Goal: Task Accomplishment & Management: Use online tool/utility

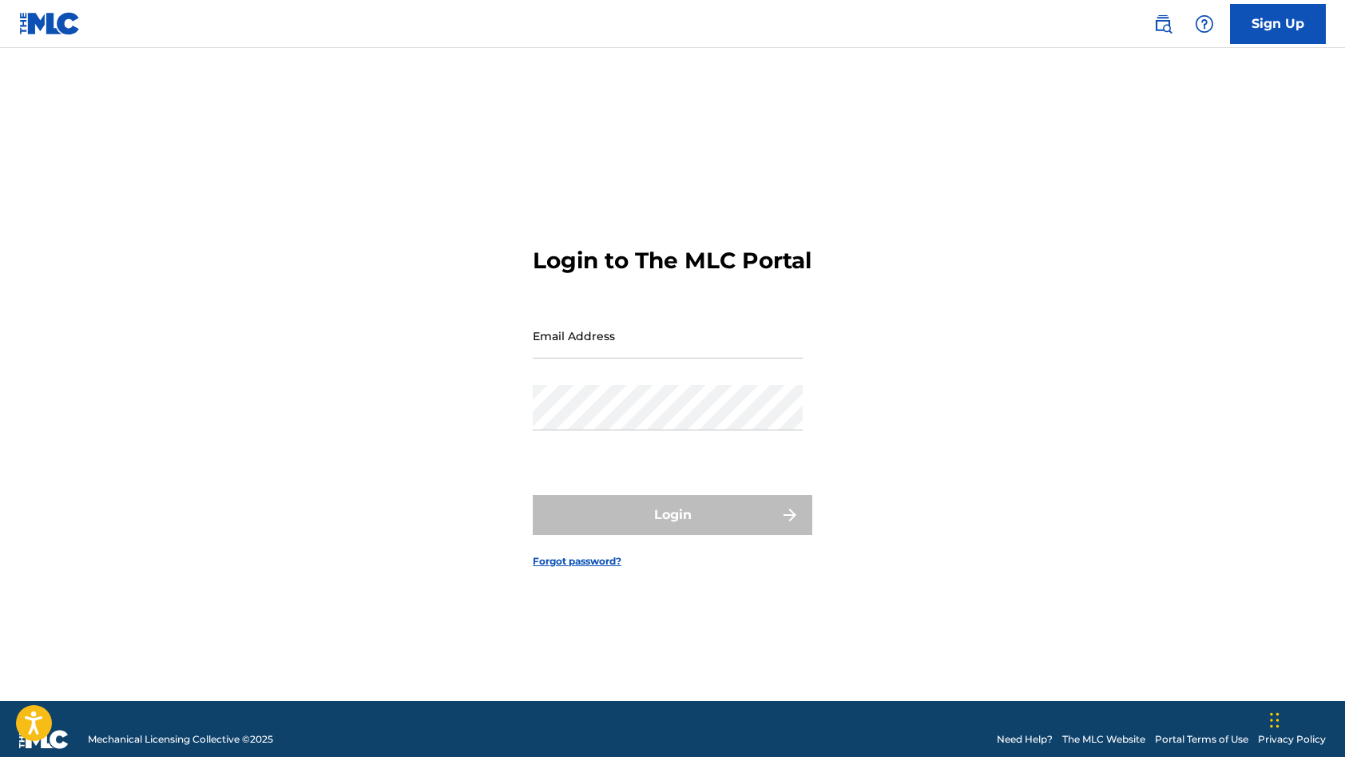
click at [647, 374] on div "Email Address" at bounding box center [668, 349] width 270 height 72
click at [644, 359] on input "Email Address" at bounding box center [668, 336] width 270 height 46
click at [623, 351] on input "Email Address" at bounding box center [668, 336] width 270 height 46
type input "[EMAIL_ADDRESS][DOMAIN_NAME]"
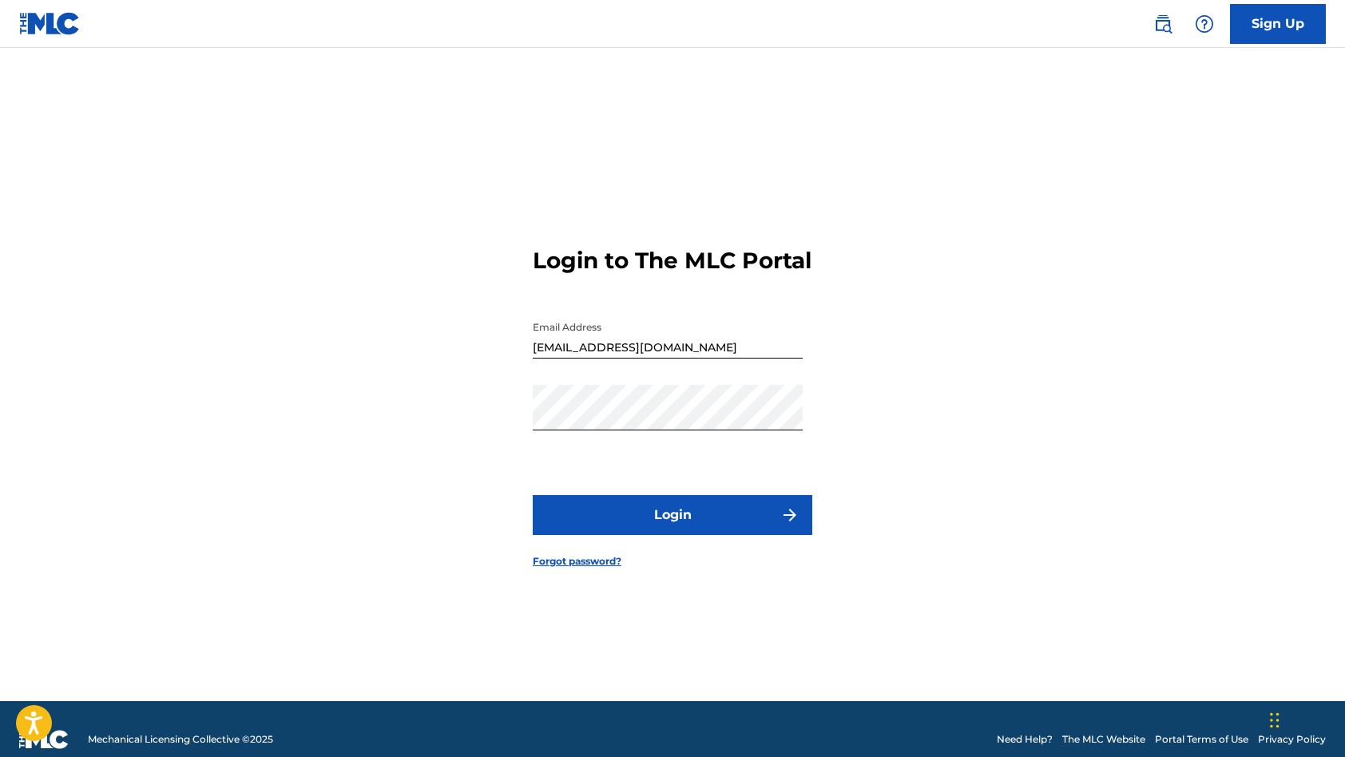
click at [639, 526] on button "Login" at bounding box center [673, 515] width 280 height 40
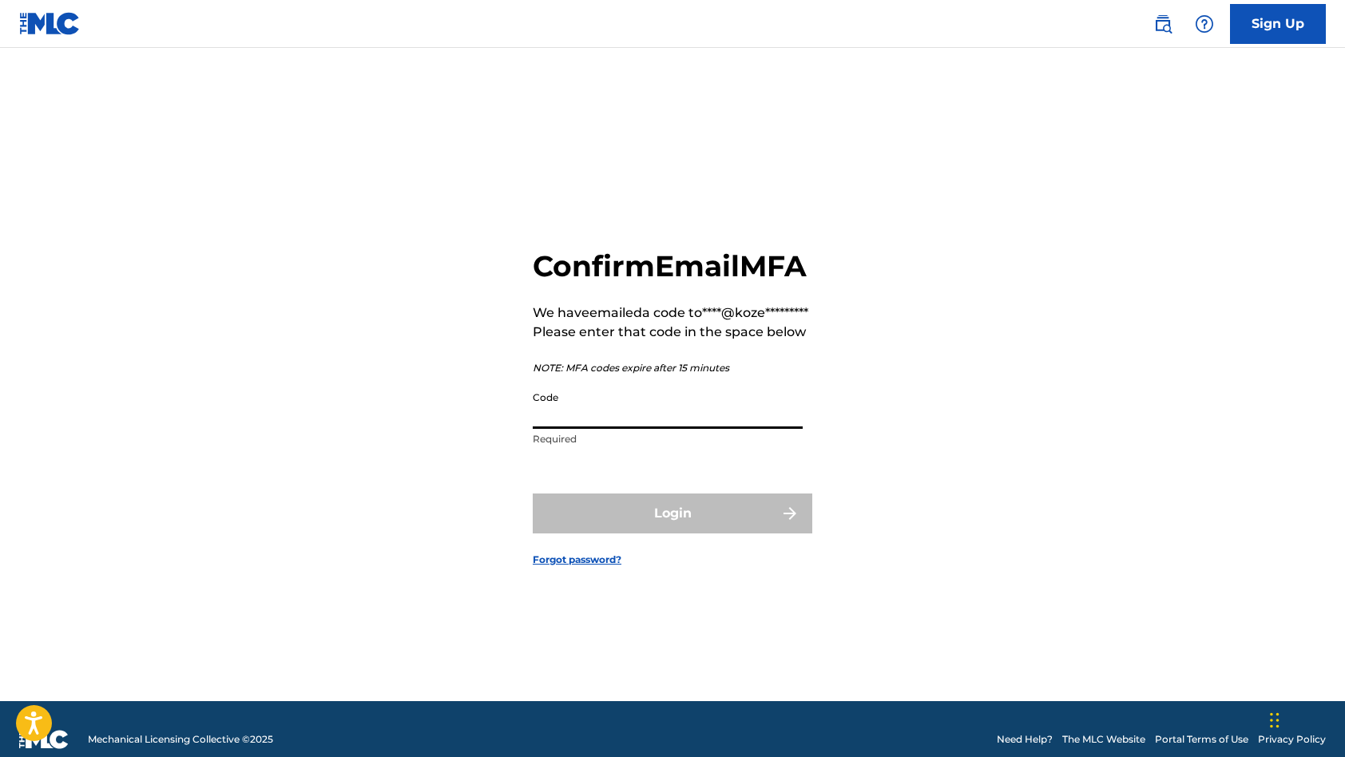
click at [623, 429] on input "Code" at bounding box center [668, 406] width 270 height 46
paste input "844168"
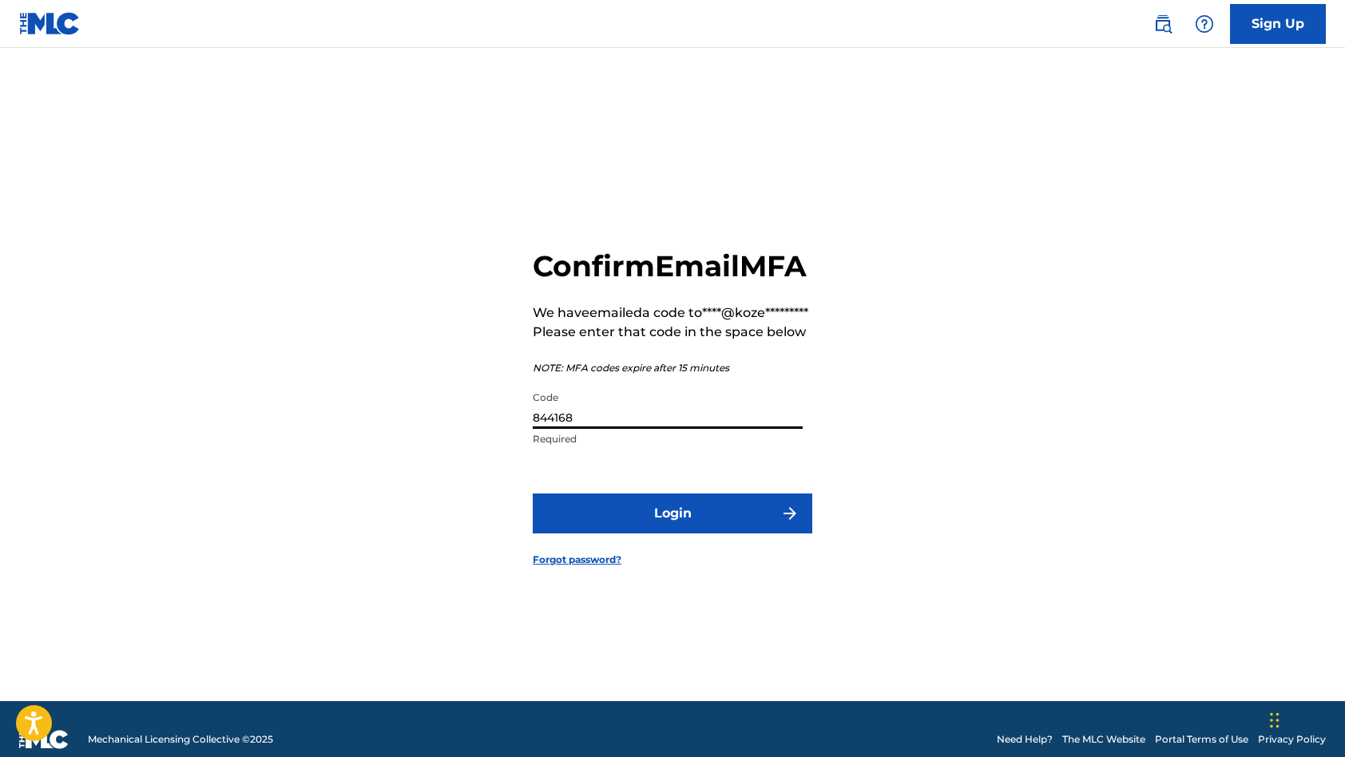
type input "844168"
click at [646, 534] on button "Login" at bounding box center [673, 514] width 280 height 40
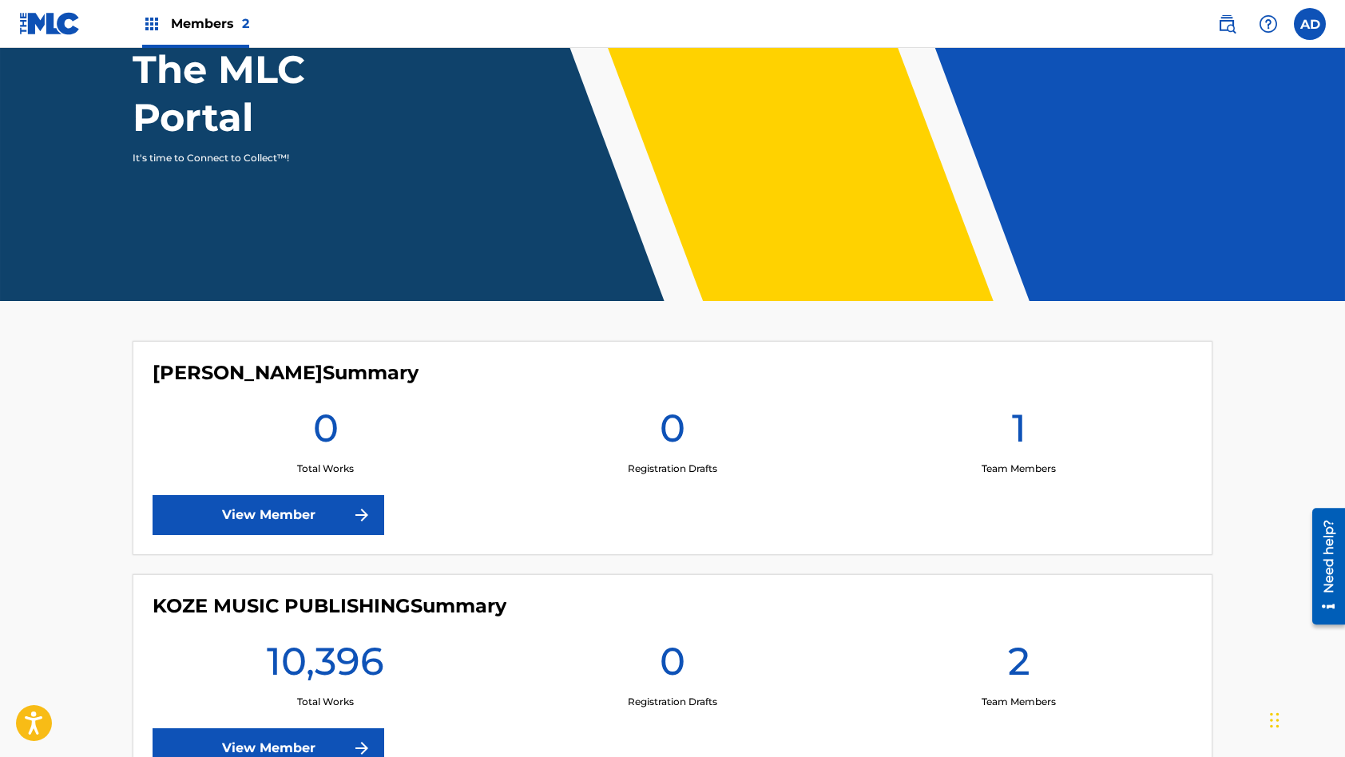
scroll to position [294, 0]
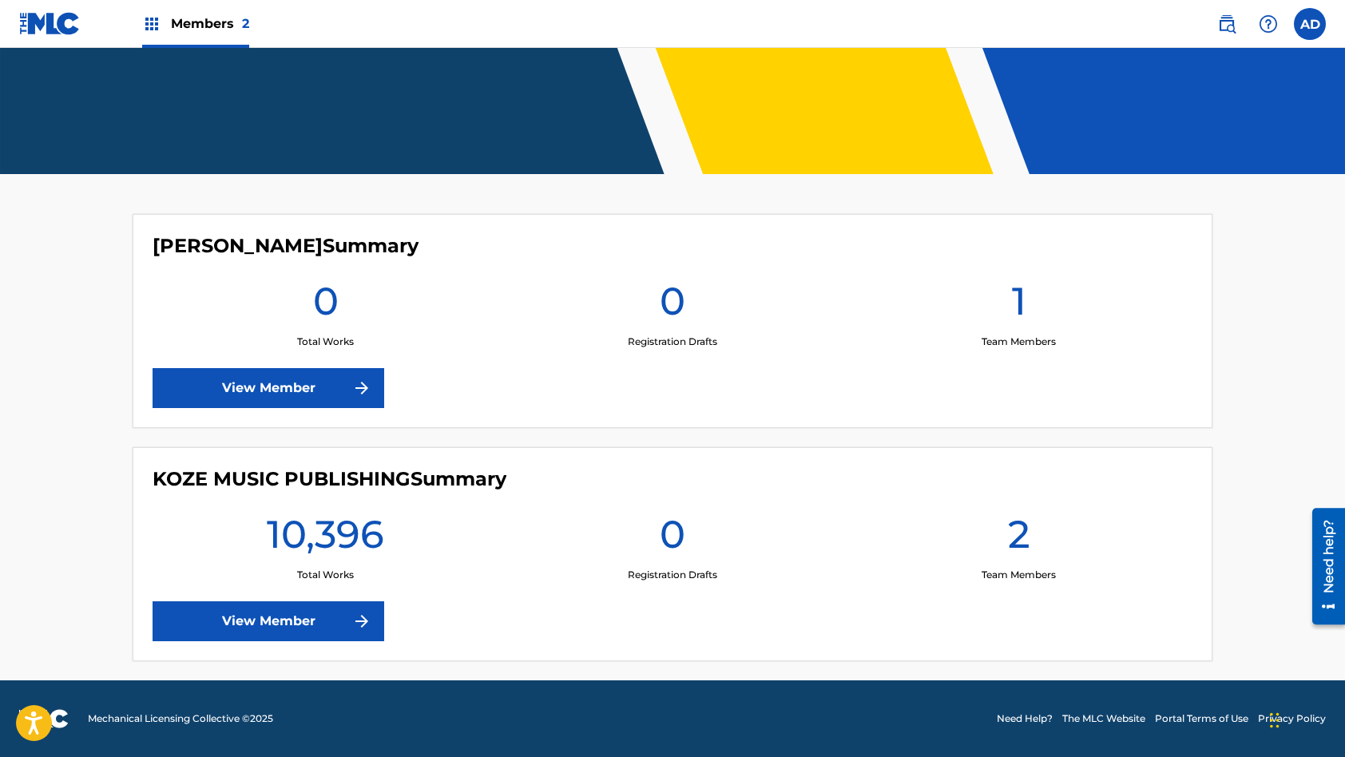
click at [296, 616] on link "View Member" at bounding box center [269, 621] width 232 height 40
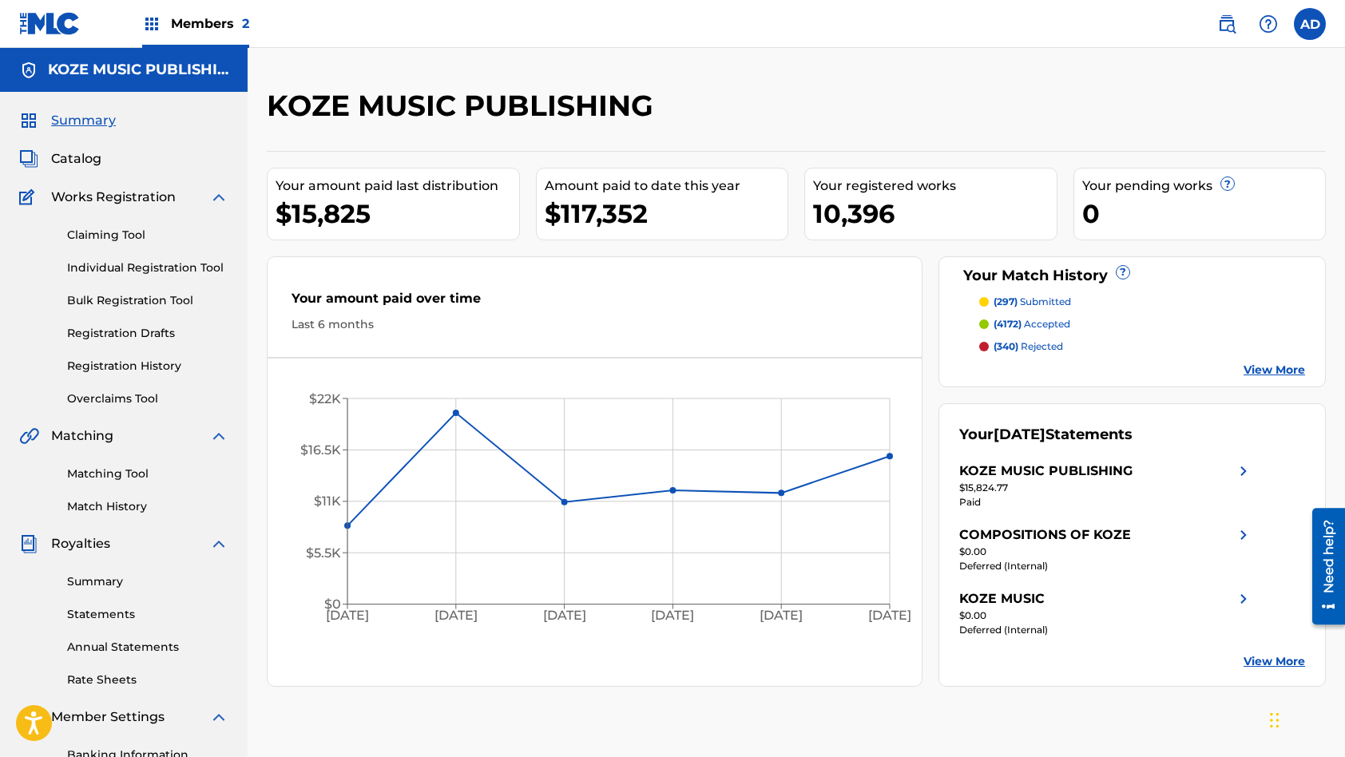
click at [105, 474] on link "Matching Tool" at bounding box center [147, 474] width 161 height 17
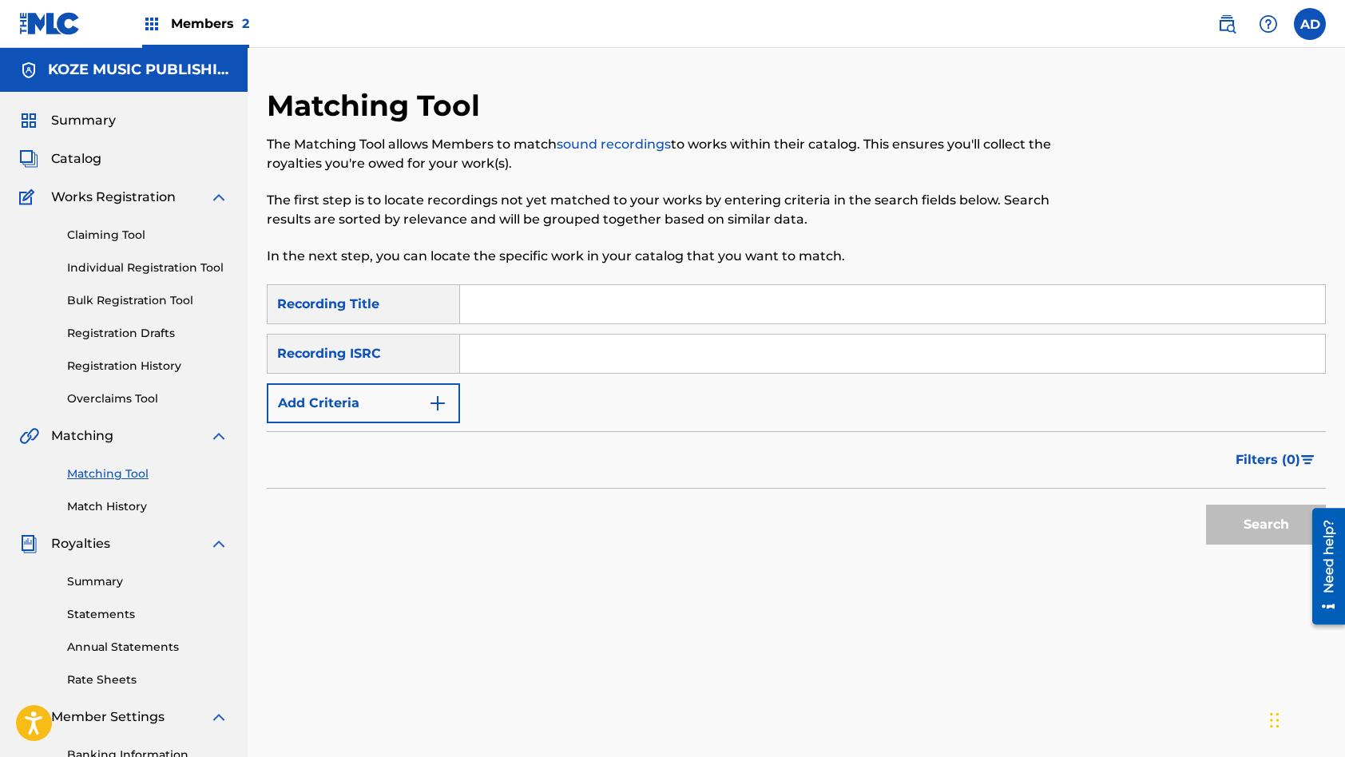
click at [557, 363] on input "Search Form" at bounding box center [892, 354] width 865 height 38
paste input "QM24S1700592"
type input "QM24S1700592"
click at [602, 302] on input "Search Form" at bounding box center [892, 304] width 865 height 38
paste input "Everything Goes (Instrumental)"
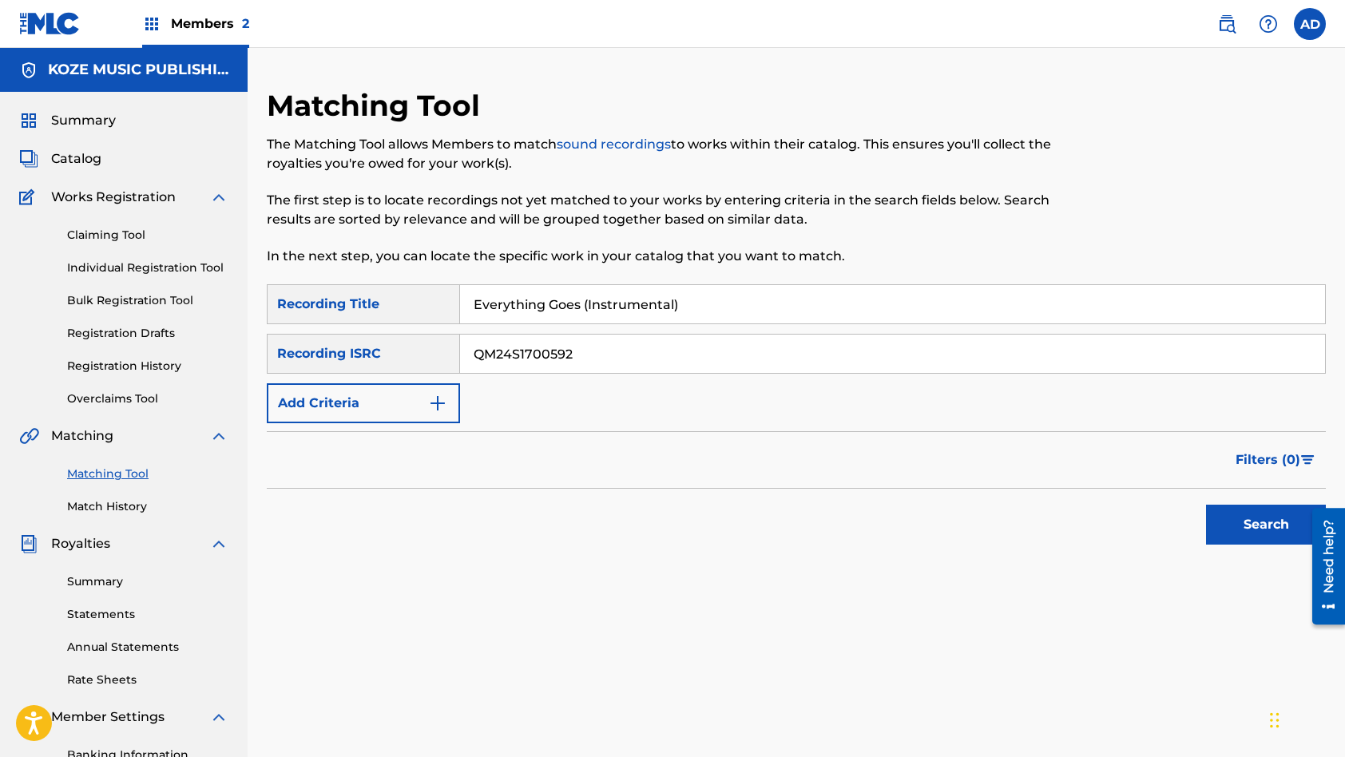
type input "Everything Goes (Instrumental)"
click at [1206, 505] on button "Search" at bounding box center [1266, 525] width 120 height 40
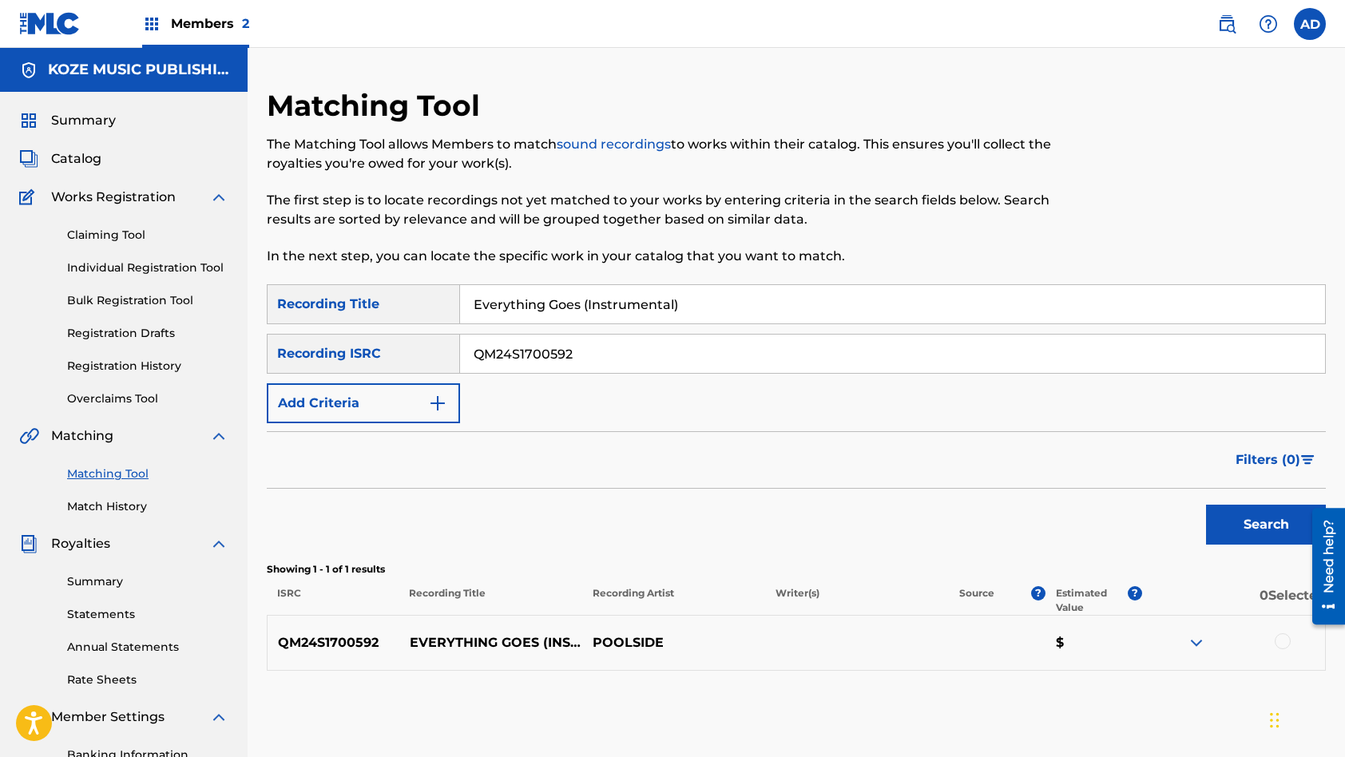
click at [1284, 644] on div at bounding box center [1283, 641] width 16 height 16
click at [1099, 632] on button "Match 1 Group" at bounding box center [1122, 627] width 177 height 40
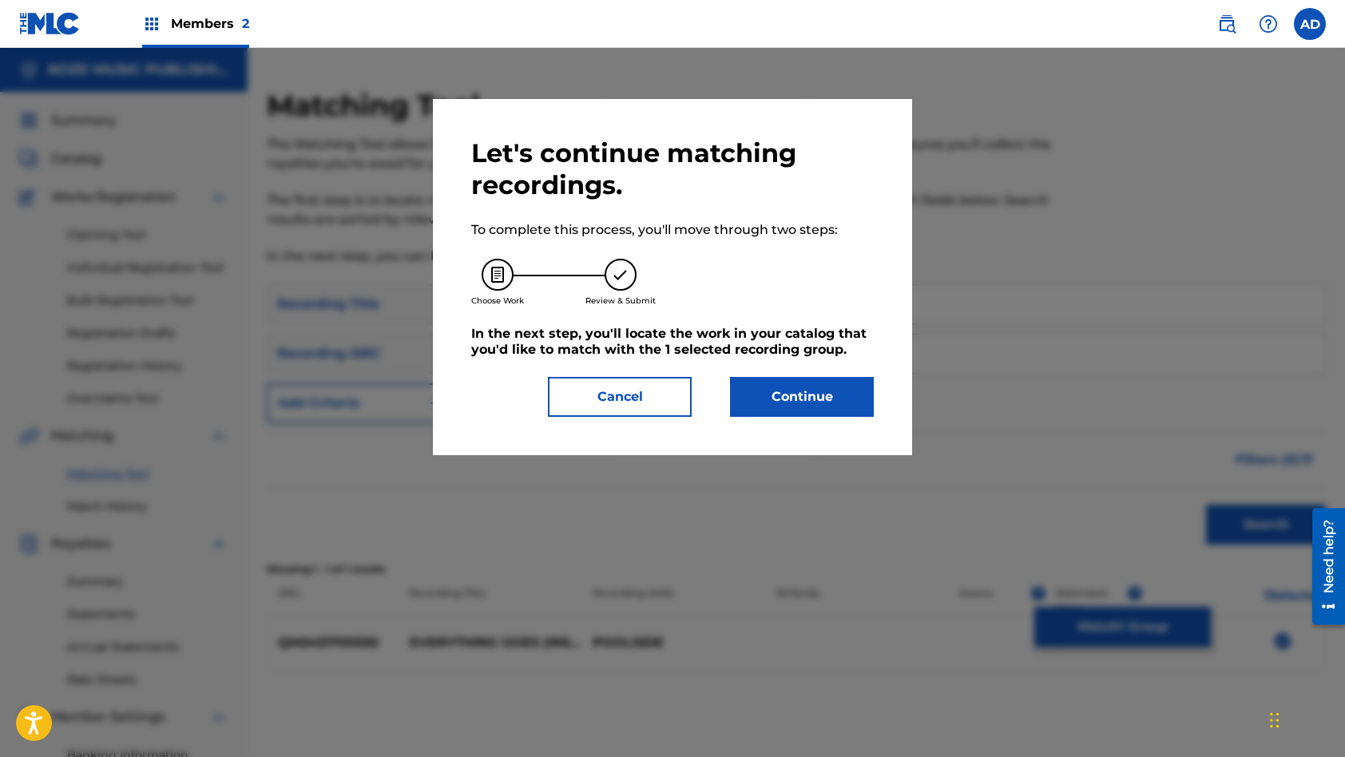
click at [819, 398] on button "Continue" at bounding box center [802, 397] width 144 height 40
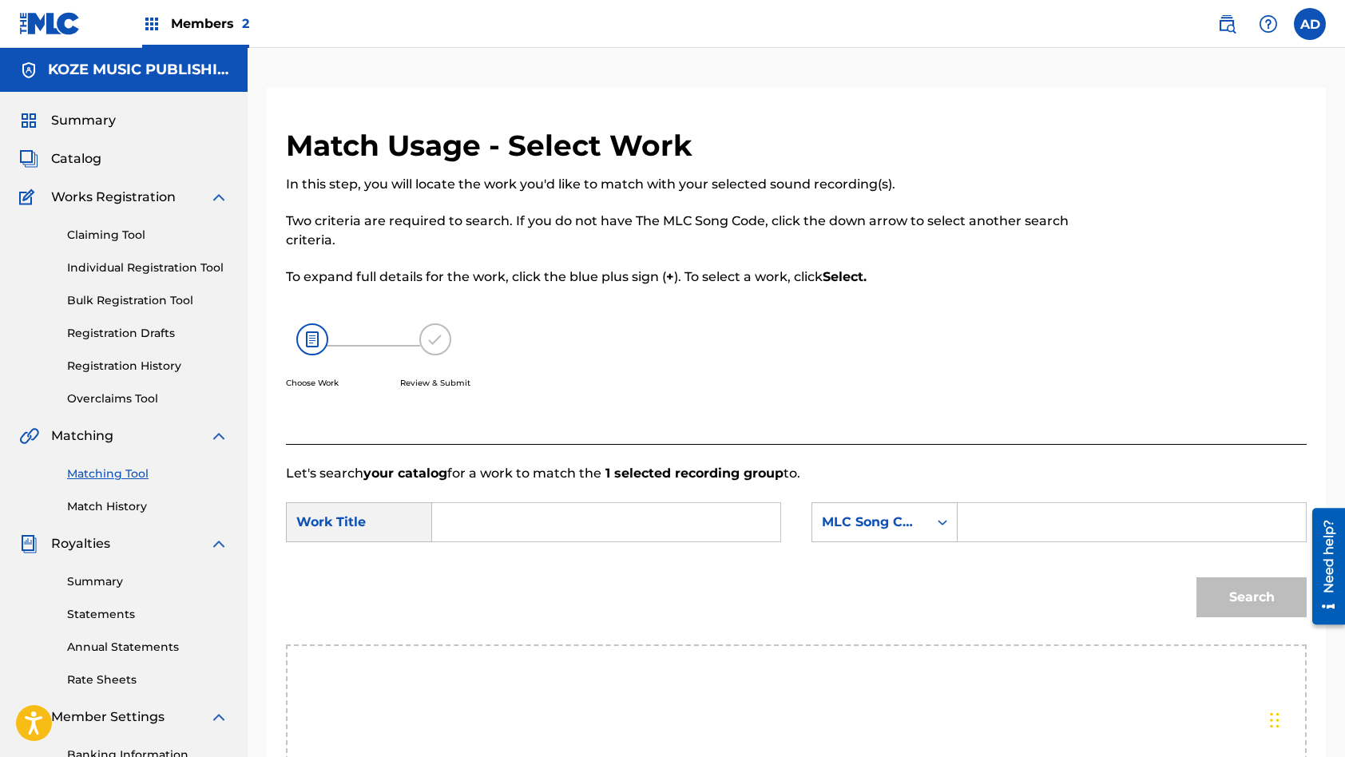
click at [569, 539] on input "Search Form" at bounding box center [606, 522] width 321 height 38
paste input "Everything Goes (Instrumental)"
type input "Everything Goes (Instrumental)"
click at [1045, 527] on input "Search Form" at bounding box center [1131, 522] width 321 height 38
paste input "ES3VSL"
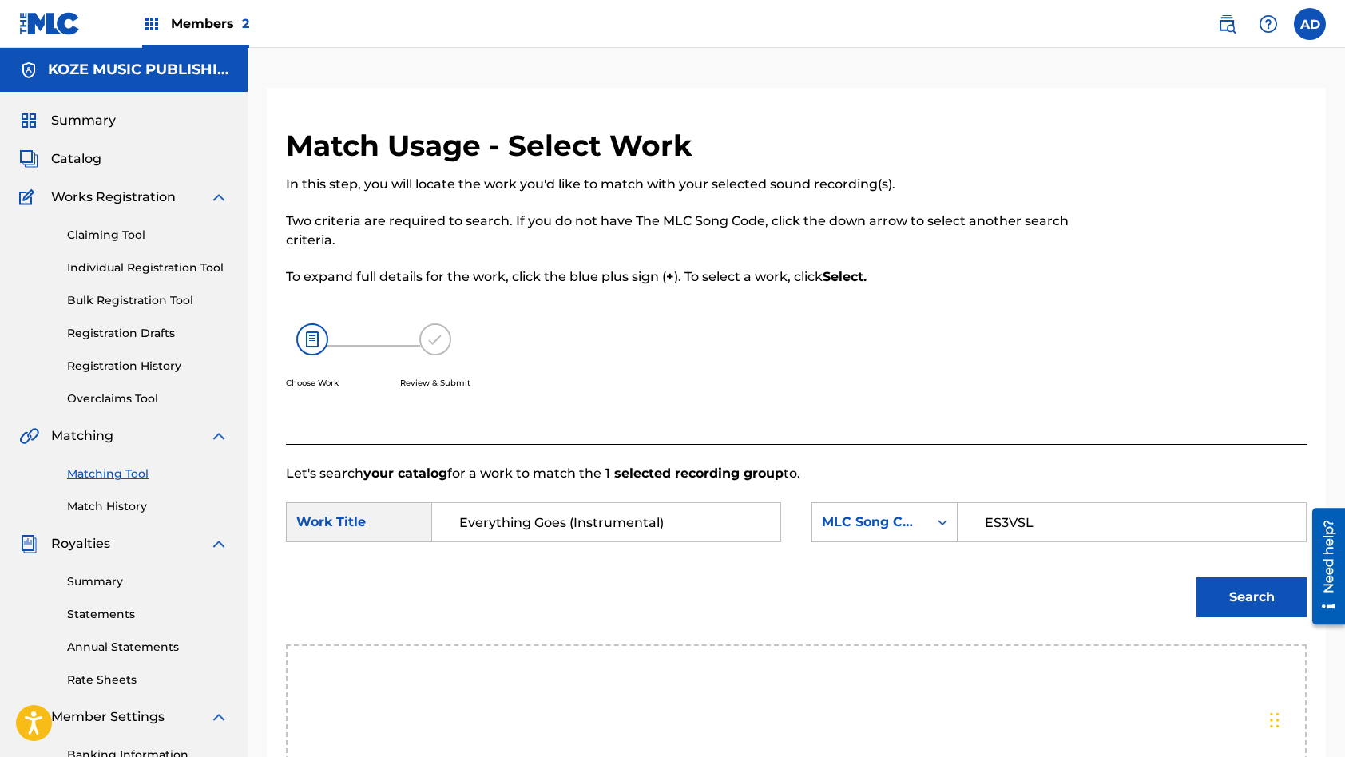
type input "ES3VSL"
click at [1196, 577] on button "Search" at bounding box center [1251, 597] width 110 height 40
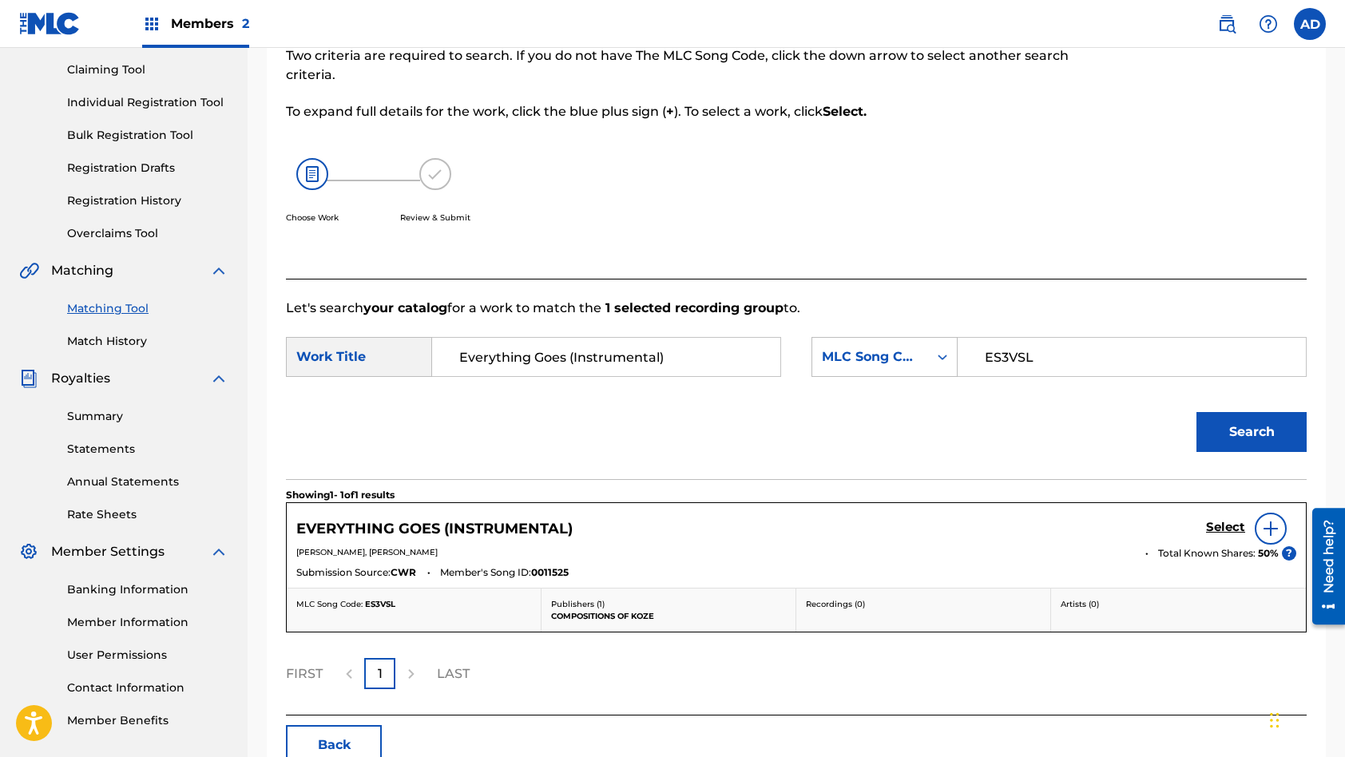
scroll to position [203, 0]
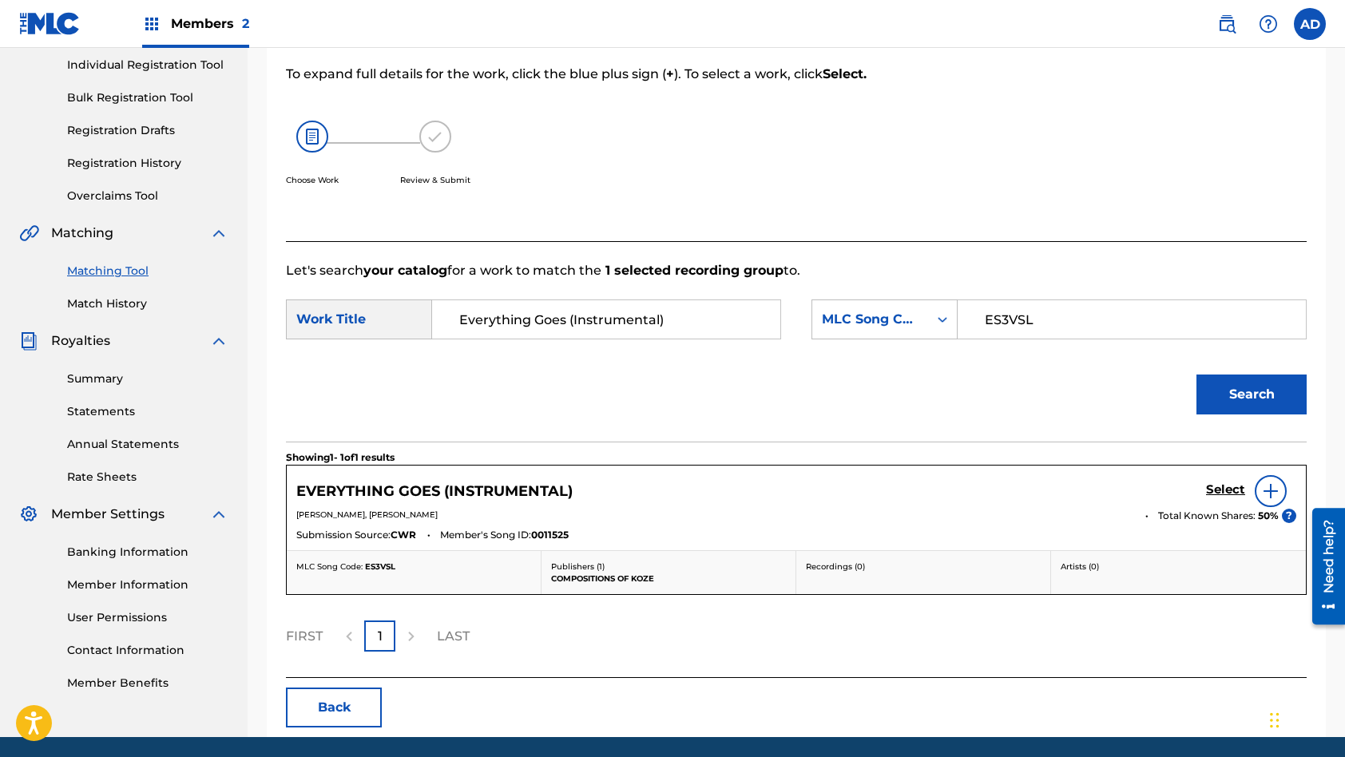
click at [1221, 486] on h5 "Select" at bounding box center [1225, 489] width 39 height 15
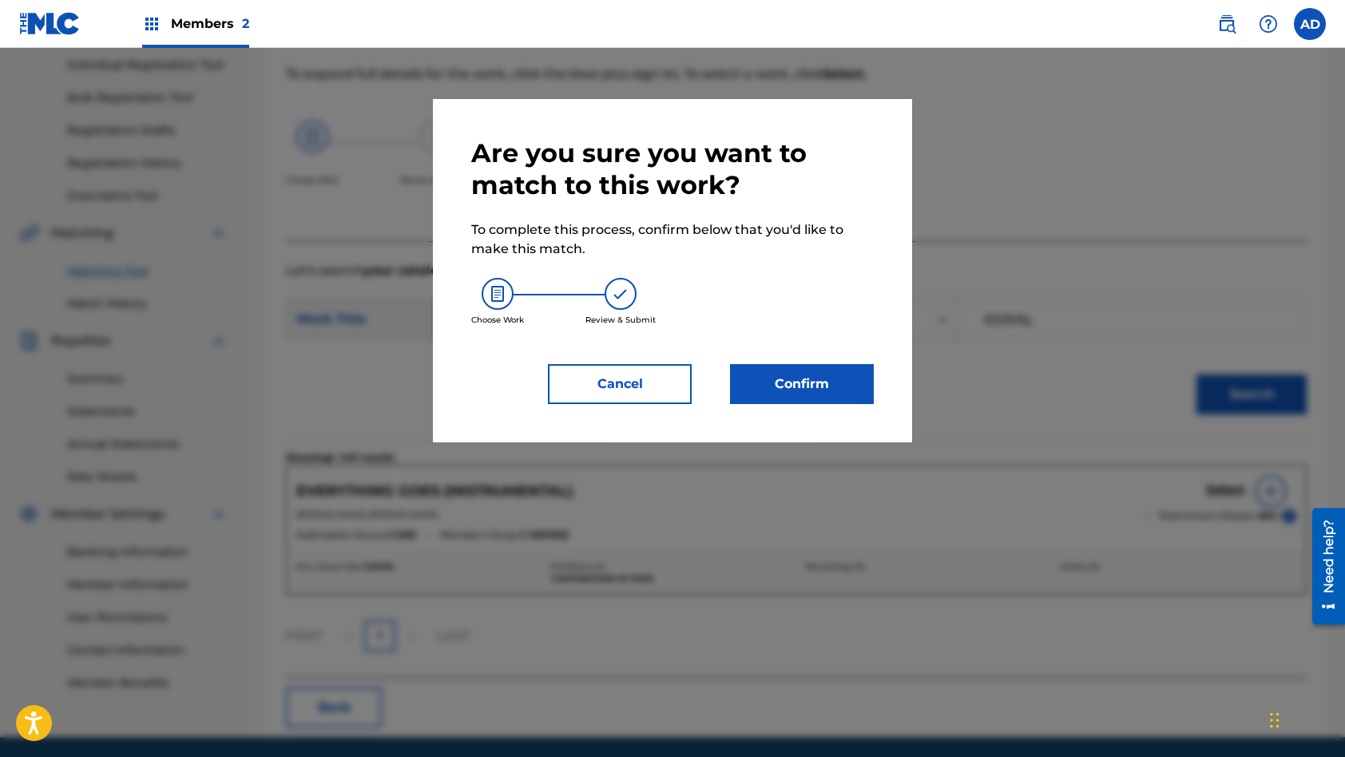
click at [818, 374] on button "Confirm" at bounding box center [802, 384] width 144 height 40
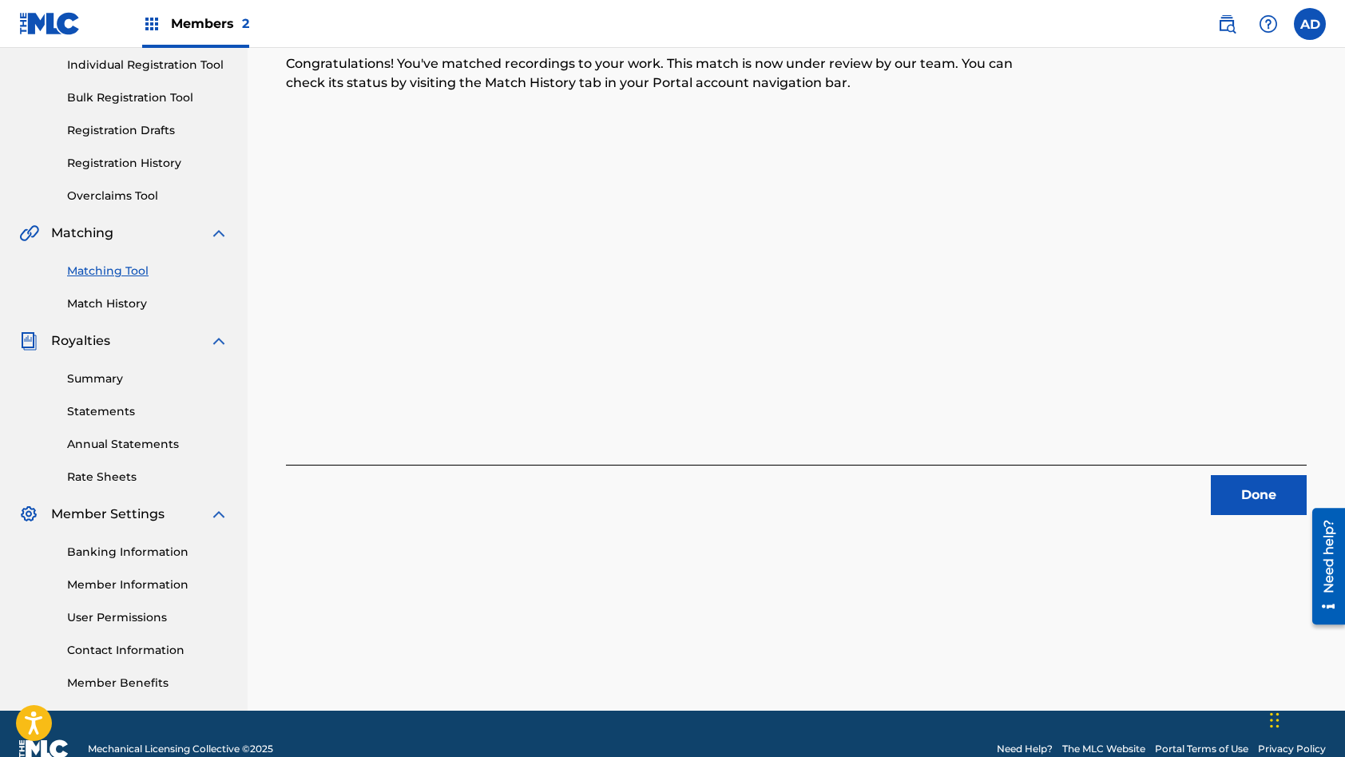
click at [1256, 504] on button "Done" at bounding box center [1259, 495] width 96 height 40
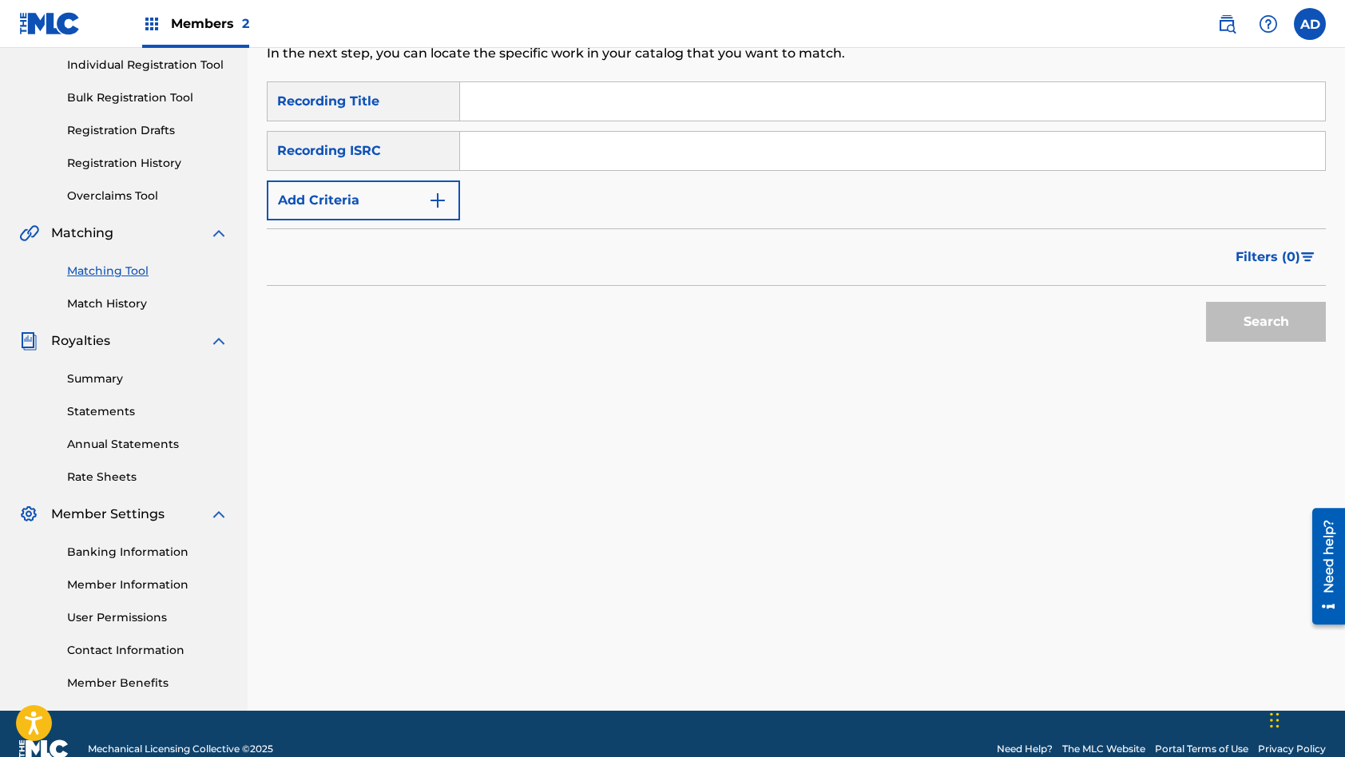
click at [611, 157] on input "Search Form" at bounding box center [892, 151] width 865 height 38
paste input "AUFF00500259"
type input "AUFF00500259"
click at [680, 103] on input "Search Form" at bounding box center [892, 101] width 865 height 38
paste input "Do You Believe (Cosmic Kids Remix)"
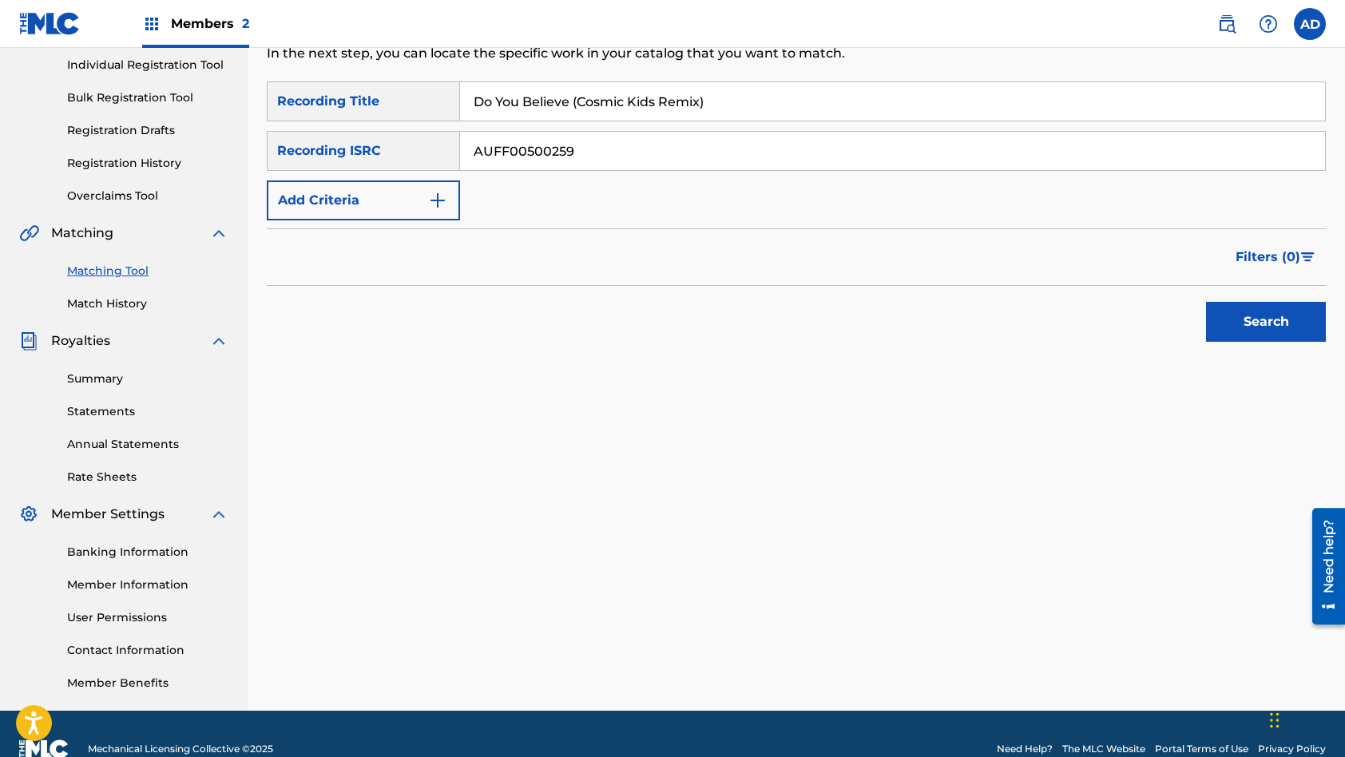
type input "Do You Believe (Cosmic Kids Remix)"
click at [1206, 302] on button "Search" at bounding box center [1266, 322] width 120 height 40
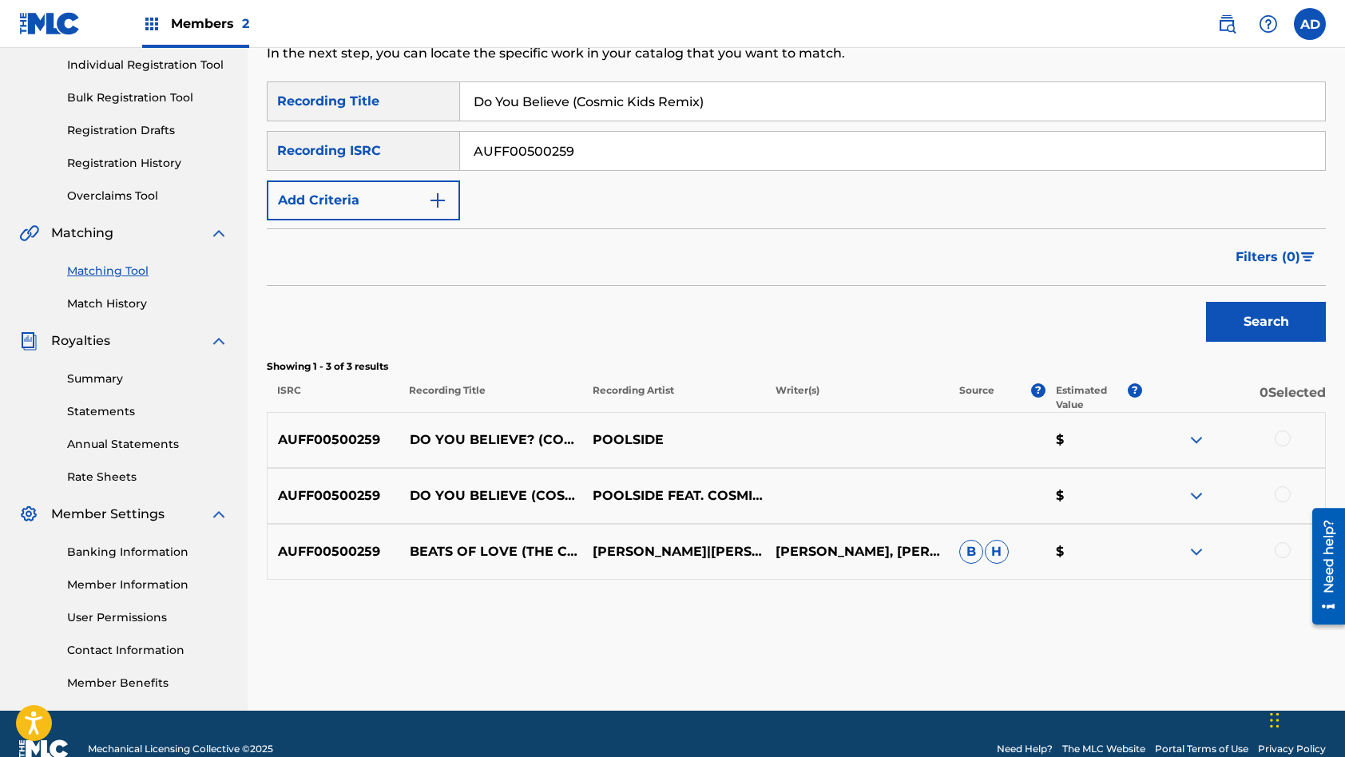
click at [1280, 440] on div at bounding box center [1283, 438] width 16 height 16
click at [1280, 492] on div at bounding box center [1283, 494] width 16 height 16
click at [1284, 546] on div at bounding box center [1283, 550] width 16 height 16
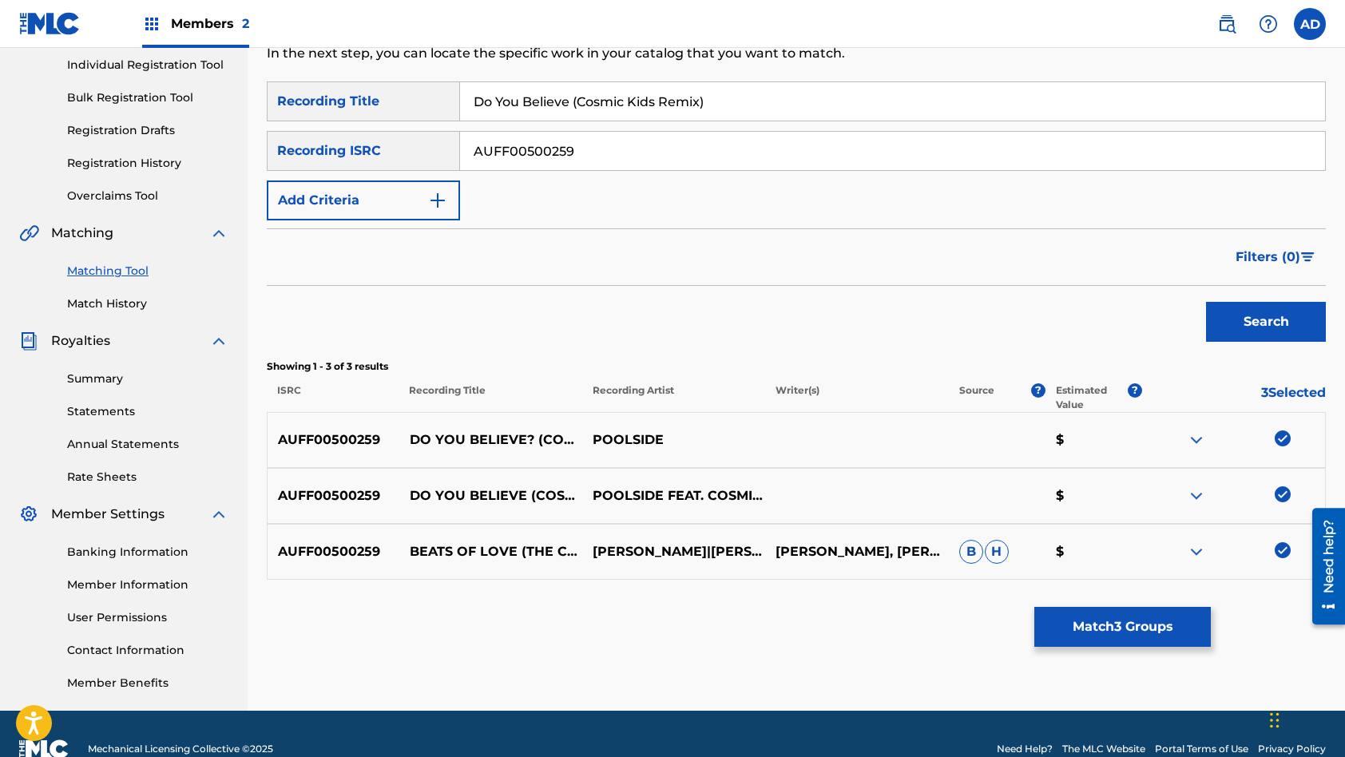
click at [1151, 626] on button "Match 3 Groups" at bounding box center [1122, 627] width 177 height 40
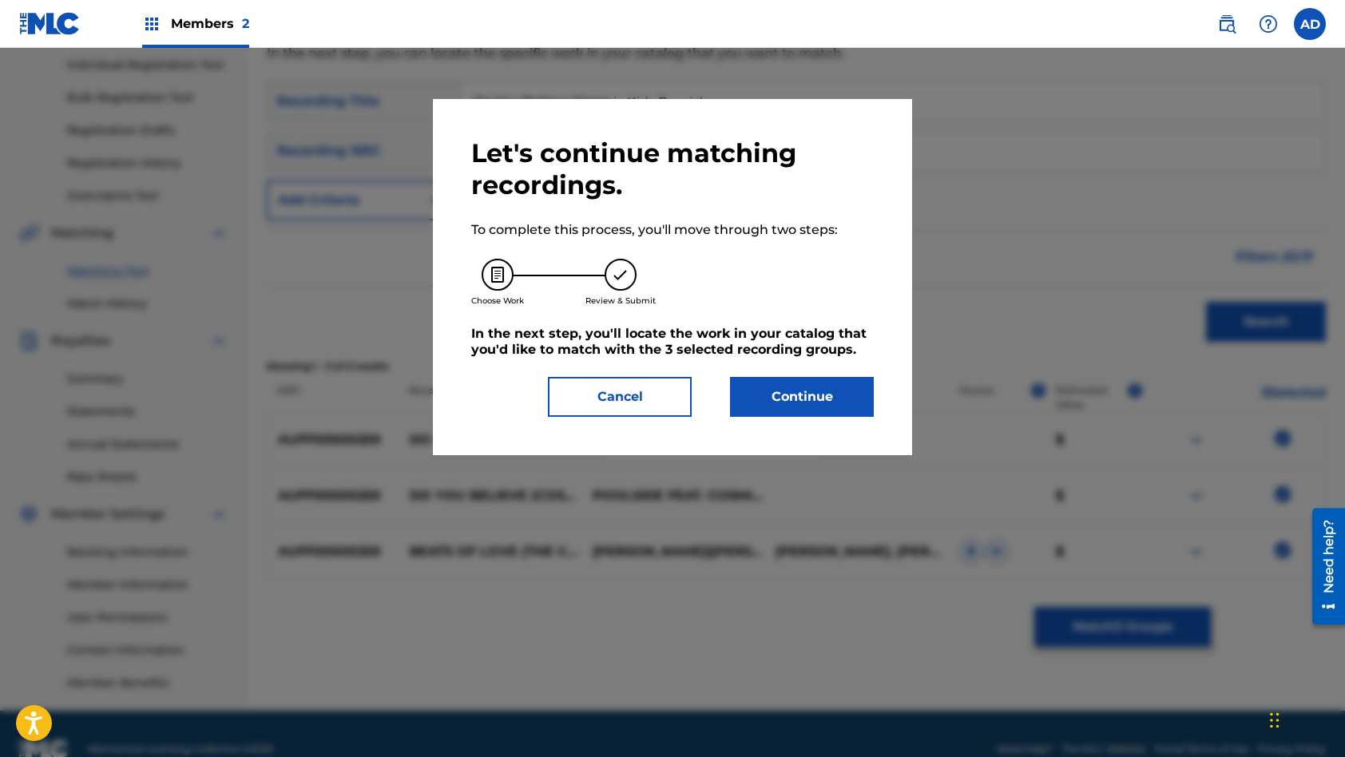
click at [813, 398] on button "Continue" at bounding box center [802, 397] width 144 height 40
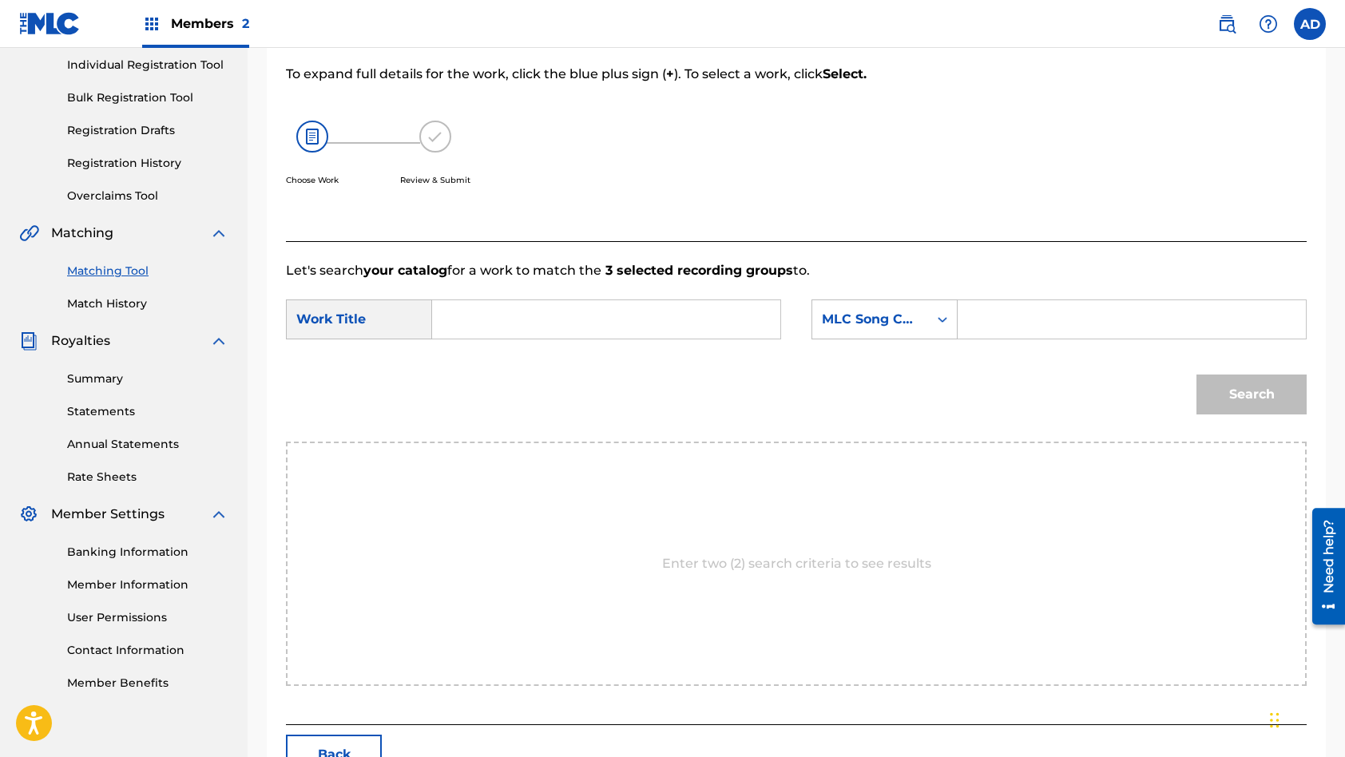
click at [597, 329] on input "Search Form" at bounding box center [606, 319] width 321 height 38
paste input "Do You Believe (Cosmic Kids Remix)"
type input "Do You Believe (Cosmic Kids Remix)"
click at [1061, 329] on input "Search Form" at bounding box center [1131, 319] width 321 height 38
paste input "DS5DO6"
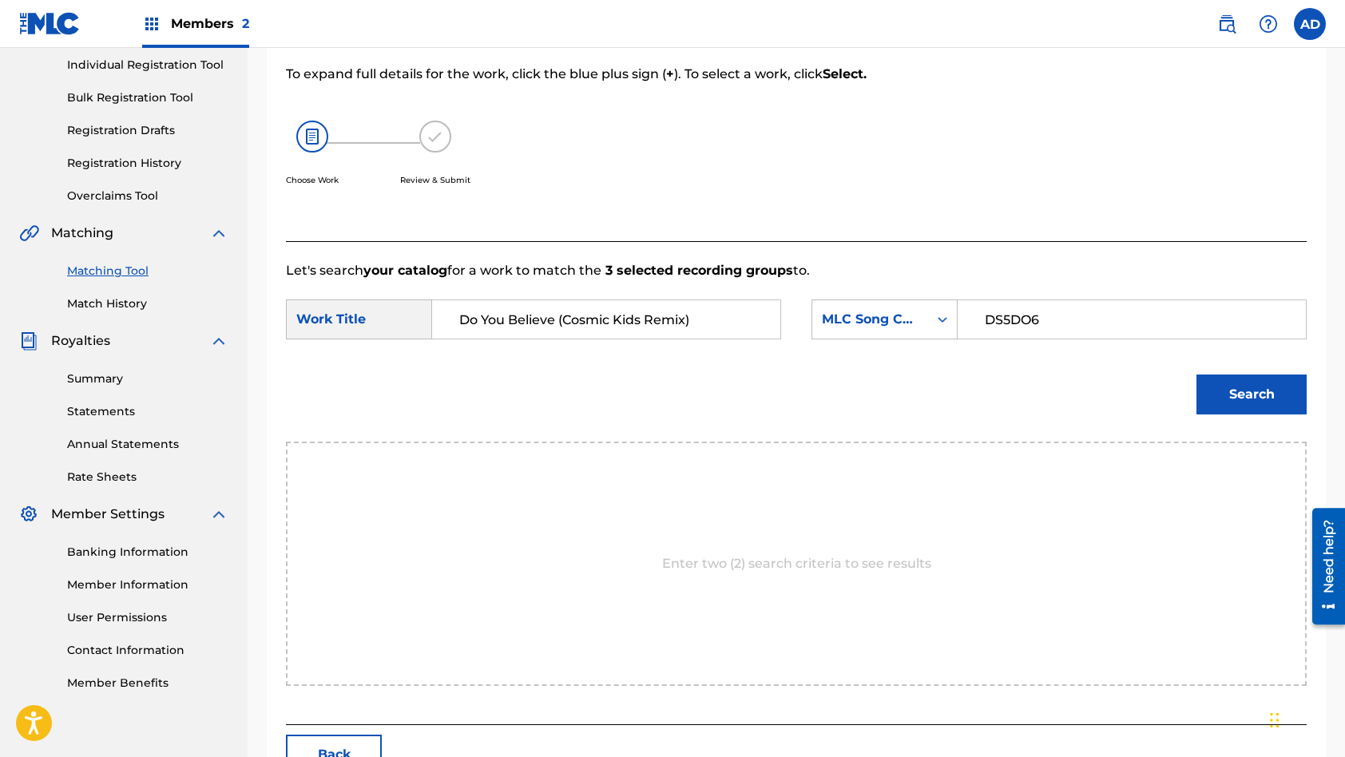
type input "DS5DO6"
click at [1196, 375] on button "Search" at bounding box center [1251, 395] width 110 height 40
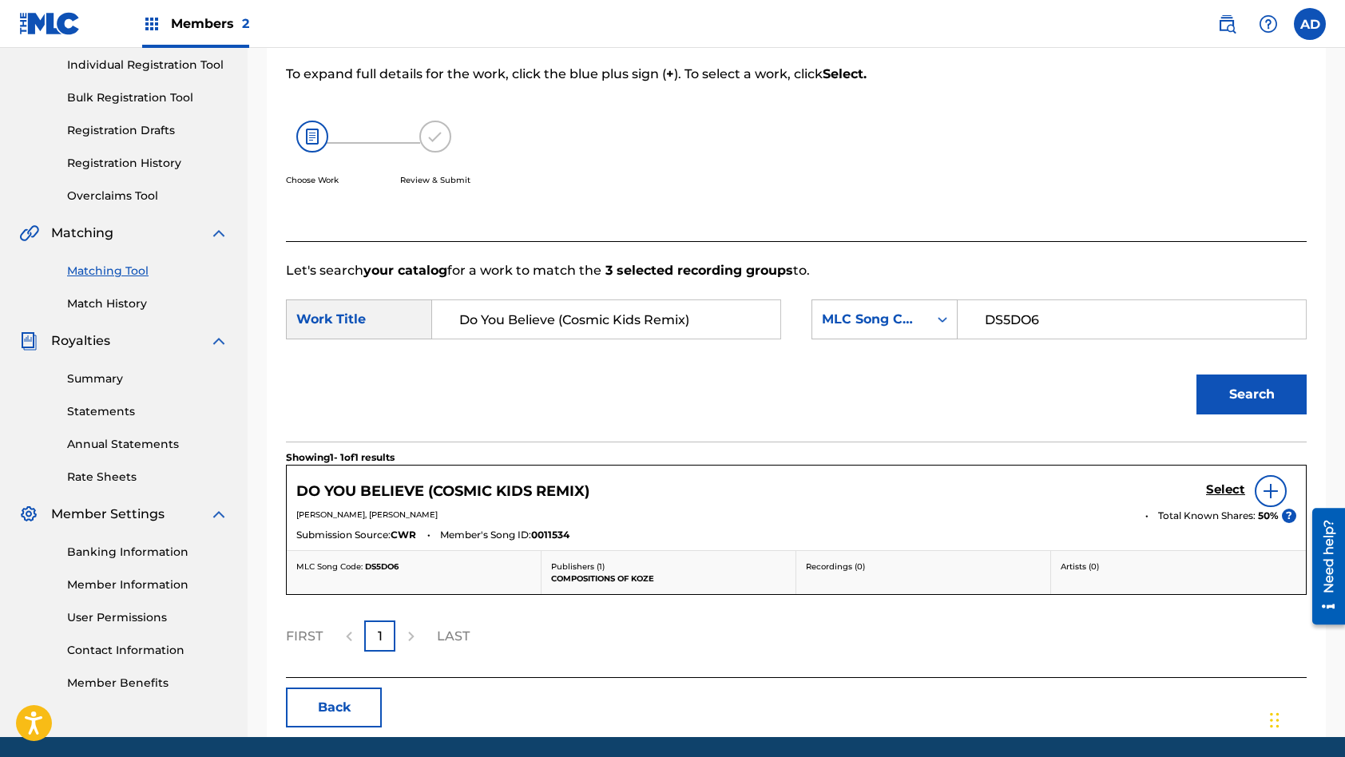
click at [1218, 486] on h5 "Select" at bounding box center [1225, 489] width 39 height 15
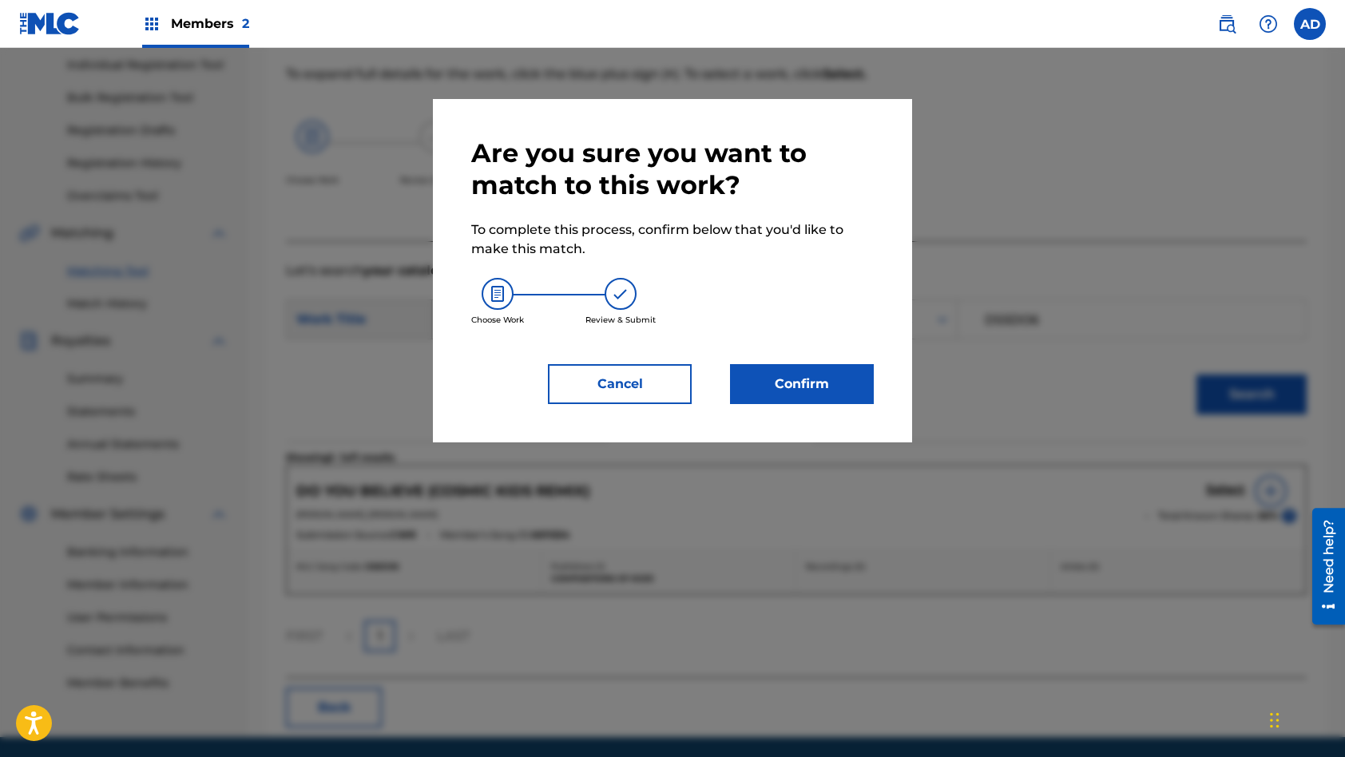
click at [788, 391] on button "Confirm" at bounding box center [802, 384] width 144 height 40
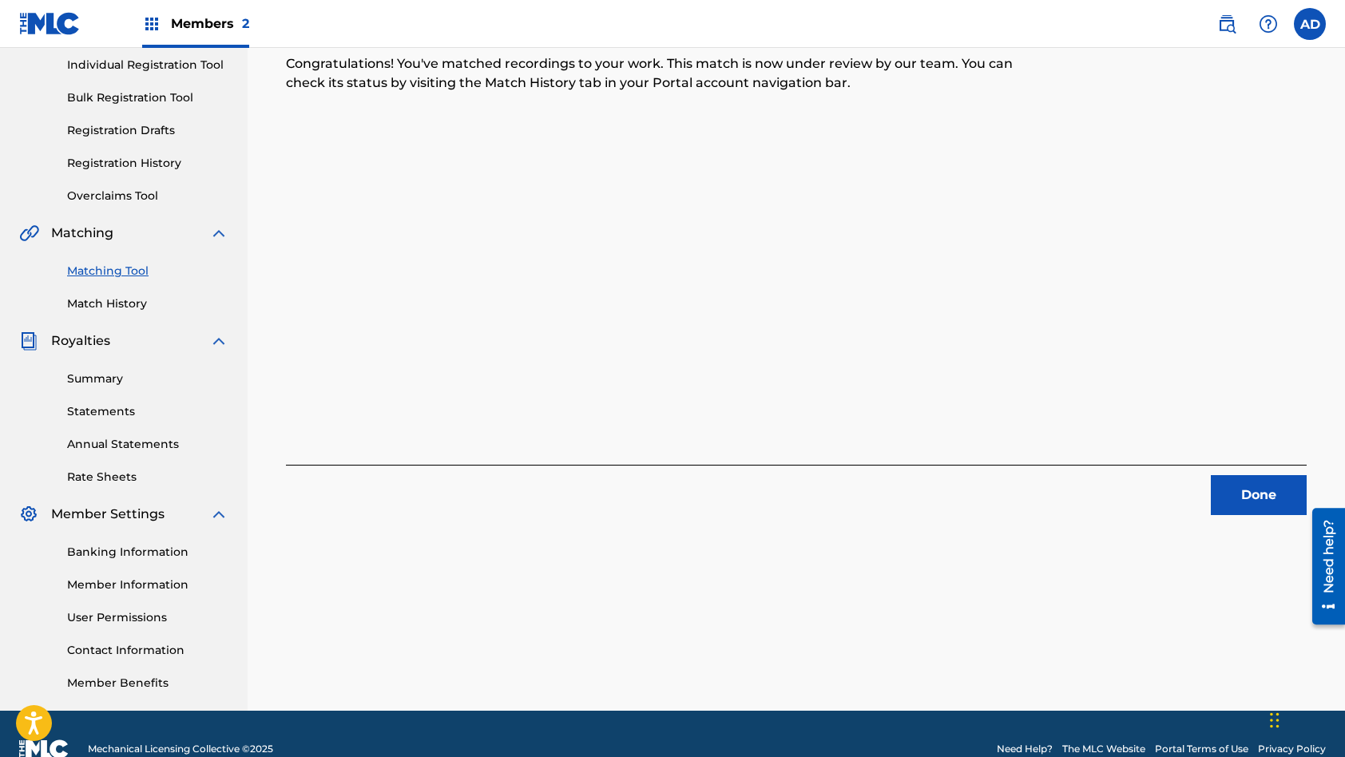
click at [1255, 492] on button "Done" at bounding box center [1259, 495] width 96 height 40
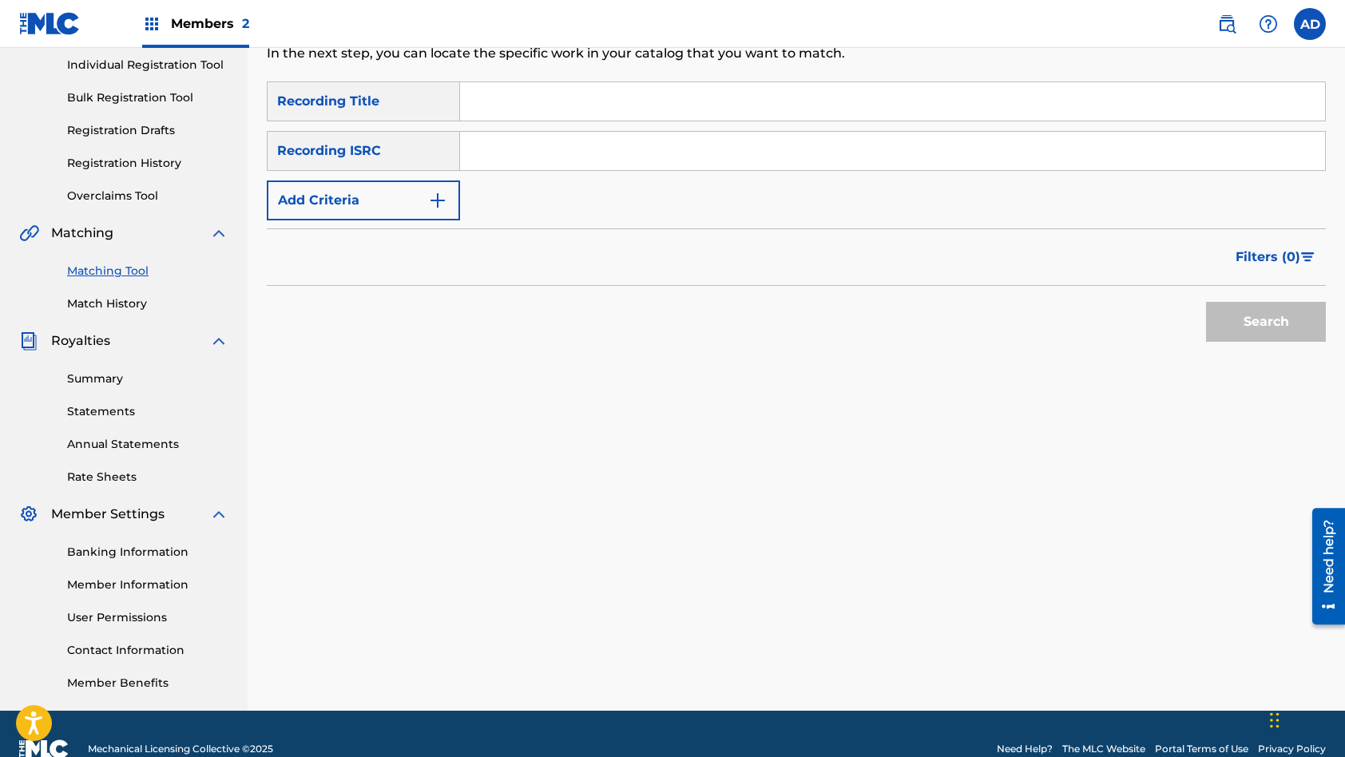
click at [601, 154] on input "Search Form" at bounding box center [892, 151] width 865 height 38
paste input "NZMT01908698"
type input "NZMT01908698"
click at [640, 109] on input "Search Form" at bounding box center [892, 101] width 865 height 38
paste input "THAT'S ME"
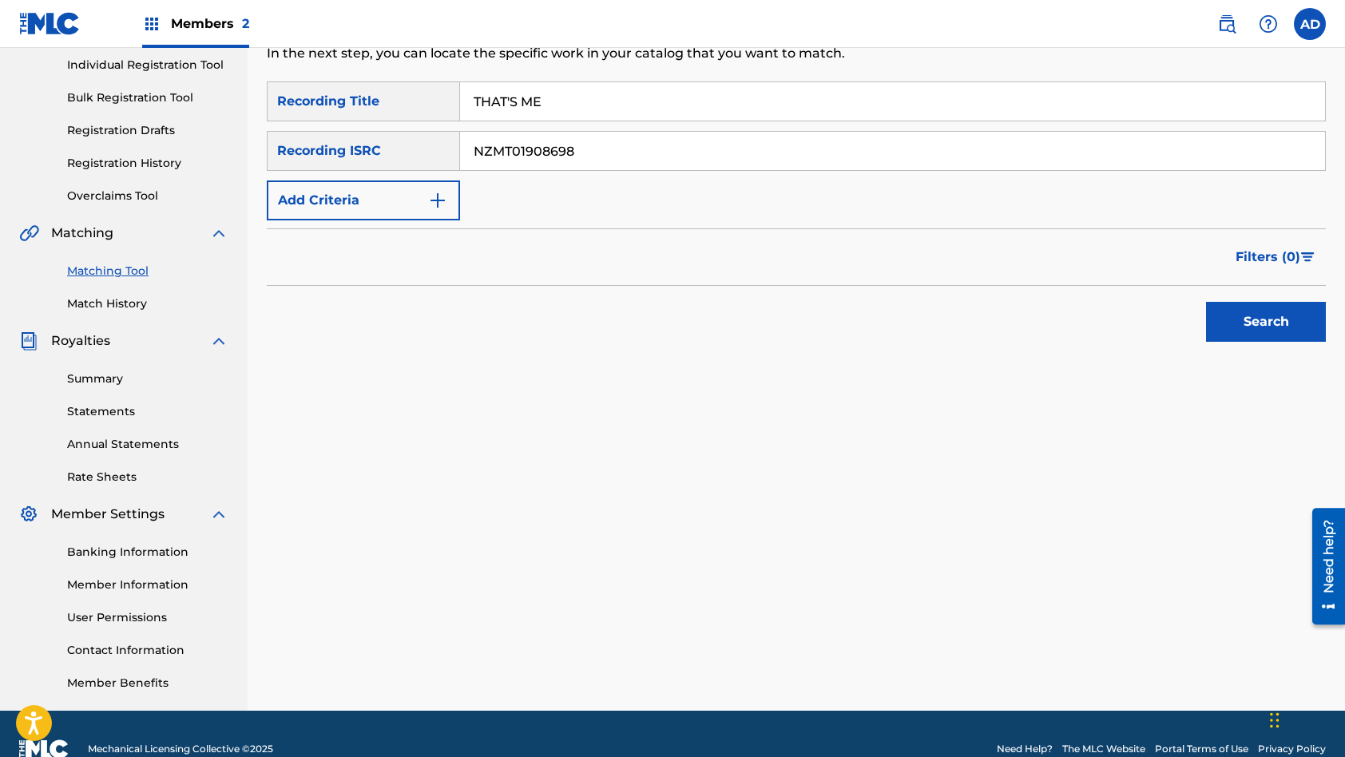
type input "THAT'S ME"
click at [1206, 302] on button "Search" at bounding box center [1266, 322] width 120 height 40
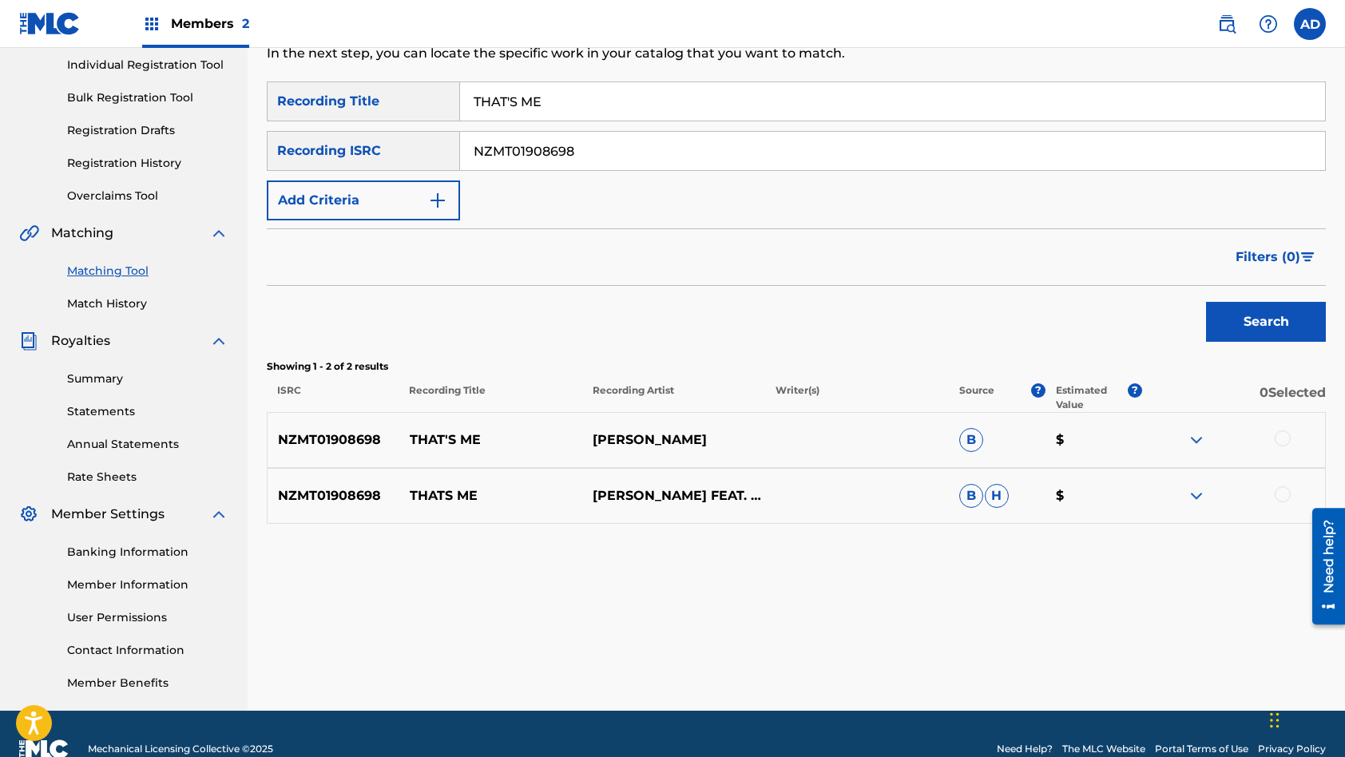
click at [1287, 443] on div at bounding box center [1283, 438] width 16 height 16
click at [1284, 499] on div at bounding box center [1283, 494] width 16 height 16
click at [1117, 648] on div "Matching Tool The Matching Tool allows Members to match sound recordings to wor…" at bounding box center [796, 298] width 1059 height 826
click at [1124, 629] on button "Match 2 Groups" at bounding box center [1122, 627] width 177 height 40
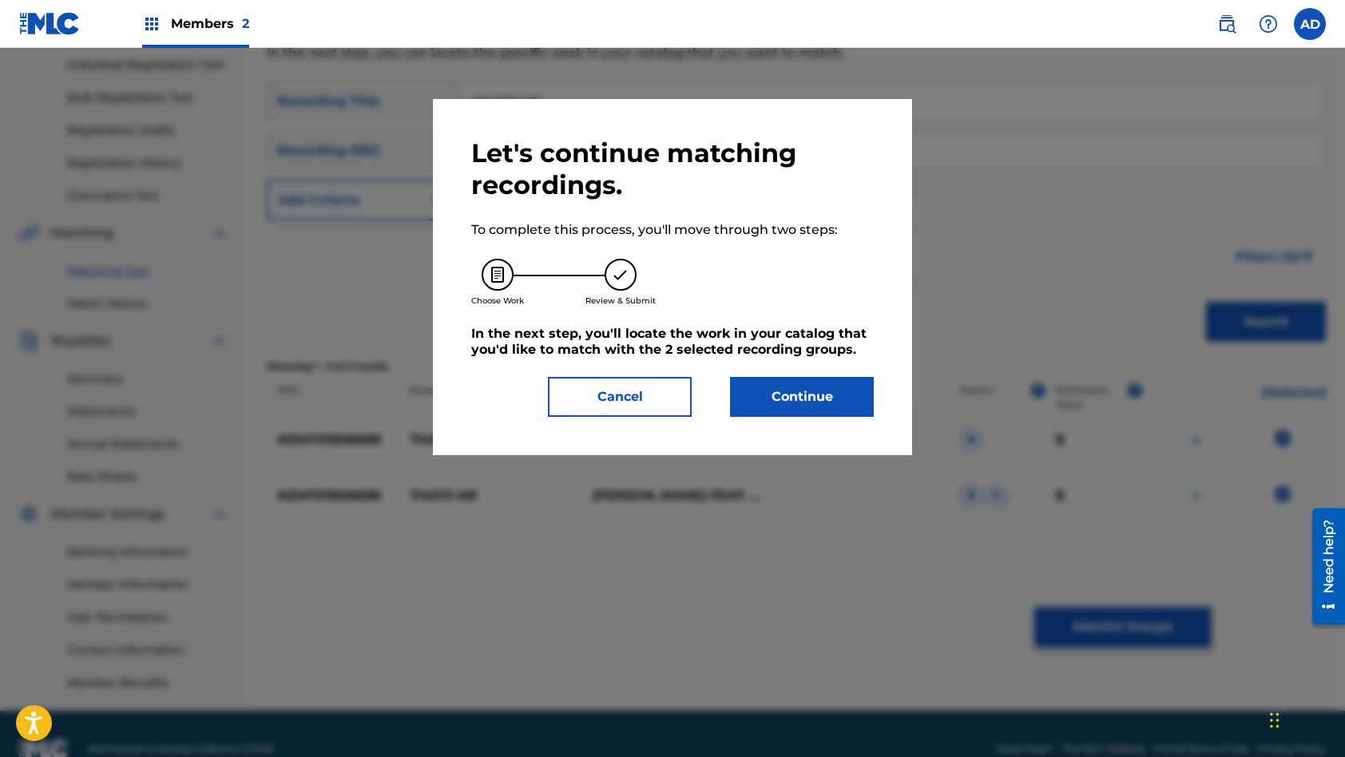
click at [819, 405] on button "Continue" at bounding box center [802, 397] width 144 height 40
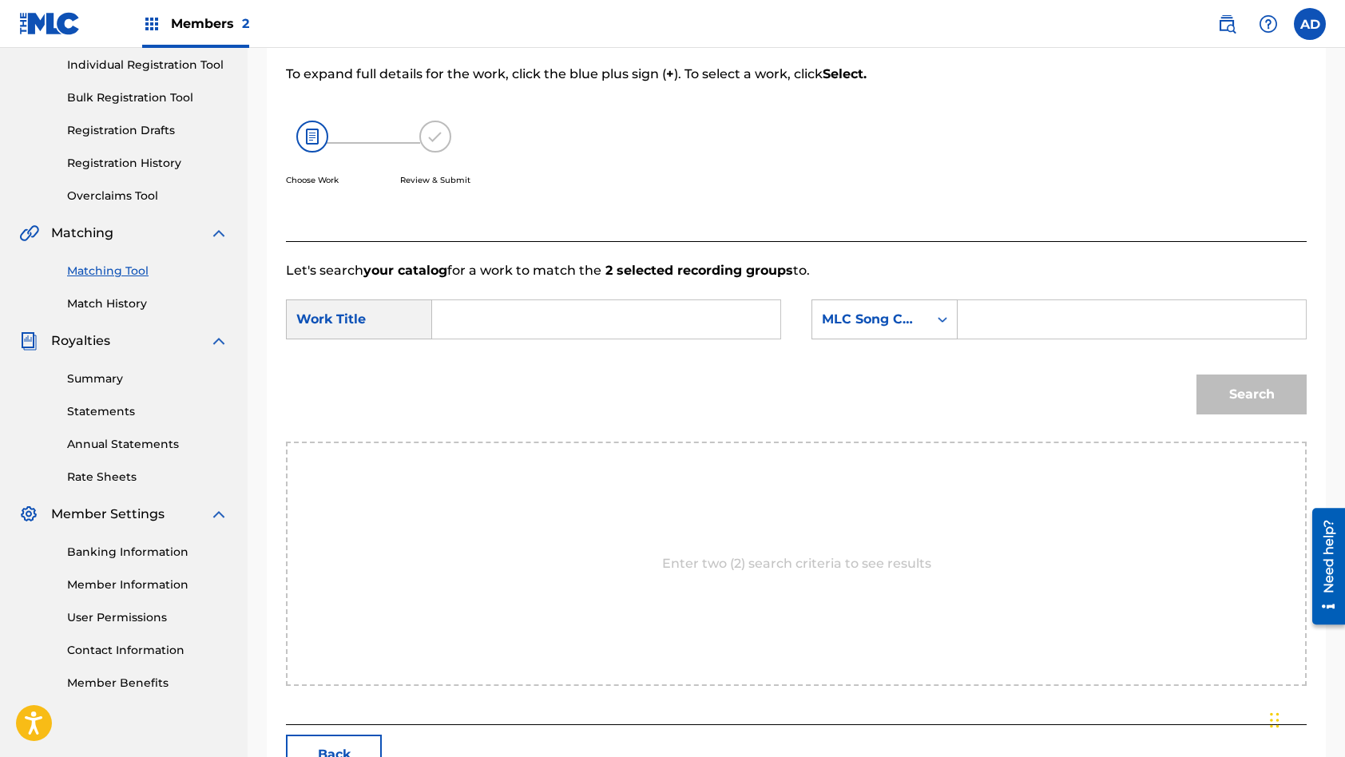
click at [568, 319] on input "Search Form" at bounding box center [606, 319] width 321 height 38
paste input "THAT'S ME"
type input "THAT'S ME"
click at [1083, 321] on input "Search Form" at bounding box center [1131, 319] width 321 height 38
paste input "TE58YH"
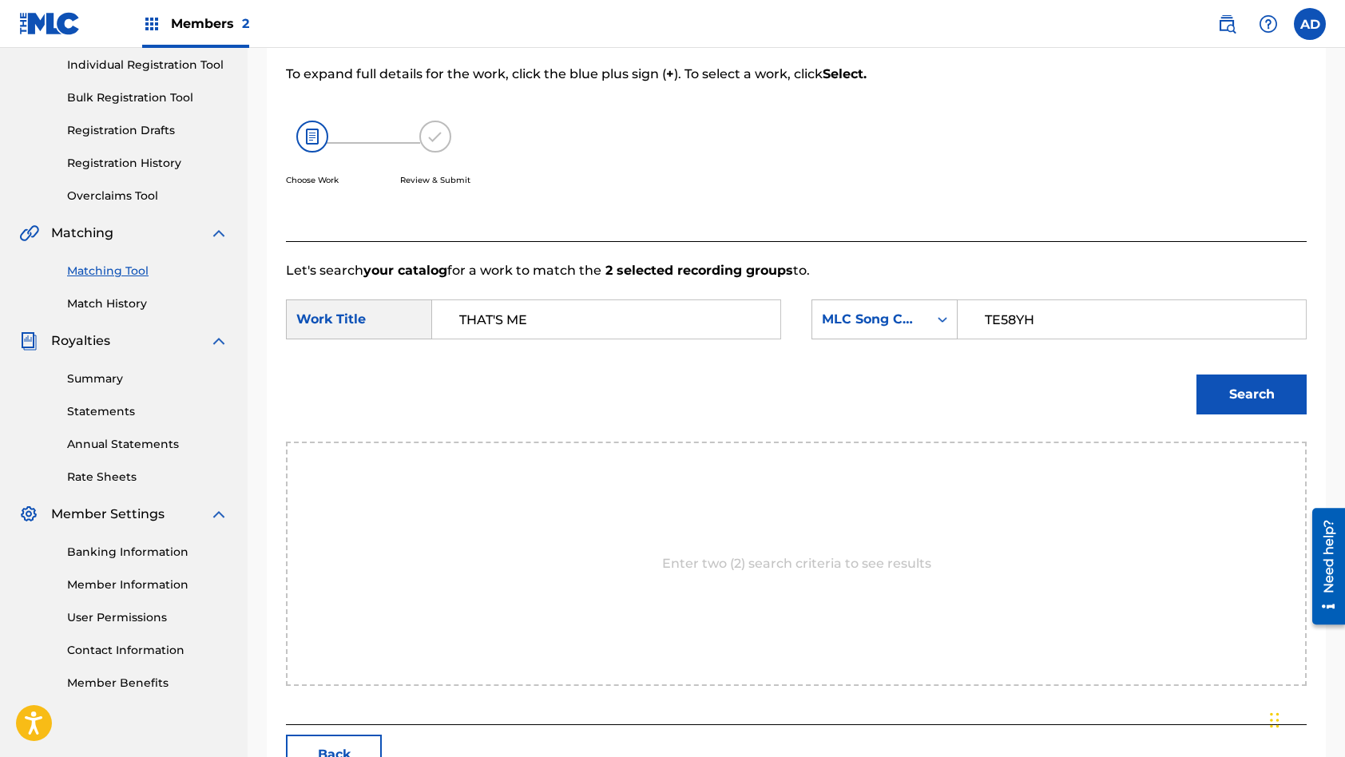
type input "TE58YH"
click at [1196, 375] on button "Search" at bounding box center [1251, 395] width 110 height 40
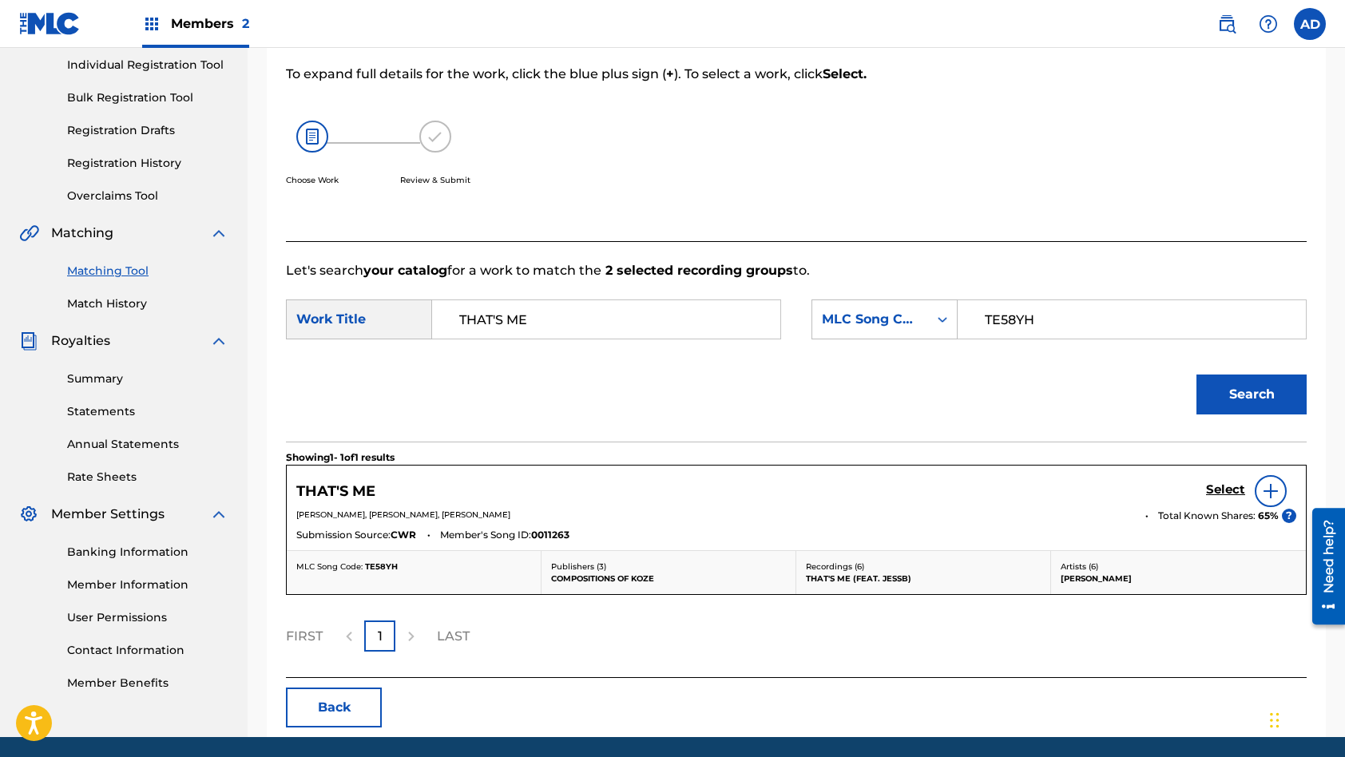
click at [1219, 489] on h5 "Select" at bounding box center [1225, 489] width 39 height 15
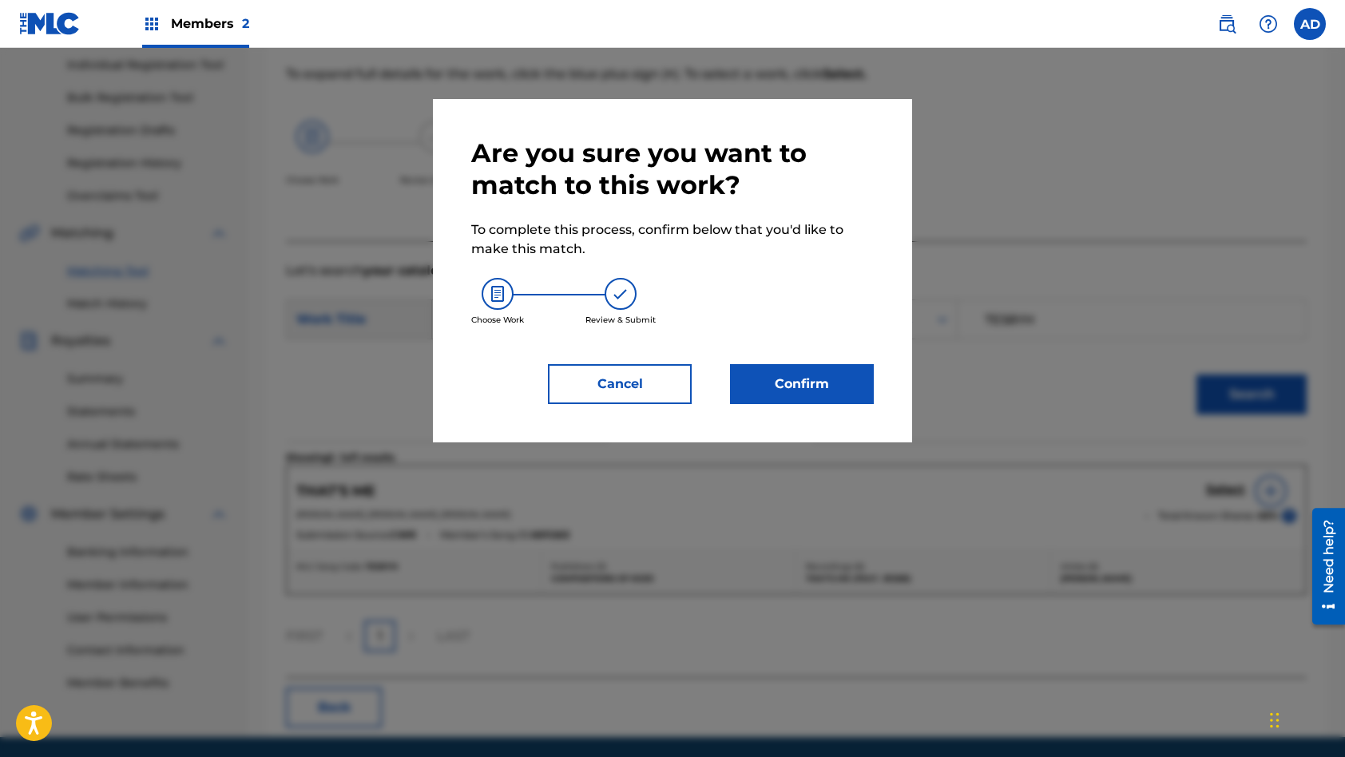
click at [824, 388] on button "Confirm" at bounding box center [802, 384] width 144 height 40
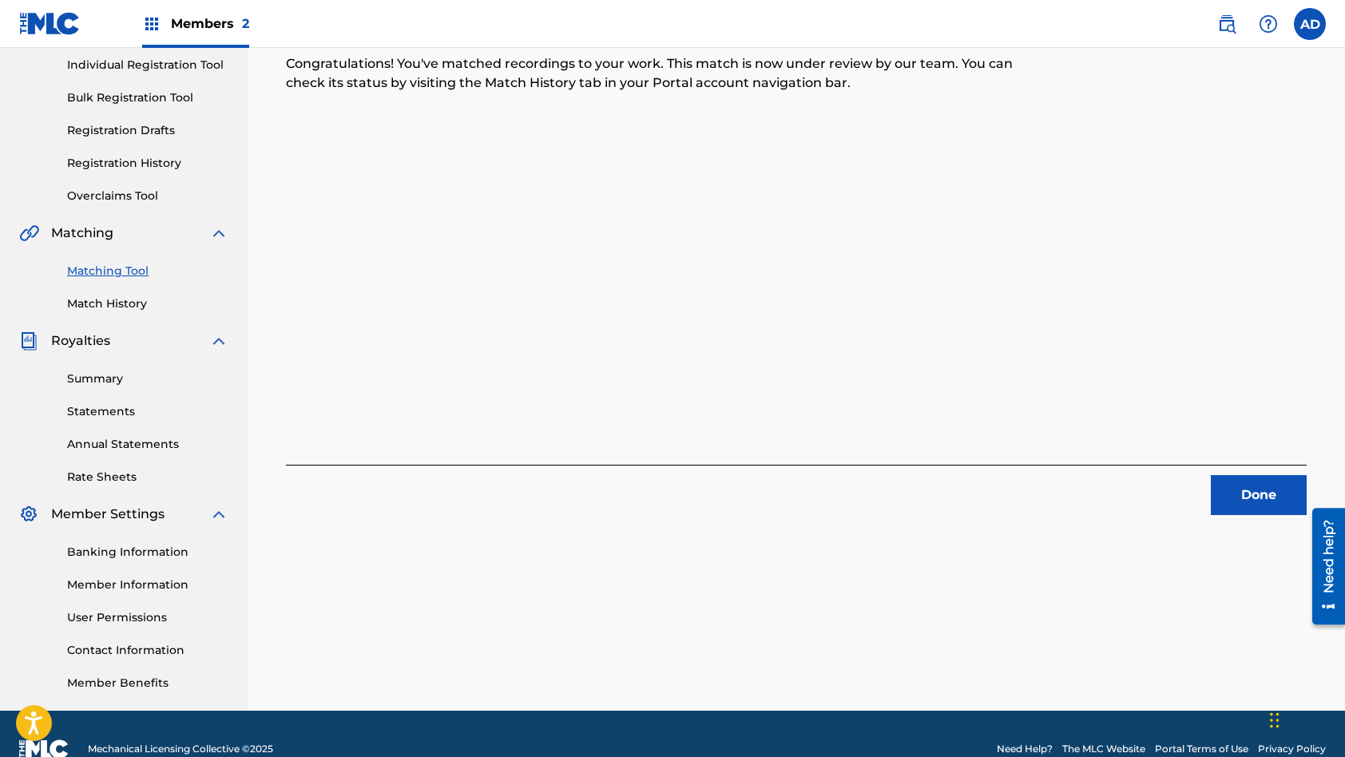
click at [1269, 493] on button "Done" at bounding box center [1259, 495] width 96 height 40
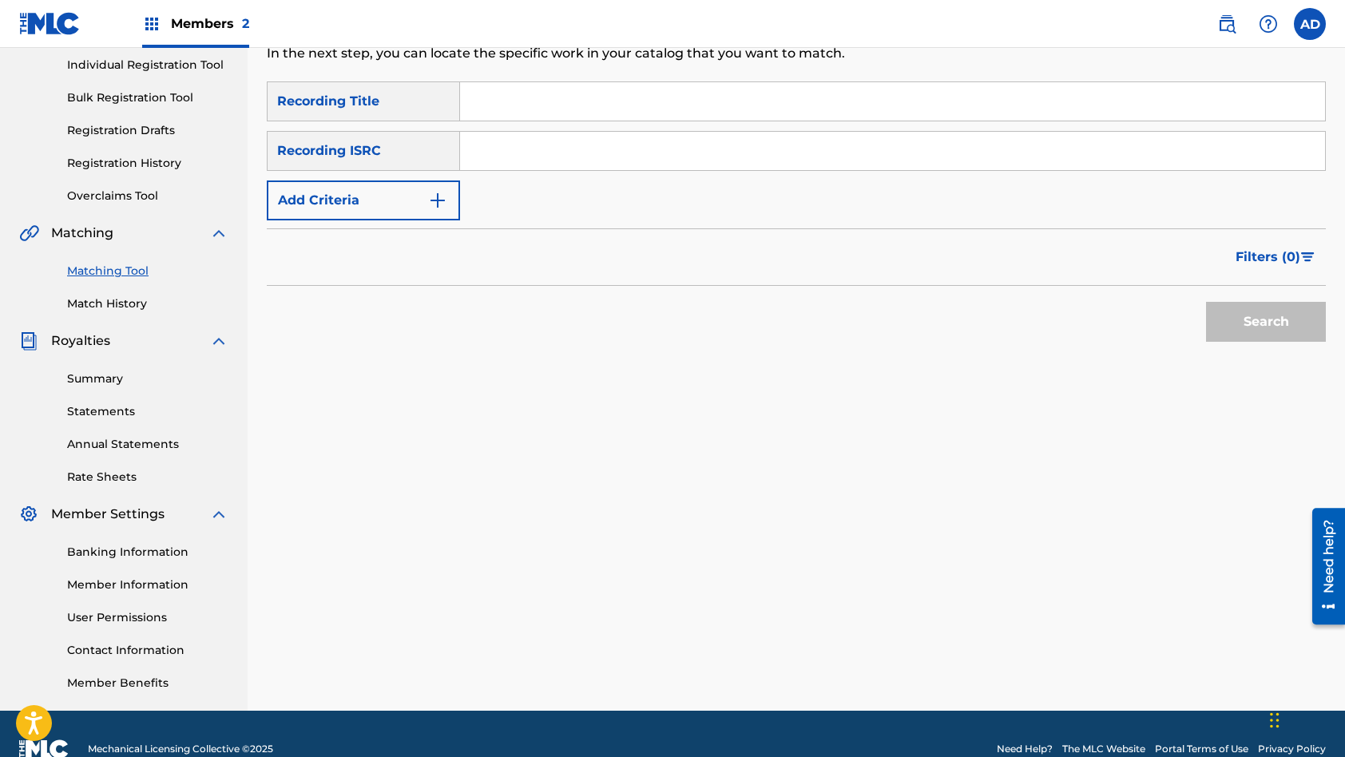
click at [671, 157] on input "Search Form" at bounding box center [892, 151] width 865 height 38
paste input "QM24S2202512"
type input "QM24S2202512"
click at [606, 112] on input "Search Form" at bounding box center [892, 101] width 865 height 38
paste input "Next To You (Instrumental)"
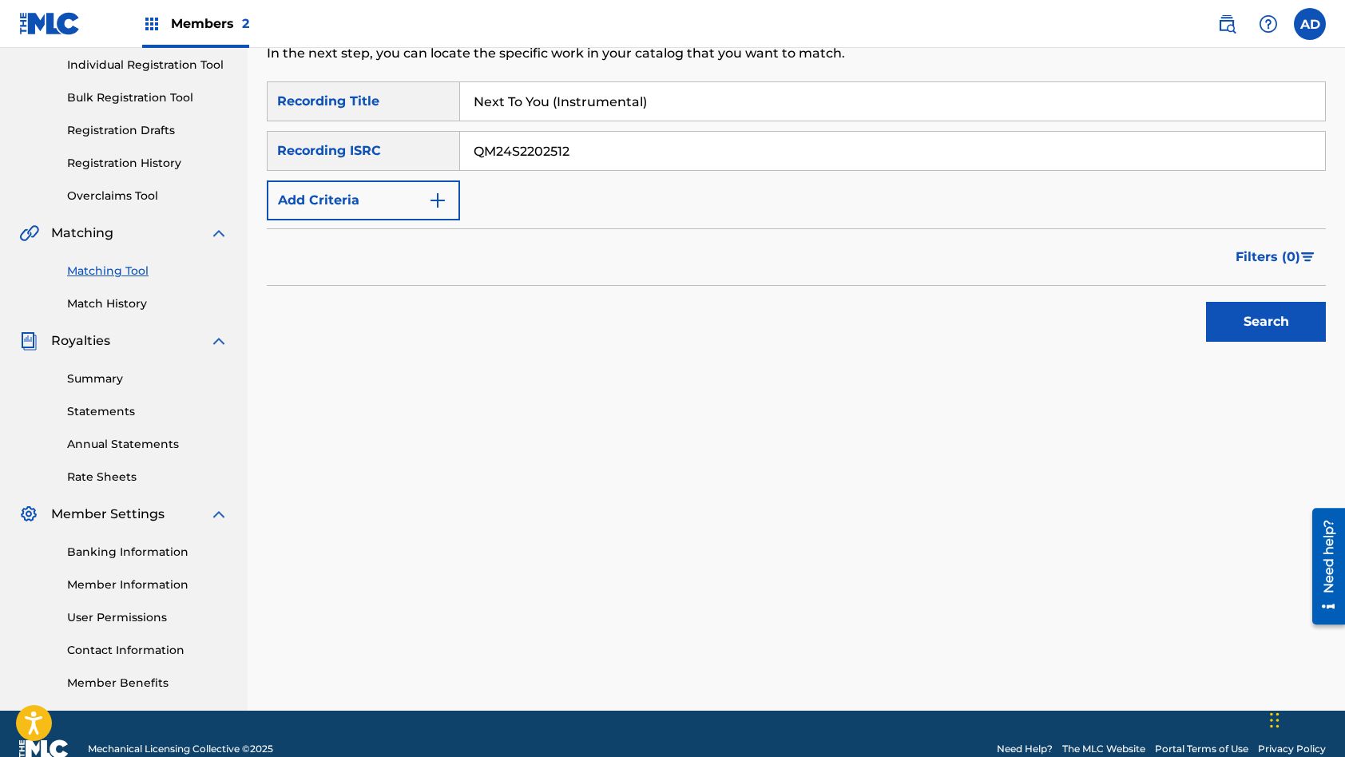
type input "Next To You (Instrumental)"
click at [1206, 302] on button "Search" at bounding box center [1266, 322] width 120 height 40
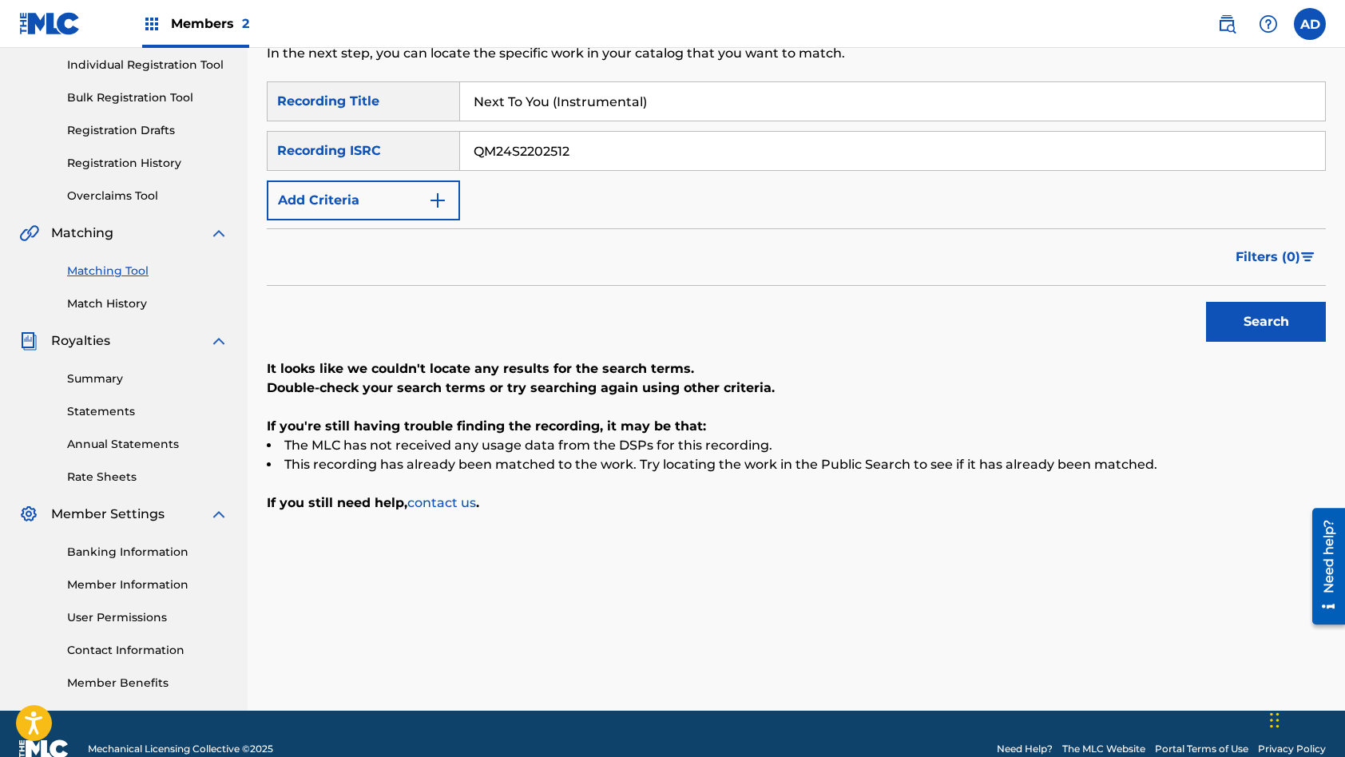
click at [598, 145] on input "QM24S2202512" at bounding box center [892, 151] width 865 height 38
paste input "TCACQ1645644"
type input "TCACQ1645644"
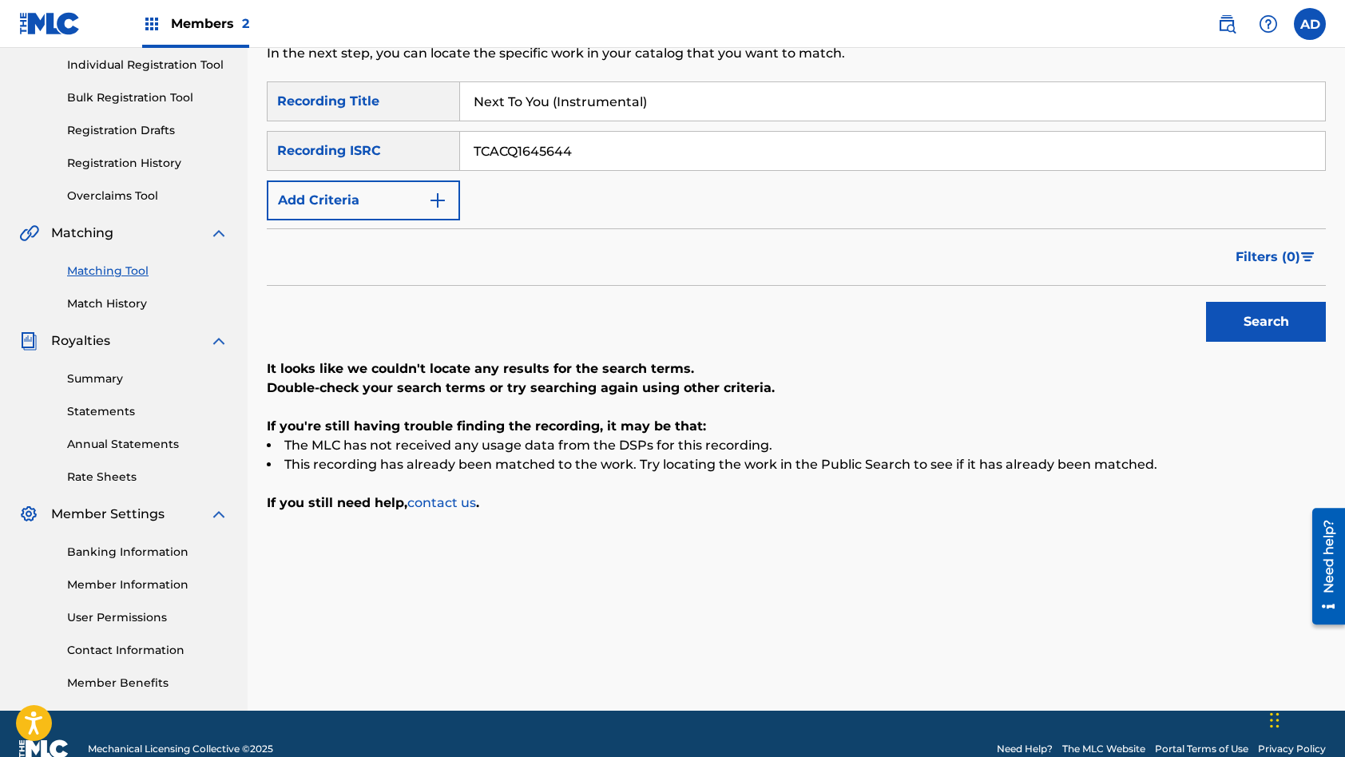
click at [680, 94] on input "Next To You (Instrumental)" at bounding box center [892, 101] width 865 height 38
paste input "And The Sea ([PERSON_NAME] Remix"
type input "And The Sea ([PERSON_NAME] Remix)"
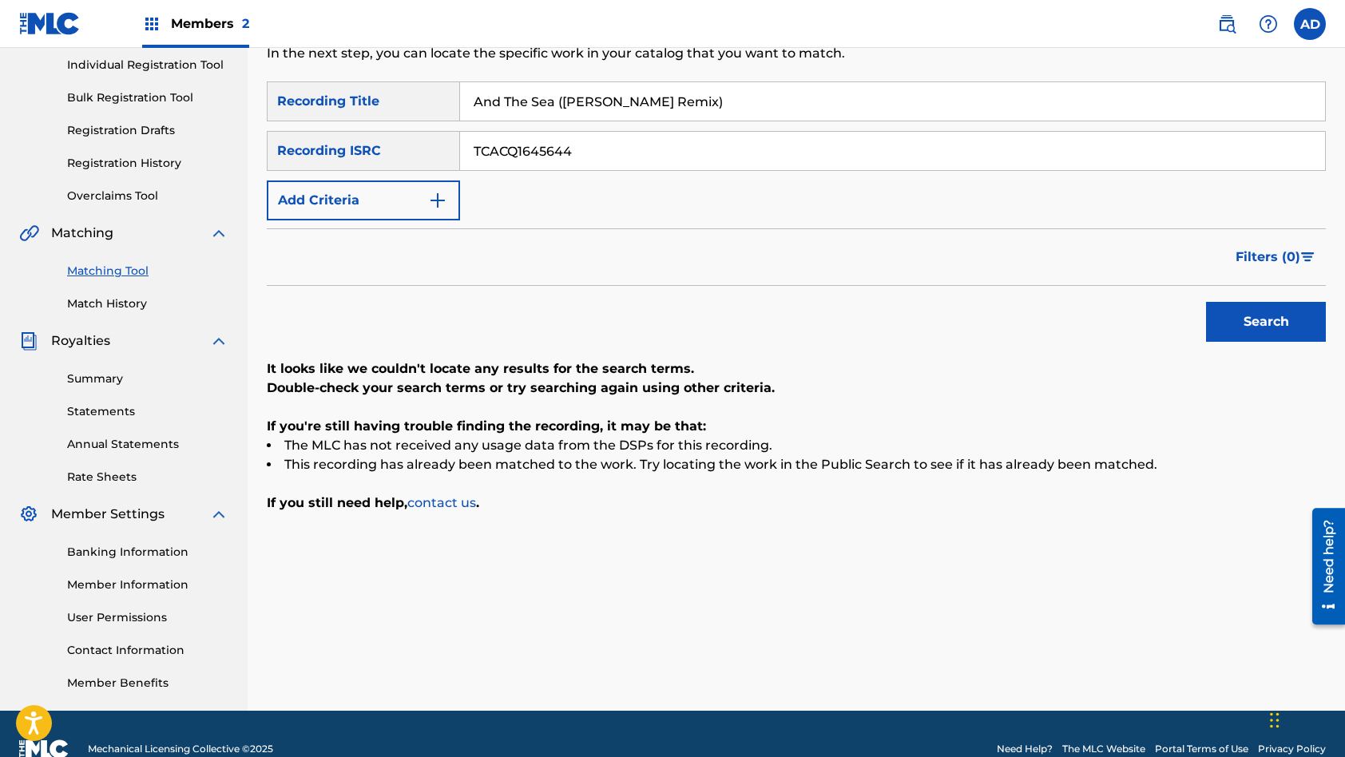
click at [1206, 302] on button "Search" at bounding box center [1266, 322] width 120 height 40
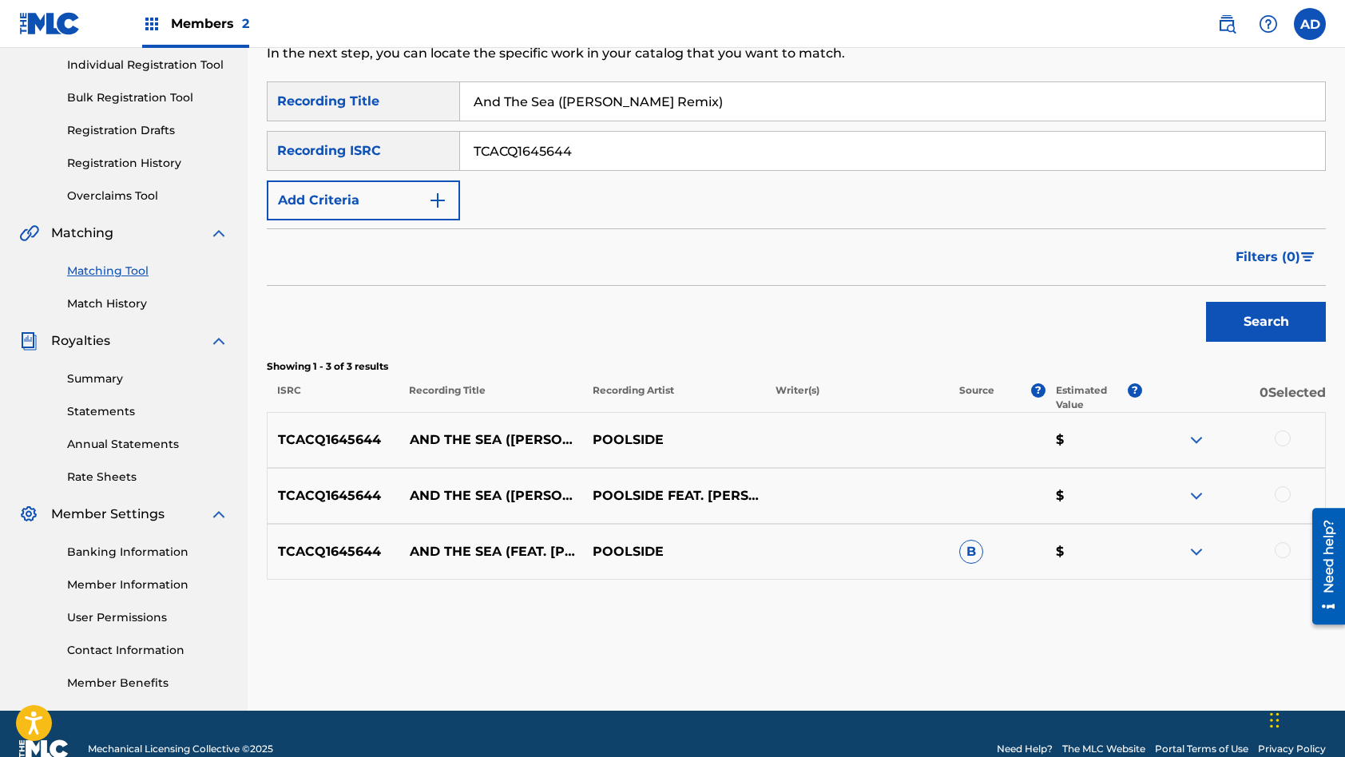
click at [1279, 439] on div at bounding box center [1283, 438] width 16 height 16
click at [1283, 490] on div at bounding box center [1283, 494] width 16 height 16
click at [1281, 549] on div at bounding box center [1283, 550] width 16 height 16
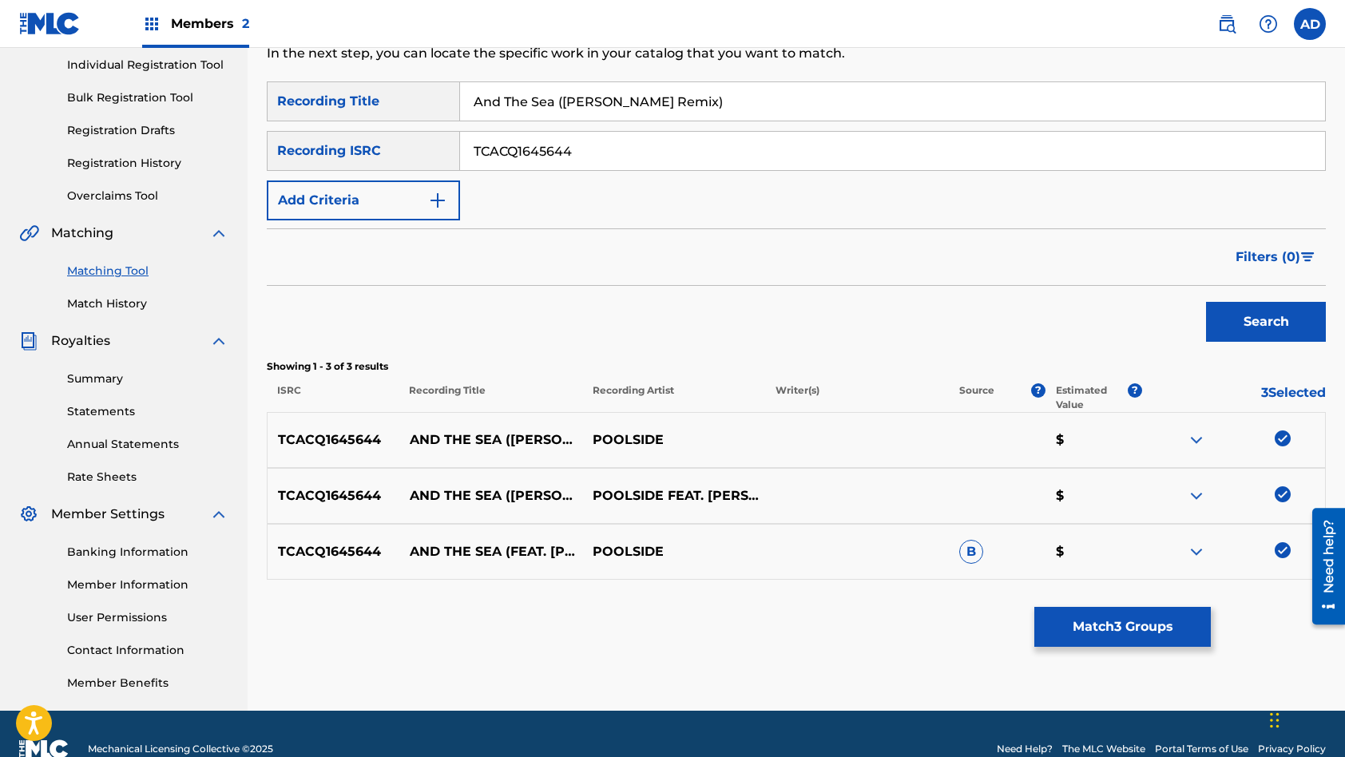
click at [1133, 628] on button "Match 3 Groups" at bounding box center [1122, 627] width 177 height 40
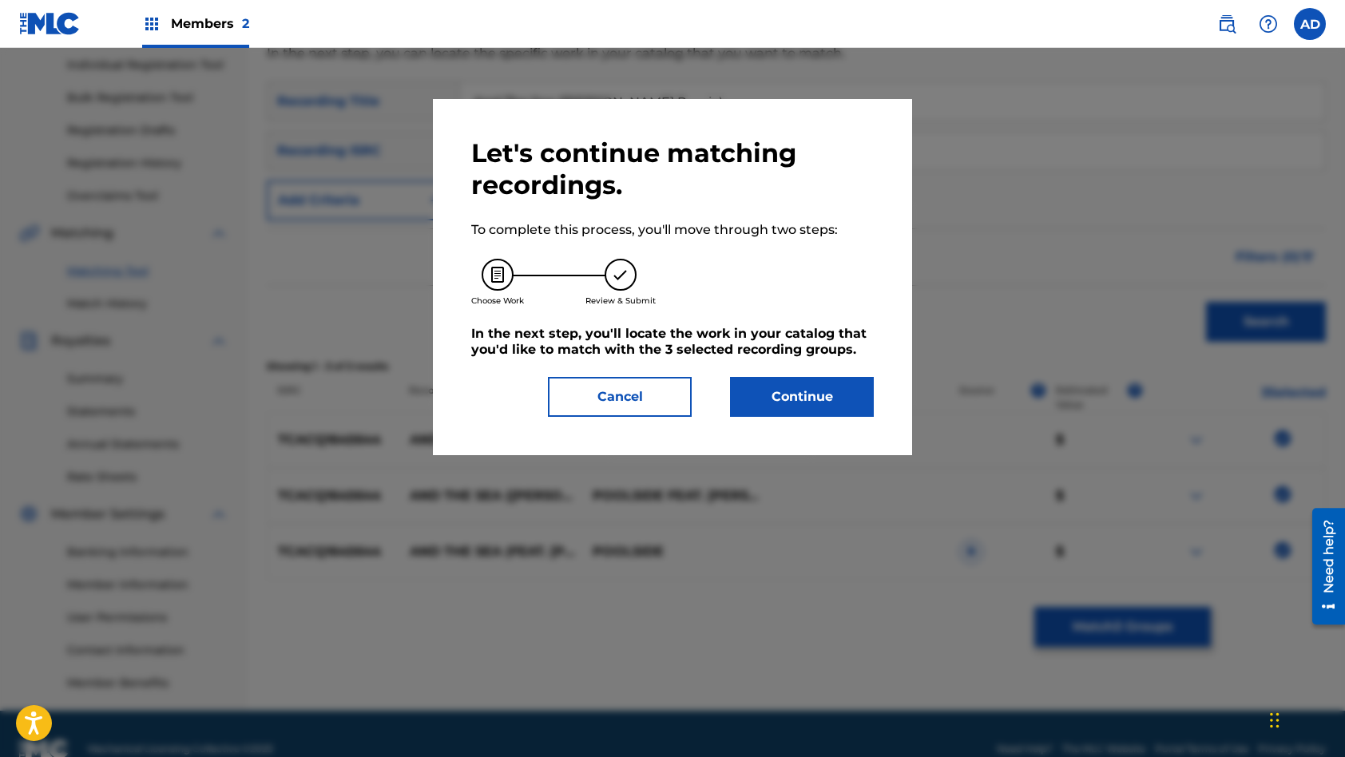
click at [798, 391] on button "Continue" at bounding box center [802, 397] width 144 height 40
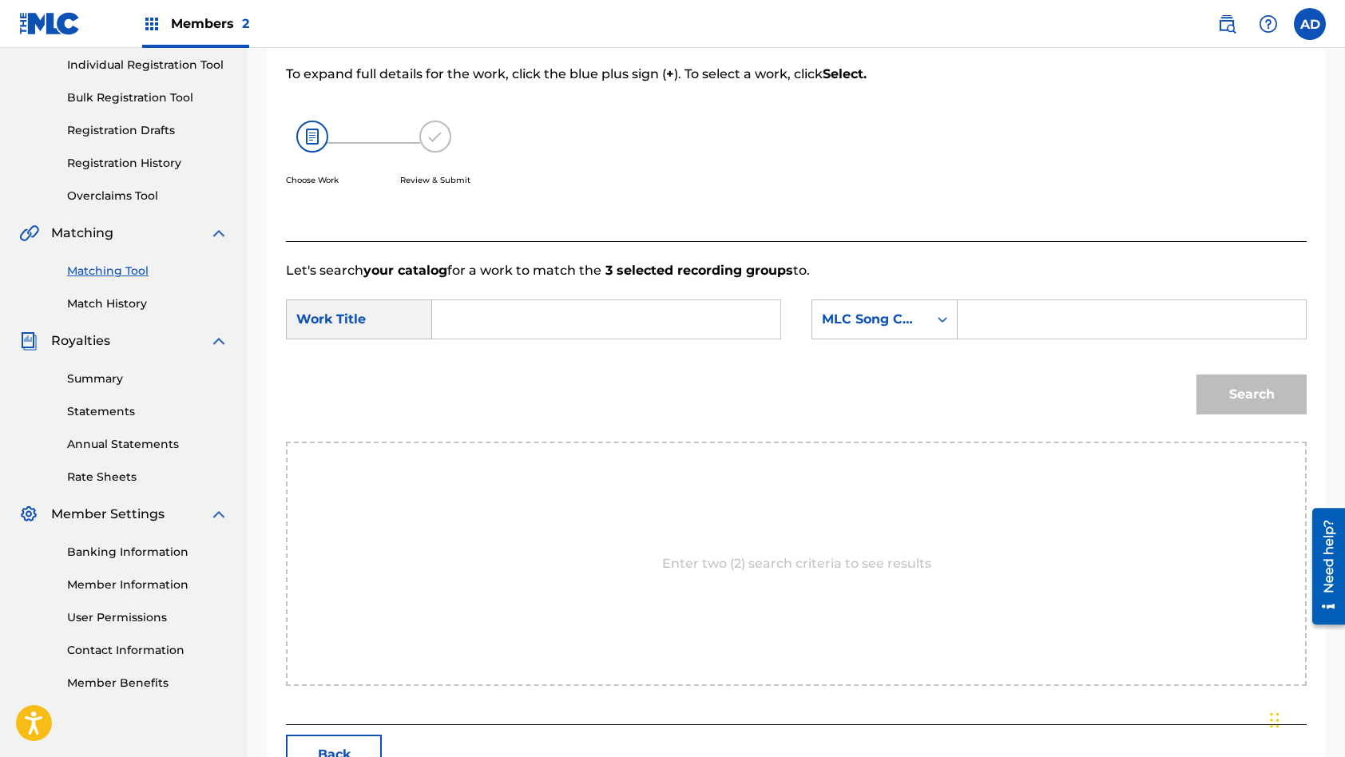
click at [639, 313] on input "Search Form" at bounding box center [606, 319] width 321 height 38
paste input "And The Sea ([PERSON_NAME] Remix)"
type input "And The Sea ([PERSON_NAME] Remix)"
click at [1136, 324] on input "Search Form" at bounding box center [1131, 319] width 321 height 38
paste input "AY8XLX"
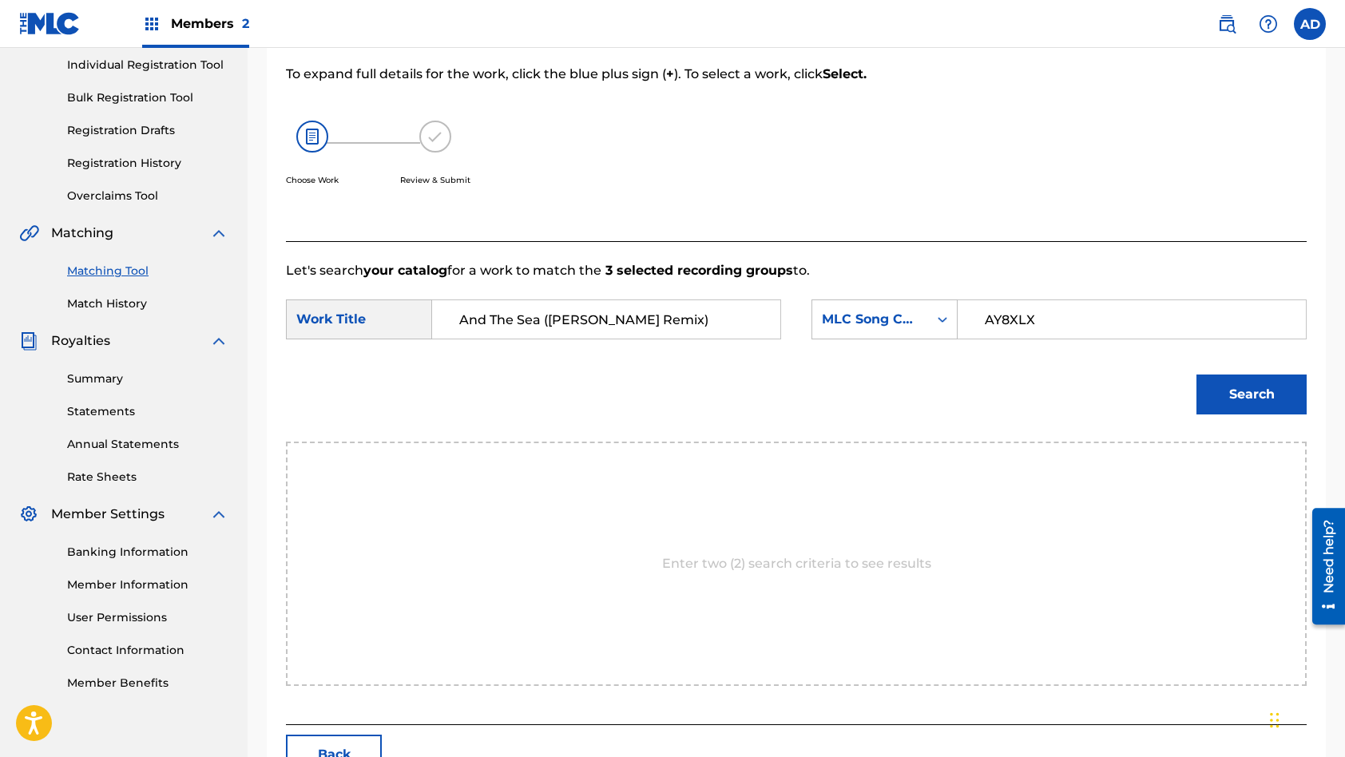
type input "AY8XLX"
click at [1196, 375] on button "Search" at bounding box center [1251, 395] width 110 height 40
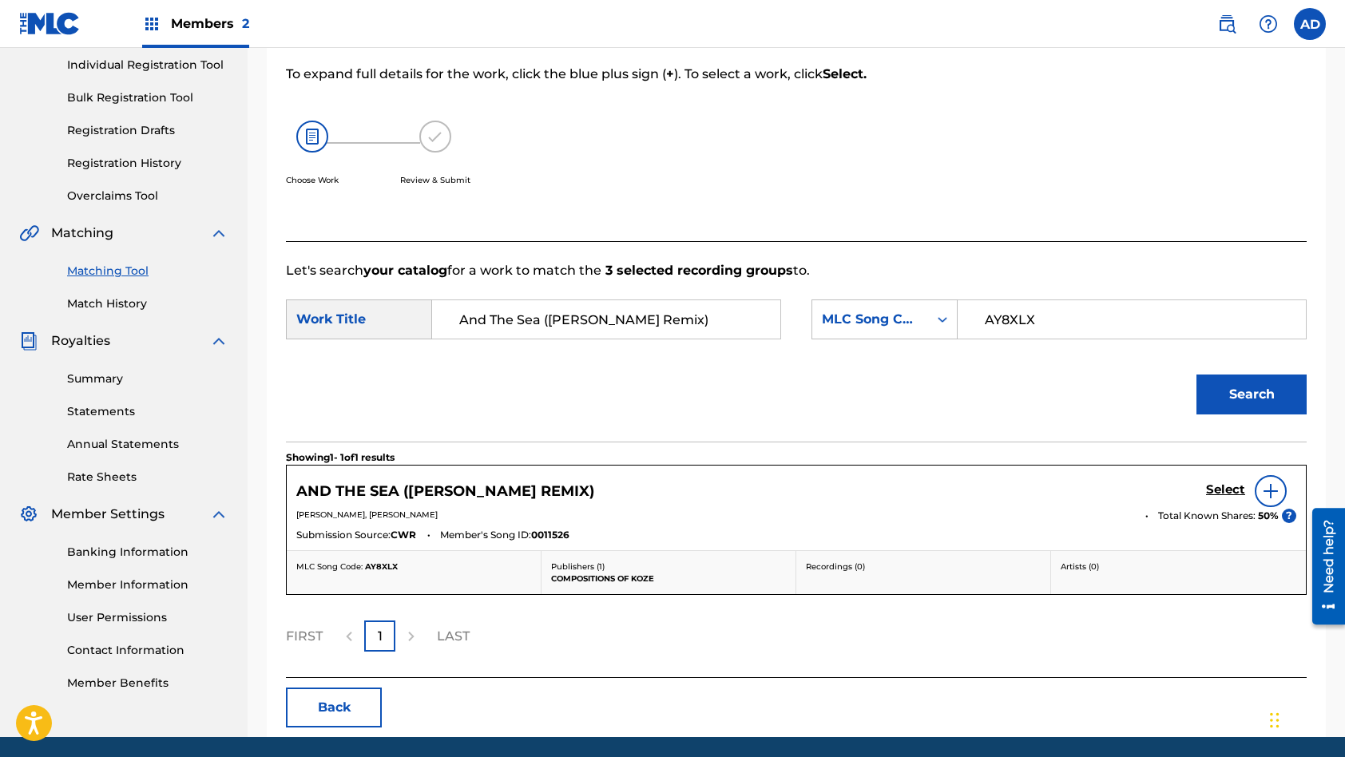
click at [1220, 486] on h5 "Select" at bounding box center [1225, 489] width 39 height 15
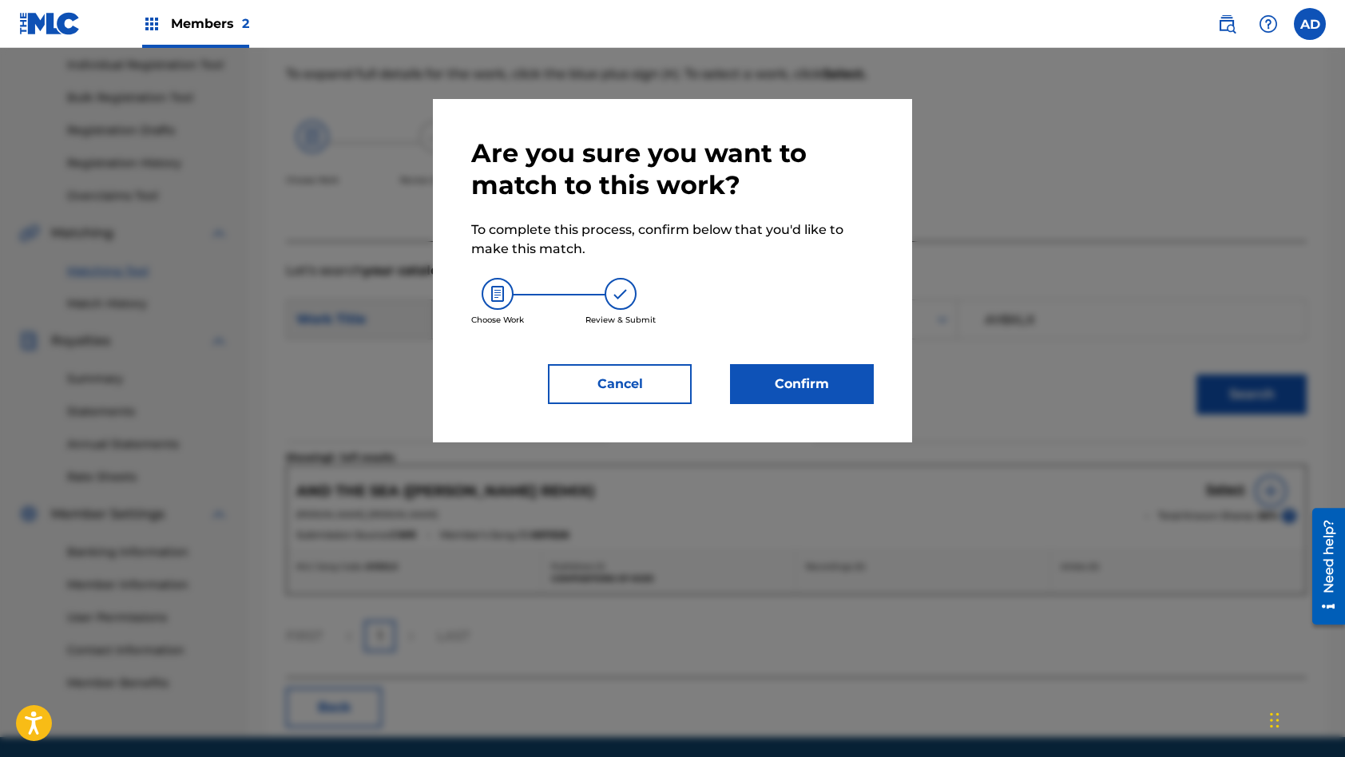
click at [819, 384] on button "Confirm" at bounding box center [802, 384] width 144 height 40
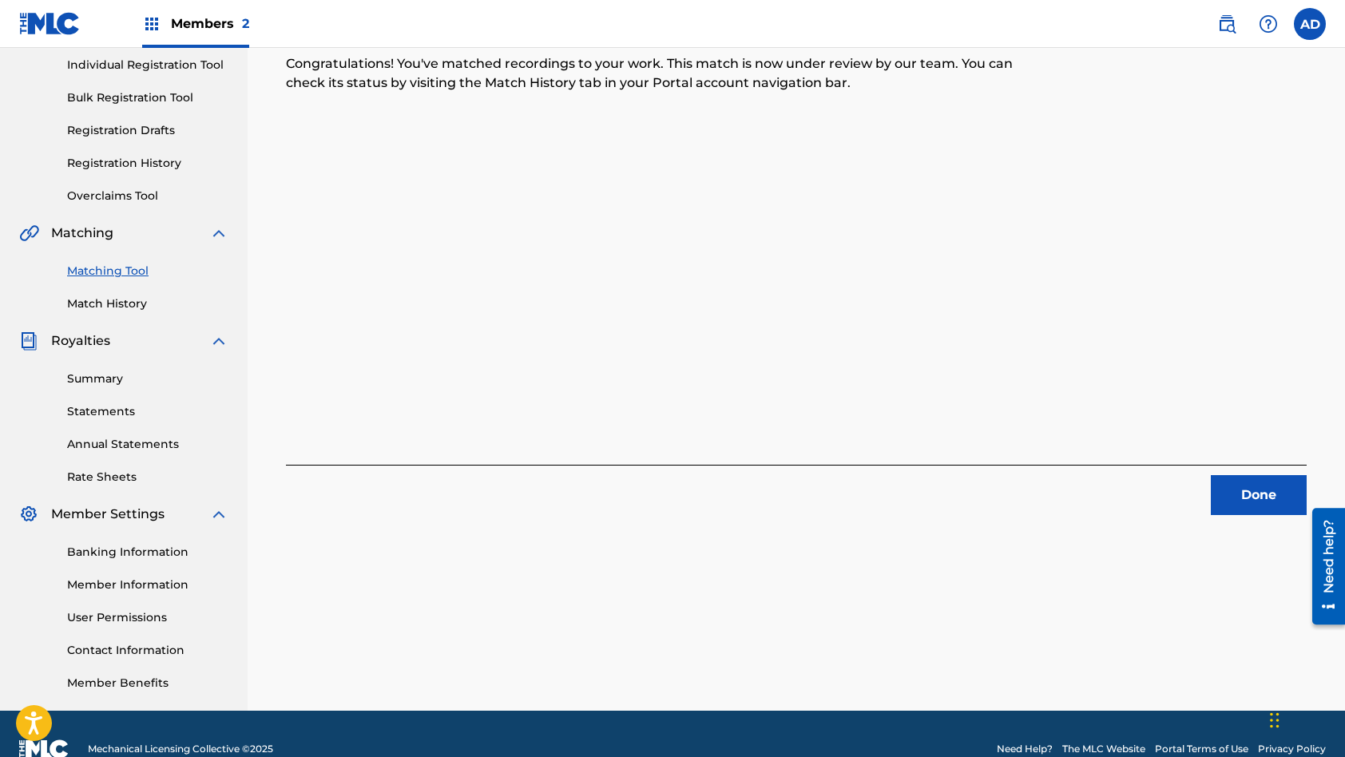
click at [1240, 502] on button "Done" at bounding box center [1259, 495] width 96 height 40
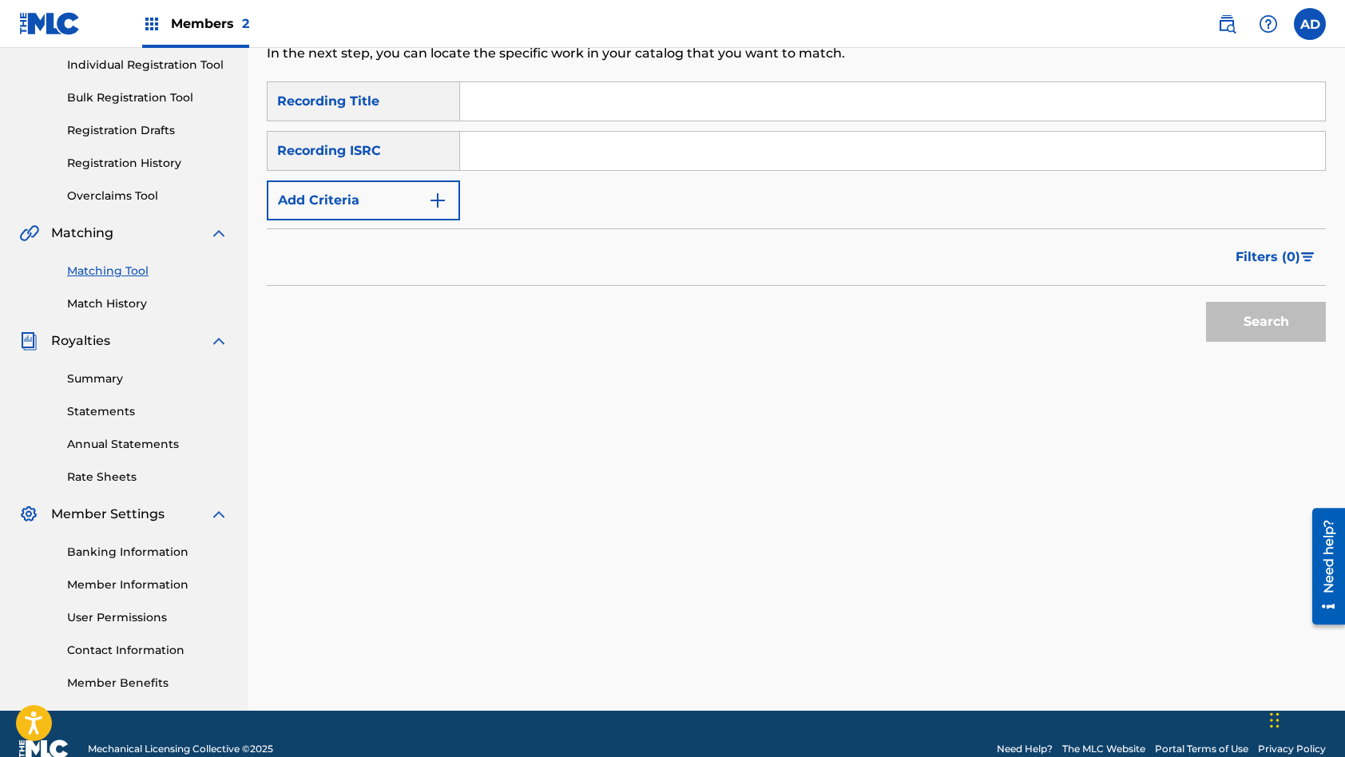
click at [623, 148] on input "Search Form" at bounding box center [892, 151] width 865 height 38
paste input "QZWFR2353322"
type input "QZWFR2353322"
click at [609, 101] on input "Search Form" at bounding box center [892, 101] width 865 height 38
paste input "Friendship Stays Forever (Official)"
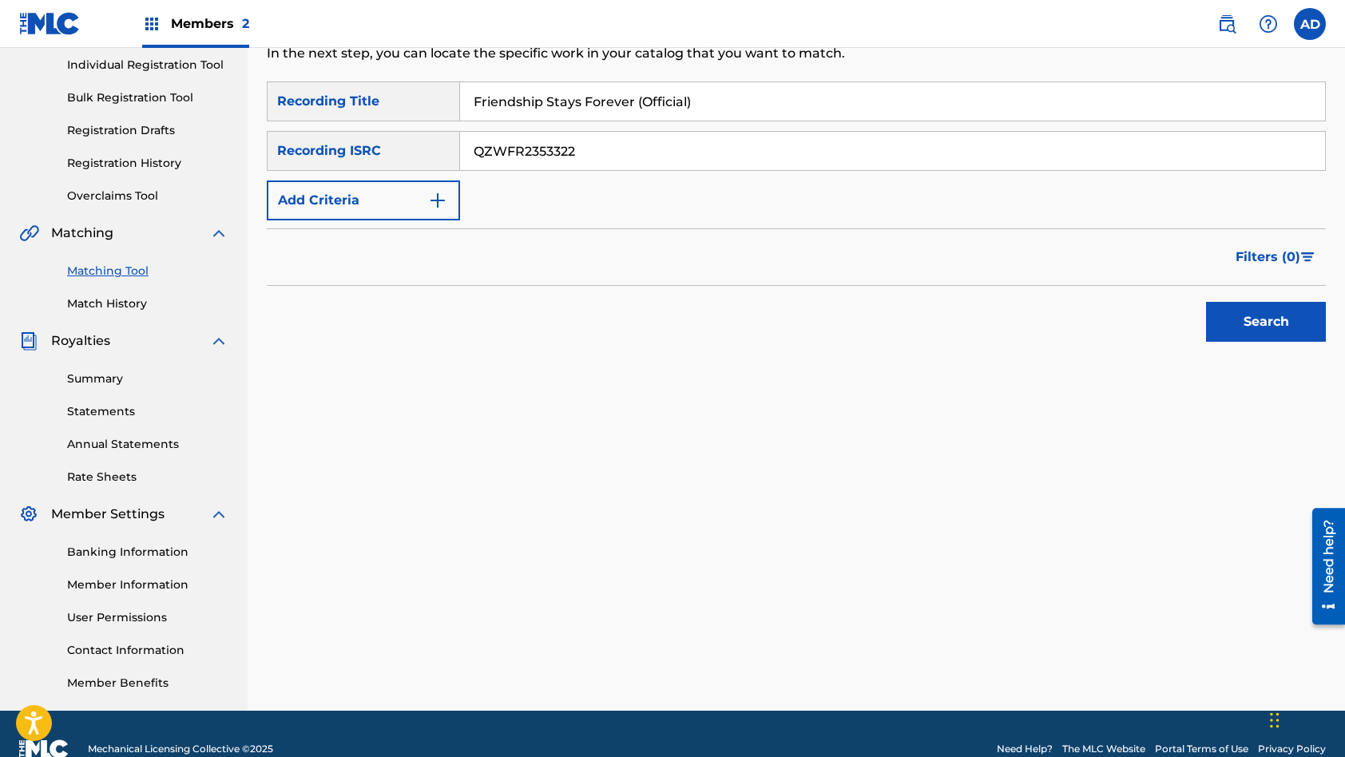
type input "Friendship Stays Forever (Official)"
click at [1206, 302] on button "Search" at bounding box center [1266, 322] width 120 height 40
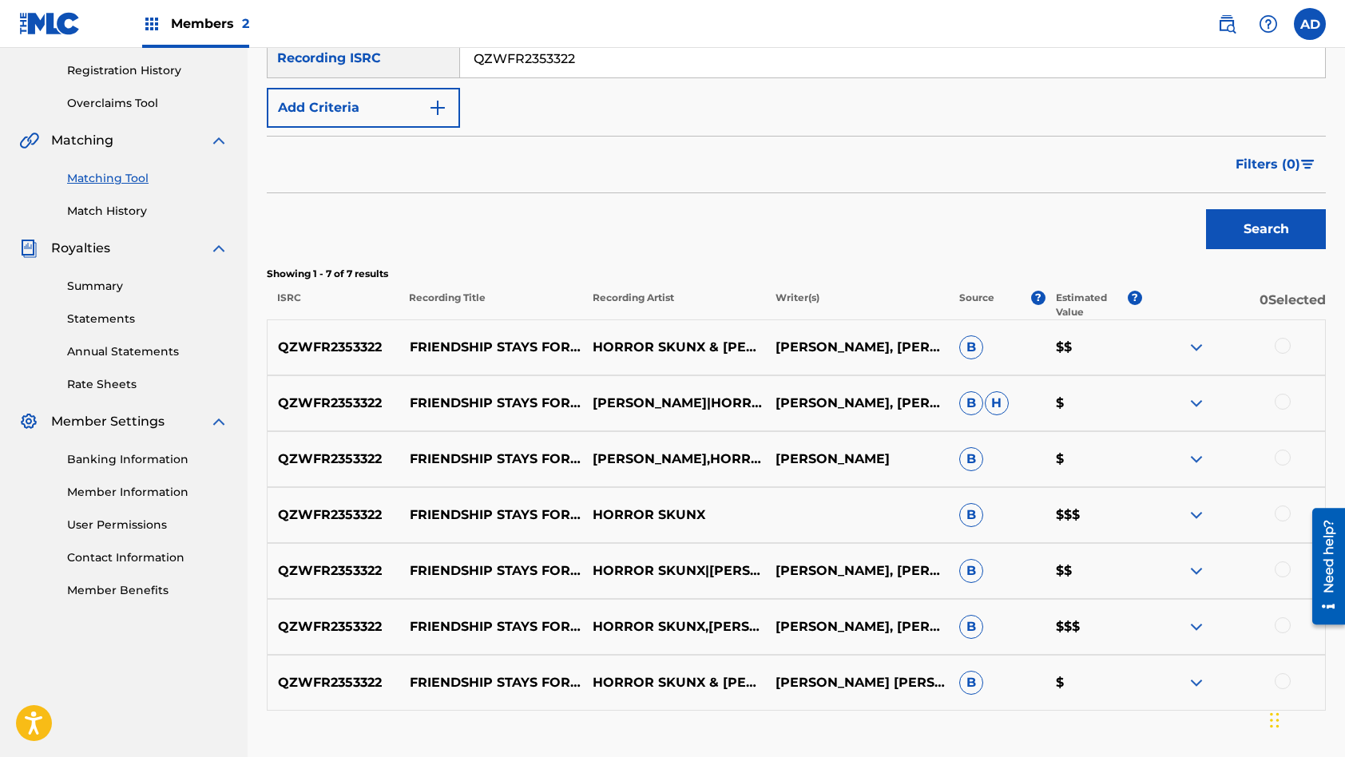
scroll to position [406, 0]
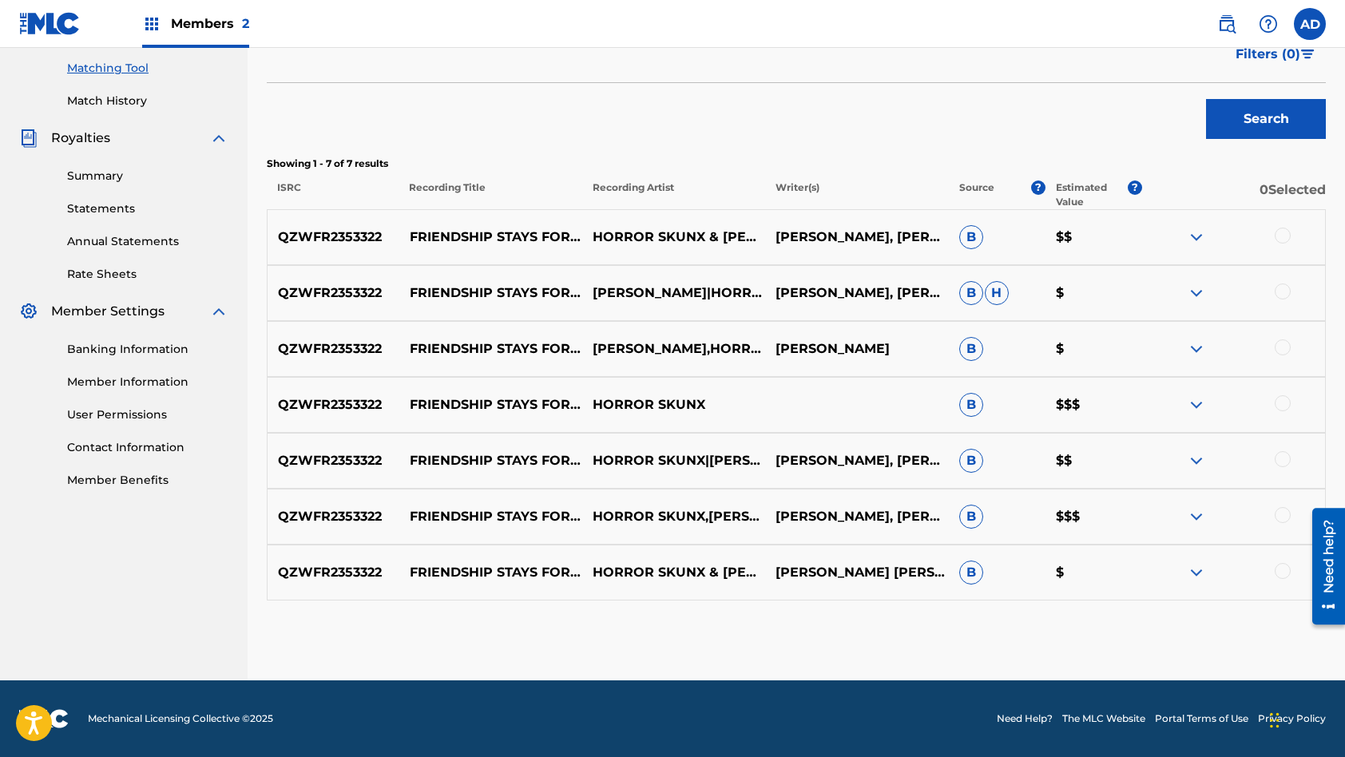
click at [1283, 240] on div at bounding box center [1283, 236] width 16 height 16
click at [1282, 292] on div at bounding box center [1283, 292] width 16 height 16
click at [1287, 341] on div at bounding box center [1283, 347] width 16 height 16
click at [1283, 403] on div at bounding box center [1283, 403] width 16 height 16
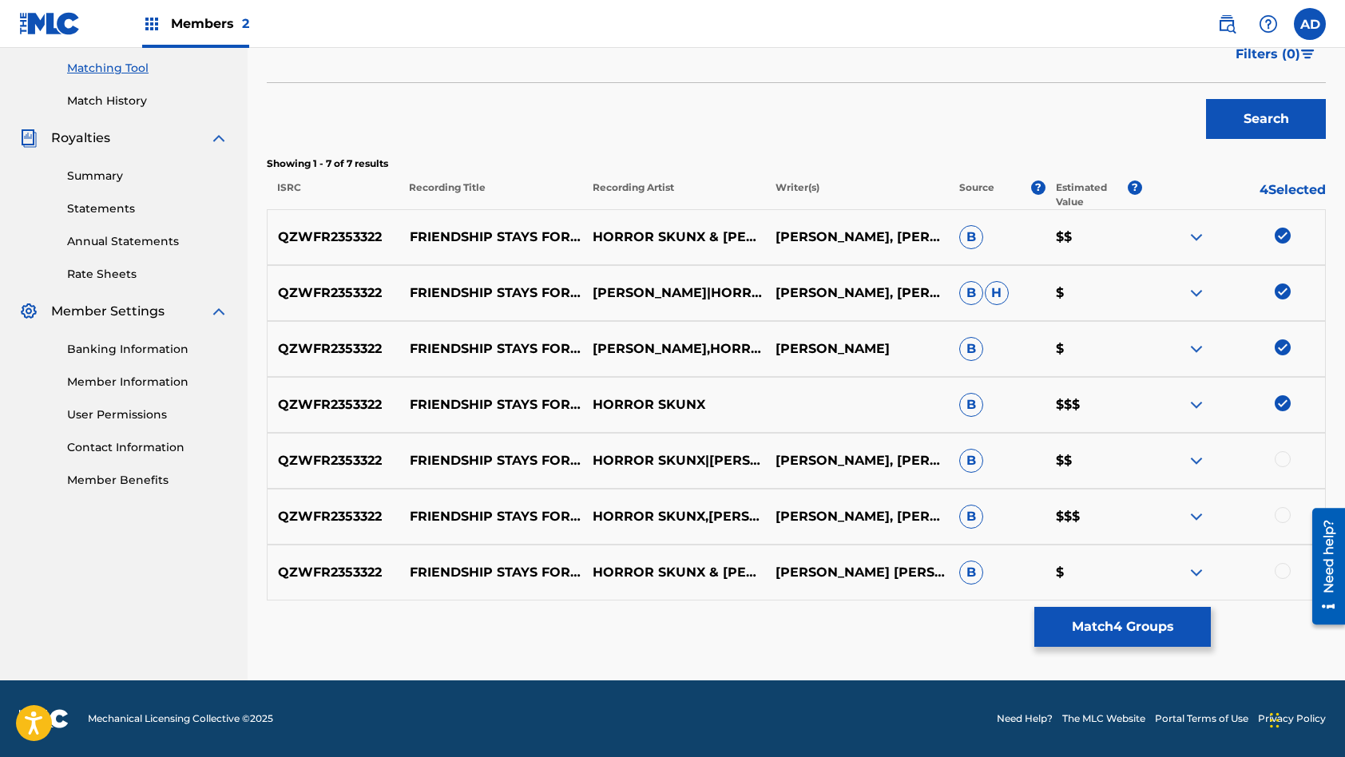
click at [1288, 459] on div at bounding box center [1283, 459] width 16 height 16
click at [1282, 511] on div at bounding box center [1283, 515] width 16 height 16
click at [1285, 567] on div at bounding box center [1283, 571] width 16 height 16
click at [1145, 621] on button "Match 7 Groups" at bounding box center [1122, 627] width 177 height 40
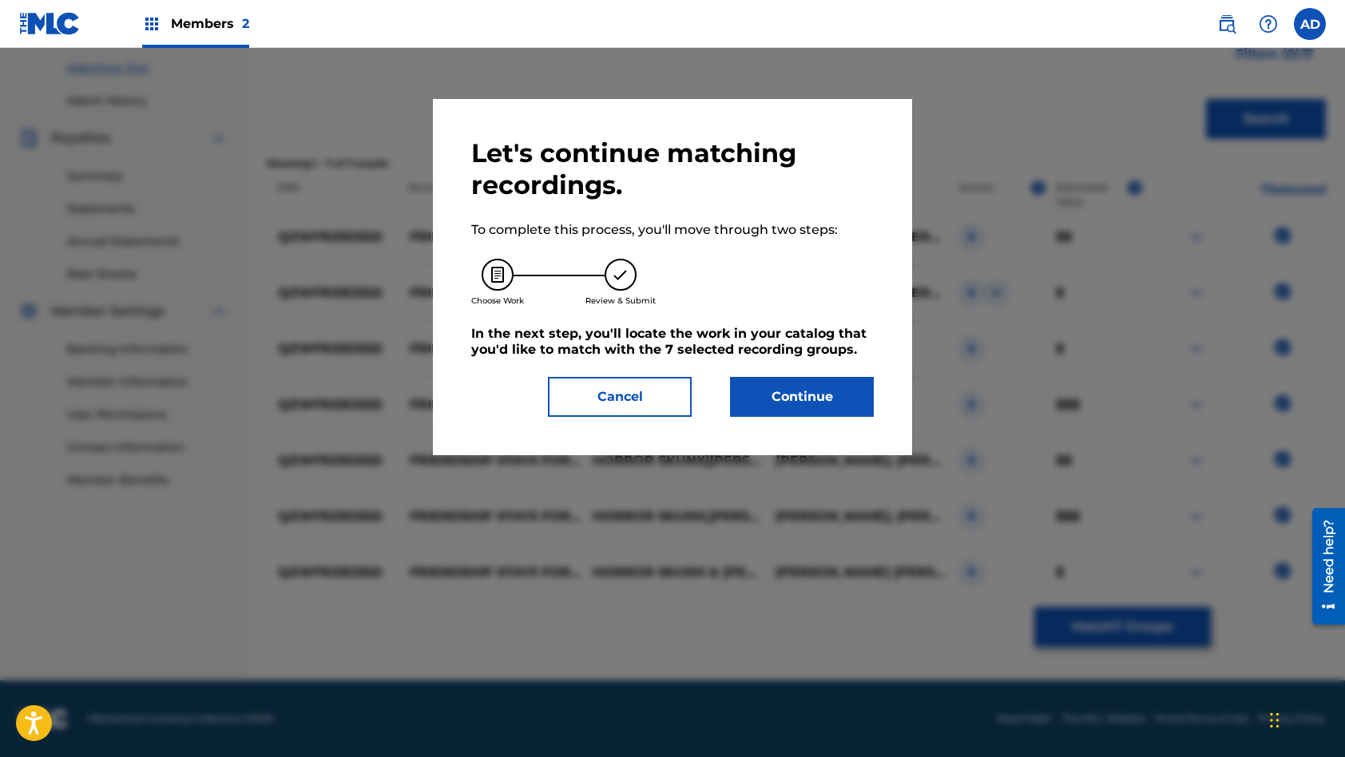
click at [802, 405] on button "Continue" at bounding box center [802, 397] width 144 height 40
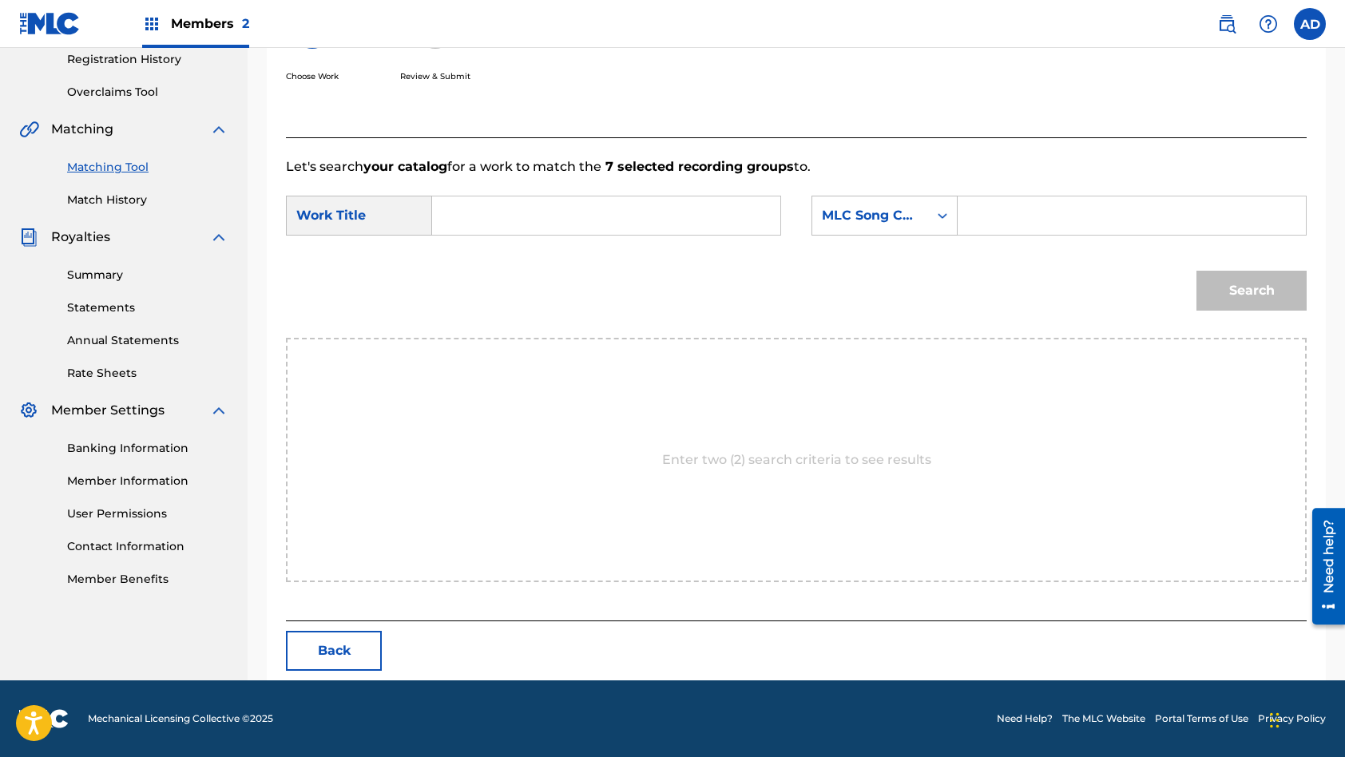
click at [535, 212] on input "Search Form" at bounding box center [606, 215] width 321 height 38
paste input "Friendship Stays Forever (Official)"
type input "Friendship Stays Forever (Official)"
click at [1049, 221] on input "Search Form" at bounding box center [1131, 215] width 321 height 38
paste input "FB9BHM"
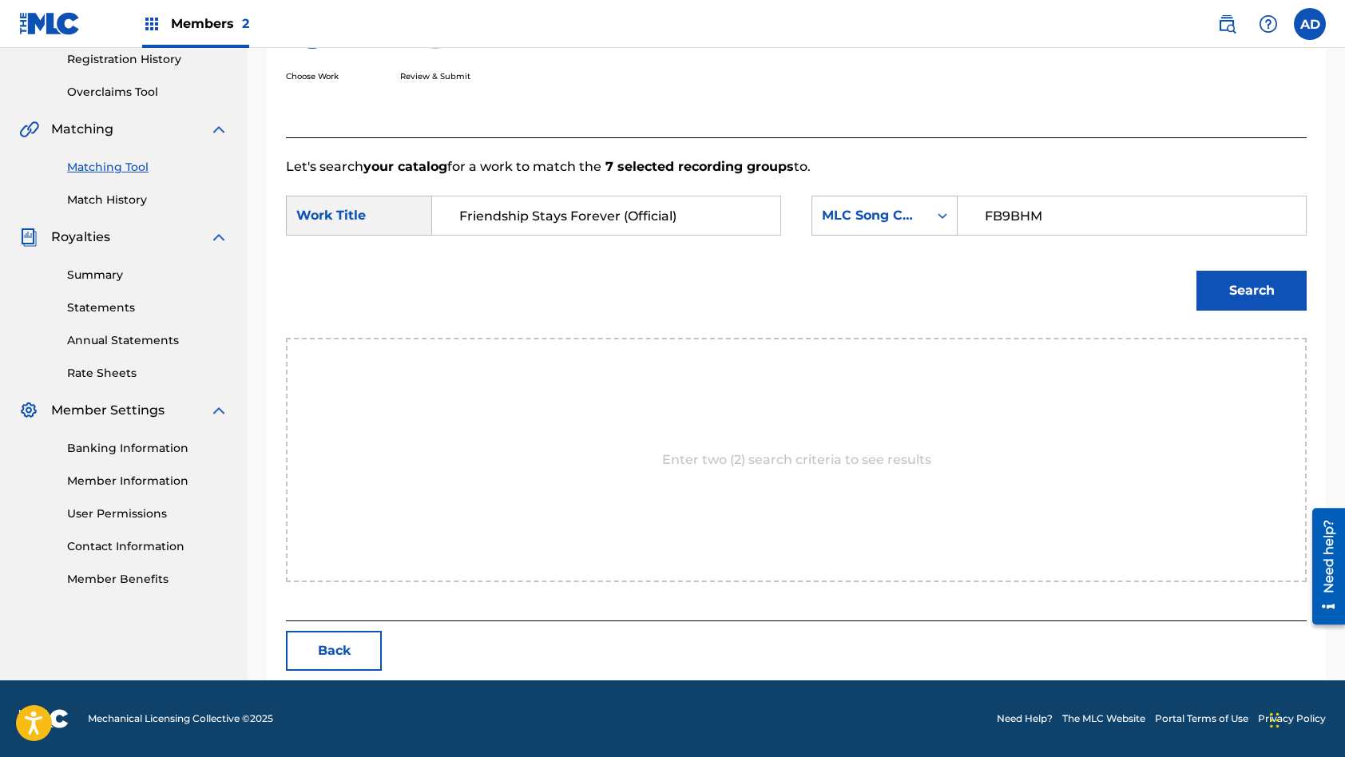
type input "FB9BHM"
click at [1196, 271] on button "Search" at bounding box center [1251, 291] width 110 height 40
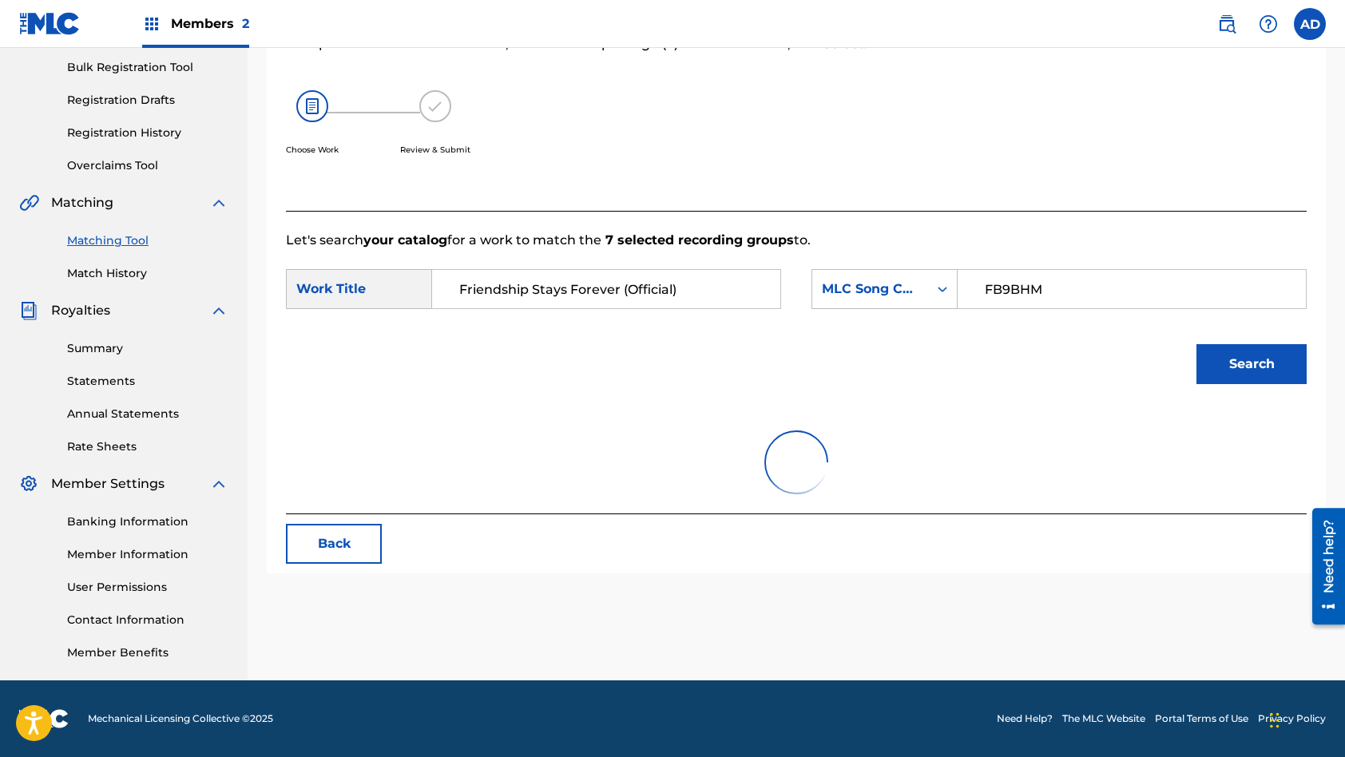
scroll to position [260, 0]
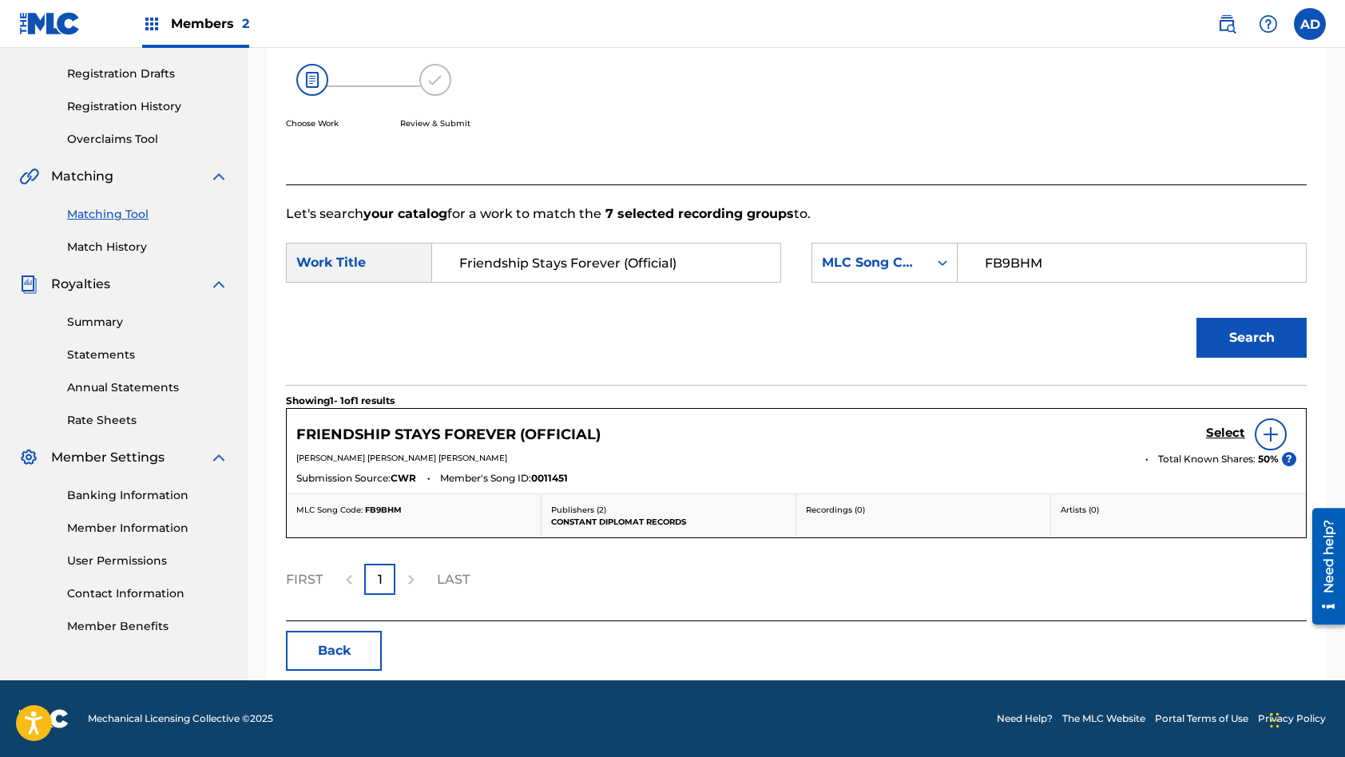
click at [1222, 437] on h5 "Select" at bounding box center [1225, 433] width 39 height 15
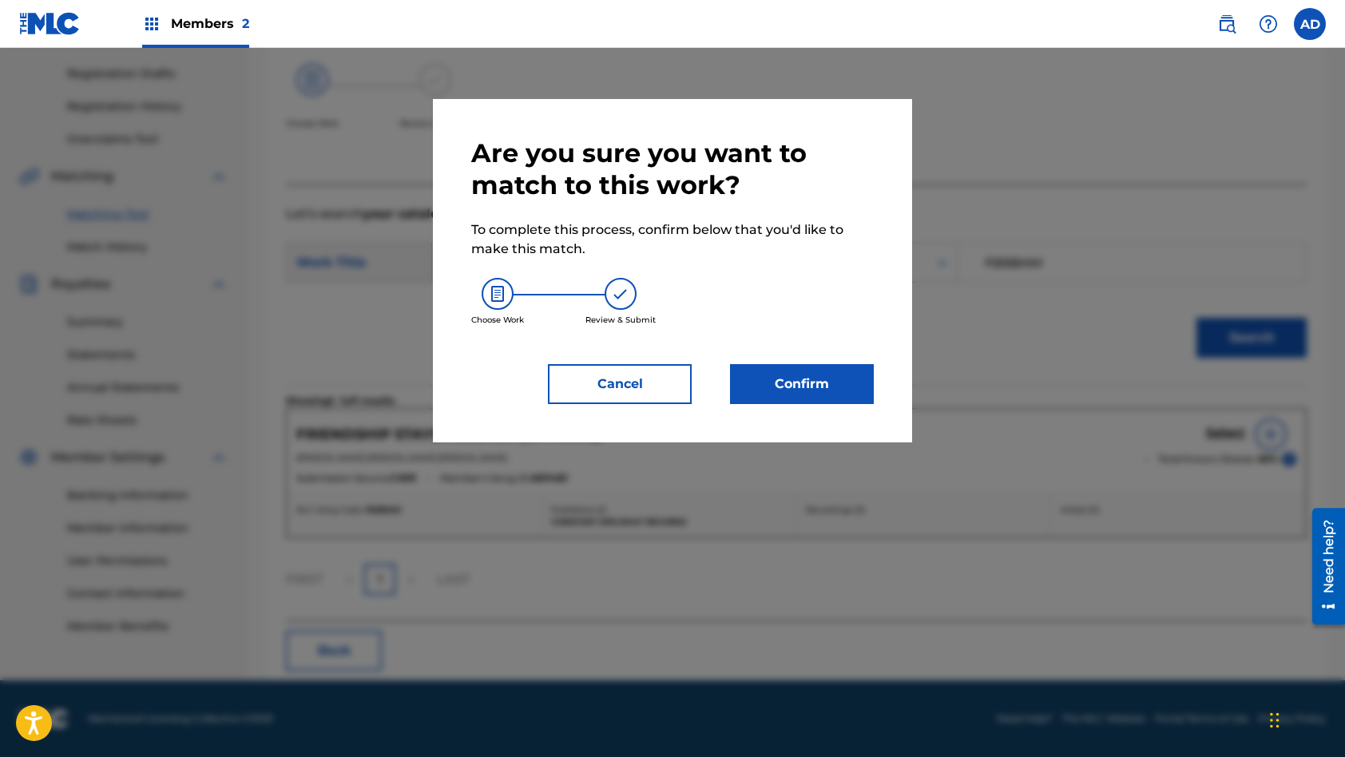
click at [787, 391] on button "Confirm" at bounding box center [802, 384] width 144 height 40
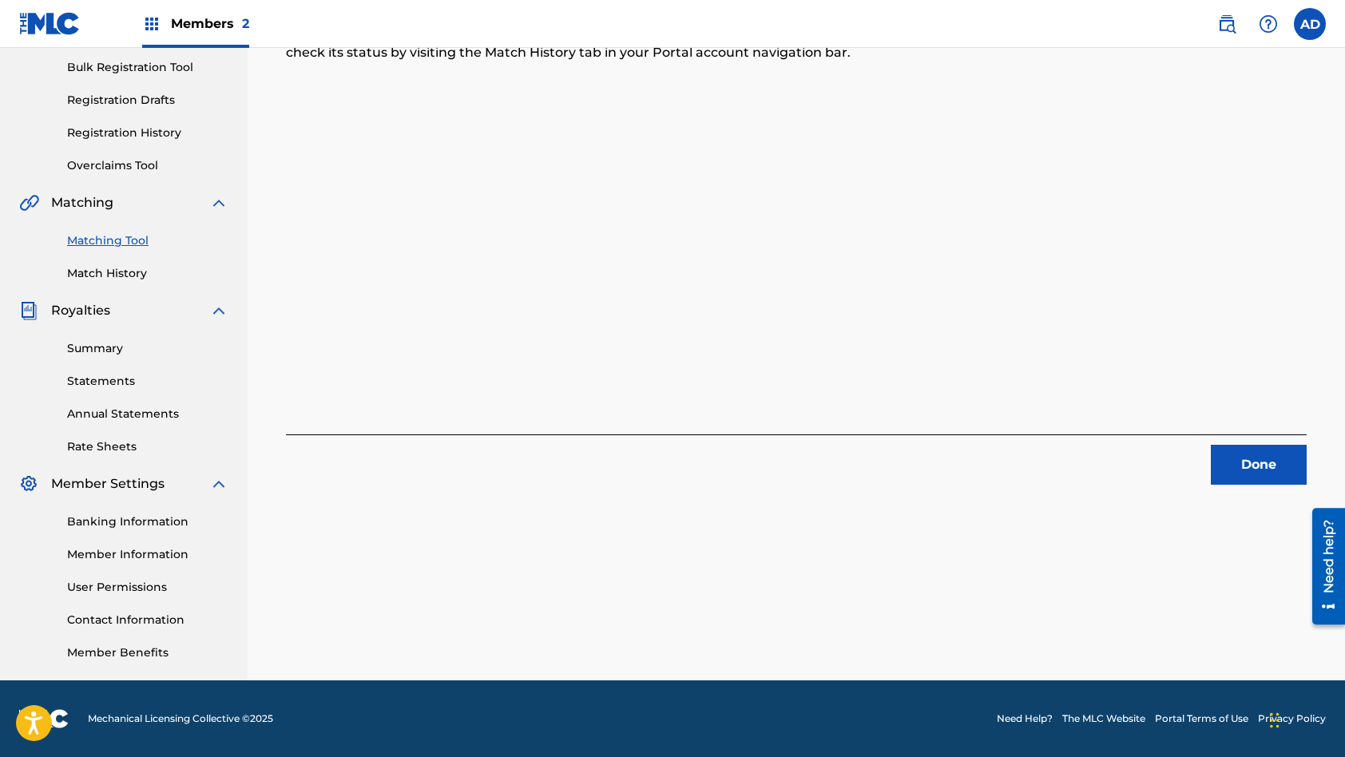
click at [1263, 461] on button "Done" at bounding box center [1259, 465] width 96 height 40
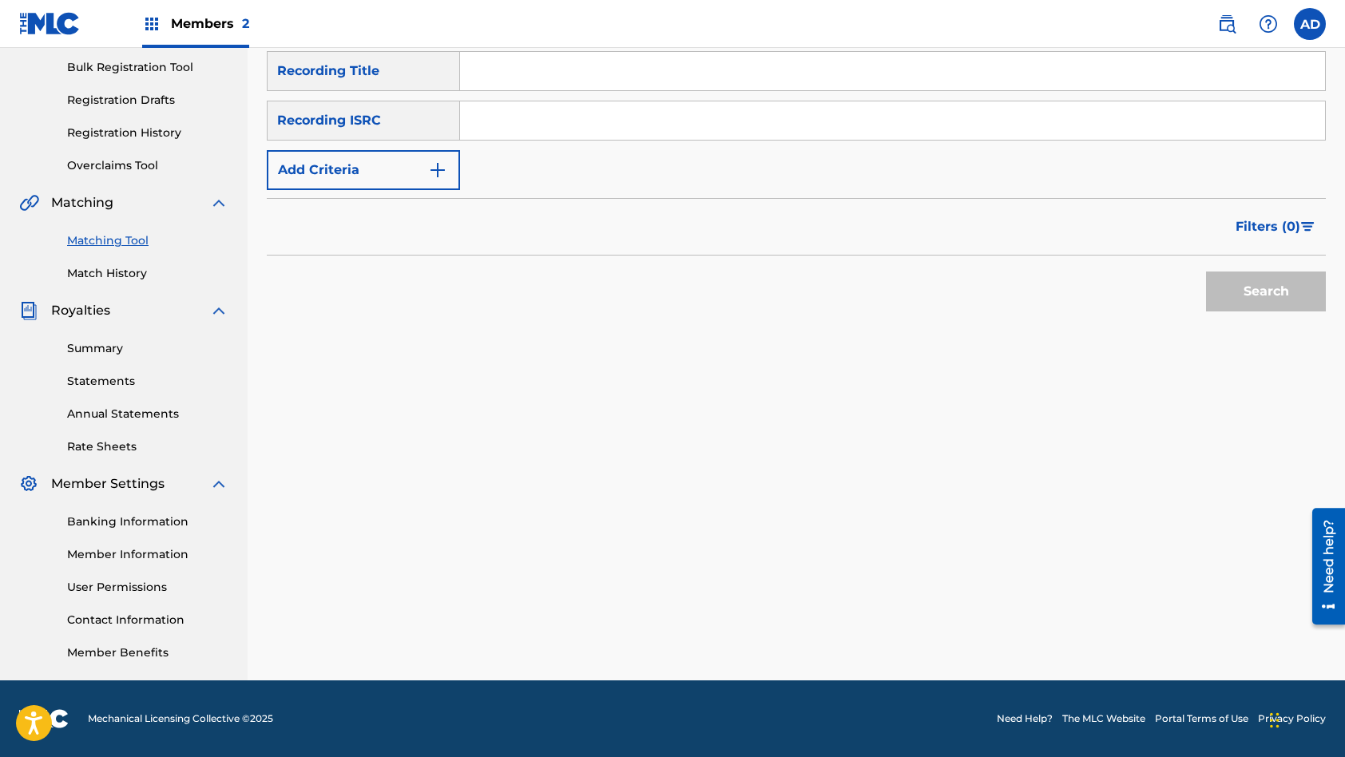
click at [626, 120] on input "Search Form" at bounding box center [892, 120] width 865 height 38
paste input "QZTBE2443798"
type input "QZTBE2443798"
click at [567, 71] on input "Search Form" at bounding box center [892, 71] width 865 height 38
paste input "Hell of a World (FNAF Into The Pit)"
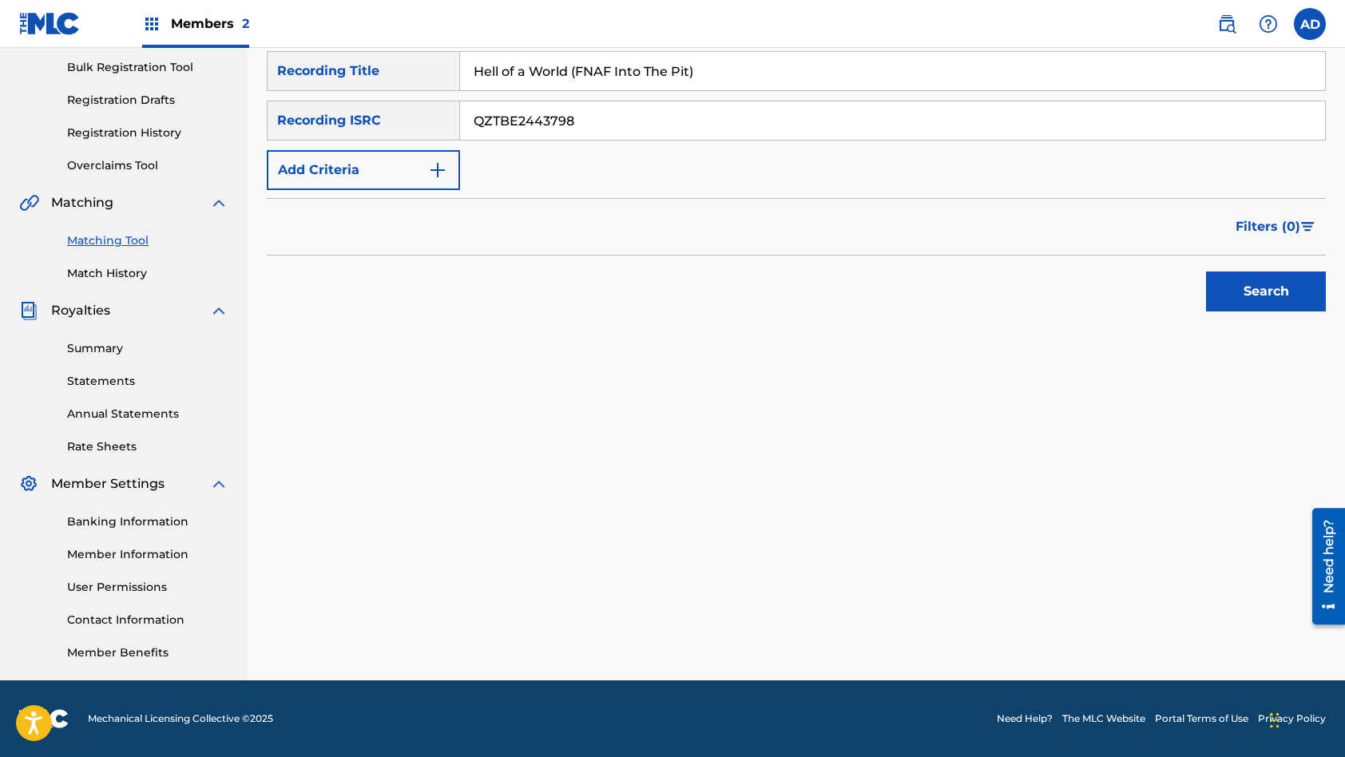
type input "Hell of a World (FNAF Into The Pit)"
click at [1206, 272] on button "Search" at bounding box center [1266, 292] width 120 height 40
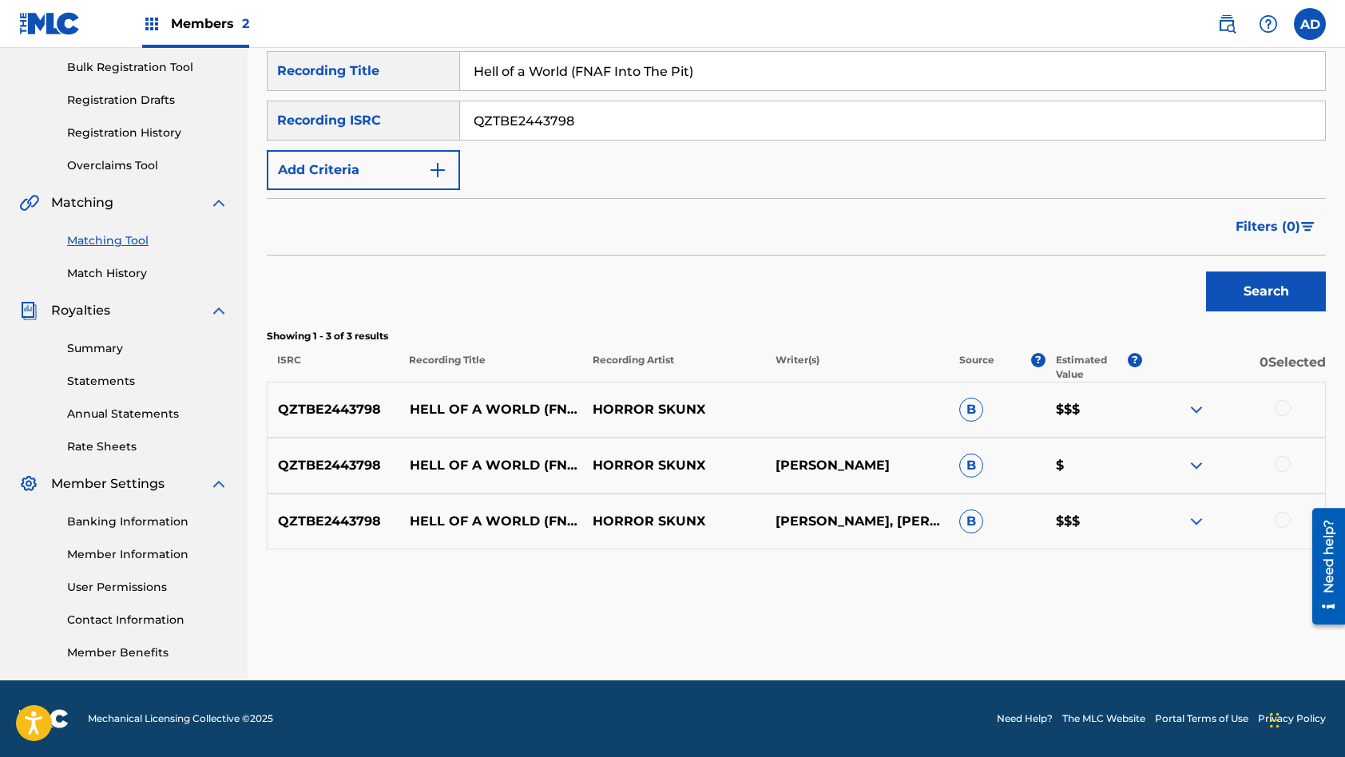
click at [1285, 405] on div at bounding box center [1283, 408] width 16 height 16
click at [1281, 462] on div at bounding box center [1283, 464] width 16 height 16
click at [1280, 520] on div at bounding box center [1283, 520] width 16 height 16
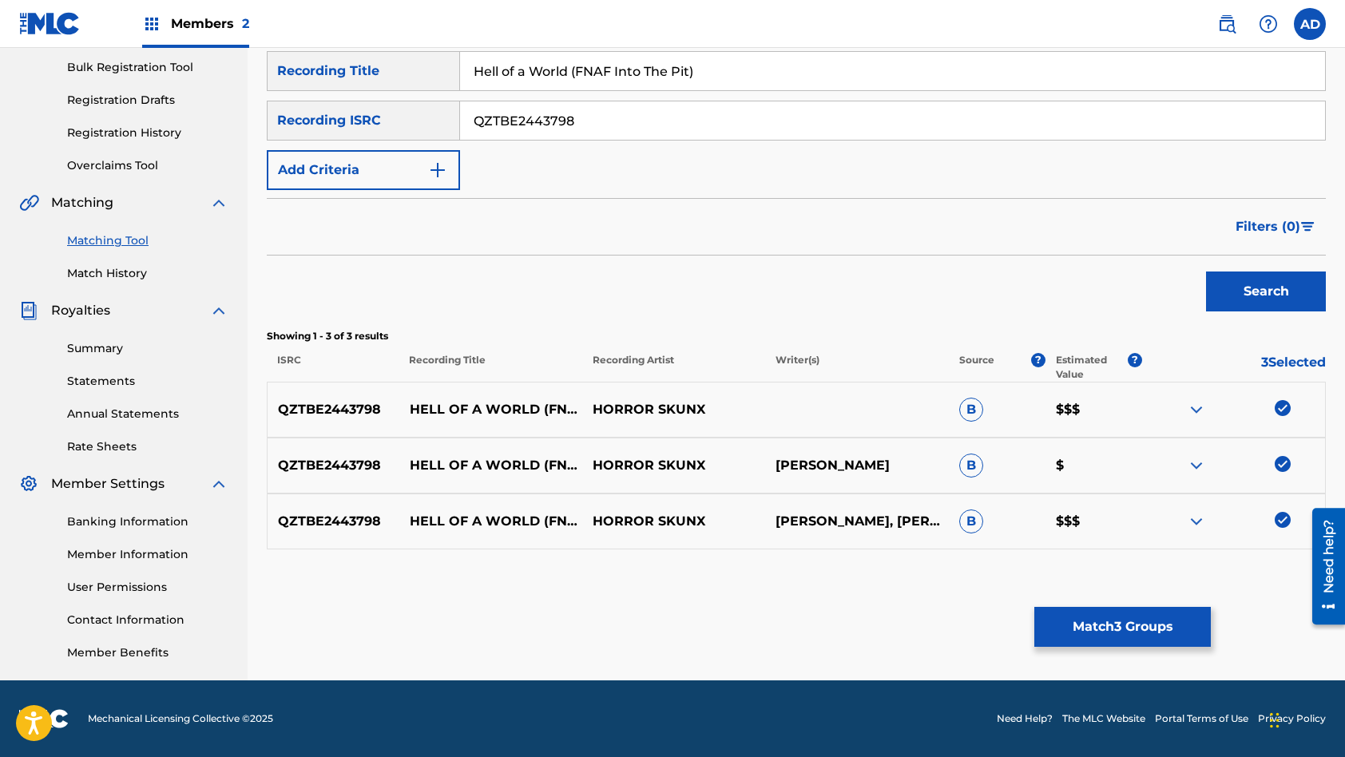
click at [1108, 623] on button "Match 3 Groups" at bounding box center [1122, 627] width 177 height 40
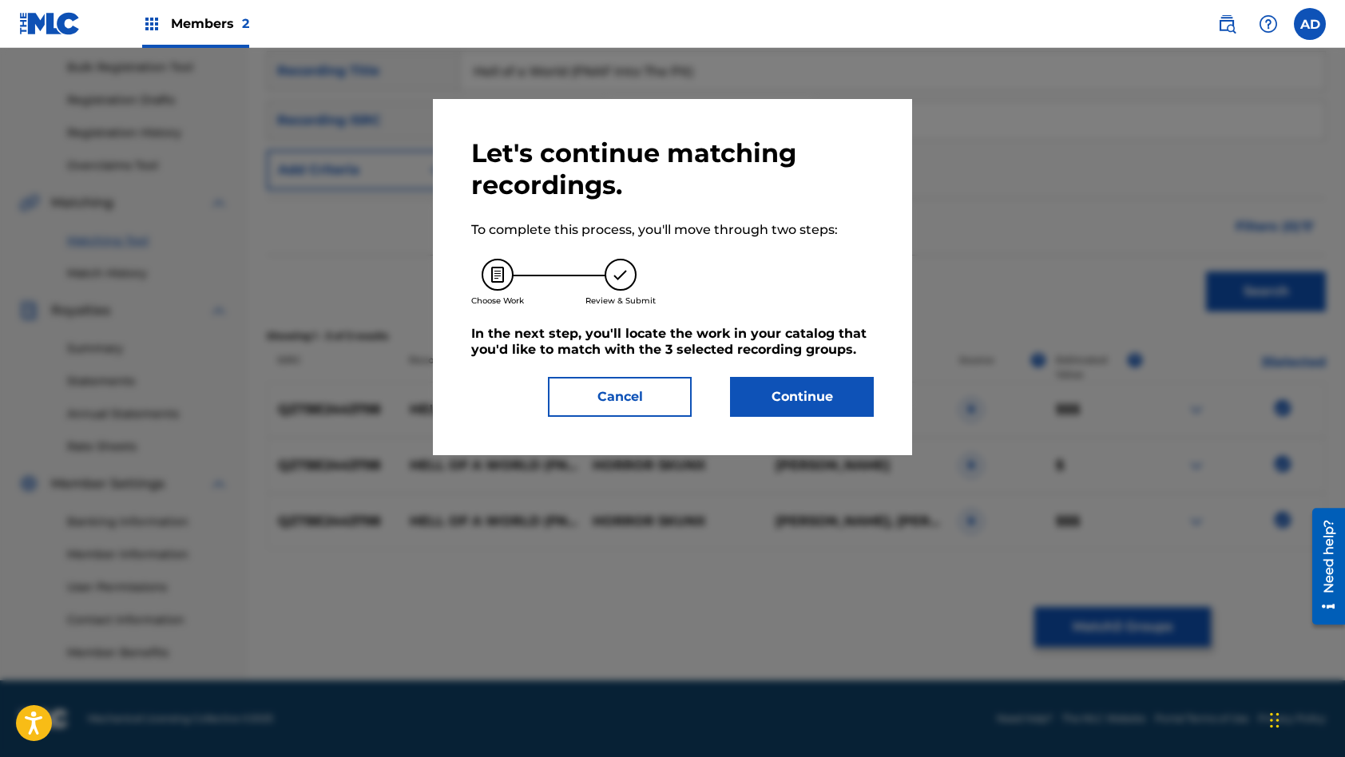
click at [796, 399] on button "Continue" at bounding box center [802, 397] width 144 height 40
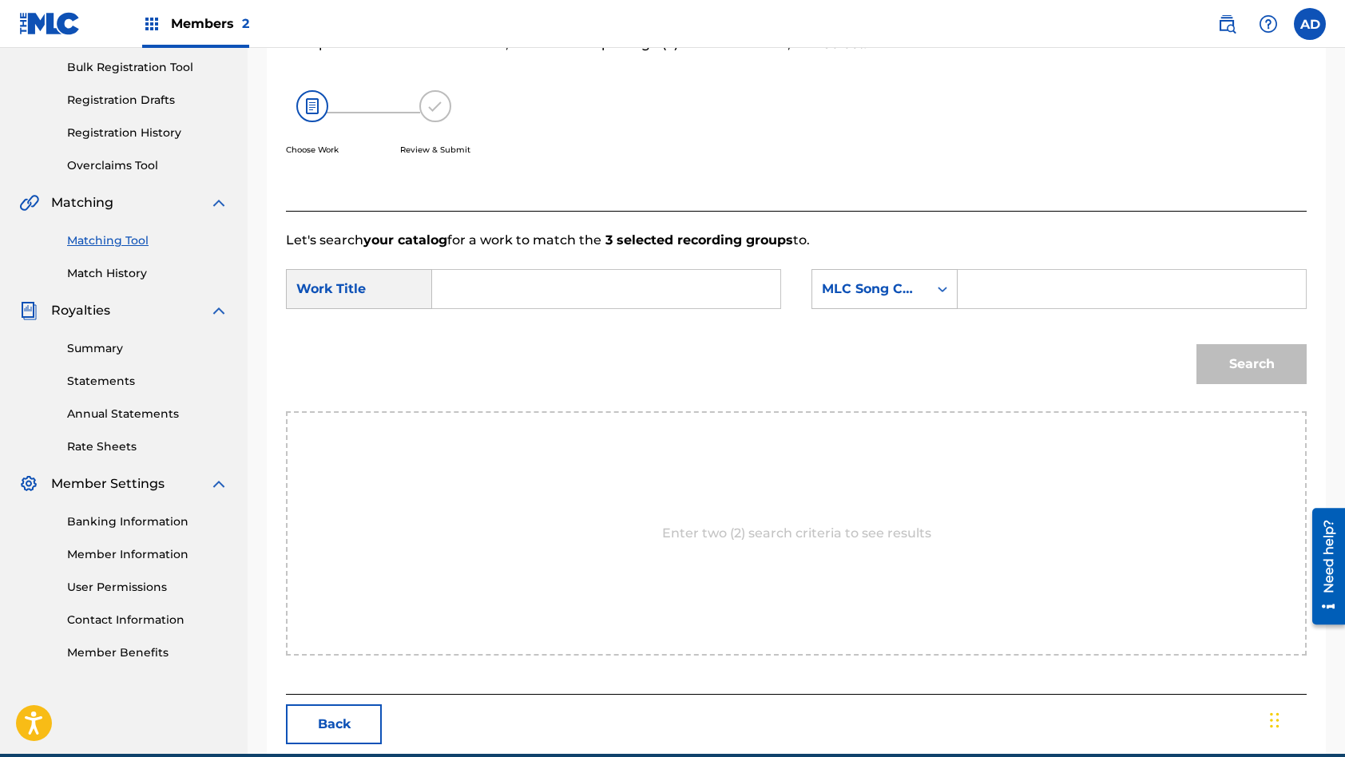
click at [614, 290] on input "Search Form" at bounding box center [606, 289] width 321 height 38
paste input "Hell of a World (FNAF Into The Pit)"
type input "Hell of a World (FNAF Into The Pit)"
click at [1053, 297] on input "Search Form" at bounding box center [1131, 289] width 321 height 38
paste input "HP3U3D"
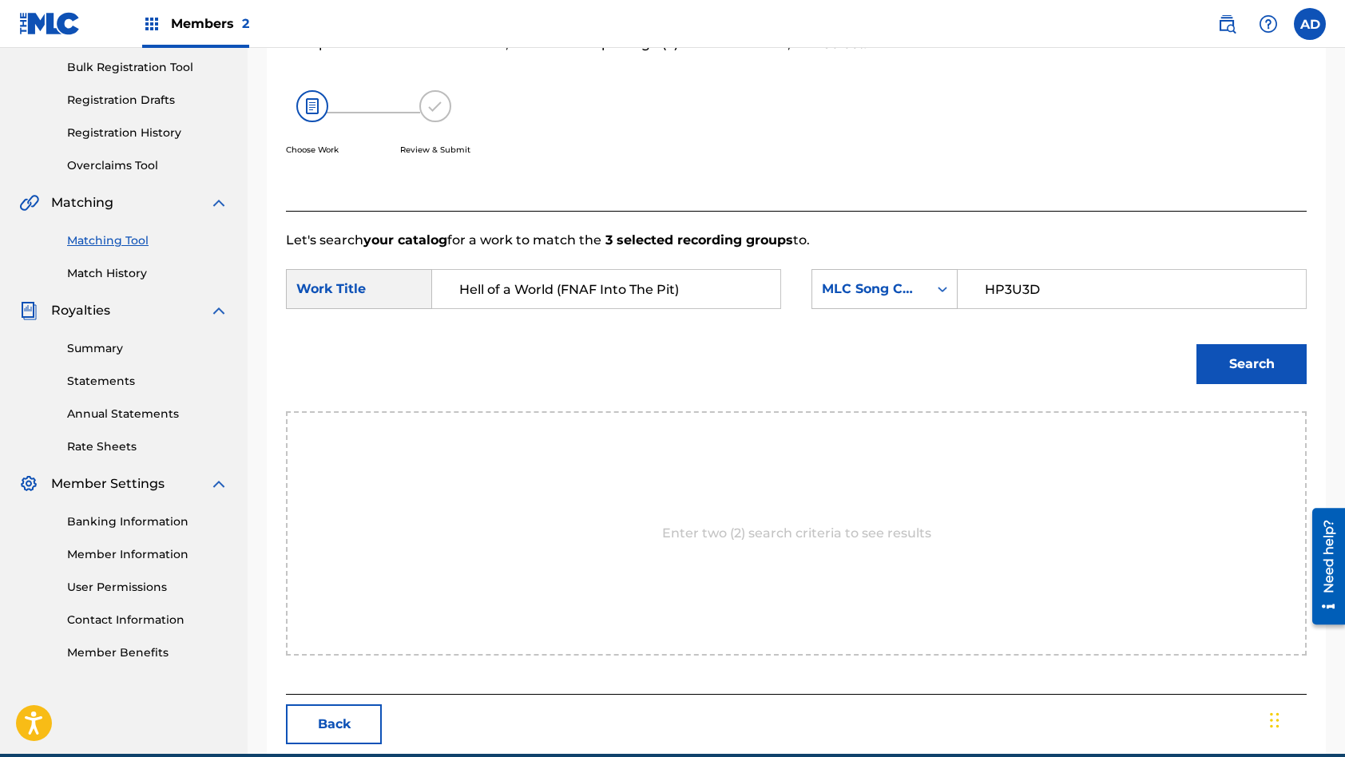
type input "HP3U3D"
click at [1196, 344] on button "Search" at bounding box center [1251, 364] width 110 height 40
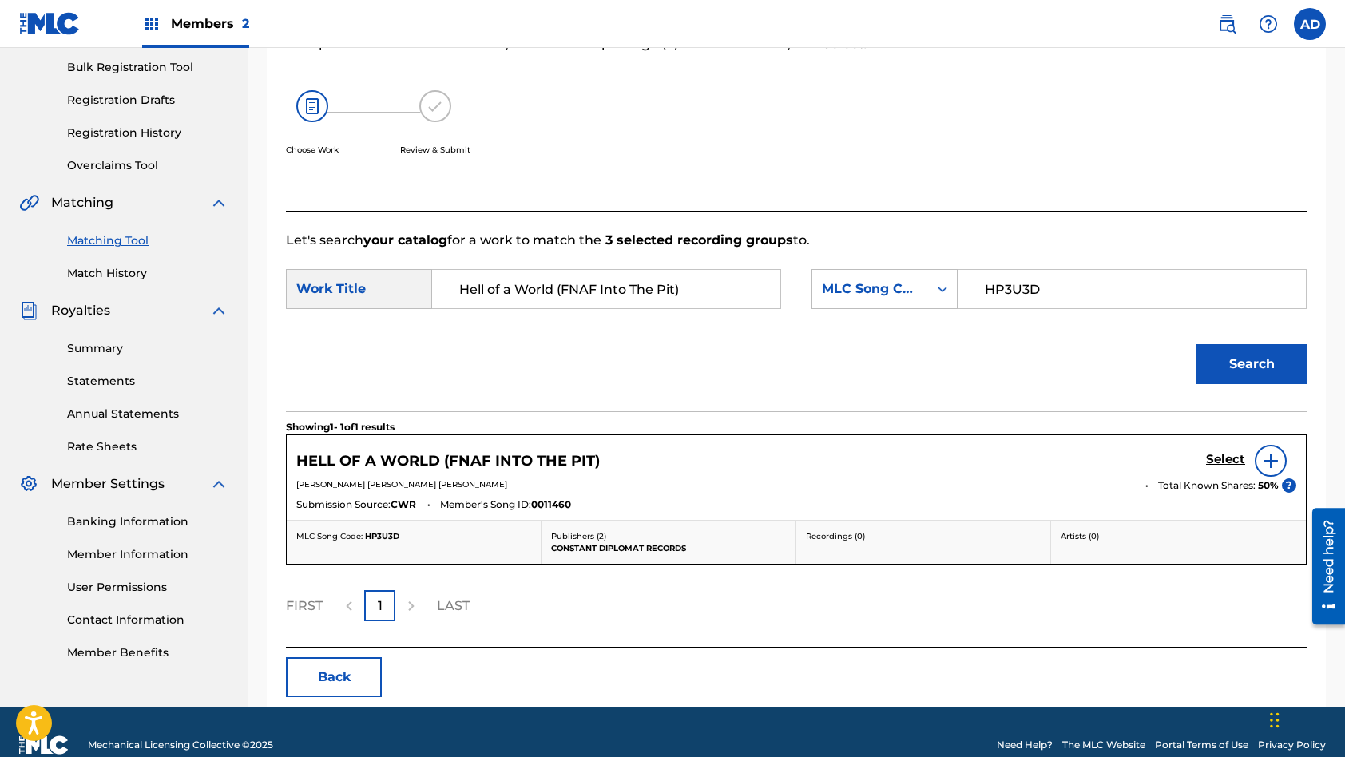
click at [1228, 465] on h5 "Select" at bounding box center [1225, 459] width 39 height 15
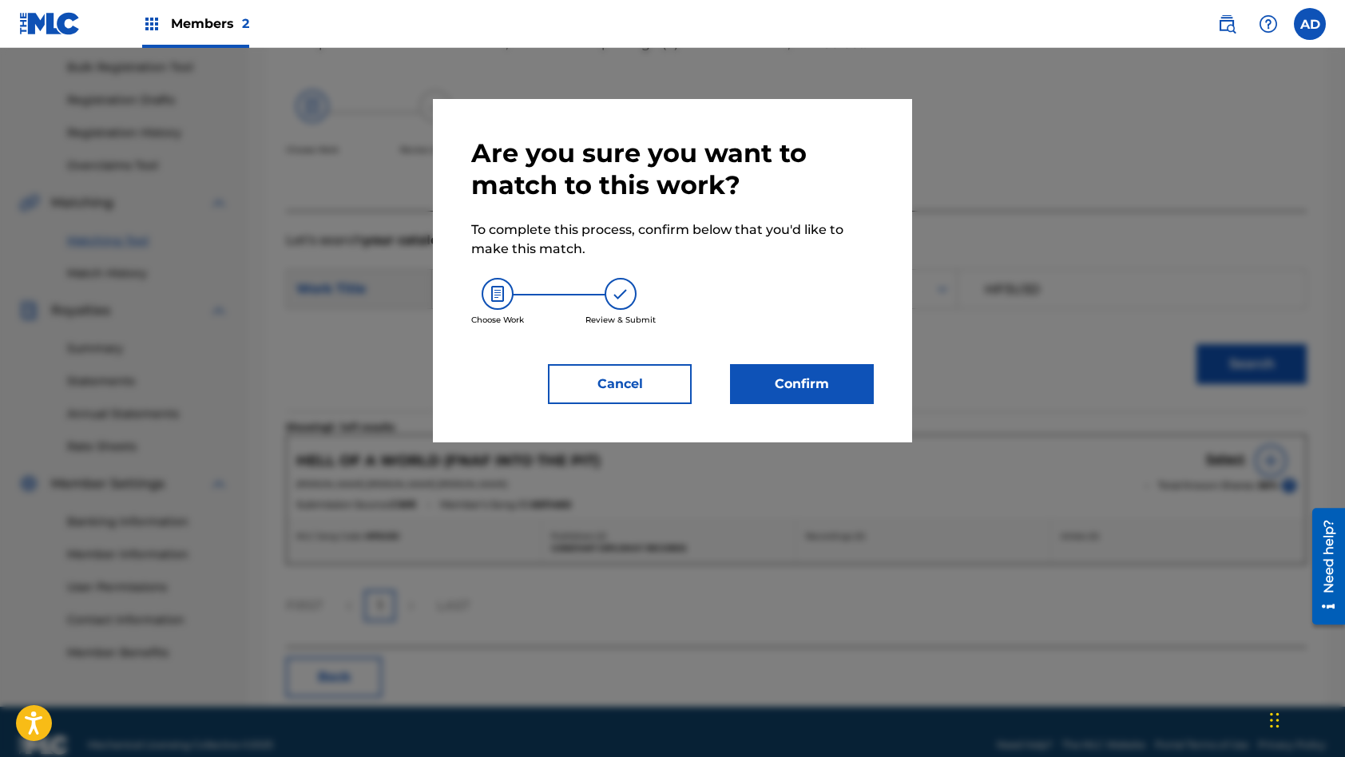
click at [807, 380] on button "Confirm" at bounding box center [802, 384] width 144 height 40
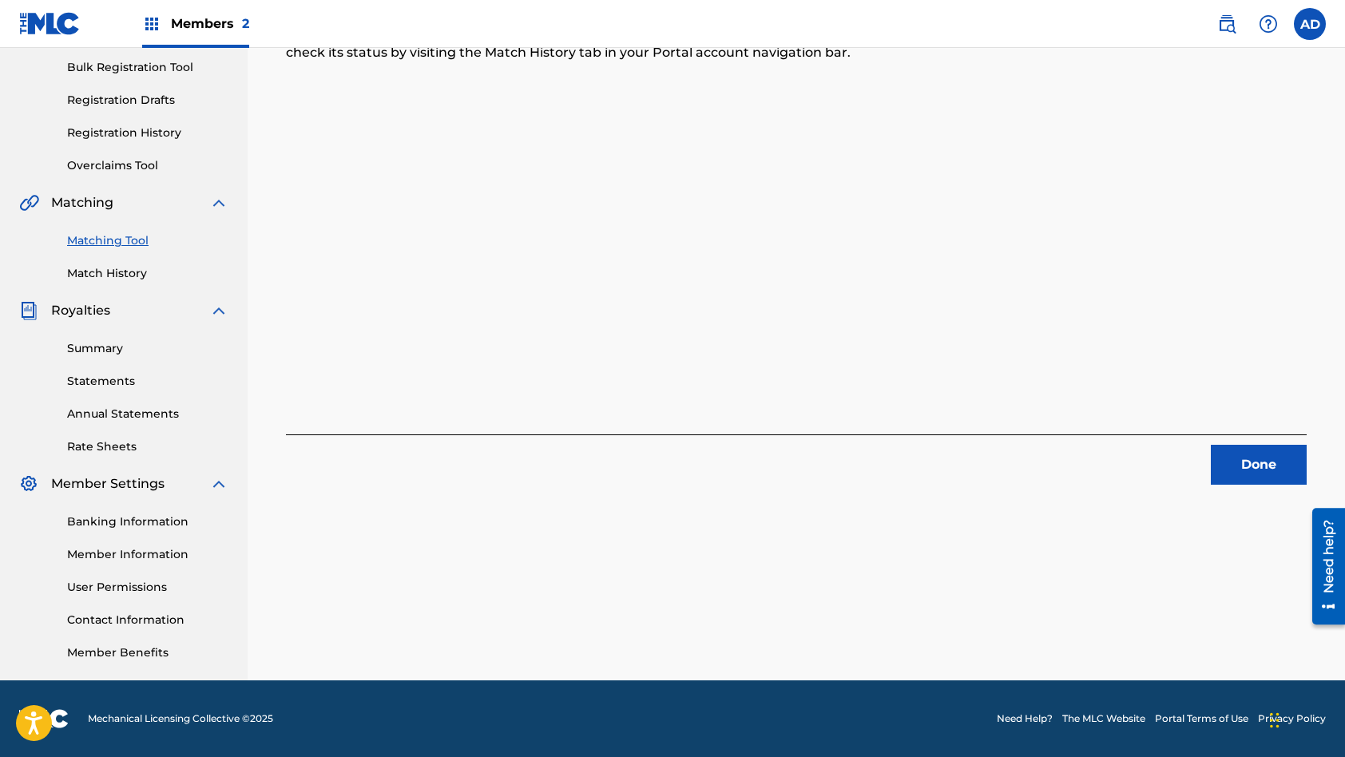
click at [1272, 489] on div "3 Recording Groups are pending usage match to the work HELL OF A WORLD (FNAF IN…" at bounding box center [796, 268] width 1097 height 826
click at [1272, 470] on button "Done" at bounding box center [1259, 465] width 96 height 40
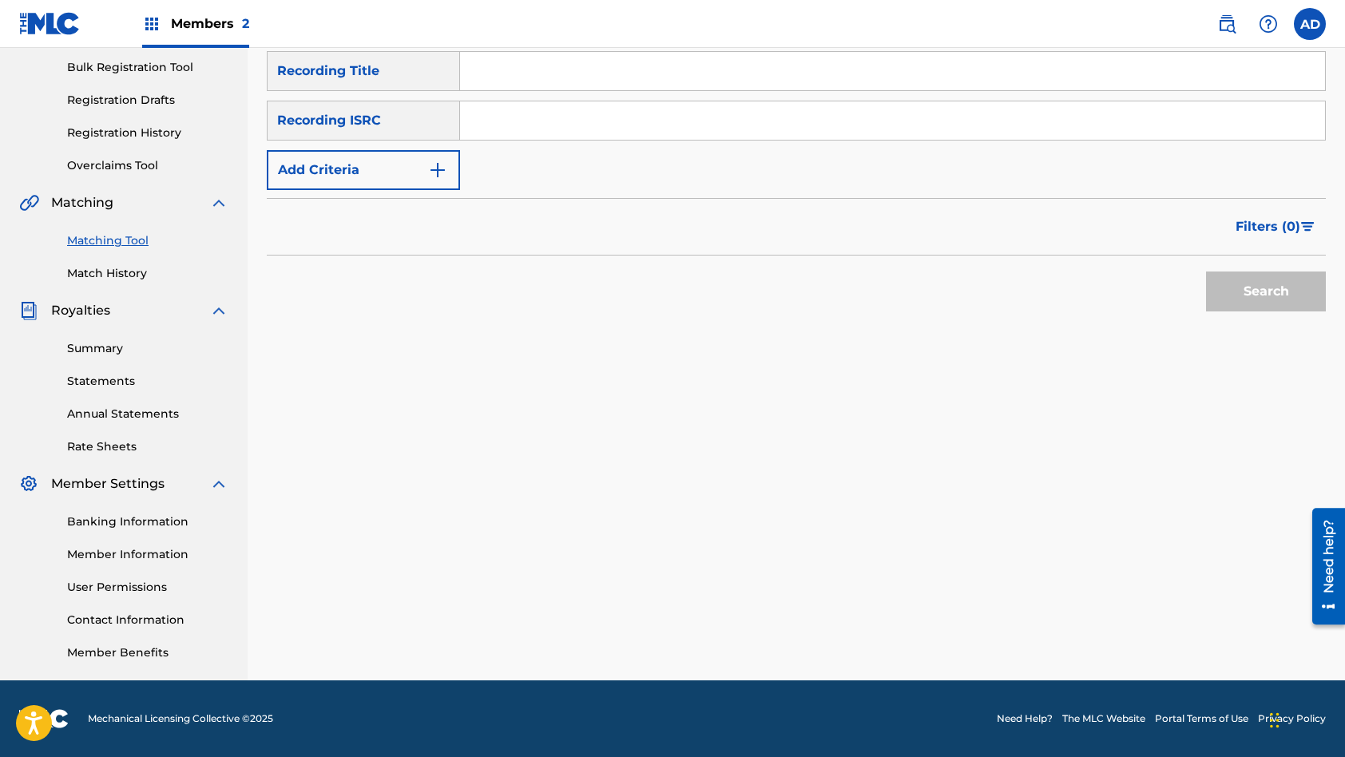
click at [554, 126] on input "Search Form" at bounding box center [892, 120] width 865 height 38
paste input "GBRKQ2566711"
type input "GBRKQ2566711"
click at [535, 69] on input "Search Form" at bounding box center [892, 71] width 865 height 38
paste input "Serenity"
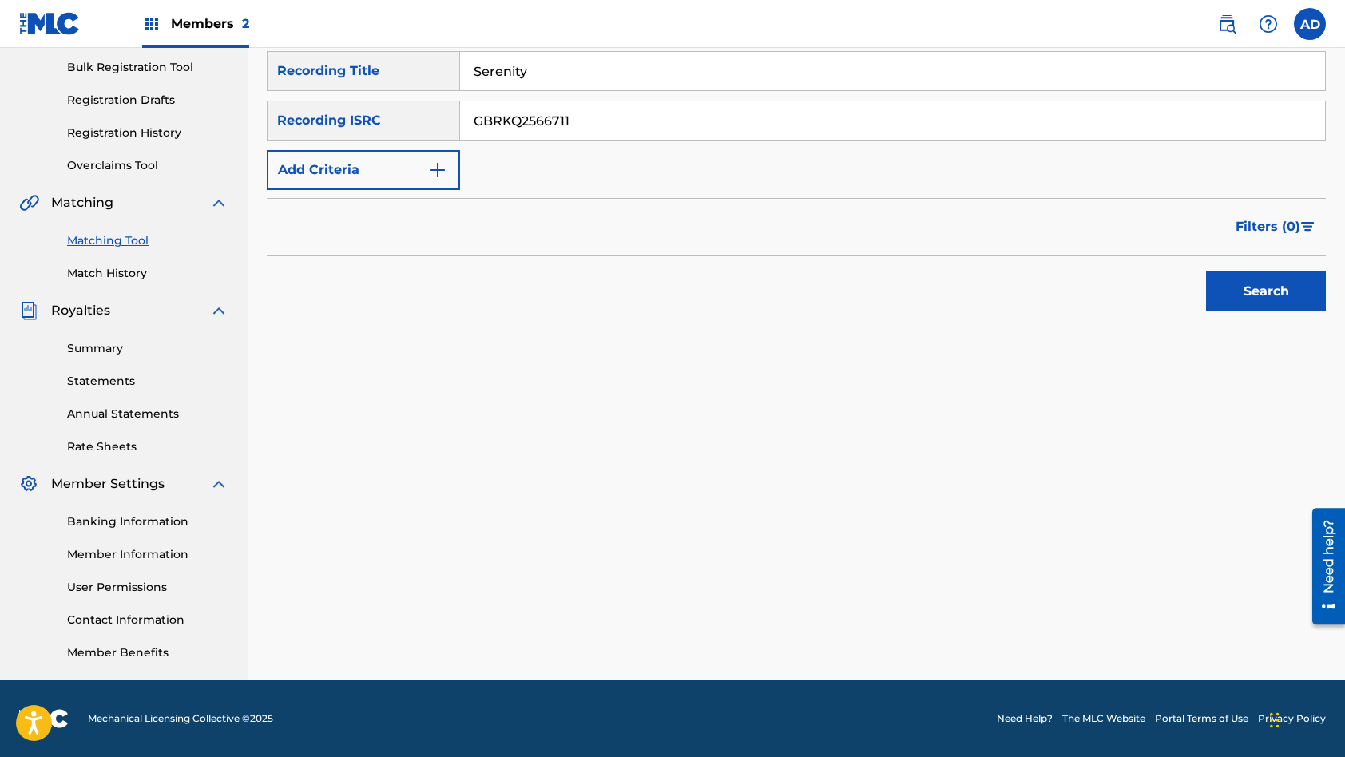
type input "Serenity"
click at [1206, 272] on button "Search" at bounding box center [1266, 292] width 120 height 40
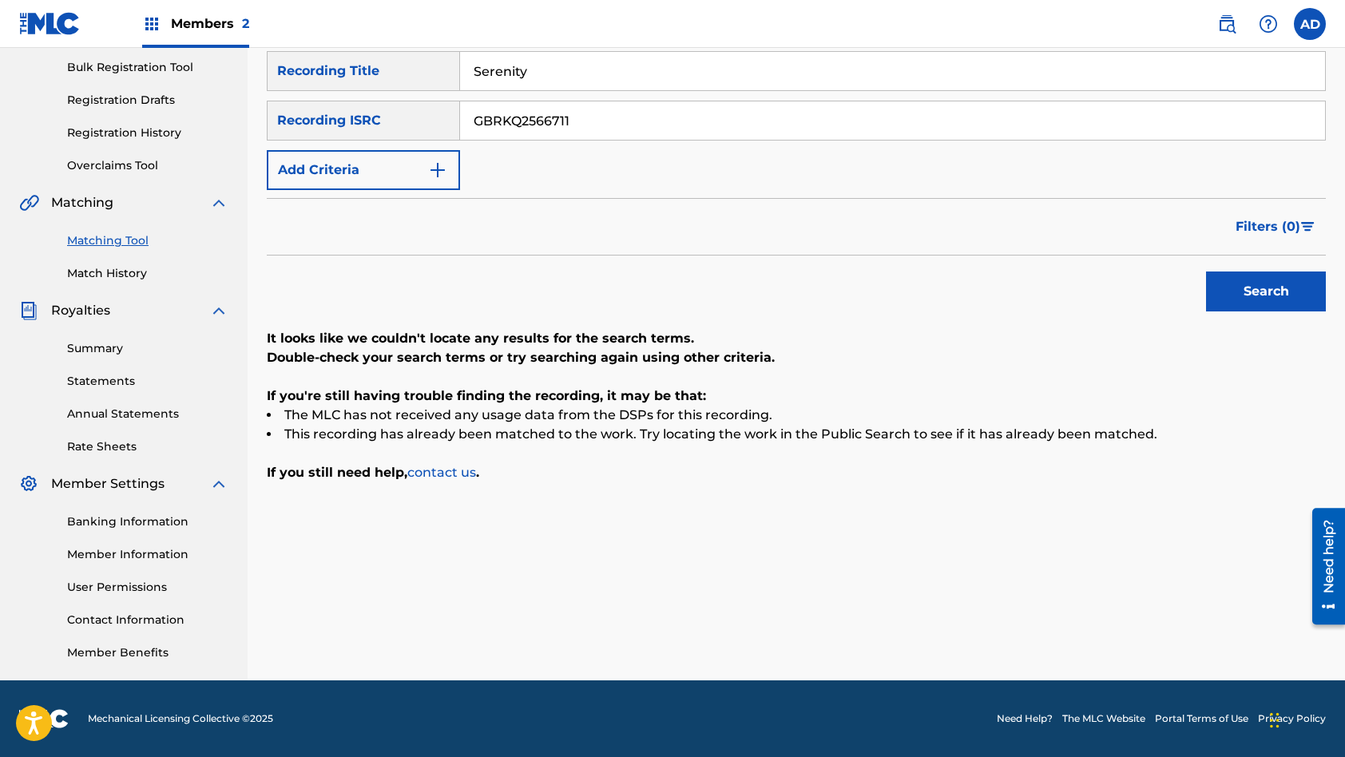
click at [610, 112] on input "GBRKQ2566711" at bounding box center [892, 120] width 865 height 38
paste input "QM24S2500539"
type input "QM24S2500539"
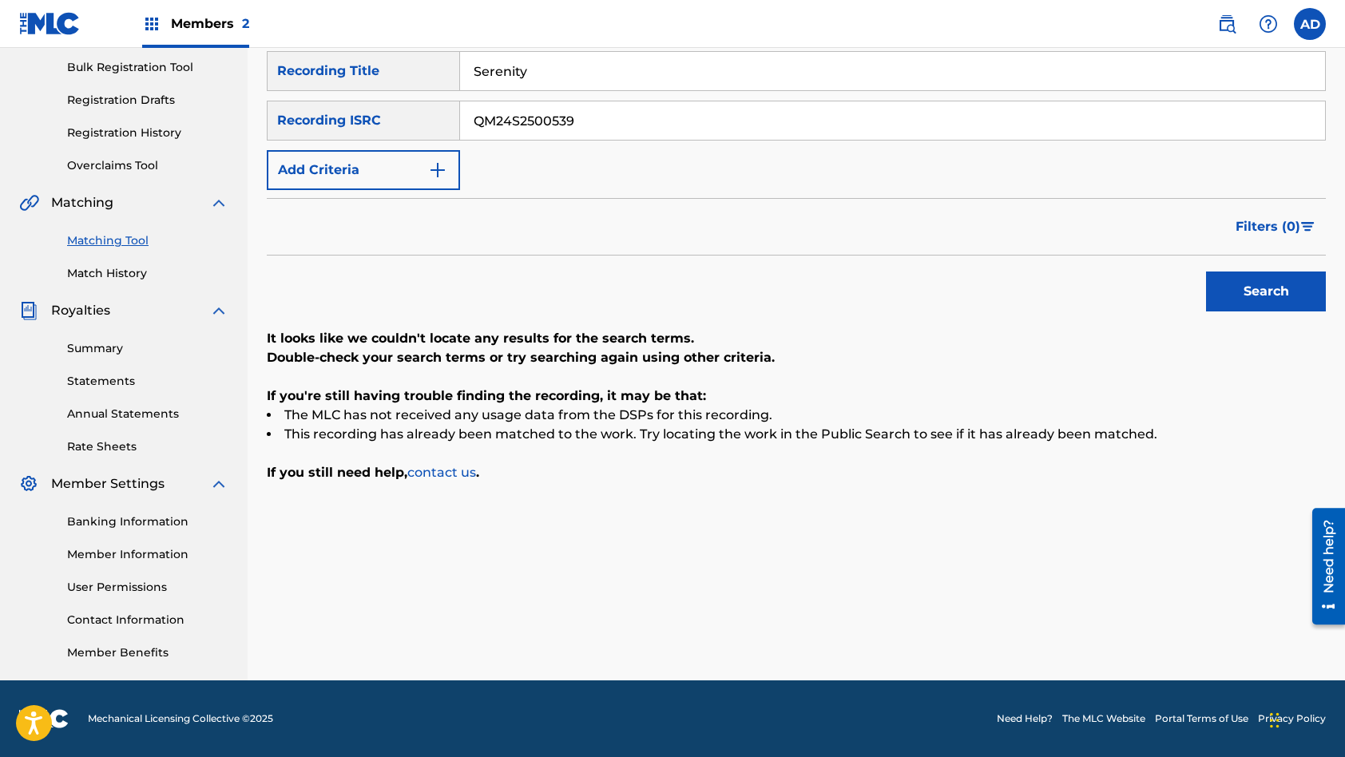
click at [575, 62] on input "Serenity" at bounding box center [892, 71] width 865 height 38
click at [574, 62] on input "Serenity" at bounding box center [892, 71] width 865 height 38
paste input "Greenback Boogie (Suits Version)"
type input "Greenback Boogie (Suits Version)"
click at [1206, 272] on button "Search" at bounding box center [1266, 292] width 120 height 40
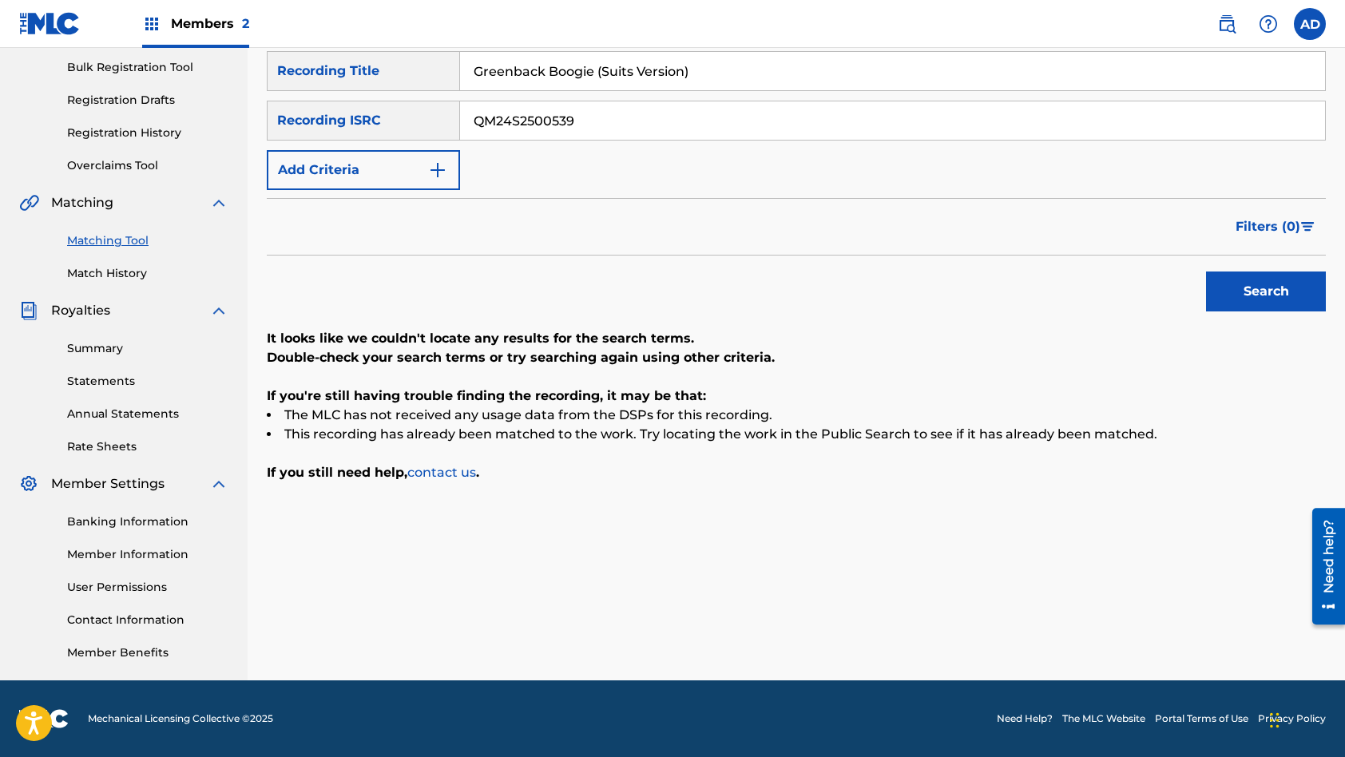
click at [545, 122] on input "QM24S2500539" at bounding box center [892, 120] width 865 height 38
paste input "202511"
type input "QM24S2202511"
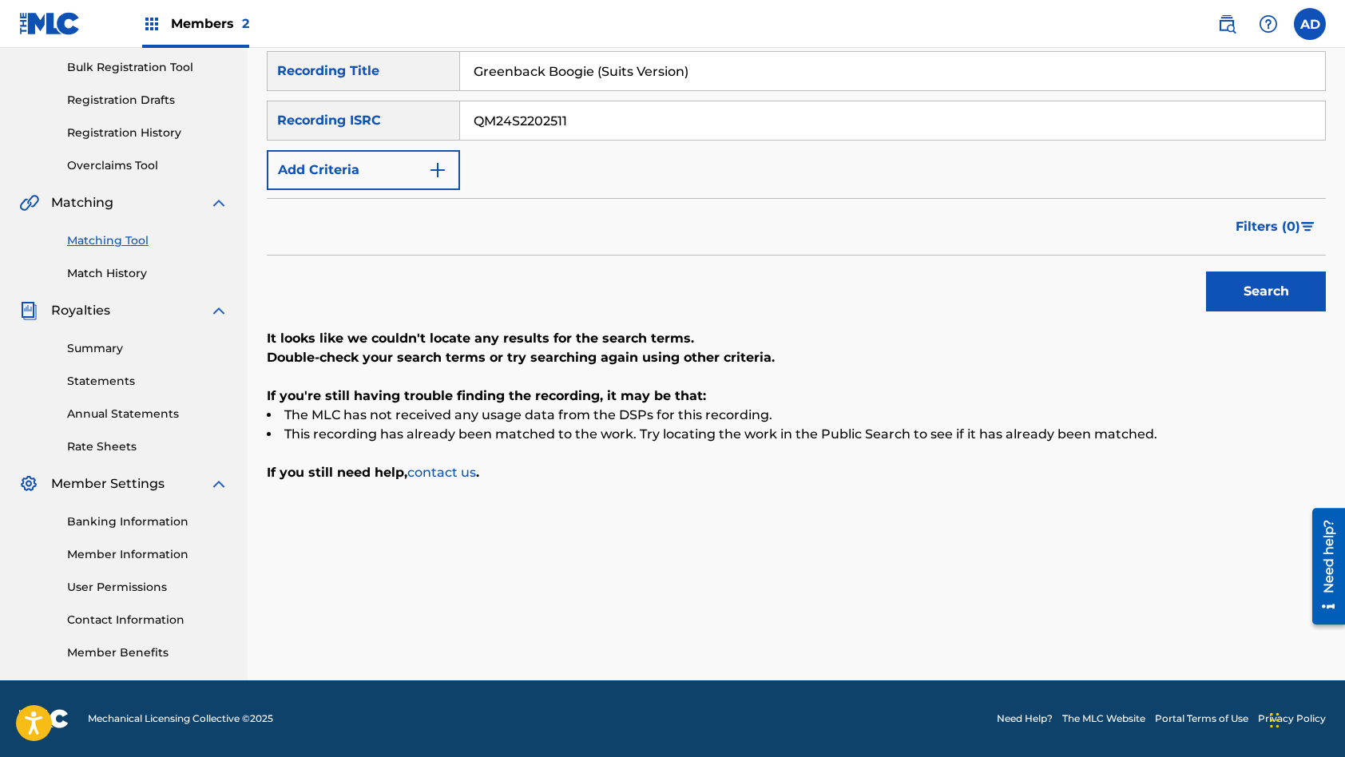
click at [569, 61] on input "Greenback Boogie (Suits Version)" at bounding box center [892, 71] width 865 height 38
paste input "Why You Wanna (Instrumental"
type input "Why You Wanna (Instrumental)"
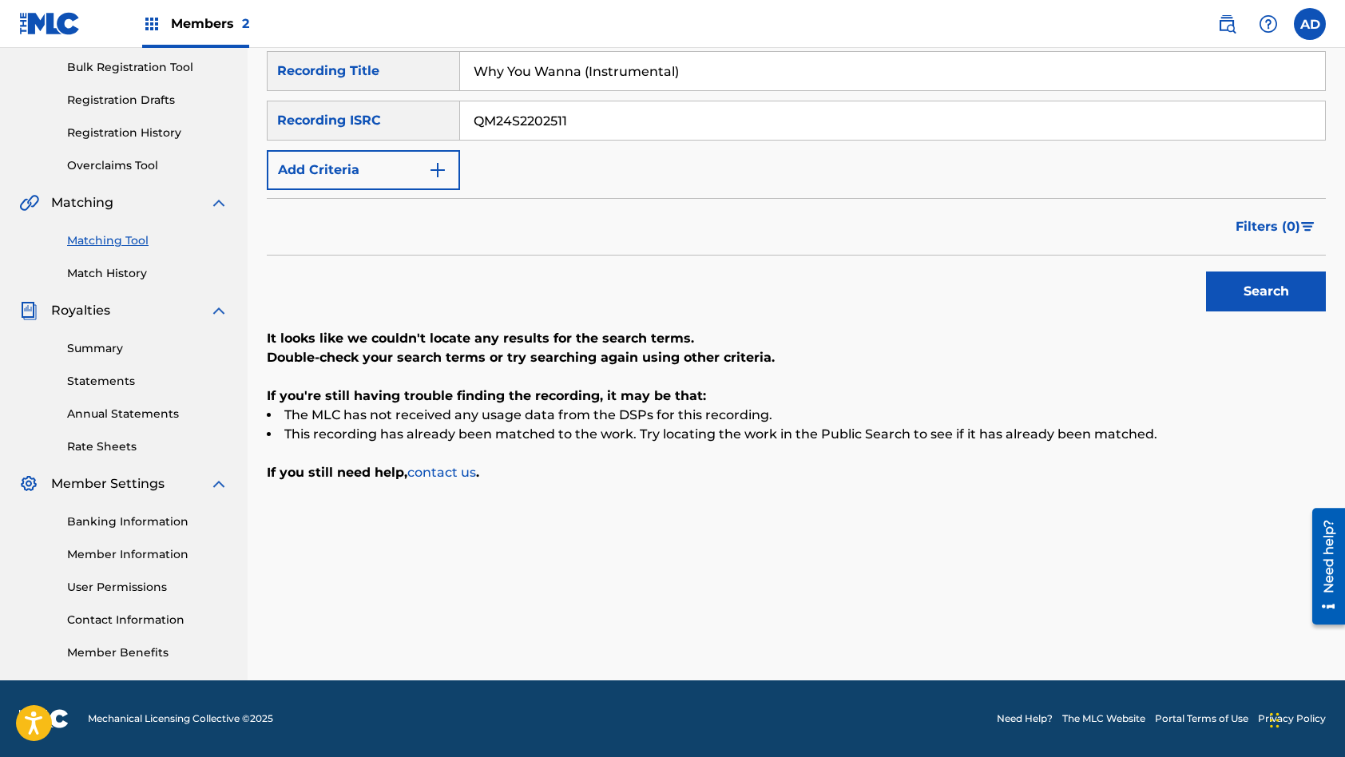
click at [1206, 272] on button "Search" at bounding box center [1266, 292] width 120 height 40
click at [595, 125] on input "QM24S2202511" at bounding box center [892, 120] width 865 height 38
paste input "0"
type input "QM24S2202501"
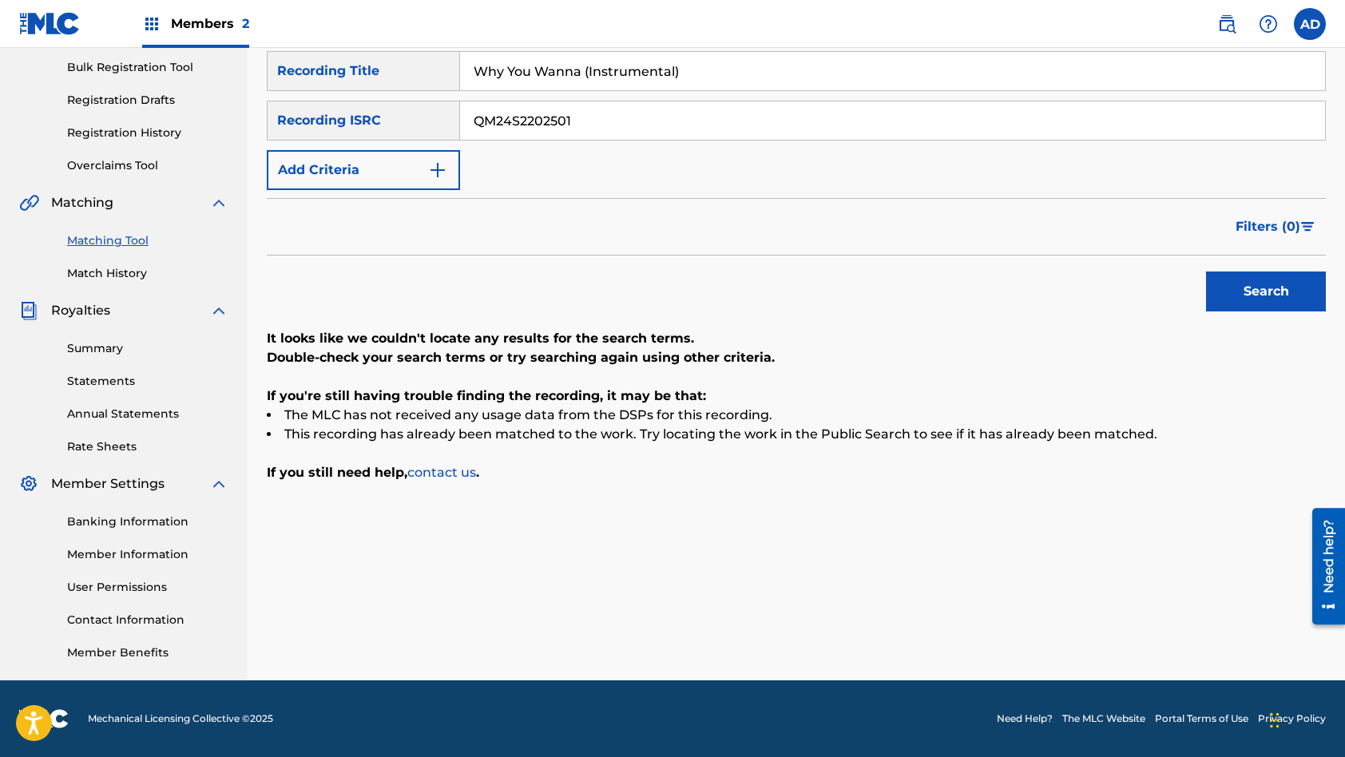
click at [601, 65] on input "Why You Wanna (Instrumental)" at bounding box center [892, 71] width 865 height 38
paste input "Take Me Home"
type input "Take Me Home (Instrumental)"
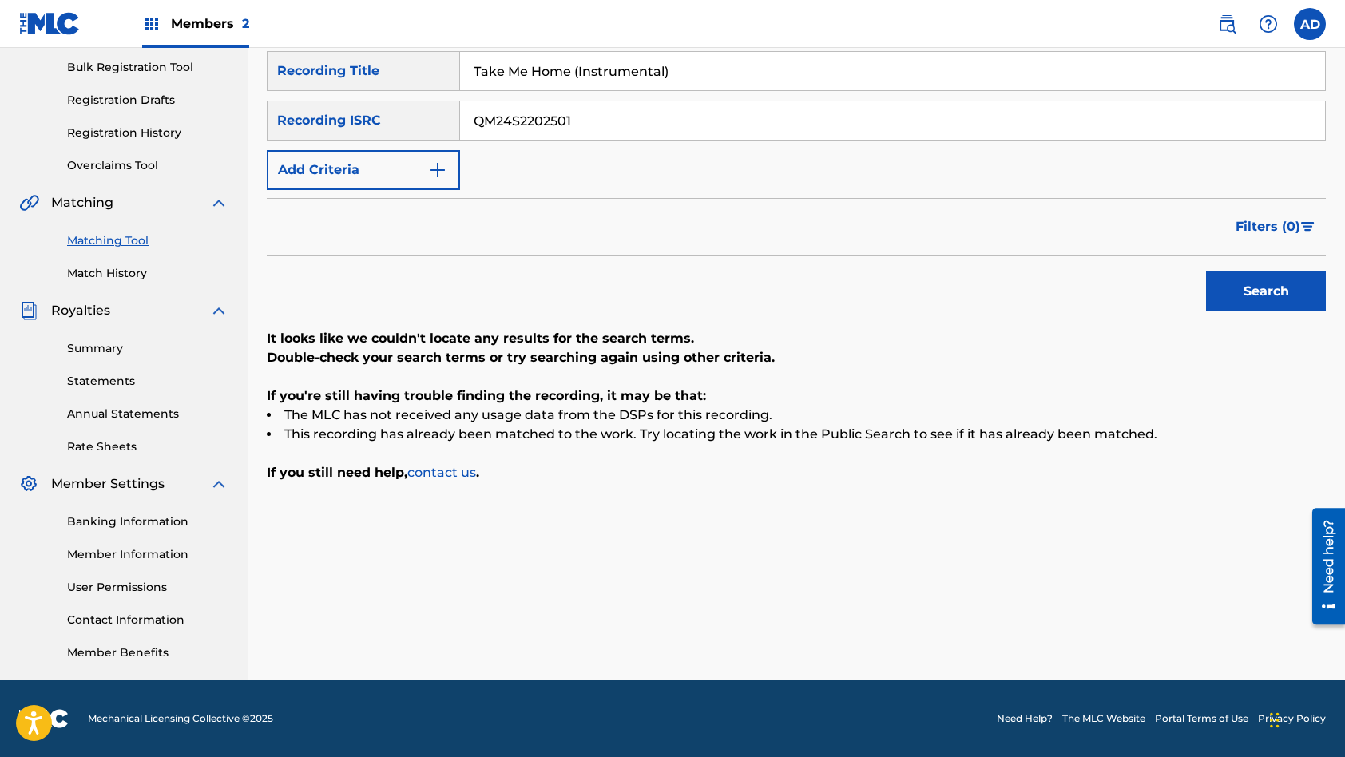
click at [1206, 272] on button "Search" at bounding box center [1266, 292] width 120 height 40
click at [577, 126] on input "QM24S2202501" at bounding box center [892, 120] width 865 height 38
paste input "USA2B1009703"
type input "USA2B1009703"
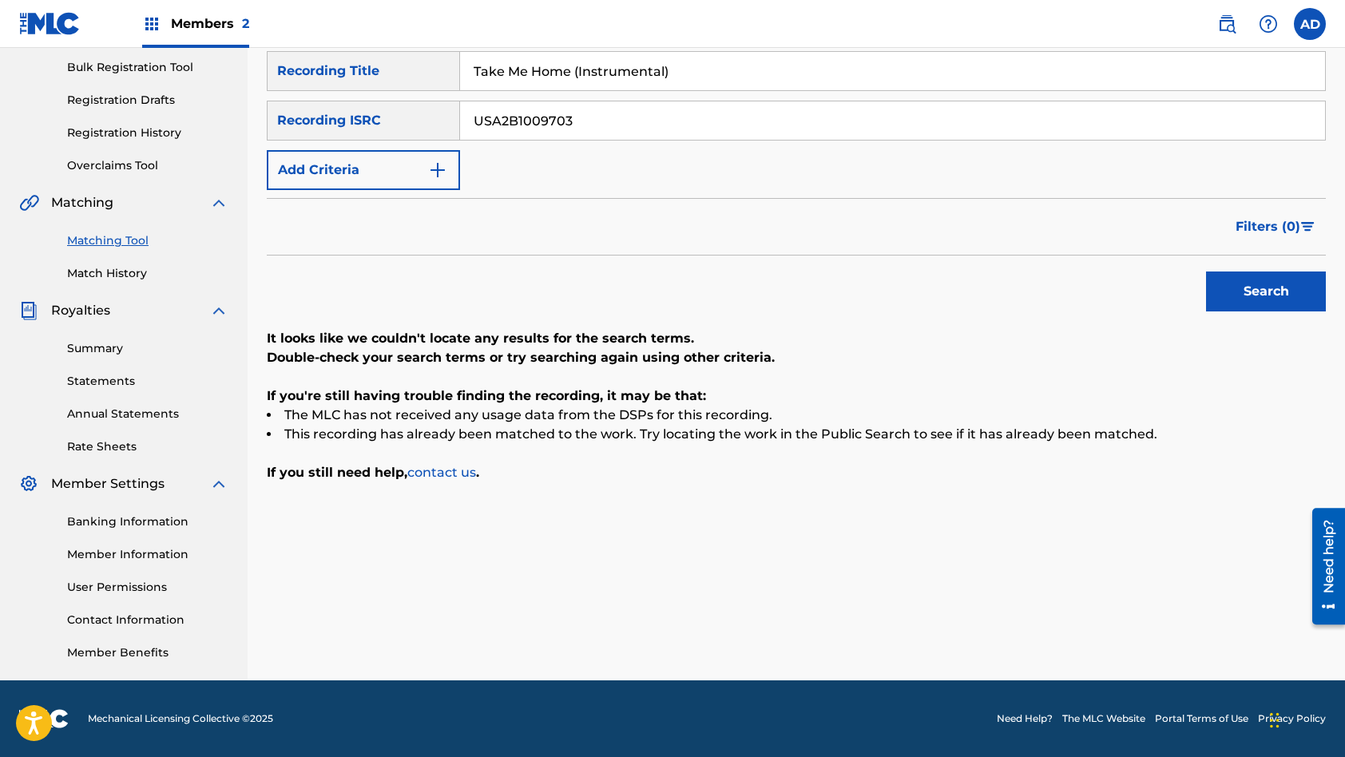
click at [609, 64] on input "Take Me Home (Instrumental)" at bounding box center [892, 71] width 865 height 38
paste input "Rough NIght"
type input "Rough NIght"
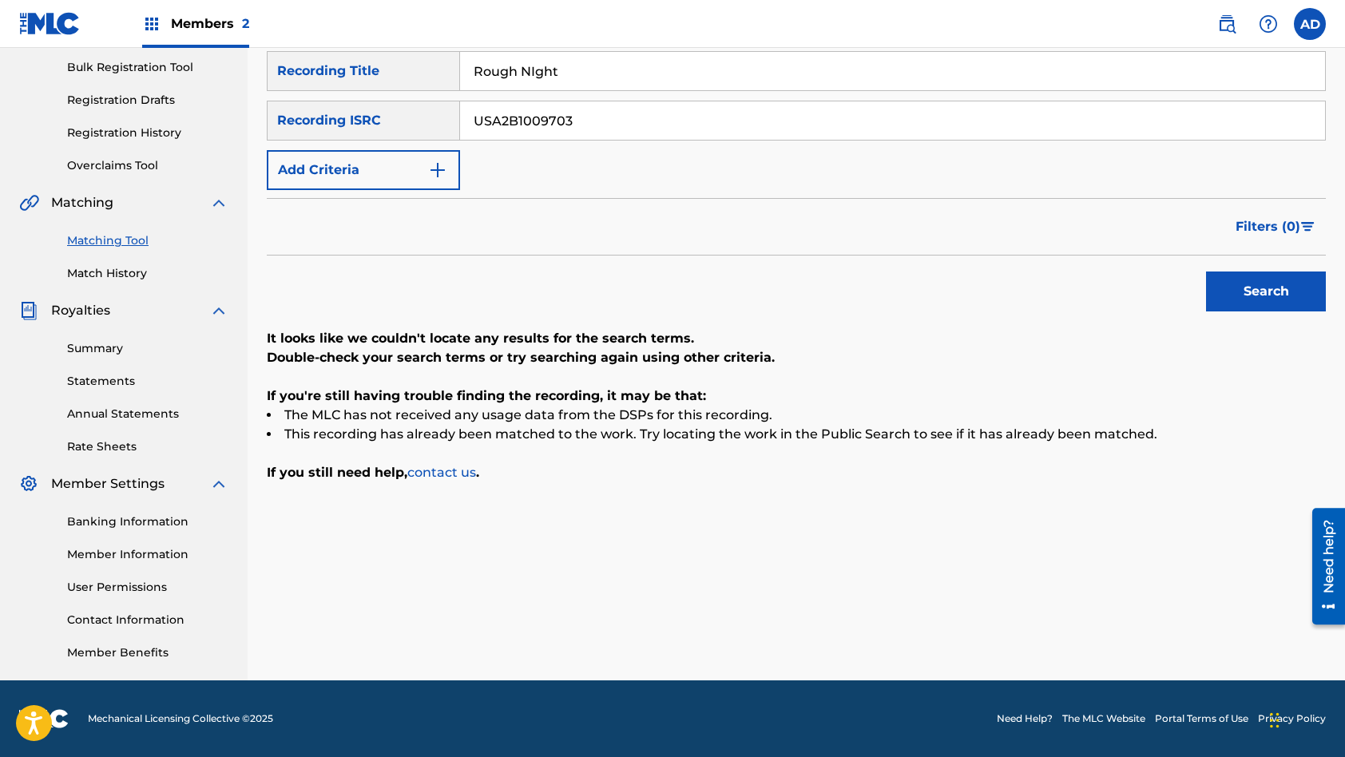
click at [1206, 272] on button "Search" at bounding box center [1266, 292] width 120 height 40
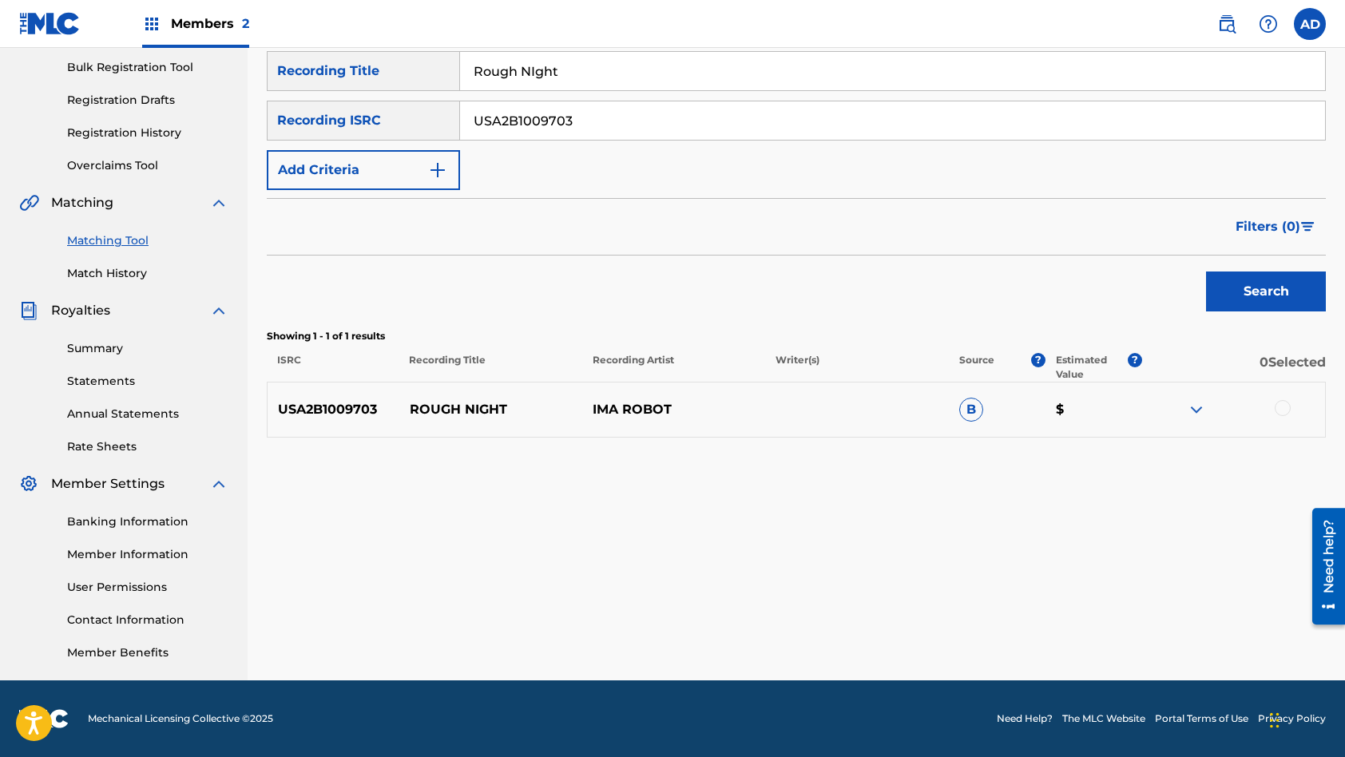
click at [1285, 414] on div at bounding box center [1283, 408] width 16 height 16
click at [1110, 620] on button "Match 1 Group" at bounding box center [1122, 627] width 177 height 40
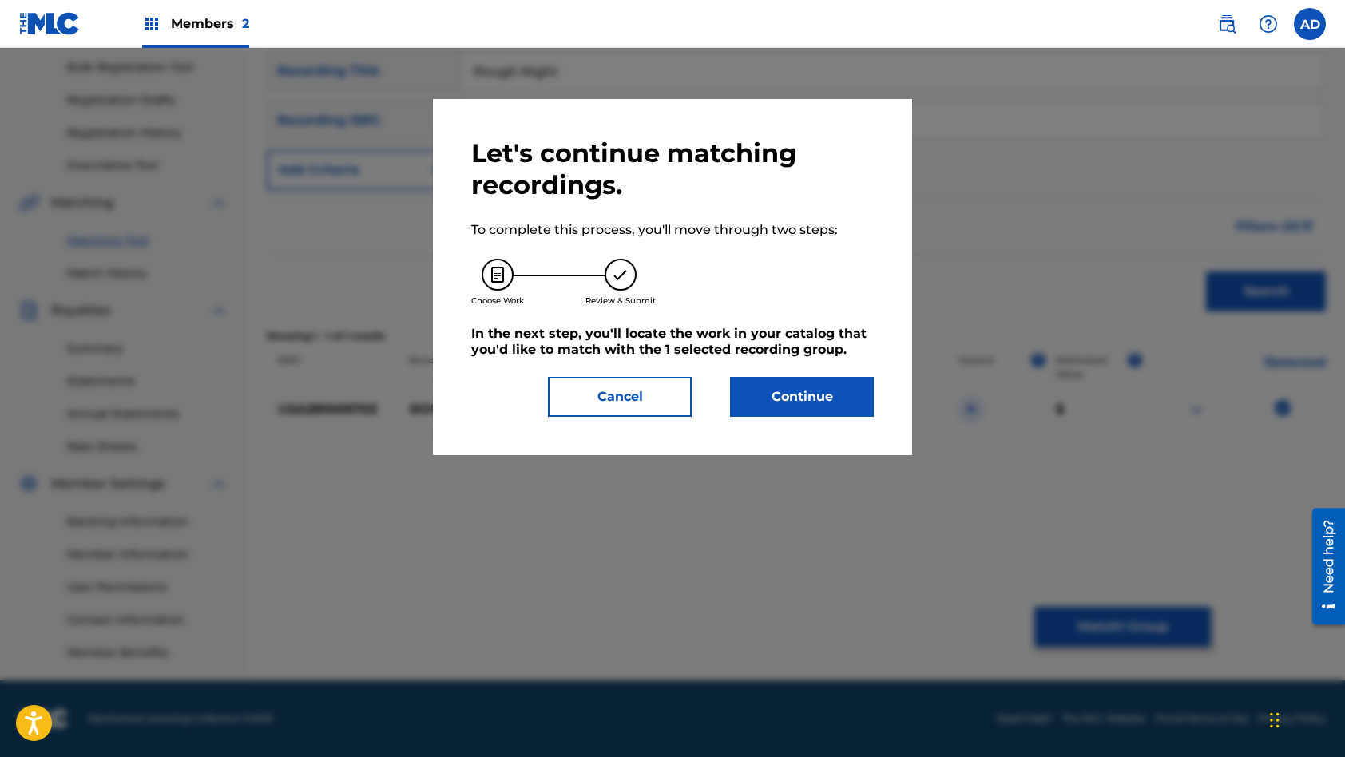
click at [788, 409] on button "Continue" at bounding box center [802, 397] width 144 height 40
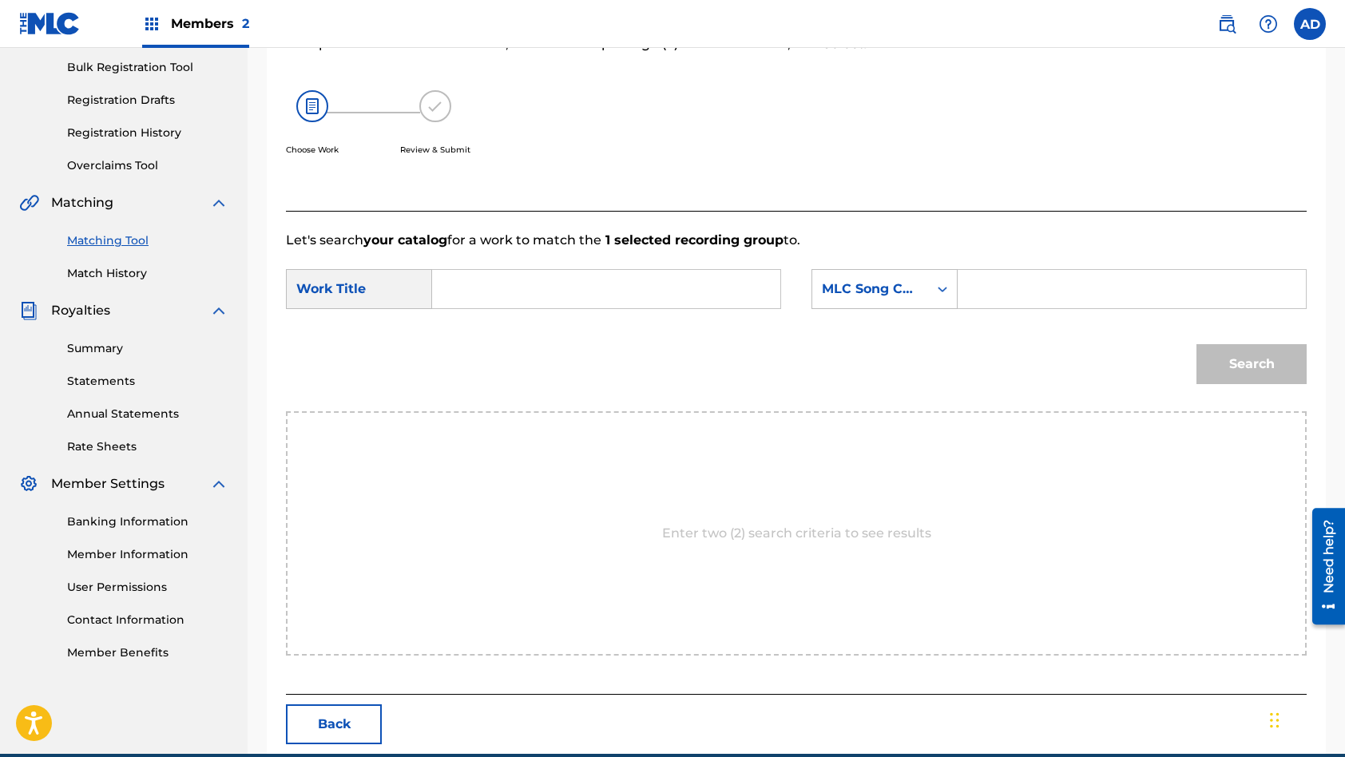
click at [617, 292] on input "Search Form" at bounding box center [606, 289] width 321 height 38
paste input "Rough NIght"
type input "Rough NIght"
click at [1039, 295] on input "Search Form" at bounding box center [1131, 289] width 321 height 38
paste input "R2815L"
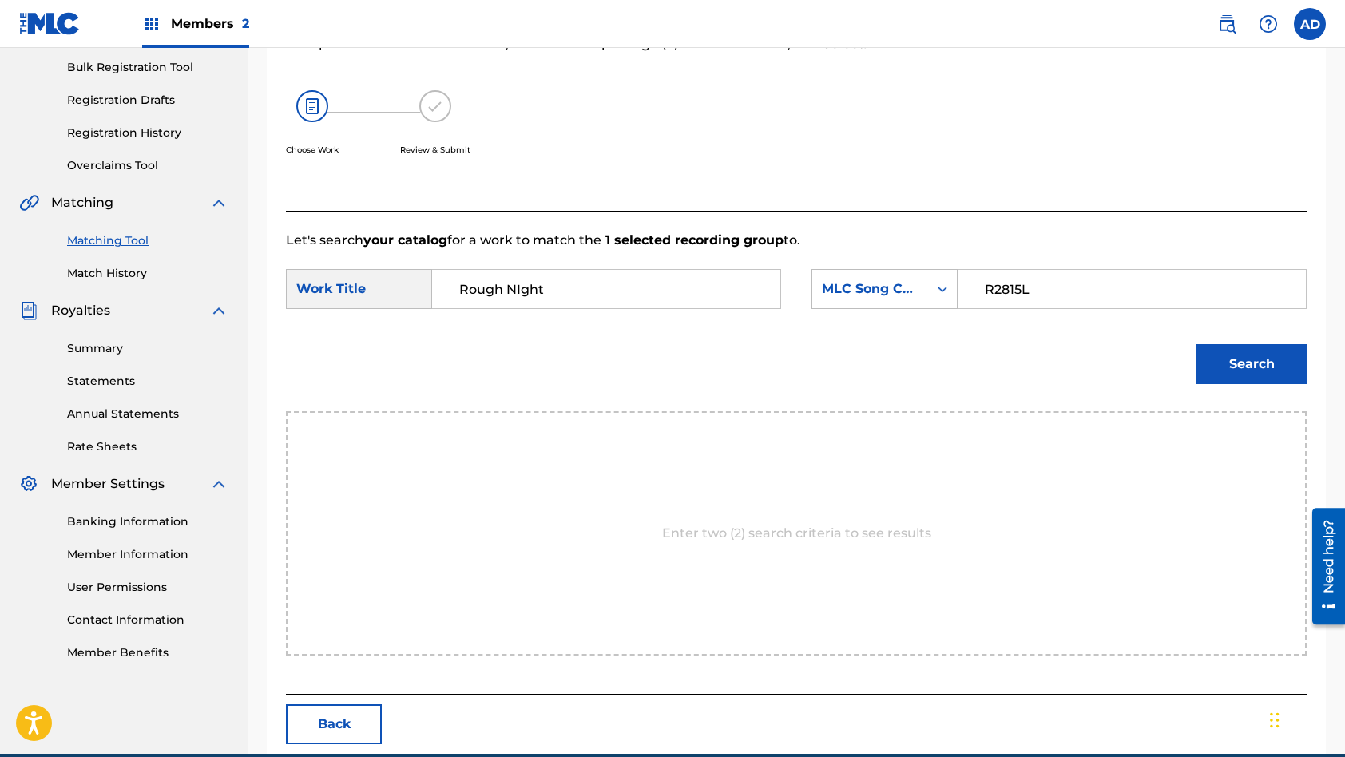
type input "R2815L"
click at [1196, 344] on button "Search" at bounding box center [1251, 364] width 110 height 40
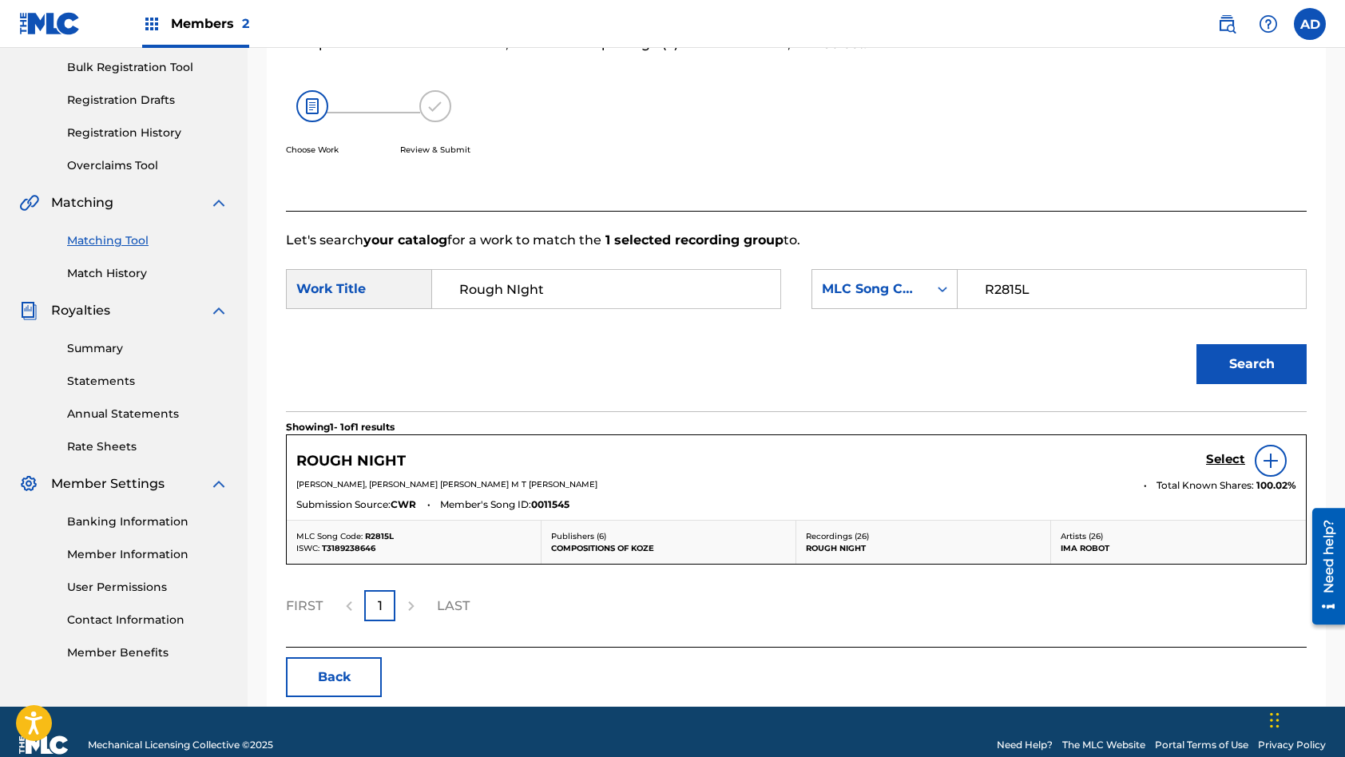
click at [1231, 458] on h5 "Select" at bounding box center [1225, 459] width 39 height 15
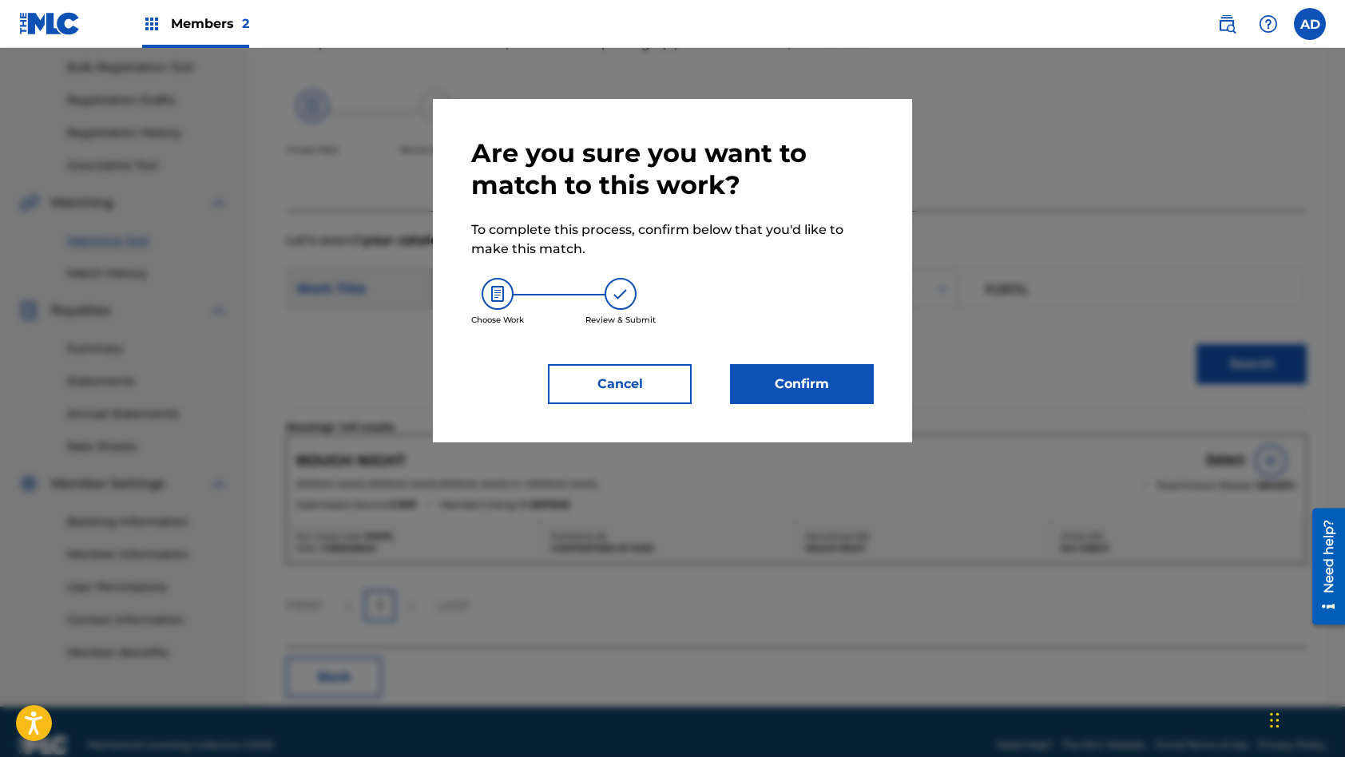
click at [835, 394] on button "Confirm" at bounding box center [802, 384] width 144 height 40
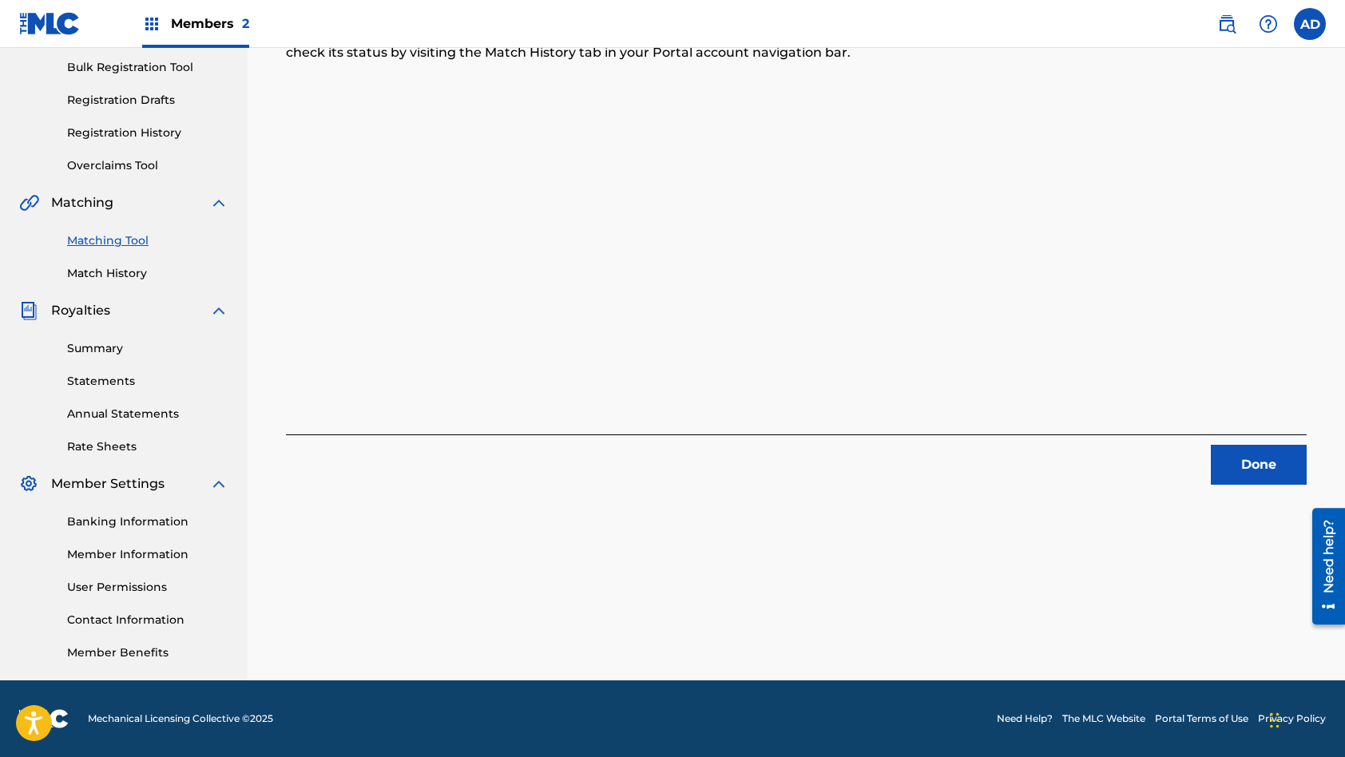
click at [1248, 466] on button "Done" at bounding box center [1259, 465] width 96 height 40
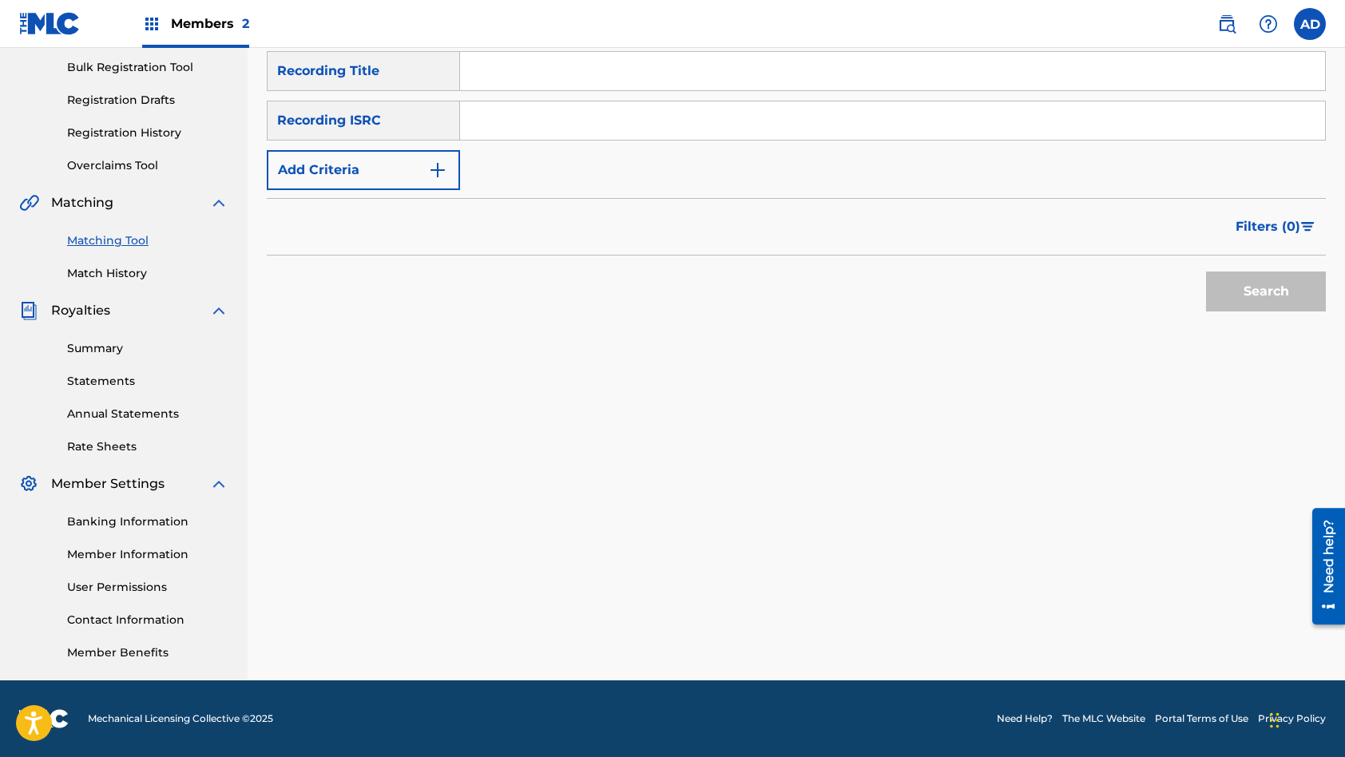
click at [623, 121] on input "Search Form" at bounding box center [892, 120] width 865 height 38
paste input "QM24S2202509"
type input "QM24S2202509"
click at [564, 71] on input "Search Form" at bounding box center [892, 71] width 865 height 38
paste input "Slow Down (Instrumental)"
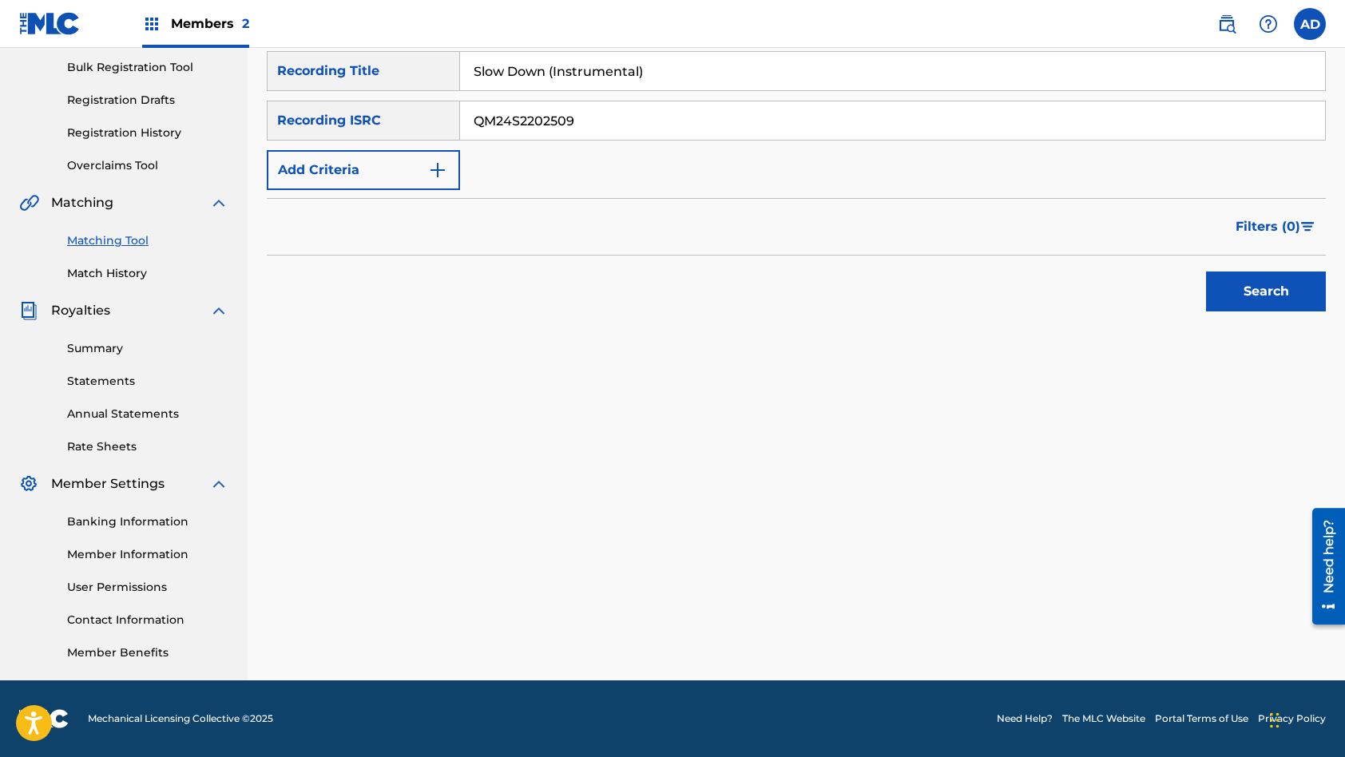
type input "Slow Down (Instrumental)"
click at [1206, 272] on button "Search" at bounding box center [1266, 292] width 120 height 40
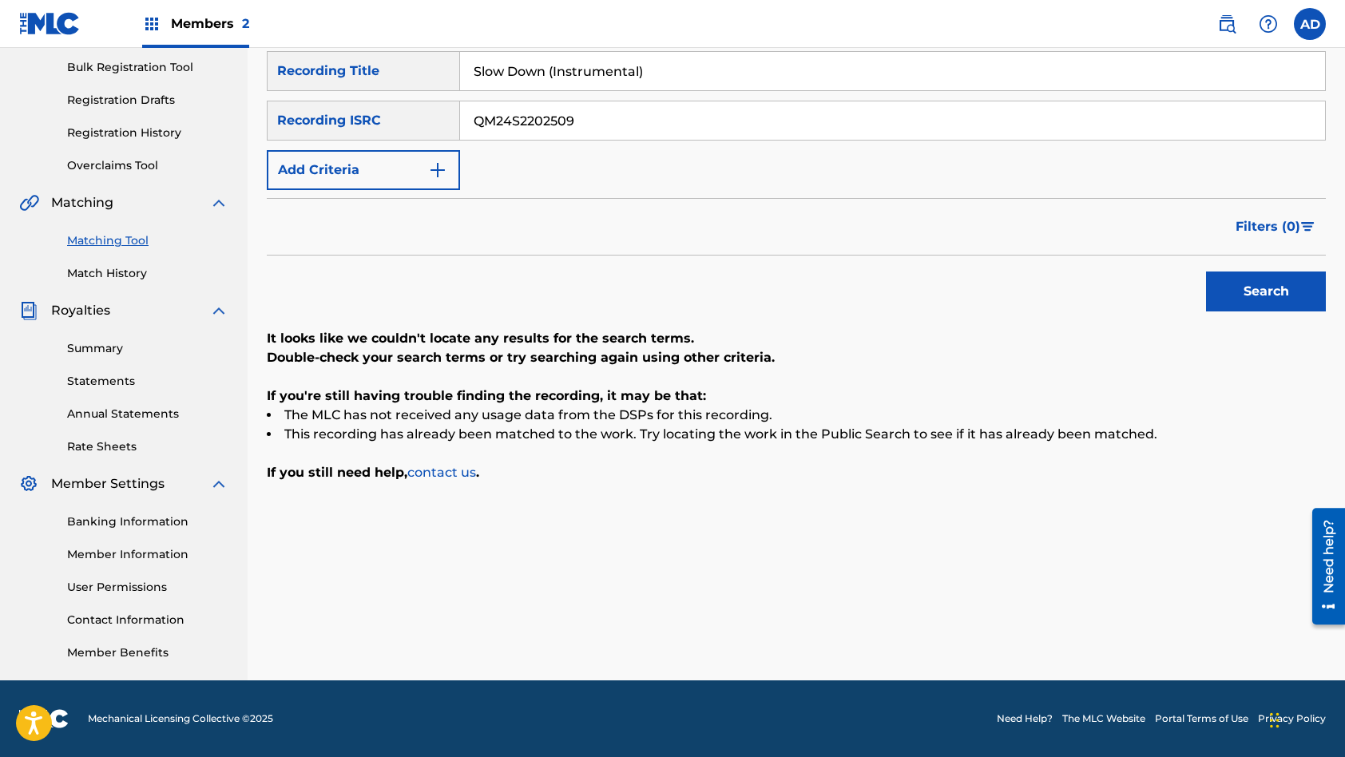
click at [609, 125] on input "QM24S2202509" at bounding box center [892, 120] width 865 height 38
paste input "8"
type input "QM24S2202508"
click at [614, 69] on input "Slow Down (Instrumental)" at bounding box center [892, 71] width 865 height 38
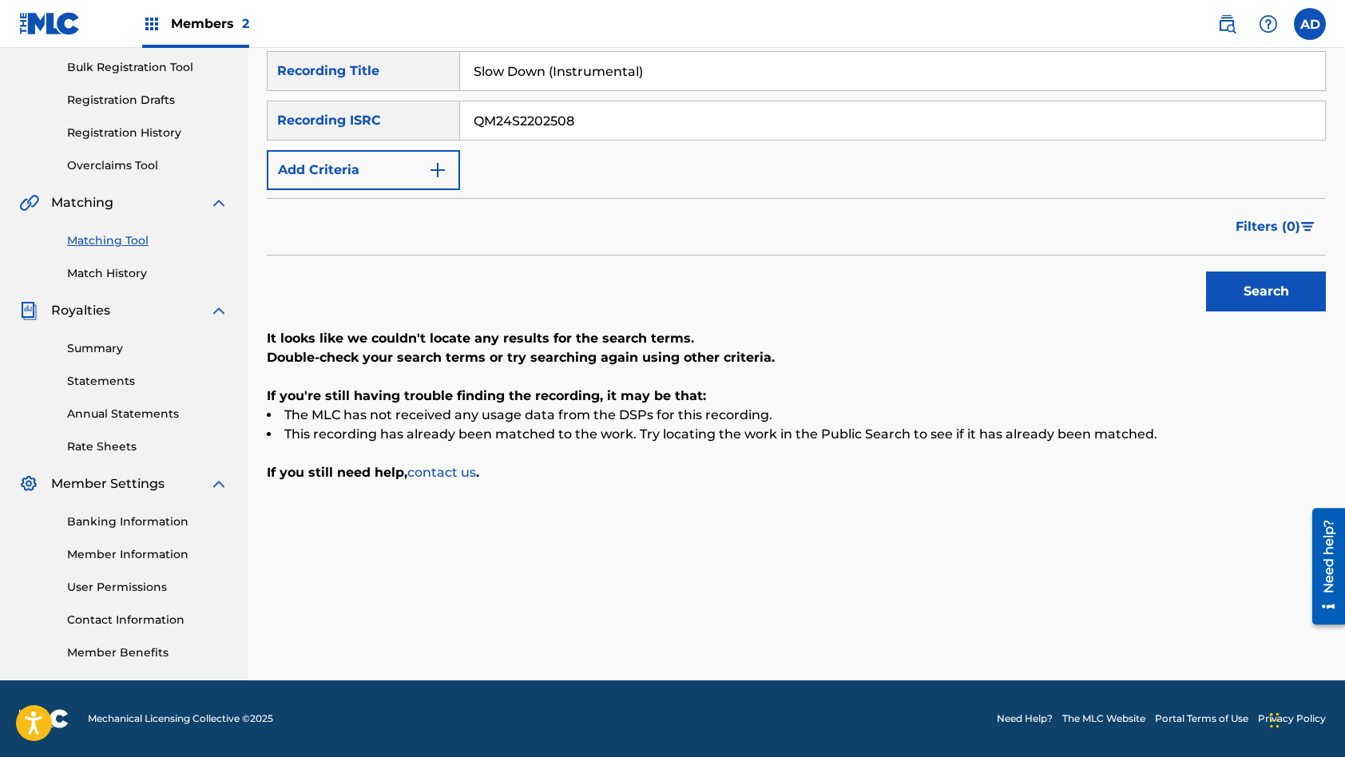
click at [614, 69] on input "Slow Down (Instrumental)" at bounding box center [892, 71] width 865 height 38
paste input "Take Me There"
type input "Take Me There (Instrumental)"
click at [1206, 272] on button "Search" at bounding box center [1266, 292] width 120 height 40
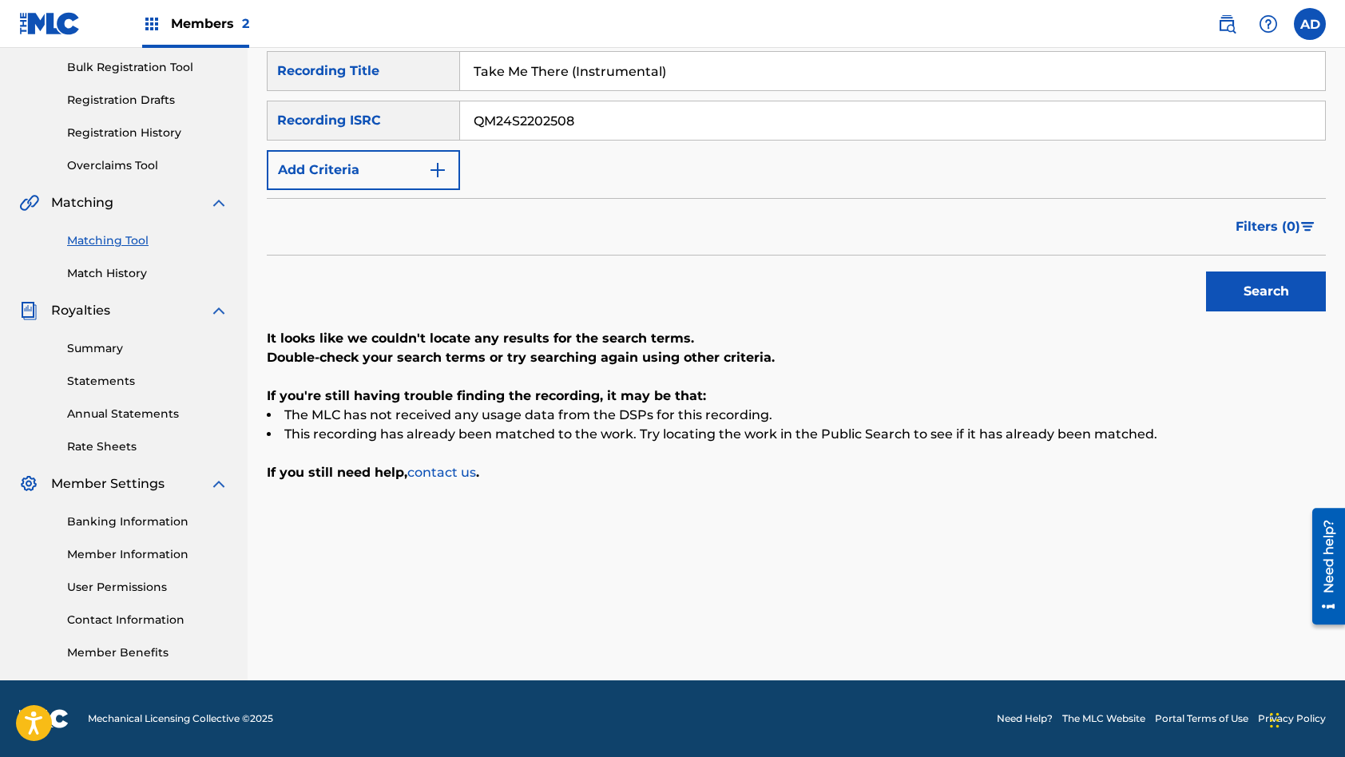
click at [598, 125] on input "QM24S2202508" at bounding box center [892, 120] width 865 height 38
paste input "ZZEB2405235"
type input "QZZEB2405235"
click at [617, 76] on input "Take Me There (Instrumental)" at bounding box center [892, 71] width 865 height 38
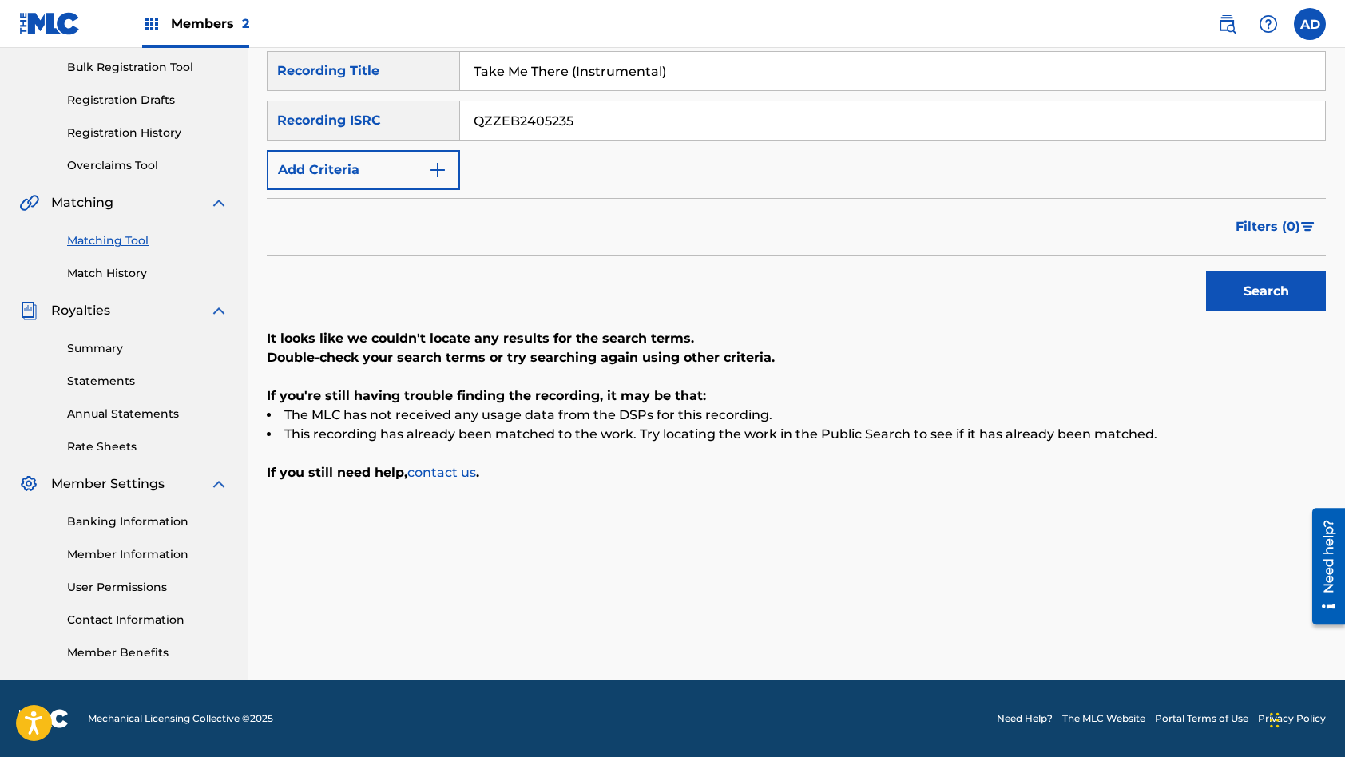
click at [617, 76] on input "Take Me There (Instrumental)" at bounding box center [892, 71] width 865 height 38
paste input "Feel (DanielwiththeBalance Remix"
type input "Feel (DanielwiththeBalance Remix)"
click at [1206, 272] on button "Search" at bounding box center [1266, 292] width 120 height 40
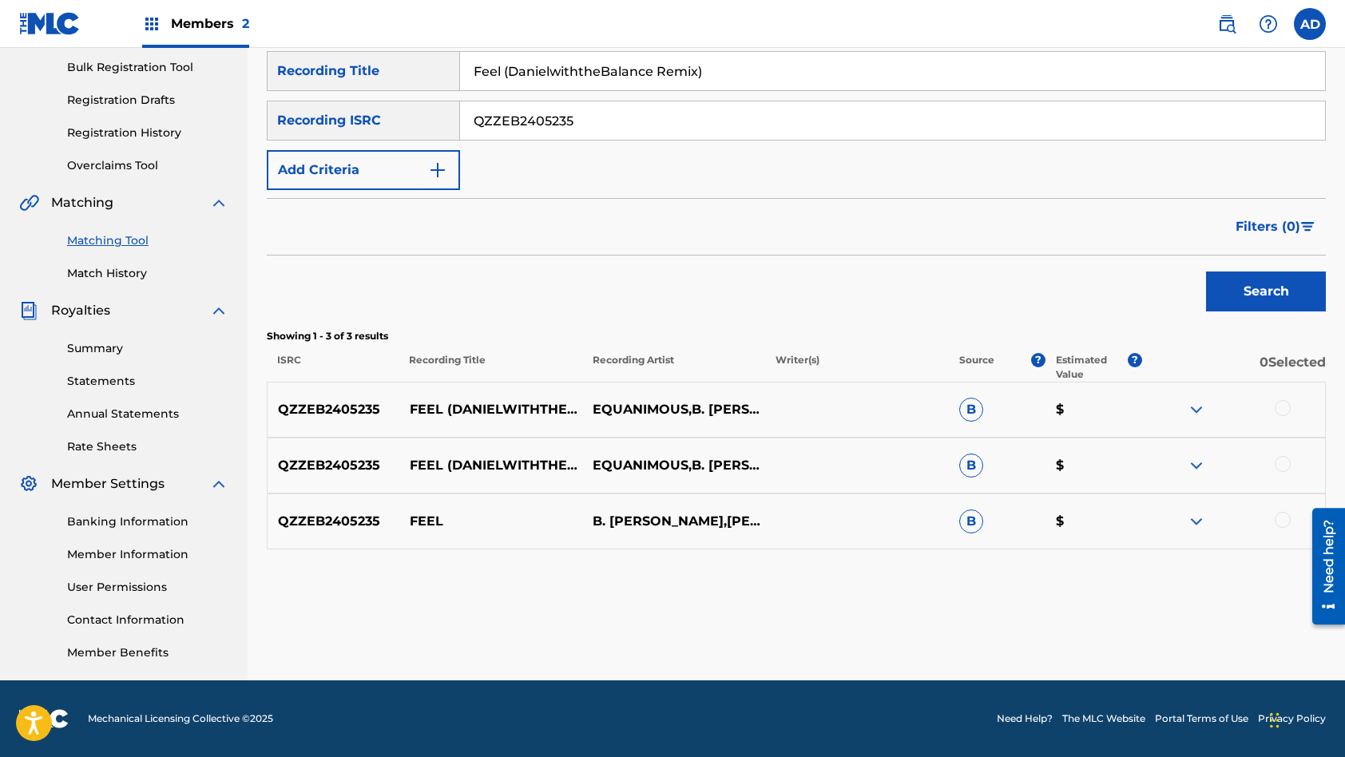
click at [1281, 407] on div at bounding box center [1283, 408] width 16 height 16
click at [1287, 464] on div at bounding box center [1283, 464] width 16 height 16
click at [1280, 518] on div at bounding box center [1283, 520] width 16 height 16
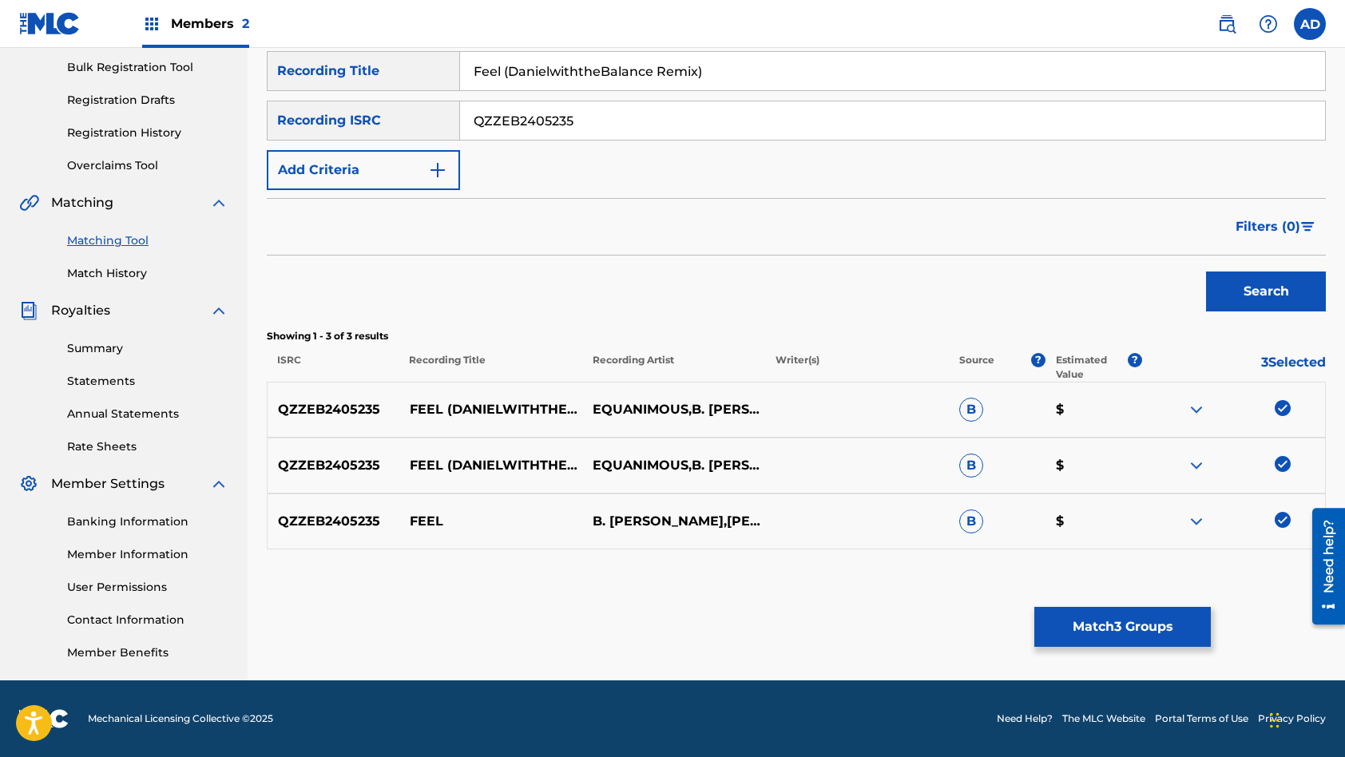
click at [1135, 623] on button "Match 3 Groups" at bounding box center [1122, 627] width 177 height 40
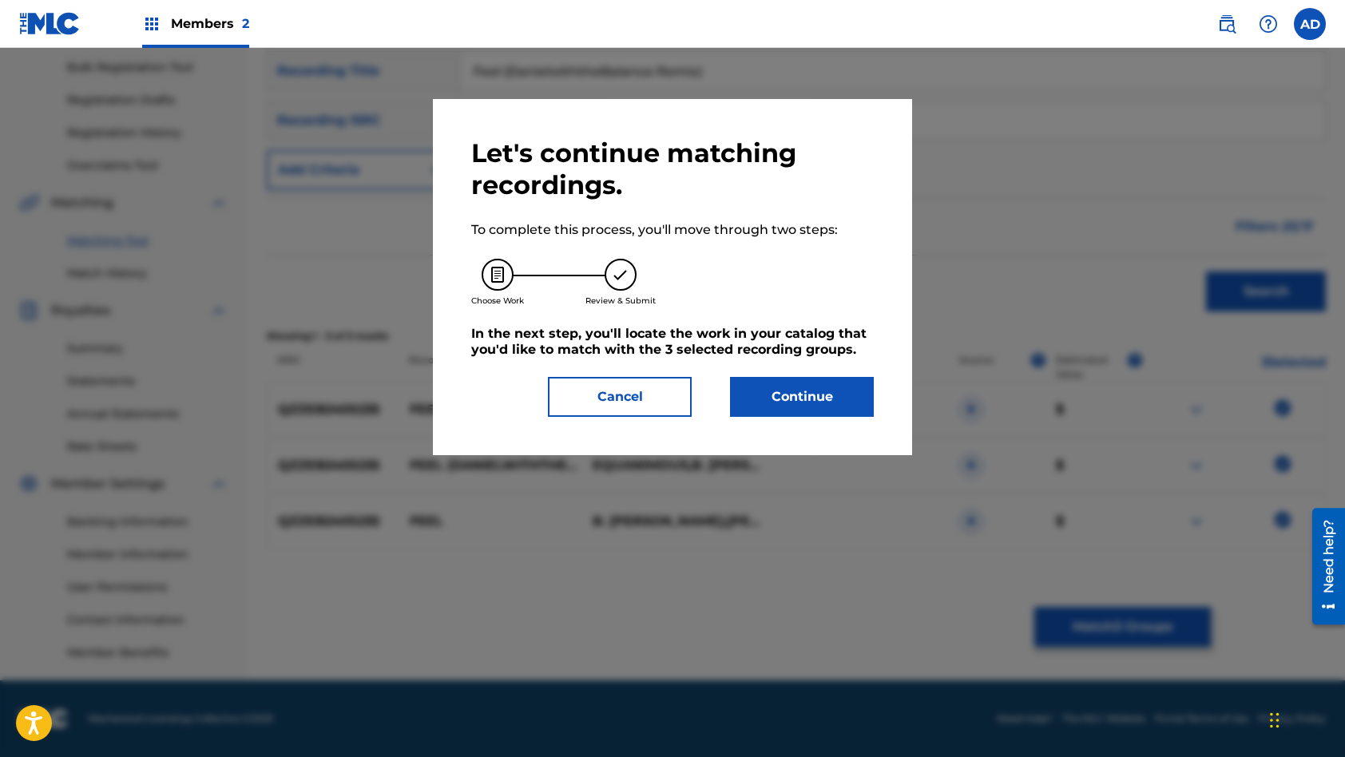
click at [820, 411] on button "Continue" at bounding box center [802, 397] width 144 height 40
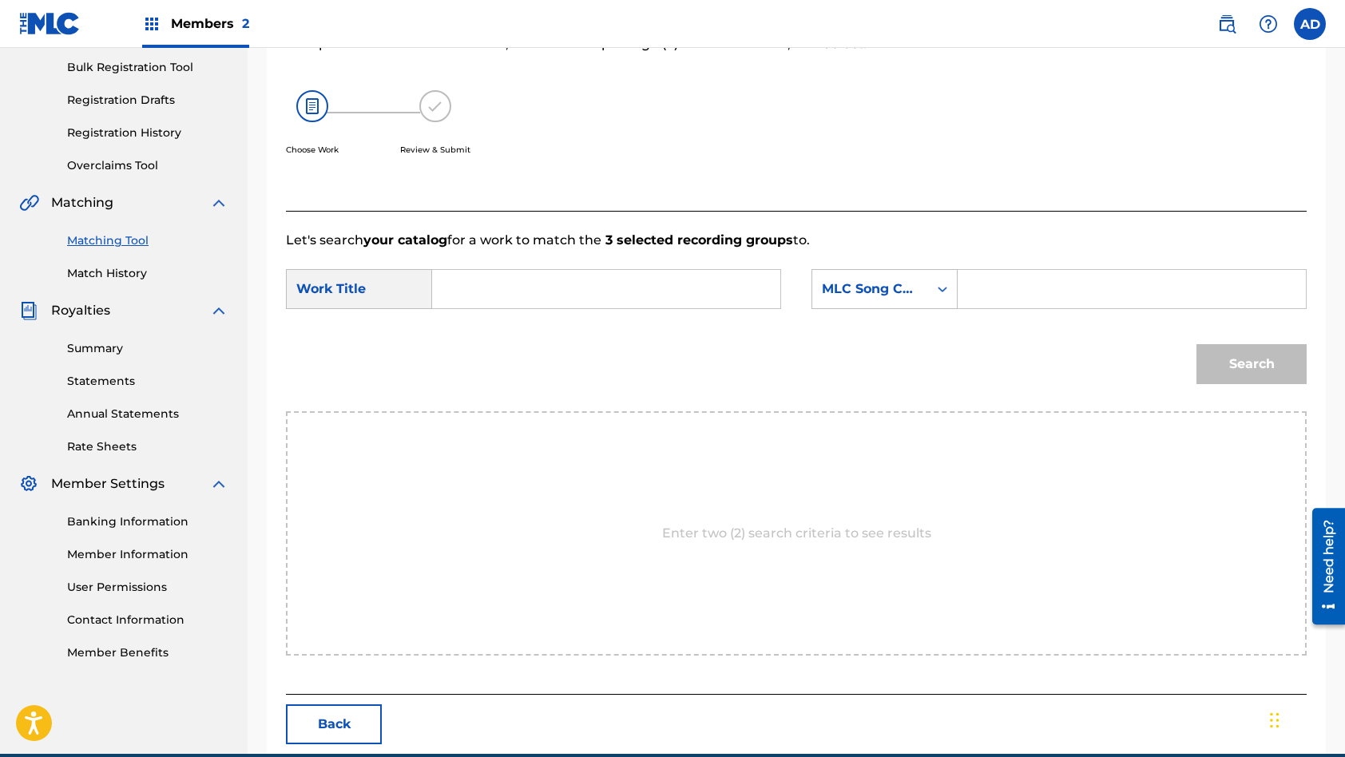
click at [629, 300] on input "Search Form" at bounding box center [606, 289] width 321 height 38
paste input "Feel (DanielwiththeBalance Remix)"
type input "Feel (DanielwiththeBalance Remix)"
click at [1046, 296] on input "Search Form" at bounding box center [1131, 289] width 321 height 38
paste input "FB9BHC"
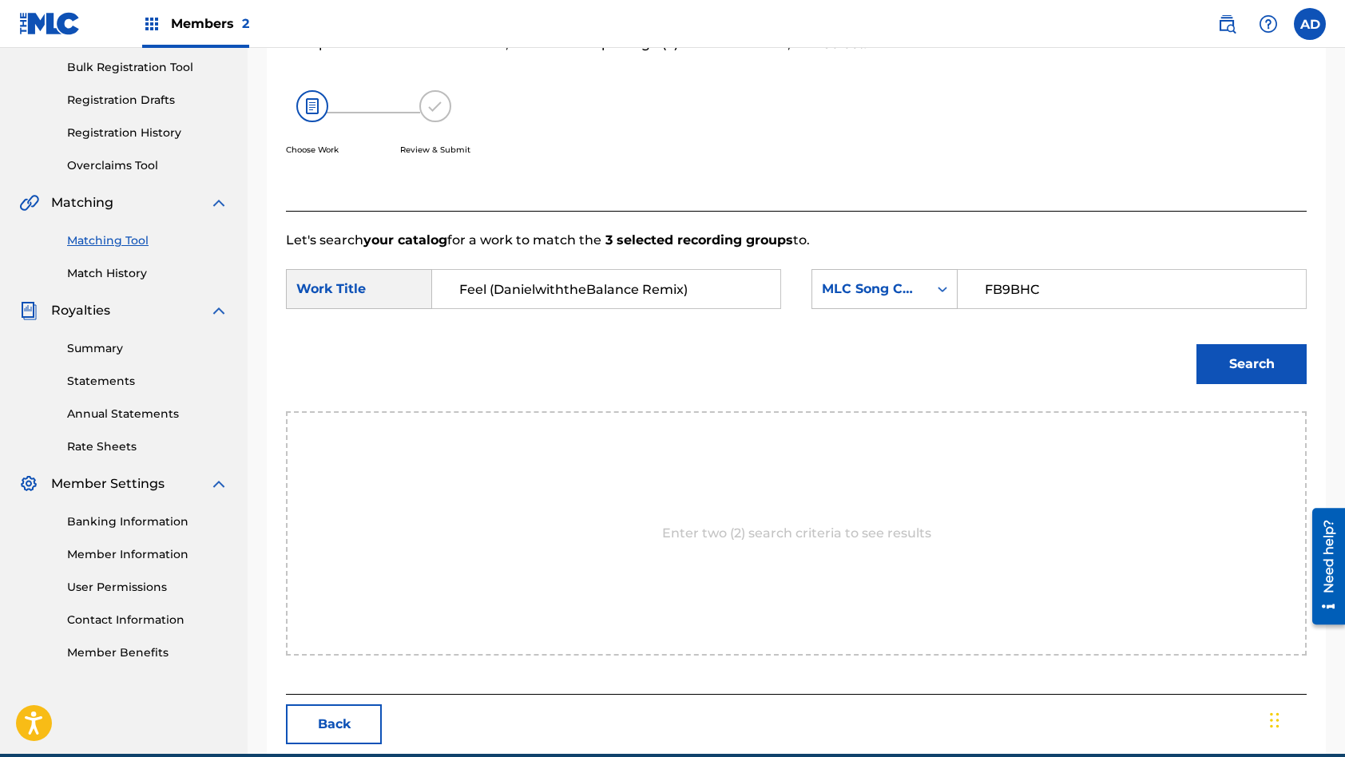
type input "FB9BHC"
click at [1196, 344] on button "Search" at bounding box center [1251, 364] width 110 height 40
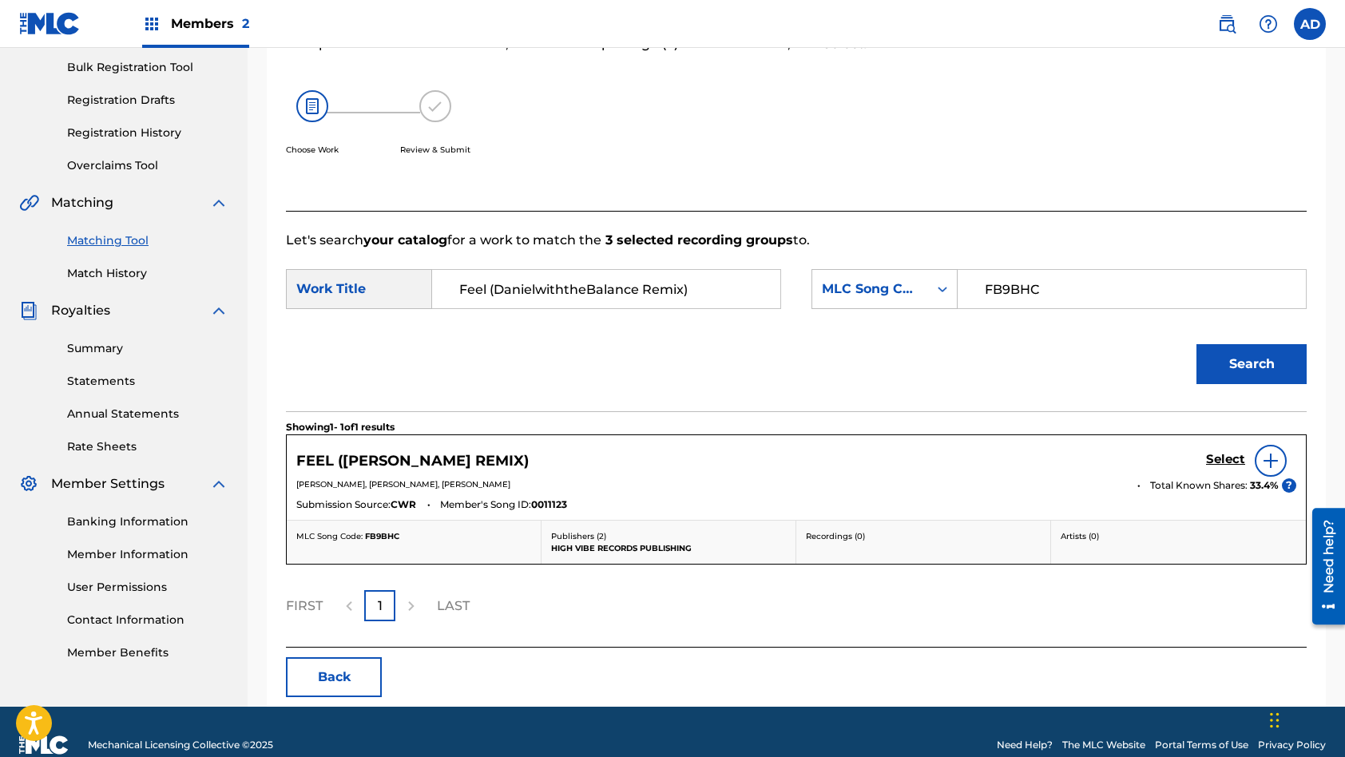
click at [1228, 463] on h5 "Select" at bounding box center [1225, 459] width 39 height 15
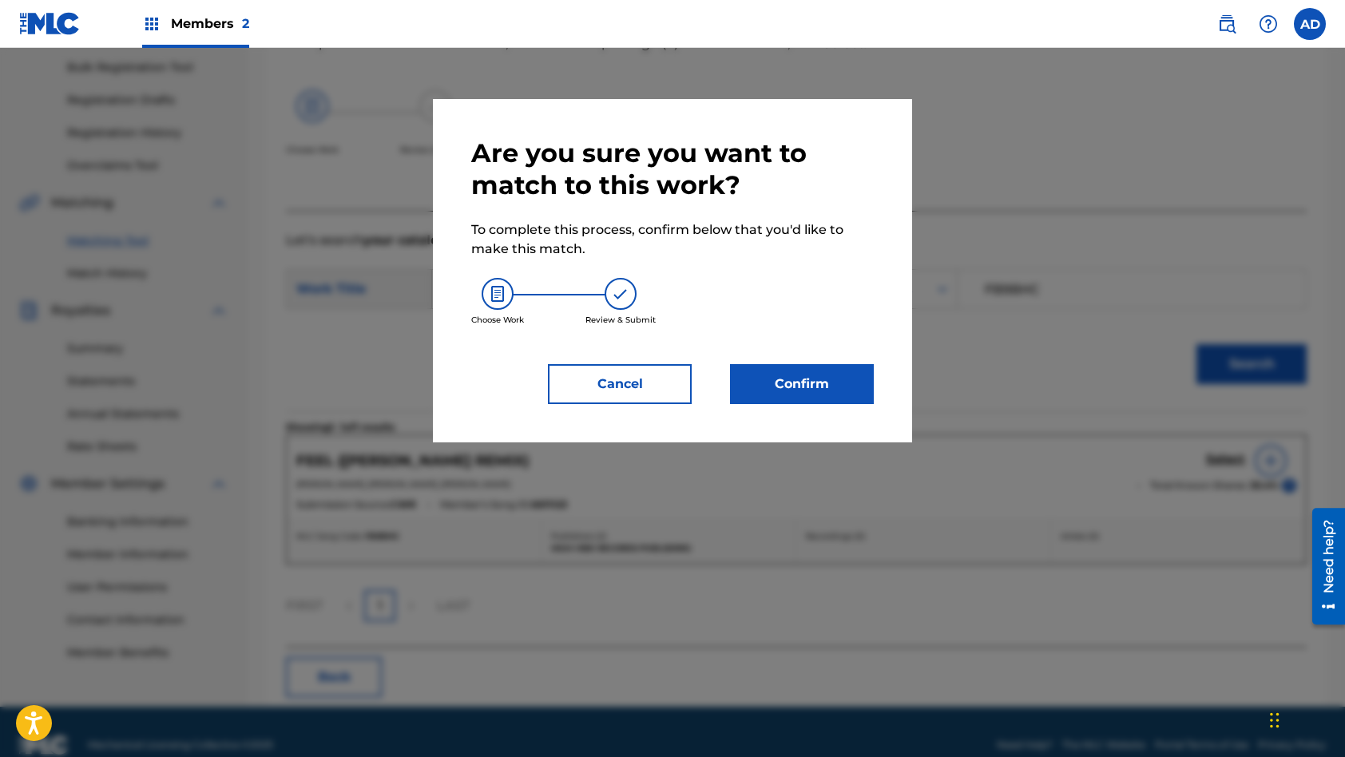
click at [840, 386] on button "Confirm" at bounding box center [802, 384] width 144 height 40
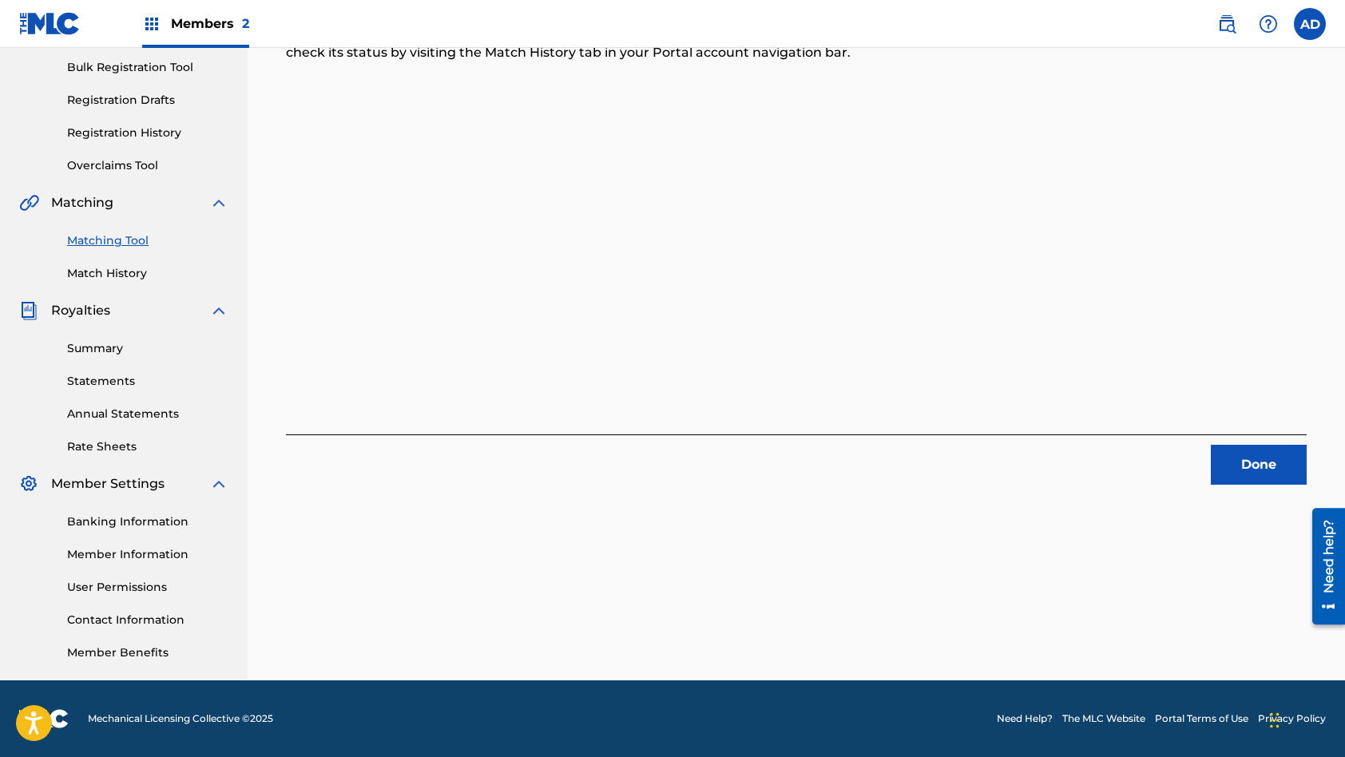
click at [1245, 466] on button "Done" at bounding box center [1259, 465] width 96 height 40
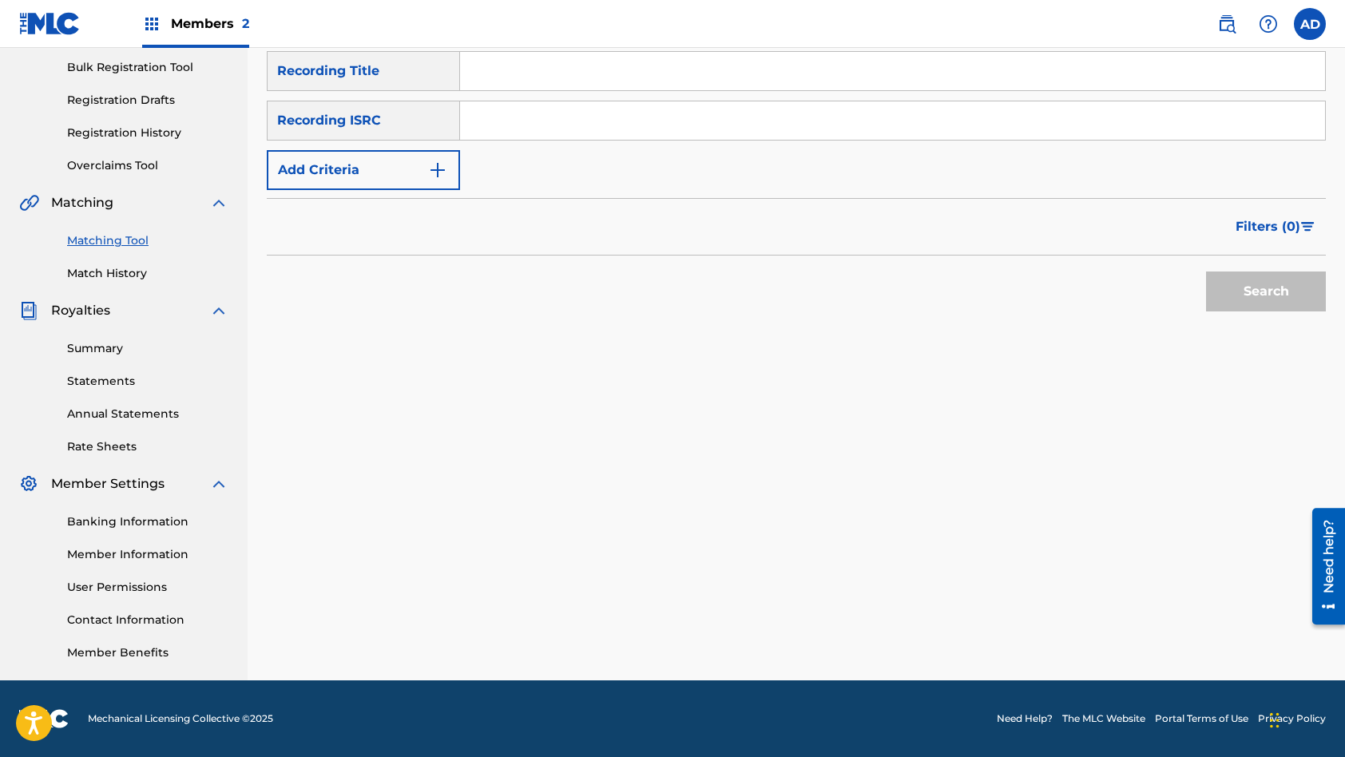
click at [568, 120] on input "Search Form" at bounding box center [892, 120] width 865 height 38
paste input "QZZ8A2473809"
type input "QZZ8A2473809"
click at [522, 73] on input "Search Form" at bounding box center [892, 71] width 865 height 38
paste input "Live Free (Entheo Remix)"
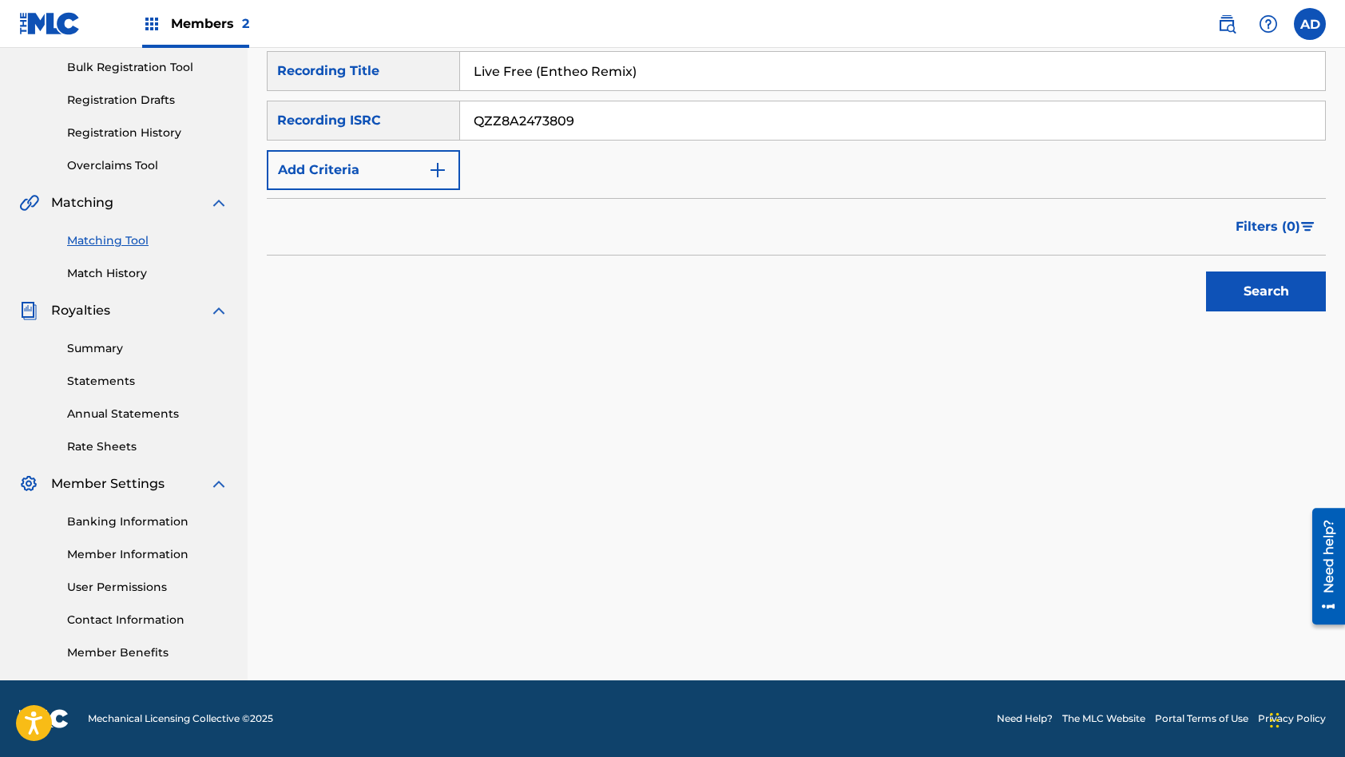
type input "Live Free (Entheo Remix)"
click at [1206, 272] on button "Search" at bounding box center [1266, 292] width 120 height 40
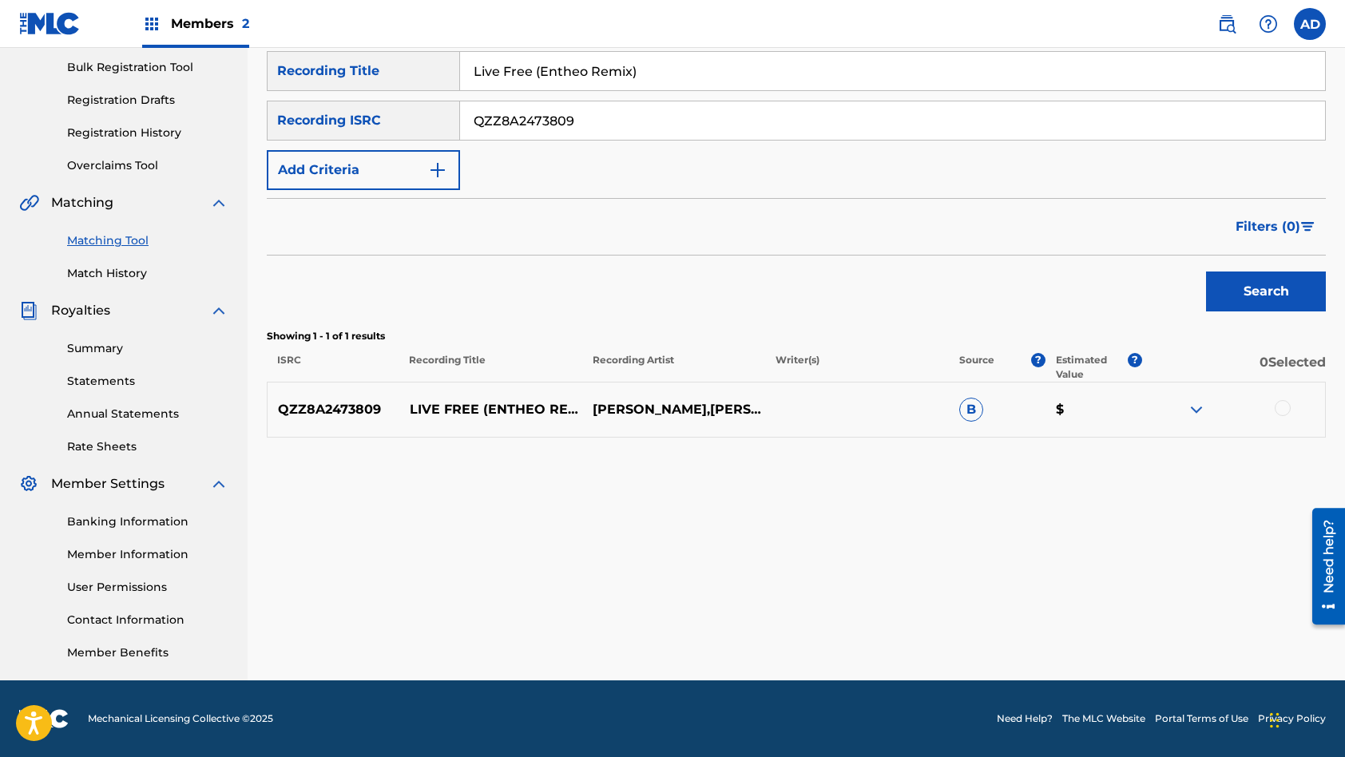
click at [1284, 411] on div at bounding box center [1283, 408] width 16 height 16
click at [1129, 625] on button "Match 1 Group" at bounding box center [1122, 627] width 177 height 40
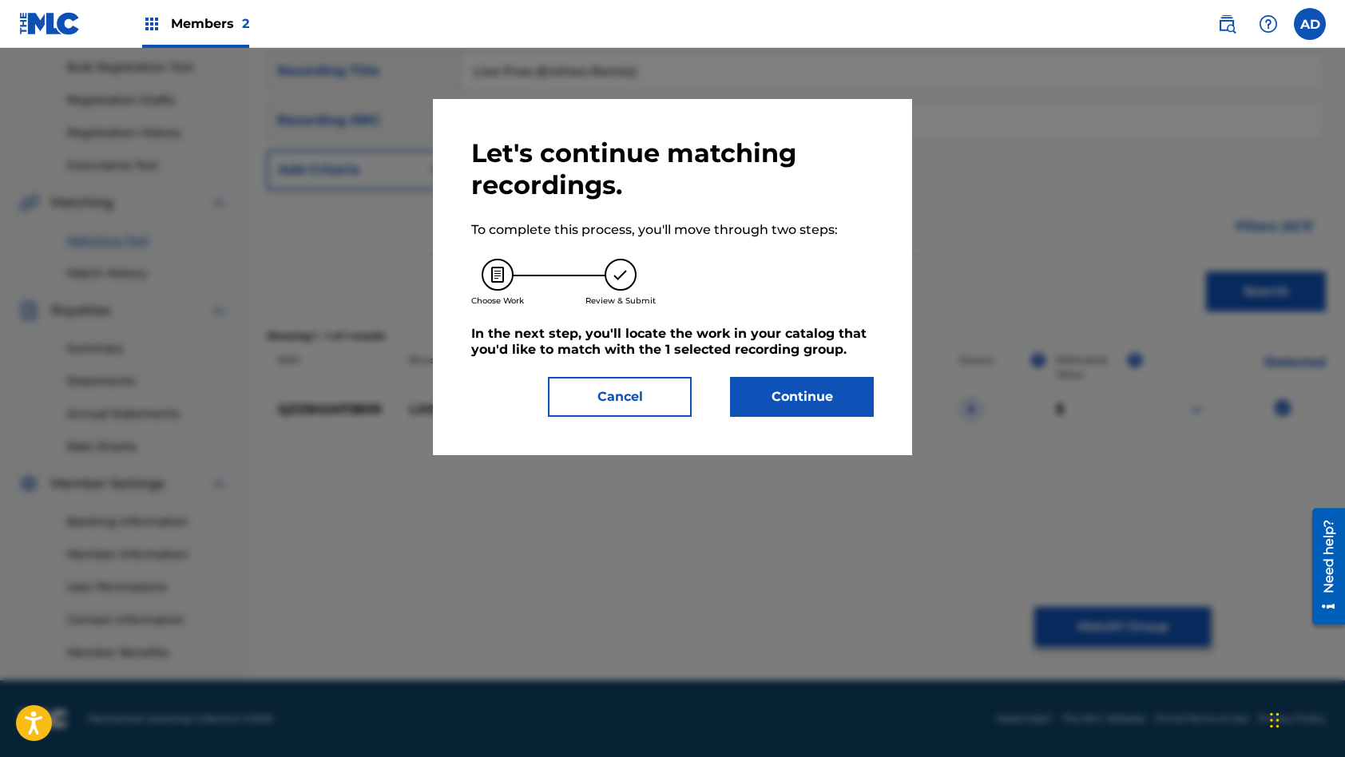
click at [789, 407] on button "Continue" at bounding box center [802, 397] width 144 height 40
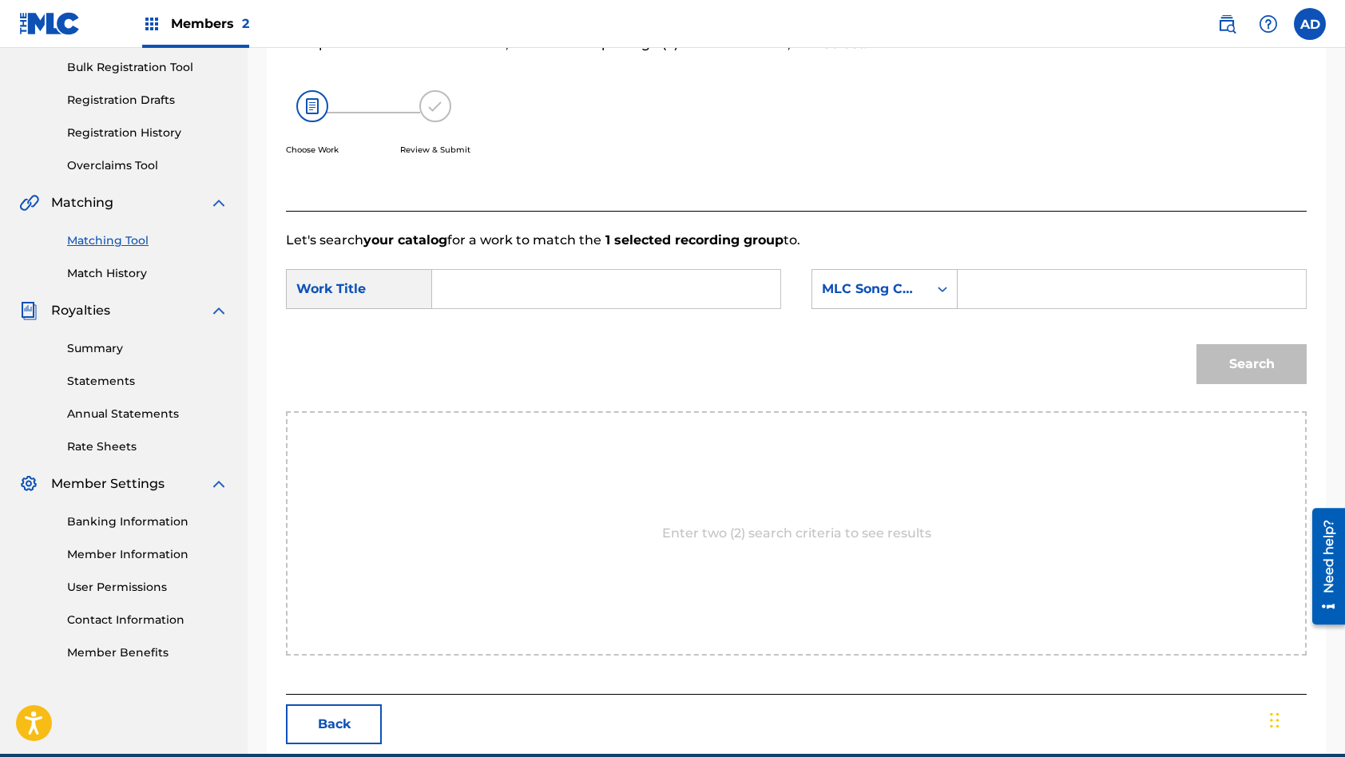
click at [569, 292] on input "Search Form" at bounding box center [606, 289] width 321 height 38
paste input "Live Free (Entheo Remix)"
type input "Live Free (Entheo Remix)"
click at [1015, 294] on input "Search Form" at bounding box center [1131, 289] width 321 height 38
paste input "LT2FRN"
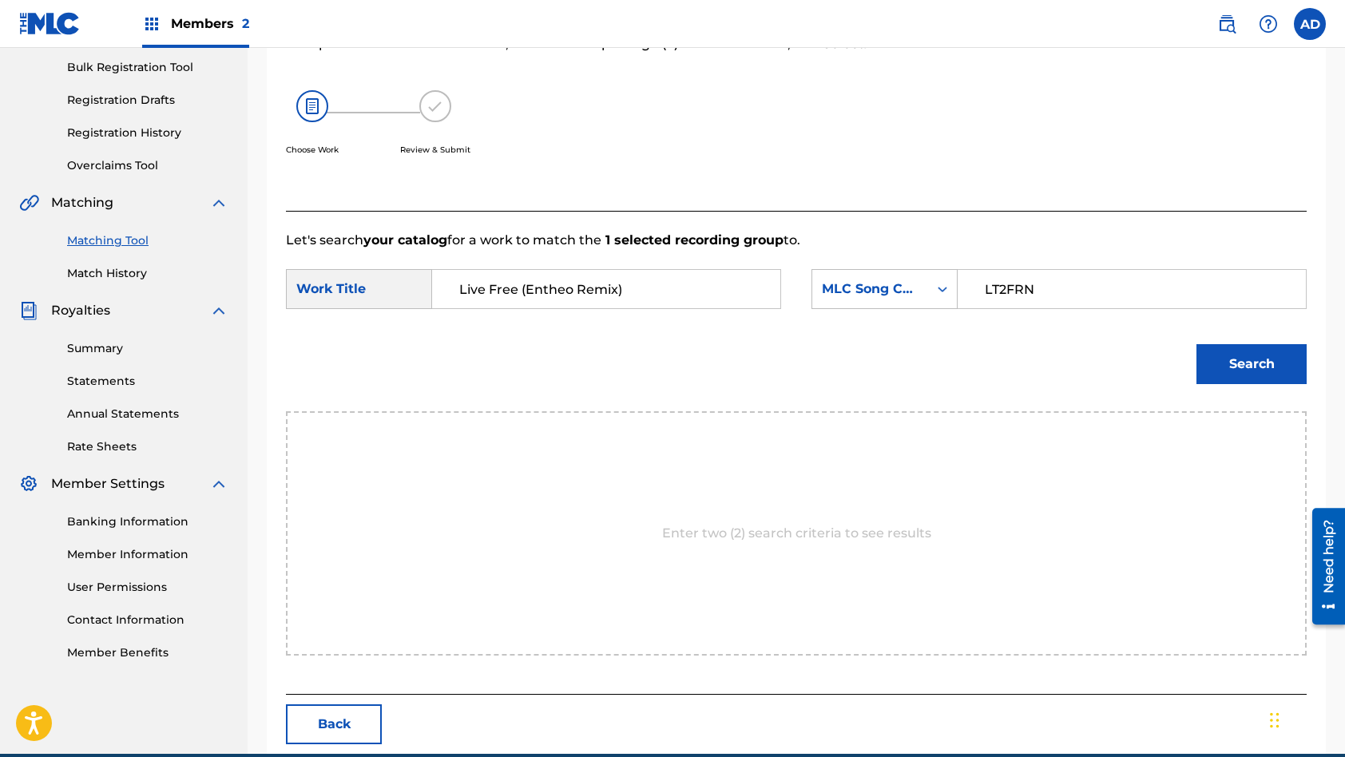
type input "LT2FRN"
click at [1196, 344] on button "Search" at bounding box center [1251, 364] width 110 height 40
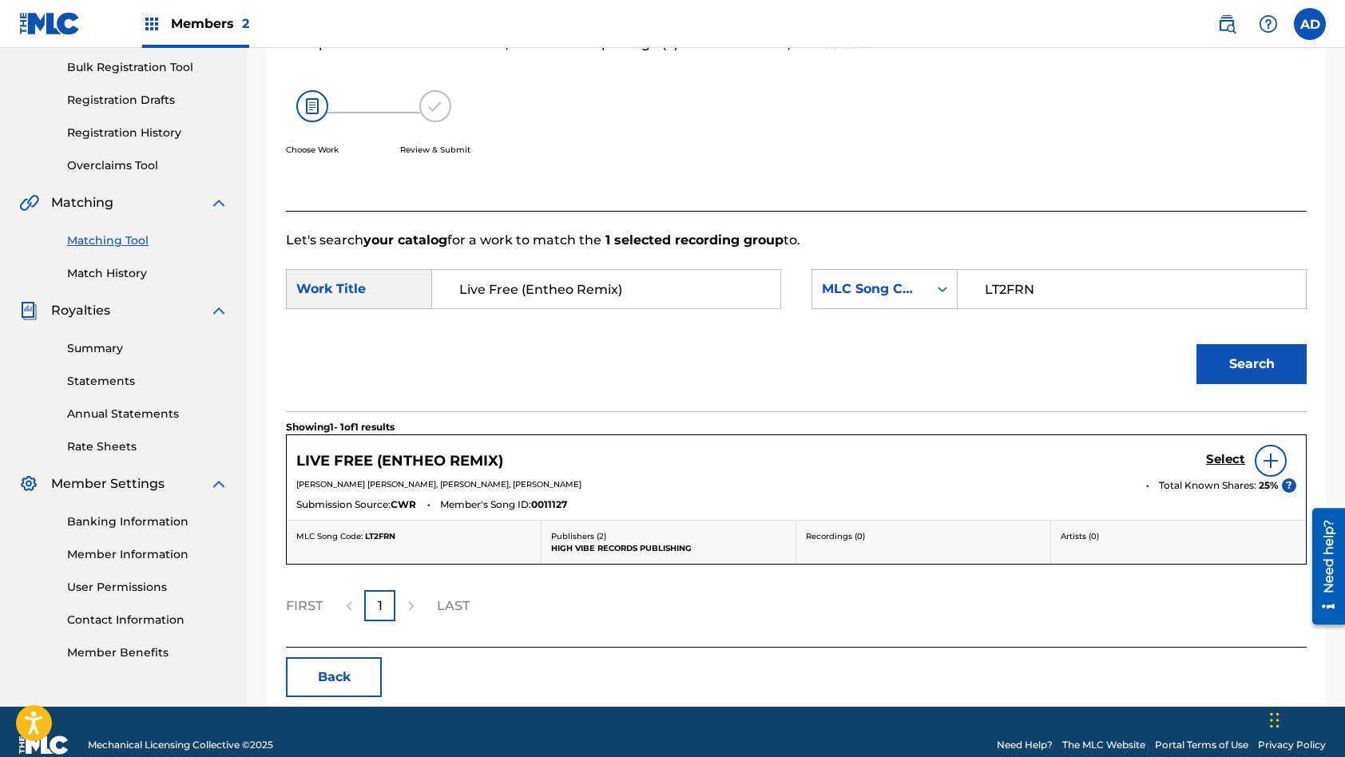
click at [1232, 457] on h5 "Select" at bounding box center [1225, 459] width 39 height 15
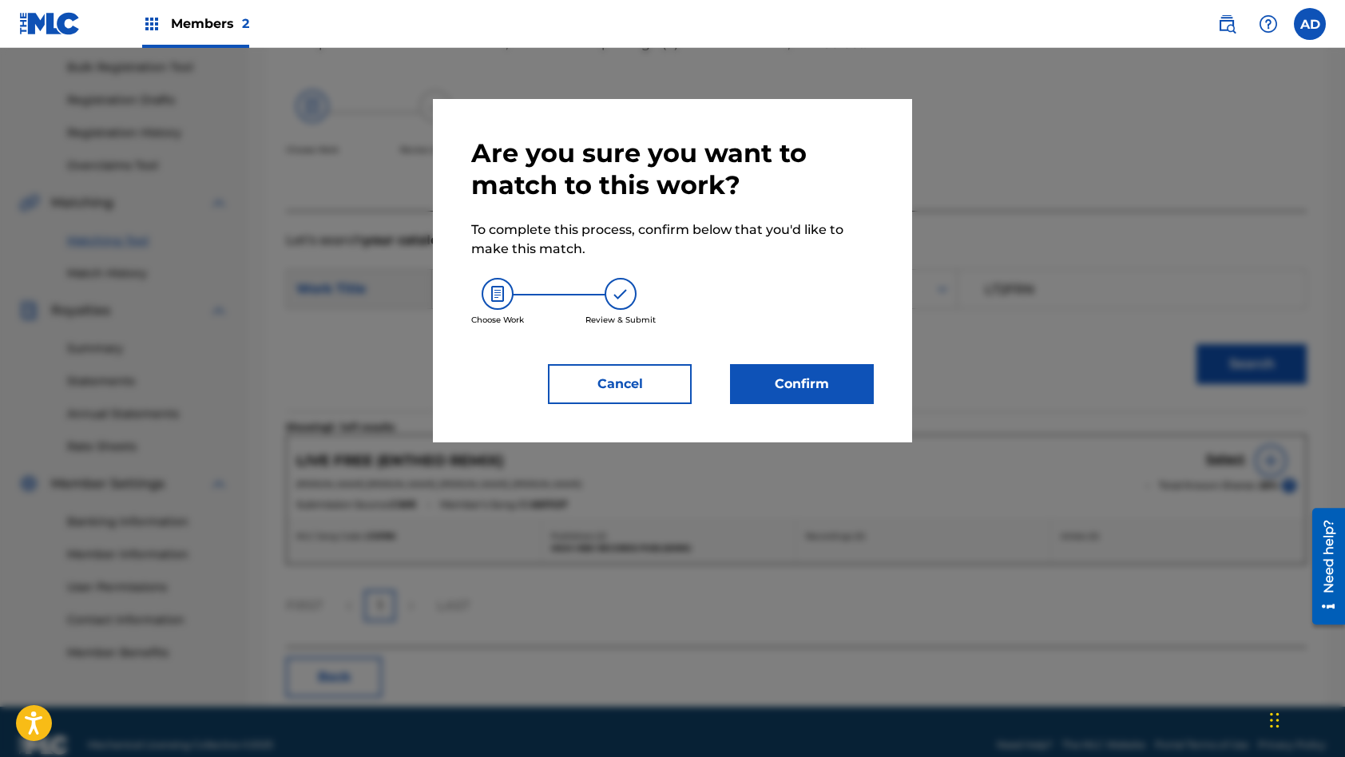
click at [827, 373] on button "Confirm" at bounding box center [802, 384] width 144 height 40
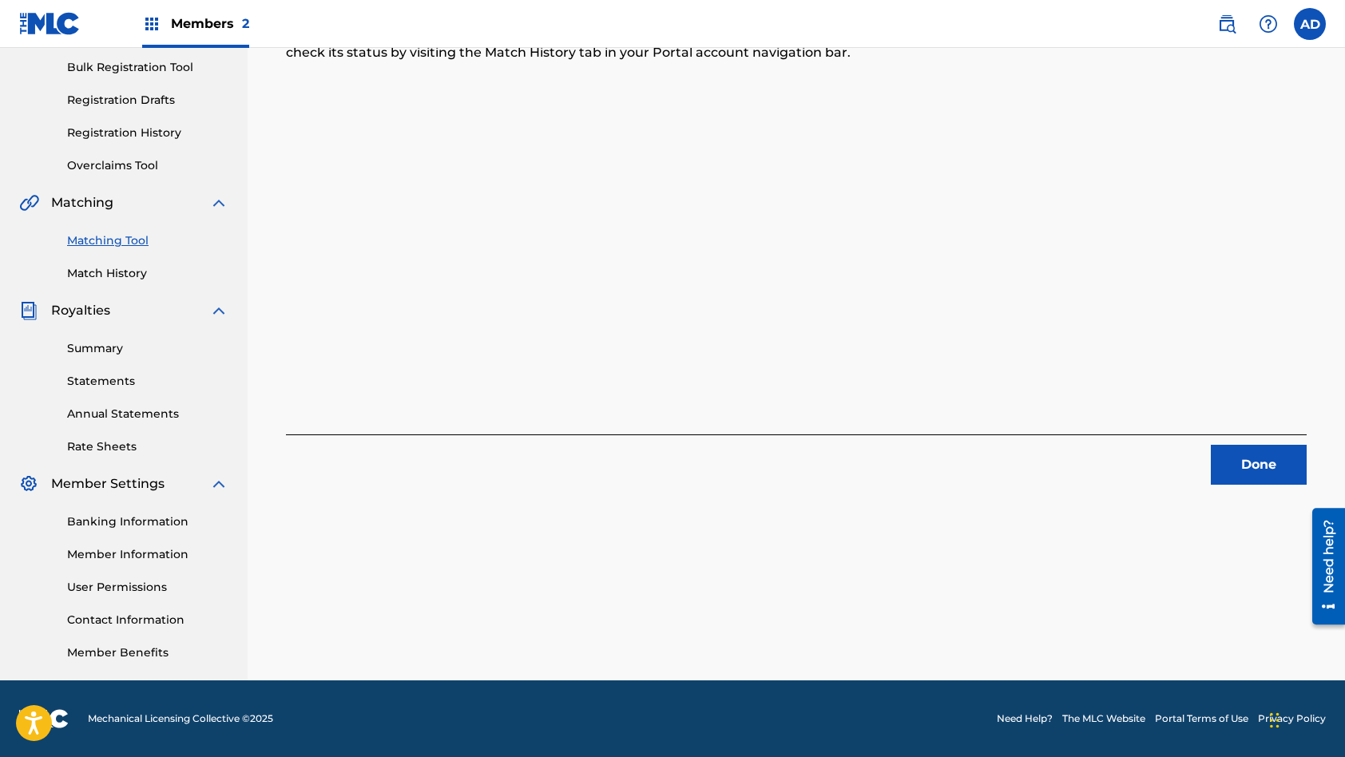
click at [1279, 476] on button "Done" at bounding box center [1259, 465] width 96 height 40
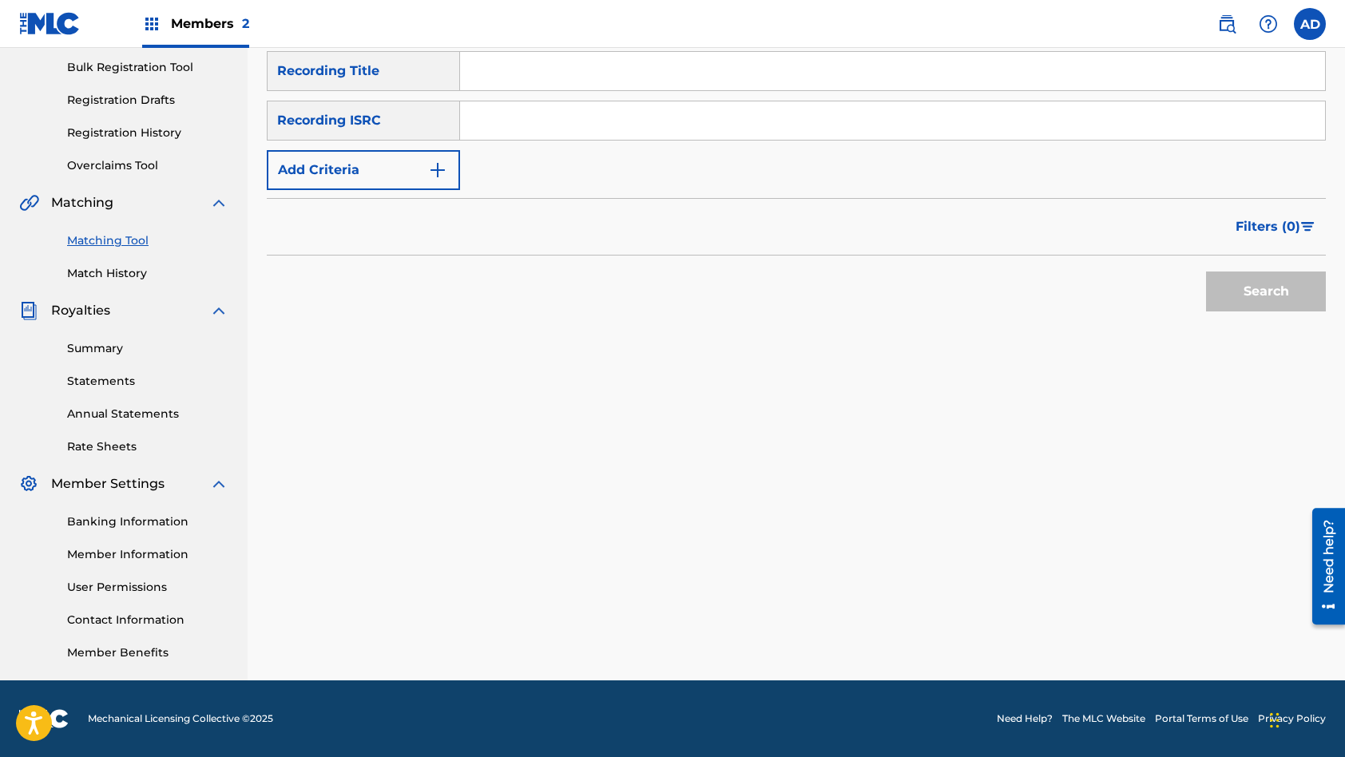
click at [566, 116] on input "Search Form" at bounding box center [892, 120] width 865 height 38
paste input "GBRKQ2571896"
type input "GBRKQ2571896"
click at [572, 77] on input "Search Form" at bounding box center [892, 71] width 865 height 38
paste input "Sacred"
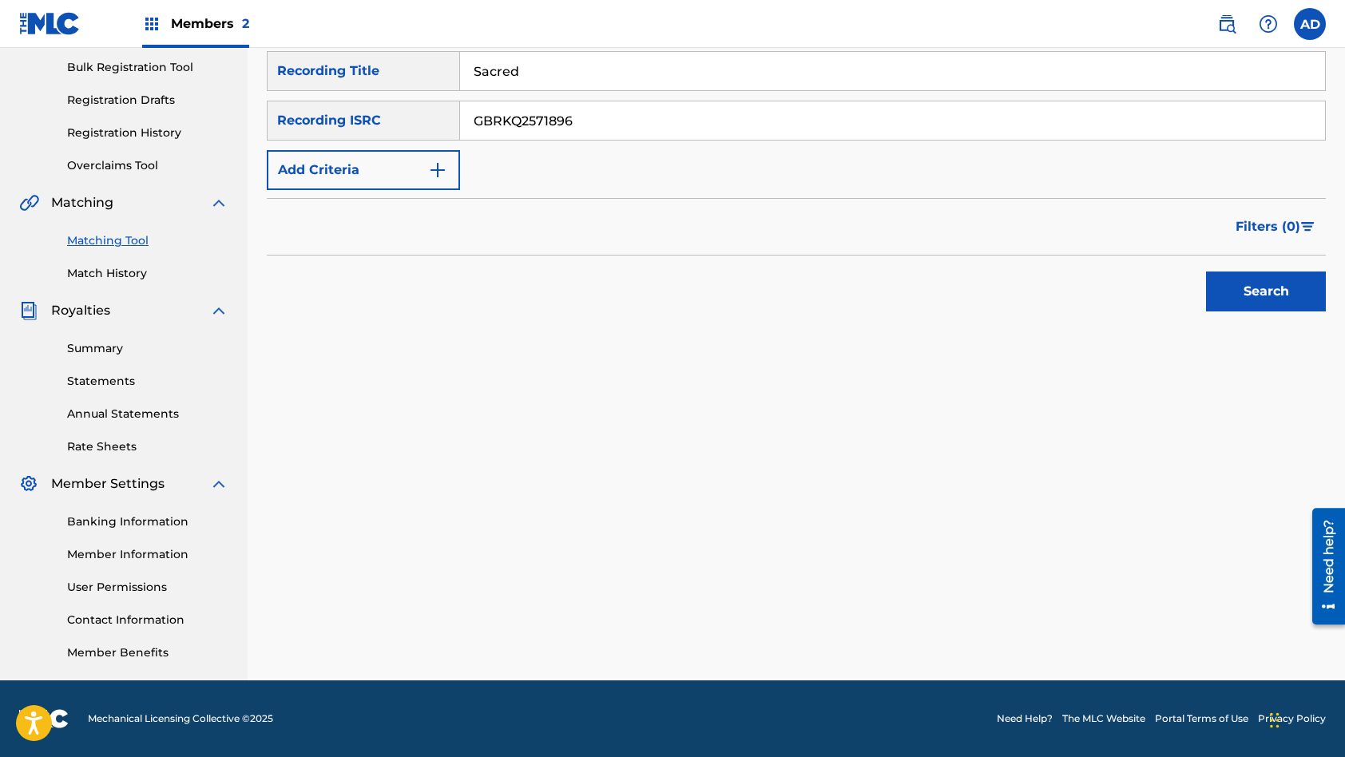
type input "Sacred"
click at [1206, 272] on button "Search" at bounding box center [1266, 292] width 120 height 40
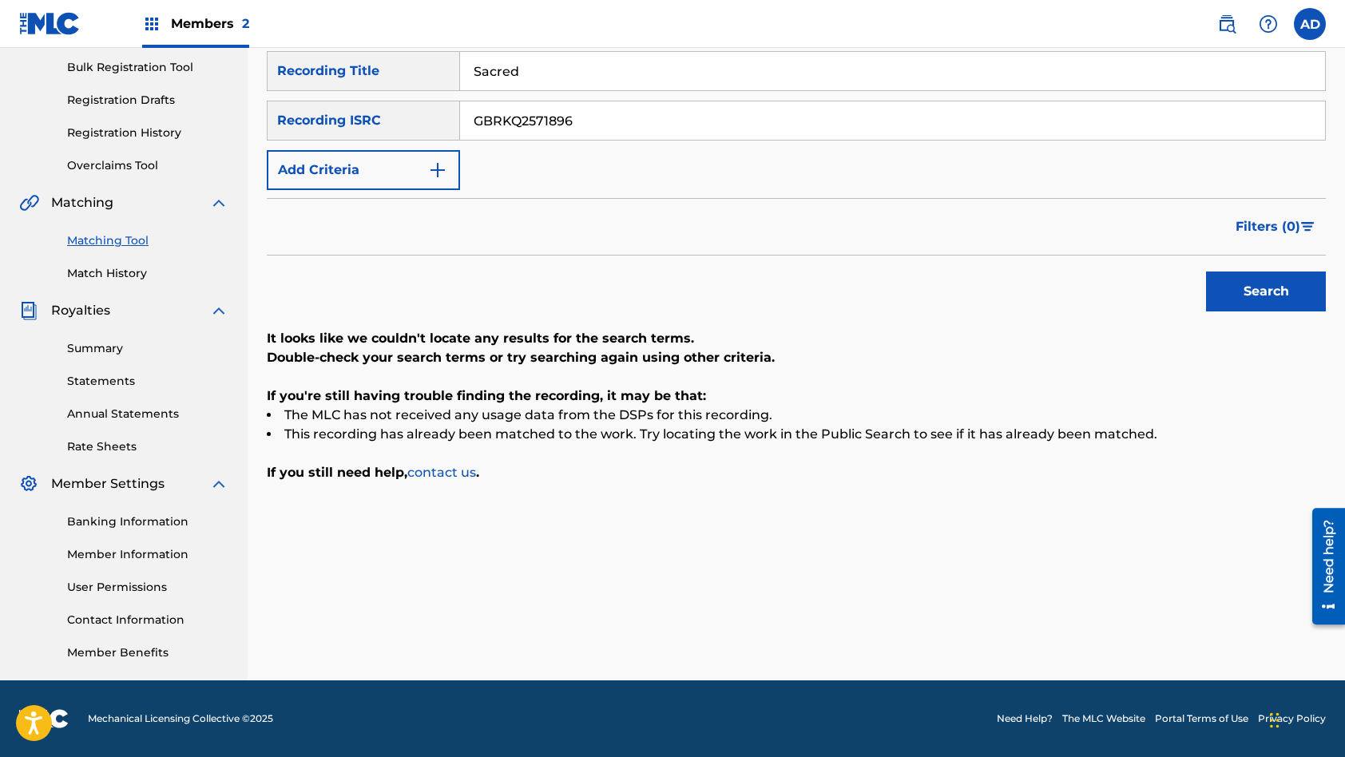
click at [553, 129] on input "GBRKQ2571896" at bounding box center [892, 120] width 865 height 38
paste input "QM24S2202507"
type input "QM24S2202507"
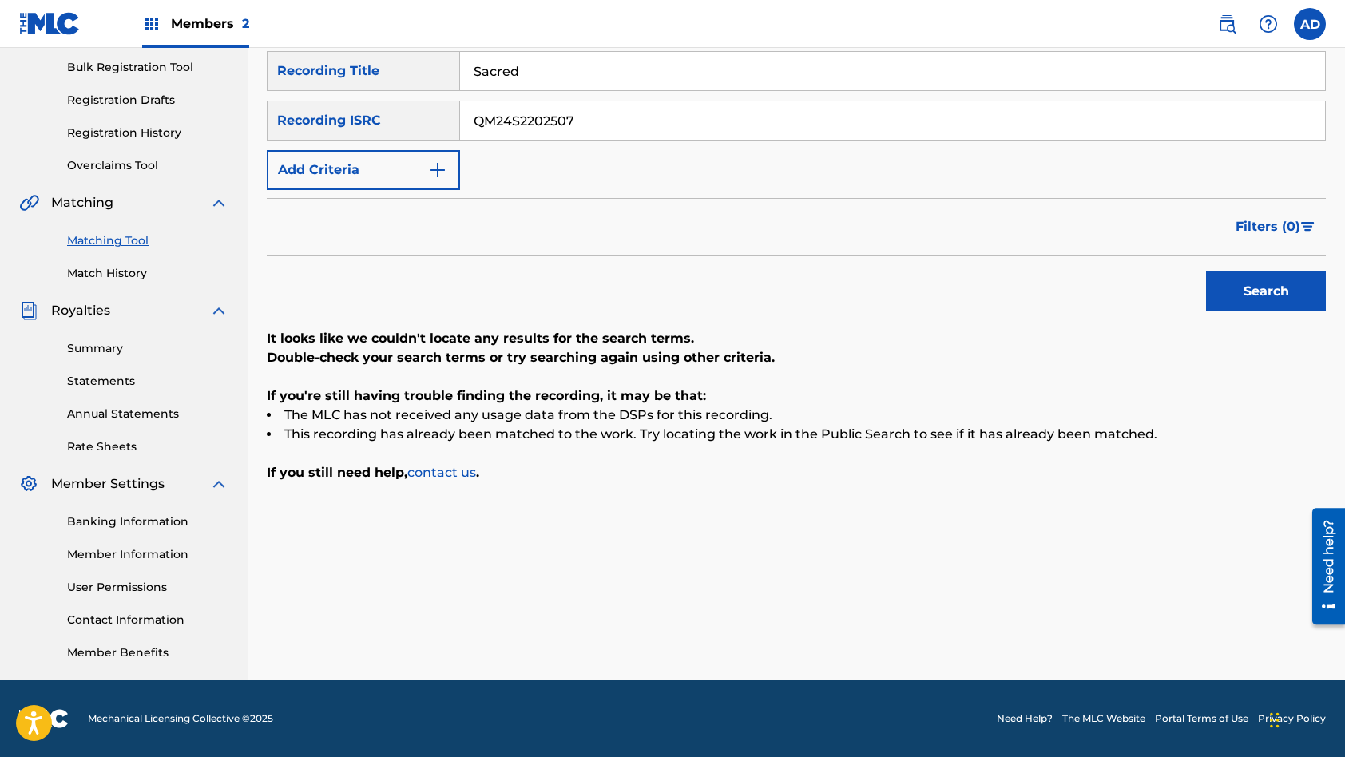
click at [544, 71] on input "Sacred" at bounding box center [892, 71] width 865 height 38
paste input "Kiss You Forever (Instrumental)"
type input "Kiss You Forever (Instrumental)"
click at [1206, 272] on button "Search" at bounding box center [1266, 292] width 120 height 40
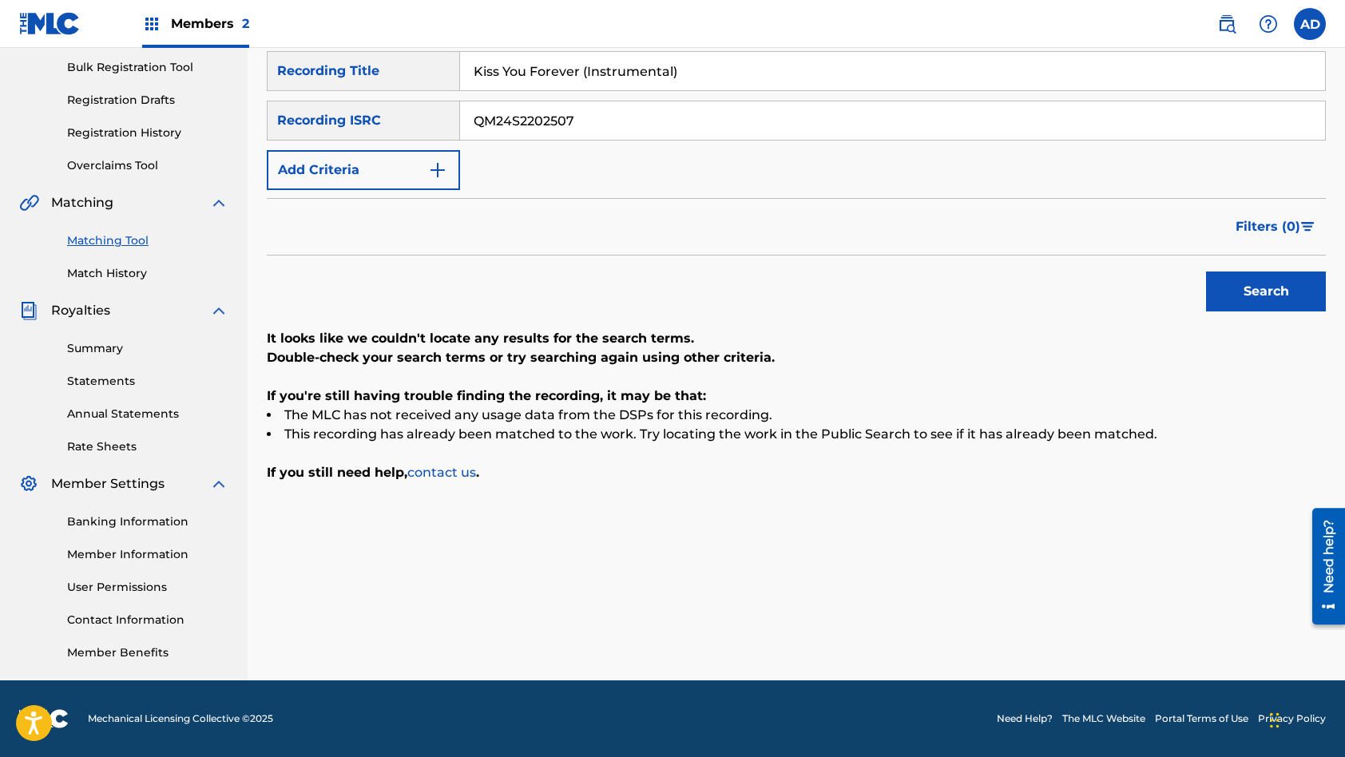
click at [661, 121] on input "QM24S2202507" at bounding box center [892, 120] width 865 height 38
paste input "3"
type input "QM24S2202503"
click at [603, 69] on input "Kiss You Forever (Instrumental)" at bounding box center [892, 71] width 865 height 38
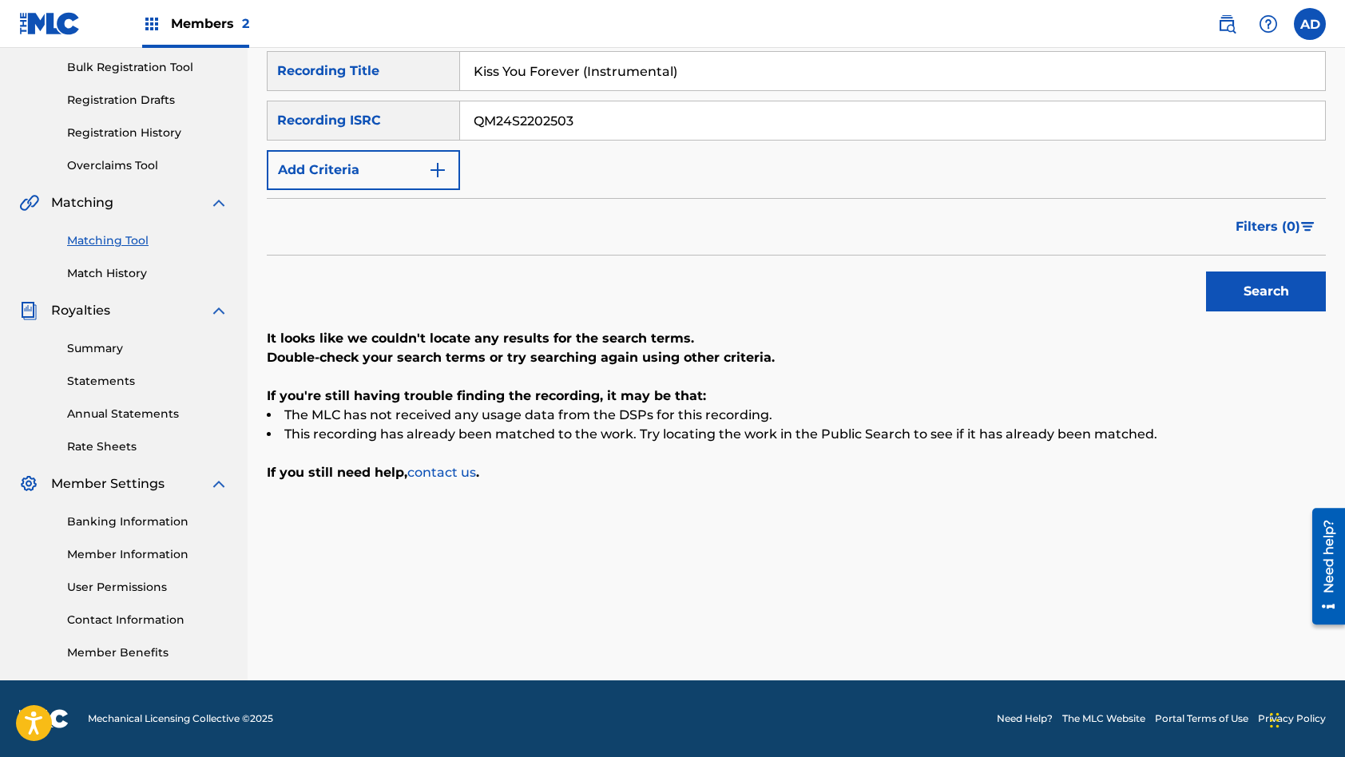
click at [603, 69] on input "Kiss You Forever (Instrumental)" at bounding box center [892, 71] width 865 height 38
paste input "Just Fall In Love"
type input "Just Fall In Love (Instrumental)"
click at [1206, 272] on button "Search" at bounding box center [1266, 292] width 120 height 40
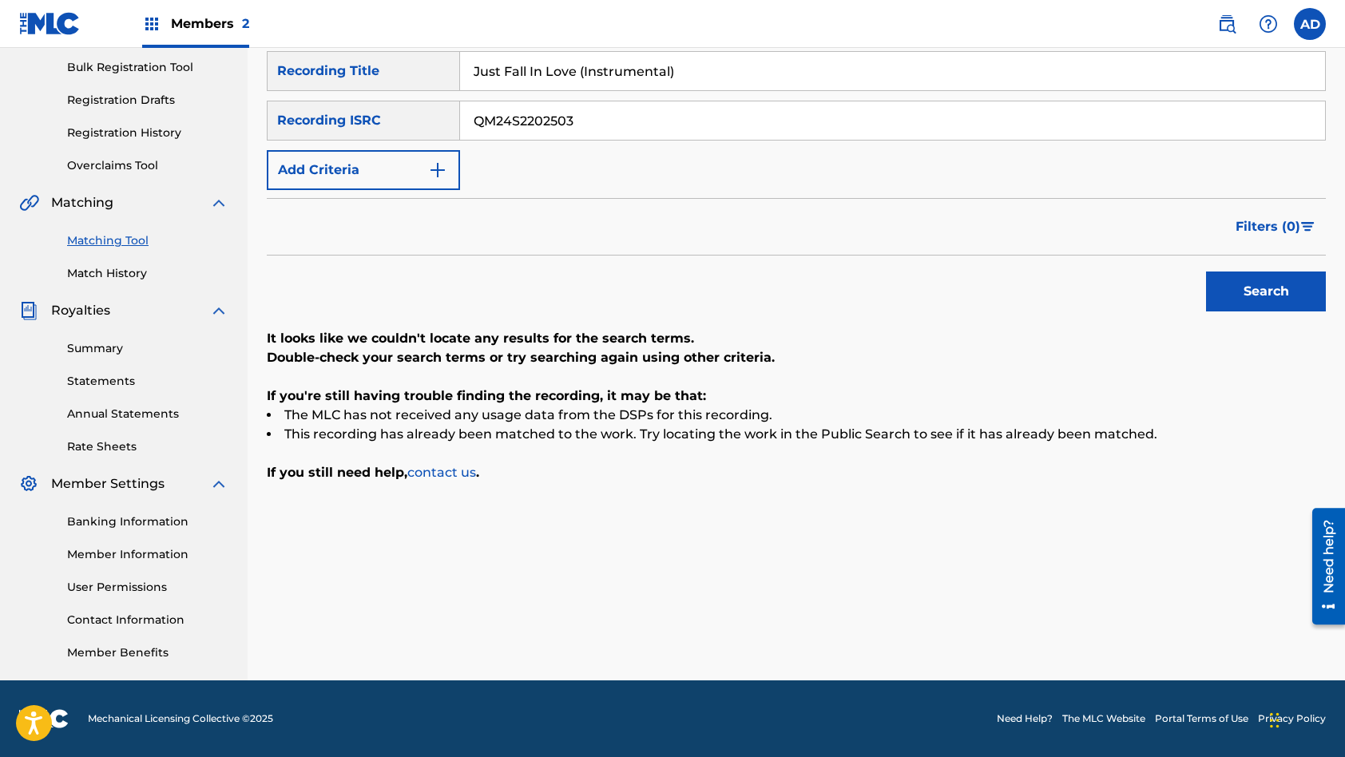
click at [615, 115] on input "QM24S2202503" at bounding box center [892, 120] width 865 height 38
paste input "6"
type input "QM24S2202506"
click at [573, 72] on input "Just Fall In Love (Instrumental)" at bounding box center [892, 71] width 865 height 38
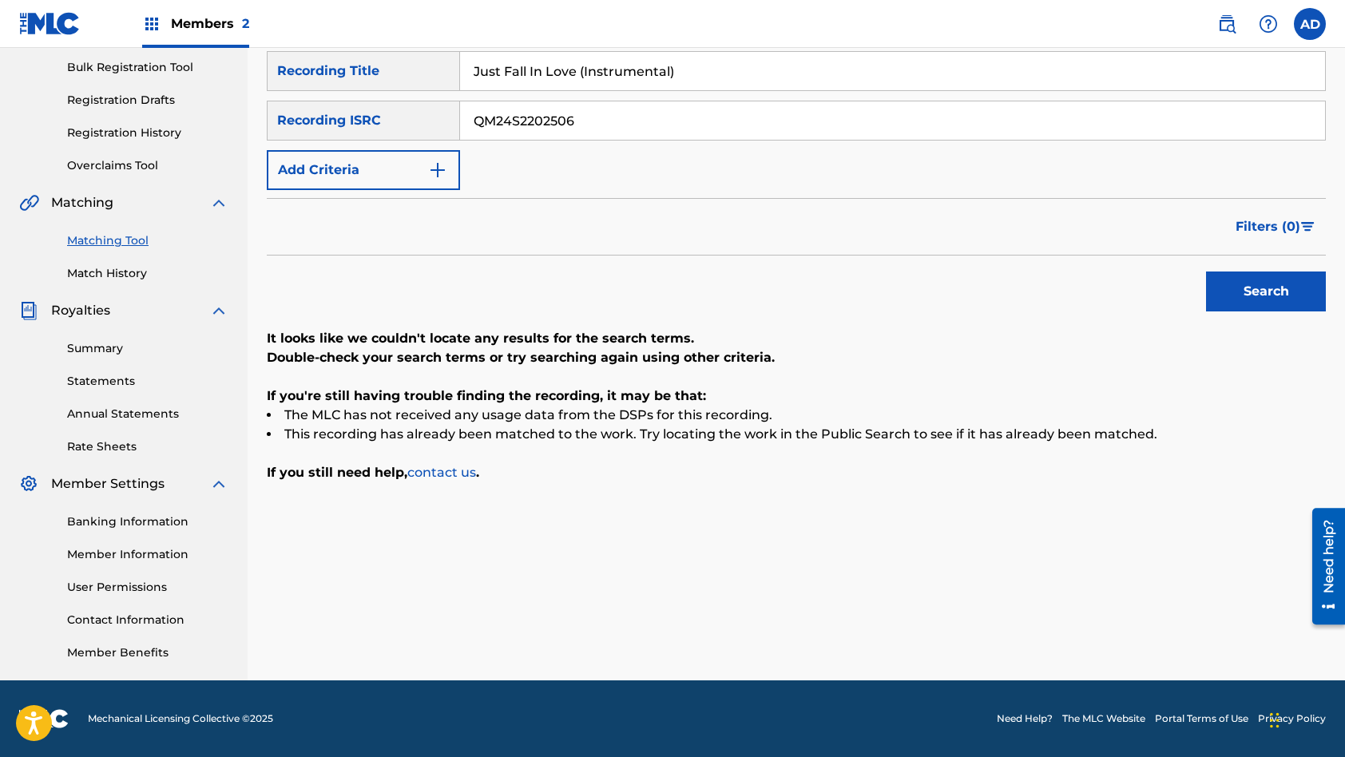
click at [573, 72] on input "Just Fall In Love (Instrumental)" at bounding box center [892, 71] width 865 height 38
paste input "Do You Belie"
type input "Do You Believe (Instrumental)"
click at [1206, 272] on button "Search" at bounding box center [1266, 292] width 120 height 40
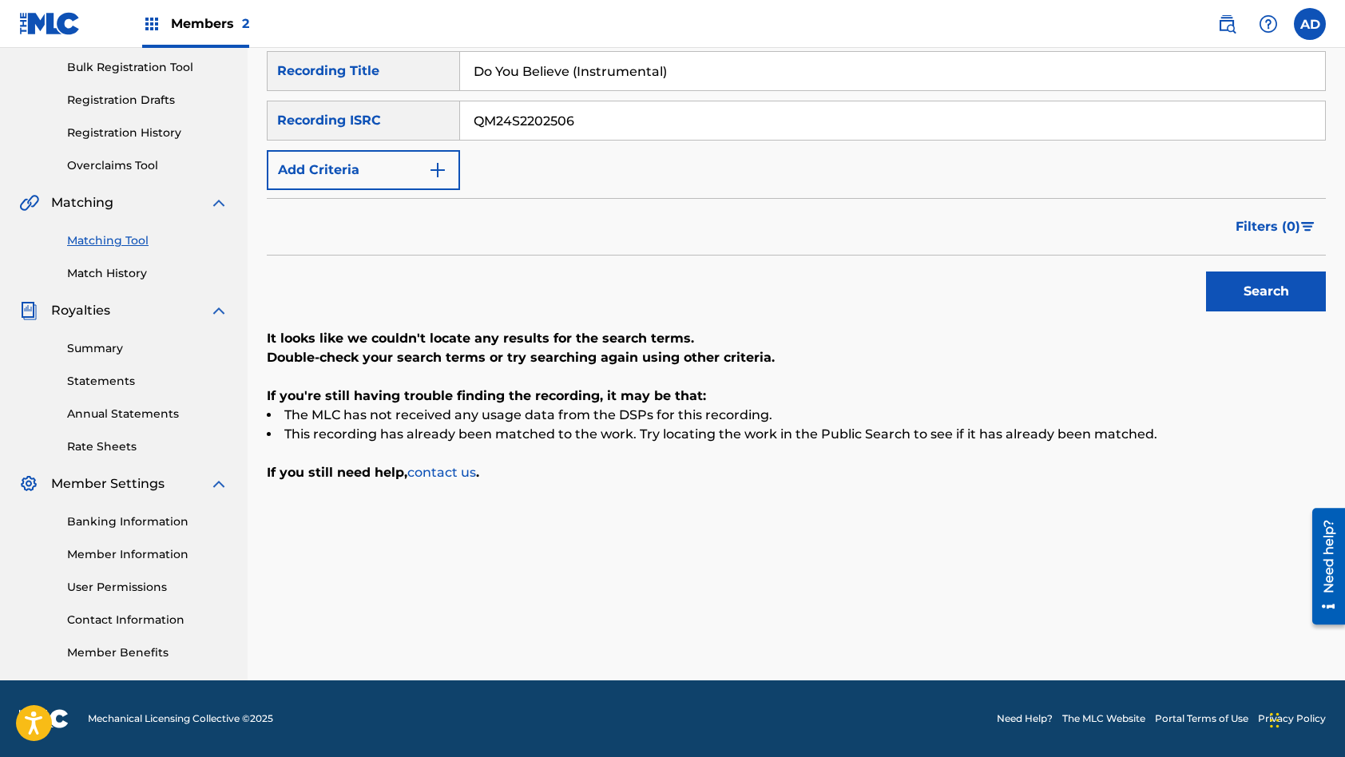
click at [593, 113] on input "QM24S2202506" at bounding box center [892, 120] width 865 height 38
paste input "4"
type input "QM24S2202504"
click at [578, 70] on input "Do You Believe (Instrumental)" at bounding box center [892, 71] width 865 height 38
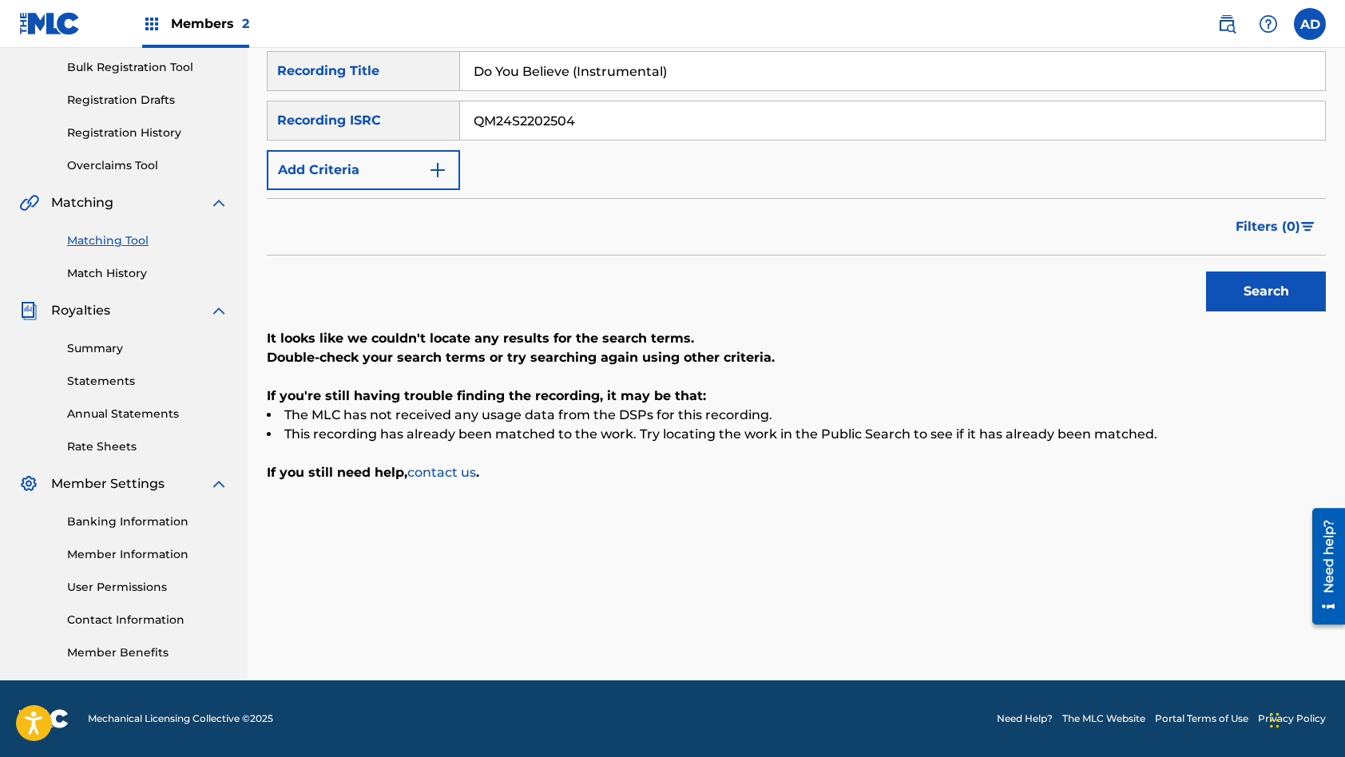
click at [578, 70] on input "Do You Believe (Instrumental)" at bounding box center [892, 71] width 865 height 38
paste input "Can't Get You Off My Mind"
type input "Can't Get You Off My Mind (Instrumental)"
click at [1206, 272] on button "Search" at bounding box center [1266, 292] width 120 height 40
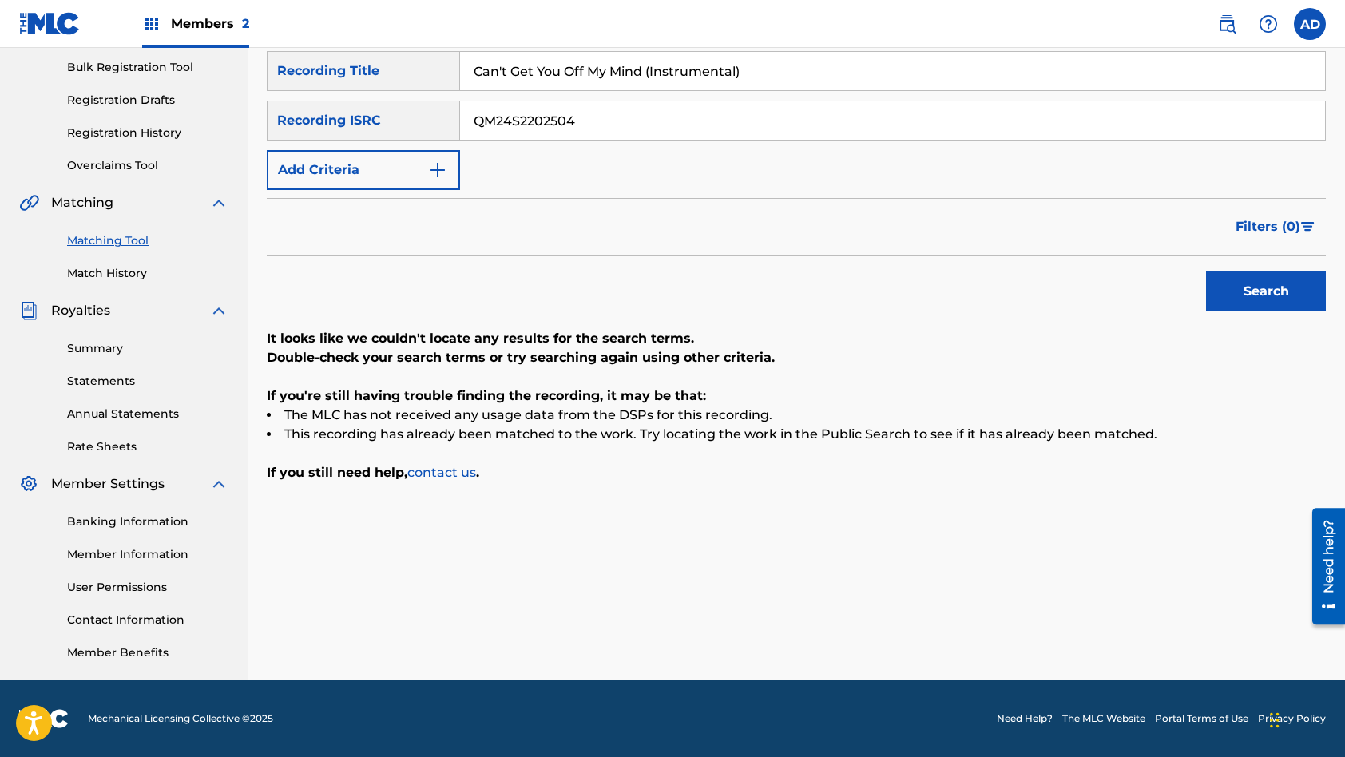
click at [645, 109] on input "QM24S2202504" at bounding box center [892, 120] width 865 height 38
paste input "2"
type input "QM24S2202502"
click at [613, 75] on input "Can't Get You Off My Mind (Instrumental)" at bounding box center [892, 71] width 865 height 38
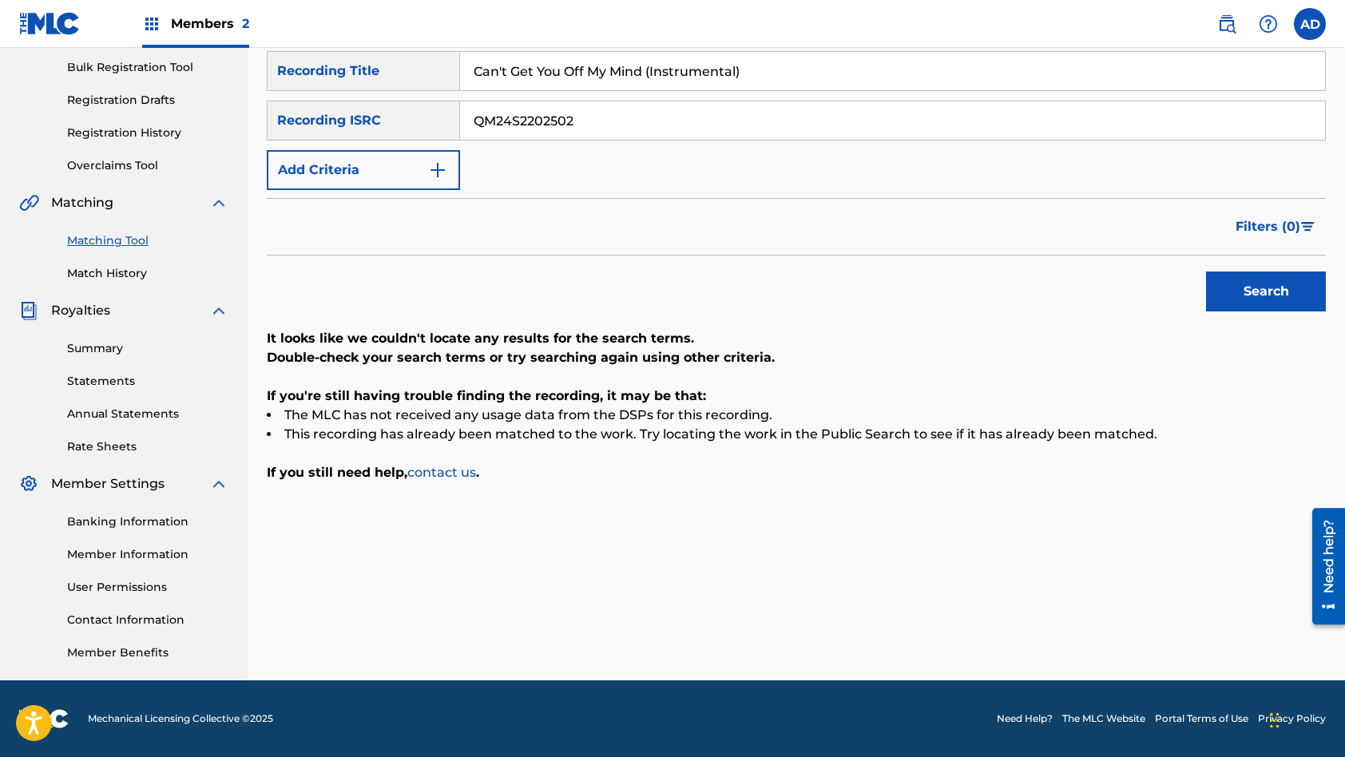
click at [613, 75] on input "Can't Get You Off My Mind (Instrumental)" at bounding box center [892, 71] width 865 height 38
paste input "Without You"
type input "Without You (Instrumental)"
click at [1206, 272] on button "Search" at bounding box center [1266, 292] width 120 height 40
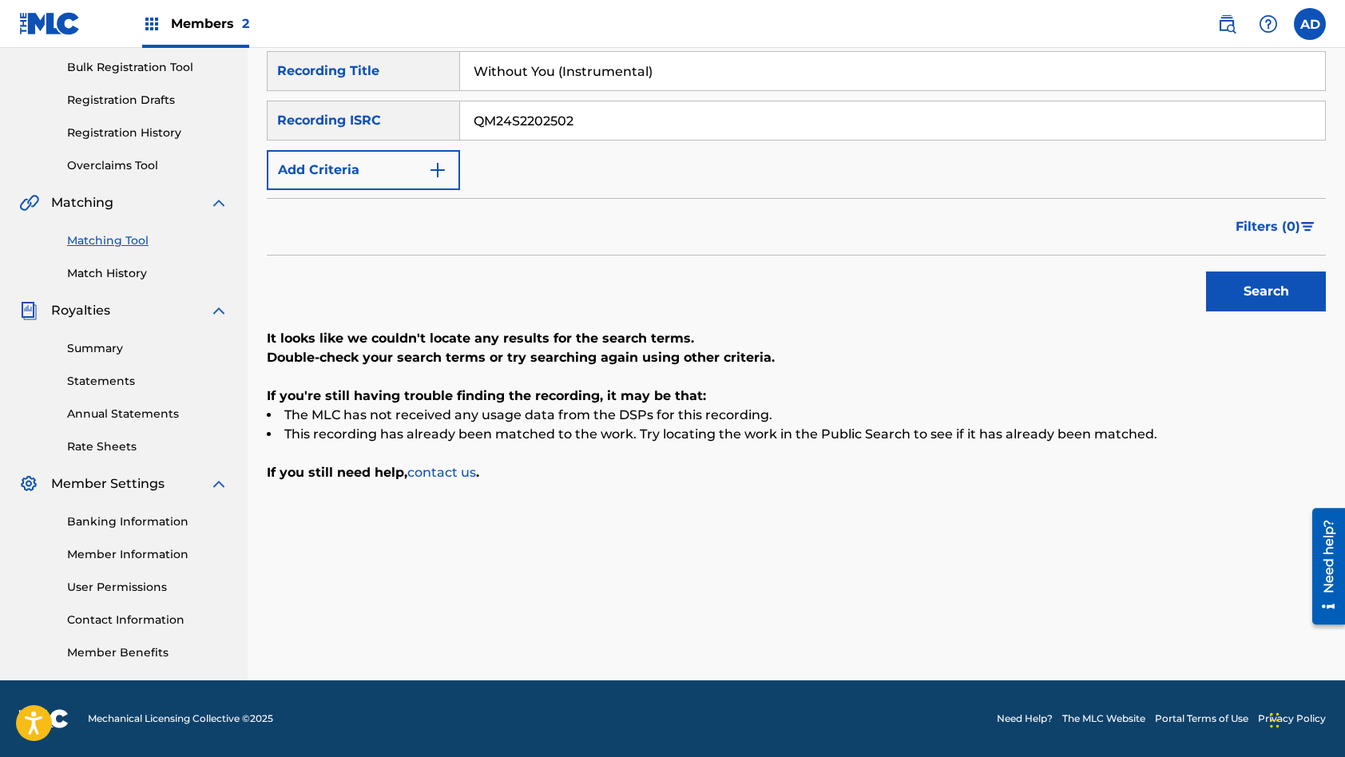
click at [623, 120] on input "QM24S2202502" at bounding box center [892, 120] width 865 height 38
paste input "5"
type input "QM24S2202505"
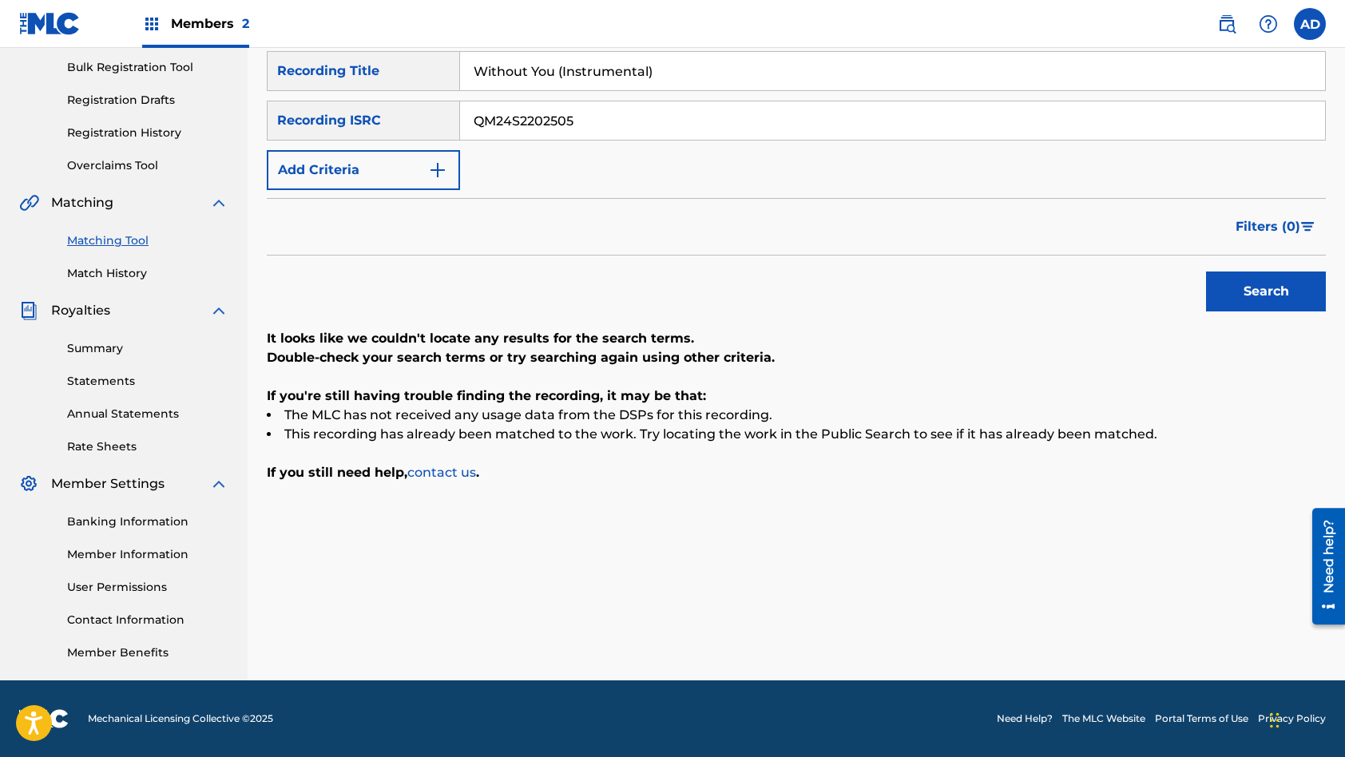
click at [592, 74] on input "Without You (Instrumental)" at bounding box center [892, 71] width 865 height 38
paste input "Give It A Rest"
type input "Give It A Rest (Instrumental)"
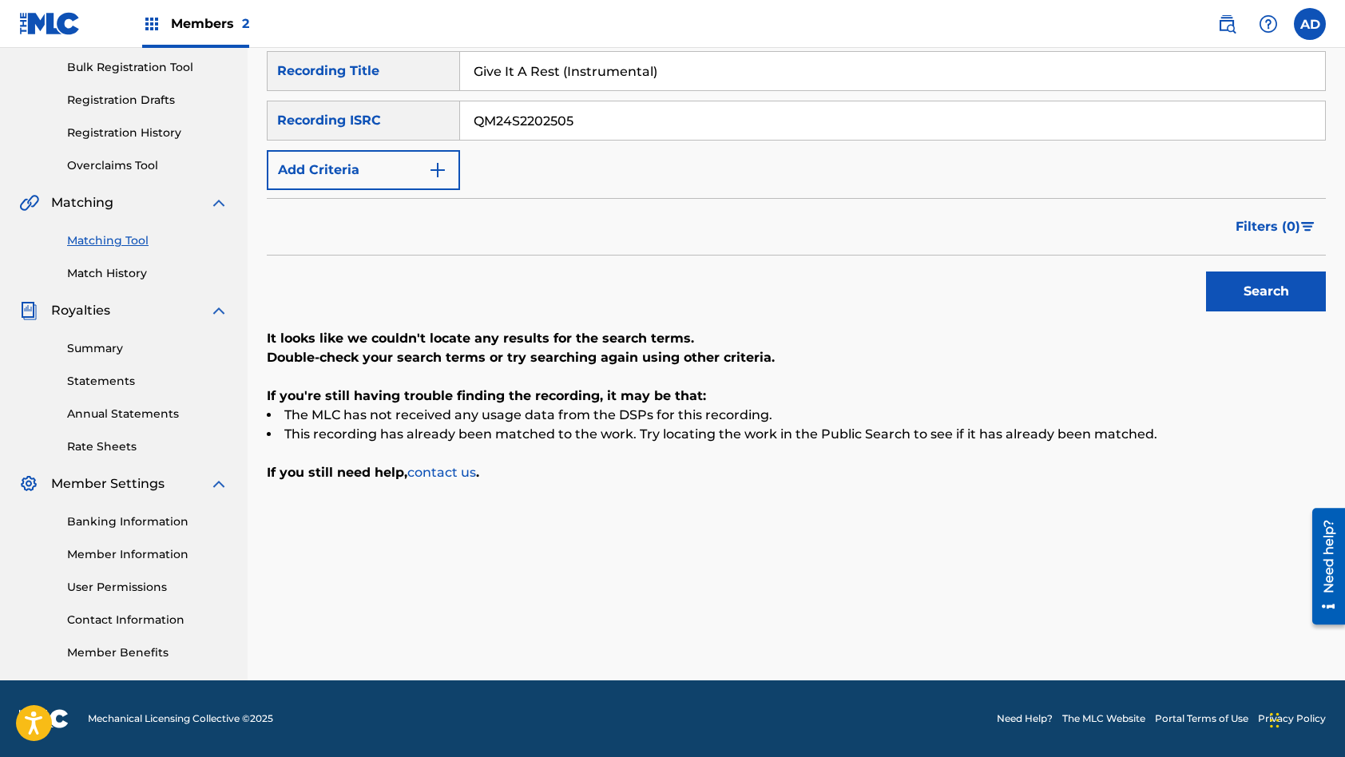
click at [1206, 272] on button "Search" at bounding box center [1266, 292] width 120 height 40
click at [589, 121] on input "QM24S2202505" at bounding box center [892, 120] width 865 height 38
paste input "Z5FN2579327"
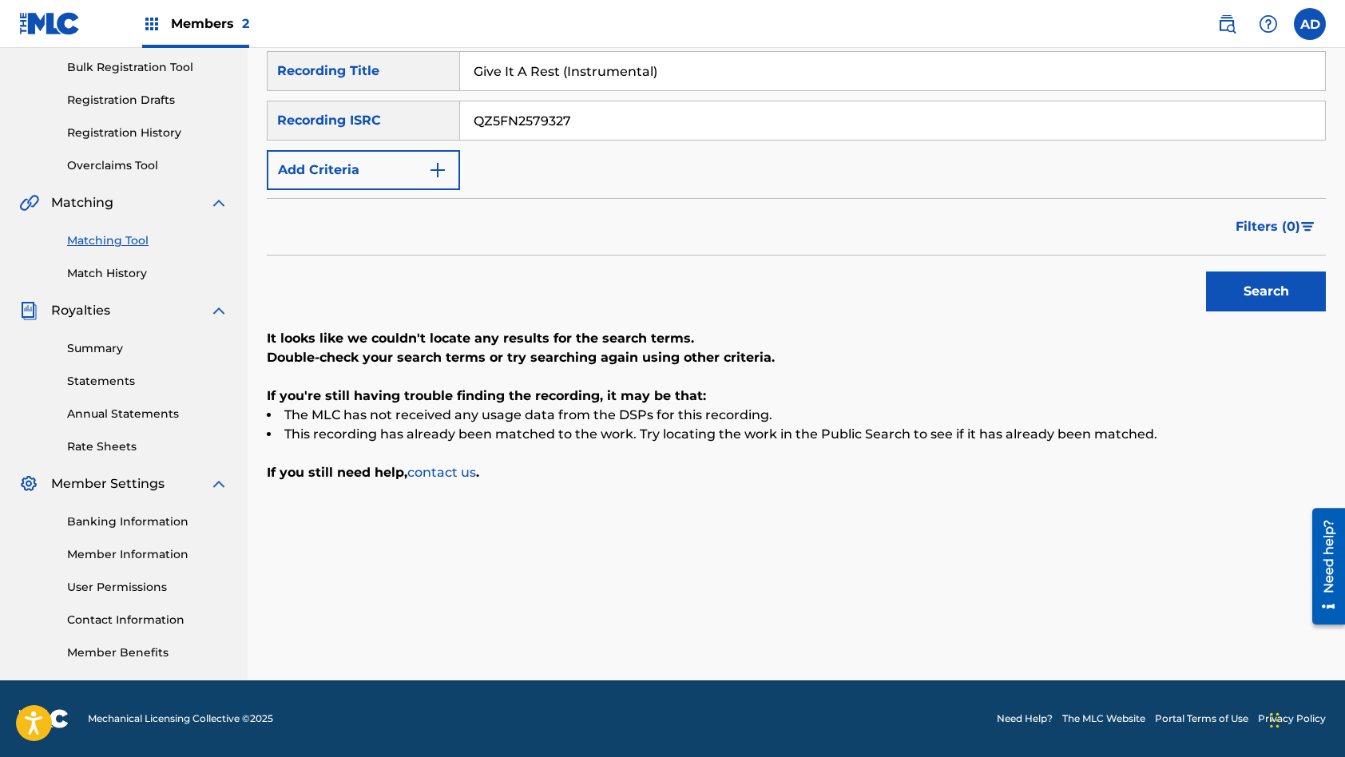
type input "QZ5FN2579327"
click at [590, 74] on input "Give It A Rest (Instrumental)" at bounding box center [892, 71] width 865 height 38
paste input "He Ao He Po (Chill Sunrise Remix"
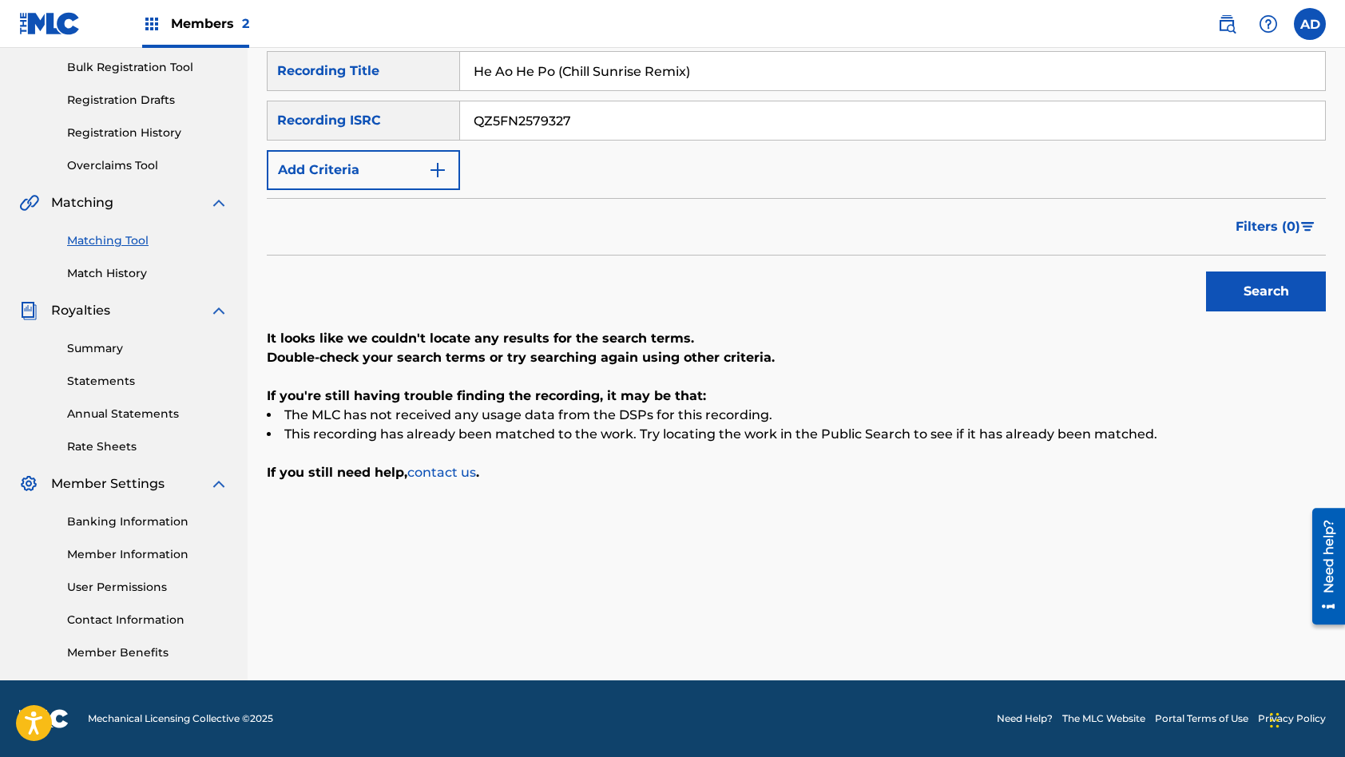
type input "He Ao He Po (Chill Sunrise Remix)"
click at [1206, 272] on button "Search" at bounding box center [1266, 292] width 120 height 40
click at [601, 121] on input "QZ5FN2579327" at bounding box center [892, 120] width 865 height 38
paste input "HN32385364"
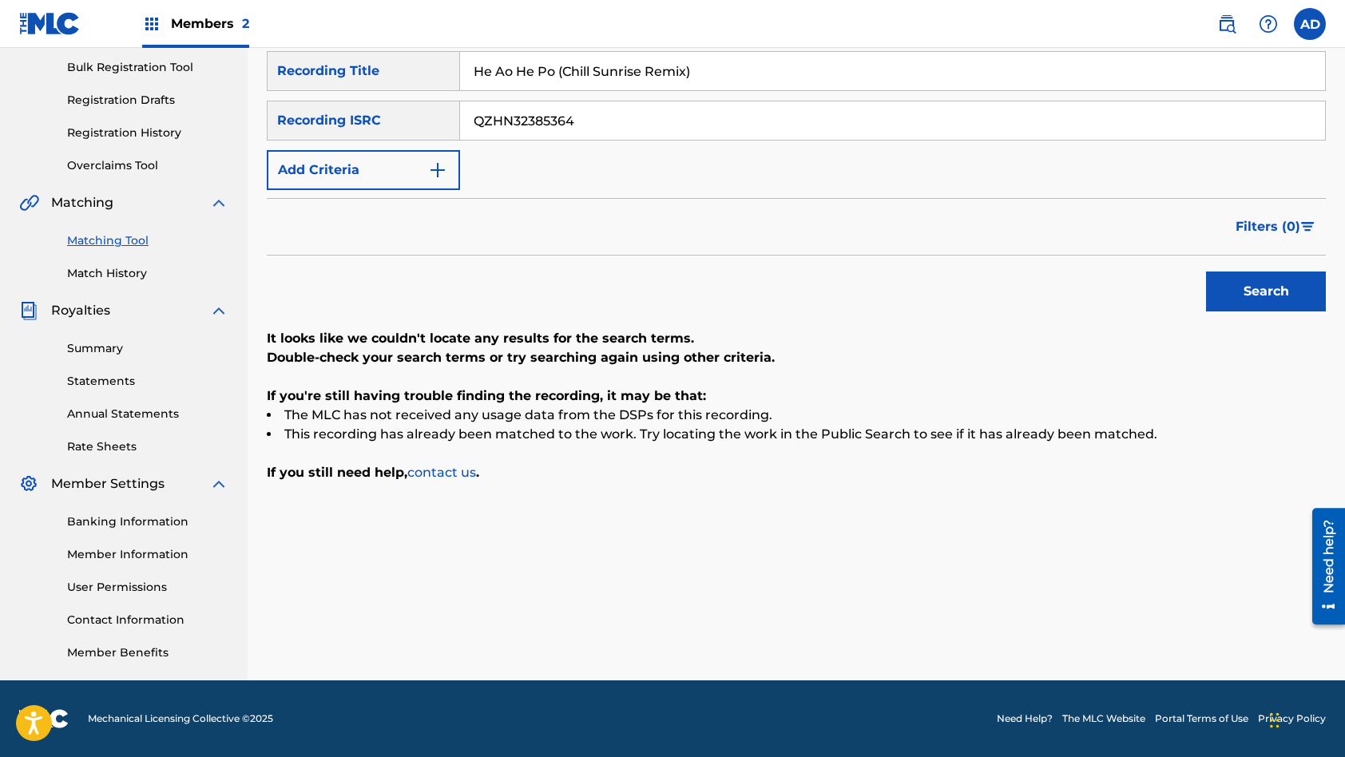
type input "QZHN32385364"
click at [606, 75] on input "He Ao He Po (Chill Sunrise Remix)" at bounding box center [892, 71] width 865 height 38
paste input "Lost World"
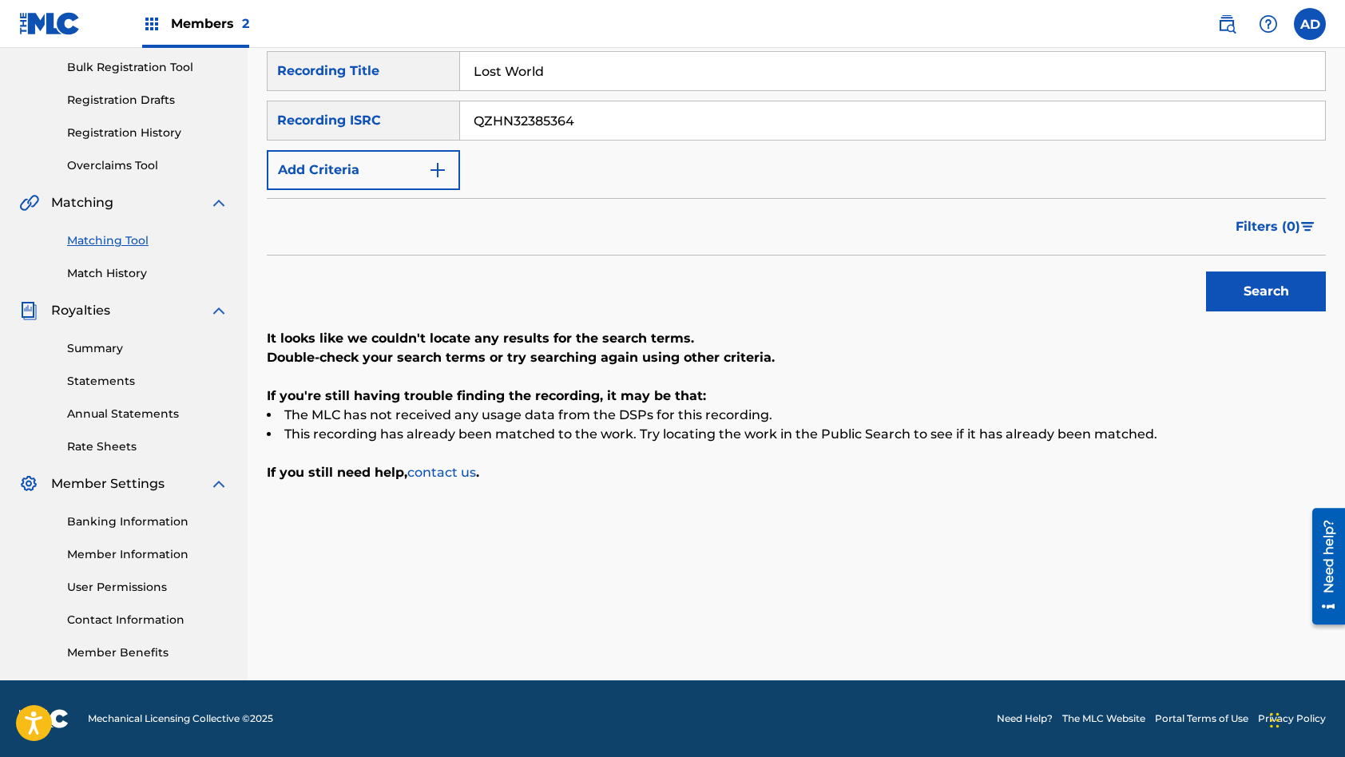
type input "Lost World"
click at [1206, 272] on button "Search" at bounding box center [1266, 292] width 120 height 40
click at [641, 117] on input "QZHN32385364" at bounding box center [892, 120] width 865 height 38
paste input "WFR2353323"
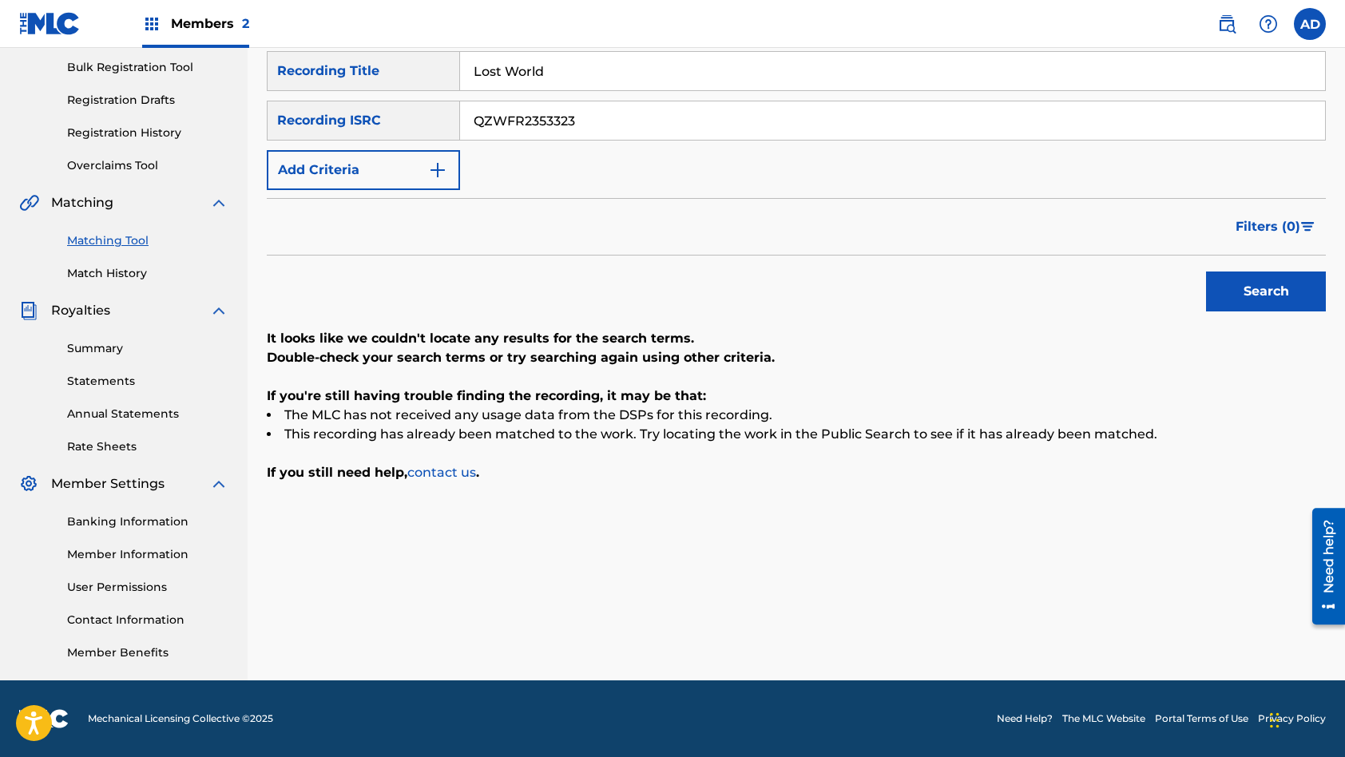
type input "QZWFR2353323"
click at [610, 71] on input "Lost World" at bounding box center [892, 71] width 865 height 38
paste input "Friendship Stays Forever (Piano)"
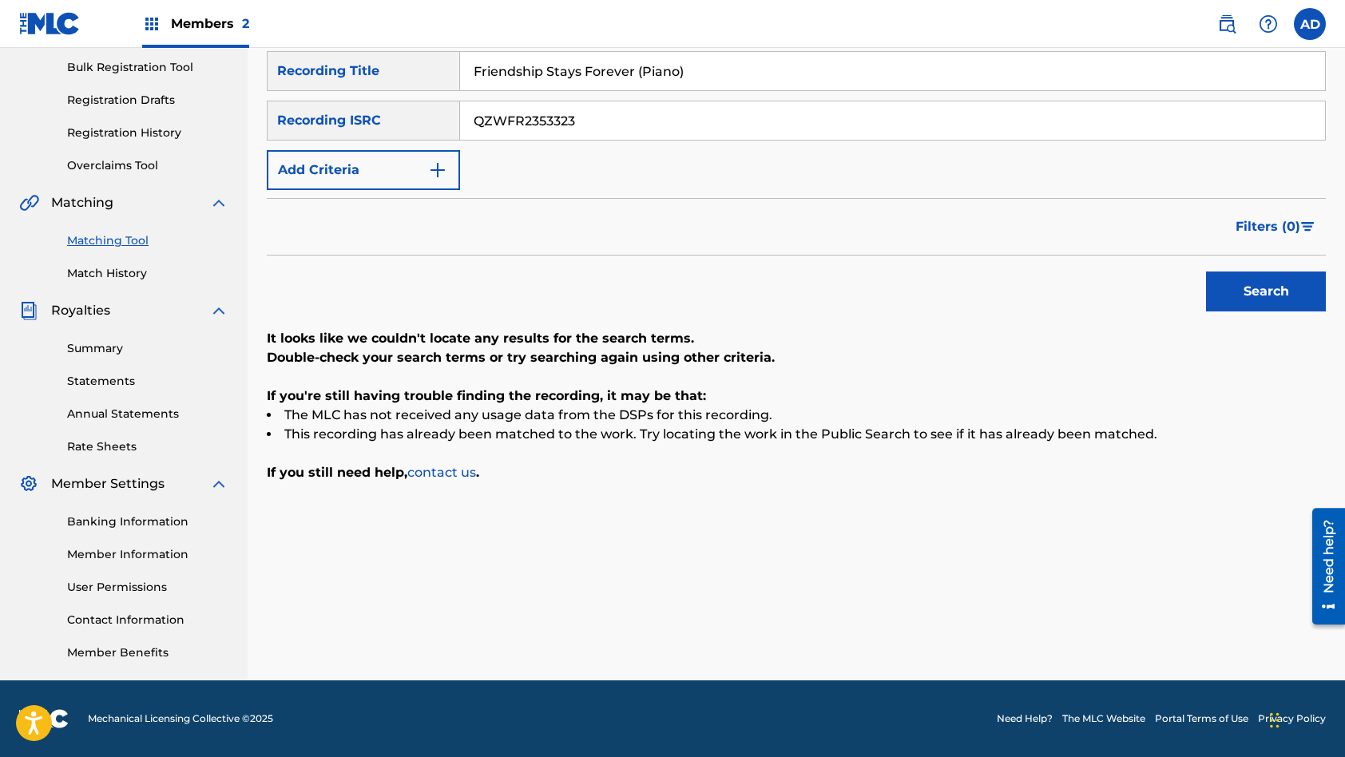
type input "Friendship Stays Forever (Piano)"
click at [1206, 272] on button "Search" at bounding box center [1266, 292] width 120 height 40
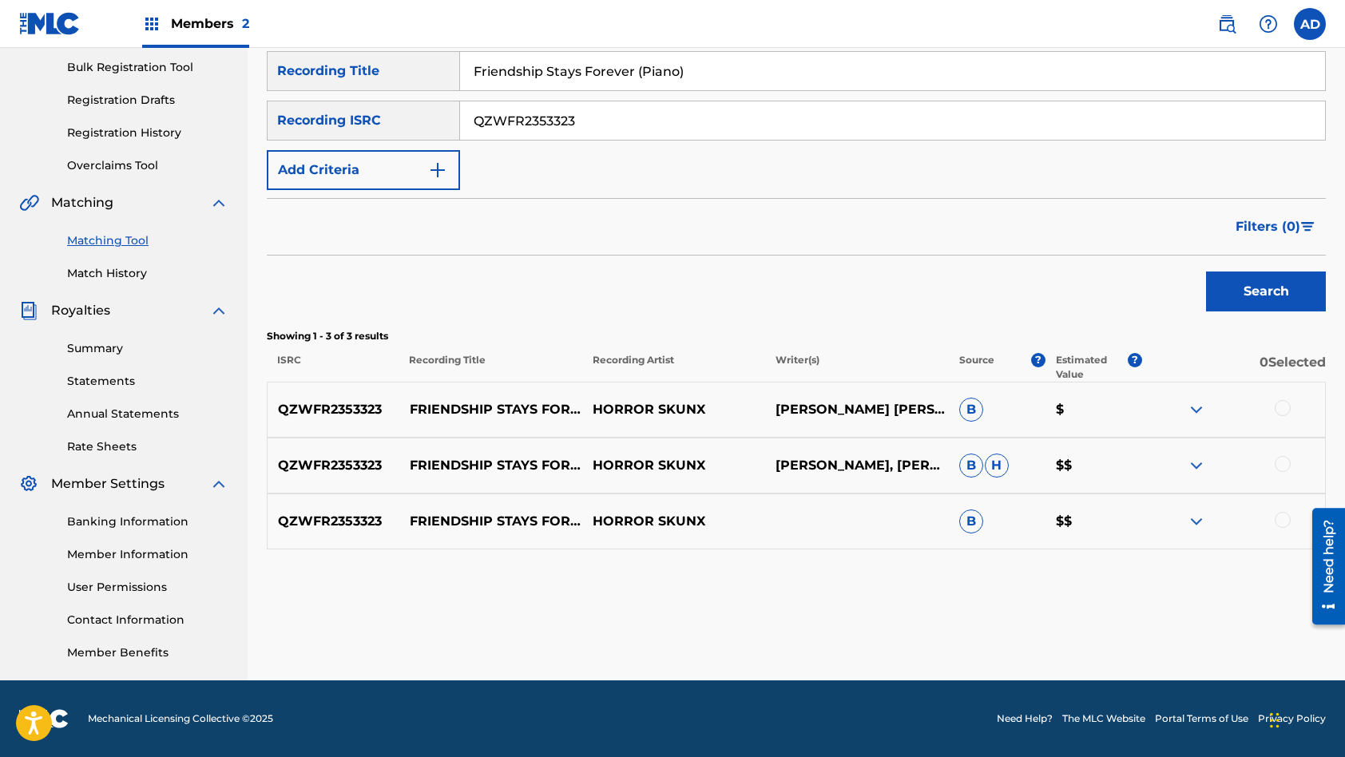
click at [1284, 409] on div at bounding box center [1283, 408] width 16 height 16
click at [1285, 458] on div at bounding box center [1283, 464] width 16 height 16
click at [1284, 518] on div at bounding box center [1283, 520] width 16 height 16
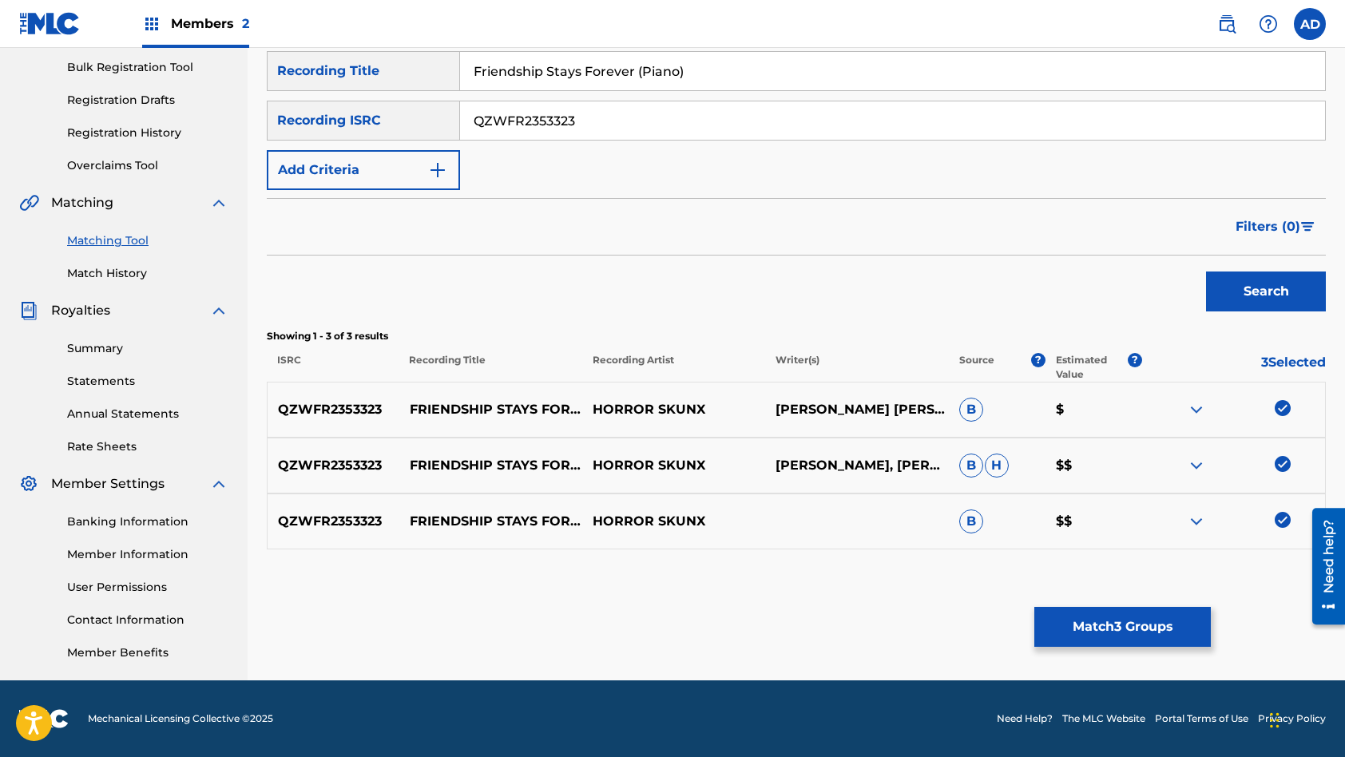
click at [1158, 620] on button "Match 3 Groups" at bounding box center [1122, 627] width 177 height 40
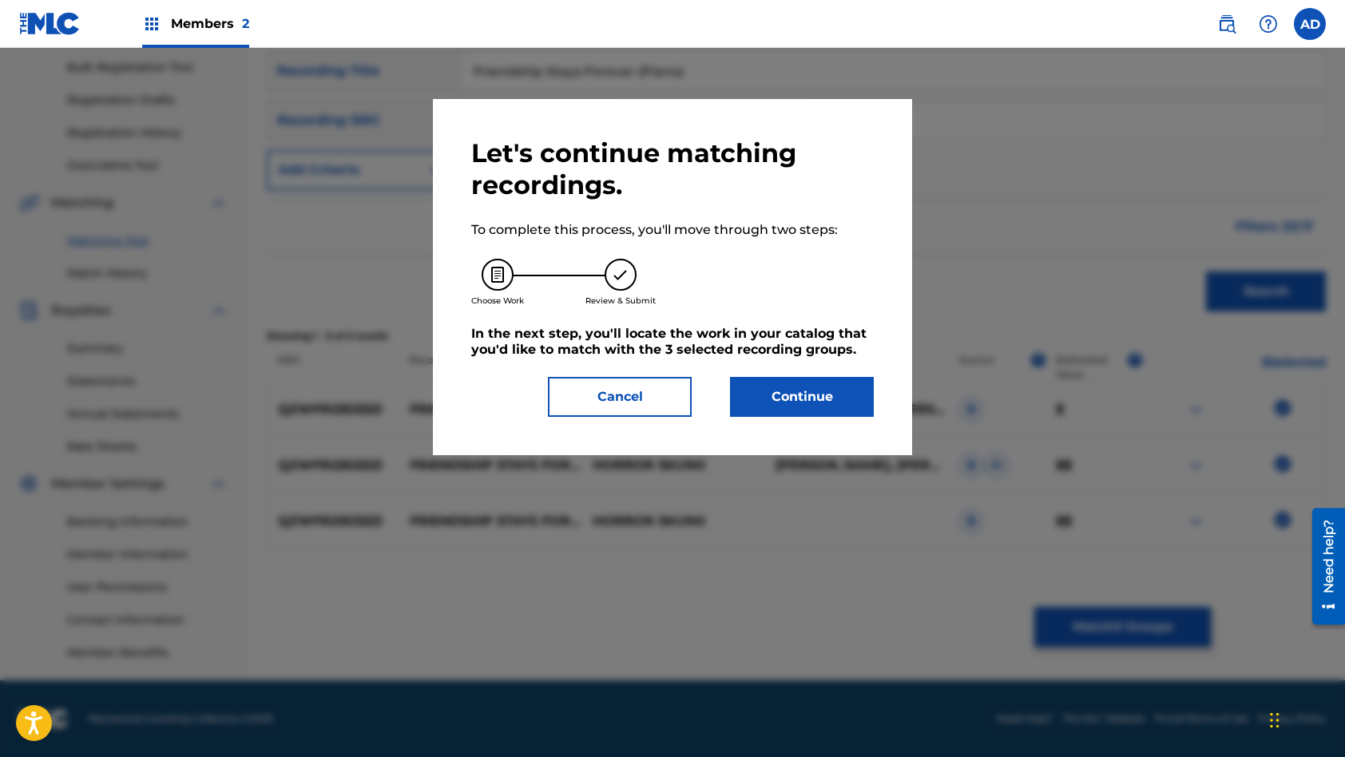
click at [809, 400] on button "Continue" at bounding box center [802, 397] width 144 height 40
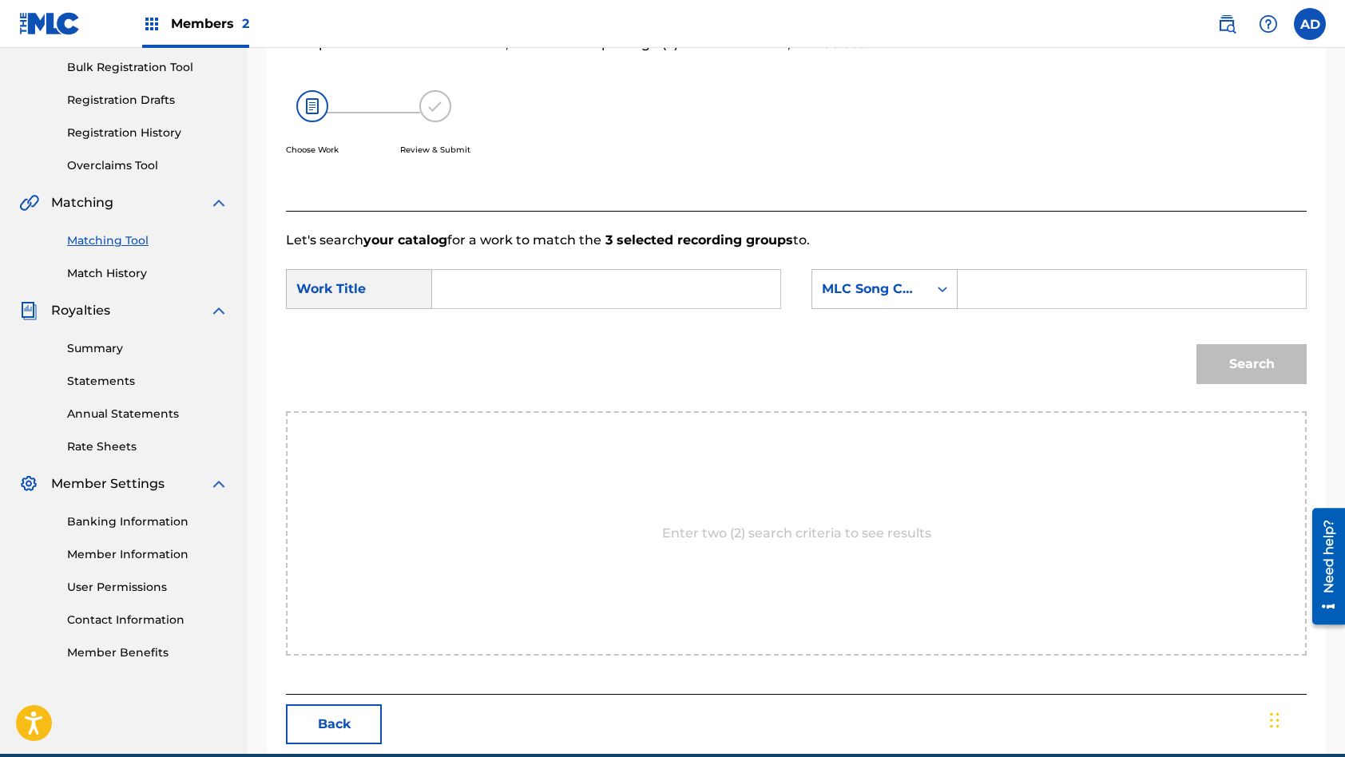
click at [674, 289] on input "Search Form" at bounding box center [606, 289] width 321 height 38
paste input "Friendship Stays Forever (Piano)"
type input "Friendship Stays Forever (Piano)"
click at [1034, 288] on input "Search Form" at bounding box center [1131, 289] width 321 height 38
paste input "FB9BHN"
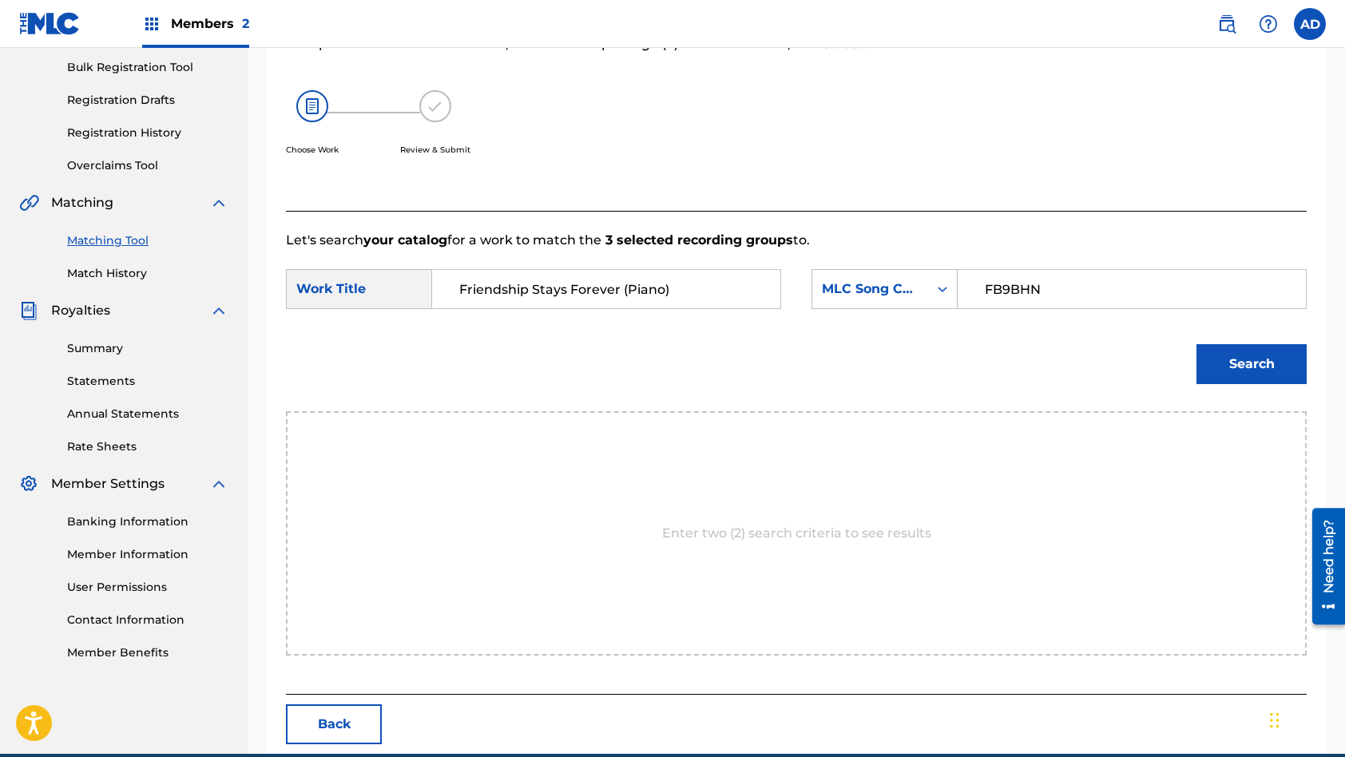
type input "FB9BHN"
click at [1196, 344] on button "Search" at bounding box center [1251, 364] width 110 height 40
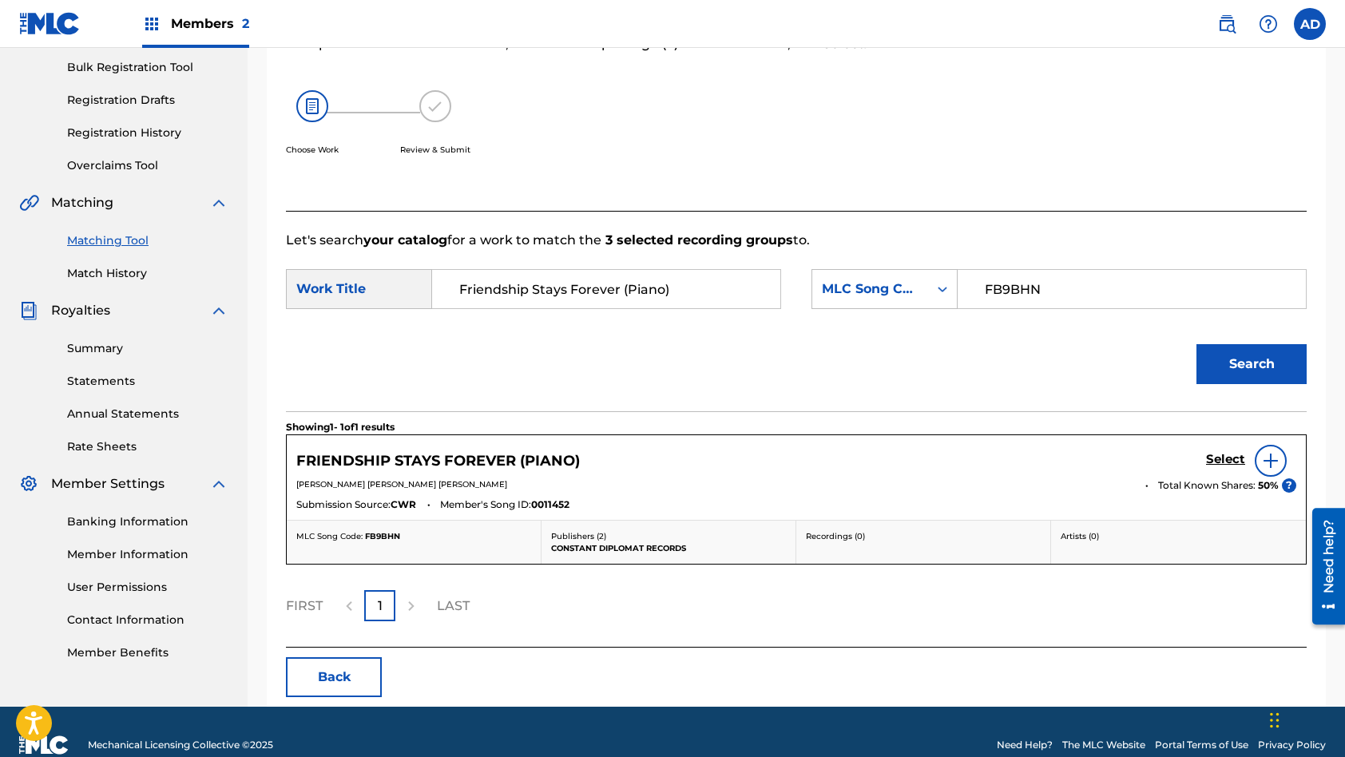
click at [1234, 462] on h5 "Select" at bounding box center [1225, 459] width 39 height 15
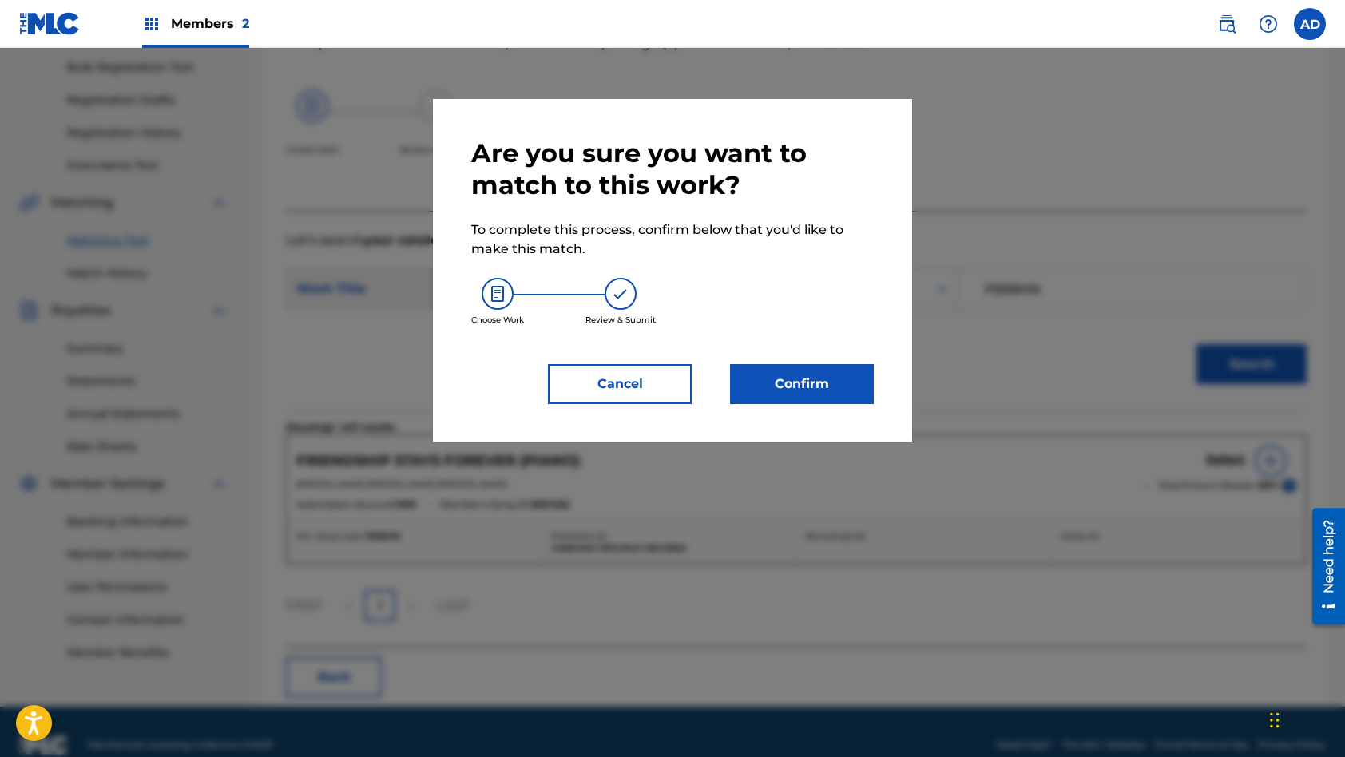
click at [825, 382] on button "Confirm" at bounding box center [802, 384] width 144 height 40
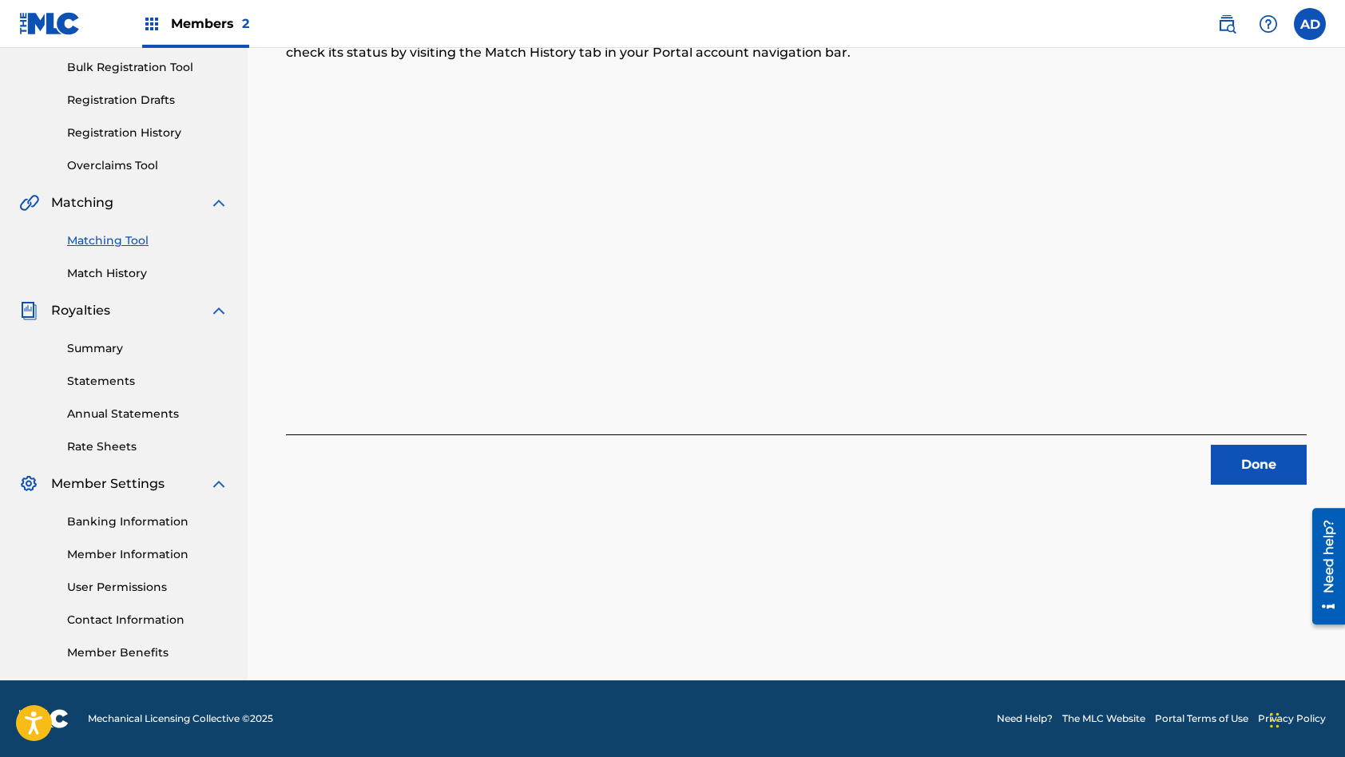
click at [1251, 463] on button "Done" at bounding box center [1259, 465] width 96 height 40
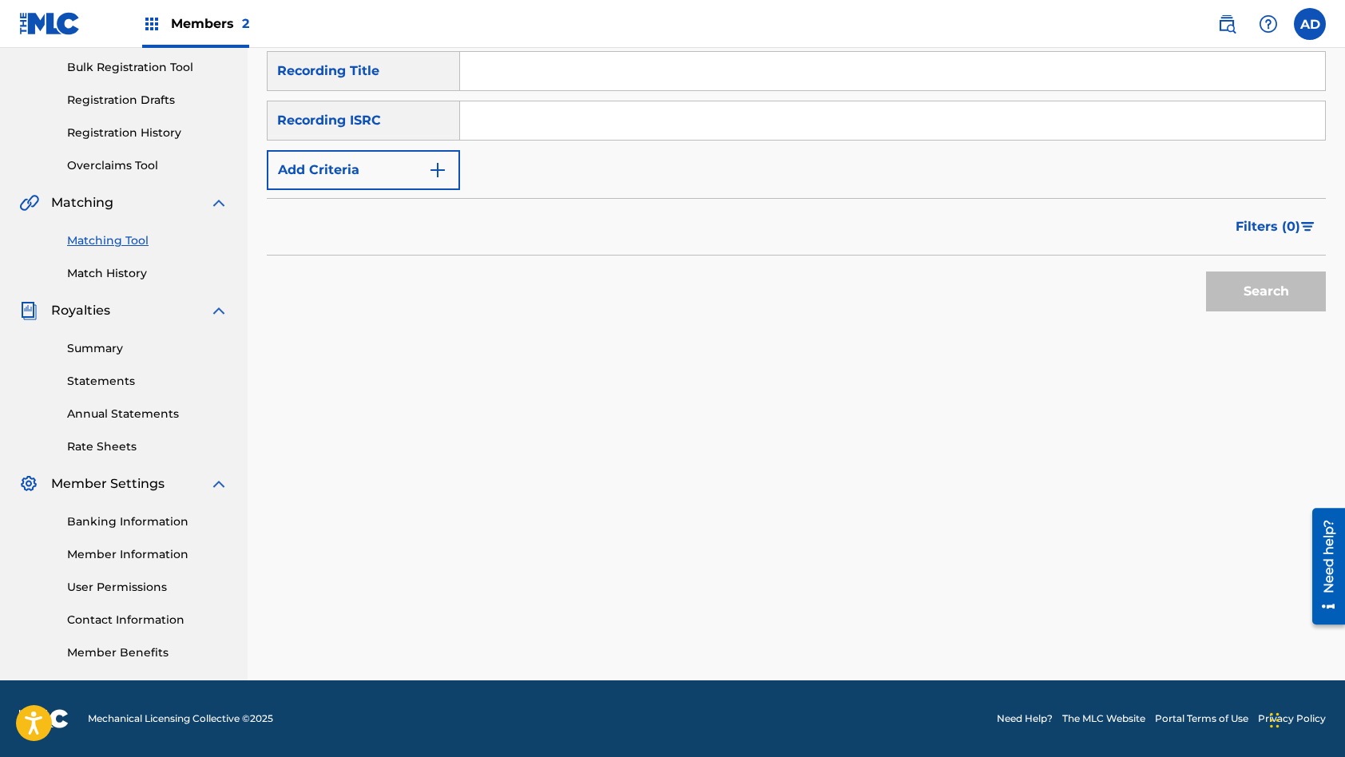
click at [531, 129] on input "Search Form" at bounding box center [892, 120] width 865 height 38
paste input "QZES71963869"
type input "QZES71963869"
click at [581, 79] on input "Search Form" at bounding box center [892, 71] width 865 height 38
paste input "Sandman [MEDICAL_DATA] (Meditation Version)"
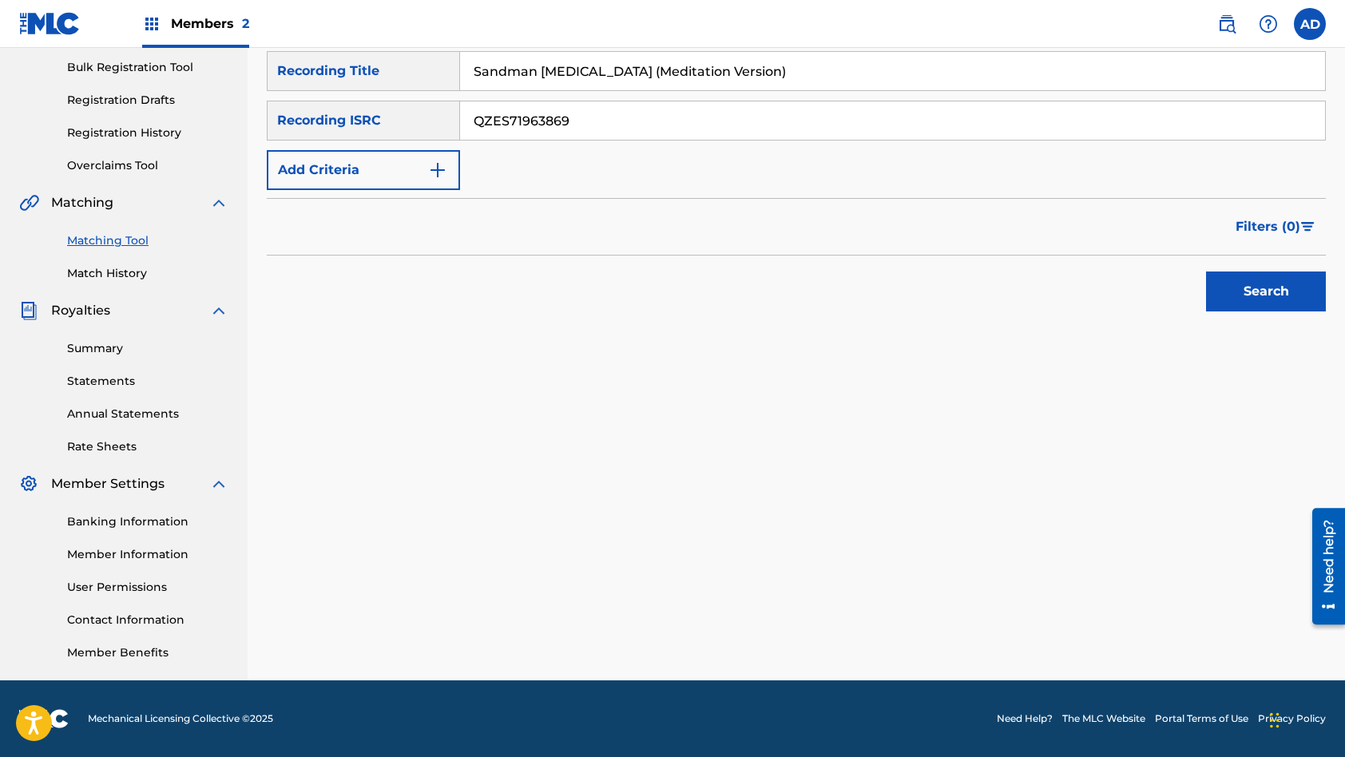
type input "Sandman [MEDICAL_DATA] (Meditation Version)"
click at [1206, 272] on button "Search" at bounding box center [1266, 292] width 120 height 40
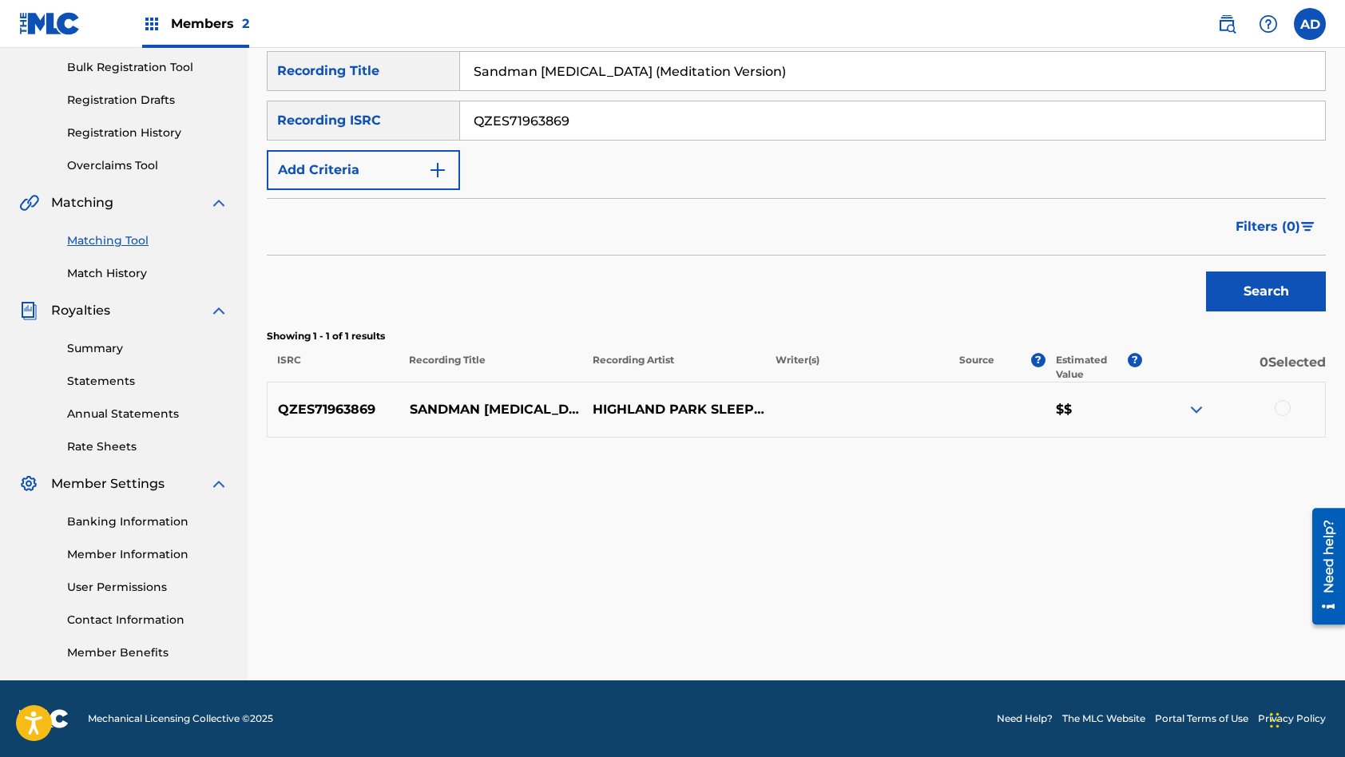
click at [1286, 407] on div at bounding box center [1283, 408] width 16 height 16
click at [1108, 627] on button "Match 1 Group" at bounding box center [1122, 627] width 177 height 40
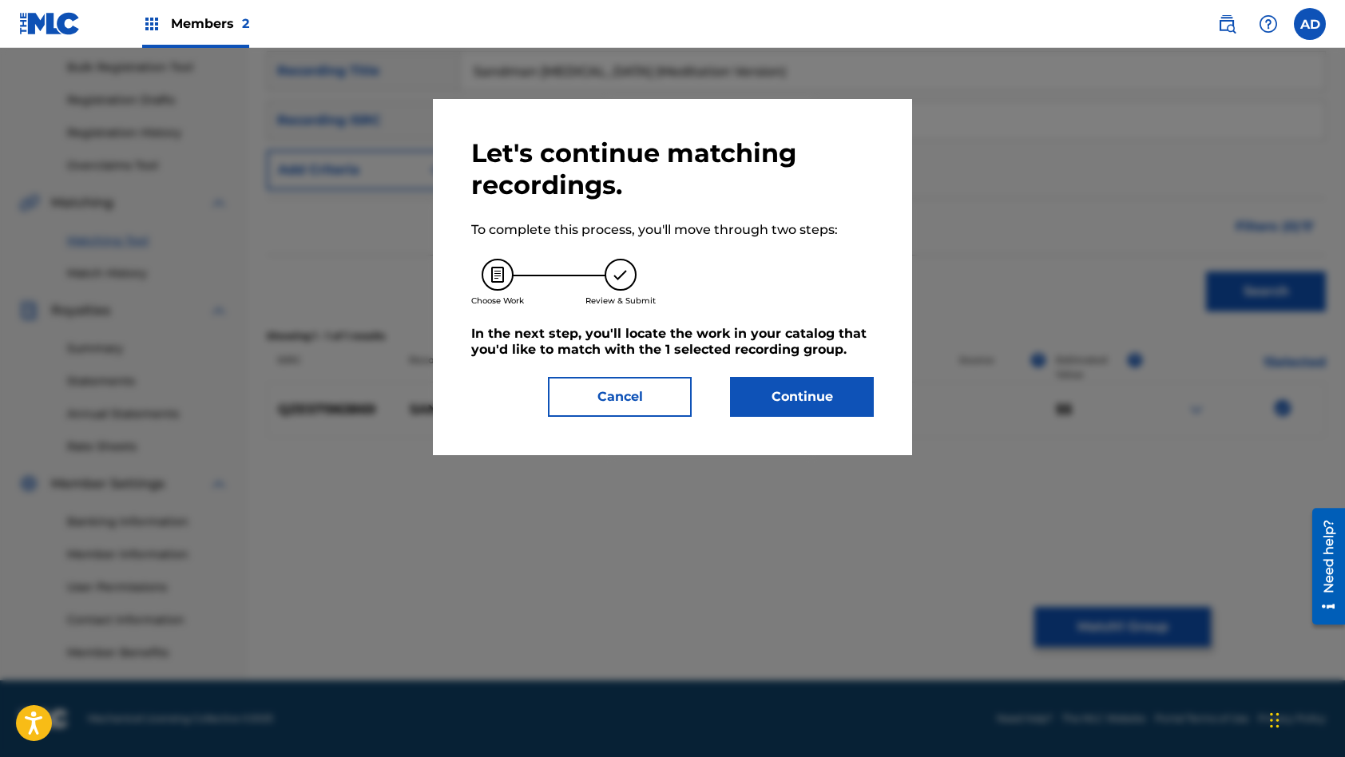
click at [818, 406] on button "Continue" at bounding box center [802, 397] width 144 height 40
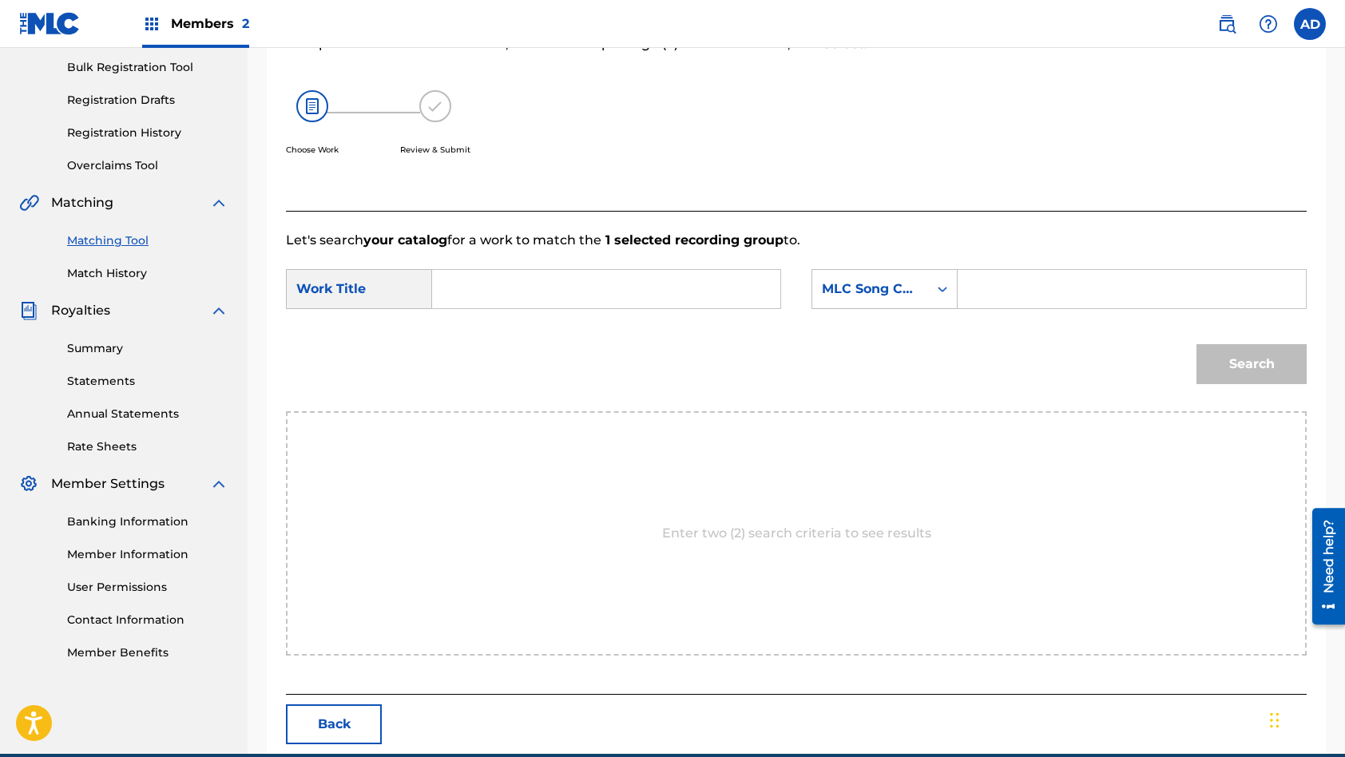
click at [606, 292] on input "Search Form" at bounding box center [606, 289] width 321 height 38
paste input "Sandman [MEDICAL_DATA] (Meditation Version)"
type input "Sandman [MEDICAL_DATA] (Meditation Version)"
click at [1073, 279] on input "Search Form" at bounding box center [1131, 289] width 321 height 38
paste input "S81JMC"
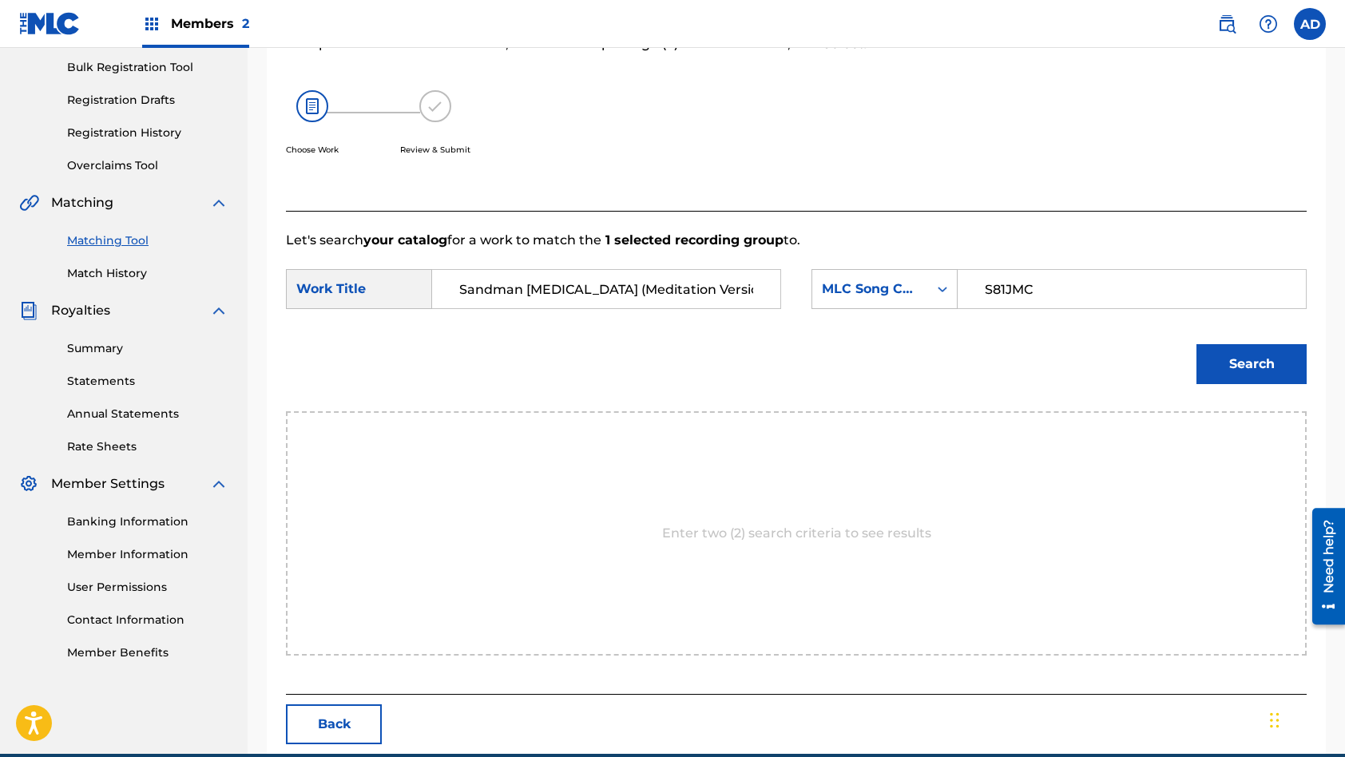
type input "S81JMC"
click at [1196, 344] on button "Search" at bounding box center [1251, 364] width 110 height 40
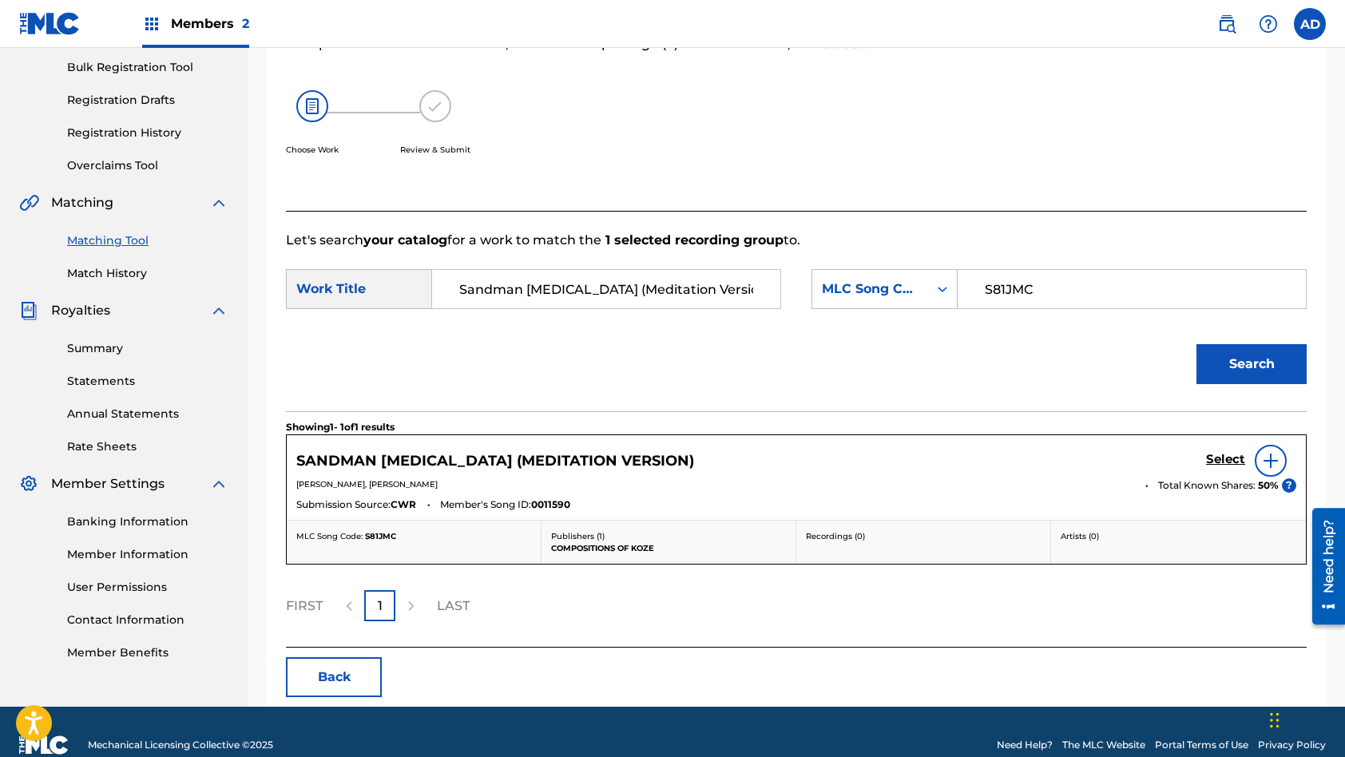
click at [1224, 458] on h5 "Select" at bounding box center [1225, 459] width 39 height 15
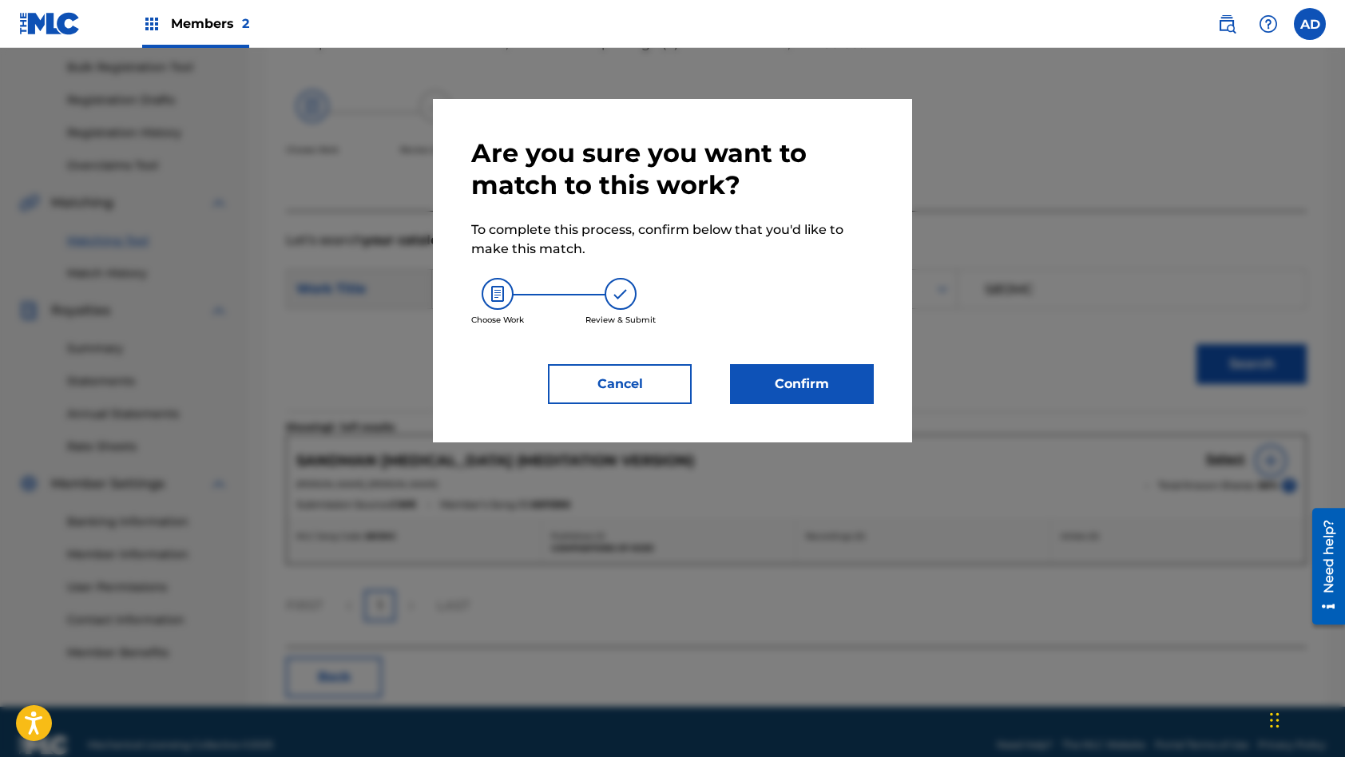
click at [832, 379] on button "Confirm" at bounding box center [802, 384] width 144 height 40
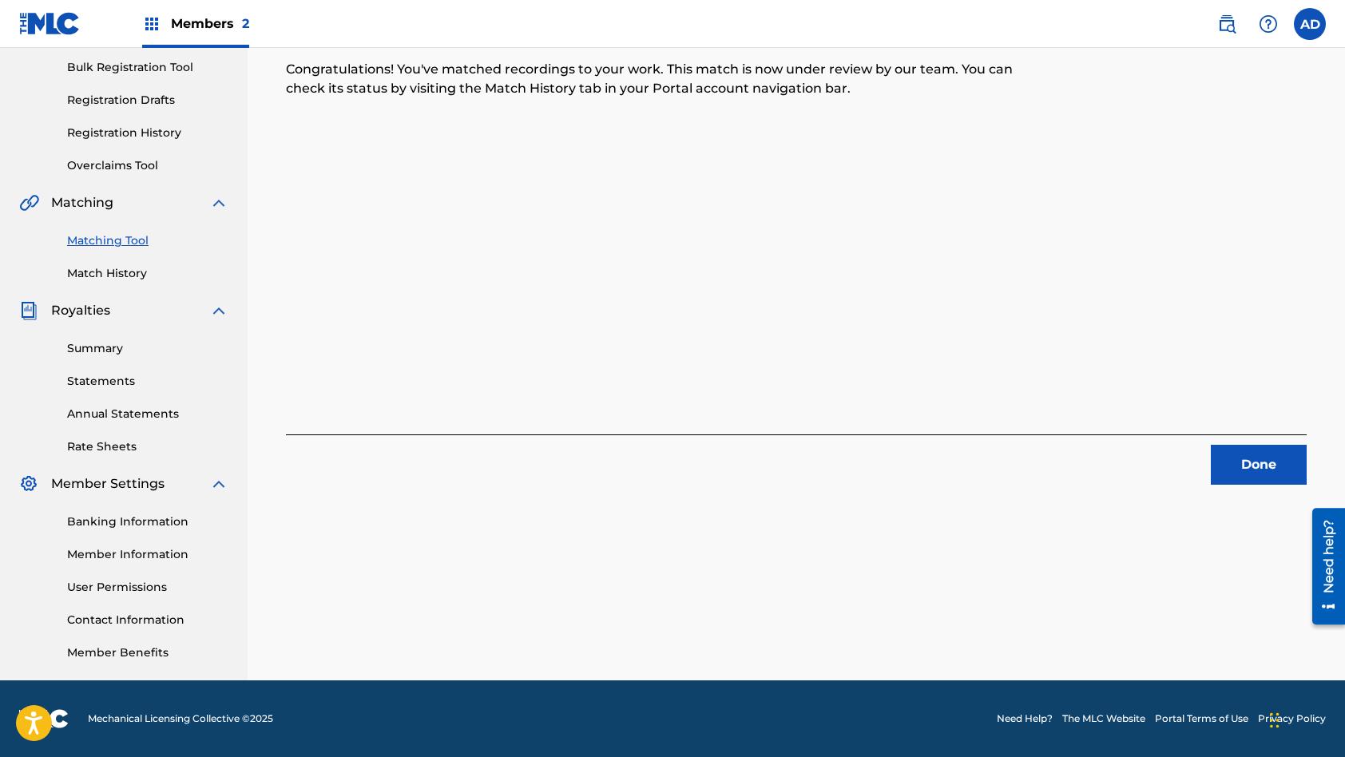
click at [1267, 471] on button "Done" at bounding box center [1259, 465] width 96 height 40
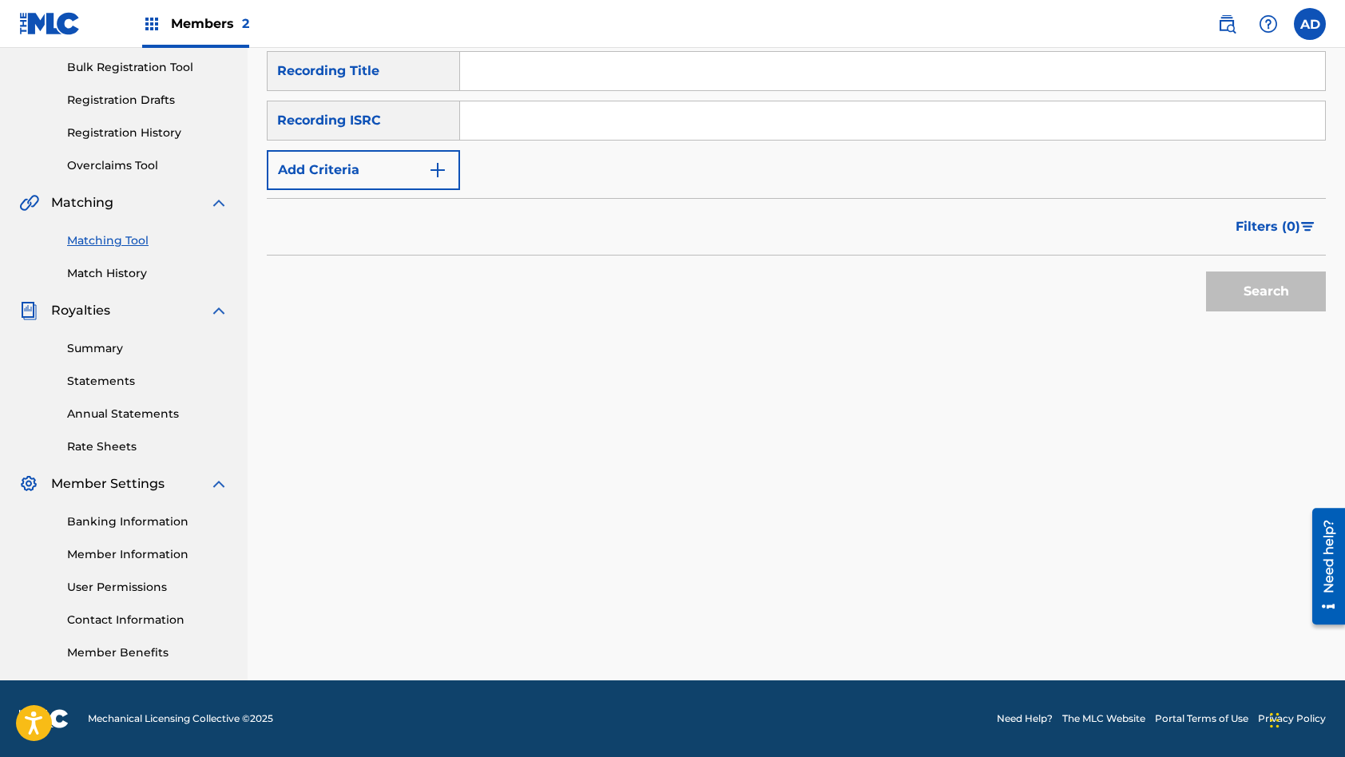
click at [555, 122] on input "Search Form" at bounding box center [892, 120] width 865 height 38
paste input "QZWFF2482839"
type input "QZWFF2482839"
click at [569, 56] on input "Search Form" at bounding box center [892, 71] width 865 height 38
paste input "Whole Team Winnin"
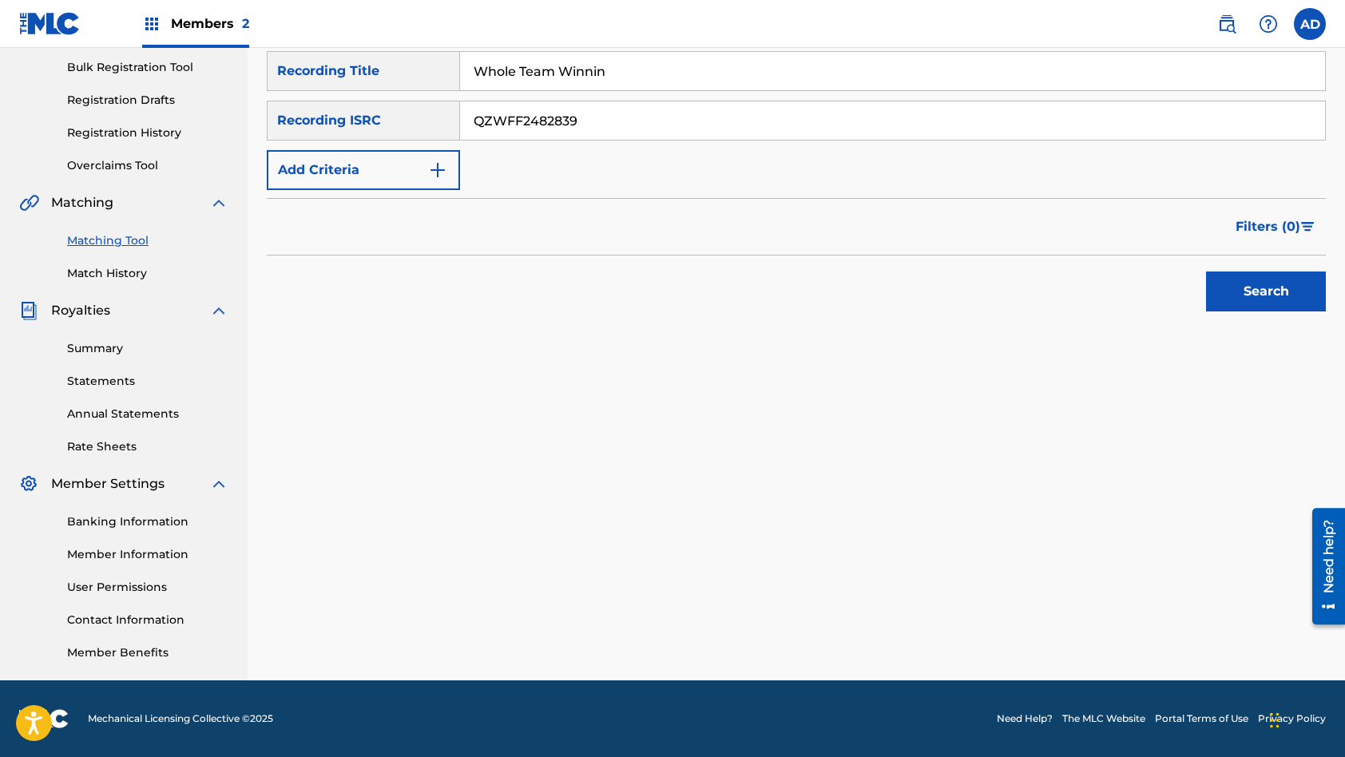
type input "Whole Team Winnin"
click at [1206, 272] on button "Search" at bounding box center [1266, 292] width 120 height 40
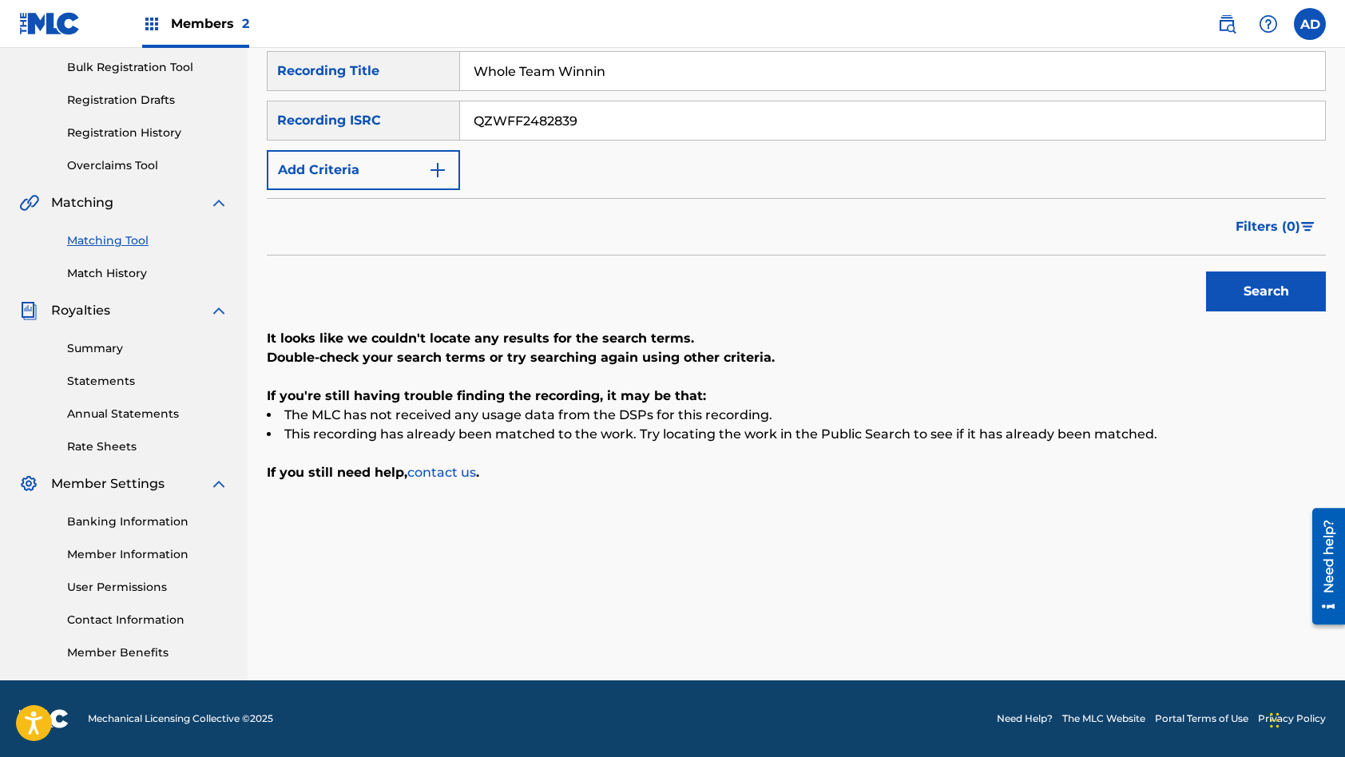
click at [601, 125] on input "QZWFF2482839" at bounding box center [892, 120] width 865 height 38
paste input "5FN2525122"
type input "QZ5FN2525122"
click at [647, 62] on input "Whole Team Winnin" at bounding box center [892, 71] width 865 height 38
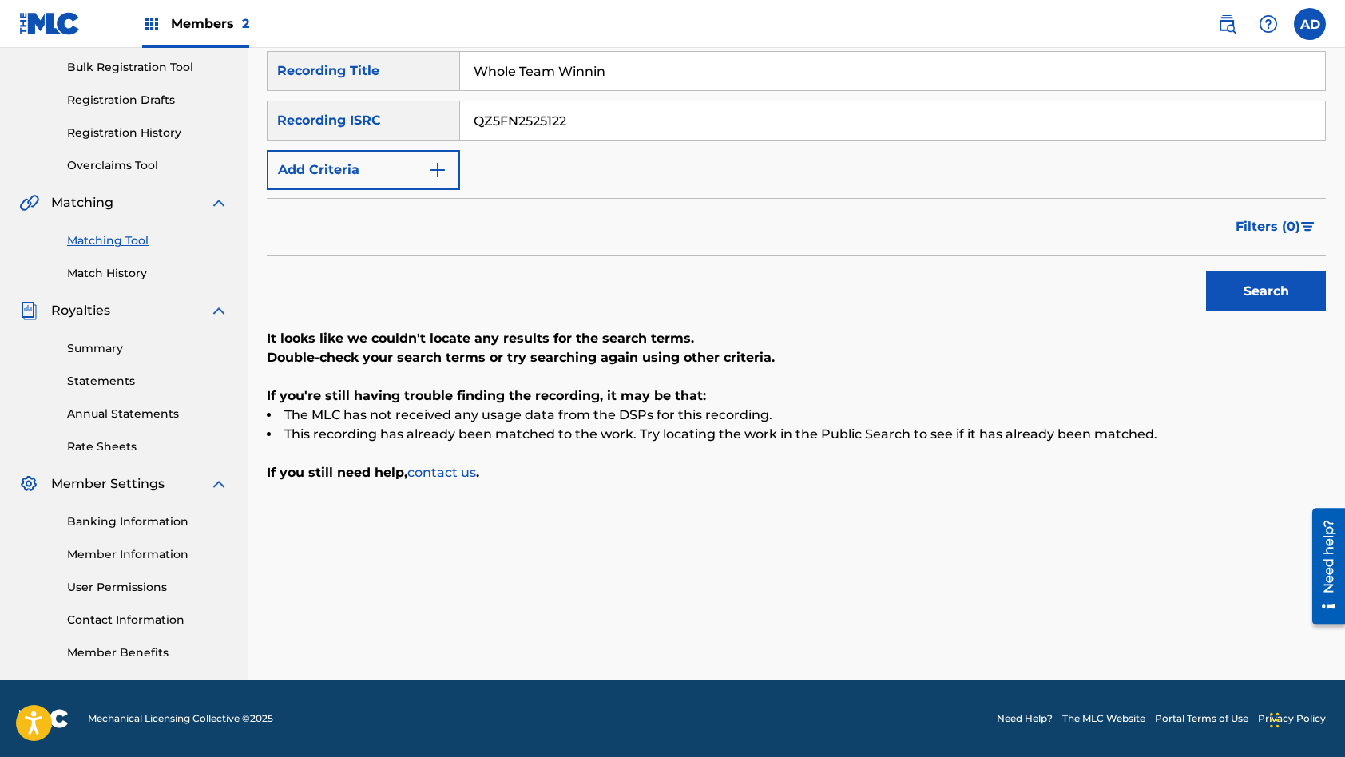
click at [647, 62] on input "Whole Team Winnin" at bounding box center [892, 71] width 865 height 38
paste input "Volver"
type input "Volver"
click at [1206, 272] on button "Search" at bounding box center [1266, 292] width 120 height 40
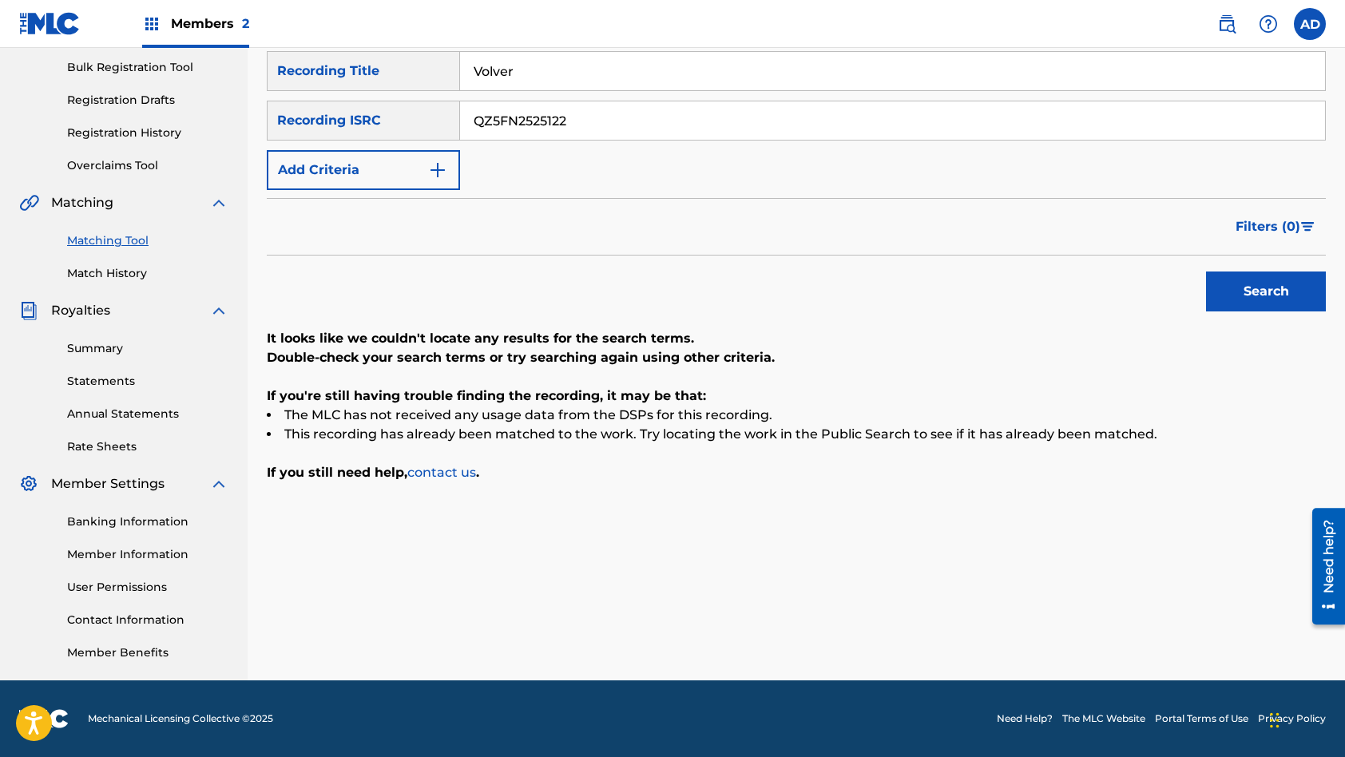
click at [628, 127] on input "QZ5FN2525122" at bounding box center [892, 120] width 865 height 38
paste input "GBRKQ2524949"
type input "GBRKQ2524949"
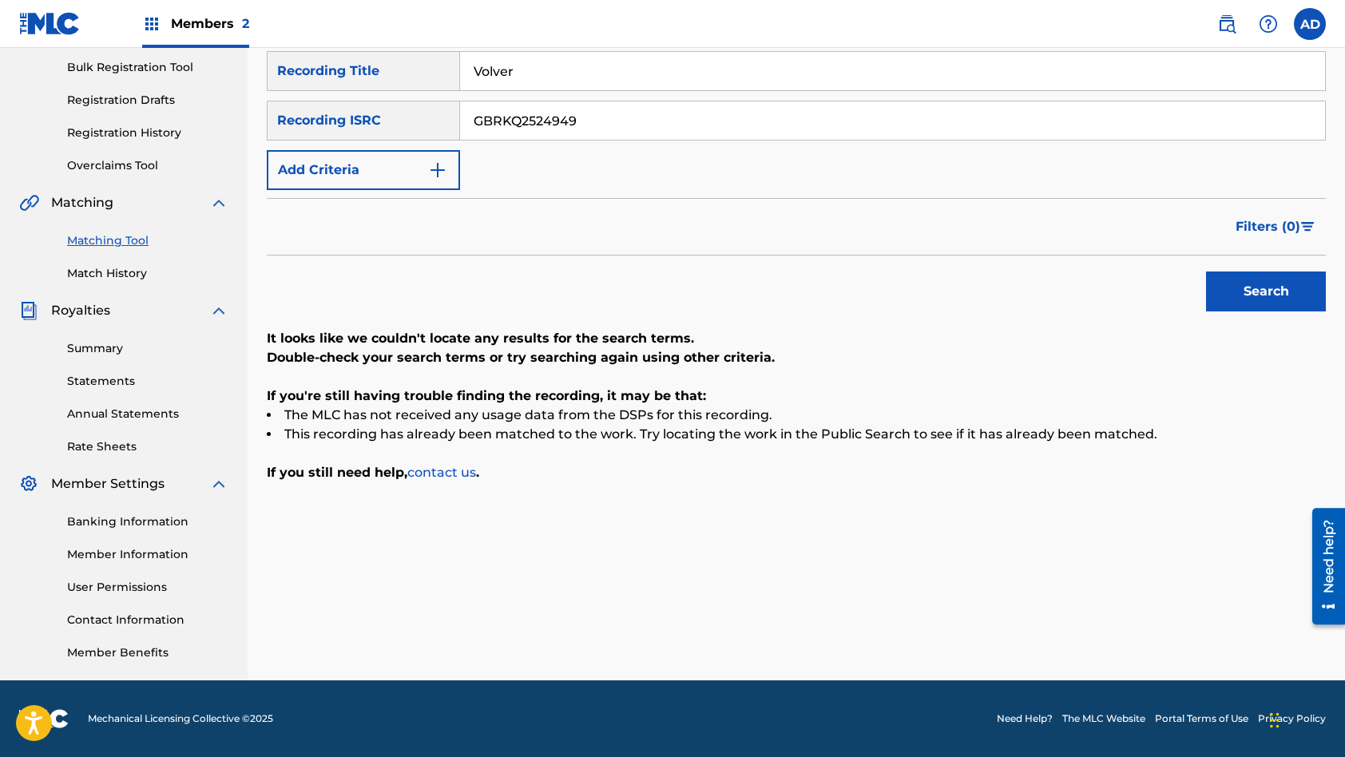
click at [581, 71] on input "Volver" at bounding box center [892, 71] width 865 height 38
paste input "Not This Time"
type input "Not This Time"
click at [1206, 272] on button "Search" at bounding box center [1266, 292] width 120 height 40
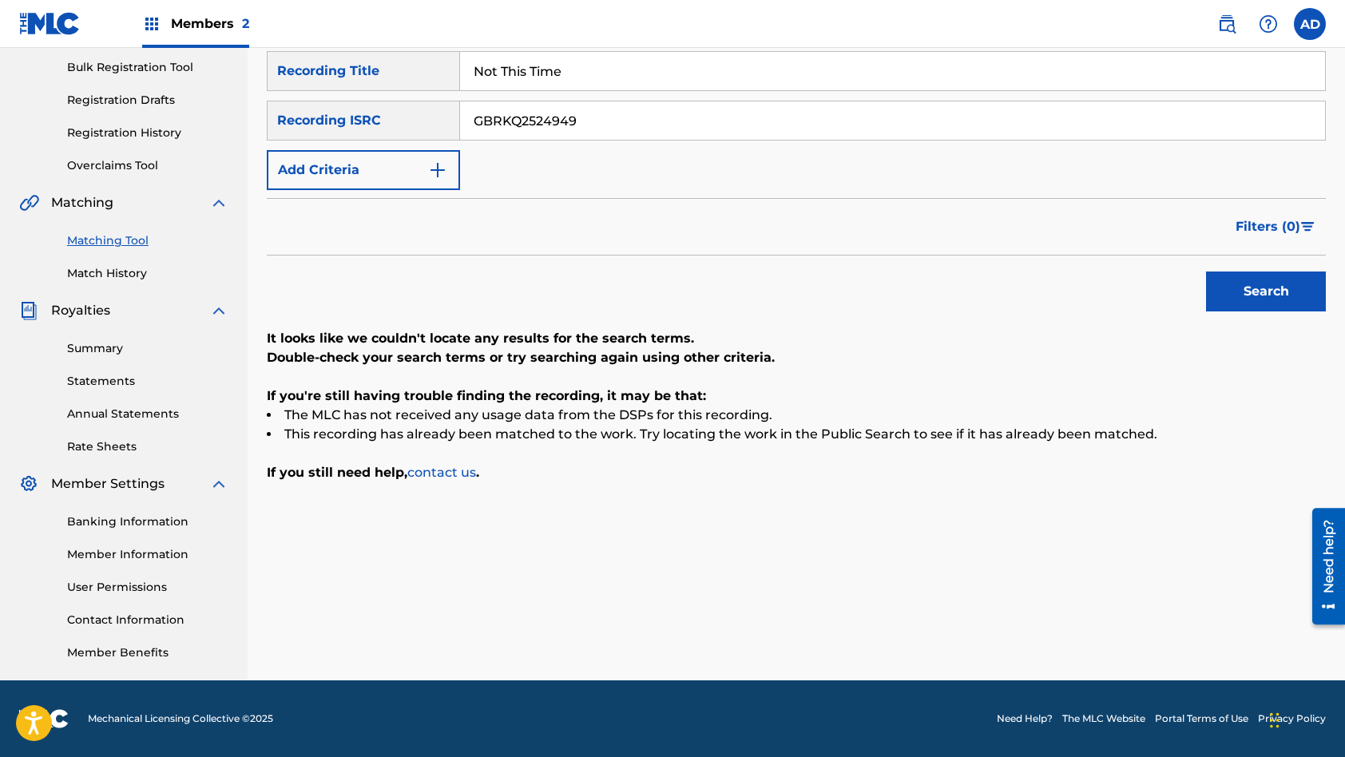
click at [612, 120] on input "GBRKQ2524949" at bounding box center [892, 120] width 865 height 38
paste input "QZES81909794"
type input "QZES81909794"
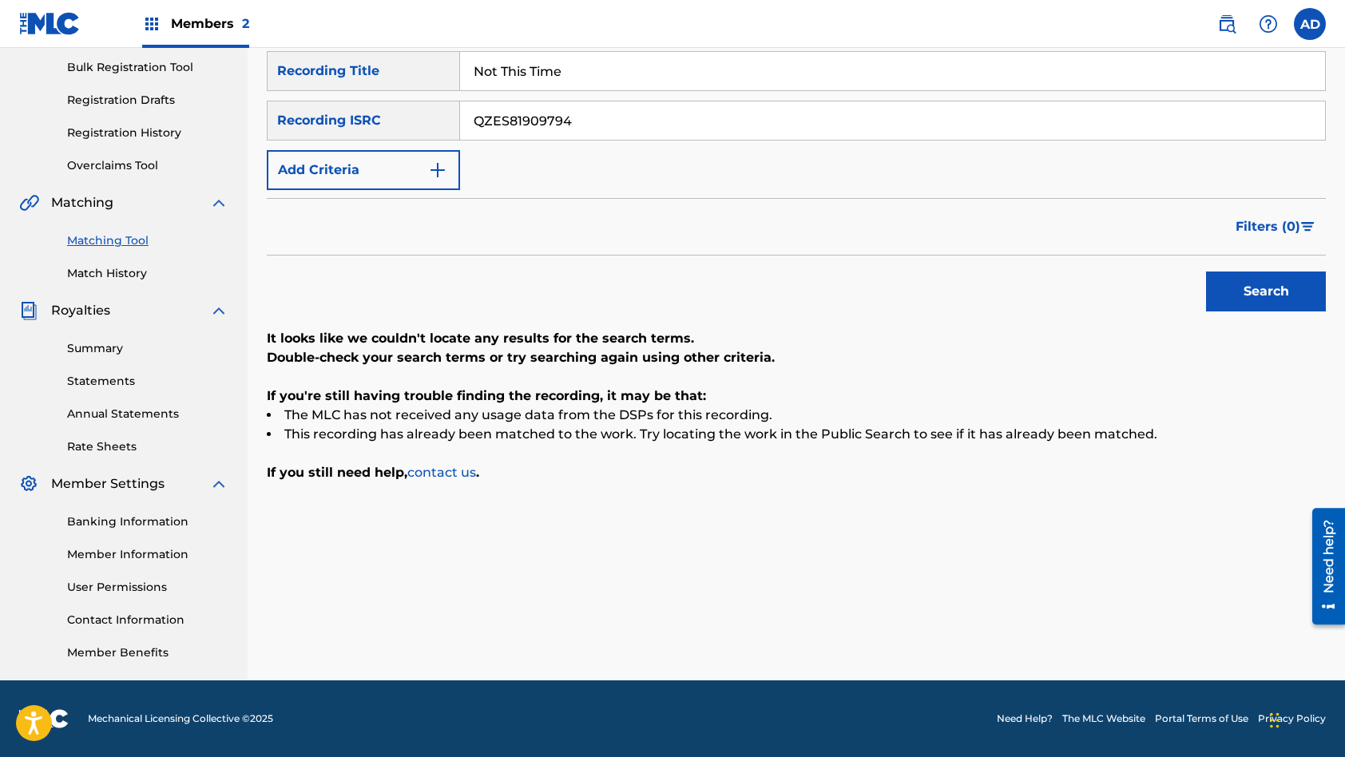
click at [573, 67] on input "Not This Time" at bounding box center [892, 71] width 865 height 38
paste input "Vactrol Cell (Meditation Version)"
type input "Vactrol Cell (Meditation Version)"
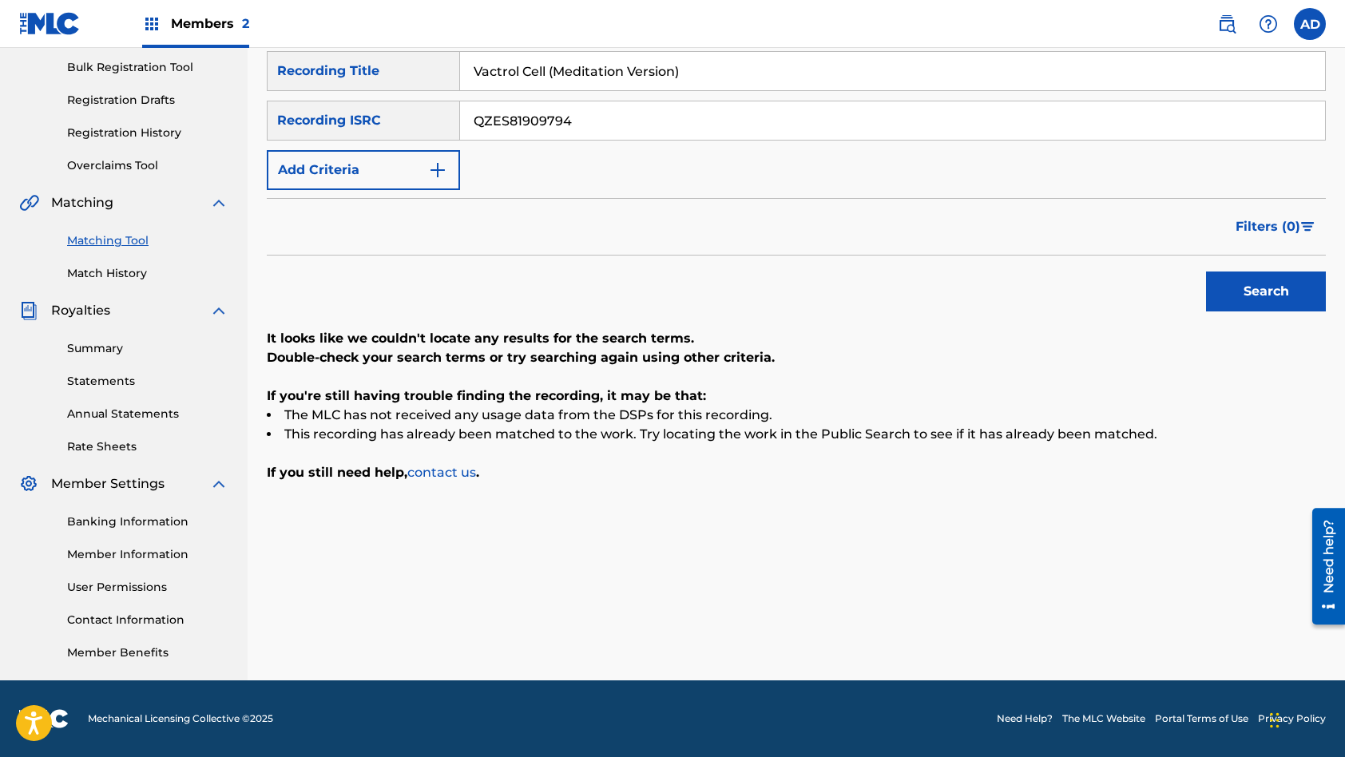
click at [1206, 272] on button "Search" at bounding box center [1266, 292] width 120 height 40
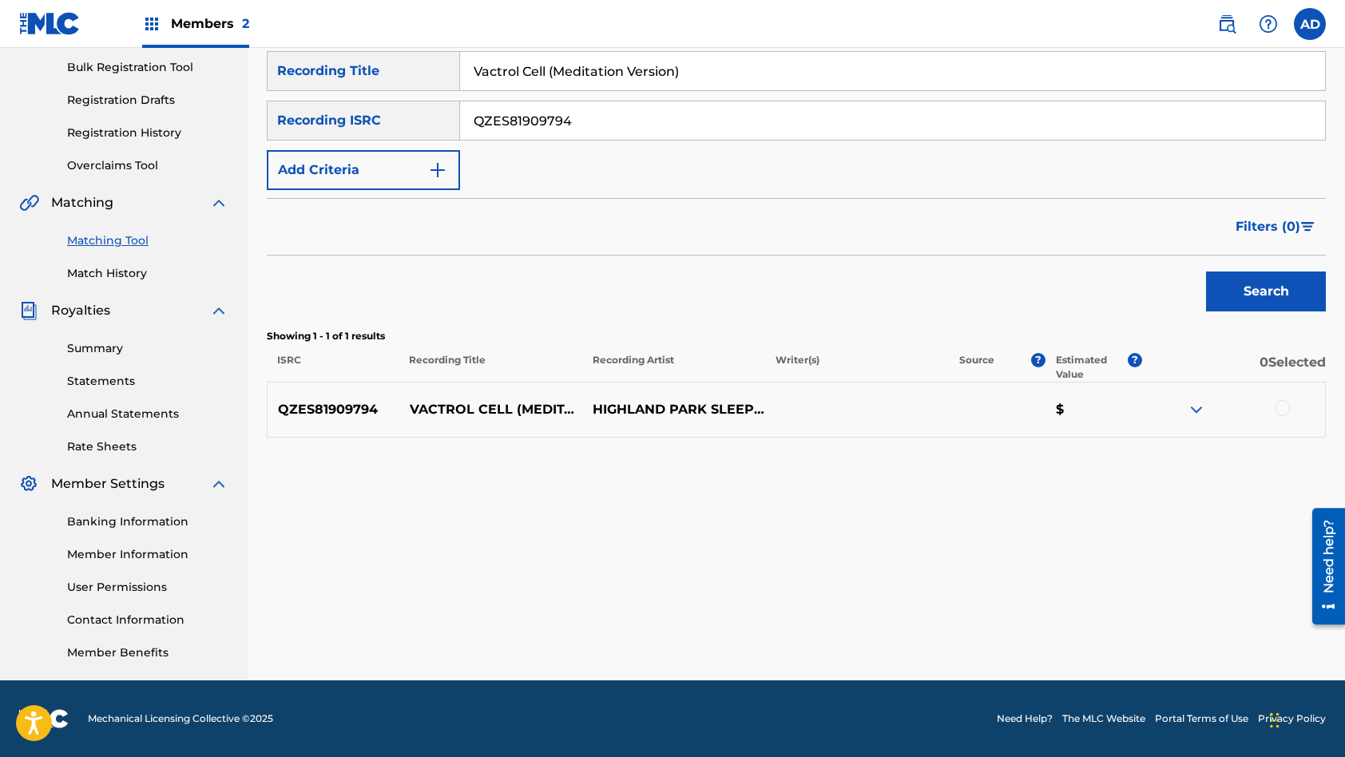
click at [1277, 411] on div at bounding box center [1283, 408] width 16 height 16
click at [1143, 604] on div "Matching Tool The Matching Tool allows Members to match sound recordings to wor…" at bounding box center [796, 268] width 1059 height 826
click at [1139, 649] on div "Matching Tool The Matching Tool allows Members to match sound recordings to wor…" at bounding box center [796, 268] width 1059 height 826
click at [1138, 629] on button "Match 1 Group" at bounding box center [1122, 627] width 177 height 40
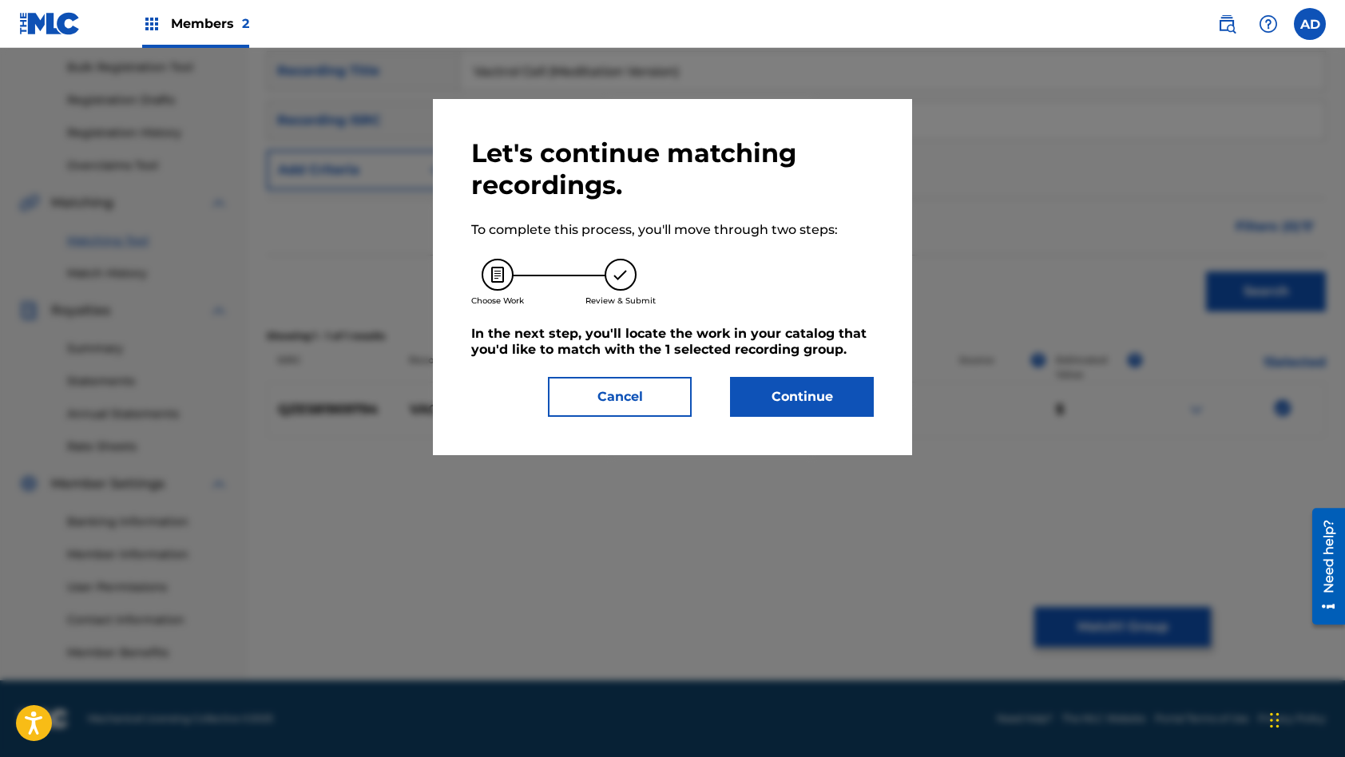
click at [826, 395] on button "Continue" at bounding box center [802, 397] width 144 height 40
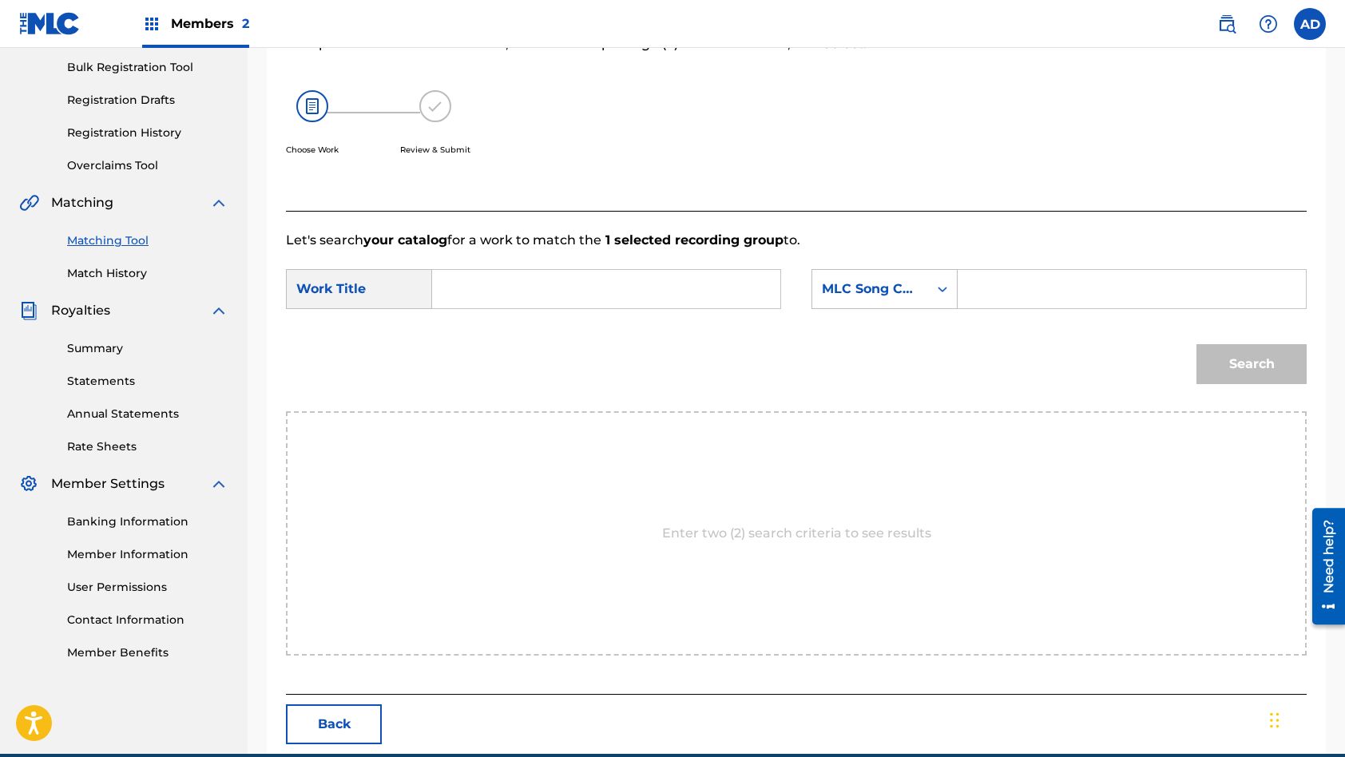
click at [633, 283] on input "Search Form" at bounding box center [606, 289] width 321 height 38
paste input "Vactrol Cell (Meditation Version)"
type input "Vactrol Cell (Meditation Version)"
click at [1042, 290] on input "Search Form" at bounding box center [1131, 289] width 321 height 38
paste input "VW1TQ9"
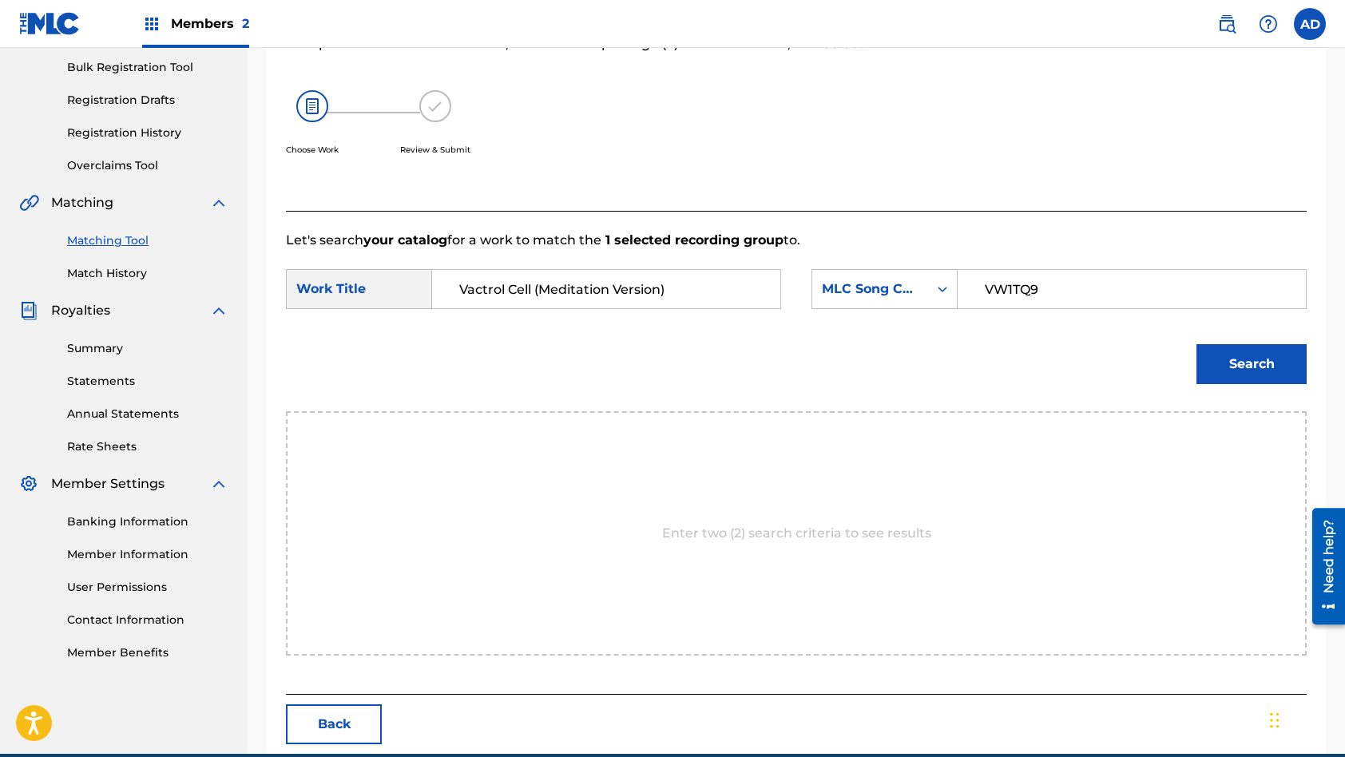
type input "VW1TQ9"
click at [1196, 344] on button "Search" at bounding box center [1251, 364] width 110 height 40
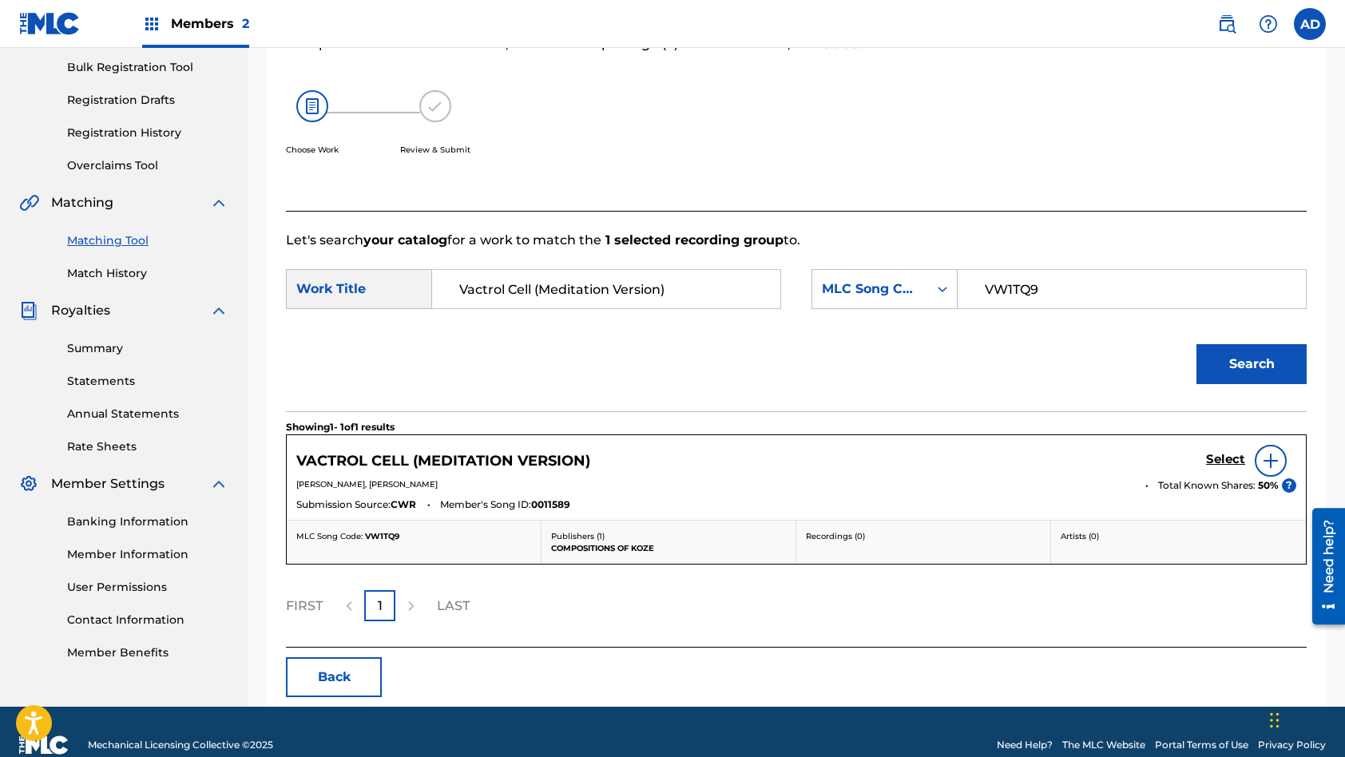
click at [1235, 459] on h5 "Select" at bounding box center [1225, 459] width 39 height 15
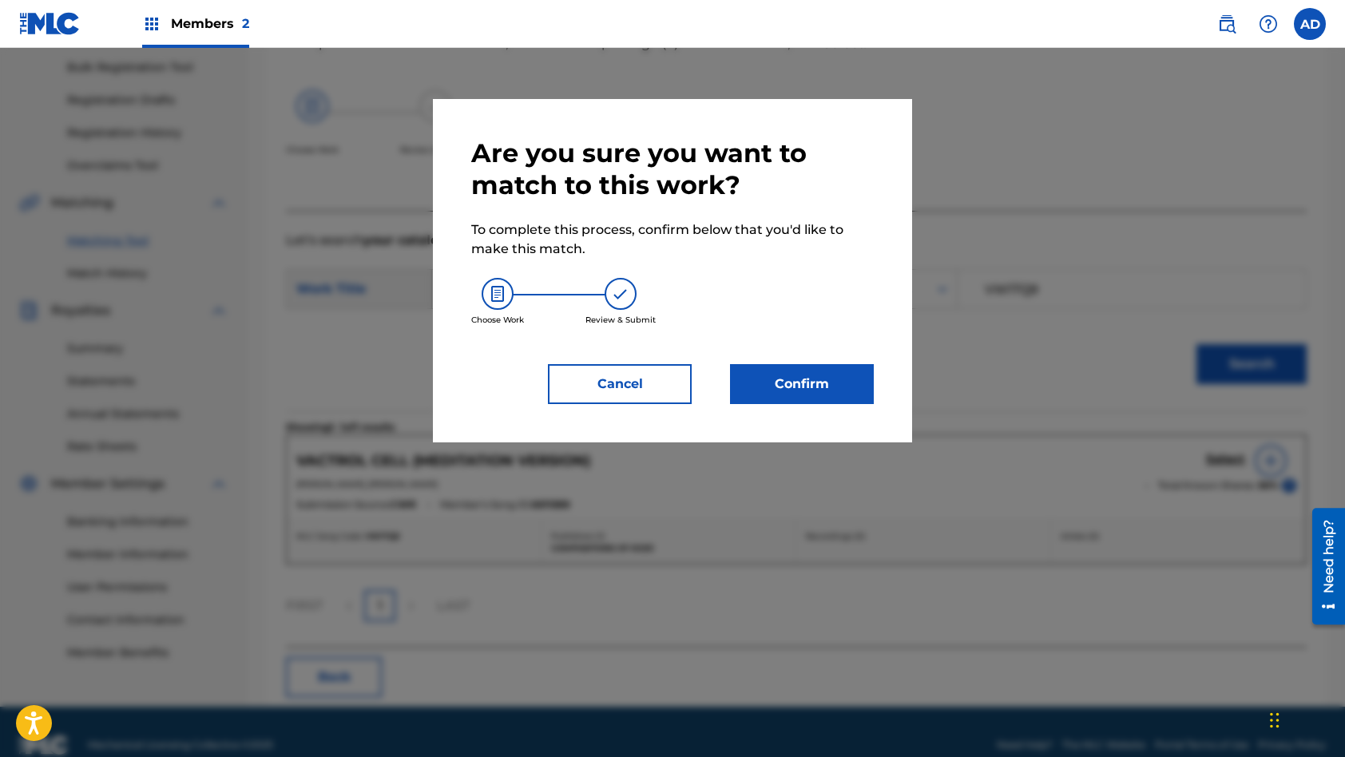
click at [830, 378] on button "Confirm" at bounding box center [802, 384] width 144 height 40
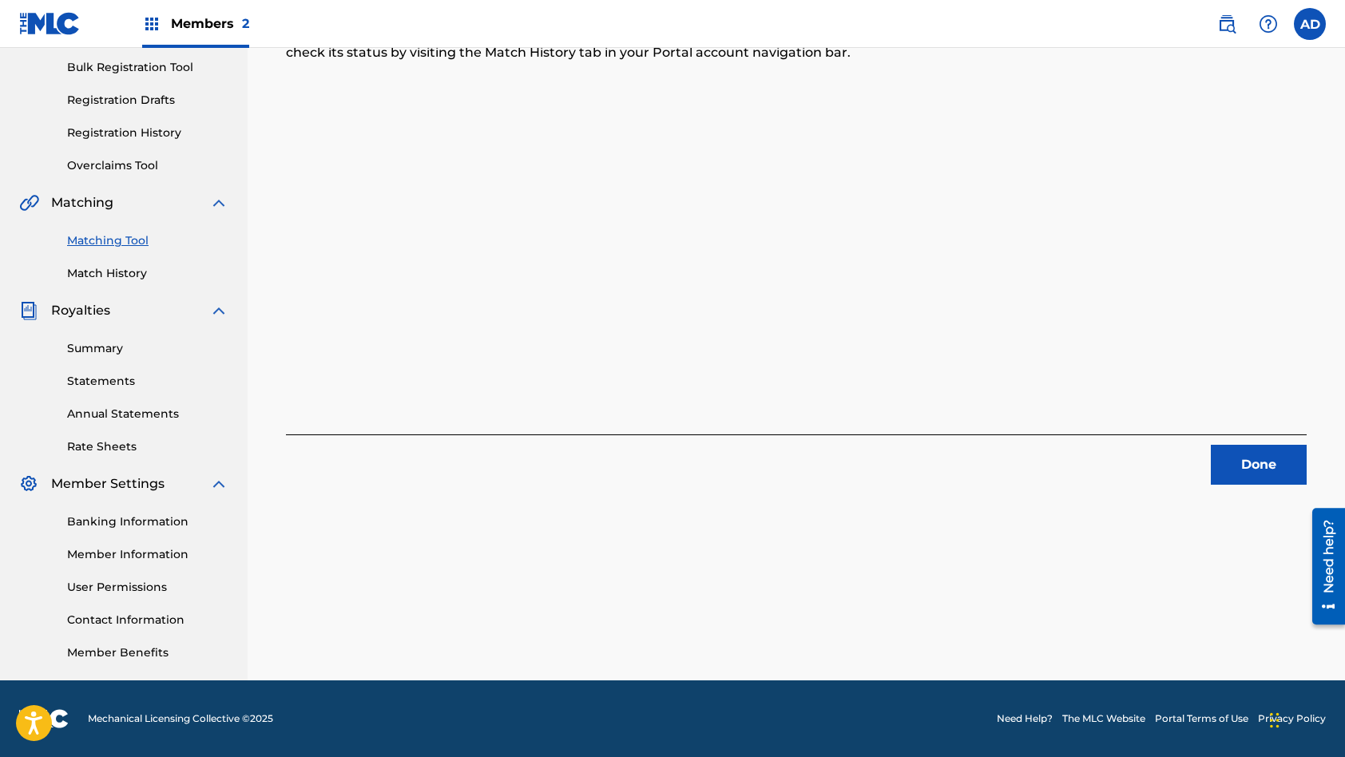
click at [1256, 462] on button "Done" at bounding box center [1259, 465] width 96 height 40
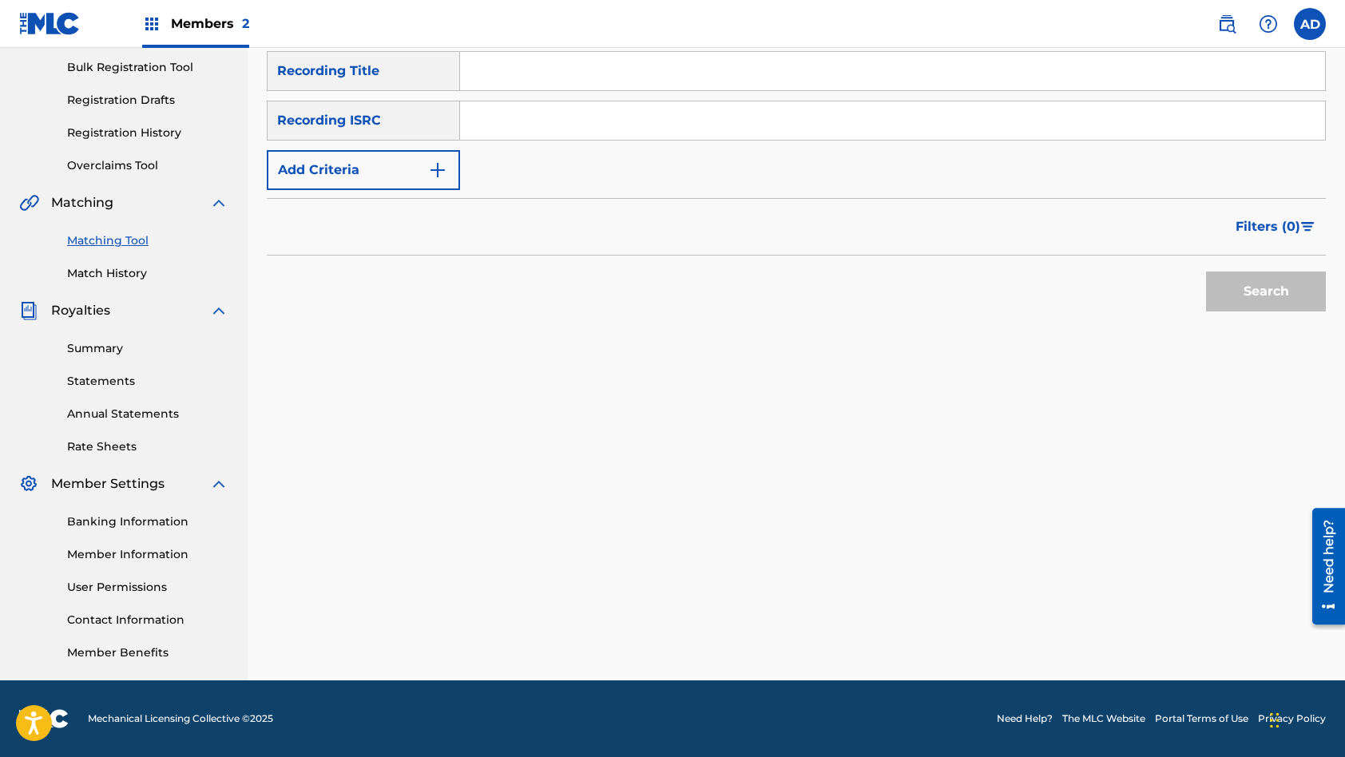
click at [544, 128] on input "Search Form" at bounding box center [892, 120] width 865 height 38
paste input "NZJR01101210"
type input "NZJR01101210"
click at [556, 87] on input "Search Form" at bounding box center [892, 71] width 865 height 38
paste input "Reach For The Sky"
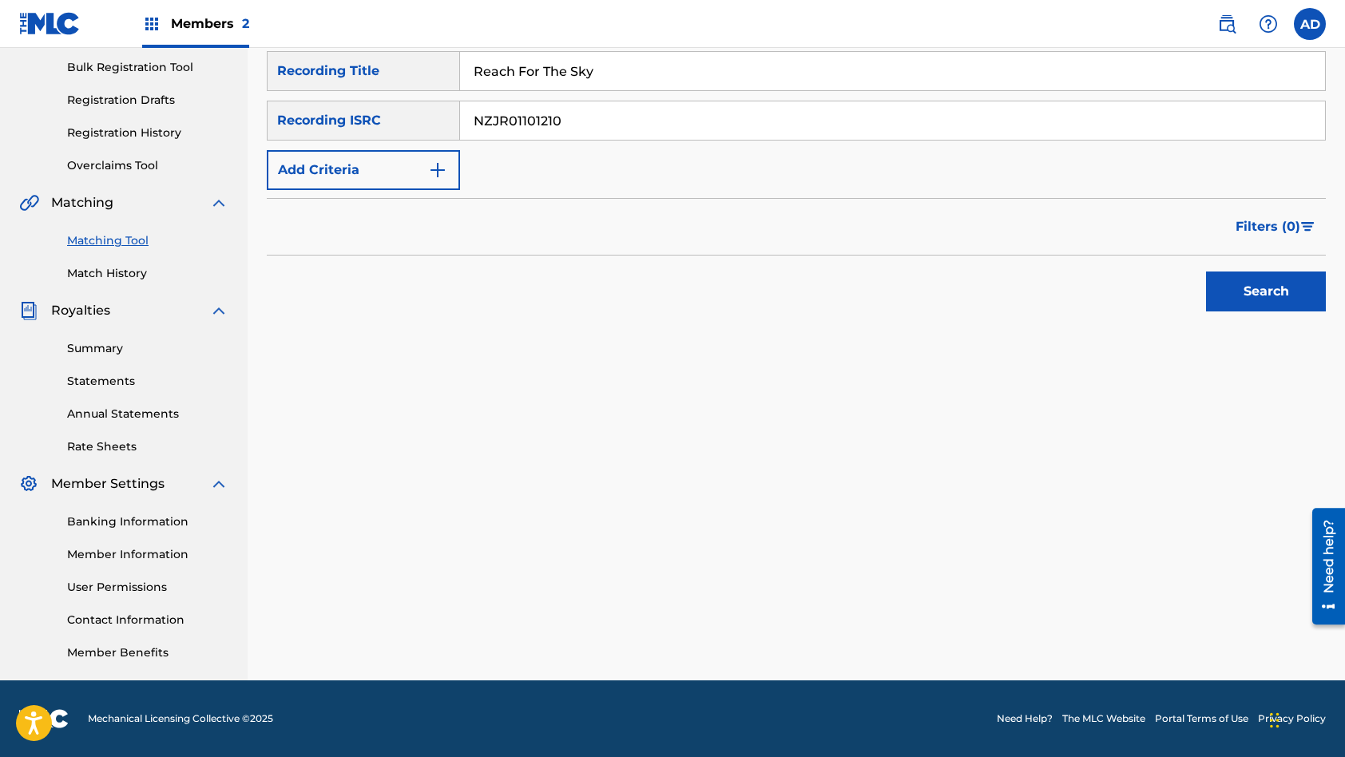
type input "Reach For The Sky"
click at [1206, 272] on button "Search" at bounding box center [1266, 292] width 120 height 40
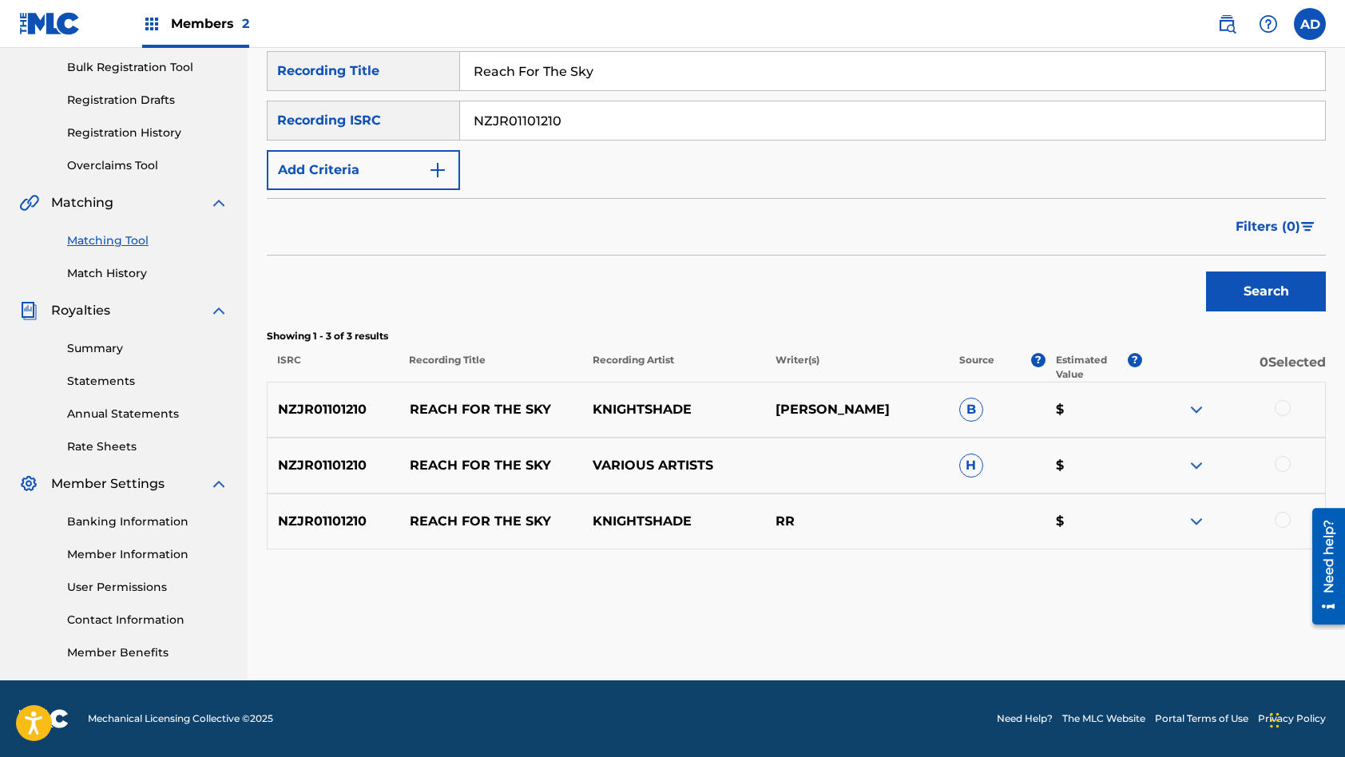
click at [1284, 400] on div at bounding box center [1233, 409] width 183 height 19
click at [1282, 406] on div at bounding box center [1283, 408] width 16 height 16
click at [1282, 467] on div at bounding box center [1283, 464] width 16 height 16
click at [1284, 520] on div at bounding box center [1283, 520] width 16 height 16
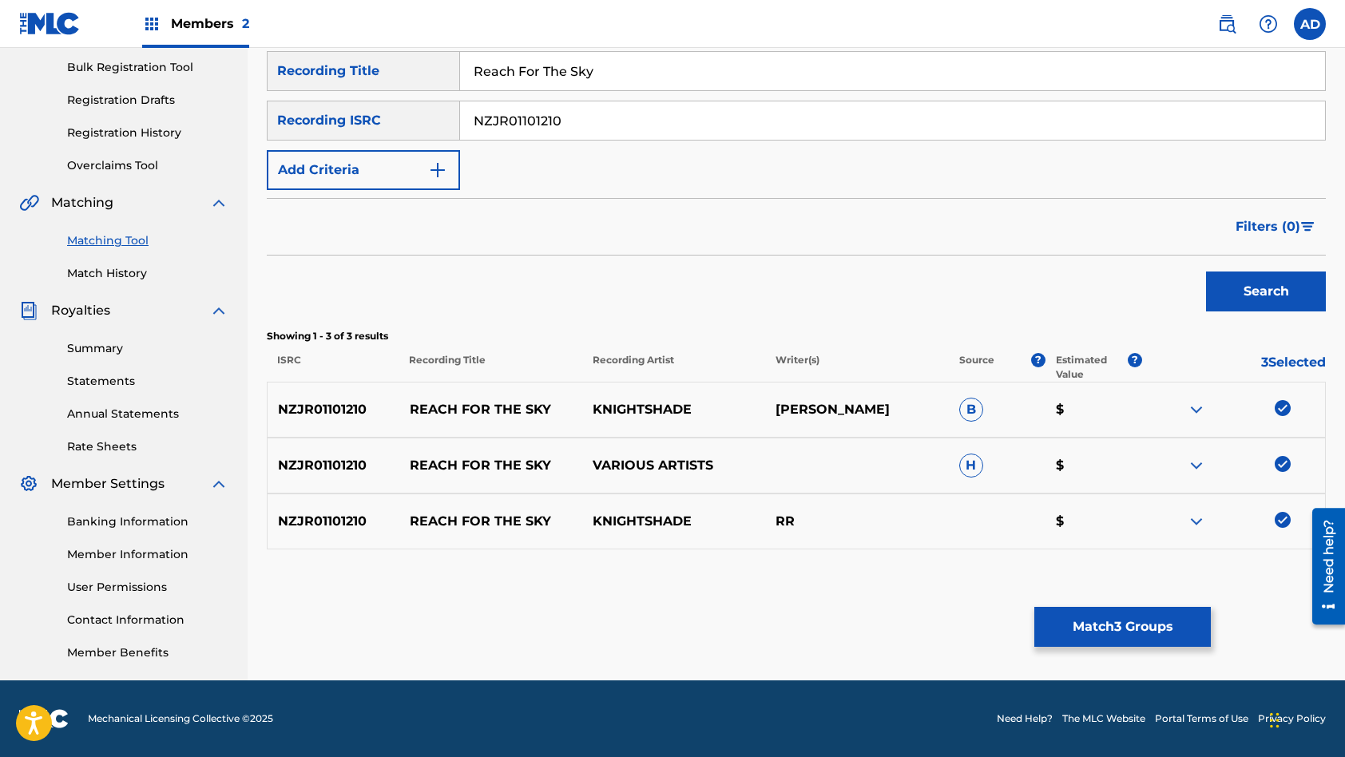
click at [1142, 607] on button "Match 3 Groups" at bounding box center [1122, 627] width 177 height 40
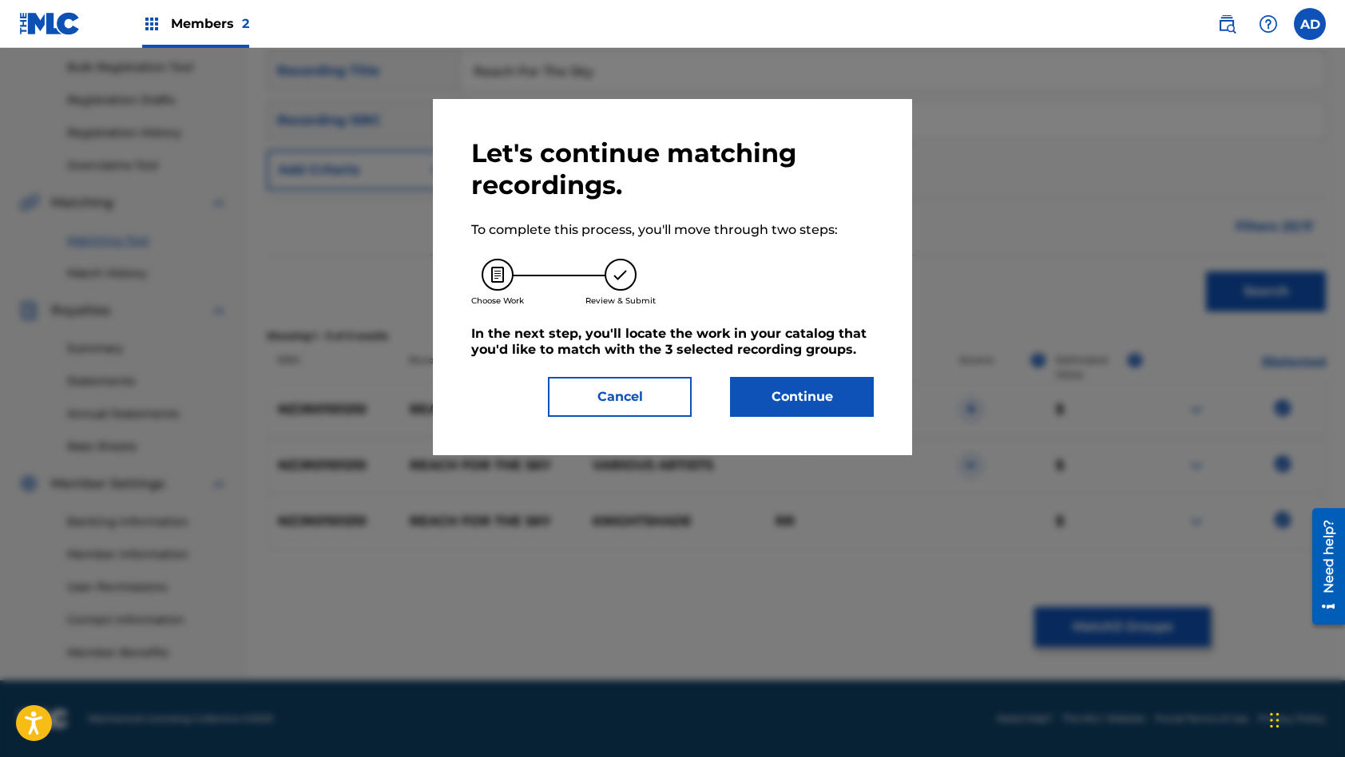
click at [815, 408] on button "Continue" at bounding box center [802, 397] width 144 height 40
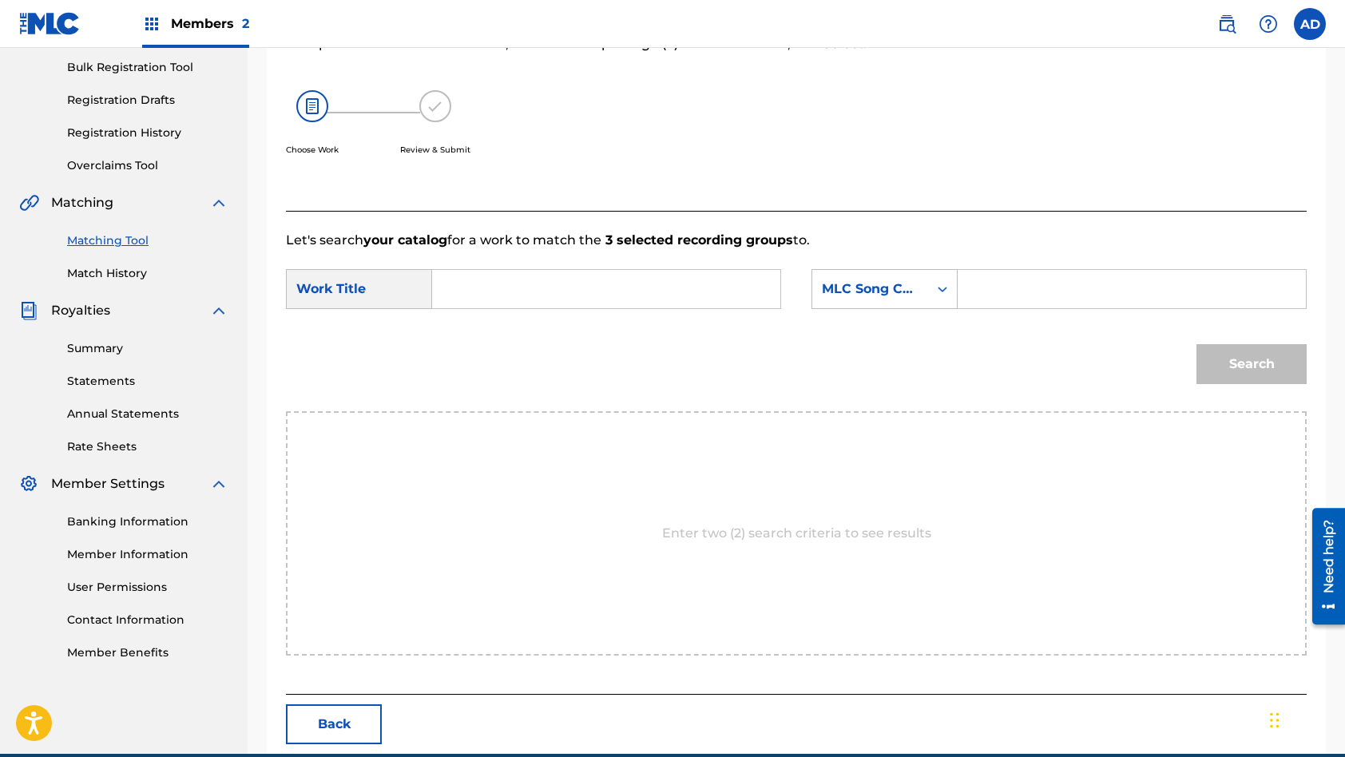
click at [555, 285] on input "Search Form" at bounding box center [606, 289] width 321 height 38
paste input "Reach For The Sky"
type input "Reach For The Sky"
click at [1030, 291] on input "Search Form" at bounding box center [1131, 289] width 321 height 38
paste input "RO7Y8H"
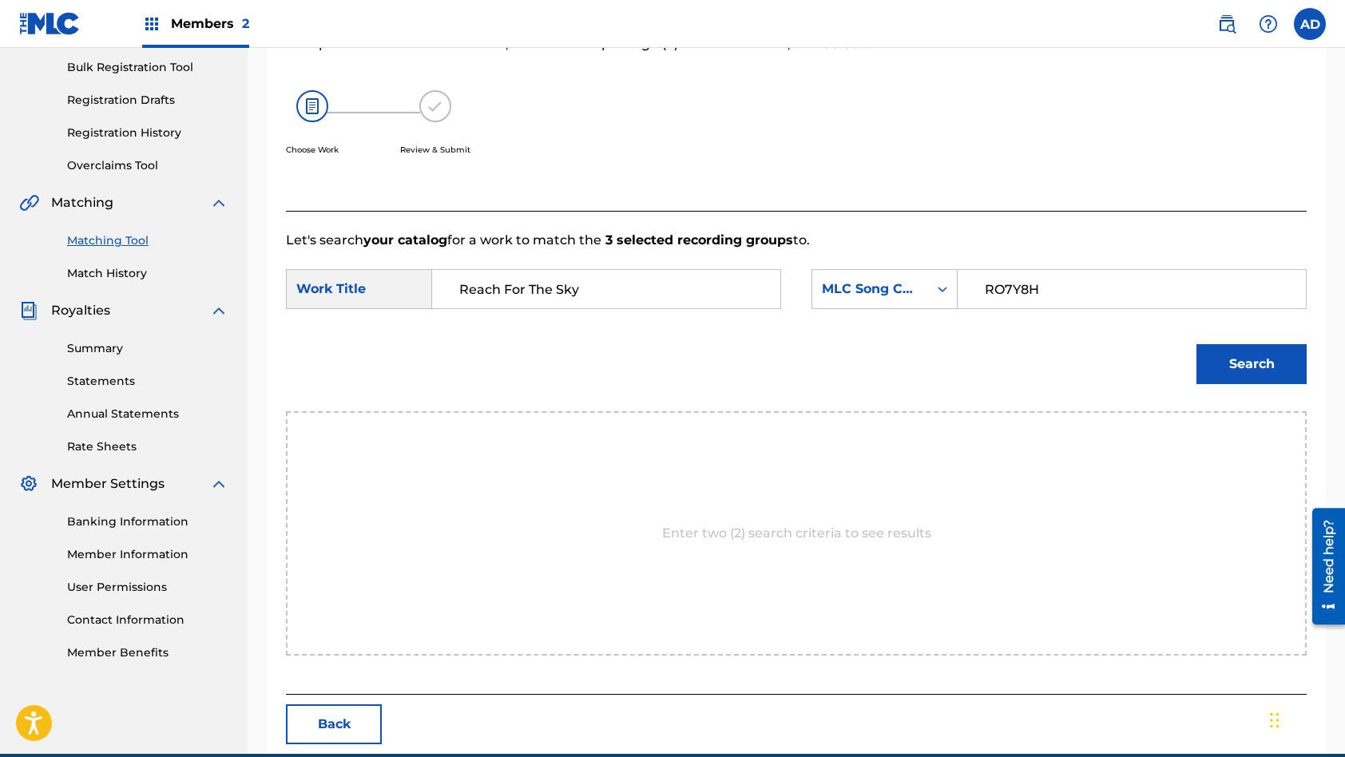
type input "RO7Y8H"
click at [1196, 344] on button "Search" at bounding box center [1251, 364] width 110 height 40
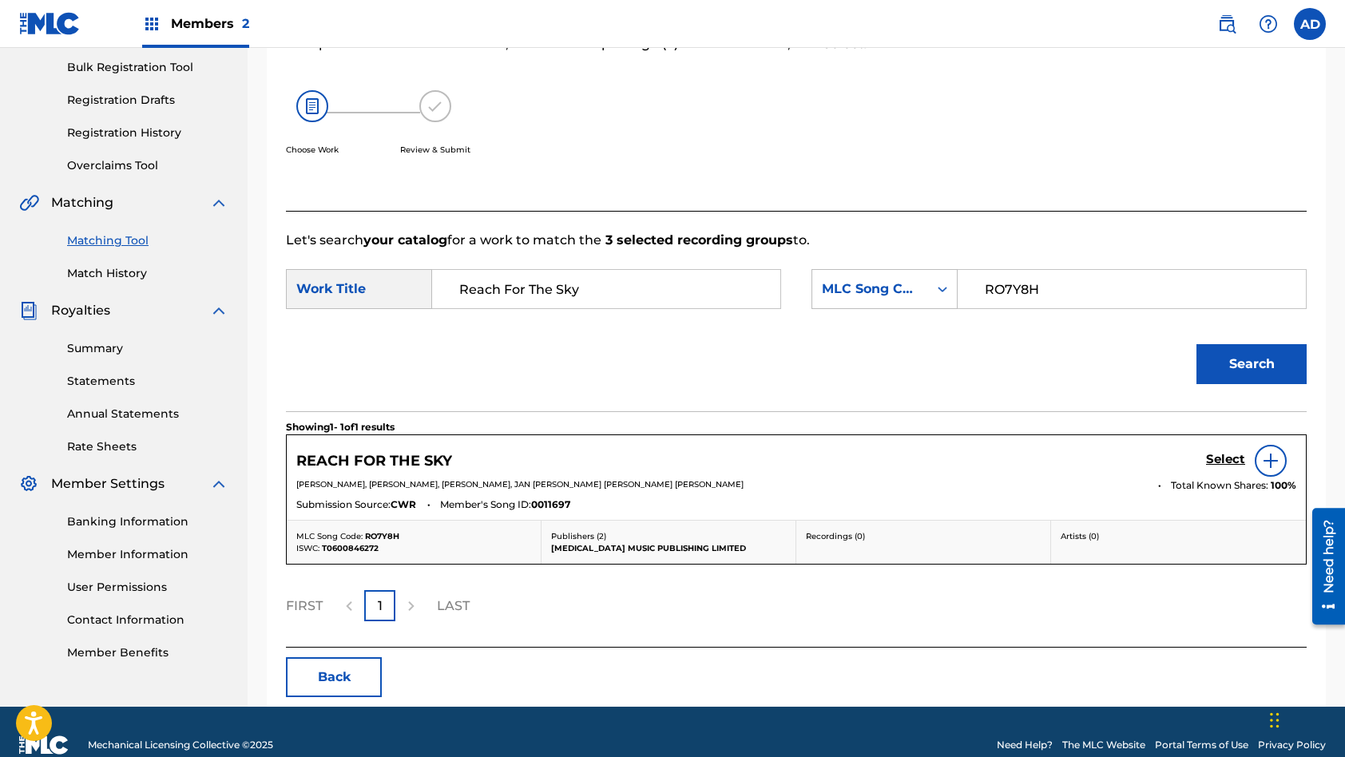
click at [1224, 461] on h5 "Select" at bounding box center [1225, 459] width 39 height 15
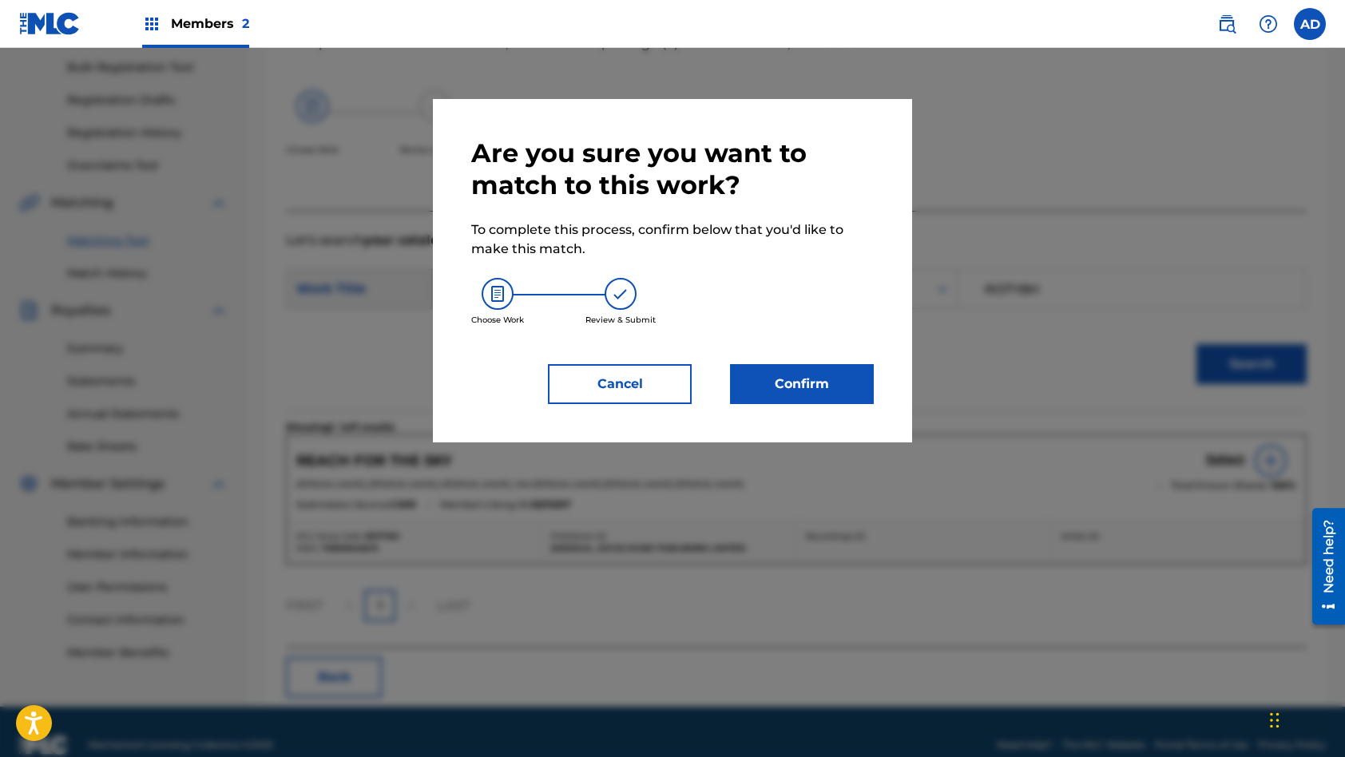
click at [777, 385] on button "Confirm" at bounding box center [802, 384] width 144 height 40
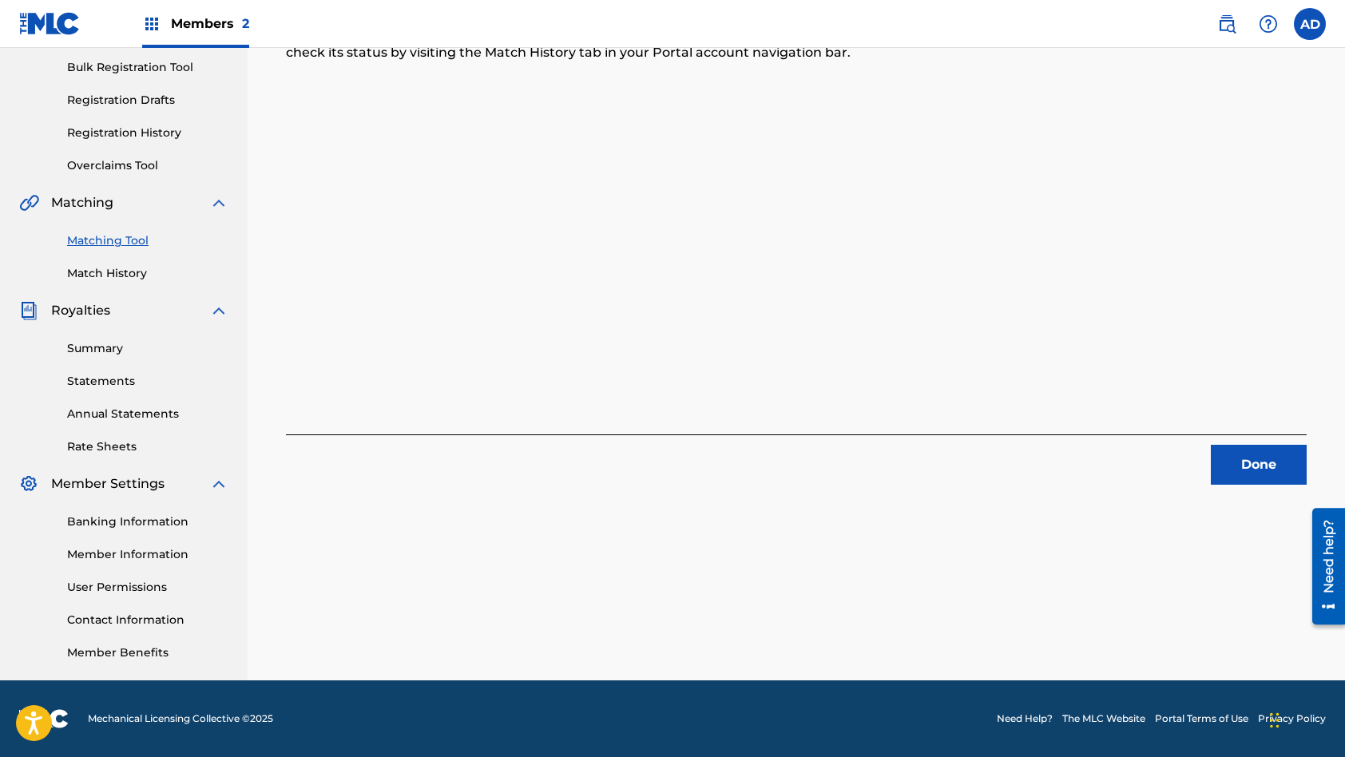
click at [1292, 460] on button "Done" at bounding box center [1259, 465] width 96 height 40
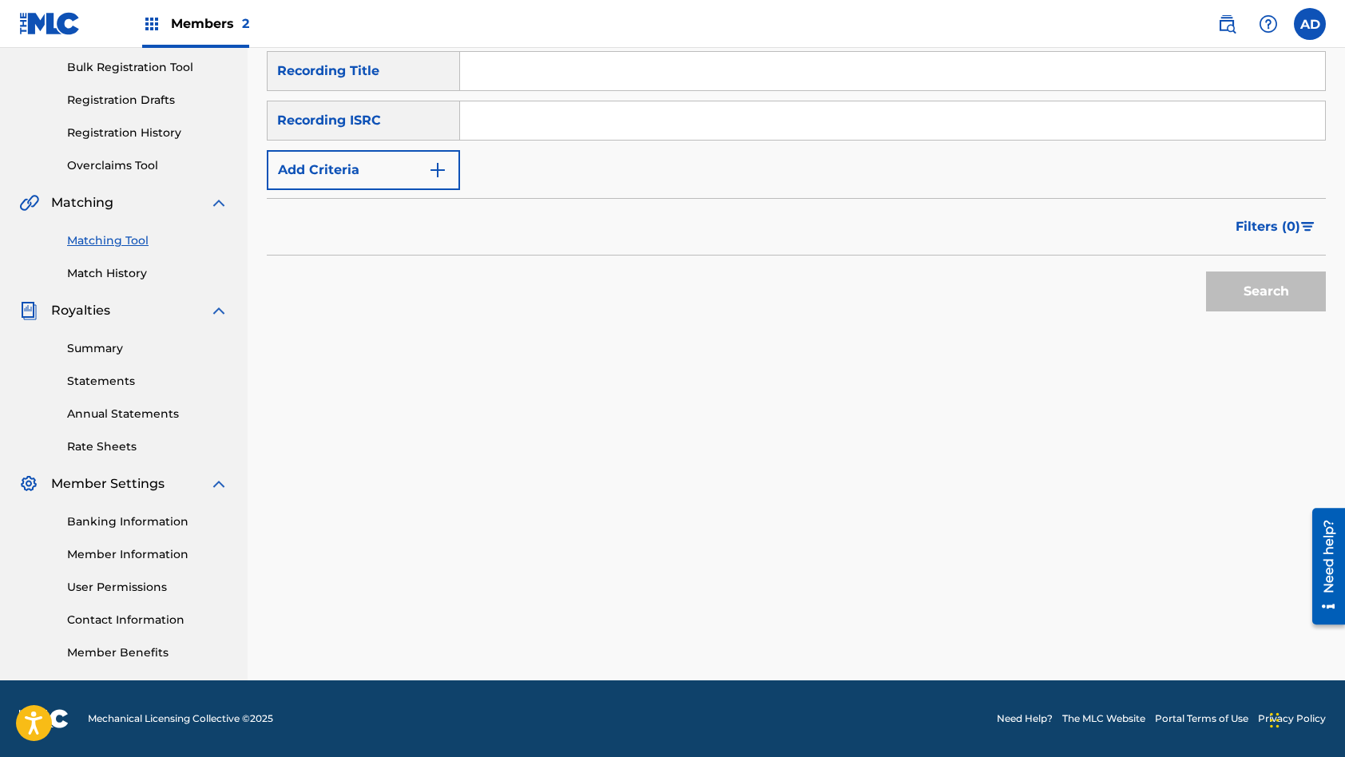
click at [557, 109] on input "Search Form" at bounding box center [892, 120] width 865 height 38
paste input "NZDU11200925"
type input "NZDU11200925"
click at [520, 72] on input "Search Form" at bounding box center [892, 71] width 865 height 38
paste input "MUSHROOM"
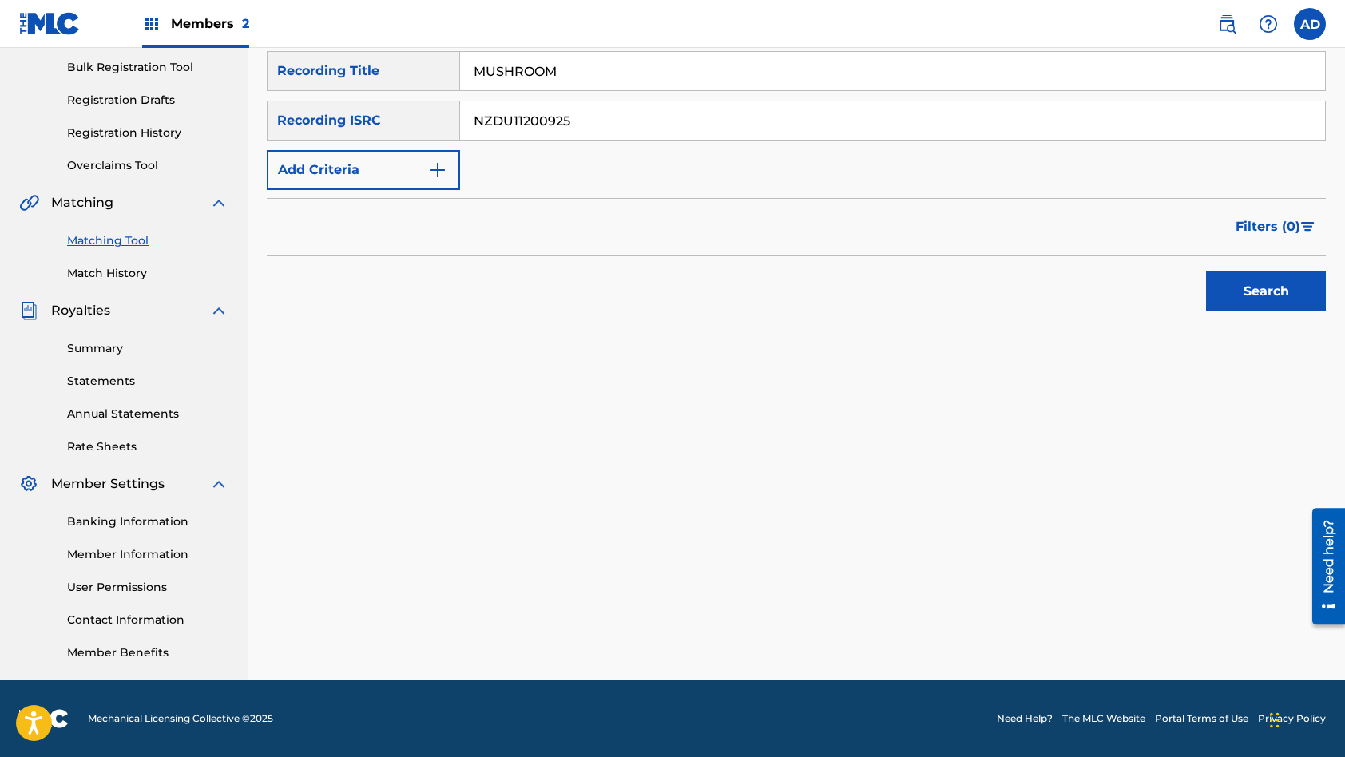
type input "MUSHROOM"
click at [1206, 272] on button "Search" at bounding box center [1266, 292] width 120 height 40
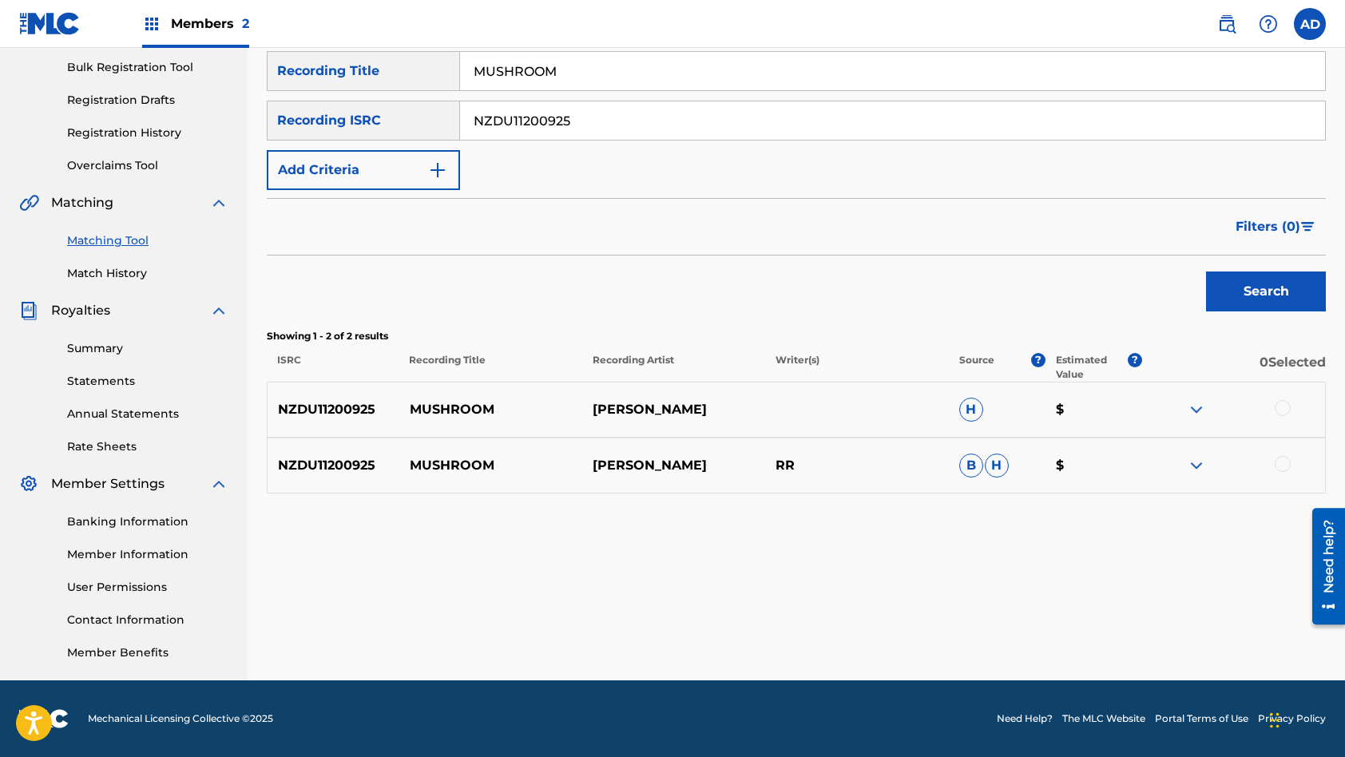
click at [1284, 407] on div at bounding box center [1283, 408] width 16 height 16
click at [1281, 465] on div at bounding box center [1283, 464] width 16 height 16
click at [1110, 620] on button "Match 2 Groups" at bounding box center [1122, 627] width 177 height 40
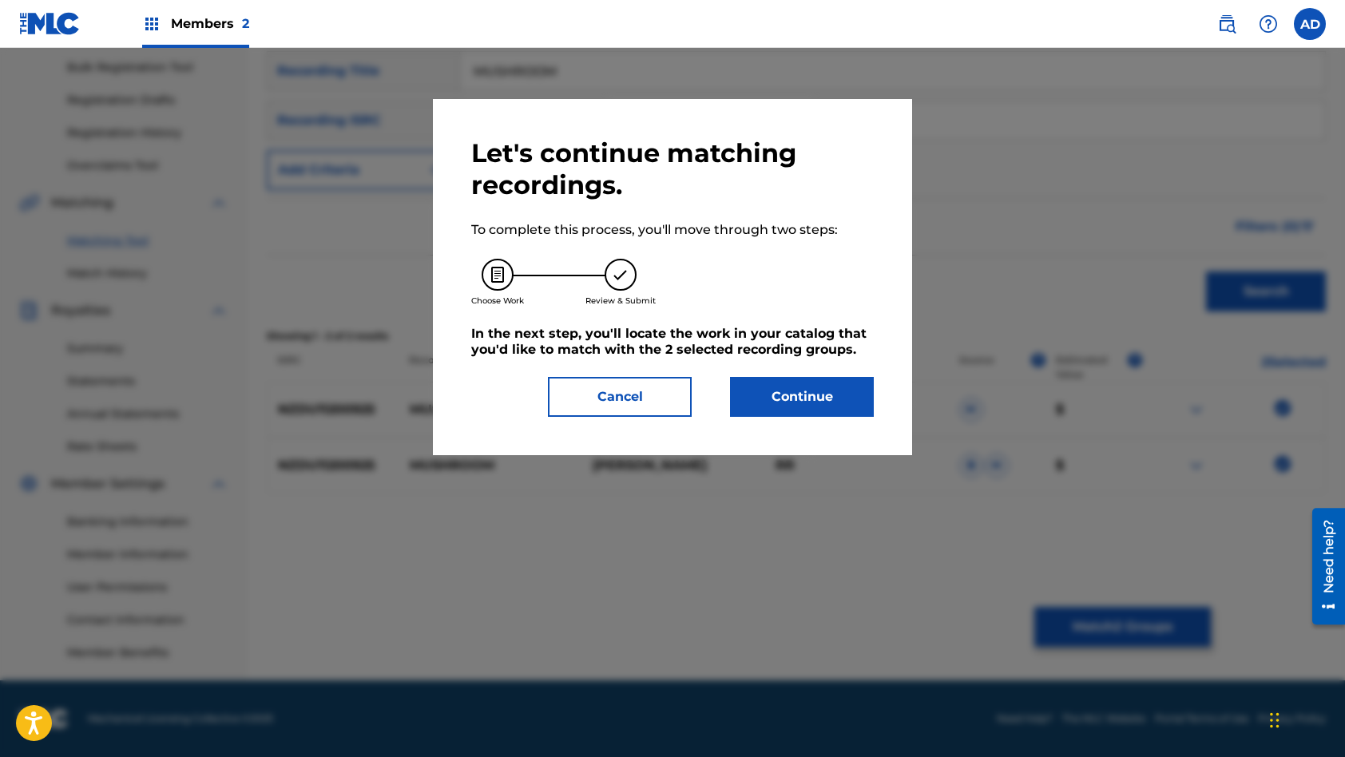
click at [829, 401] on button "Continue" at bounding box center [802, 397] width 144 height 40
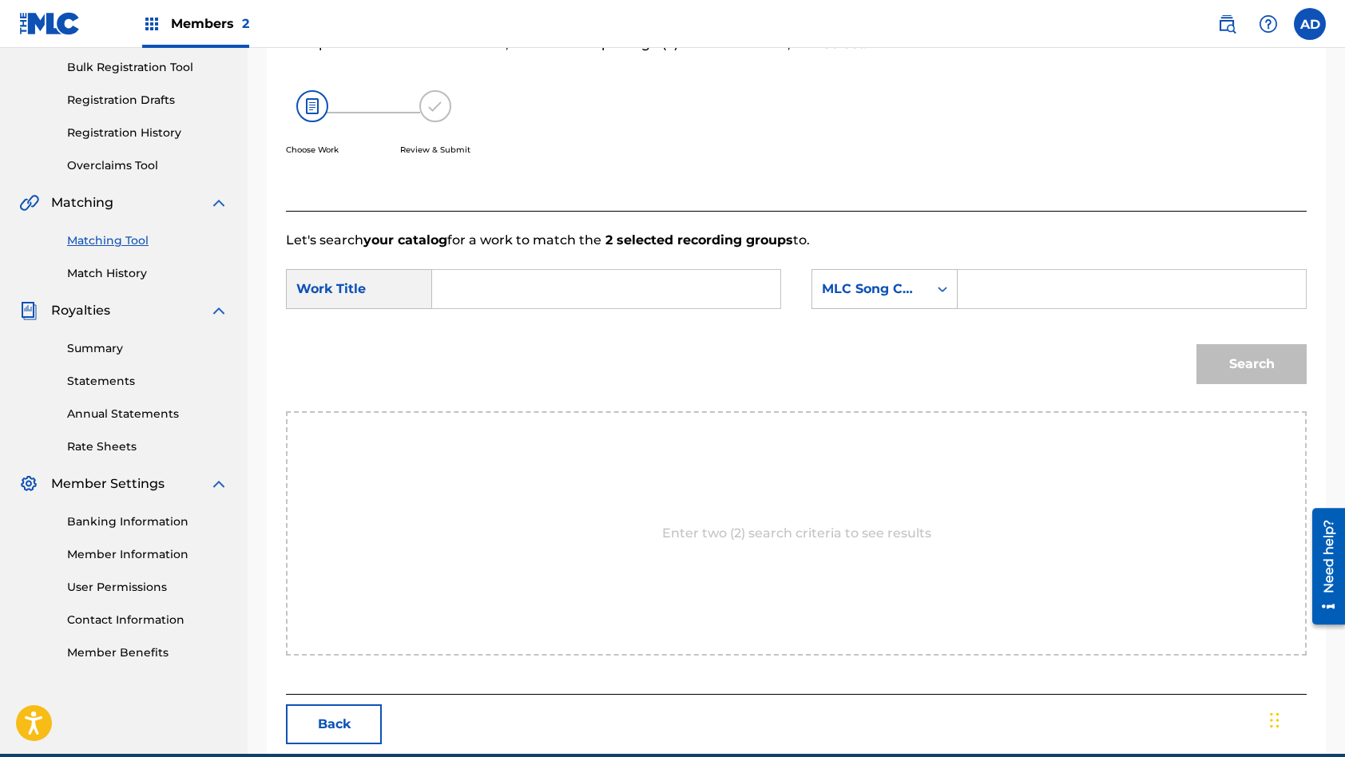
click at [618, 294] on input "Search Form" at bounding box center [606, 289] width 321 height 38
paste input "MUSHROOM"
type input "MUSHROOM"
click at [1085, 288] on input "Search Form" at bounding box center [1131, 289] width 321 height 38
paste input "MN2941"
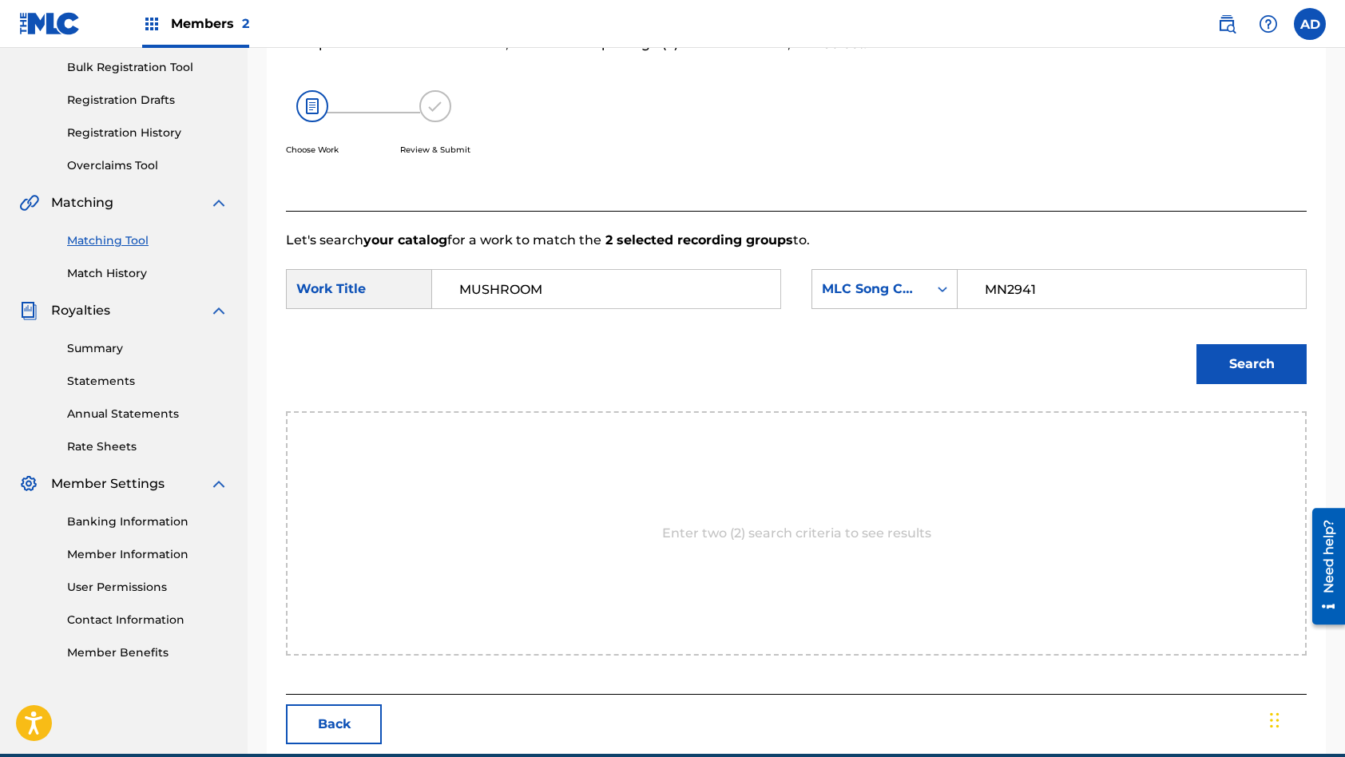
type input "MN2941"
click at [1196, 344] on button "Search" at bounding box center [1251, 364] width 110 height 40
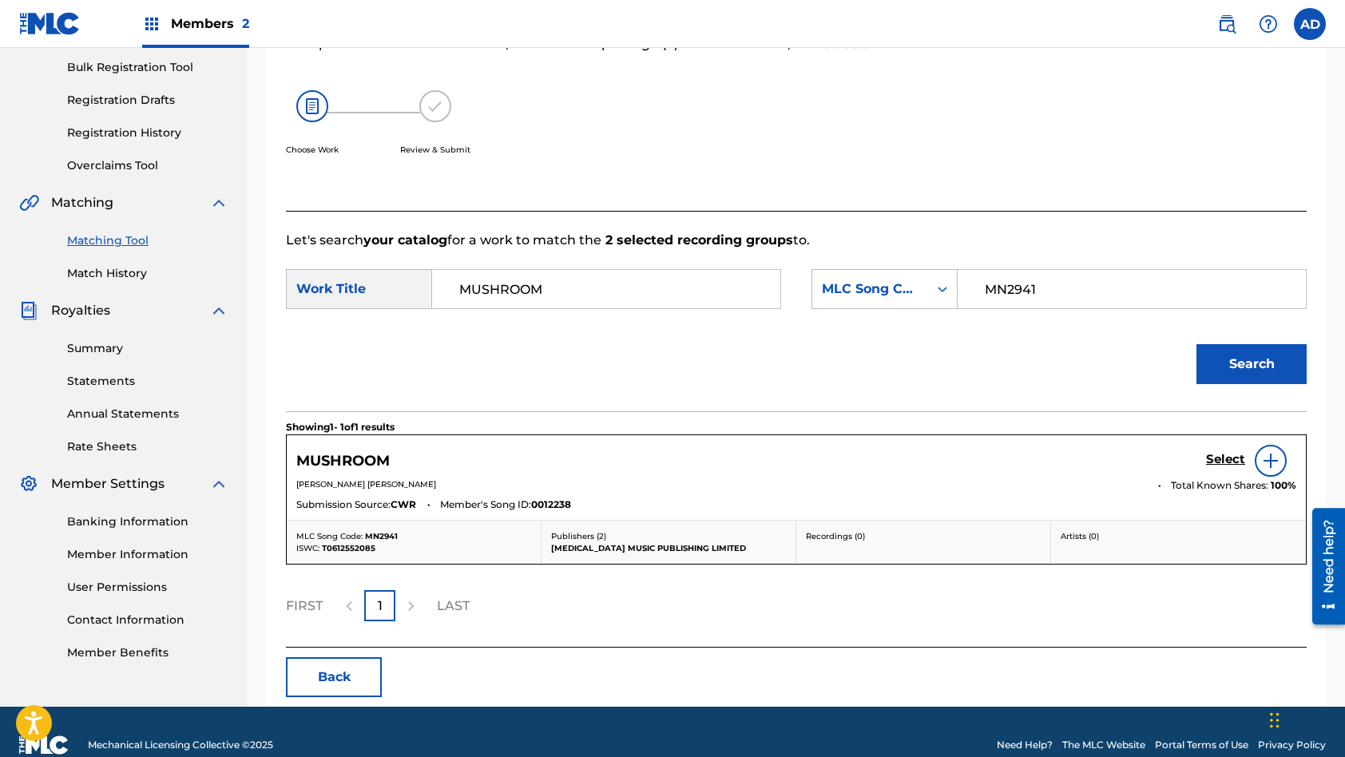
click at [1225, 458] on h5 "Select" at bounding box center [1225, 459] width 39 height 15
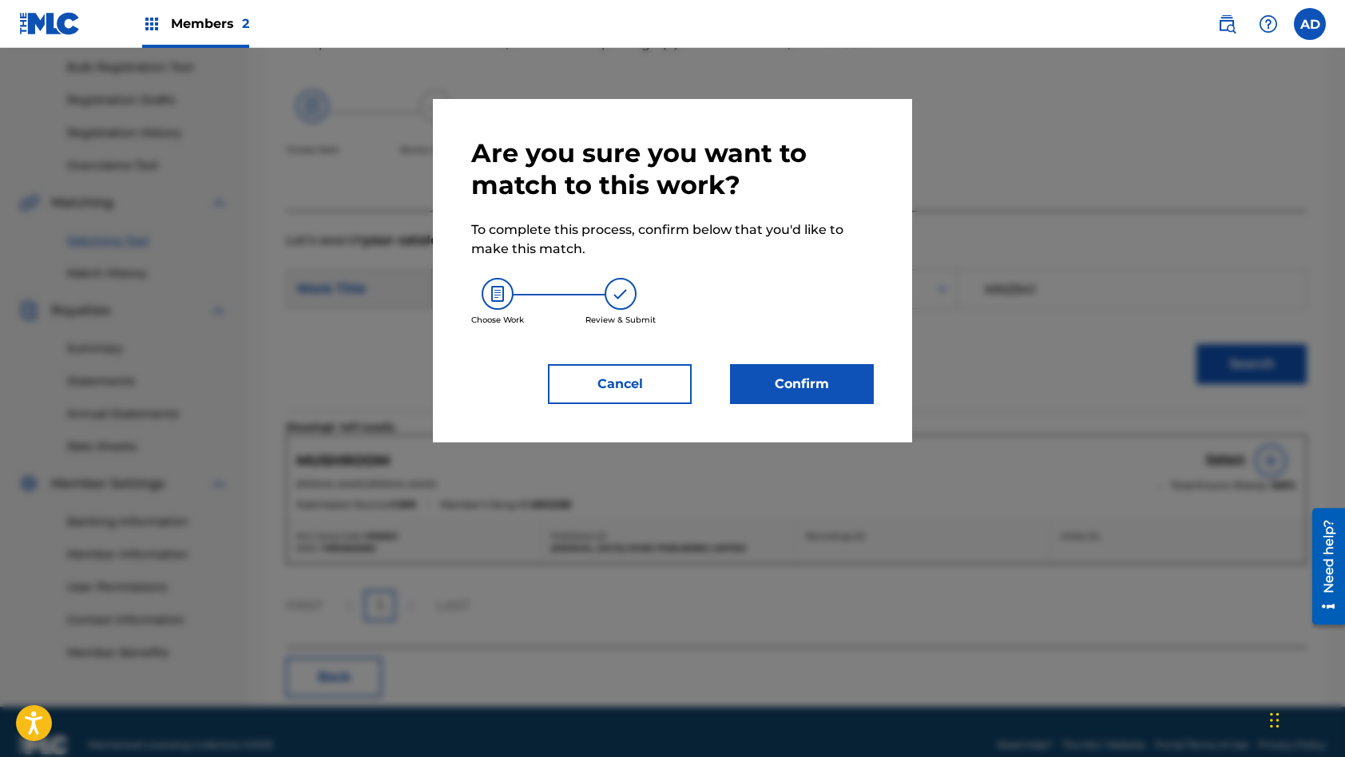
click at [811, 396] on button "Confirm" at bounding box center [802, 384] width 144 height 40
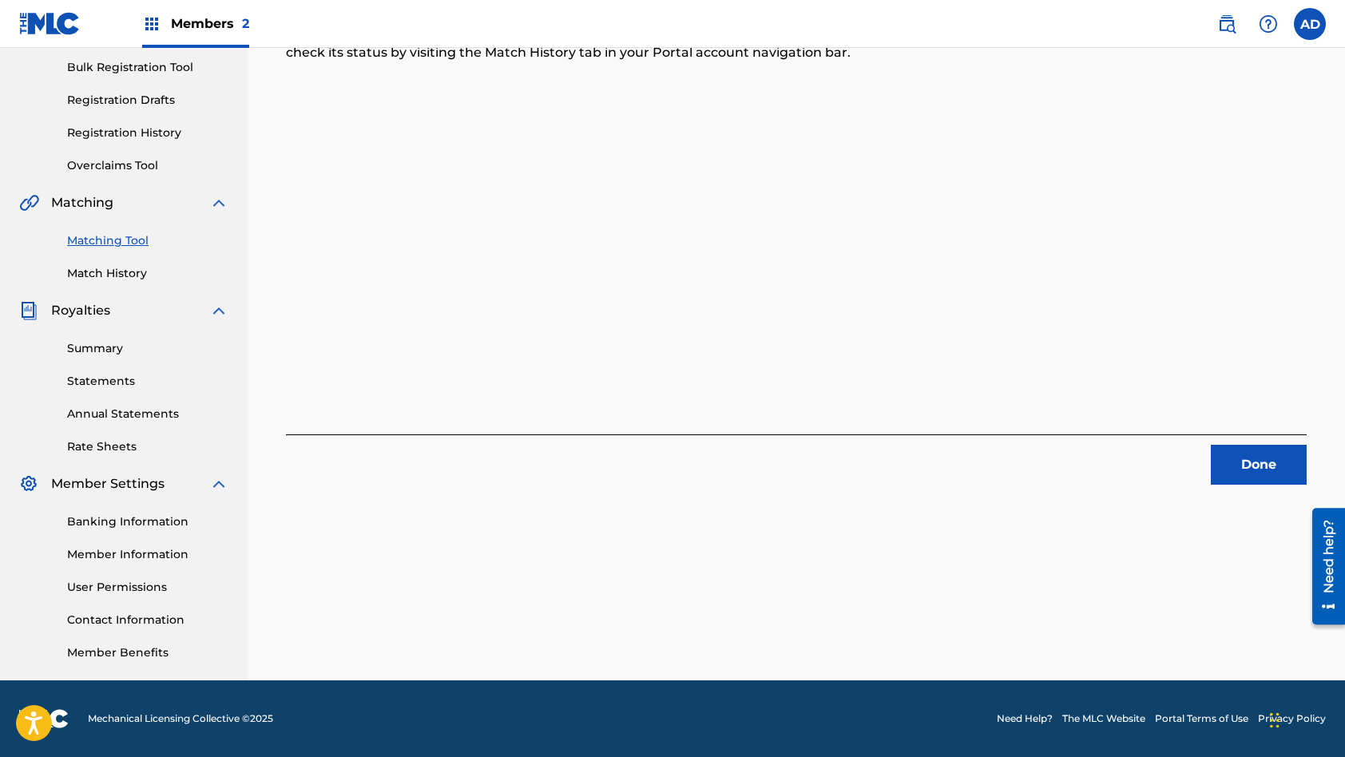
click at [1262, 466] on button "Done" at bounding box center [1259, 465] width 96 height 40
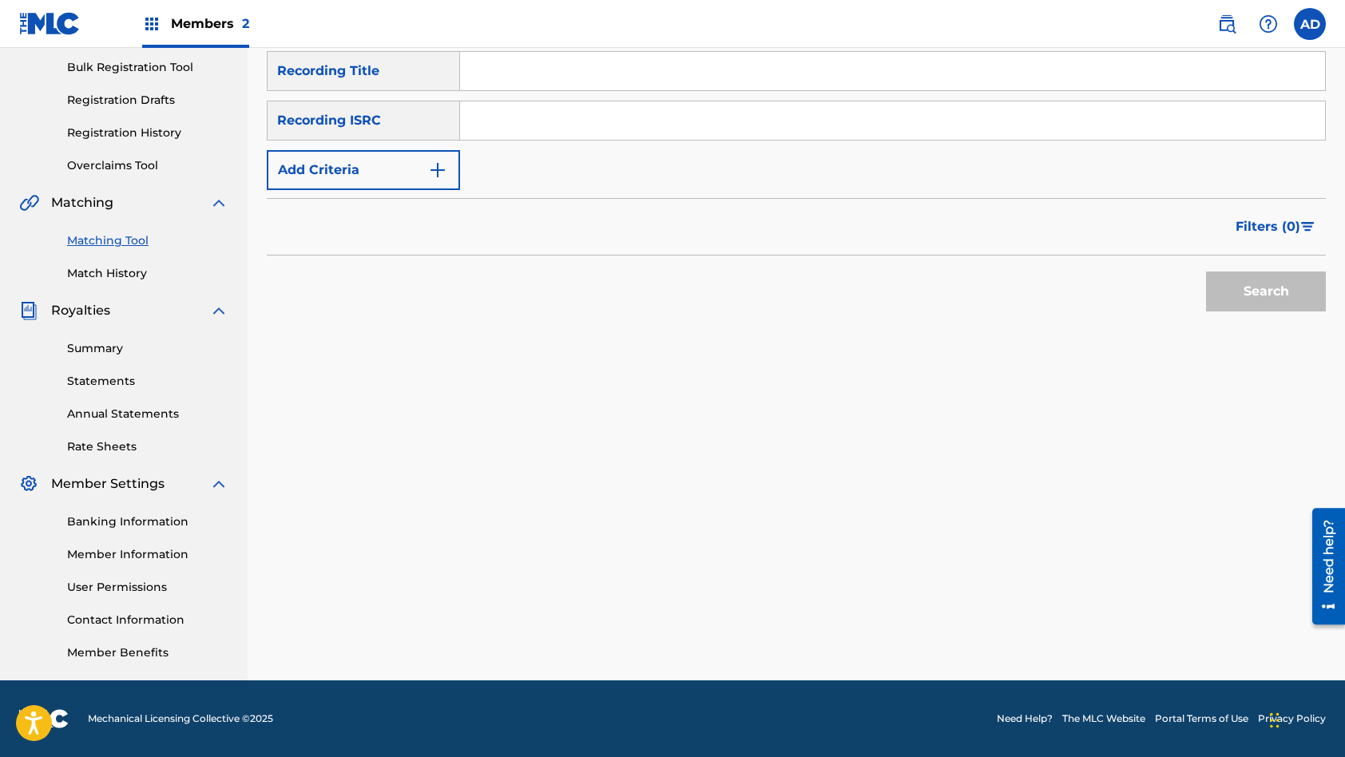
click at [572, 123] on input "Search Form" at bounding box center [892, 120] width 865 height 38
paste input "NZRI12403877"
type input "NZRI12403877"
click at [626, 67] on input "Search Form" at bounding box center [892, 71] width 865 height 38
paste input "MY BEAUTIFUL WORLD"
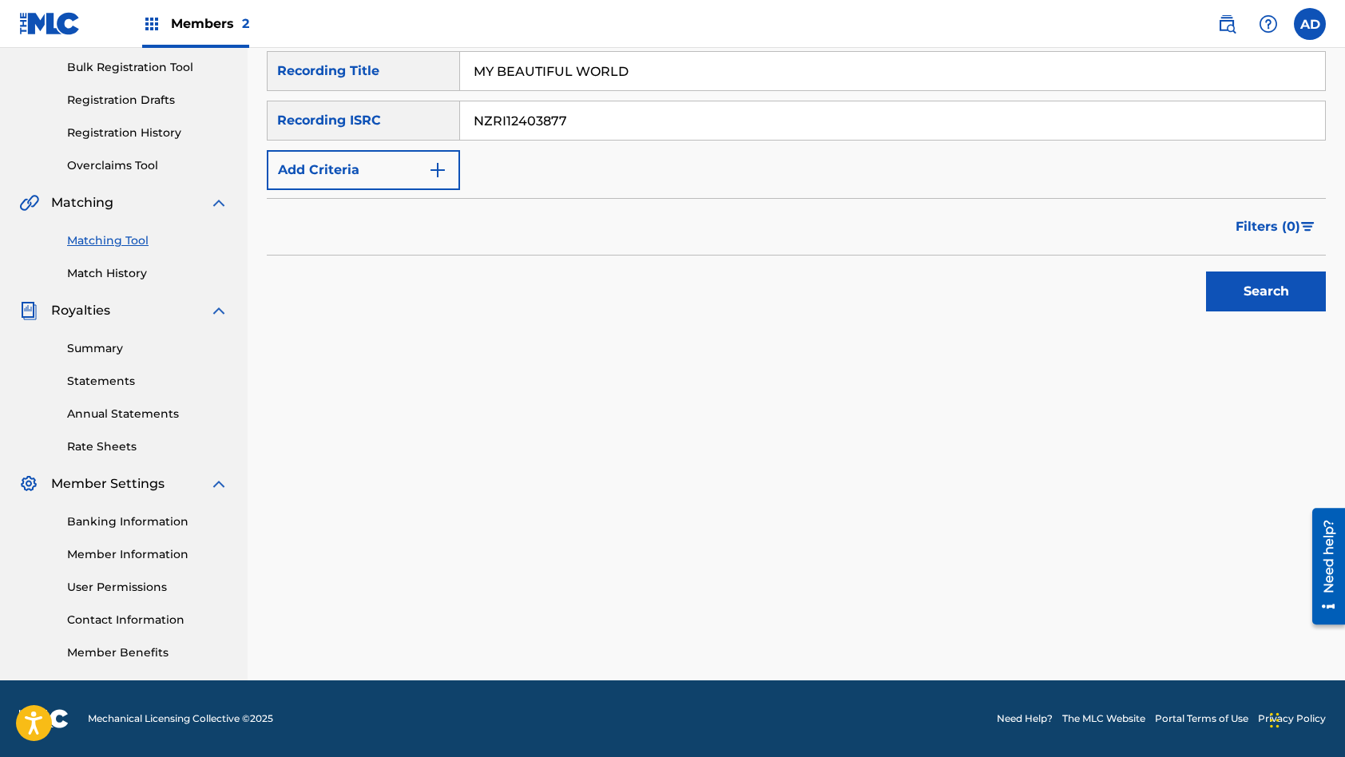
type input "MY BEAUTIFUL WORLD"
click at [1206, 272] on button "Search" at bounding box center [1266, 292] width 120 height 40
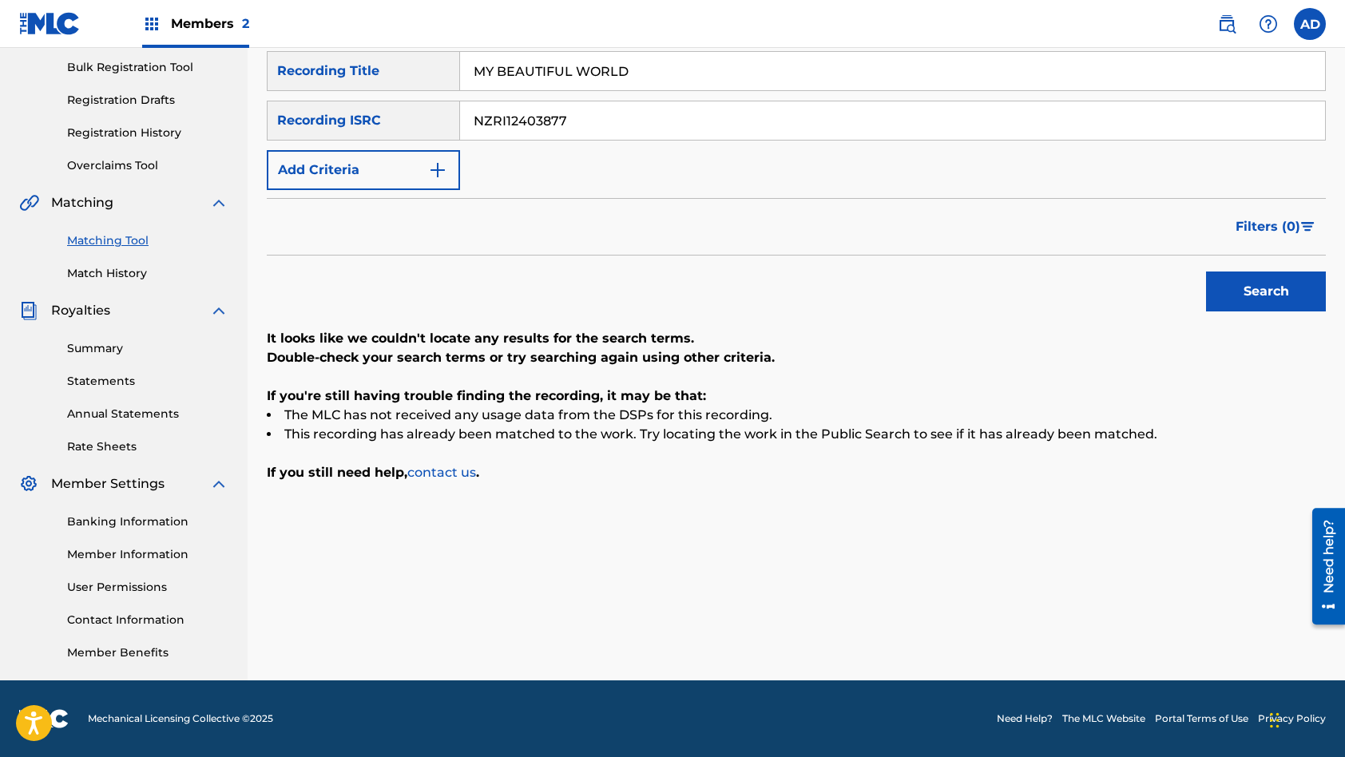
click at [629, 127] on input "NZRI12403877" at bounding box center [892, 120] width 865 height 38
paste input "80"
type input "NZRI12403880"
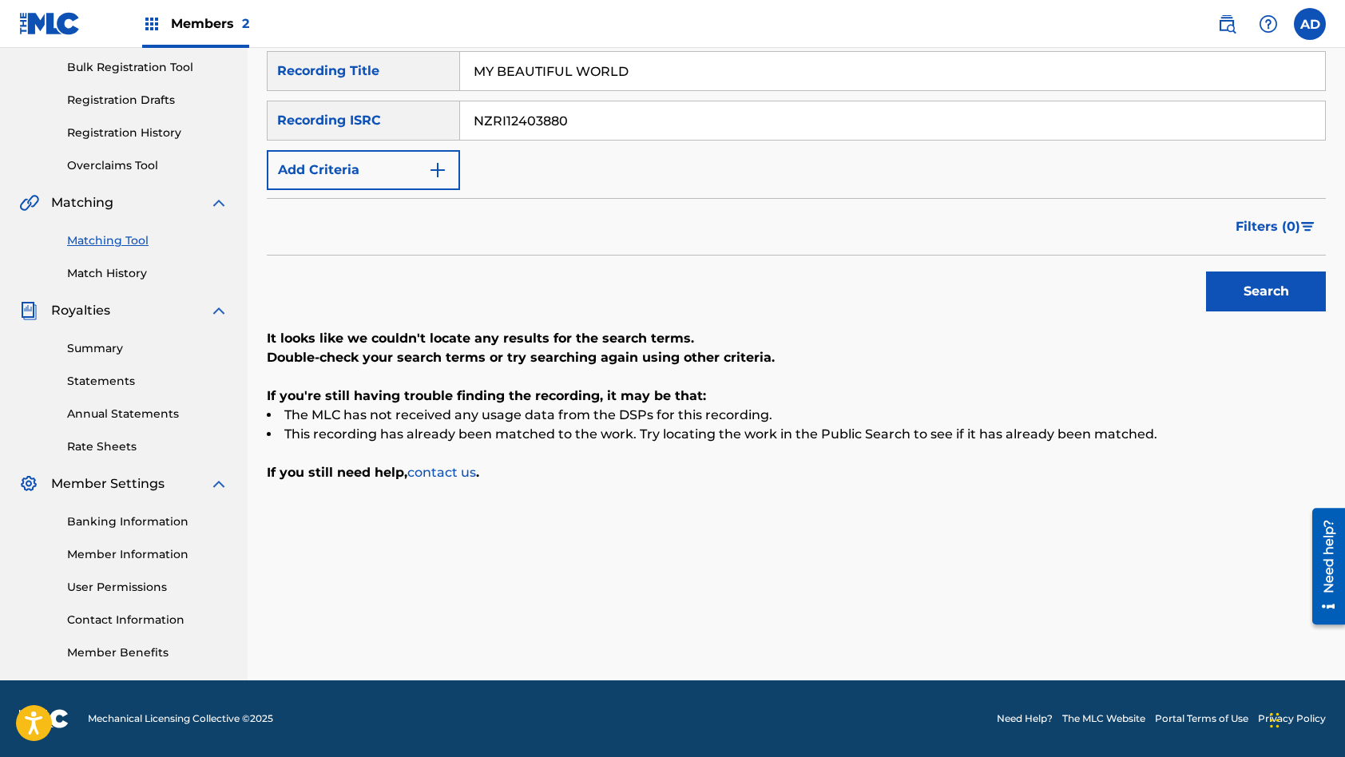
click at [635, 72] on input "MY BEAUTIFUL WORLD" at bounding box center [892, 71] width 865 height 38
paste input "DOG"
type input "MY DOG"
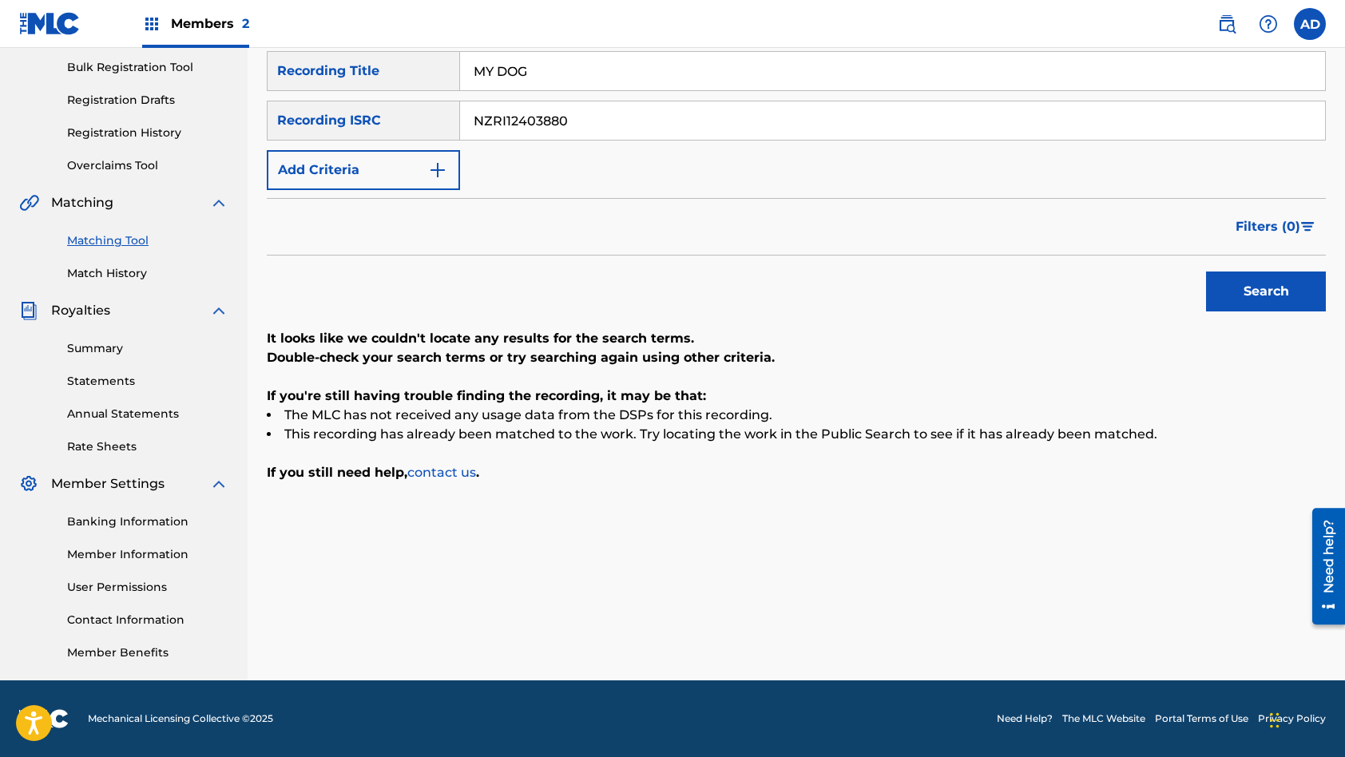
click at [1206, 272] on button "Search" at bounding box center [1266, 292] width 120 height 40
click at [611, 112] on input "NZRI12403880" at bounding box center [892, 120] width 865 height 38
paste input "76"
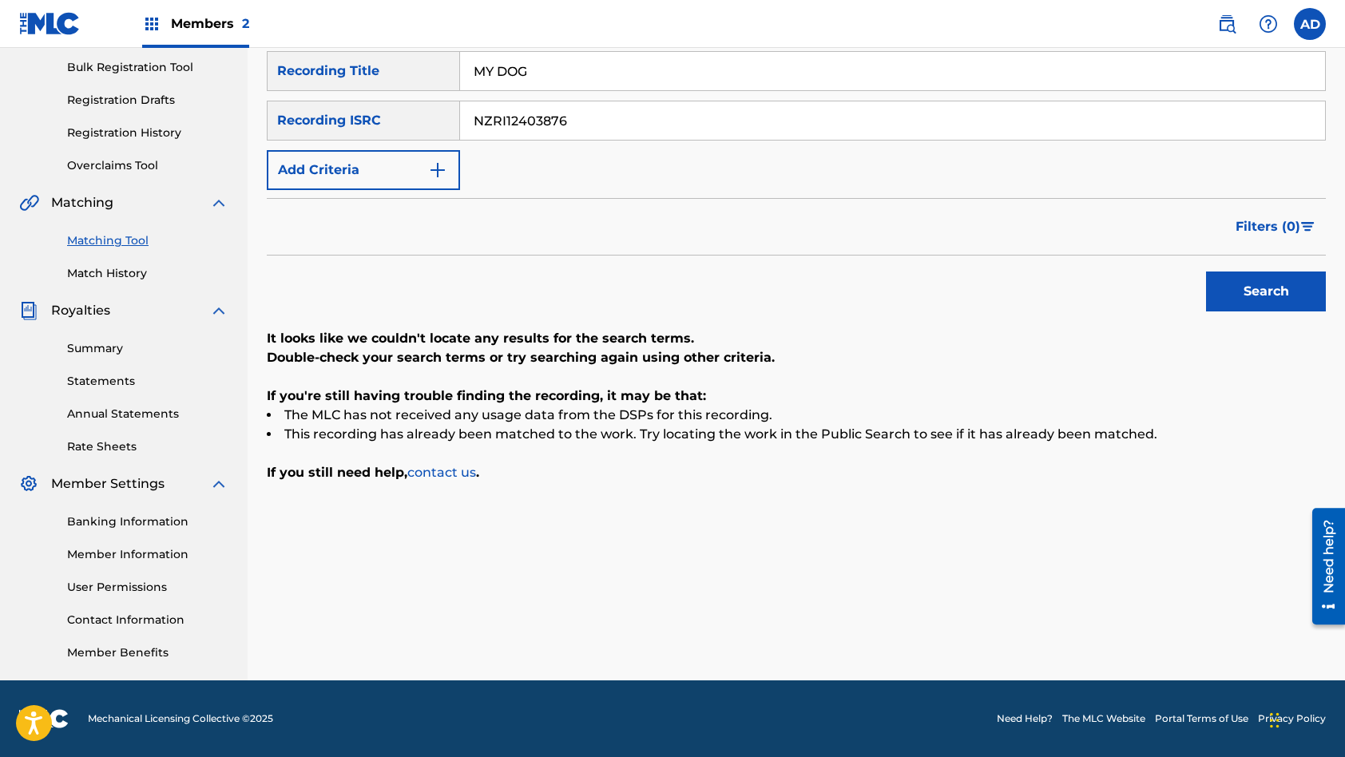
type input "NZRI12403876"
click at [569, 75] on input "MY DOG" at bounding box center [892, 71] width 865 height 38
paste
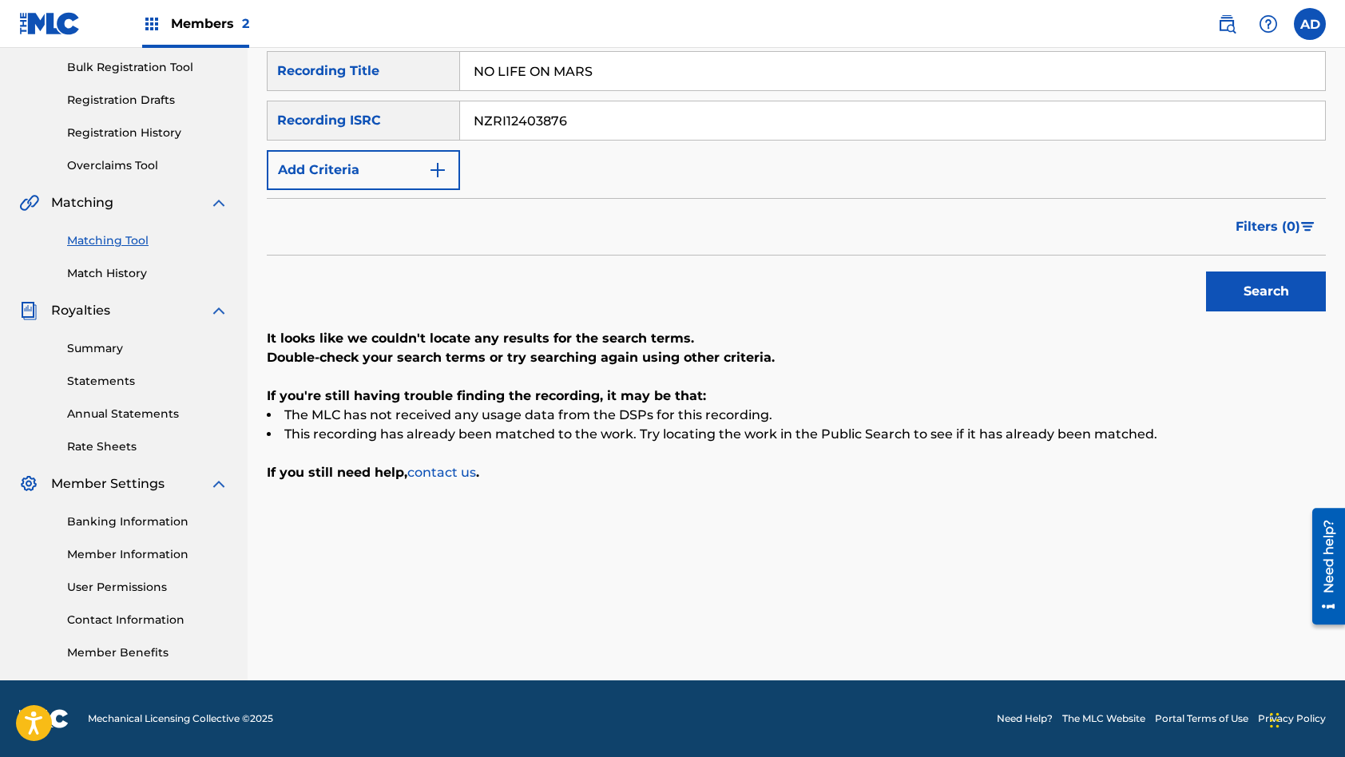
type input "NO LIFE ON MARS"
click at [1206, 272] on button "Search" at bounding box center [1266, 292] width 120 height 40
click at [589, 128] on input "NZRI12403876" at bounding box center [892, 120] width 865 height 38
type input "NZRI11900980"
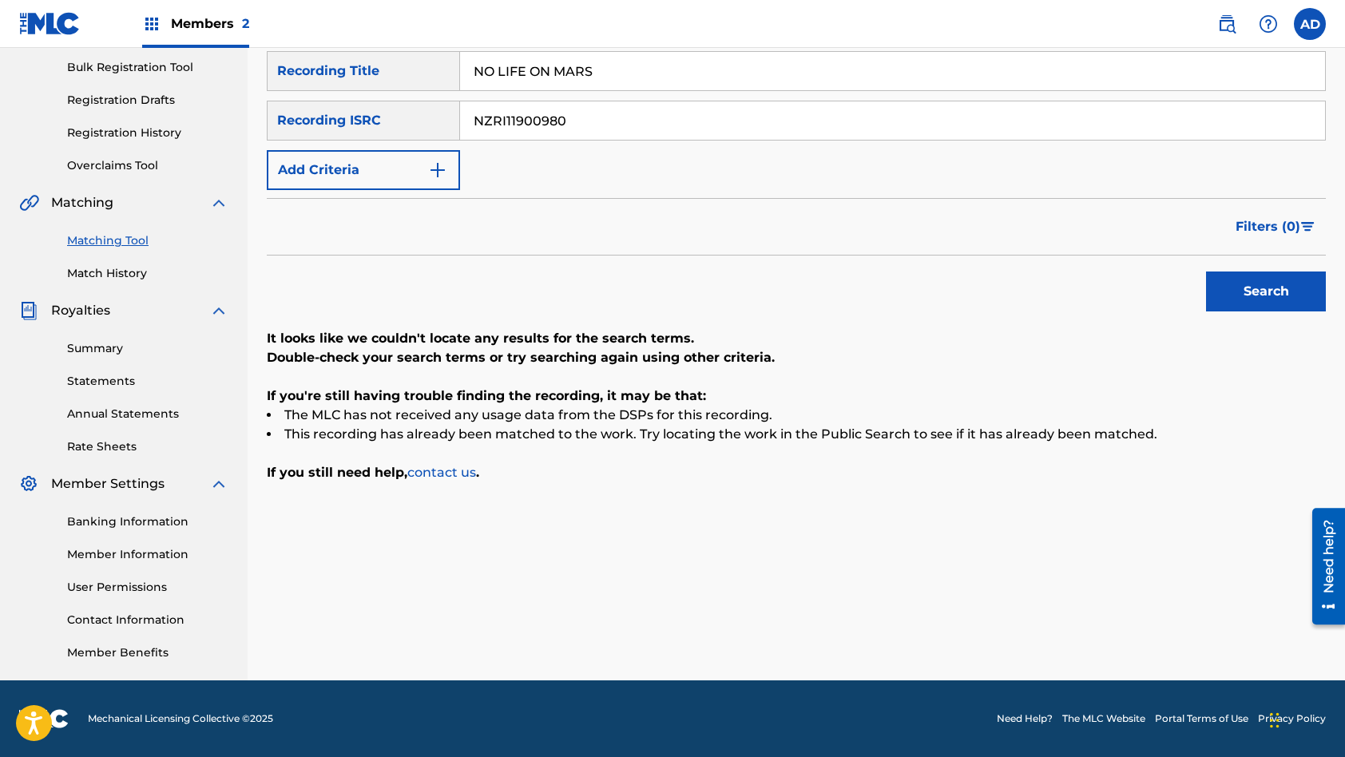
click at [627, 70] on input "NO LIFE ON MARS" at bounding box center [892, 71] width 865 height 38
type input "NO NONSENSE"
click at [1206, 272] on button "Search" at bounding box center [1266, 292] width 120 height 40
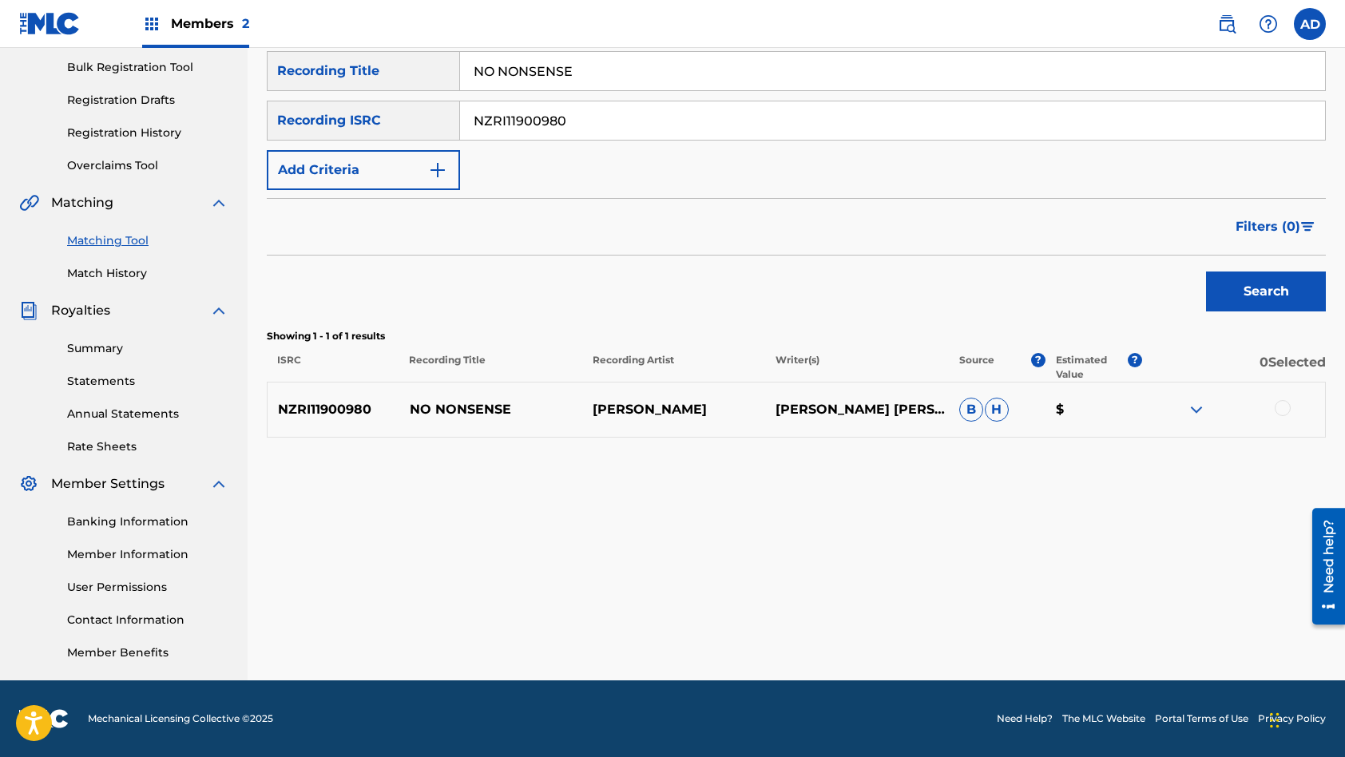
click at [1284, 406] on div at bounding box center [1283, 408] width 16 height 16
click at [1142, 613] on button "Match 1 Group" at bounding box center [1122, 627] width 177 height 40
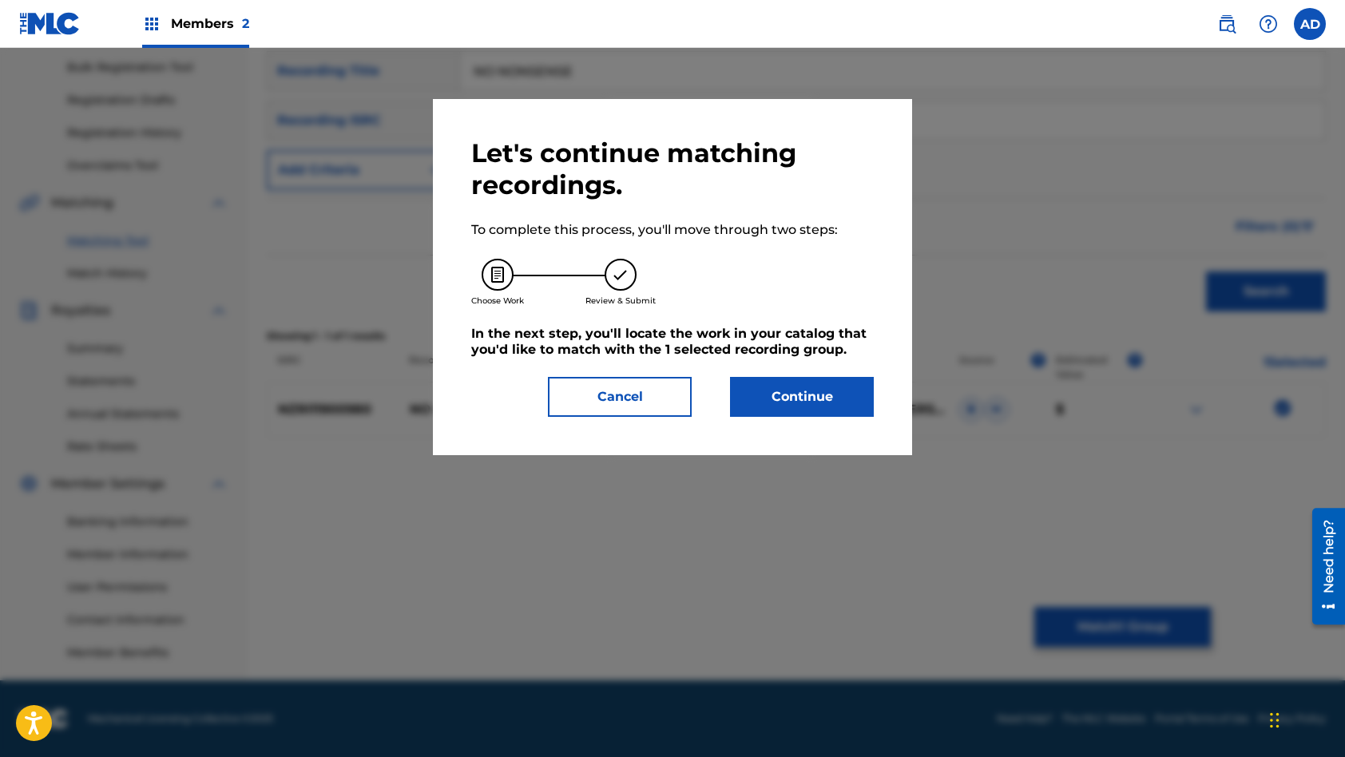
click at [791, 405] on button "Continue" at bounding box center [802, 397] width 144 height 40
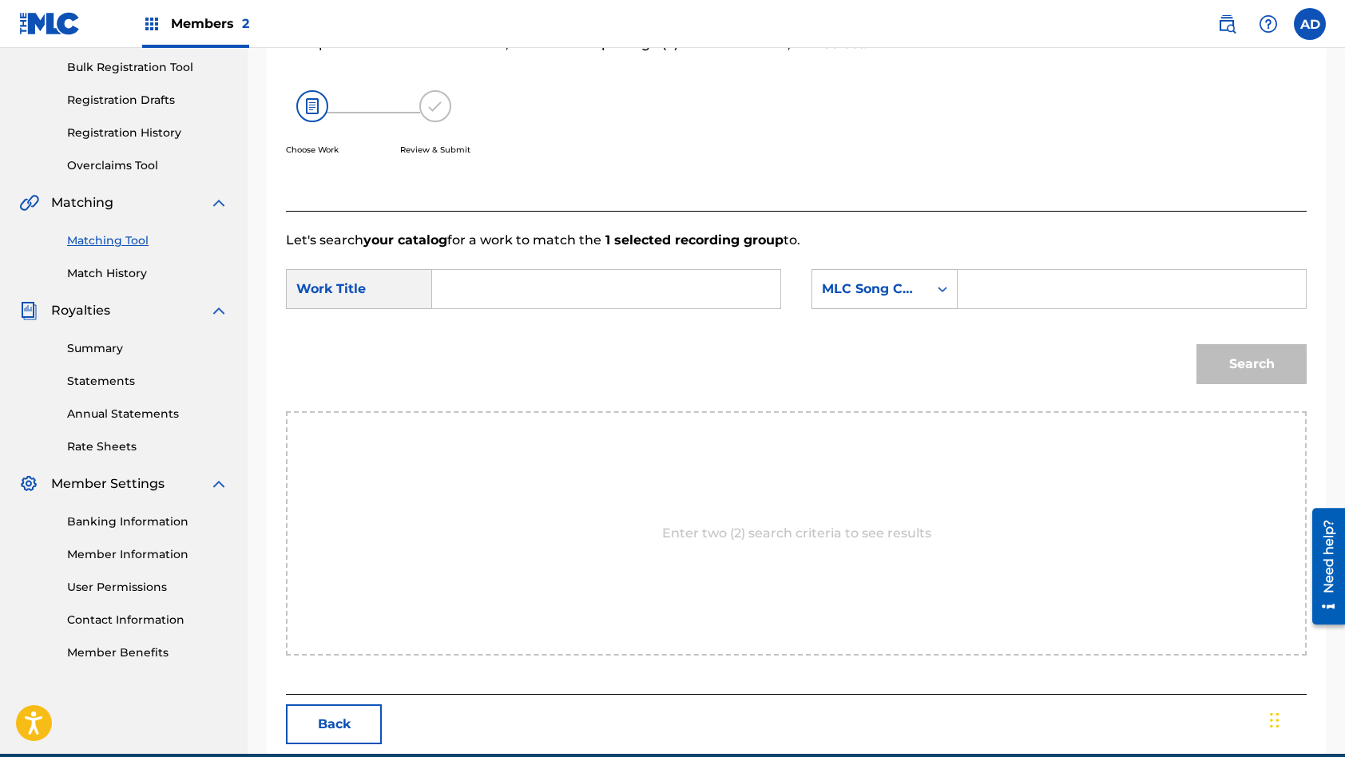
click at [608, 293] on input "Search Form" at bounding box center [606, 289] width 321 height 38
type input "NO NONSENSE"
click at [1010, 287] on input "Search Form" at bounding box center [1131, 289] width 321 height 38
type input "N95US4"
click at [1196, 344] on button "Search" at bounding box center [1251, 364] width 110 height 40
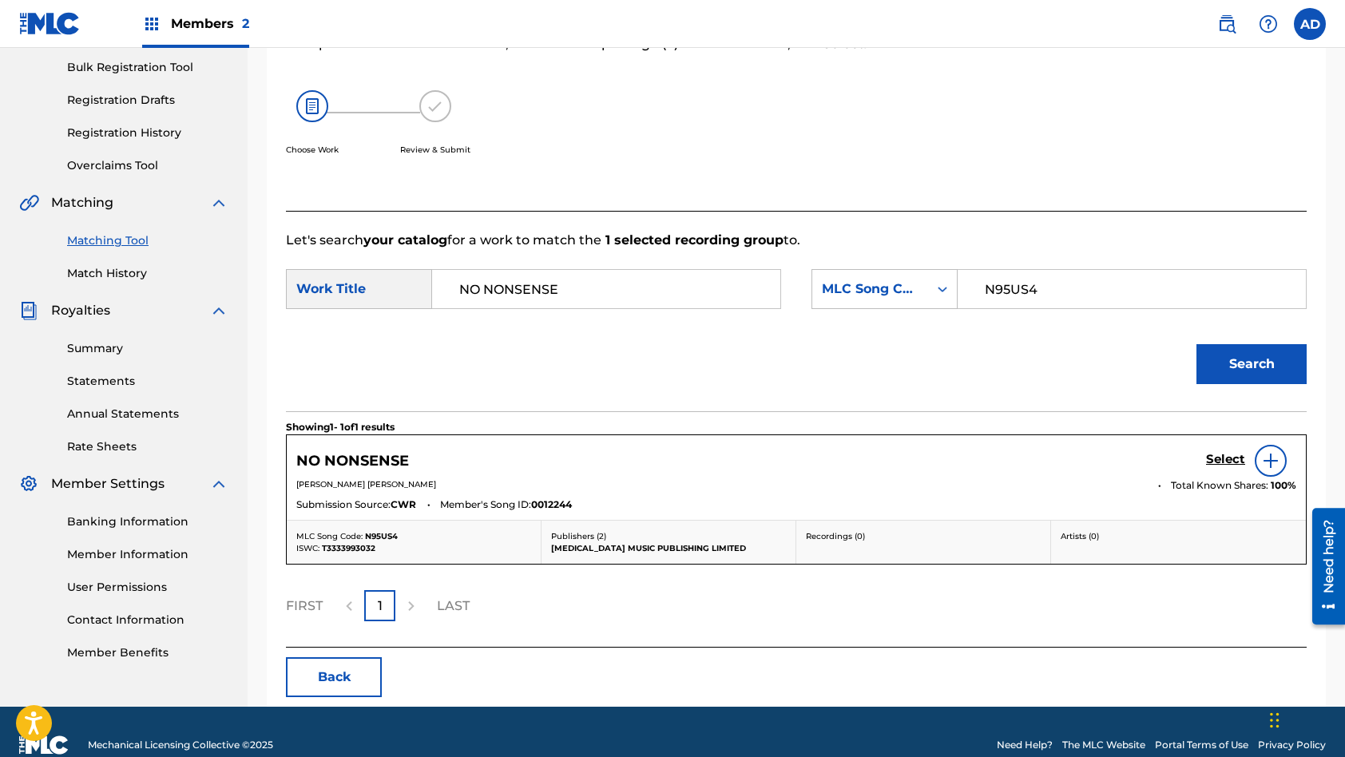
click at [1226, 456] on h5 "Select" at bounding box center [1225, 459] width 39 height 15
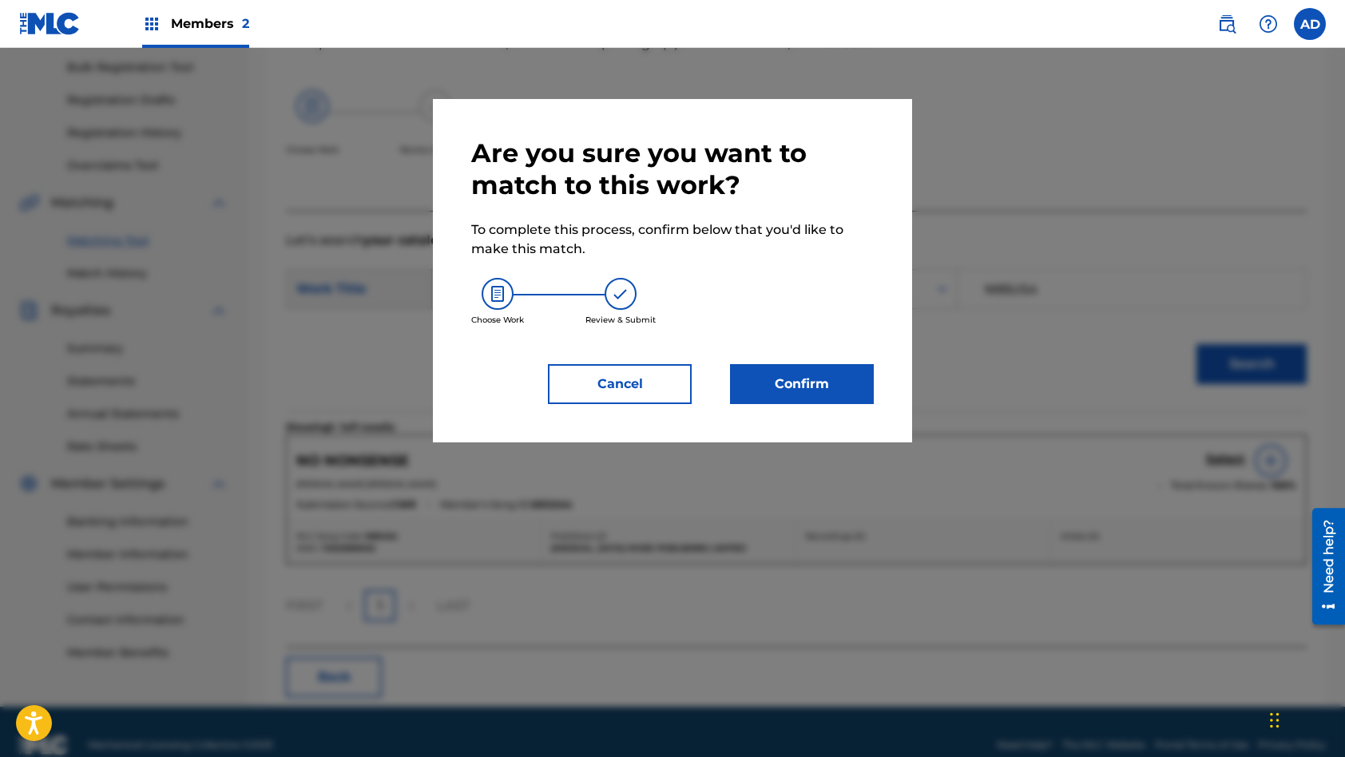
click at [843, 385] on button "Confirm" at bounding box center [802, 384] width 144 height 40
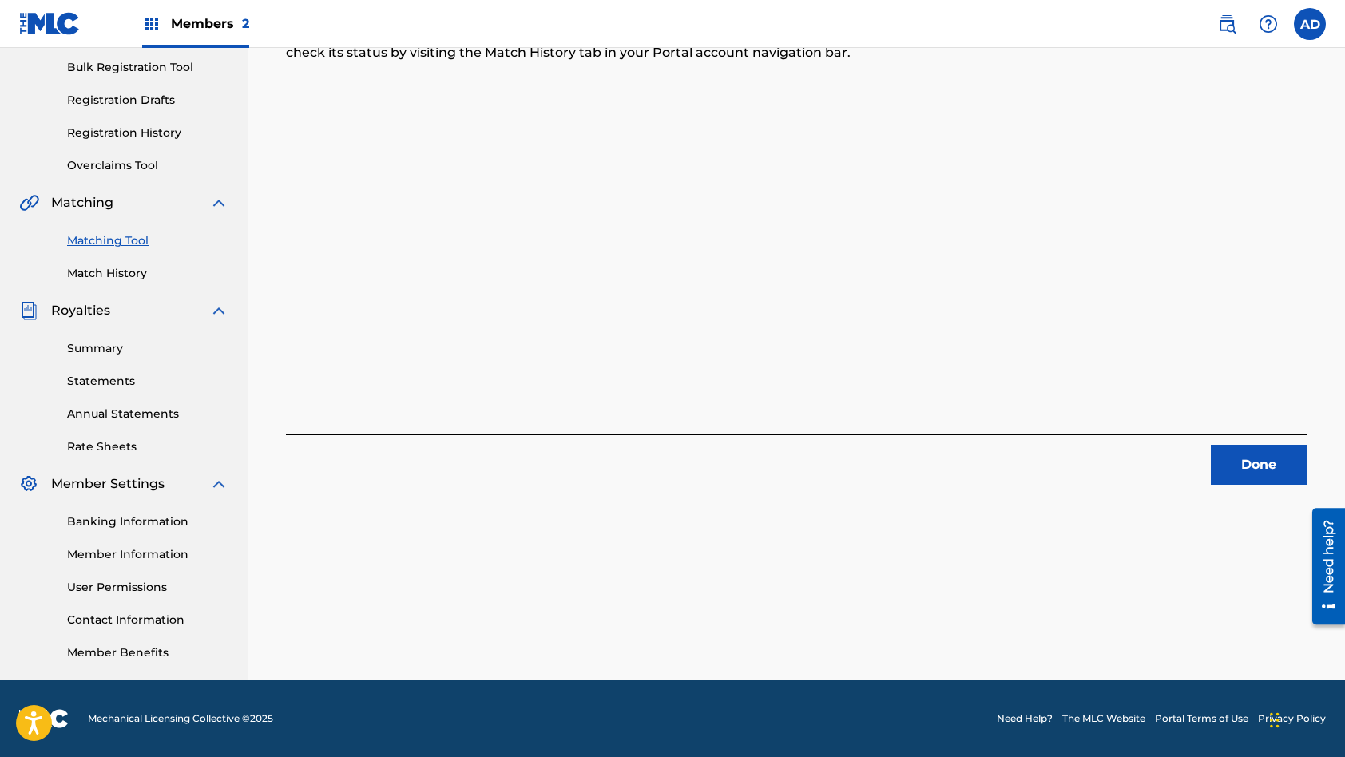
click at [1264, 471] on button "Done" at bounding box center [1259, 465] width 96 height 40
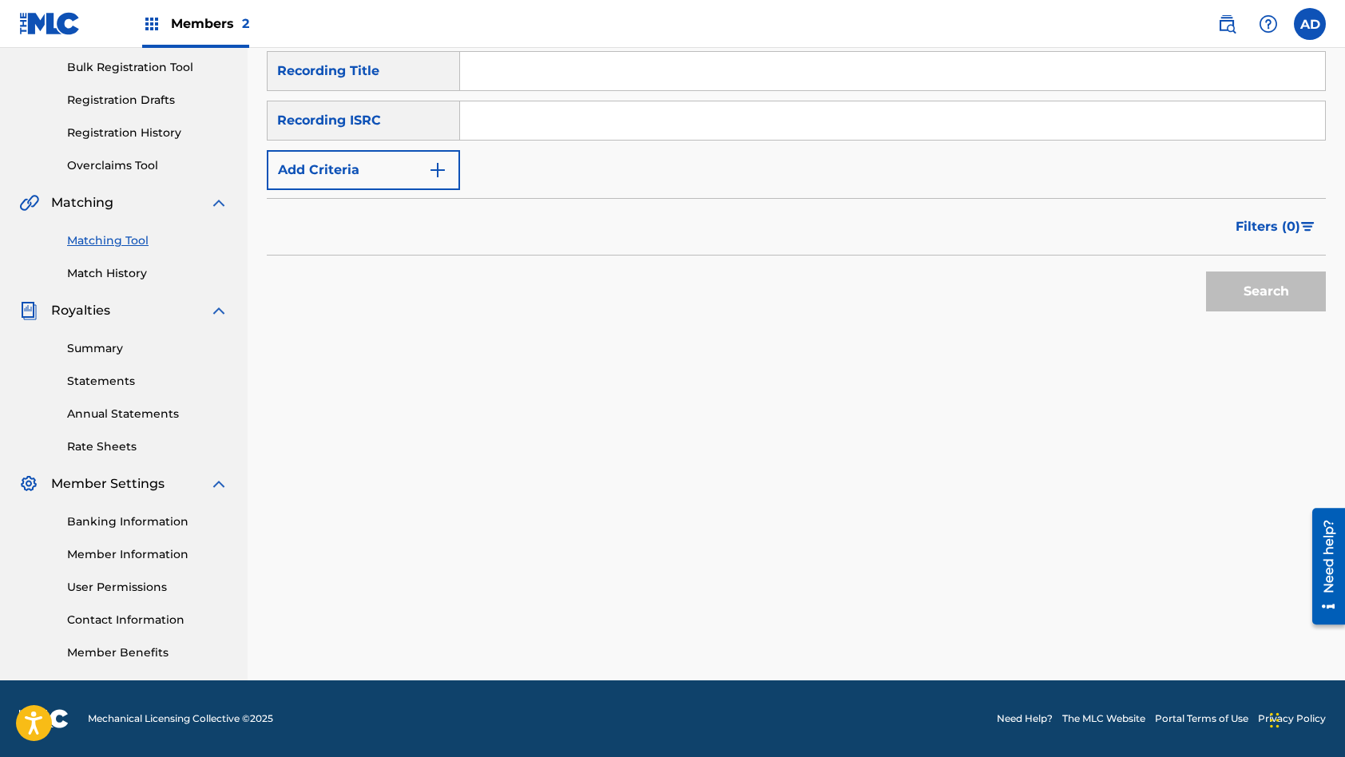
click at [538, 109] on input "Search Form" at bounding box center [892, 120] width 865 height 38
type input "NZRI11900982"
click at [585, 72] on input "Search Form" at bounding box center [892, 71] width 865 height 38
type input "NO ONE CAN TELL"
click at [1206, 272] on button "Search" at bounding box center [1266, 292] width 120 height 40
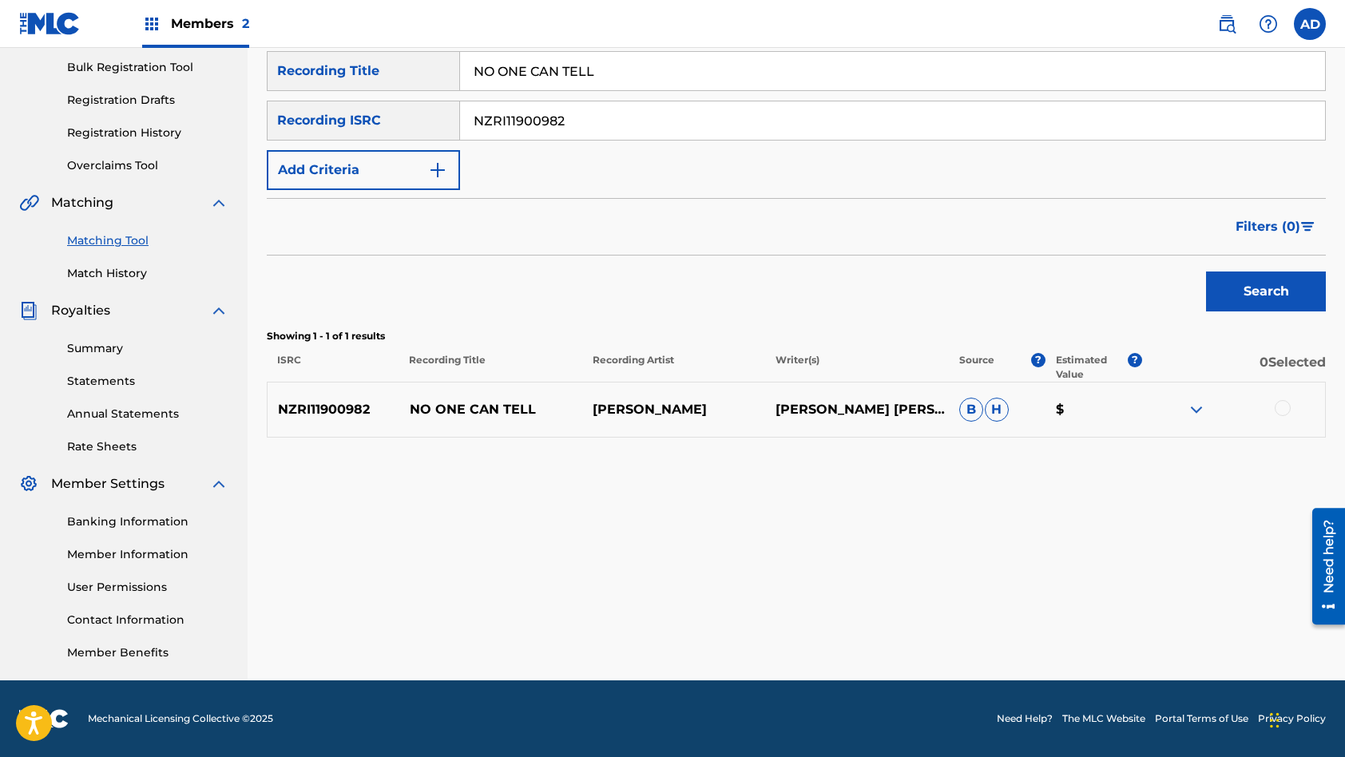
click at [1284, 412] on div at bounding box center [1283, 408] width 16 height 16
click at [1117, 629] on button "Match 1 Group" at bounding box center [1122, 627] width 177 height 40
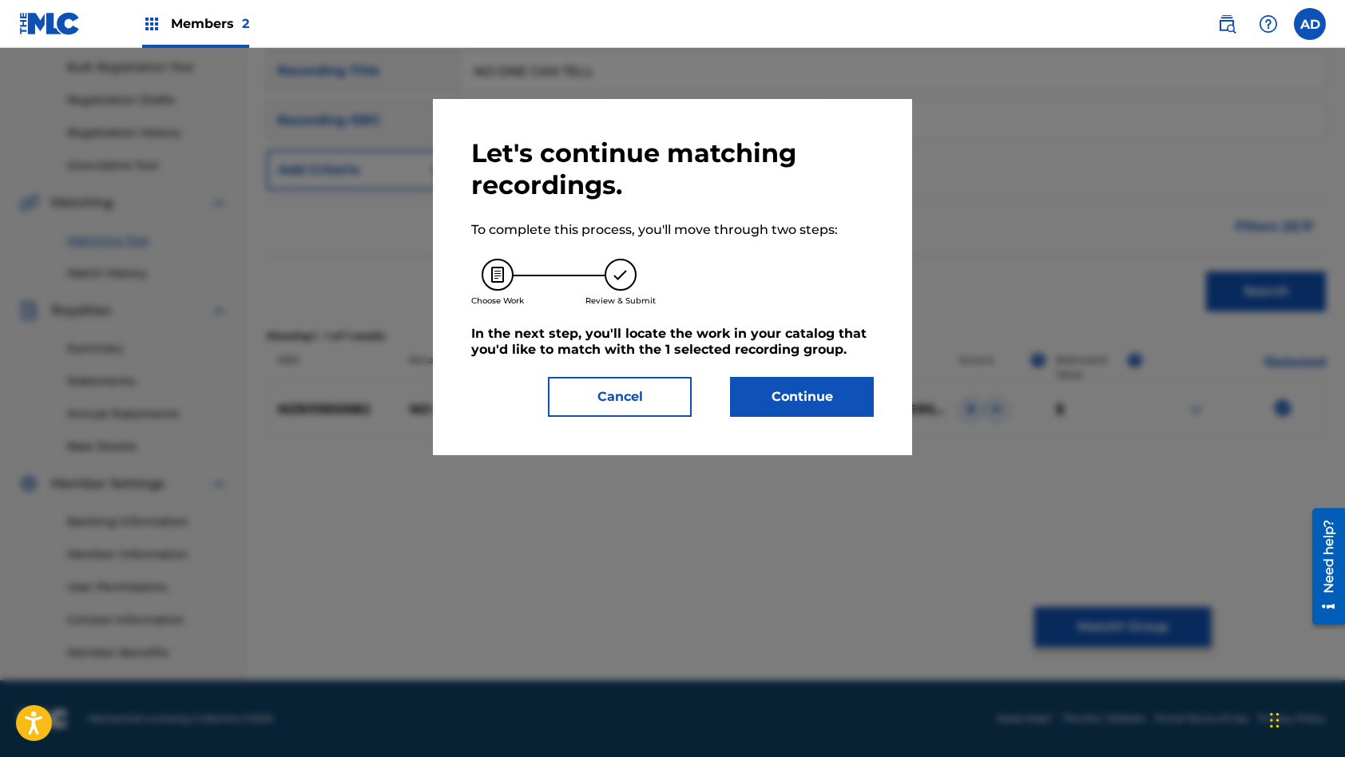
click at [830, 391] on button "Continue" at bounding box center [802, 397] width 144 height 40
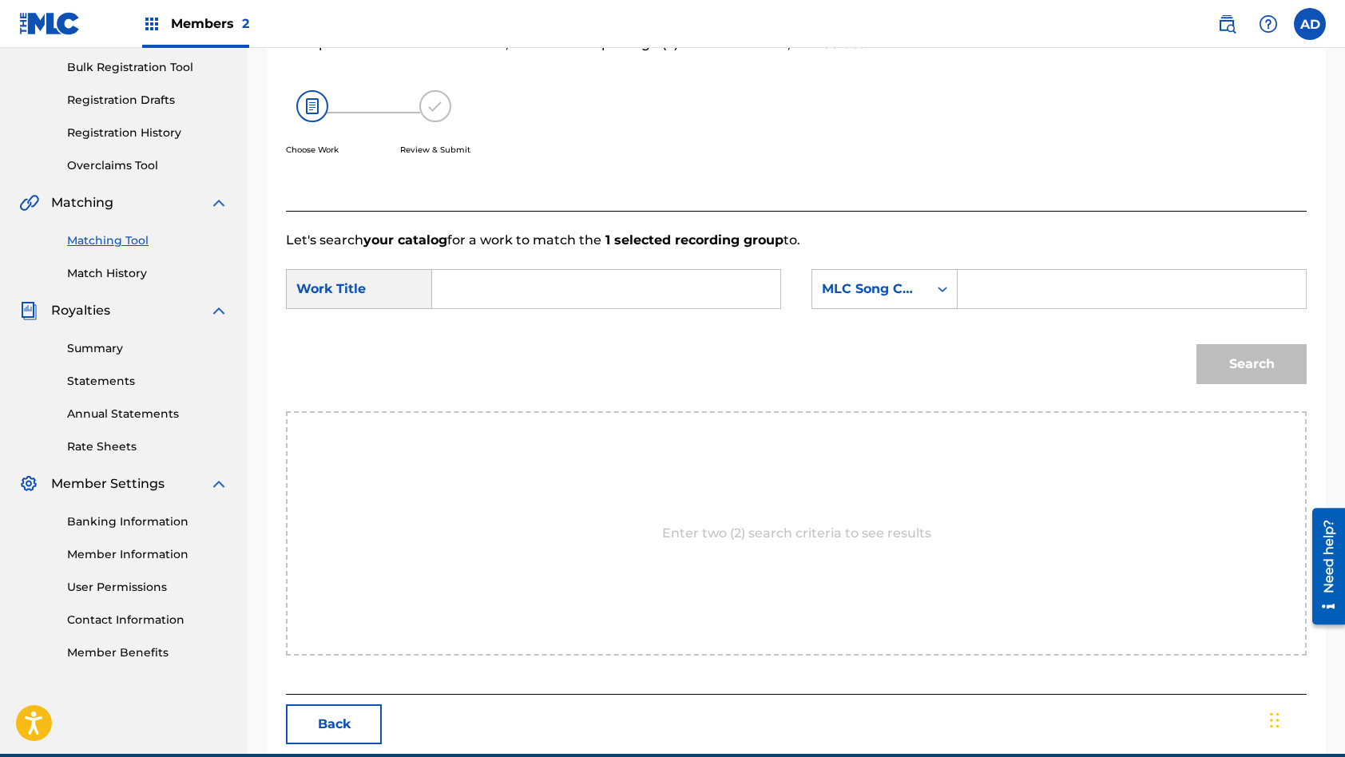
click at [609, 293] on input "Search Form" at bounding box center [606, 289] width 321 height 38
type input "NO ONE CAN TELL"
click at [1080, 290] on input "Search Form" at bounding box center [1131, 289] width 321 height 38
type input "N959EQ"
click at [1196, 344] on button "Search" at bounding box center [1251, 364] width 110 height 40
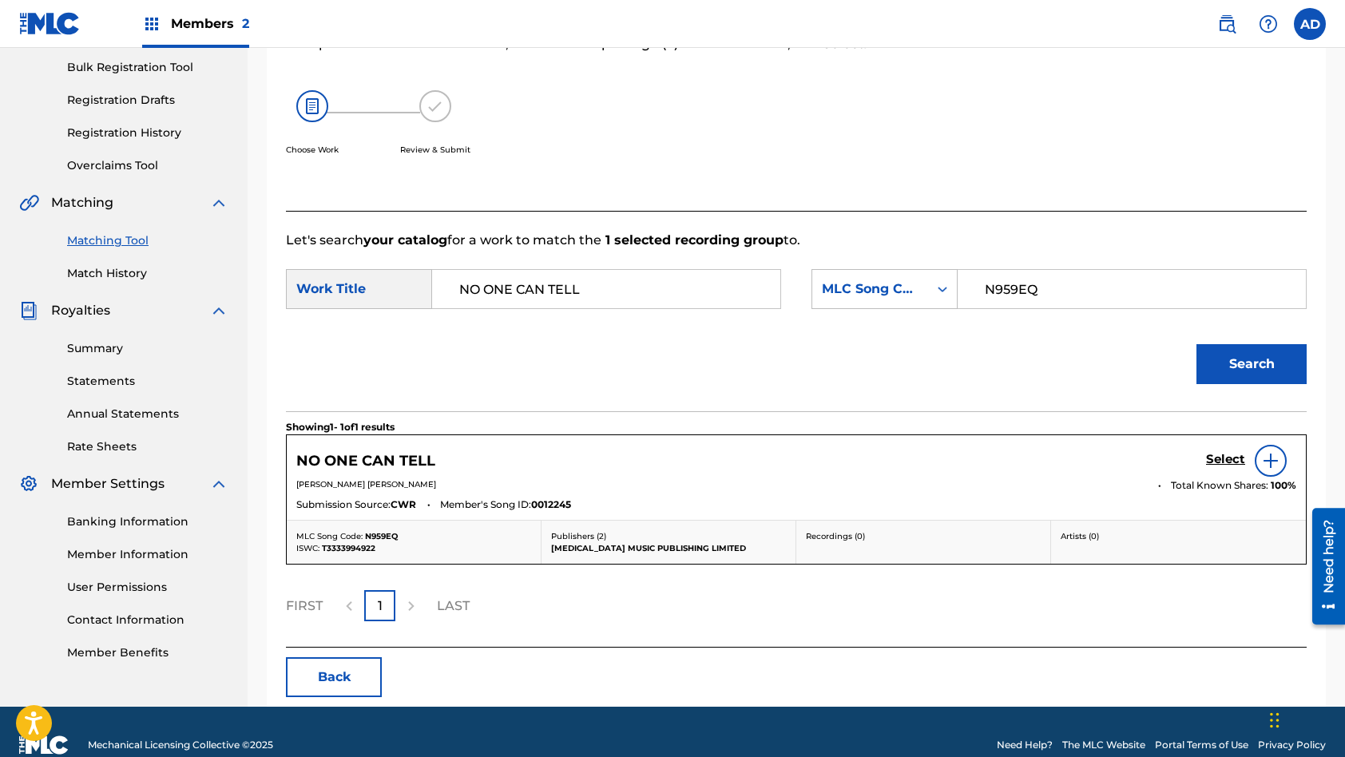
click at [1232, 458] on h5 "Select" at bounding box center [1225, 459] width 39 height 15
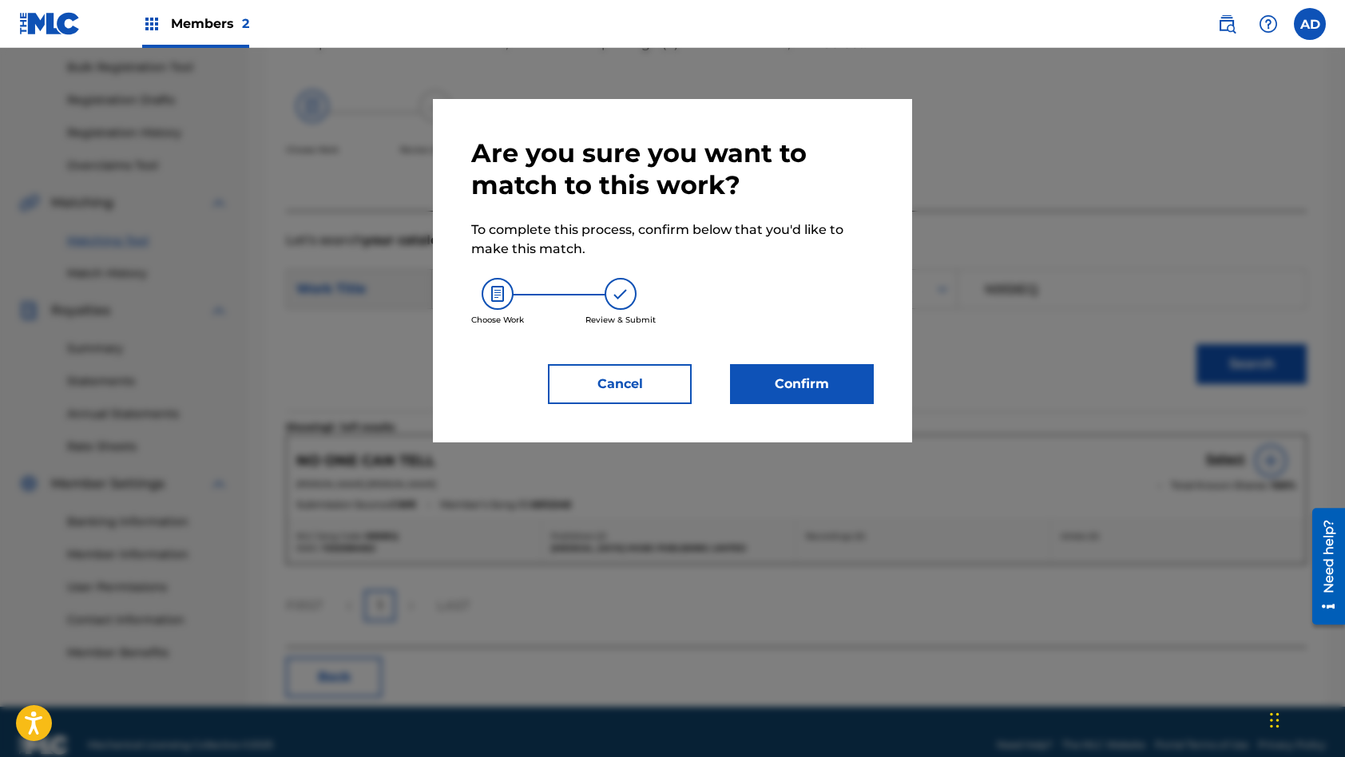
click at [837, 386] on button "Confirm" at bounding box center [802, 384] width 144 height 40
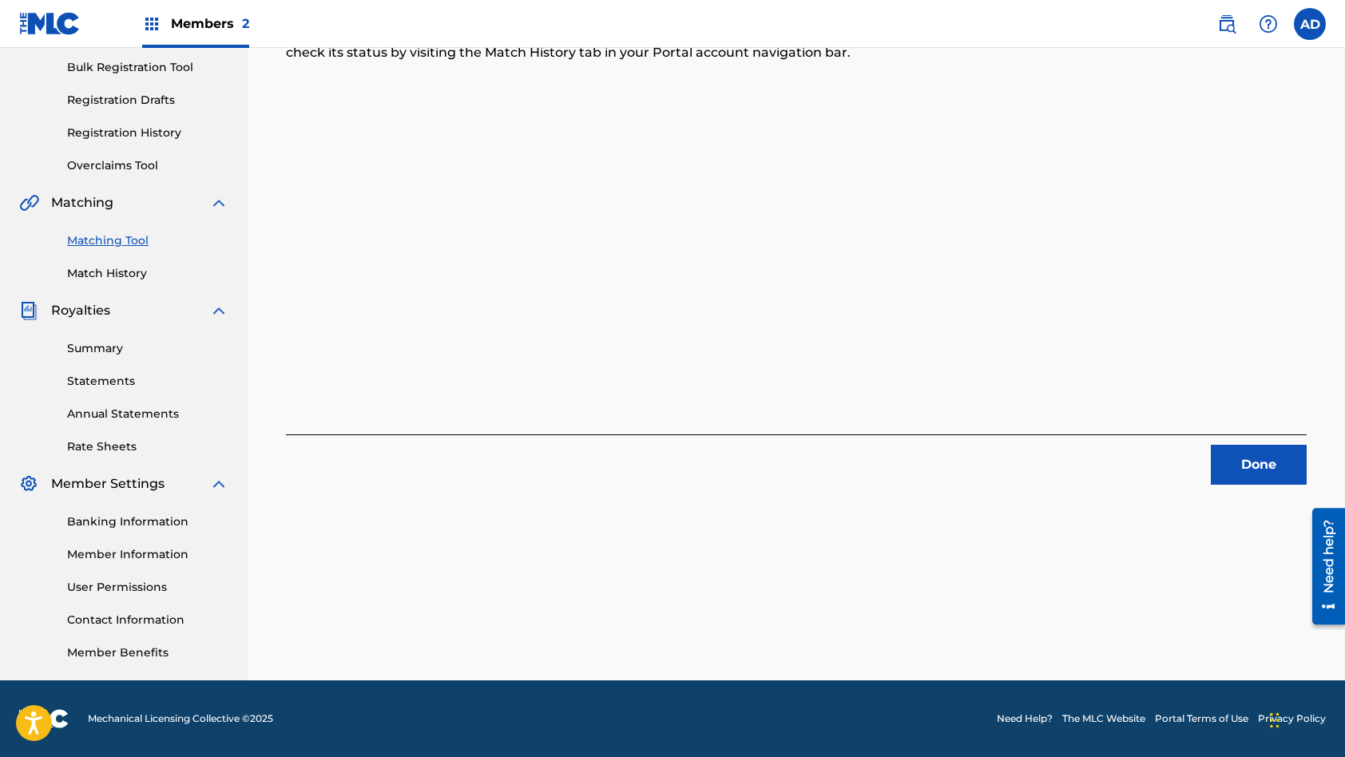
click at [1255, 459] on button "Done" at bounding box center [1259, 465] width 96 height 40
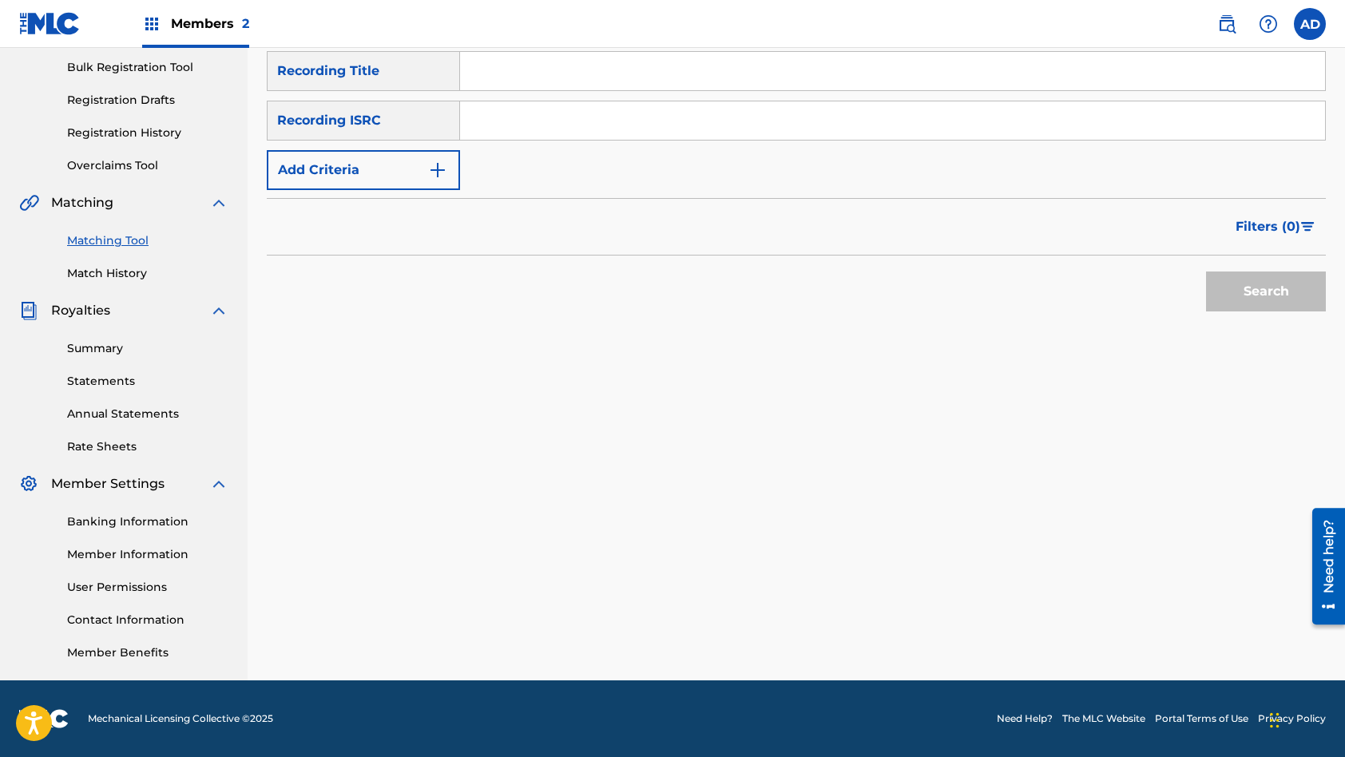
click at [620, 120] on input "Search Form" at bounding box center [892, 120] width 865 height 38
type input "NZRI11900974"
click at [571, 76] on input "Search Form" at bounding box center [892, 71] width 865 height 38
type input "OKAY FOR NOW"
click at [1206, 272] on button "Search" at bounding box center [1266, 292] width 120 height 40
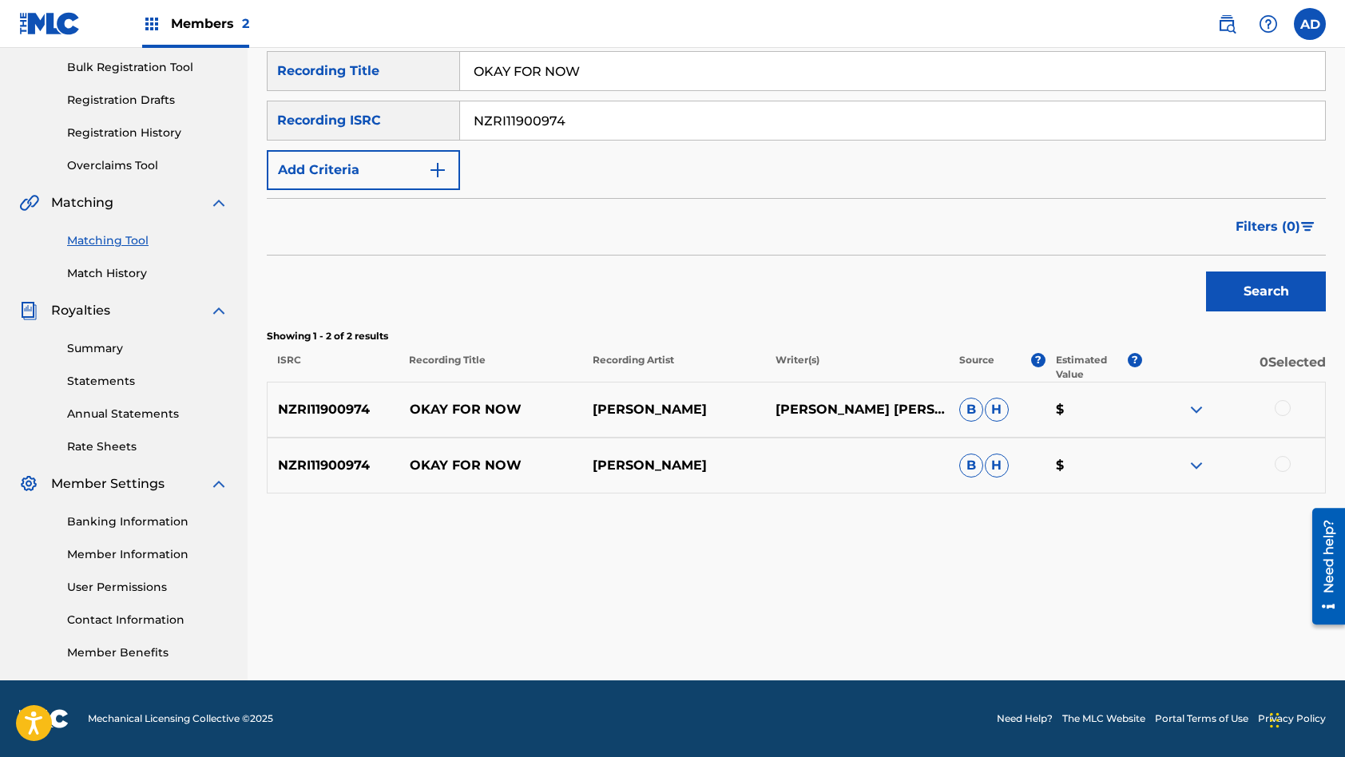
click at [1284, 408] on div at bounding box center [1283, 408] width 16 height 16
click at [1284, 458] on div at bounding box center [1283, 464] width 16 height 16
click at [1151, 609] on button "Match 2 Groups" at bounding box center [1122, 627] width 177 height 40
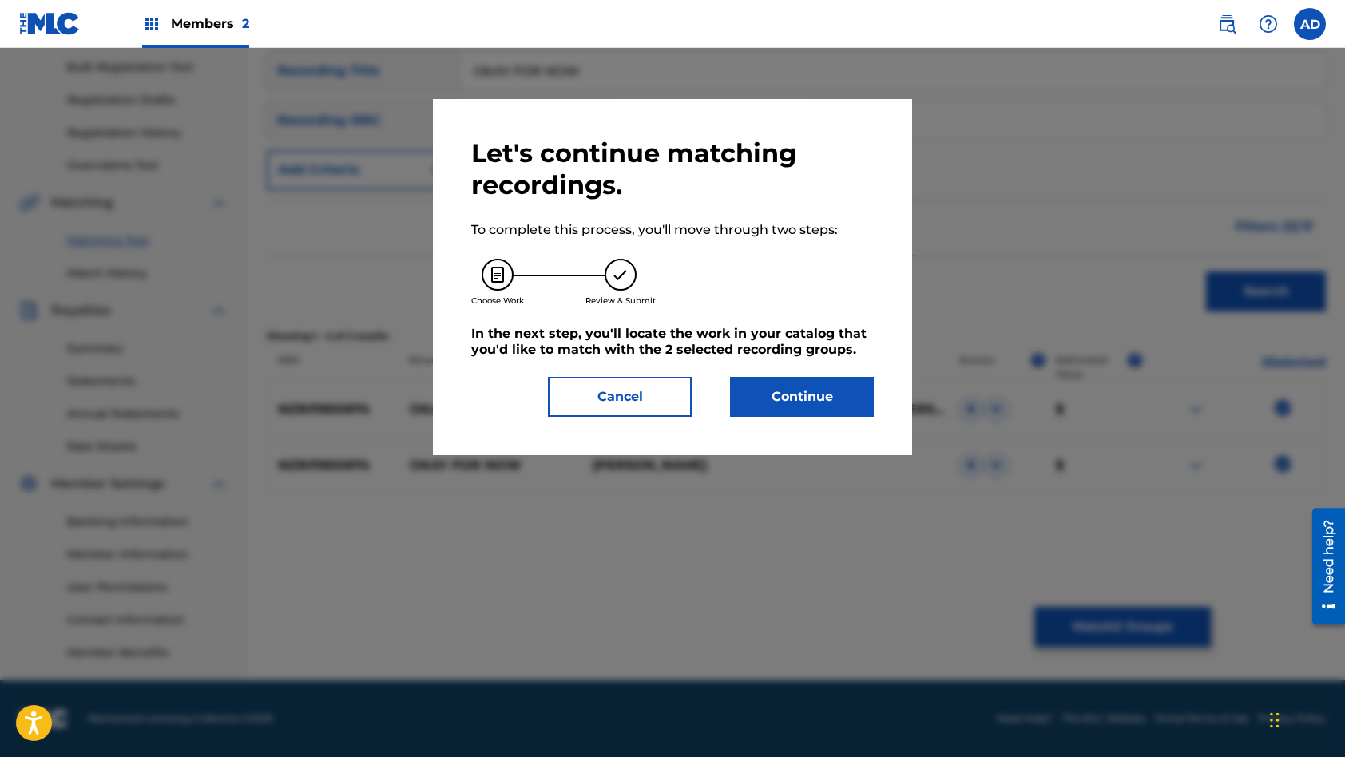
click at [848, 400] on button "Continue" at bounding box center [802, 397] width 144 height 40
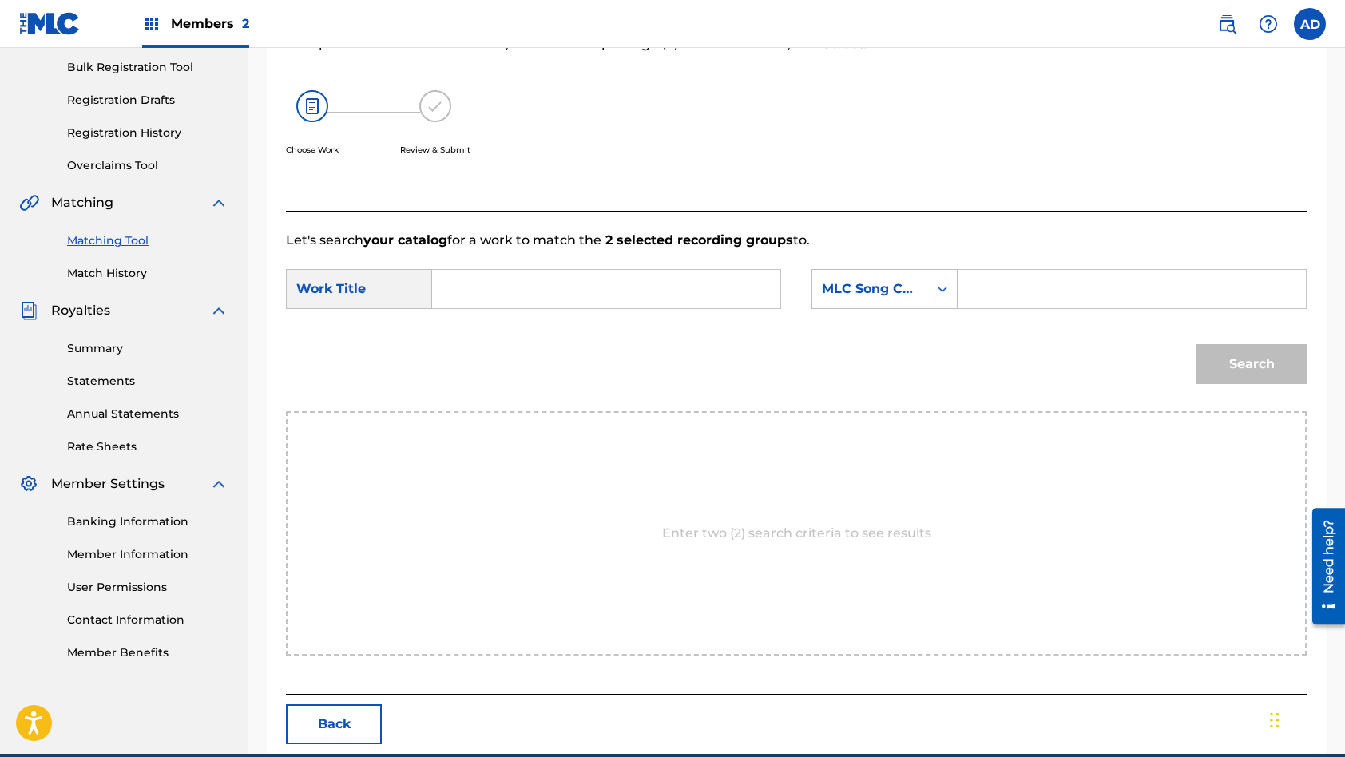
click at [663, 300] on input "Search Form" at bounding box center [606, 289] width 321 height 38
type input "OKAY FOR NOW"
click at [1053, 294] on input "Search Form" at bounding box center [1131, 289] width 321 height 38
type input "OL4UIL"
click at [1196, 344] on button "Search" at bounding box center [1251, 364] width 110 height 40
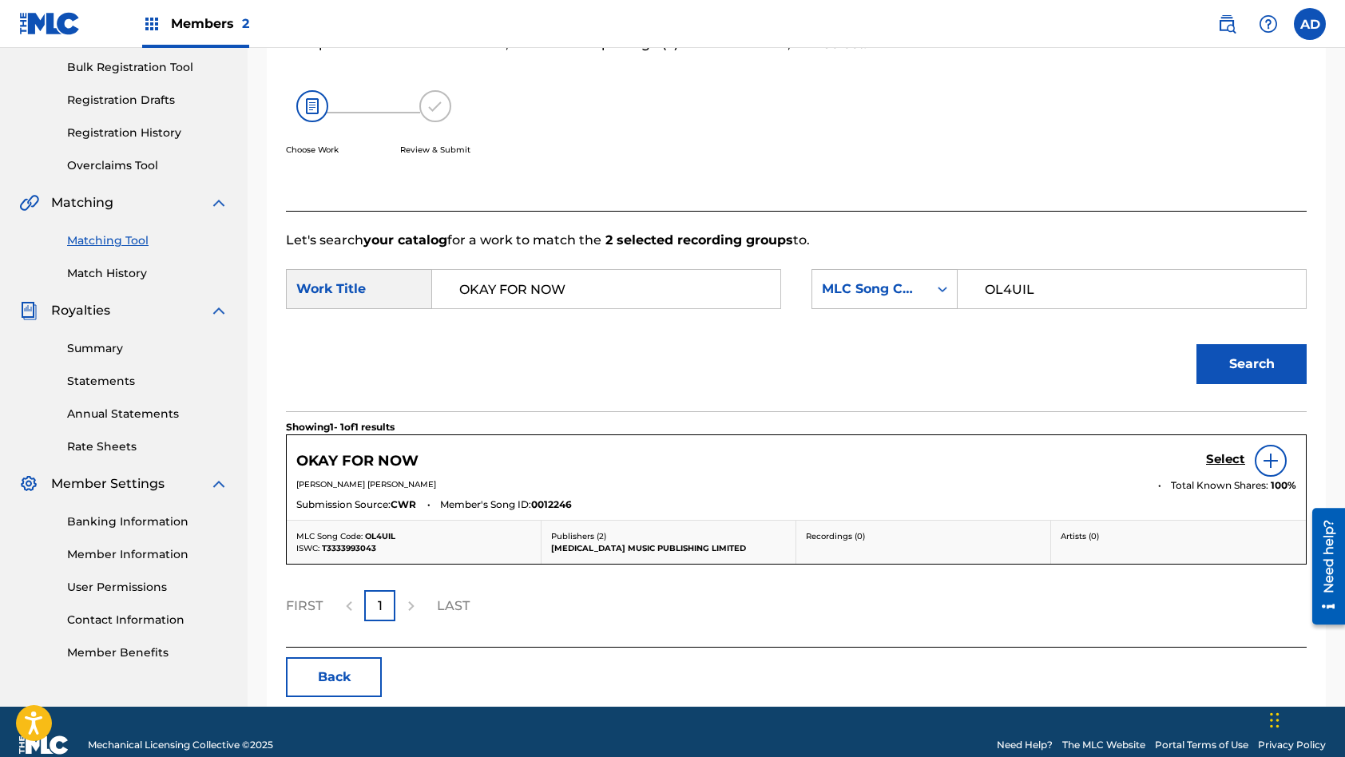
click at [1209, 455] on h5 "Select" at bounding box center [1225, 459] width 39 height 15
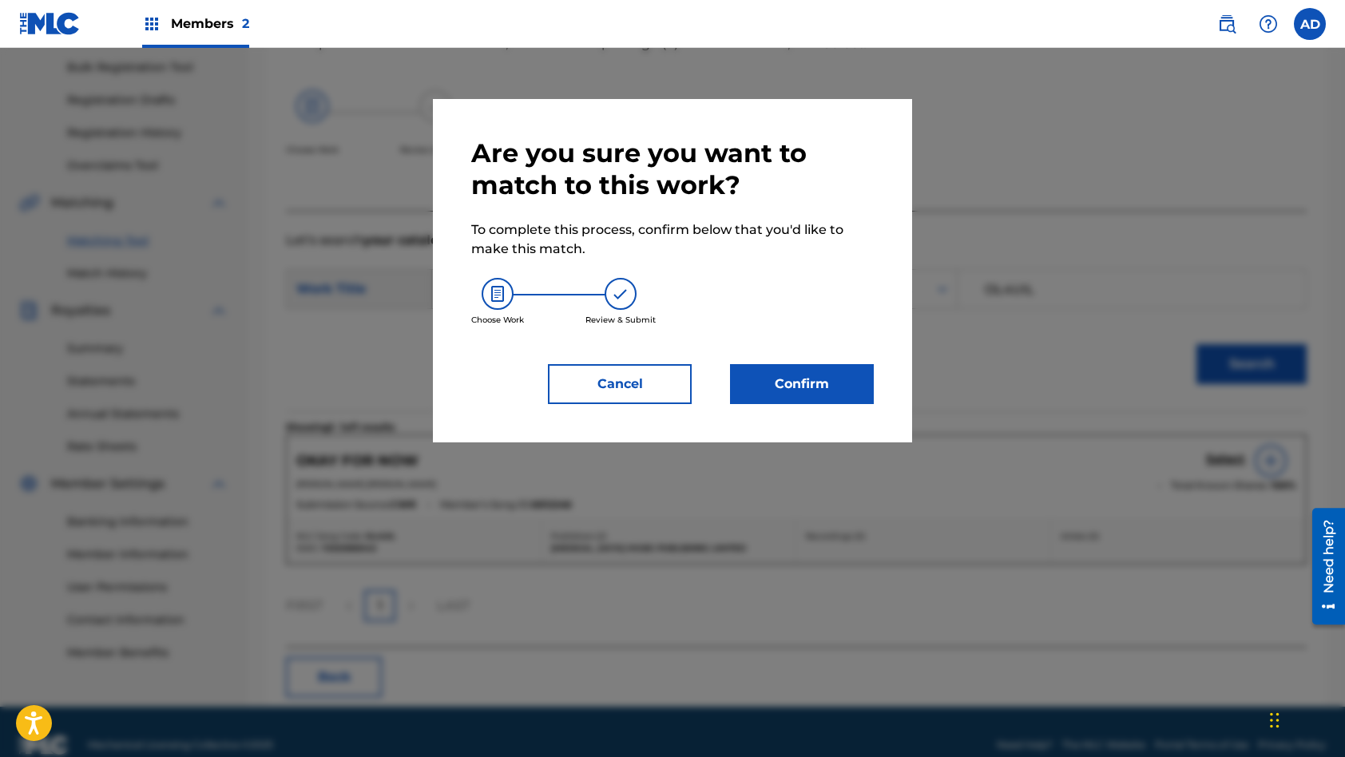
click at [793, 390] on button "Confirm" at bounding box center [802, 384] width 144 height 40
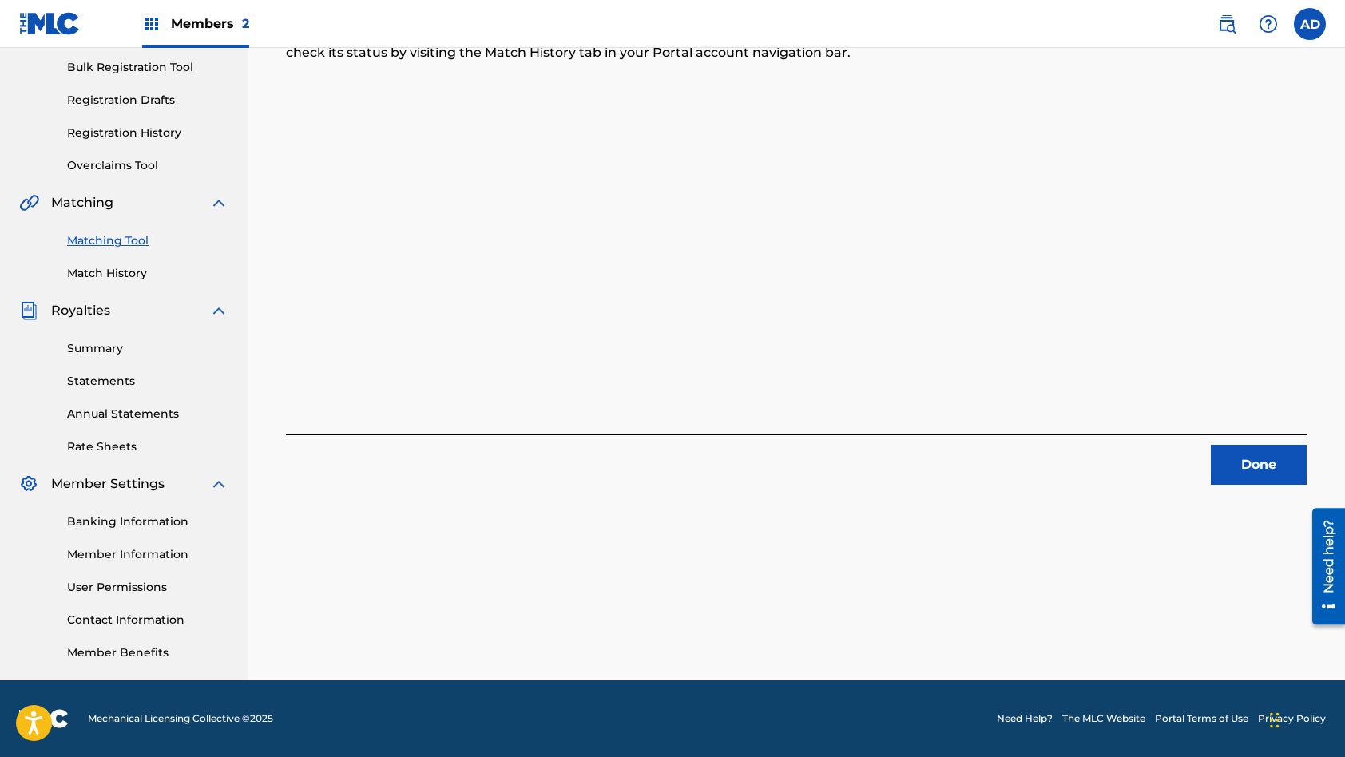
click at [1292, 478] on button "Done" at bounding box center [1259, 465] width 96 height 40
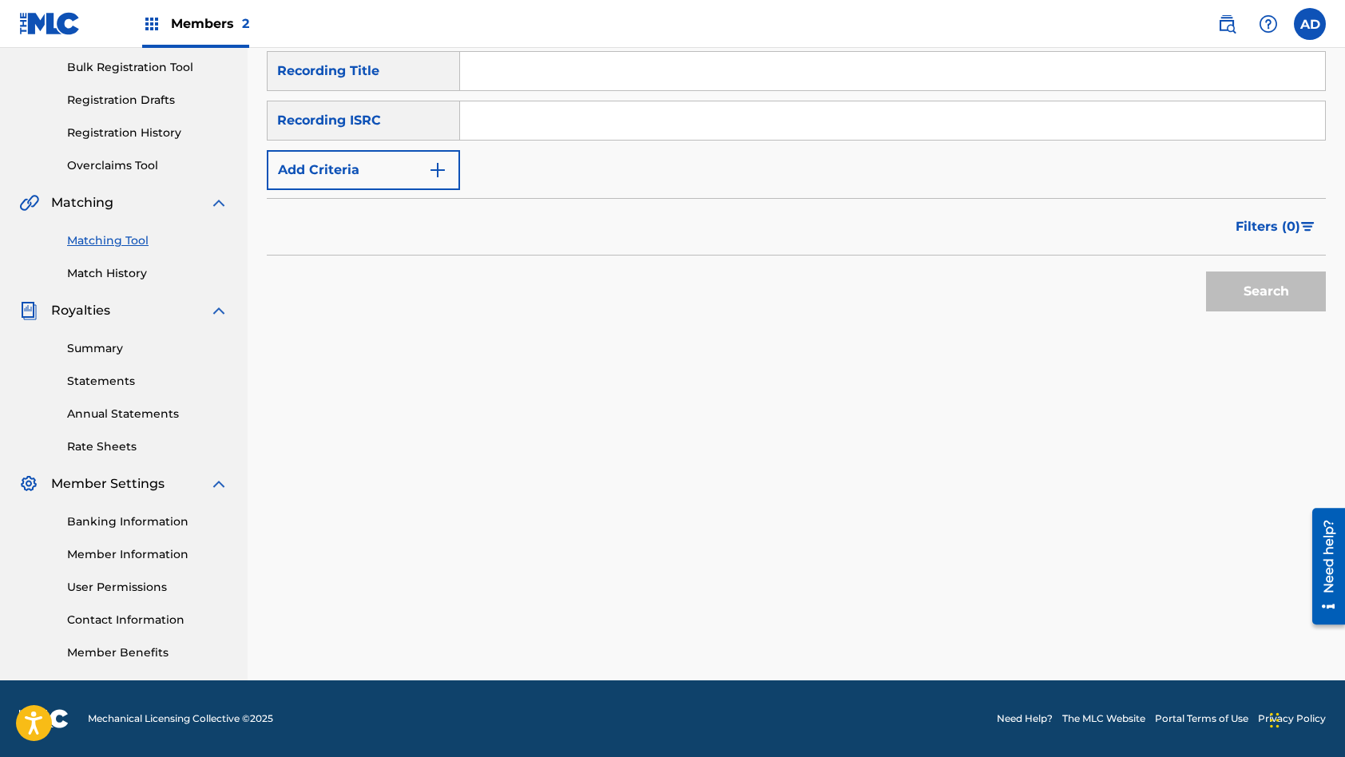
click at [667, 133] on input "Search Form" at bounding box center [892, 120] width 865 height 38
type input "NZRI11603037"
click at [597, 84] on input "Search Form" at bounding box center [892, 71] width 865 height 38
type input "ONE ON A [DATE]"
click at [1206, 272] on button "Search" at bounding box center [1266, 292] width 120 height 40
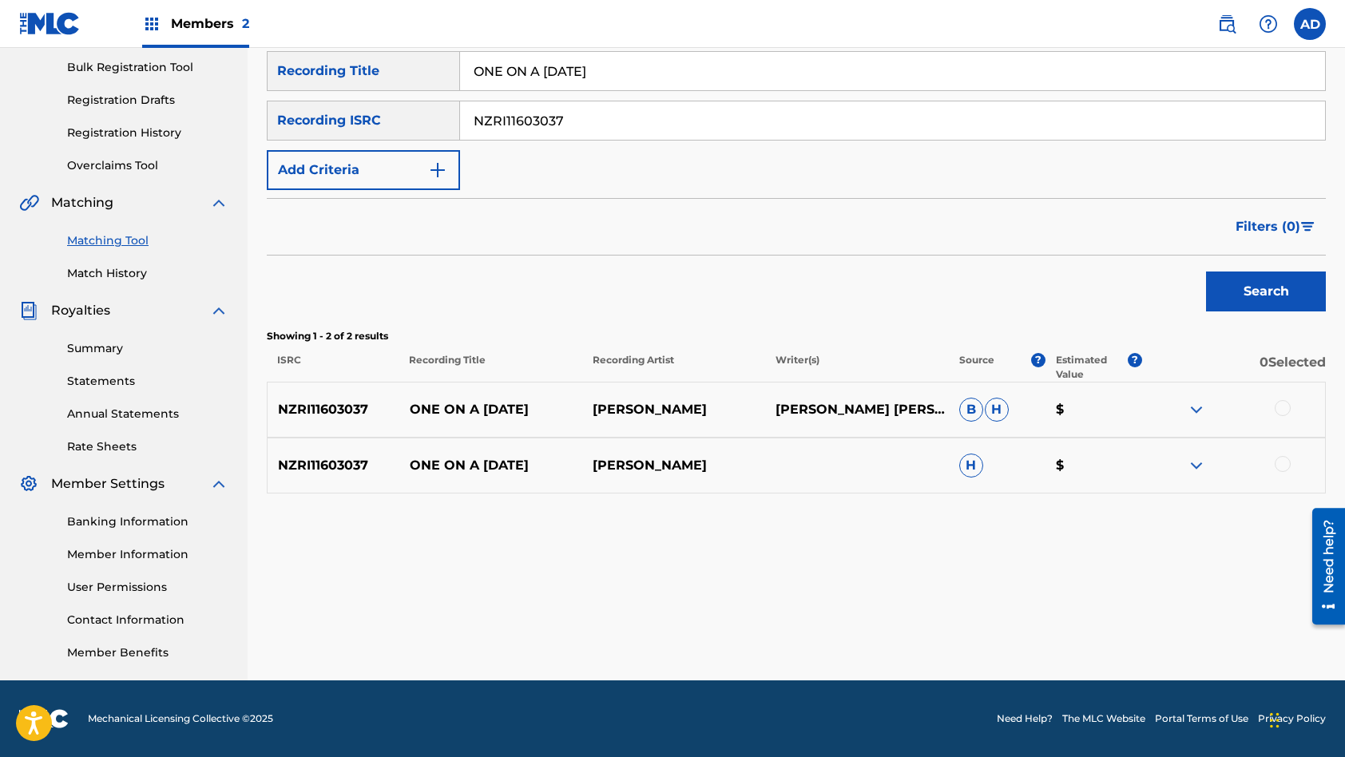
click at [1287, 407] on div at bounding box center [1283, 408] width 16 height 16
click at [1286, 463] on div at bounding box center [1283, 464] width 16 height 16
click at [1125, 619] on button "Match 2 Groups" at bounding box center [1122, 627] width 177 height 40
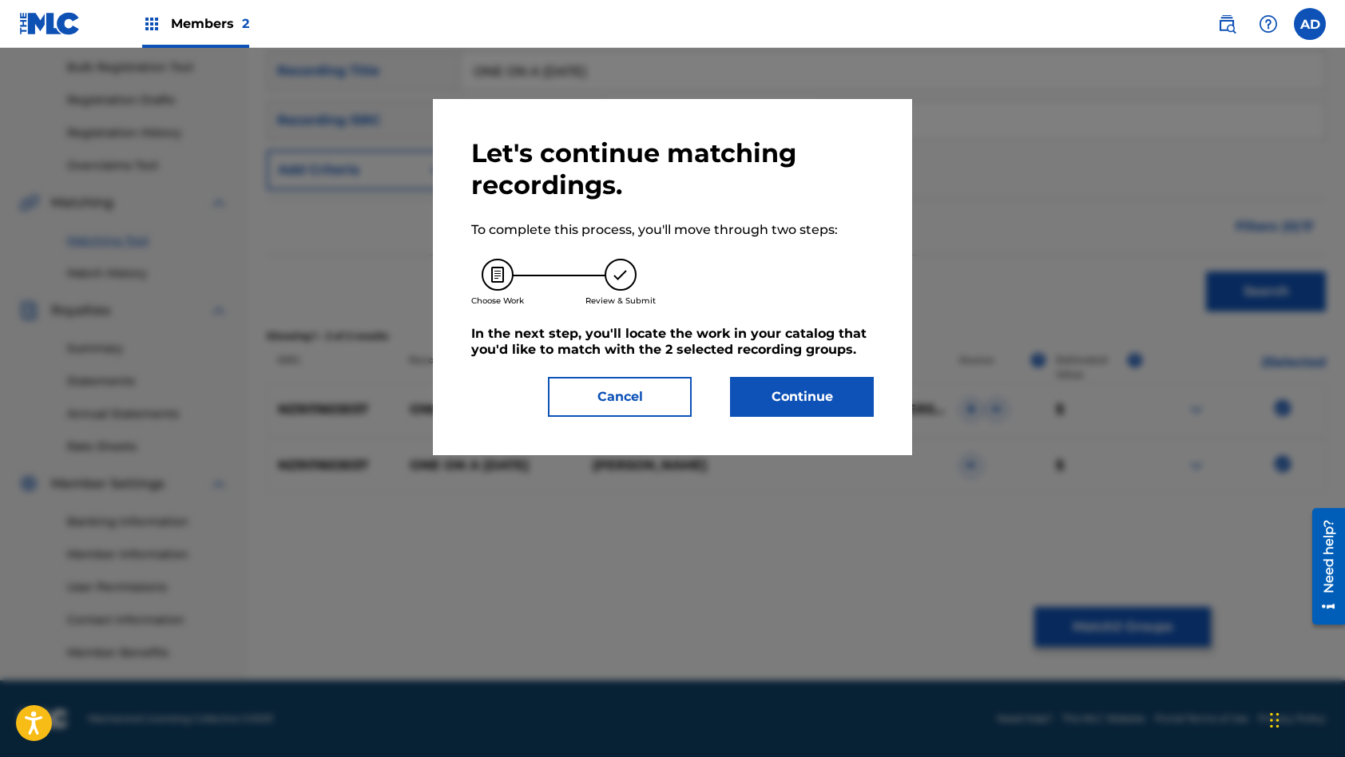
click at [847, 407] on button "Continue" at bounding box center [802, 397] width 144 height 40
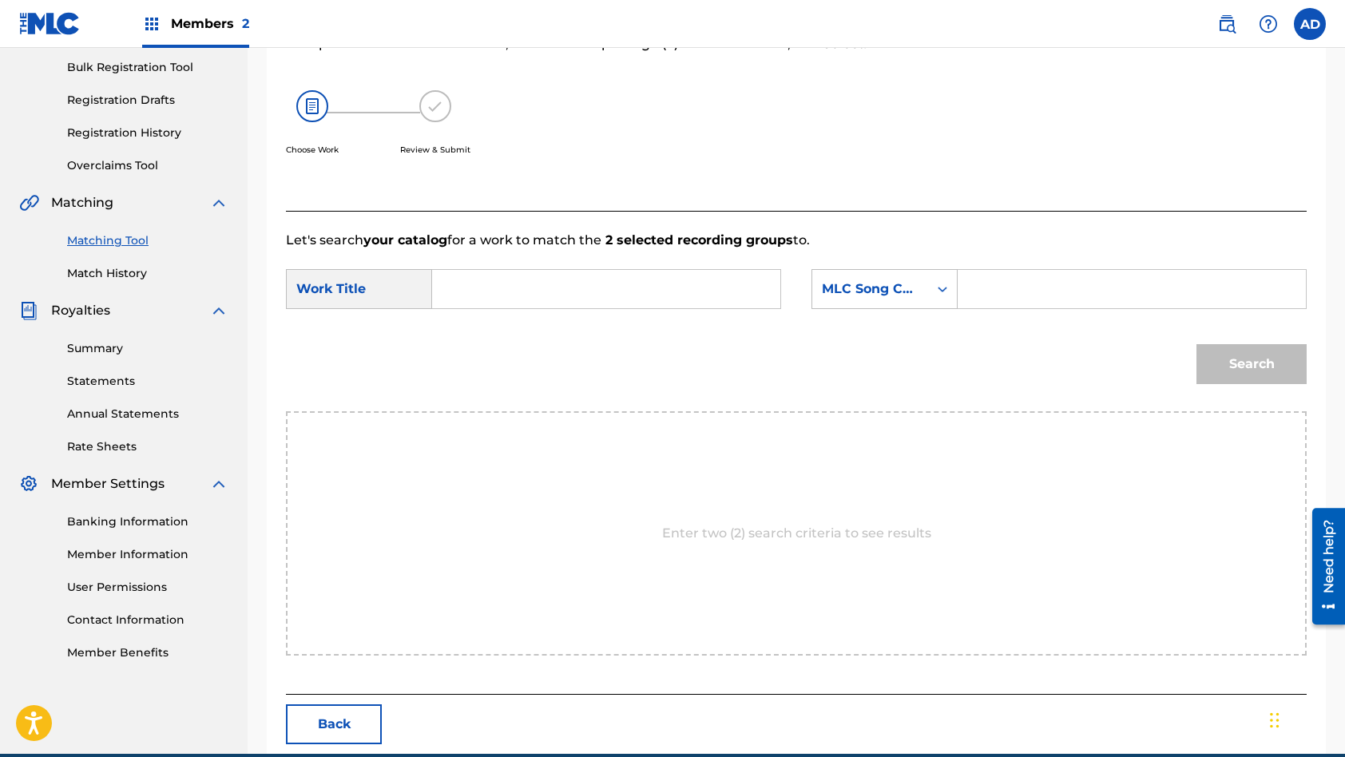
click at [593, 282] on input "Search Form" at bounding box center [606, 289] width 321 height 38
type input "ONE ON A [DATE]"
click at [1030, 280] on input "Search Form" at bounding box center [1131, 289] width 321 height 38
type input "OL4UGN"
click at [1196, 344] on button "Search" at bounding box center [1251, 364] width 110 height 40
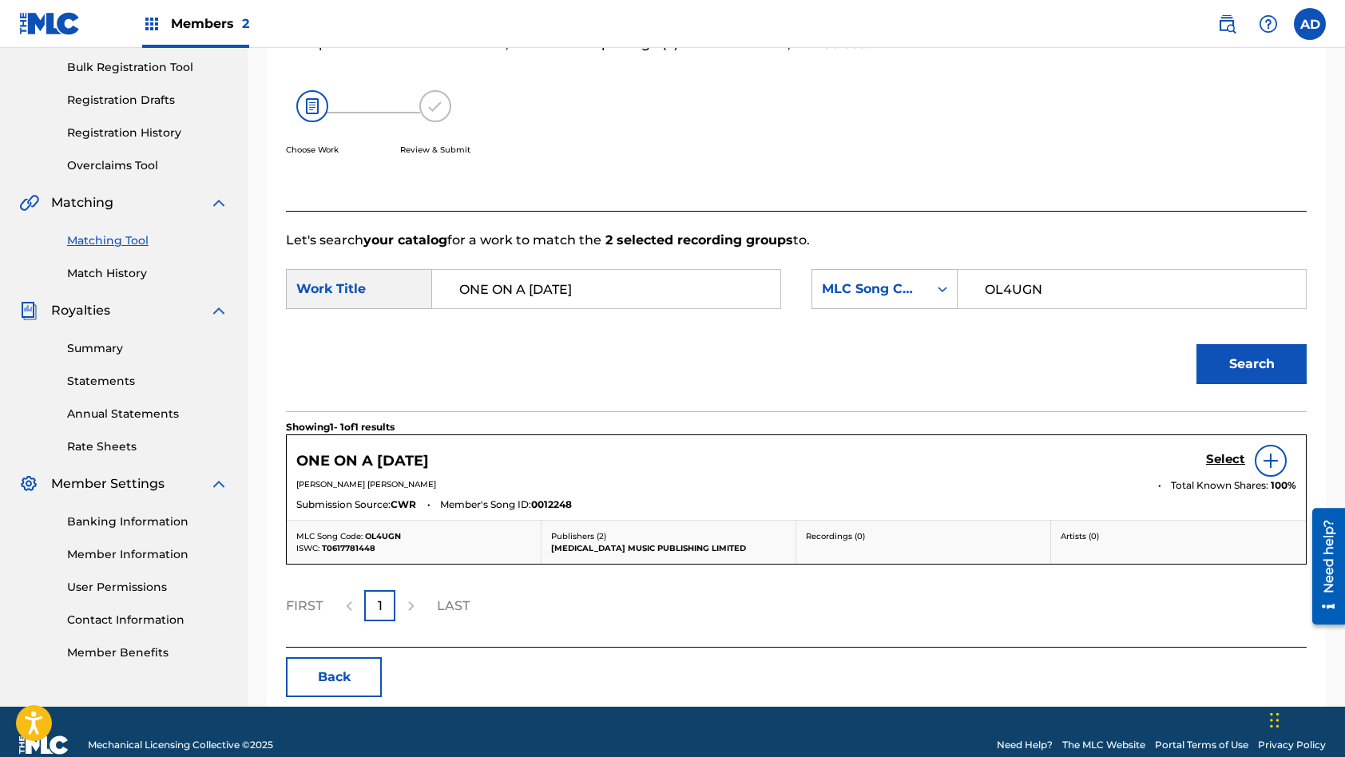
click at [1228, 450] on div "Select" at bounding box center [1251, 461] width 90 height 32
click at [1227, 457] on h5 "Select" at bounding box center [1225, 459] width 39 height 15
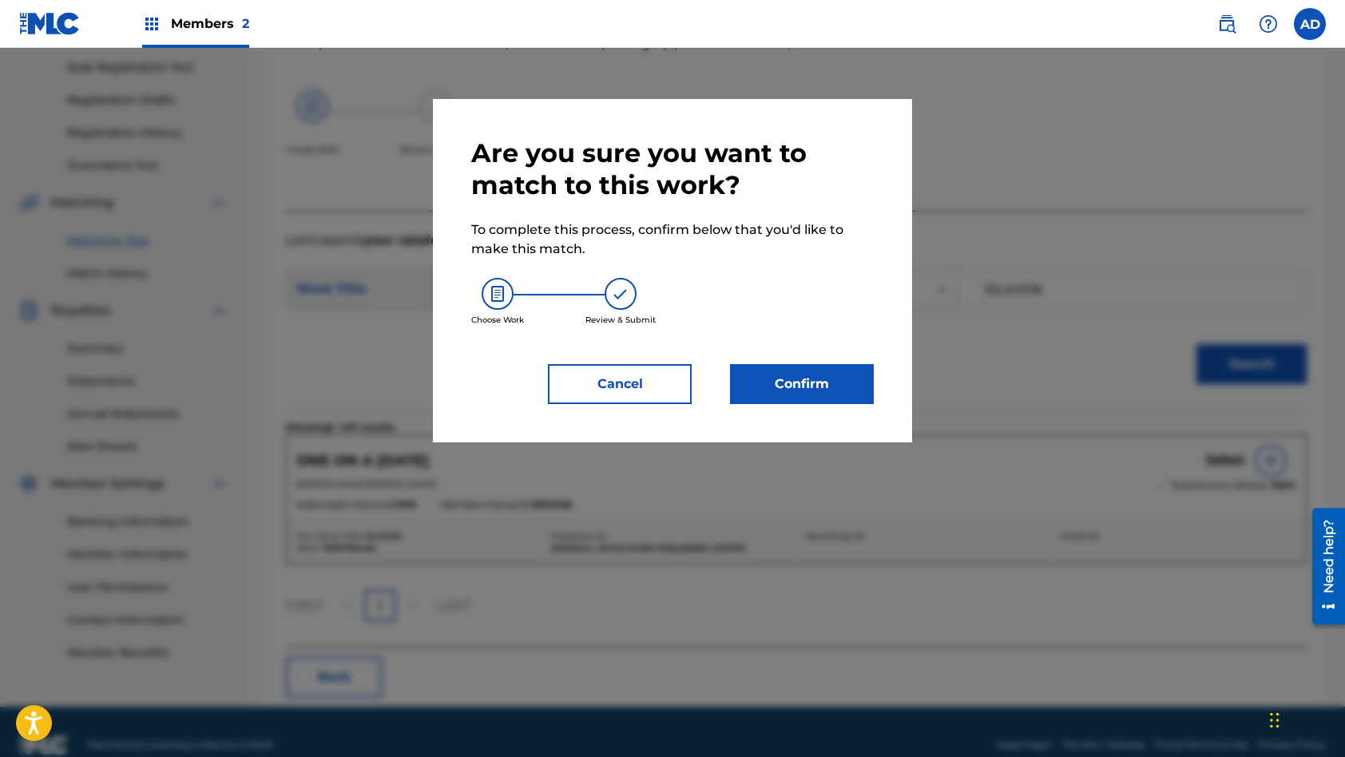
click at [807, 384] on button "Confirm" at bounding box center [802, 384] width 144 height 40
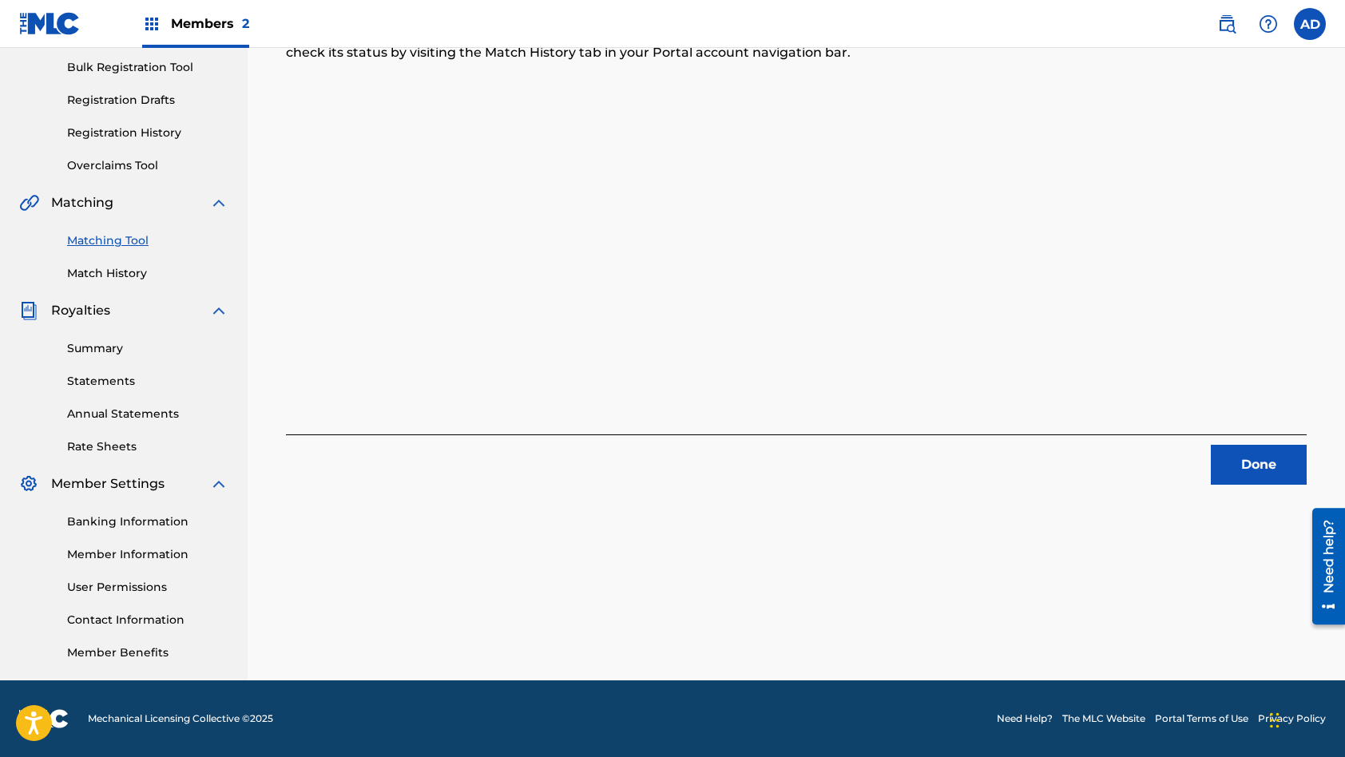
click at [1243, 462] on button "Done" at bounding box center [1259, 465] width 96 height 40
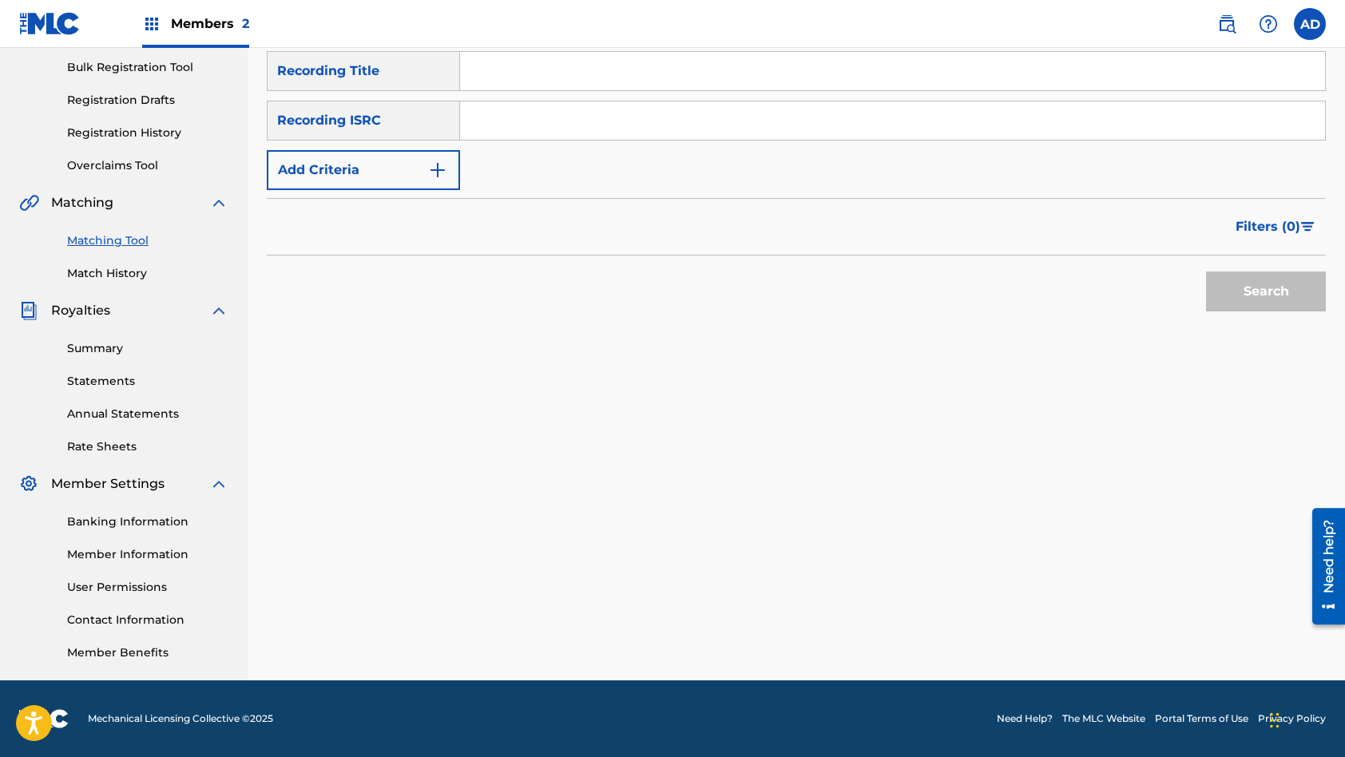
click at [639, 121] on input "Search Form" at bounding box center [892, 120] width 865 height 38
type input "NZRI11603034"
click at [552, 76] on input "Search Form" at bounding box center [892, 71] width 865 height 38
type input "OSTRACISED"
click at [1206, 272] on button "Search" at bounding box center [1266, 292] width 120 height 40
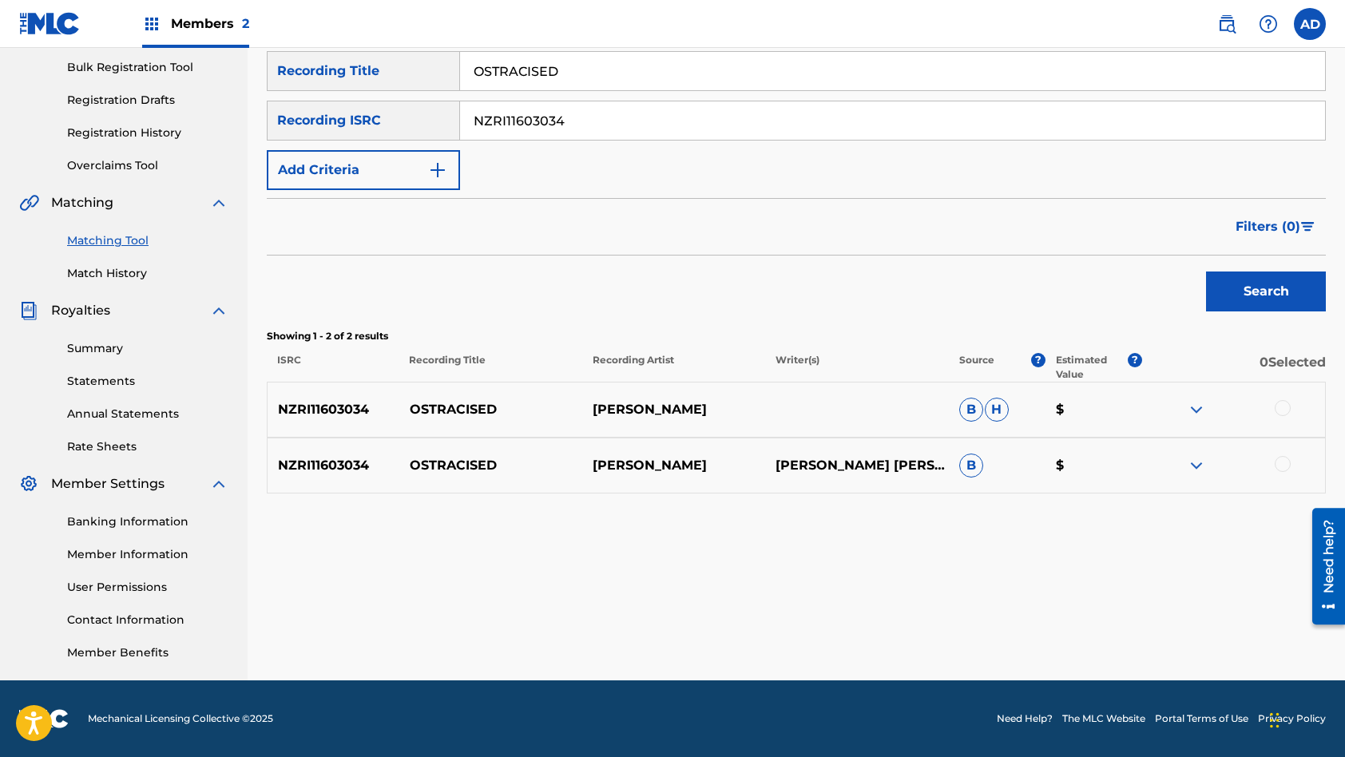
click at [1284, 403] on div at bounding box center [1283, 408] width 16 height 16
click at [1284, 471] on div at bounding box center [1283, 464] width 16 height 16
click at [1149, 610] on button "Match 2 Groups" at bounding box center [1122, 627] width 177 height 40
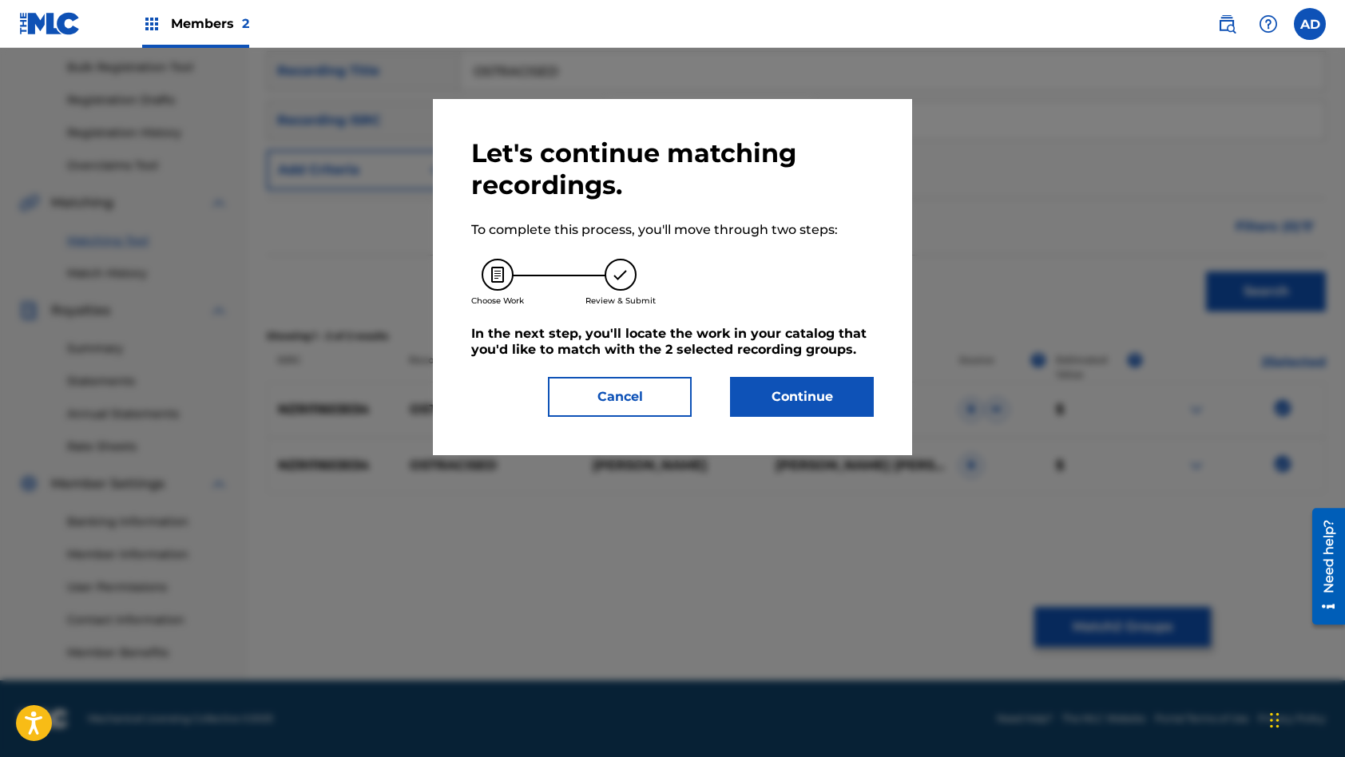
click at [840, 400] on button "Continue" at bounding box center [802, 397] width 144 height 40
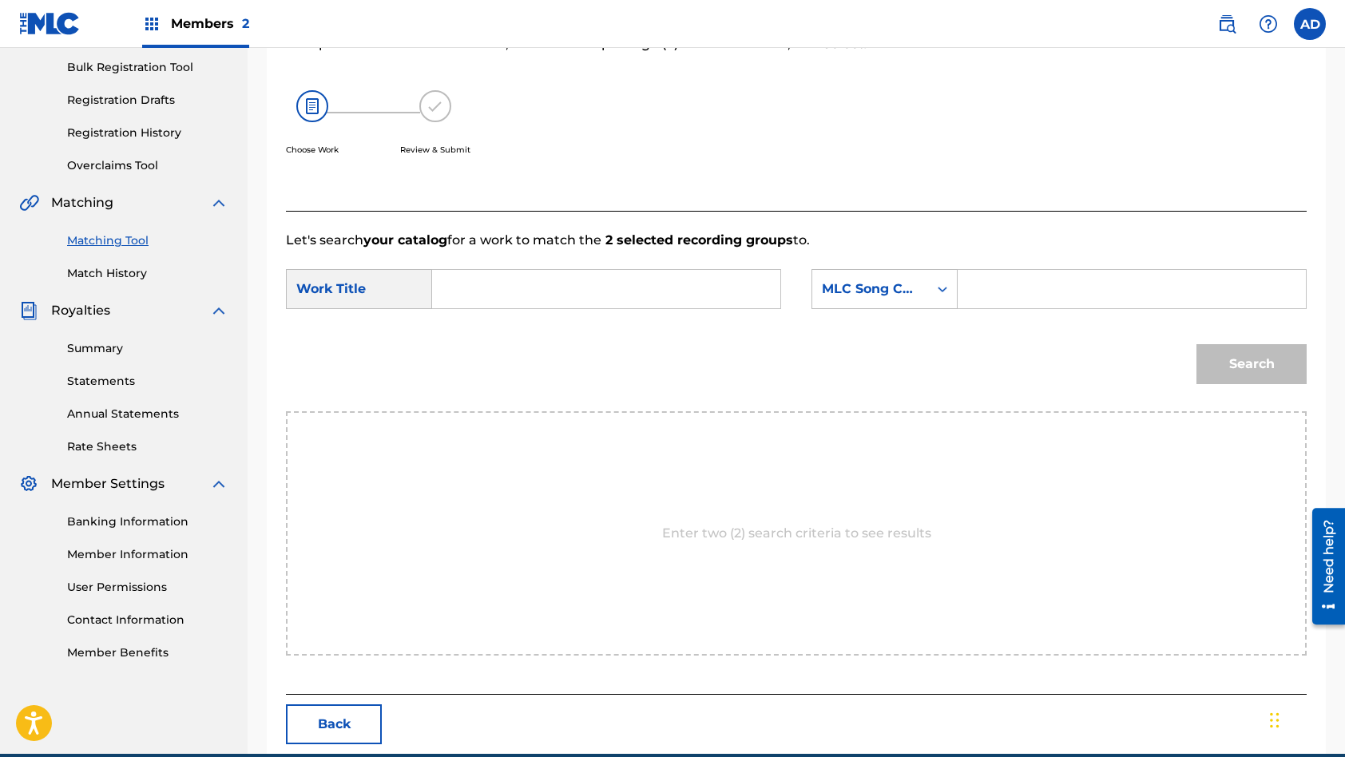
click at [674, 281] on input "Search Form" at bounding box center [606, 289] width 321 height 38
type input "OSTRACISED"
click at [1056, 291] on input "Search Form" at bounding box center [1131, 289] width 321 height 38
type input "OL4UGO"
click at [1196, 344] on button "Search" at bounding box center [1251, 364] width 110 height 40
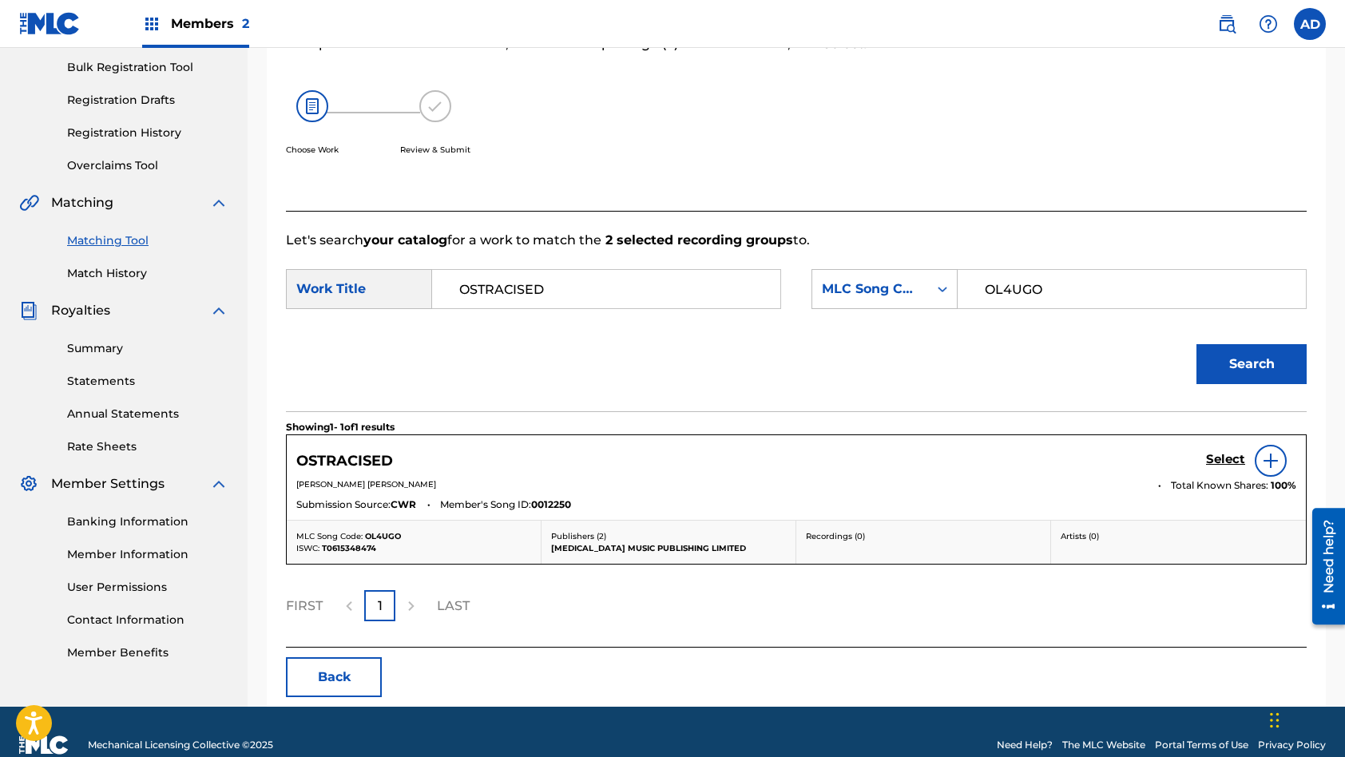
click at [1221, 459] on h5 "Select" at bounding box center [1225, 459] width 39 height 15
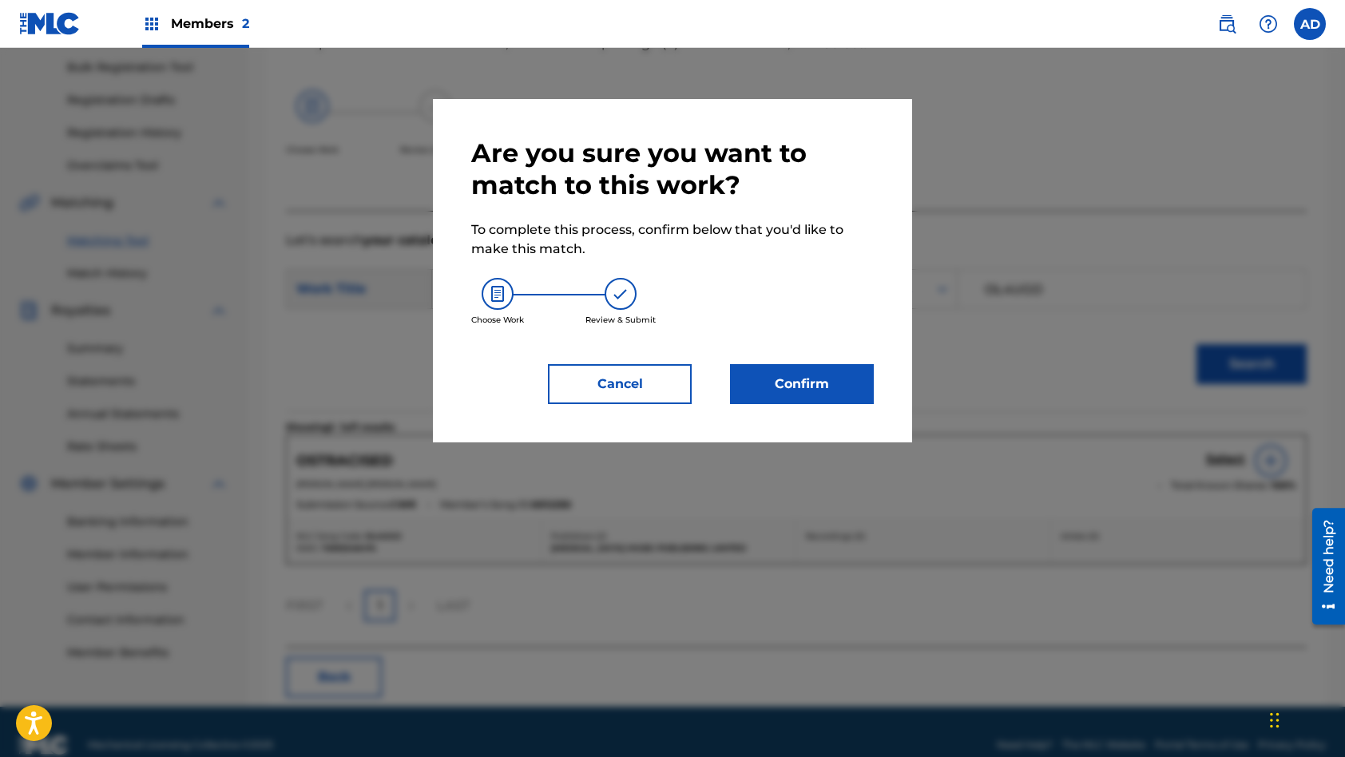
click at [811, 389] on button "Confirm" at bounding box center [802, 384] width 144 height 40
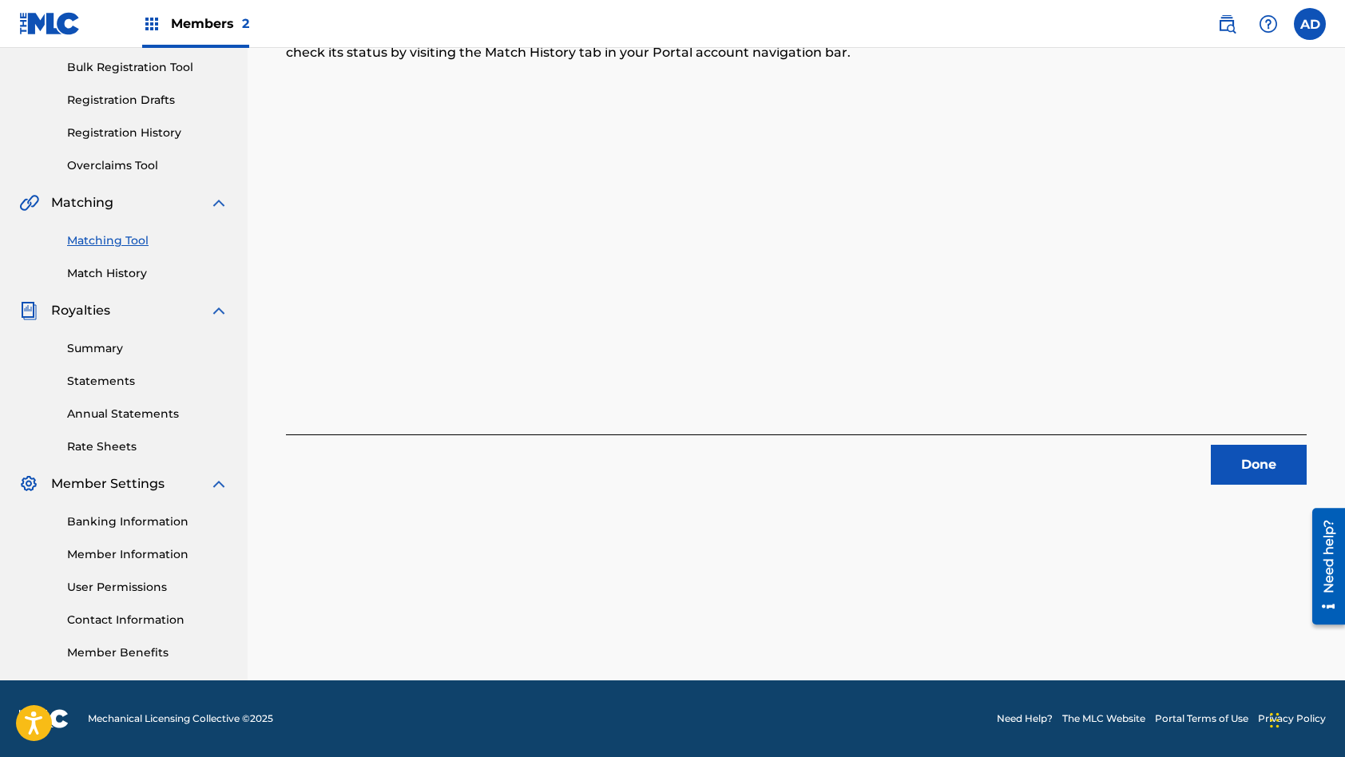
click at [1244, 467] on button "Done" at bounding box center [1259, 465] width 96 height 40
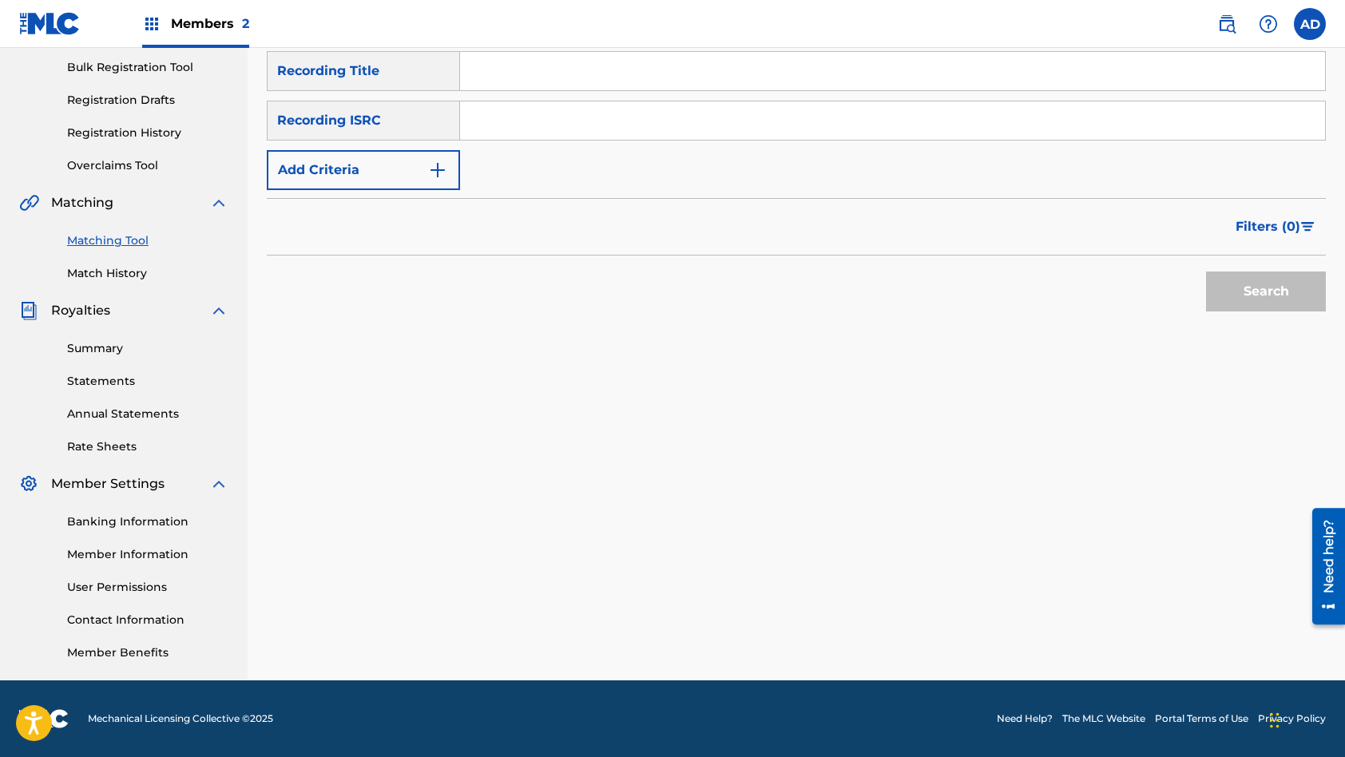
click at [574, 113] on input "Search Form" at bounding box center [892, 120] width 865 height 38
type input "NZRI11603032"
click at [526, 73] on input "Search Form" at bounding box center [892, 71] width 865 height 38
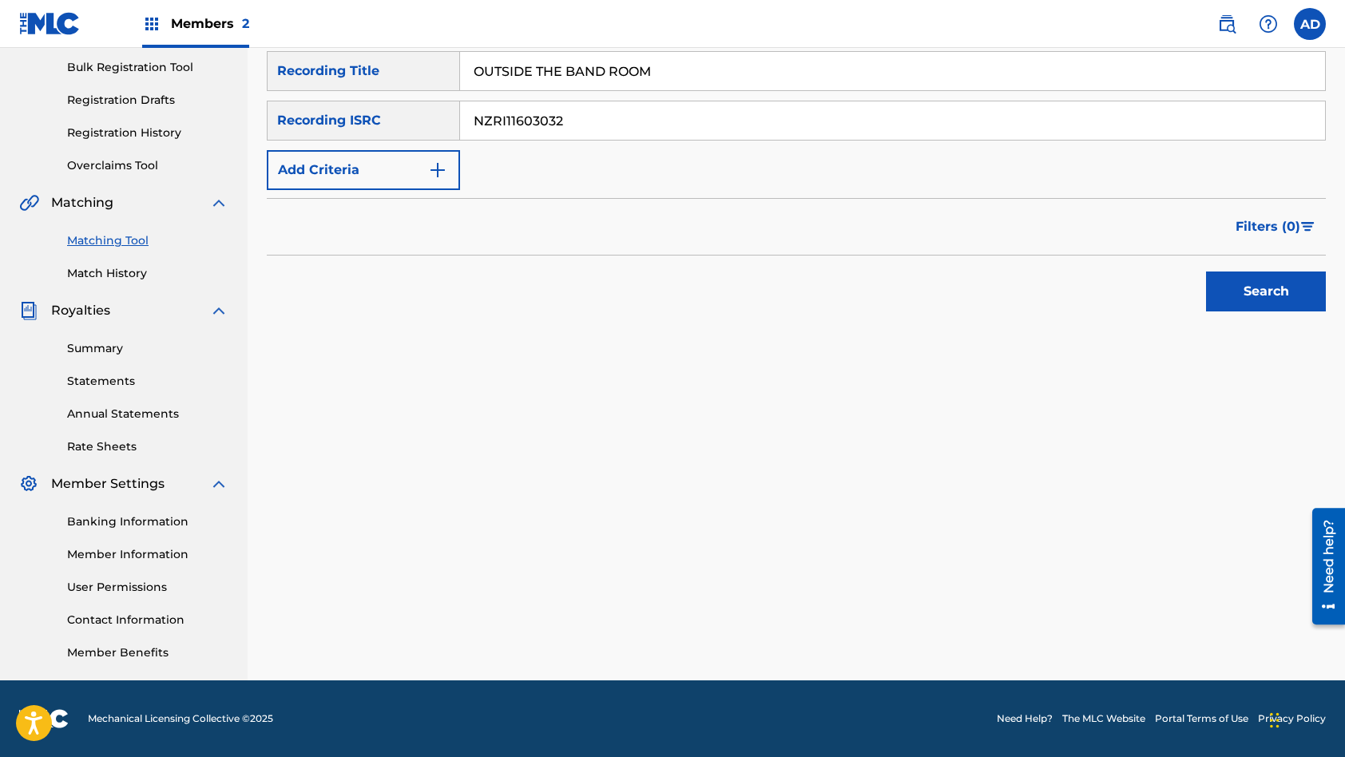
type input "OUTSIDE THE BAND ROOM"
click at [1206, 272] on button "Search" at bounding box center [1266, 292] width 120 height 40
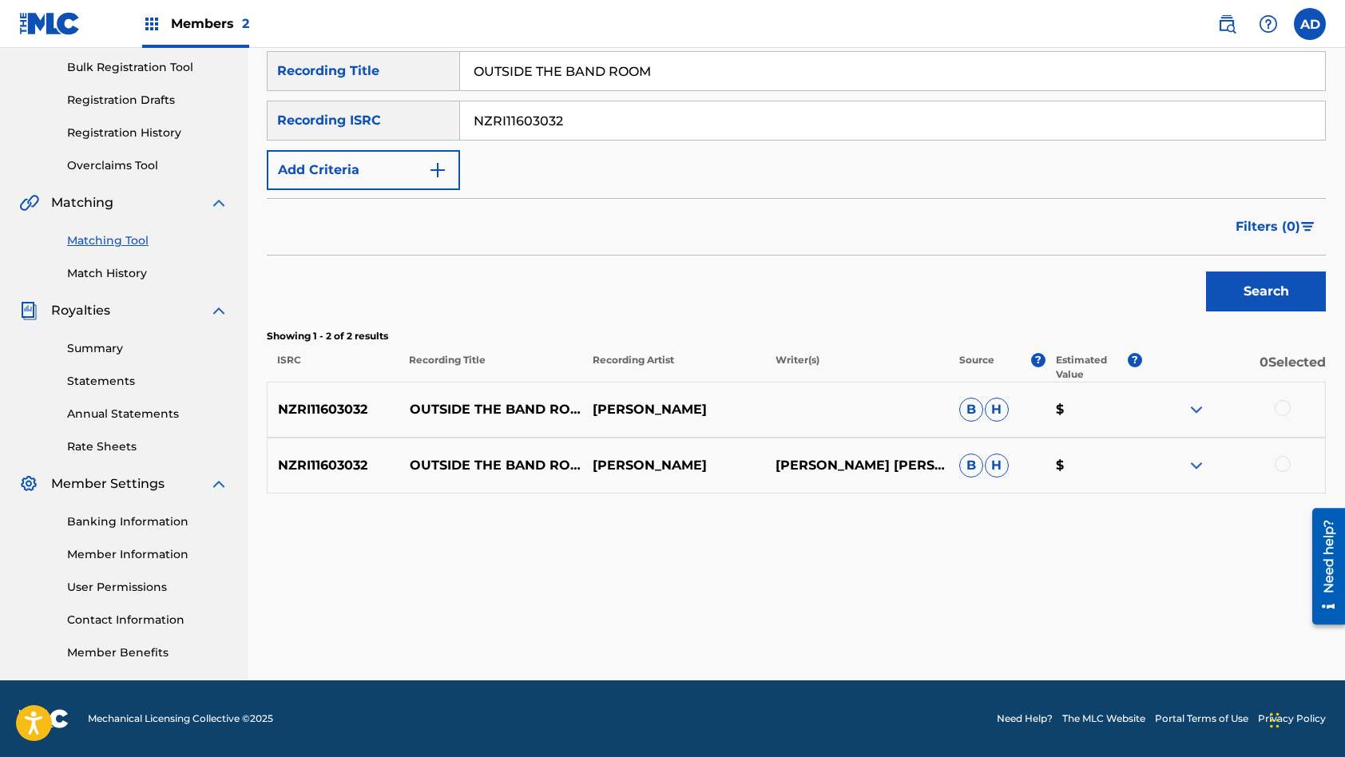
click at [1286, 413] on div at bounding box center [1283, 408] width 16 height 16
click at [1281, 468] on div at bounding box center [1283, 464] width 16 height 16
click at [1139, 617] on button "Match 2 Groups" at bounding box center [1122, 627] width 177 height 40
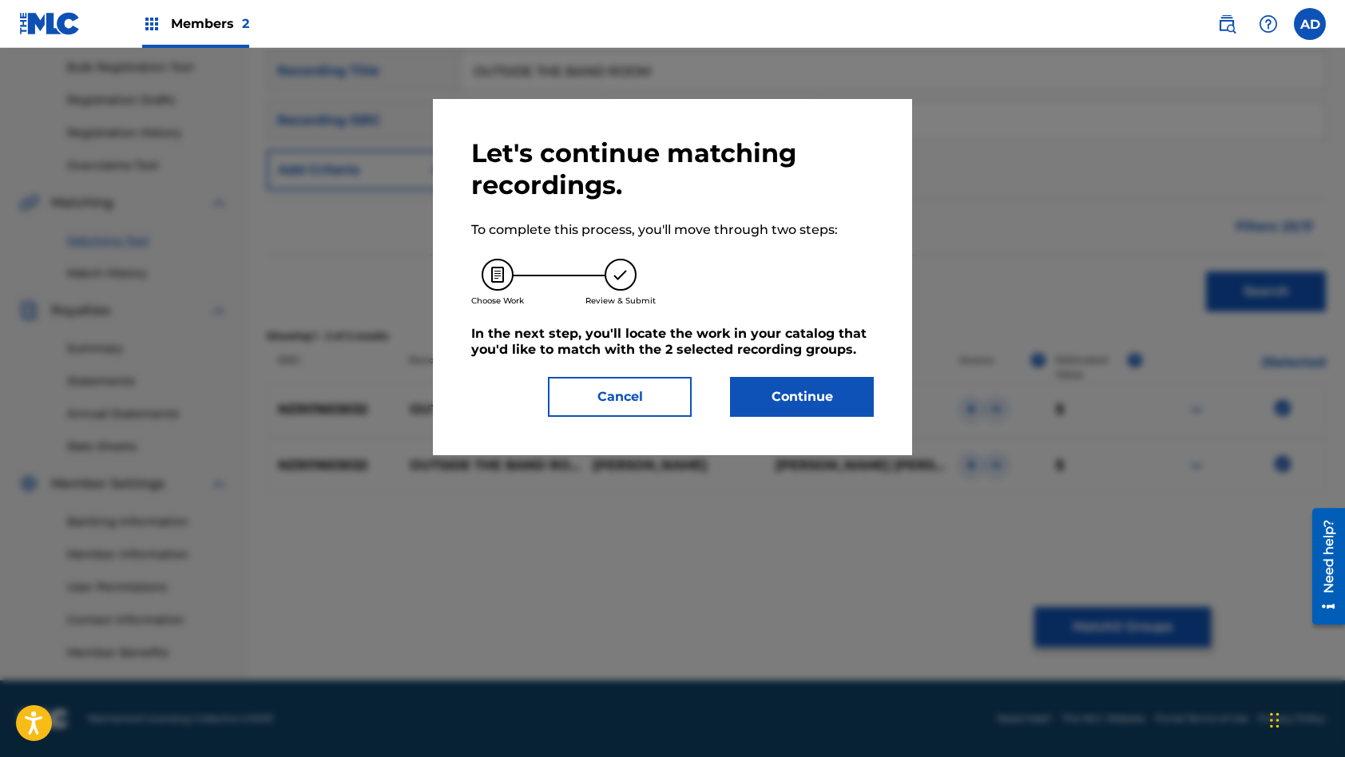
click at [795, 404] on button "Continue" at bounding box center [802, 397] width 144 height 40
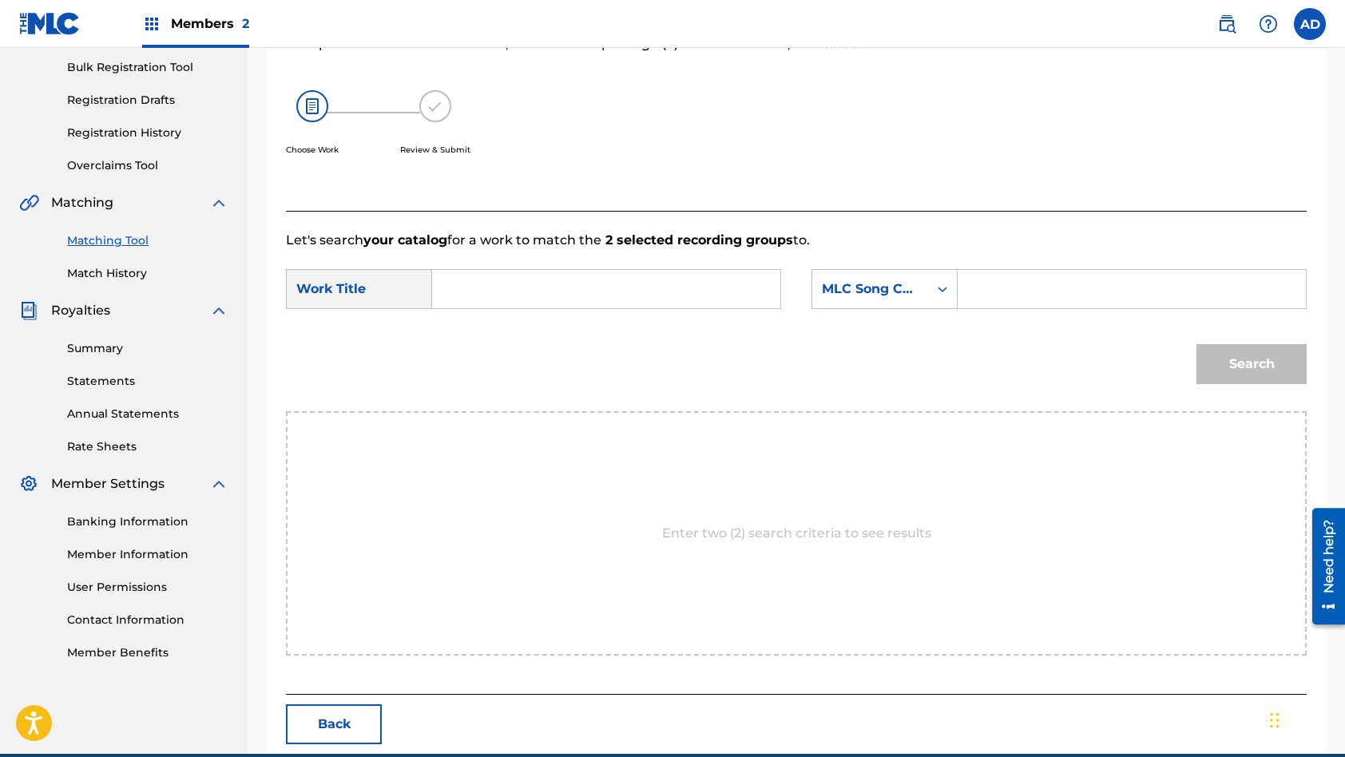
click at [585, 300] on input "Search Form" at bounding box center [606, 289] width 321 height 38
type input "OUTSIDE THE BAND ROOM"
click at [1081, 296] on input "Search Form" at bounding box center [1131, 289] width 321 height 38
type input "OL4M1O"
click at [1196, 344] on button "Search" at bounding box center [1251, 364] width 110 height 40
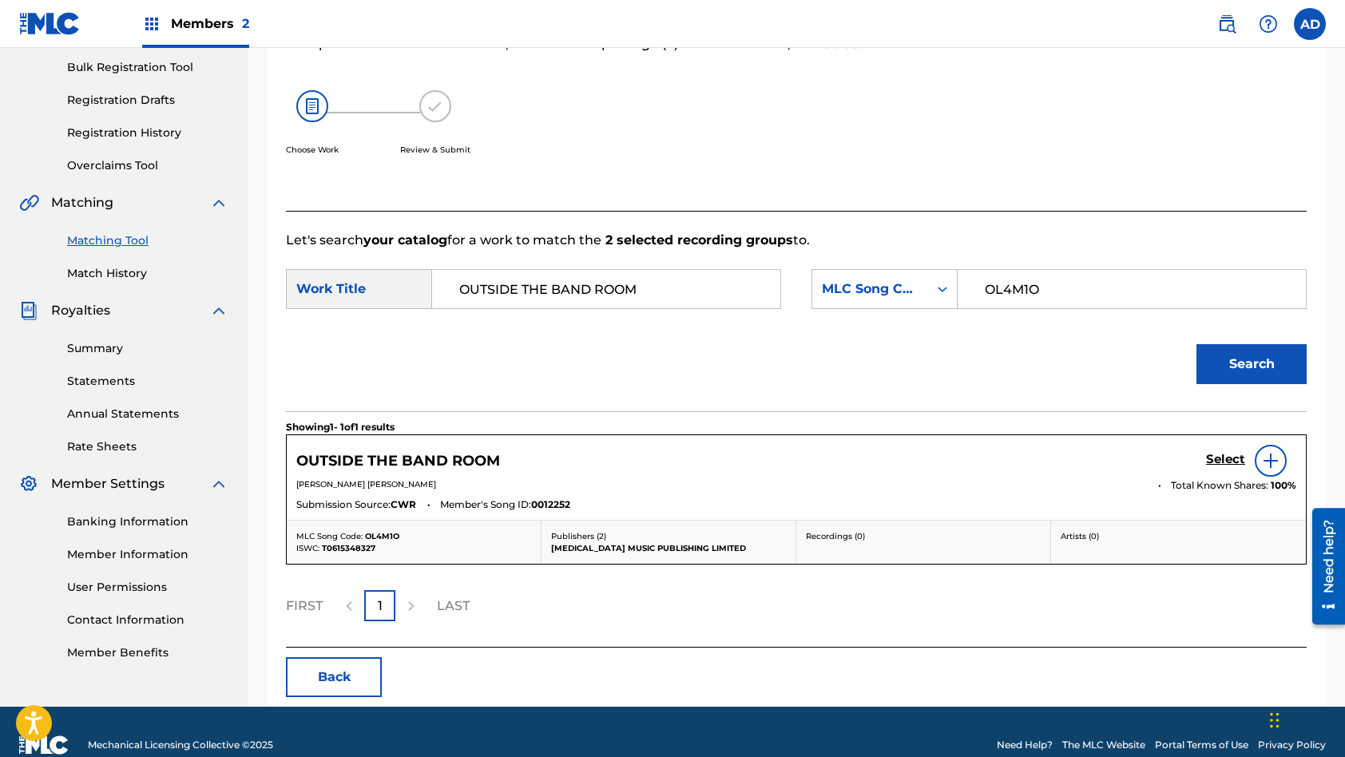
click at [1226, 463] on h5 "Select" at bounding box center [1225, 459] width 39 height 15
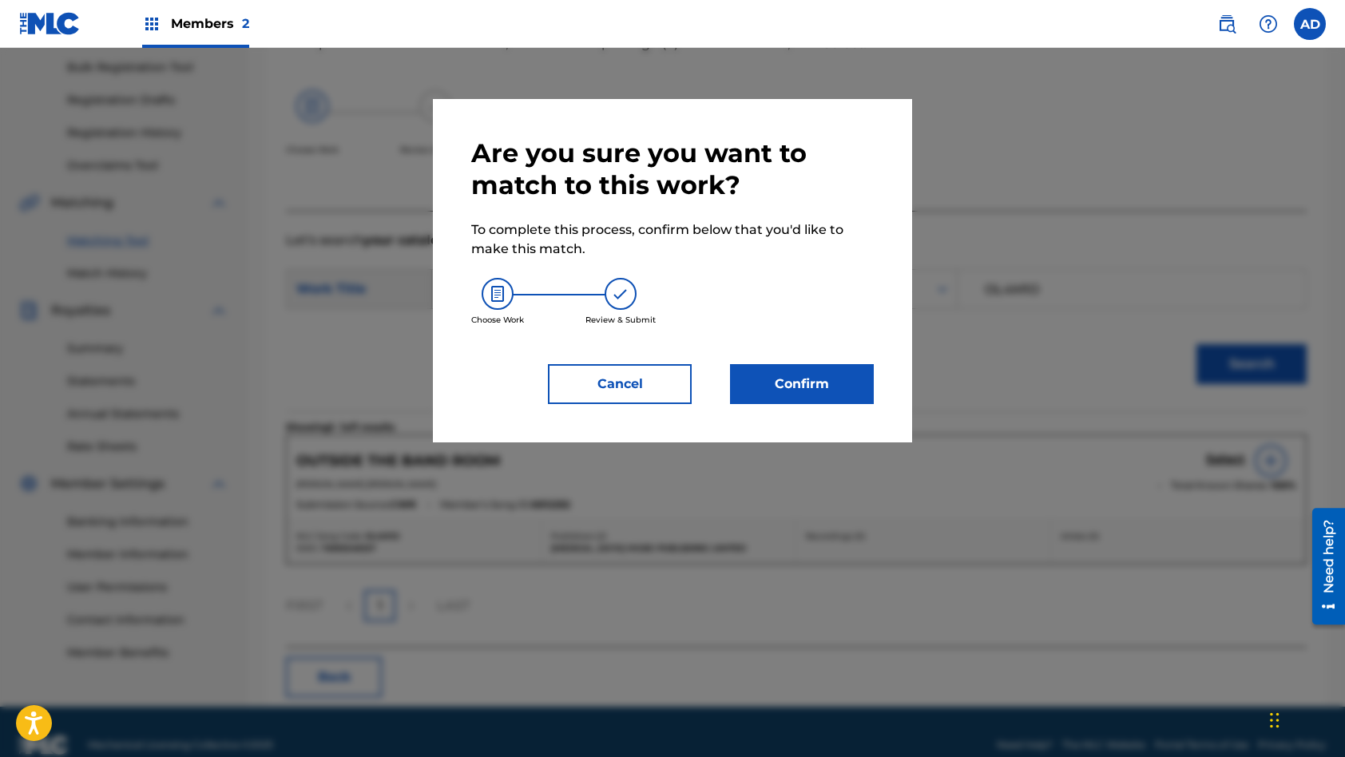
click at [840, 381] on button "Confirm" at bounding box center [802, 384] width 144 height 40
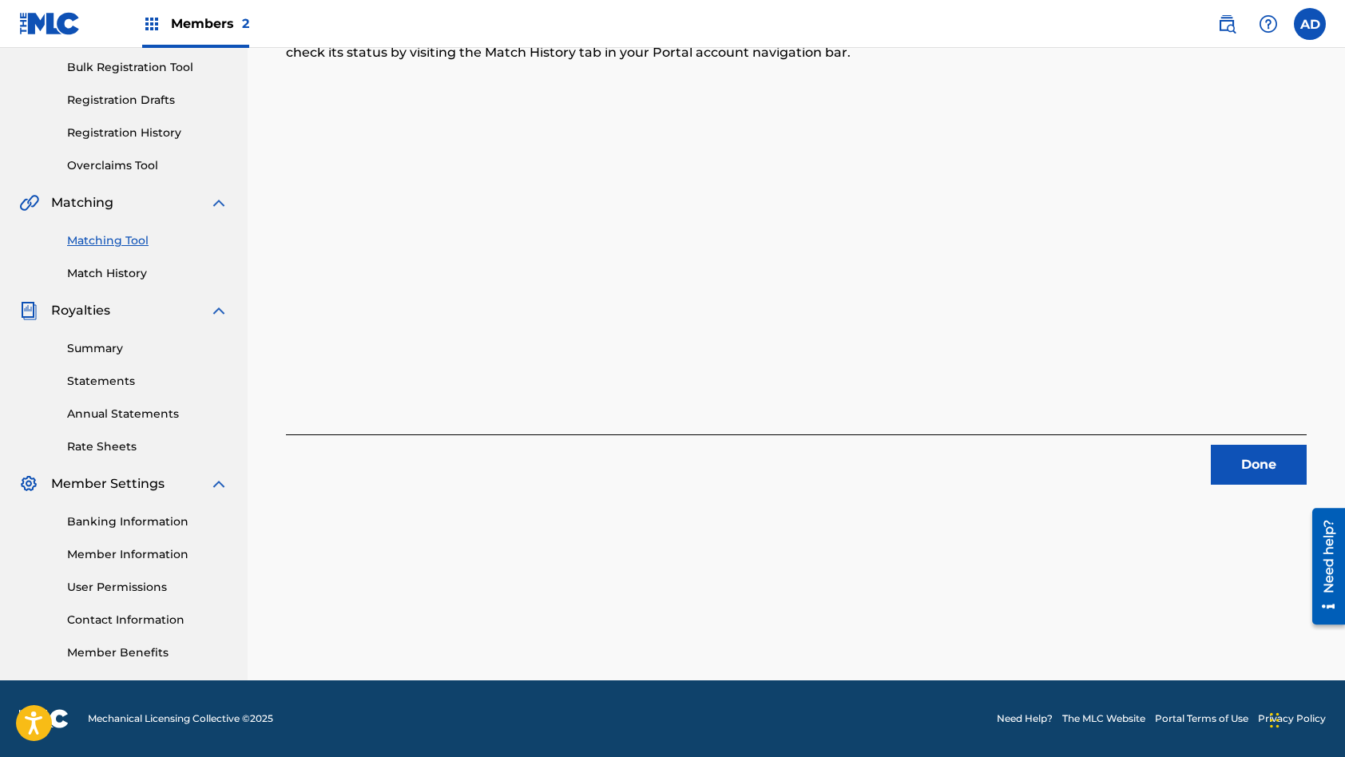
click at [1299, 466] on button "Done" at bounding box center [1259, 465] width 96 height 40
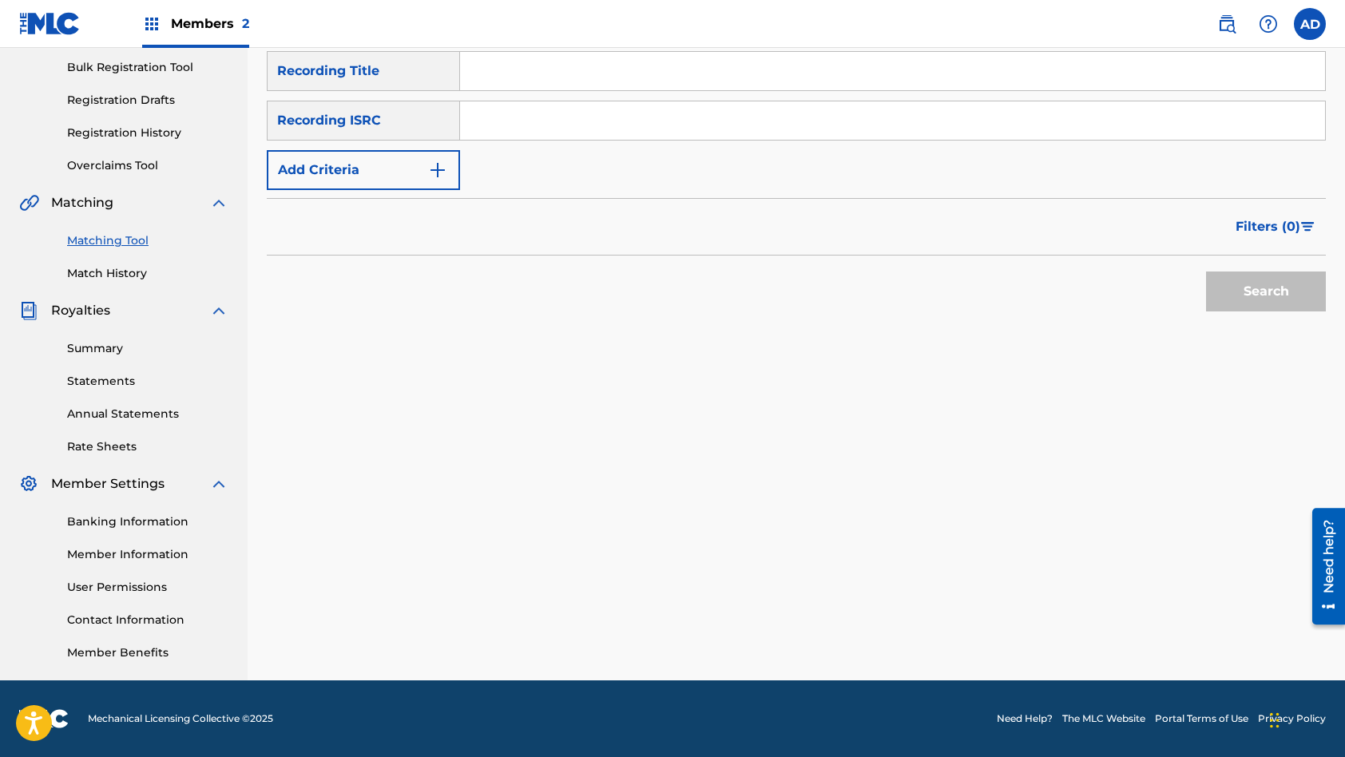
click at [550, 133] on input "Search Form" at bounding box center [892, 120] width 865 height 38
type input "NZDU11200933"
click at [538, 69] on input "Search Form" at bounding box center [892, 71] width 865 height 38
type input "SCAN AND BAG"
click at [1206, 272] on button "Search" at bounding box center [1266, 292] width 120 height 40
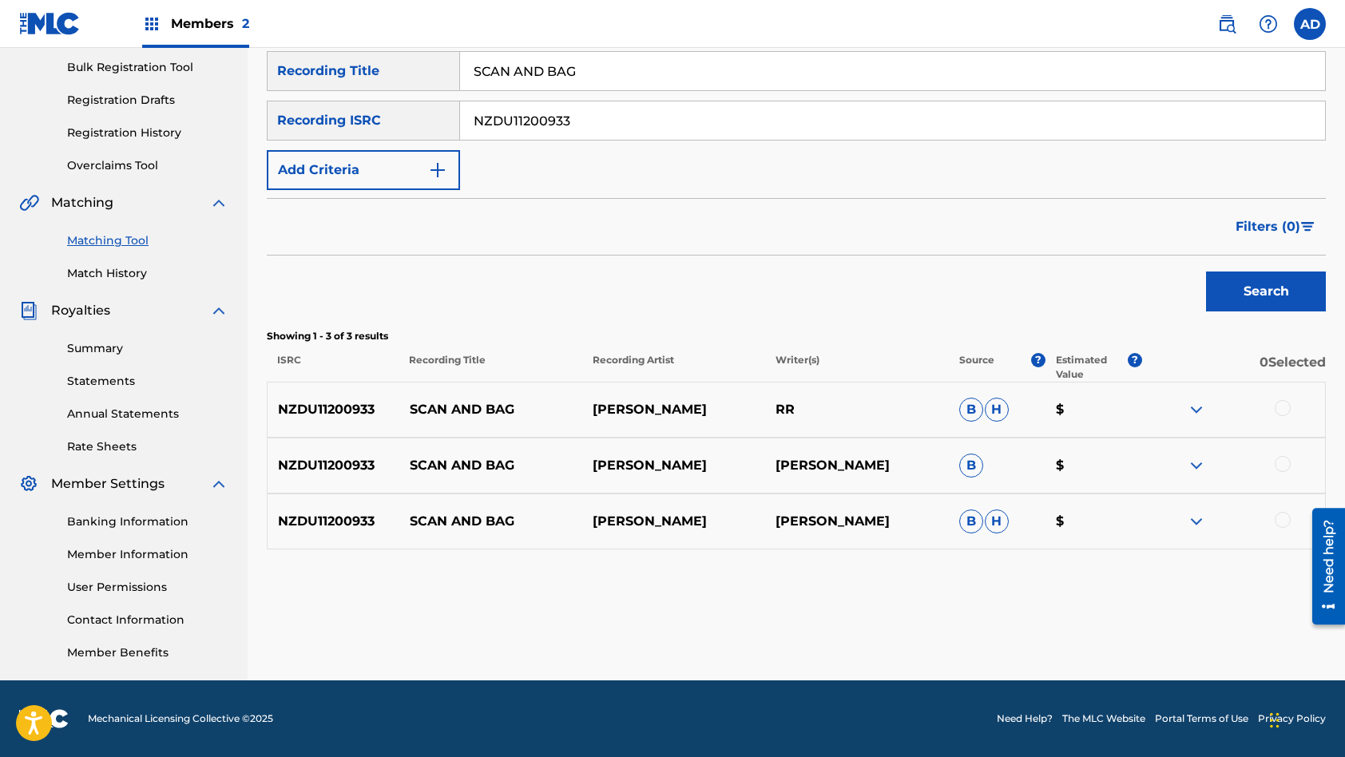
click at [1281, 407] on div at bounding box center [1283, 408] width 16 height 16
click at [1278, 462] on div at bounding box center [1283, 464] width 16 height 16
click at [1284, 525] on div at bounding box center [1283, 520] width 16 height 16
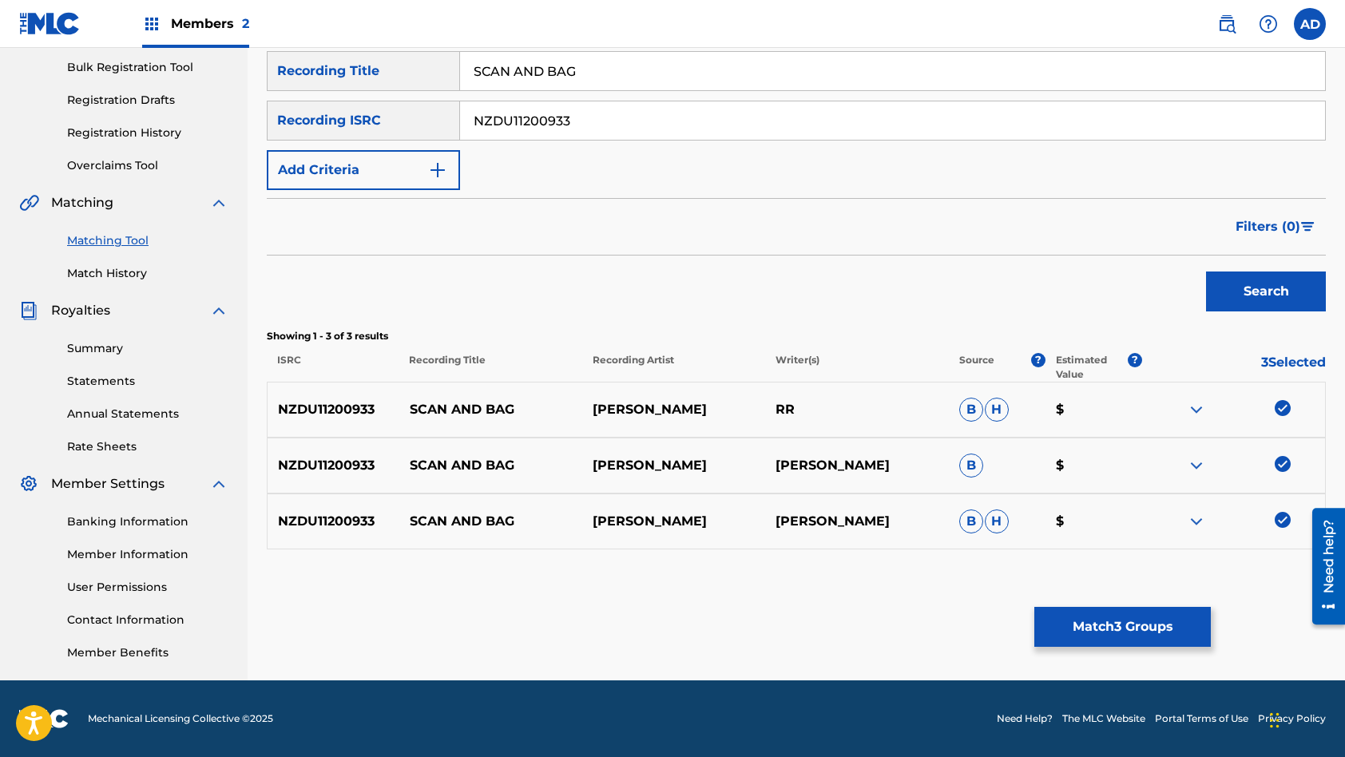
click at [1153, 617] on button "Match 3 Groups" at bounding box center [1122, 627] width 177 height 40
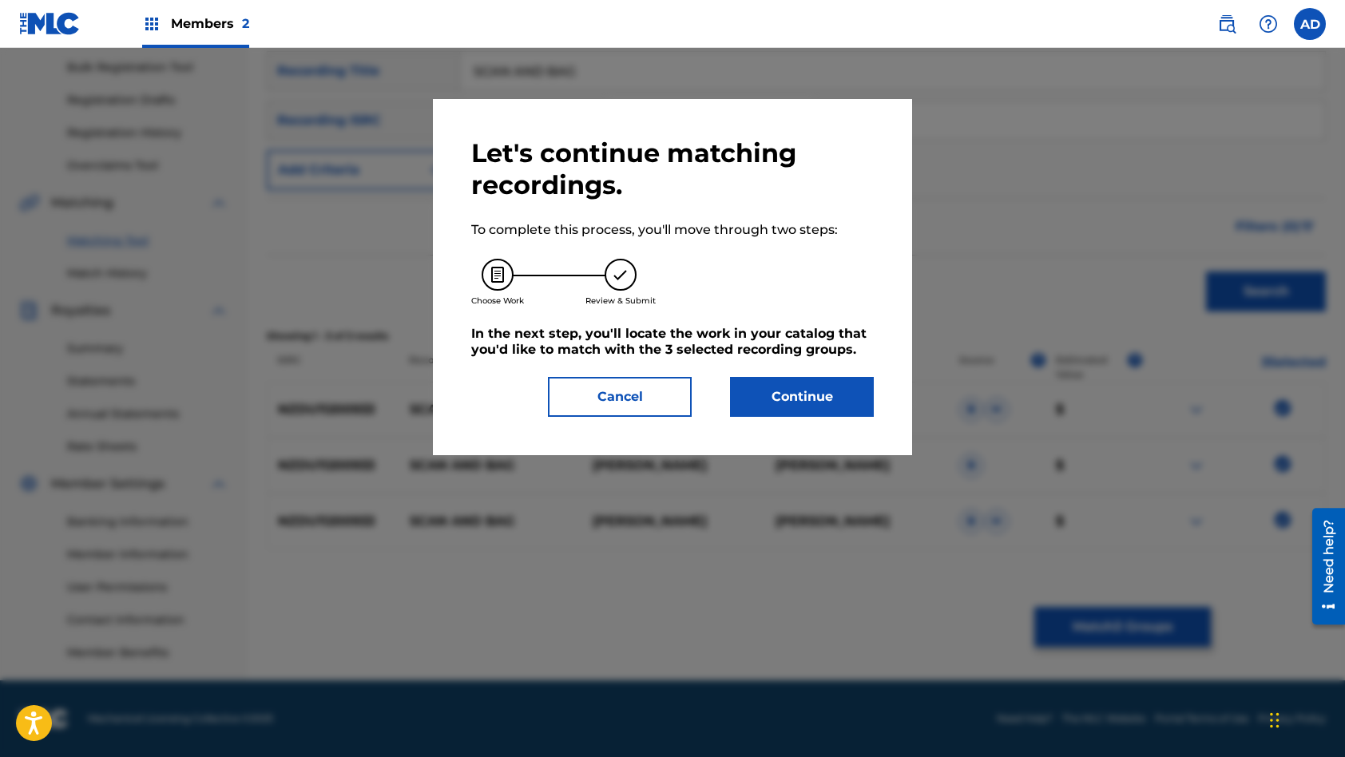
click at [856, 398] on button "Continue" at bounding box center [802, 397] width 144 height 40
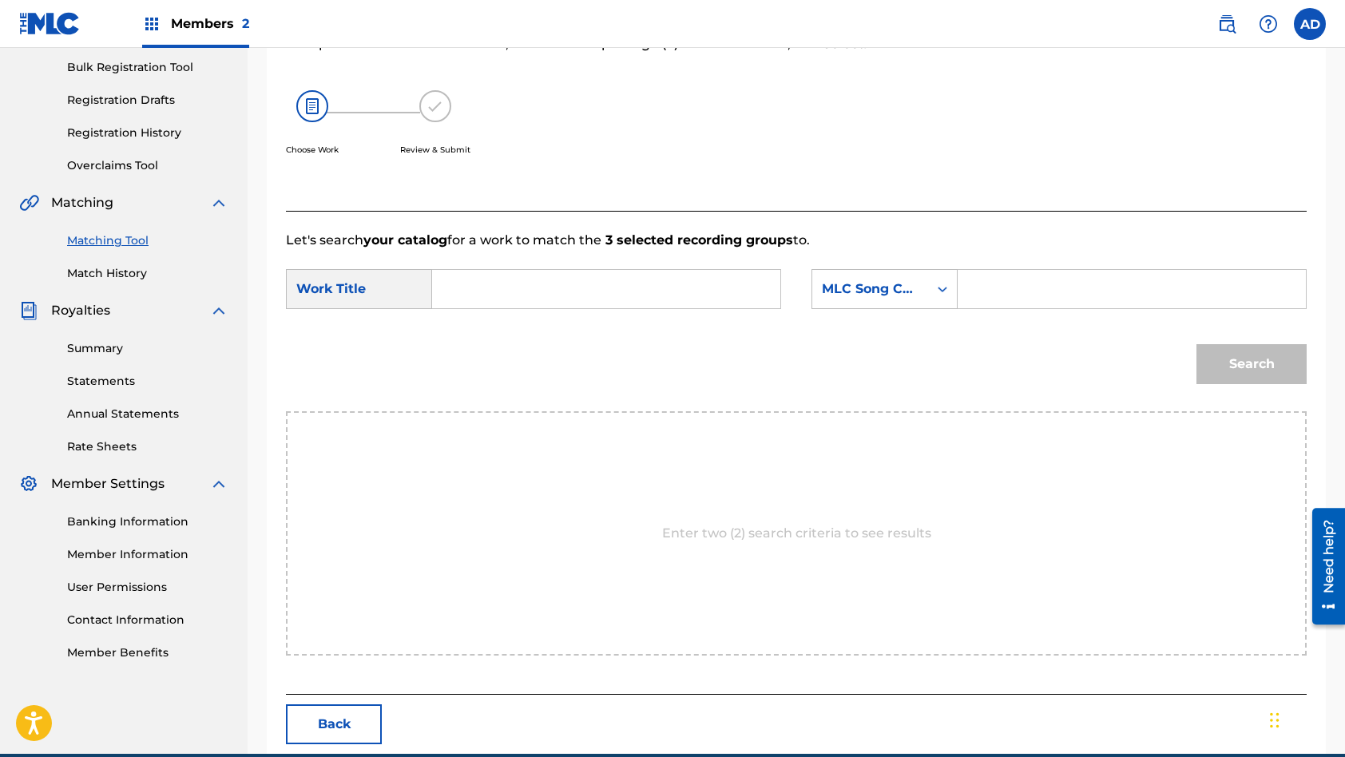
click at [620, 295] on input "Search Form" at bounding box center [606, 289] width 321 height 38
type input "SCAN AND BAG"
click at [1077, 273] on input "Search Form" at bounding box center [1131, 289] width 321 height 38
type input "S60VXX"
click at [1196, 344] on button "Search" at bounding box center [1251, 364] width 110 height 40
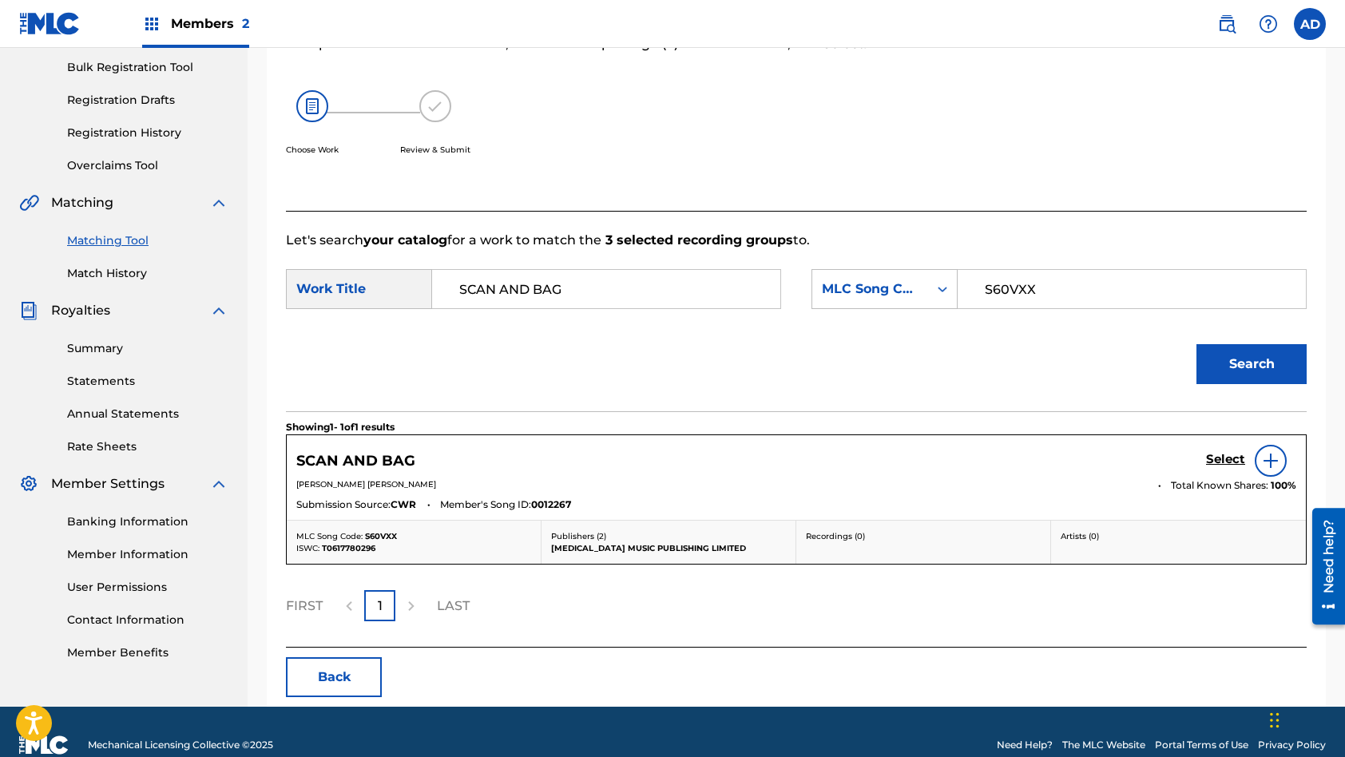
click at [1218, 465] on h5 "Select" at bounding box center [1225, 459] width 39 height 15
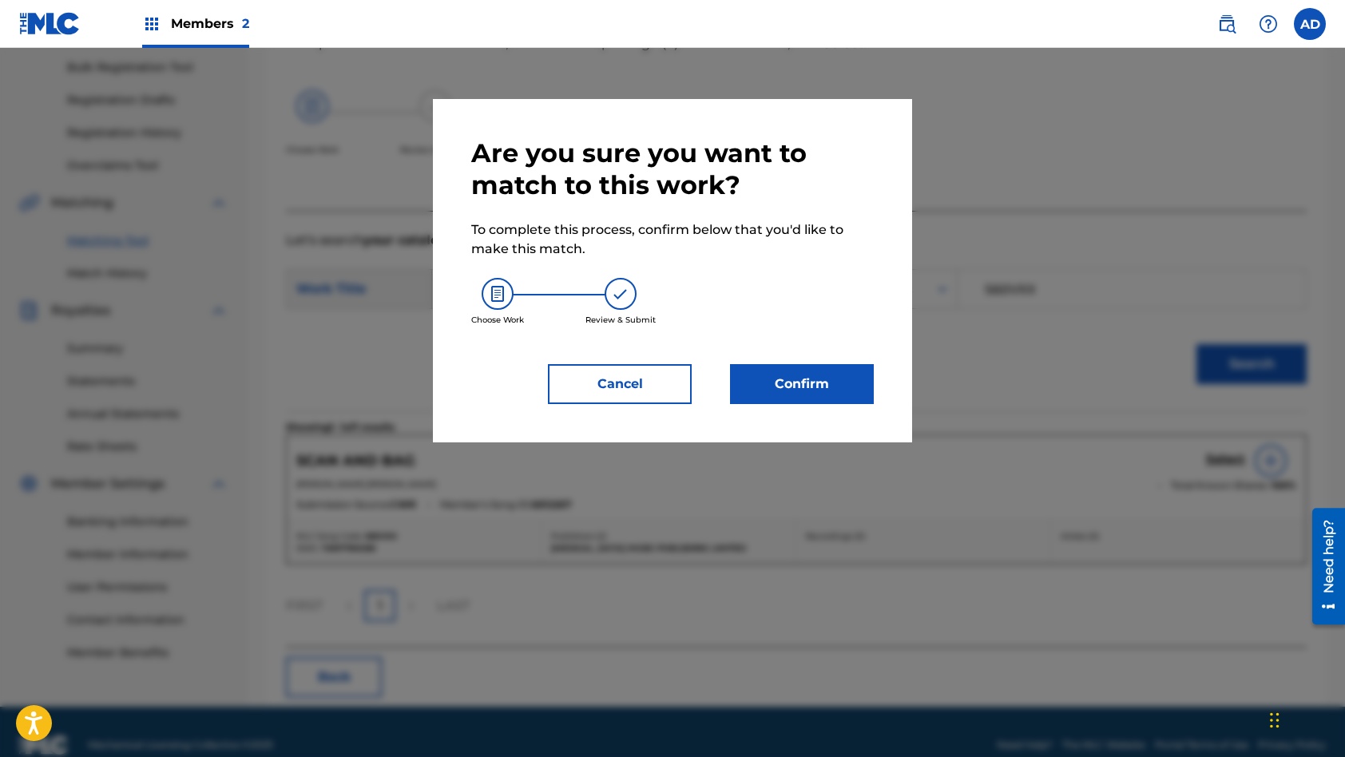
click at [846, 369] on button "Confirm" at bounding box center [802, 384] width 144 height 40
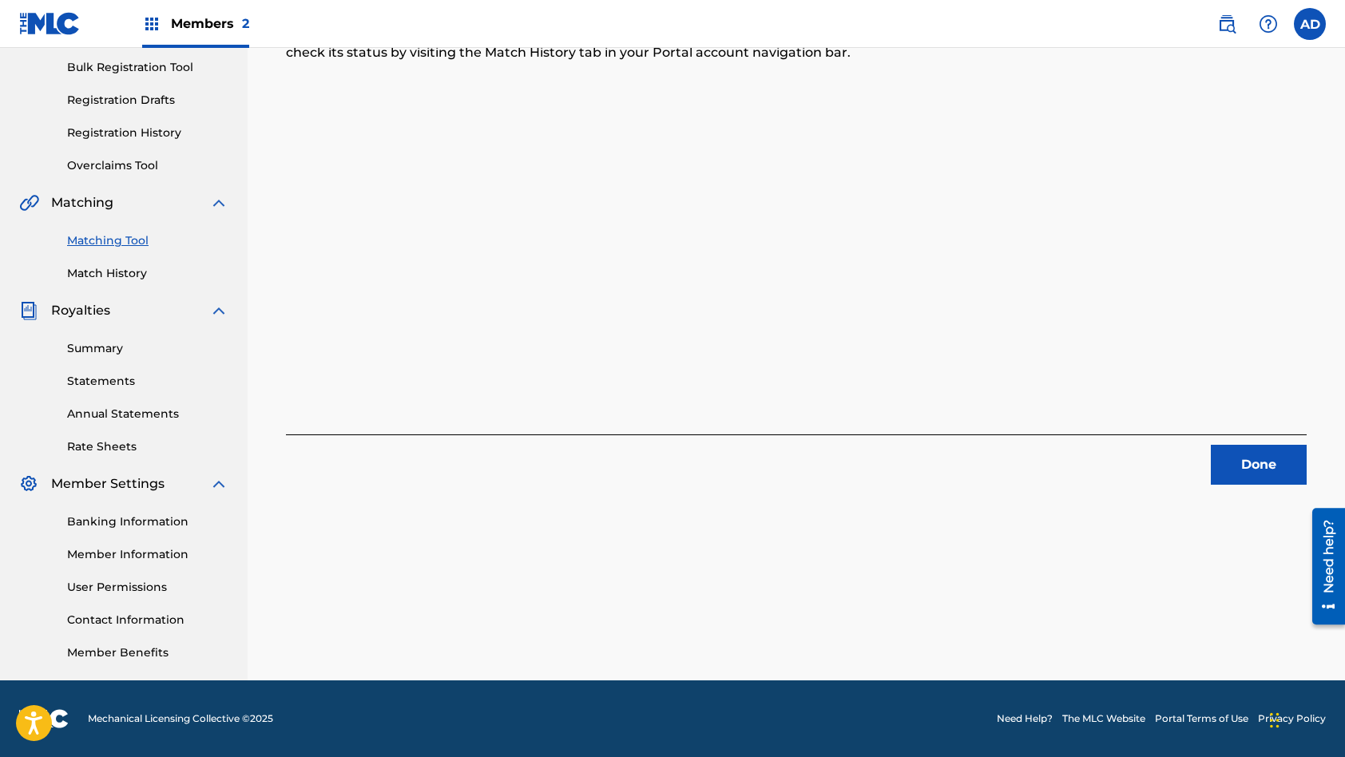
click at [1246, 477] on button "Done" at bounding box center [1259, 465] width 96 height 40
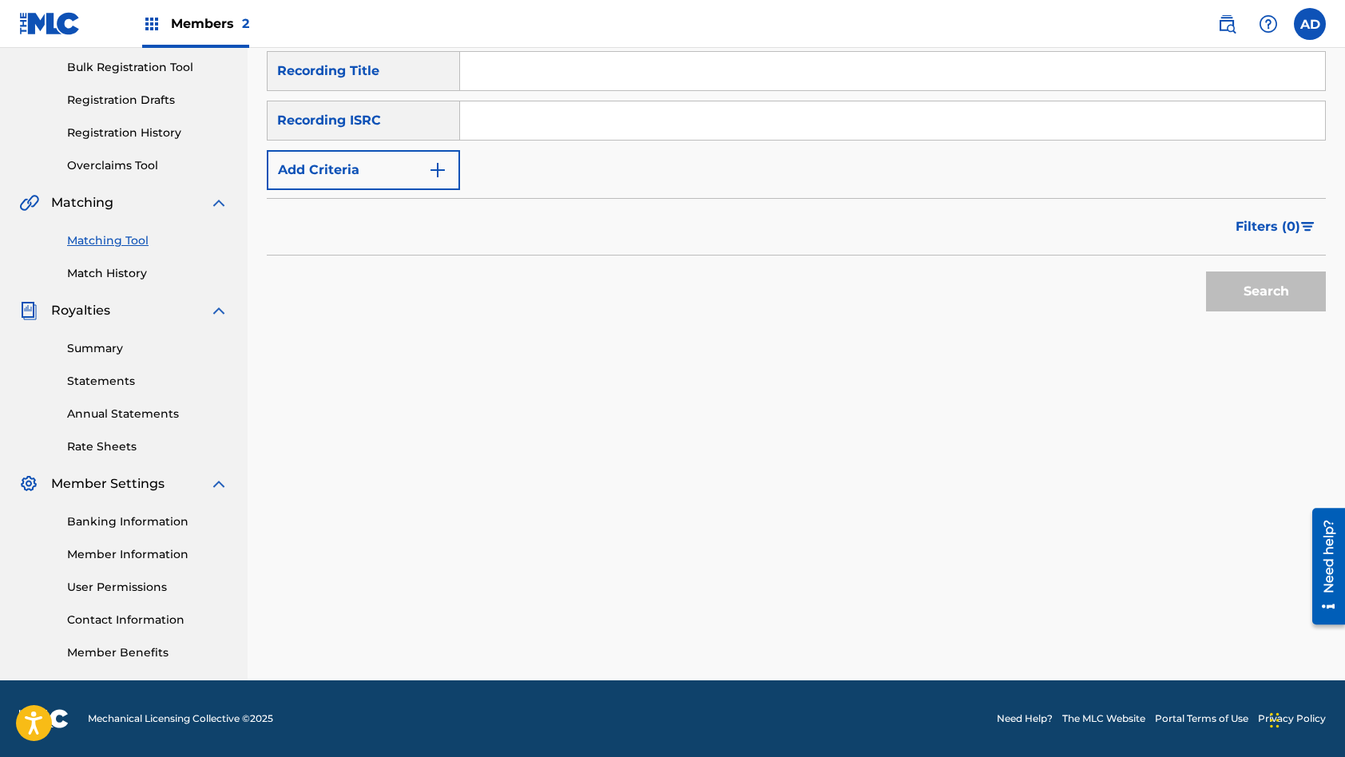
click at [661, 113] on input "Search Form" at bounding box center [892, 120] width 865 height 38
type input "NZRI11603038"
click at [577, 72] on input "Search Form" at bounding box center [892, 71] width 865 height 38
type input "SOLID GROUND"
click at [1206, 272] on button "Search" at bounding box center [1266, 292] width 120 height 40
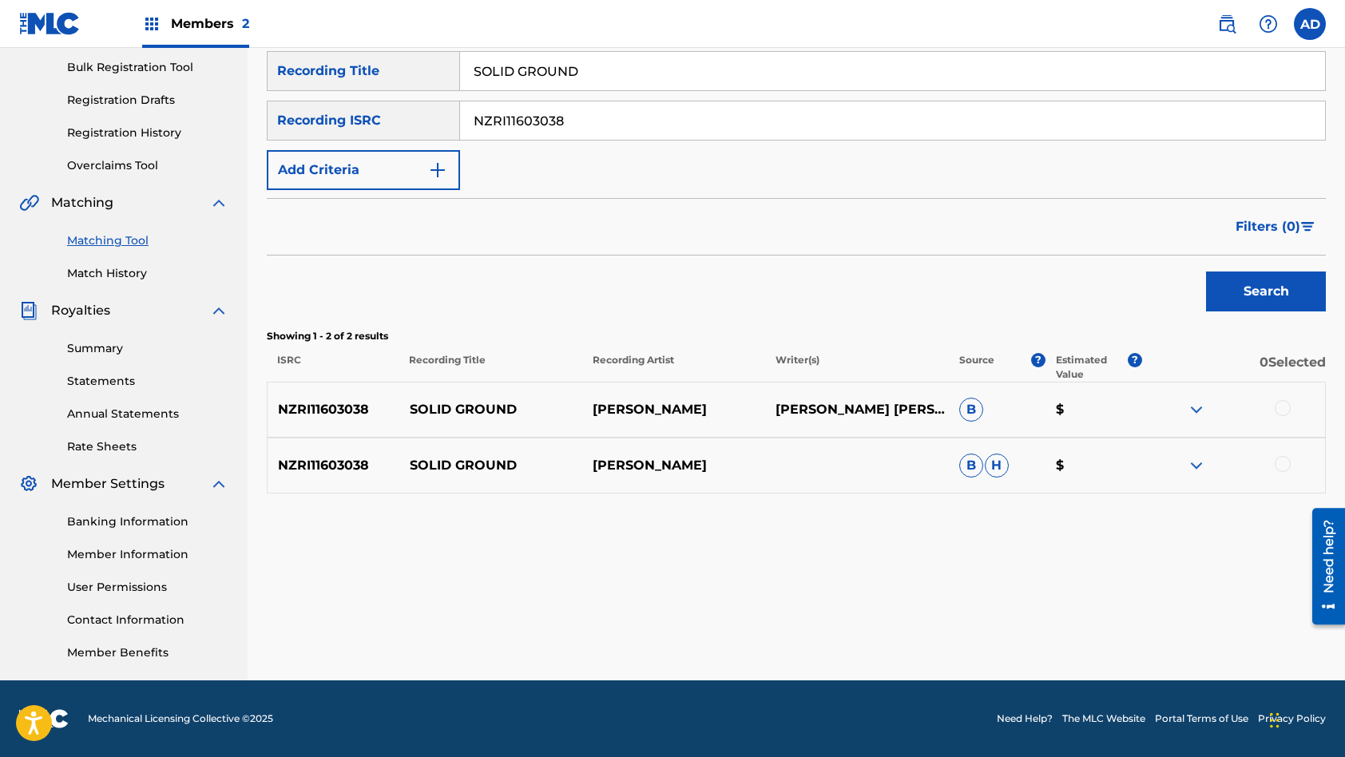
click at [1284, 410] on div at bounding box center [1283, 408] width 16 height 16
click at [1281, 454] on div "NZRI11603038 SOLID GROUND [PERSON_NAME] [PERSON_NAME] $" at bounding box center [796, 466] width 1059 height 56
click at [1279, 454] on div "NZRI11603038 SOLID GROUND [PERSON_NAME] [PERSON_NAME] $" at bounding box center [796, 466] width 1059 height 56
click at [1280, 462] on div at bounding box center [1283, 464] width 16 height 16
click at [1116, 633] on button "Match 2 Groups" at bounding box center [1122, 627] width 177 height 40
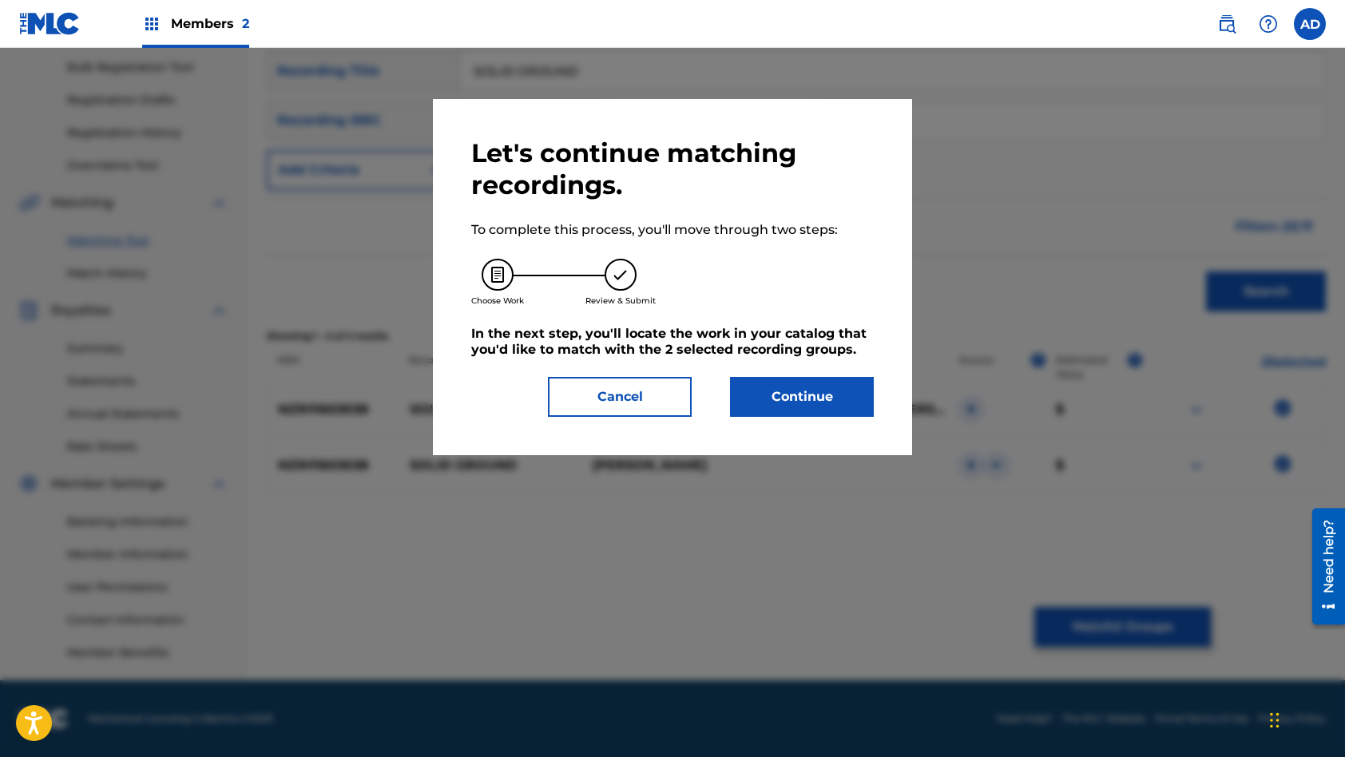
click at [815, 397] on button "Continue" at bounding box center [802, 397] width 144 height 40
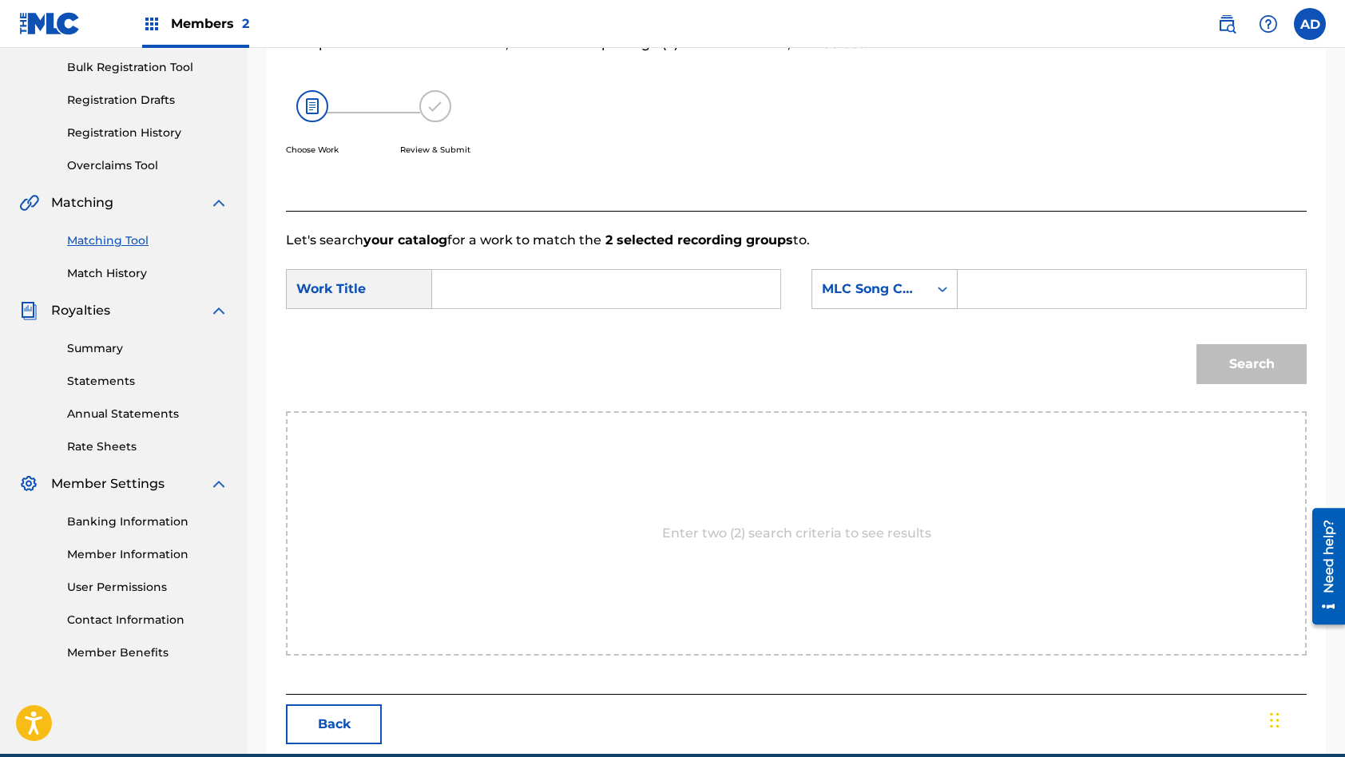
click at [604, 298] on input "Search Form" at bounding box center [606, 289] width 321 height 38
type input "SOLID GROUND"
click at [1089, 297] on input "Search Form" at bounding box center [1131, 289] width 321 height 38
type input "S603LL"
click at [1196, 344] on button "Search" at bounding box center [1251, 364] width 110 height 40
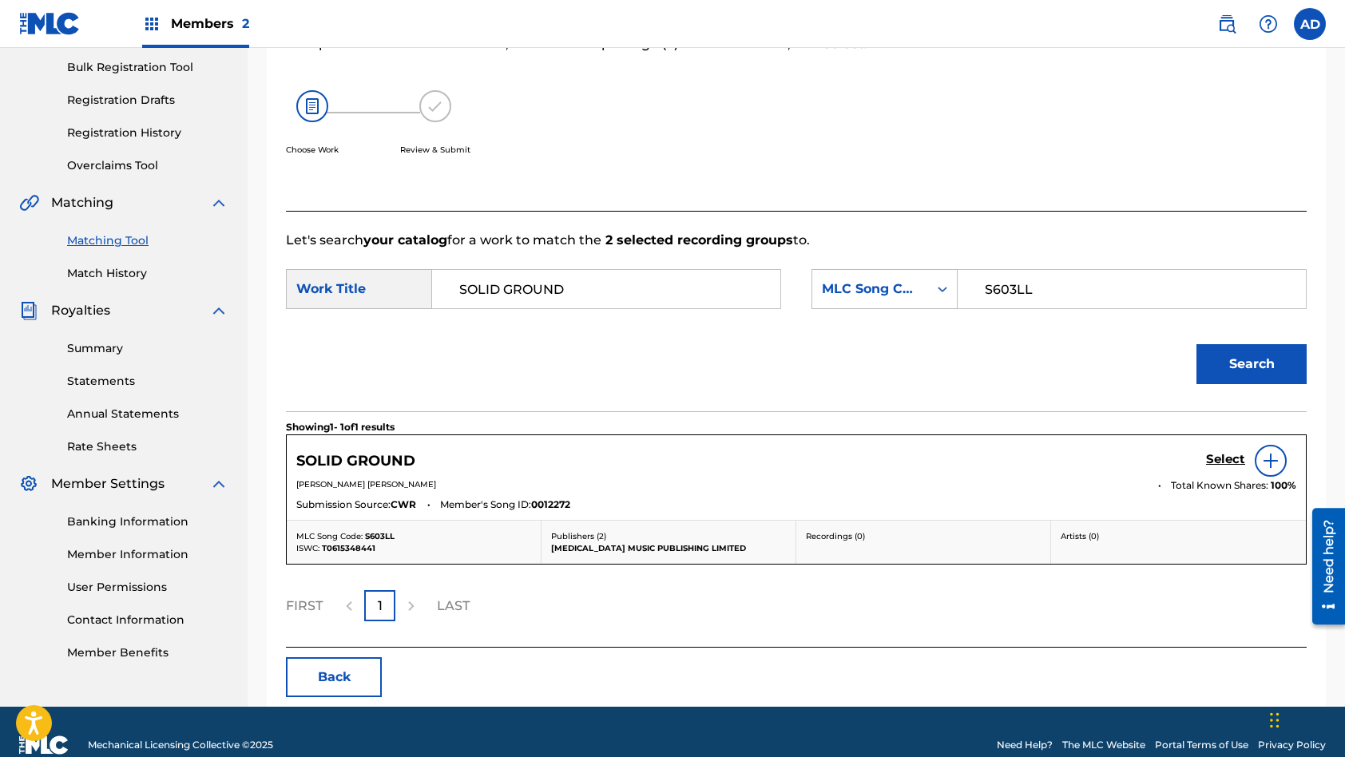
click at [1230, 465] on h5 "Select" at bounding box center [1225, 459] width 39 height 15
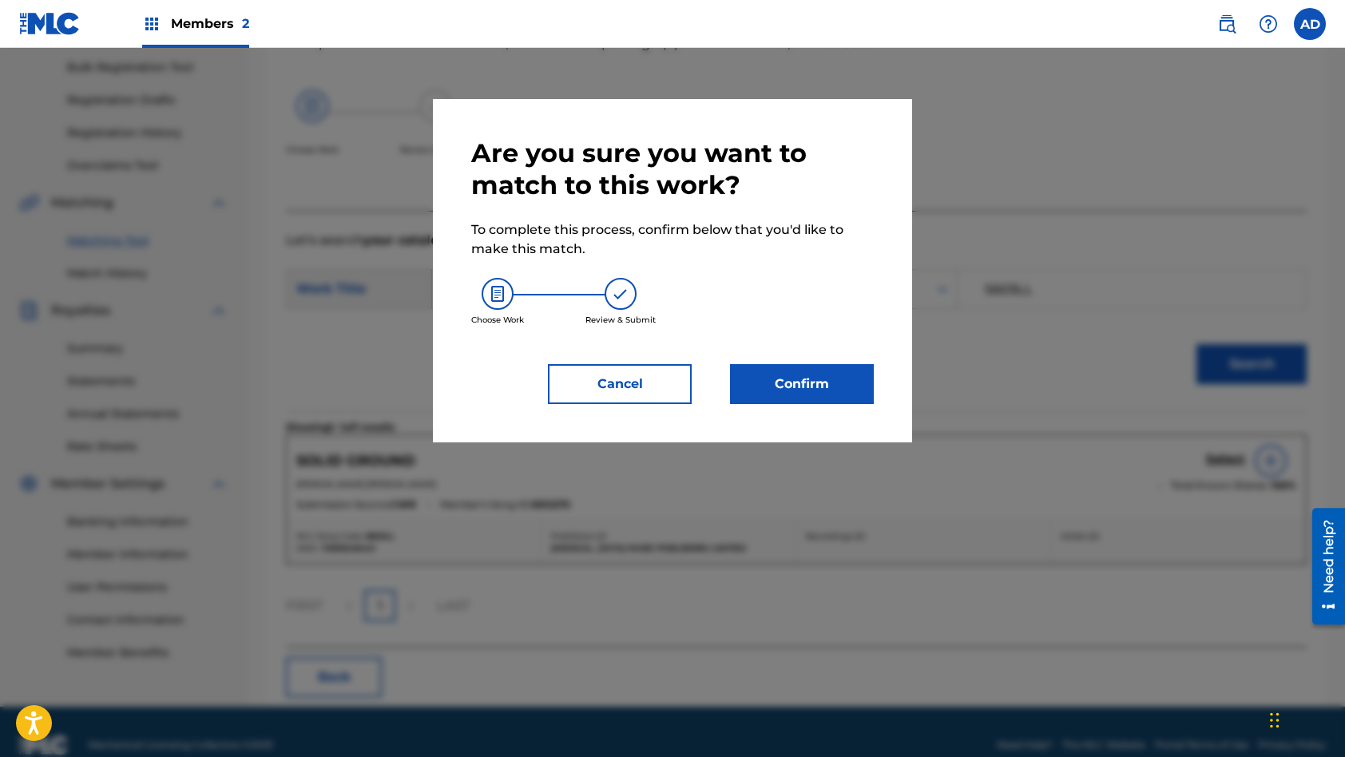
click at [824, 388] on button "Confirm" at bounding box center [802, 384] width 144 height 40
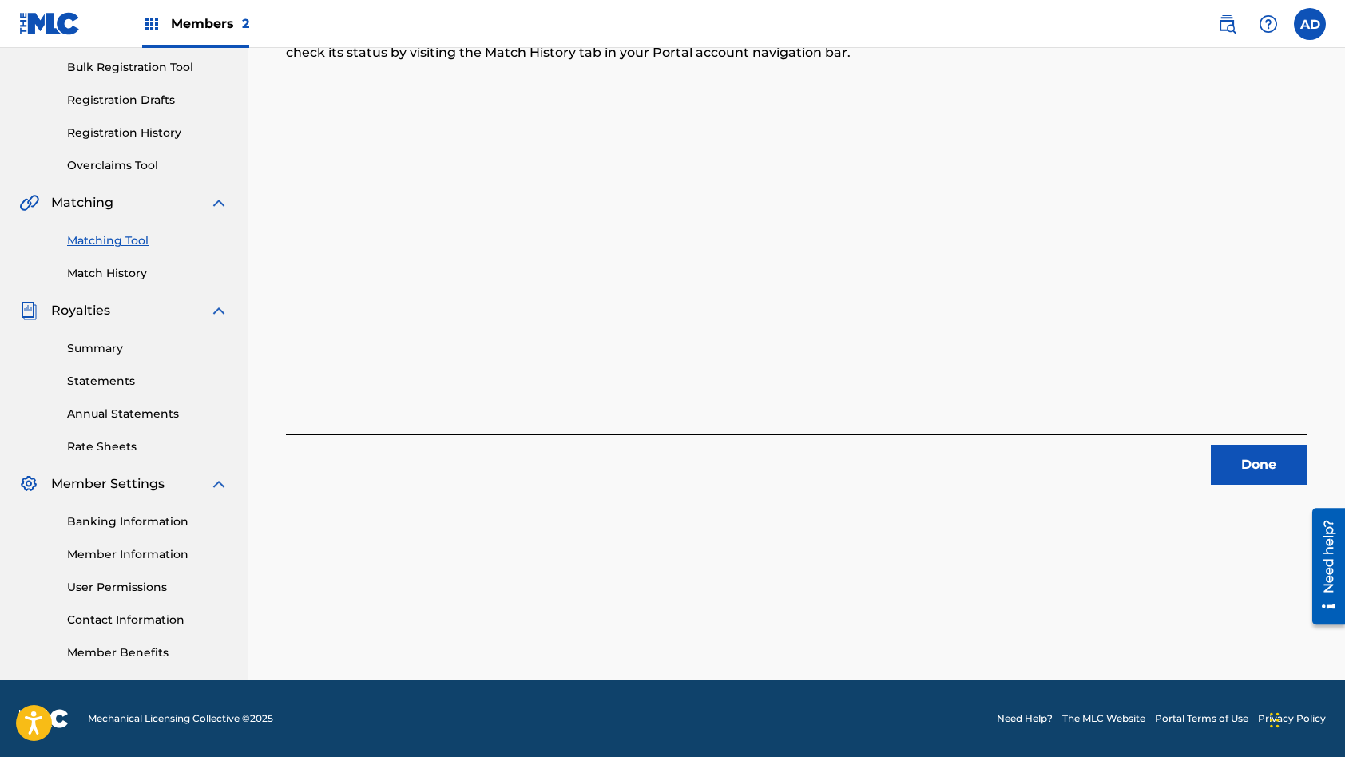
click at [1270, 462] on button "Done" at bounding box center [1259, 465] width 96 height 40
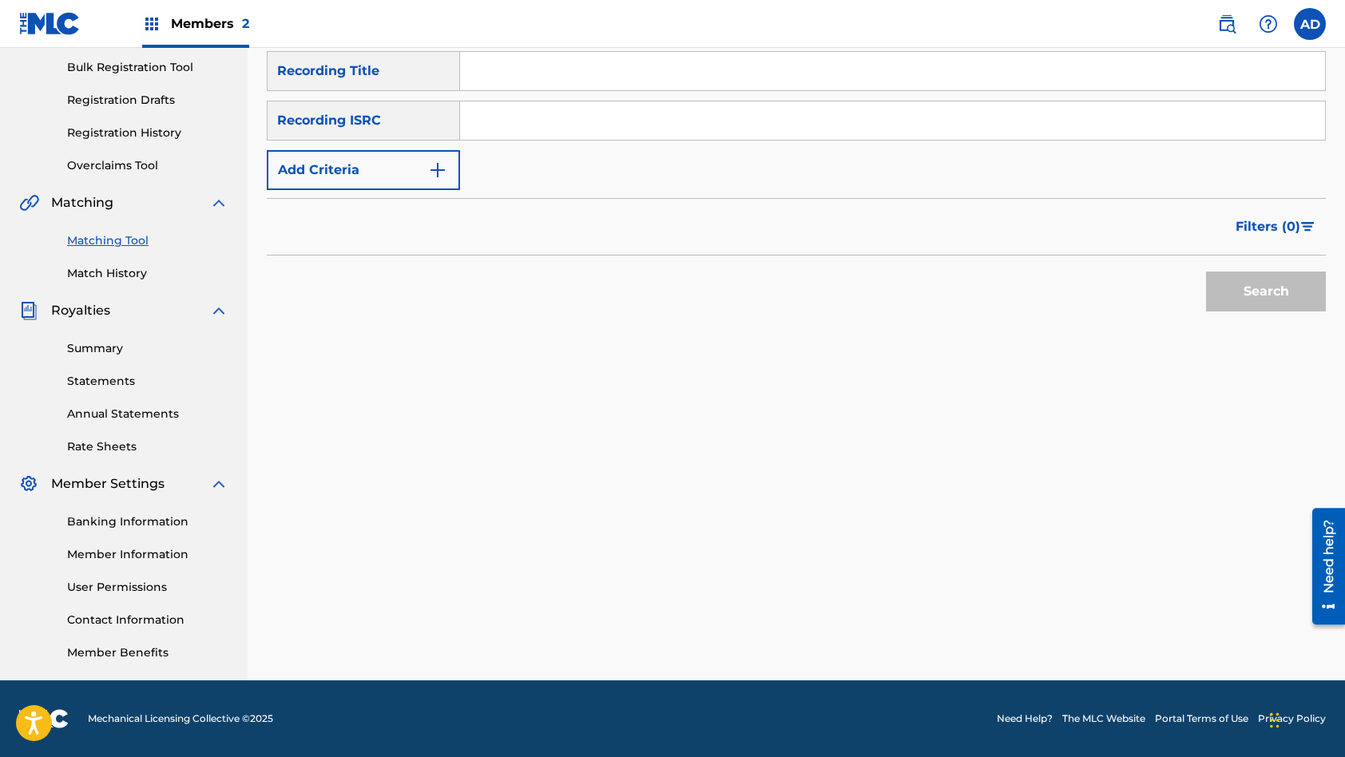
click at [560, 117] on input "Search Form" at bounding box center [892, 120] width 865 height 38
type input "NZRI11900972"
click at [574, 77] on input "Search Form" at bounding box center [892, 71] width 865 height 38
type input "THERE IS NO PUNCHLINE"
click at [1206, 272] on button "Search" at bounding box center [1266, 292] width 120 height 40
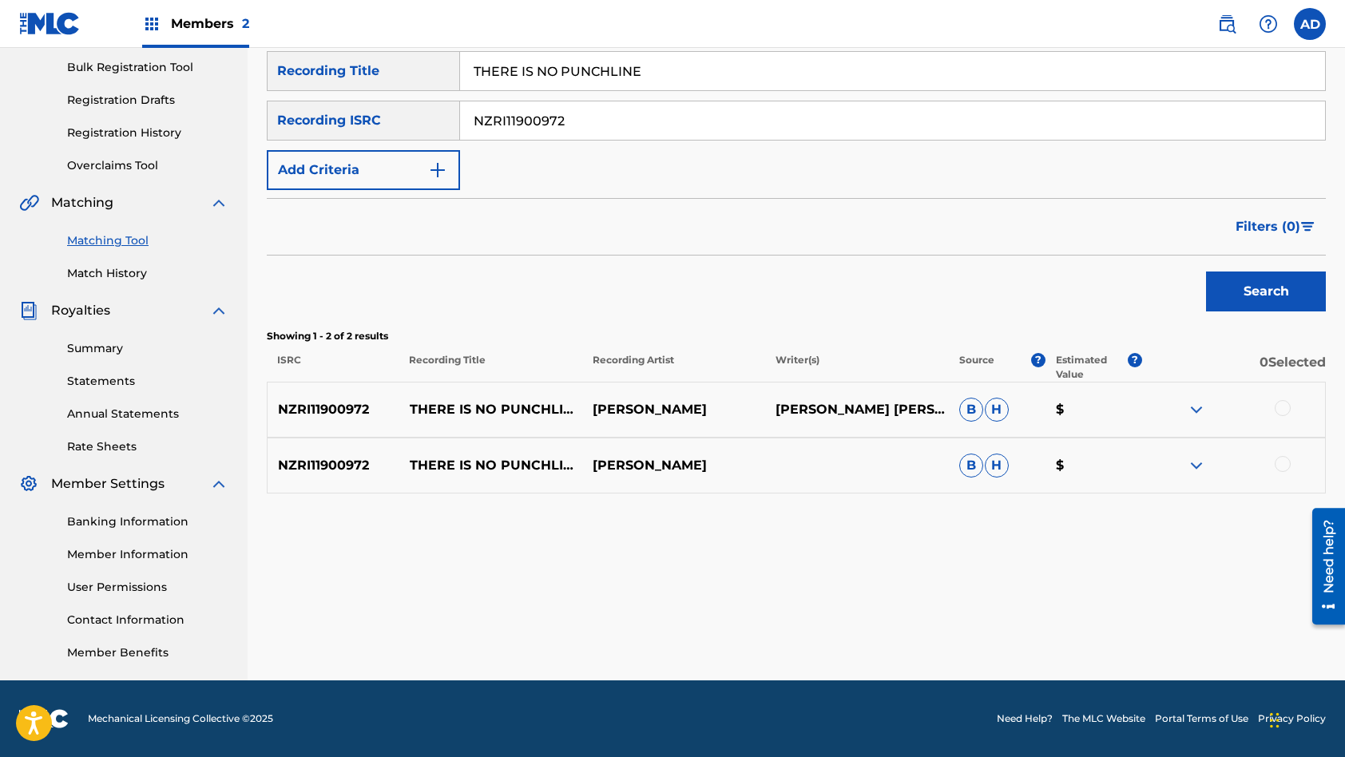
click at [1282, 408] on div at bounding box center [1283, 408] width 16 height 16
click at [1279, 466] on div at bounding box center [1283, 464] width 16 height 16
click at [1133, 621] on button "Match 2 Groups" at bounding box center [1122, 627] width 177 height 40
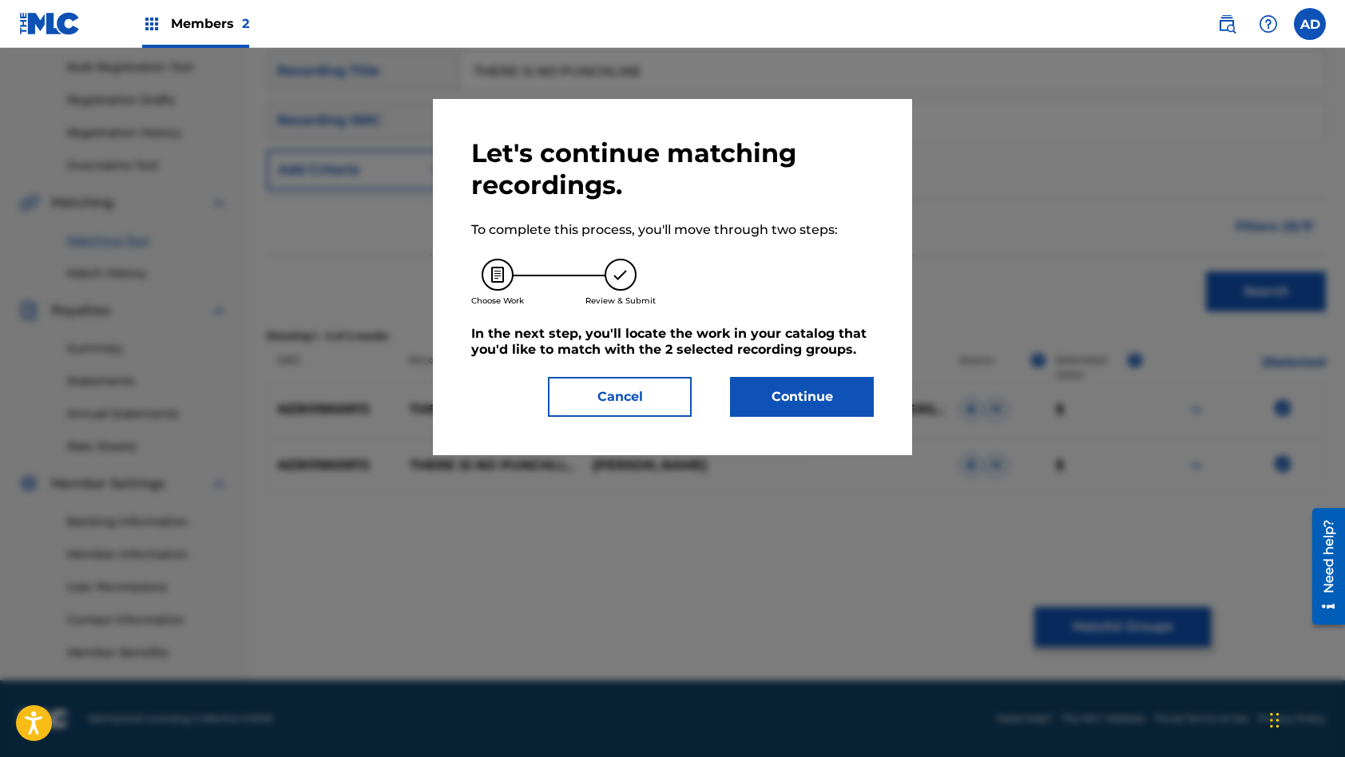
click at [795, 405] on button "Continue" at bounding box center [802, 397] width 144 height 40
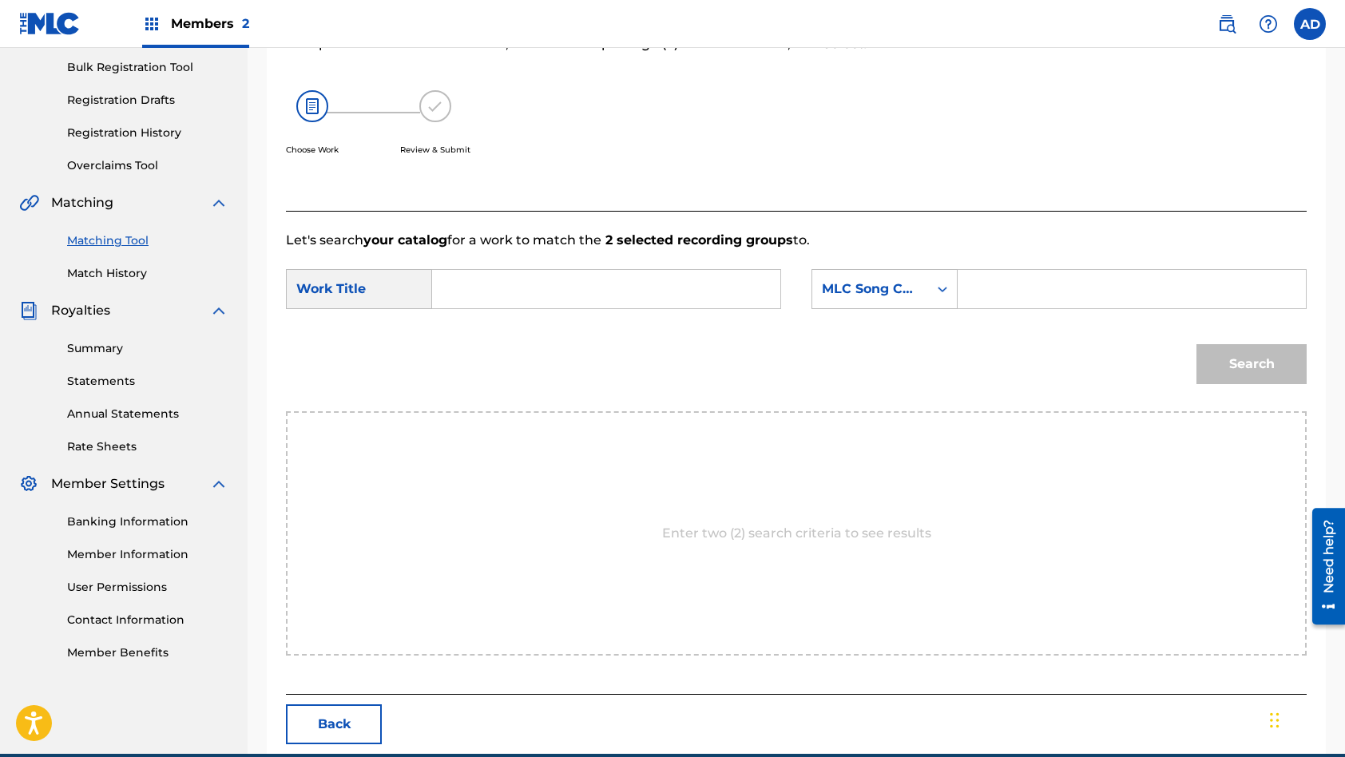
click at [580, 291] on input "Search Form" at bounding box center [606, 289] width 321 height 38
type input "THERE IS NO PUNCHLINE"
click at [1070, 288] on input "Search Form" at bounding box center [1131, 289] width 321 height 38
type input "T54CEW"
click at [1196, 344] on button "Search" at bounding box center [1251, 364] width 110 height 40
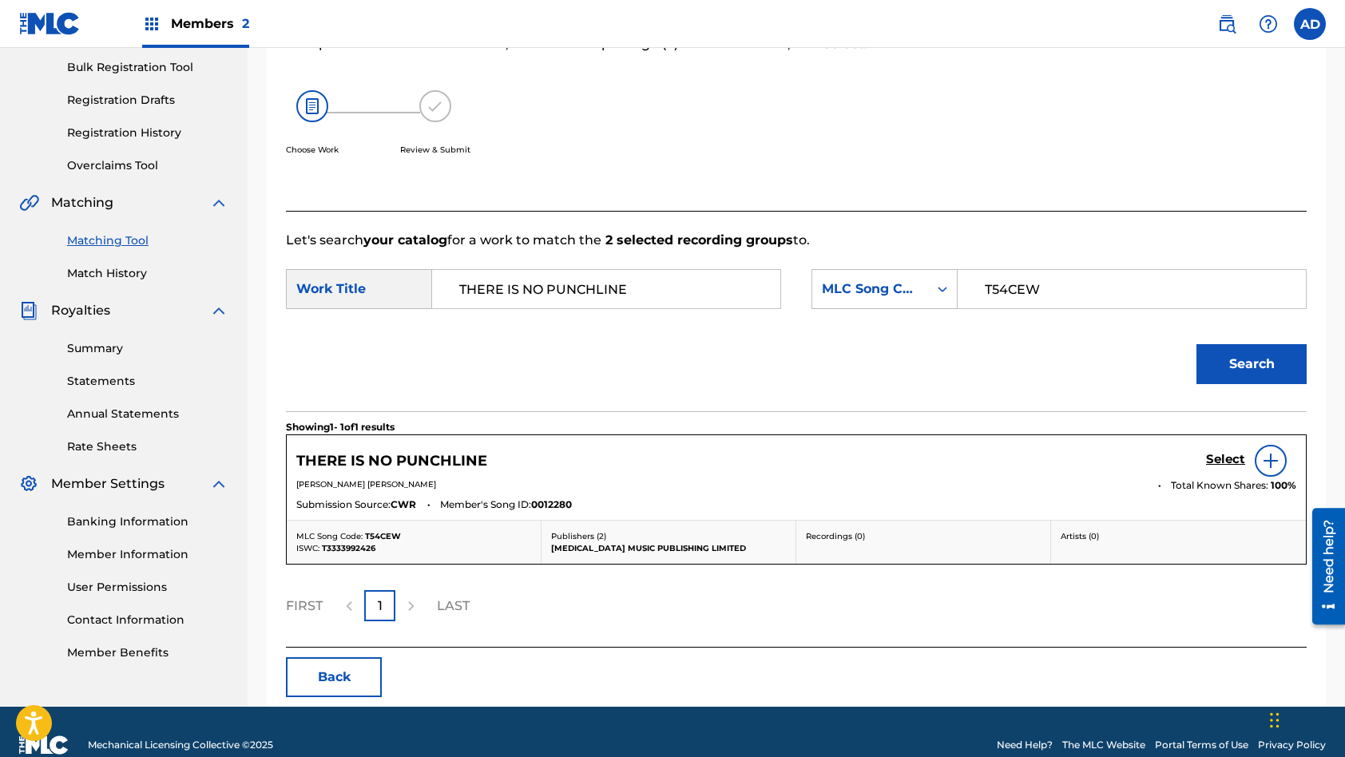
click at [1220, 454] on h5 "Select" at bounding box center [1225, 459] width 39 height 15
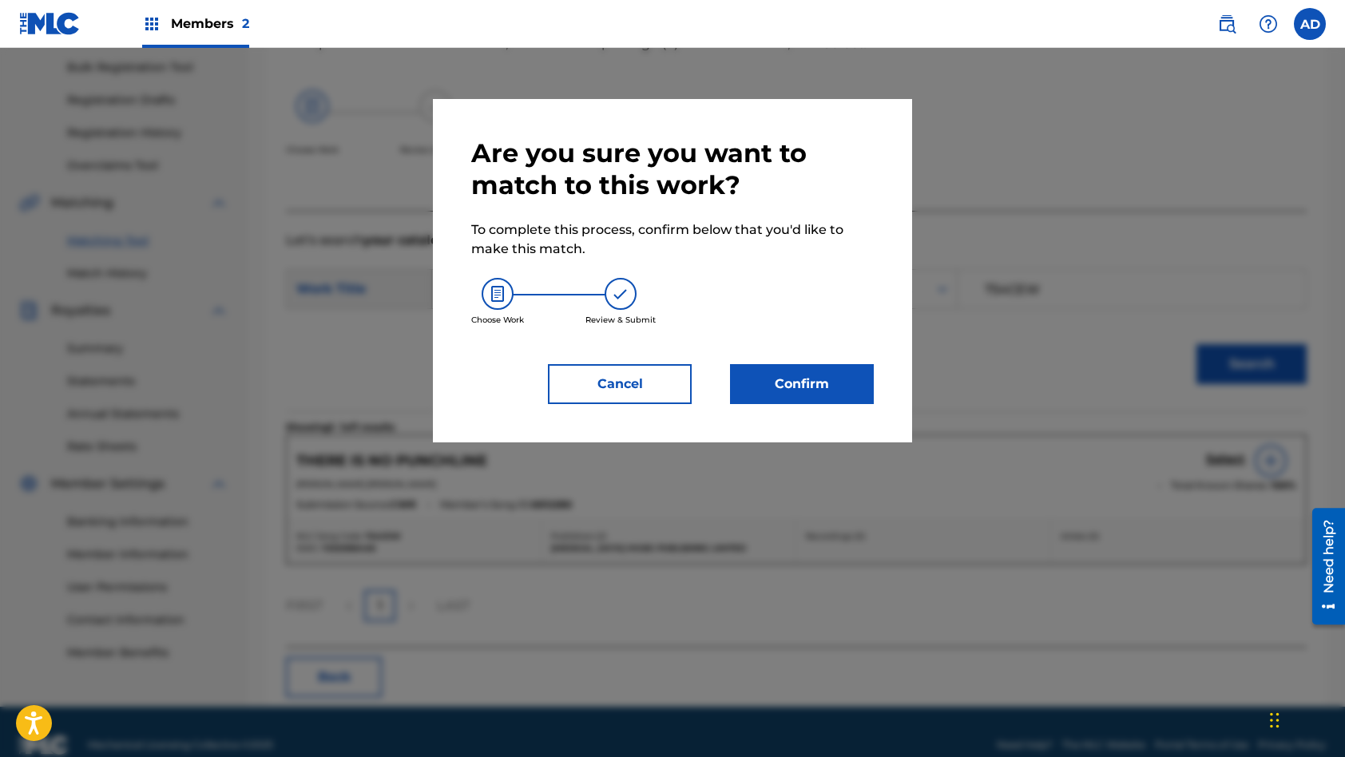
click at [825, 374] on button "Confirm" at bounding box center [802, 384] width 144 height 40
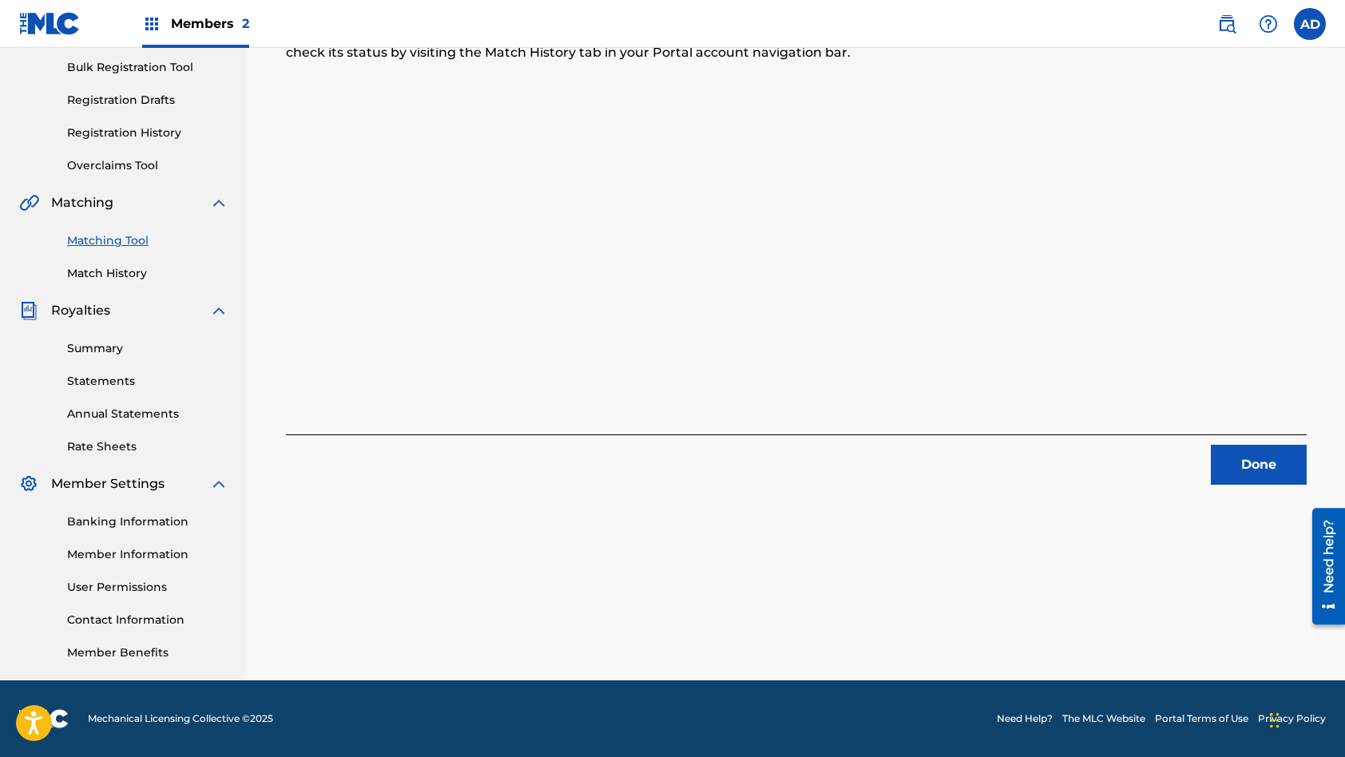
click at [1238, 459] on button "Done" at bounding box center [1259, 465] width 96 height 40
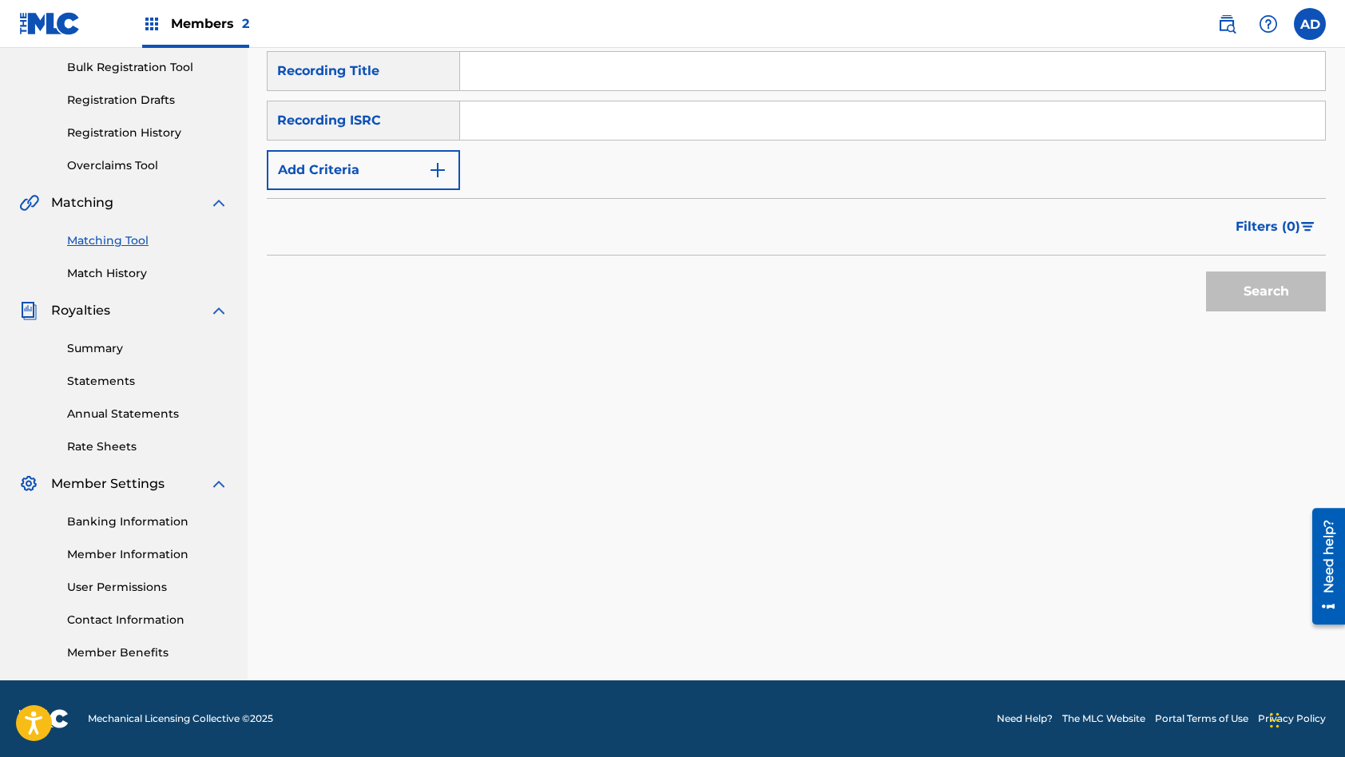
click at [640, 121] on input "Search Form" at bounding box center [892, 120] width 865 height 38
type input "NZRI12403873"
click at [628, 69] on input "Search Form" at bounding box center [892, 71] width 865 height 38
type input "THROW ME BACK"
click at [1206, 272] on button "Search" at bounding box center [1266, 292] width 120 height 40
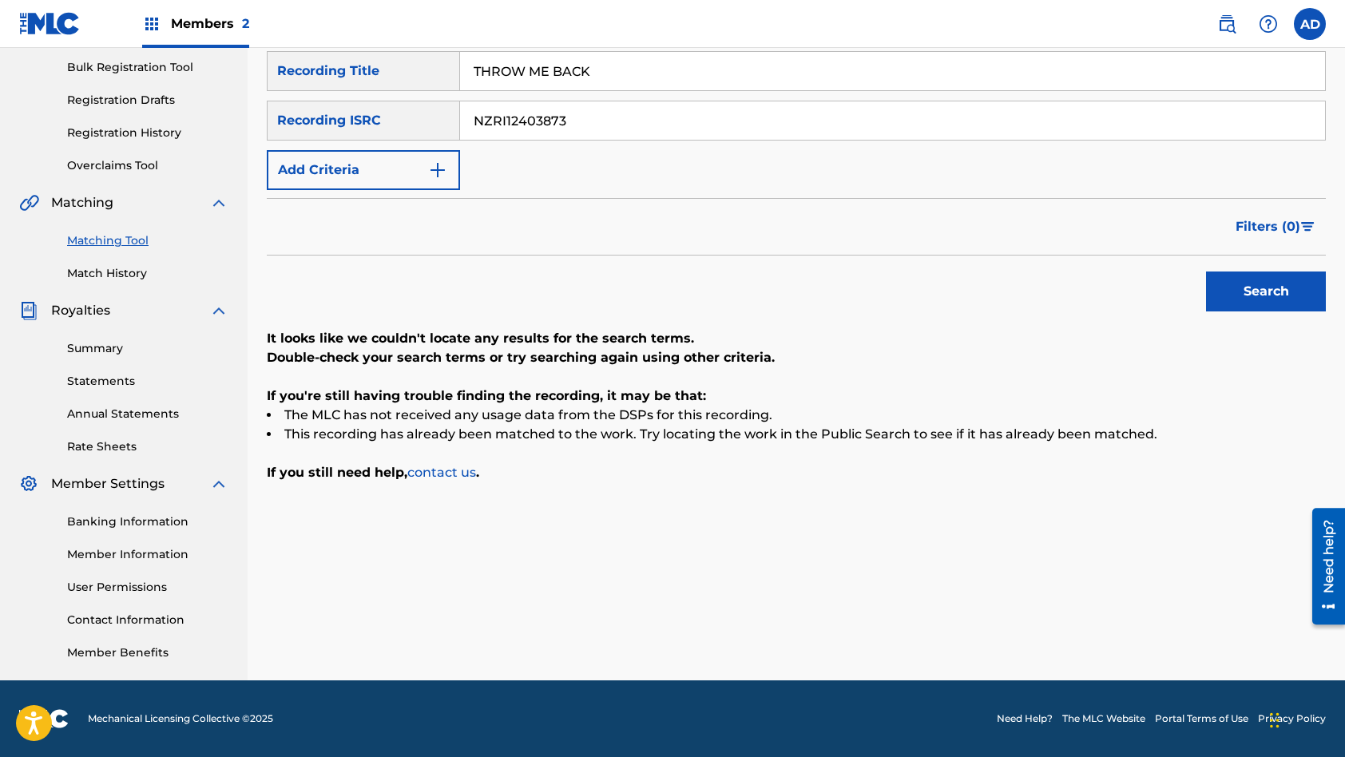
click at [583, 123] on input "NZRI12403873" at bounding box center [892, 120] width 865 height 38
type input "NZRI11900981"
click at [597, 62] on input "THROW ME BACK" at bounding box center [892, 71] width 865 height 38
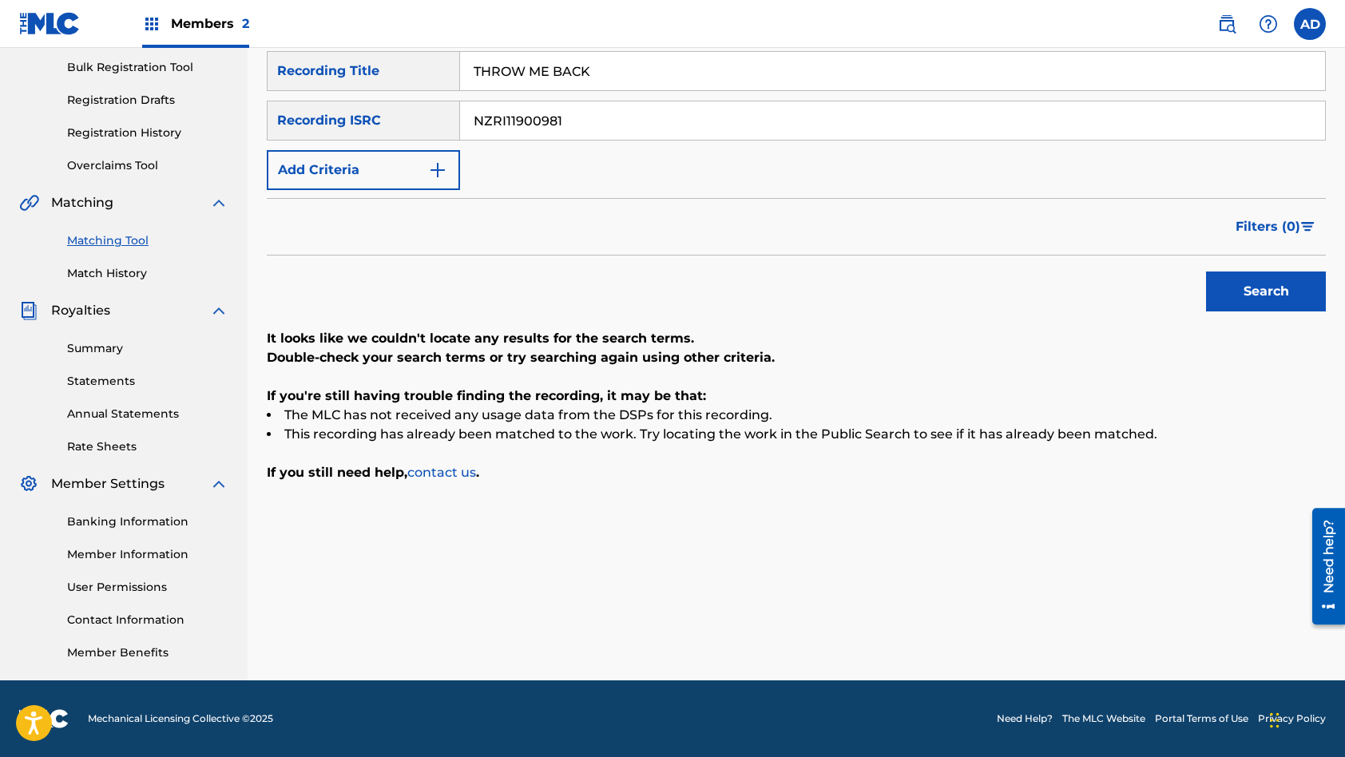
click at [597, 62] on input "THROW ME BACK" at bounding box center [892, 71] width 865 height 38
type input "WE LOVE YOU"
click at [1206, 272] on button "Search" at bounding box center [1266, 292] width 120 height 40
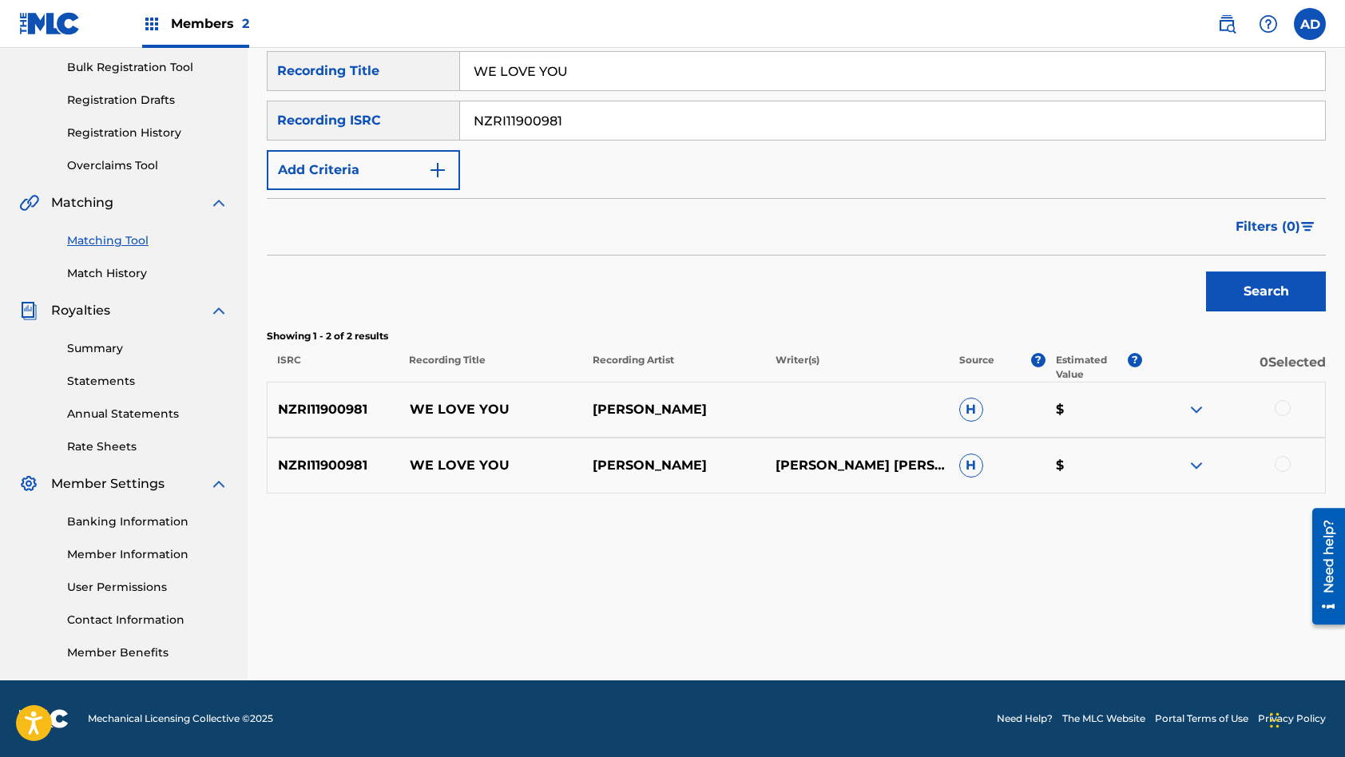
click at [1282, 411] on div at bounding box center [1283, 408] width 16 height 16
click at [1280, 472] on div at bounding box center [1233, 465] width 183 height 19
click at [1284, 466] on div at bounding box center [1283, 464] width 16 height 16
click at [1125, 625] on button "Match 2 Groups" at bounding box center [1122, 627] width 177 height 40
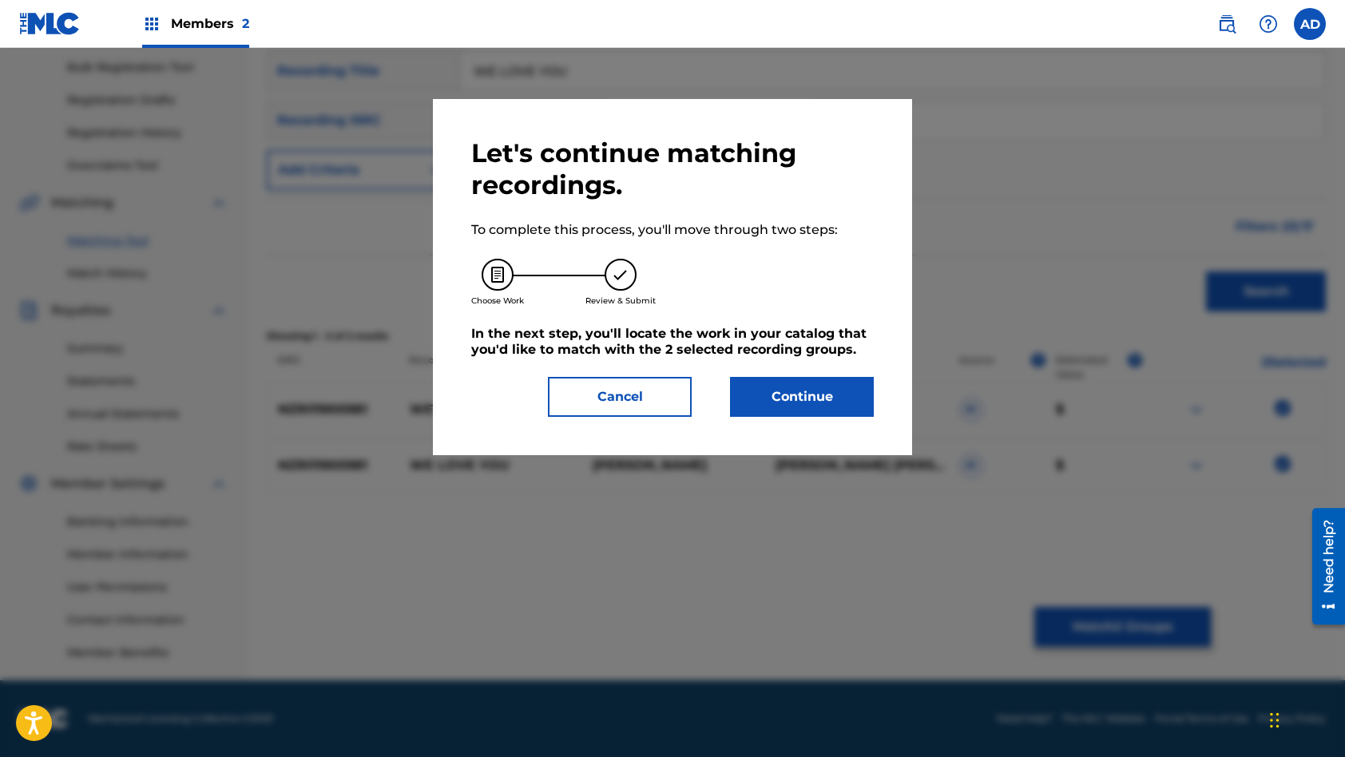
click at [847, 393] on button "Continue" at bounding box center [802, 397] width 144 height 40
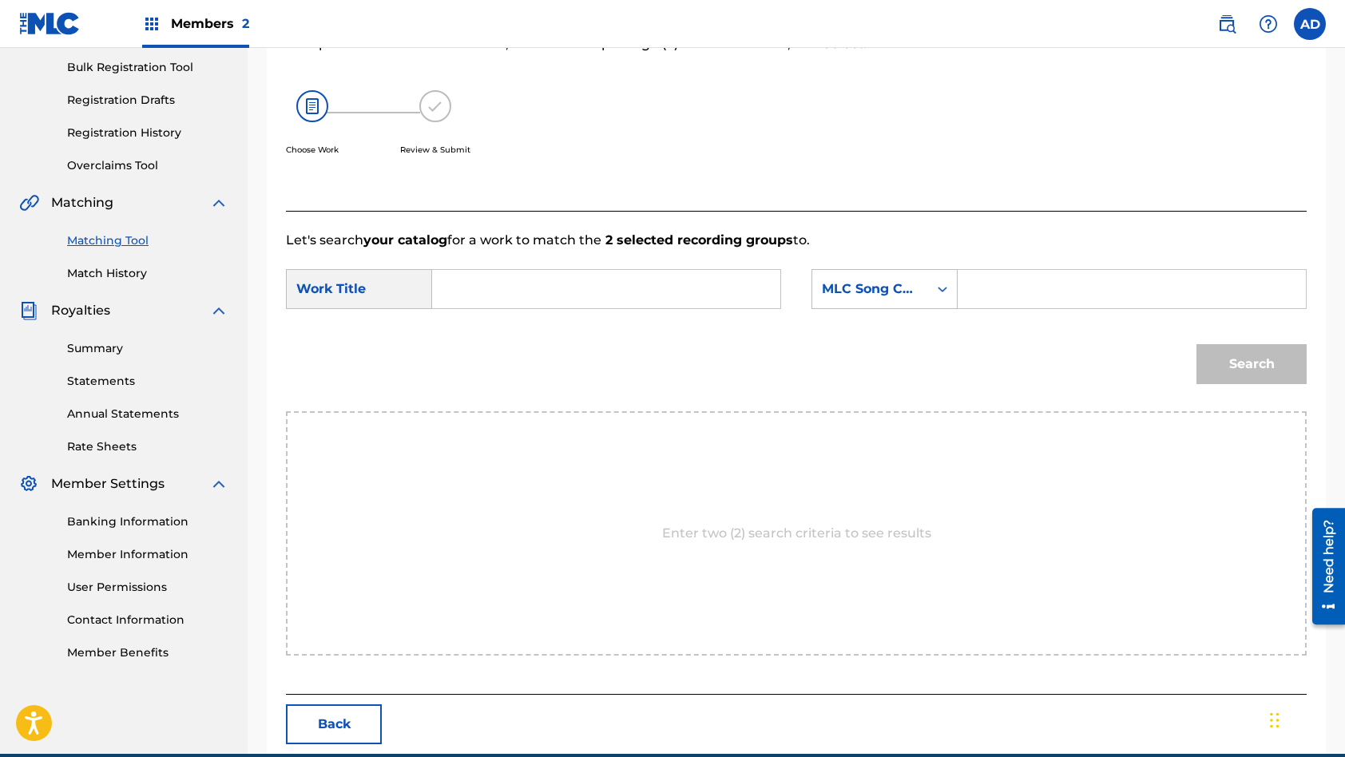
click at [617, 294] on input "Search Form" at bounding box center [606, 289] width 321 height 38
type input "WE LOVE YOU"
click at [1088, 290] on input "Search Form" at bounding box center [1131, 289] width 321 height 38
type input "W562BM"
click at [1196, 344] on button "Search" at bounding box center [1251, 364] width 110 height 40
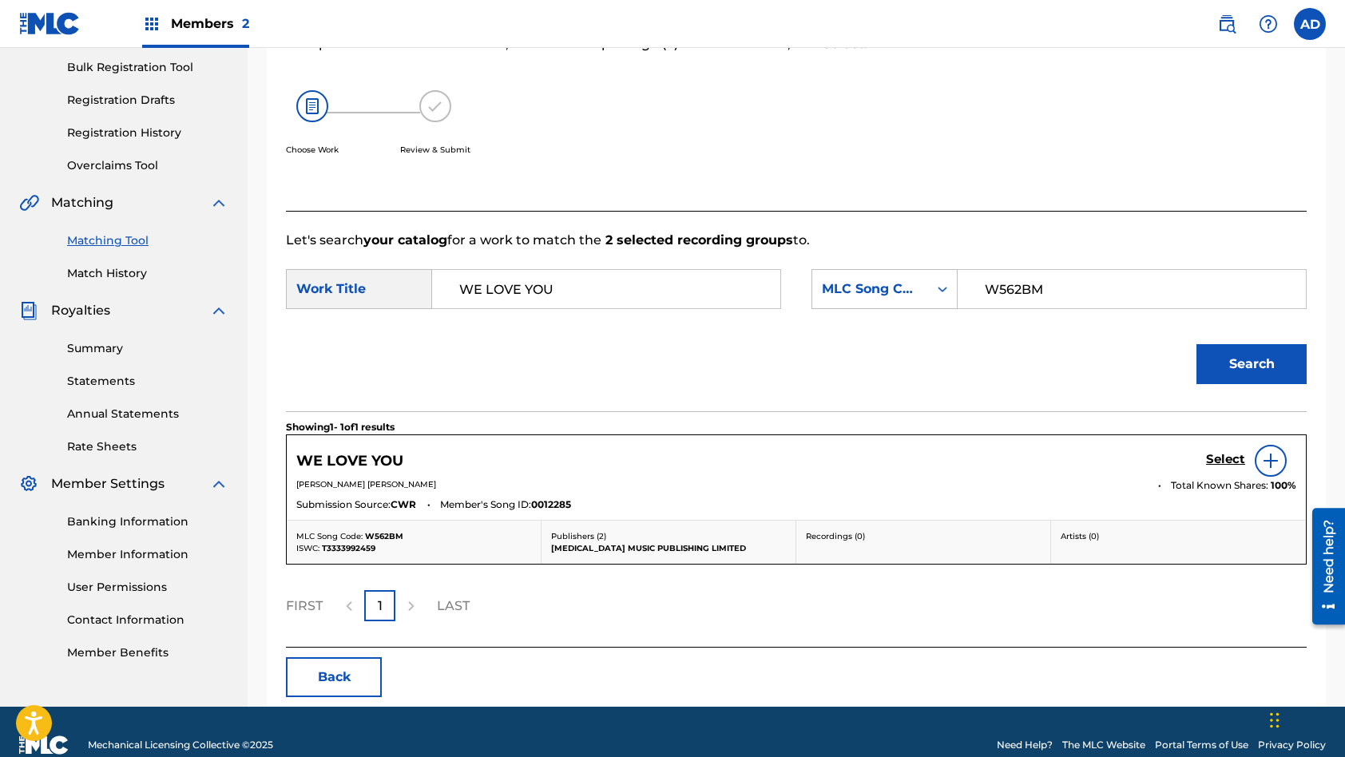
click at [1228, 462] on h5 "Select" at bounding box center [1225, 459] width 39 height 15
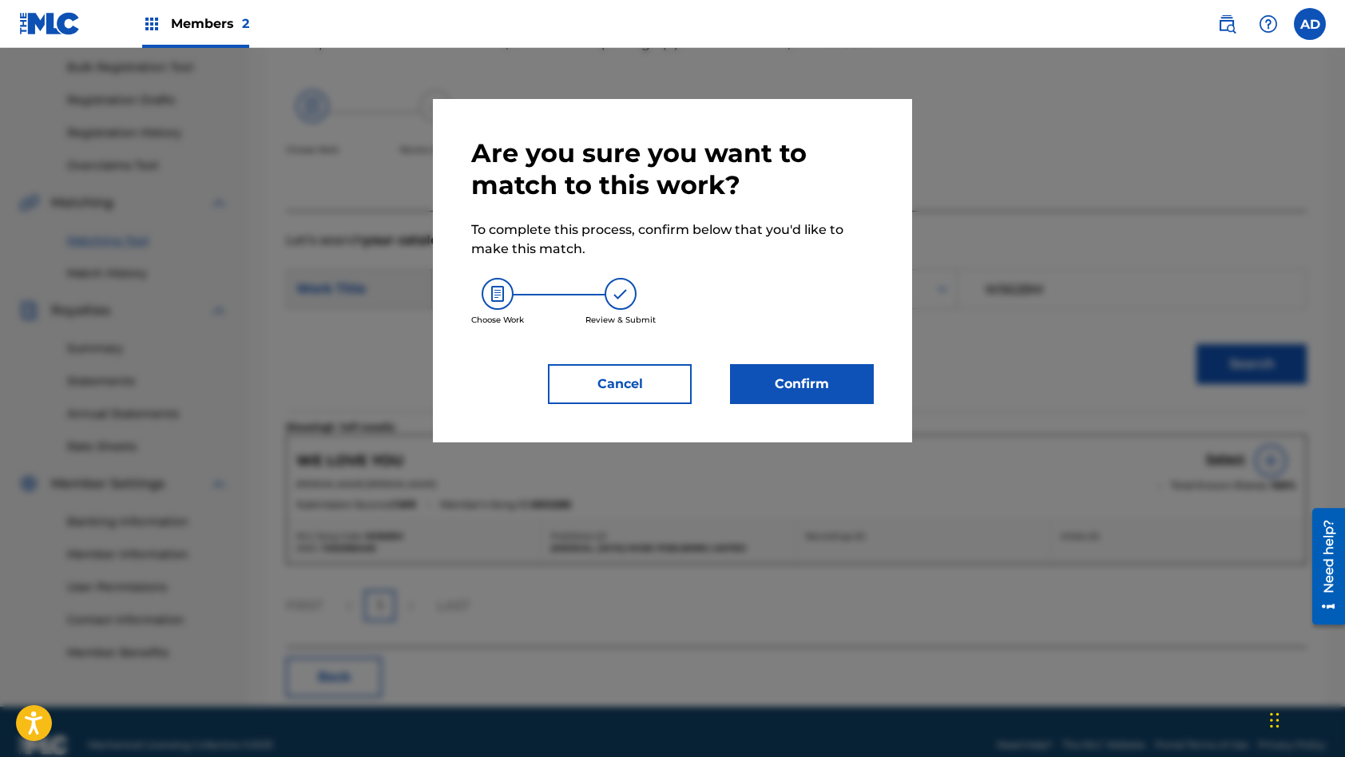
click at [838, 393] on button "Confirm" at bounding box center [802, 384] width 144 height 40
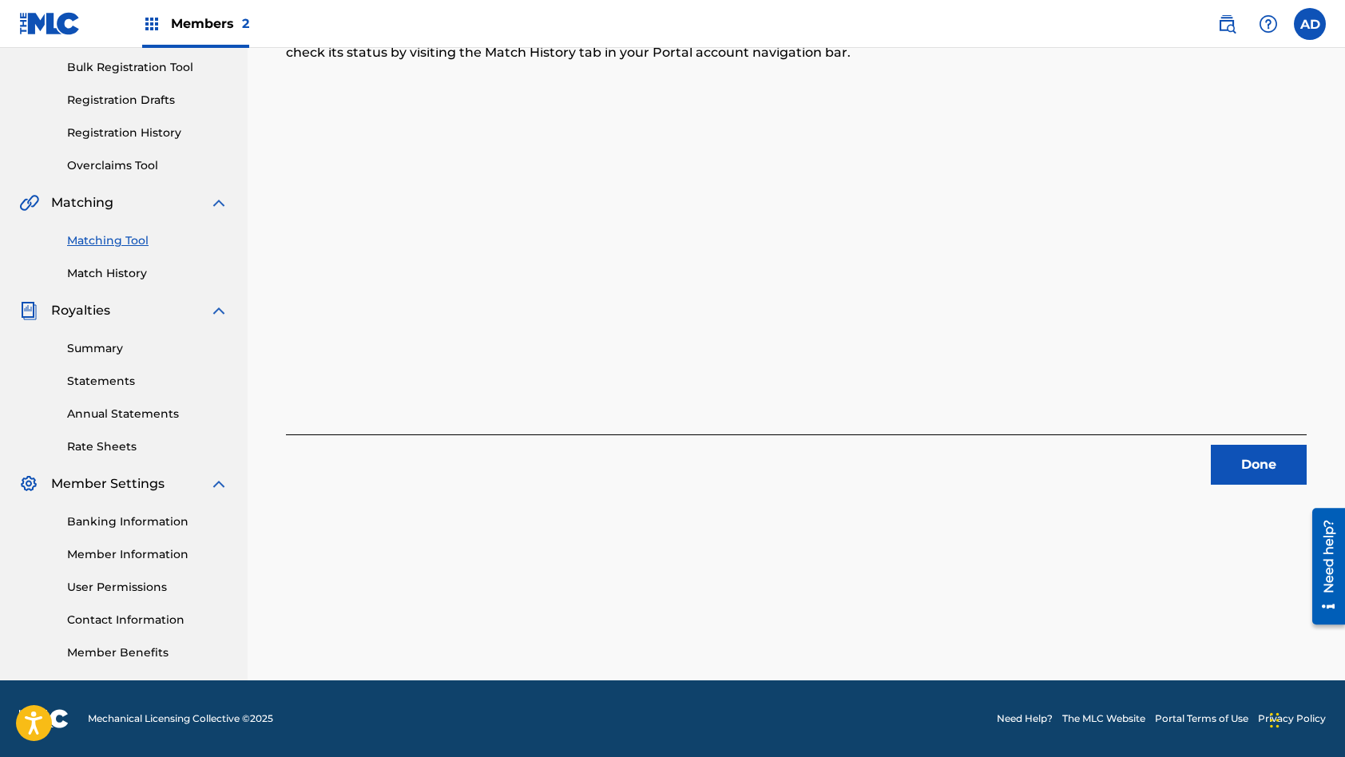
click at [1251, 471] on button "Done" at bounding box center [1259, 465] width 96 height 40
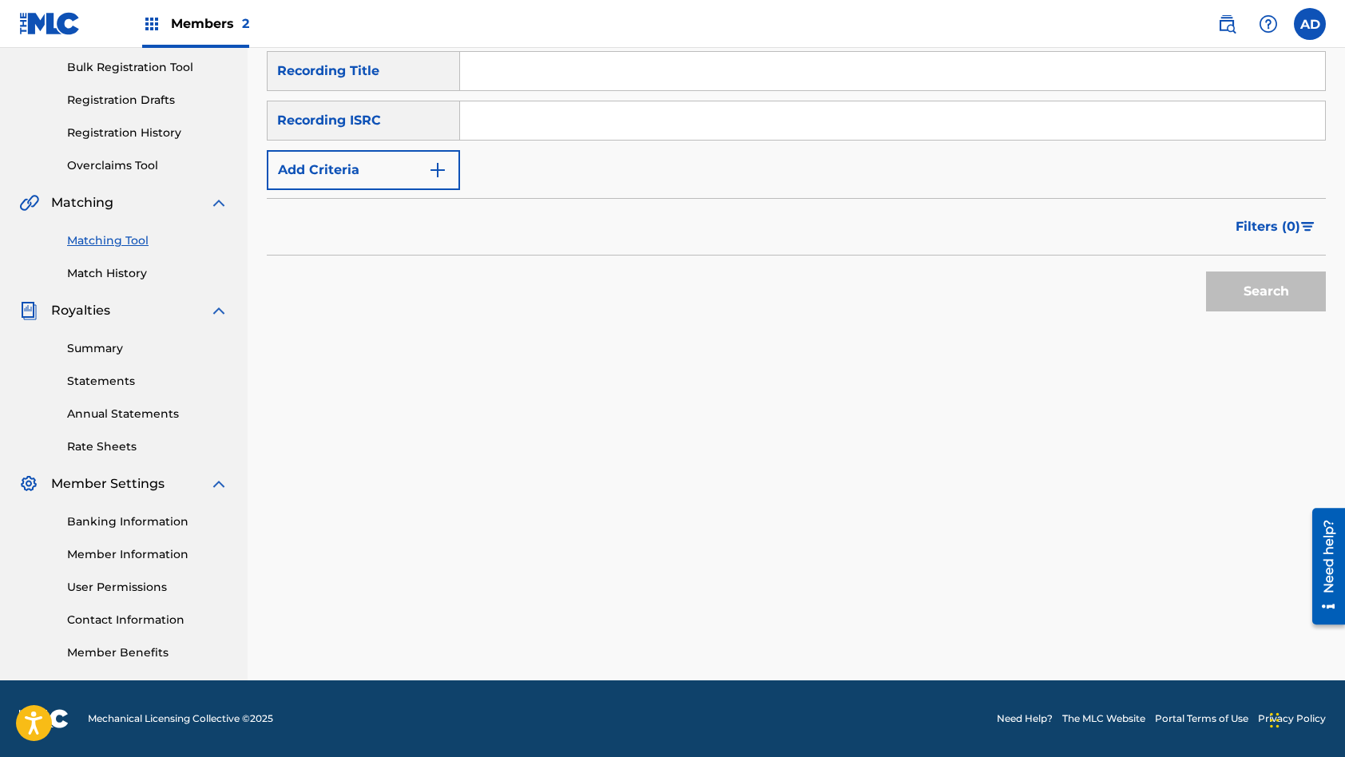
click at [571, 113] on input "Search Form" at bounding box center [892, 120] width 865 height 38
type input "USDY42261883"
click at [595, 65] on input "Search Form" at bounding box center [892, 71] width 865 height 38
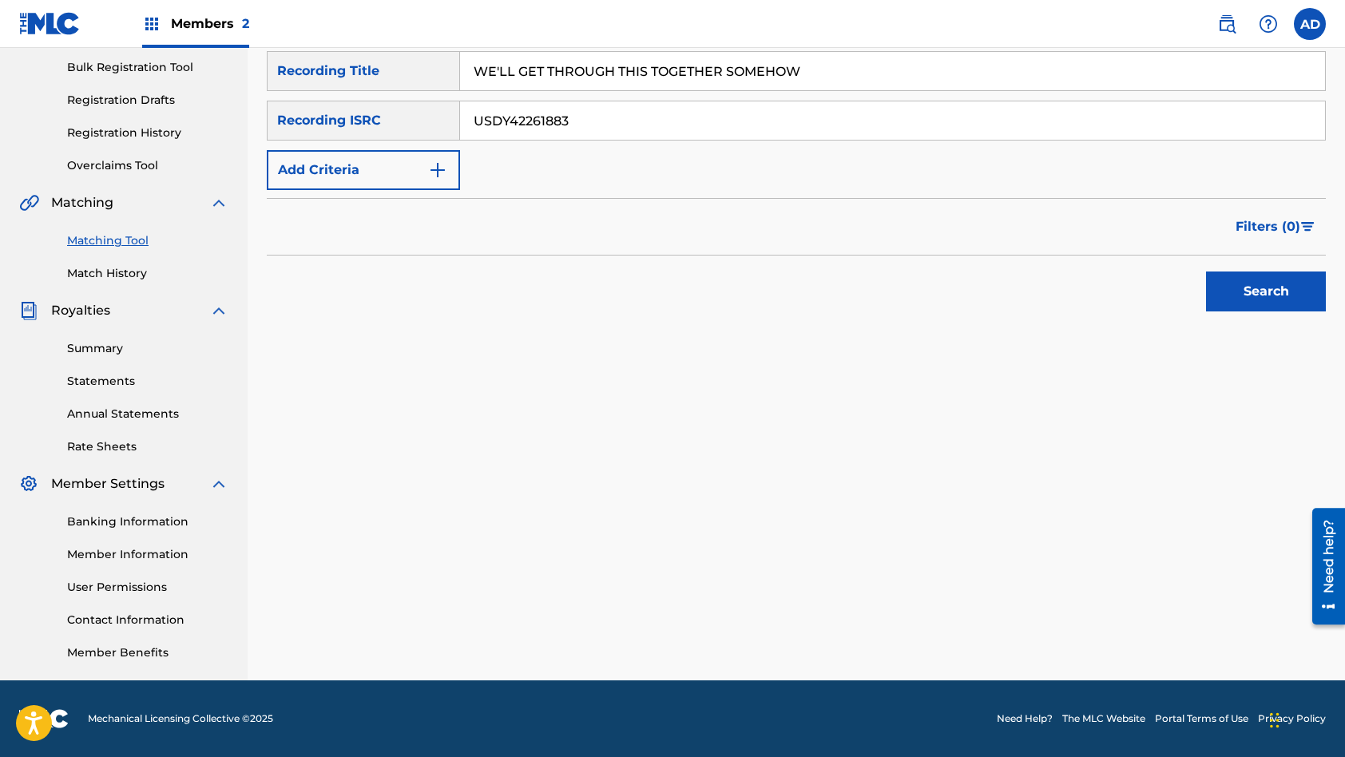
type input "WE'LL GET THROUGH THIS TOGETHER SOMEHOW"
click at [1206, 272] on button "Search" at bounding box center [1266, 292] width 120 height 40
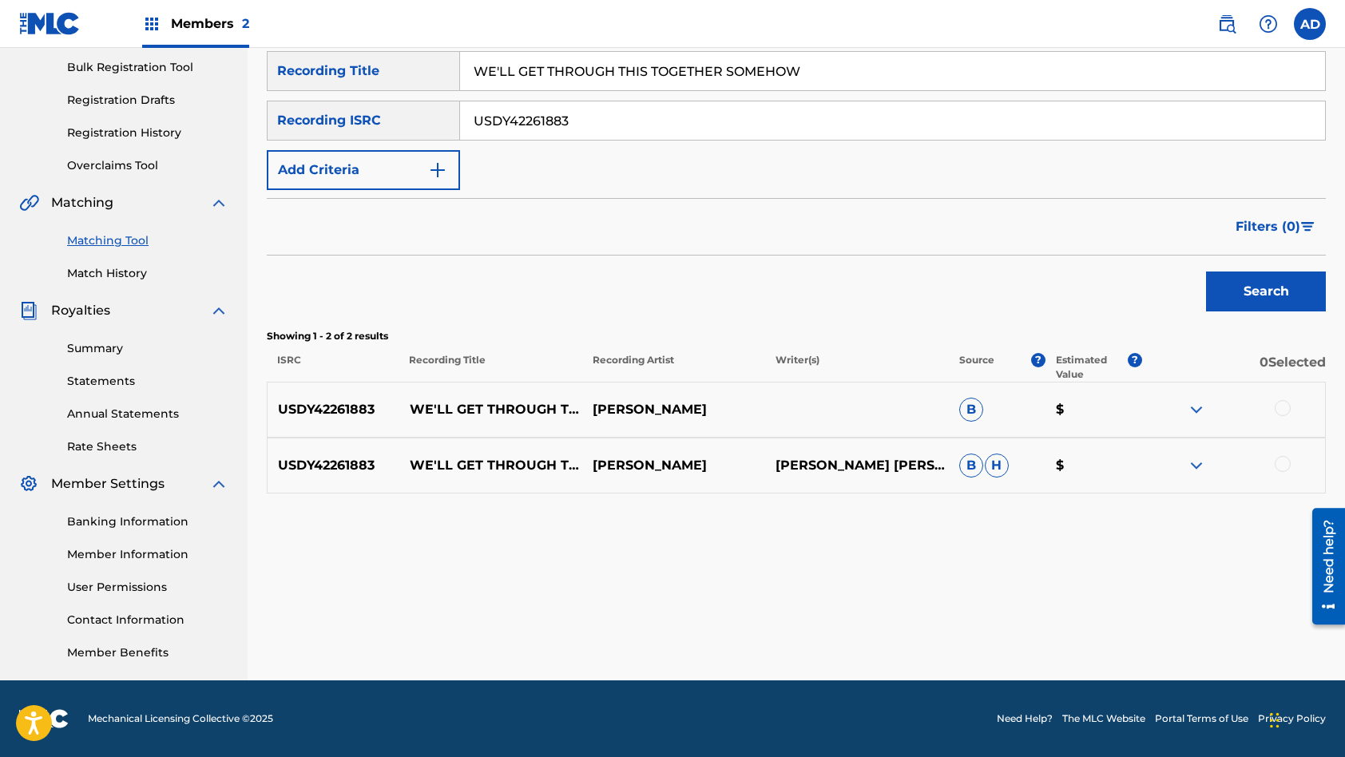
click at [1284, 409] on div at bounding box center [1283, 408] width 16 height 16
click at [1287, 462] on div at bounding box center [1283, 464] width 16 height 16
click at [1087, 632] on button "Match 2 Groups" at bounding box center [1122, 627] width 177 height 40
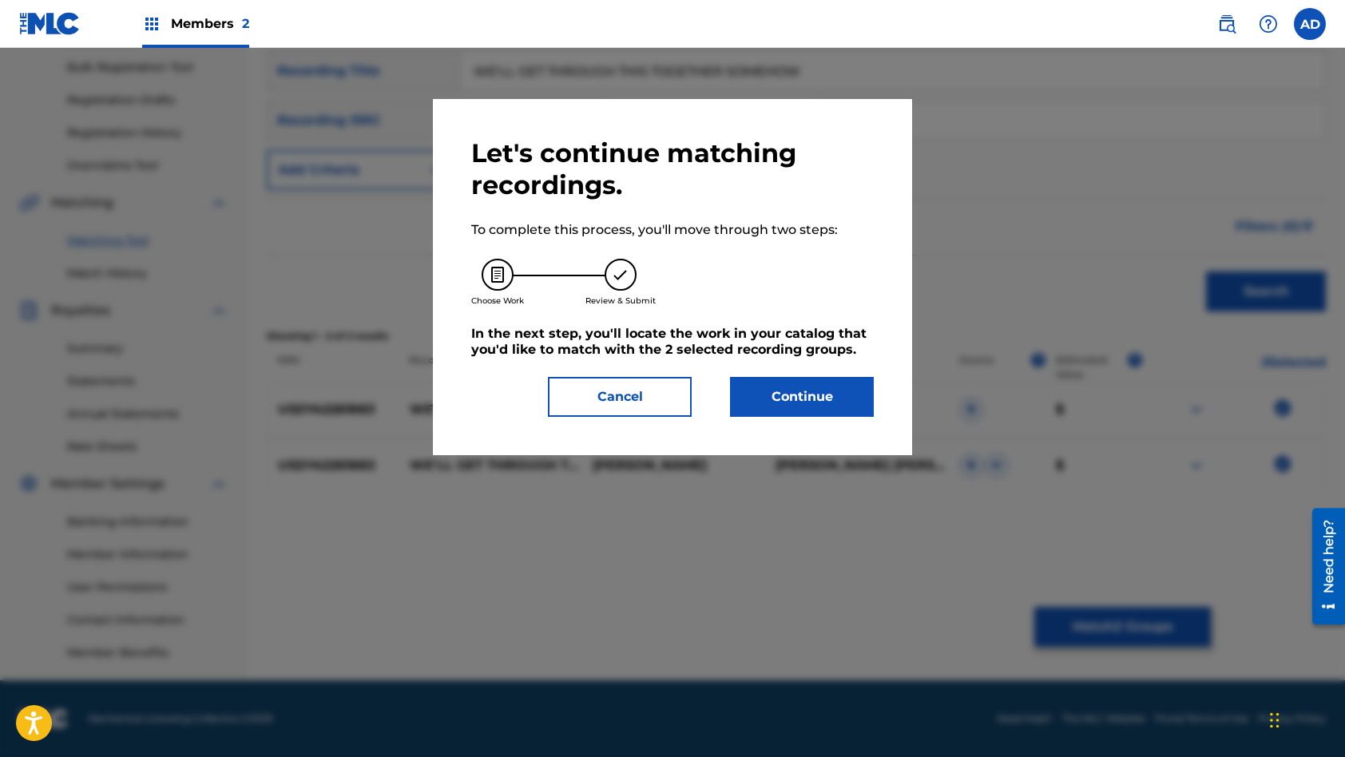
click at [827, 399] on button "Continue" at bounding box center [802, 397] width 144 height 40
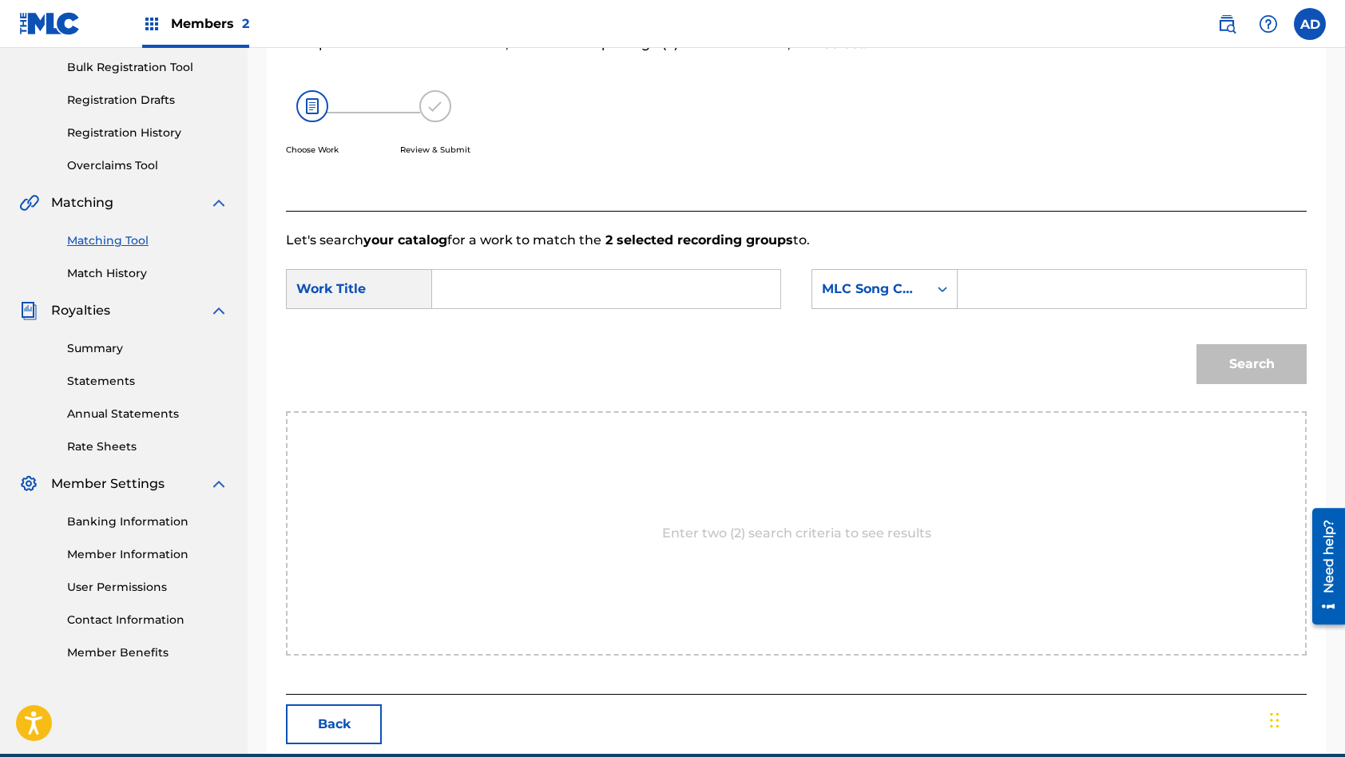
click at [611, 292] on input "Search Form" at bounding box center [606, 289] width 321 height 38
type input "WE'LL GET THROUGH THIS TOGETHER SOMEHOW"
click at [1031, 288] on input "Search Form" at bounding box center [1131, 289] width 321 height 38
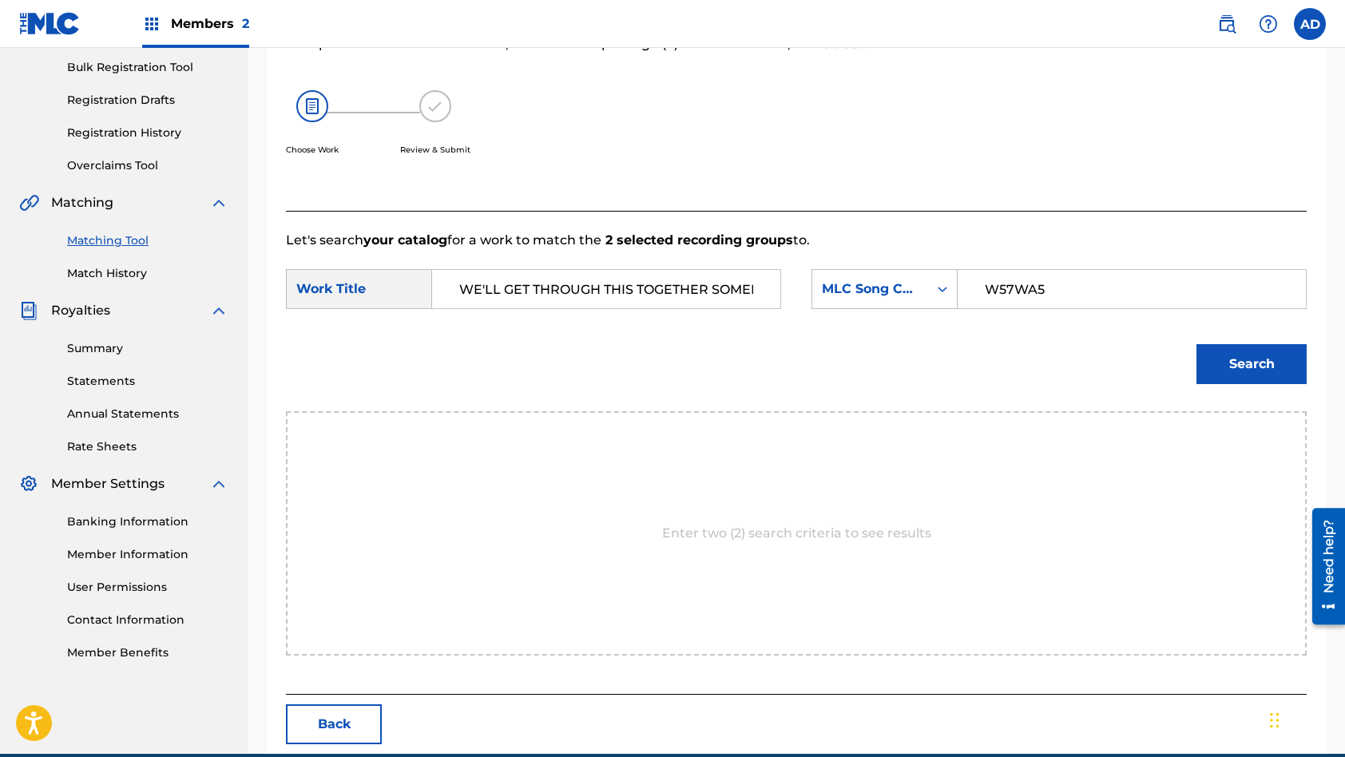
type input "W57WA5"
click at [1196, 344] on button "Search" at bounding box center [1251, 364] width 110 height 40
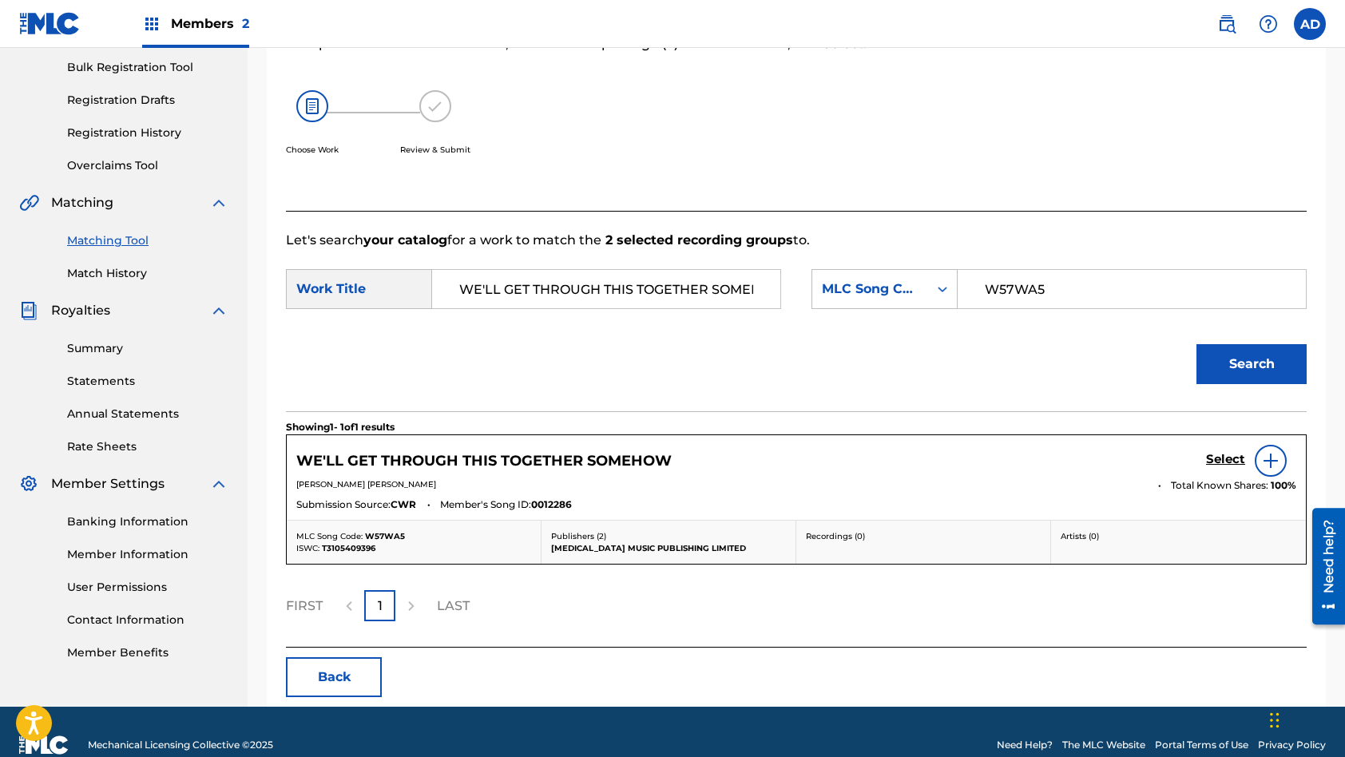
click at [1224, 462] on h5 "Select" at bounding box center [1225, 459] width 39 height 15
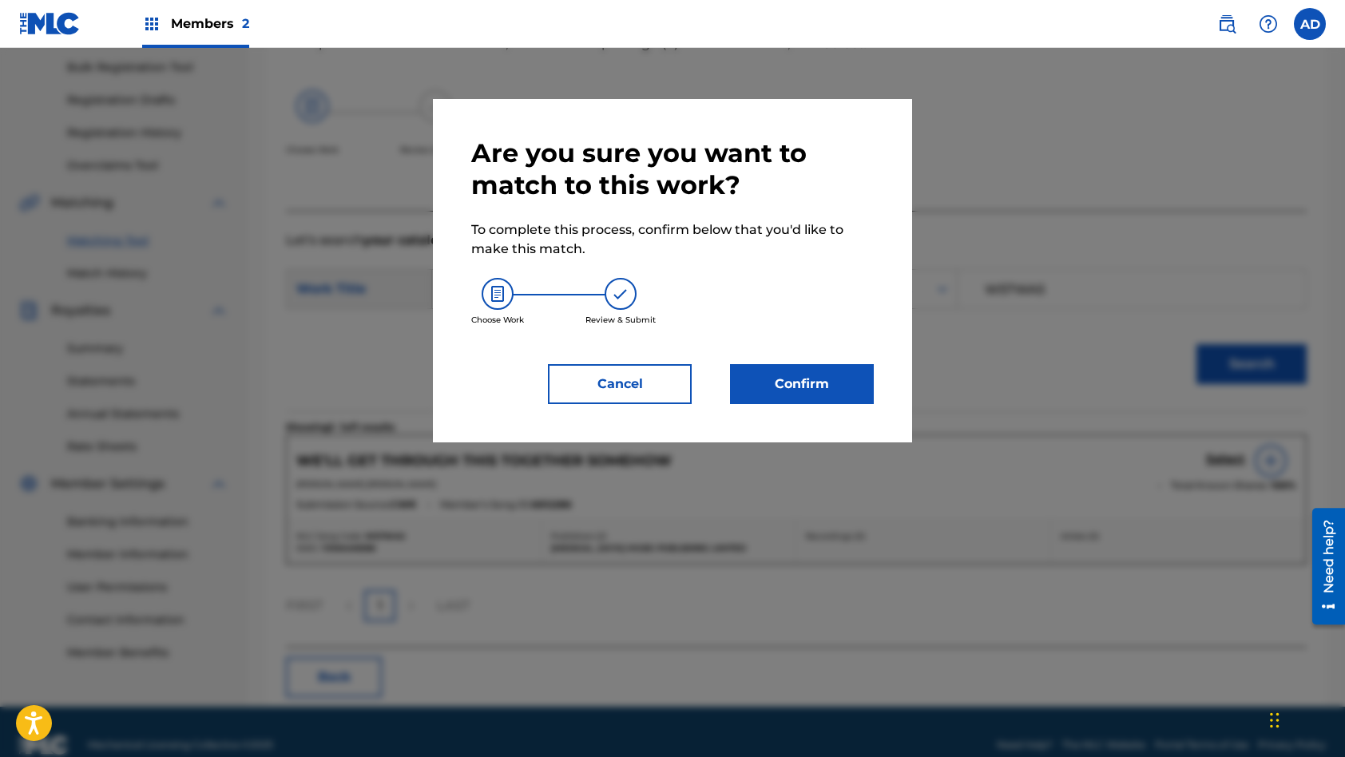
click at [855, 387] on button "Confirm" at bounding box center [802, 384] width 144 height 40
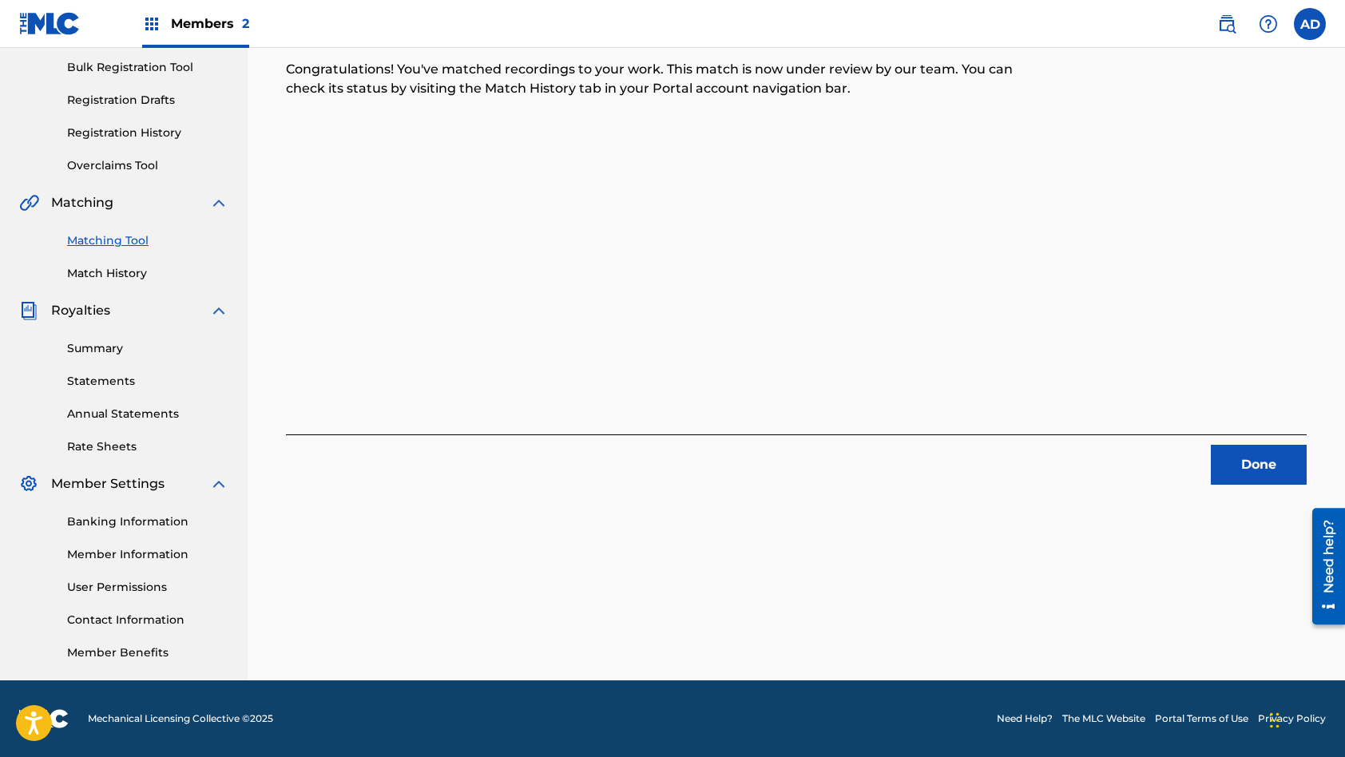
click at [1236, 466] on button "Done" at bounding box center [1259, 465] width 96 height 40
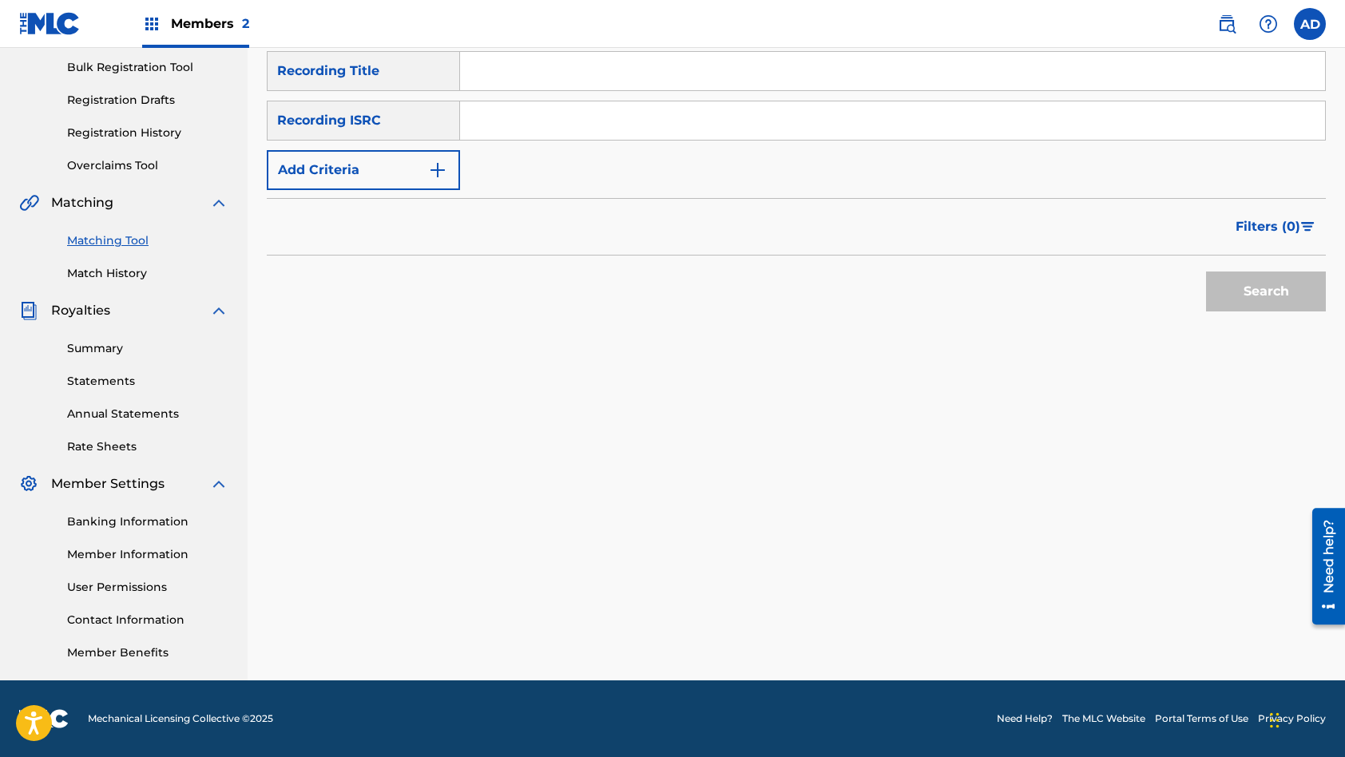
click at [605, 124] on input "Search Form" at bounding box center [892, 120] width 865 height 38
type input "NZRI11900973"
click at [565, 65] on input "Search Form" at bounding box center [892, 71] width 865 height 38
type input "WHY SO GRIM?"
click at [1206, 272] on button "Search" at bounding box center [1266, 292] width 120 height 40
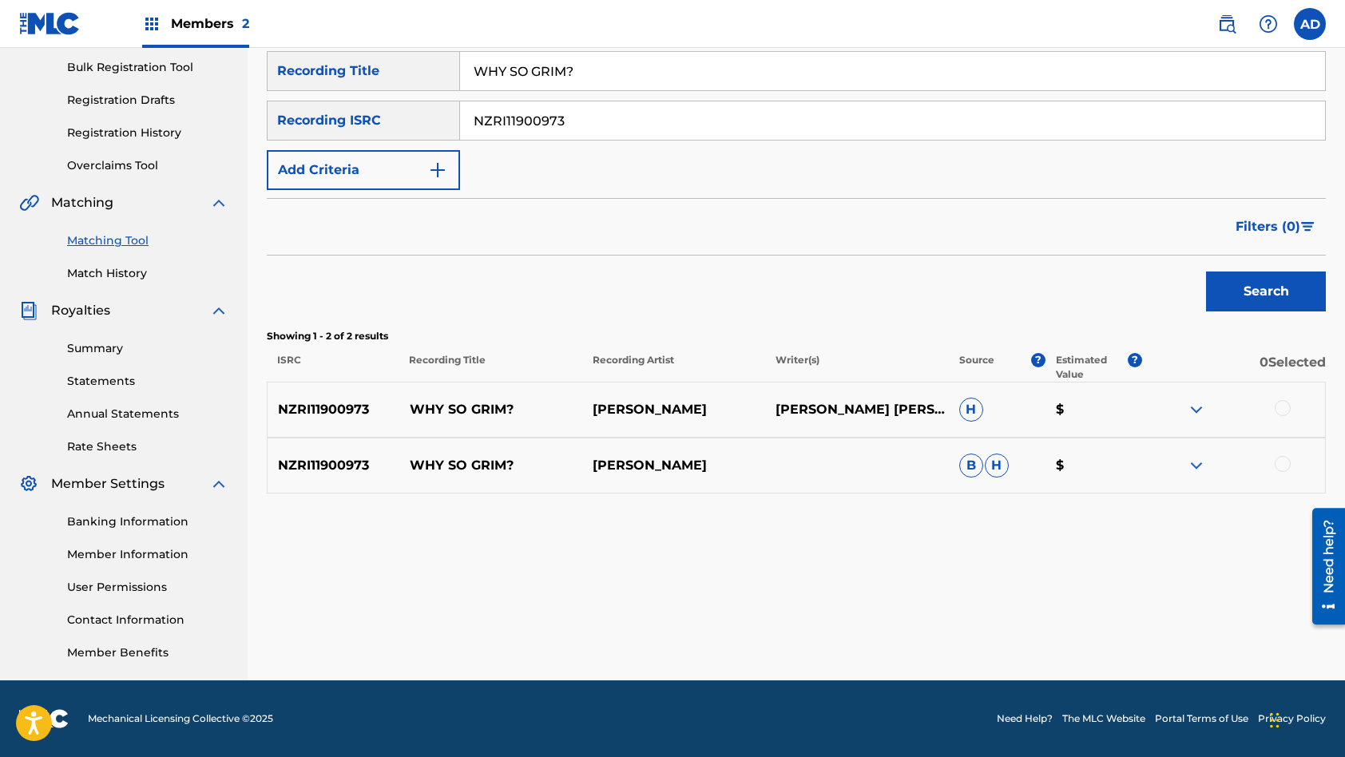
click at [1282, 412] on div at bounding box center [1283, 408] width 16 height 16
click at [1283, 470] on div at bounding box center [1283, 464] width 16 height 16
click at [1115, 621] on button "Match 2 Groups" at bounding box center [1122, 627] width 177 height 40
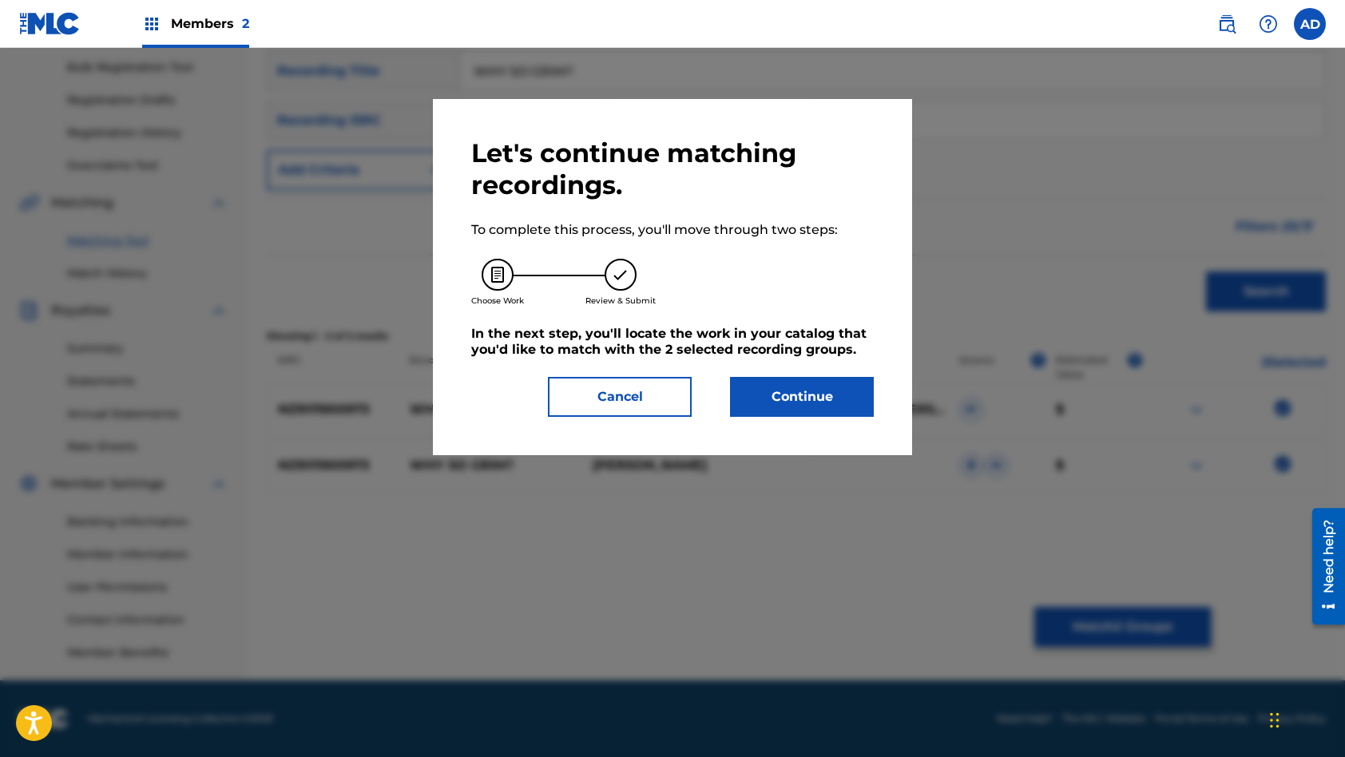
click at [808, 400] on button "Continue" at bounding box center [802, 397] width 144 height 40
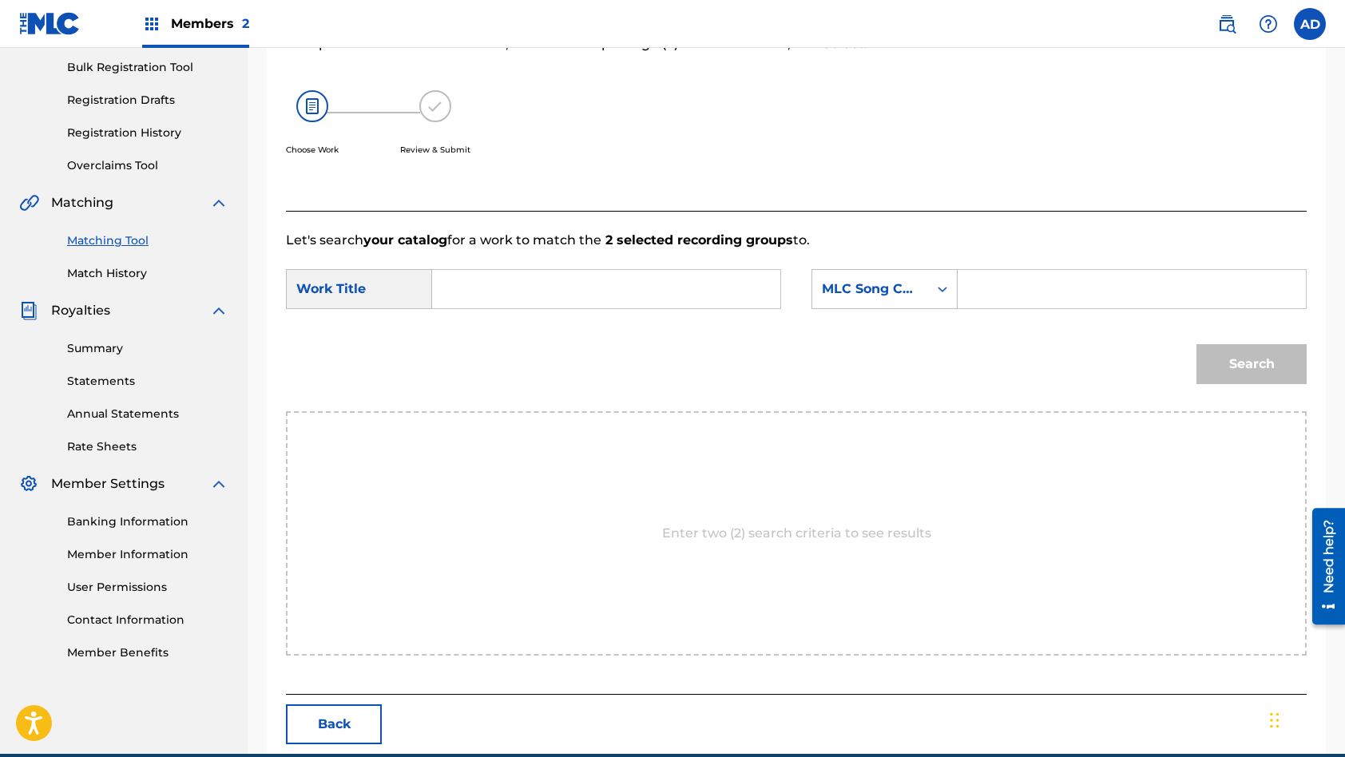
click at [559, 284] on input "Search Form" at bounding box center [606, 289] width 321 height 38
type input "WHY SO GRIM?"
click at [1030, 283] on input "Search Form" at bounding box center [1131, 289] width 321 height 38
type input "W569LF"
click at [1196, 344] on button "Search" at bounding box center [1251, 364] width 110 height 40
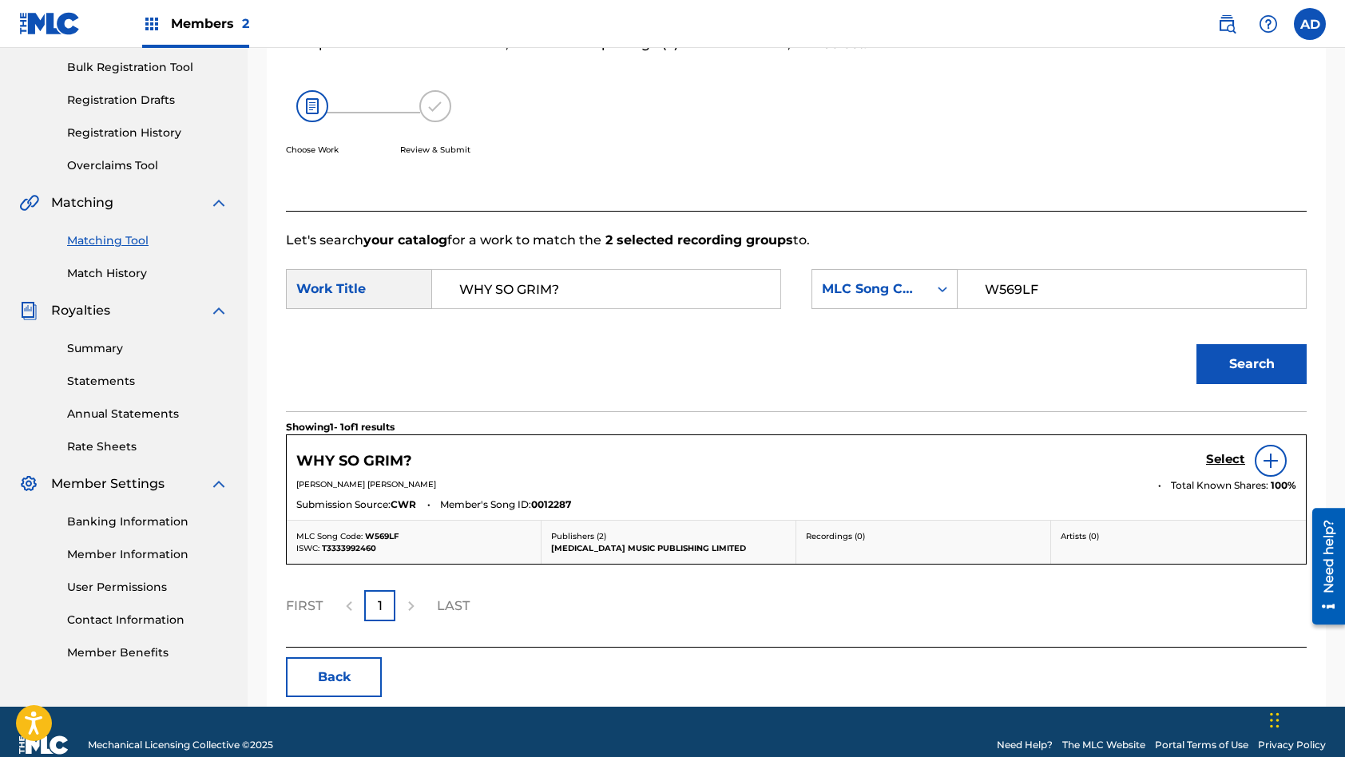
click at [1225, 462] on h5 "Select" at bounding box center [1225, 459] width 39 height 15
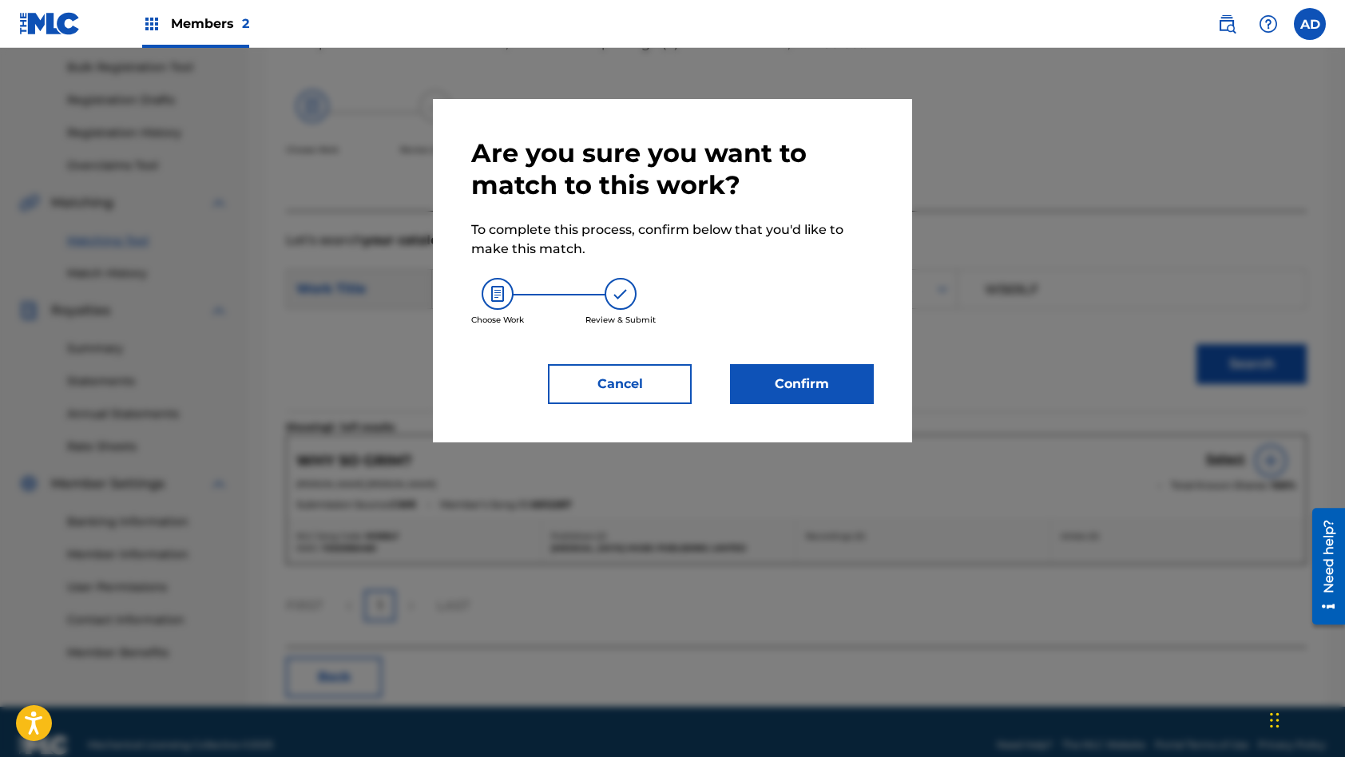
click at [787, 374] on button "Confirm" at bounding box center [802, 384] width 144 height 40
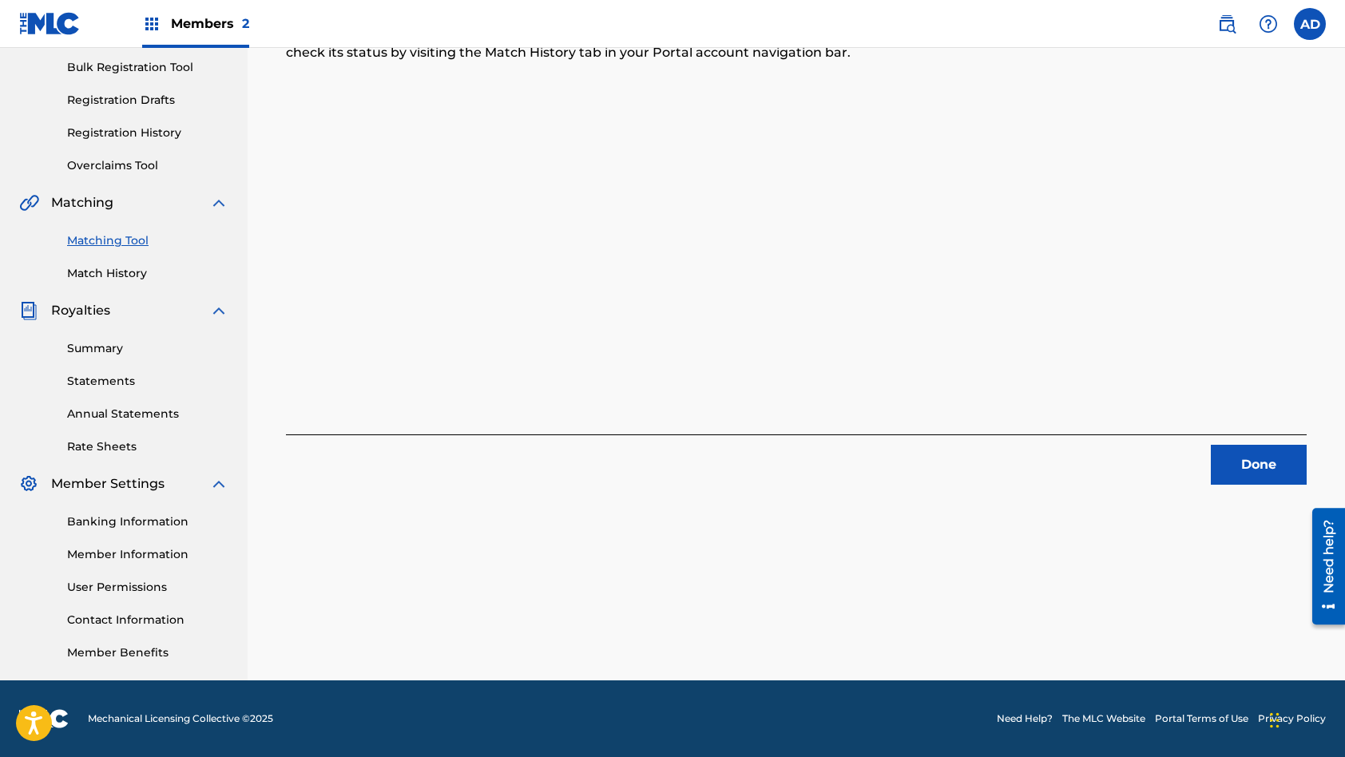
click at [1262, 468] on button "Done" at bounding box center [1259, 465] width 96 height 40
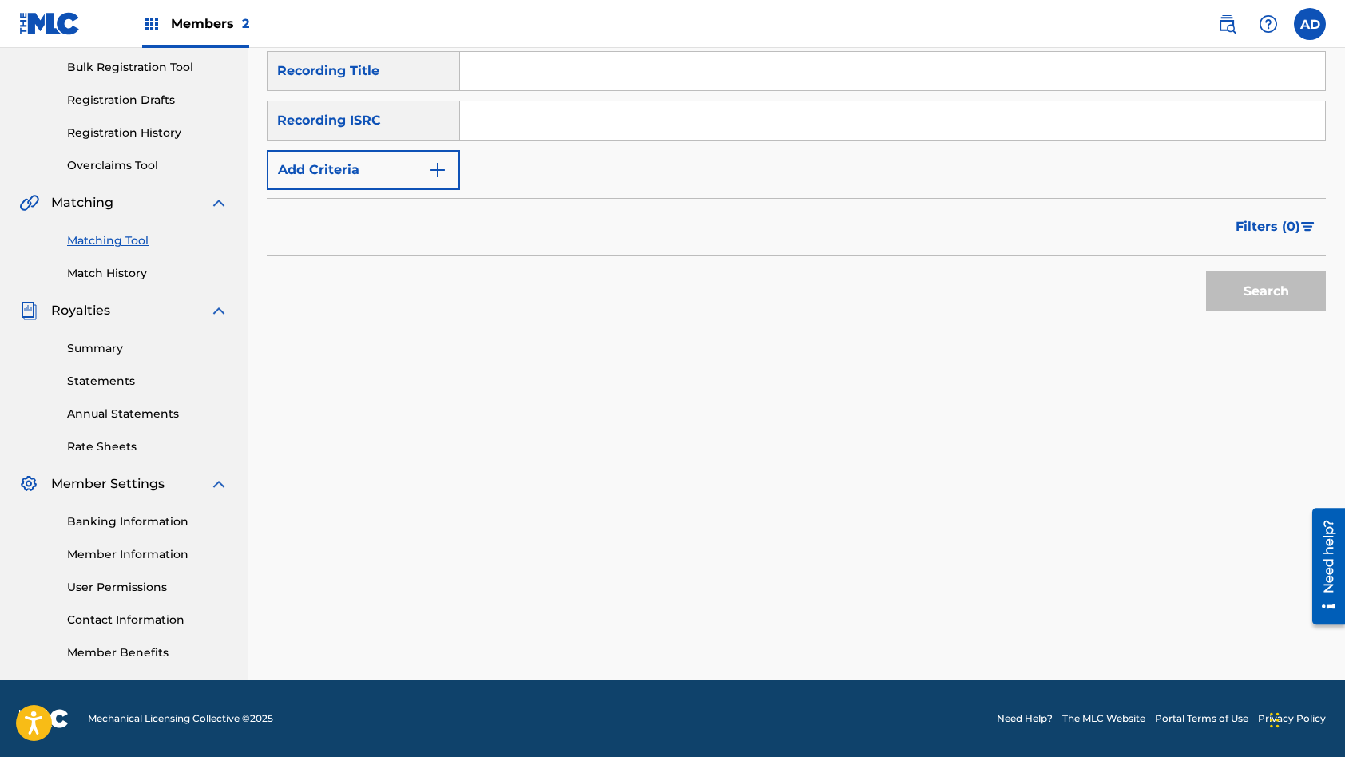
click at [553, 105] on input "Search Form" at bounding box center [892, 120] width 865 height 38
type input "QZTB82574556"
click at [569, 67] on input "Search Form" at bounding box center [892, 71] width 865 height 38
type input "Daydreams"
click at [1206, 272] on button "Search" at bounding box center [1266, 292] width 120 height 40
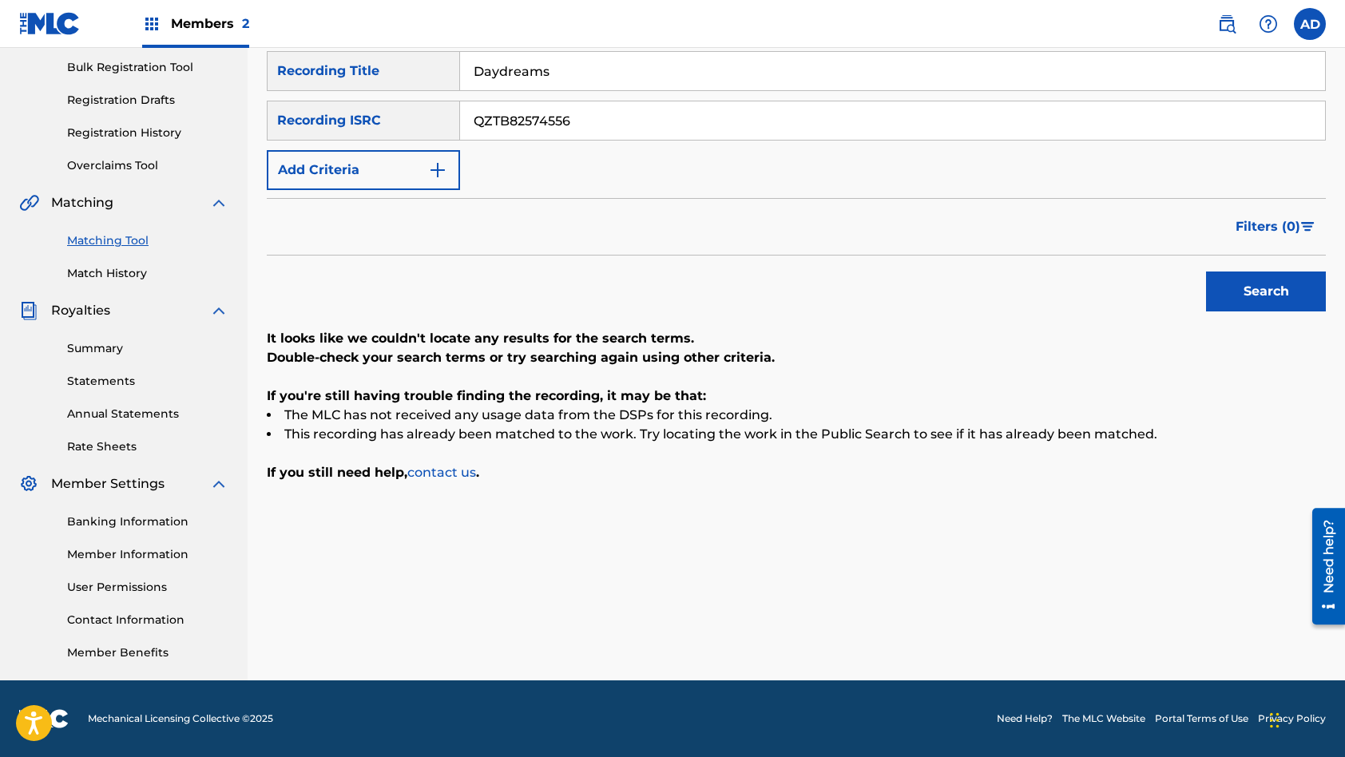
click at [580, 126] on input "QZTB82574556" at bounding box center [892, 120] width 865 height 38
type input "QZPL52102570"
click at [561, 65] on input "Daydreams" at bounding box center [892, 71] width 865 height 38
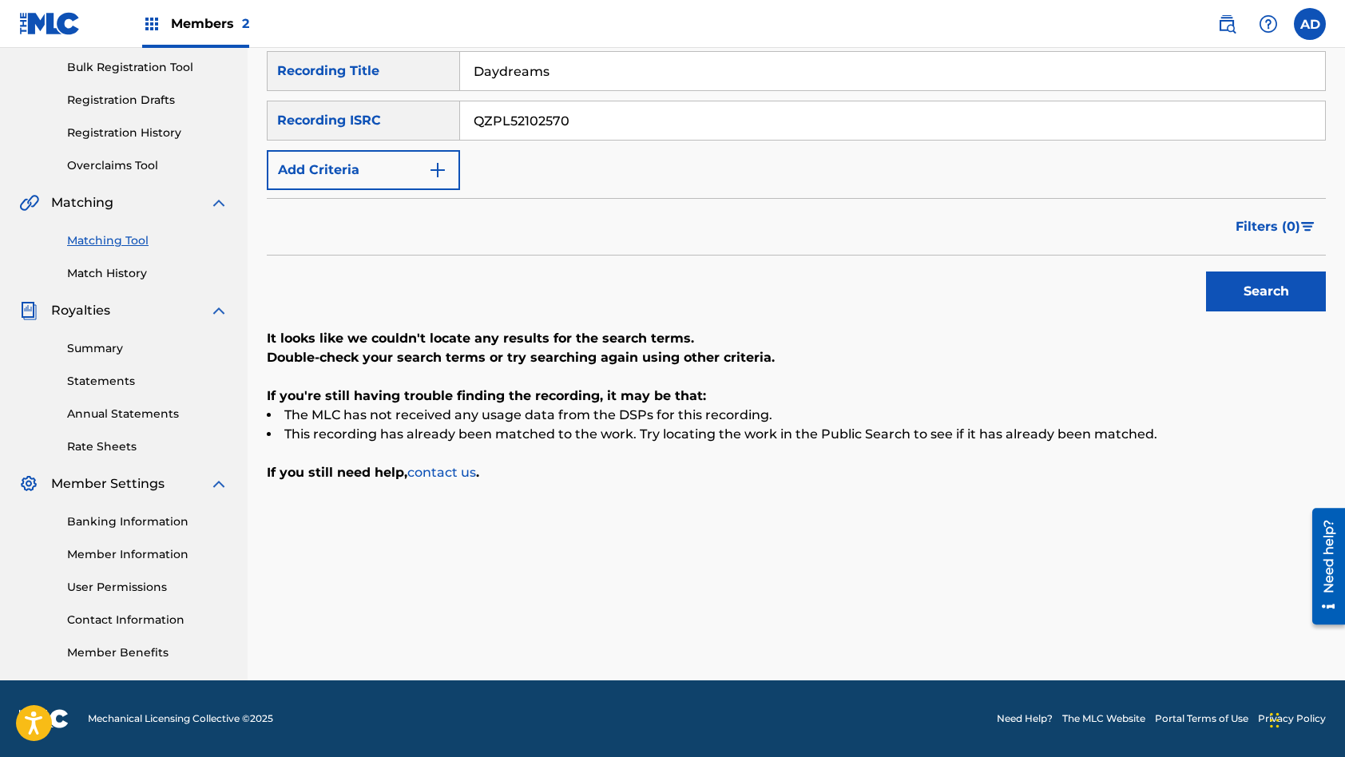
click at [561, 65] on input "Daydreams" at bounding box center [892, 71] width 865 height 38
type input "Winner Takes It All"
click at [1206, 272] on button "Search" at bounding box center [1266, 292] width 120 height 40
click at [589, 121] on input "QZPL52102570" at bounding box center [892, 120] width 865 height 38
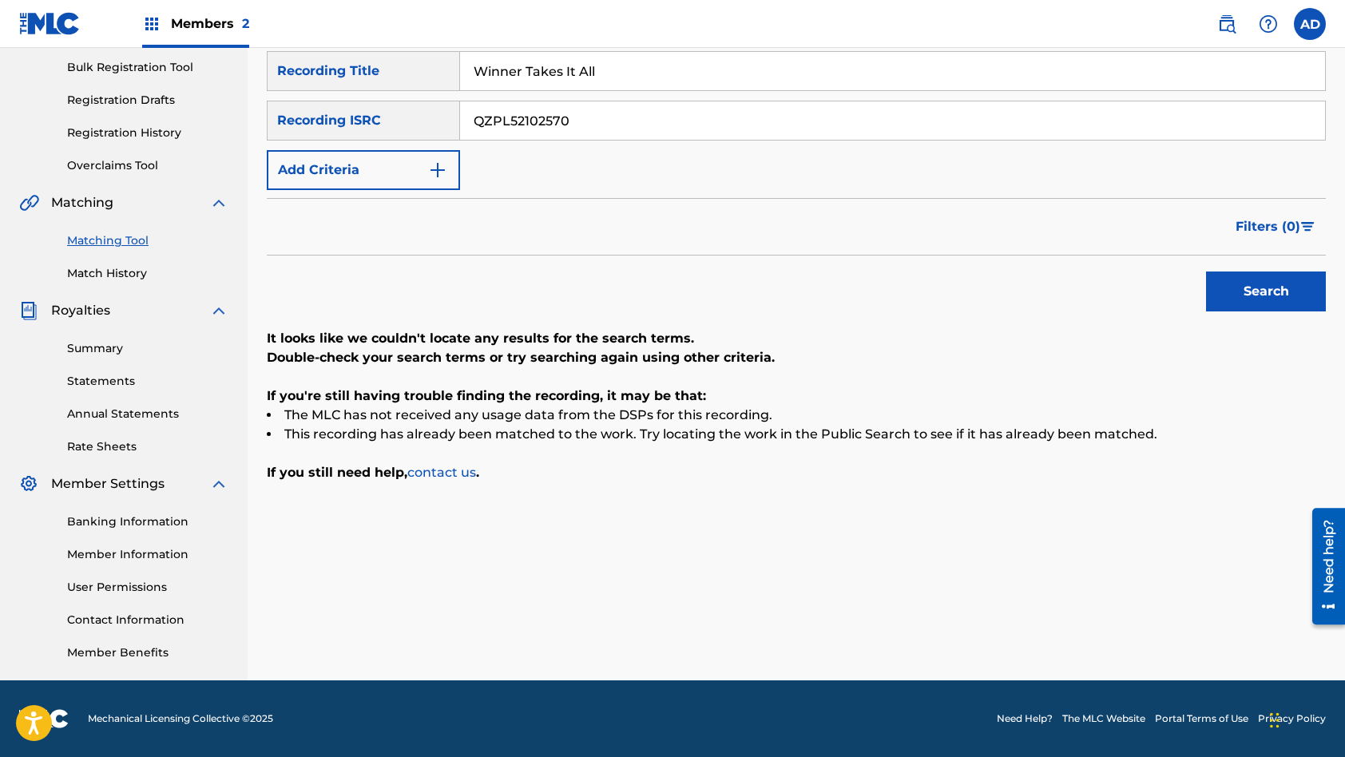
click at [589, 121] on input "QZPL52102570" at bounding box center [892, 120] width 865 height 38
type input "QZPL52102660"
click at [637, 65] on input "Winner Takes It All" at bounding box center [892, 71] width 865 height 38
click at [637, 64] on input "Winner Takes It All" at bounding box center [892, 71] width 865 height 38
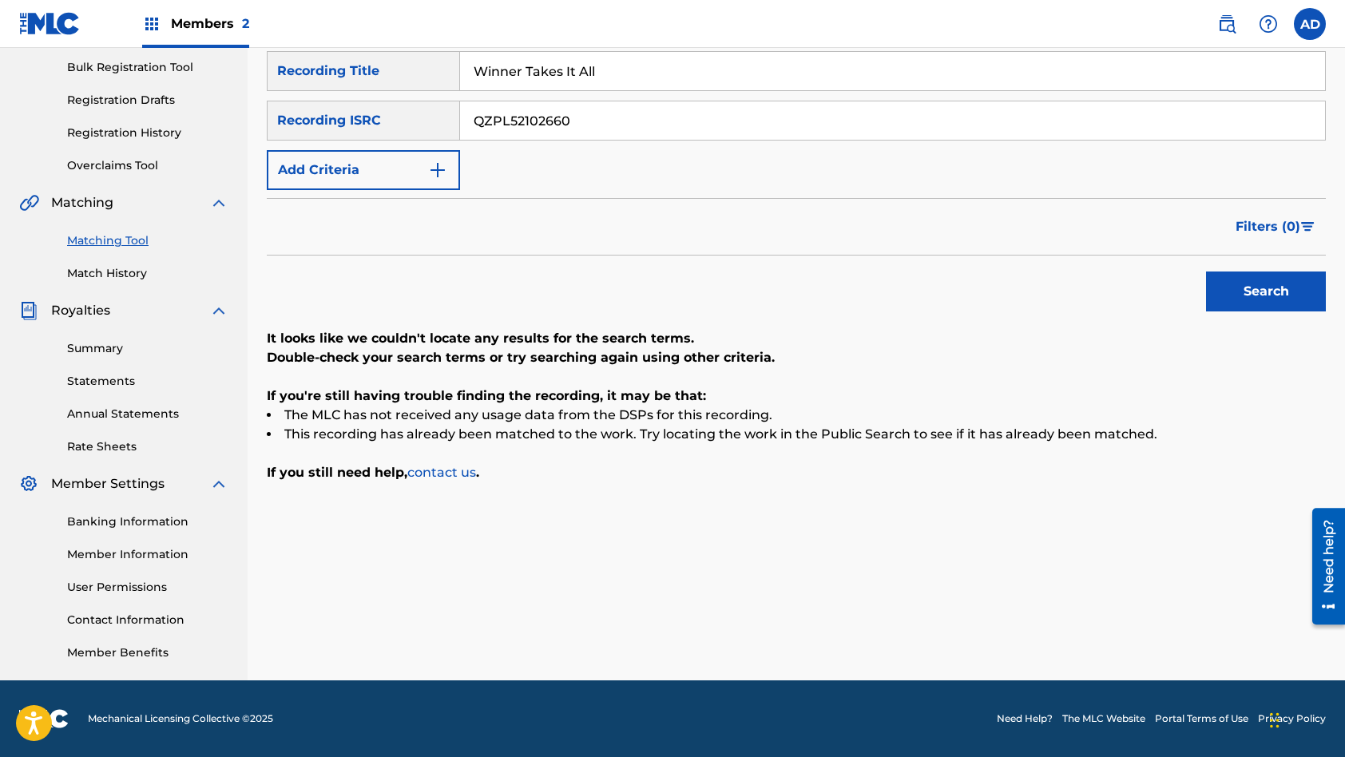
click at [637, 64] on input "Winner Takes It All" at bounding box center [892, 71] width 865 height 38
click at [637, 63] on input "Winner Takes It All" at bounding box center [892, 71] width 865 height 38
type input "Everything That's Part of You"
click at [1206, 272] on button "Search" at bounding box center [1266, 292] width 120 height 40
click at [609, 128] on input "QZPL52102660" at bounding box center [892, 120] width 865 height 38
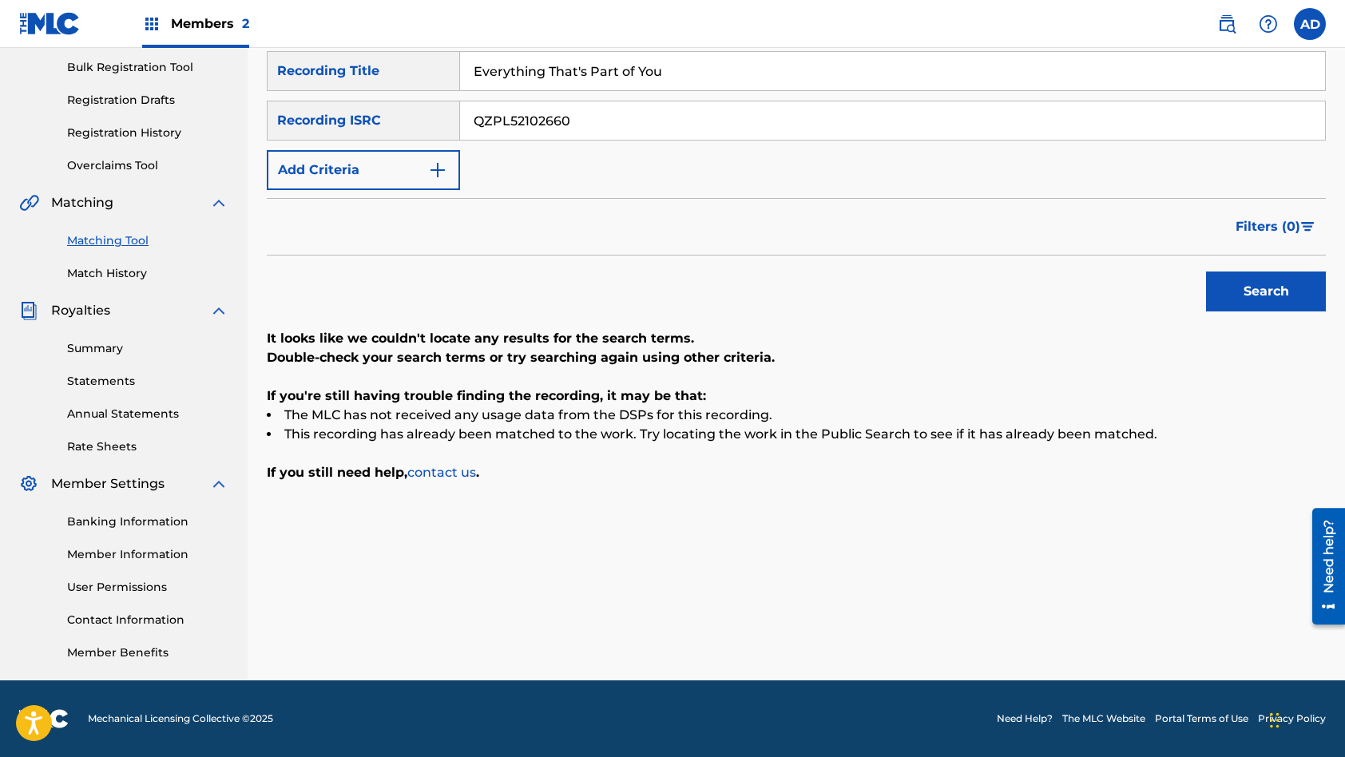
click at [609, 128] on input "QZPL52102660" at bounding box center [892, 120] width 865 height 38
type input "QZPL52103112"
click at [635, 68] on input "Everything That's Part of You" at bounding box center [892, 71] width 865 height 38
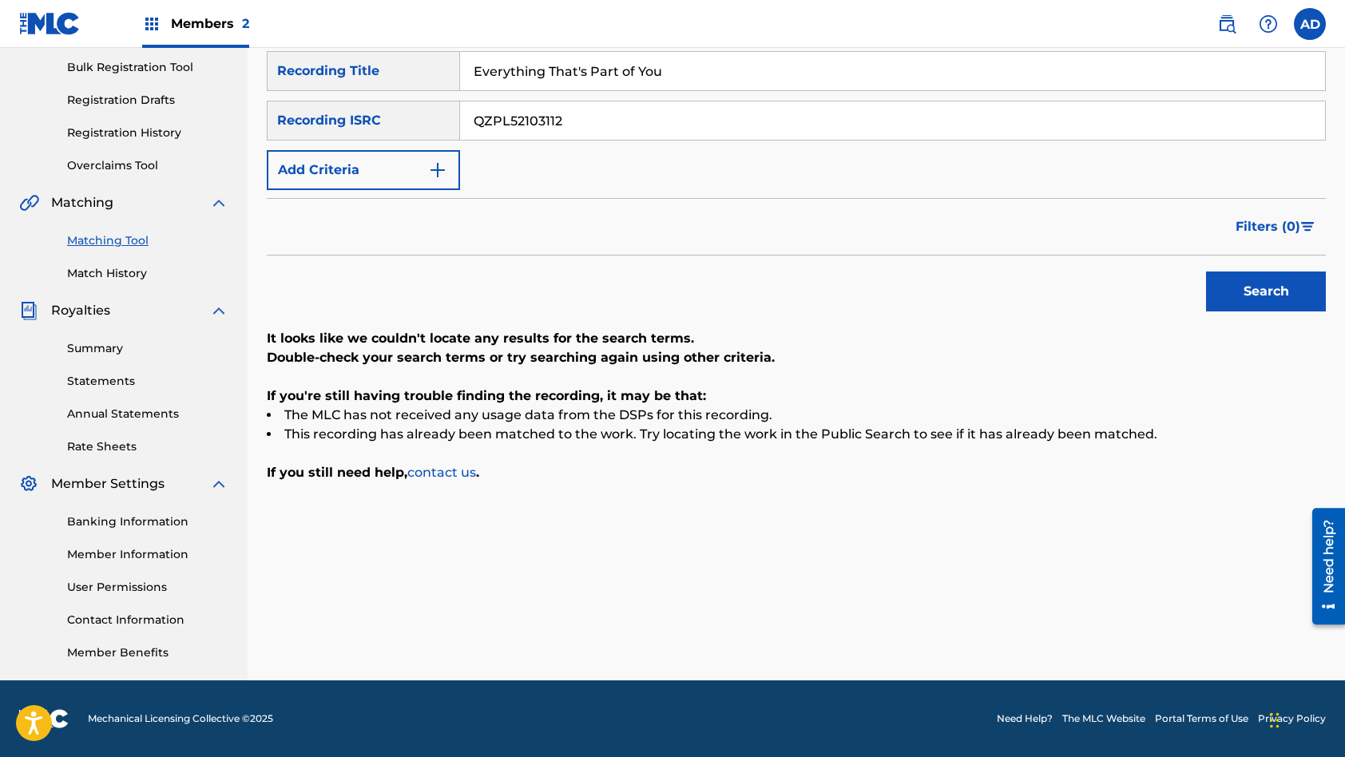
click at [635, 68] on input "Everything That's Part of You" at bounding box center [892, 71] width 865 height 38
type input "Dreamer"
click at [1206, 272] on button "Search" at bounding box center [1266, 292] width 120 height 40
click at [550, 124] on input "QZPL52103112" at bounding box center [892, 120] width 865 height 38
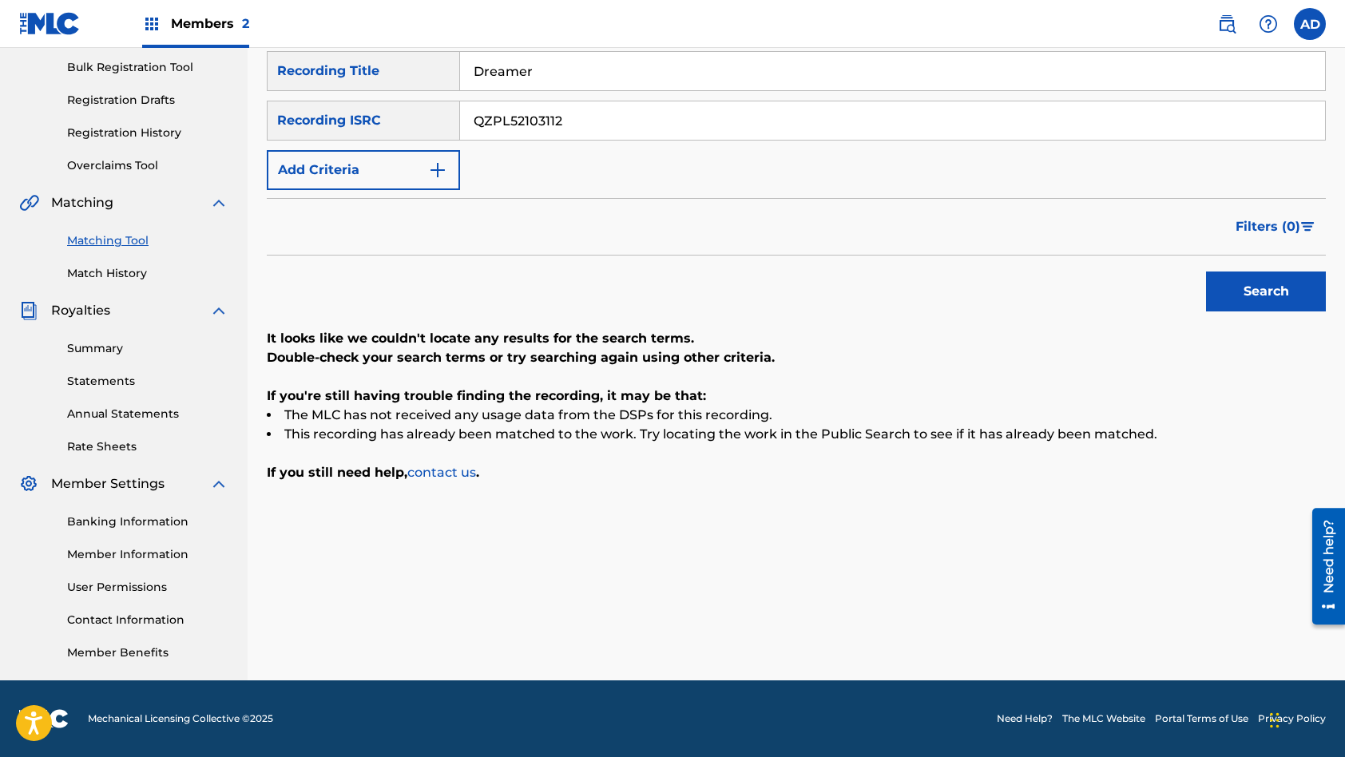
click at [550, 124] on input "QZPL52103112" at bounding box center [892, 120] width 865 height 38
type input "QZPL52106815"
click at [606, 77] on input "Dreamer" at bounding box center [892, 71] width 865 height 38
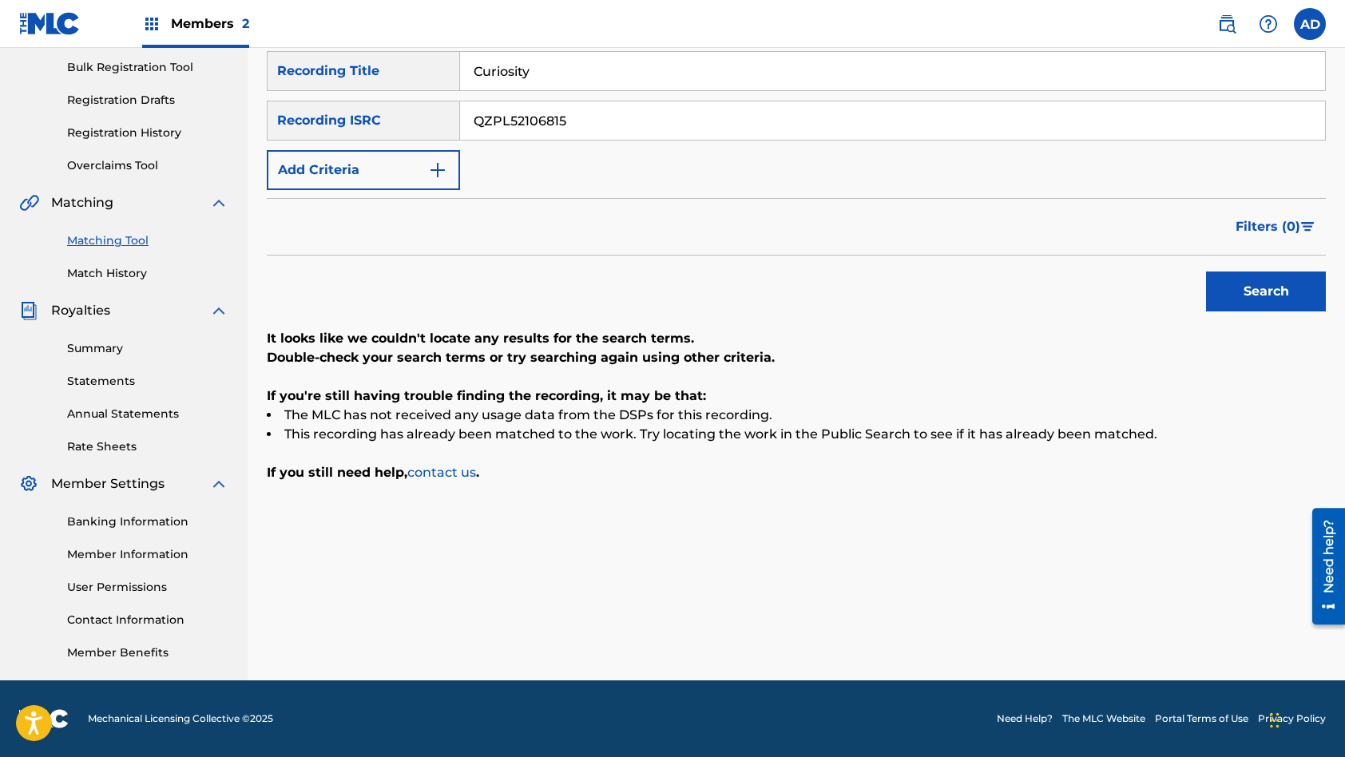
type input "Curiosity"
click at [1206, 272] on button "Search" at bounding box center [1266, 292] width 120 height 40
click at [597, 122] on input "QZPL52106815" at bounding box center [892, 120] width 865 height 38
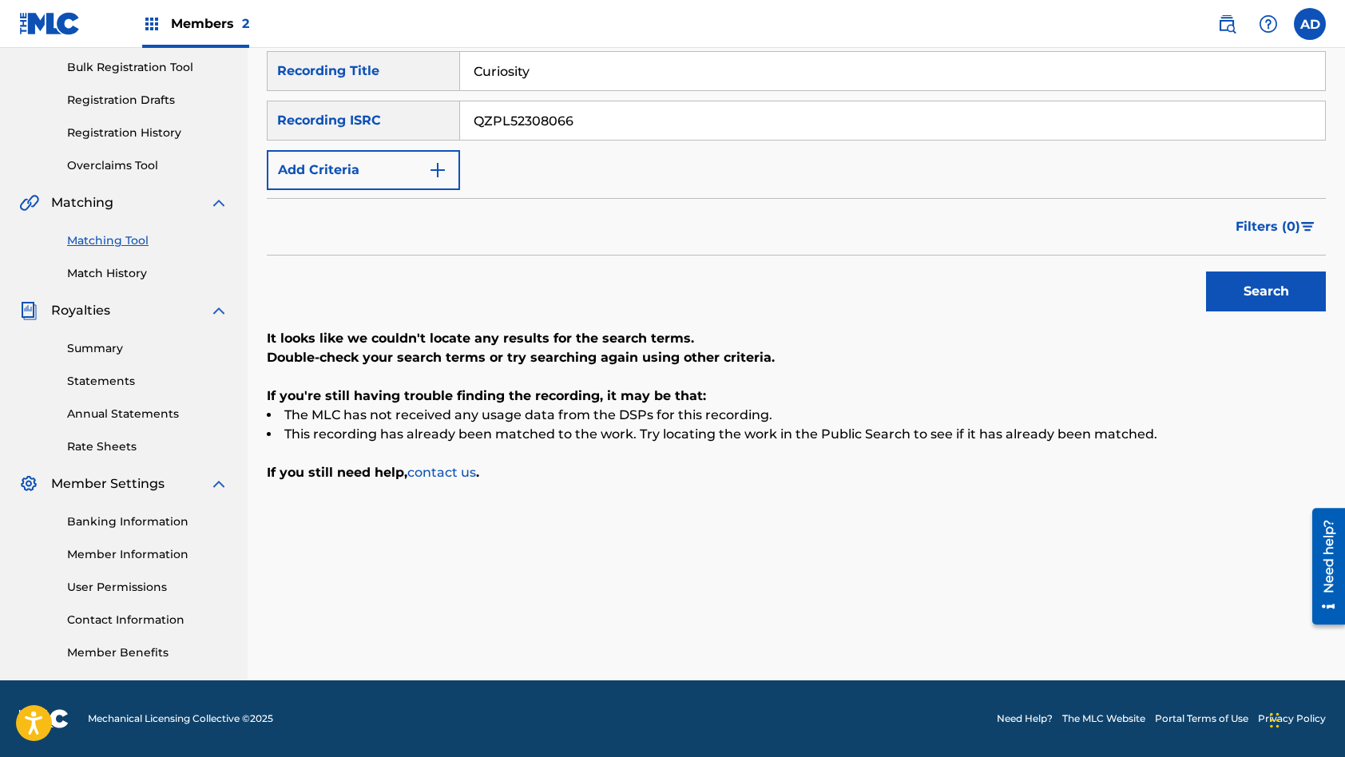
type input "QZPL52308066"
click at [568, 72] on input "Curiosity" at bounding box center [892, 71] width 865 height 38
type input "Engine of Love"
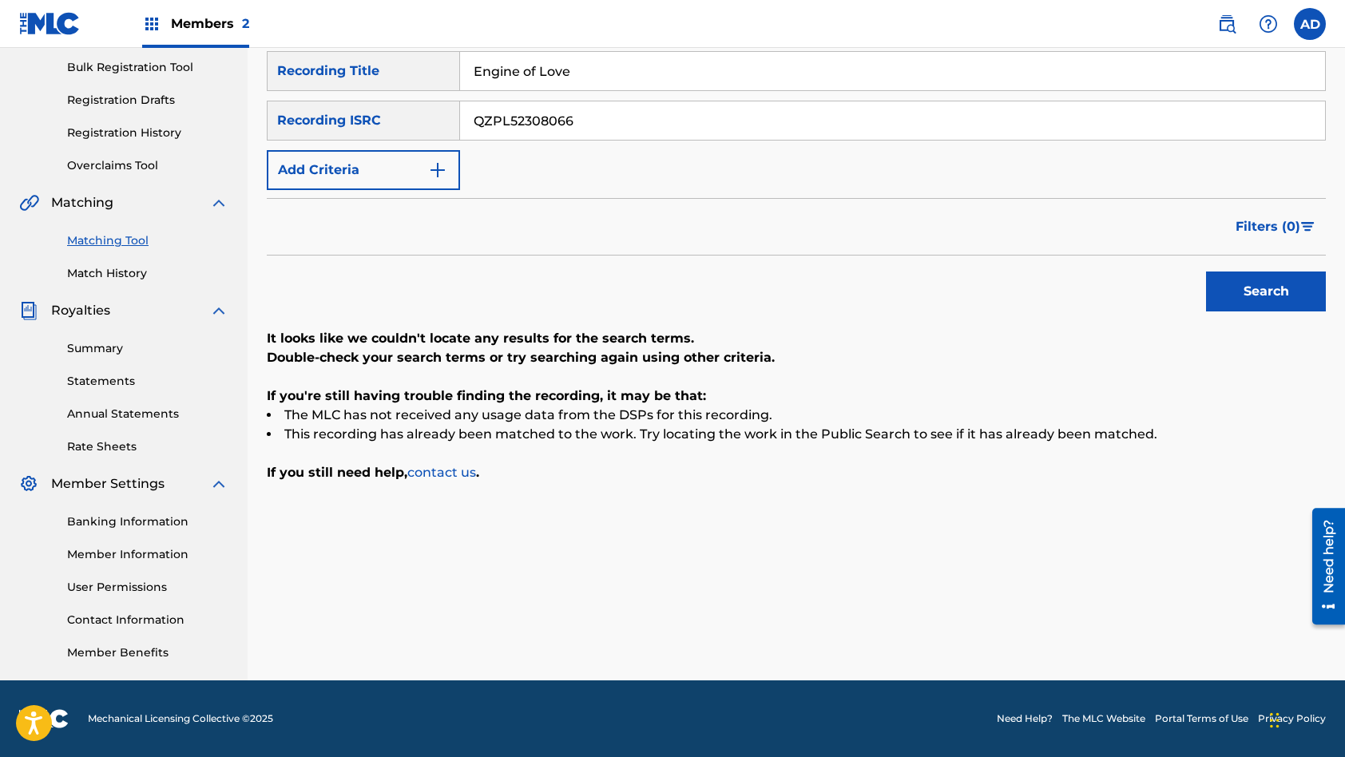
click at [1206, 272] on button "Search" at bounding box center [1266, 292] width 120 height 40
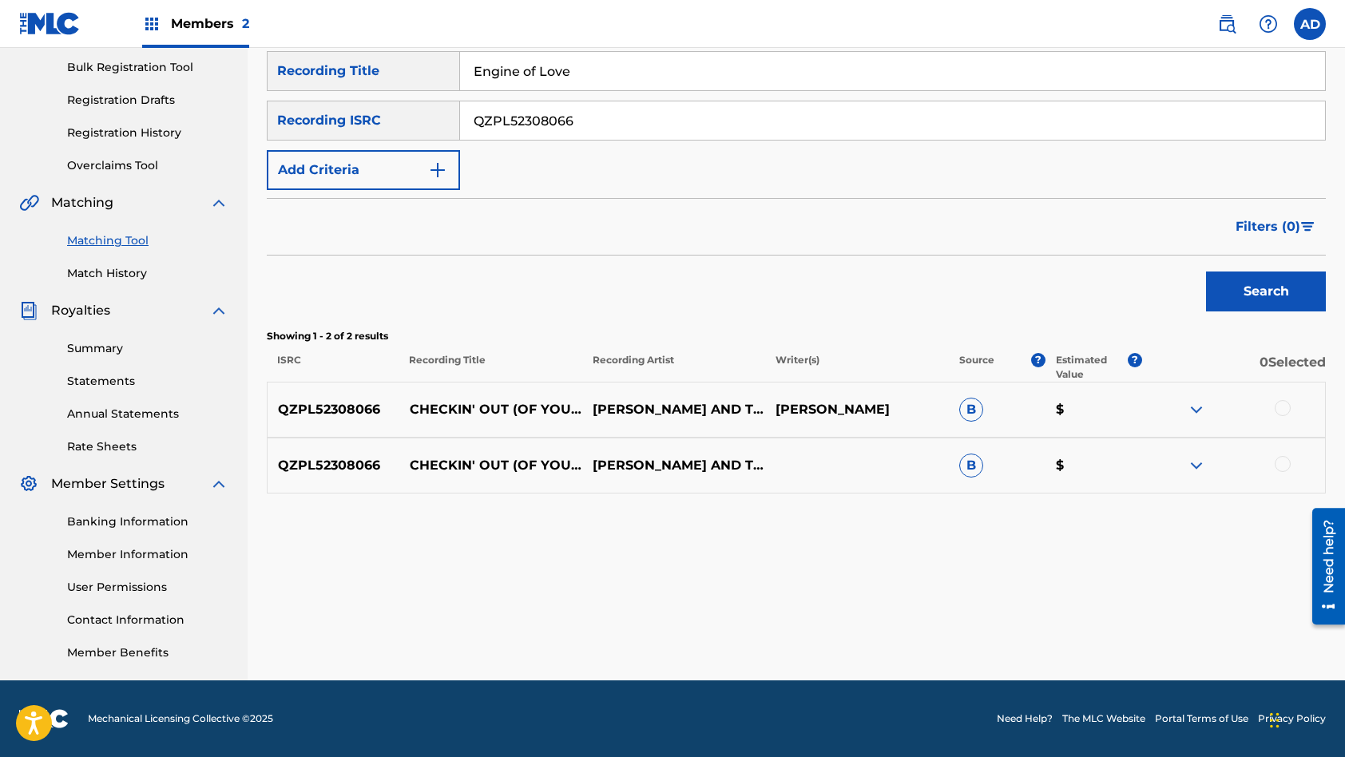
click at [1284, 410] on div at bounding box center [1283, 408] width 16 height 16
click at [1282, 466] on div at bounding box center [1283, 464] width 16 height 16
click at [1141, 616] on button "Match 2 Groups" at bounding box center [1122, 627] width 177 height 40
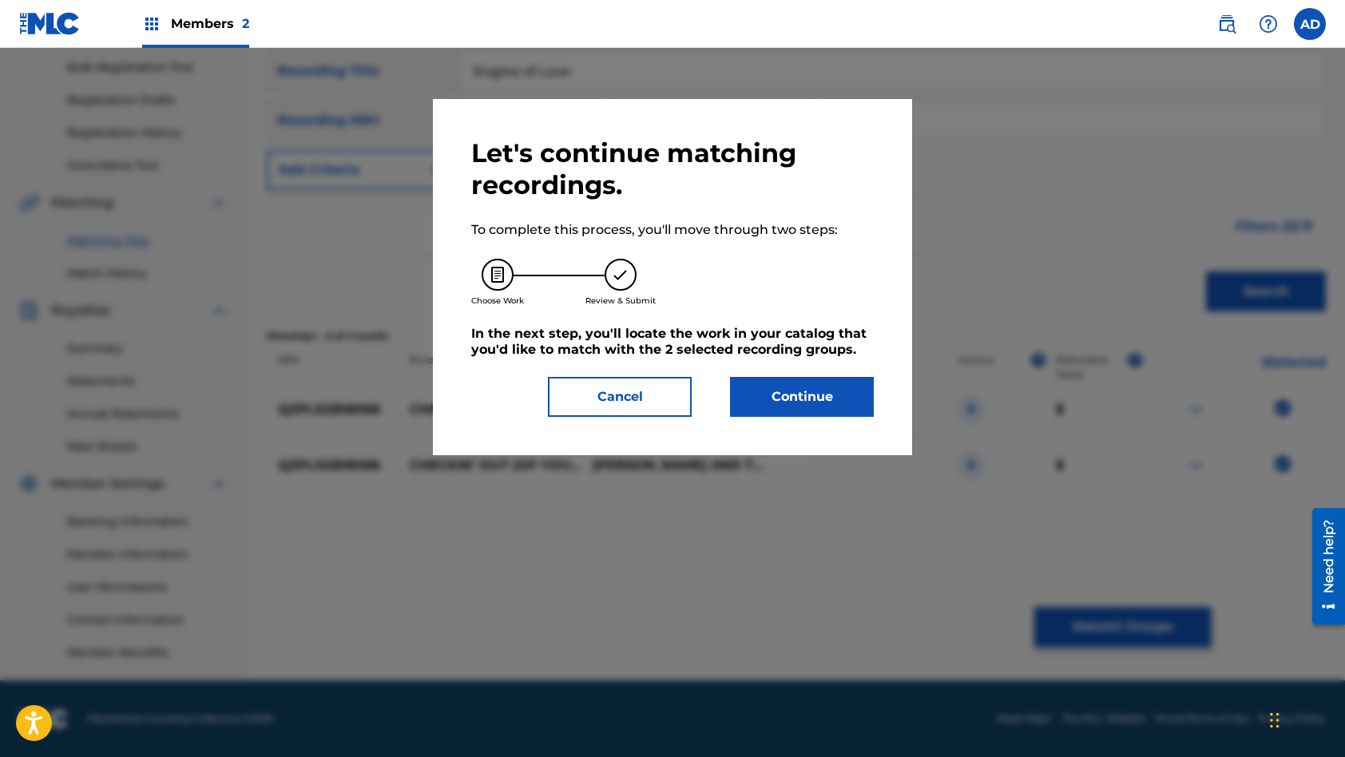
click at [853, 396] on button "Continue" at bounding box center [802, 397] width 144 height 40
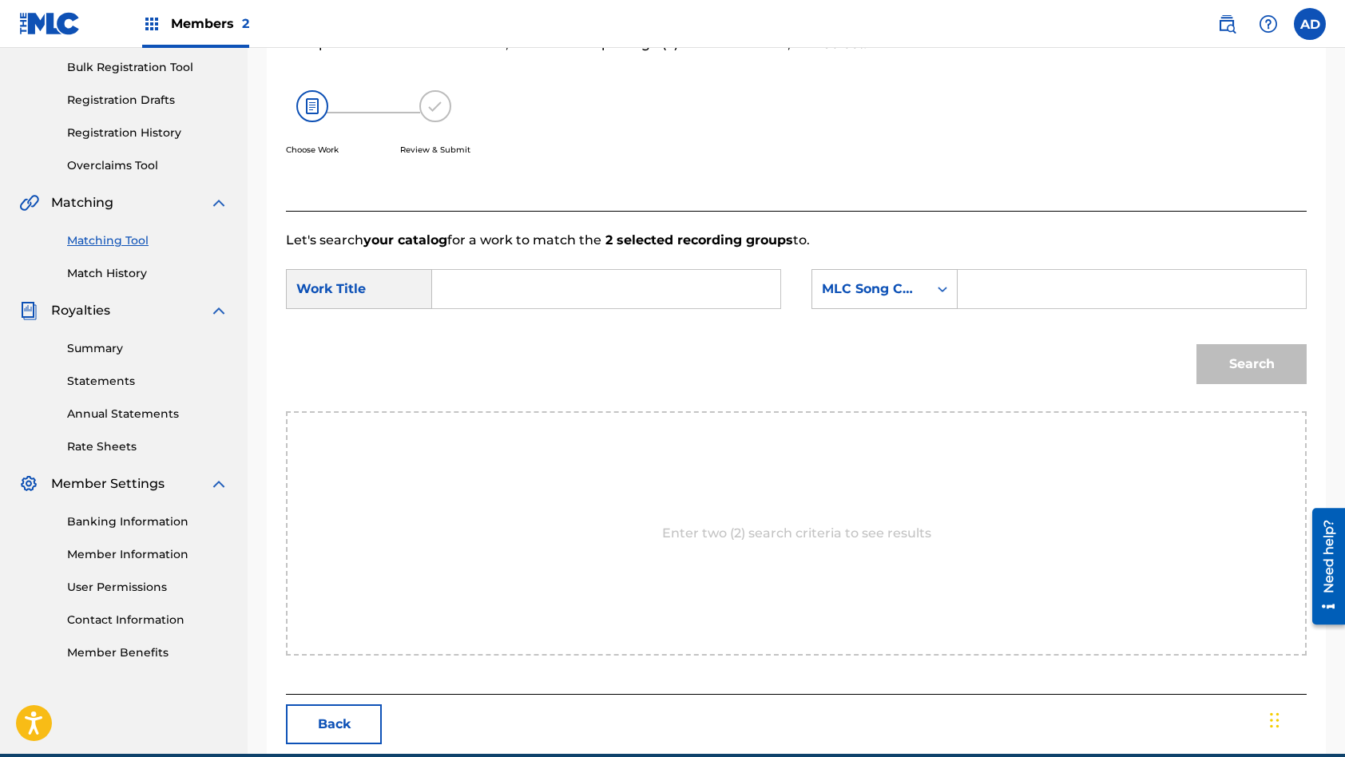
click at [580, 288] on input "Search Form" at bounding box center [606, 289] width 321 height 38
type input "Engine of Love"
click at [1041, 282] on input "Search Form" at bounding box center [1131, 289] width 321 height 38
type input "EB0GS6"
click at [1196, 344] on button "Search" at bounding box center [1251, 364] width 110 height 40
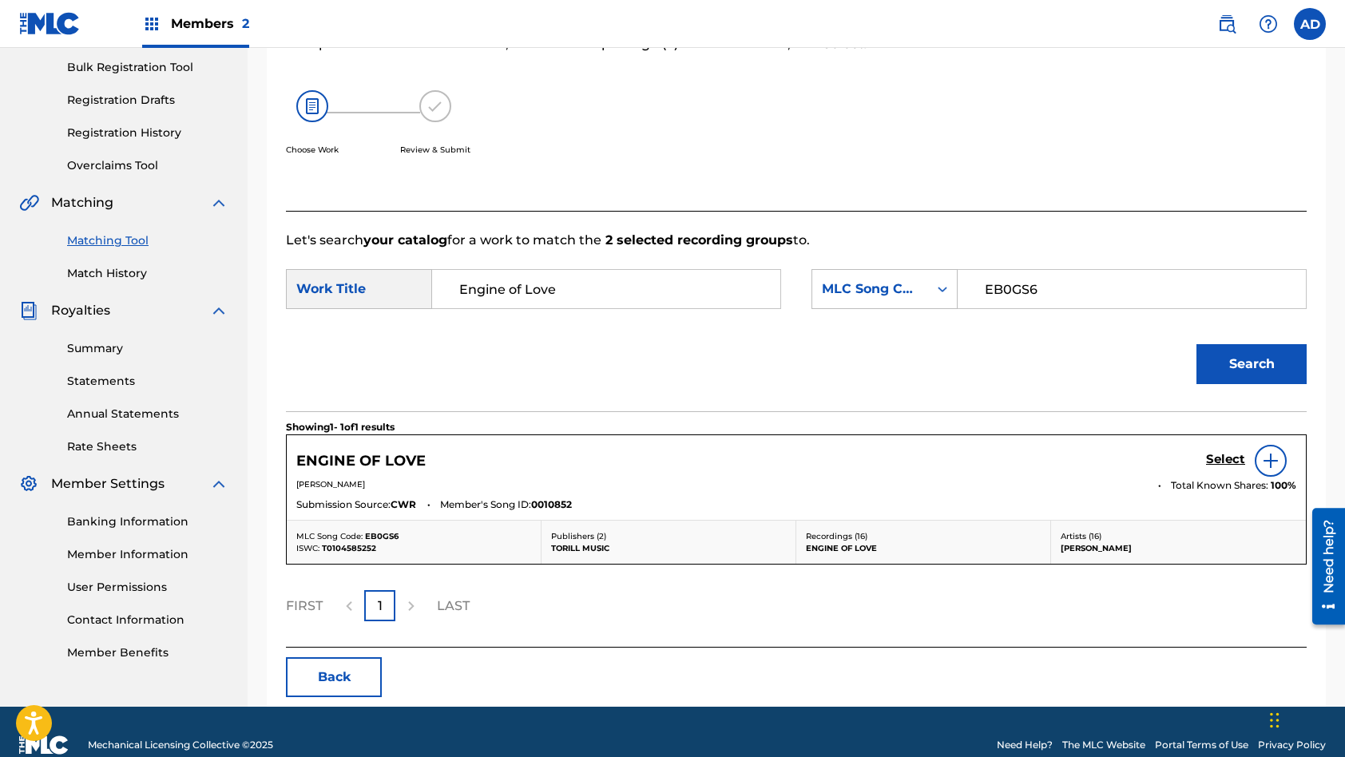
click at [1232, 458] on h5 "Select" at bounding box center [1225, 459] width 39 height 15
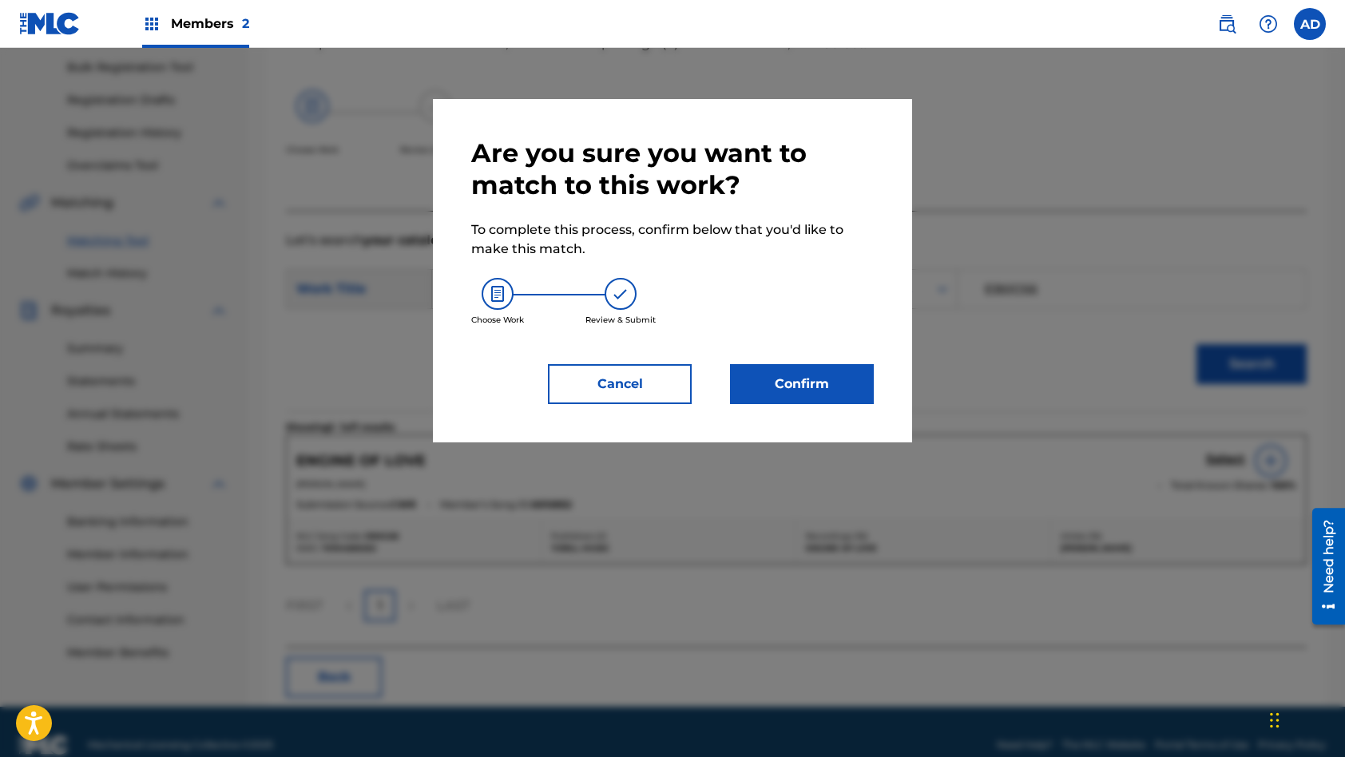
click at [799, 391] on button "Confirm" at bounding box center [802, 384] width 144 height 40
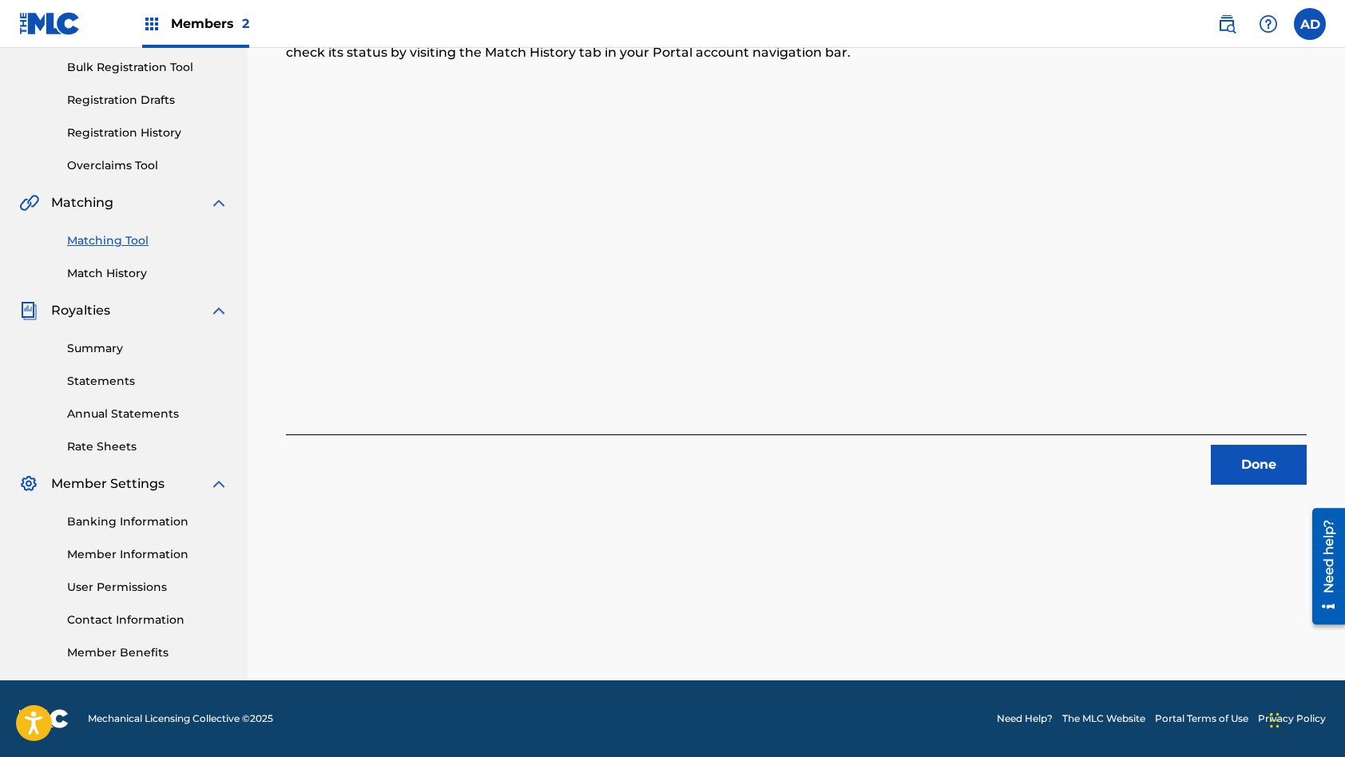
click at [1247, 455] on button "Done" at bounding box center [1259, 465] width 96 height 40
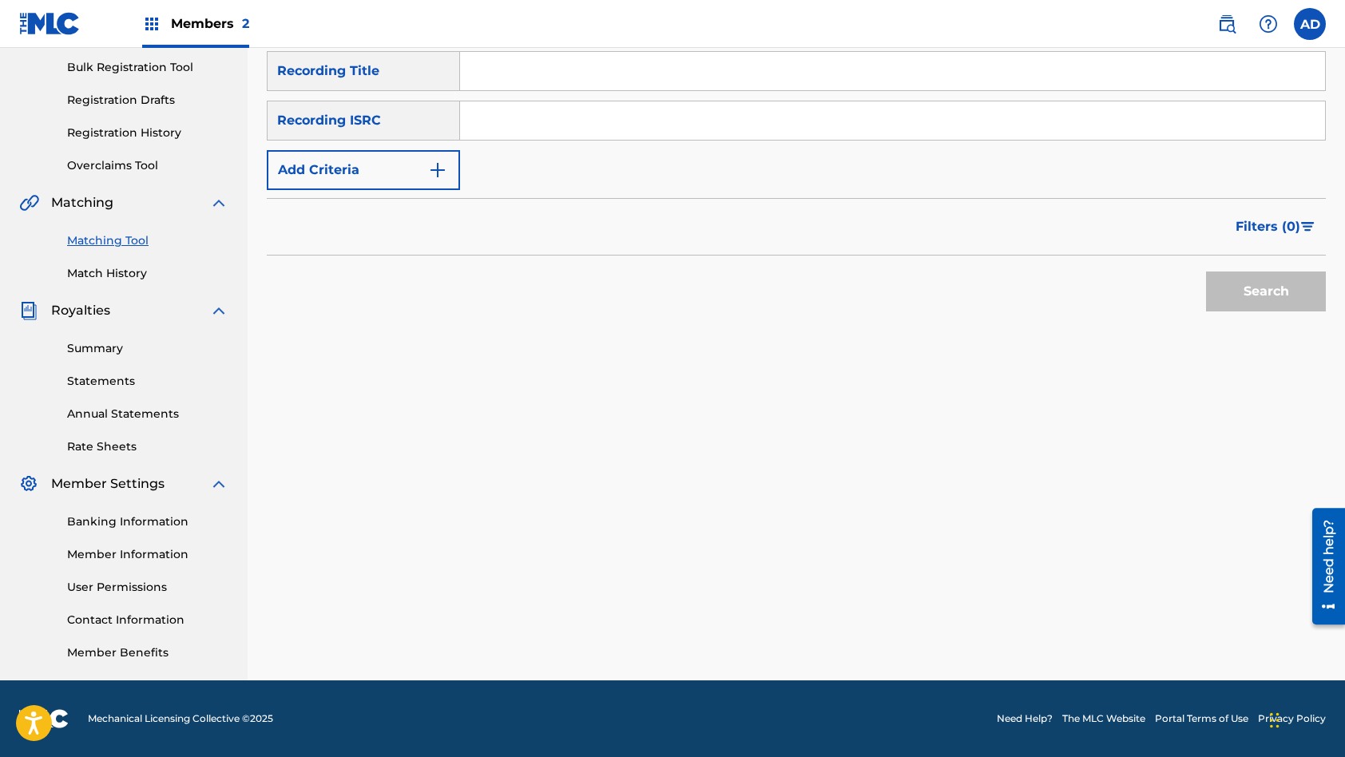
click at [594, 123] on input "Search Form" at bounding box center [892, 120] width 865 height 38
type input "QMAZV1800386"
click at [538, 72] on input "Search Form" at bounding box center [892, 71] width 865 height 38
type input "Watch This"
click at [1206, 272] on button "Search" at bounding box center [1266, 292] width 120 height 40
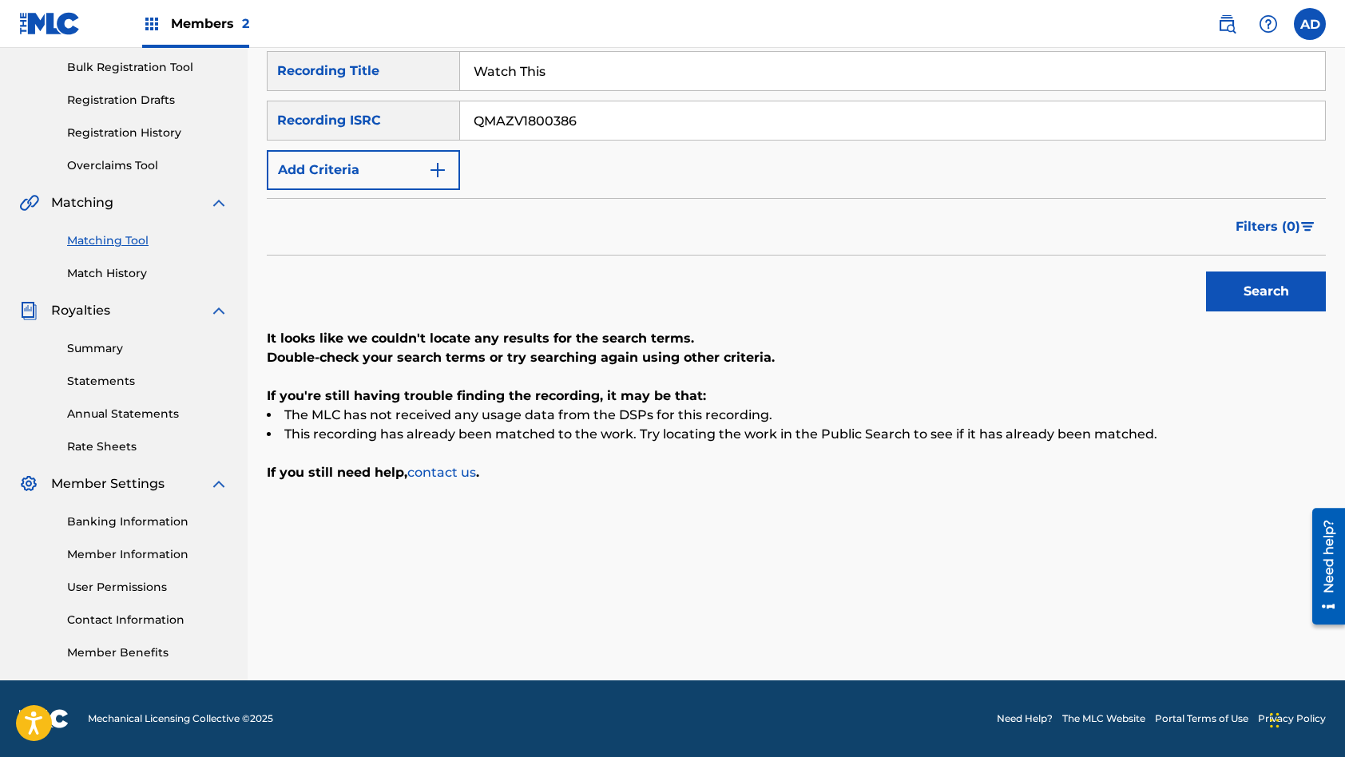
click at [584, 121] on input "QMAZV1800386" at bounding box center [892, 120] width 865 height 38
type input "QMAZV1800391"
click at [590, 70] on input "Watch This" at bounding box center [892, 71] width 865 height 38
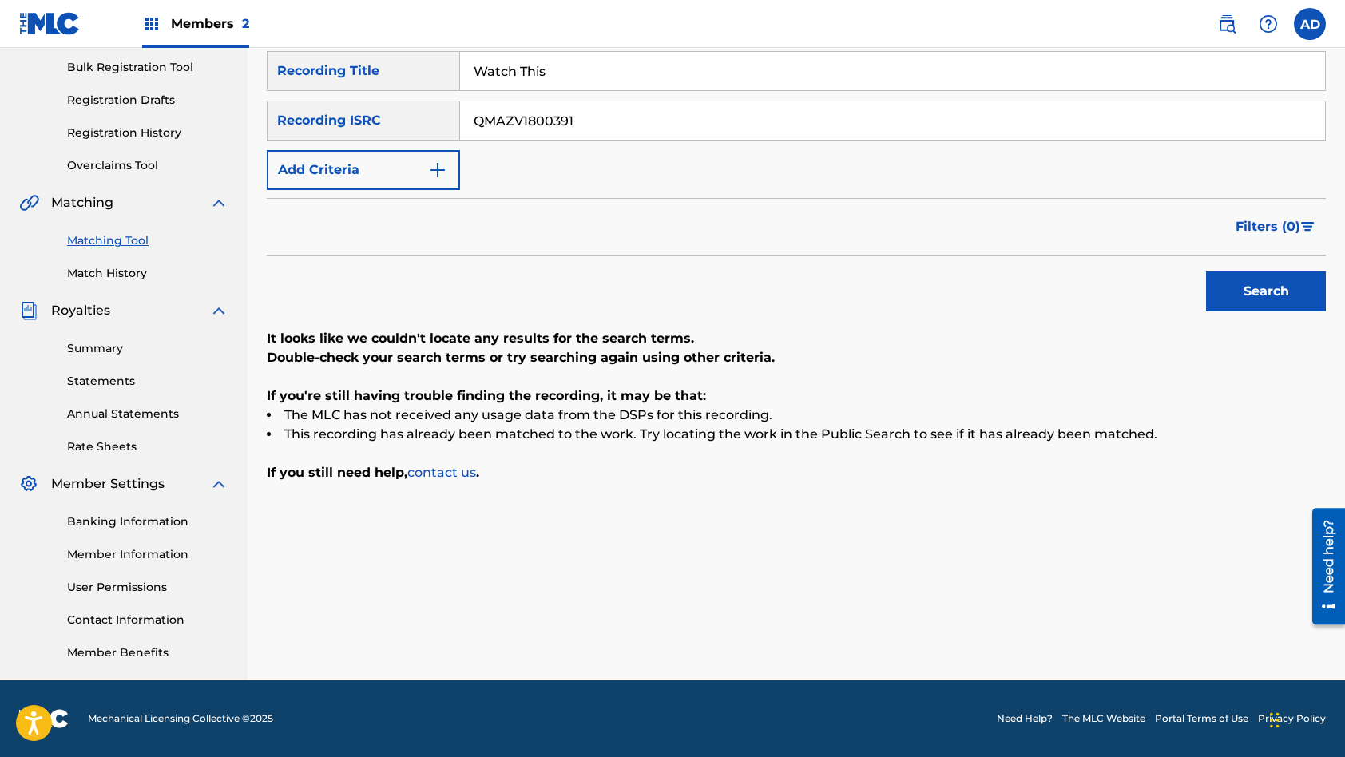
click at [590, 70] on input "Watch This" at bounding box center [892, 71] width 865 height 38
type input "Beyond The Limit"
click at [1206, 272] on button "Search" at bounding box center [1266, 292] width 120 height 40
click at [596, 125] on input "QMAZV1800391" at bounding box center [892, 120] width 865 height 38
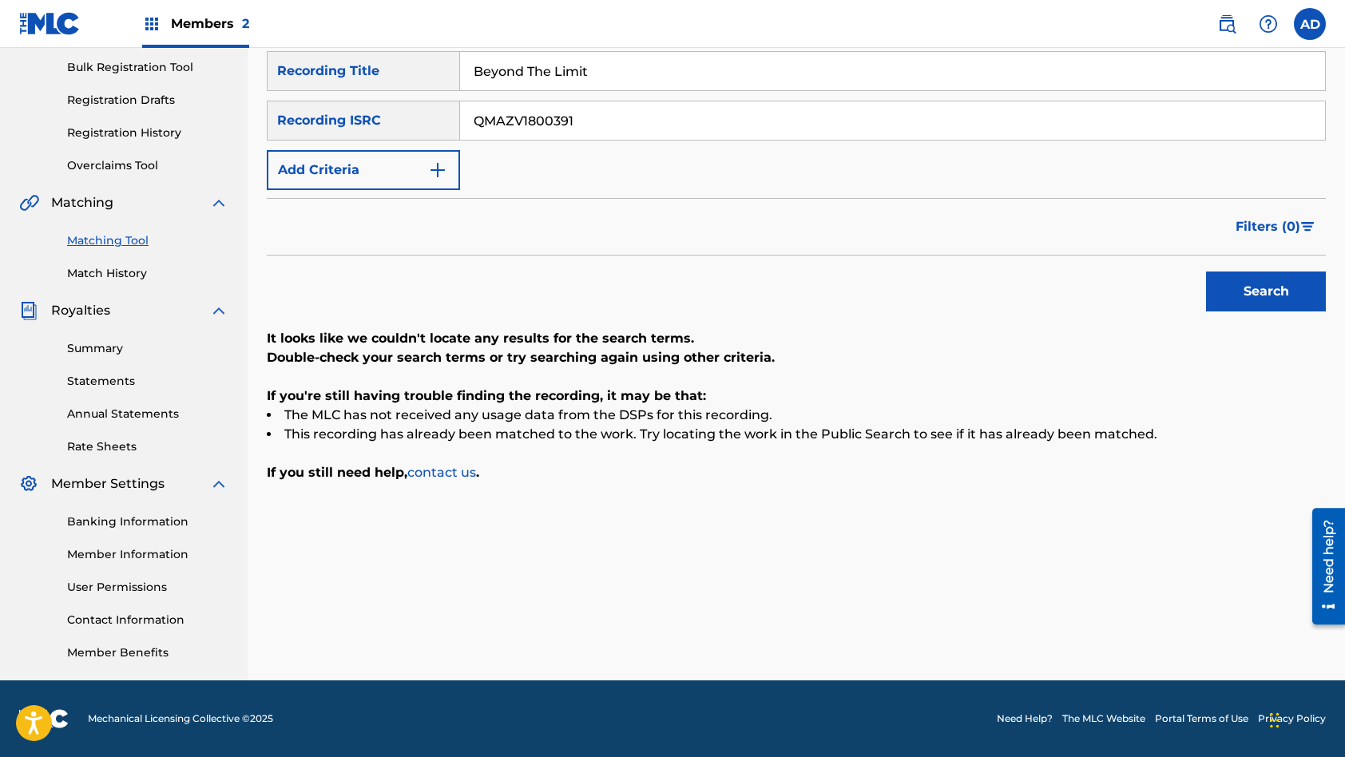
click at [596, 125] on input "QMAZV1800391" at bounding box center [892, 120] width 865 height 38
type input "QZPL52104541"
click at [589, 77] on input "Beyond The Limit" at bounding box center [892, 71] width 865 height 38
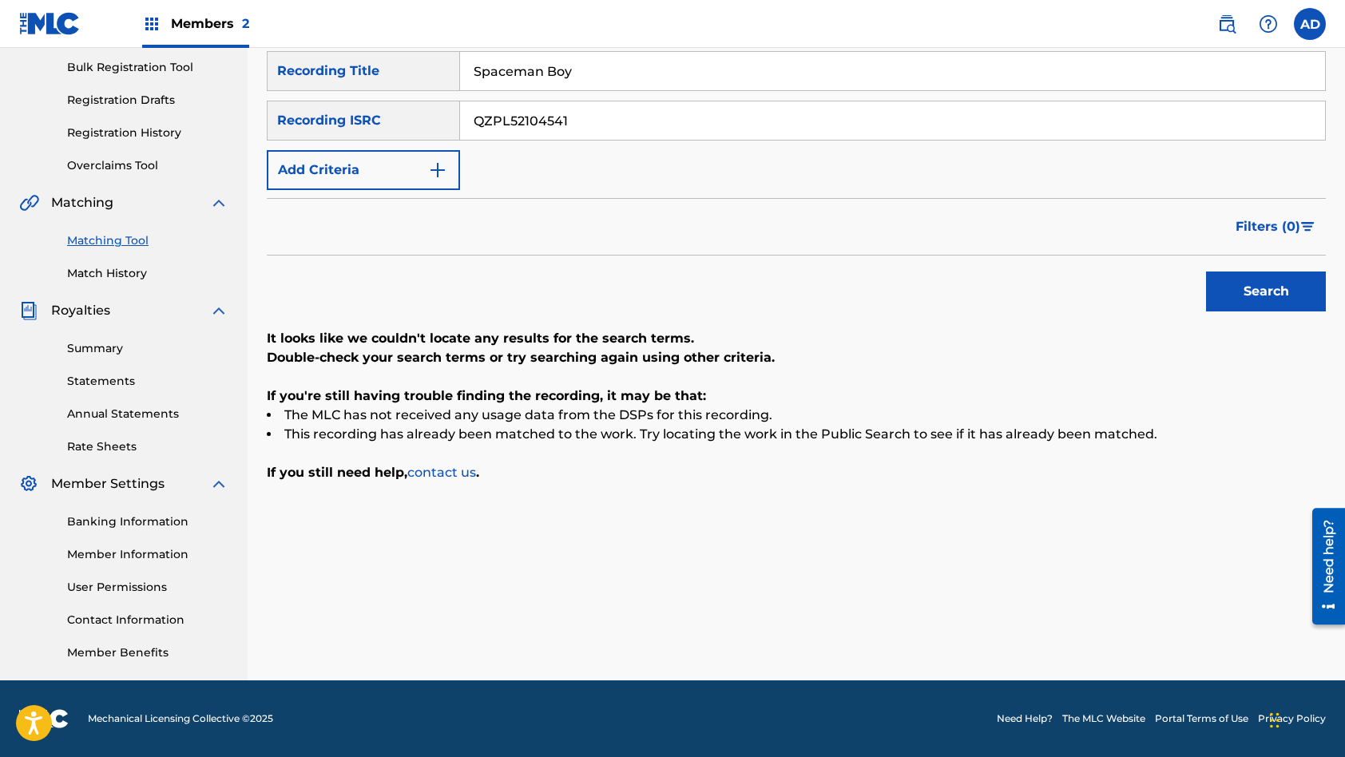
type input "Spaceman Boy"
click at [1206, 272] on button "Search" at bounding box center [1266, 292] width 120 height 40
click at [601, 122] on input "QZPL52104541" at bounding box center [892, 120] width 865 height 38
type input "QZPL52102801"
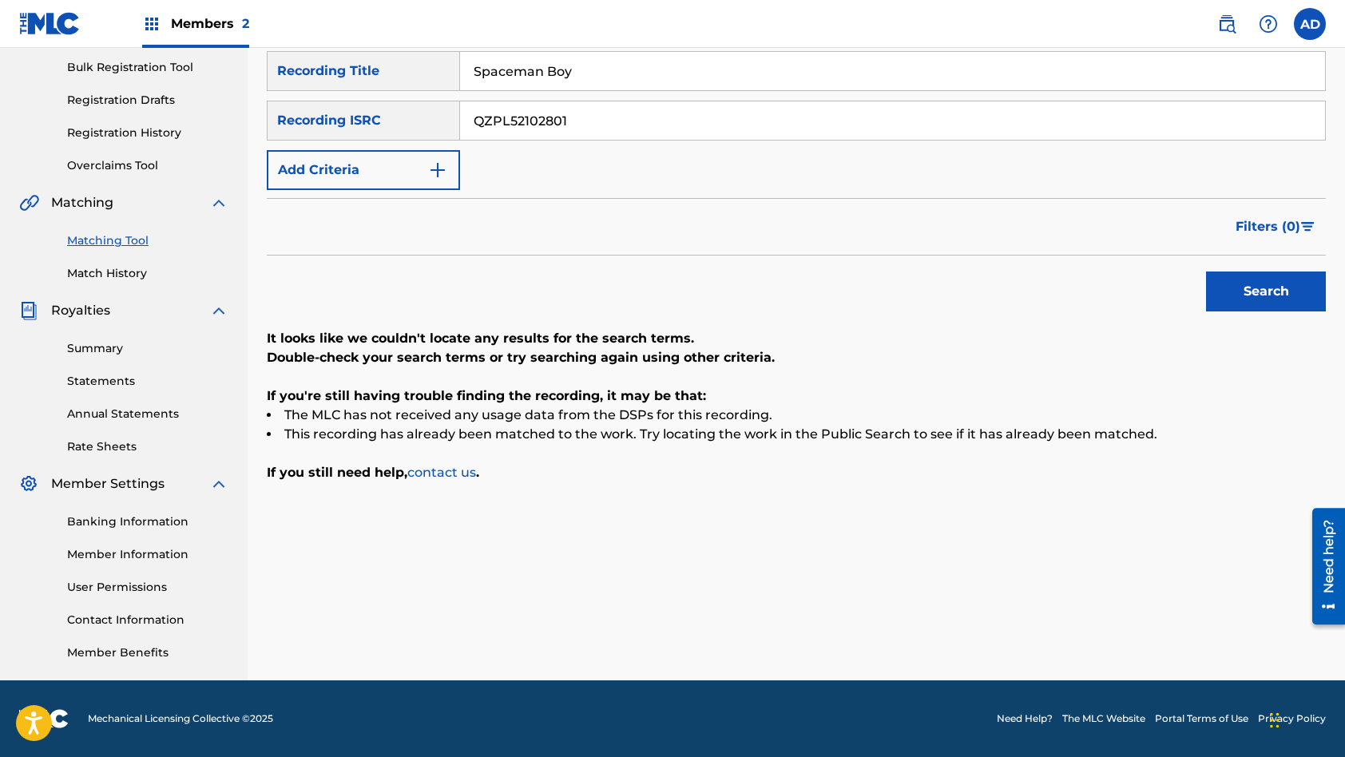
click at [538, 76] on input "Spaceman Boy" at bounding box center [892, 71] width 865 height 38
type input "Mandy"
click at [1206, 272] on button "Search" at bounding box center [1266, 292] width 120 height 40
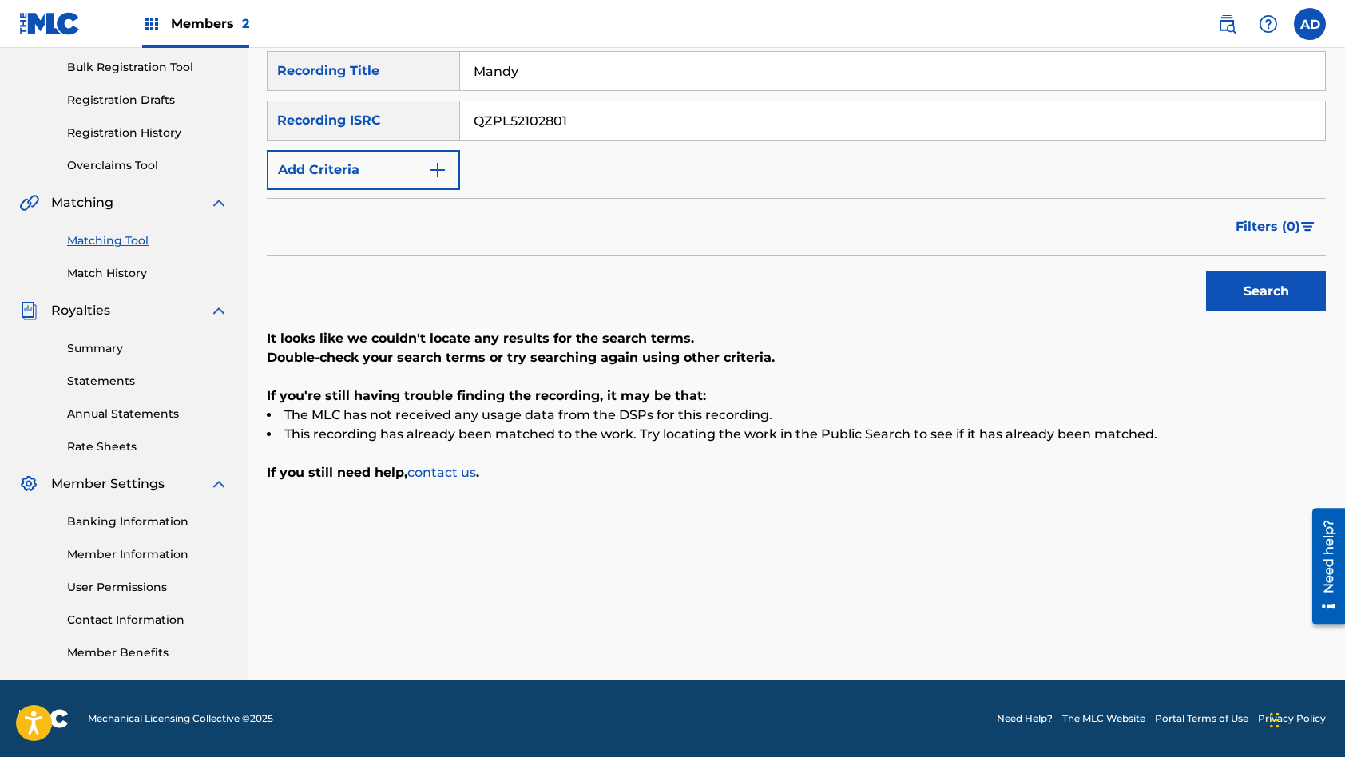
click at [581, 119] on input "QZPL52102801" at bounding box center [892, 120] width 865 height 38
type input "QZPL52103038"
click at [592, 74] on input "Mandy" at bounding box center [892, 71] width 865 height 38
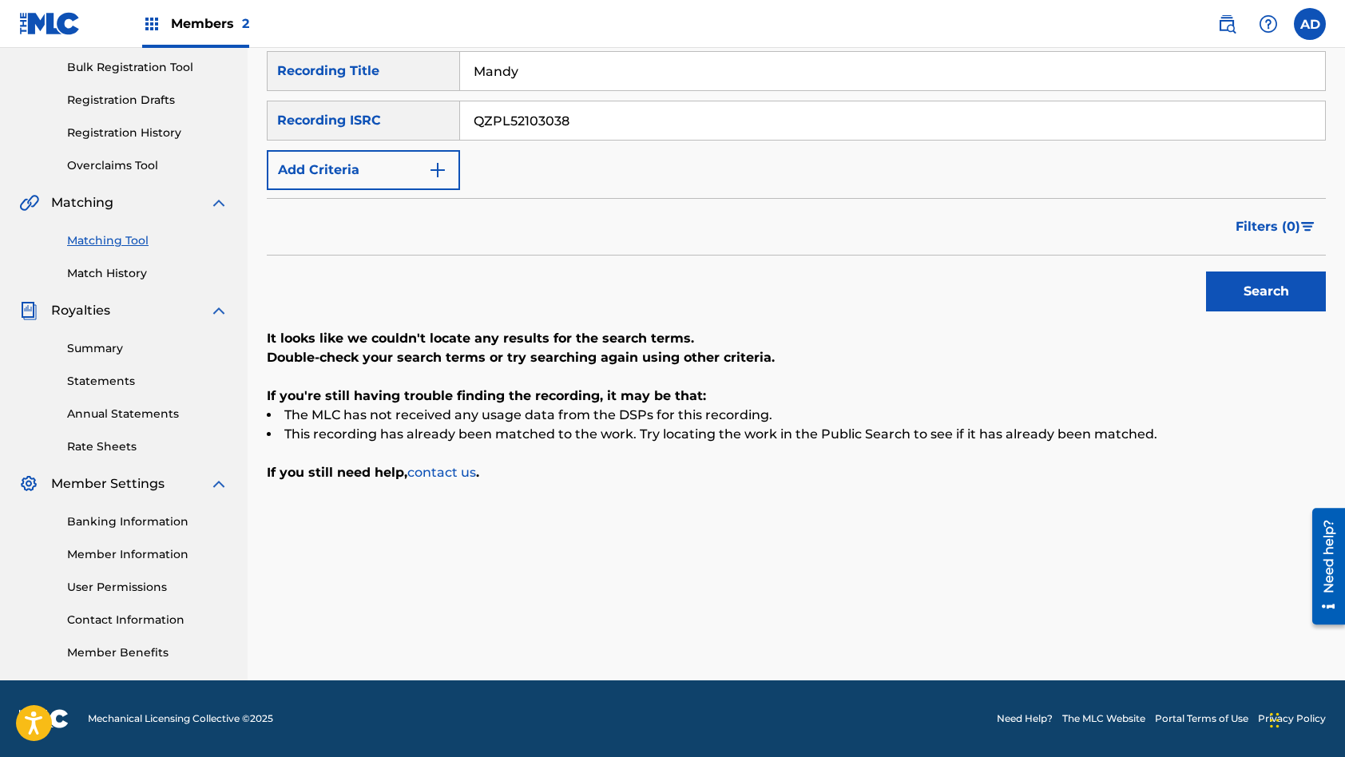
click at [592, 74] on input "Mandy" at bounding box center [892, 71] width 865 height 38
type input "Quick, Quick, Slow"
click at [1206, 272] on button "Search" at bounding box center [1266, 292] width 120 height 40
click at [614, 129] on input "QZPL52103038" at bounding box center [892, 120] width 865 height 38
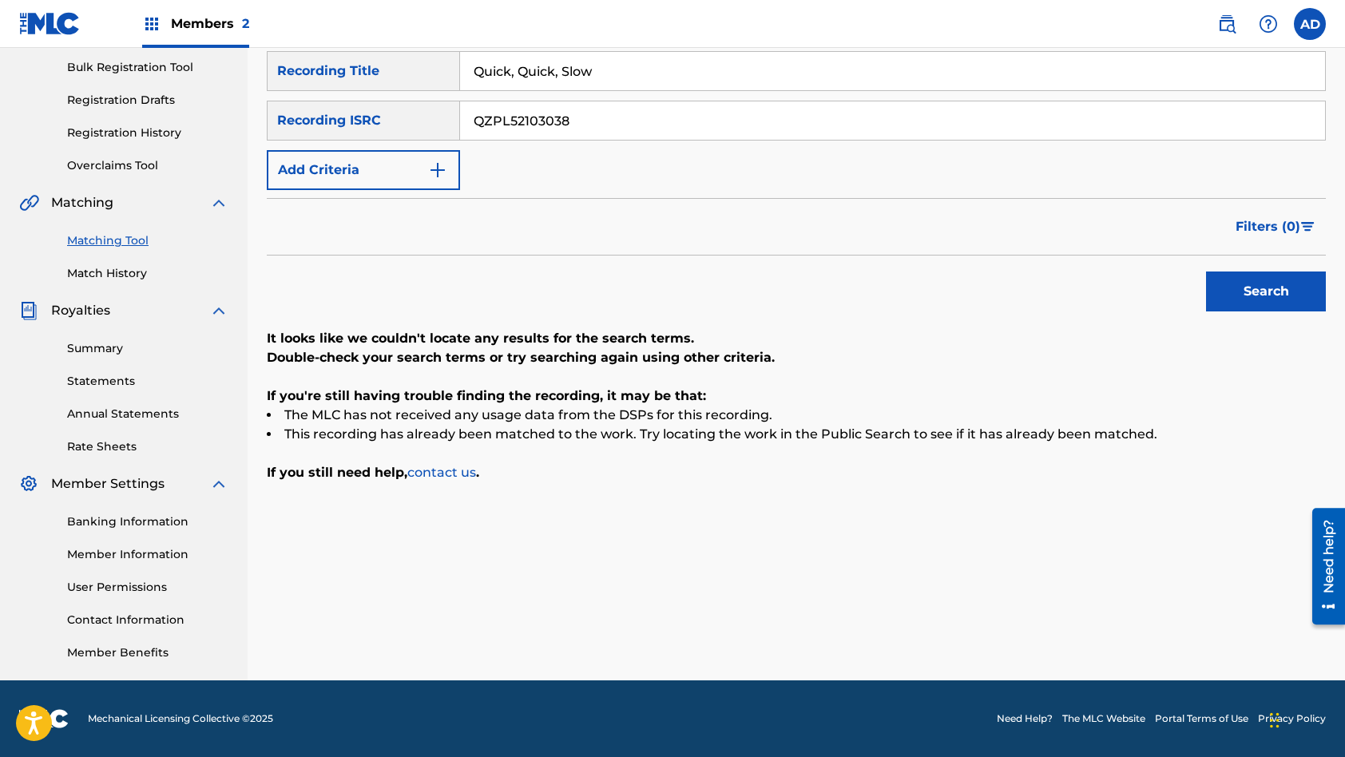
click at [614, 129] on input "QZPL52103038" at bounding box center [892, 120] width 865 height 38
type input "QZMEP2416316"
click at [570, 68] on input "Quick, Quick, Slow" at bounding box center [892, 71] width 865 height 38
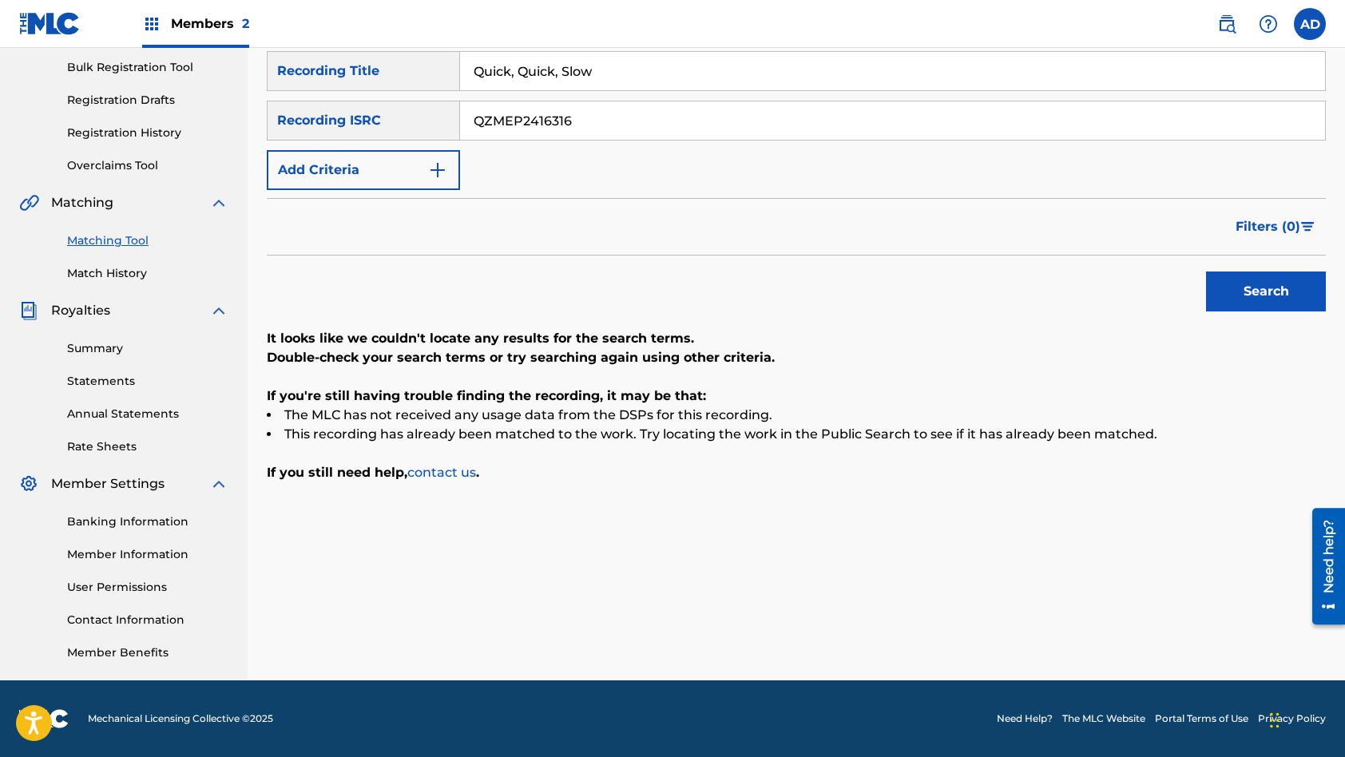
click at [570, 68] on input "Quick, Quick, Slow" at bounding box center [892, 71] width 865 height 38
type input "All That Can Save Me Now (Free)"
click at [1206, 272] on button "Search" at bounding box center [1266, 292] width 120 height 40
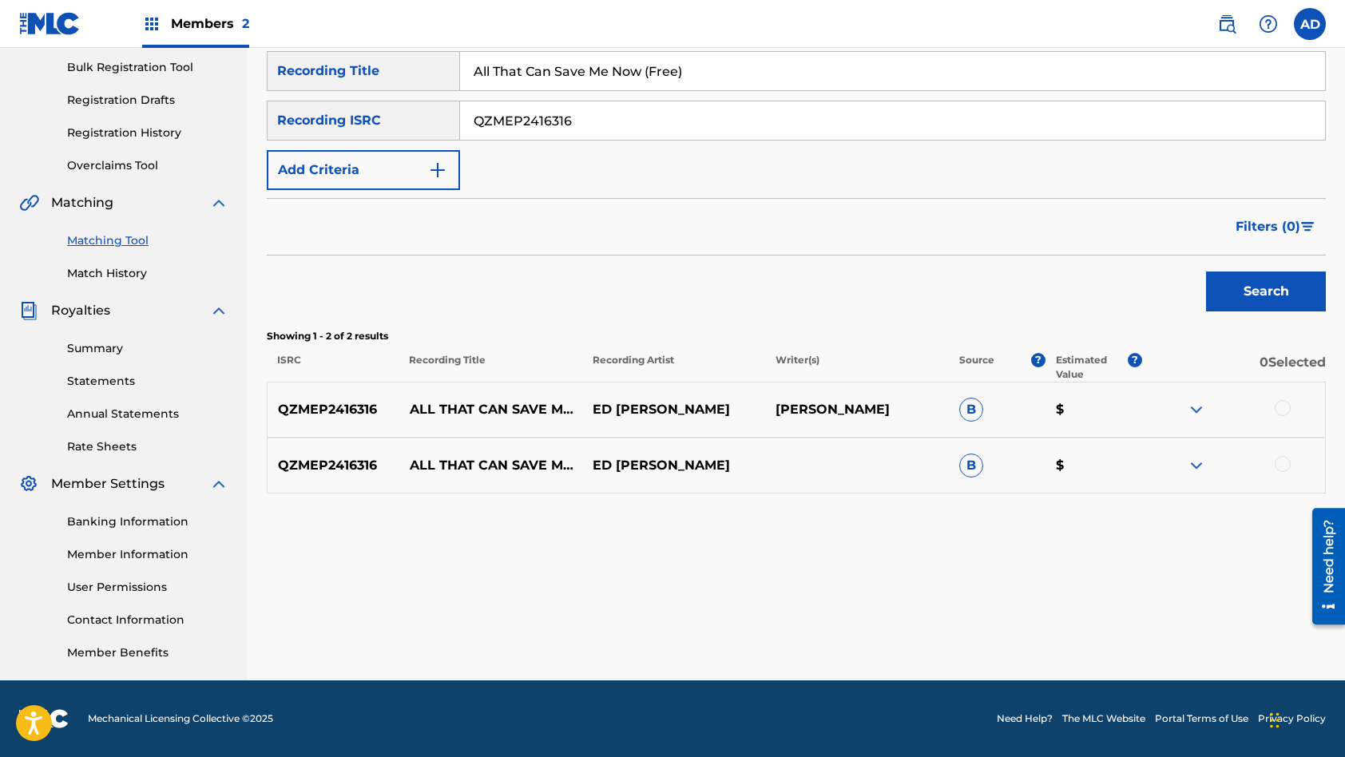
click at [1283, 411] on div at bounding box center [1283, 408] width 16 height 16
click at [1285, 461] on div at bounding box center [1283, 464] width 16 height 16
click at [1144, 622] on button "Match 2 Groups" at bounding box center [1122, 627] width 177 height 40
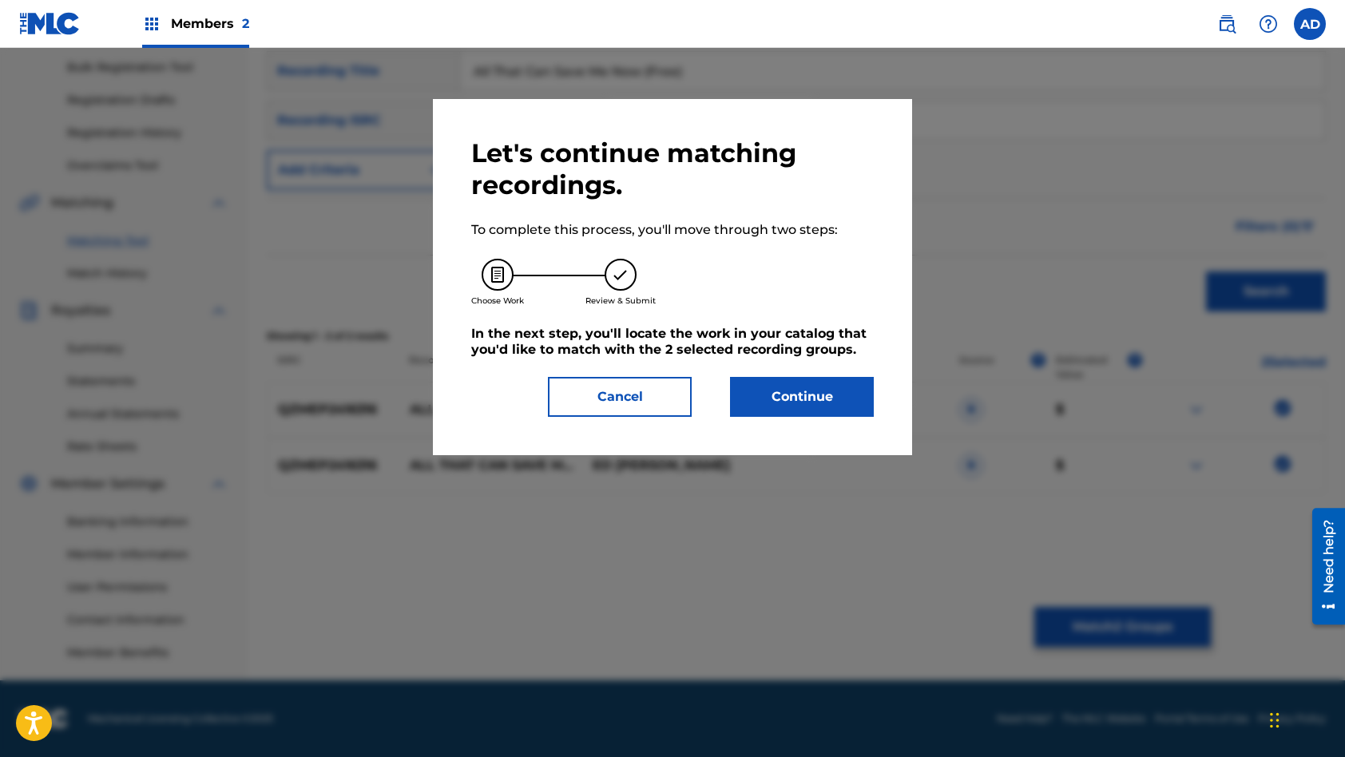
click at [794, 396] on button "Continue" at bounding box center [802, 397] width 144 height 40
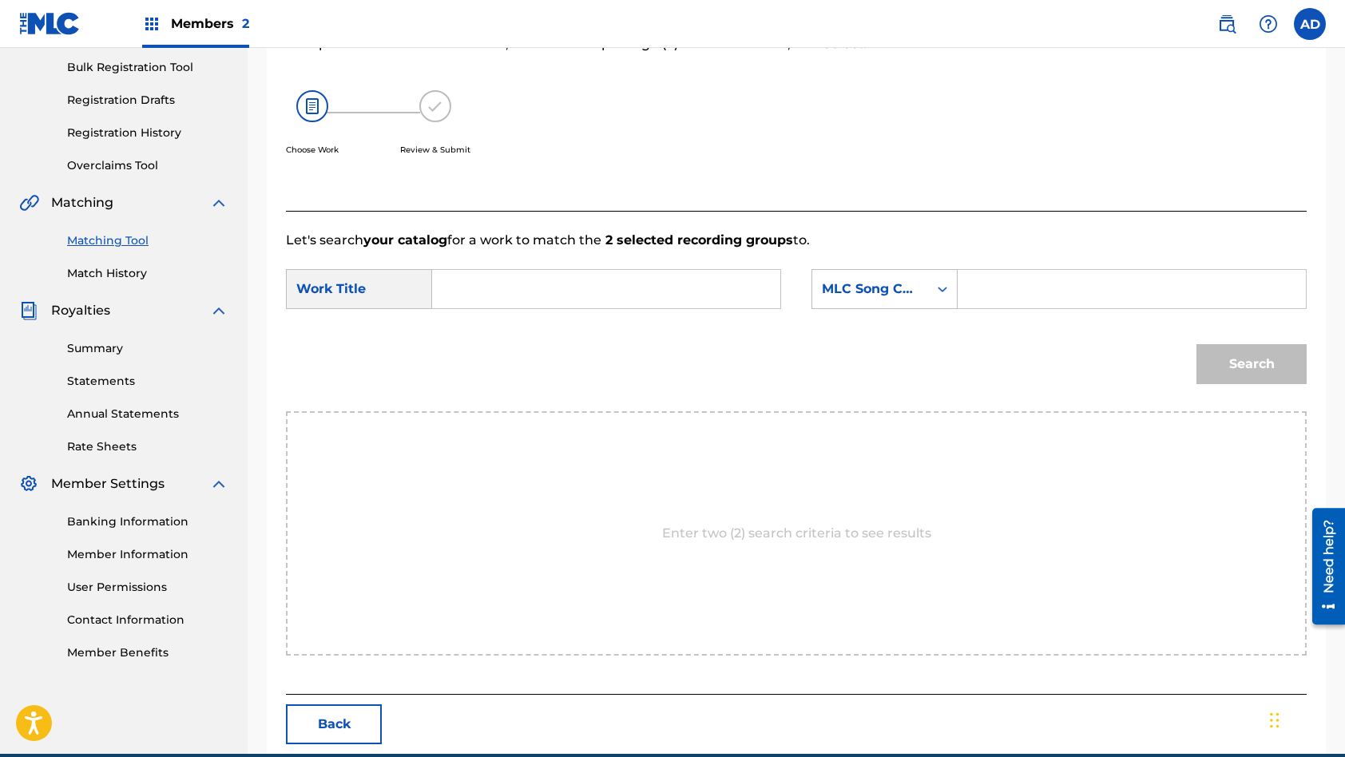
click at [623, 294] on input "Search Form" at bounding box center [606, 289] width 321 height 38
type input "All That Can Save Me Now (Free)"
click at [1059, 297] on input "Search Form" at bounding box center [1131, 289] width 321 height 38
type input "AY8ODC"
click at [1196, 344] on button "Search" at bounding box center [1251, 364] width 110 height 40
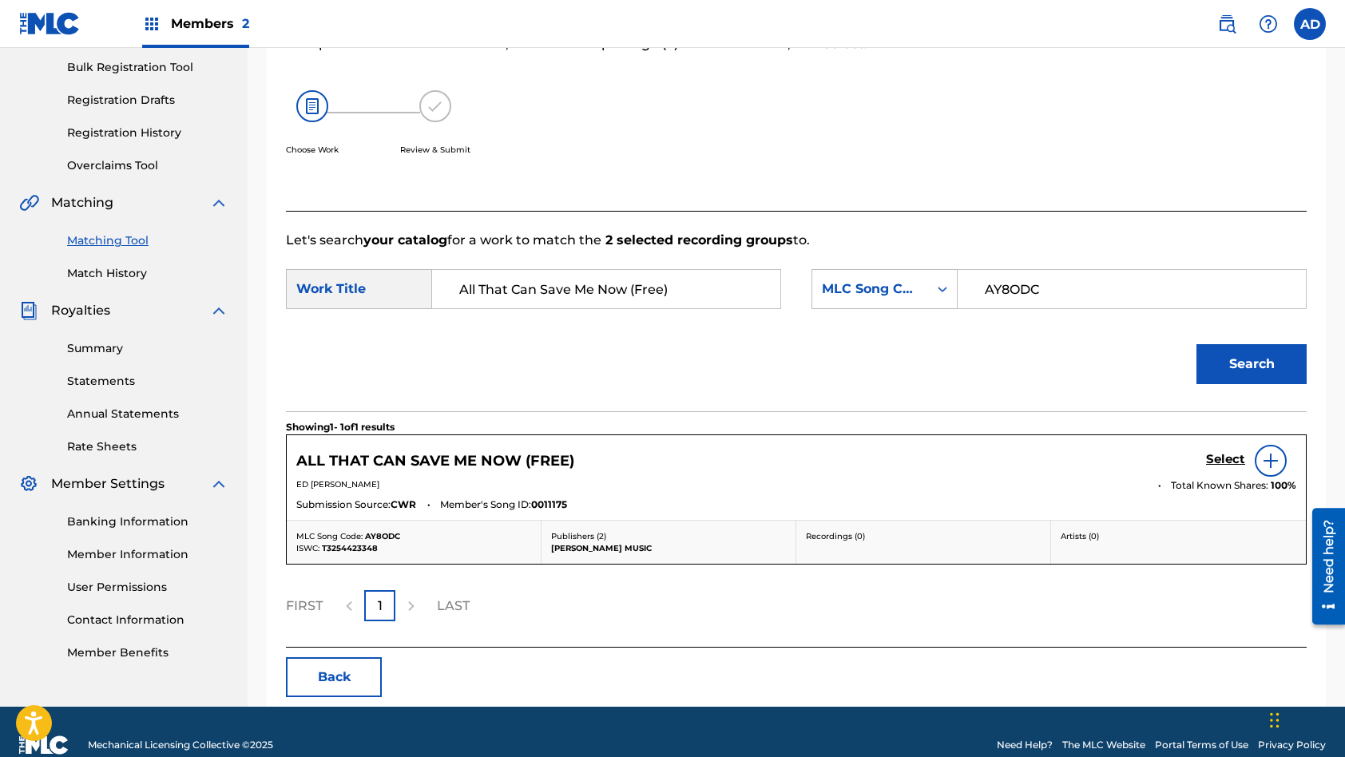
click at [1223, 459] on h5 "Select" at bounding box center [1225, 459] width 39 height 15
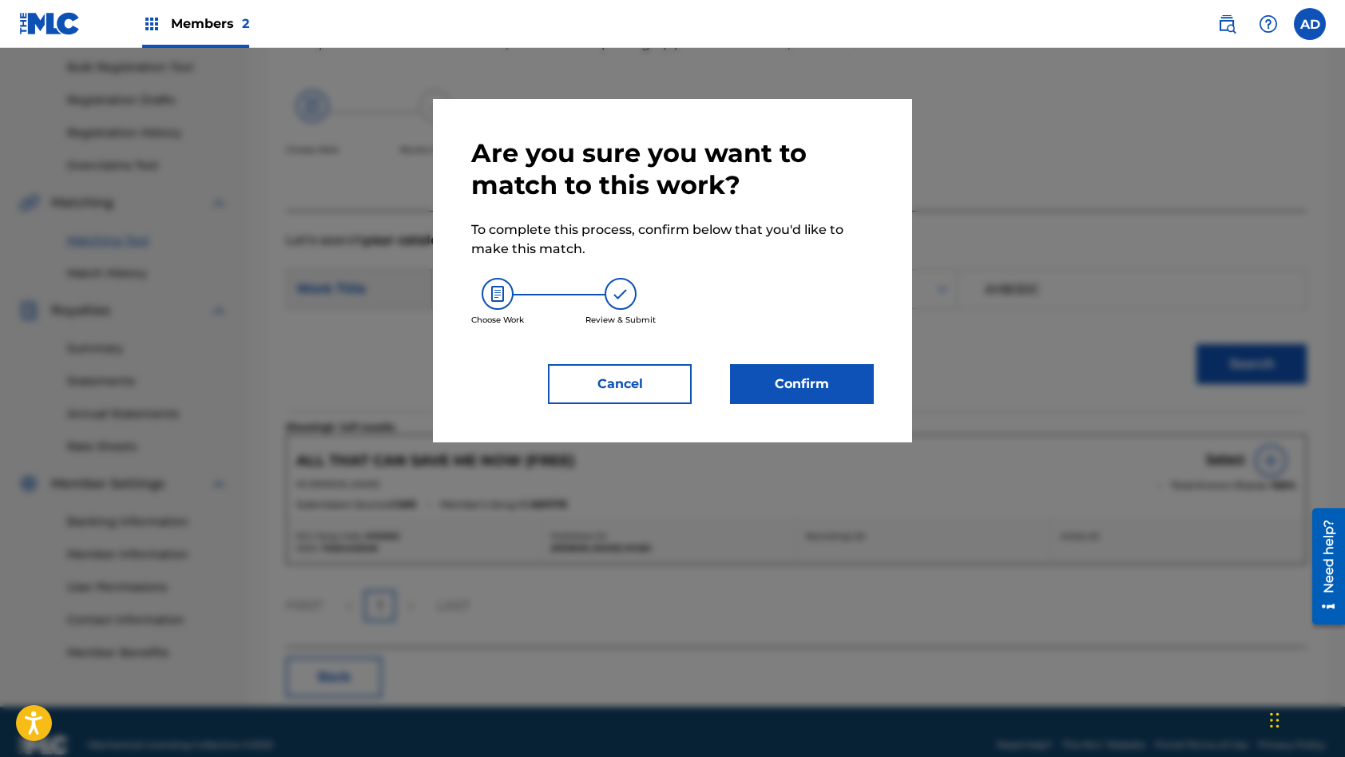
click at [809, 376] on button "Confirm" at bounding box center [802, 384] width 144 height 40
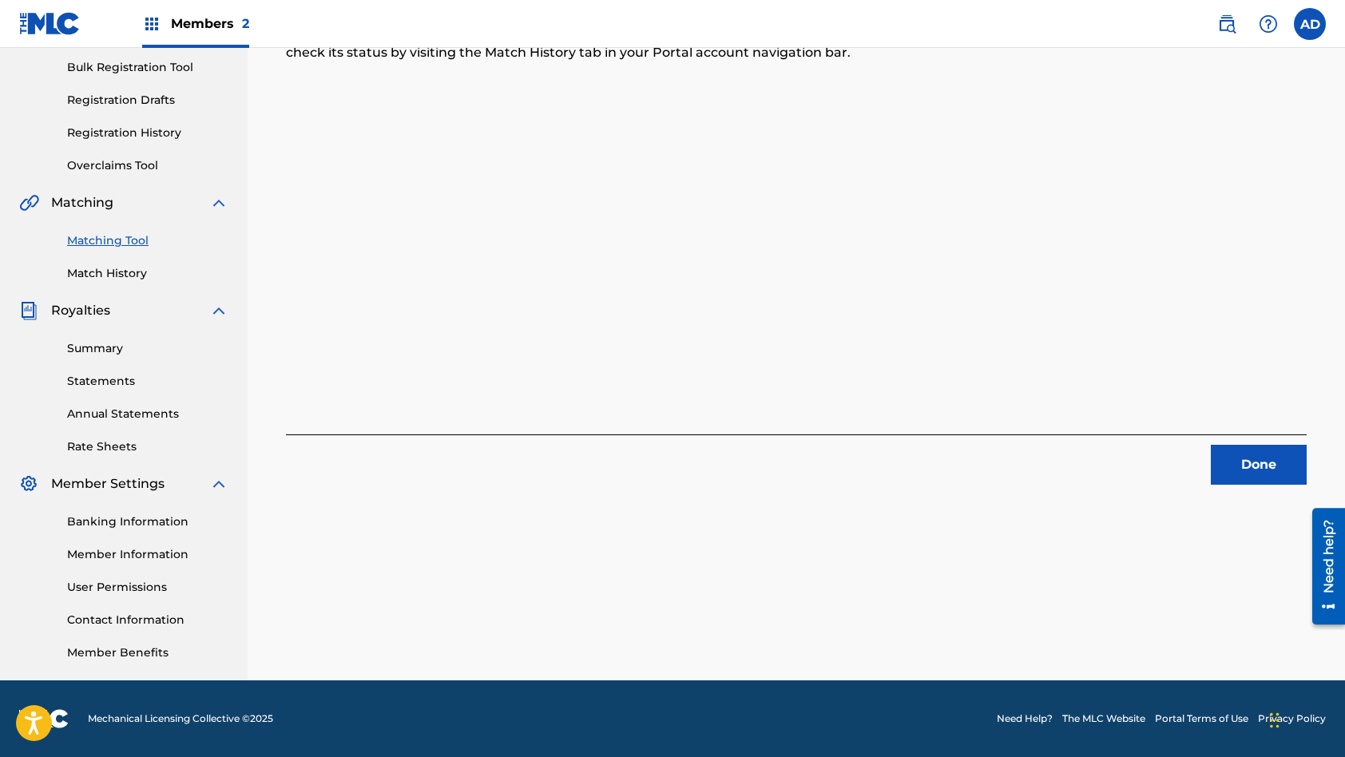
click at [1252, 465] on button "Done" at bounding box center [1259, 465] width 96 height 40
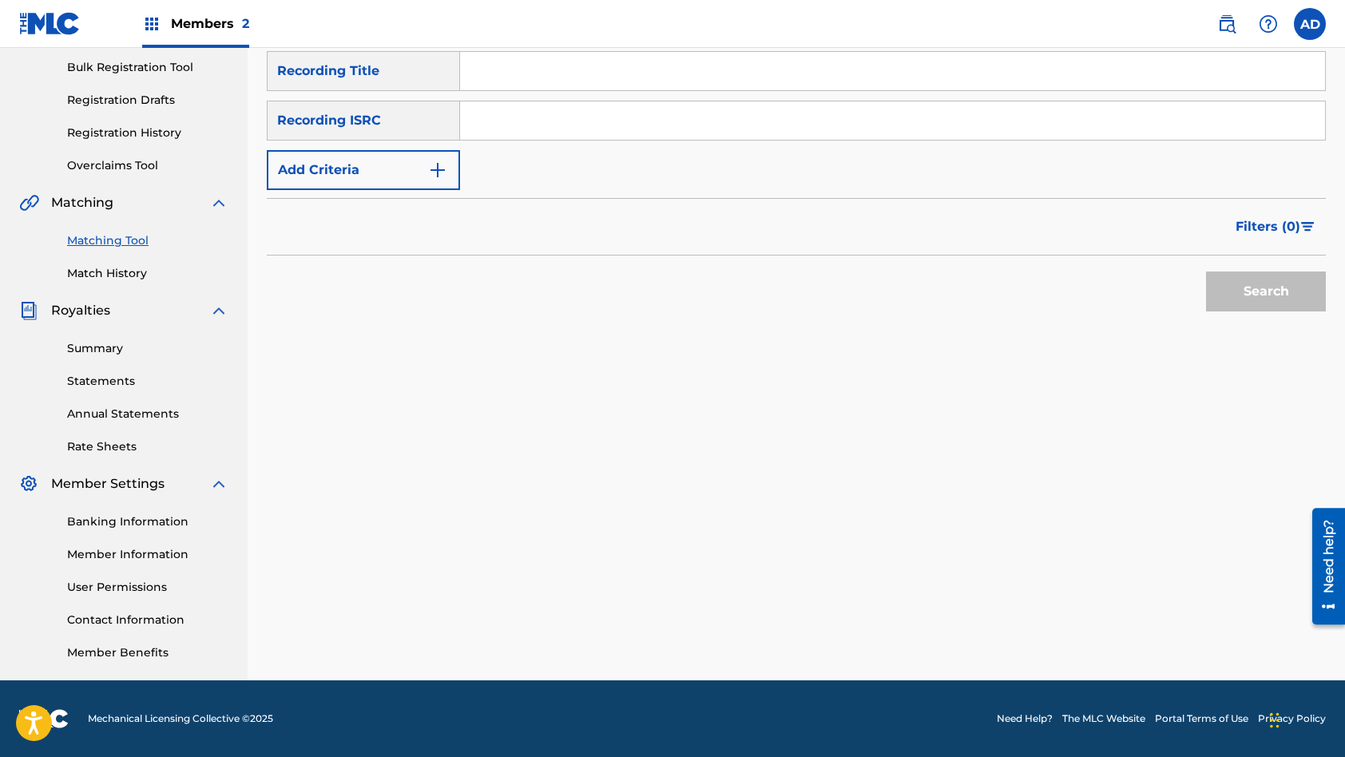
click at [561, 122] on input "Search Form" at bounding box center [892, 120] width 865 height 38
type input "QZLM92250034"
click at [633, 65] on input "Search Form" at bounding box center [892, 71] width 865 height 38
type input "Baptized"
click at [1206, 272] on button "Search" at bounding box center [1266, 292] width 120 height 40
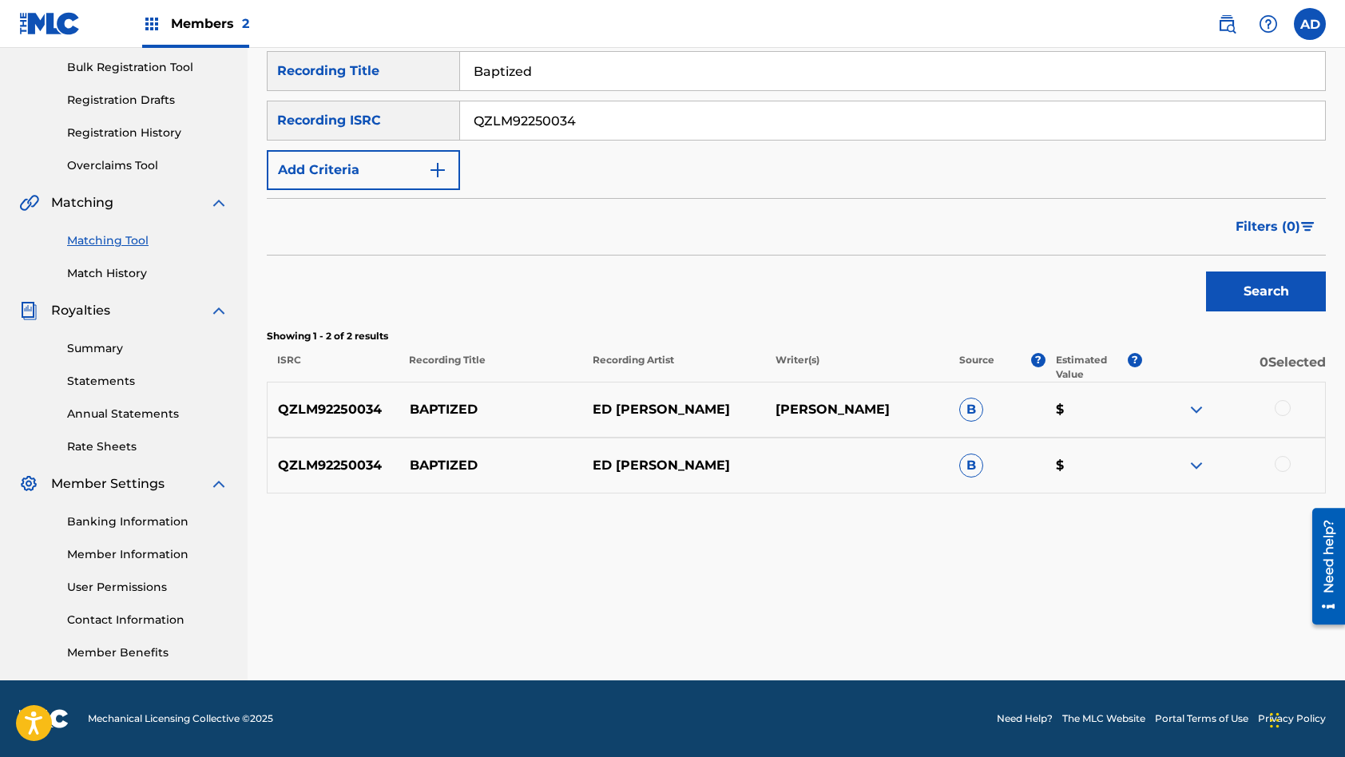
click at [1284, 403] on div at bounding box center [1283, 408] width 16 height 16
click at [1284, 464] on div at bounding box center [1283, 464] width 16 height 16
click at [1111, 618] on button "Match 2 Groups" at bounding box center [1122, 627] width 177 height 40
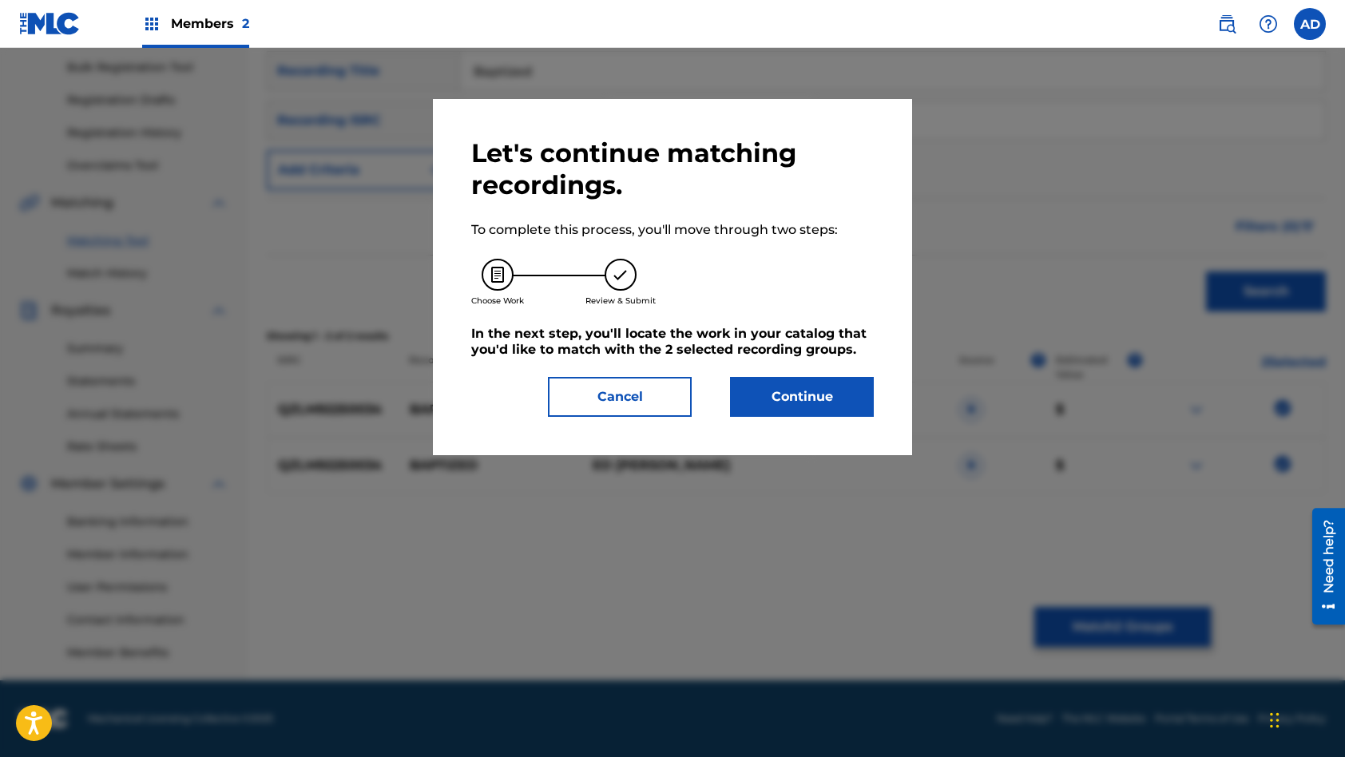
click at [782, 392] on button "Continue" at bounding box center [802, 397] width 144 height 40
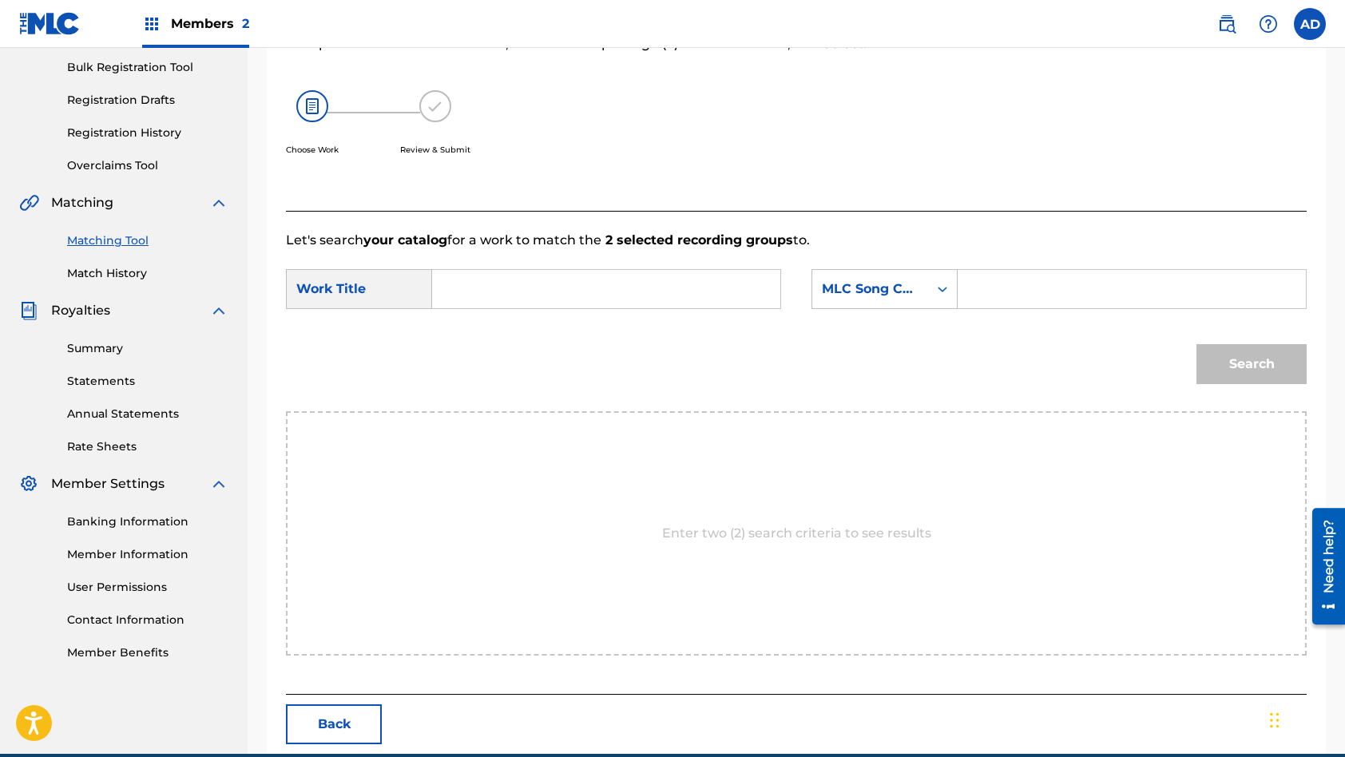
click at [593, 294] on input "Search Form" at bounding box center [606, 289] width 321 height 38
type input "Baptized"
click at [1079, 296] on input "Search Form" at bounding box center [1131, 289] width 321 height 38
type input "BD9JWY"
click at [1196, 344] on button "Search" at bounding box center [1251, 364] width 110 height 40
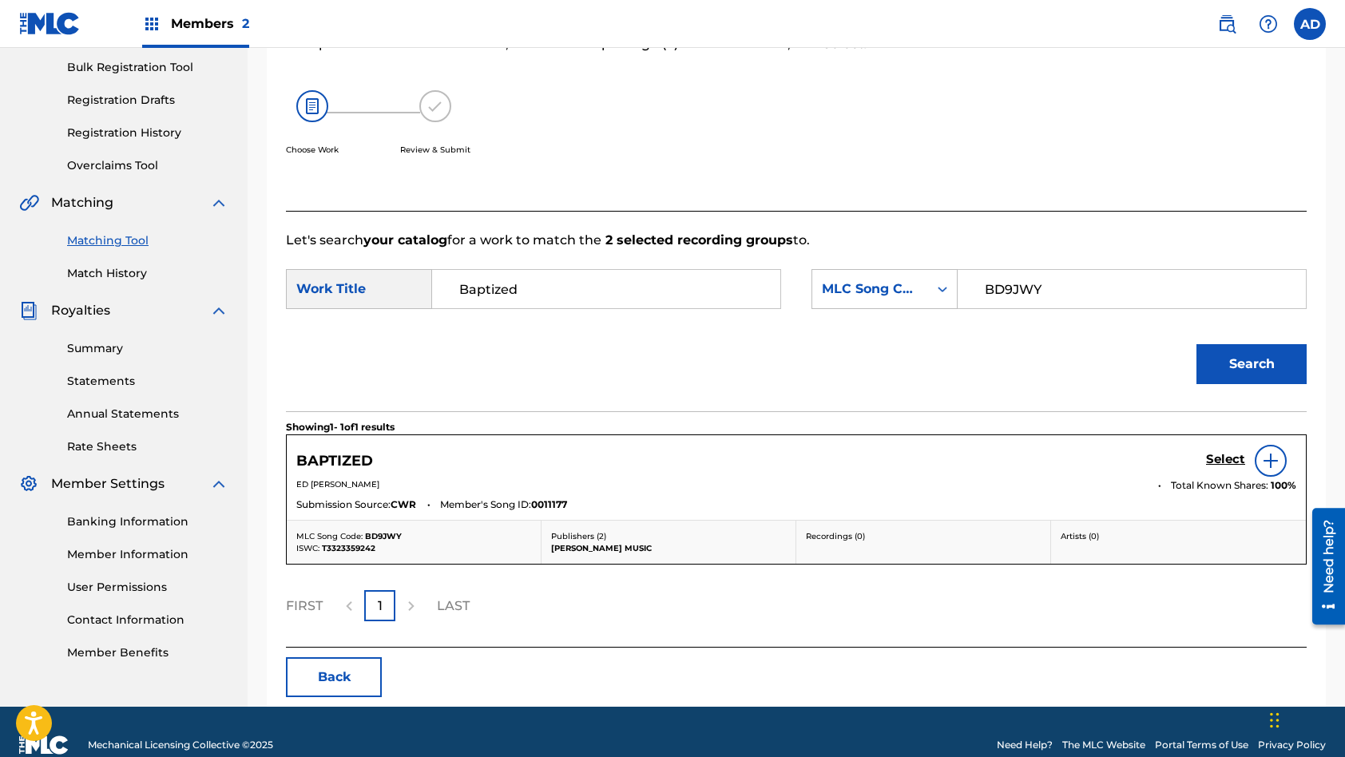
click at [1221, 457] on h5 "Select" at bounding box center [1225, 459] width 39 height 15
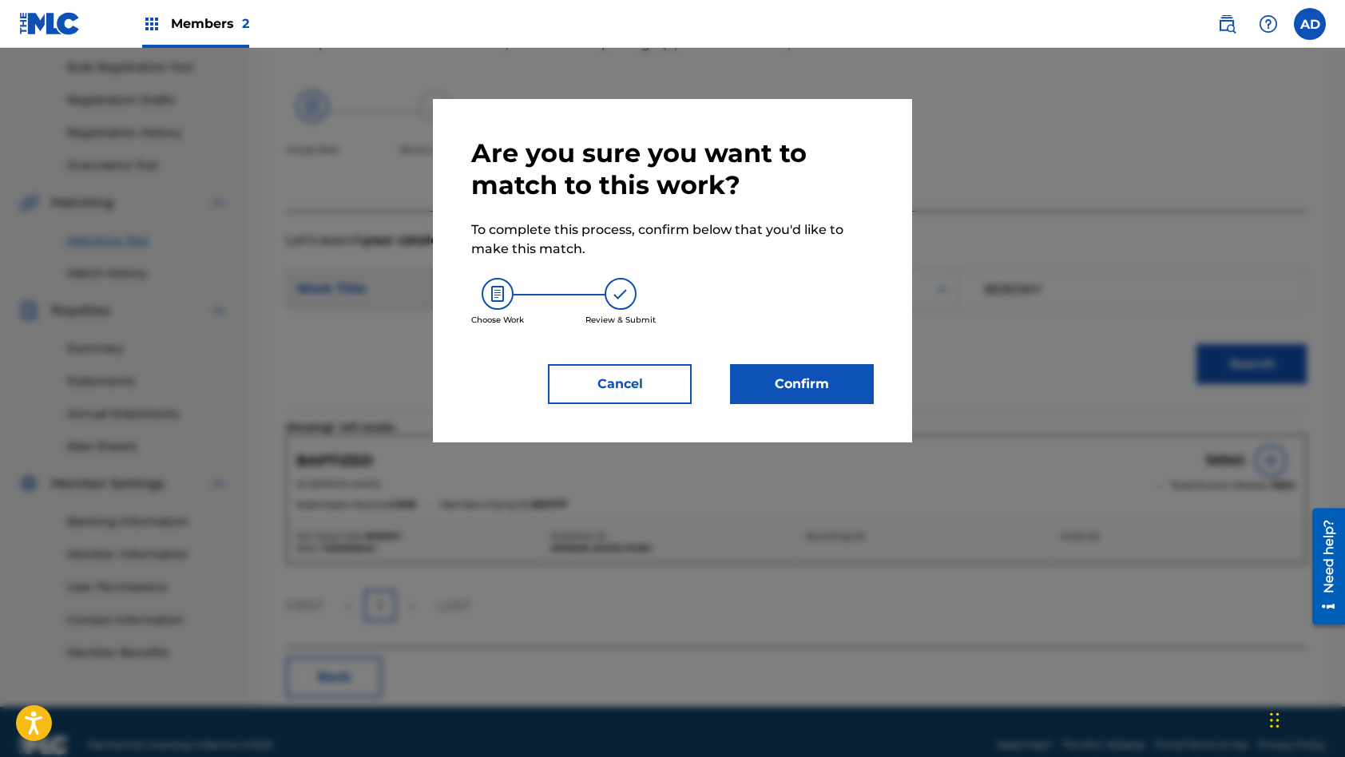
click at [780, 384] on button "Confirm" at bounding box center [802, 384] width 144 height 40
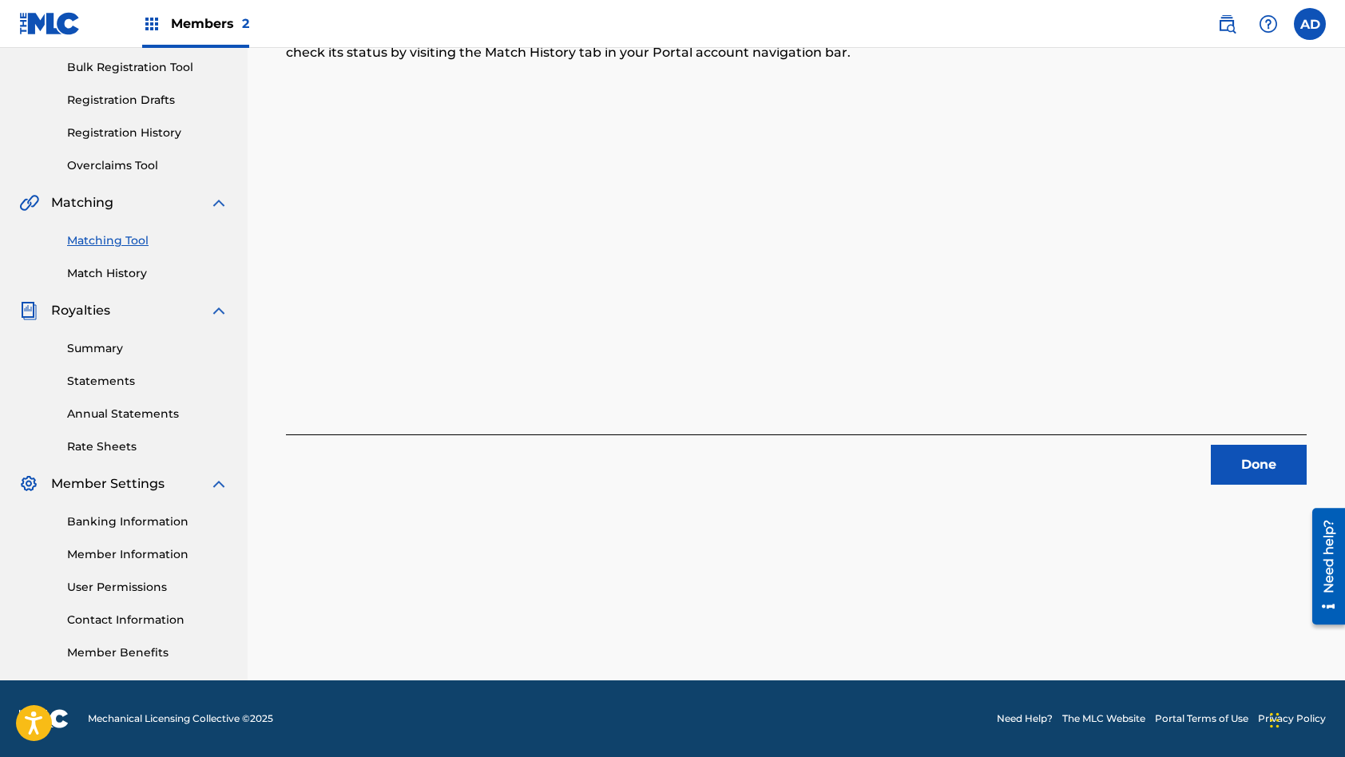
click at [1247, 464] on button "Done" at bounding box center [1259, 465] width 96 height 40
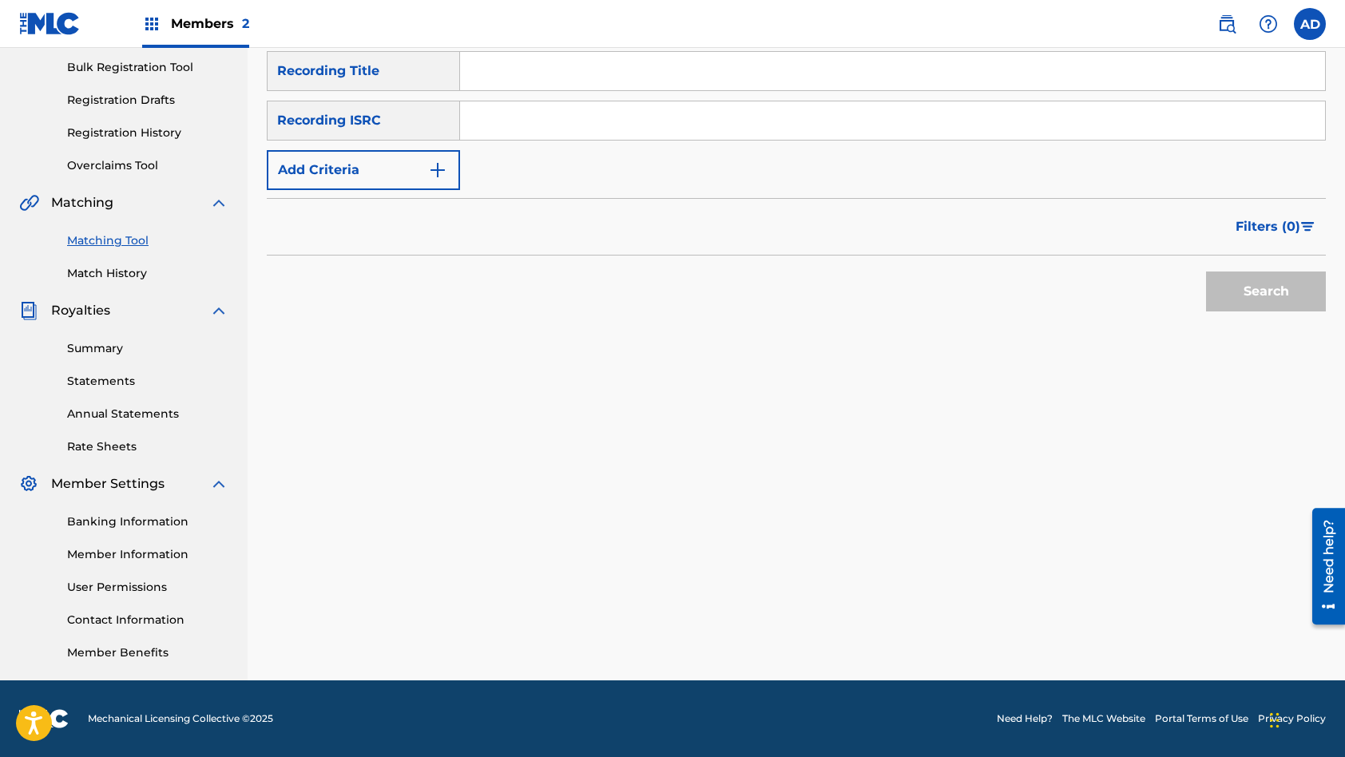
click at [597, 126] on input "Search Form" at bounding box center [892, 120] width 865 height 38
type input "QZLM92250033"
click at [582, 80] on input "Search Form" at bounding box center [892, 71] width 865 height 38
type input "Trust Fall"
click at [1206, 272] on button "Search" at bounding box center [1266, 292] width 120 height 40
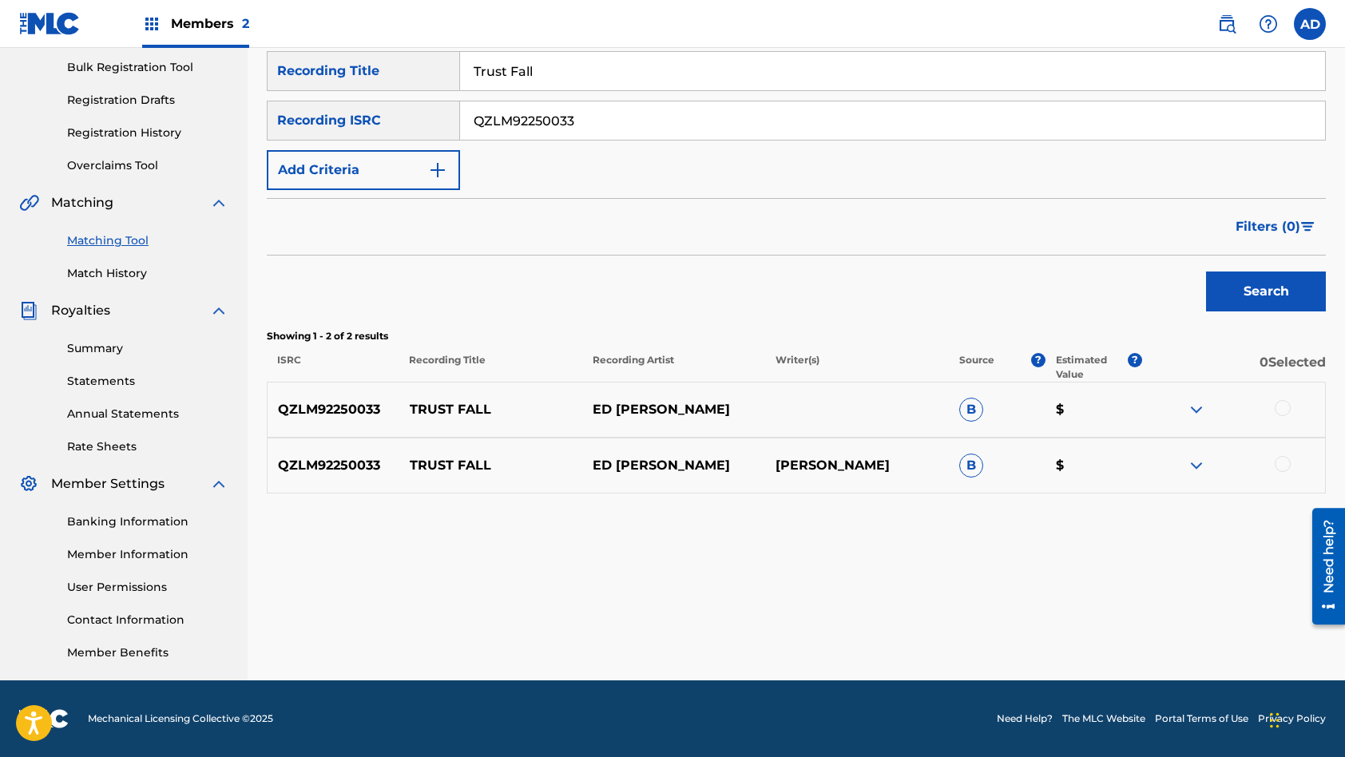
click at [1281, 409] on div at bounding box center [1283, 408] width 16 height 16
click at [1285, 462] on div at bounding box center [1283, 464] width 16 height 16
click at [1143, 625] on button "Match 2 Groups" at bounding box center [1122, 627] width 177 height 40
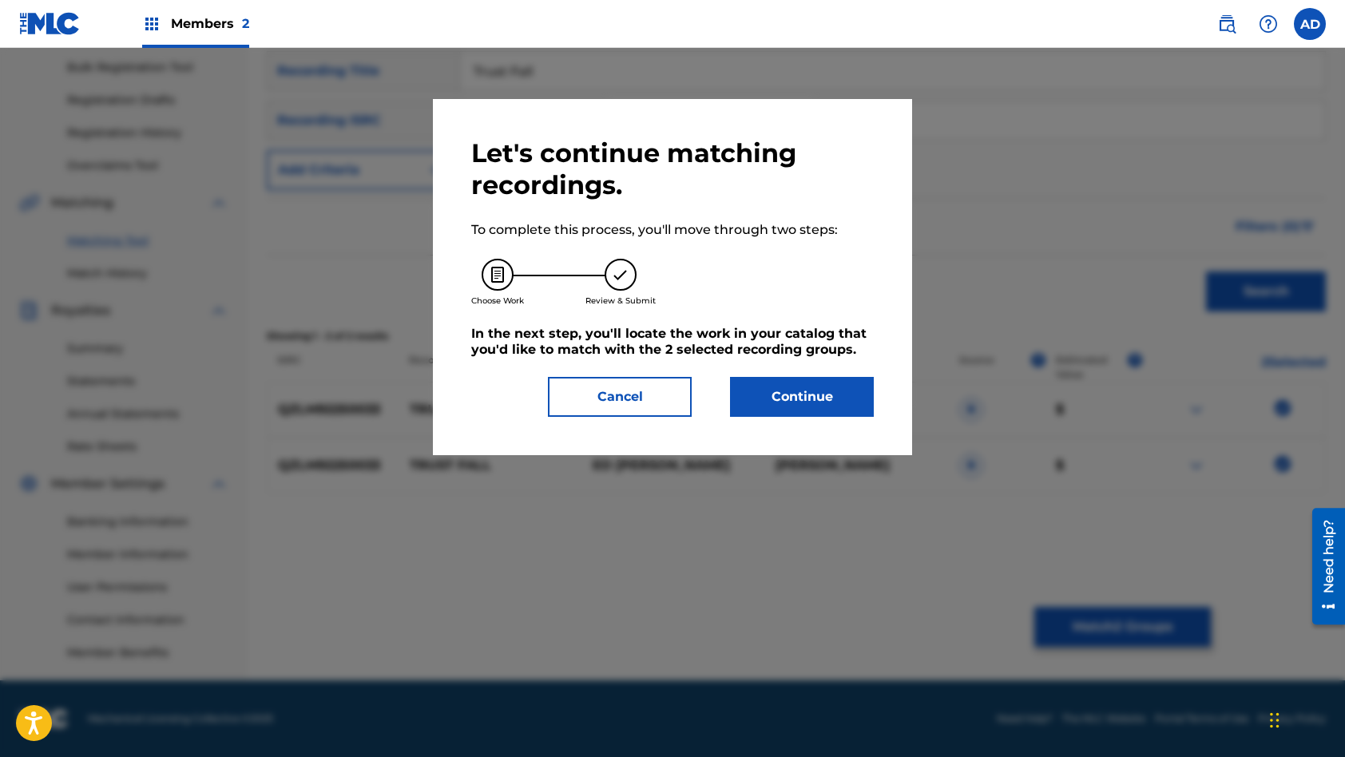
click at [793, 397] on button "Continue" at bounding box center [802, 397] width 144 height 40
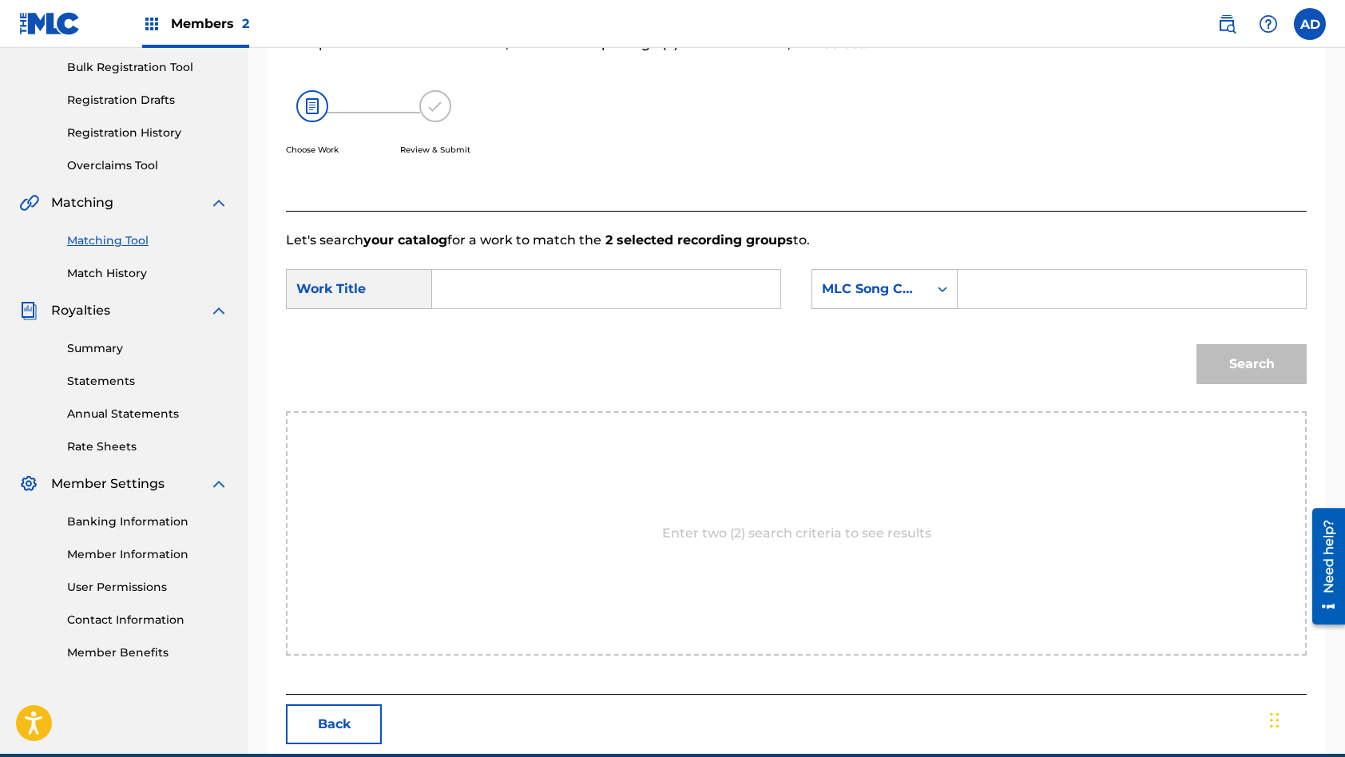
click at [593, 288] on input "Search Form" at bounding box center [606, 289] width 321 height 38
type input "Trust Fall"
click at [1054, 287] on input "Search Form" at bounding box center [1131, 289] width 321 height 38
type input "T470RB"
click at [1196, 344] on button "Search" at bounding box center [1251, 364] width 110 height 40
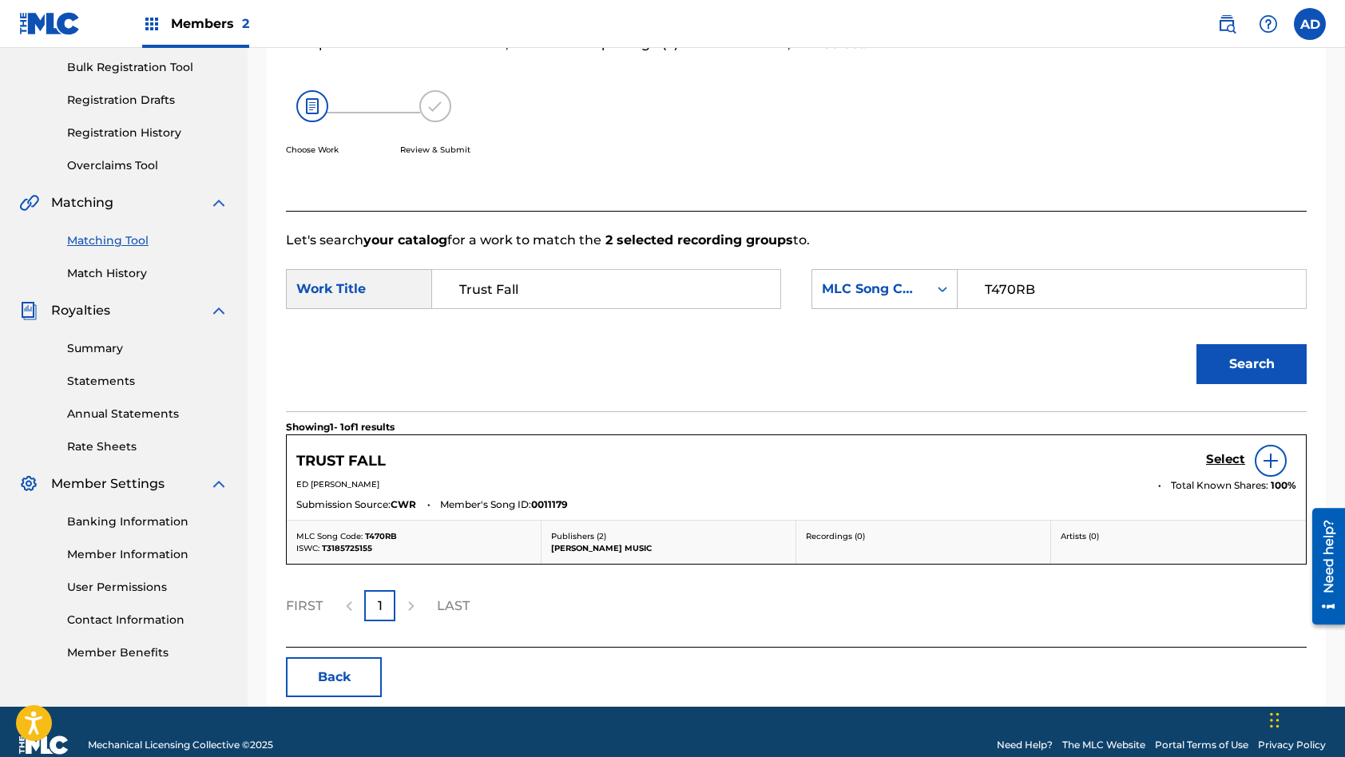
click at [1224, 462] on h5 "Select" at bounding box center [1225, 459] width 39 height 15
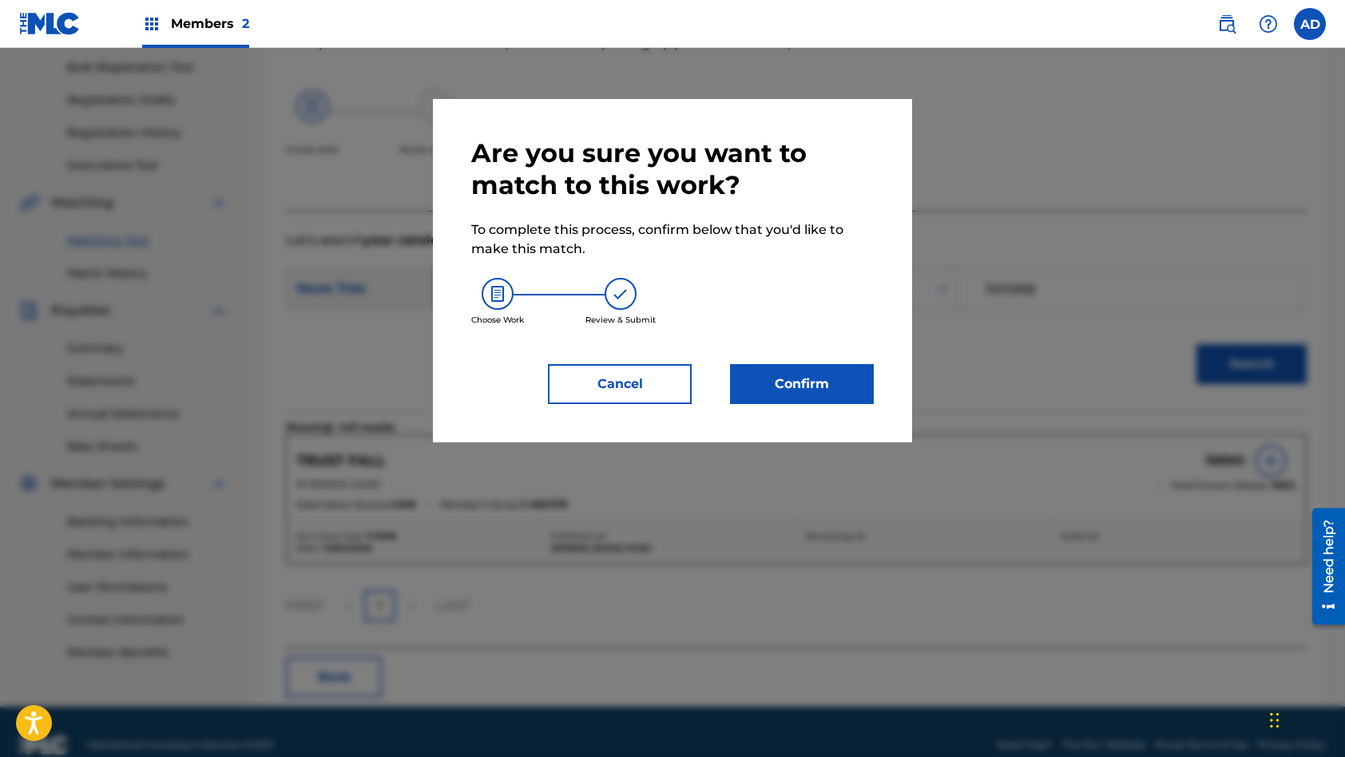
click at [817, 381] on button "Confirm" at bounding box center [802, 384] width 144 height 40
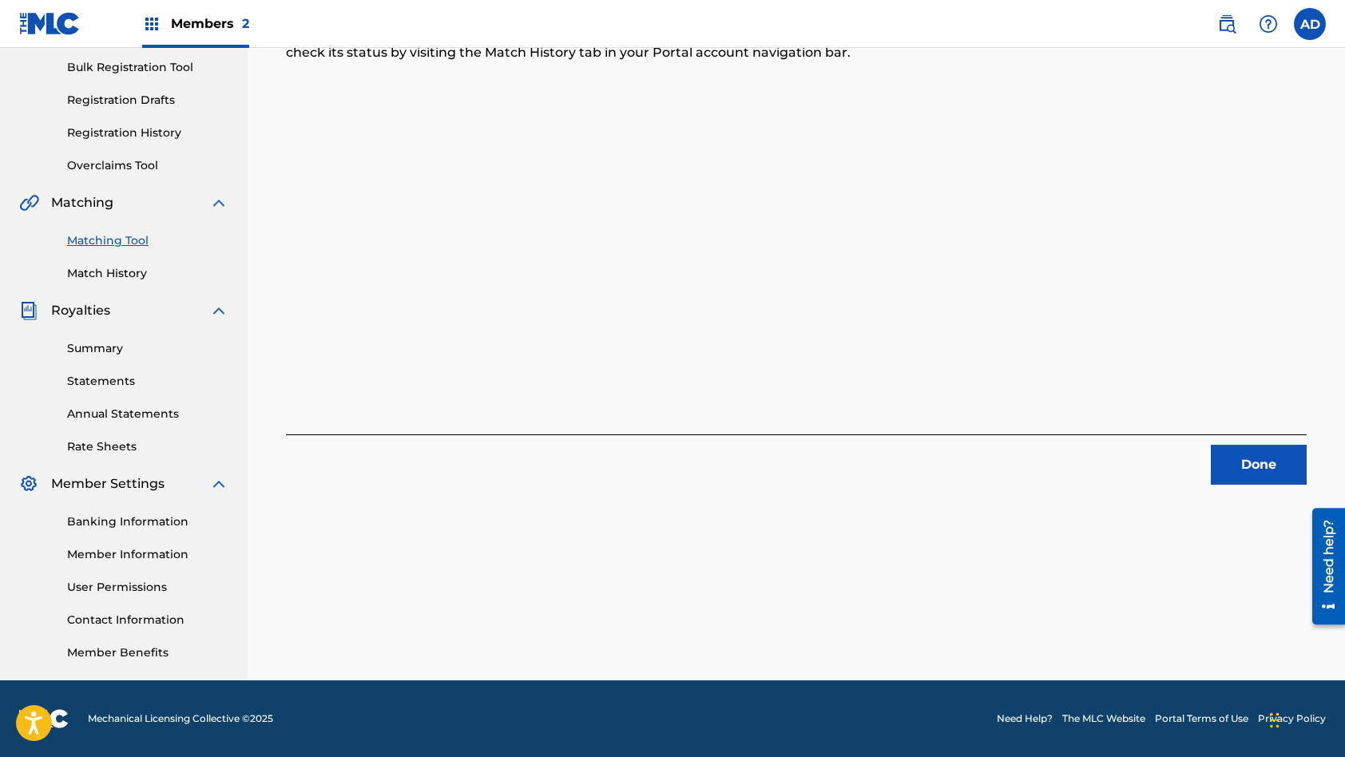
click at [1265, 460] on button "Done" at bounding box center [1259, 465] width 96 height 40
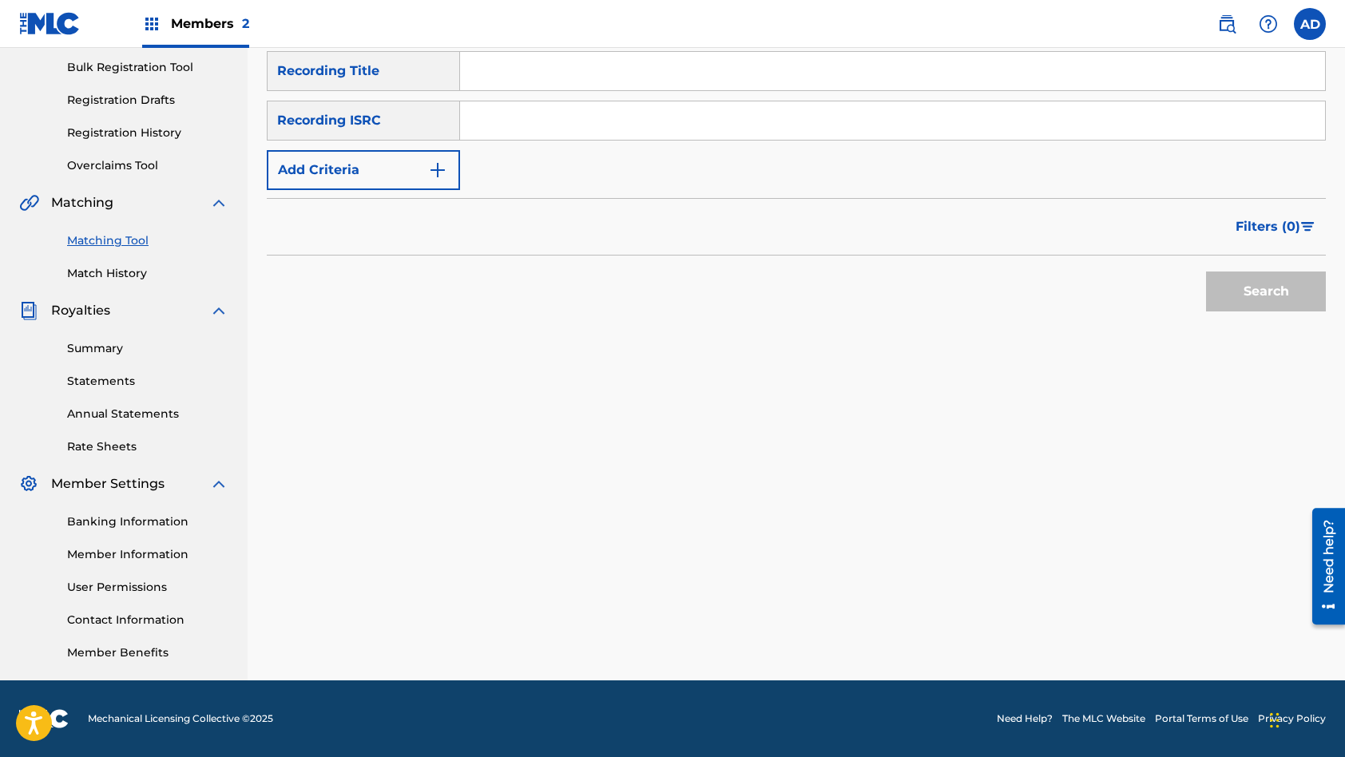
click at [591, 114] on input "Search Form" at bounding box center [892, 120] width 865 height 38
type input "QZTBE2452769"
click at [666, 78] on input "Search Form" at bounding box center [892, 71] width 865 height 38
type input "This Train Is Bound For Glory"
click at [1206, 272] on button "Search" at bounding box center [1266, 292] width 120 height 40
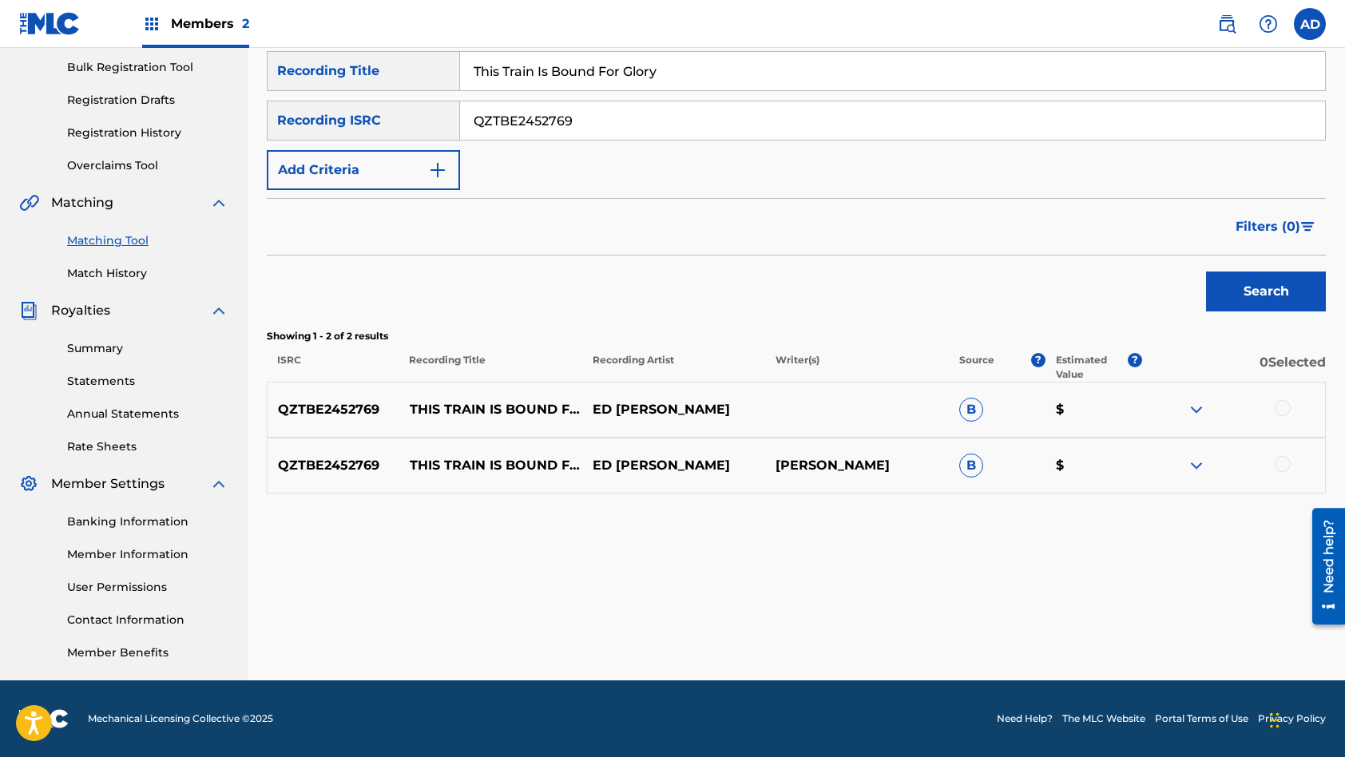
click at [1283, 411] on div at bounding box center [1283, 408] width 16 height 16
click at [1284, 471] on div at bounding box center [1233, 465] width 183 height 19
click at [1280, 466] on div at bounding box center [1283, 464] width 16 height 16
click at [1112, 619] on button "Match 2 Groups" at bounding box center [1122, 627] width 177 height 40
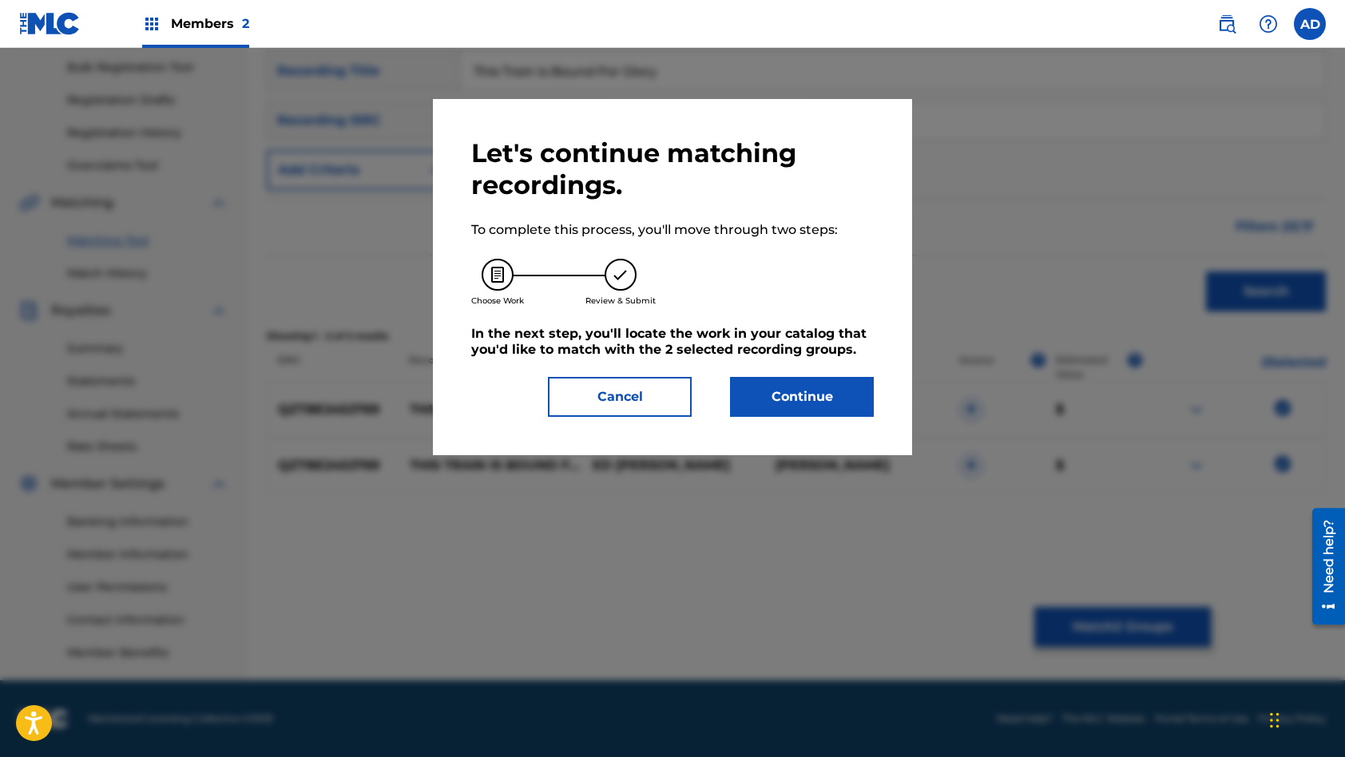
click at [771, 393] on button "Continue" at bounding box center [802, 397] width 144 height 40
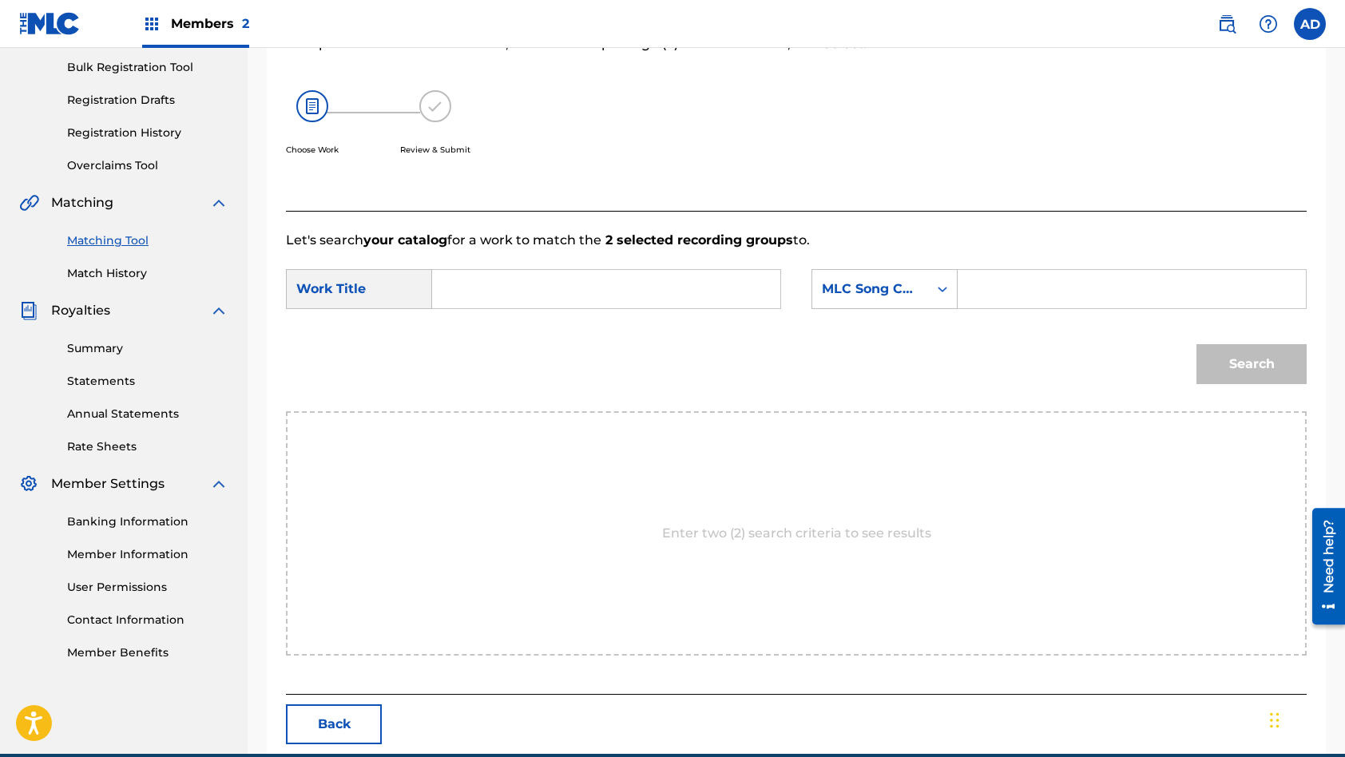
click at [569, 292] on input "Search Form" at bounding box center [606, 289] width 321 height 38
type input "This Train Is Bound For Glory"
click at [1064, 282] on input "Search Form" at bounding box center [1131, 289] width 321 height 38
type input "T48L56"
click at [1196, 344] on button "Search" at bounding box center [1251, 364] width 110 height 40
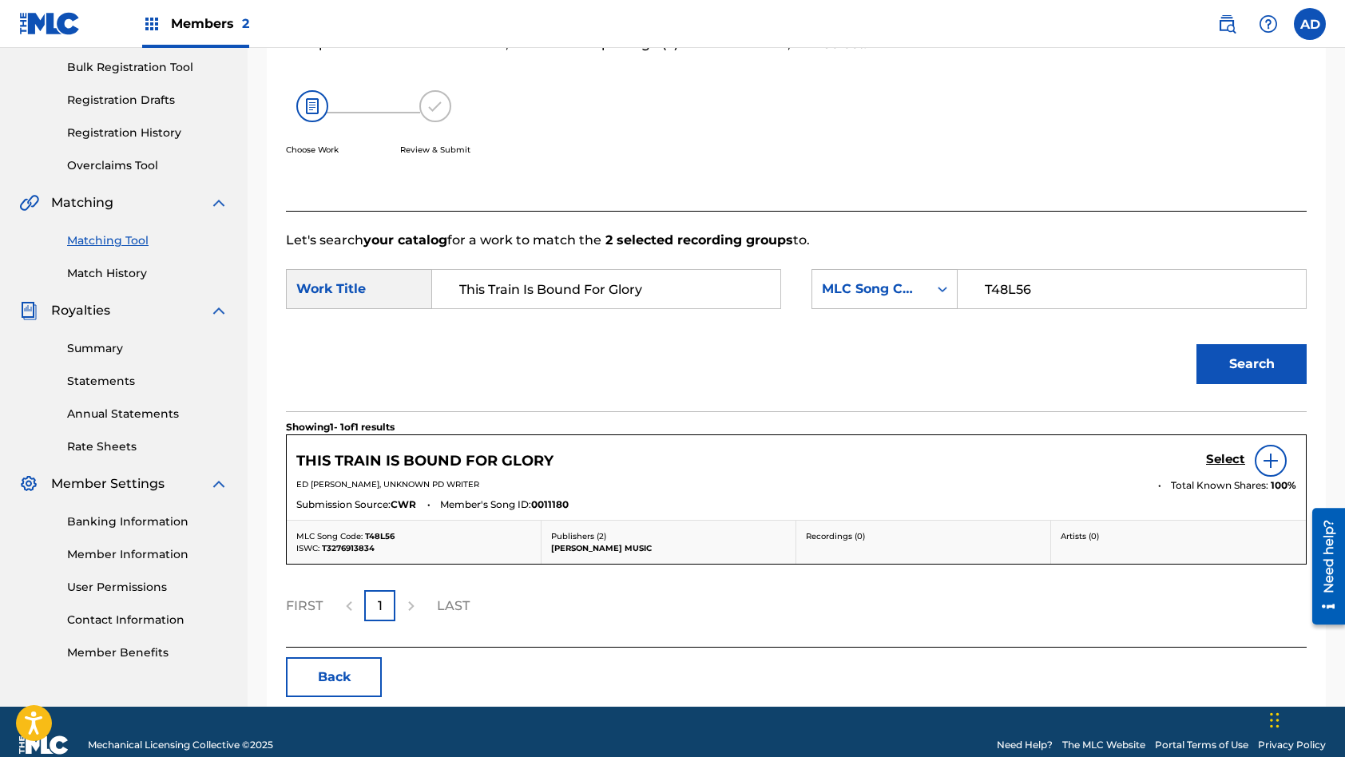
click at [1234, 455] on h5 "Select" at bounding box center [1225, 459] width 39 height 15
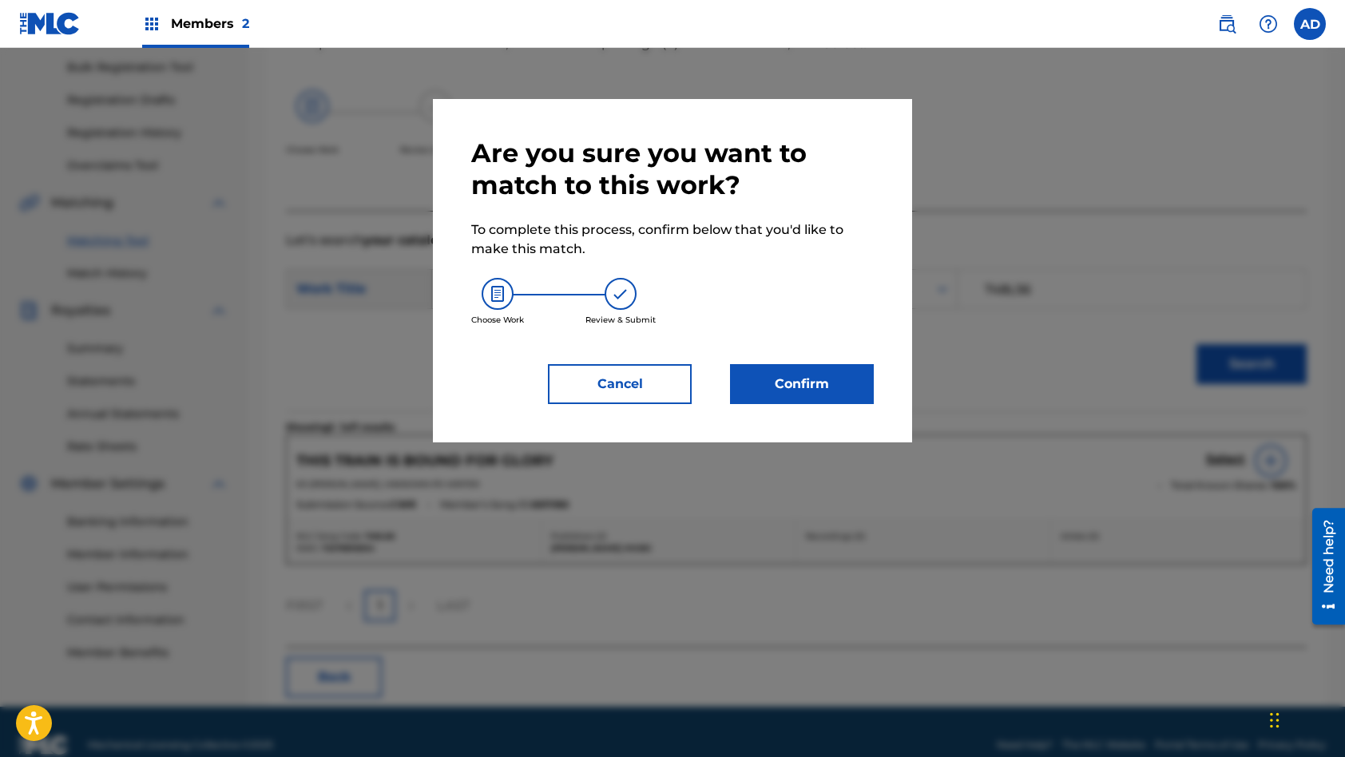
click at [803, 384] on button "Confirm" at bounding box center [802, 384] width 144 height 40
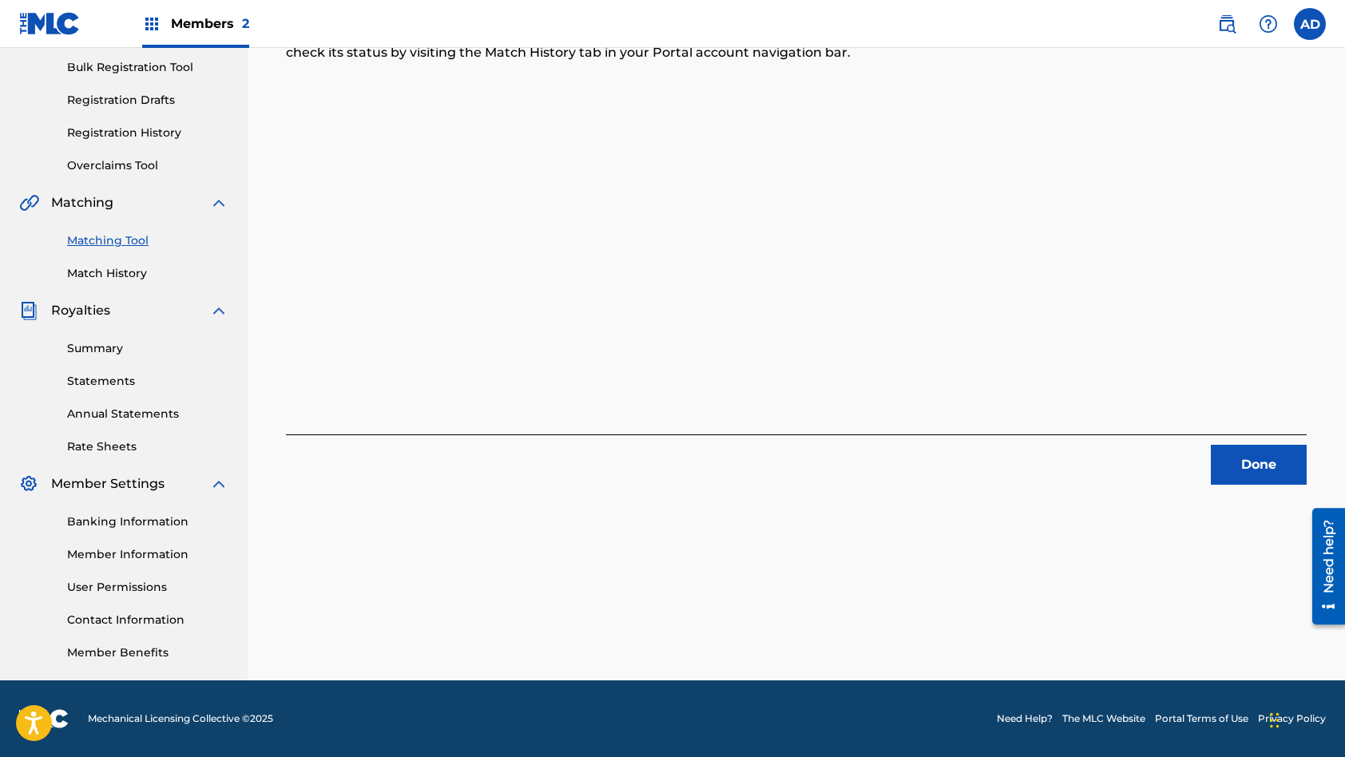
click at [1272, 463] on button "Done" at bounding box center [1259, 465] width 96 height 40
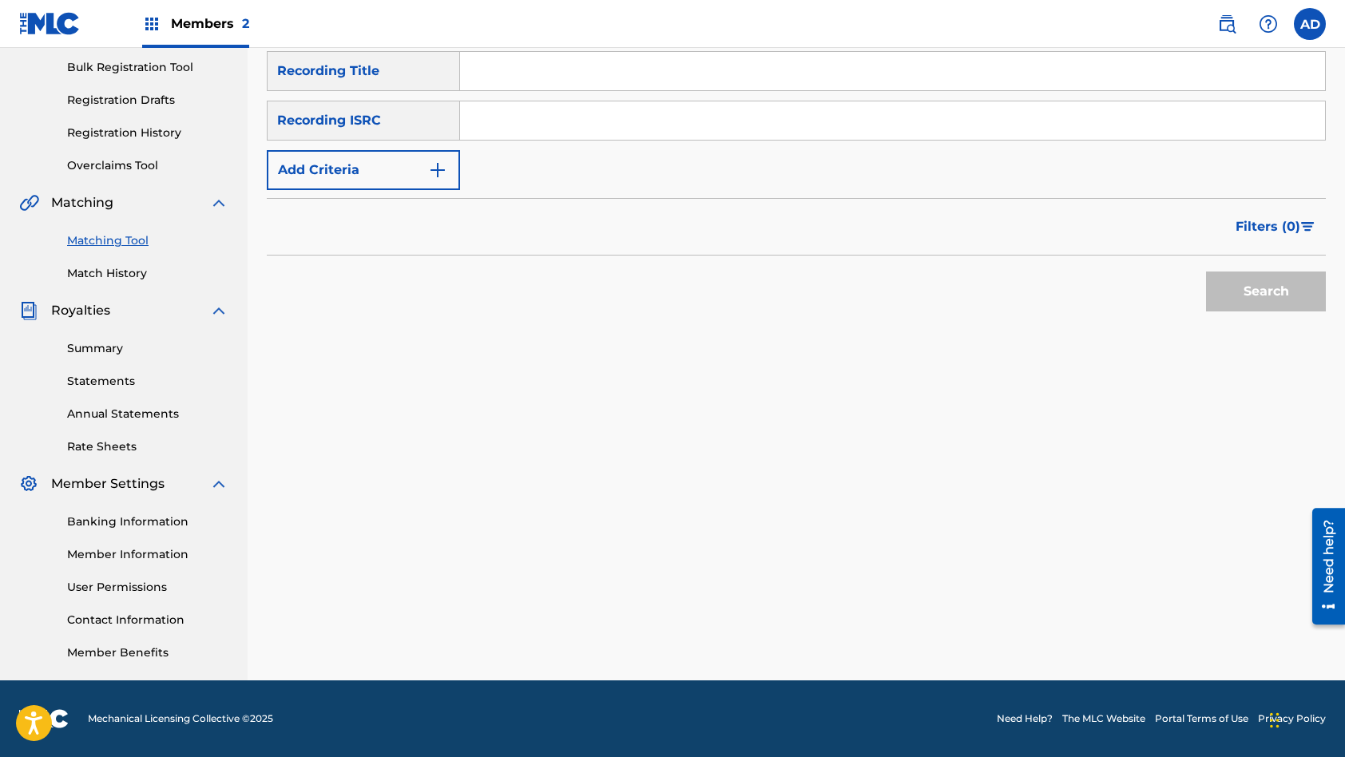
click at [586, 126] on input "Search Form" at bounding box center [892, 120] width 865 height 38
type input "QZLBC2323052"
click at [550, 78] on input "Search Form" at bounding box center [892, 71] width 865 height 38
type input "Morning Dew"
click at [1206, 272] on button "Search" at bounding box center [1266, 292] width 120 height 40
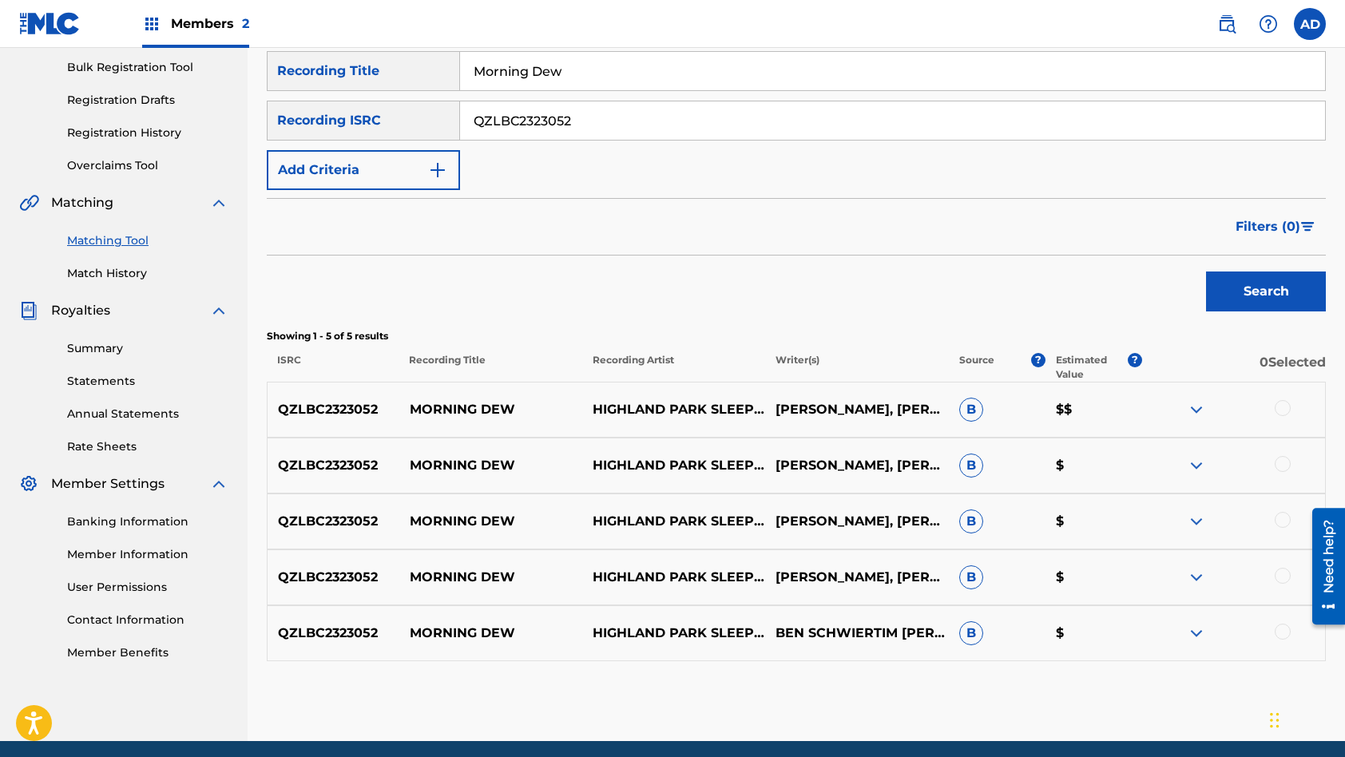
click at [1284, 407] on div at bounding box center [1283, 408] width 16 height 16
click at [1282, 463] on div at bounding box center [1283, 464] width 16 height 16
click at [1284, 525] on div at bounding box center [1283, 520] width 16 height 16
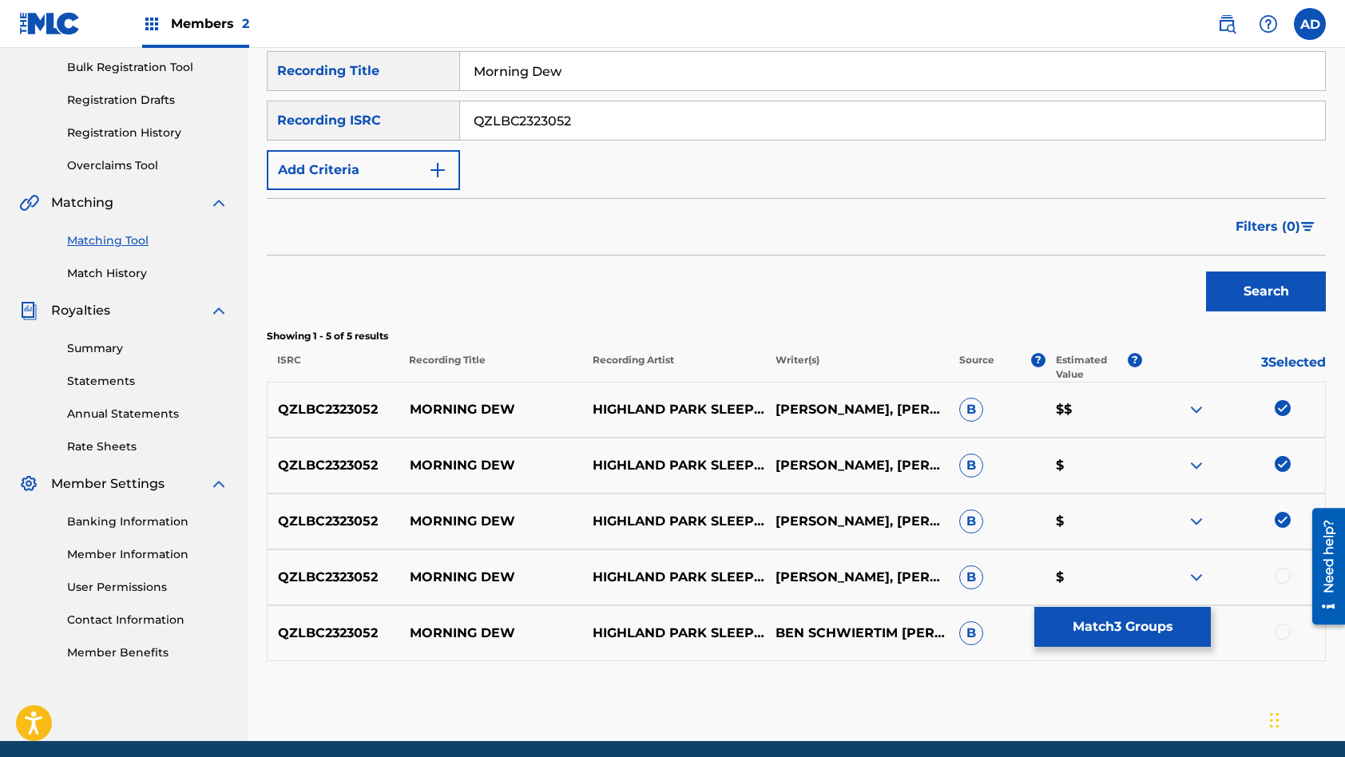
click at [1283, 581] on div at bounding box center [1283, 576] width 16 height 16
click at [1291, 628] on div at bounding box center [1233, 633] width 183 height 19
click at [1287, 629] on div at bounding box center [1283, 632] width 16 height 16
click at [1077, 627] on button "Match 5 Groups" at bounding box center [1122, 627] width 177 height 40
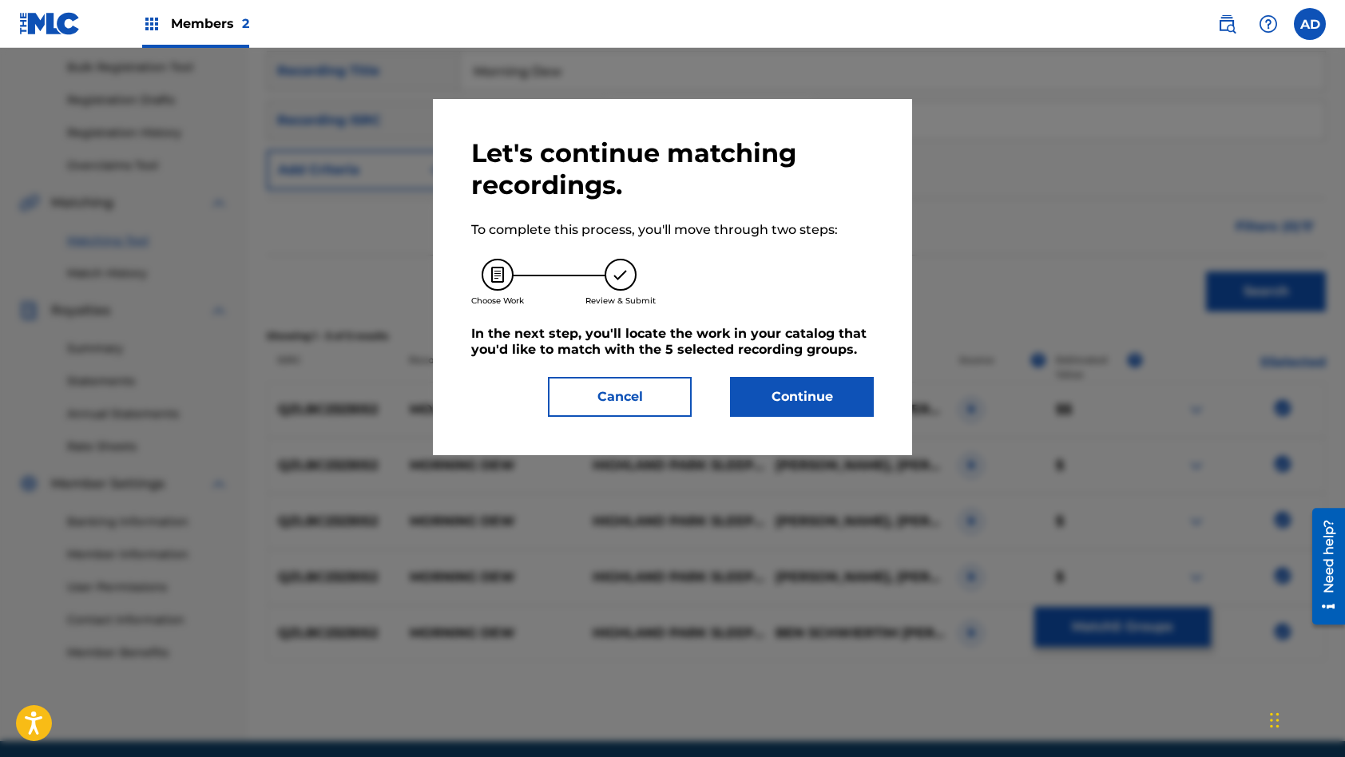
click at [773, 388] on button "Continue" at bounding box center [802, 397] width 144 height 40
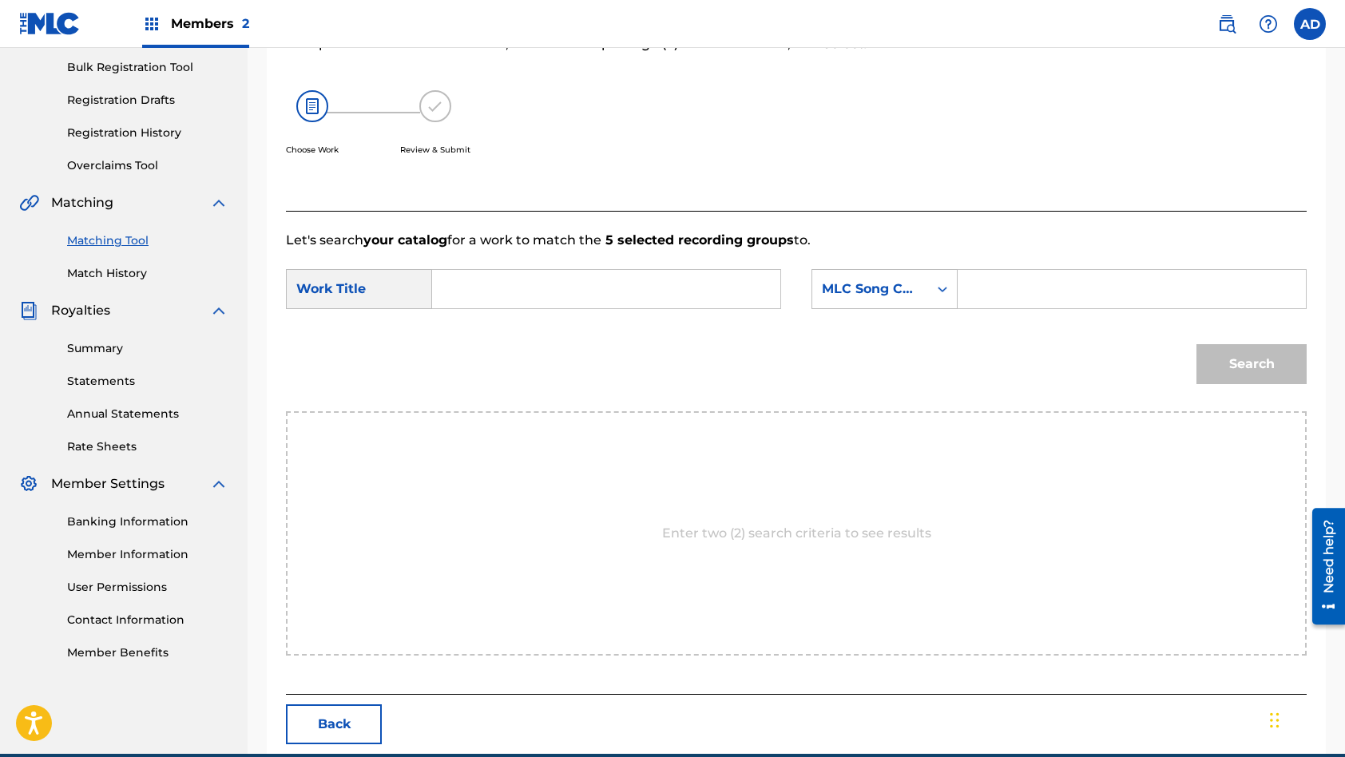
click at [543, 285] on input "Search Form" at bounding box center [606, 289] width 321 height 38
type input "Morning Dew"
click at [1029, 286] on input "Search Form" at bounding box center [1131, 289] width 321 height 38
type input "MW3IRQ"
click at [1196, 344] on button "Search" at bounding box center [1251, 364] width 110 height 40
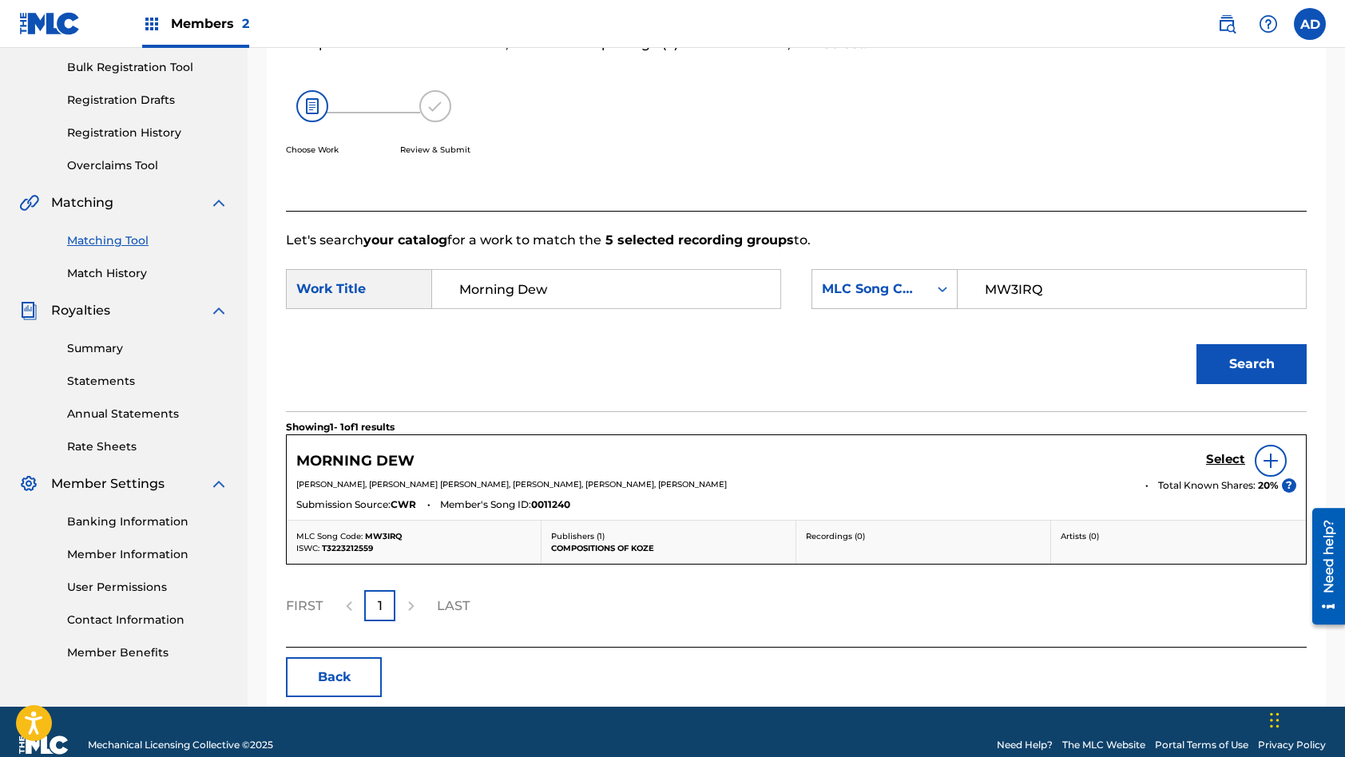
click at [1221, 457] on h5 "Select" at bounding box center [1225, 459] width 39 height 15
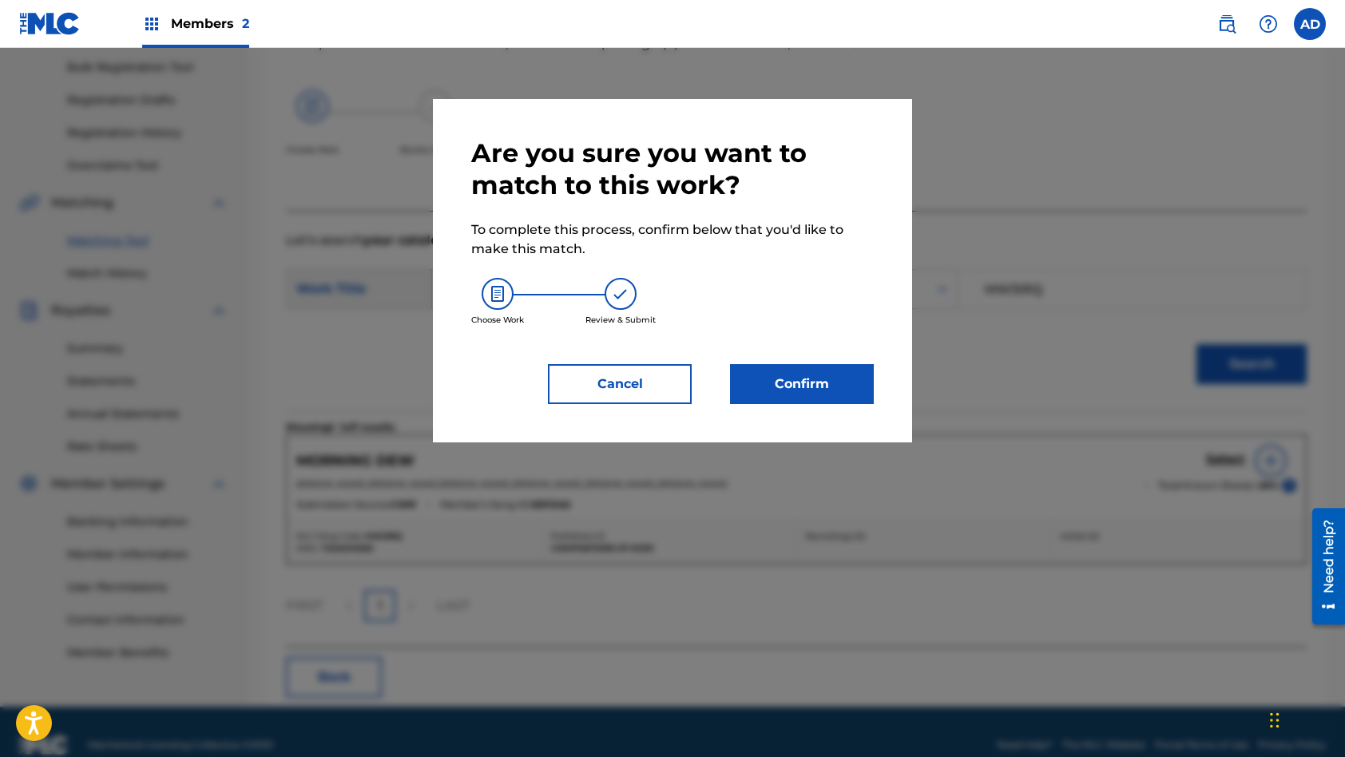
click at [807, 391] on button "Confirm" at bounding box center [802, 384] width 144 height 40
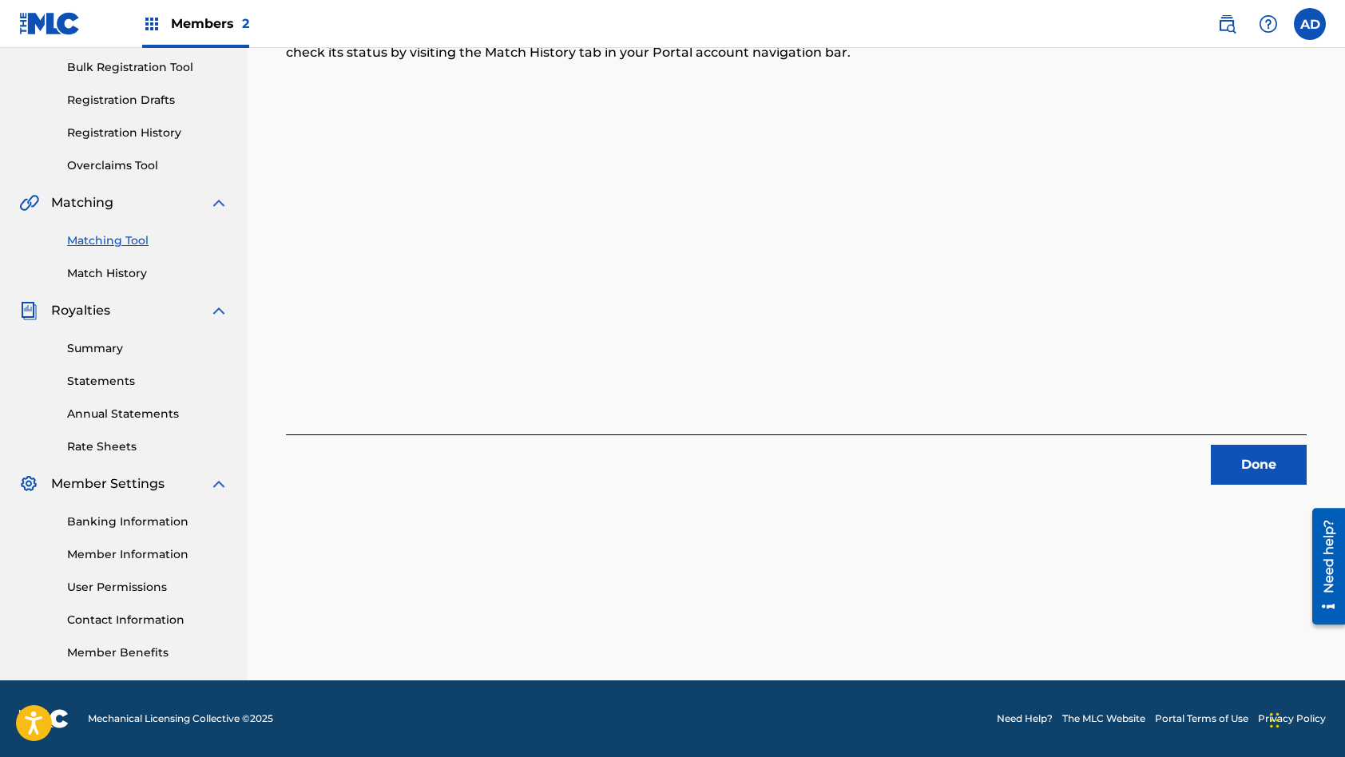
click at [1255, 479] on button "Done" at bounding box center [1259, 465] width 96 height 40
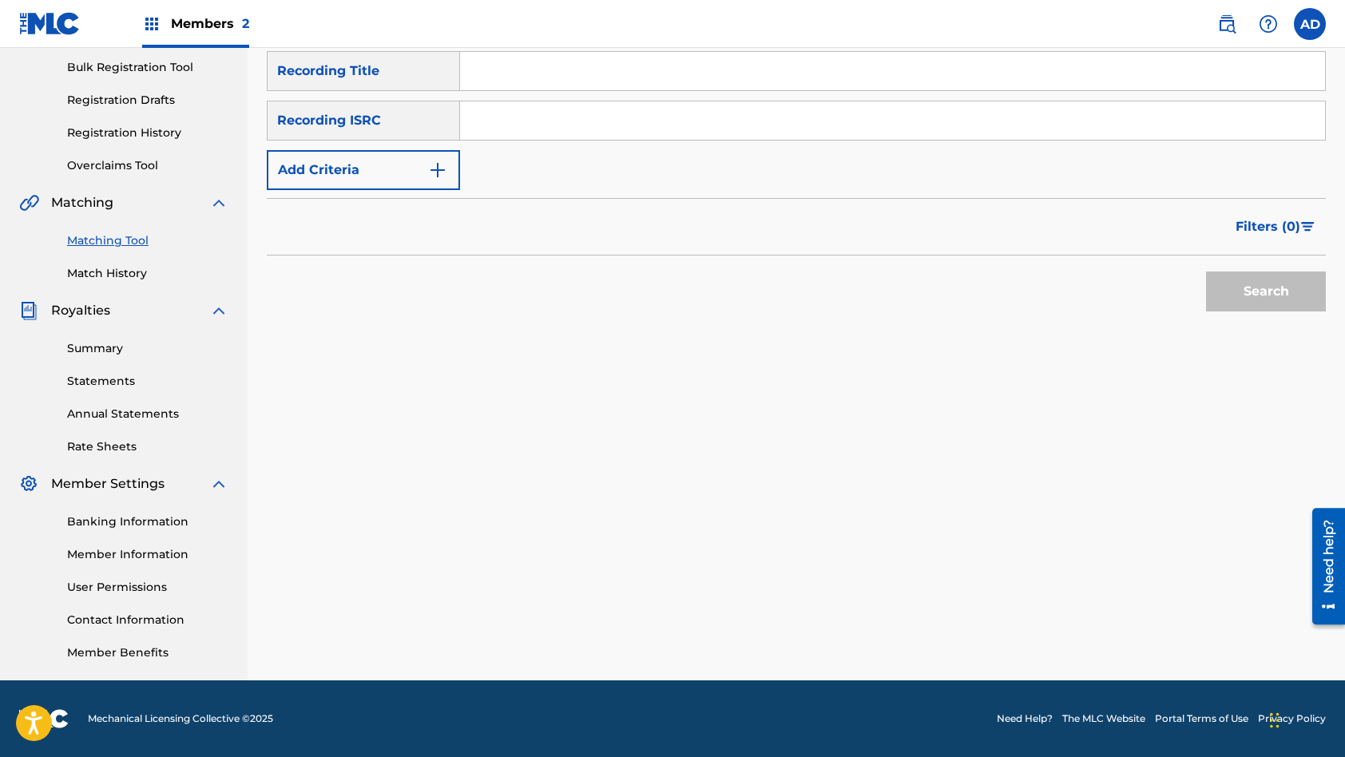
click at [597, 125] on input "Search Form" at bounding box center [892, 120] width 865 height 38
type input "QZLBC2323053"
click at [529, 80] on input "Search Form" at bounding box center [892, 71] width 865 height 38
type input "Carousel"
click at [1206, 272] on button "Search" at bounding box center [1266, 292] width 120 height 40
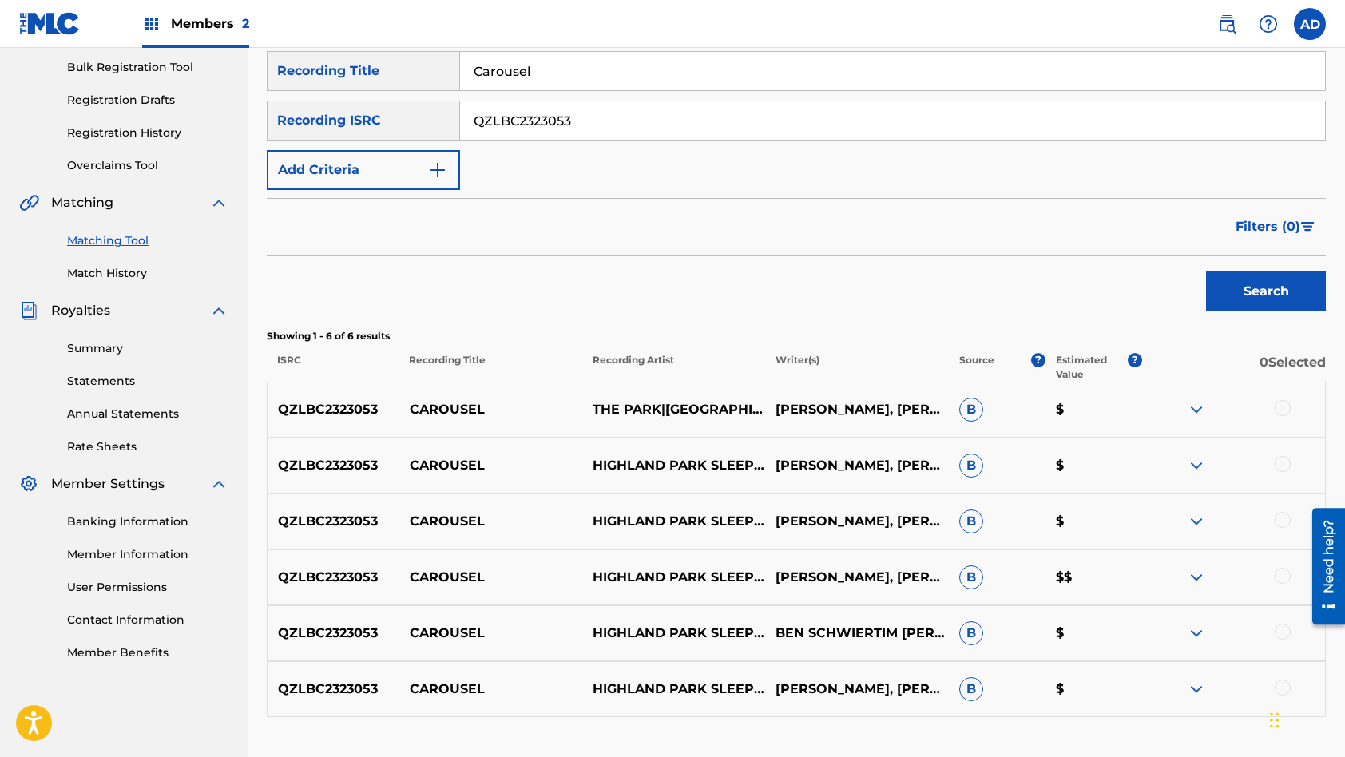
click at [1283, 406] on div at bounding box center [1283, 408] width 16 height 16
click at [1284, 467] on div at bounding box center [1283, 464] width 16 height 16
click at [1282, 520] on div at bounding box center [1283, 520] width 16 height 16
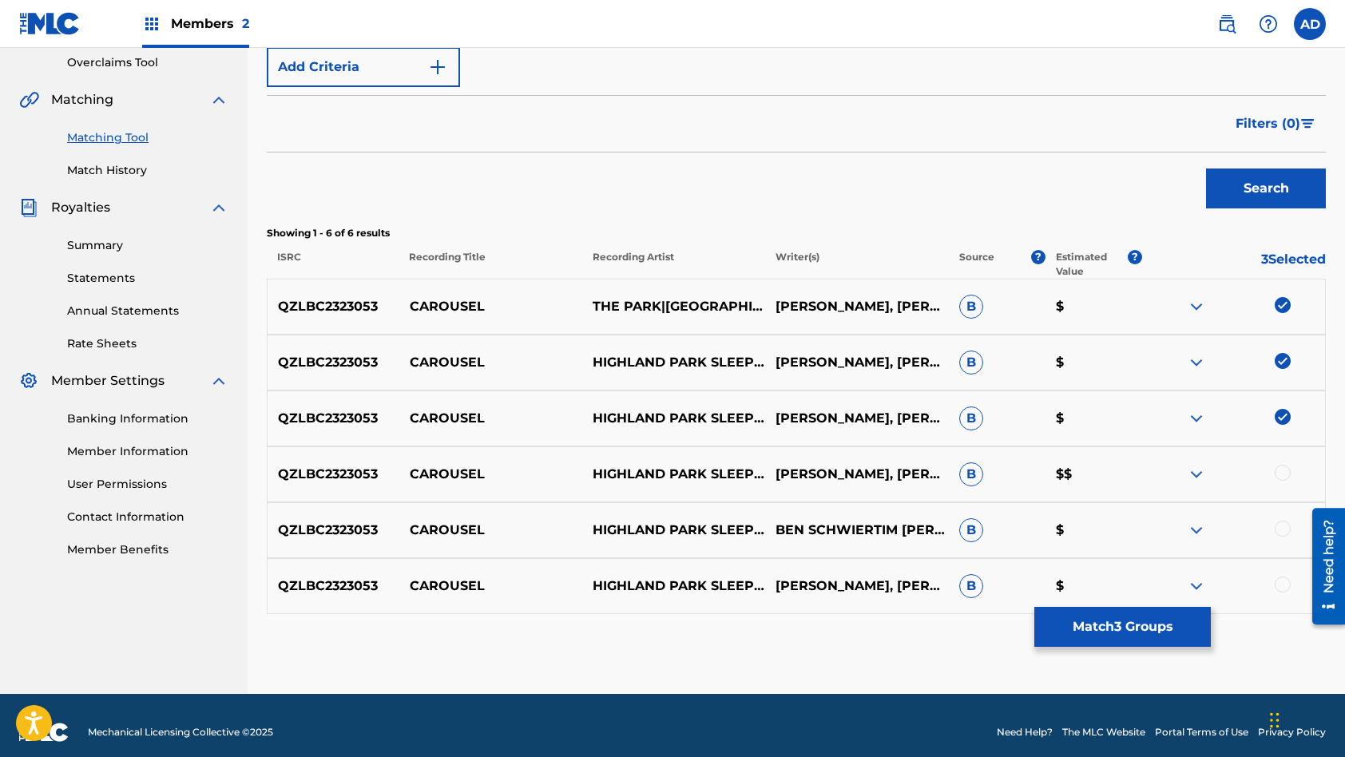
scroll to position [350, 0]
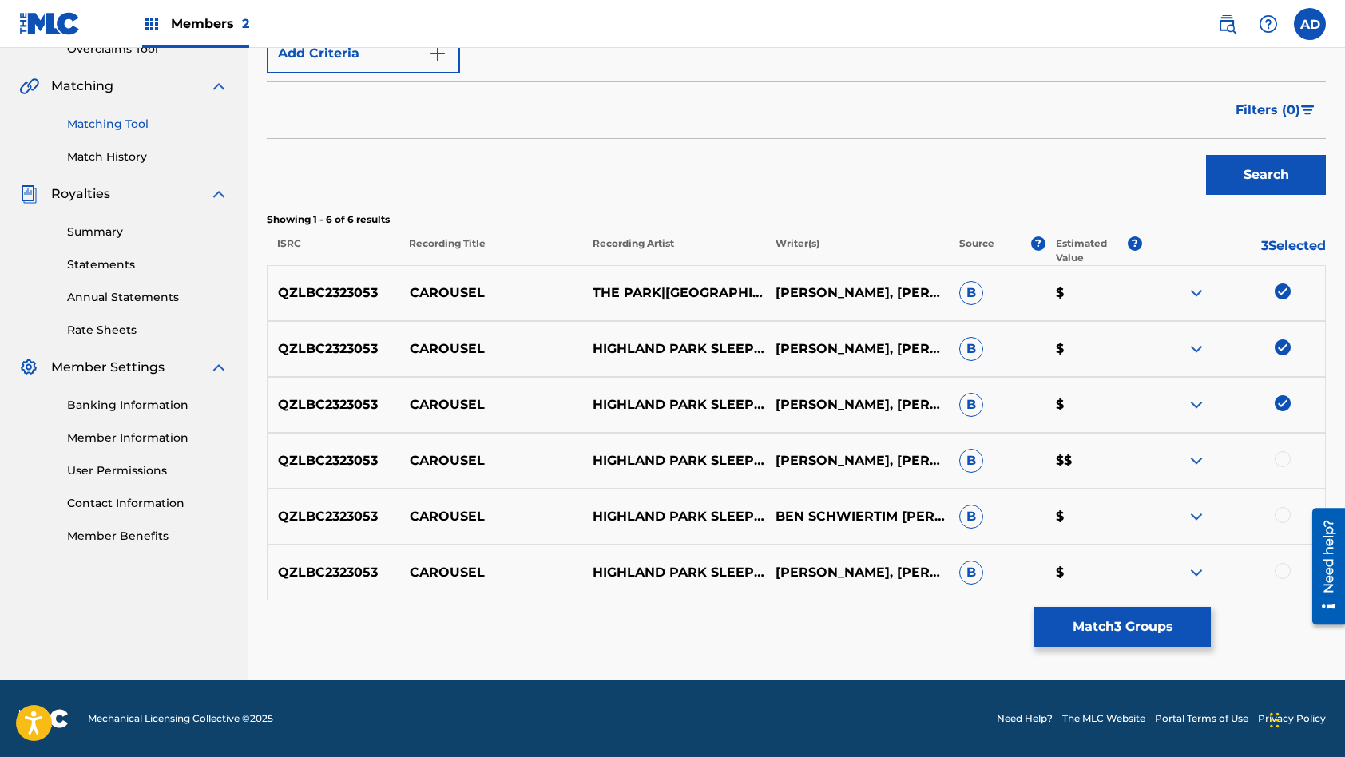
click at [1284, 459] on div at bounding box center [1283, 459] width 16 height 16
click at [1282, 510] on div at bounding box center [1283, 515] width 16 height 16
click at [1283, 571] on div at bounding box center [1283, 571] width 16 height 16
click at [1099, 626] on button "Match 6 Groups" at bounding box center [1122, 627] width 177 height 40
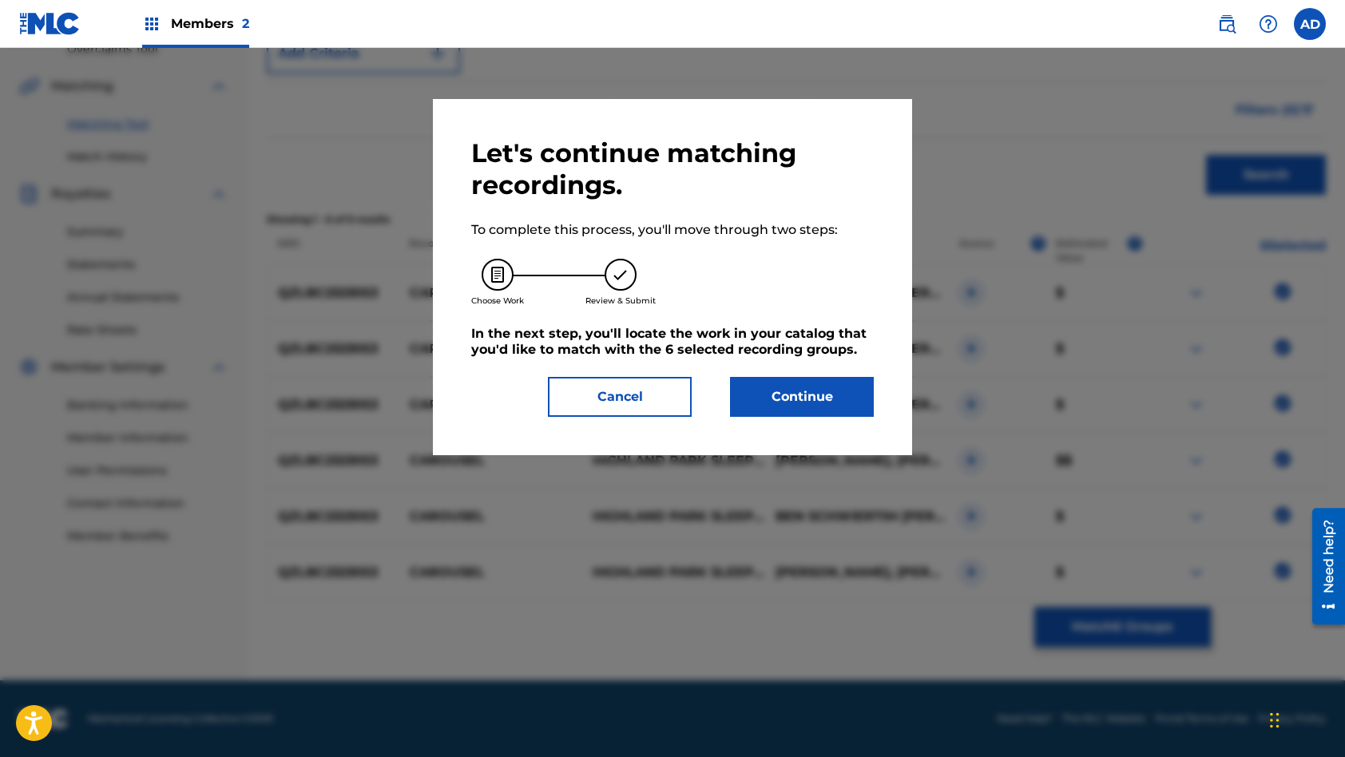
click at [841, 406] on button "Continue" at bounding box center [802, 397] width 144 height 40
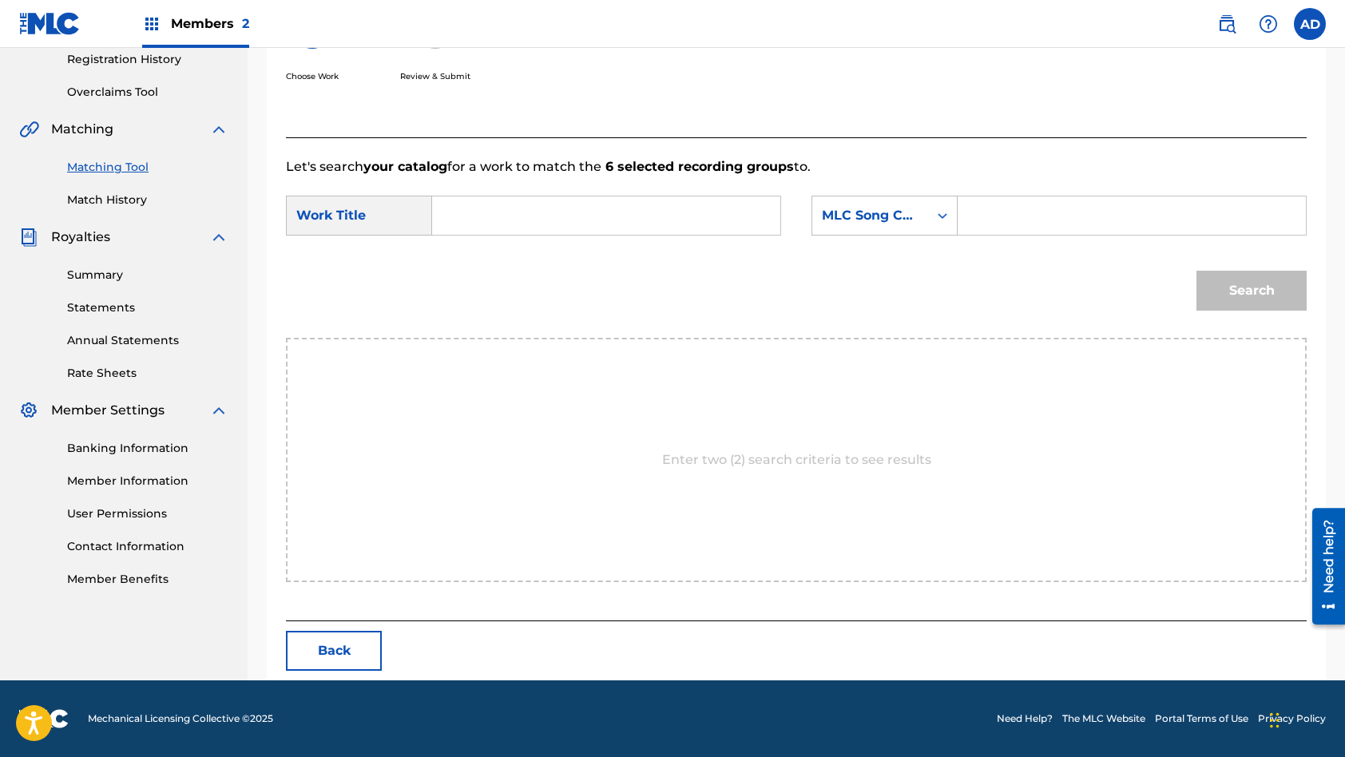
scroll to position [307, 0]
click at [529, 196] on input "Search Form" at bounding box center [606, 215] width 321 height 38
type input "Carousel"
click at [1104, 202] on input "Search Form" at bounding box center [1131, 215] width 321 height 38
type input "CK3B5B"
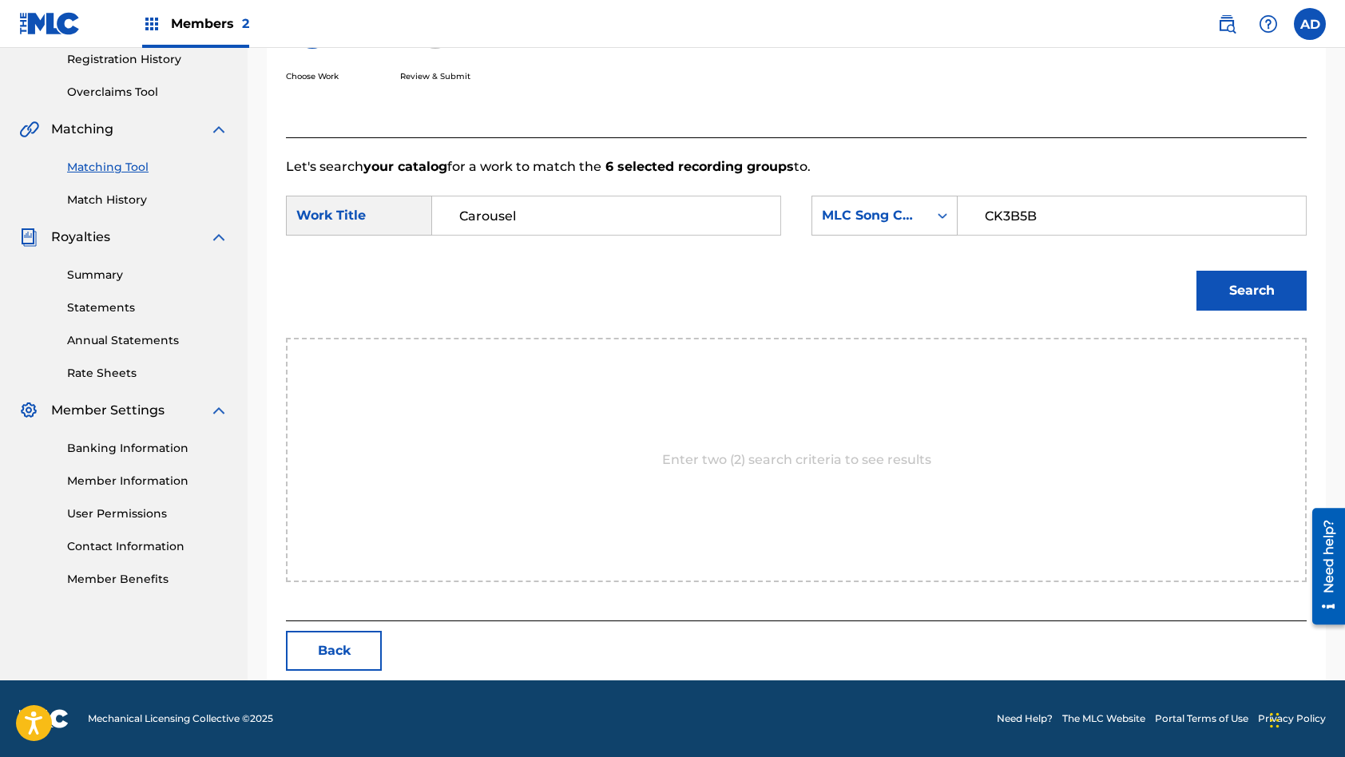
click at [1196, 271] on button "Search" at bounding box center [1251, 291] width 110 height 40
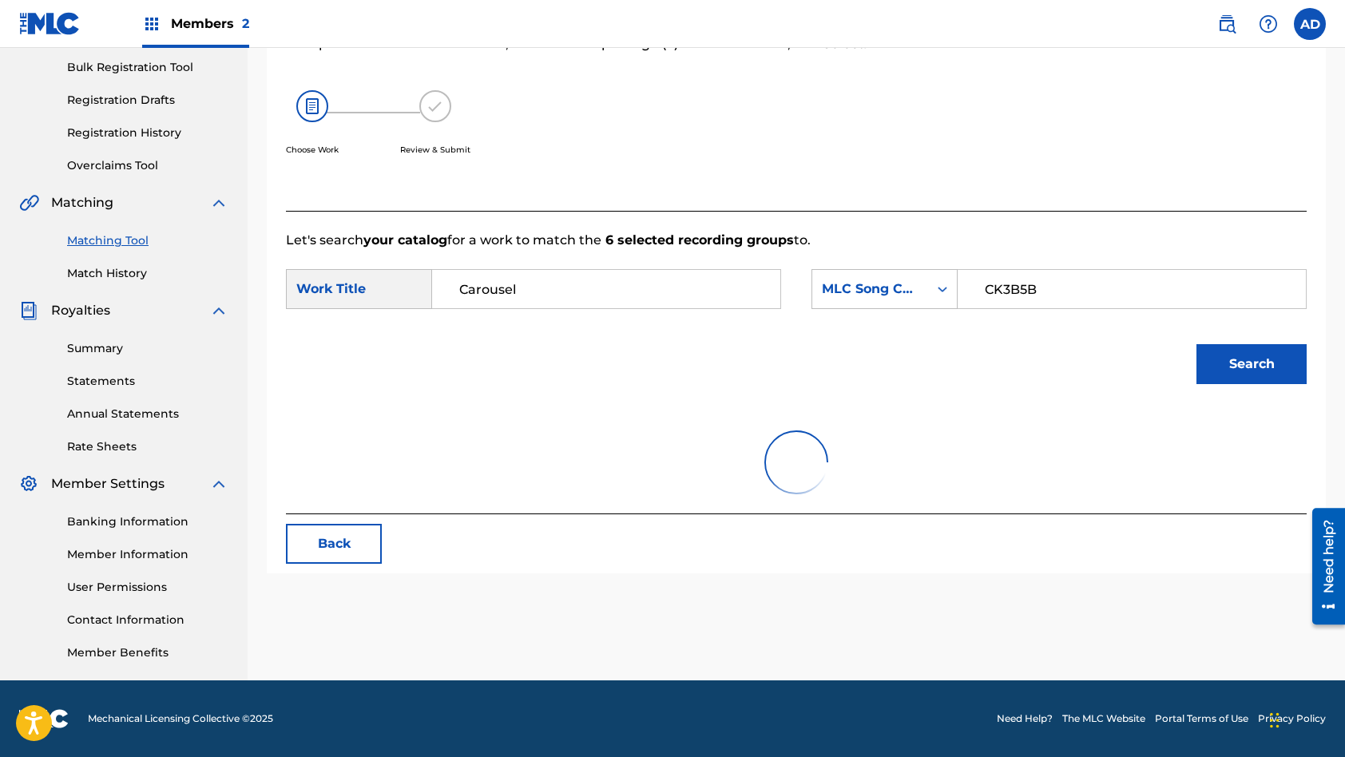
scroll to position [260, 0]
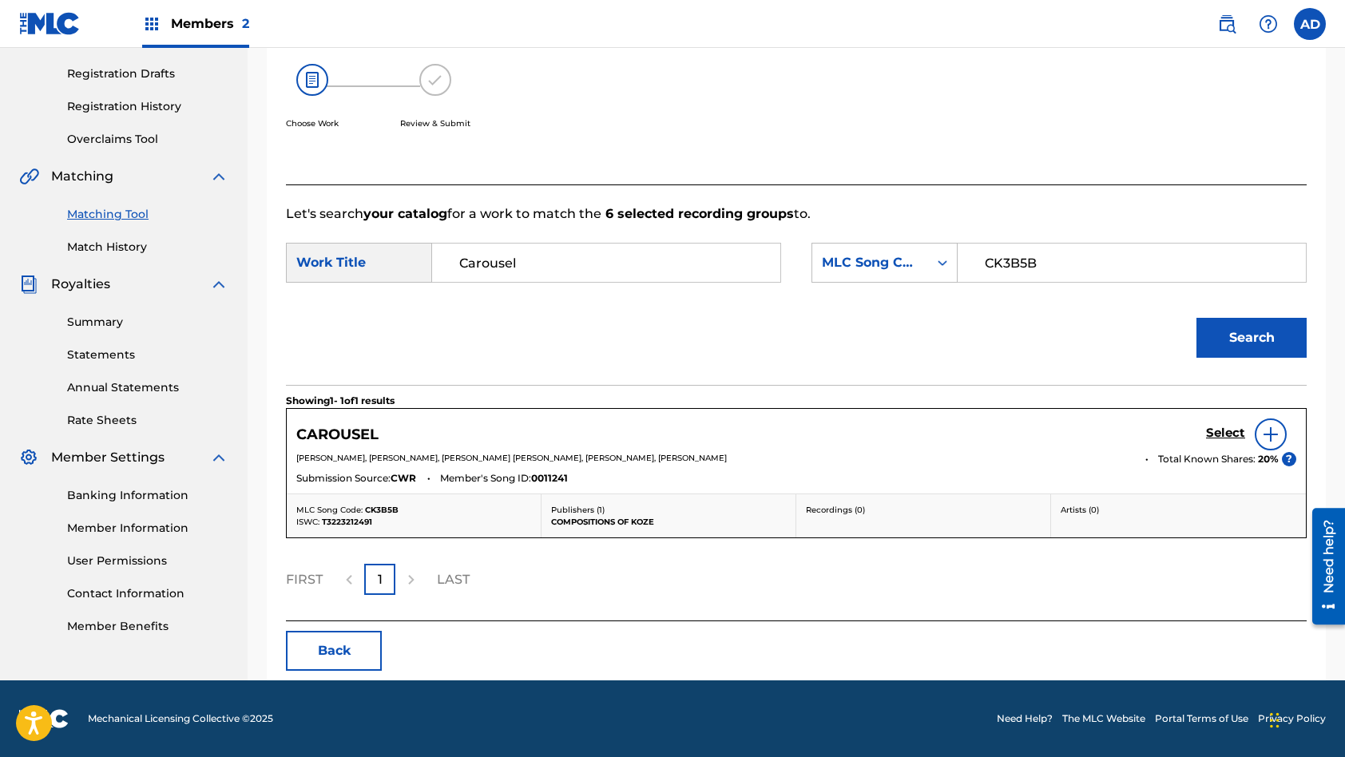
click at [1219, 431] on h5 "Select" at bounding box center [1225, 433] width 39 height 15
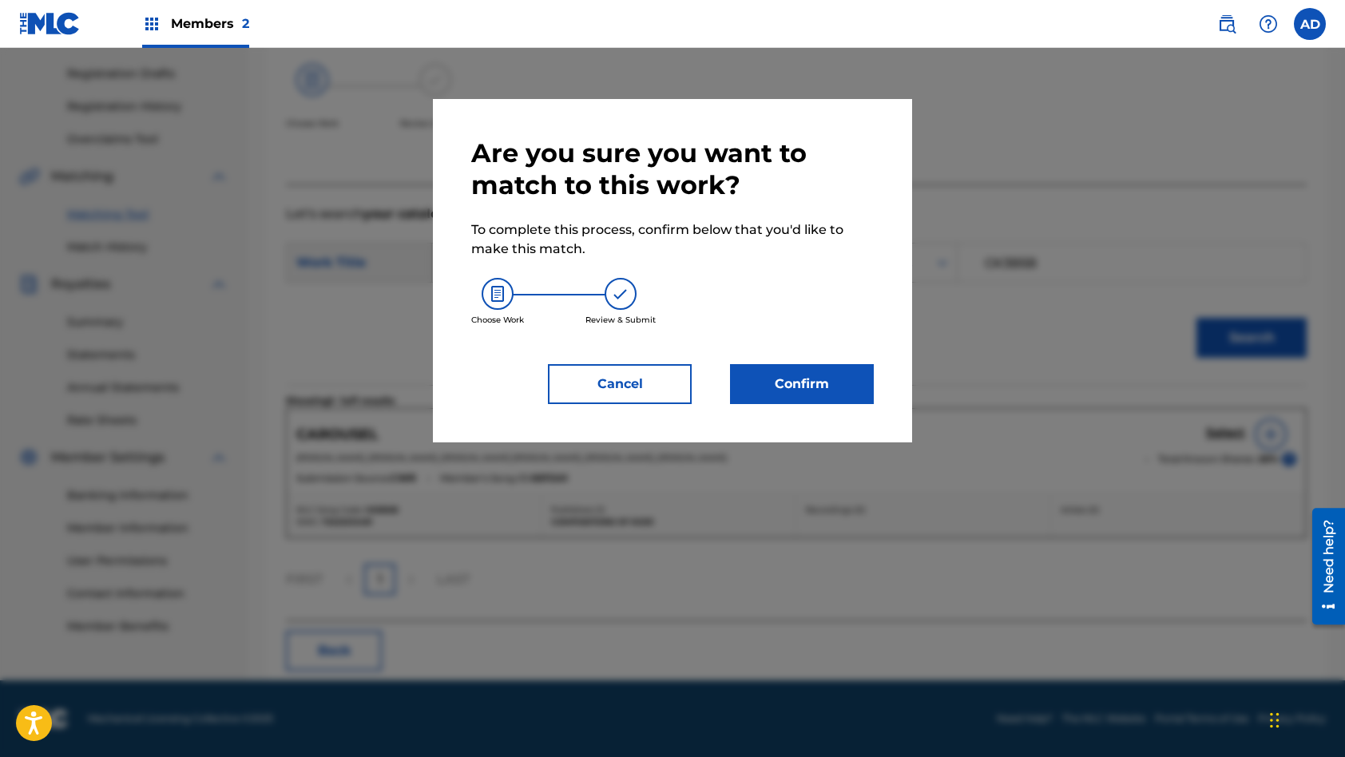
click at [779, 375] on button "Confirm" at bounding box center [802, 384] width 144 height 40
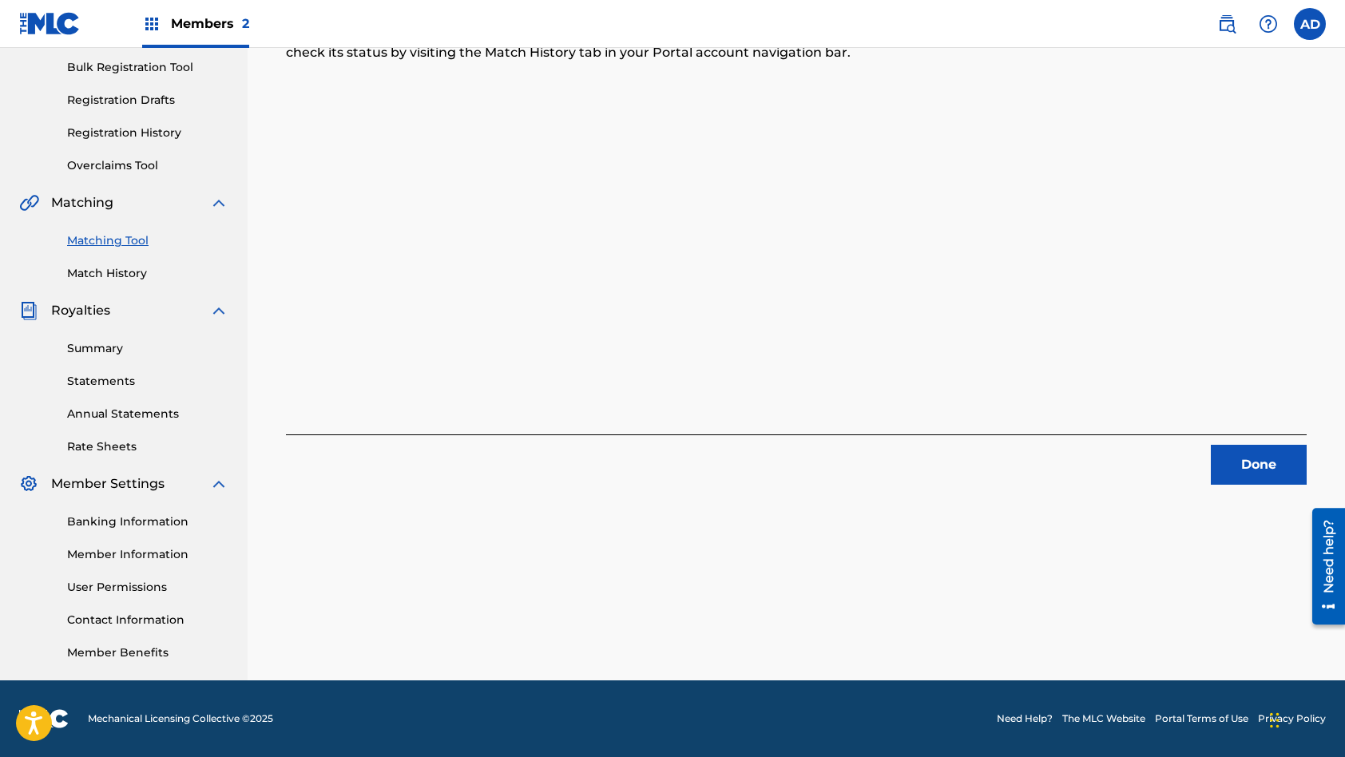
click at [1268, 462] on button "Done" at bounding box center [1259, 465] width 96 height 40
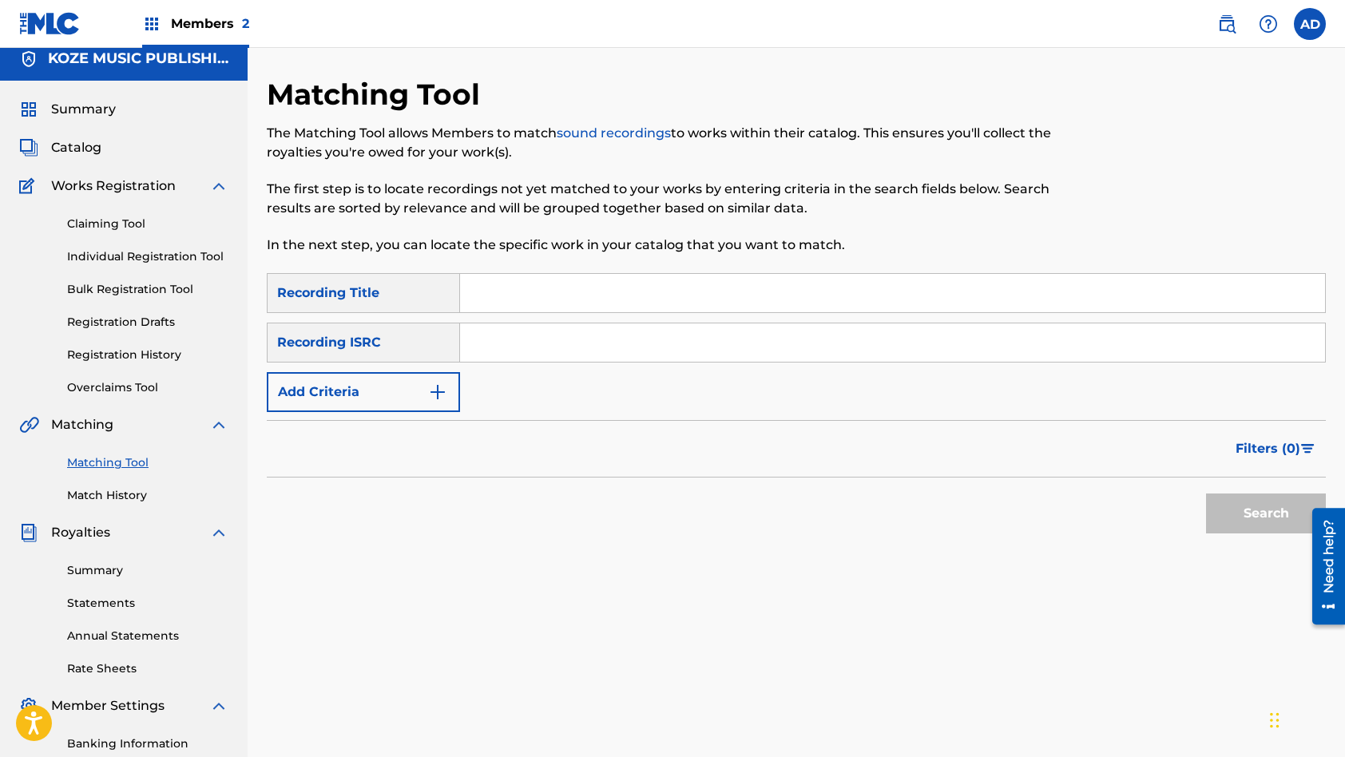
scroll to position [0, 0]
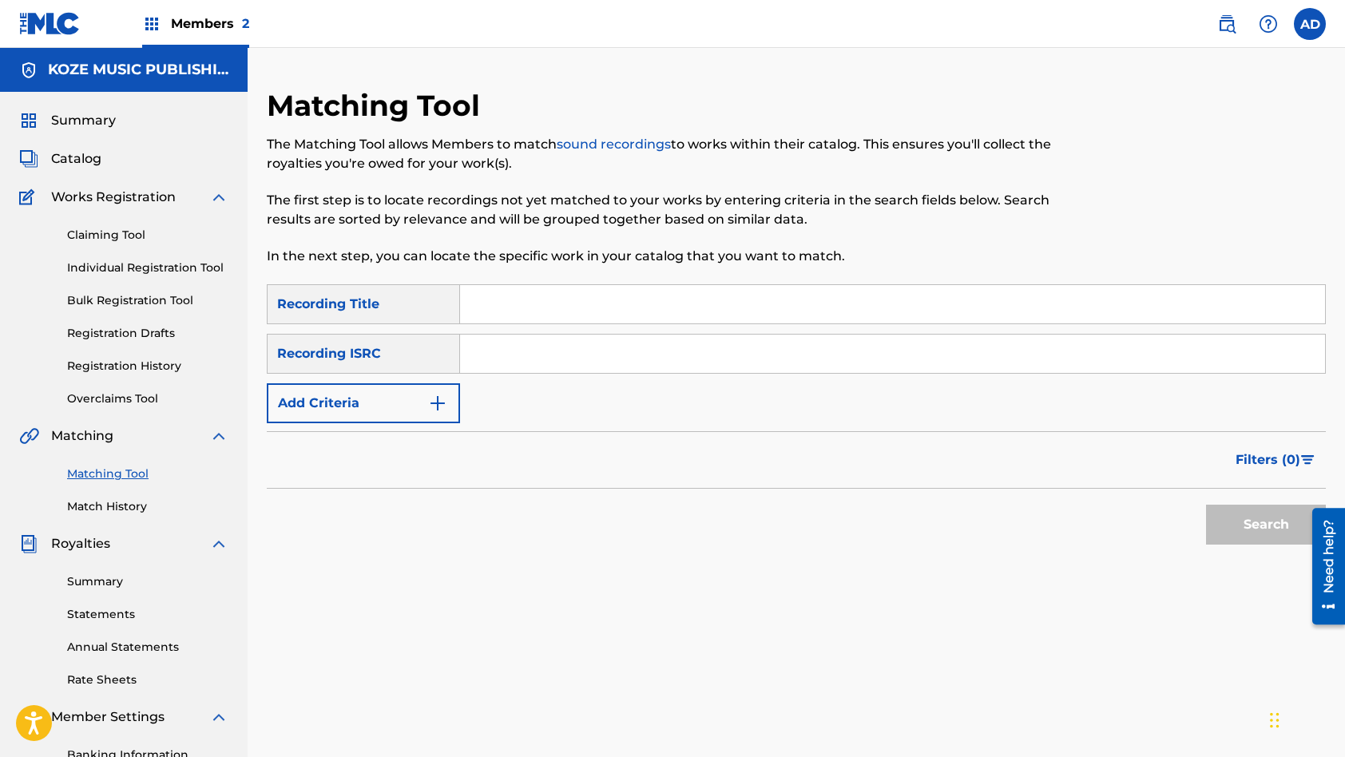
click at [550, 355] on input "Search Form" at bounding box center [892, 354] width 865 height 38
click at [538, 300] on input "Search Form" at bounding box center [892, 304] width 865 height 38
click at [1206, 505] on button "Search" at bounding box center [1266, 525] width 120 height 40
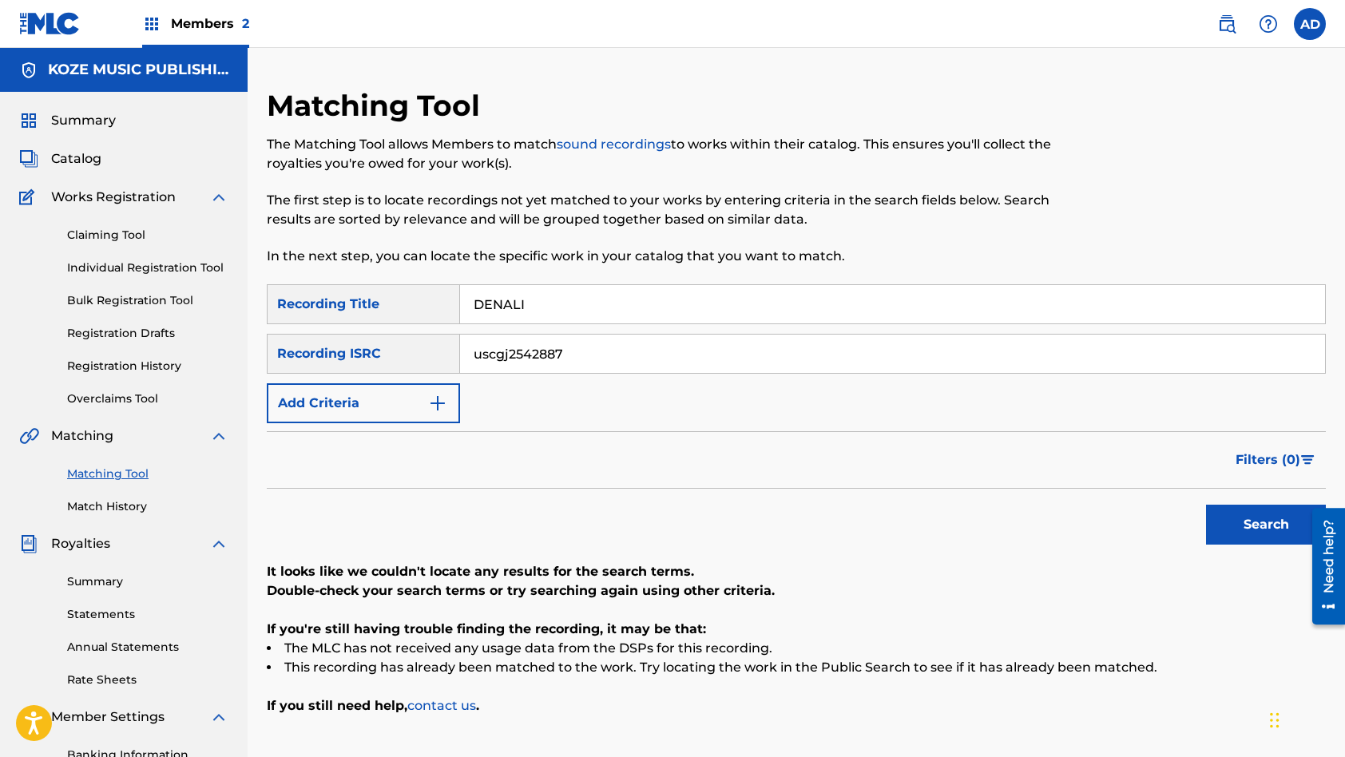
click at [609, 347] on input "uscgj2542887" at bounding box center [892, 354] width 865 height 38
click at [590, 311] on input "DENALI" at bounding box center [892, 304] width 865 height 38
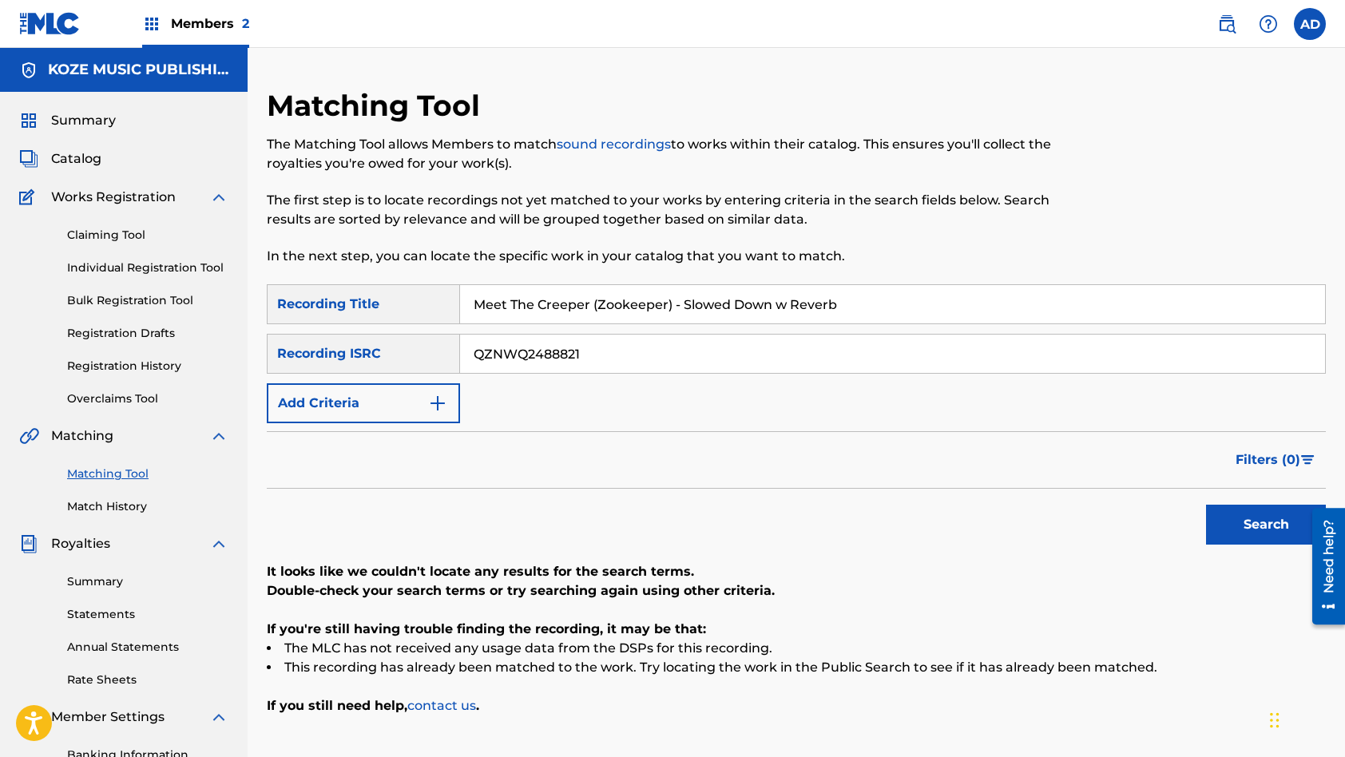
click at [1206, 505] on button "Search" at bounding box center [1266, 525] width 120 height 40
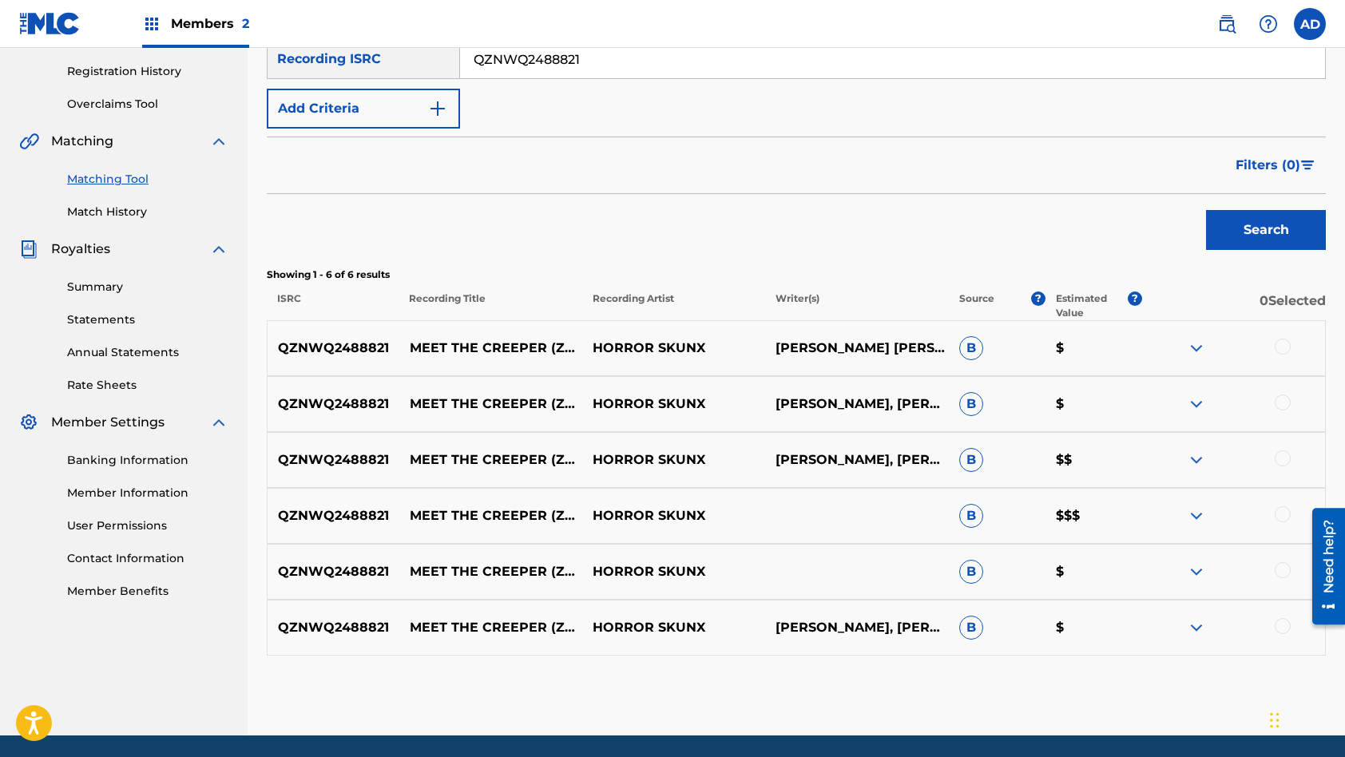
scroll to position [350, 0]
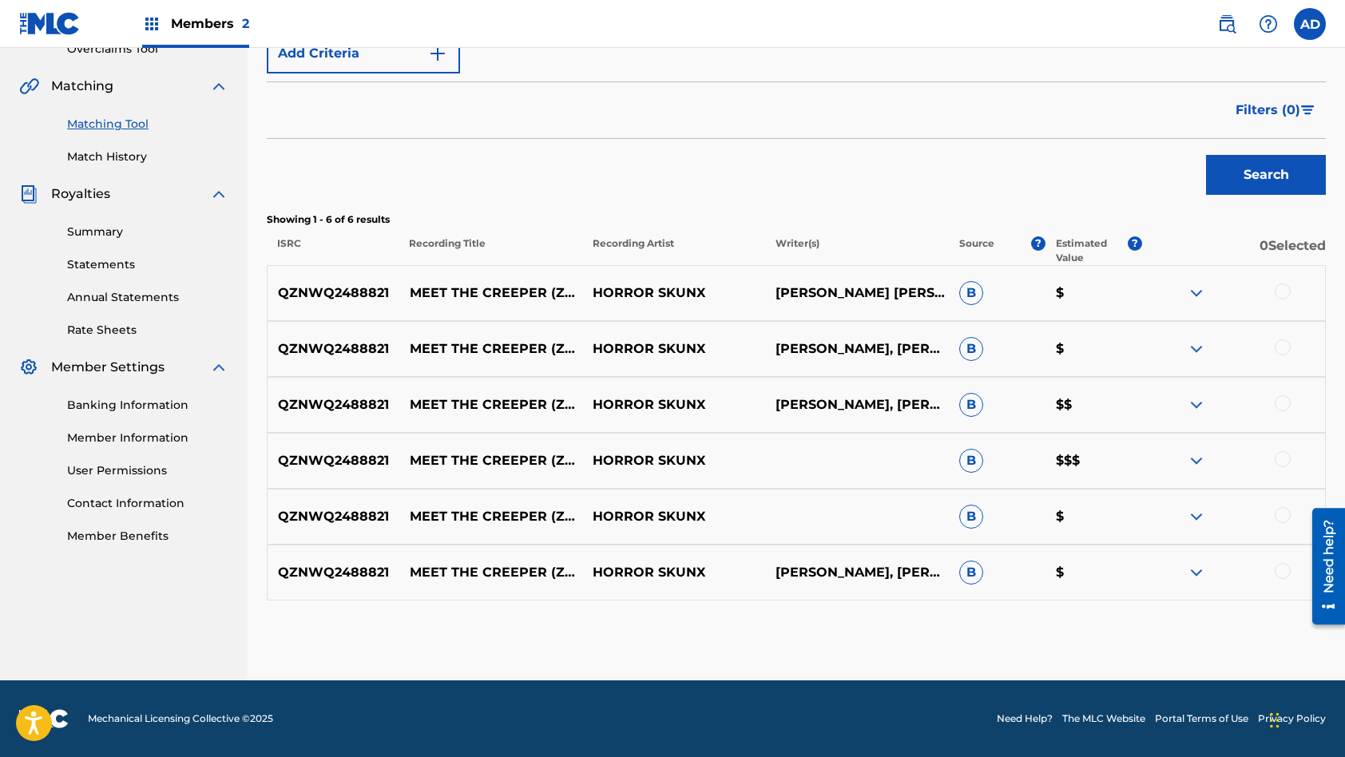
click at [1280, 290] on div at bounding box center [1283, 292] width 16 height 16
click at [1279, 342] on div at bounding box center [1283, 347] width 16 height 16
click at [1282, 406] on div at bounding box center [1283, 403] width 16 height 16
click at [1281, 462] on div at bounding box center [1283, 459] width 16 height 16
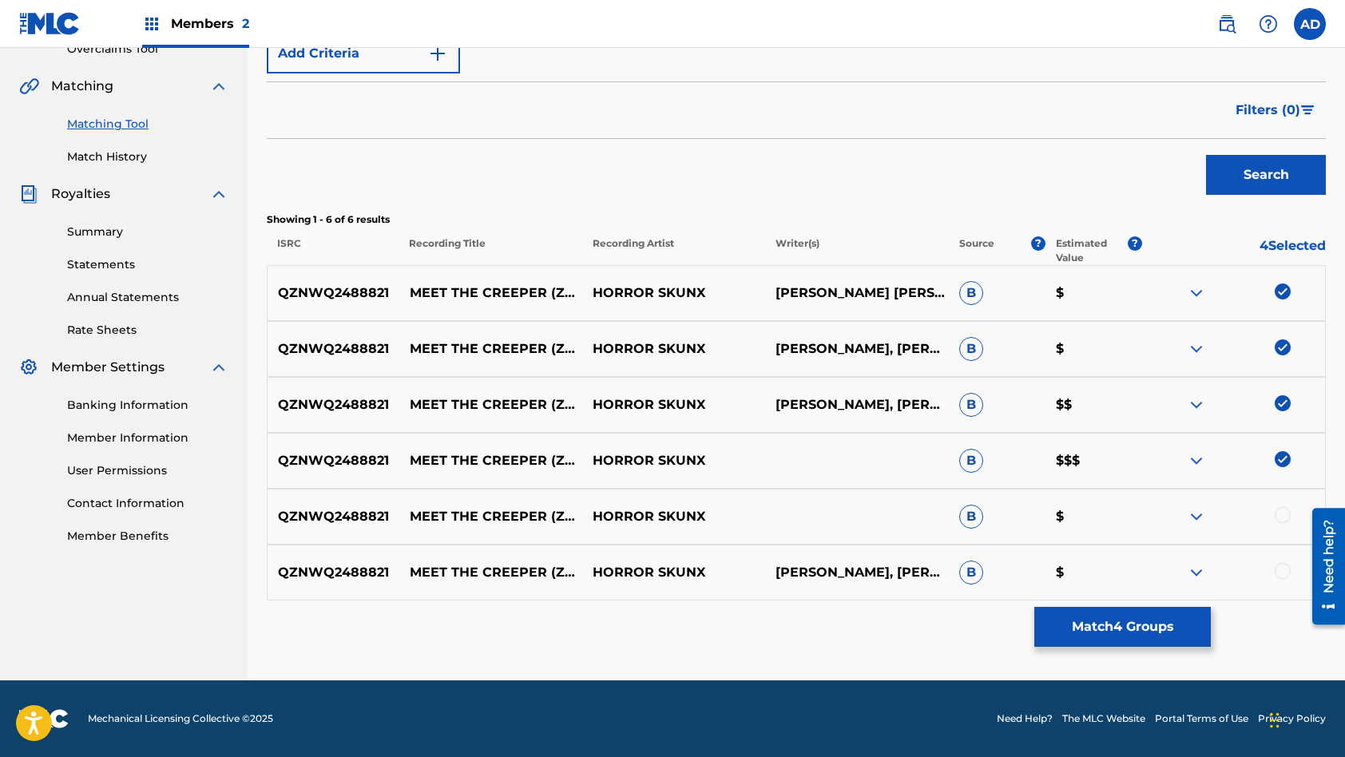
click at [1283, 520] on div at bounding box center [1283, 515] width 16 height 16
click at [1283, 570] on div at bounding box center [1283, 571] width 16 height 16
click at [1081, 623] on button "Match 6 Groups" at bounding box center [1122, 627] width 177 height 40
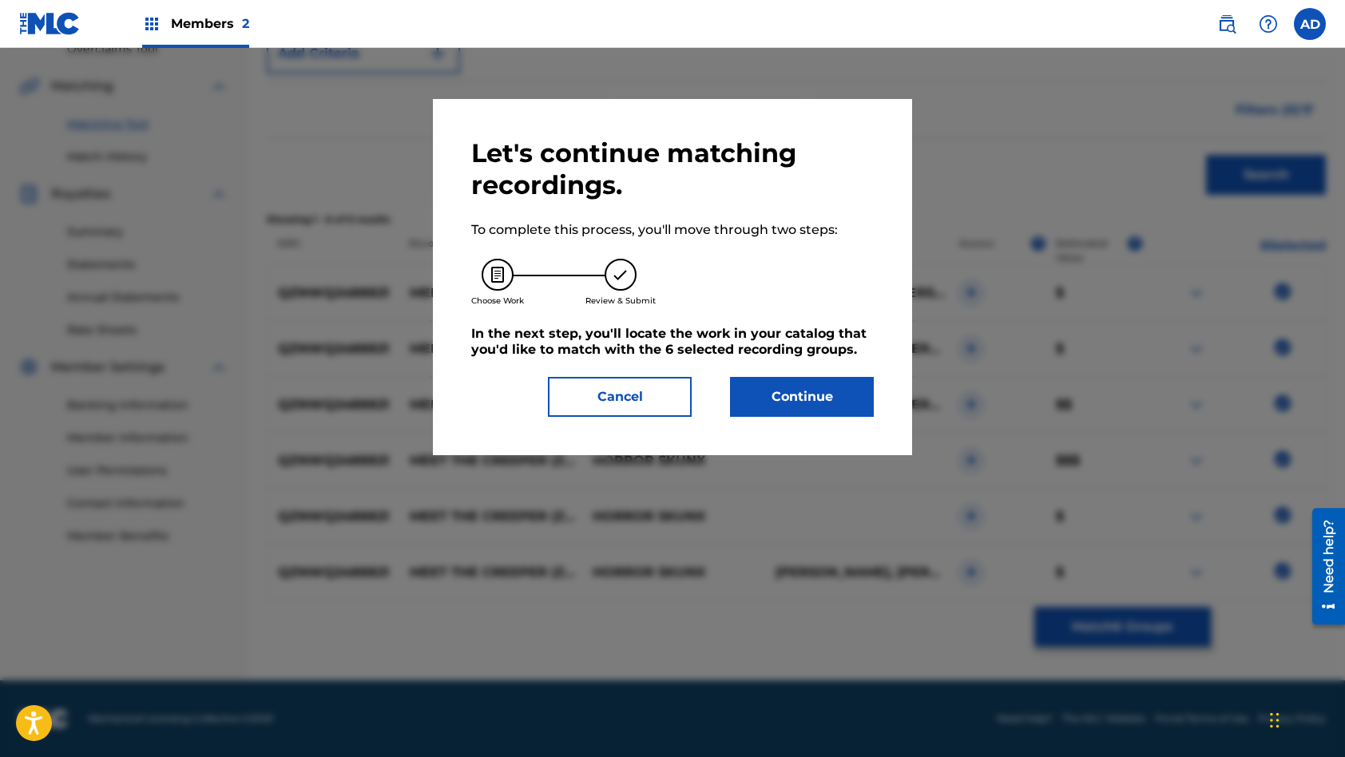
click at [788, 390] on button "Continue" at bounding box center [802, 397] width 144 height 40
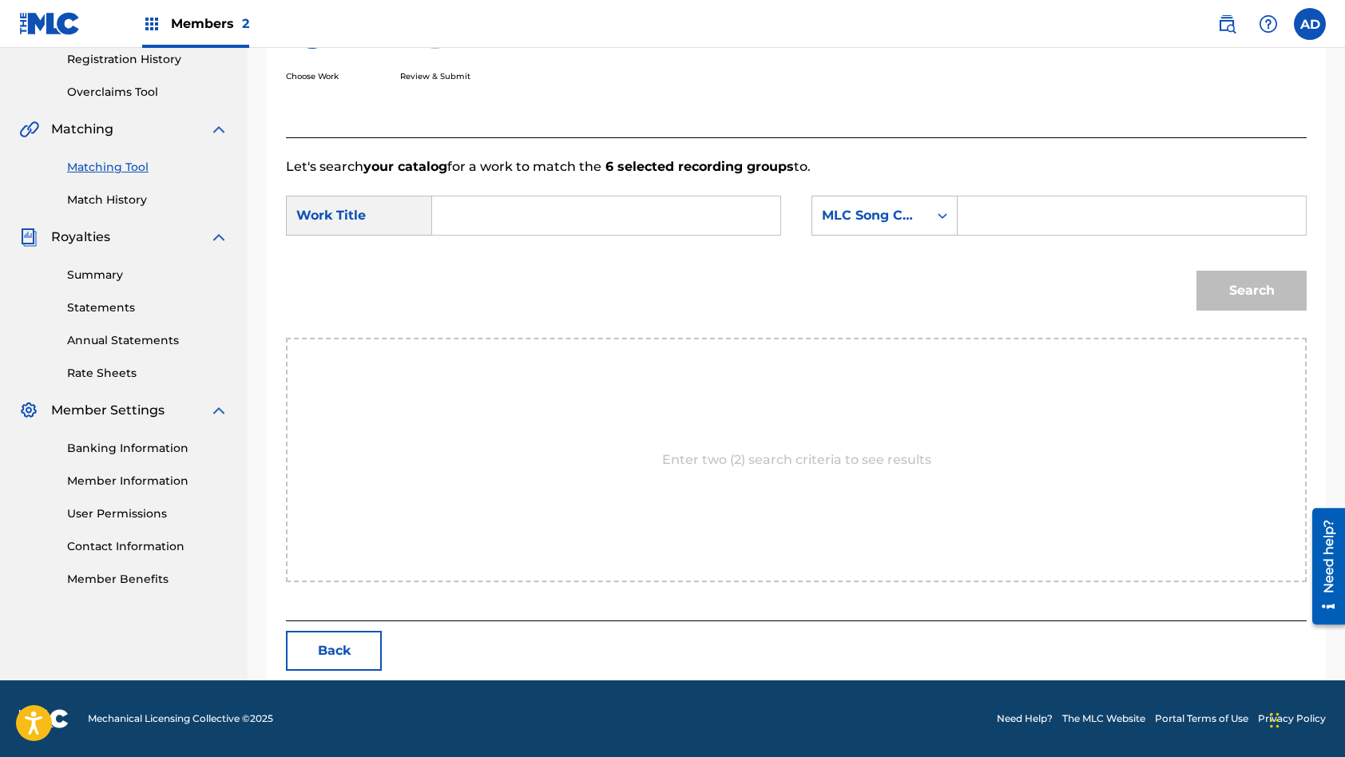
click at [604, 224] on input "Search Form" at bounding box center [606, 215] width 321 height 38
click at [1038, 226] on input "Search Form" at bounding box center [1131, 215] width 321 height 38
click at [1196, 271] on button "Search" at bounding box center [1251, 291] width 110 height 40
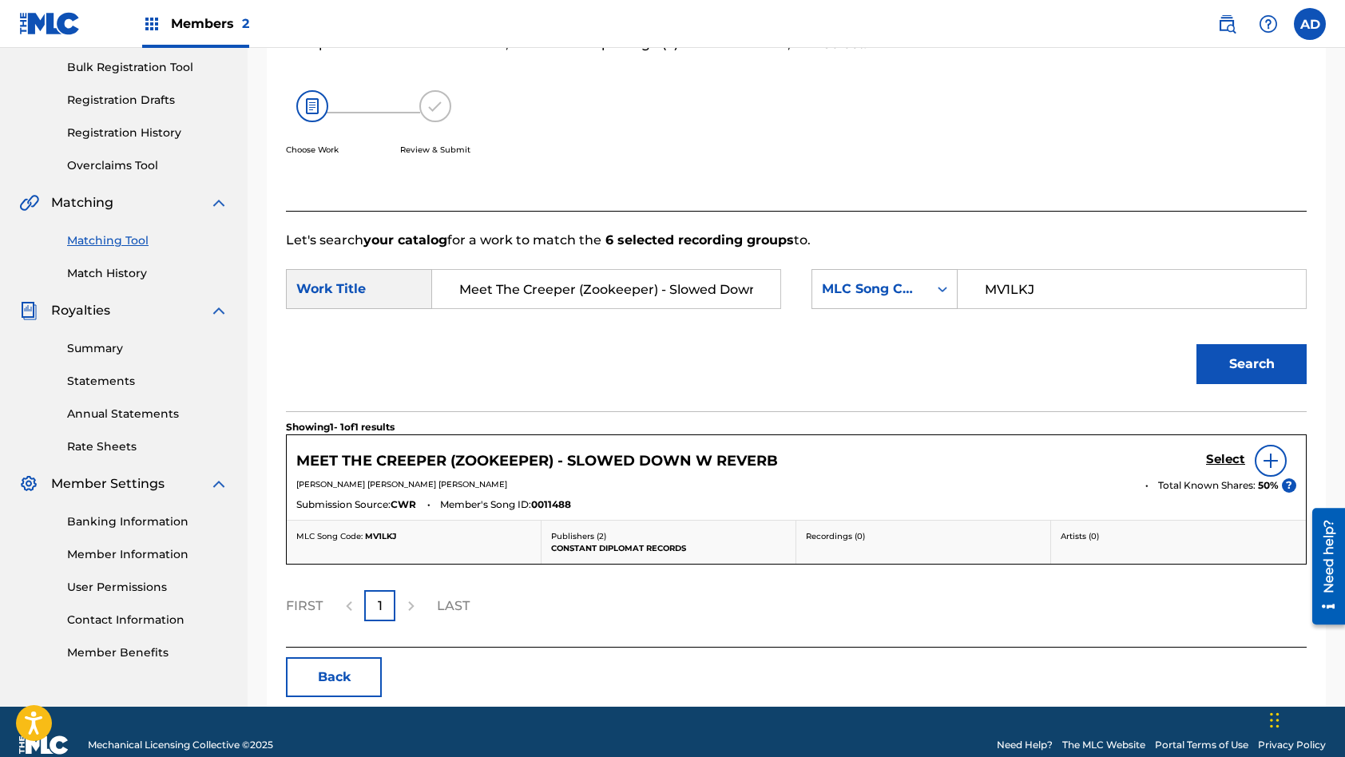
scroll to position [260, 0]
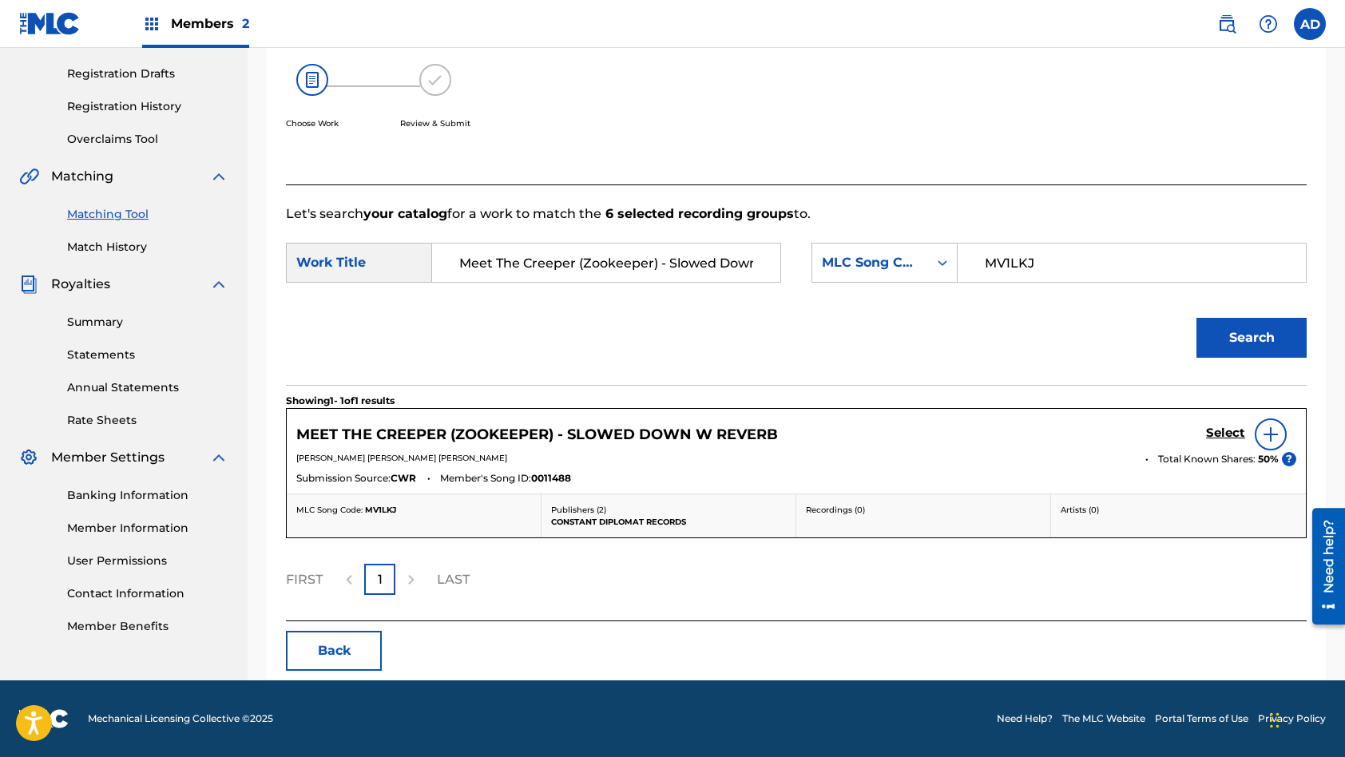
click at [1237, 433] on h5 "Select" at bounding box center [1225, 433] width 39 height 15
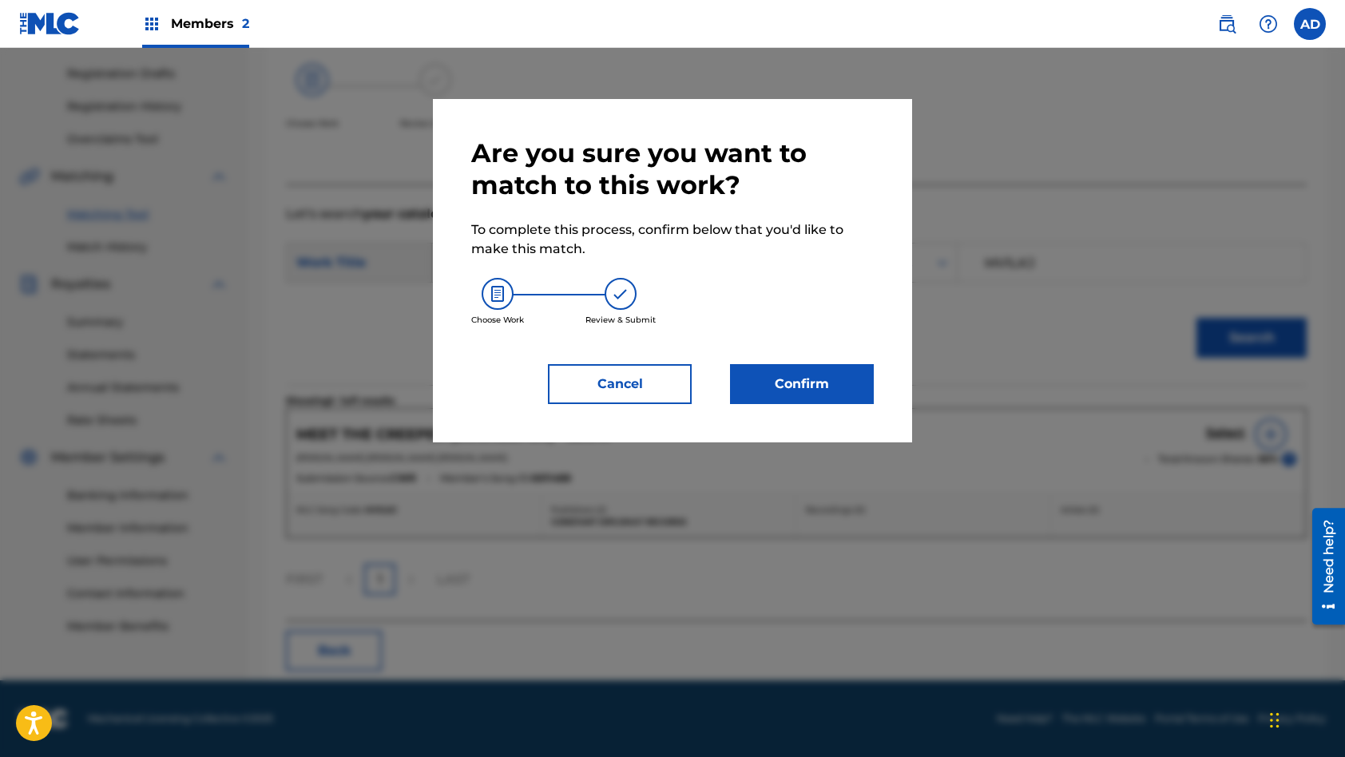
click at [836, 390] on button "Confirm" at bounding box center [802, 384] width 144 height 40
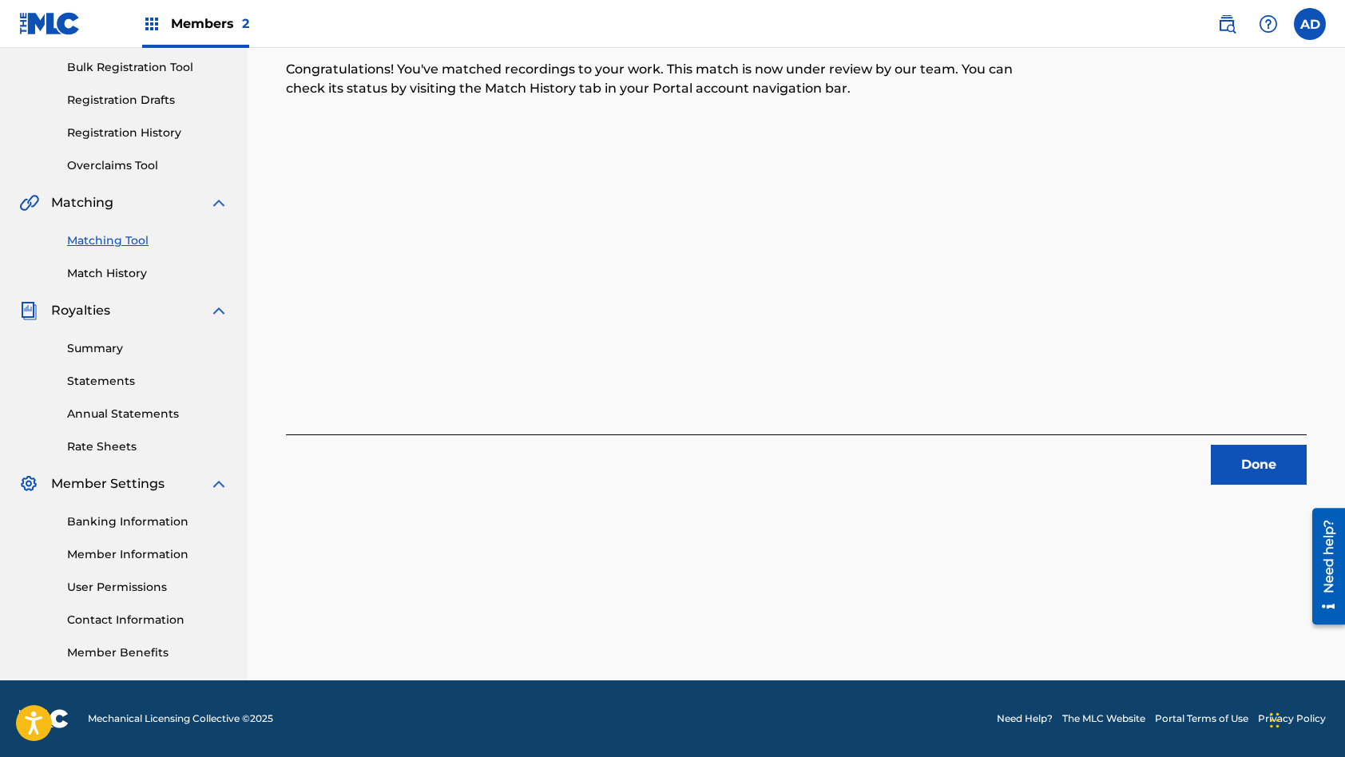
click at [1240, 465] on button "Done" at bounding box center [1259, 465] width 96 height 40
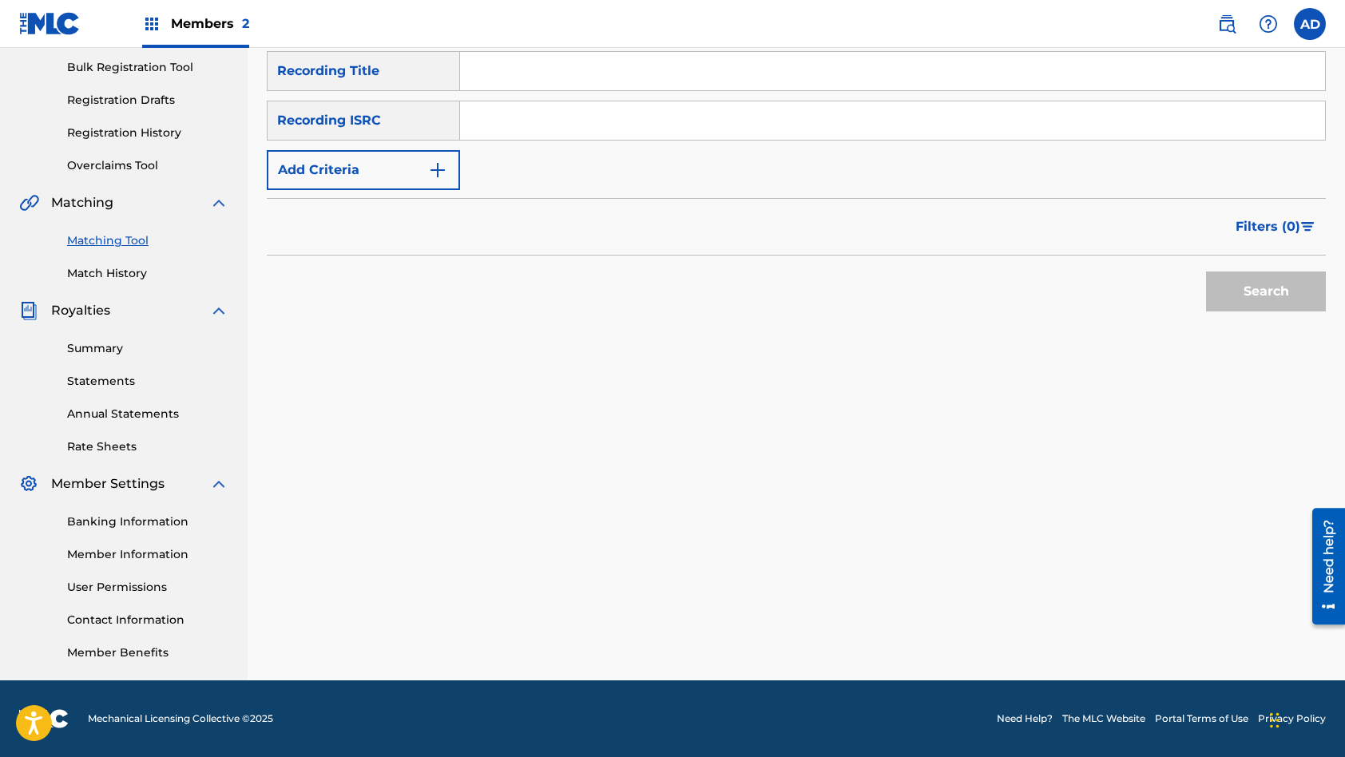
click at [579, 129] on input "Search Form" at bounding box center [892, 120] width 865 height 38
click at [623, 80] on input "Search Form" at bounding box center [892, 71] width 865 height 38
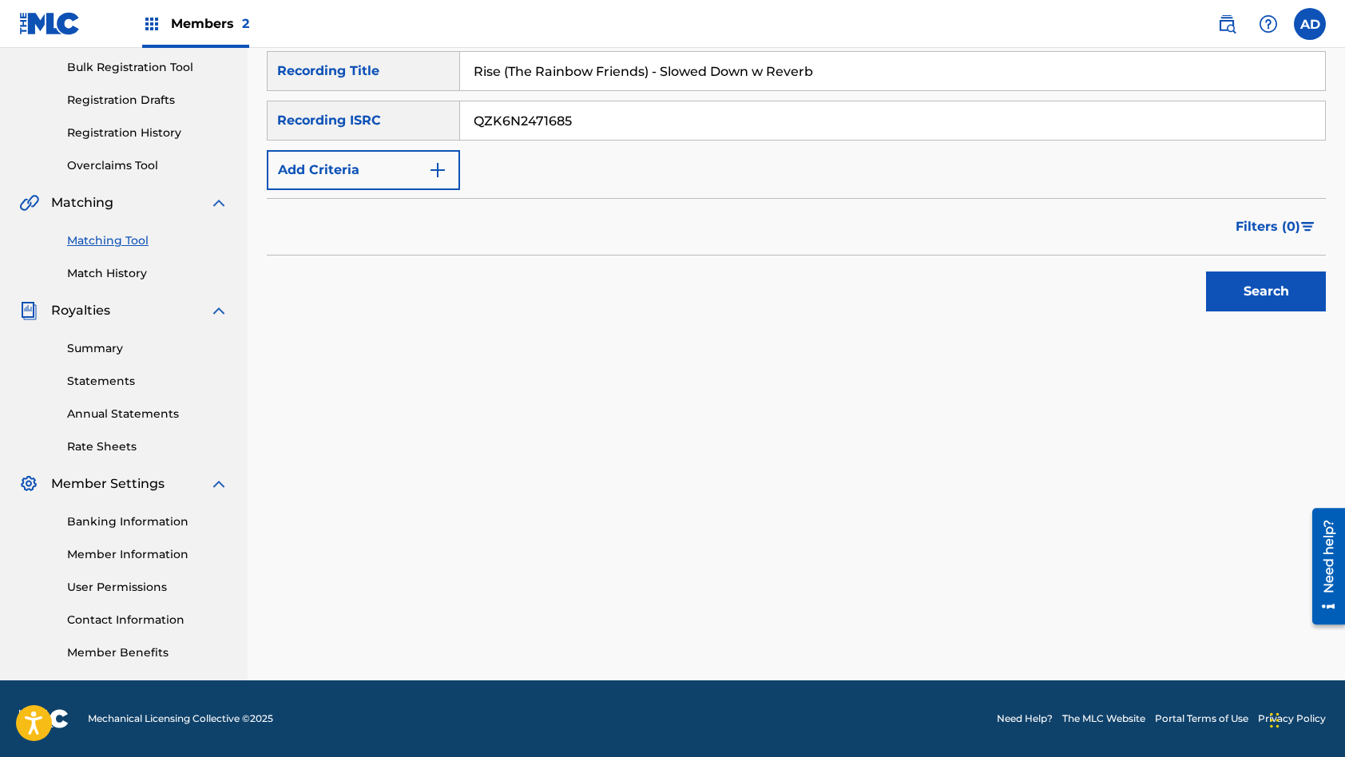
click at [1206, 272] on button "Search" at bounding box center [1266, 292] width 120 height 40
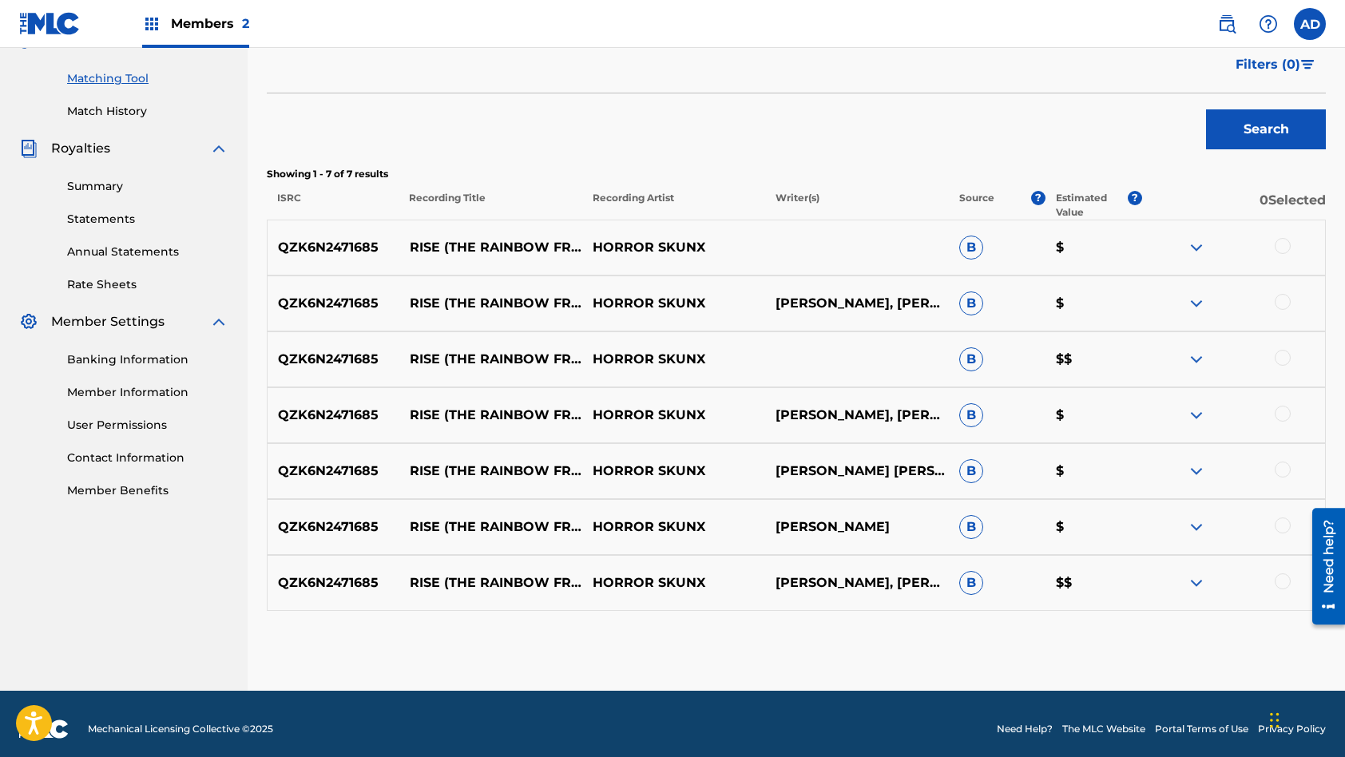
scroll to position [406, 0]
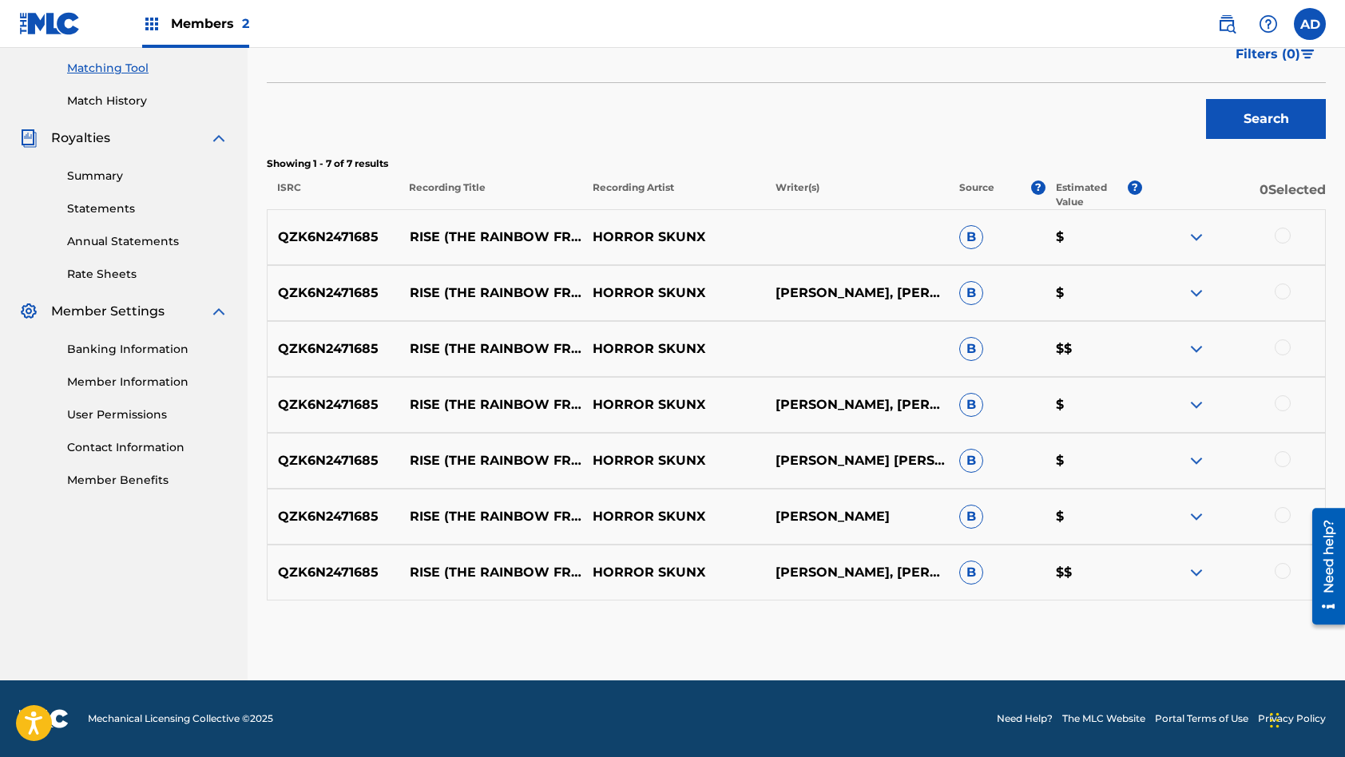
click at [1287, 237] on div at bounding box center [1283, 236] width 16 height 16
click at [1284, 294] on div at bounding box center [1283, 292] width 16 height 16
click at [1284, 345] on div at bounding box center [1283, 347] width 16 height 16
click at [1286, 405] on div at bounding box center [1283, 403] width 16 height 16
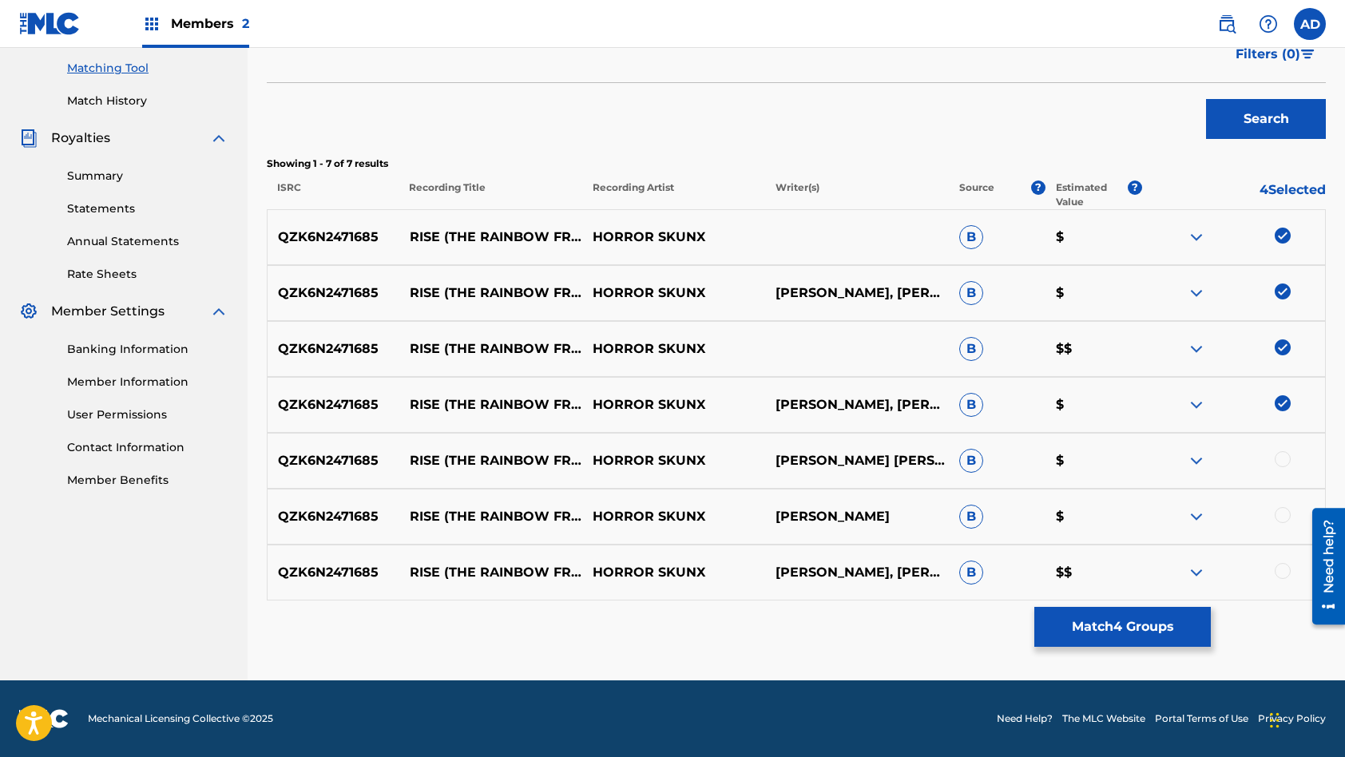
click at [1283, 458] on div at bounding box center [1283, 459] width 16 height 16
click at [1282, 515] on div at bounding box center [1283, 515] width 16 height 16
click at [1284, 569] on div at bounding box center [1283, 571] width 16 height 16
click at [1117, 632] on button "Match 7 Groups" at bounding box center [1122, 627] width 177 height 40
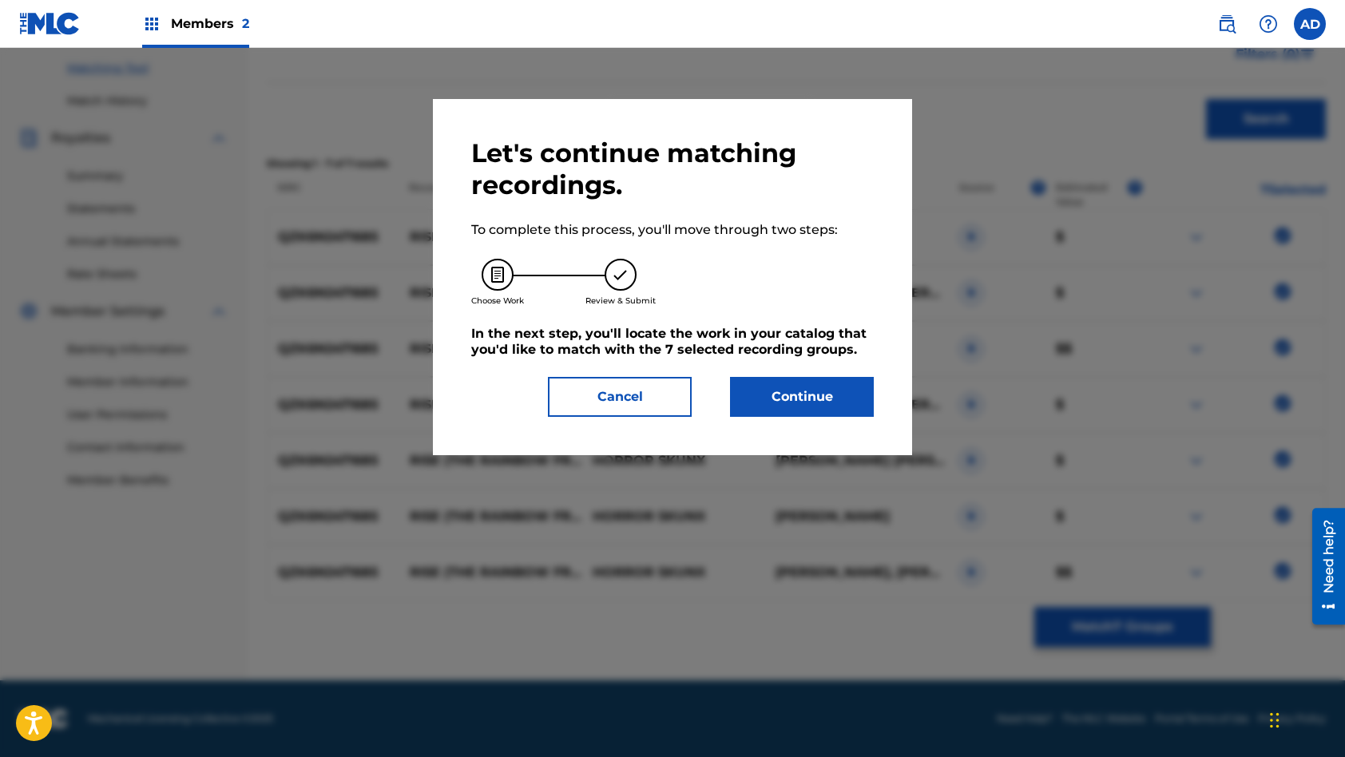
click at [797, 398] on button "Continue" at bounding box center [802, 397] width 144 height 40
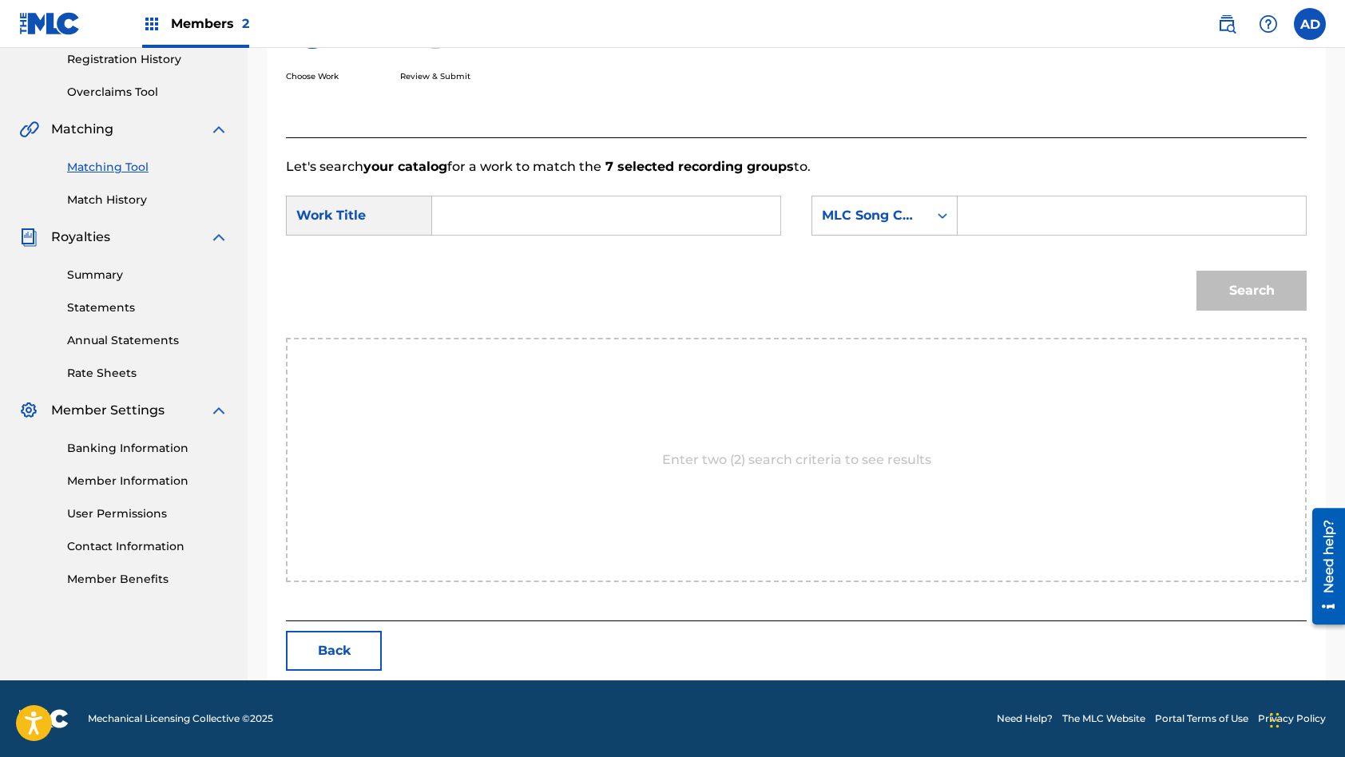
click at [577, 223] on input "Search Form" at bounding box center [606, 215] width 321 height 38
click at [1018, 191] on form "SearchWithCriteriafbca0cf3-3df1-4f06-b3d1-1ca178507354 Work Title Rise (The Rai…" at bounding box center [796, 257] width 1021 height 161
click at [1018, 204] on input "Search Form" at bounding box center [1131, 215] width 321 height 38
click at [1196, 271] on button "Search" at bounding box center [1251, 291] width 110 height 40
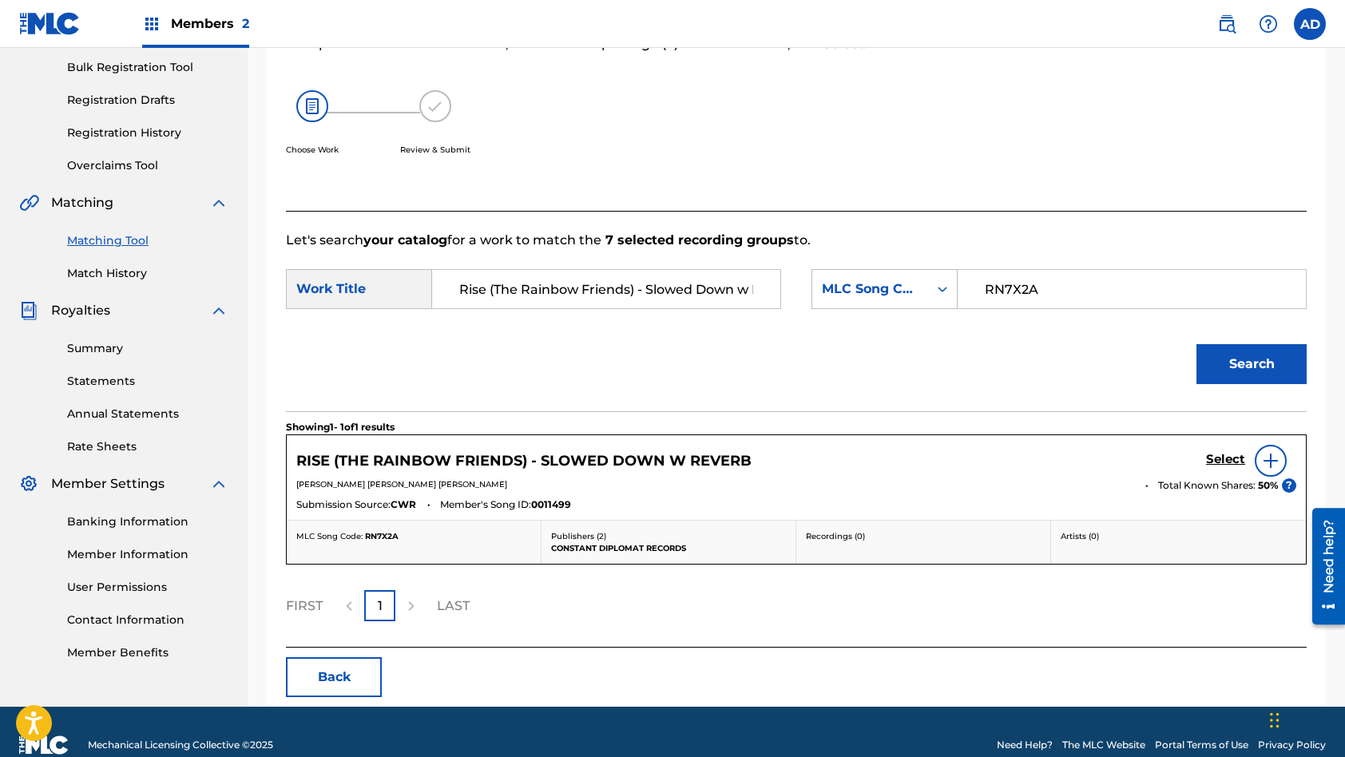
scroll to position [260, 0]
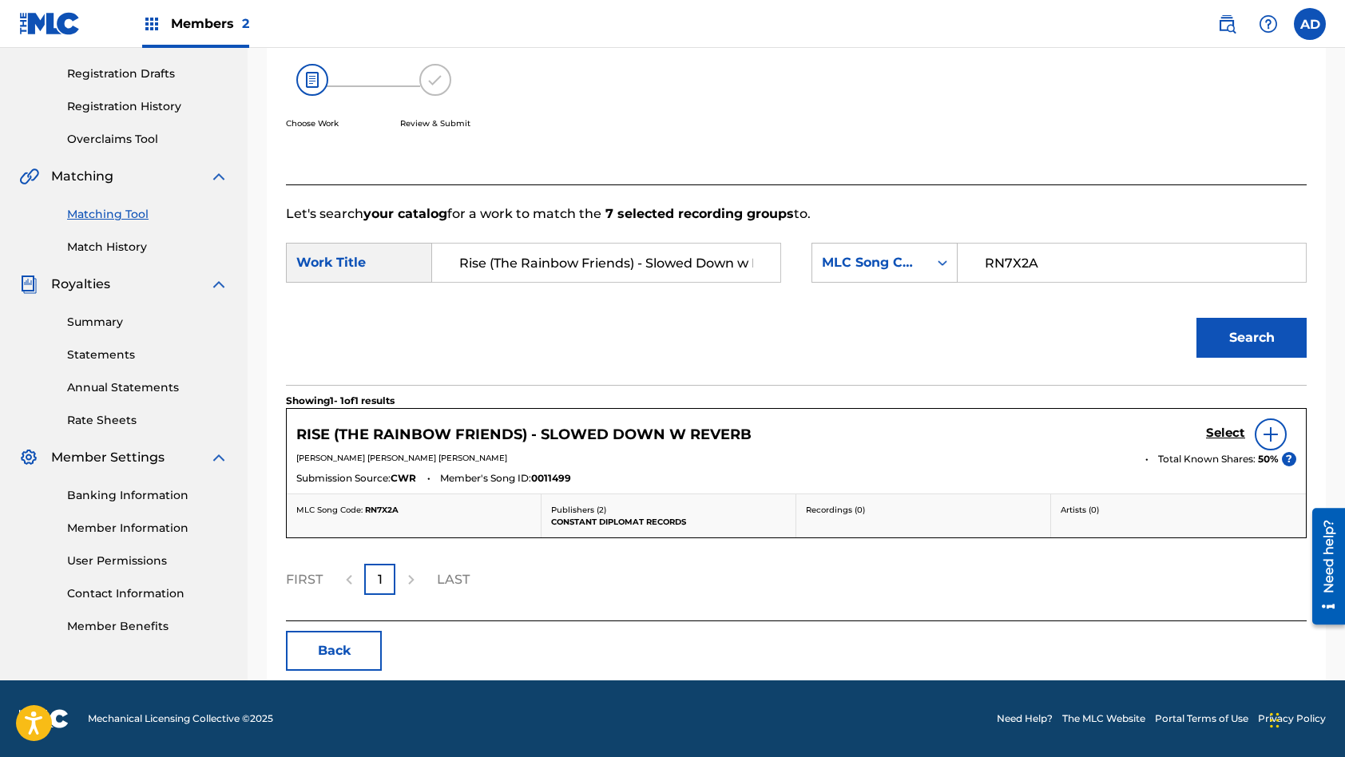
click at [1225, 432] on h5 "Select" at bounding box center [1225, 433] width 39 height 15
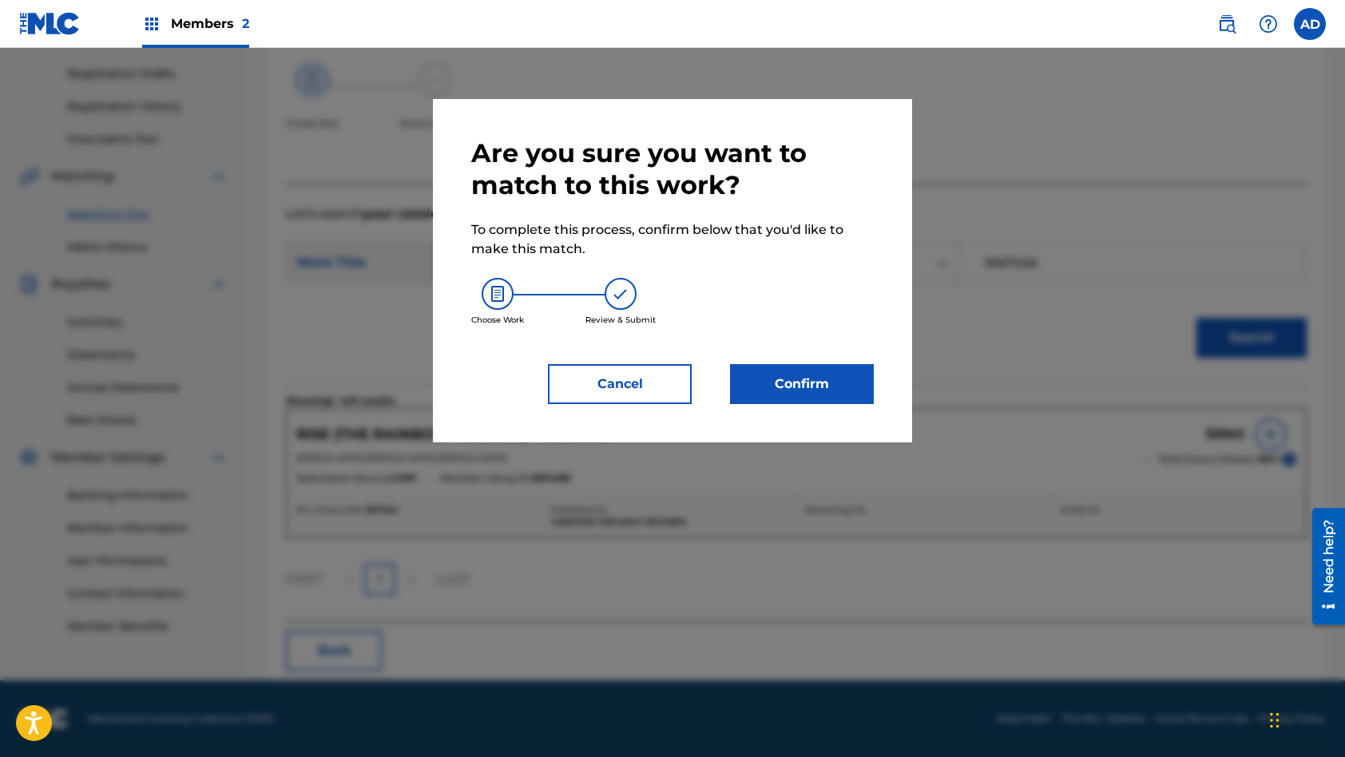
click at [815, 371] on button "Confirm" at bounding box center [802, 384] width 144 height 40
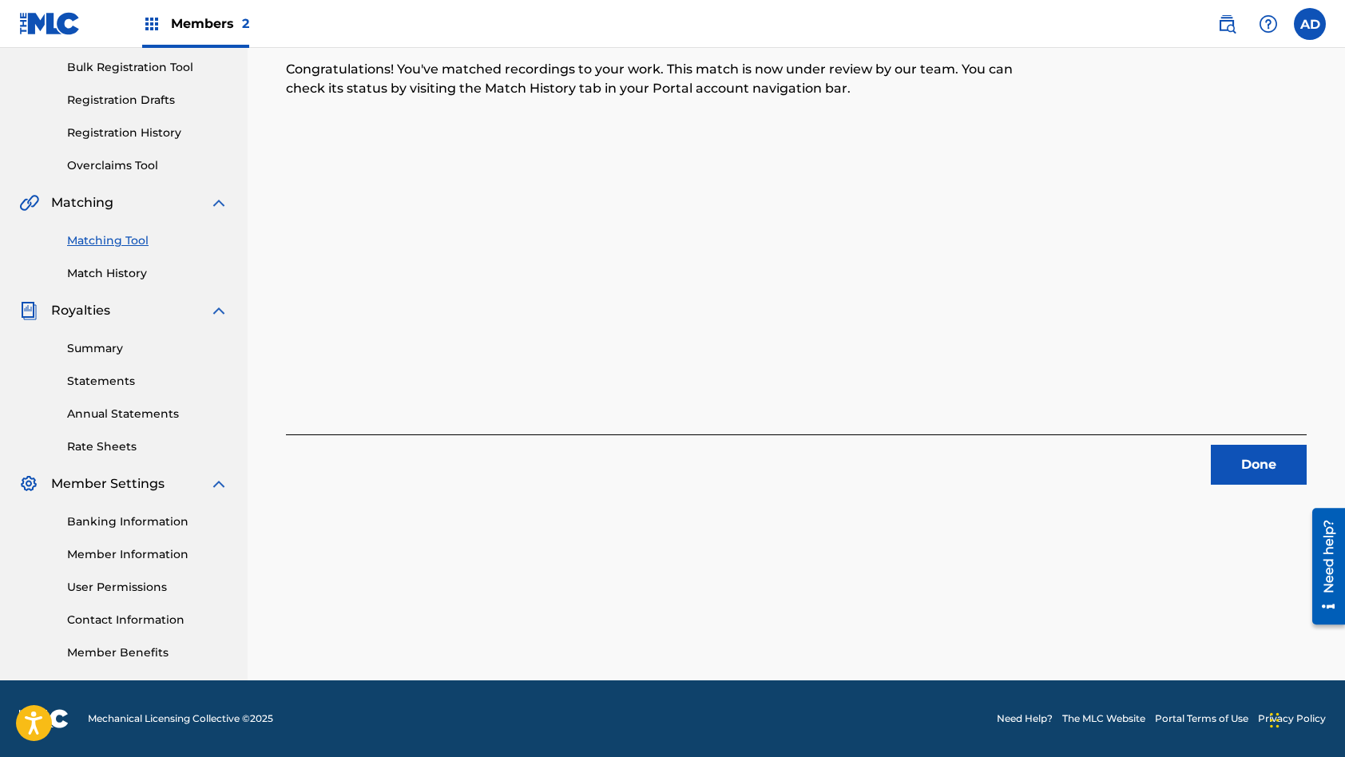
click at [1240, 461] on button "Done" at bounding box center [1259, 465] width 96 height 40
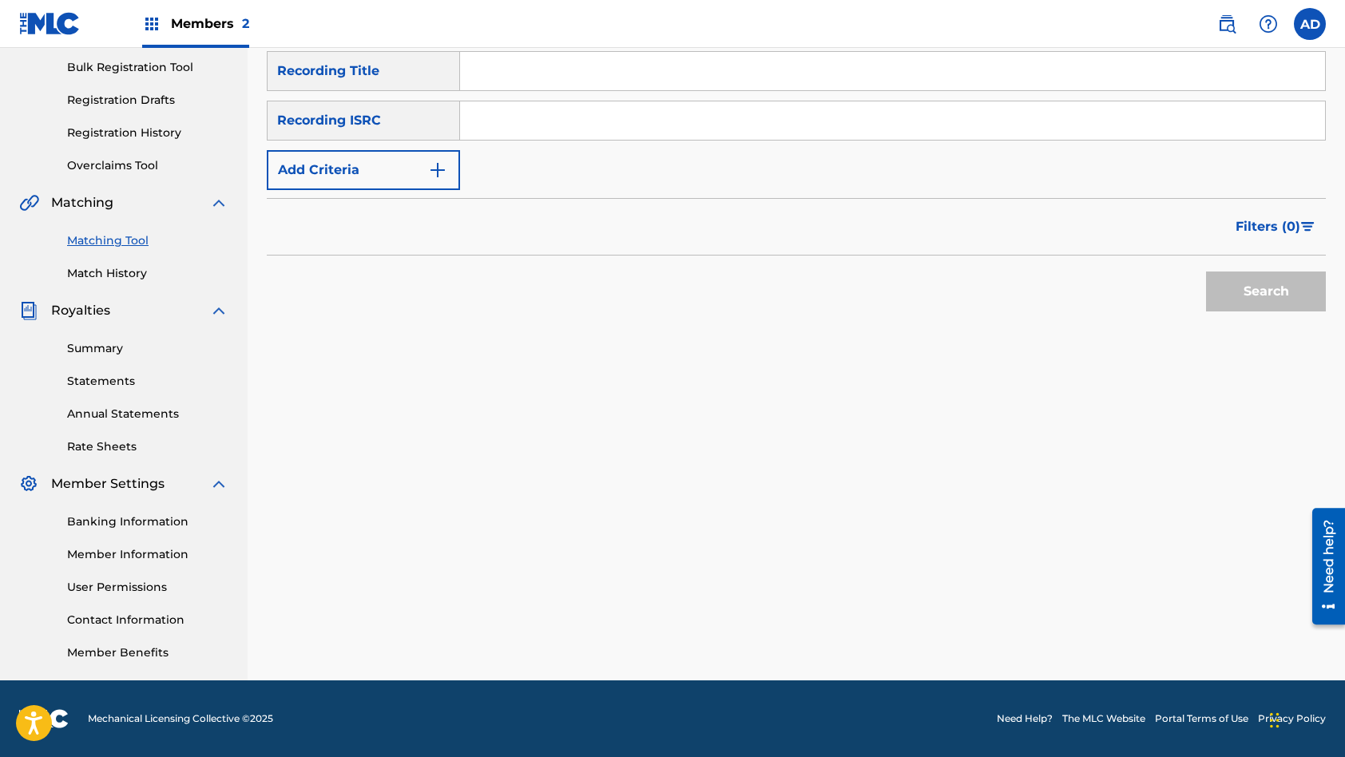
click at [573, 128] on input "Search Form" at bounding box center [892, 120] width 865 height 38
click at [592, 52] on input "Search Form" at bounding box center [892, 71] width 865 height 38
click at [1206, 272] on button "Search" at bounding box center [1266, 292] width 120 height 40
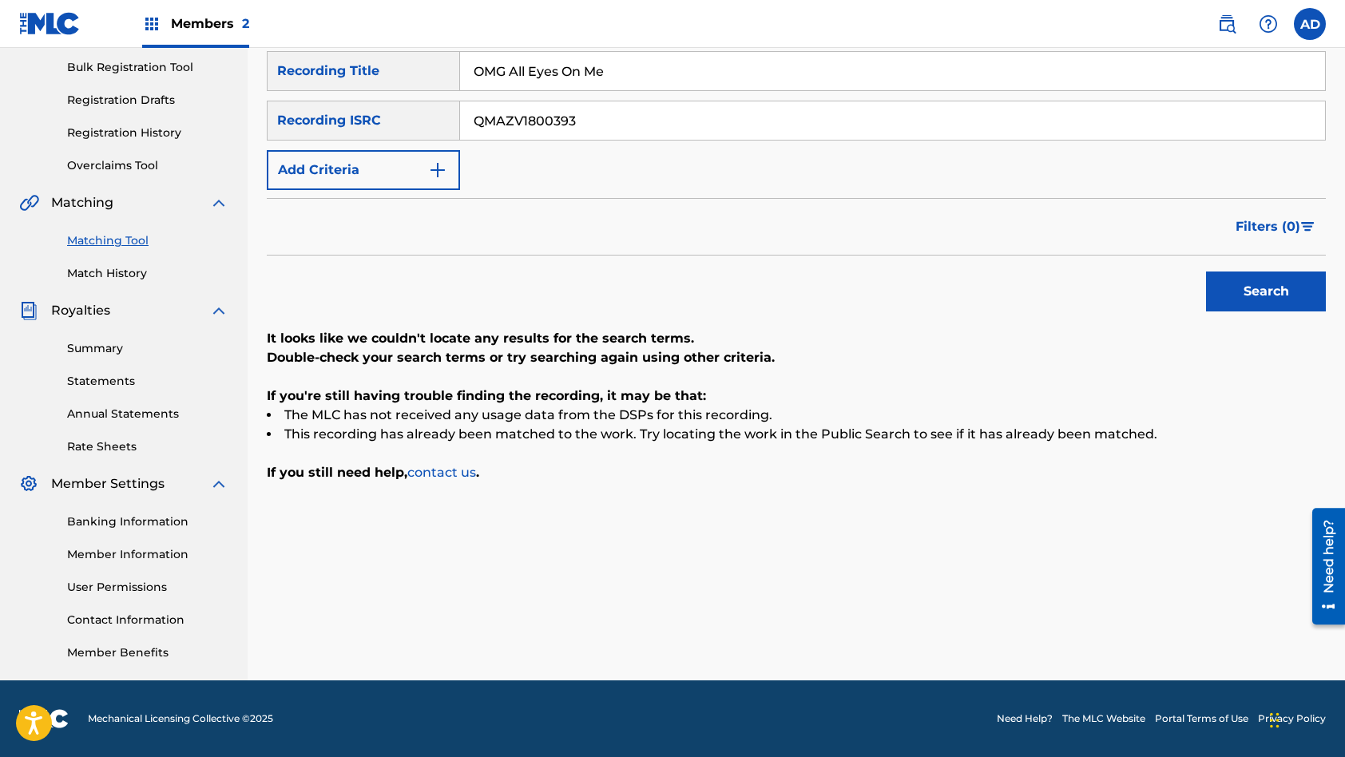
click at [604, 115] on input "QMAZV1800393" at bounding box center [892, 120] width 865 height 38
click at [606, 81] on input "OMG All Eyes On Me" at bounding box center [892, 71] width 865 height 38
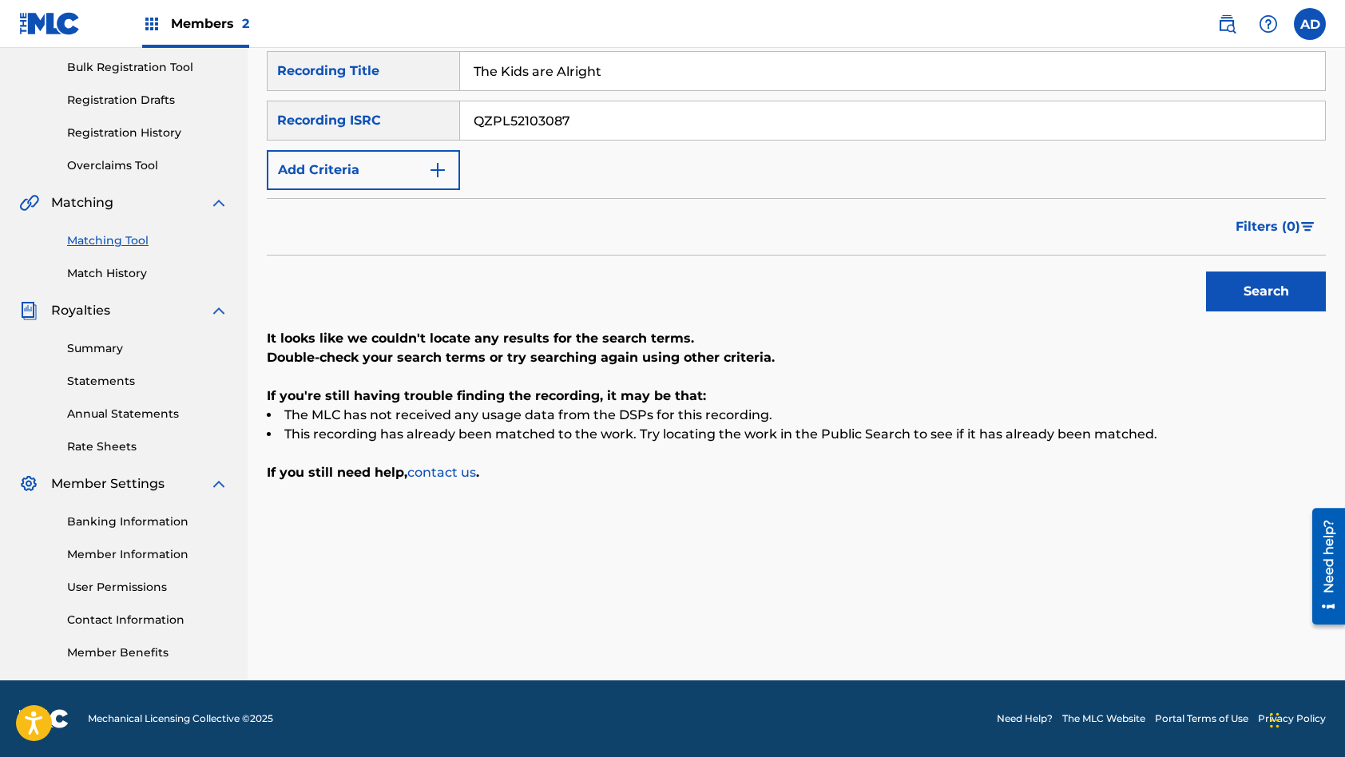
click at [1206, 272] on button "Search" at bounding box center [1266, 292] width 120 height 40
click at [609, 121] on input "QZPL52103087" at bounding box center [892, 120] width 865 height 38
click at [605, 68] on input "The Kids are Alright" at bounding box center [892, 71] width 865 height 38
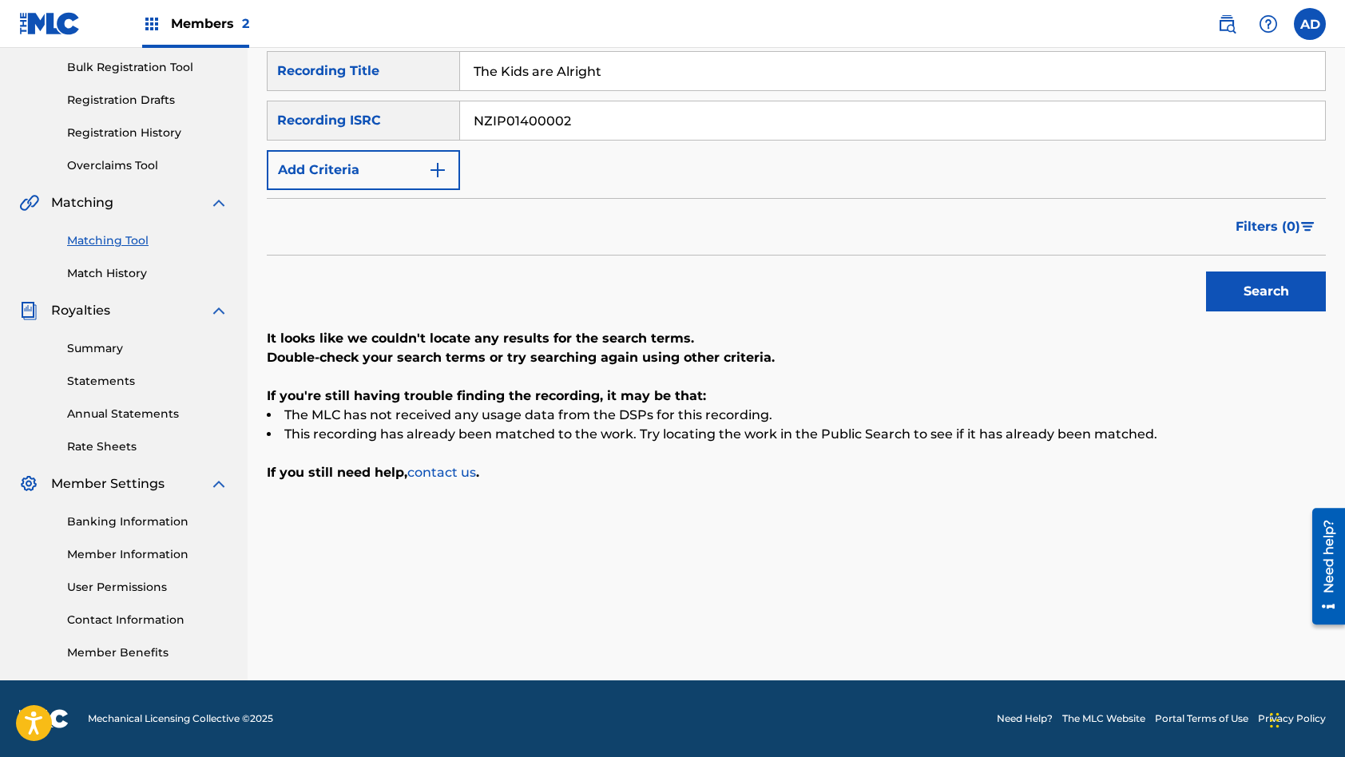
click at [605, 68] on input "The Kids are Alright" at bounding box center [892, 71] width 865 height 38
click at [1206, 272] on button "Search" at bounding box center [1266, 292] width 120 height 40
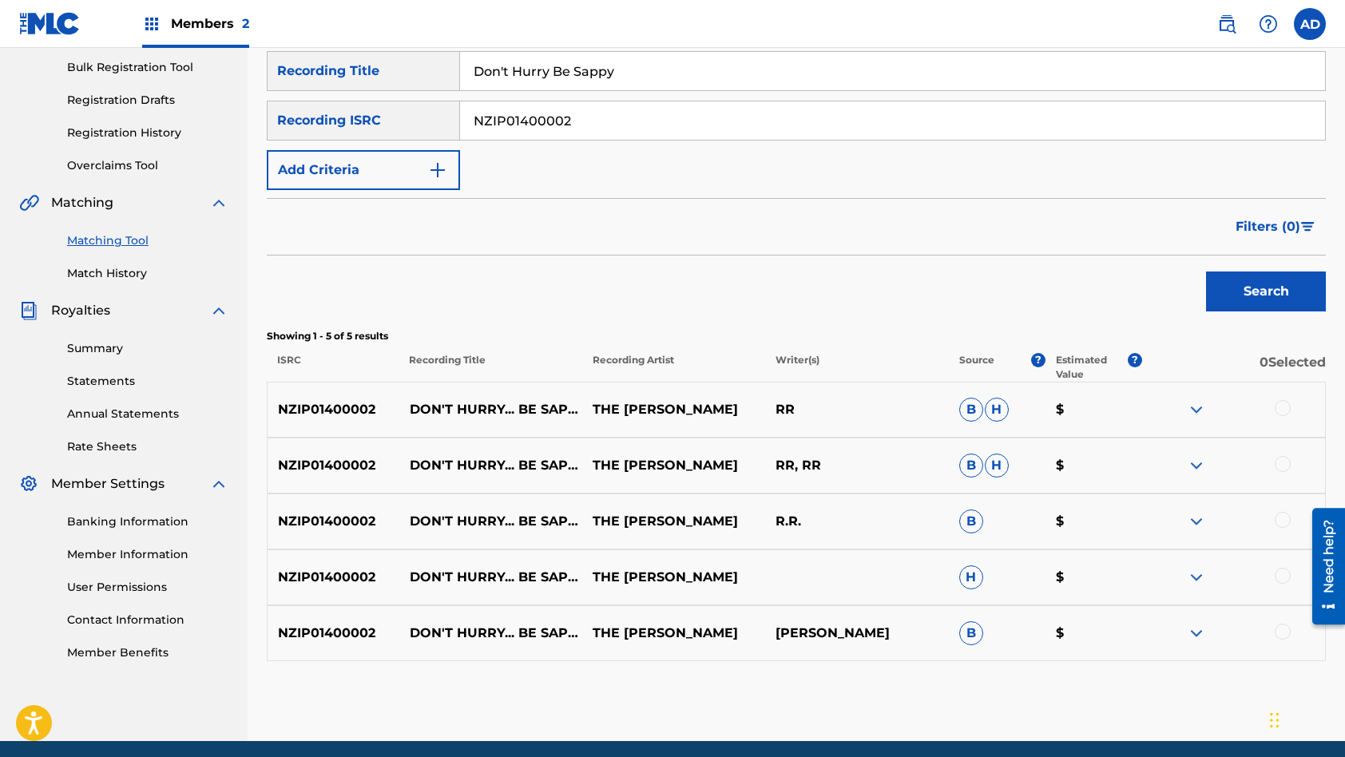
click at [1287, 407] on div at bounding box center [1283, 408] width 16 height 16
click at [1283, 462] on div at bounding box center [1283, 464] width 16 height 16
click at [1280, 514] on div at bounding box center [1283, 520] width 16 height 16
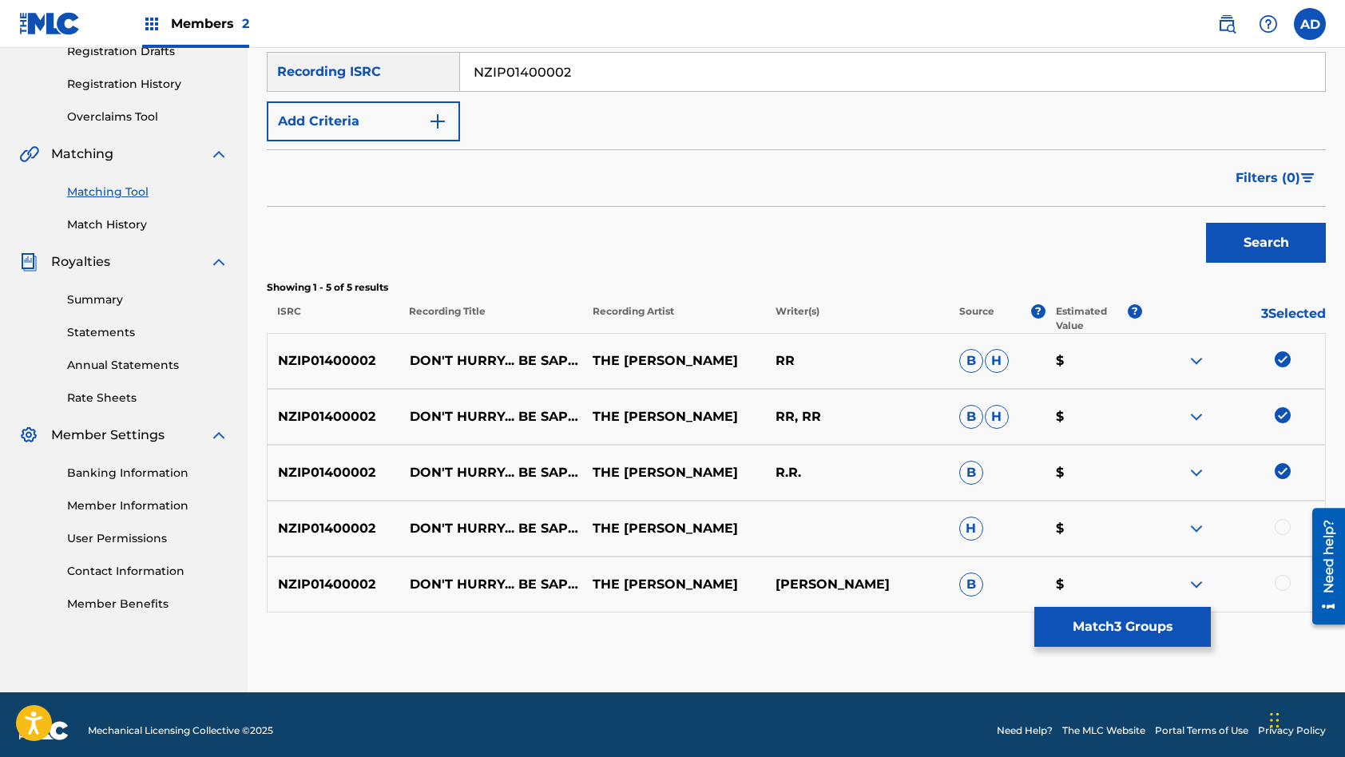
scroll to position [294, 0]
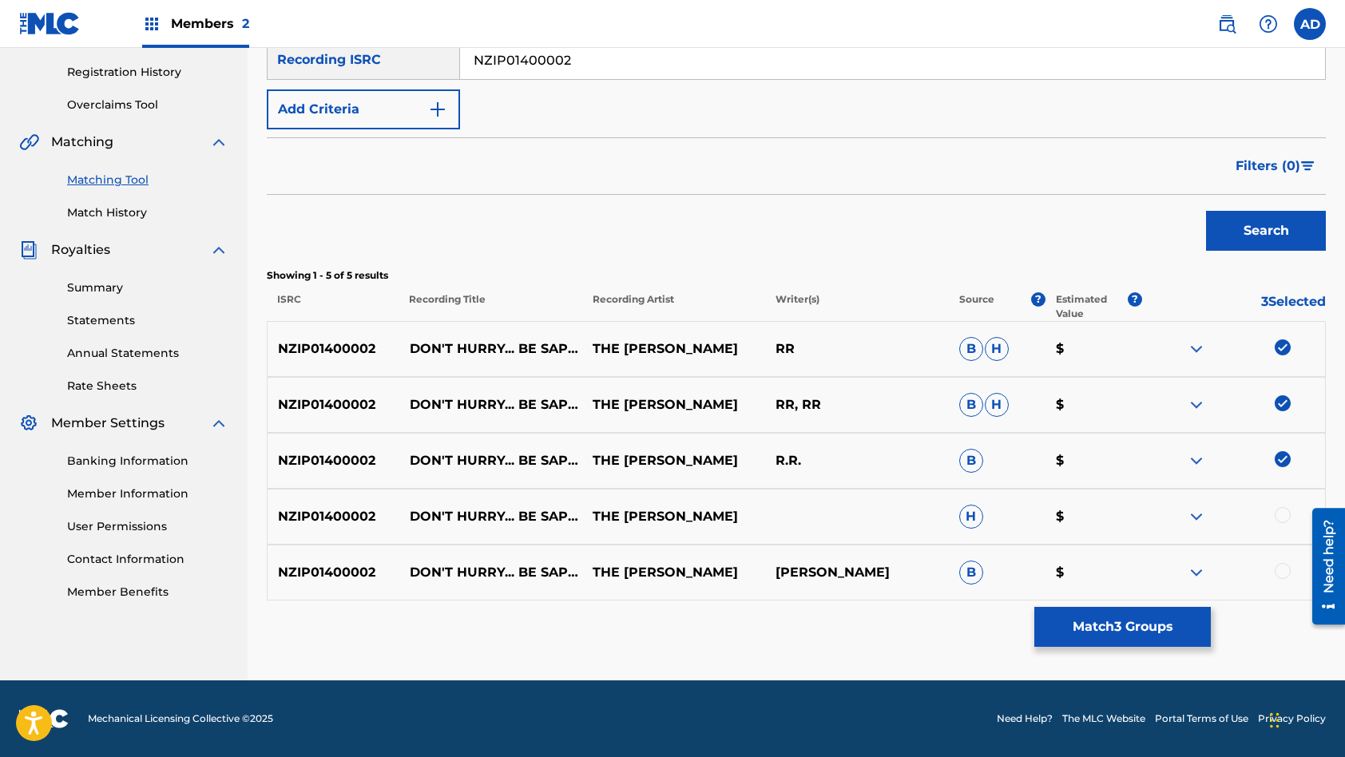
click at [1280, 515] on div at bounding box center [1283, 515] width 16 height 16
click at [1285, 573] on div at bounding box center [1283, 571] width 16 height 16
click at [1146, 627] on button "Match 5 Groups" at bounding box center [1122, 627] width 177 height 40
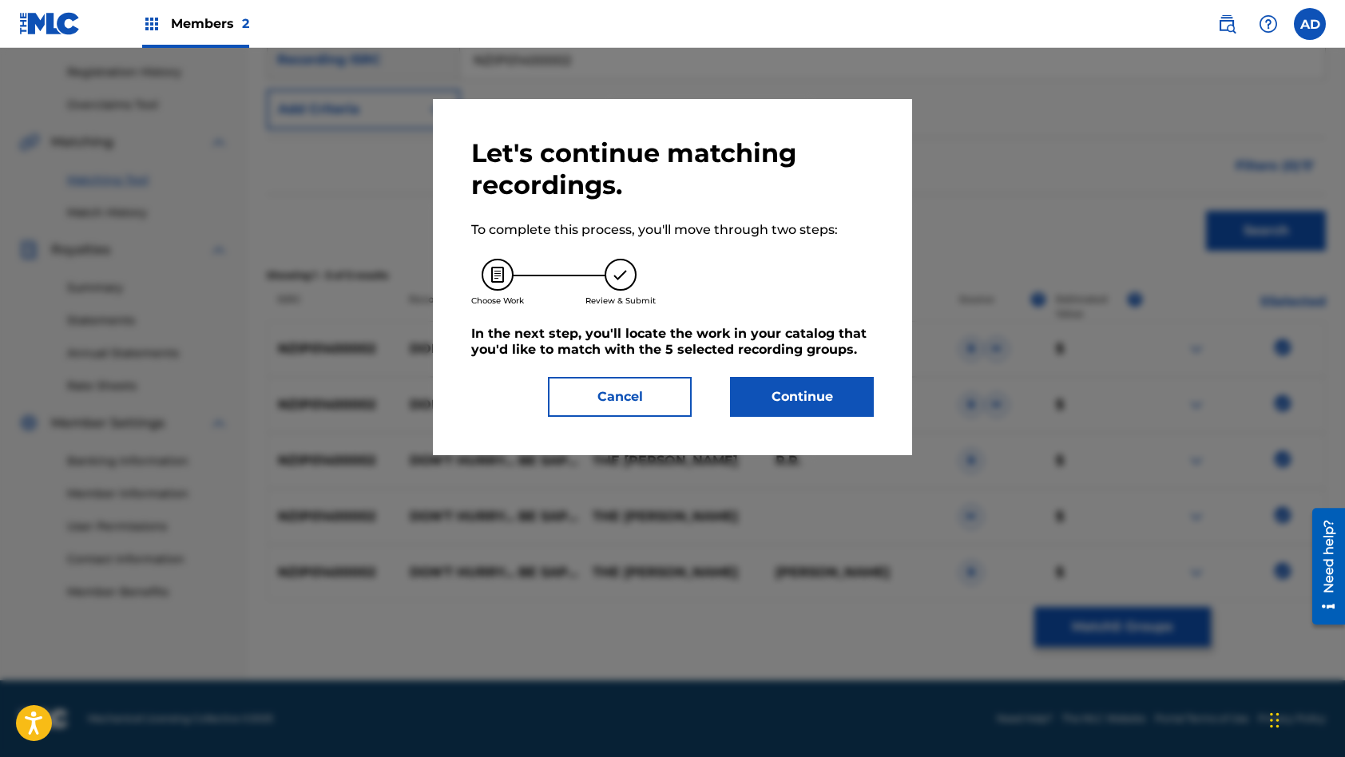
click at [862, 367] on div "Let's continue matching recordings. To complete this process, you'll move throu…" at bounding box center [672, 277] width 403 height 280
click at [833, 405] on button "Continue" at bounding box center [802, 397] width 144 height 40
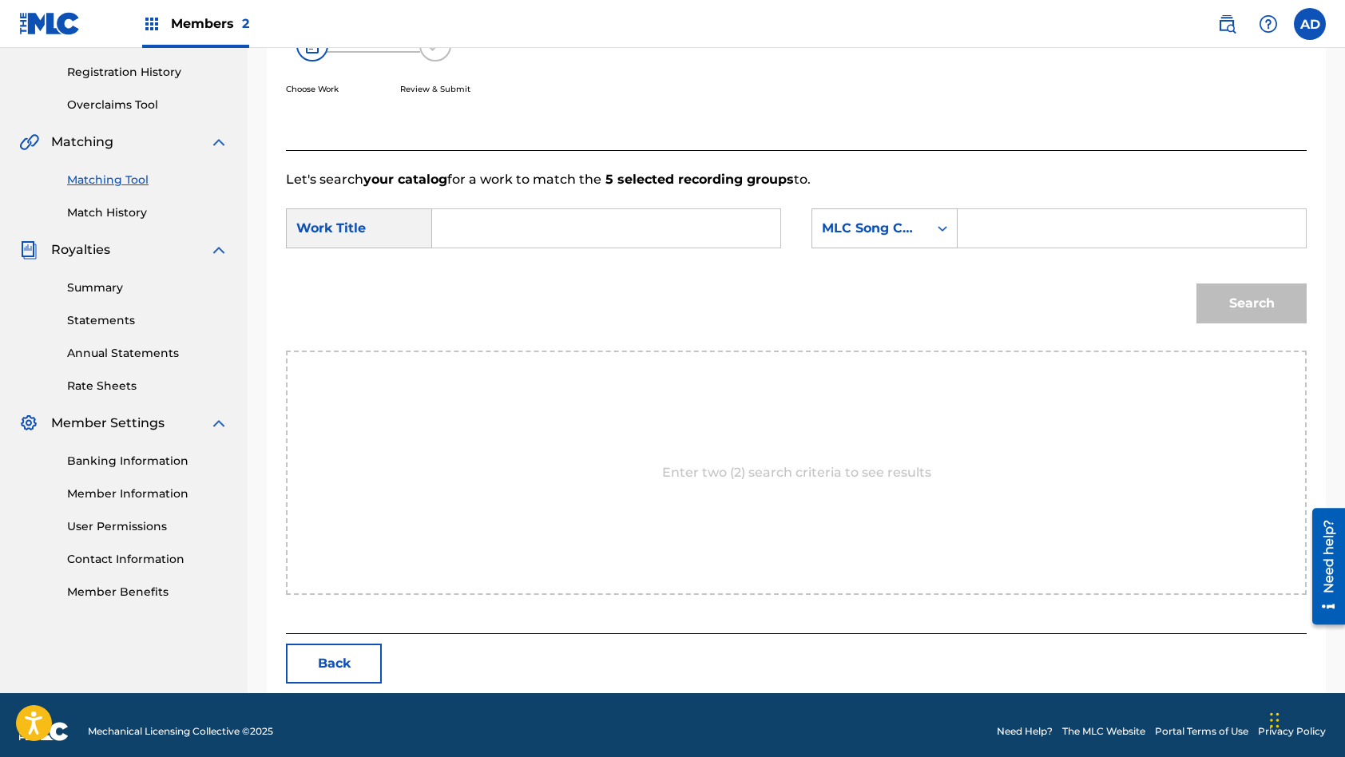
click at [624, 235] on input "Search Form" at bounding box center [606, 228] width 321 height 38
click at [1037, 240] on input "Search Form" at bounding box center [1131, 228] width 321 height 38
click at [1196, 284] on button "Search" at bounding box center [1251, 304] width 110 height 40
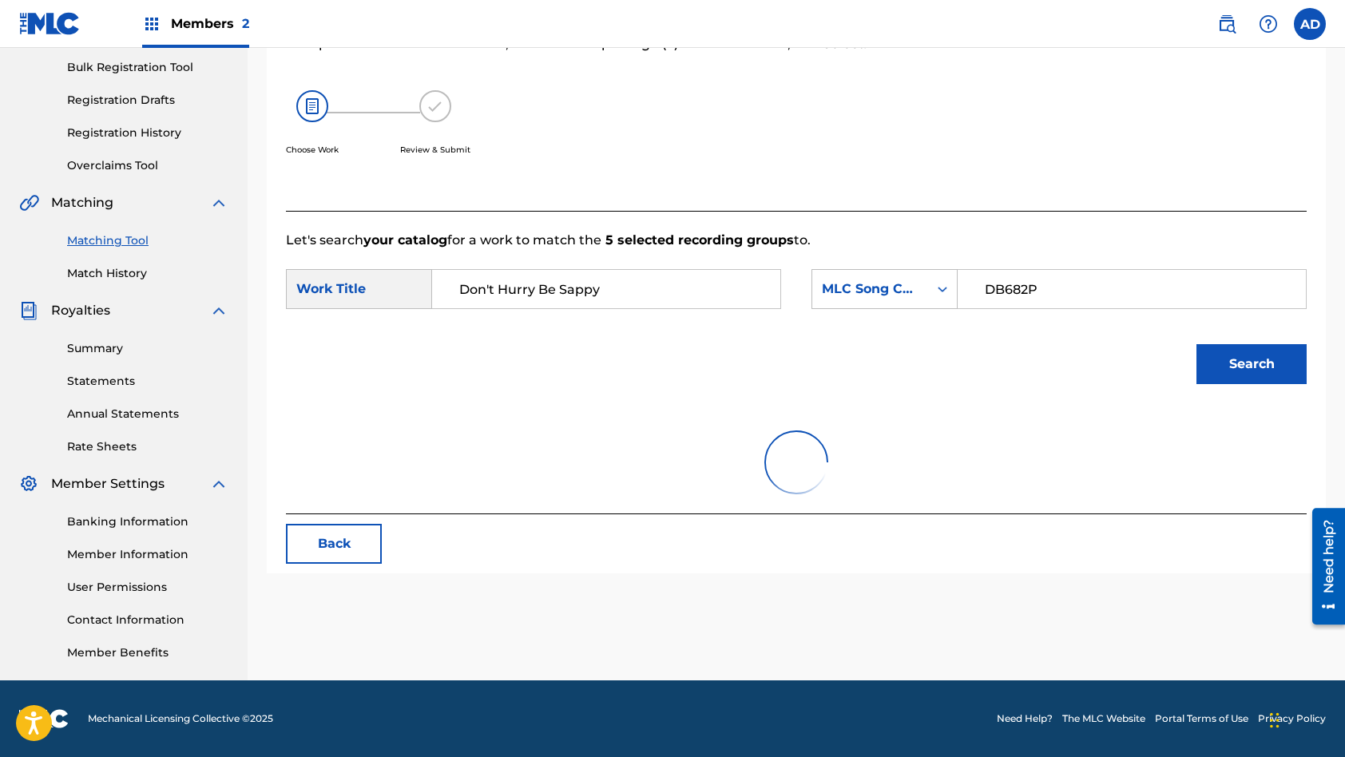
scroll to position [260, 0]
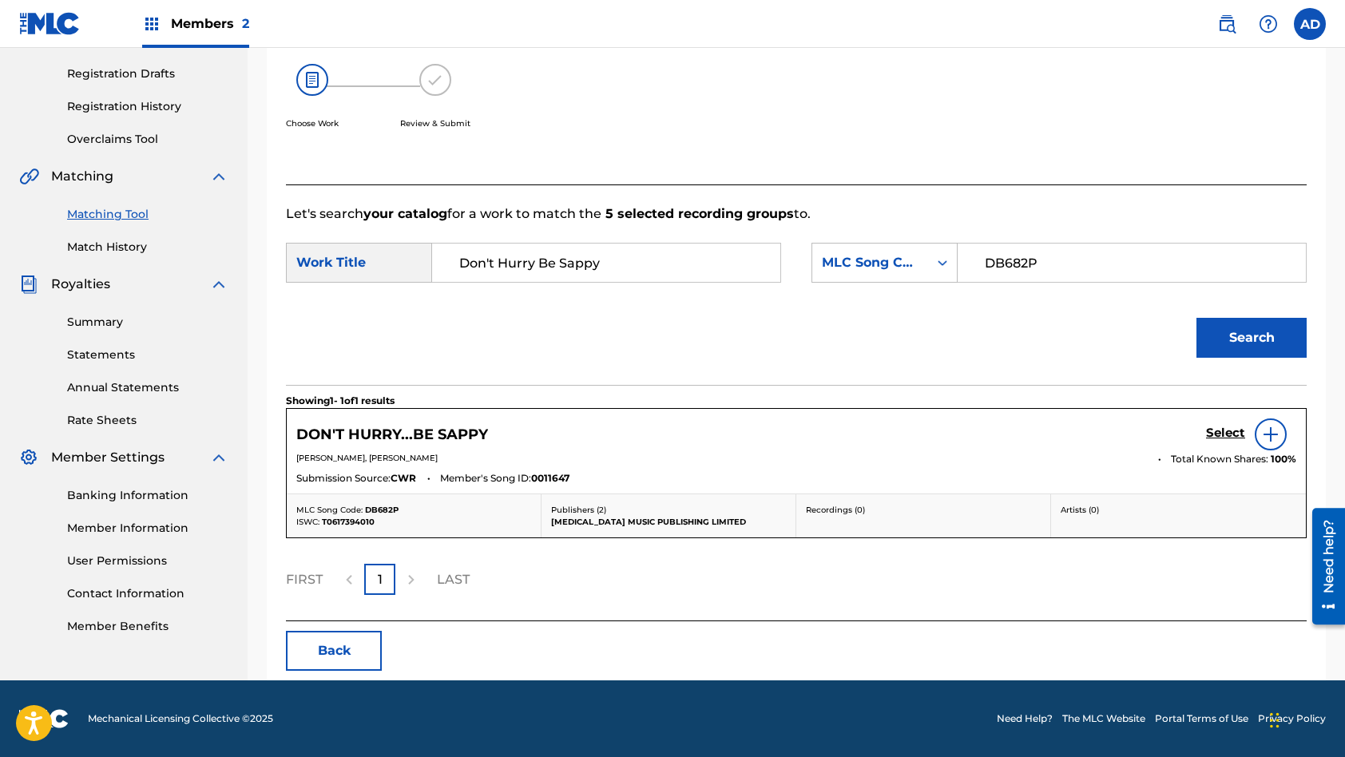
click at [1222, 429] on h5 "Select" at bounding box center [1225, 433] width 39 height 15
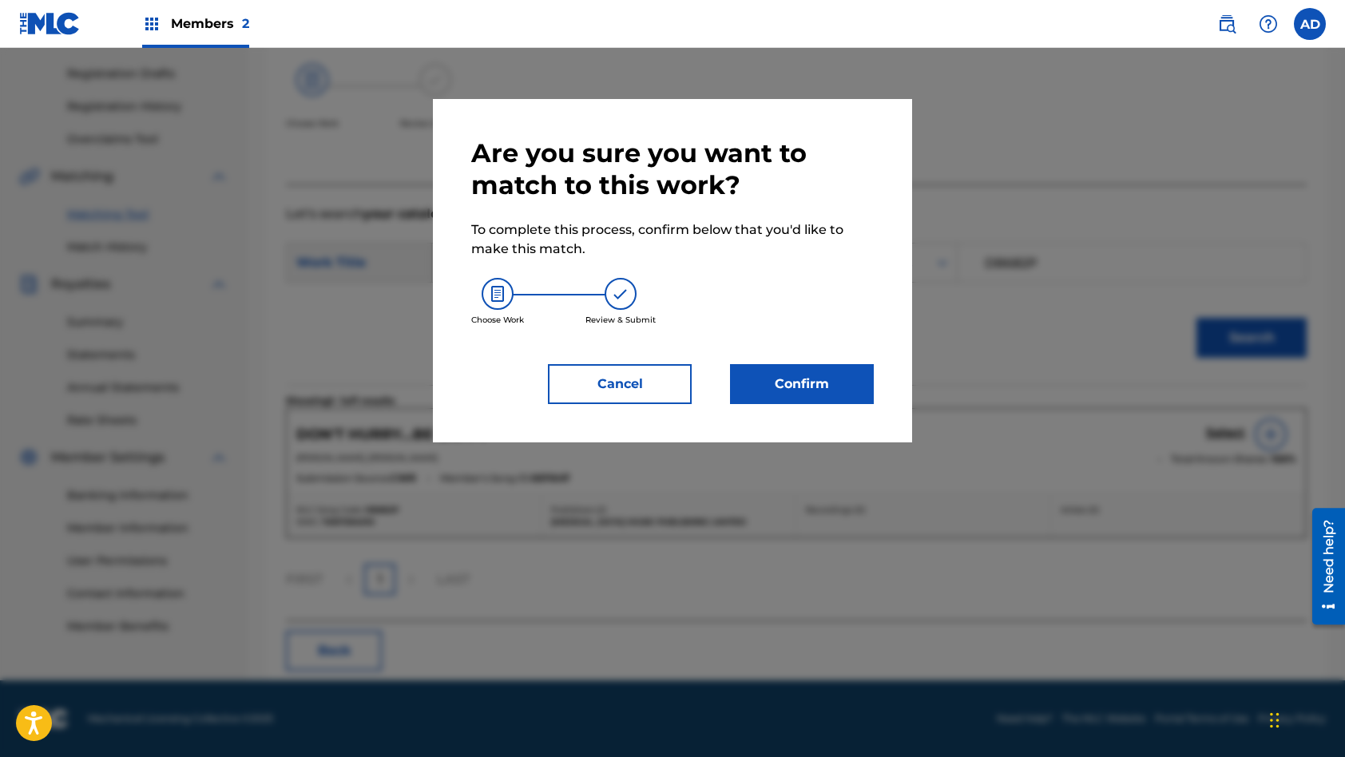
click at [832, 388] on button "Confirm" at bounding box center [802, 384] width 144 height 40
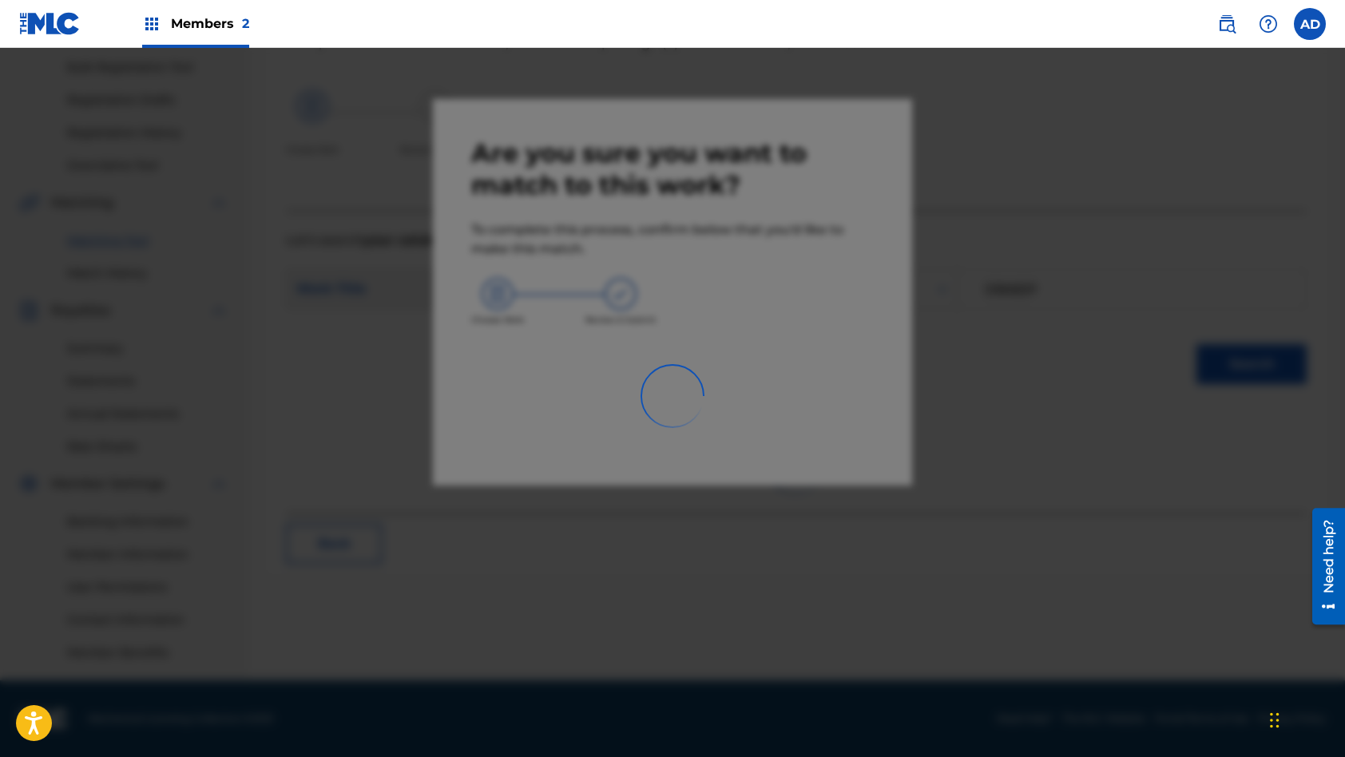
scroll to position [233, 0]
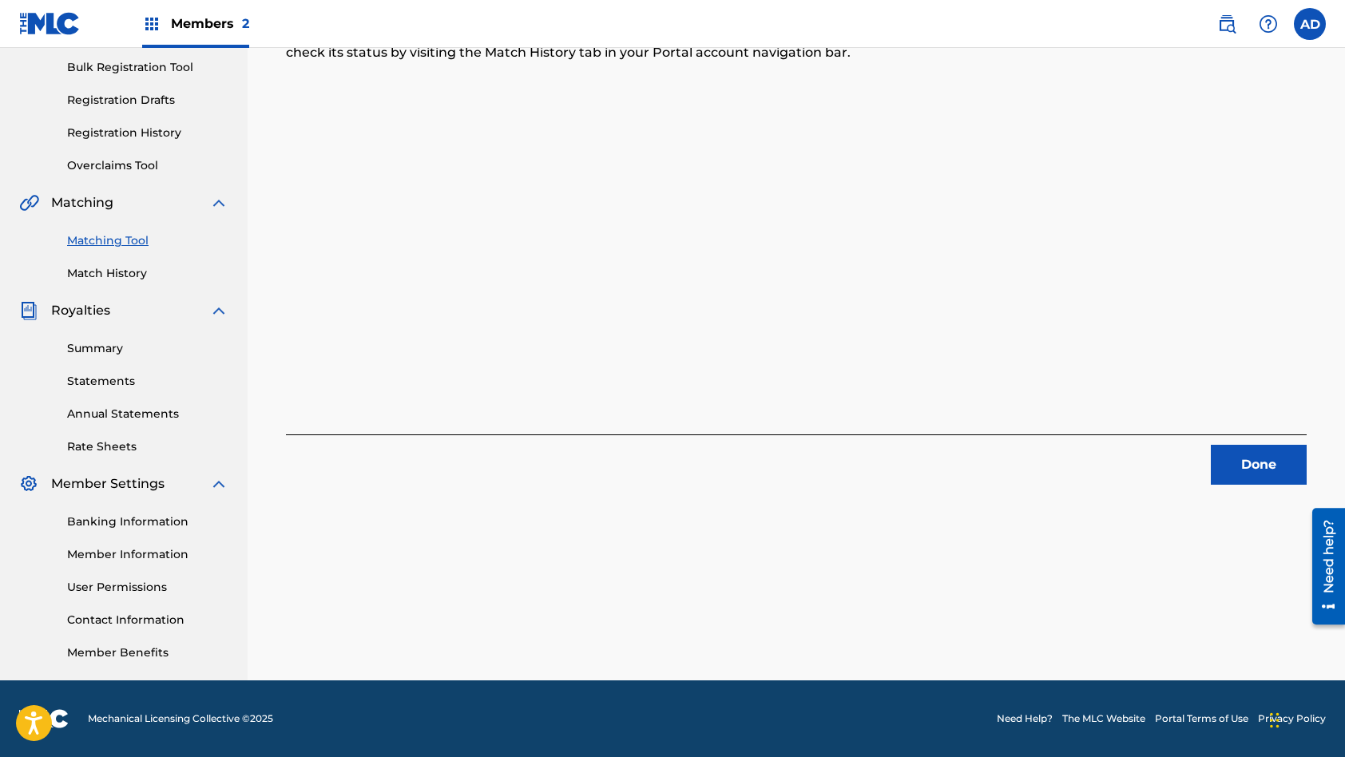
click at [1265, 470] on button "Done" at bounding box center [1259, 465] width 96 height 40
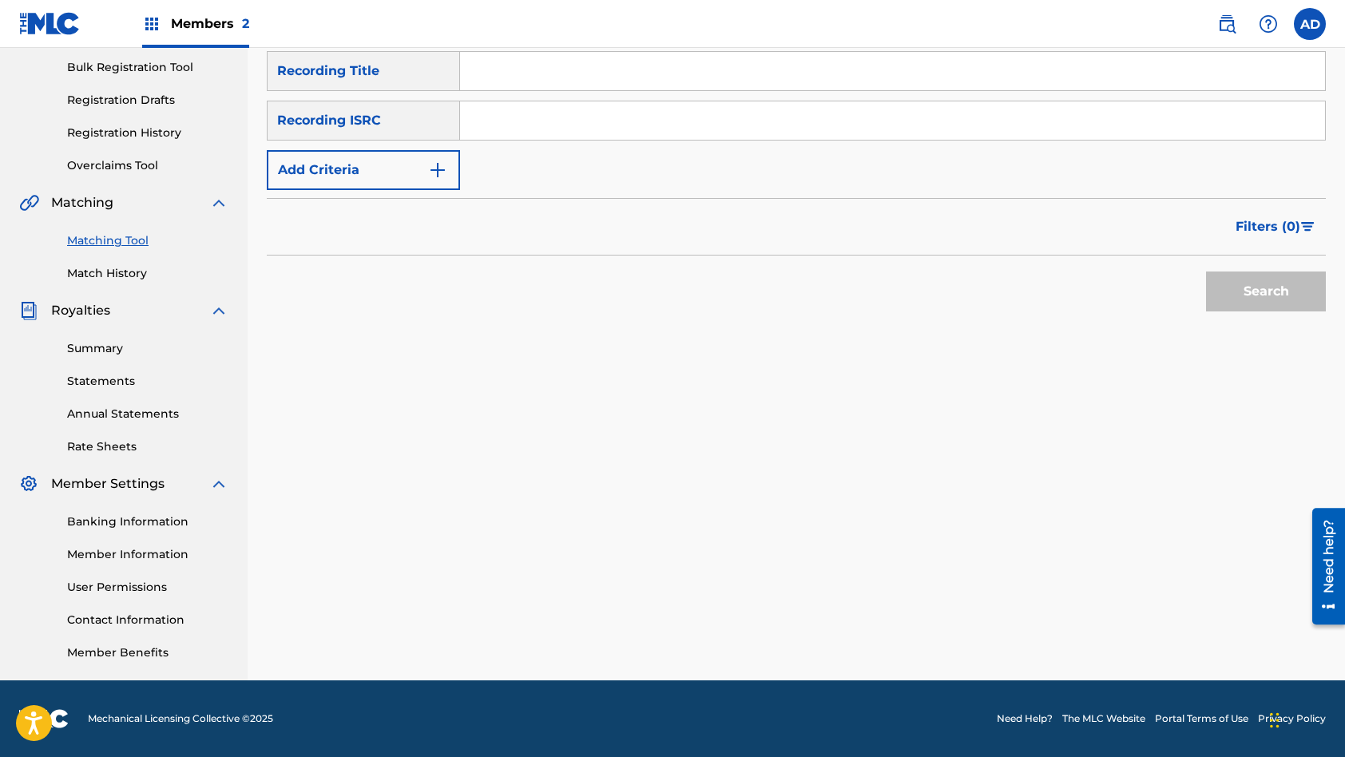
click at [538, 129] on input "Search Form" at bounding box center [892, 120] width 865 height 38
click at [617, 84] on input "Search Form" at bounding box center [892, 71] width 865 height 38
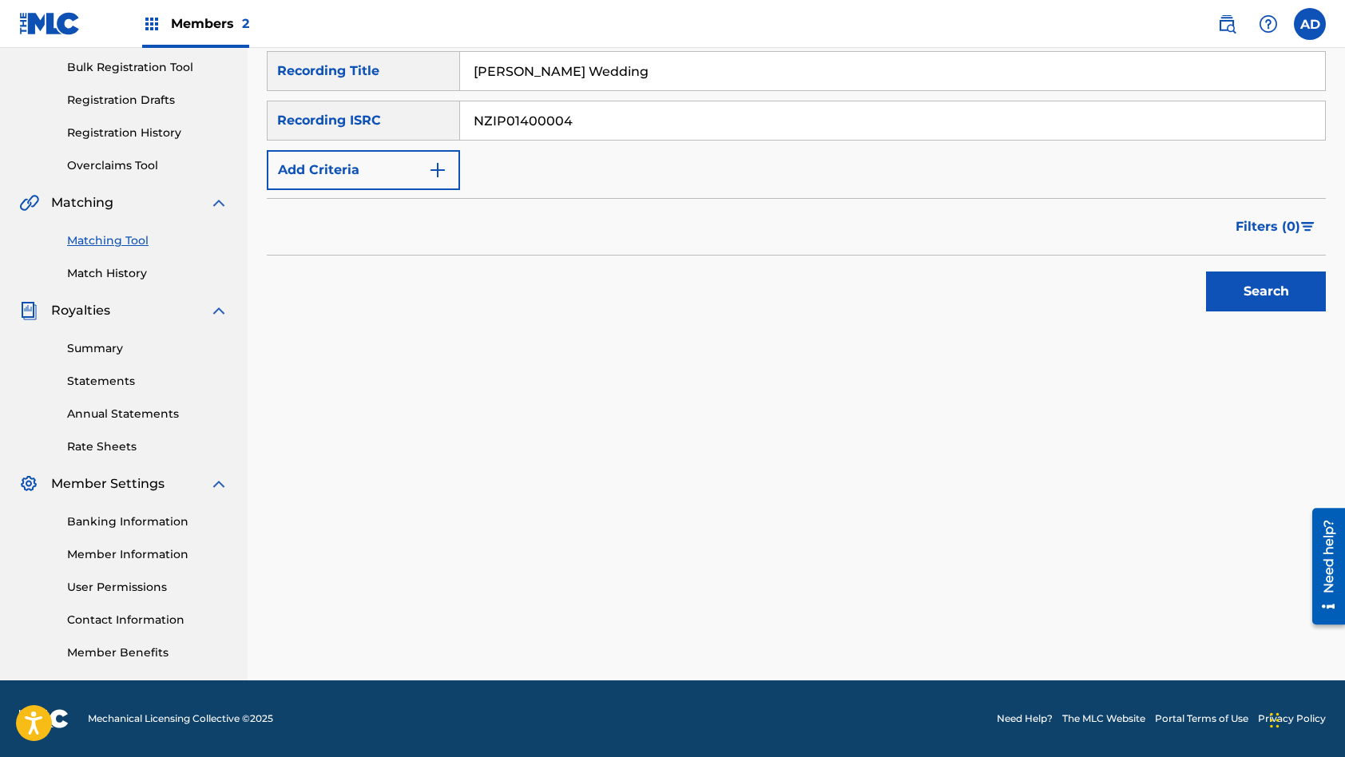
click at [1206, 272] on button "Search" at bounding box center [1266, 292] width 120 height 40
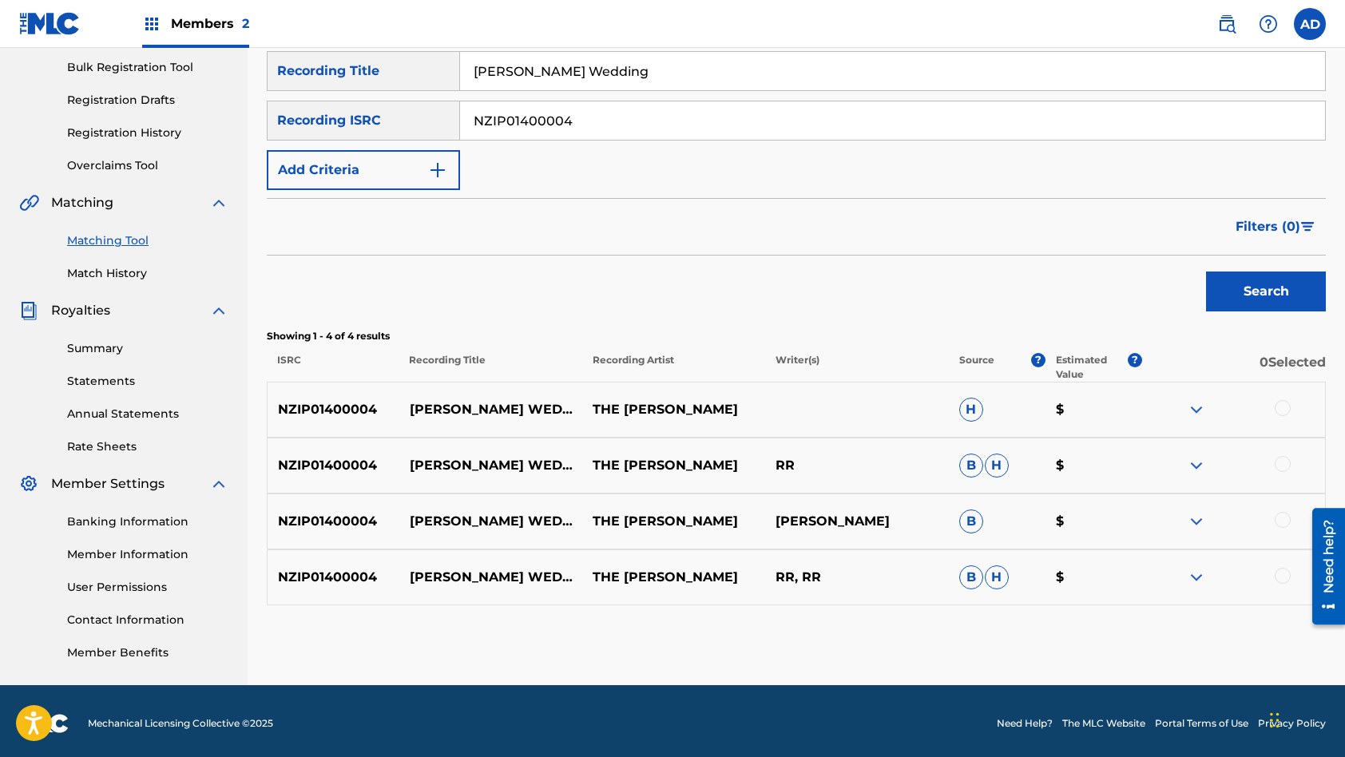
click at [1284, 403] on div at bounding box center [1283, 408] width 16 height 16
click at [1284, 470] on div at bounding box center [1283, 464] width 16 height 16
click at [1281, 517] on div at bounding box center [1283, 520] width 16 height 16
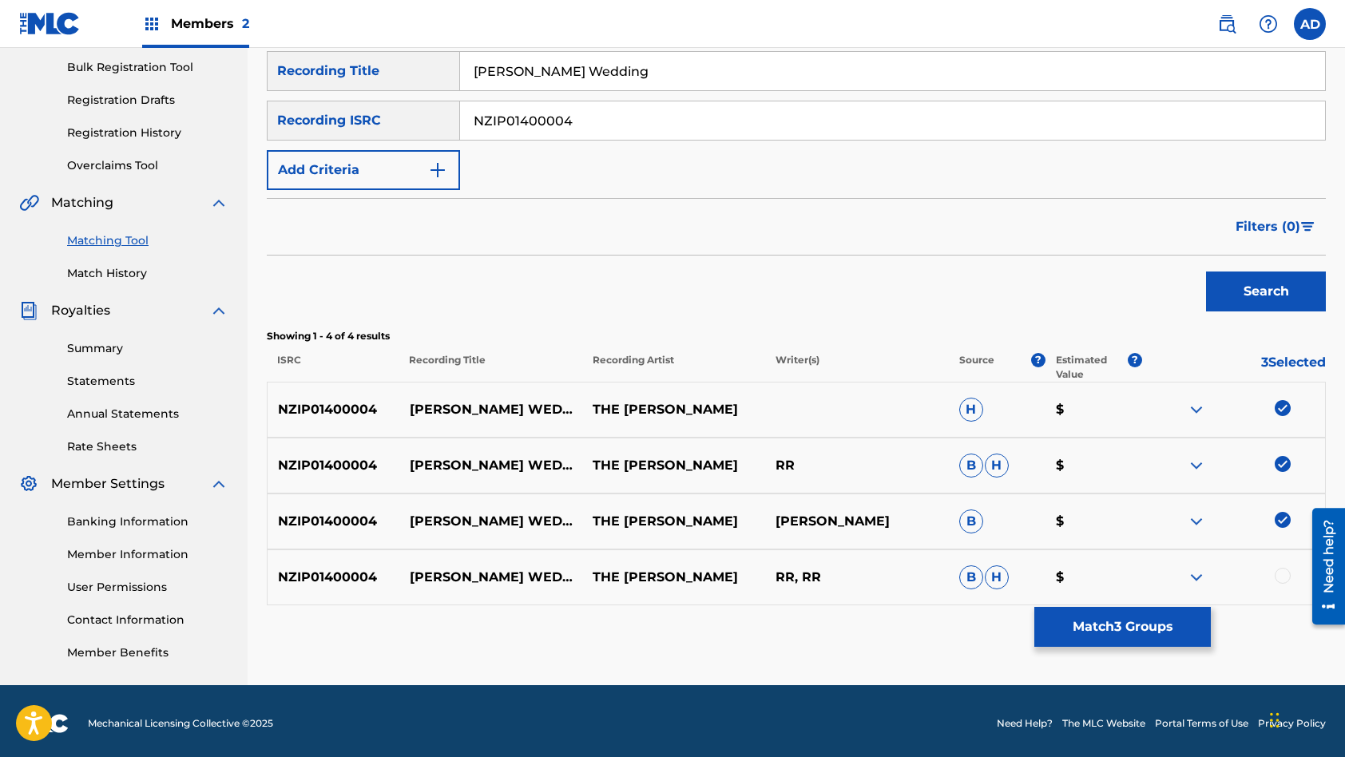
click at [1282, 569] on div at bounding box center [1283, 576] width 16 height 16
click at [1180, 617] on button "Match 4 Groups" at bounding box center [1122, 627] width 177 height 40
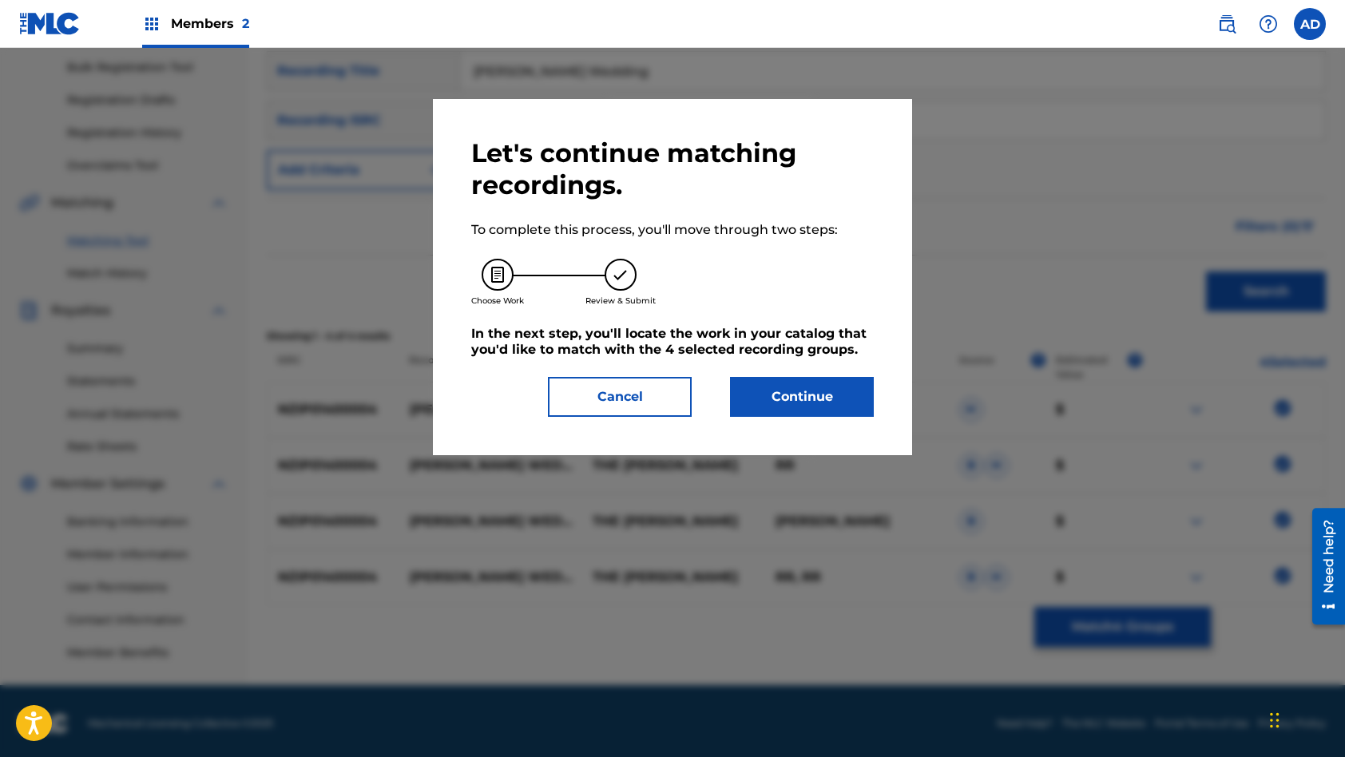
click at [856, 400] on button "Continue" at bounding box center [802, 397] width 144 height 40
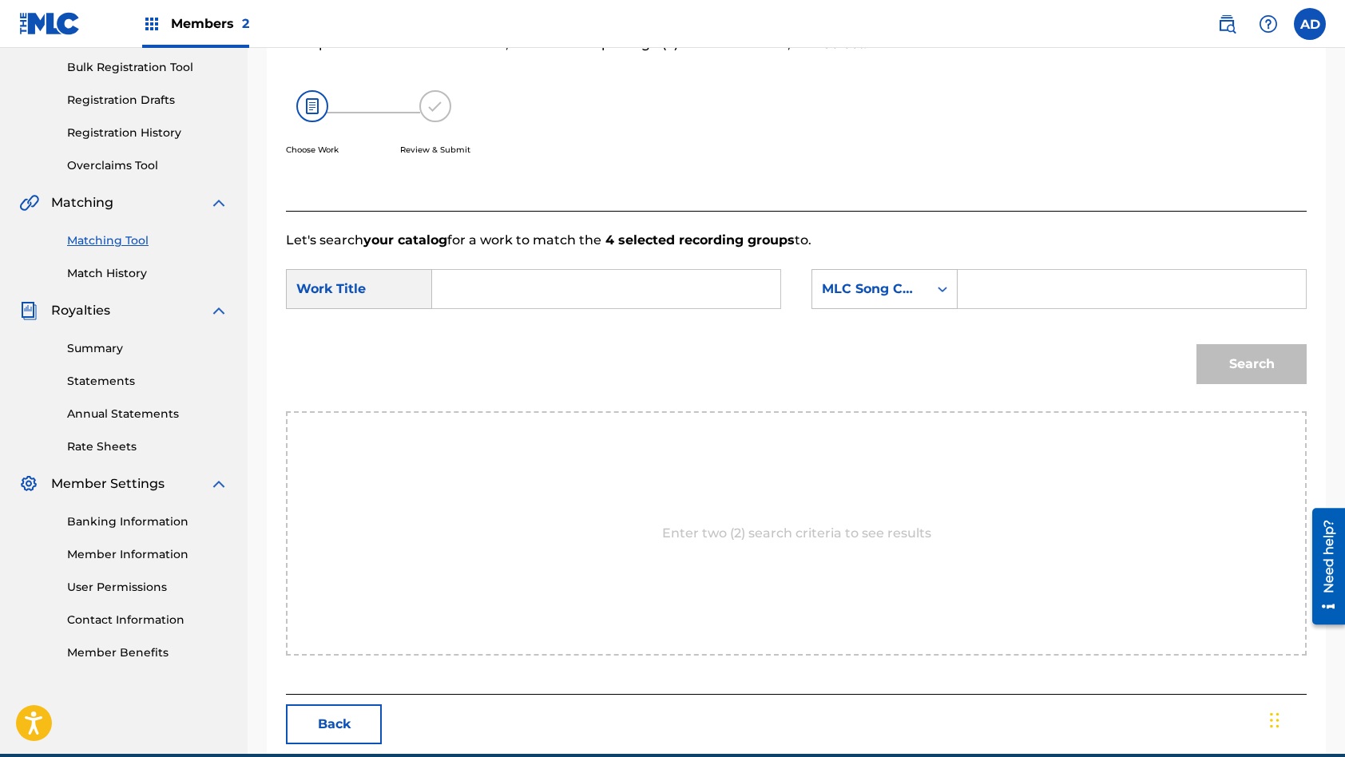
click at [638, 279] on input "Search Form" at bounding box center [606, 289] width 321 height 38
click at [1045, 302] on input "Search Form" at bounding box center [1131, 289] width 321 height 38
click at [1196, 344] on button "Search" at bounding box center [1251, 364] width 110 height 40
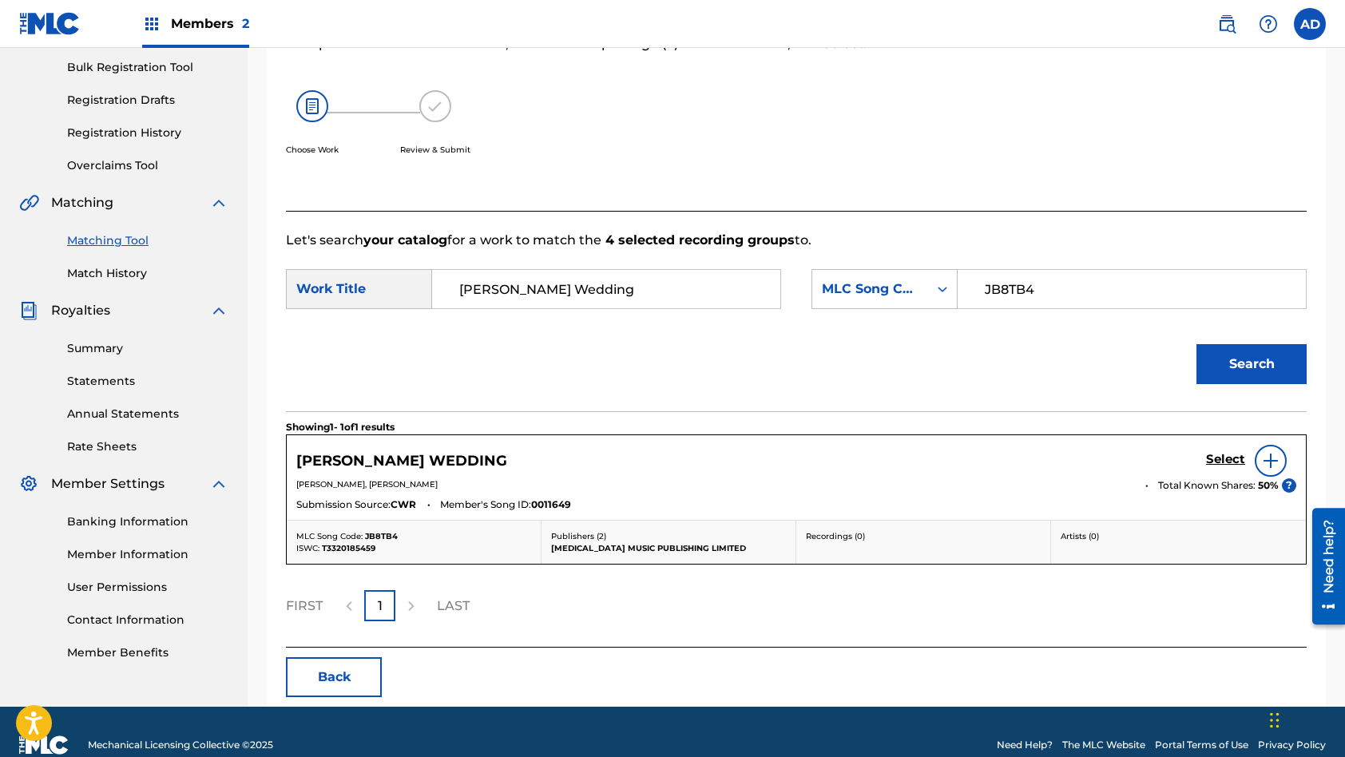
click at [1218, 459] on h5 "Select" at bounding box center [1225, 459] width 39 height 15
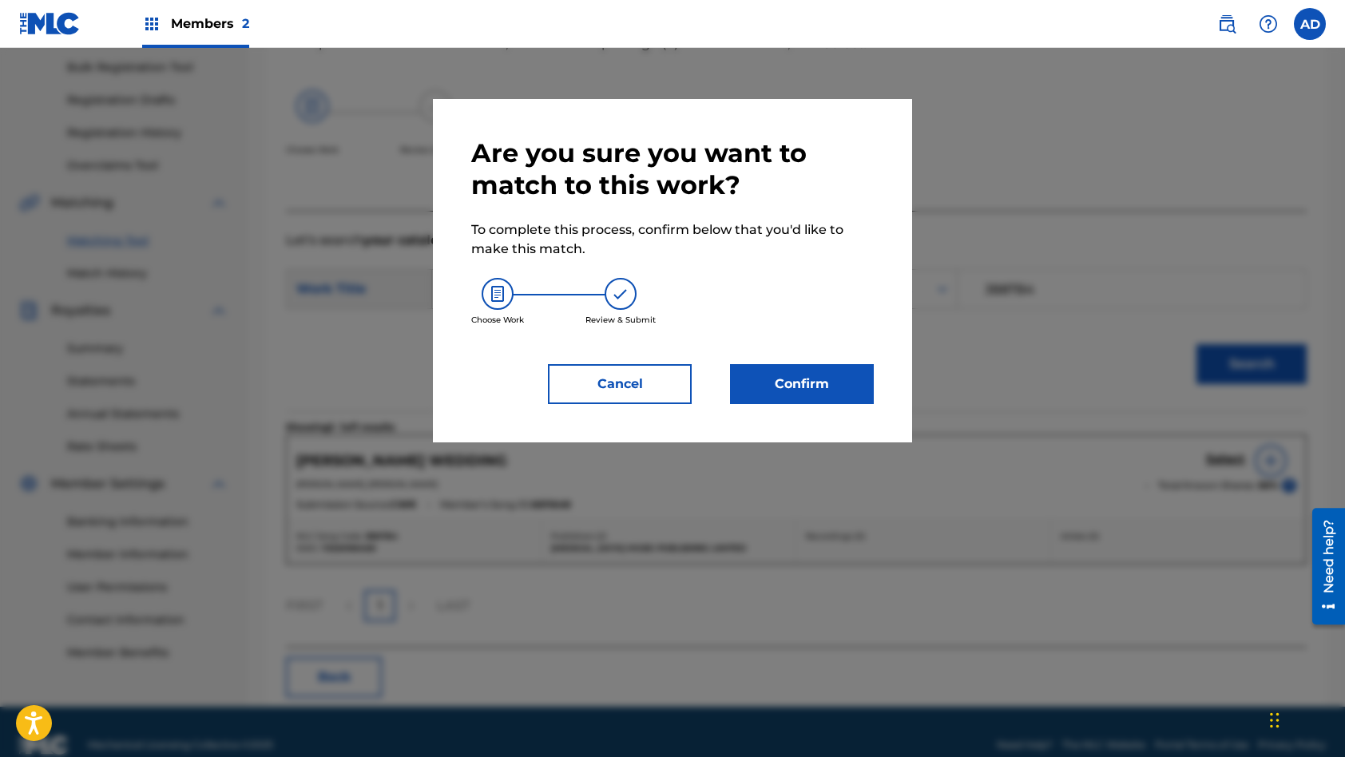
click at [827, 385] on button "Confirm" at bounding box center [802, 384] width 144 height 40
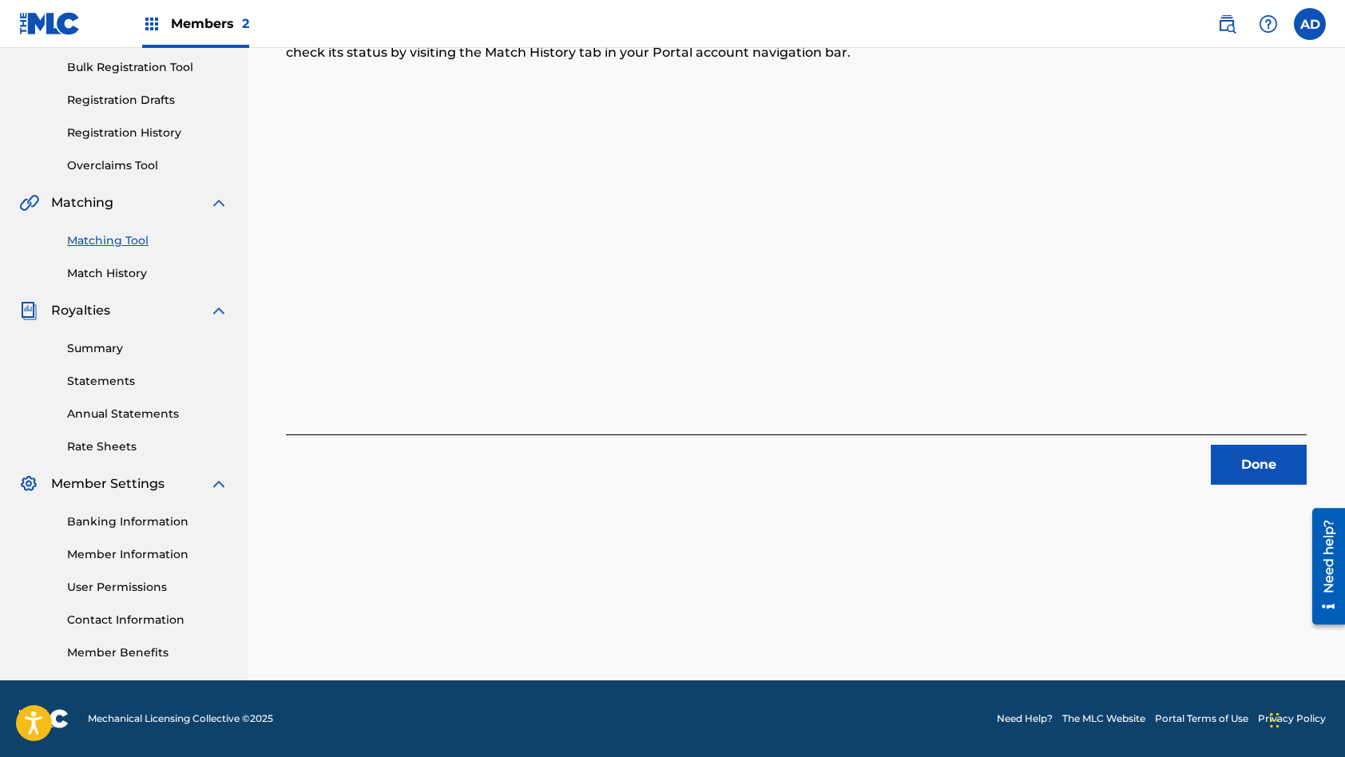
click at [1244, 477] on button "Done" at bounding box center [1259, 465] width 96 height 40
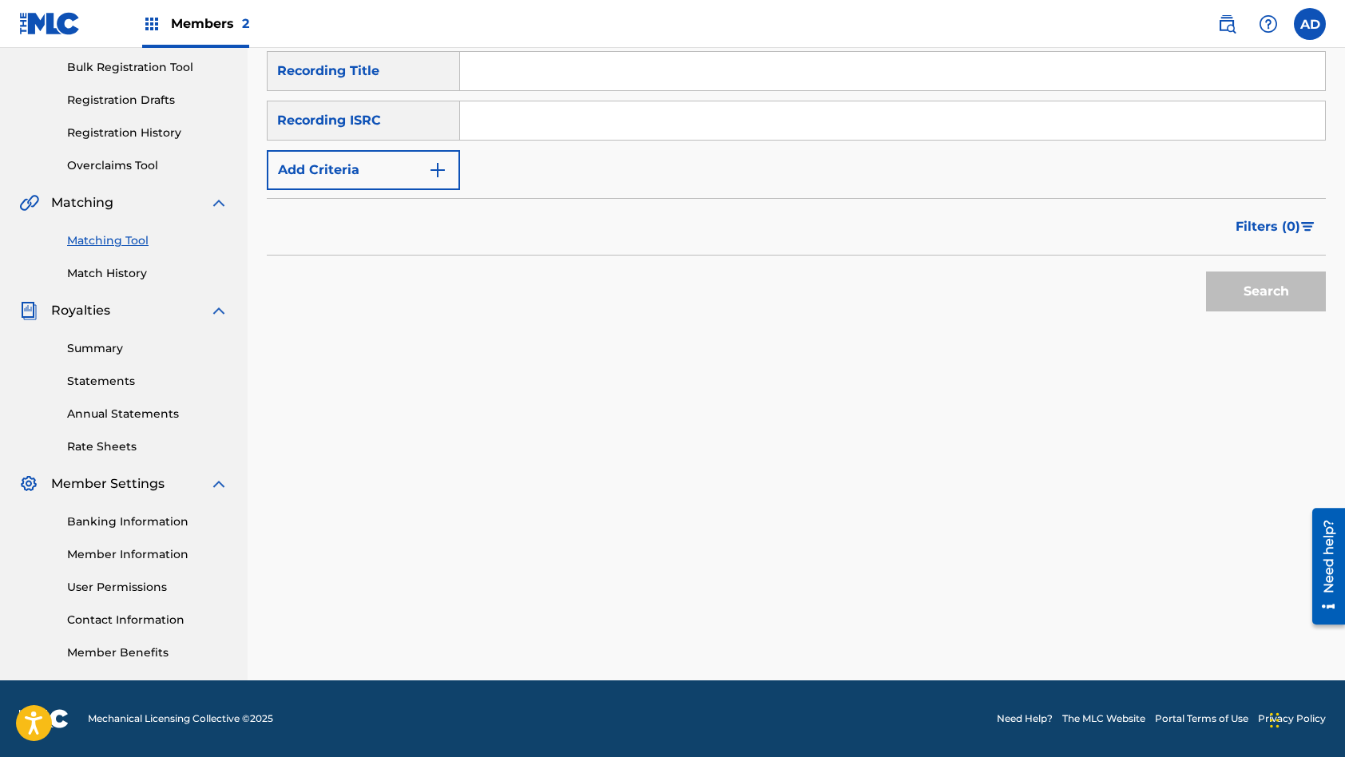
click at [599, 125] on input "Search Form" at bounding box center [892, 120] width 865 height 38
click at [651, 73] on input "Search Form" at bounding box center [892, 71] width 865 height 38
click at [1206, 272] on button "Search" at bounding box center [1266, 292] width 120 height 40
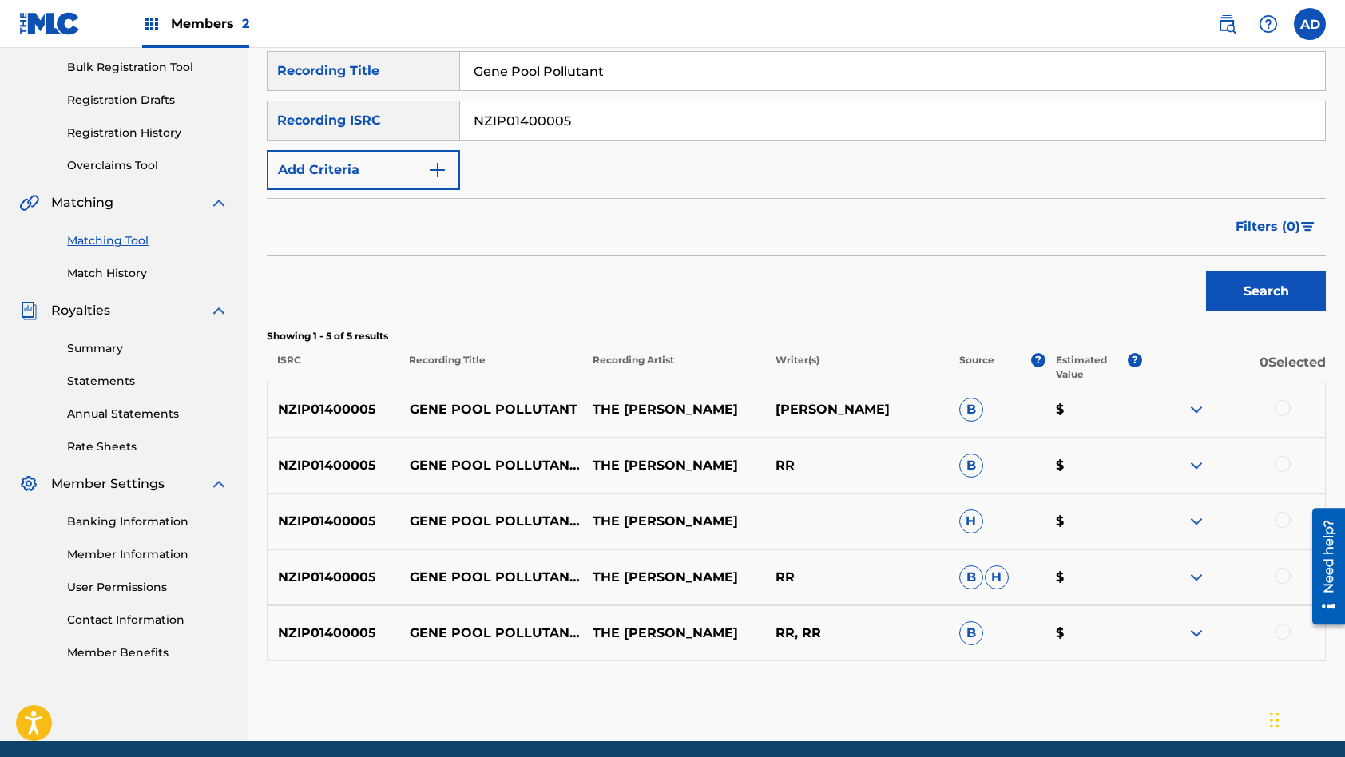
click at [1284, 403] on div at bounding box center [1283, 408] width 16 height 16
click at [1281, 469] on div at bounding box center [1283, 464] width 16 height 16
click at [1280, 521] on div at bounding box center [1283, 520] width 16 height 16
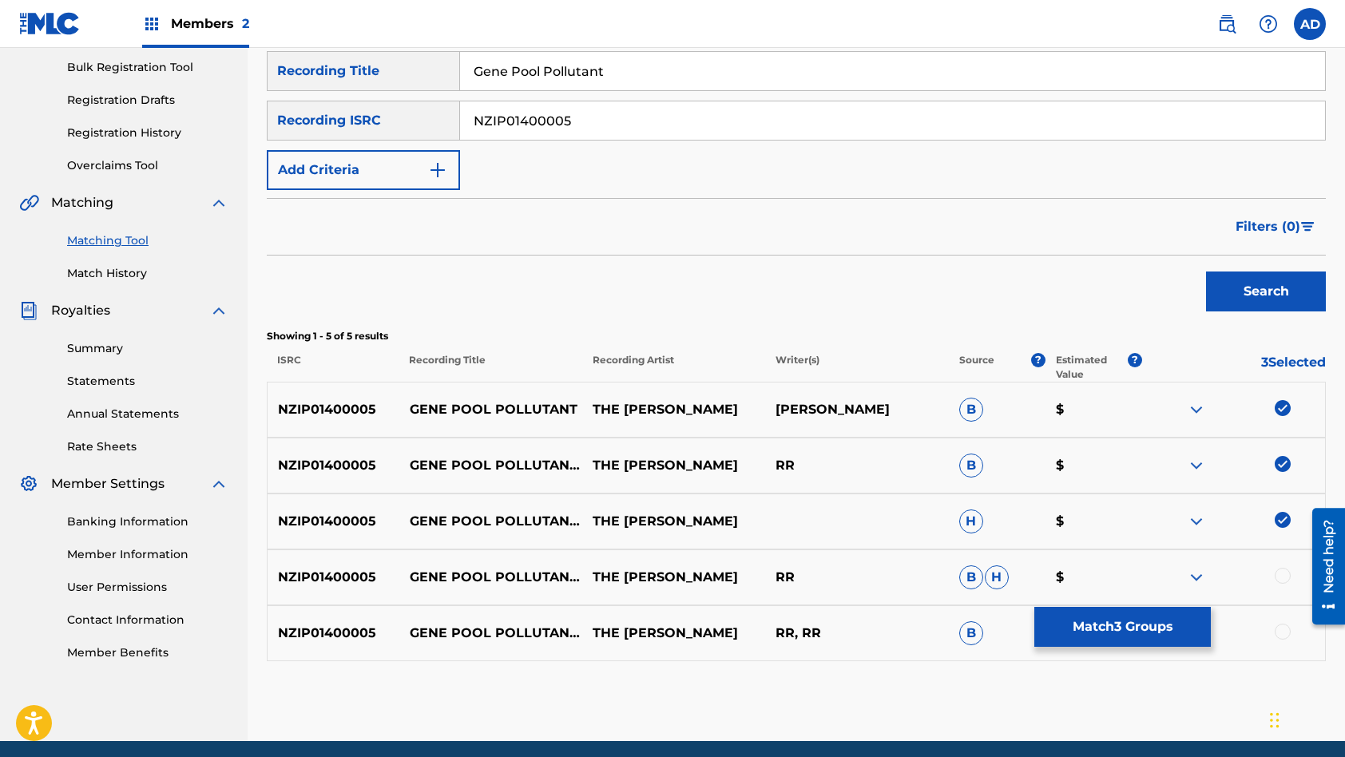
click at [1280, 574] on div at bounding box center [1283, 576] width 16 height 16
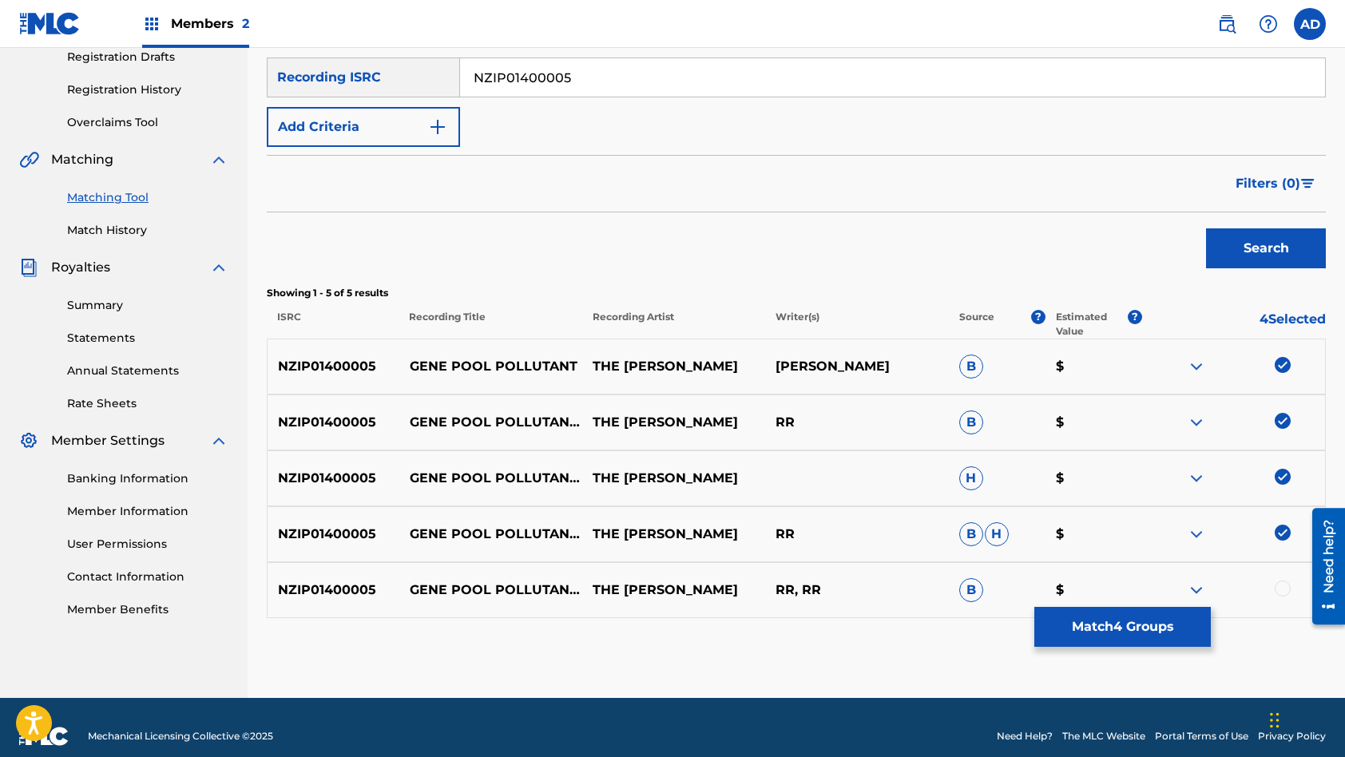
scroll to position [294, 0]
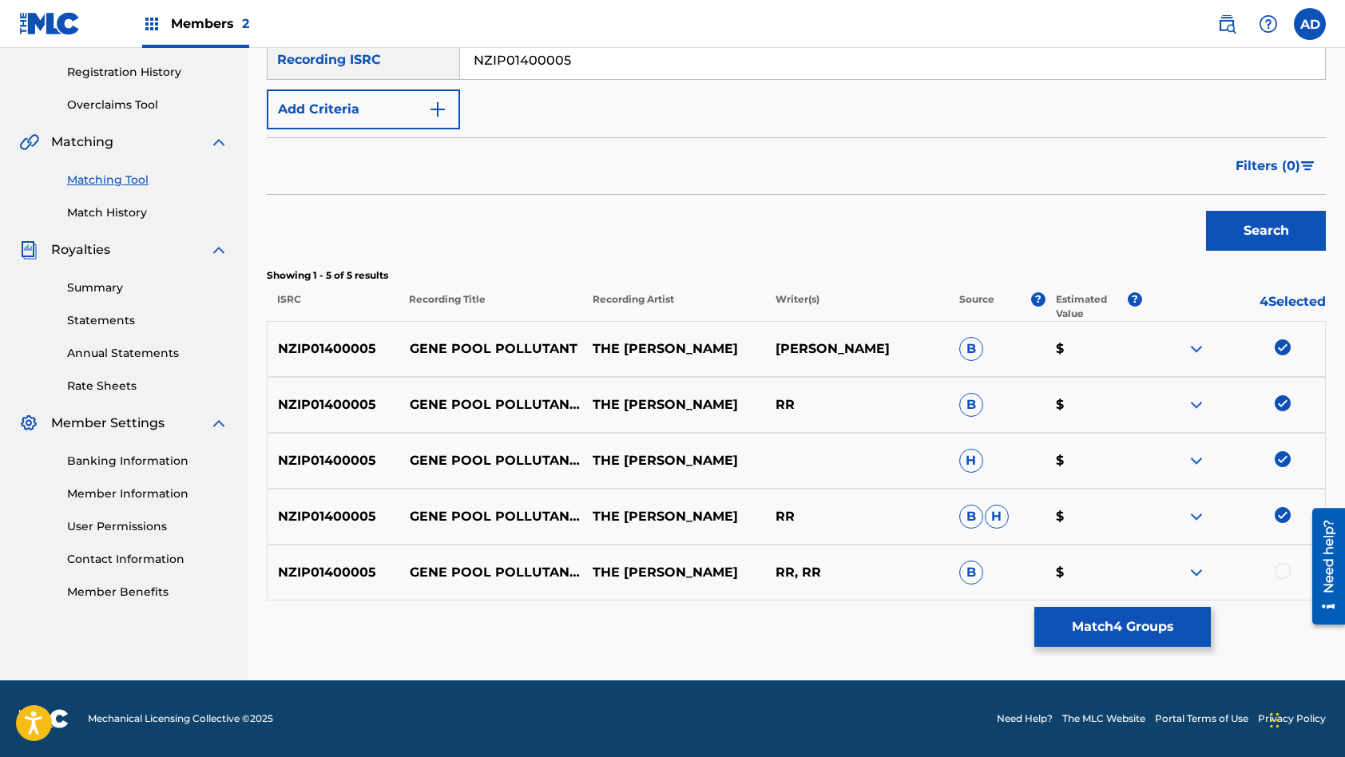
click at [1283, 575] on div at bounding box center [1283, 571] width 16 height 16
click at [1096, 626] on button "Match 5 Groups" at bounding box center [1122, 627] width 177 height 40
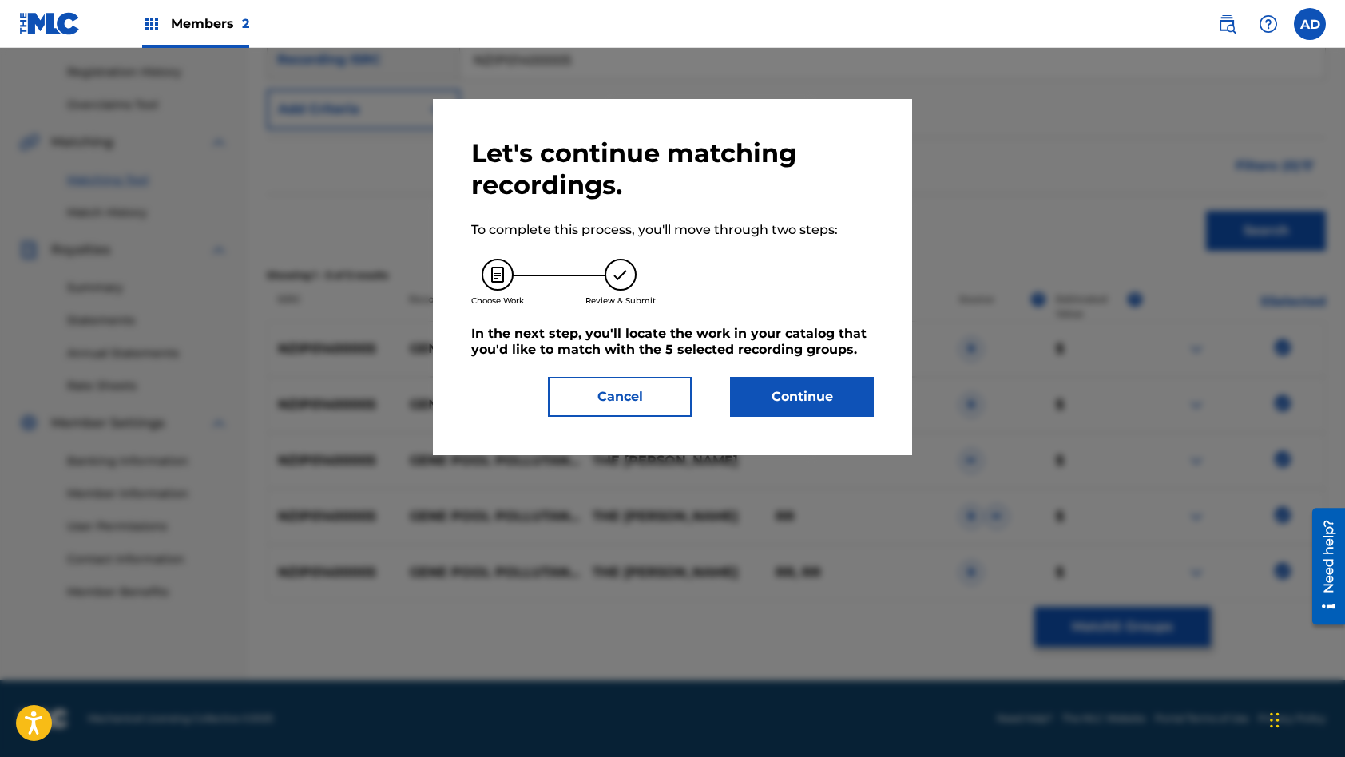
click at [825, 399] on button "Continue" at bounding box center [802, 397] width 144 height 40
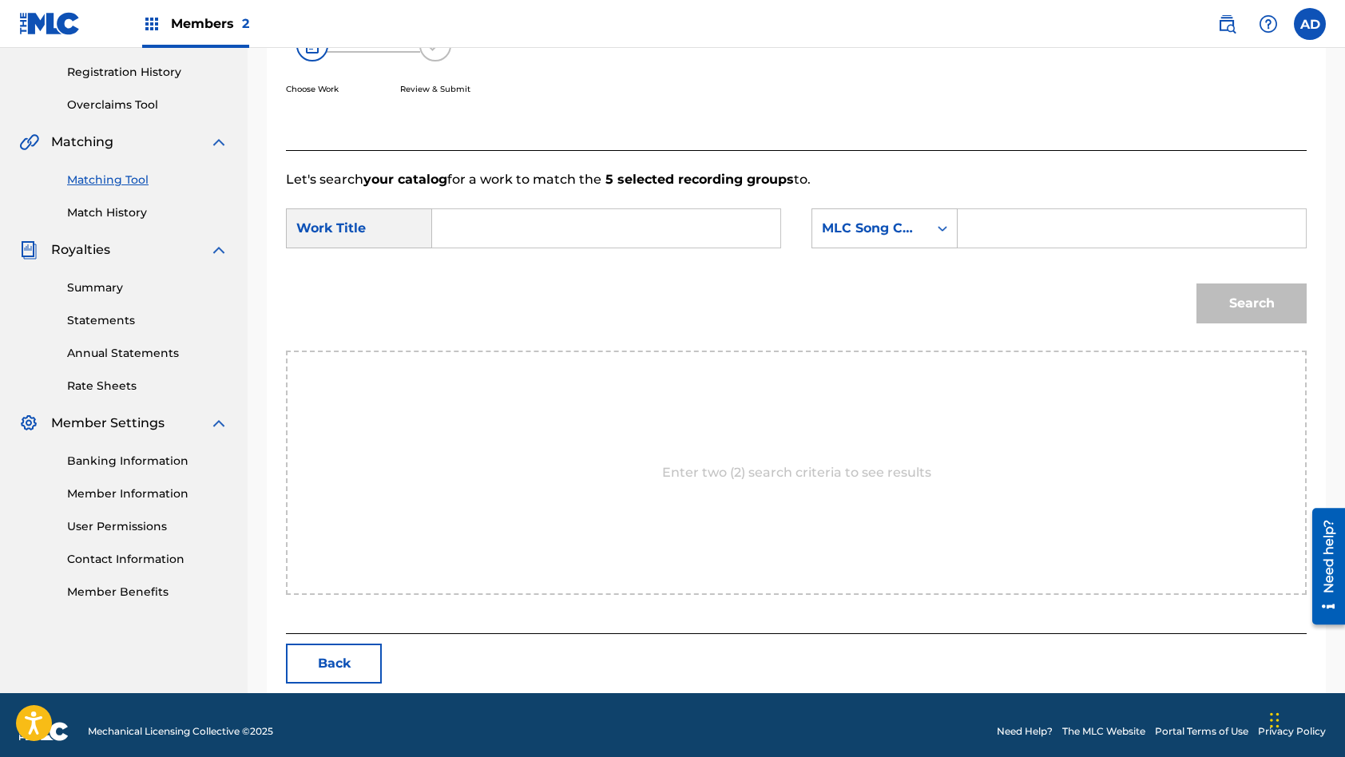
click at [617, 250] on div "SearchWithCriteriafbca0cf3-3df1-4f06-b3d1-1ca178507354 Work Title SearchWithCri…" at bounding box center [796, 233] width 1021 height 50
click at [617, 231] on input "Search Form" at bounding box center [606, 228] width 321 height 38
click at [1002, 231] on input "Search Form" at bounding box center [1131, 228] width 321 height 38
click at [1196, 284] on button "Search" at bounding box center [1251, 304] width 110 height 40
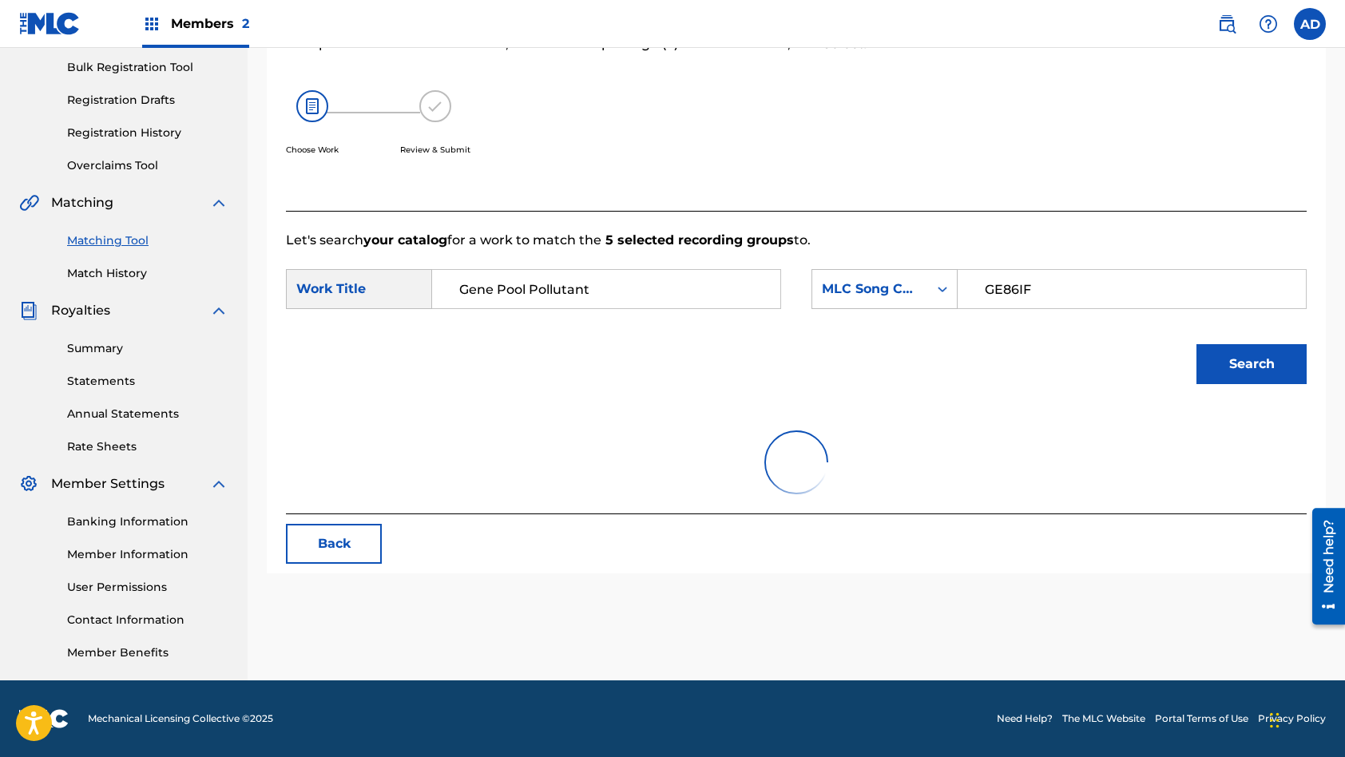
scroll to position [260, 0]
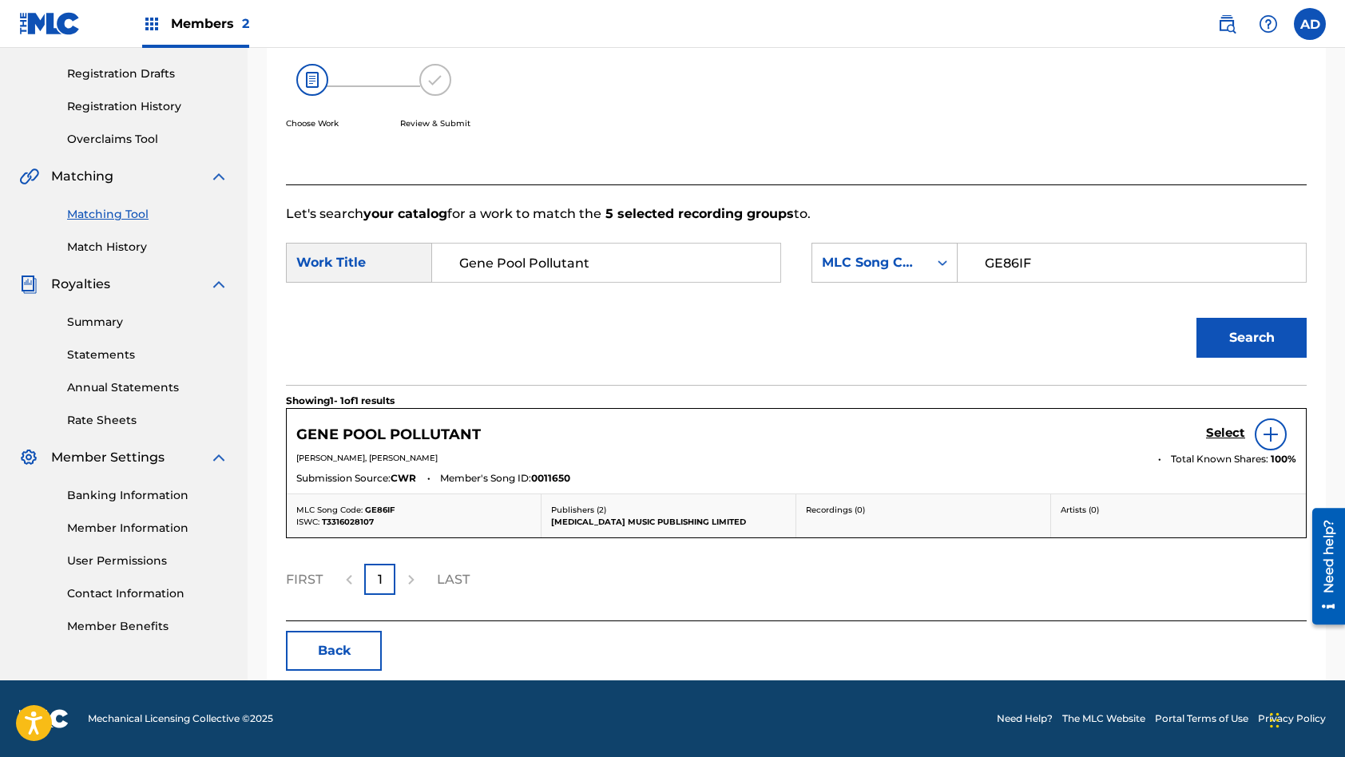
click at [1233, 428] on h5 "Select" at bounding box center [1225, 433] width 39 height 15
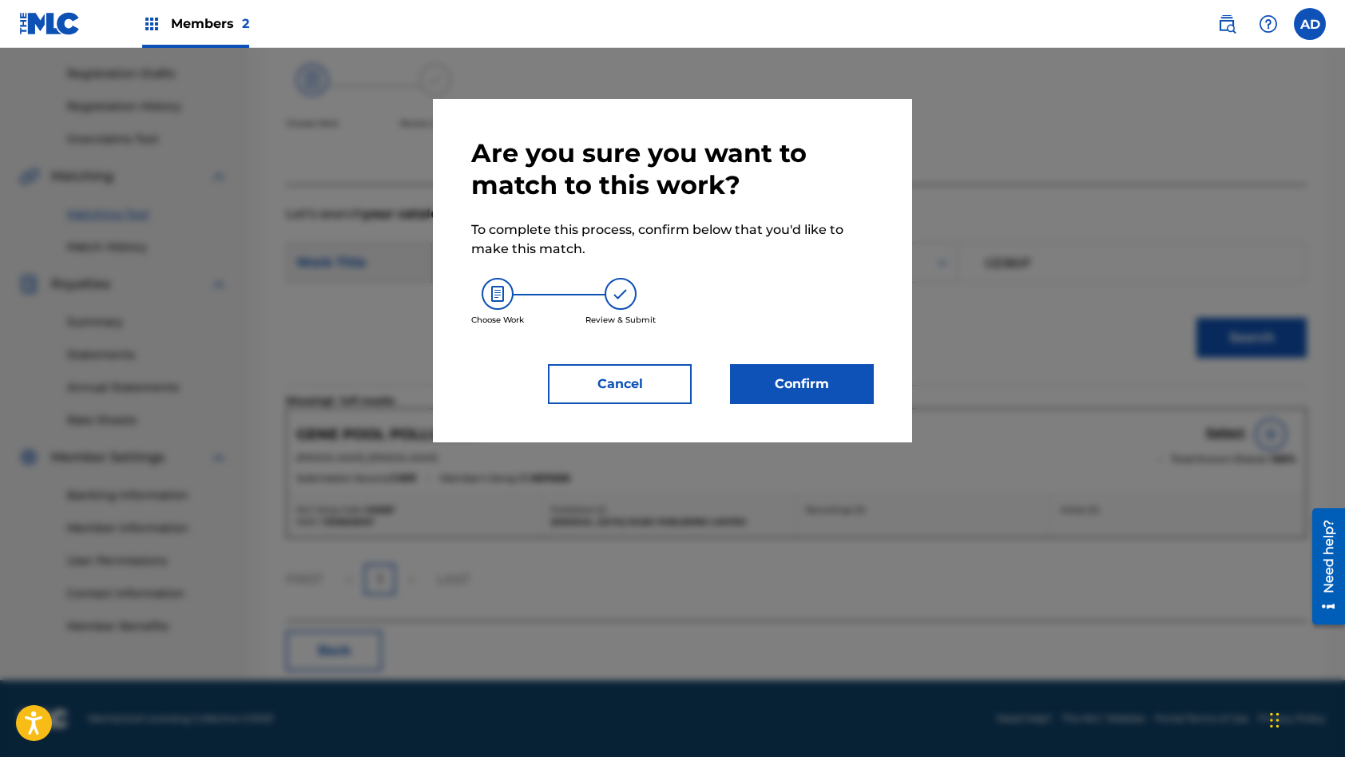
click at [803, 401] on button "Confirm" at bounding box center [802, 384] width 144 height 40
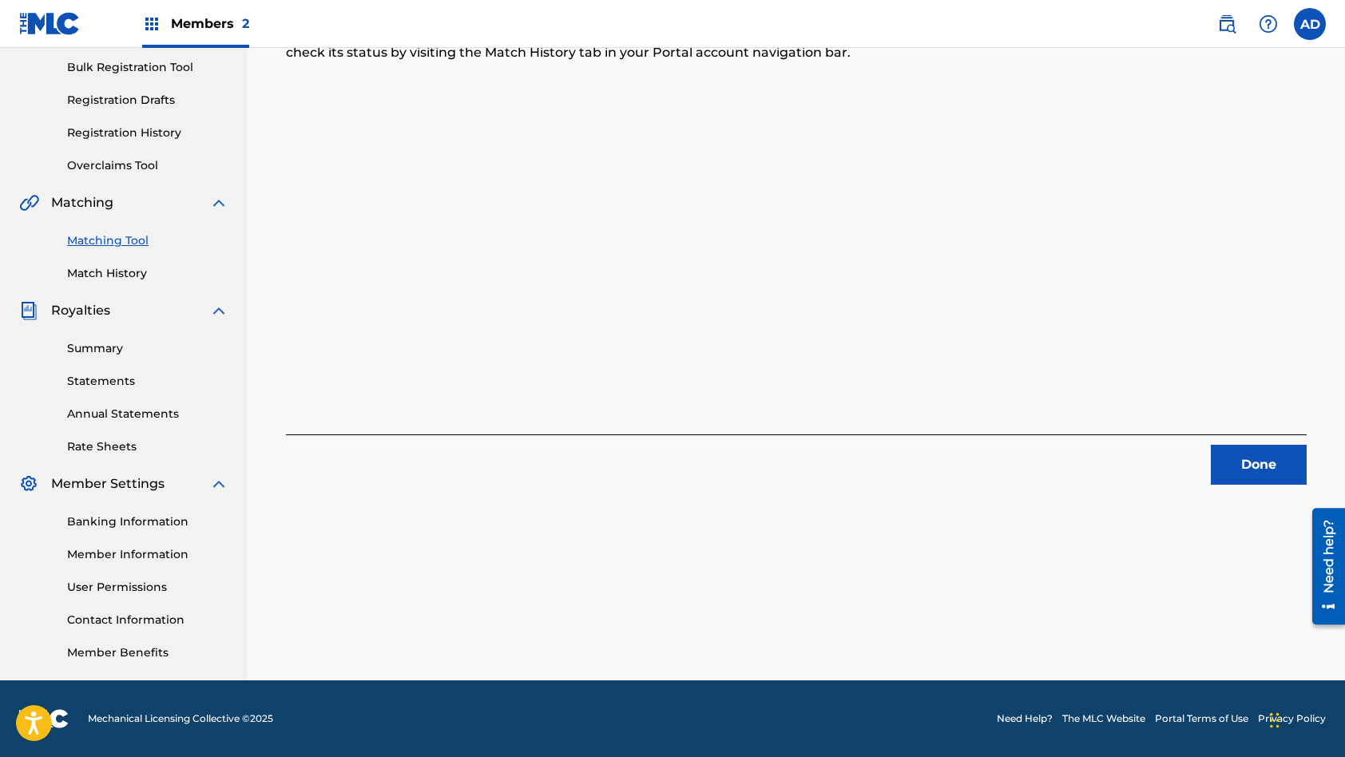
click at [1243, 466] on button "Done" at bounding box center [1259, 465] width 96 height 40
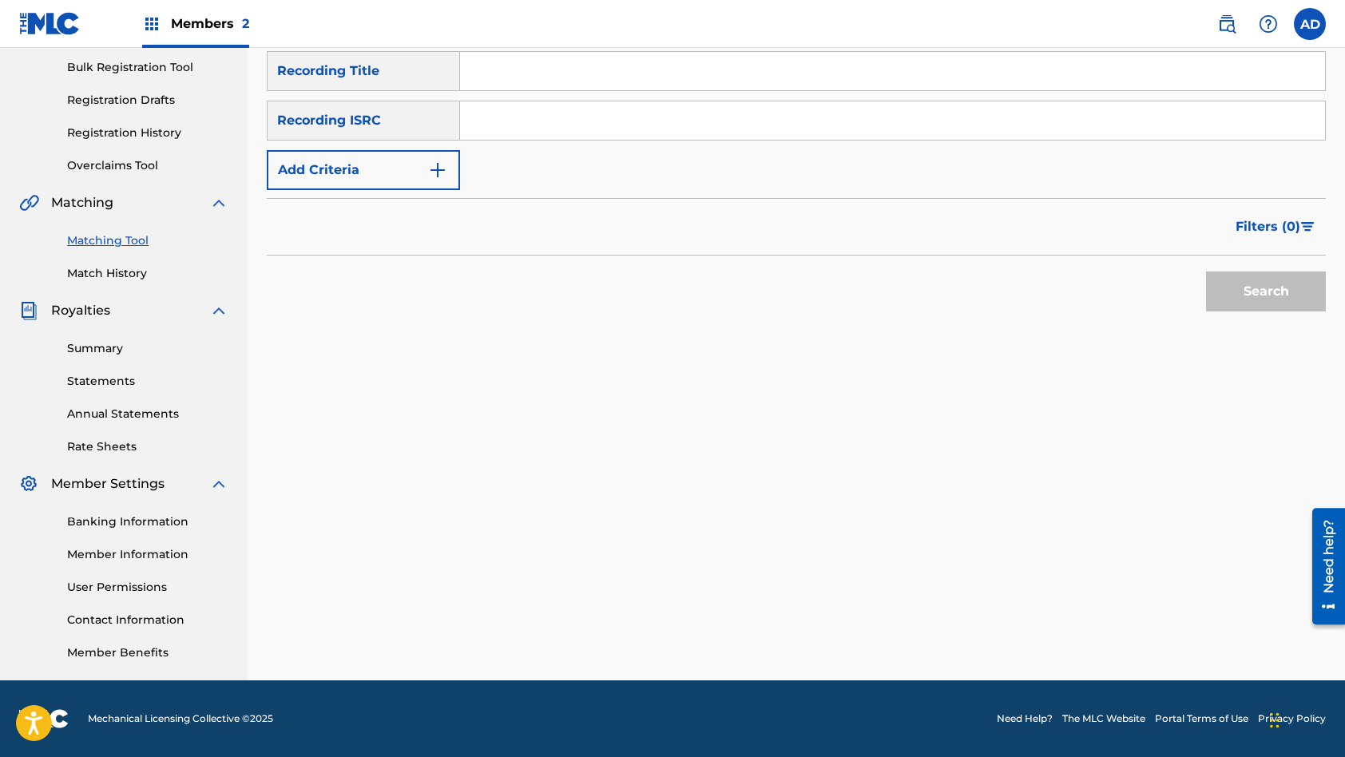
click at [609, 119] on input "Search Form" at bounding box center [892, 120] width 865 height 38
click at [565, 73] on input "Search Form" at bounding box center [892, 71] width 865 height 38
click at [1206, 272] on button "Search" at bounding box center [1266, 292] width 120 height 40
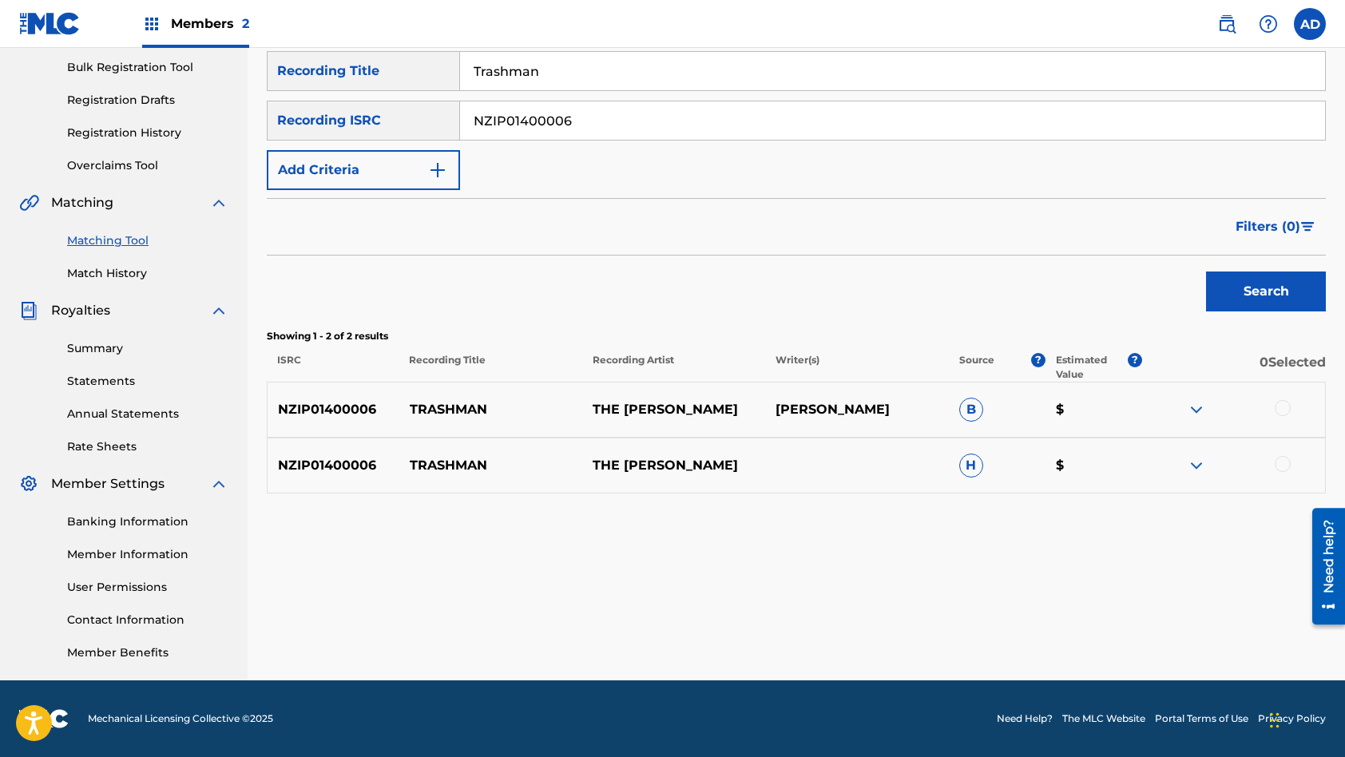
click at [1286, 409] on div at bounding box center [1283, 408] width 16 height 16
click at [1286, 464] on div at bounding box center [1283, 464] width 16 height 16
click at [1149, 621] on button "Match 2 Groups" at bounding box center [1122, 627] width 177 height 40
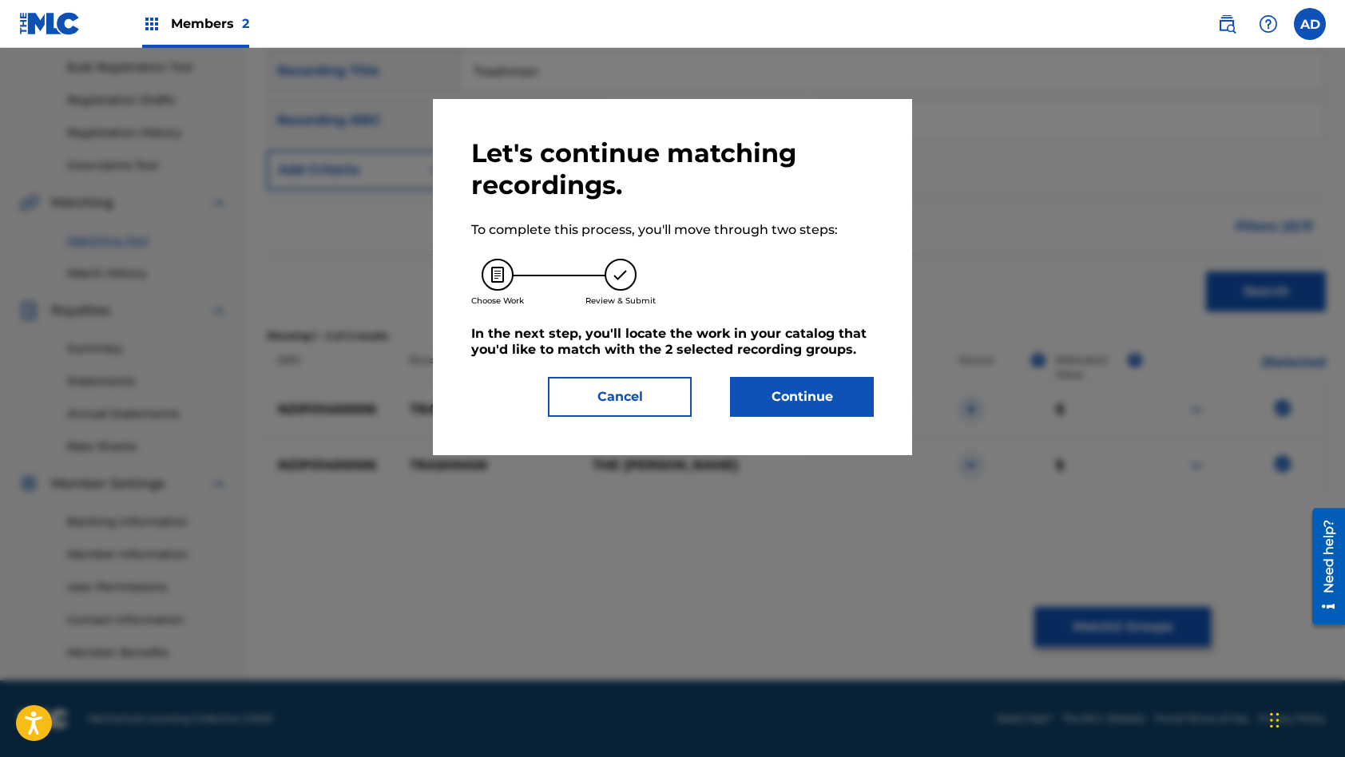
click at [750, 403] on button "Continue" at bounding box center [802, 397] width 144 height 40
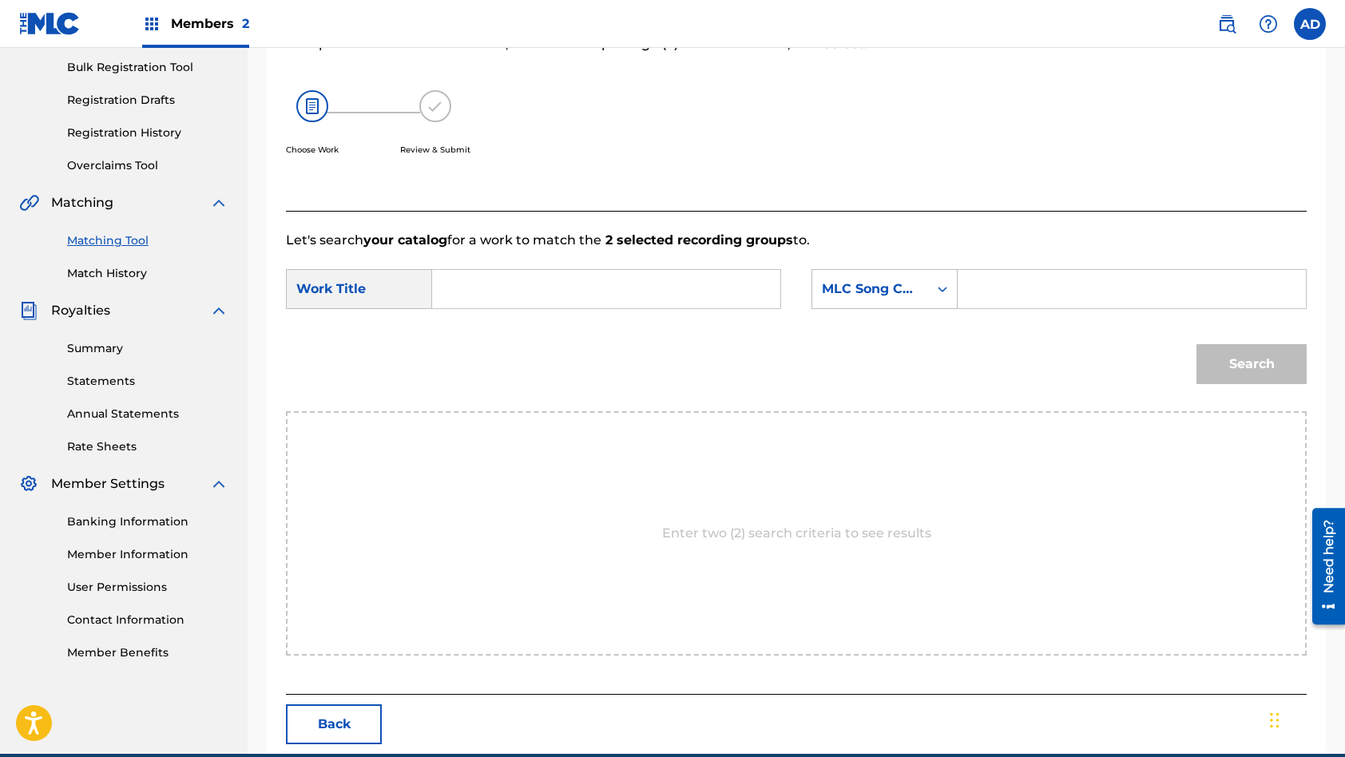
click at [586, 283] on input "Search Form" at bounding box center [606, 289] width 321 height 38
click at [1037, 284] on input "Search Form" at bounding box center [1131, 289] width 321 height 38
click at [1196, 344] on button "Search" at bounding box center [1251, 364] width 110 height 40
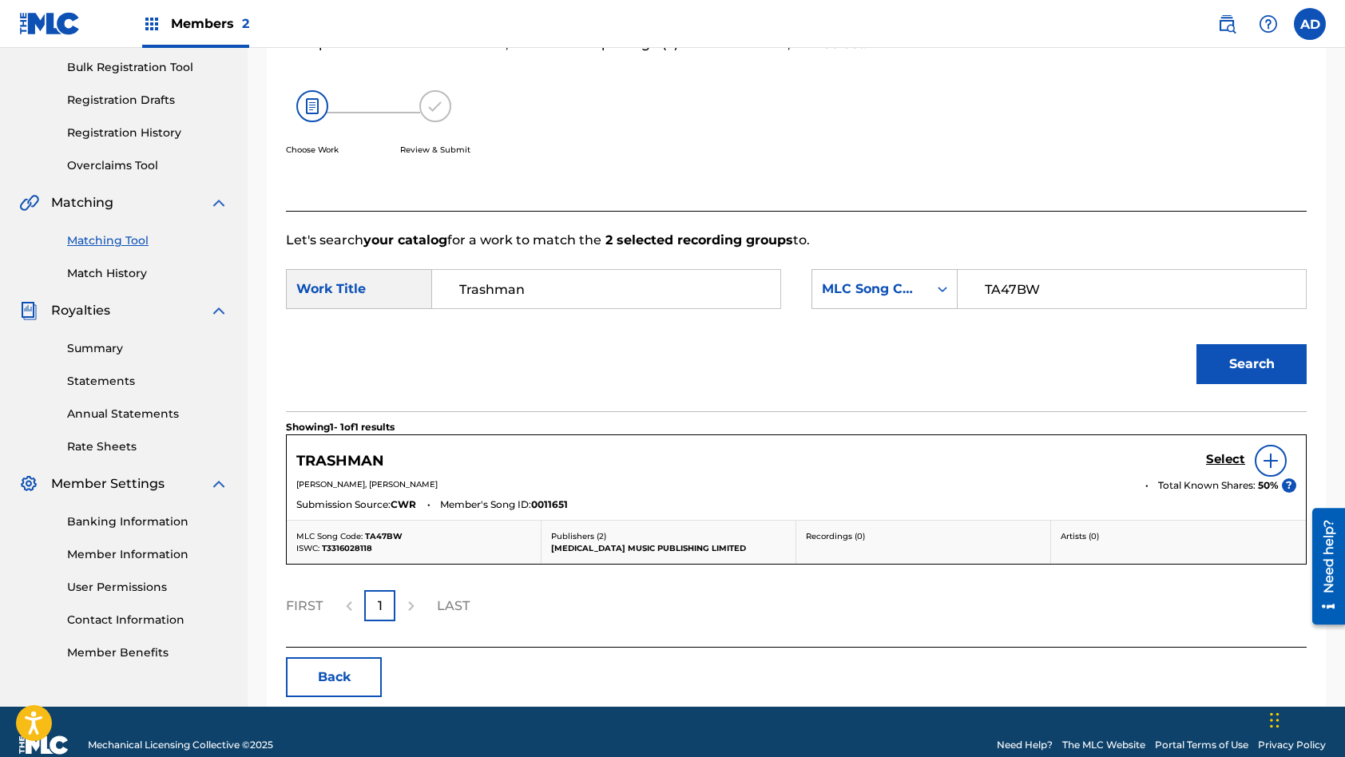
click at [1229, 454] on h5 "Select" at bounding box center [1225, 459] width 39 height 15
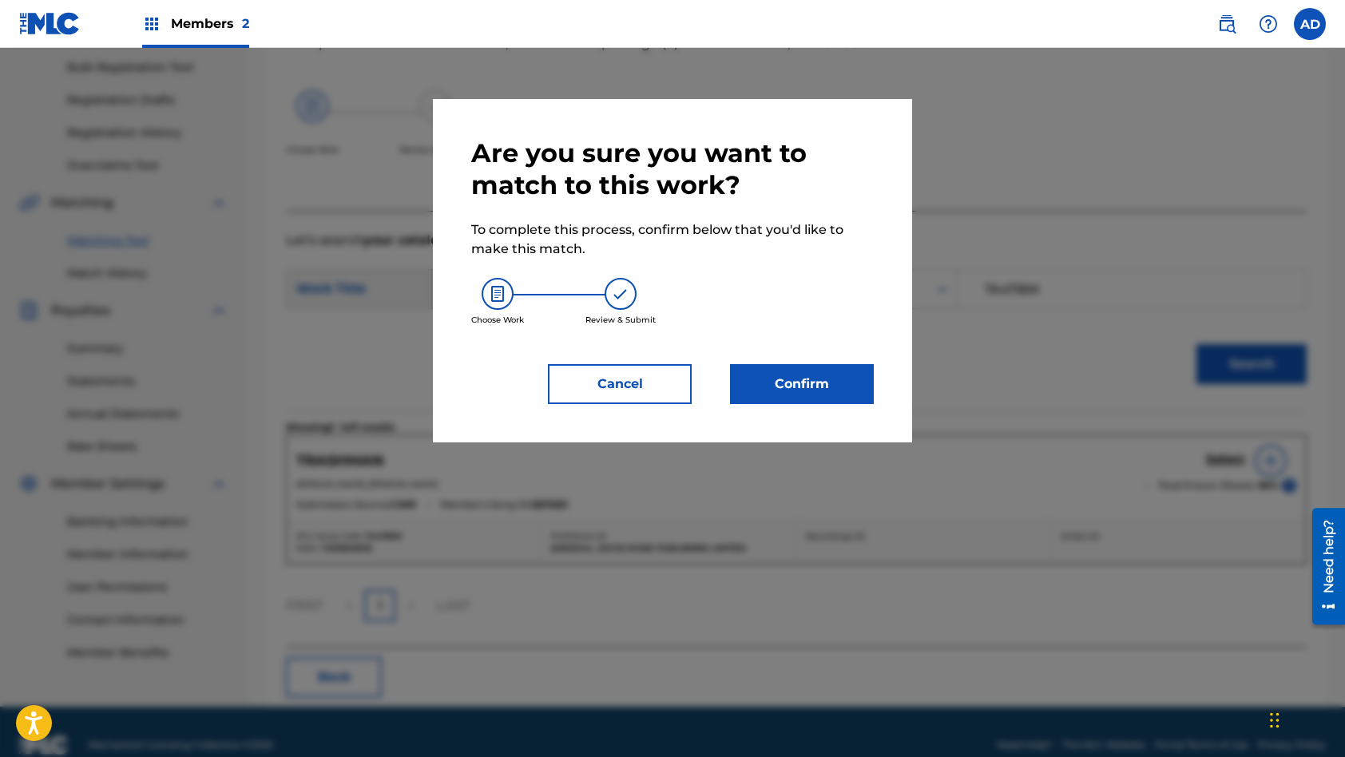
click at [815, 390] on button "Confirm" at bounding box center [802, 384] width 144 height 40
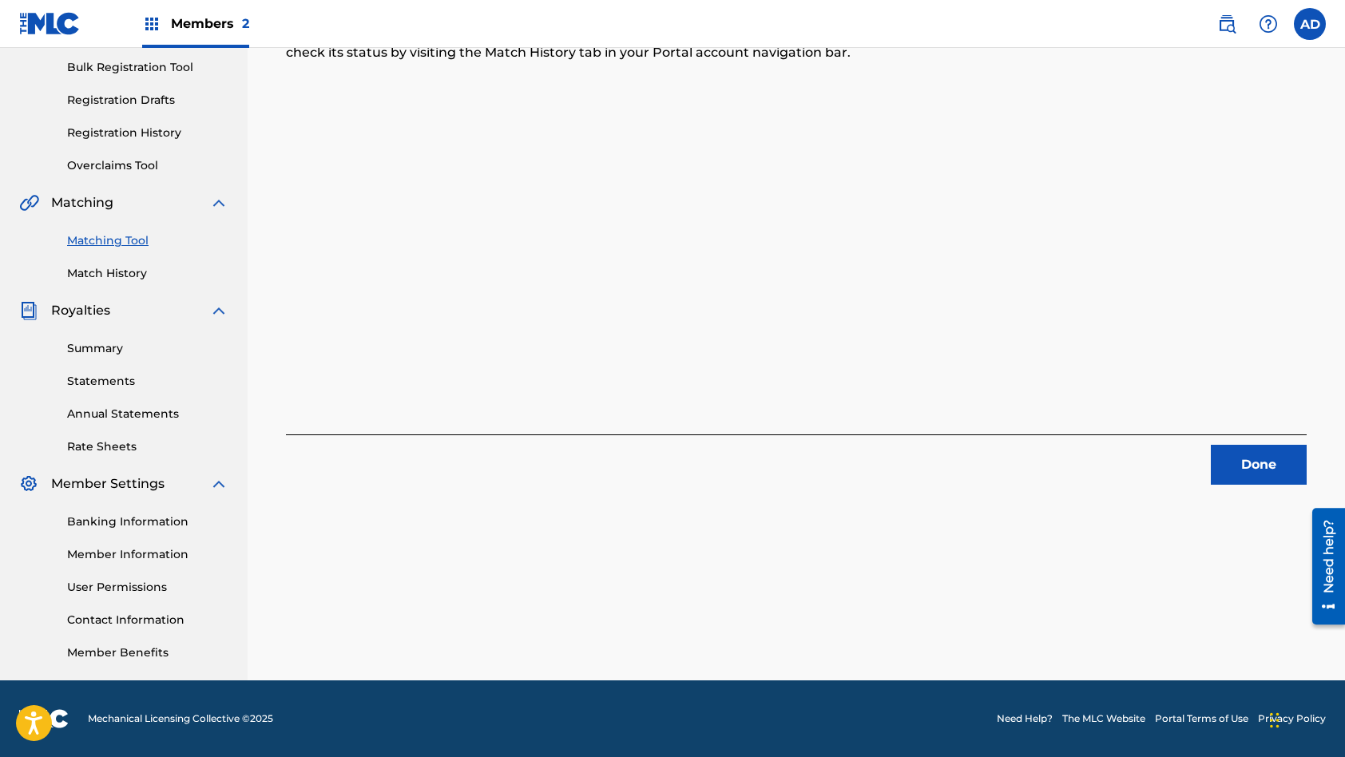
click at [1250, 474] on button "Done" at bounding box center [1259, 465] width 96 height 40
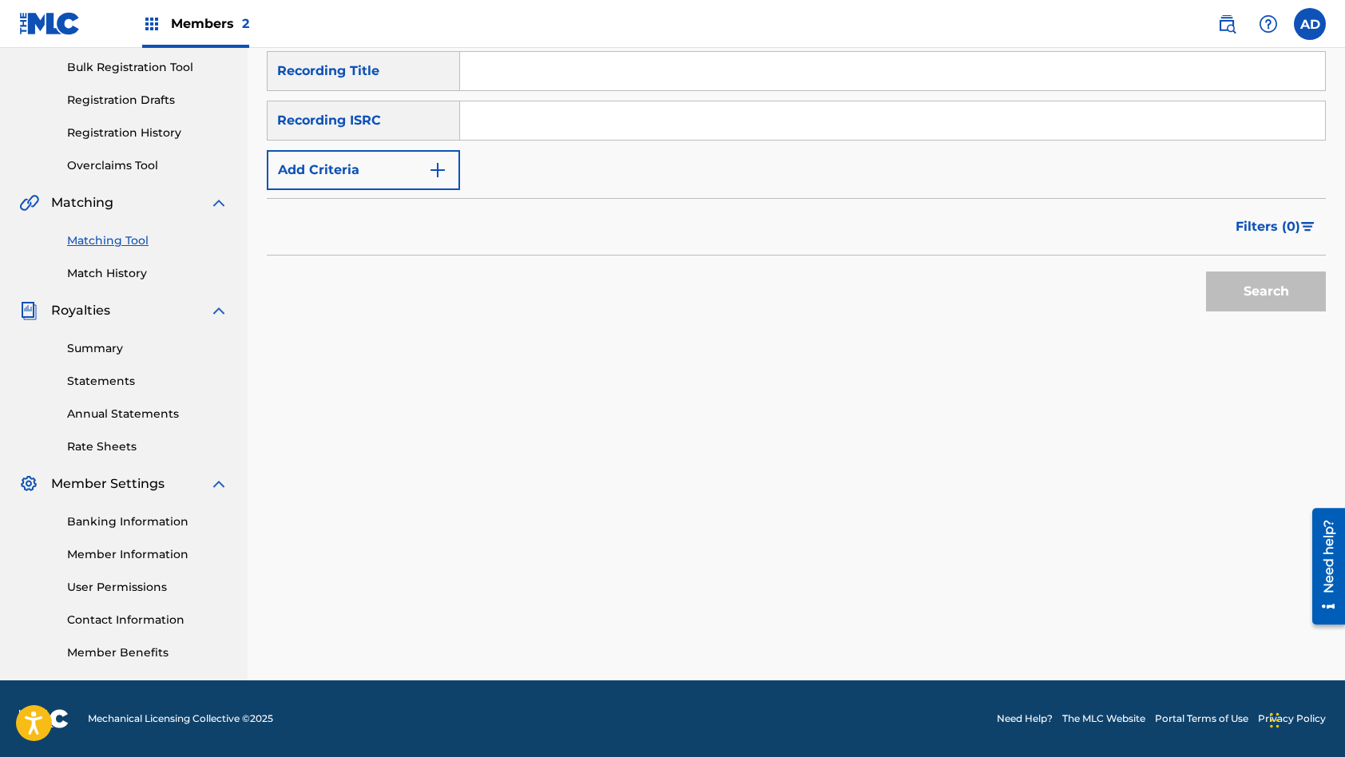
click at [629, 121] on input "Search Form" at bounding box center [892, 120] width 865 height 38
click at [613, 79] on input "Search Form" at bounding box center [892, 71] width 865 height 38
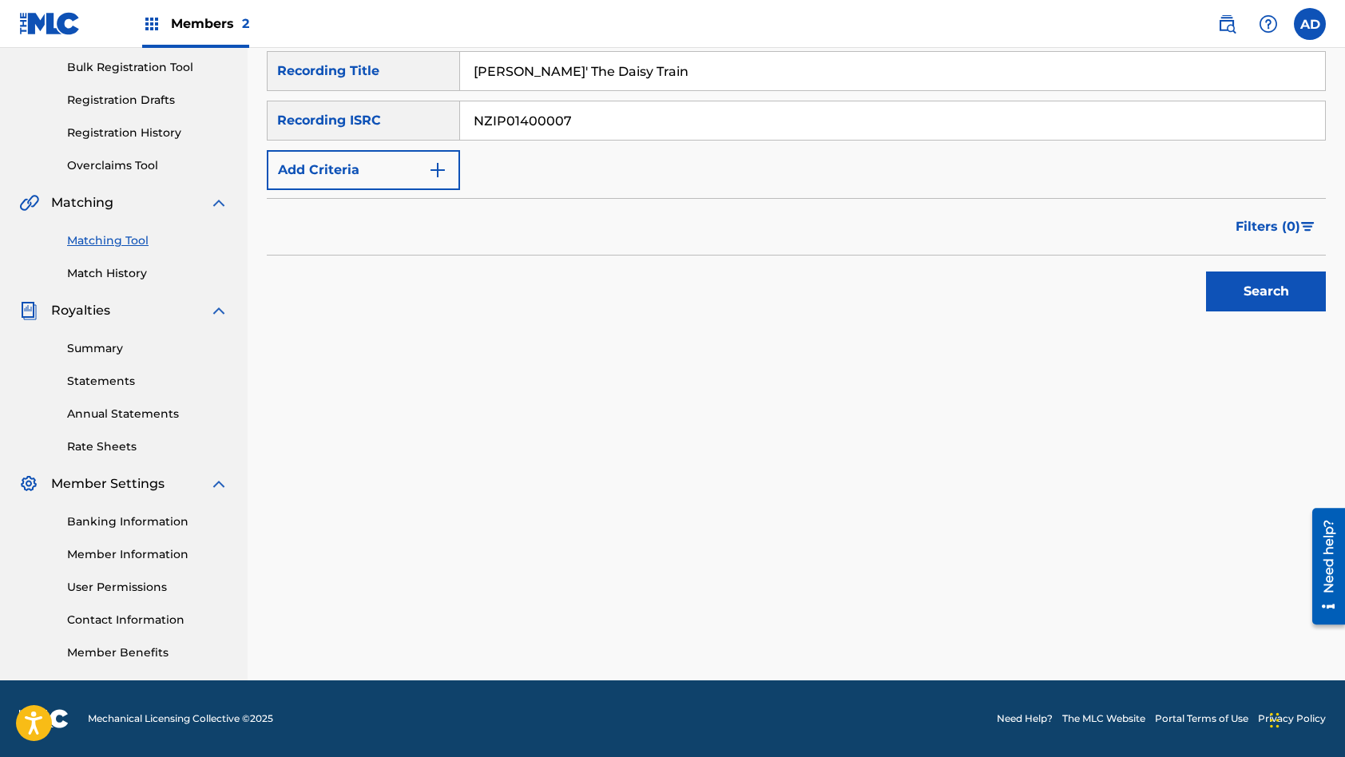
click at [1206, 272] on button "Search" at bounding box center [1266, 292] width 120 height 40
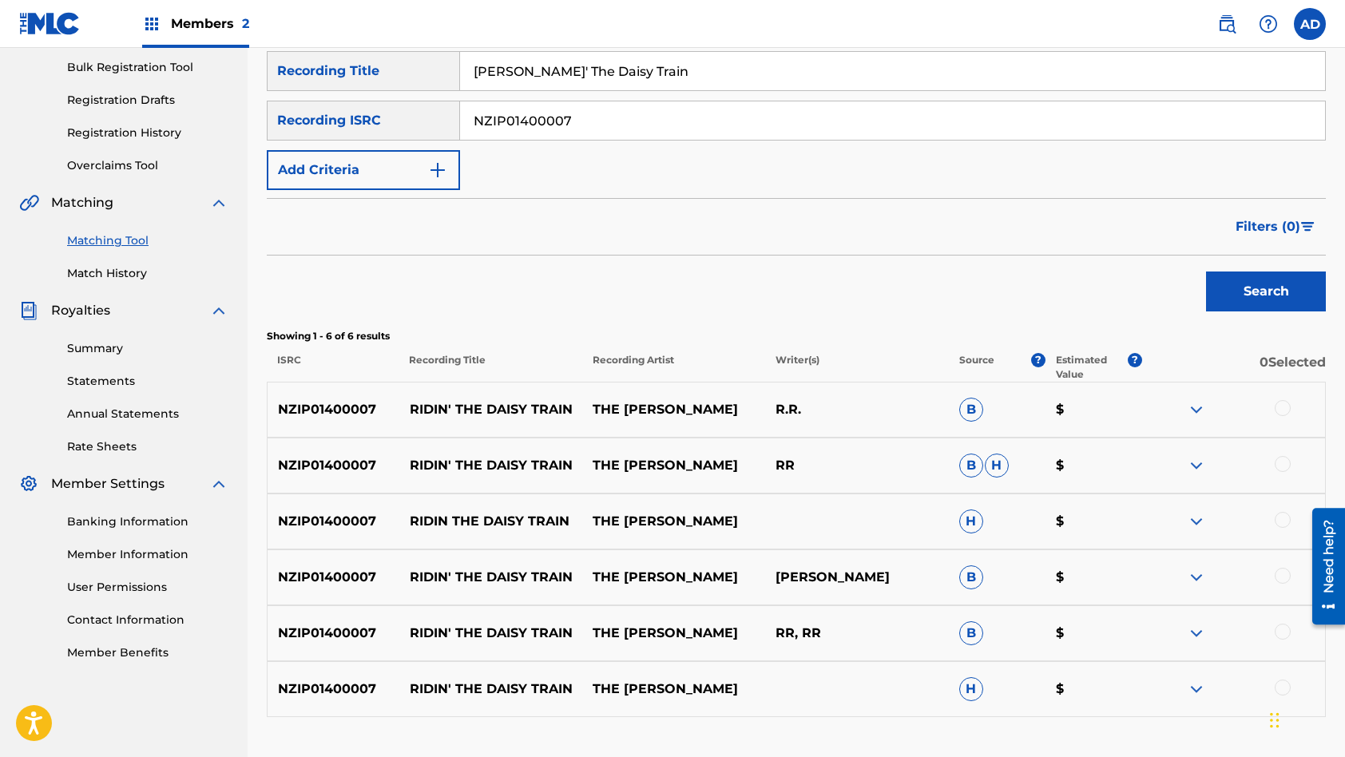
click at [1284, 413] on div at bounding box center [1283, 408] width 16 height 16
click at [1288, 465] on div at bounding box center [1283, 464] width 16 height 16
click at [1279, 521] on div at bounding box center [1283, 520] width 16 height 16
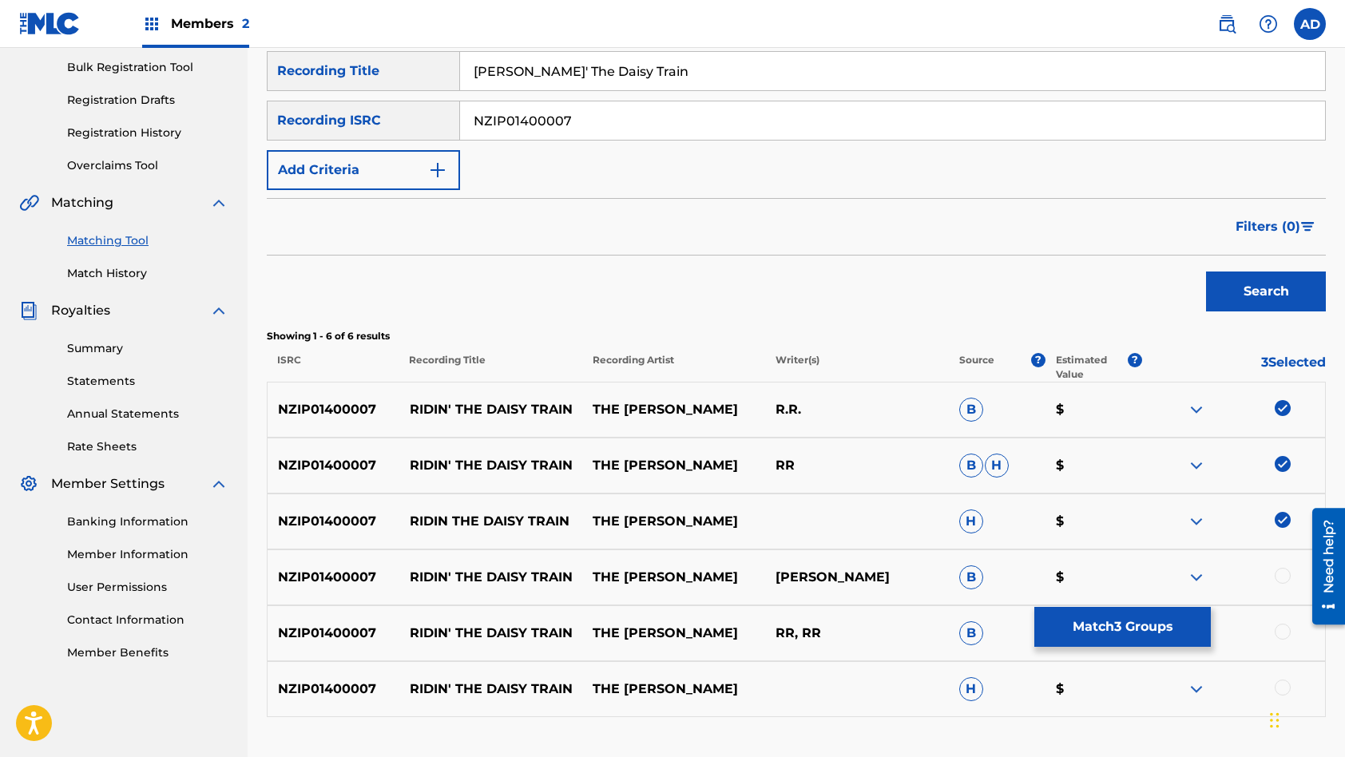
click at [1283, 579] on div at bounding box center [1283, 576] width 16 height 16
click at [1284, 628] on div at bounding box center [1283, 632] width 16 height 16
click at [1284, 680] on div at bounding box center [1233, 689] width 183 height 19
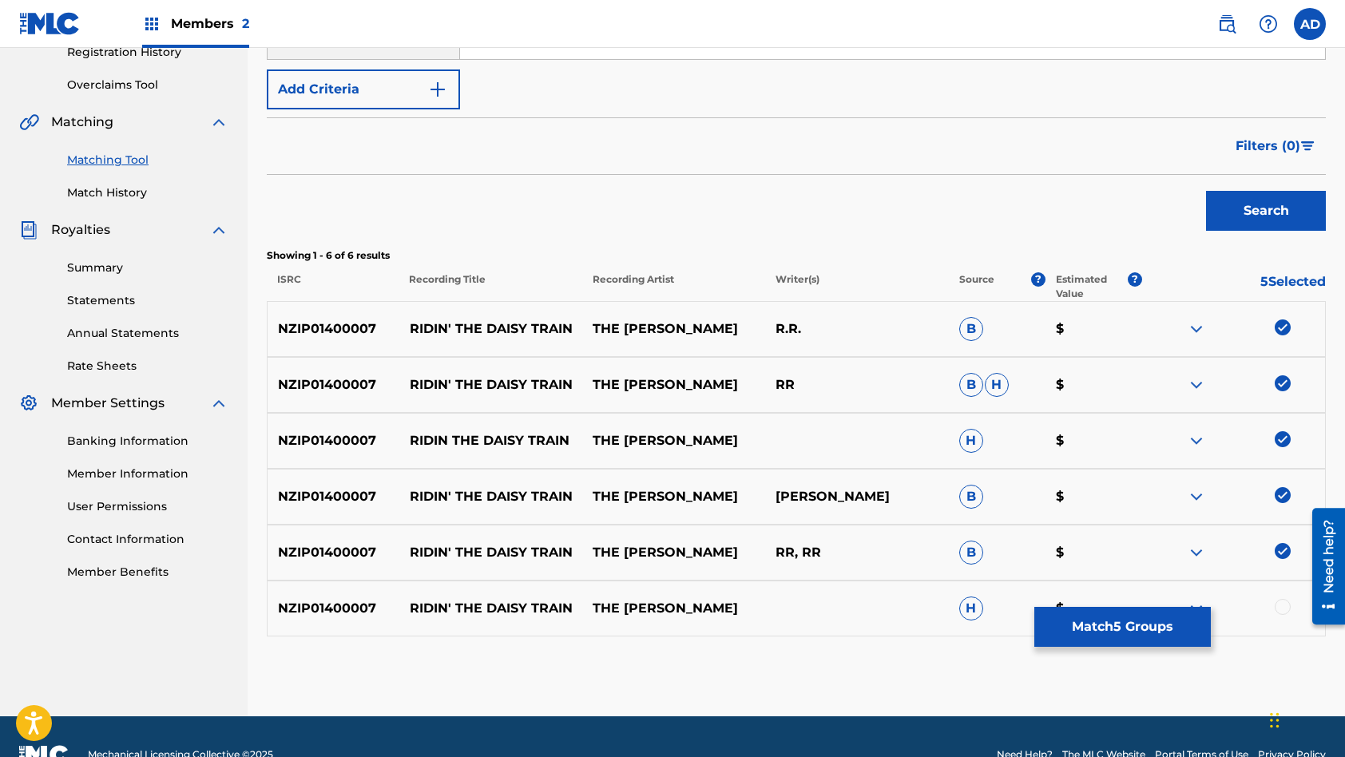
scroll to position [319, 0]
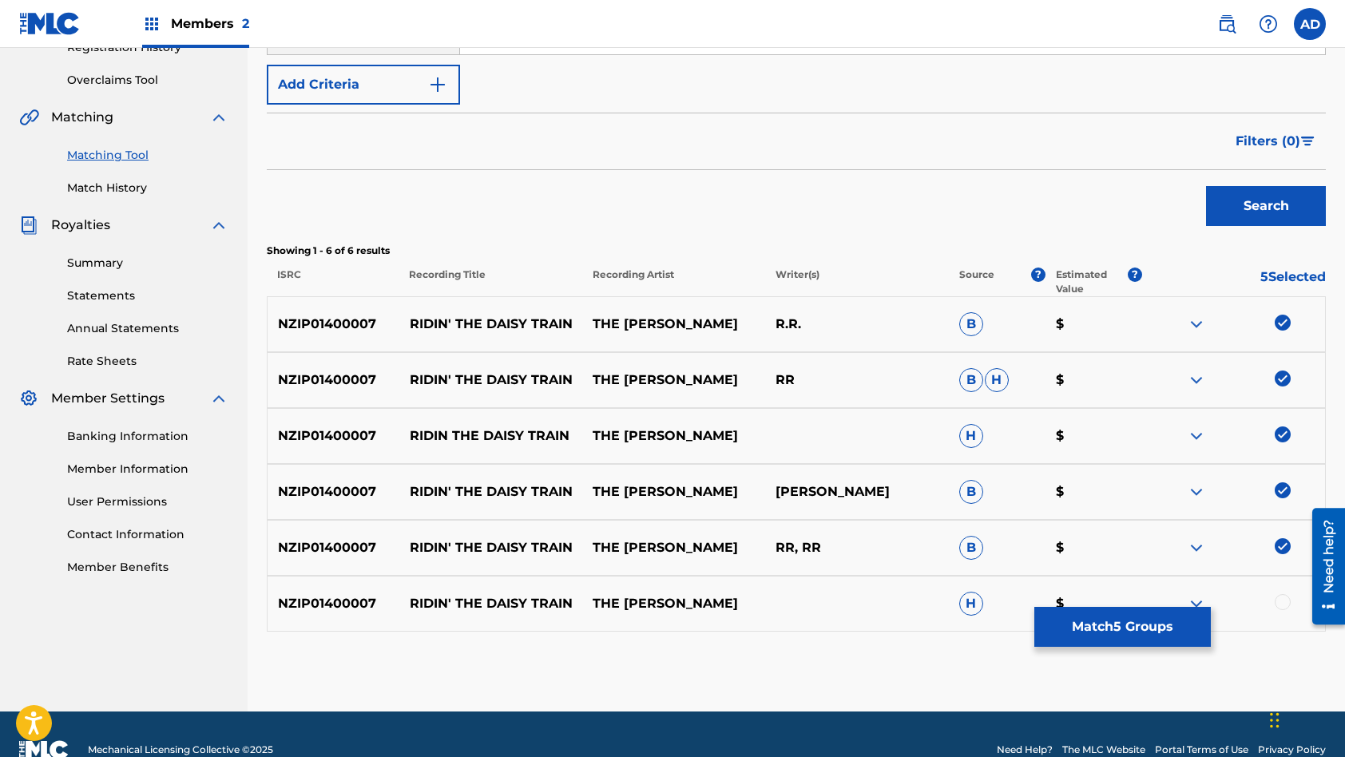
click at [1286, 598] on div at bounding box center [1283, 602] width 16 height 16
click at [1109, 641] on button "Match 6 Groups" at bounding box center [1122, 627] width 177 height 40
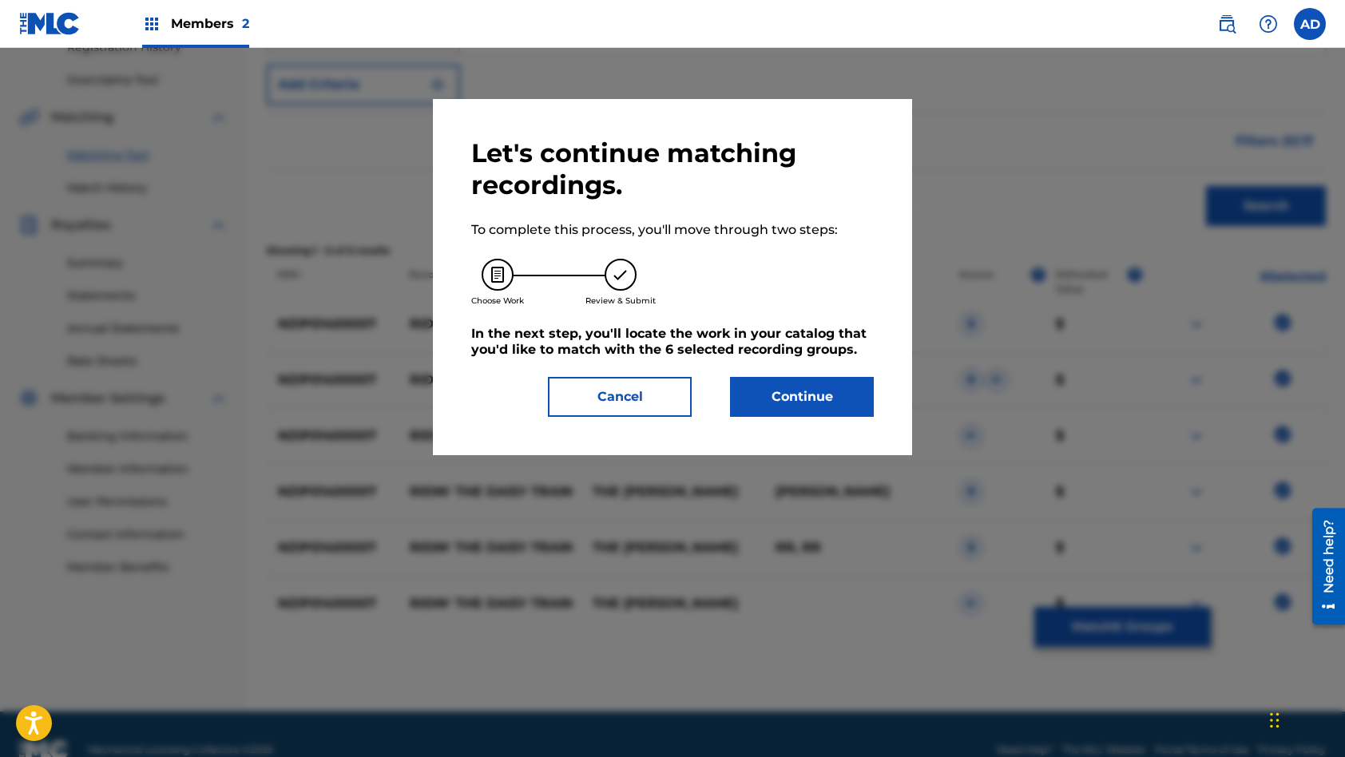
click at [803, 401] on button "Continue" at bounding box center [802, 397] width 144 height 40
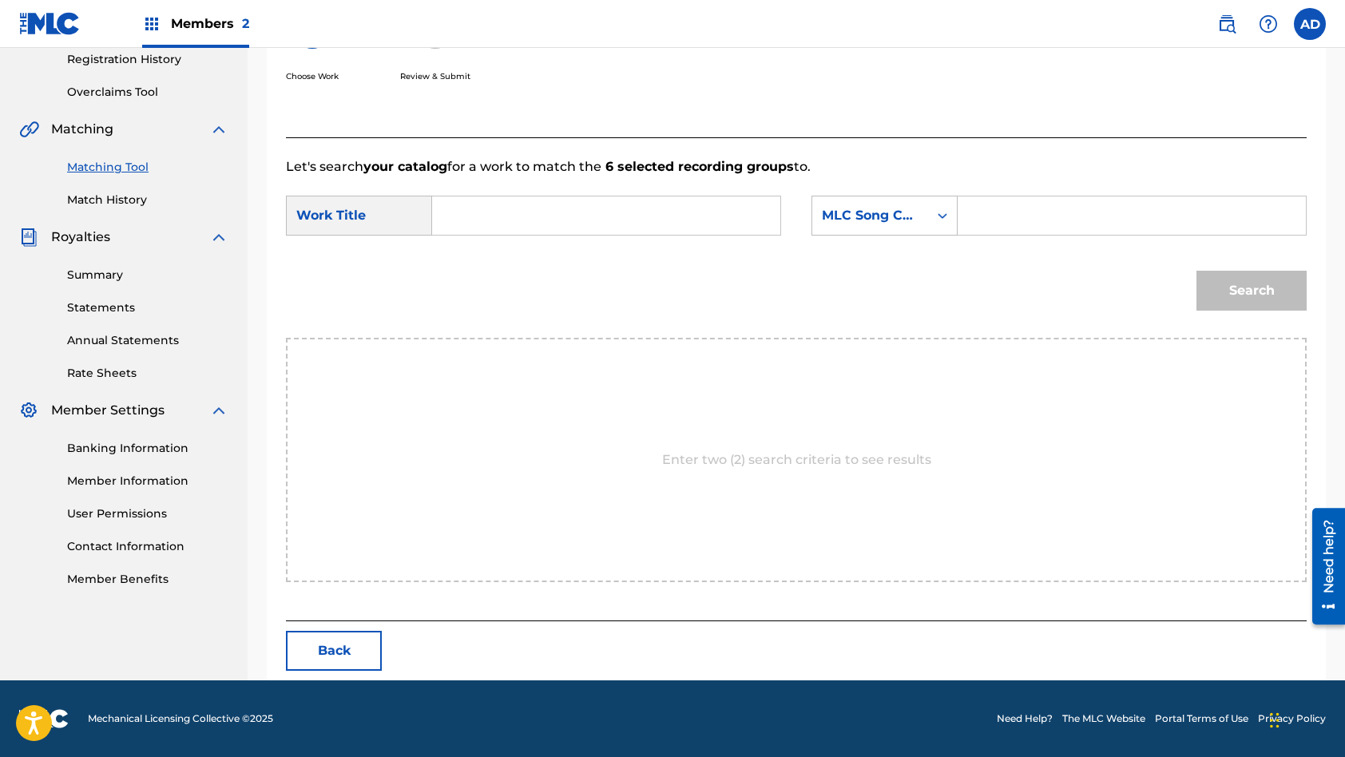
click at [593, 212] on input "Search Form" at bounding box center [606, 215] width 321 height 38
click at [1030, 218] on input "Search Form" at bounding box center [1131, 215] width 321 height 38
click at [1196, 271] on button "Search" at bounding box center [1251, 291] width 110 height 40
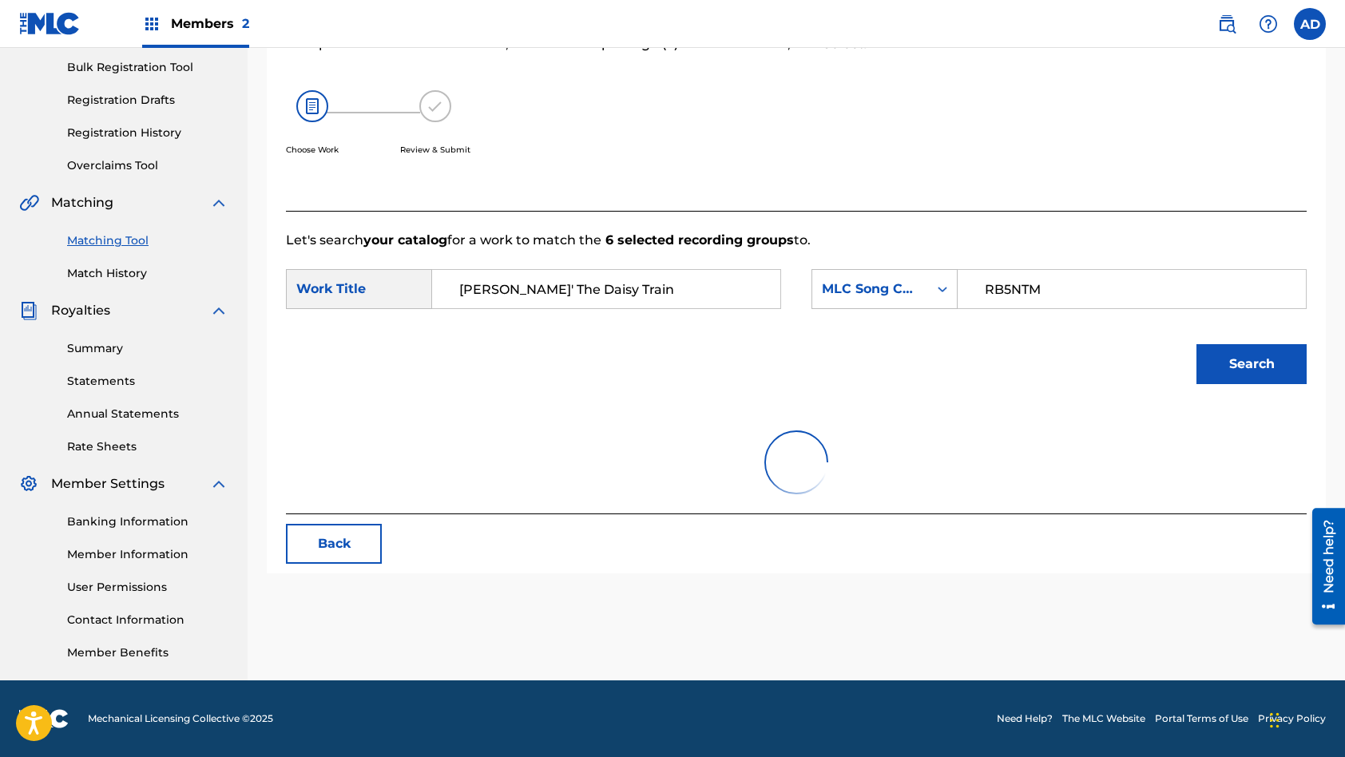
scroll to position [260, 0]
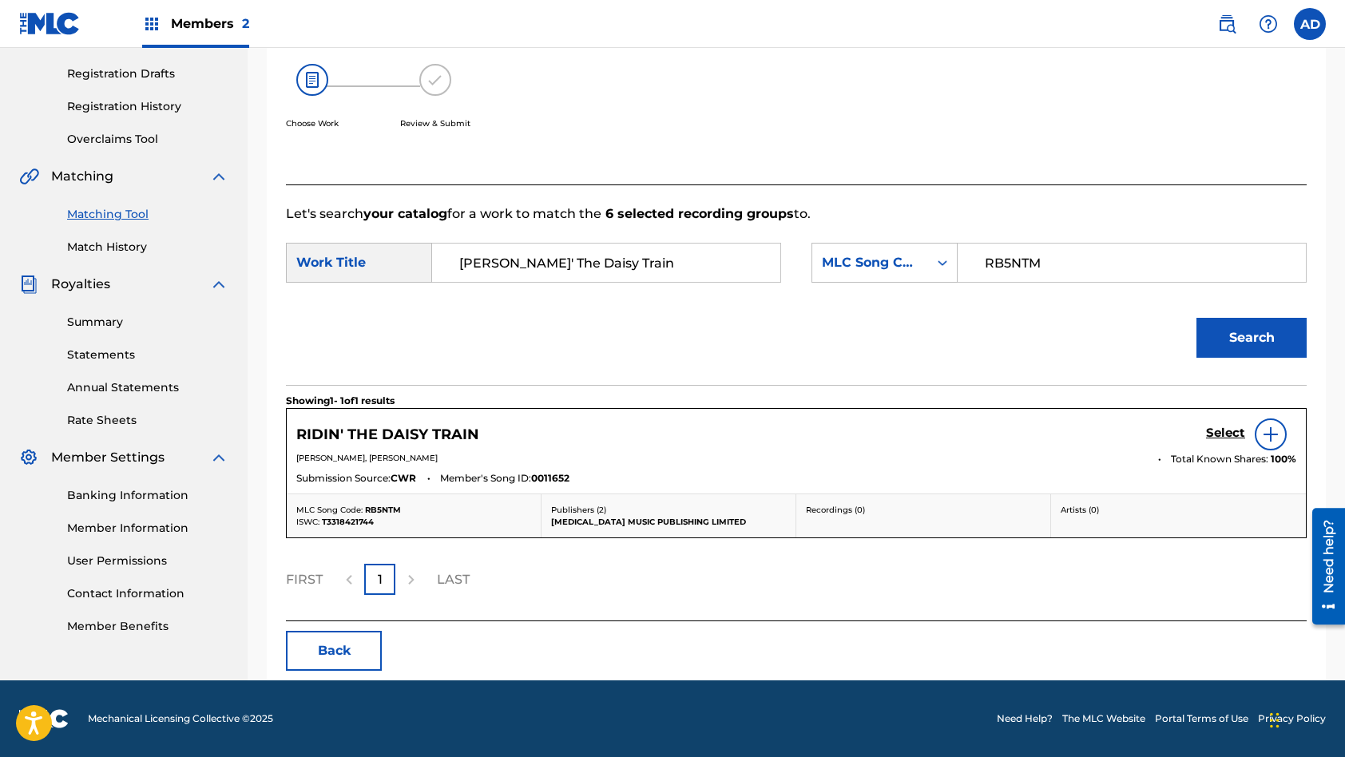
click at [1225, 426] on h5 "Select" at bounding box center [1225, 433] width 39 height 15
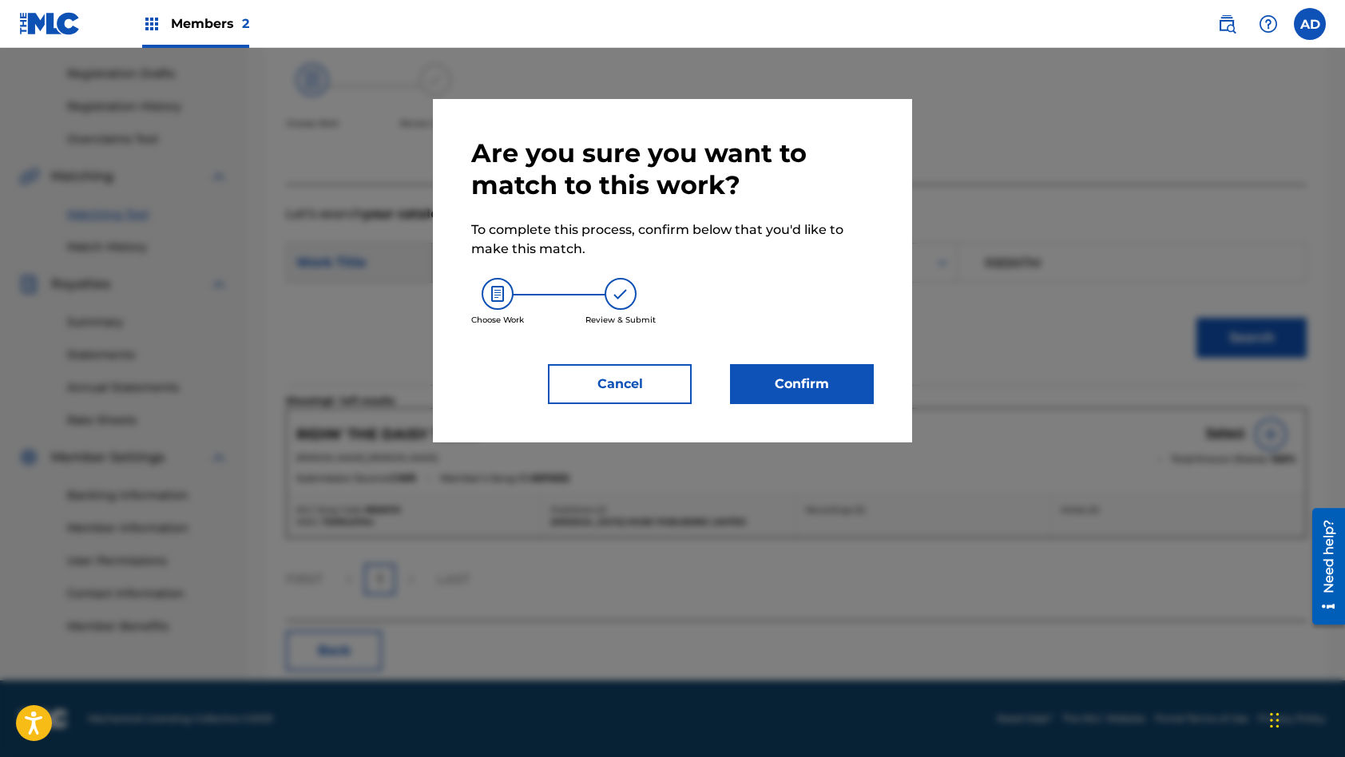
click at [848, 401] on button "Confirm" at bounding box center [802, 384] width 144 height 40
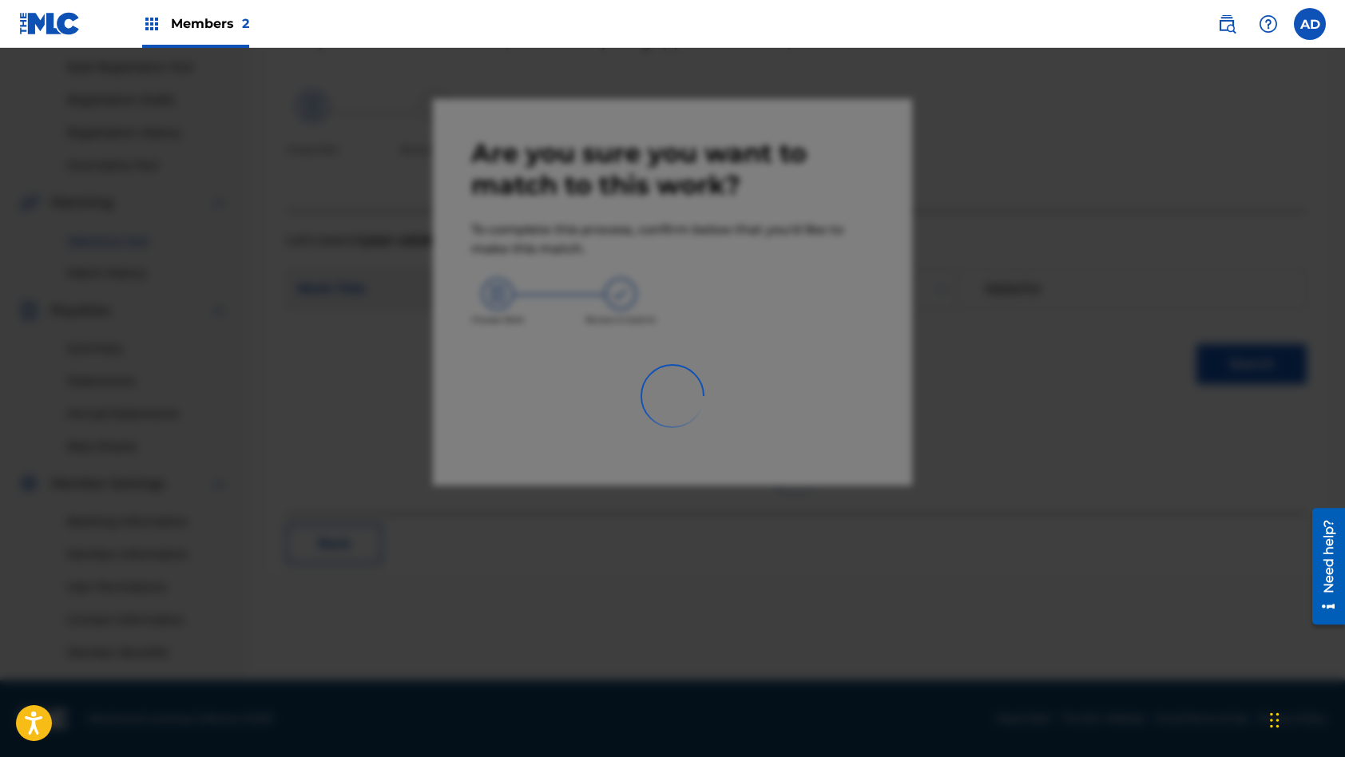
scroll to position [233, 0]
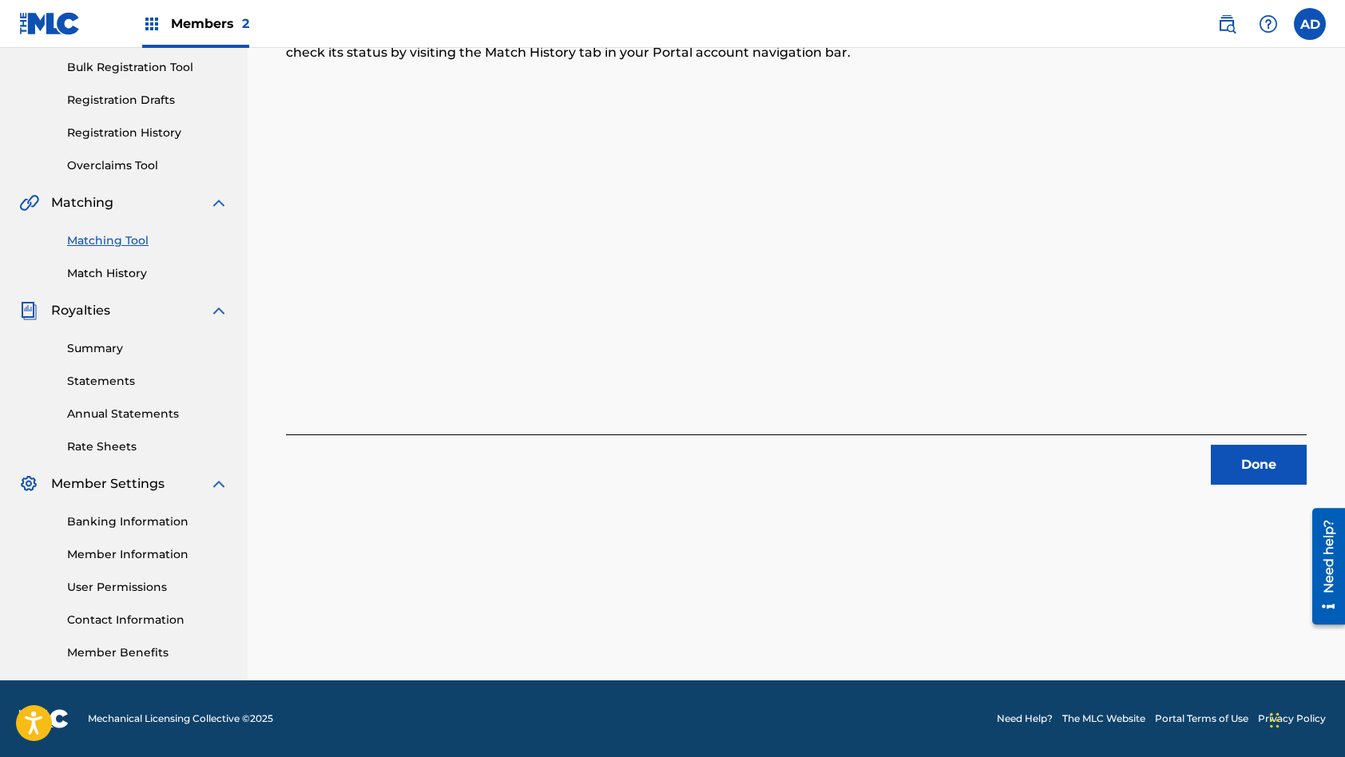
click at [1267, 469] on button "Done" at bounding box center [1259, 465] width 96 height 40
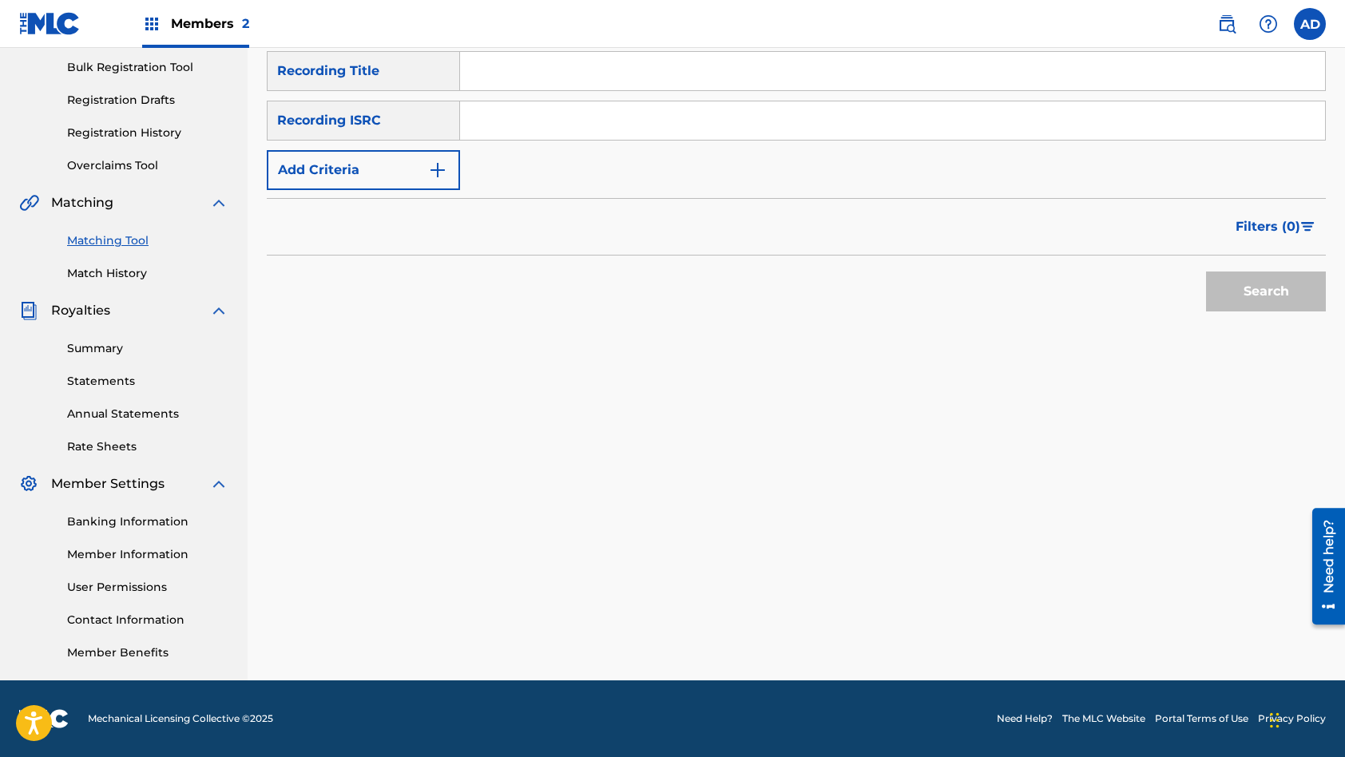
click at [657, 128] on input "Search Form" at bounding box center [892, 120] width 865 height 38
click at [613, 60] on input "Search Form" at bounding box center [892, 71] width 865 height 38
click at [1206, 272] on button "Search" at bounding box center [1266, 292] width 120 height 40
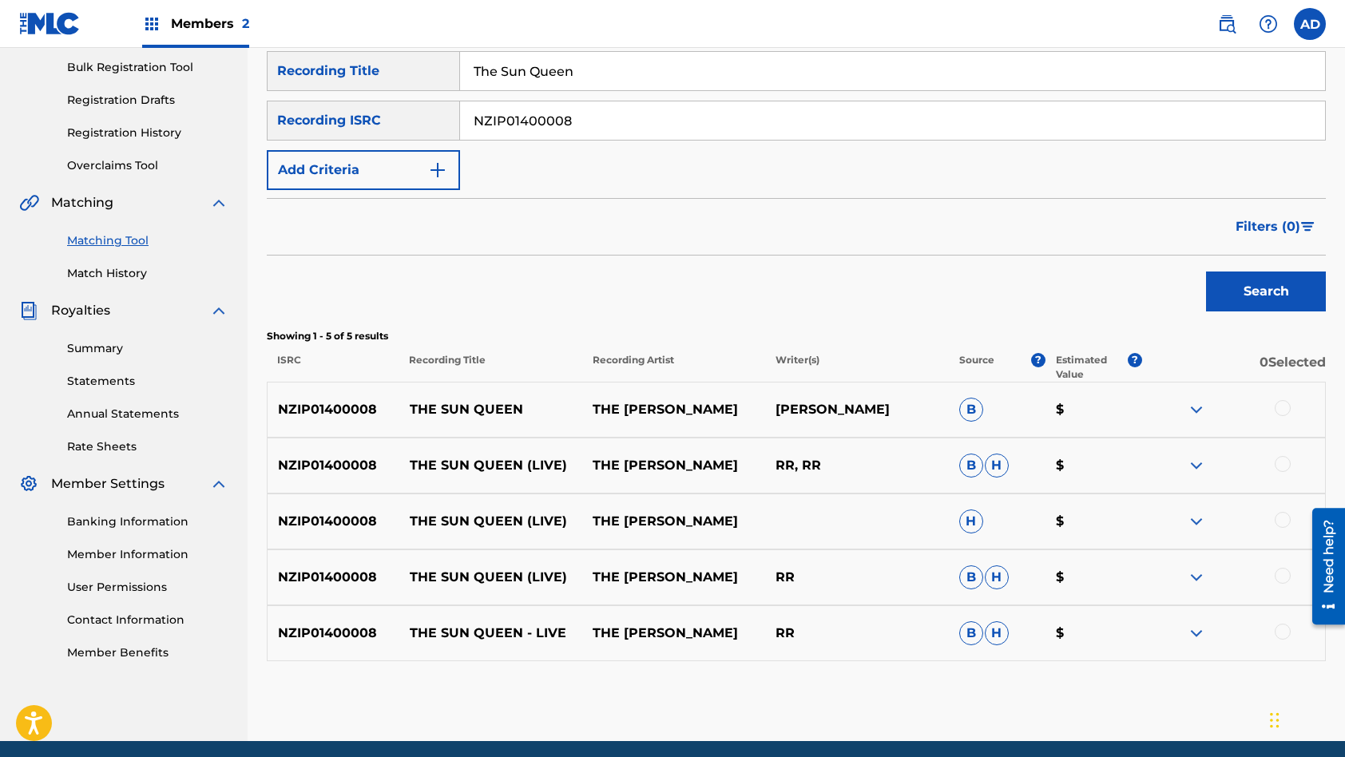
click at [1285, 404] on div at bounding box center [1283, 408] width 16 height 16
click at [1285, 461] on div at bounding box center [1283, 464] width 16 height 16
click at [1284, 521] on div at bounding box center [1283, 520] width 16 height 16
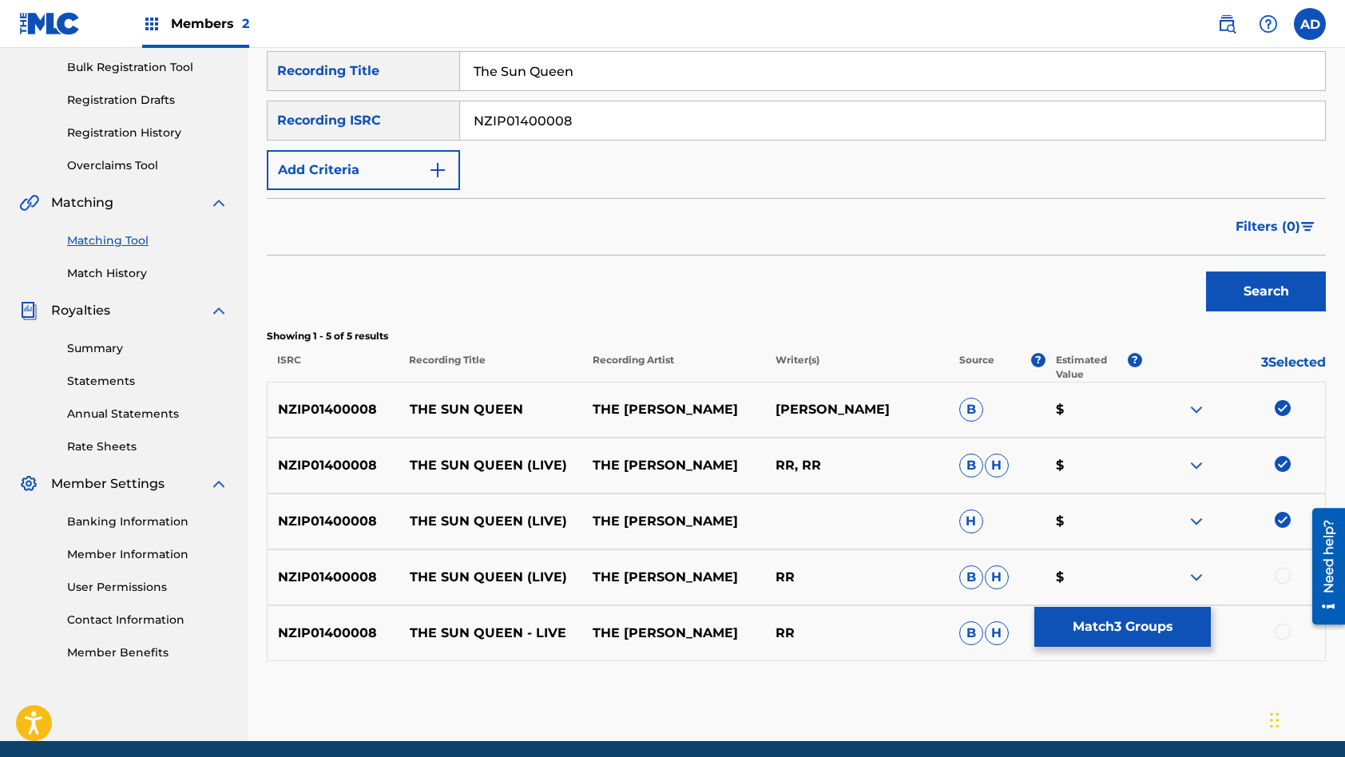
click at [1281, 583] on div at bounding box center [1283, 576] width 16 height 16
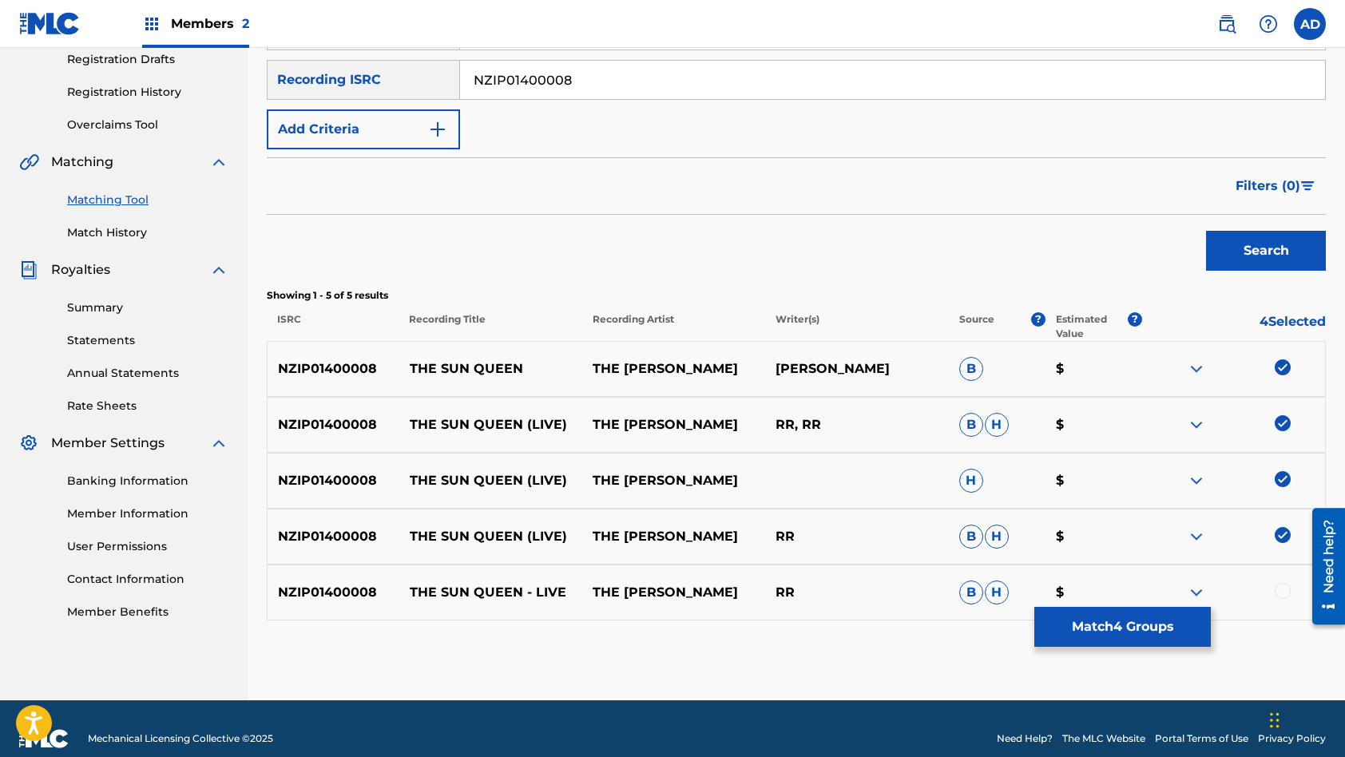
scroll to position [294, 0]
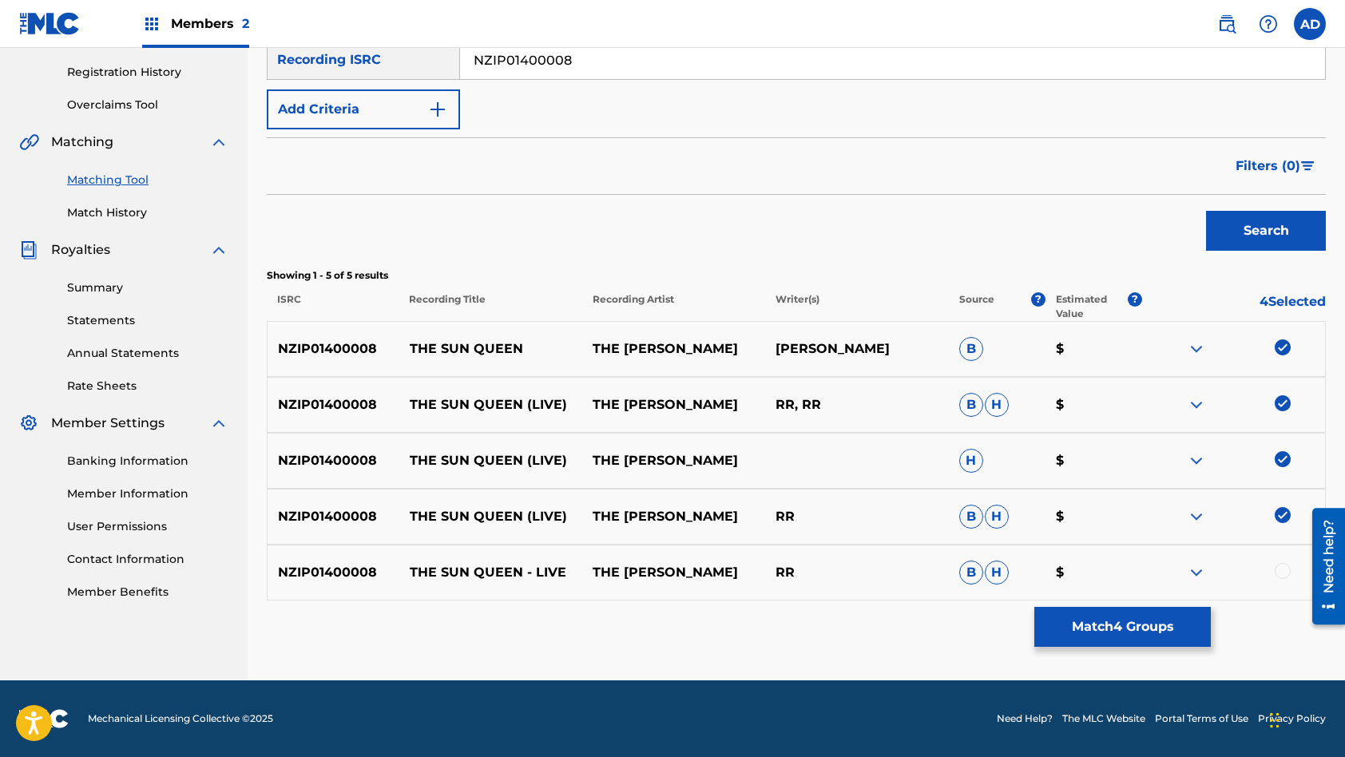
click at [1284, 565] on div at bounding box center [1283, 571] width 16 height 16
click at [1113, 629] on button "Match 5 Groups" at bounding box center [1122, 627] width 177 height 40
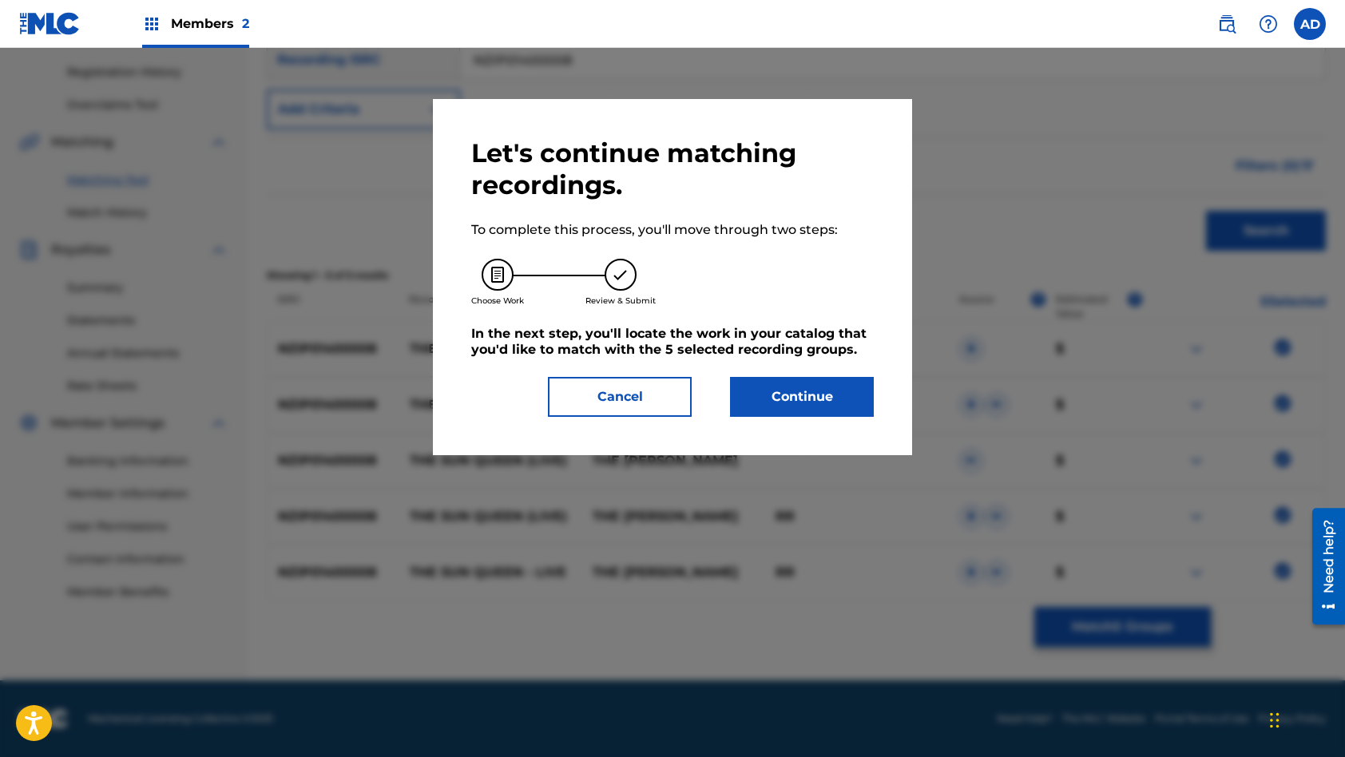
click at [803, 399] on button "Continue" at bounding box center [802, 397] width 144 height 40
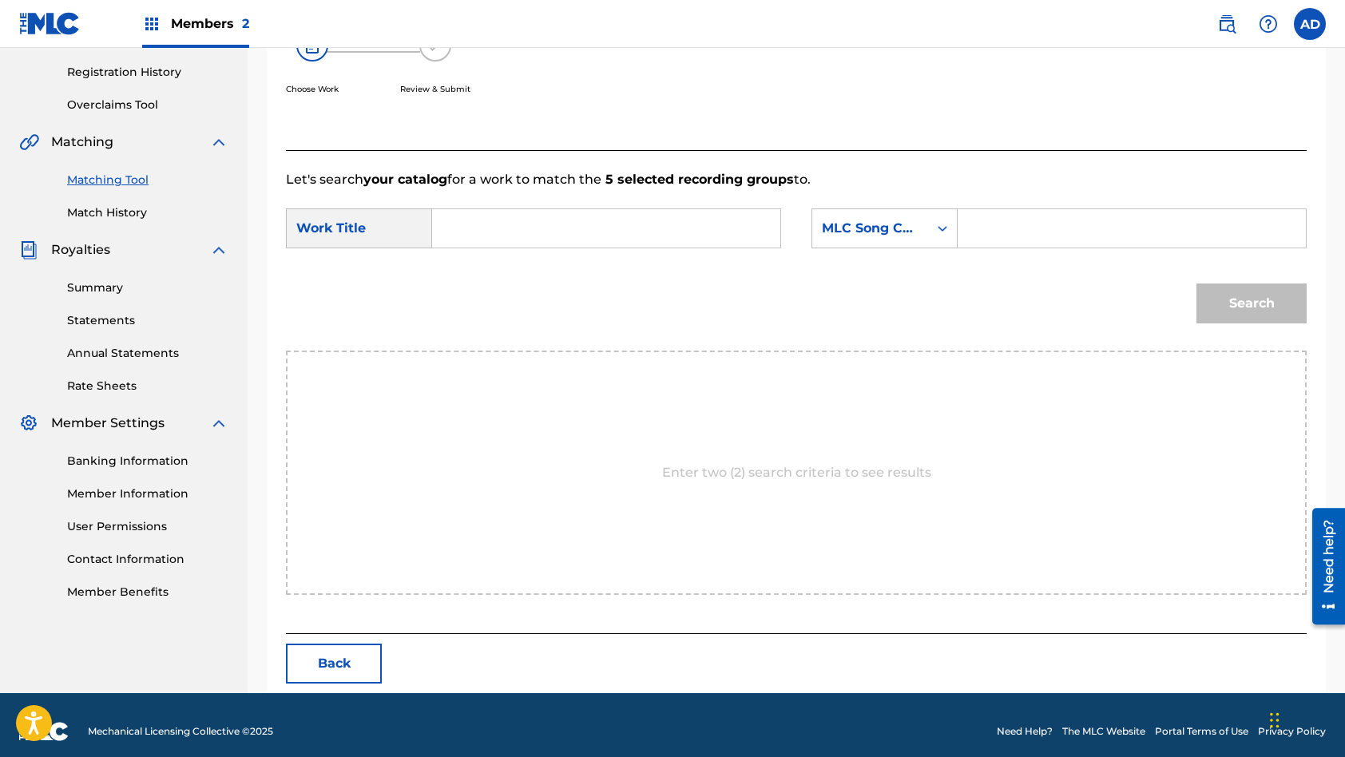
click at [601, 207] on form "SearchWithCriteriafbca0cf3-3df1-4f06-b3d1-1ca178507354 Work Title SearchWithCri…" at bounding box center [796, 269] width 1021 height 161
click at [601, 230] on input "Search Form" at bounding box center [606, 228] width 321 height 38
click at [1045, 232] on input "Search Form" at bounding box center [1131, 228] width 321 height 38
click at [1196, 284] on button "Search" at bounding box center [1251, 304] width 110 height 40
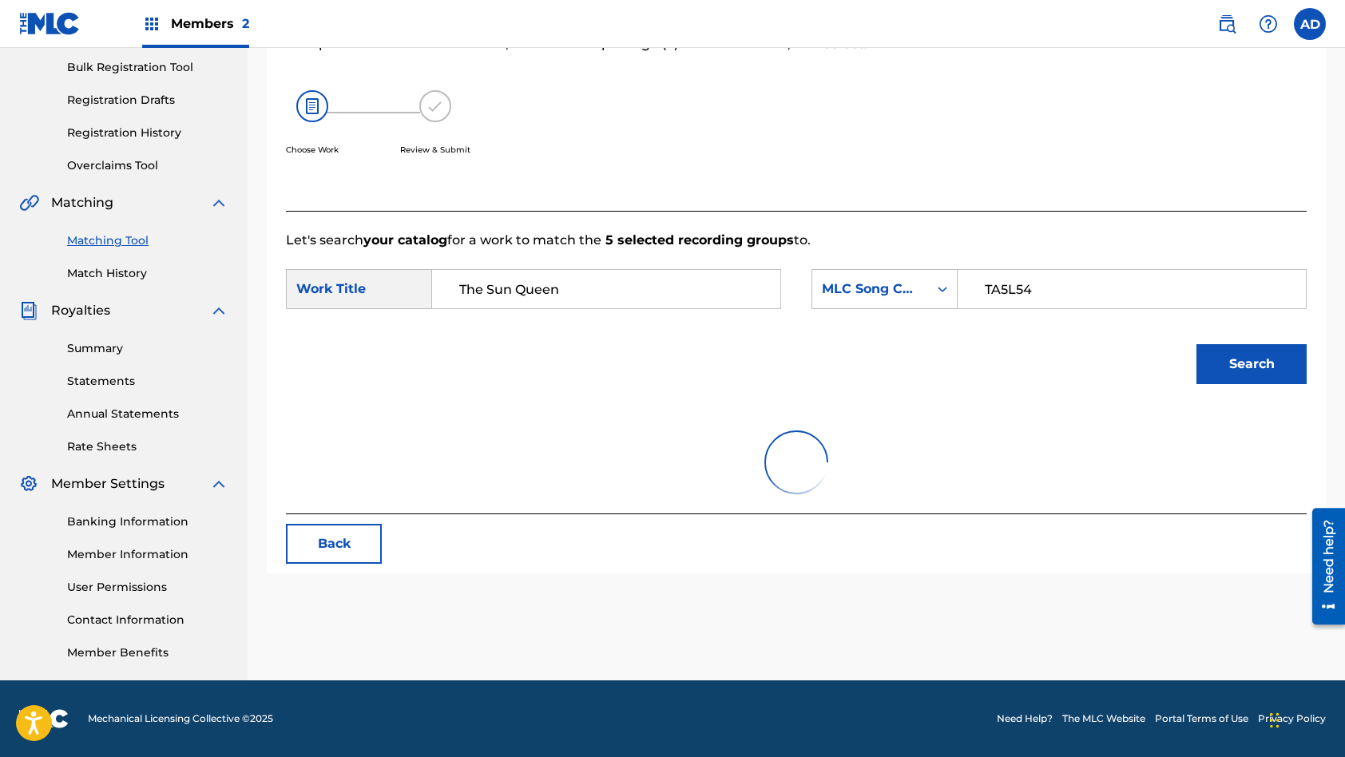
scroll to position [260, 0]
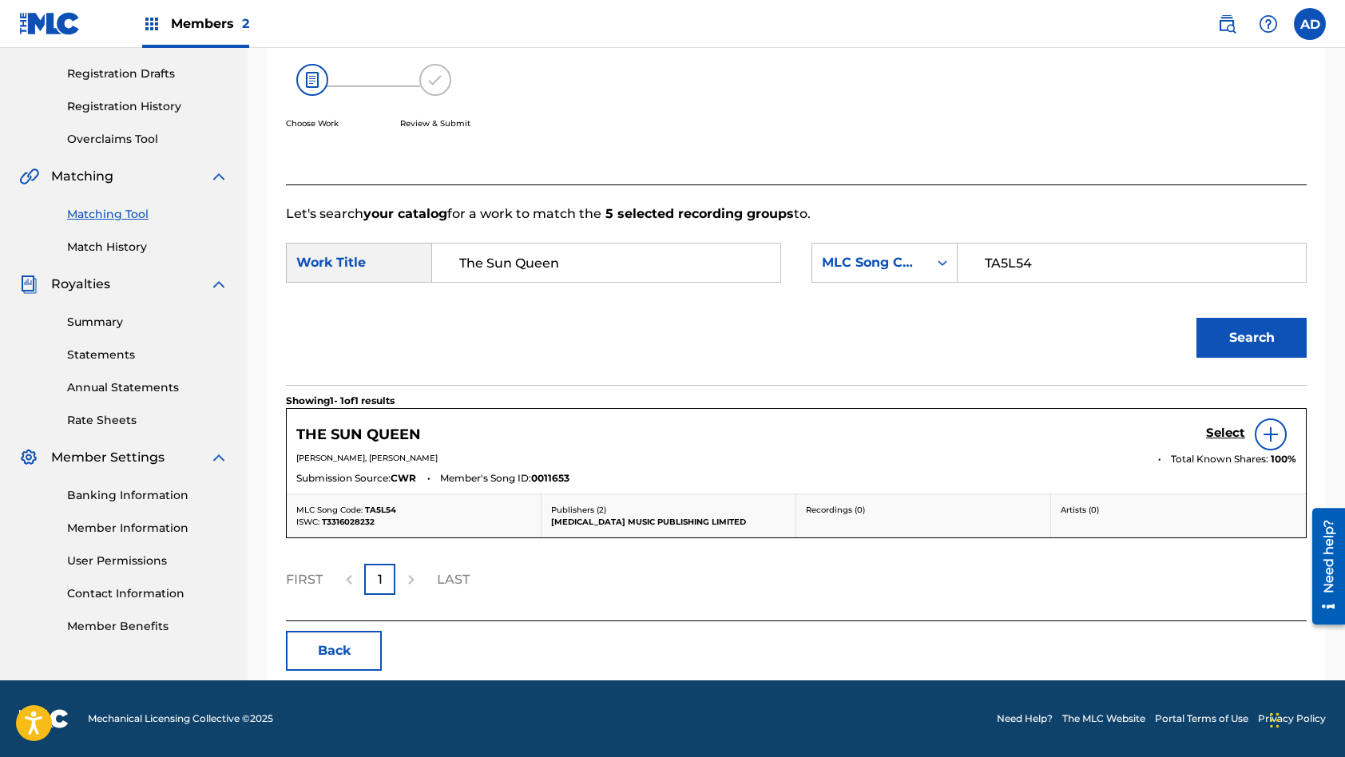
click at [1223, 431] on h5 "Select" at bounding box center [1225, 433] width 39 height 15
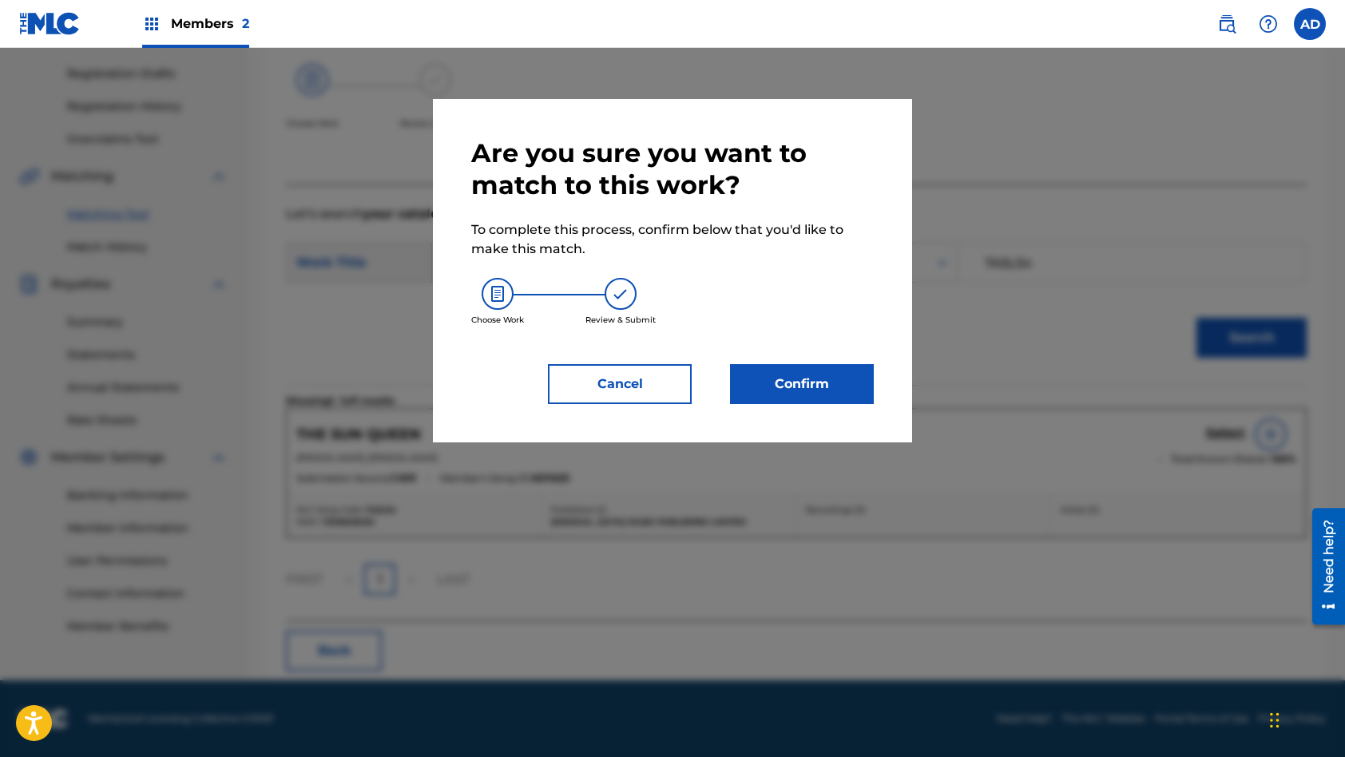
click at [815, 384] on button "Confirm" at bounding box center [802, 384] width 144 height 40
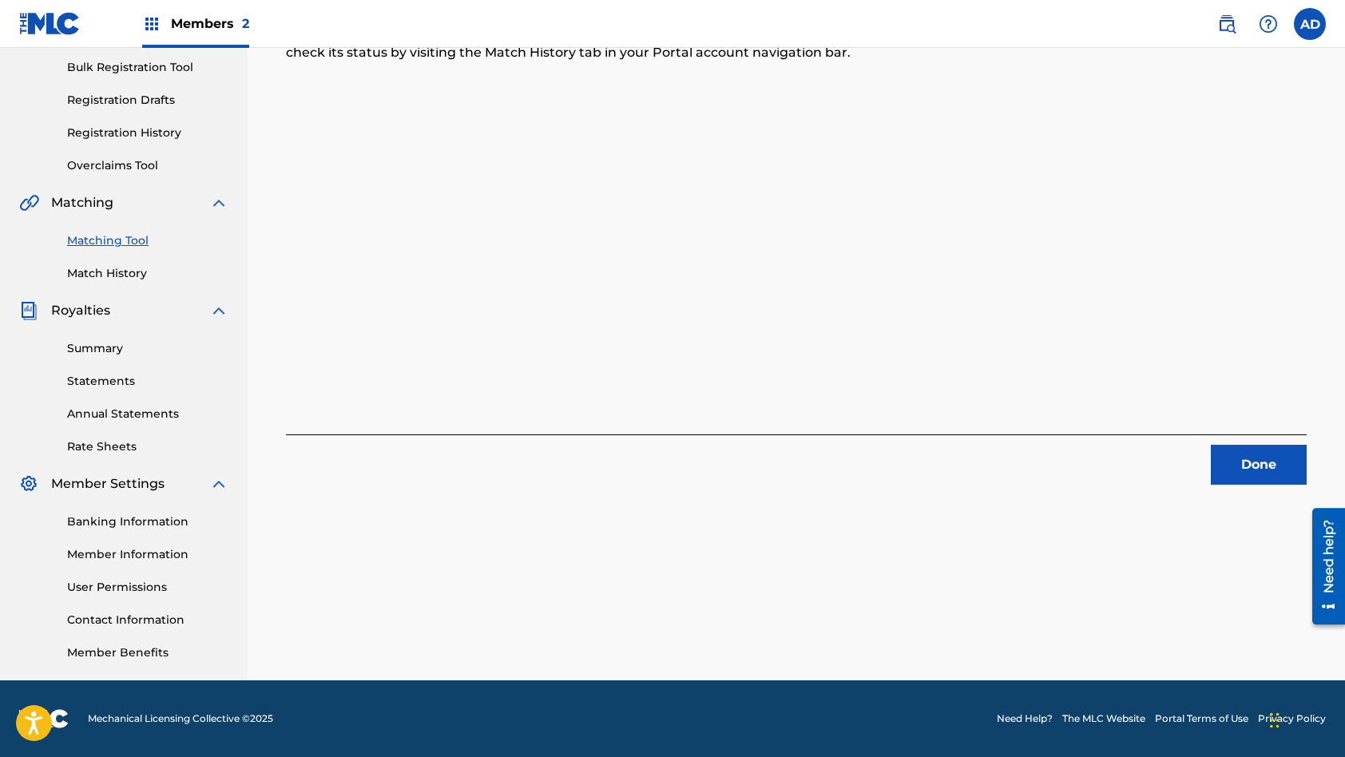
click at [1216, 469] on button "Done" at bounding box center [1259, 465] width 96 height 40
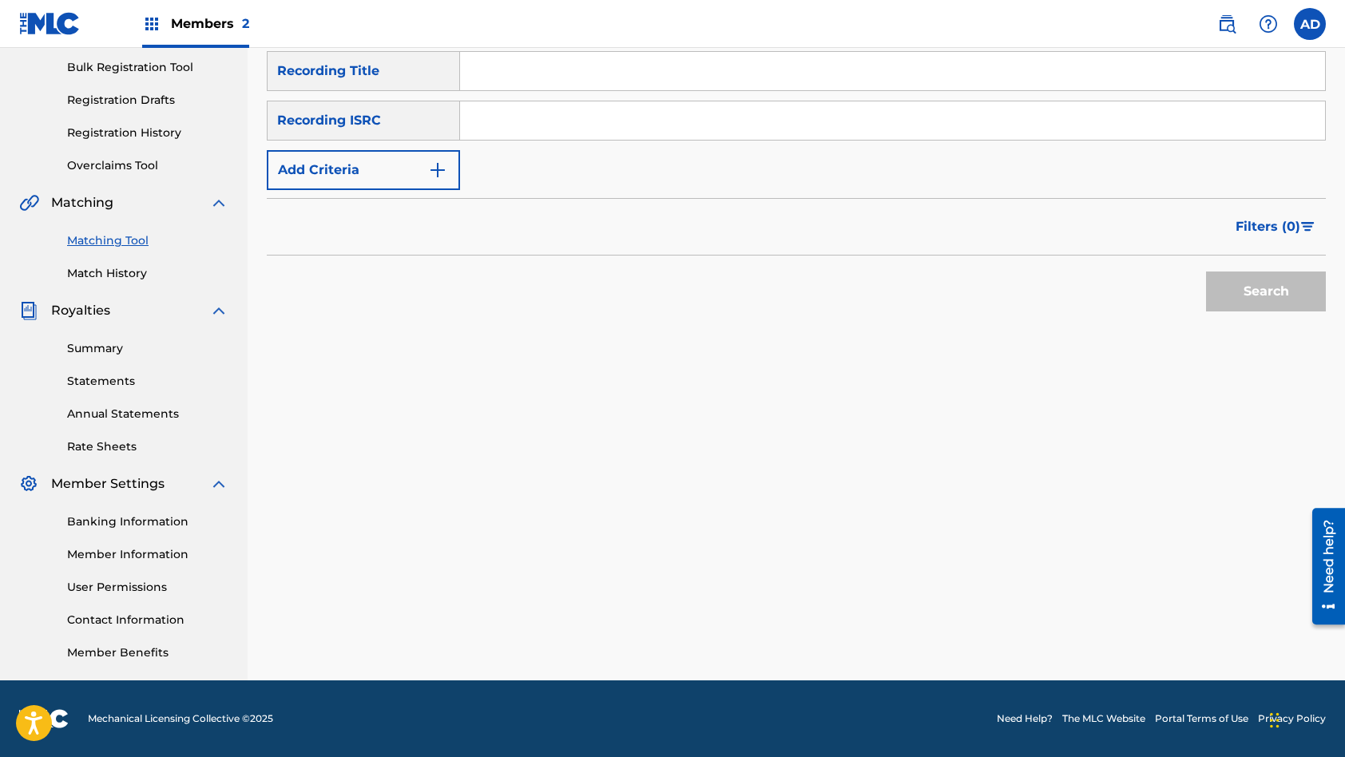
click at [562, 113] on input "Search Form" at bounding box center [892, 120] width 865 height 38
click at [550, 65] on input "Search Form" at bounding box center [892, 71] width 865 height 38
click at [1206, 272] on button "Search" at bounding box center [1266, 292] width 120 height 40
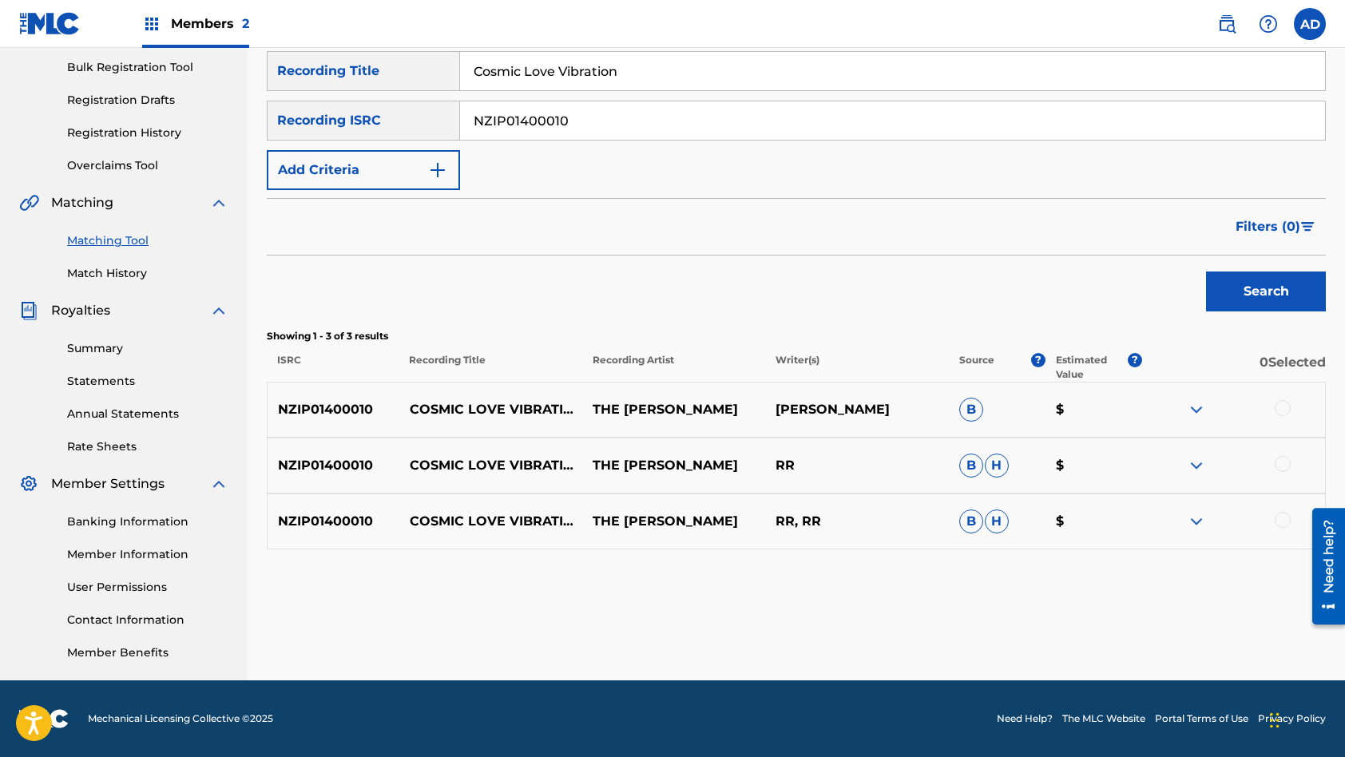
click at [1279, 411] on div at bounding box center [1283, 408] width 16 height 16
click at [1285, 466] on div at bounding box center [1283, 464] width 16 height 16
click at [1284, 519] on div at bounding box center [1283, 520] width 16 height 16
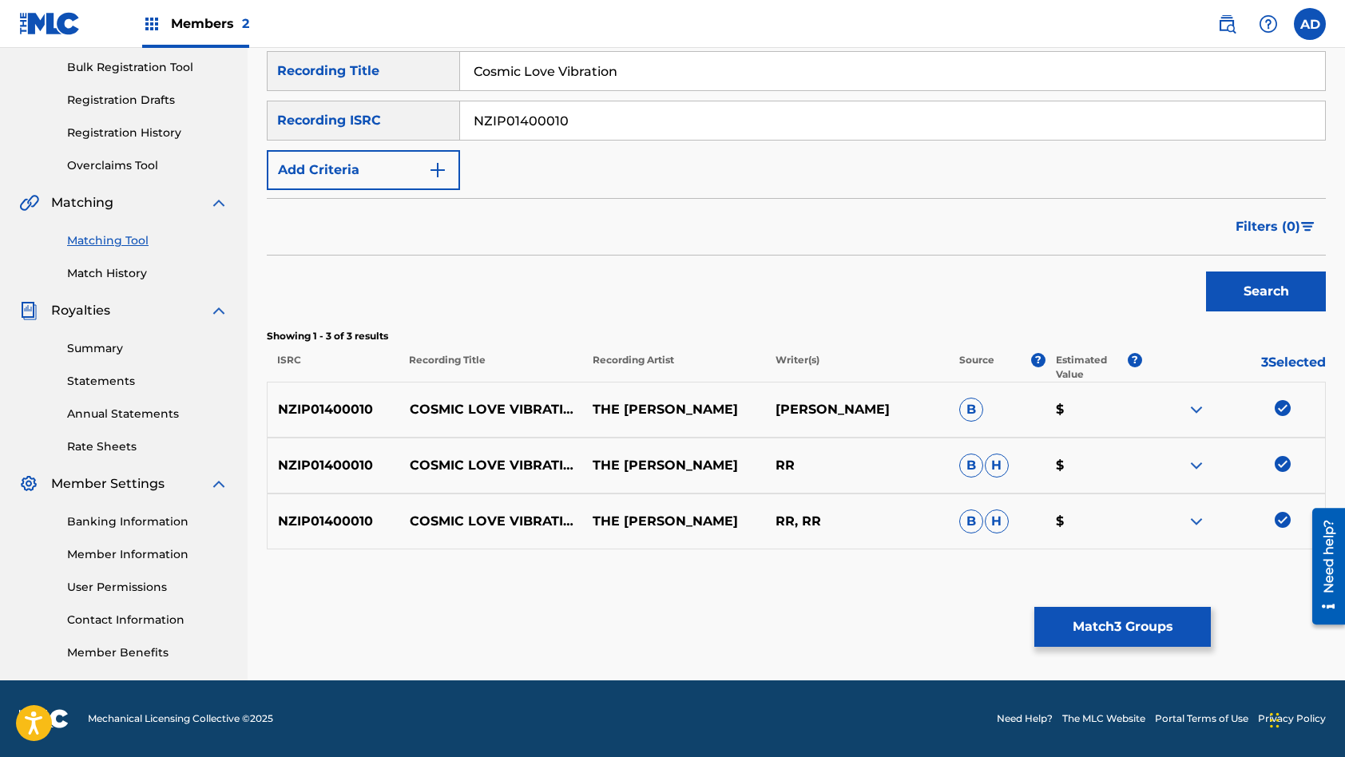
click at [1158, 622] on button "Match 3 Groups" at bounding box center [1122, 627] width 177 height 40
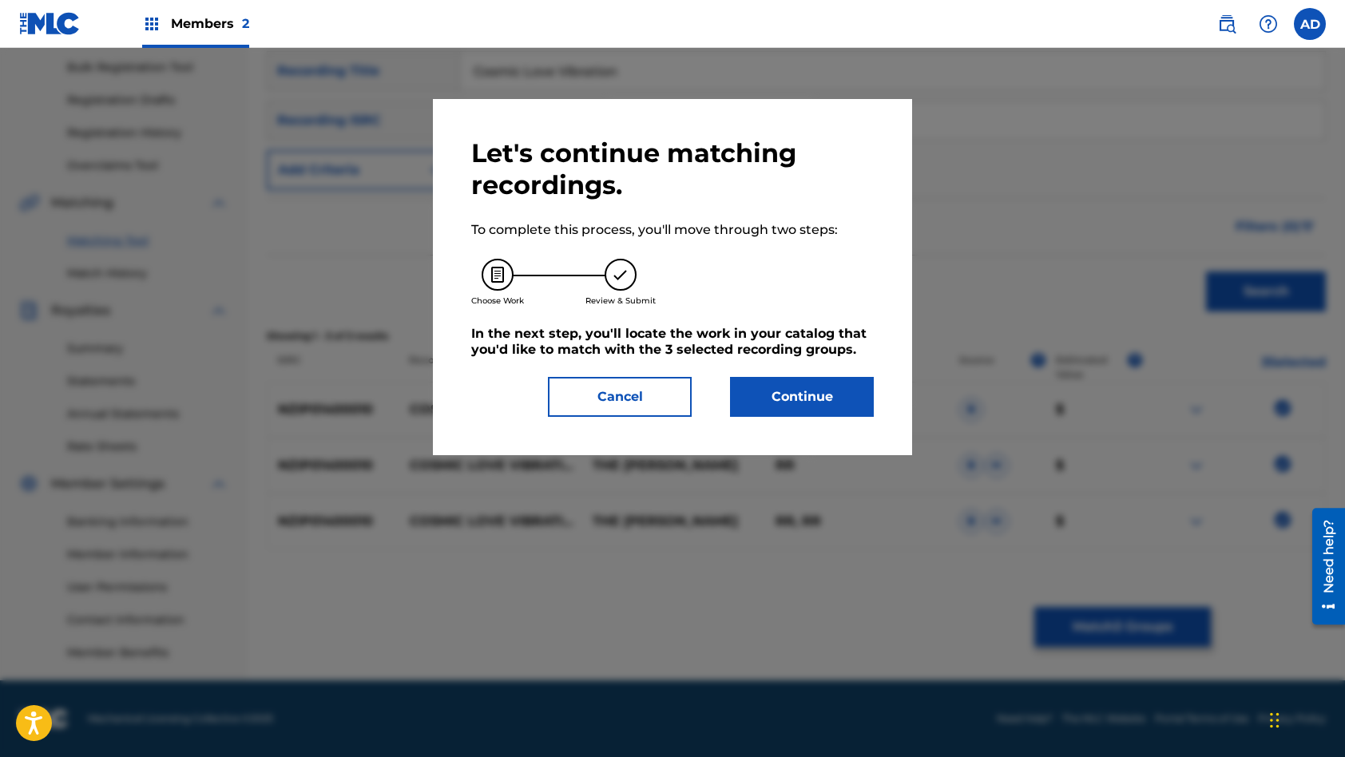
click at [777, 408] on button "Continue" at bounding box center [802, 397] width 144 height 40
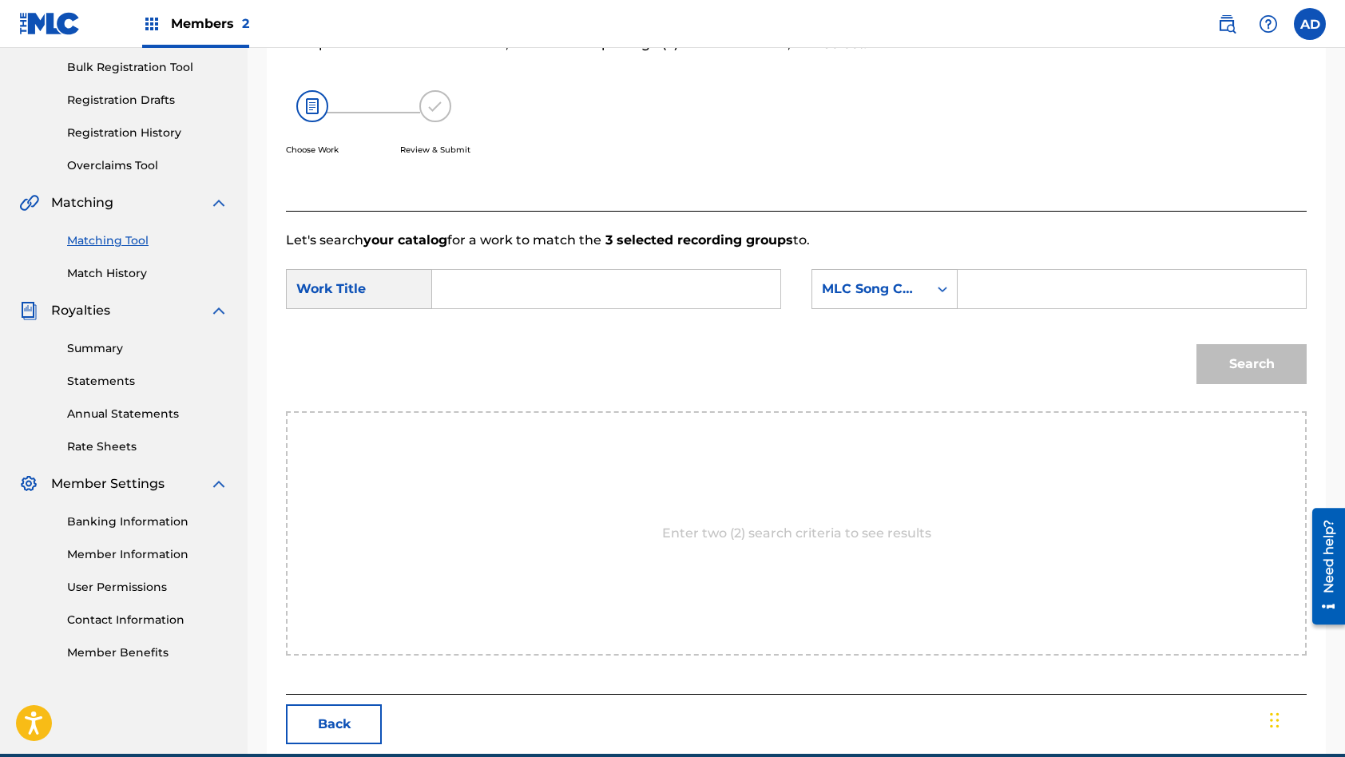
click at [577, 291] on input "Search Form" at bounding box center [606, 289] width 321 height 38
click at [1052, 300] on input "Search Form" at bounding box center [1131, 289] width 321 height 38
click at [1196, 344] on button "Search" at bounding box center [1251, 364] width 110 height 40
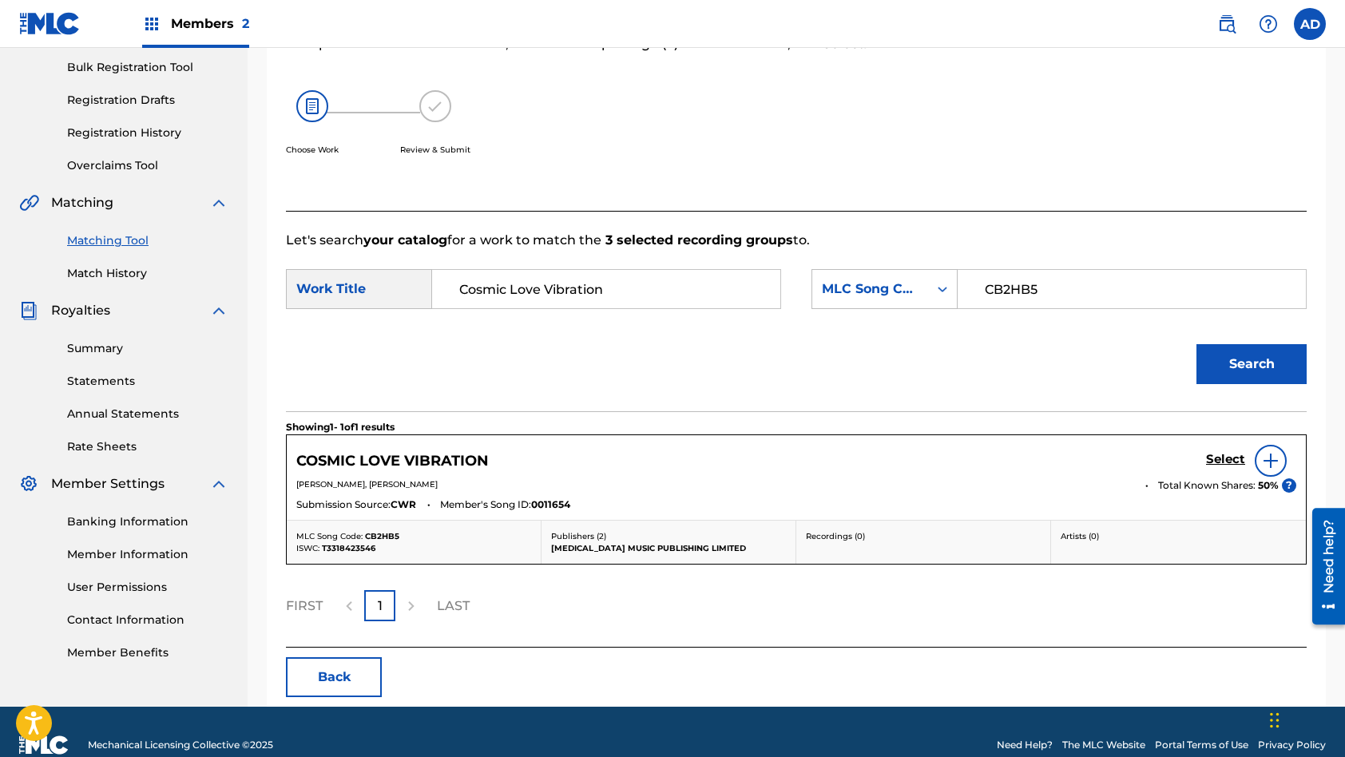
click at [1228, 454] on h5 "Select" at bounding box center [1225, 459] width 39 height 15
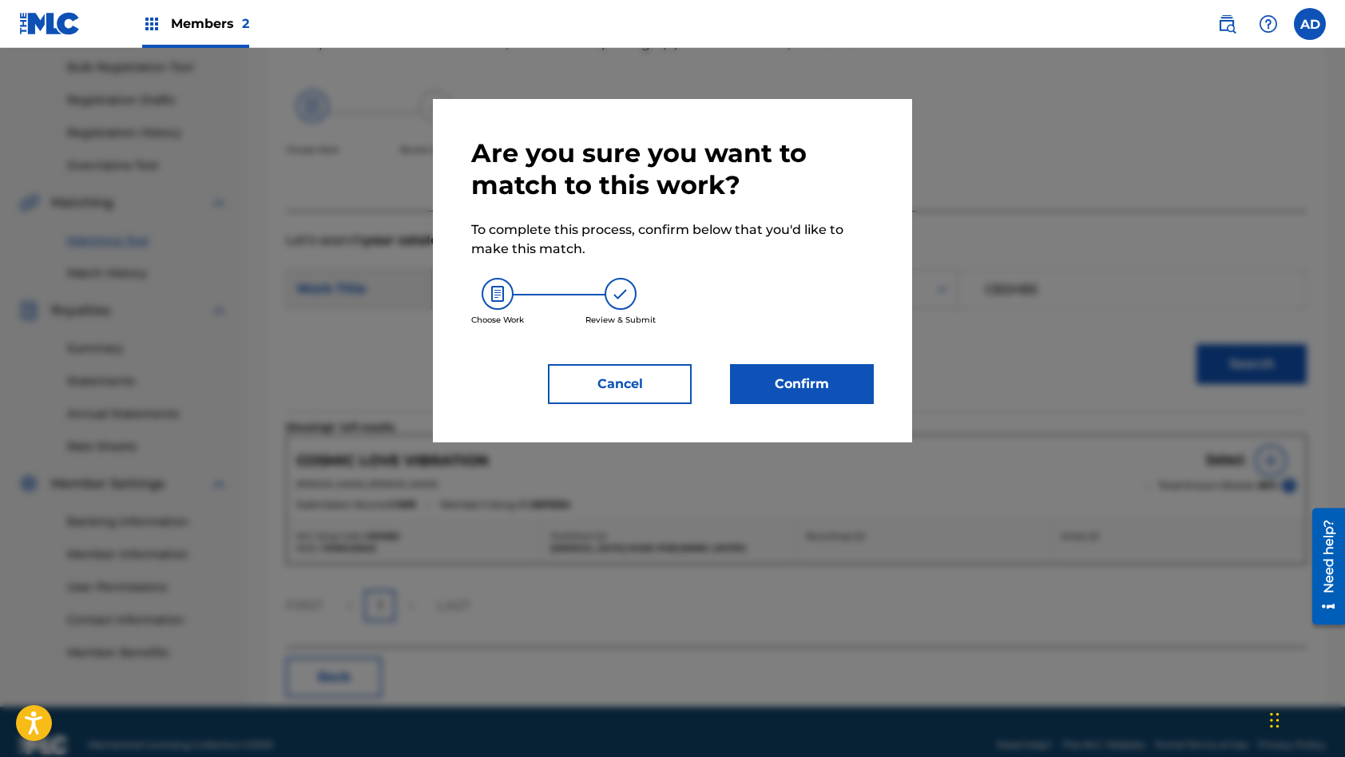
click at [837, 375] on button "Confirm" at bounding box center [802, 384] width 144 height 40
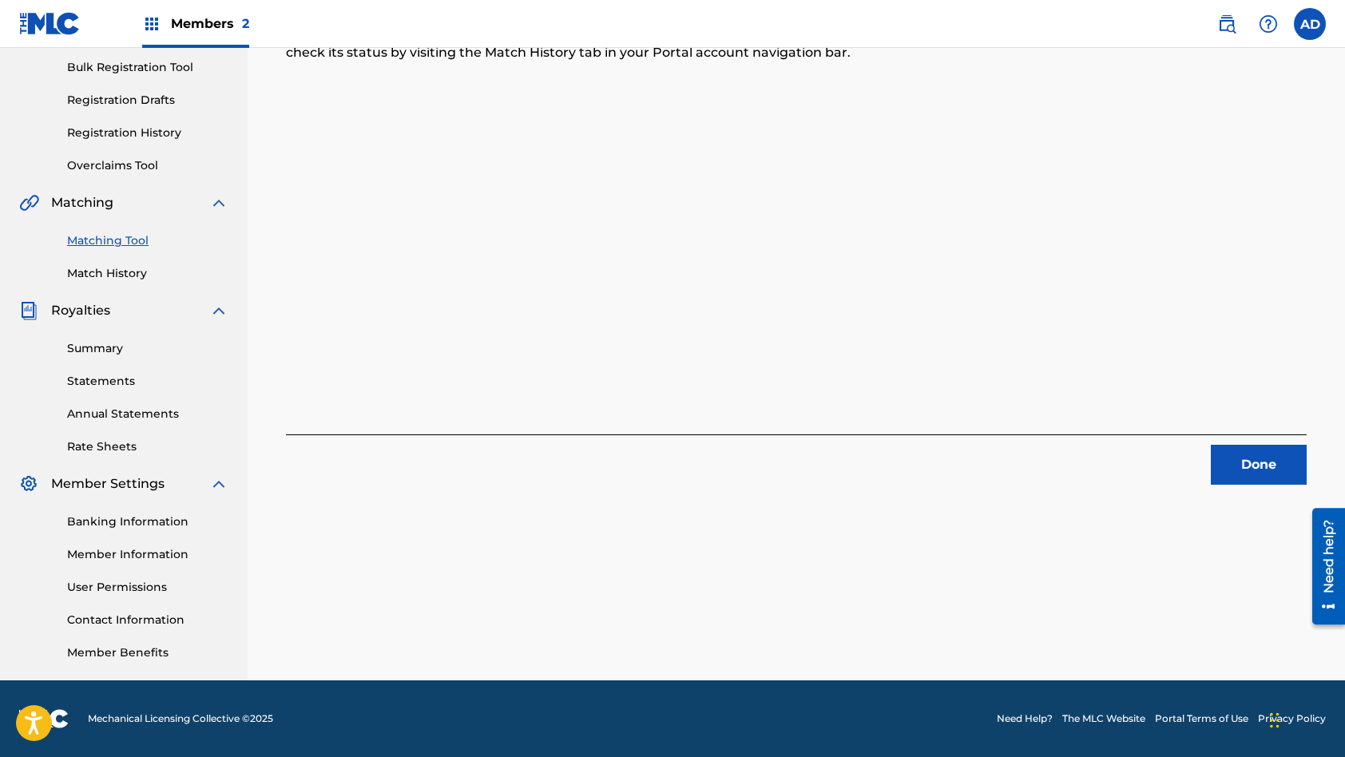
click at [1269, 465] on button "Done" at bounding box center [1259, 465] width 96 height 40
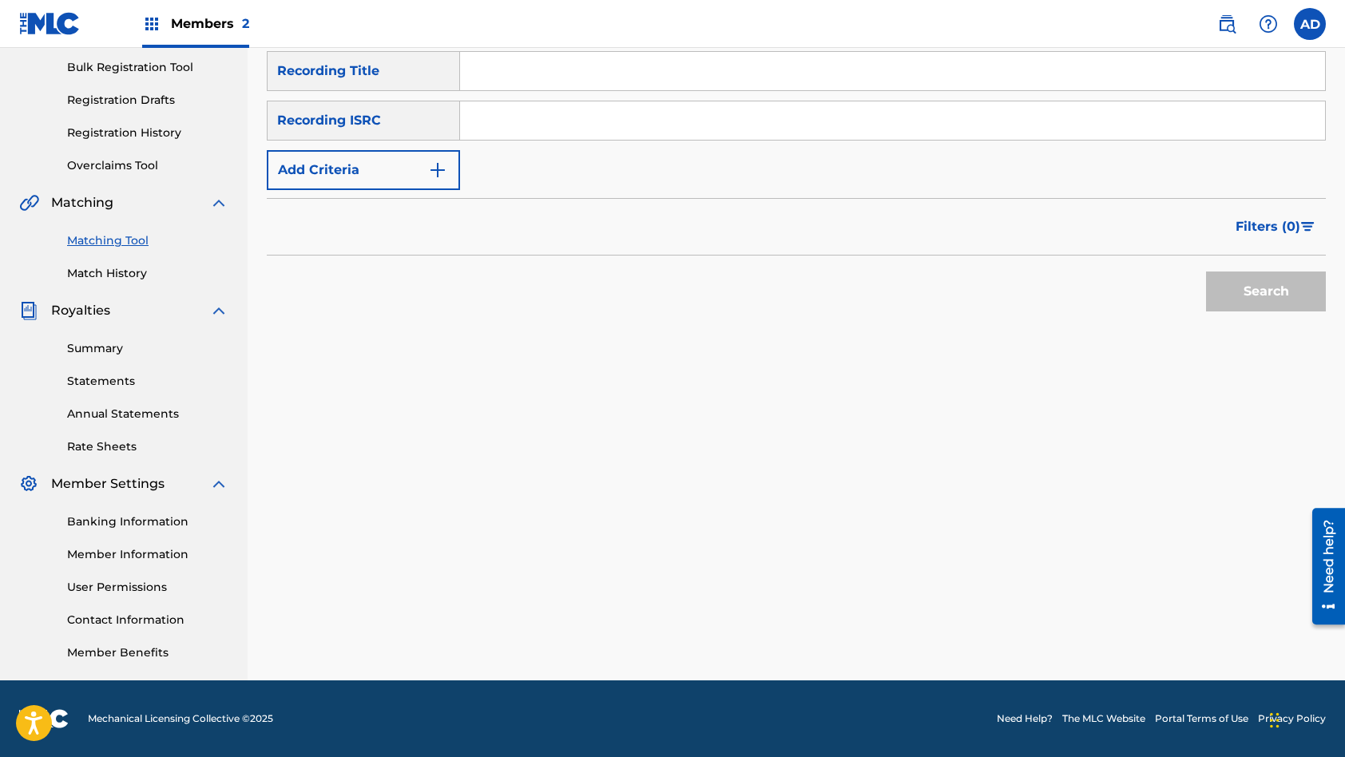
click at [597, 135] on input "Search Form" at bounding box center [892, 120] width 865 height 38
click at [578, 68] on input "Search Form" at bounding box center [892, 71] width 865 height 38
click at [1206, 272] on button "Search" at bounding box center [1266, 292] width 120 height 40
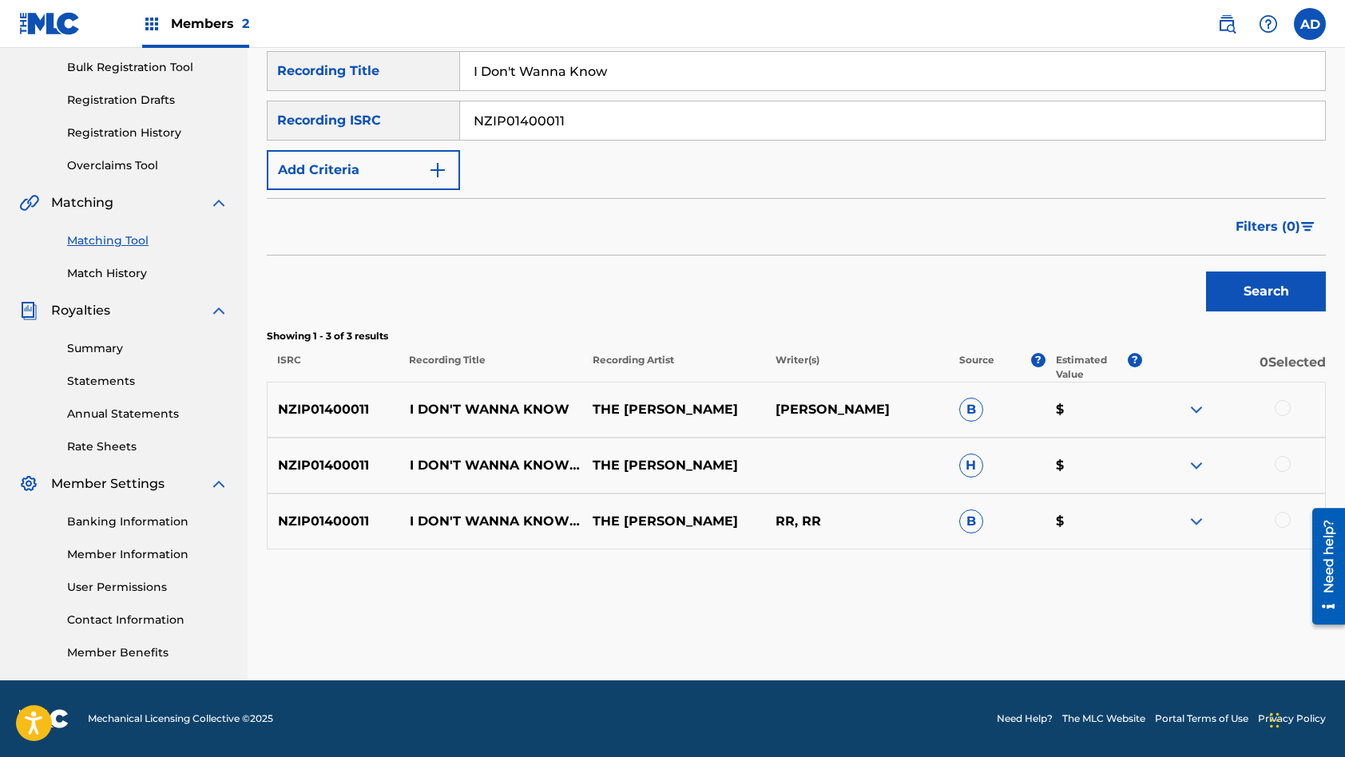
click at [1286, 407] on div at bounding box center [1283, 408] width 16 height 16
click at [1283, 470] on div at bounding box center [1283, 464] width 16 height 16
click at [1284, 528] on div at bounding box center [1233, 521] width 183 height 19
click at [1284, 518] on div at bounding box center [1283, 520] width 16 height 16
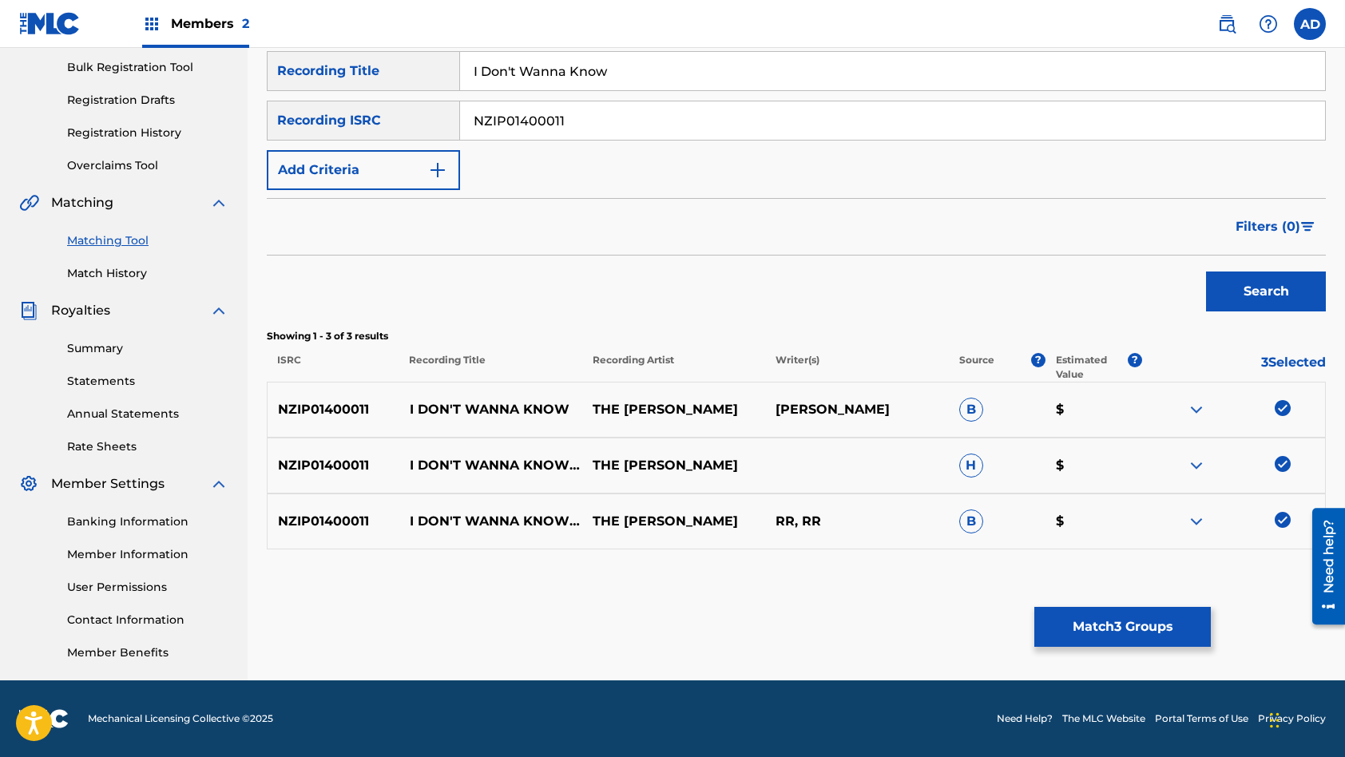
click at [1159, 625] on button "Match 3 Groups" at bounding box center [1122, 627] width 177 height 40
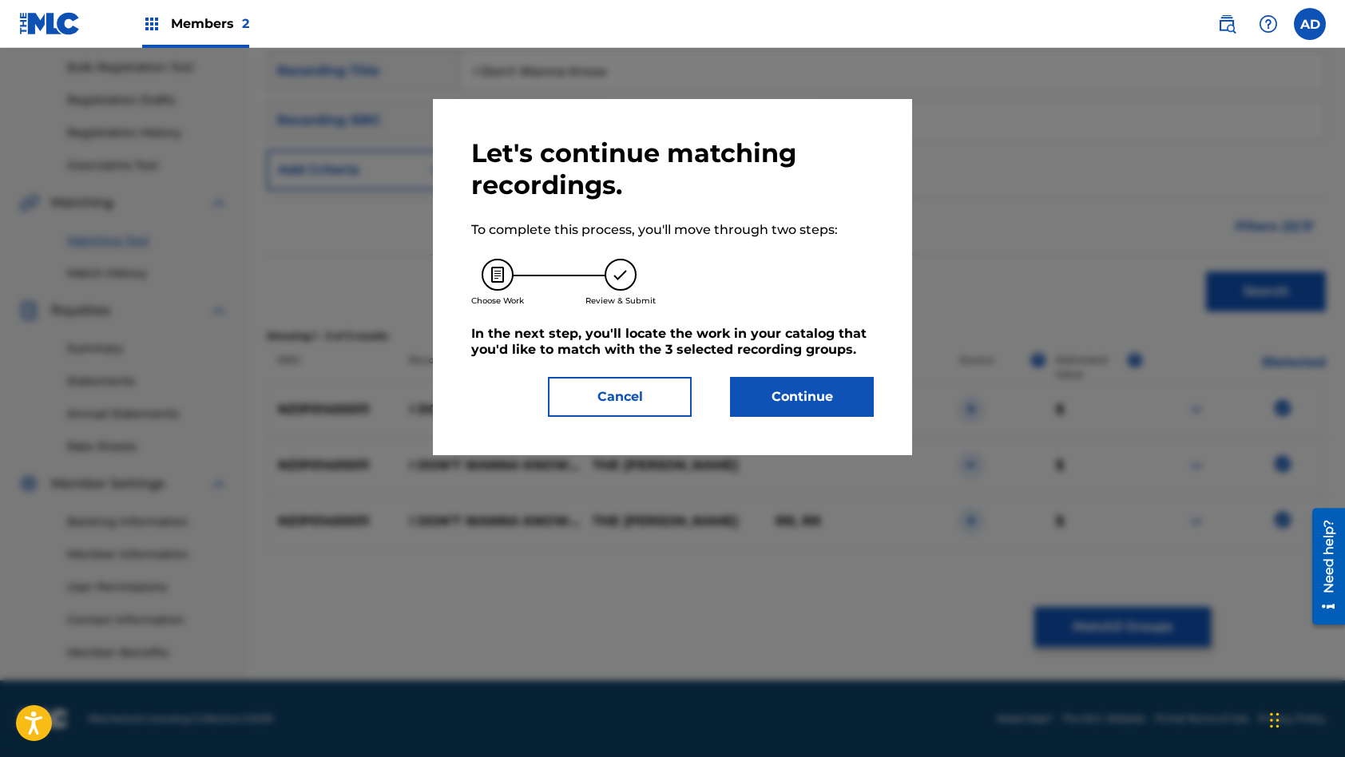
click at [838, 401] on button "Continue" at bounding box center [802, 397] width 144 height 40
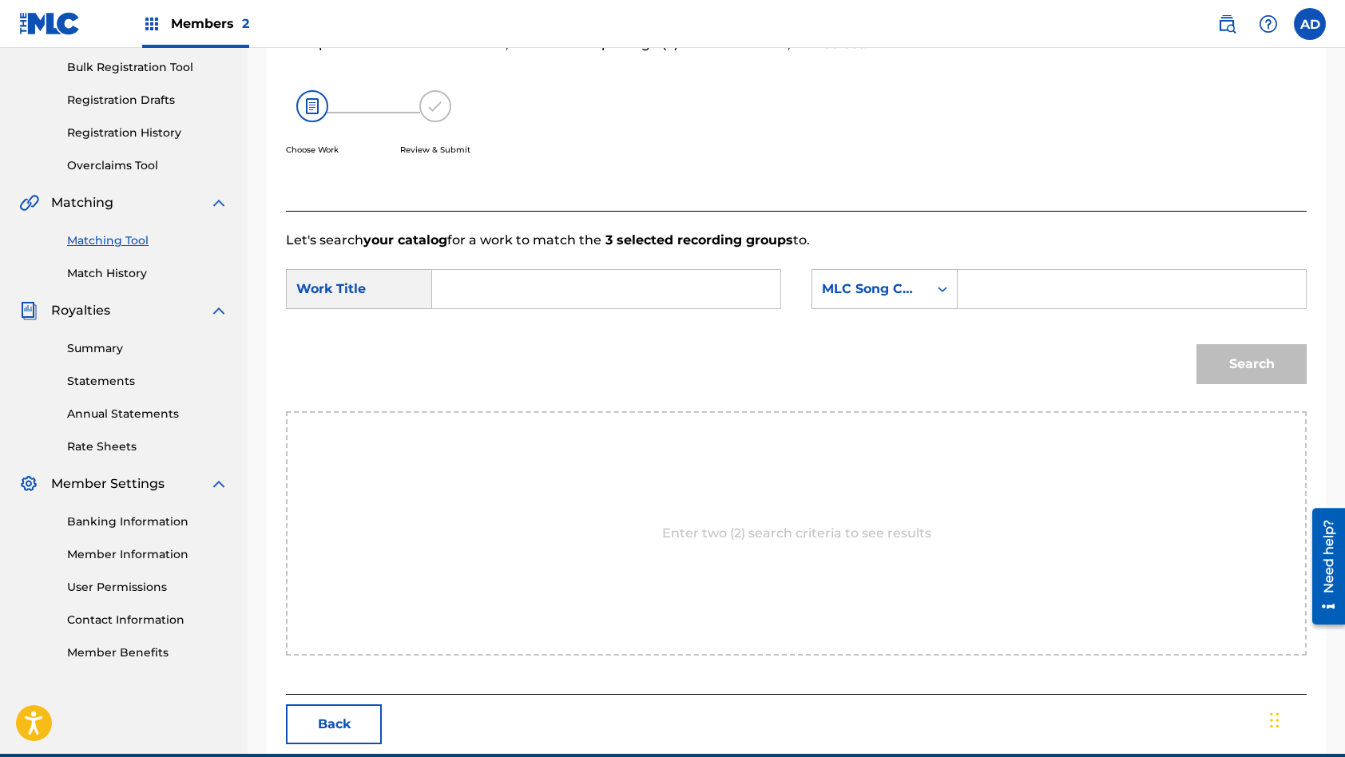
click at [650, 291] on input "Search Form" at bounding box center [606, 289] width 321 height 38
click at [990, 284] on input "Search Form" at bounding box center [1131, 289] width 321 height 38
click at [1196, 344] on button "Search" at bounding box center [1251, 364] width 110 height 40
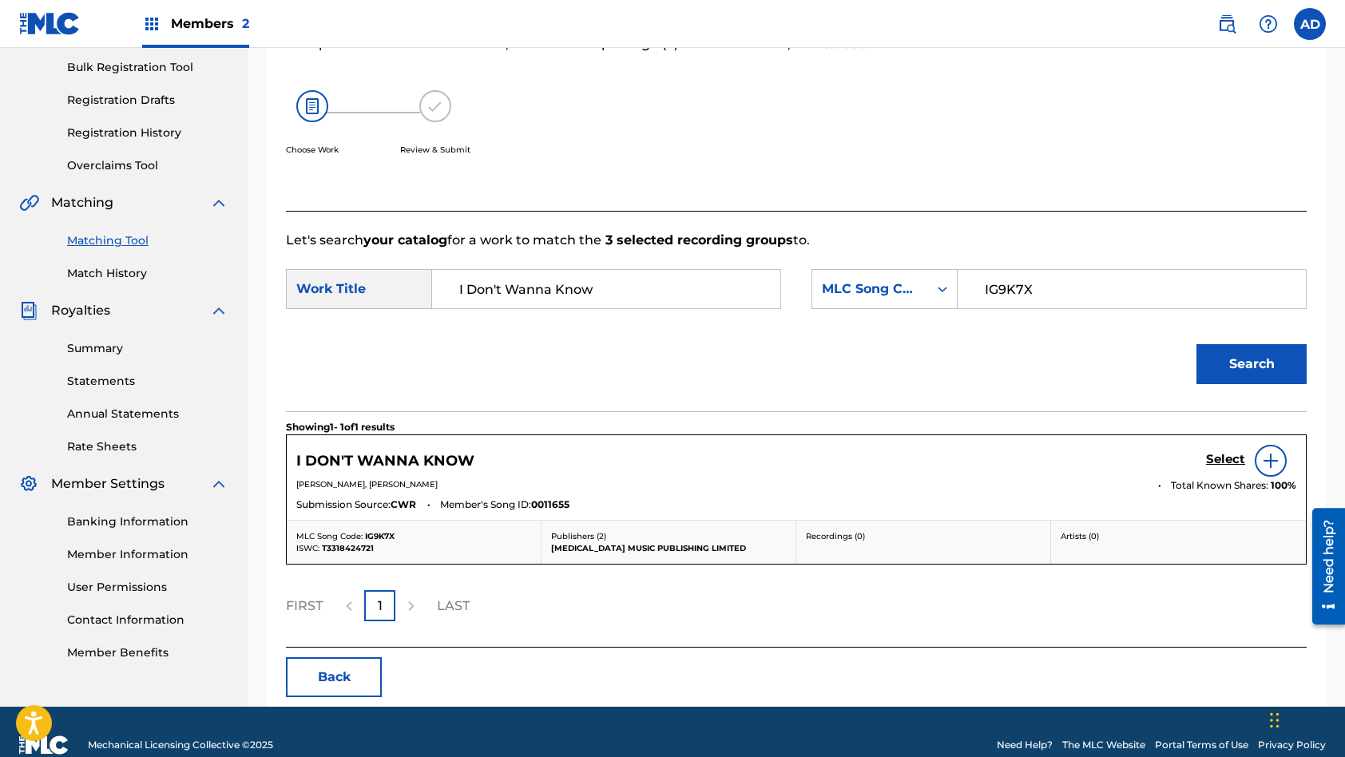
click at [1236, 457] on h5 "Select" at bounding box center [1225, 459] width 39 height 15
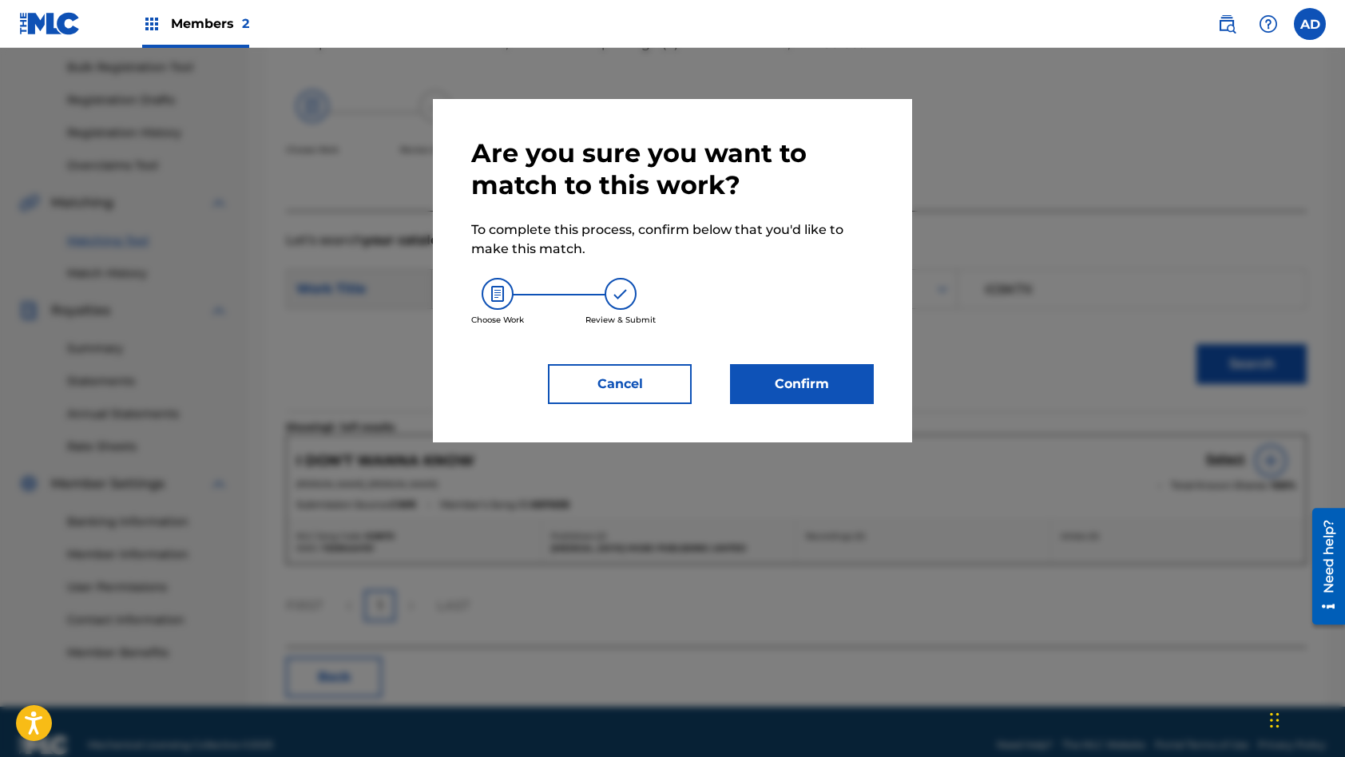
click at [804, 370] on button "Confirm" at bounding box center [802, 384] width 144 height 40
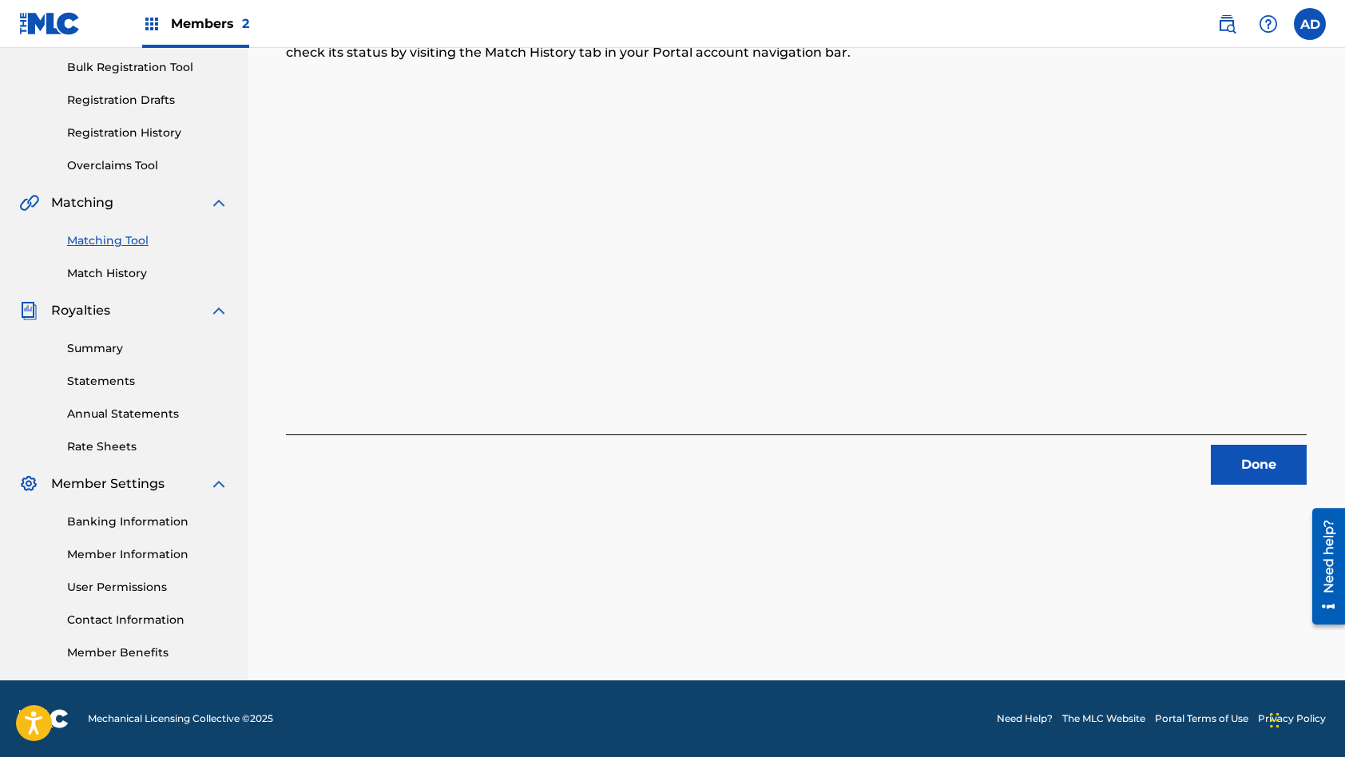
click at [1254, 486] on div "3 Recording Groups are pending usage match to the work I DON'T WANNA KNOW . Con…" at bounding box center [796, 268] width 1097 height 826
click at [1252, 460] on button "Done" at bounding box center [1259, 465] width 96 height 40
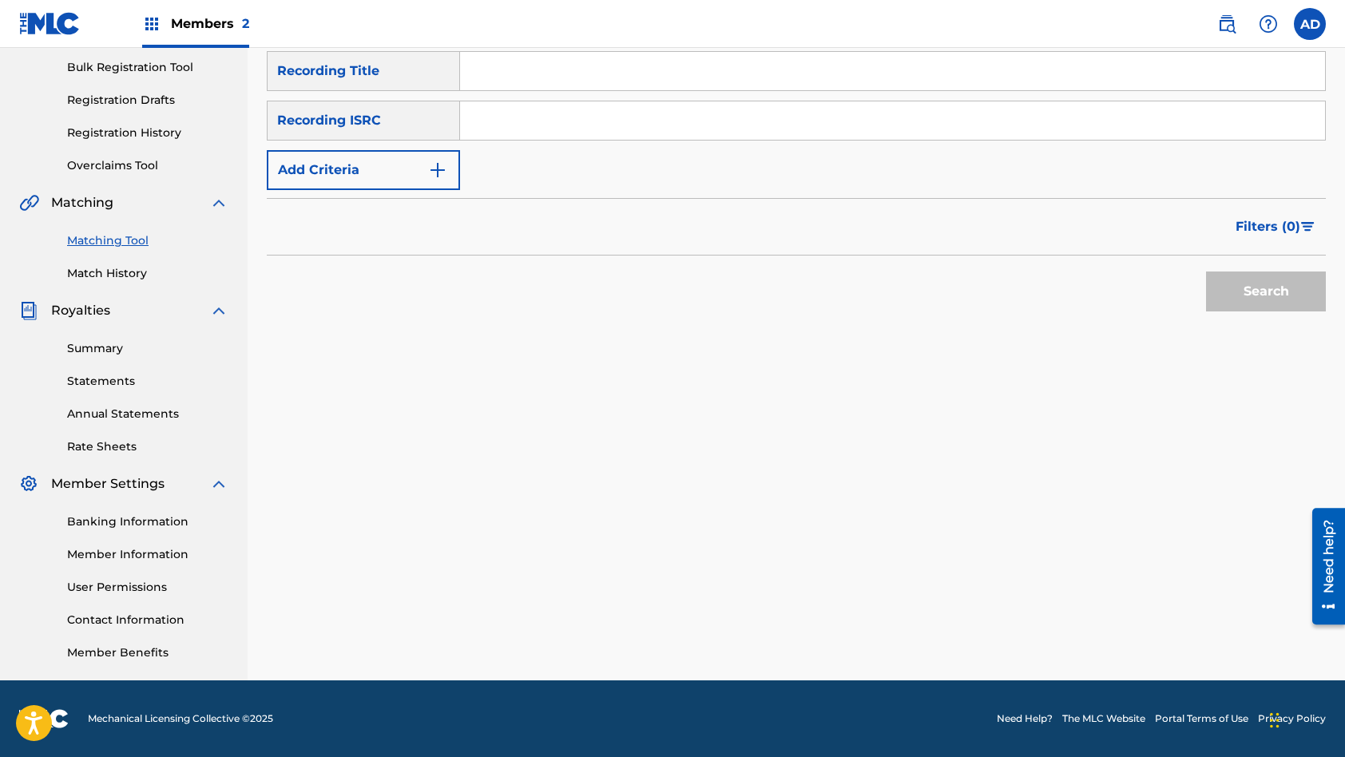
click at [615, 121] on input "Search Form" at bounding box center [892, 120] width 865 height 38
click at [607, 75] on input "Search Form" at bounding box center [892, 71] width 865 height 38
click at [1206, 272] on button "Search" at bounding box center [1266, 292] width 120 height 40
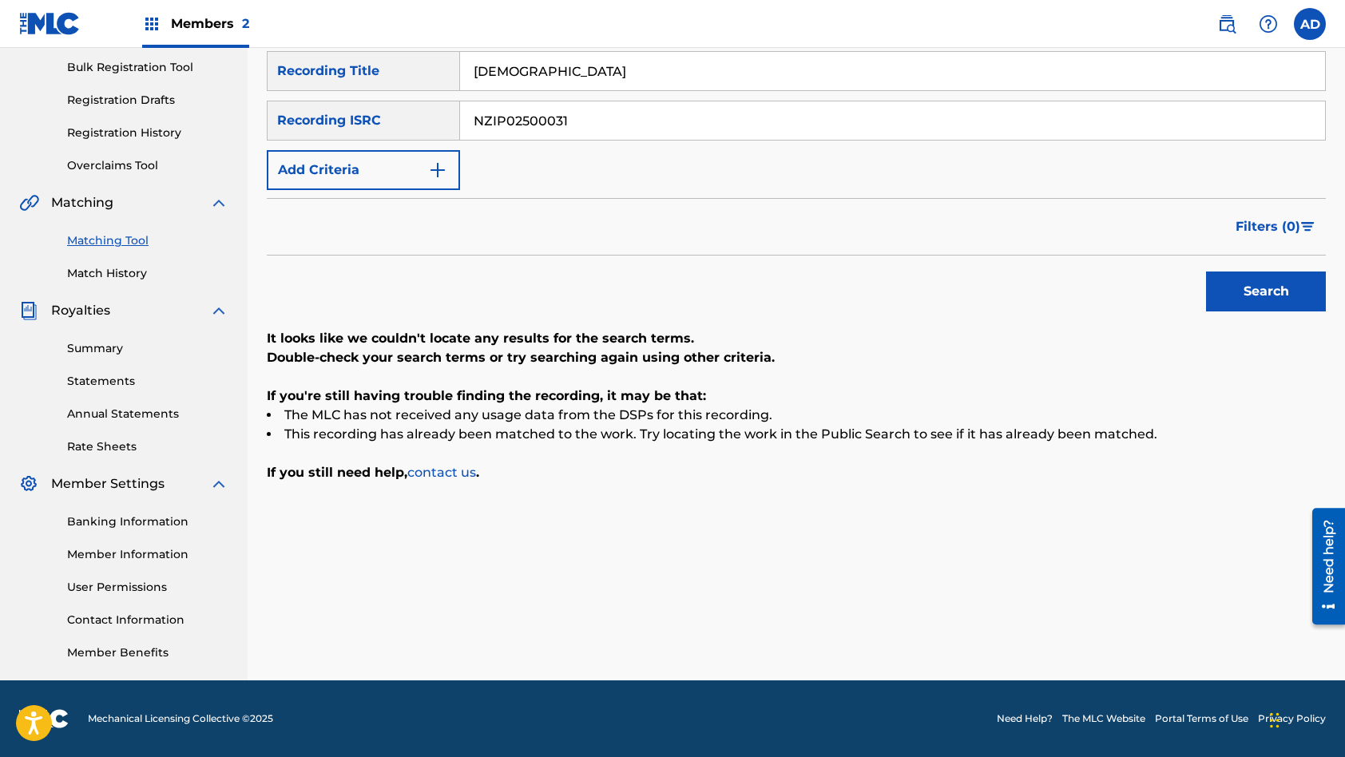
click at [603, 117] on input "NZIP02500031" at bounding box center [892, 120] width 865 height 38
click at [614, 71] on input "[DEMOGRAPHIC_DATA]" at bounding box center [892, 71] width 865 height 38
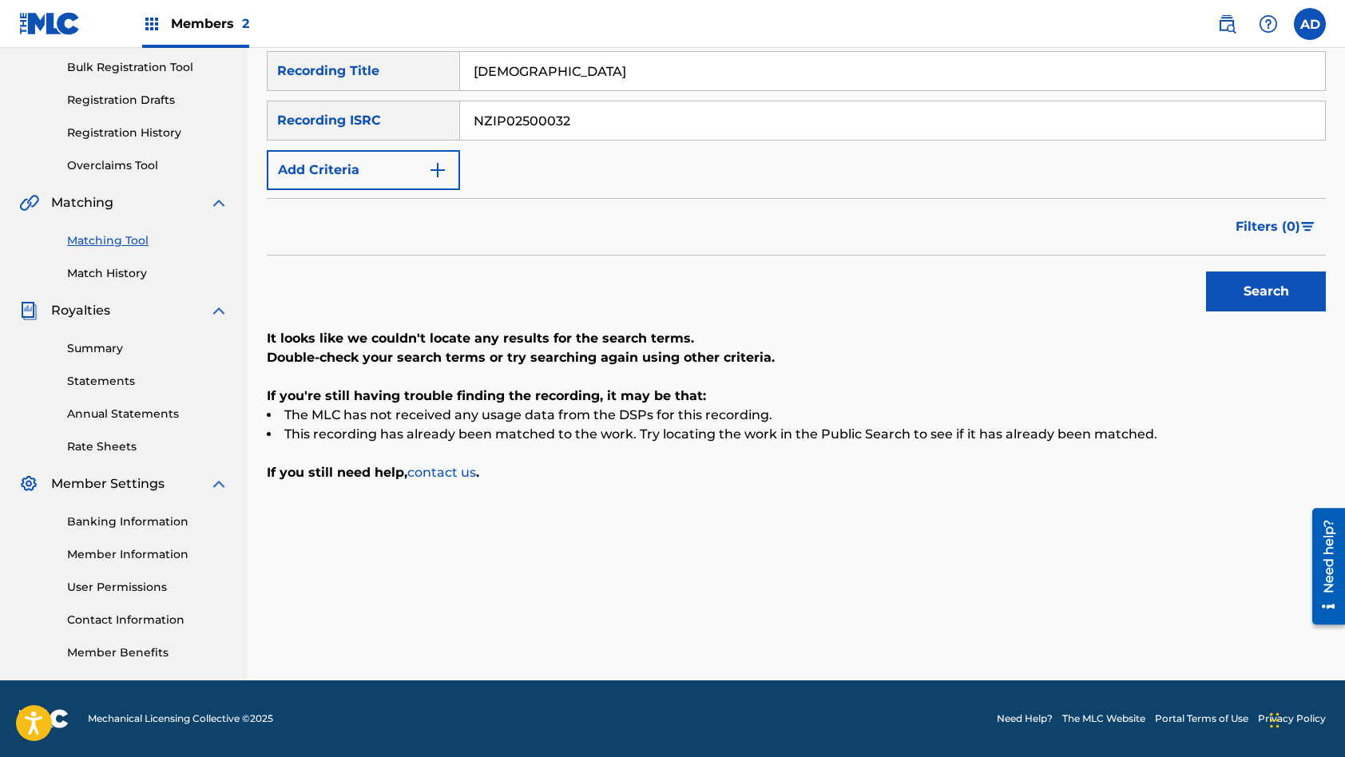
click at [614, 71] on input "[DEMOGRAPHIC_DATA]" at bounding box center [892, 71] width 865 height 38
click at [1206, 272] on button "Search" at bounding box center [1266, 292] width 120 height 40
click at [602, 119] on input "NZIP02500032" at bounding box center [892, 120] width 865 height 38
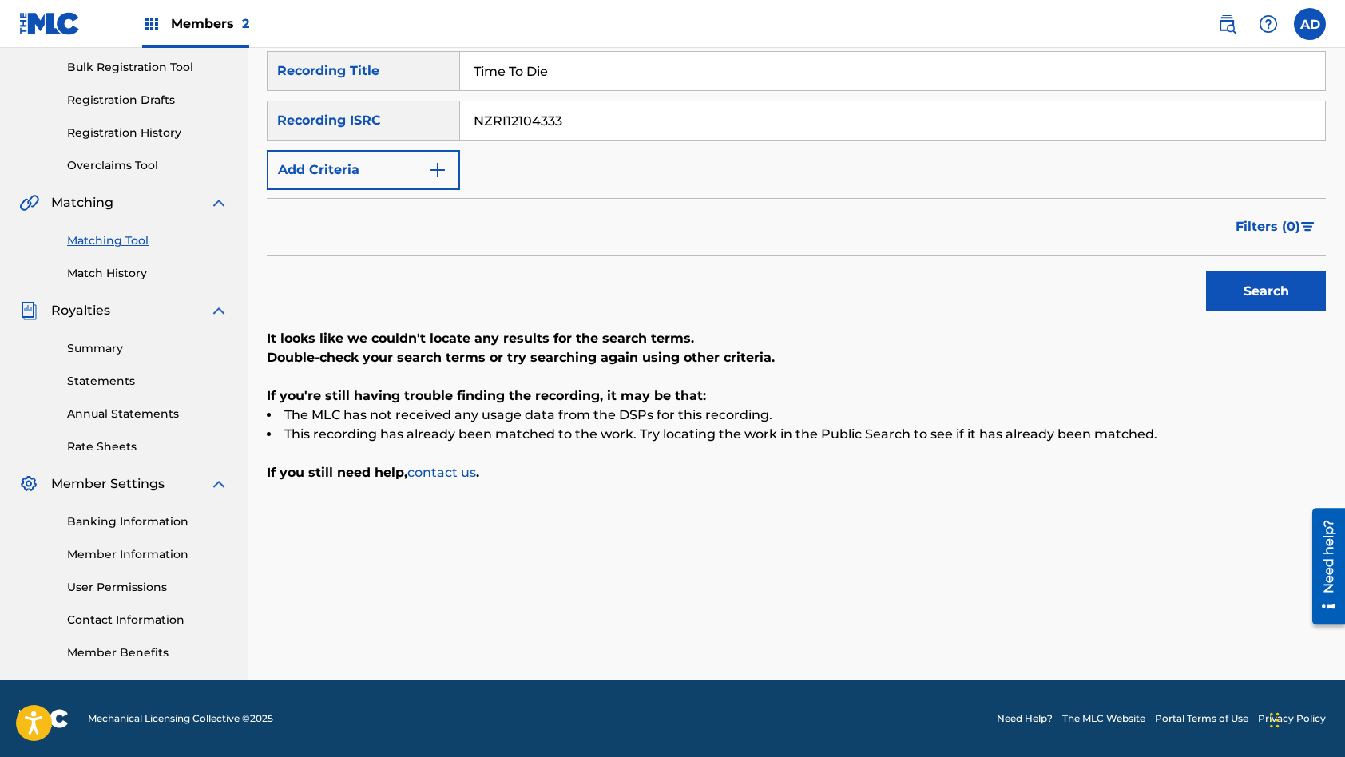
click at [572, 73] on input "Time To Die" at bounding box center [892, 71] width 865 height 38
click at [1206, 272] on button "Search" at bounding box center [1266, 292] width 120 height 40
click at [590, 118] on input "NZRI12104333" at bounding box center [892, 120] width 865 height 38
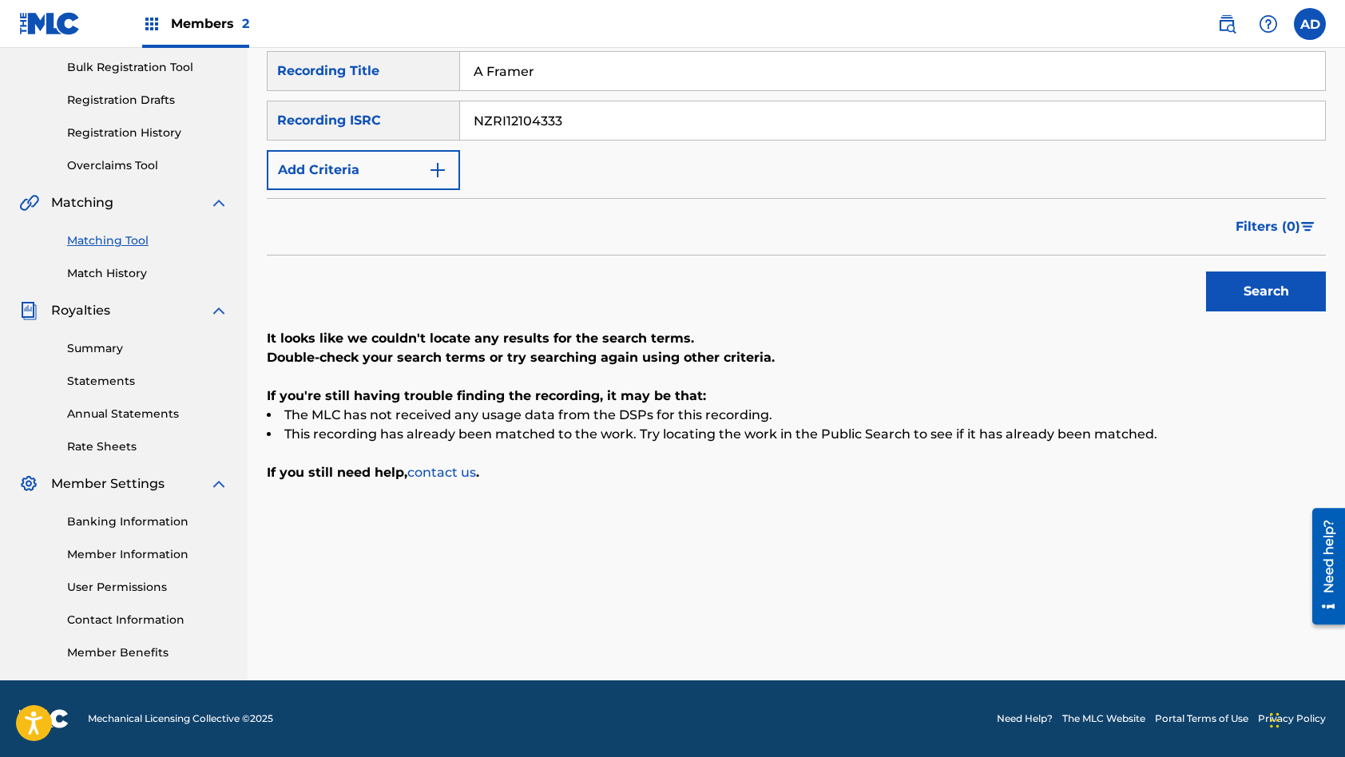
click at [590, 118] on input "NZRI12104333" at bounding box center [892, 120] width 865 height 38
click at [569, 71] on input "A Framer" at bounding box center [892, 71] width 865 height 38
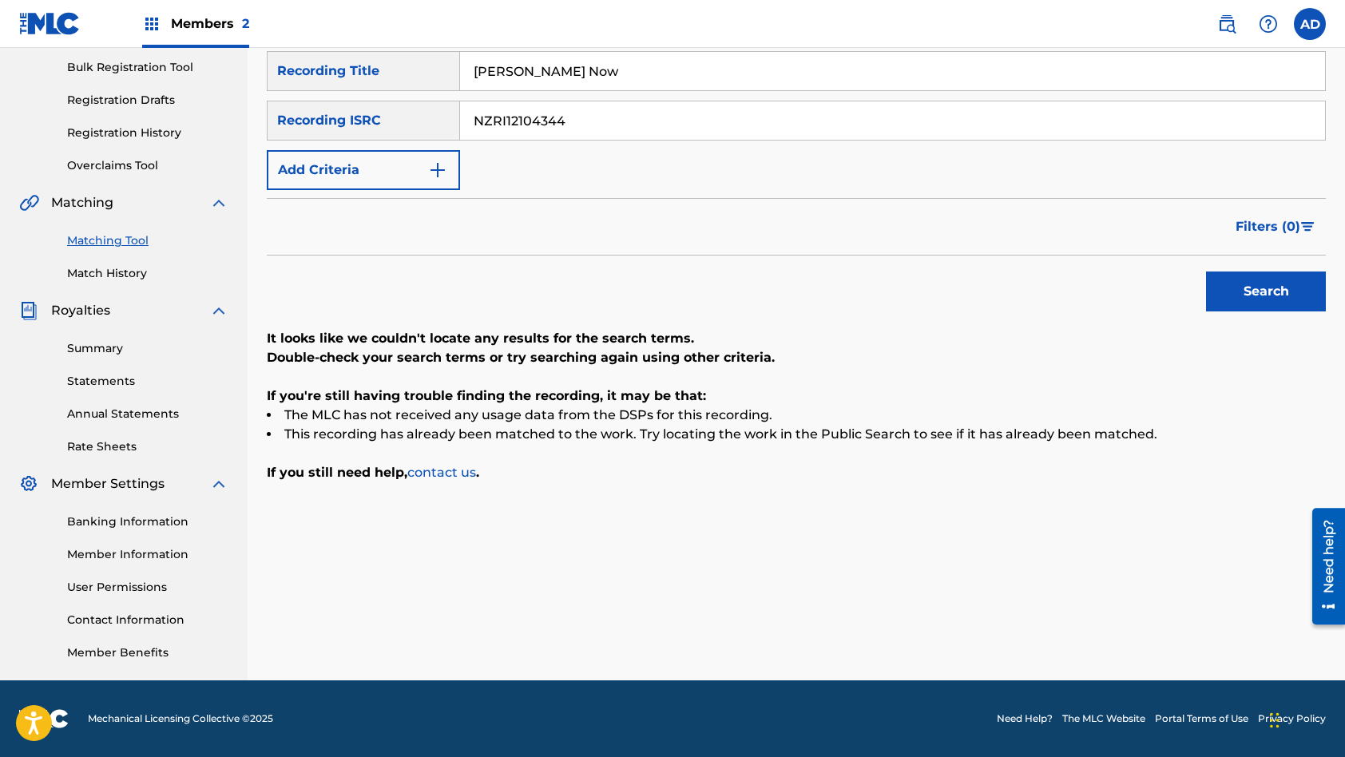
click at [1206, 272] on button "Search" at bounding box center [1266, 292] width 120 height 40
click at [603, 121] on input "NZRI12104344" at bounding box center [892, 120] width 865 height 38
click at [617, 73] on input "[PERSON_NAME] Now" at bounding box center [892, 71] width 865 height 38
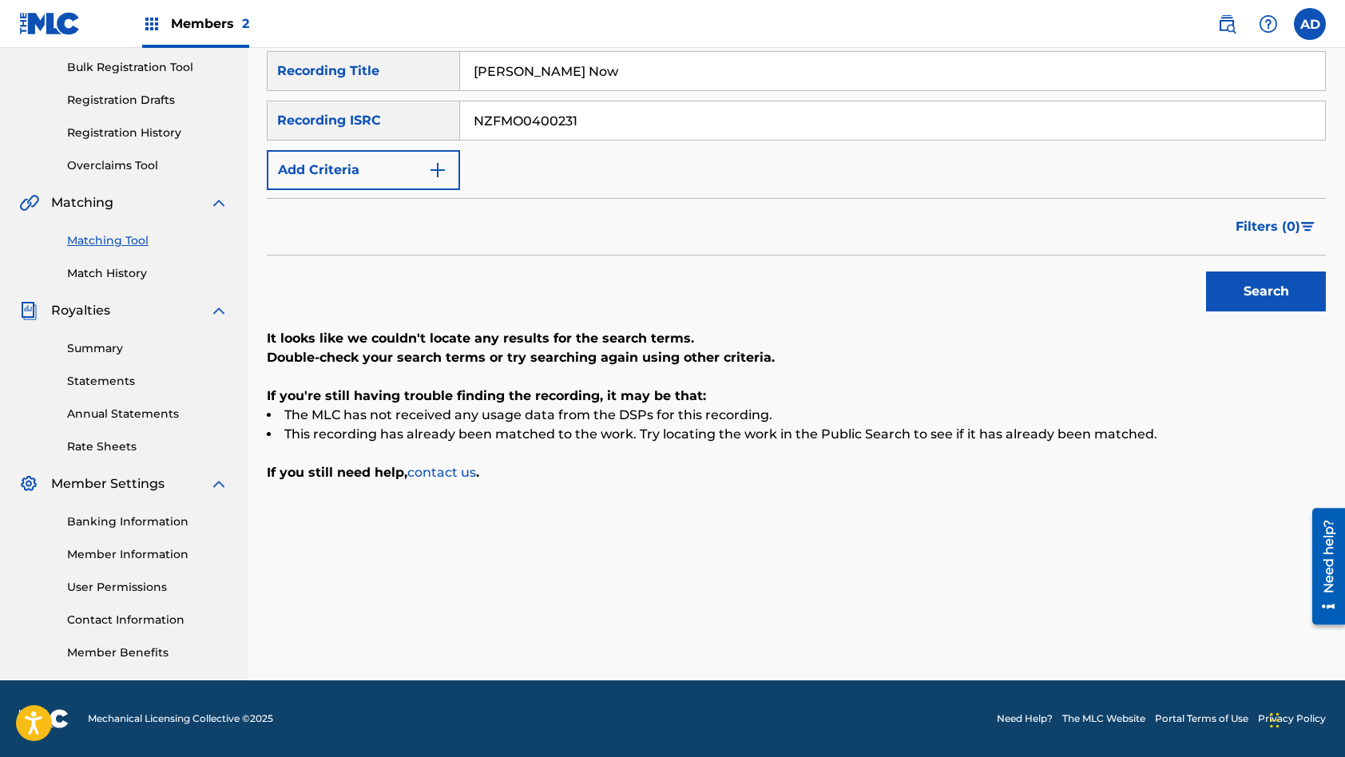
click at [617, 73] on input "[PERSON_NAME] Now" at bounding box center [892, 71] width 865 height 38
click at [1206, 272] on button "Search" at bounding box center [1266, 292] width 120 height 40
click at [621, 124] on input "NZFMO0400231" at bounding box center [892, 120] width 865 height 38
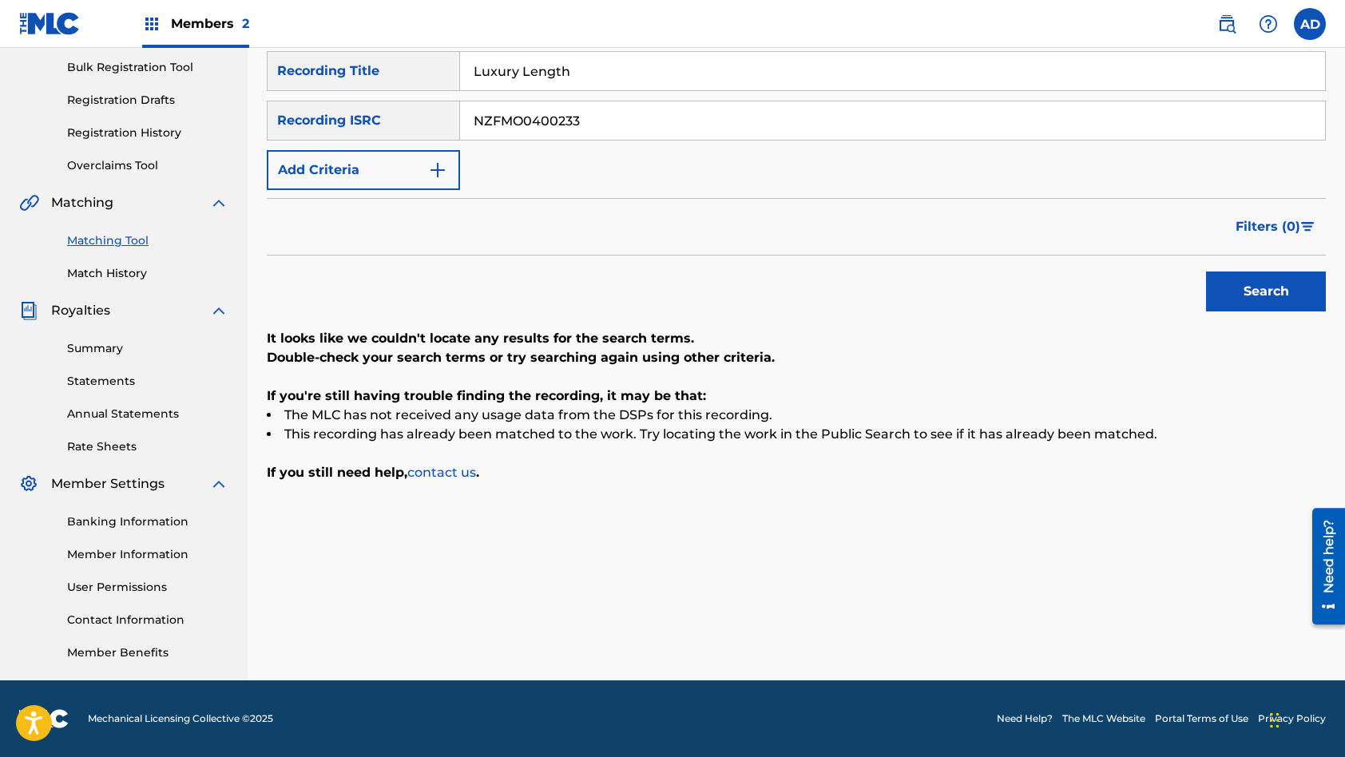
click at [599, 68] on input "Luxury Length" at bounding box center [892, 71] width 865 height 38
click at [1206, 272] on button "Search" at bounding box center [1266, 292] width 120 height 40
click at [634, 120] on input "NZFMO0400233" at bounding box center [892, 120] width 865 height 38
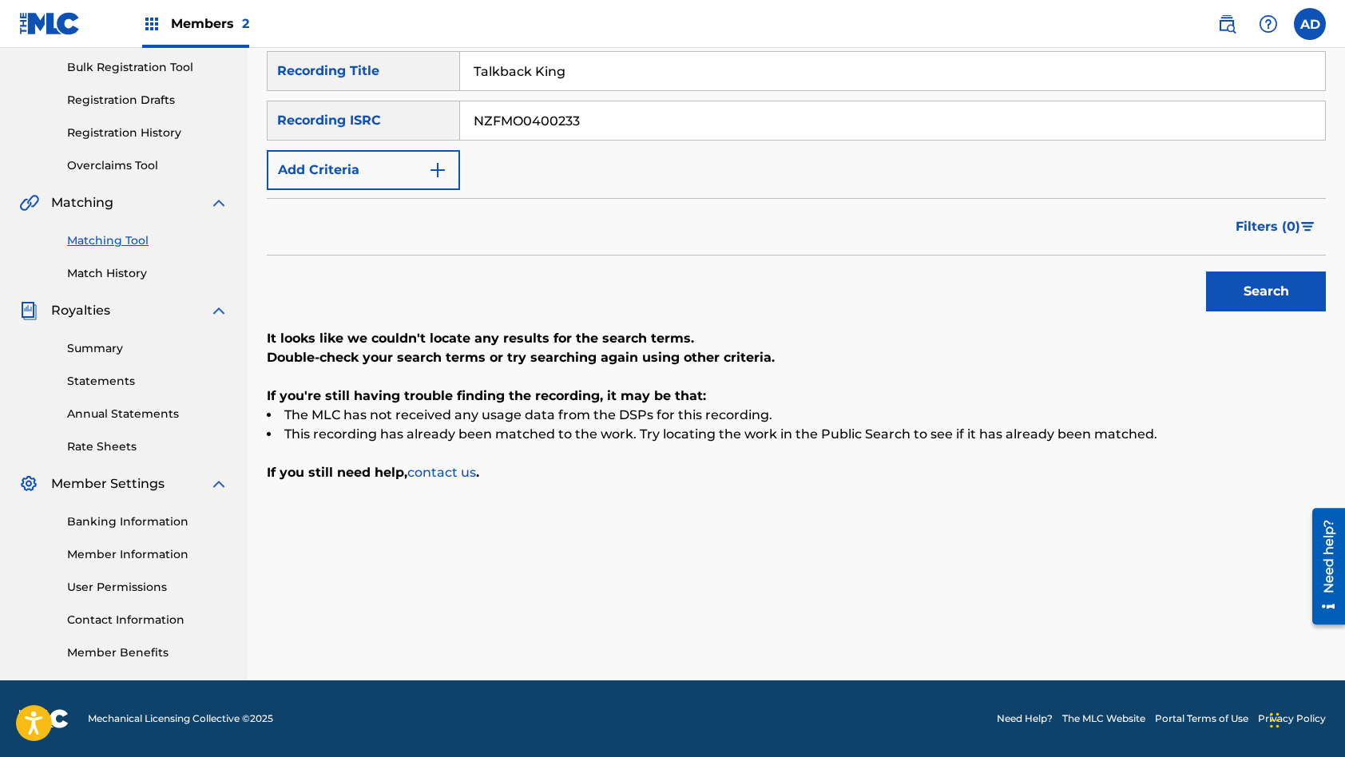
click at [634, 120] on input "NZFMO0400233" at bounding box center [892, 120] width 865 height 38
click at [621, 69] on input "Talkback King" at bounding box center [892, 71] width 865 height 38
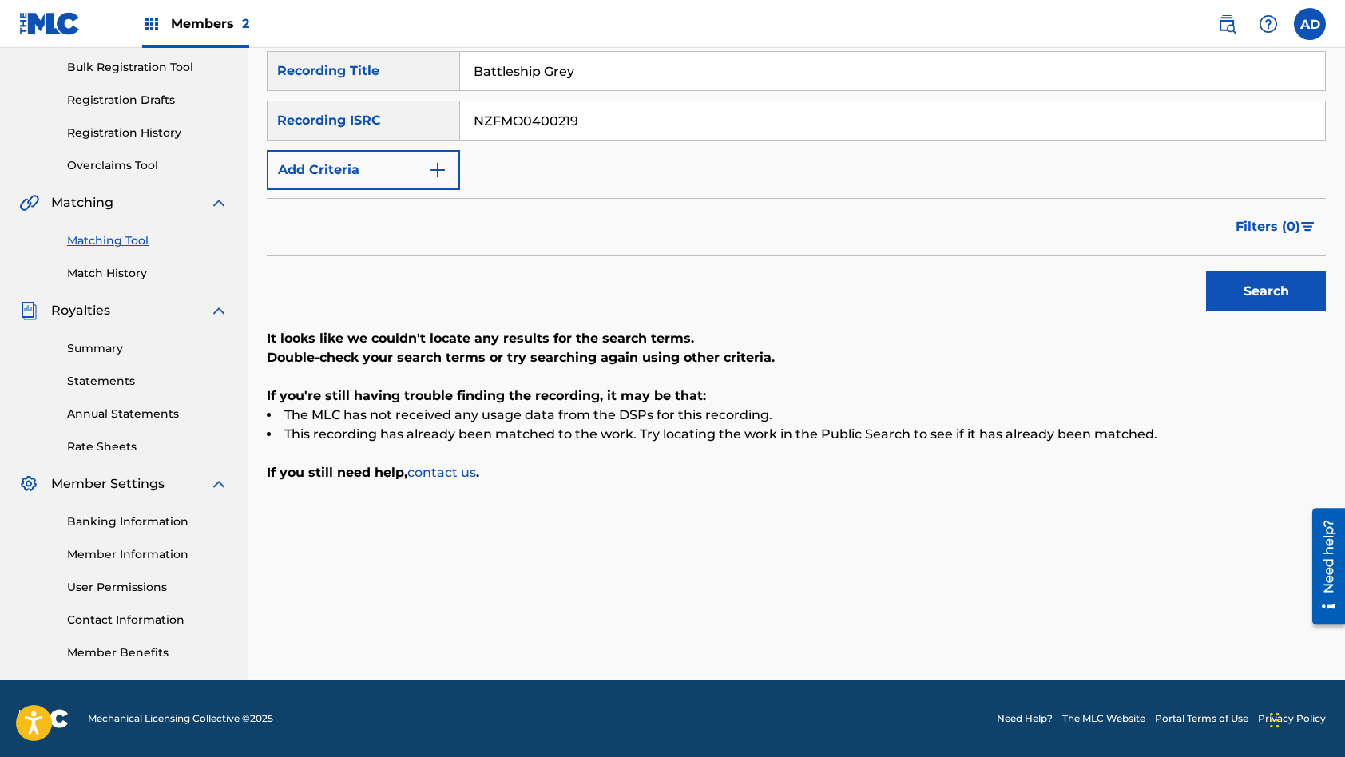
click at [1206, 272] on button "Search" at bounding box center [1266, 292] width 120 height 40
click at [608, 123] on input "NZFMO0400219" at bounding box center [892, 120] width 865 height 38
click at [577, 67] on input "Battleship Grey" at bounding box center [892, 71] width 865 height 38
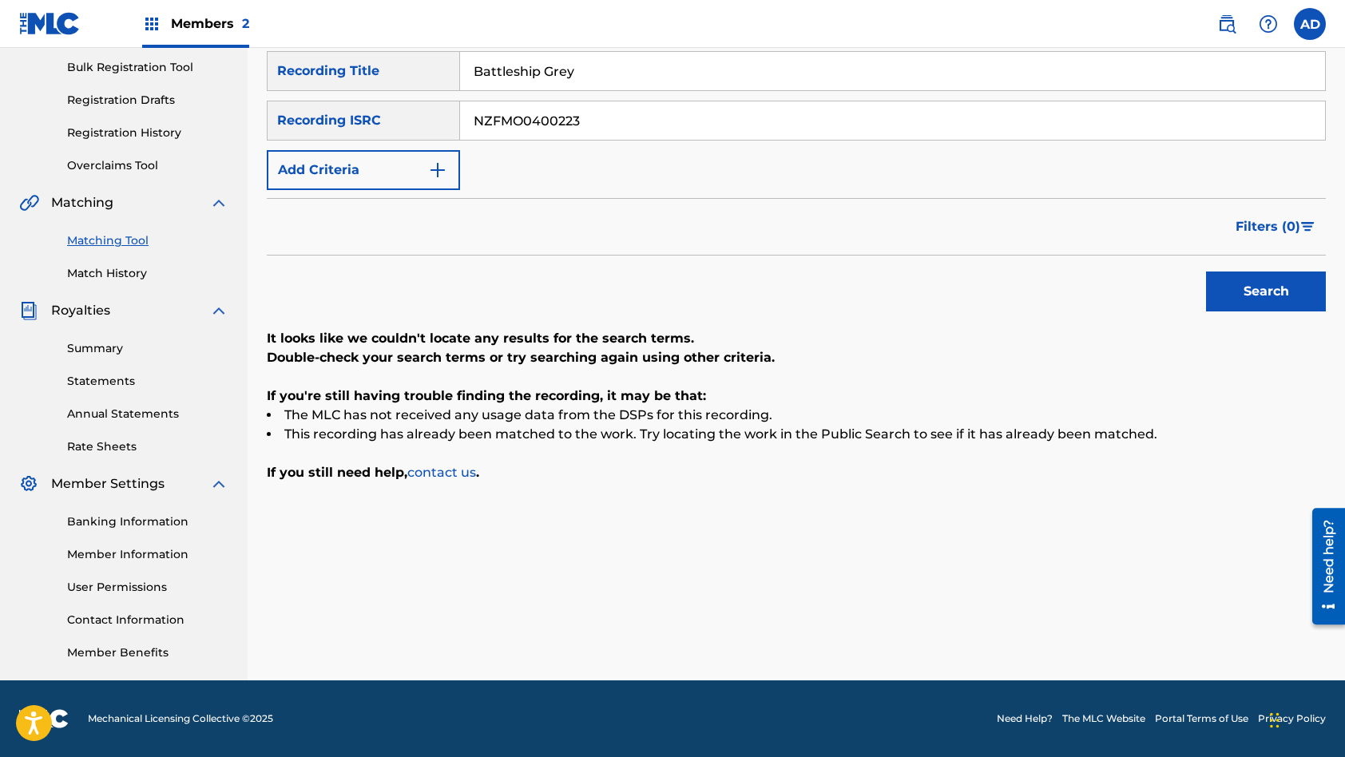
click at [577, 67] on input "Battleship Grey" at bounding box center [892, 71] width 865 height 38
click at [1206, 272] on button "Search" at bounding box center [1266, 292] width 120 height 40
click at [605, 125] on input "NZFMO0400223" at bounding box center [892, 120] width 865 height 38
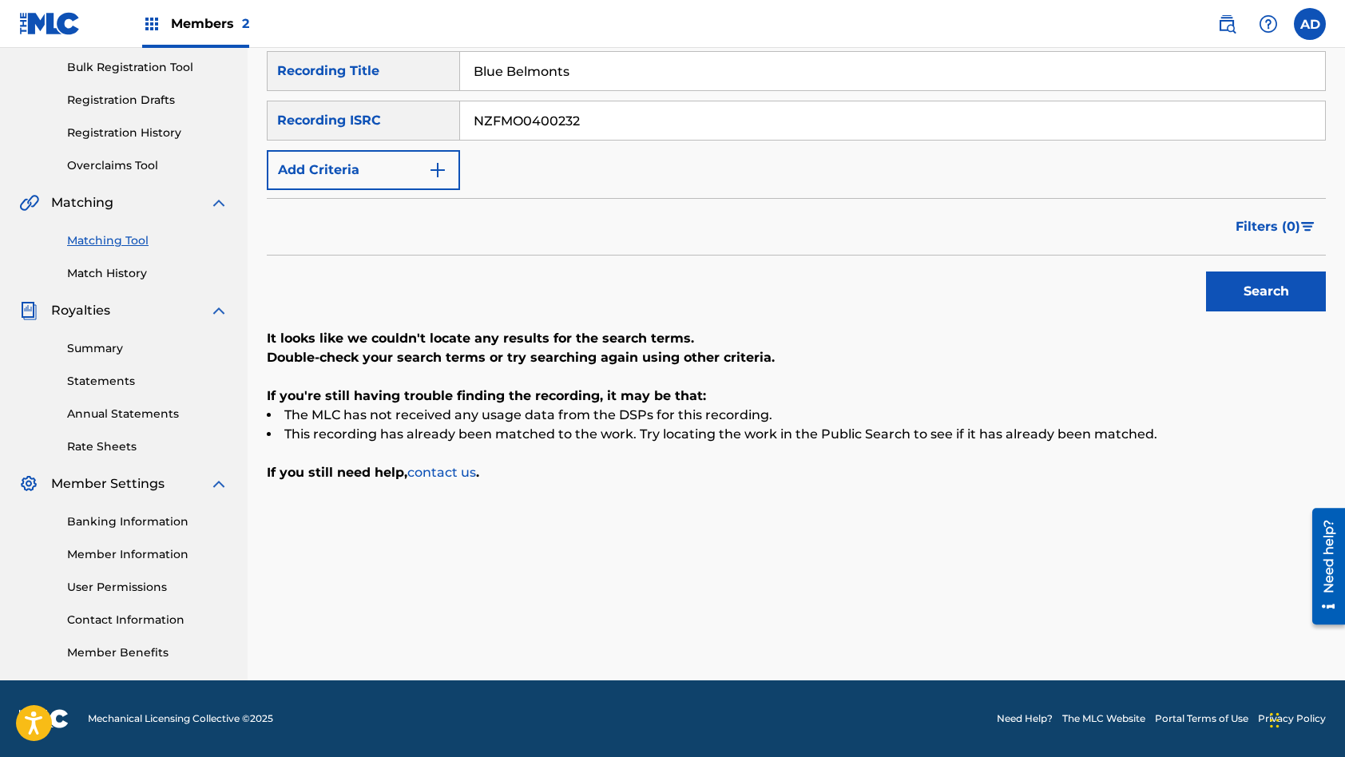
click at [597, 66] on input "Blue Belmonts" at bounding box center [892, 71] width 865 height 38
click at [1206, 272] on button "Search" at bounding box center [1266, 292] width 120 height 40
click at [623, 125] on input "NZFMO0400232" at bounding box center [892, 120] width 865 height 38
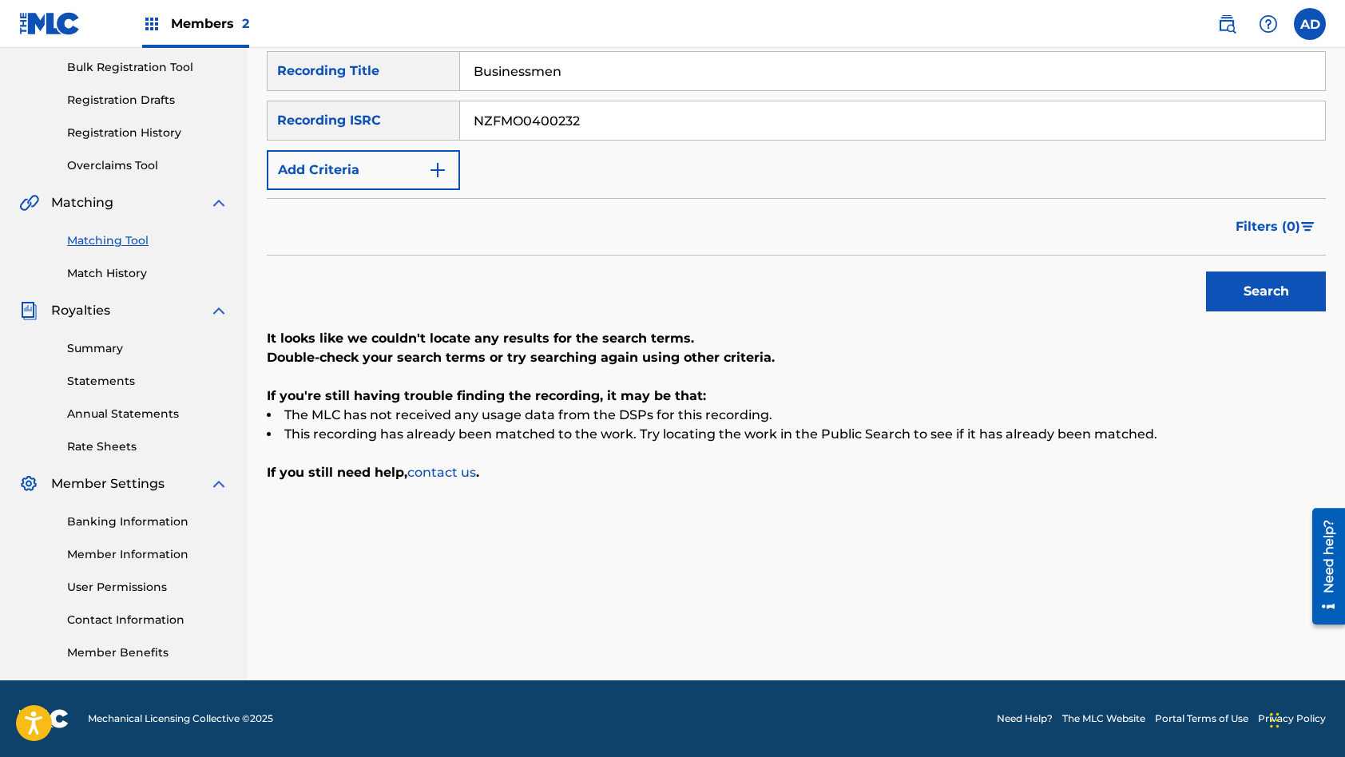
click at [623, 125] on input "NZFMO0400232" at bounding box center [892, 120] width 865 height 38
click at [602, 69] on input "Businessmen" at bounding box center [892, 71] width 865 height 38
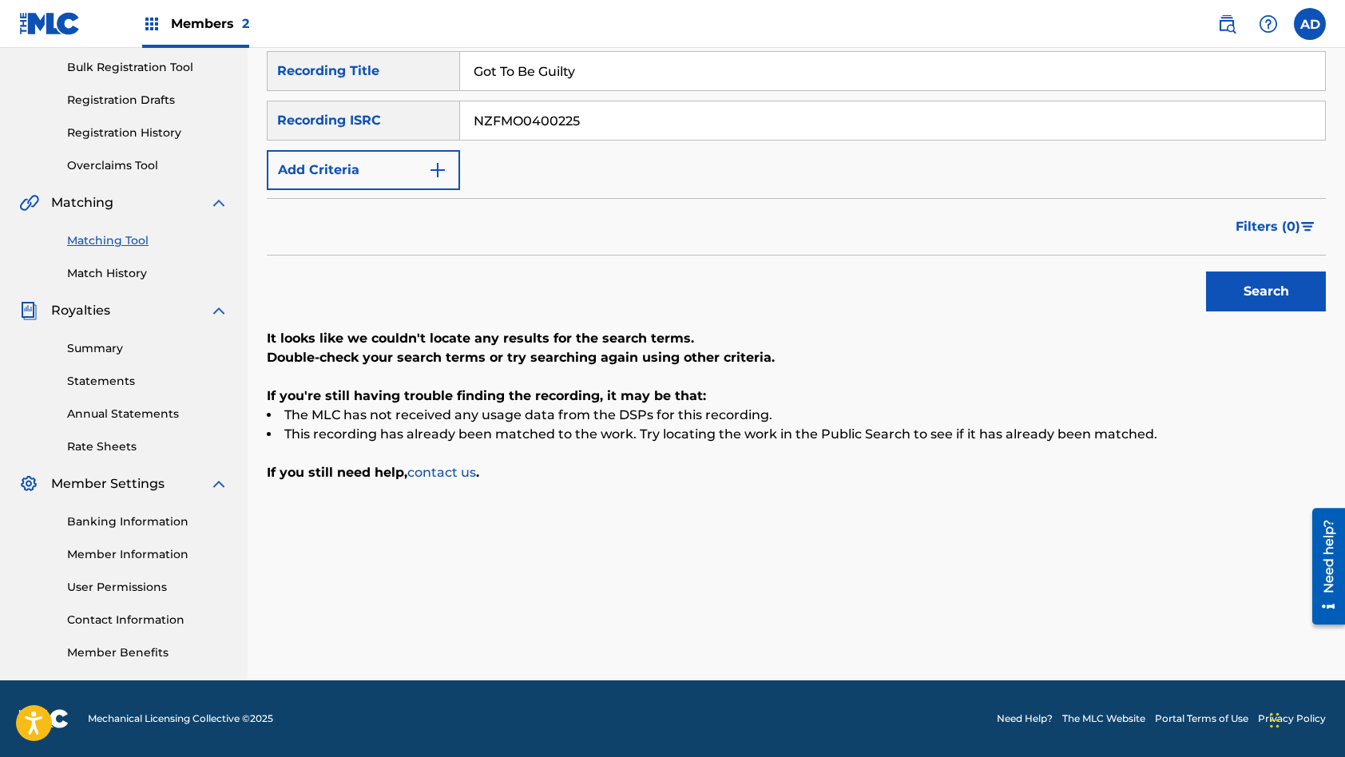
click at [1206, 272] on button "Search" at bounding box center [1266, 292] width 120 height 40
click at [596, 127] on input "NZFMO0400225" at bounding box center [892, 120] width 865 height 38
click at [588, 75] on input "Got To Be Guilty" at bounding box center [892, 71] width 865 height 38
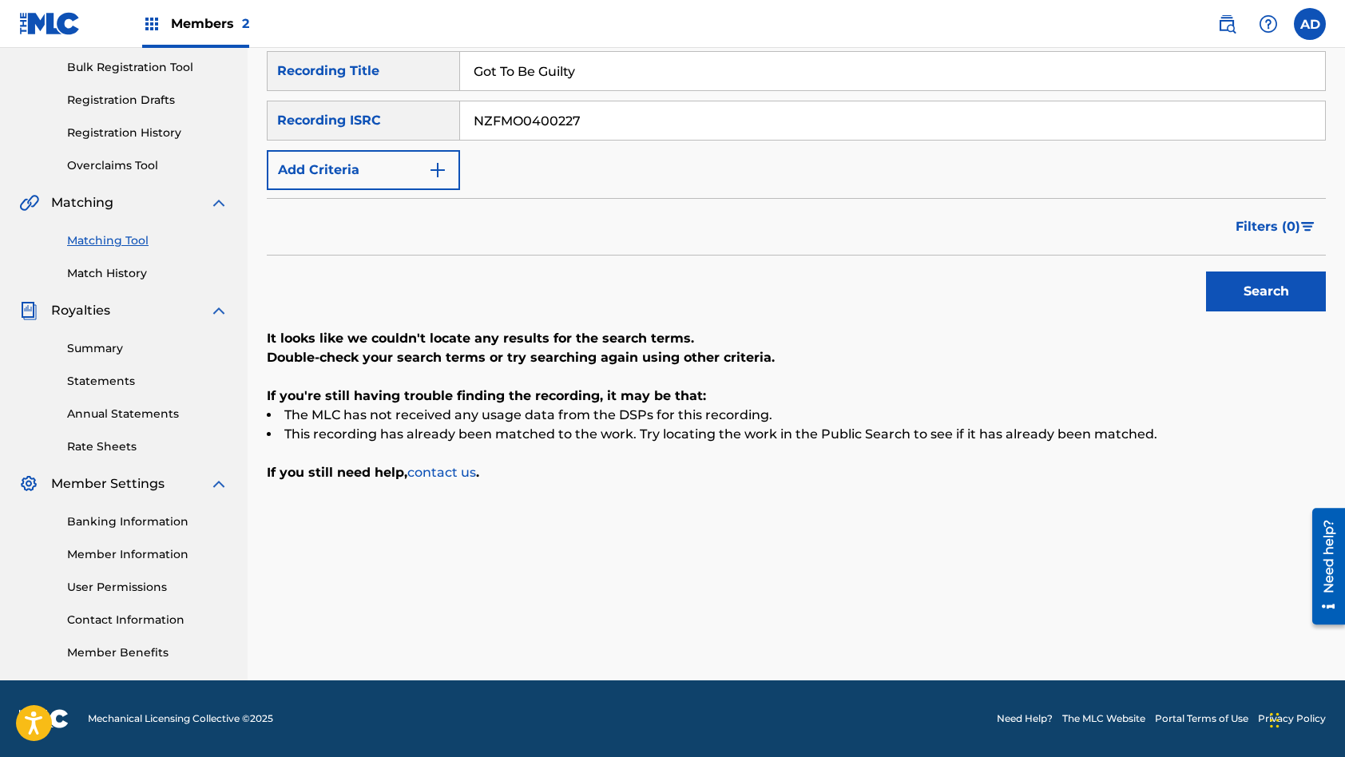
click at [588, 75] on input "Got To Be Guilty" at bounding box center [892, 71] width 865 height 38
click at [1206, 272] on button "Search" at bounding box center [1266, 292] width 120 height 40
click at [622, 121] on input "NZFMO0400227" at bounding box center [892, 120] width 865 height 38
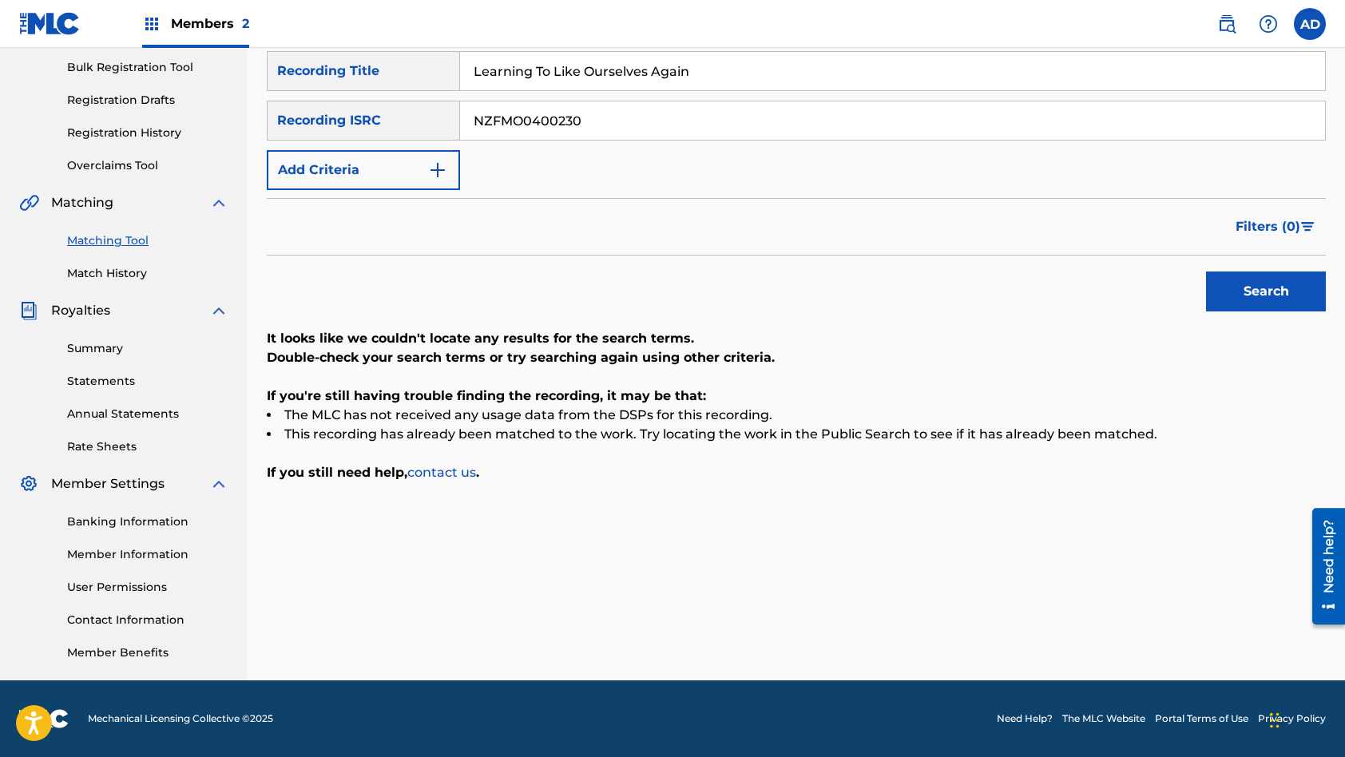
click at [623, 73] on input "Learning To Like Ourselves Again" at bounding box center [892, 71] width 865 height 38
click at [1206, 272] on button "Search" at bounding box center [1266, 292] width 120 height 40
click at [611, 121] on input "NZFMO0400230" at bounding box center [892, 120] width 865 height 38
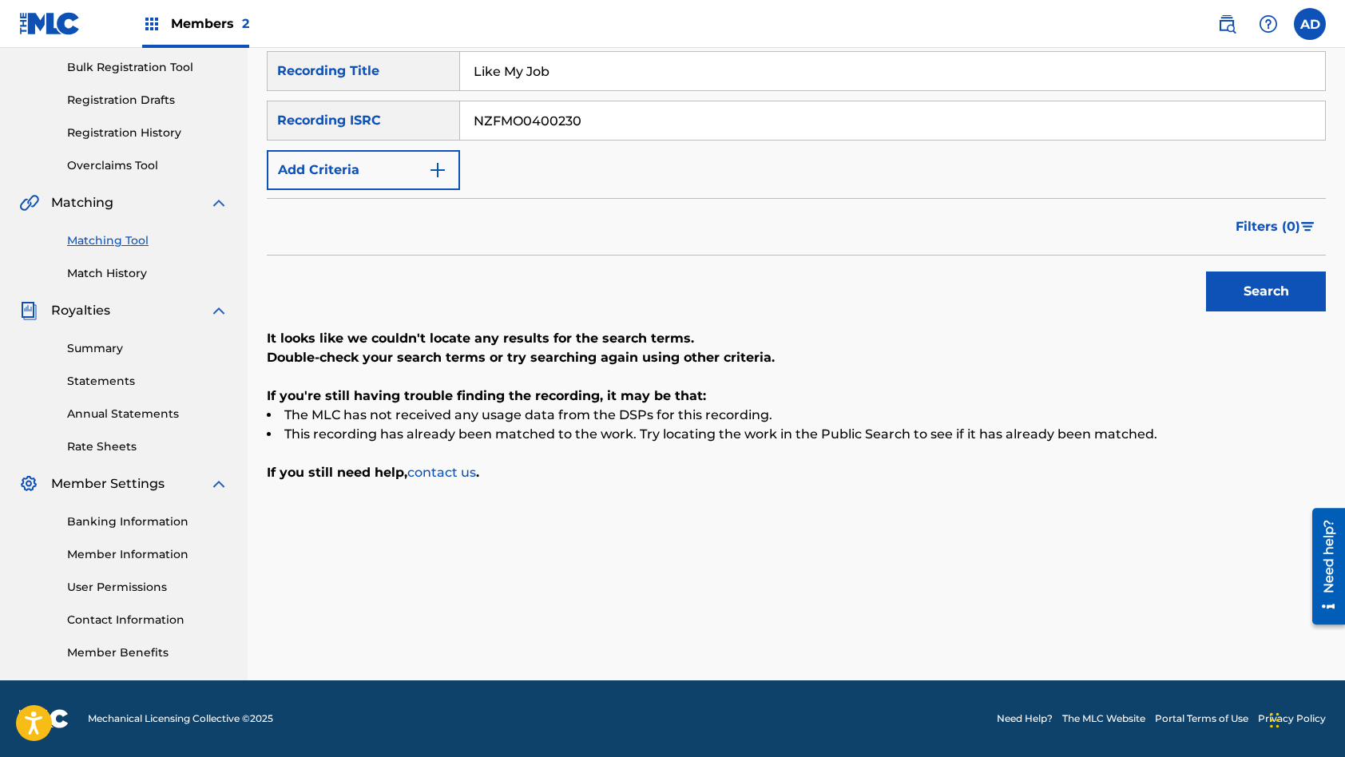
click at [611, 121] on input "NZFMO0400230" at bounding box center [892, 120] width 865 height 38
click at [557, 68] on input "Like My Job" at bounding box center [892, 71] width 865 height 38
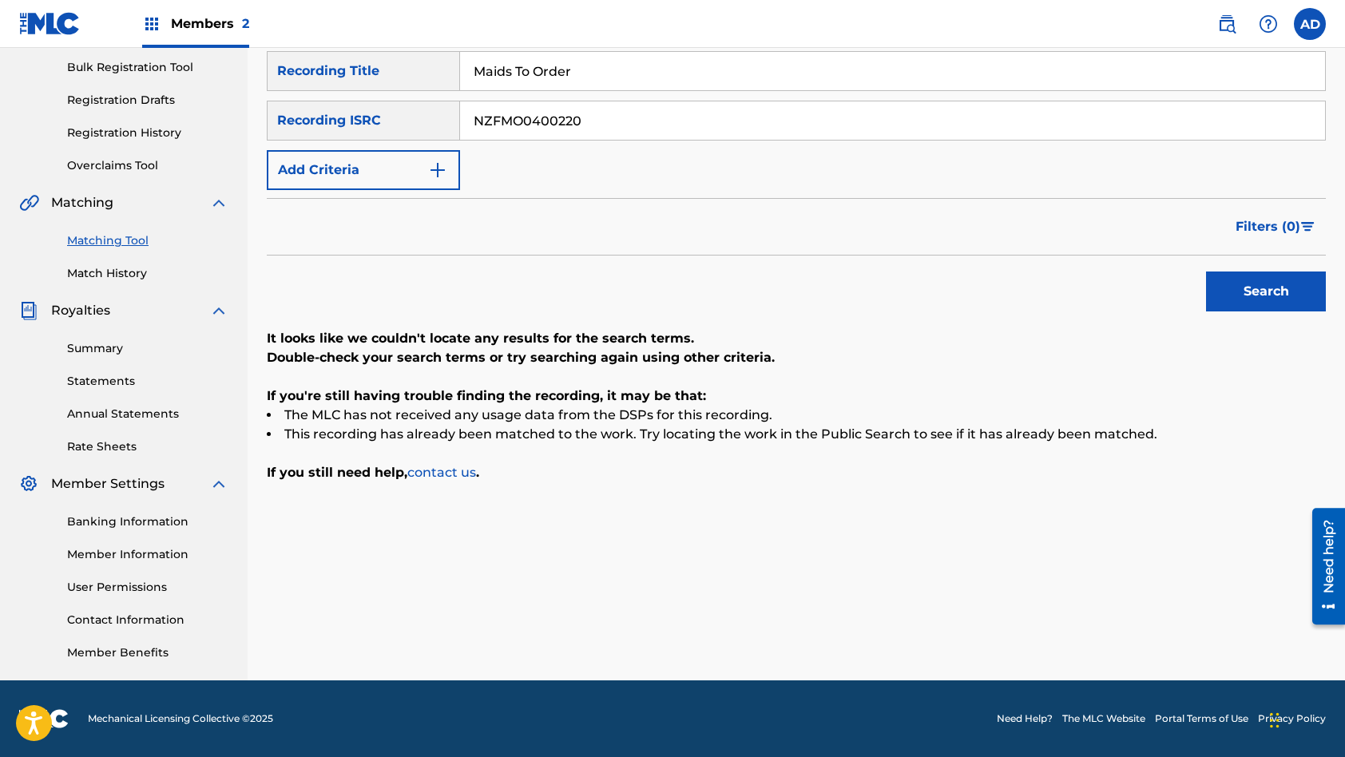
click at [1206, 272] on button "Search" at bounding box center [1266, 292] width 120 height 40
click at [639, 123] on input "NZFMO0400220" at bounding box center [892, 120] width 865 height 38
click at [576, 68] on input "Maids To Order" at bounding box center [892, 71] width 865 height 38
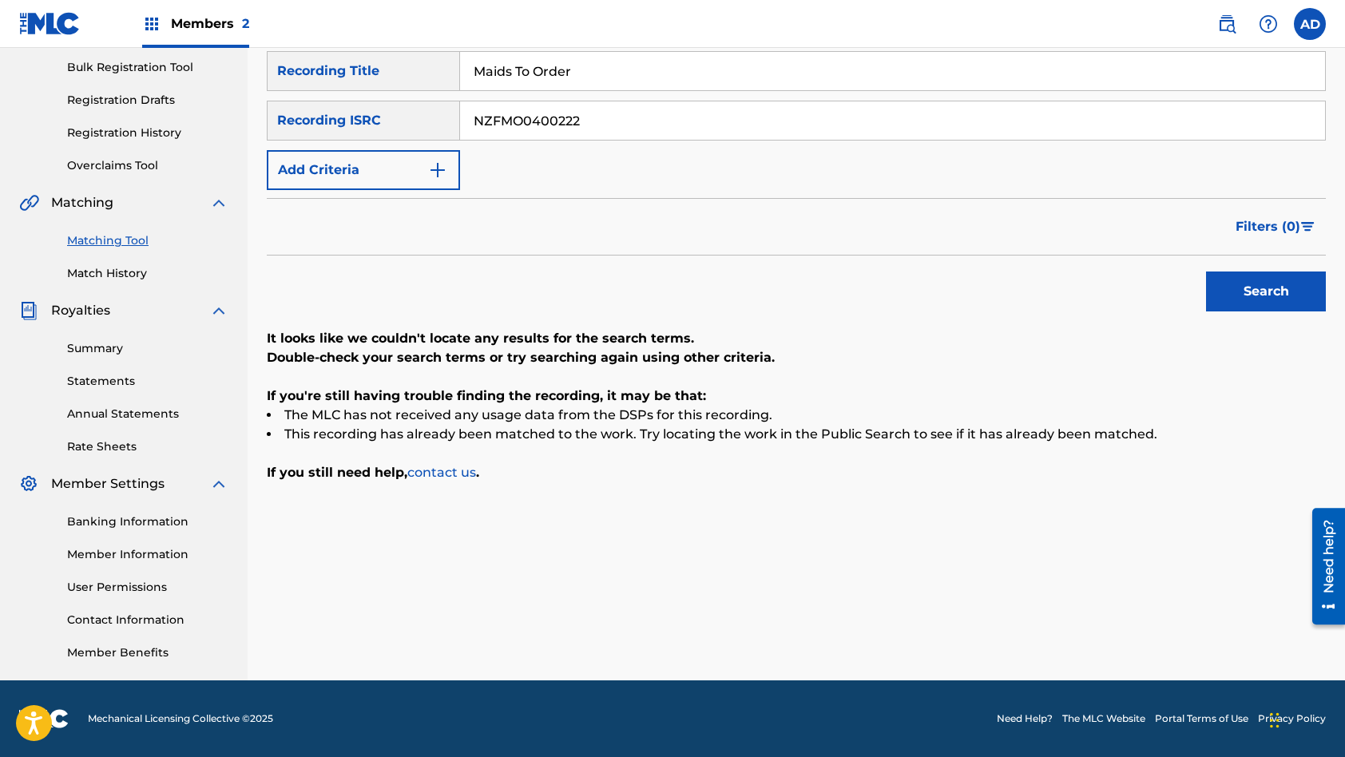
click at [576, 68] on input "Maids To Order" at bounding box center [892, 71] width 865 height 38
click at [1206, 272] on button "Search" at bounding box center [1266, 292] width 120 height 40
click at [634, 127] on input "NZFMO0400222" at bounding box center [892, 120] width 865 height 38
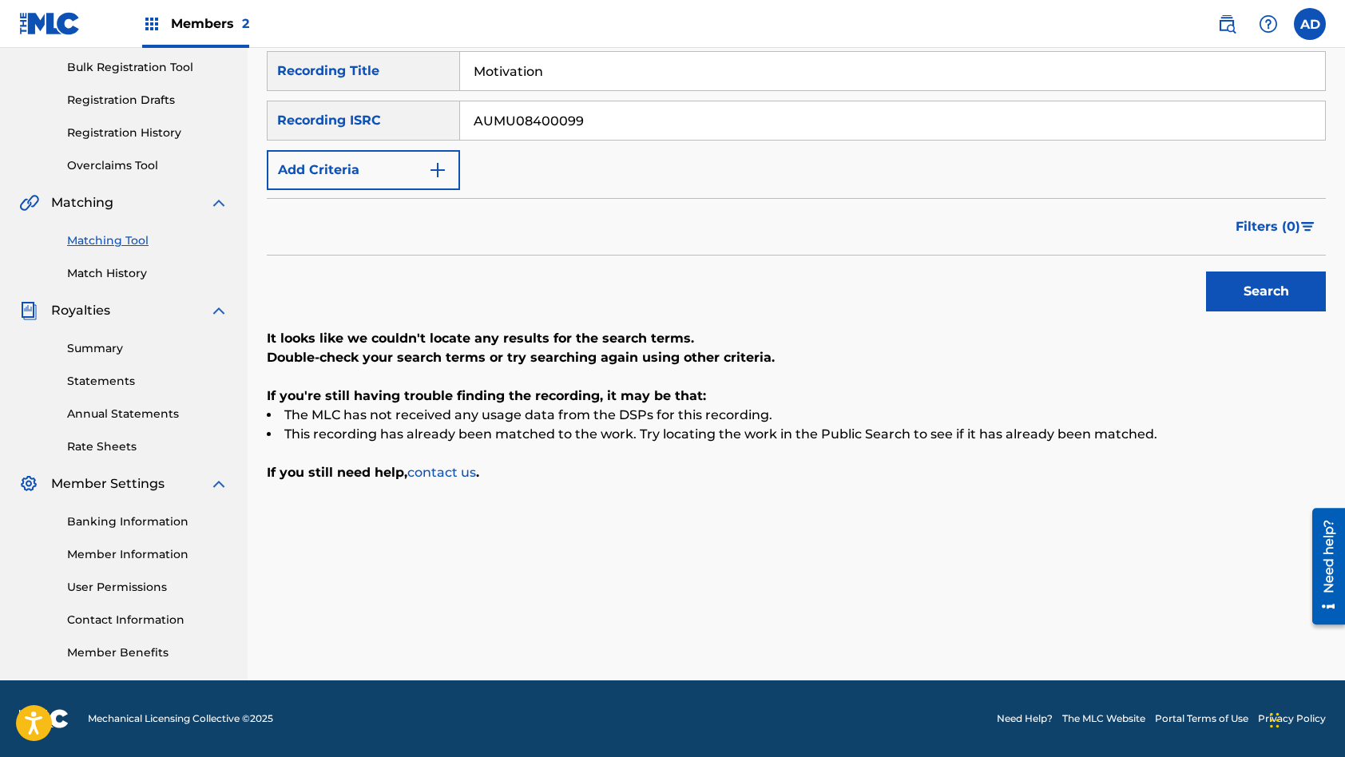
click at [579, 74] on input "Motivation" at bounding box center [892, 71] width 865 height 38
click at [1206, 272] on button "Search" at bounding box center [1266, 292] width 120 height 40
click at [622, 117] on input "AUMU08400099" at bounding box center [892, 120] width 865 height 38
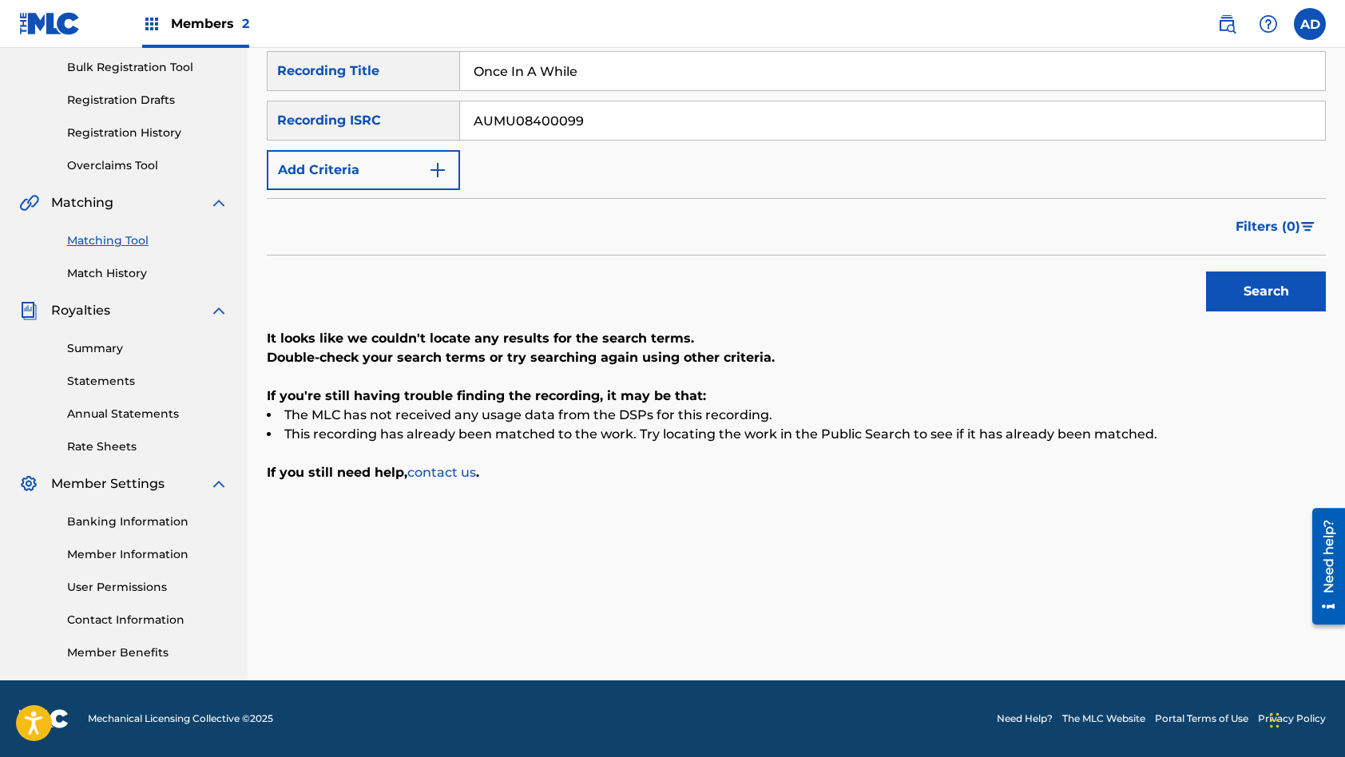
click at [622, 117] on input "AUMU08400099" at bounding box center [892, 120] width 865 height 38
click at [540, 73] on input "Once In A While" at bounding box center [892, 71] width 865 height 38
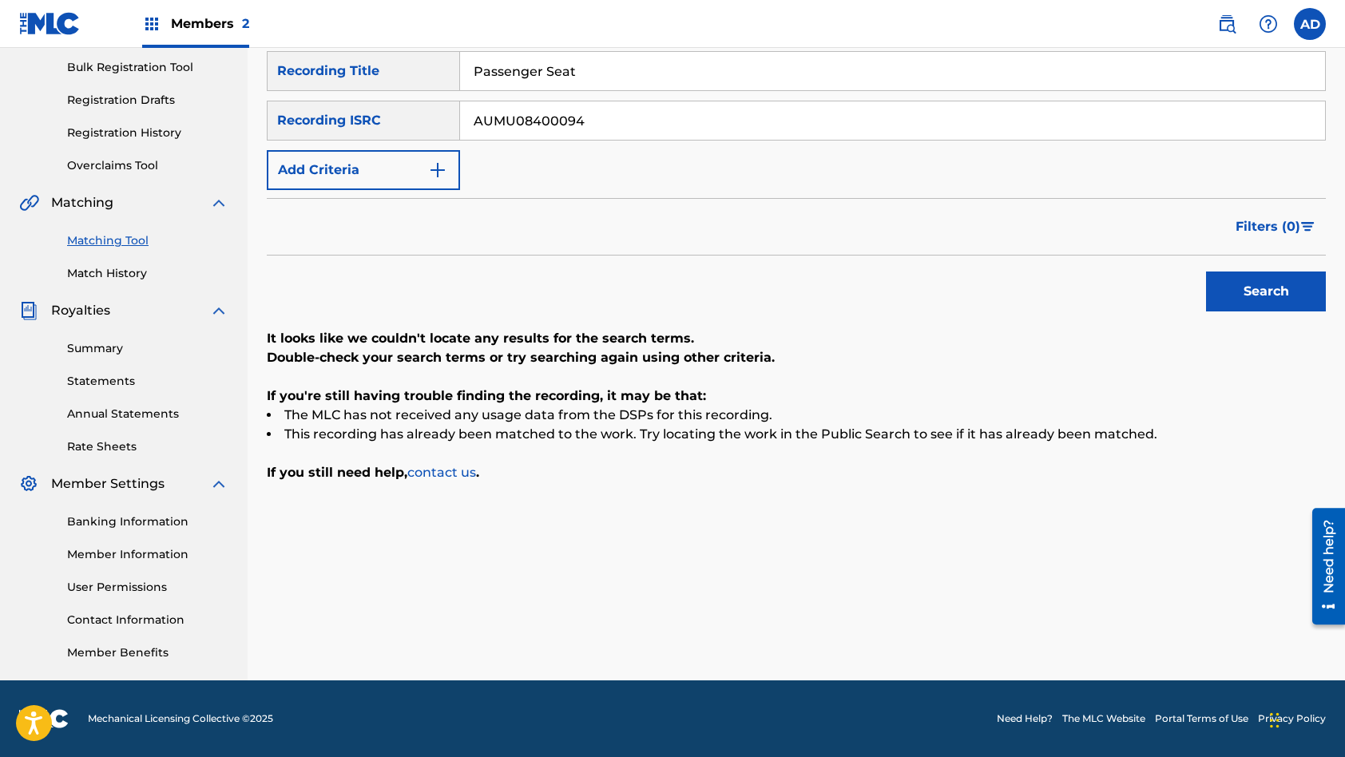
click at [1206, 272] on button "Search" at bounding box center [1266, 292] width 120 height 40
click at [608, 122] on input "AUMU08400094" at bounding box center [892, 120] width 865 height 38
click at [601, 71] on input "Passenger Seat" at bounding box center [892, 71] width 865 height 38
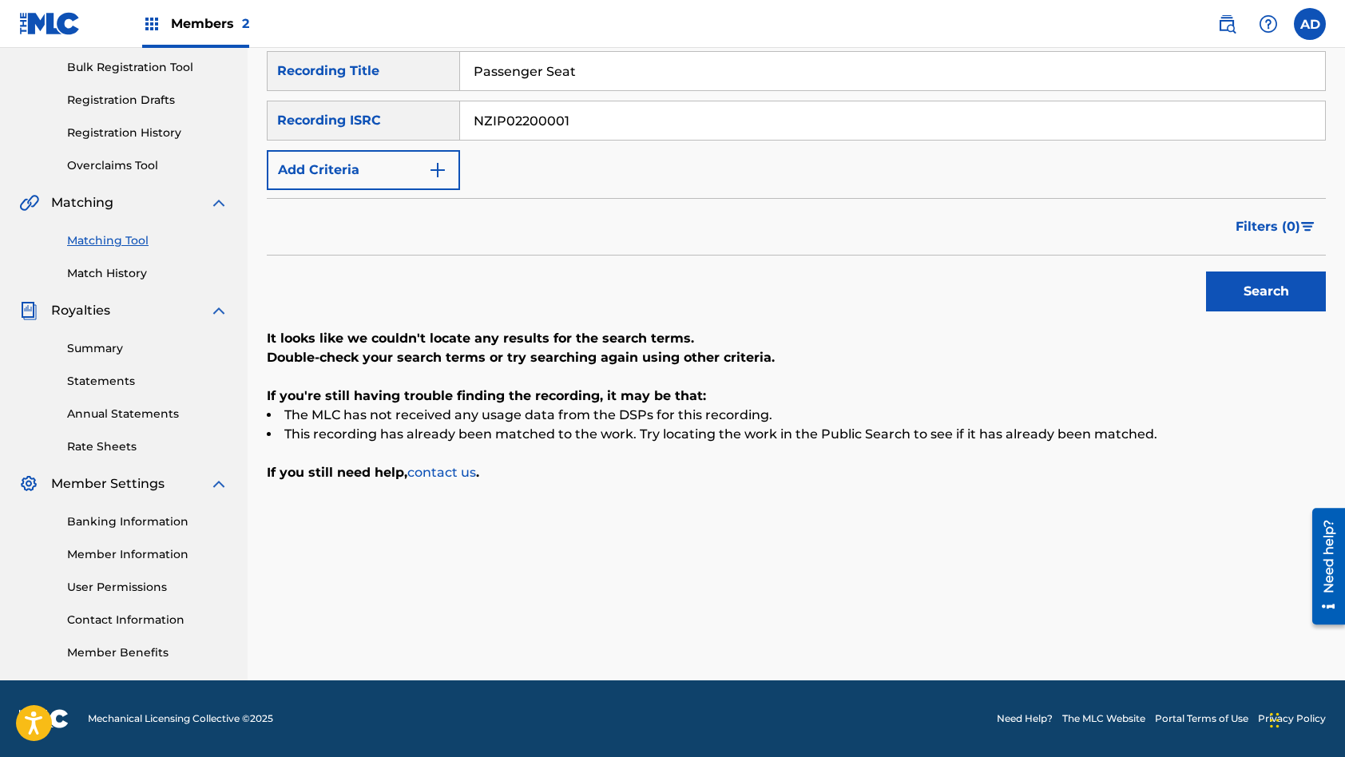
click at [601, 71] on input "Passenger Seat" at bounding box center [892, 71] width 865 height 38
click at [1206, 272] on button "Search" at bounding box center [1266, 292] width 120 height 40
click at [592, 126] on input "NZIP02200001" at bounding box center [892, 120] width 865 height 38
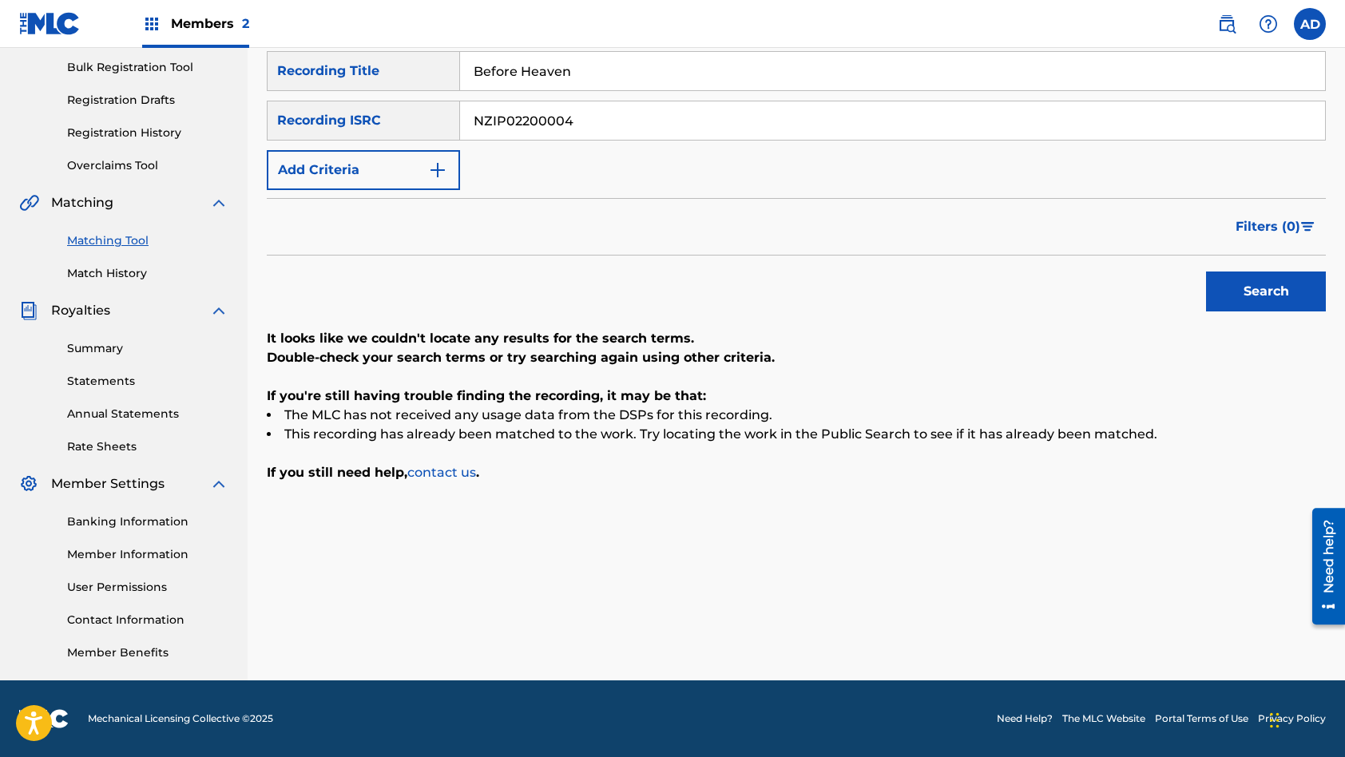
click at [565, 65] on input "Before Heaven" at bounding box center [892, 71] width 865 height 38
click at [1206, 272] on button "Search" at bounding box center [1266, 292] width 120 height 40
click at [575, 117] on input "NZIP02200004" at bounding box center [892, 120] width 865 height 38
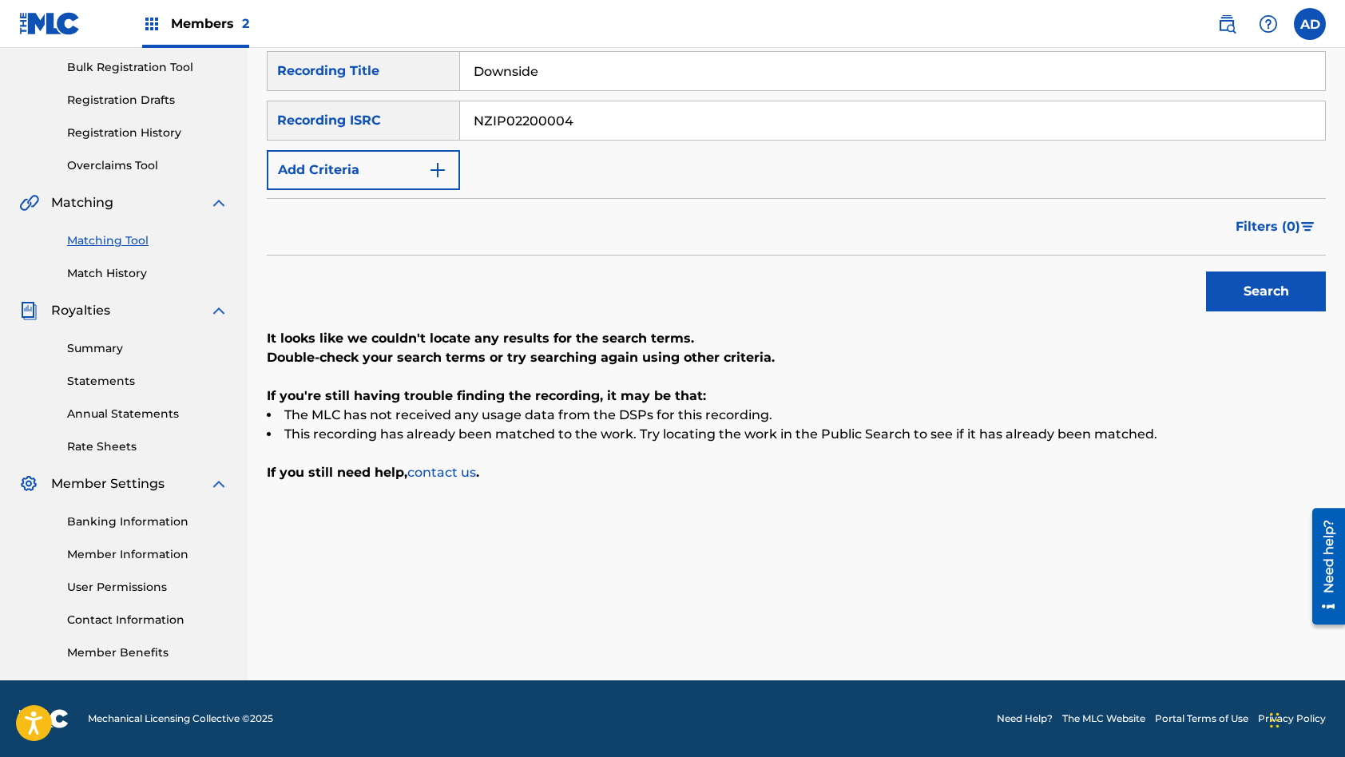
click at [575, 117] on input "NZIP02200004" at bounding box center [892, 120] width 865 height 38
click at [580, 85] on input "Downside" at bounding box center [892, 71] width 865 height 38
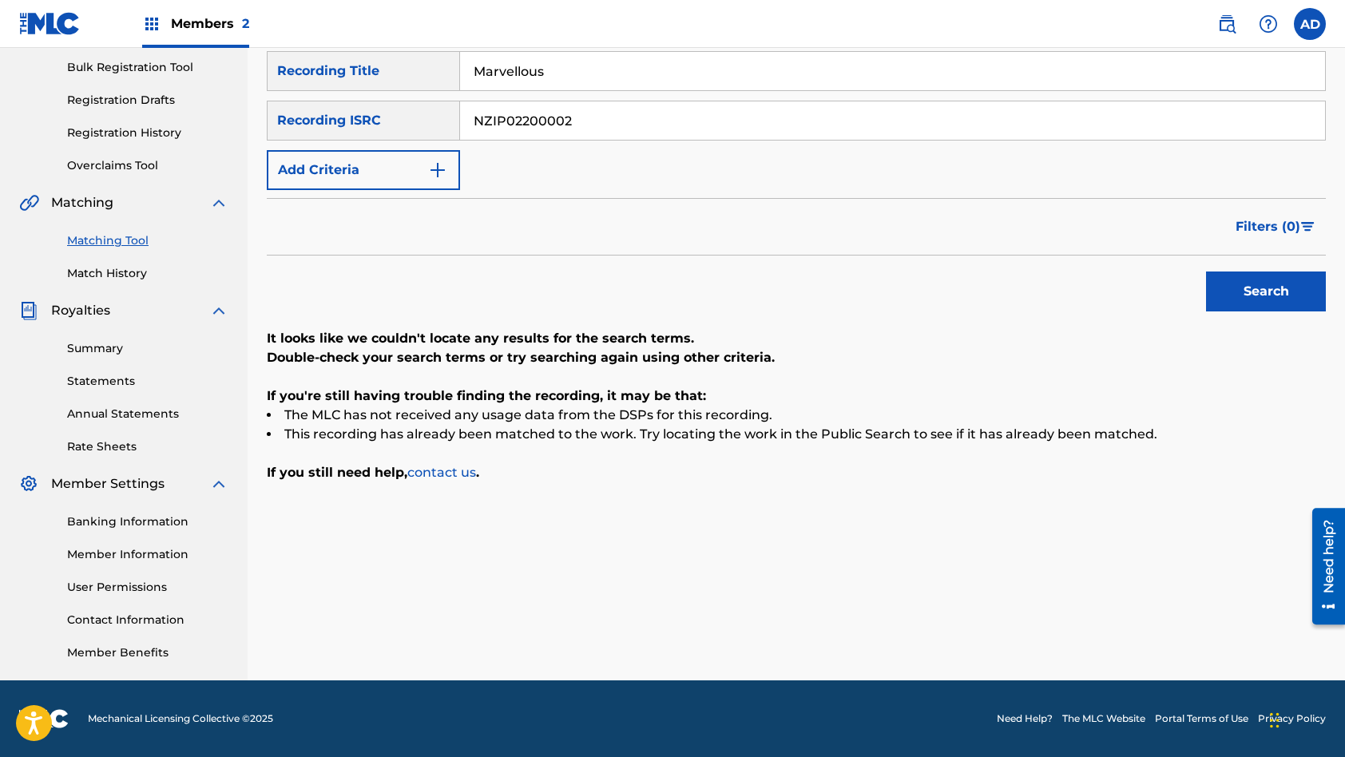
click at [1206, 272] on button "Search" at bounding box center [1266, 292] width 120 height 40
click at [615, 118] on input "NZIP02200002" at bounding box center [892, 120] width 865 height 38
click at [543, 79] on input "Marvellous" at bounding box center [892, 71] width 865 height 38
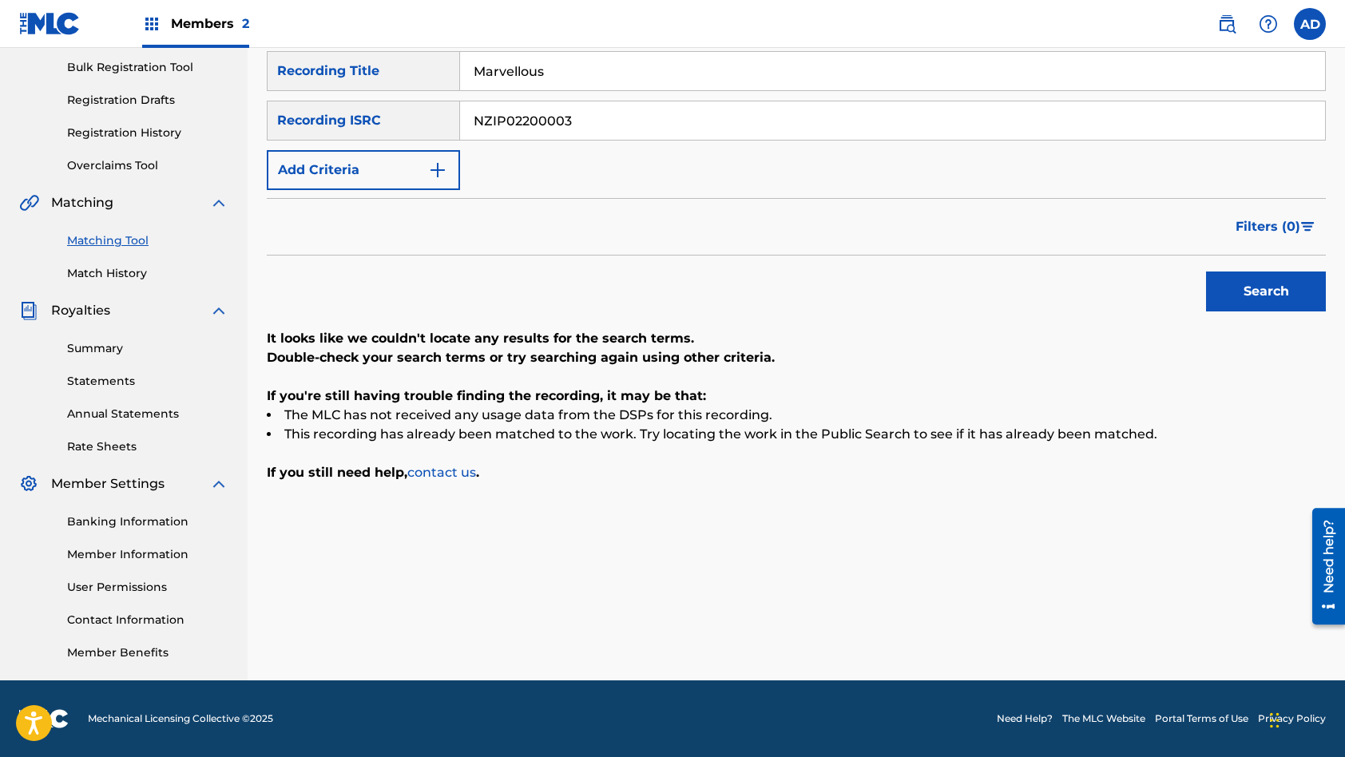
click at [543, 79] on input "Marvellous" at bounding box center [892, 71] width 865 height 38
click at [1206, 272] on button "Search" at bounding box center [1266, 292] width 120 height 40
click at [602, 118] on input "NZIP02200003" at bounding box center [892, 120] width 865 height 38
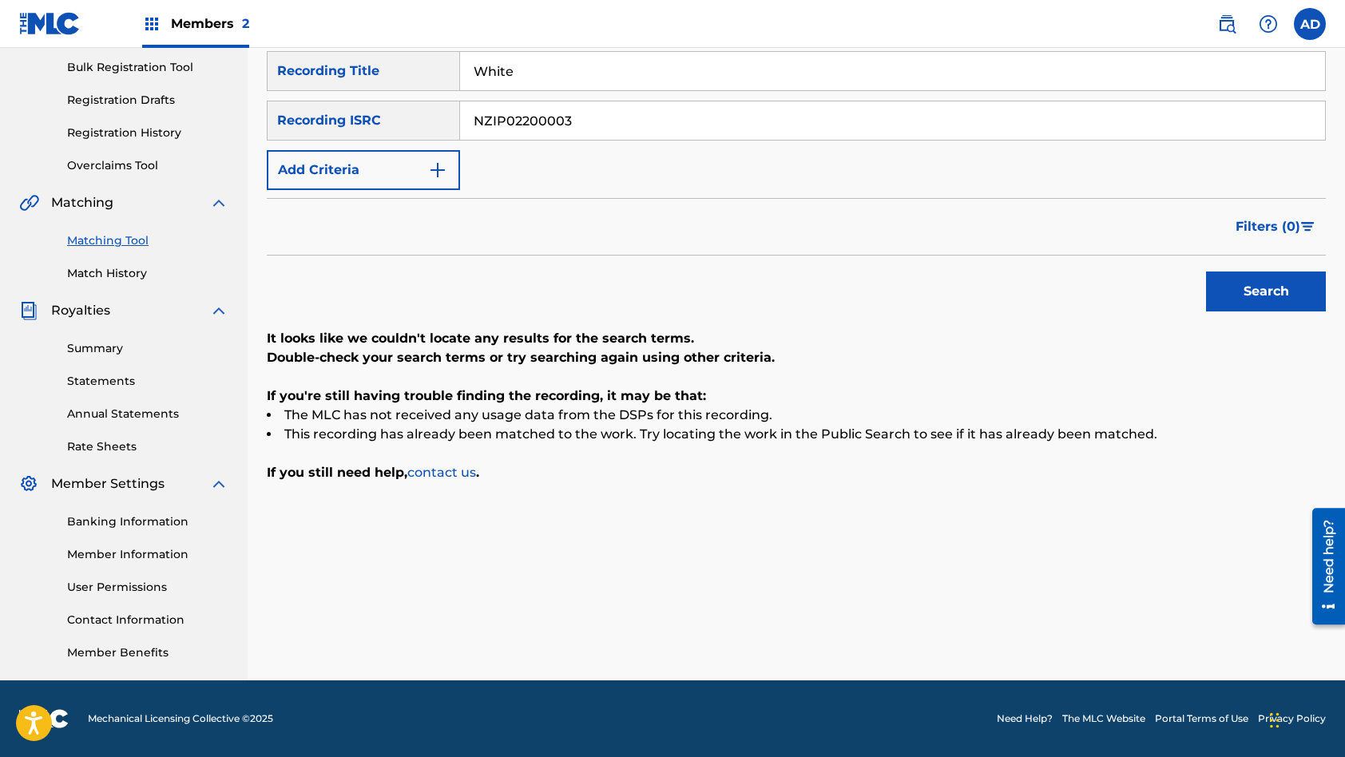
click at [602, 118] on input "NZIP02200003" at bounding box center [892, 120] width 865 height 38
click at [585, 72] on input "White" at bounding box center [892, 71] width 865 height 38
click at [1206, 272] on button "Search" at bounding box center [1266, 292] width 120 height 40
click at [637, 120] on input "NZIP02200008" at bounding box center [892, 120] width 865 height 38
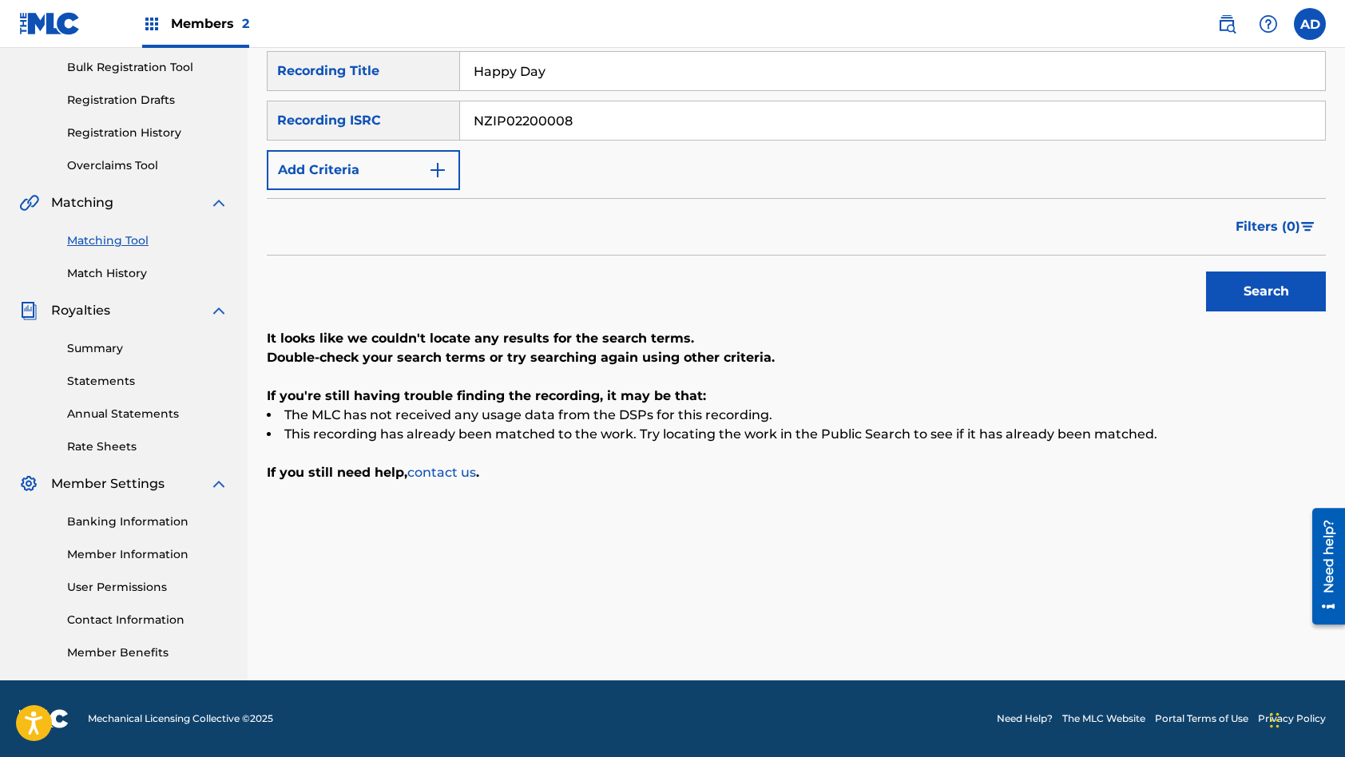
click at [637, 120] on input "NZIP02200008" at bounding box center [892, 120] width 865 height 38
click at [609, 81] on input "Happy Day" at bounding box center [892, 71] width 865 height 38
click at [1206, 272] on button "Search" at bounding box center [1266, 292] width 120 height 40
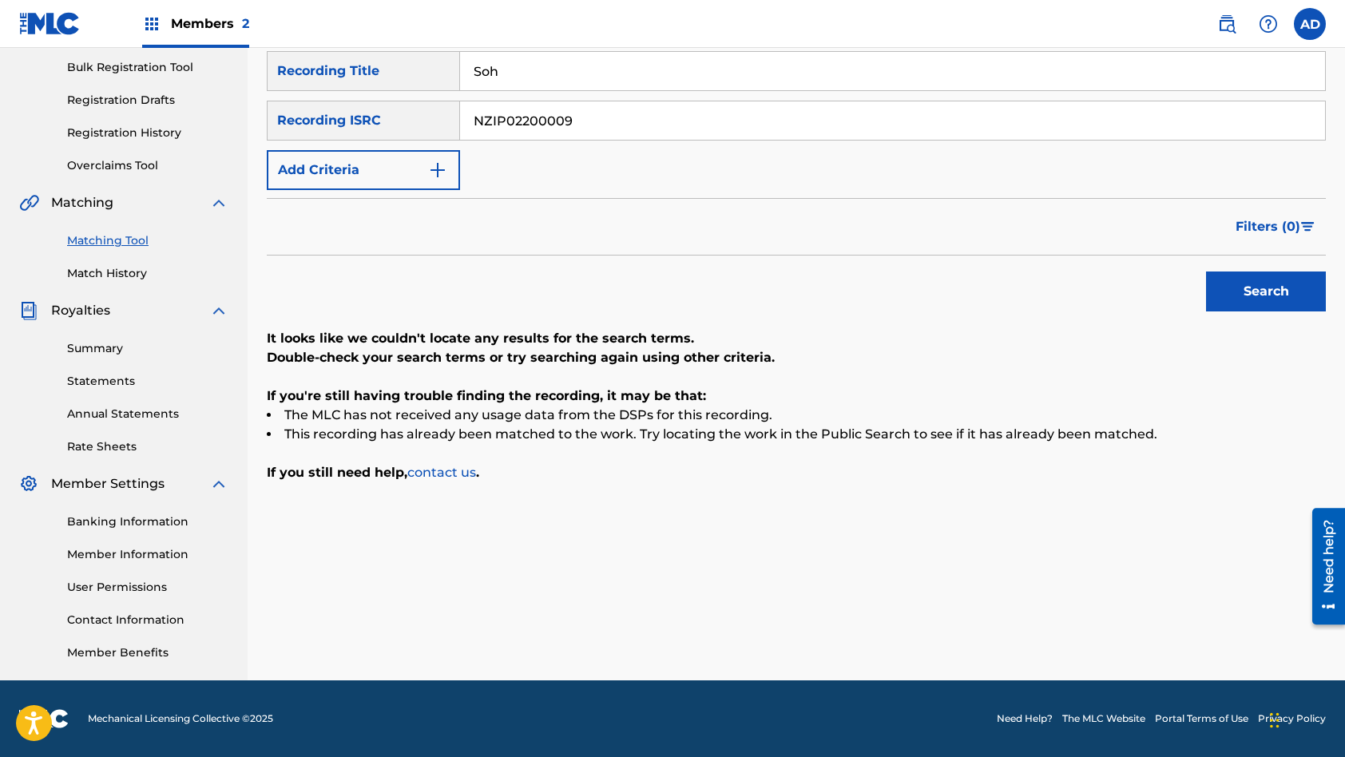
click at [558, 119] on input "NZIP02200009" at bounding box center [892, 120] width 865 height 38
click at [546, 73] on input "Soh" at bounding box center [892, 71] width 865 height 38
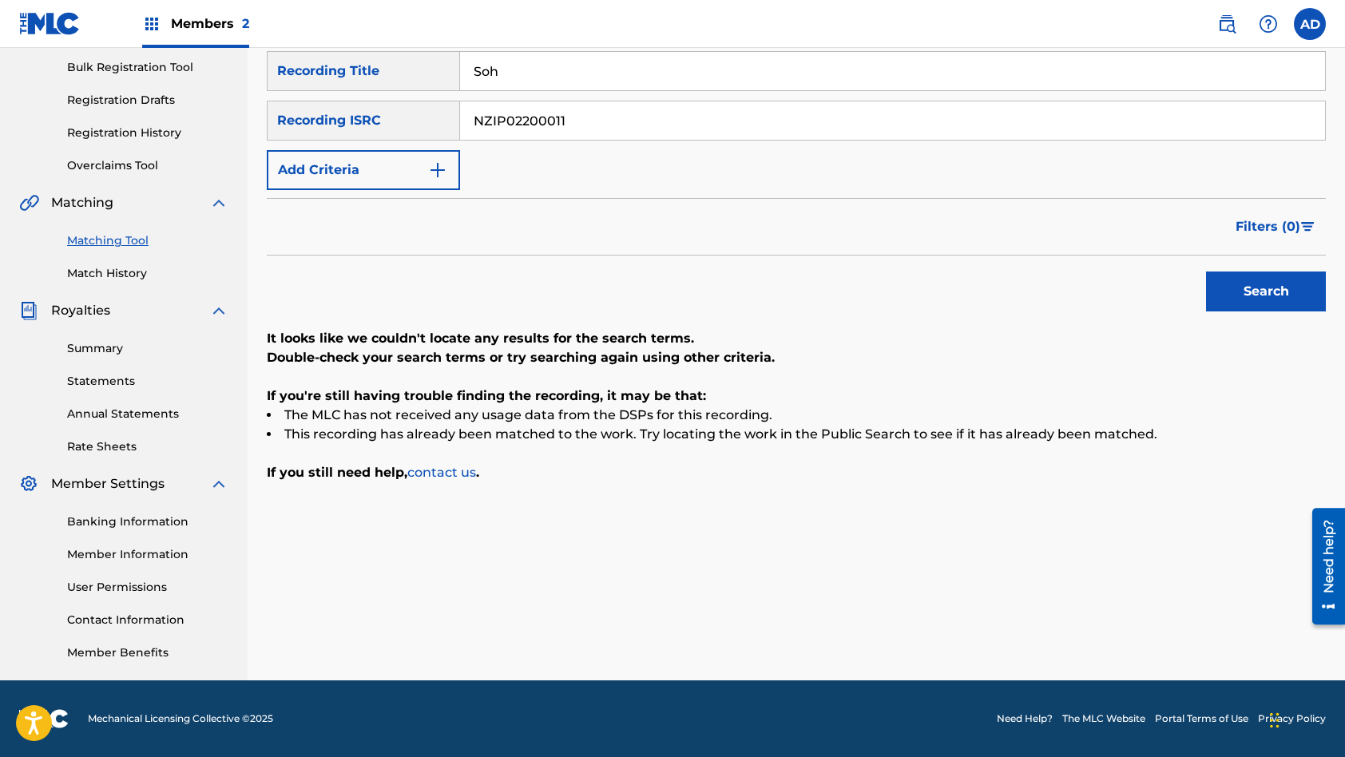
click at [546, 73] on input "Soh" at bounding box center [892, 71] width 865 height 38
click at [1206, 272] on button "Search" at bounding box center [1266, 292] width 120 height 40
click at [593, 123] on input "NZIP02200011" at bounding box center [892, 120] width 865 height 38
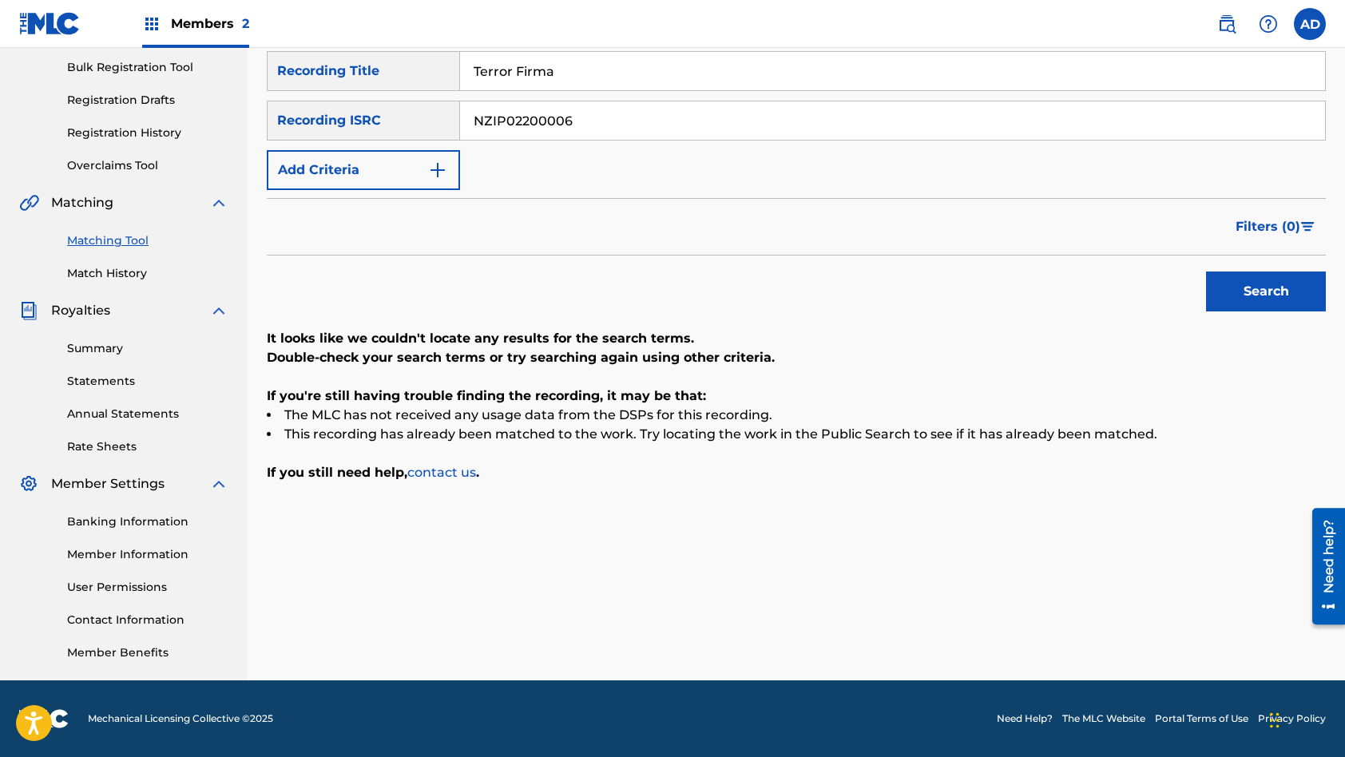
click at [581, 65] on input "Terror Firma" at bounding box center [892, 71] width 865 height 38
click at [1206, 272] on button "Search" at bounding box center [1266, 292] width 120 height 40
click at [597, 127] on input "NZIP02200006" at bounding box center [892, 120] width 865 height 38
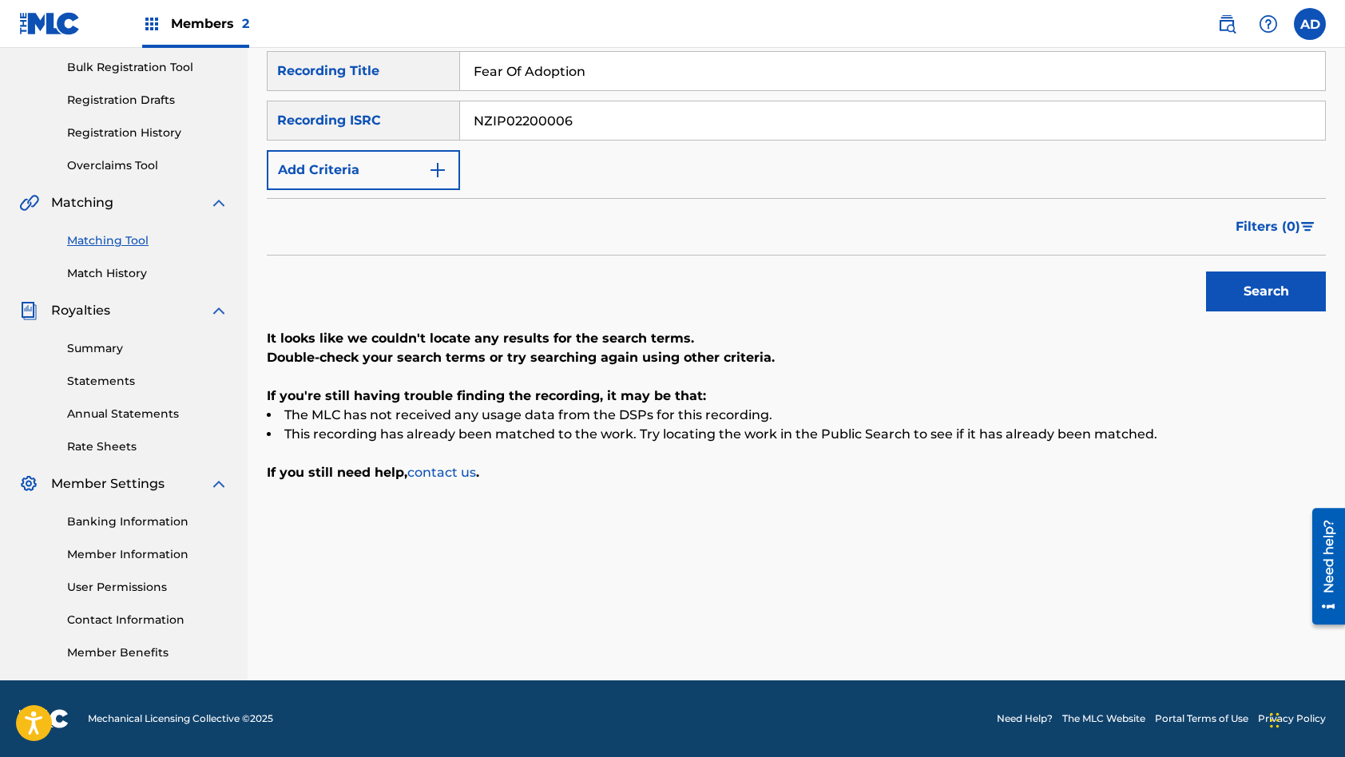
click at [597, 127] on input "NZIP02200006" at bounding box center [892, 120] width 865 height 38
click at [598, 65] on input "Fear Of Adoption" at bounding box center [892, 71] width 865 height 38
click at [1206, 272] on button "Search" at bounding box center [1266, 292] width 120 height 40
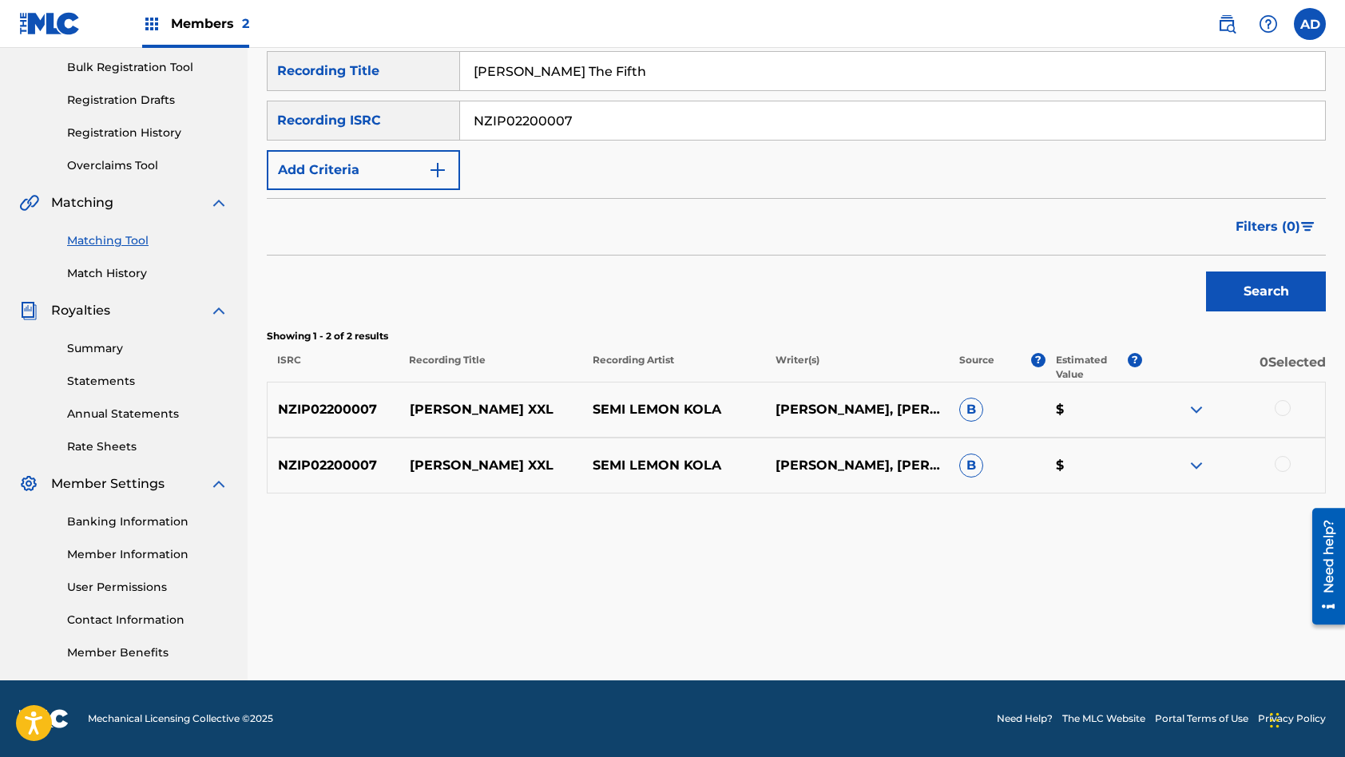
click at [1281, 411] on div at bounding box center [1283, 408] width 16 height 16
click at [1284, 461] on div at bounding box center [1283, 464] width 16 height 16
click at [1131, 623] on button "Match 2 Groups" at bounding box center [1122, 627] width 177 height 40
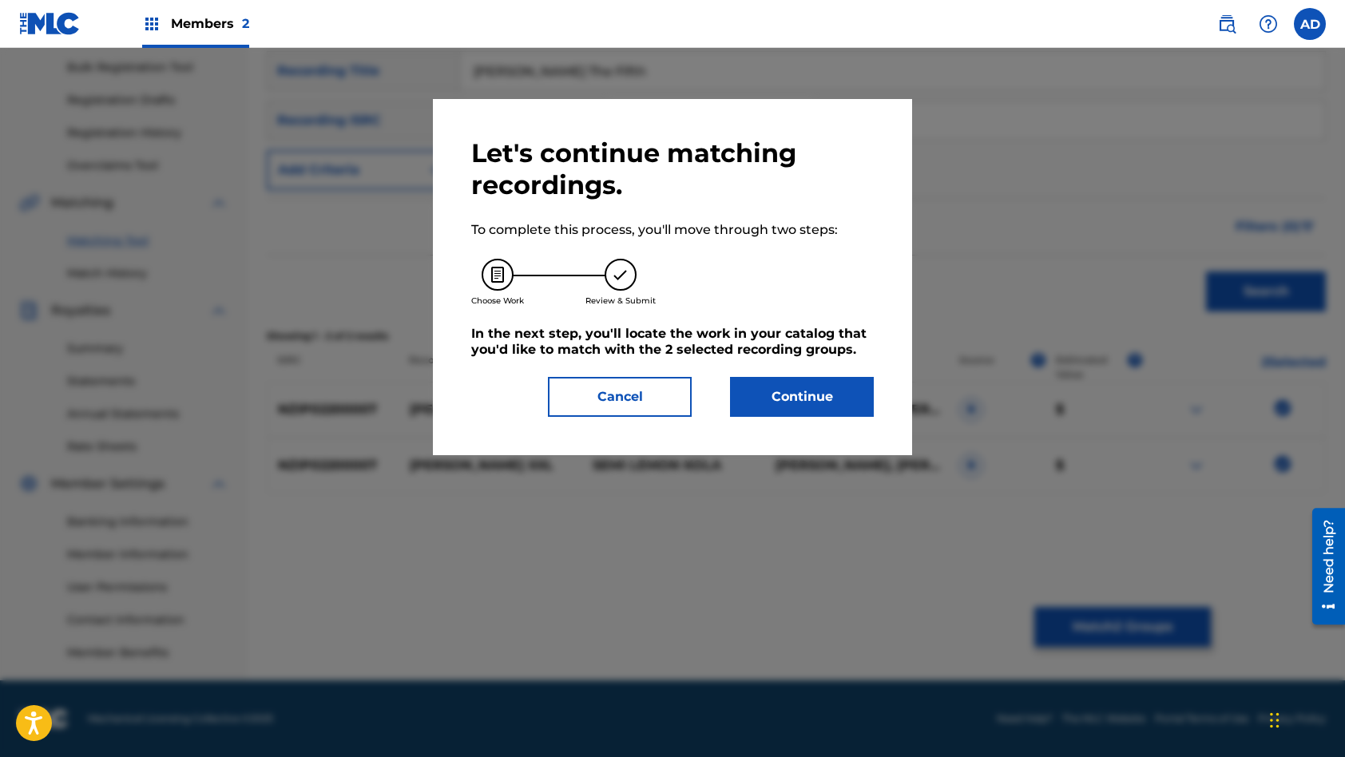
click at [782, 396] on button "Continue" at bounding box center [802, 397] width 144 height 40
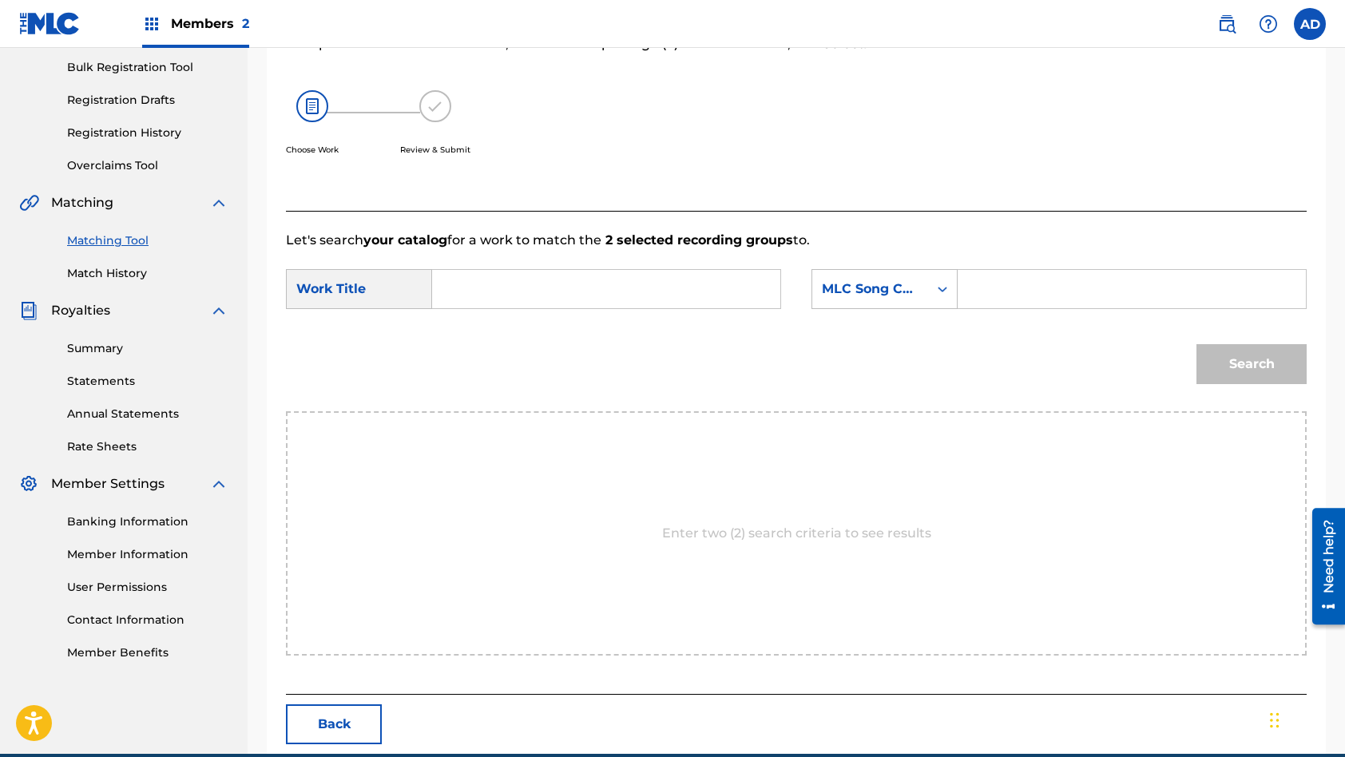
click at [557, 295] on input "Search Form" at bounding box center [606, 289] width 321 height 38
click at [1068, 288] on input "Search Form" at bounding box center [1131, 289] width 321 height 38
click at [1196, 344] on button "Search" at bounding box center [1251, 364] width 110 height 40
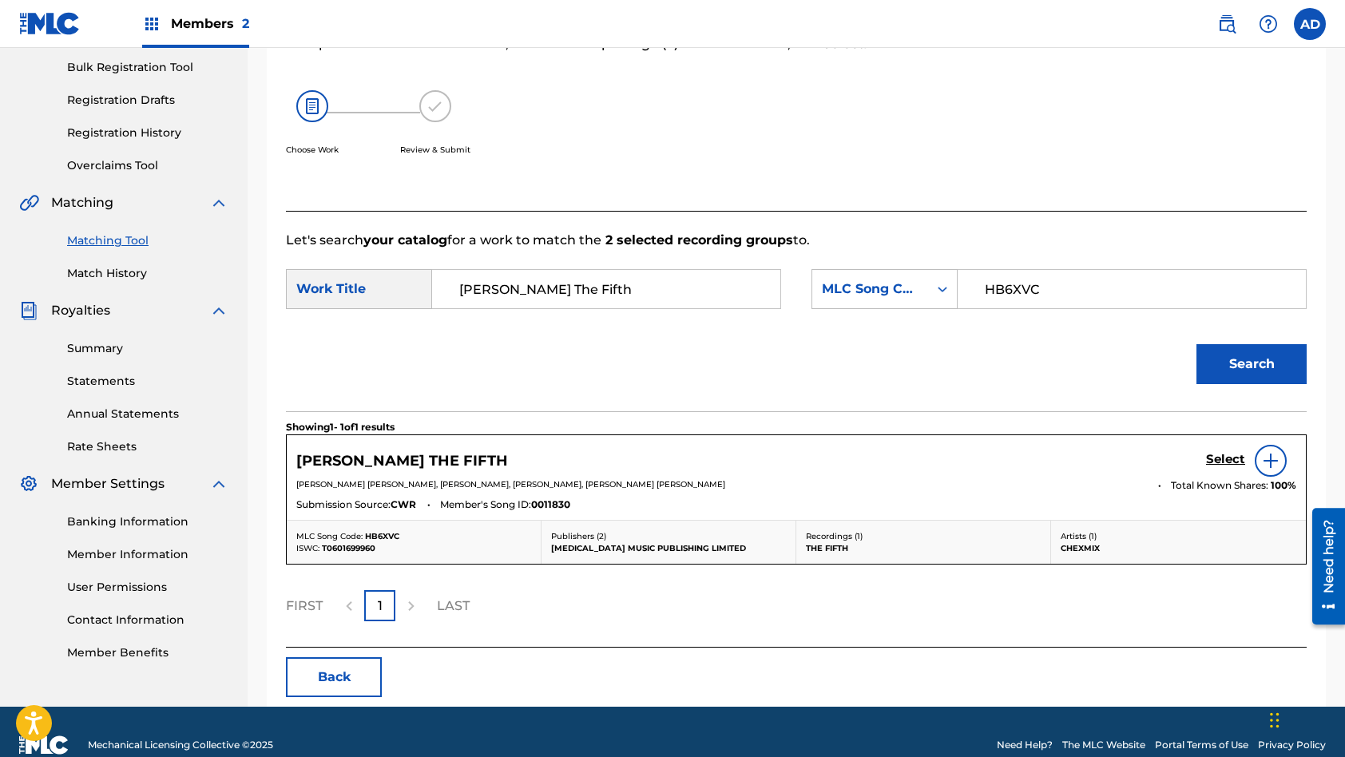
click at [1220, 461] on h5 "Select" at bounding box center [1225, 459] width 39 height 15
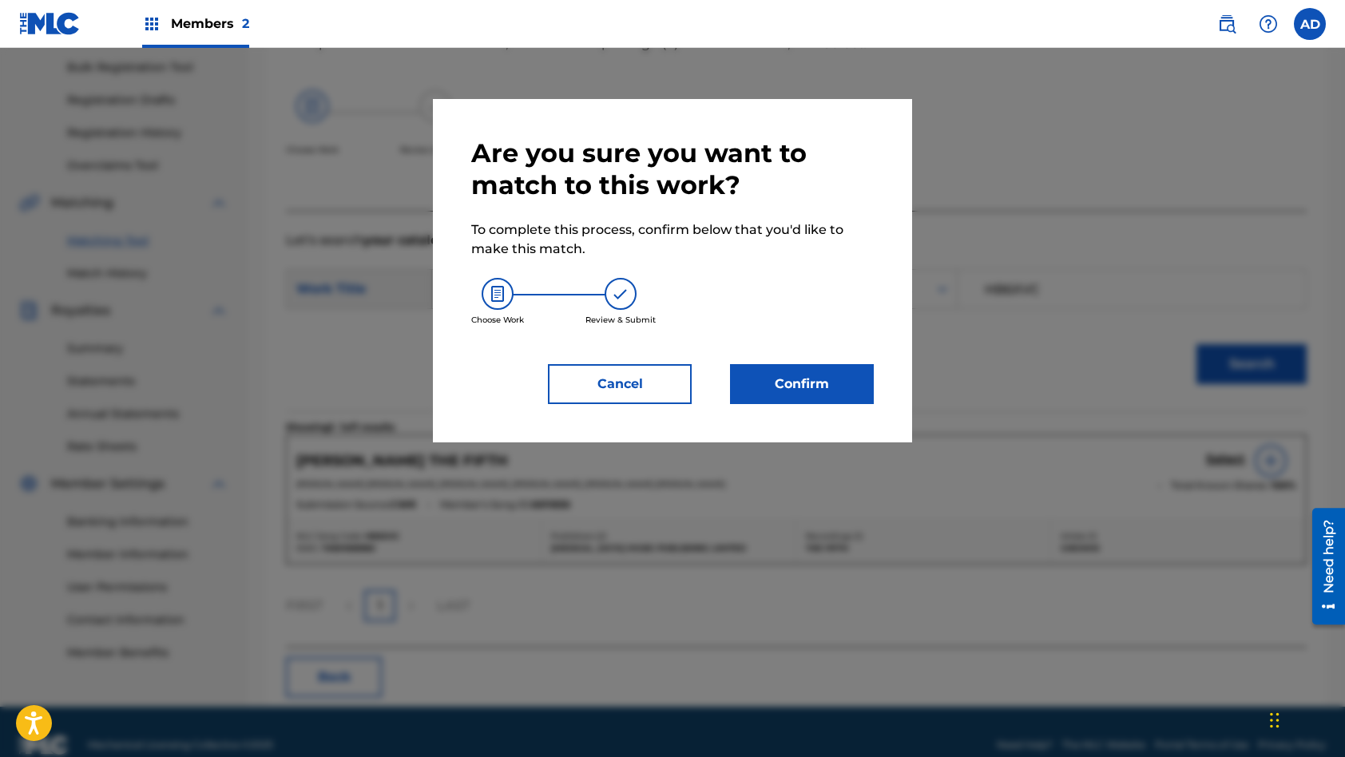
click at [635, 380] on button "Cancel" at bounding box center [620, 384] width 144 height 40
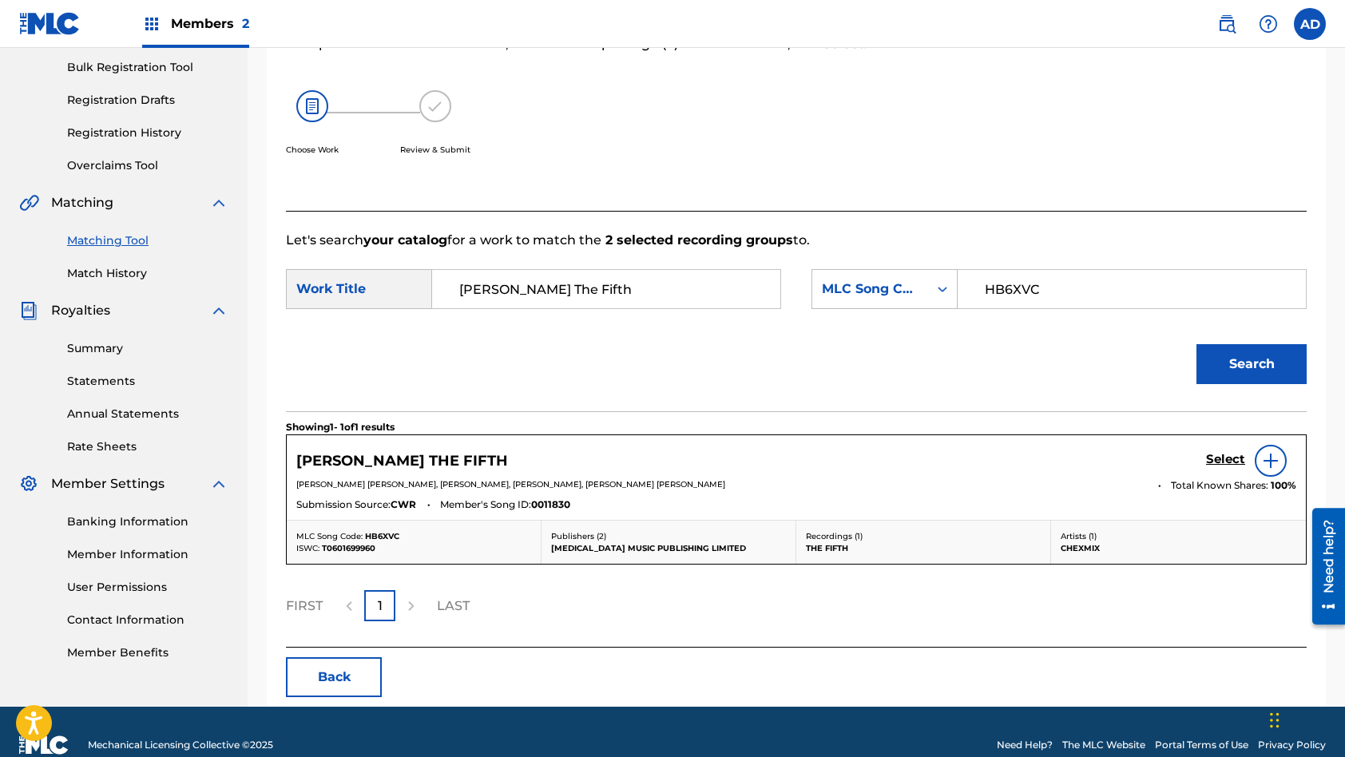
click at [1228, 458] on h5 "Select" at bounding box center [1225, 459] width 39 height 15
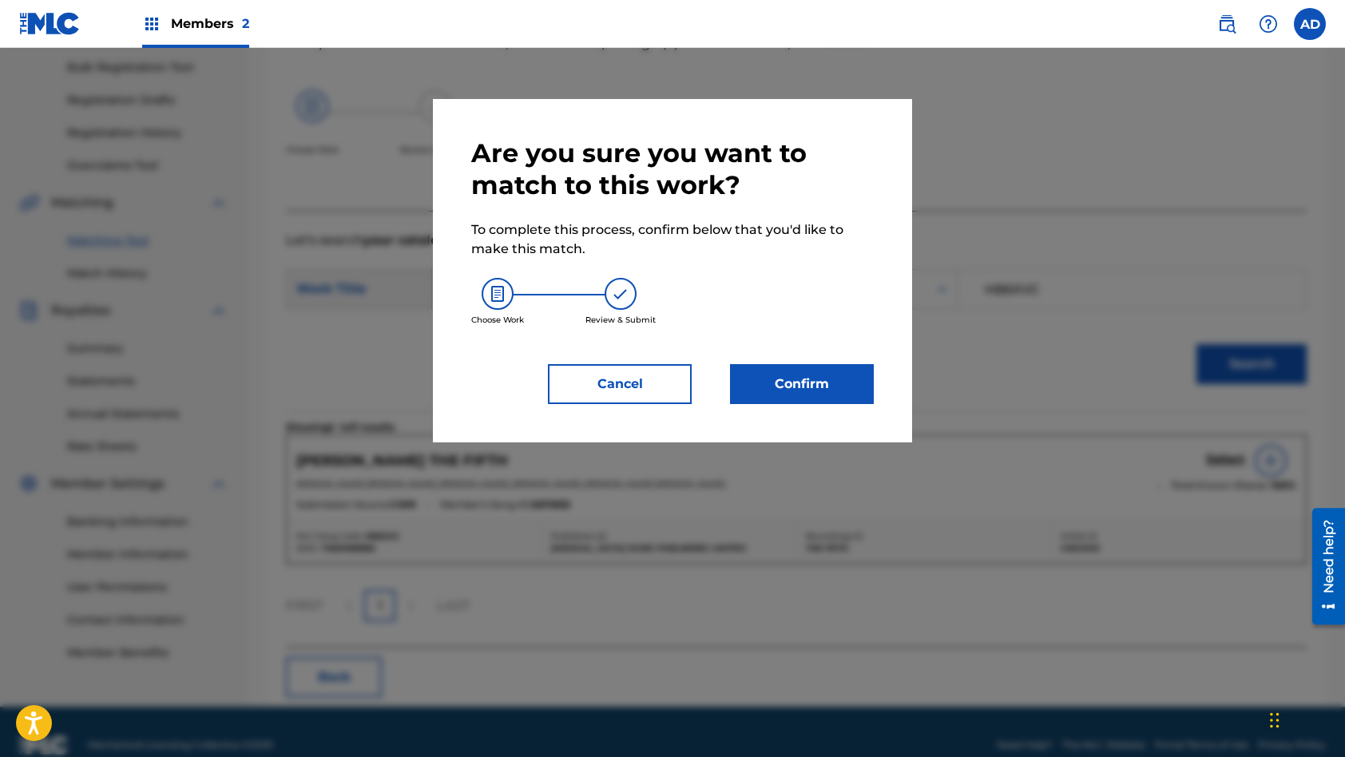
click at [833, 386] on button "Confirm" at bounding box center [802, 384] width 144 height 40
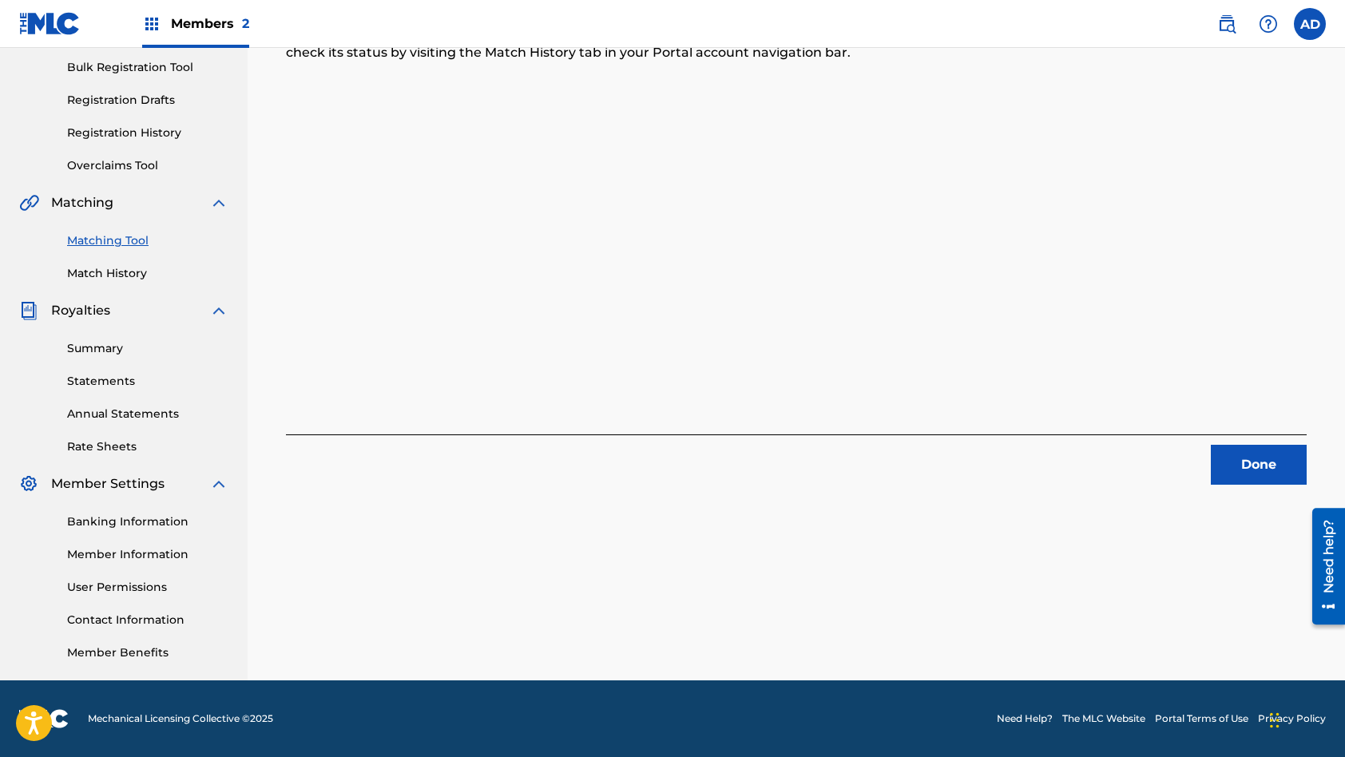
click at [1256, 470] on button "Done" at bounding box center [1259, 465] width 96 height 40
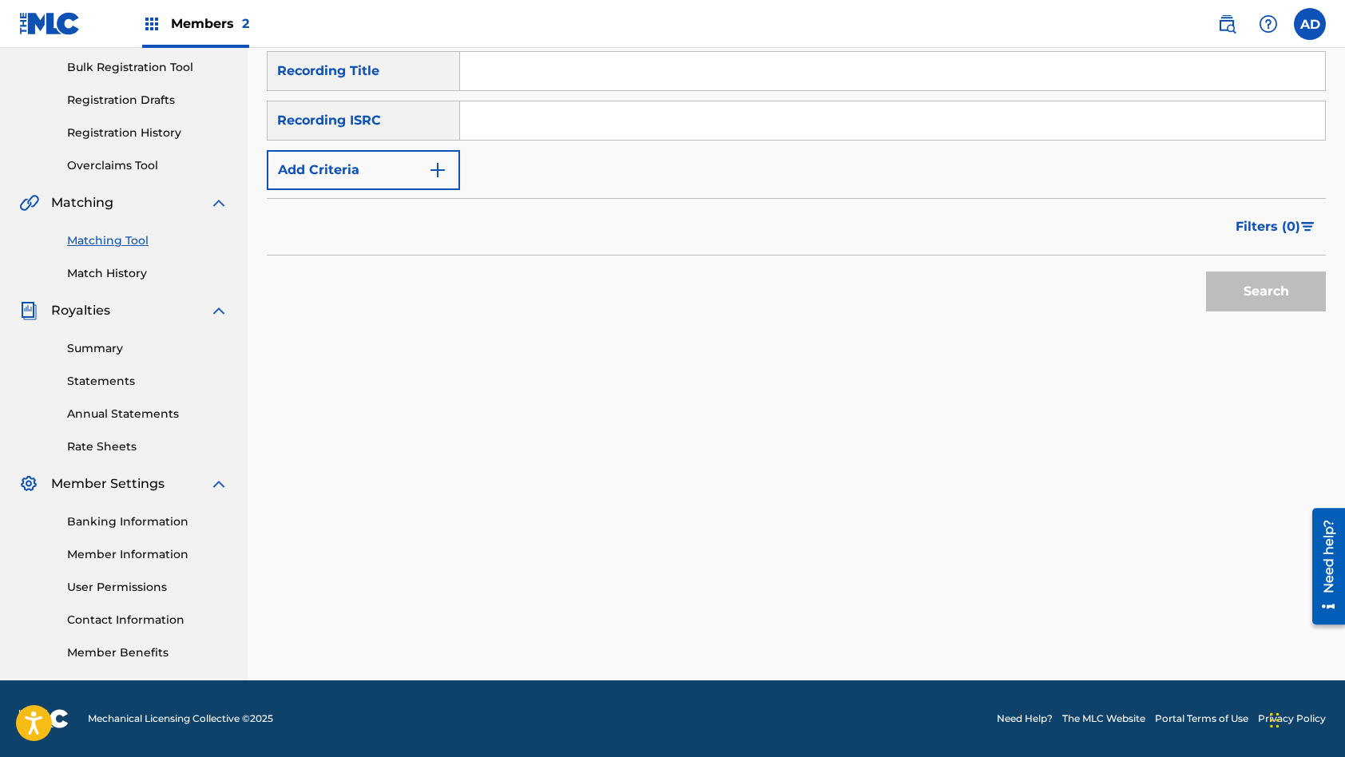
click at [656, 120] on input "Search Form" at bounding box center [892, 120] width 865 height 38
click at [631, 73] on input "Search Form" at bounding box center [892, 71] width 865 height 38
click at [1206, 272] on button "Search" at bounding box center [1266, 292] width 120 height 40
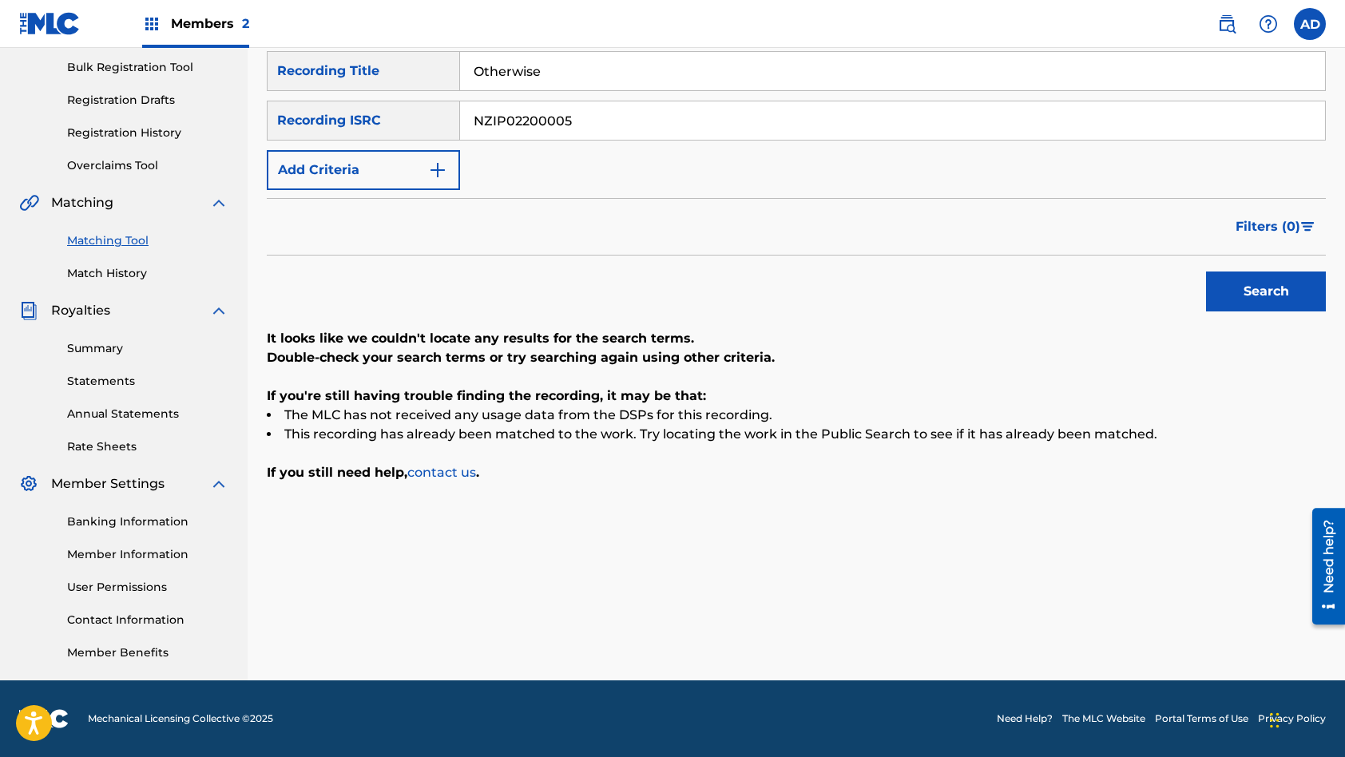
click at [611, 117] on input "NZIP02200005" at bounding box center [892, 120] width 865 height 38
click at [604, 77] on input "Otherwise" at bounding box center [892, 71] width 865 height 38
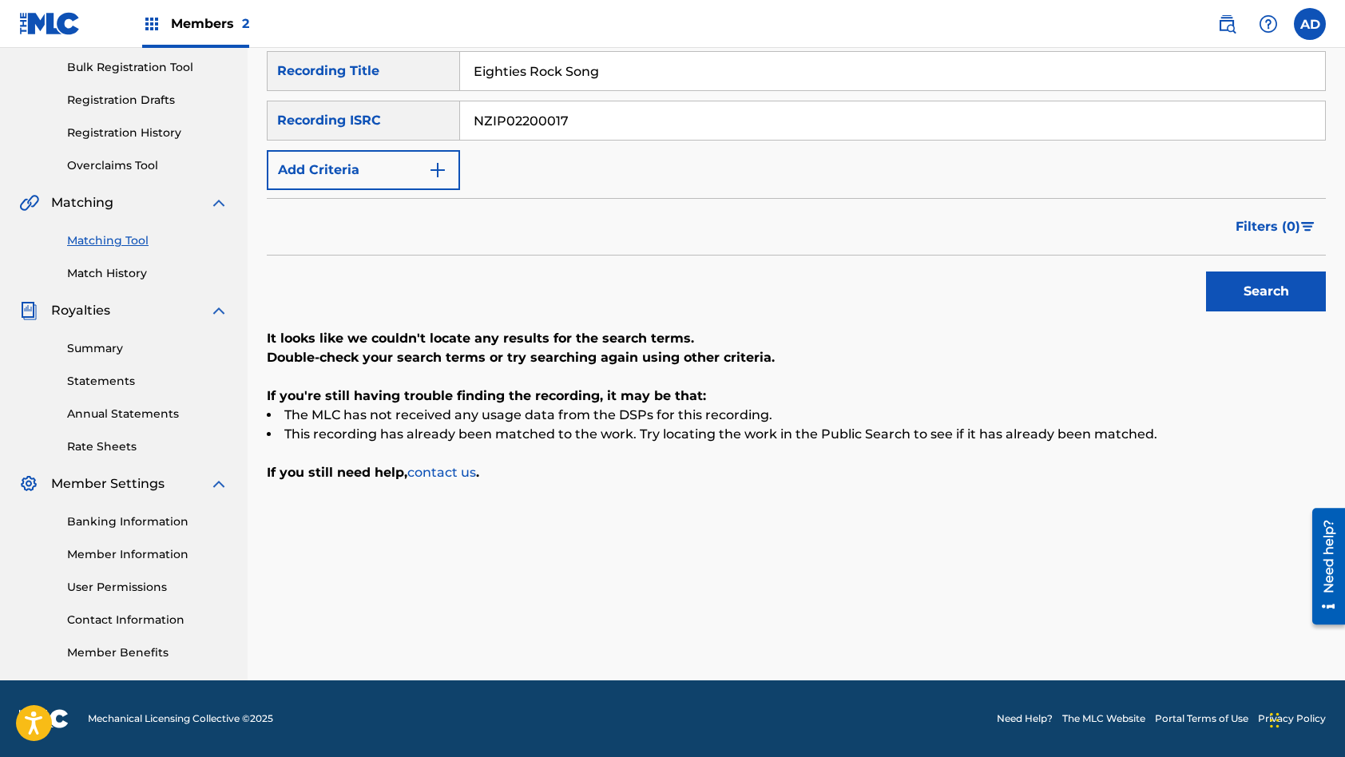
click at [1206, 272] on button "Search" at bounding box center [1266, 292] width 120 height 40
click at [594, 111] on input "NZIP02200017" at bounding box center [892, 120] width 865 height 38
click at [660, 70] on input "Eighties Rock Song" at bounding box center [892, 71] width 865 height 38
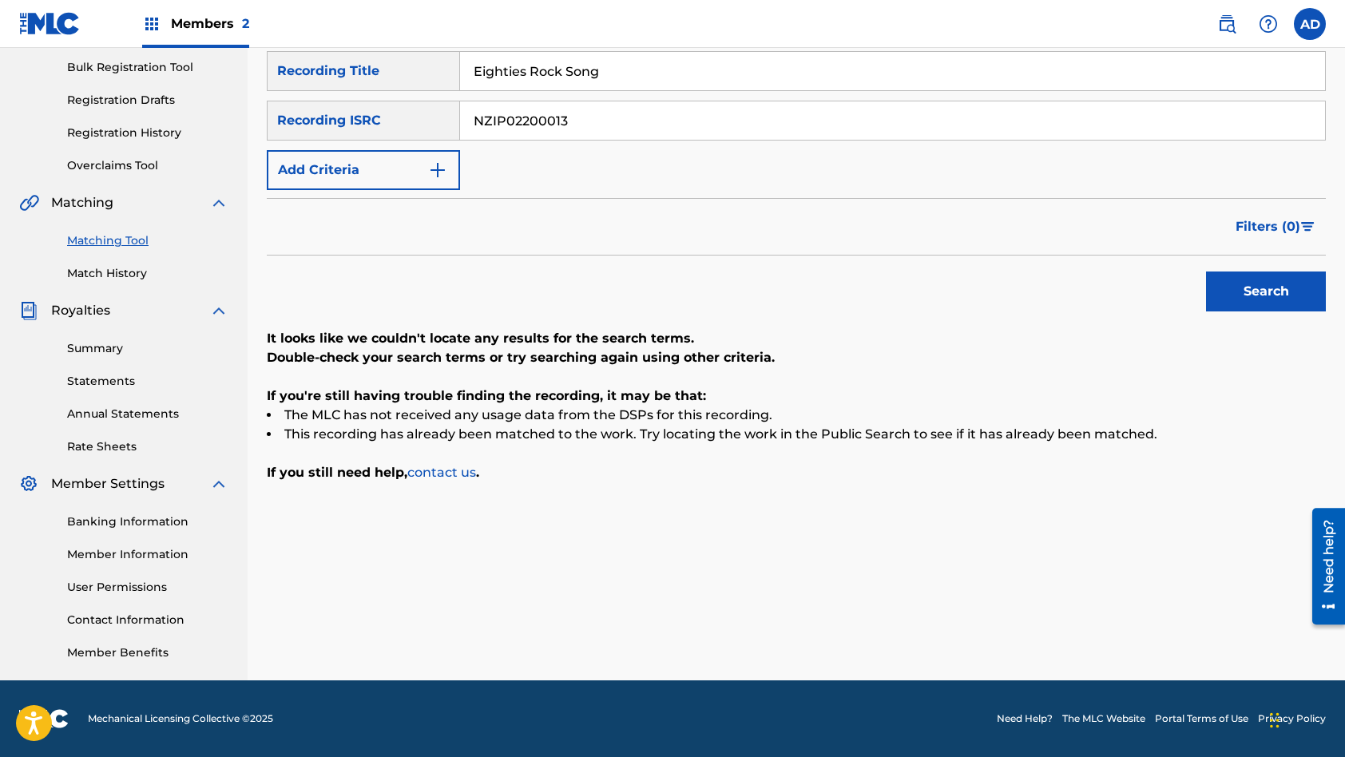
click at [660, 70] on input "Eighties Rock Song" at bounding box center [892, 71] width 865 height 38
click at [1206, 272] on button "Search" at bounding box center [1266, 292] width 120 height 40
click at [608, 119] on input "NZIP02200013" at bounding box center [892, 120] width 865 height 38
click at [556, 72] on input "Ok Then" at bounding box center [892, 71] width 865 height 38
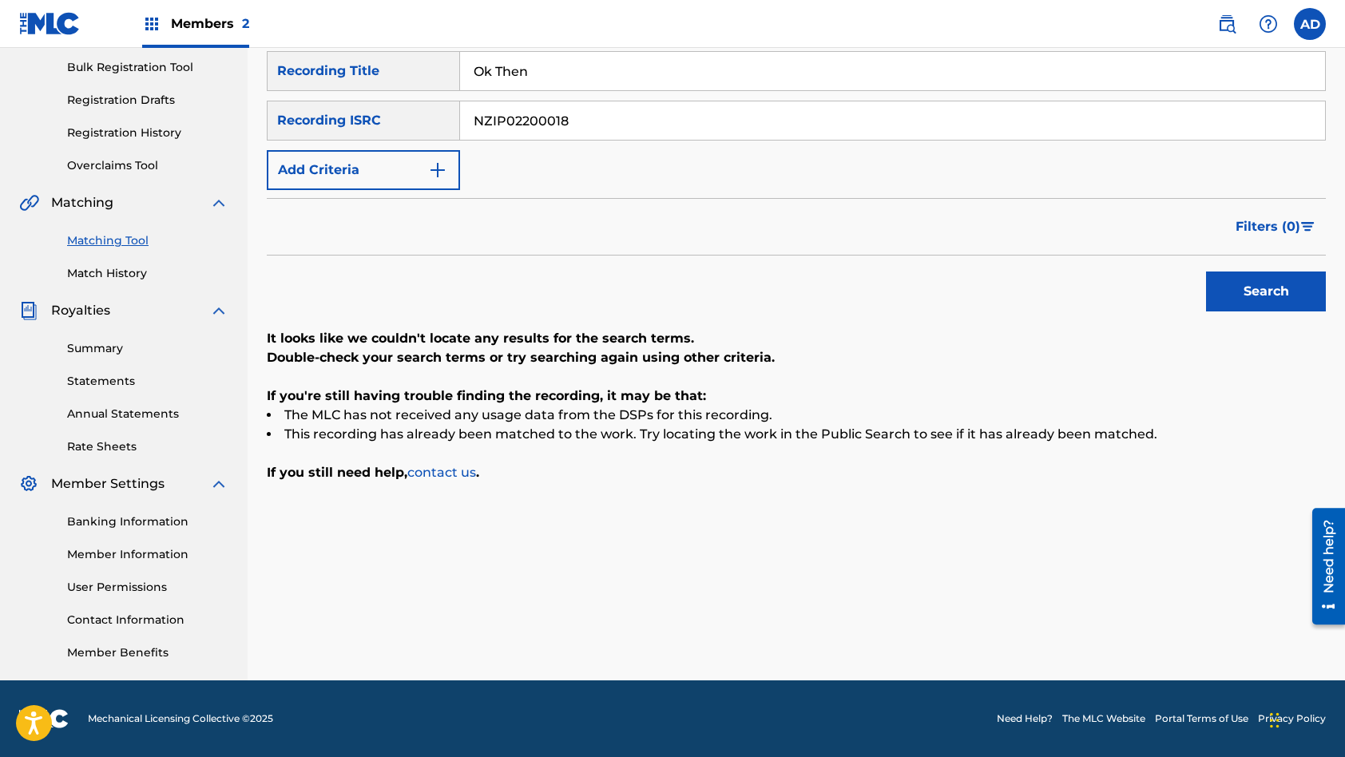
click at [556, 72] on input "Ok Then" at bounding box center [892, 71] width 865 height 38
click at [1206, 272] on button "Search" at bounding box center [1266, 292] width 120 height 40
click at [621, 118] on input "NZIP02200018" at bounding box center [892, 120] width 865 height 38
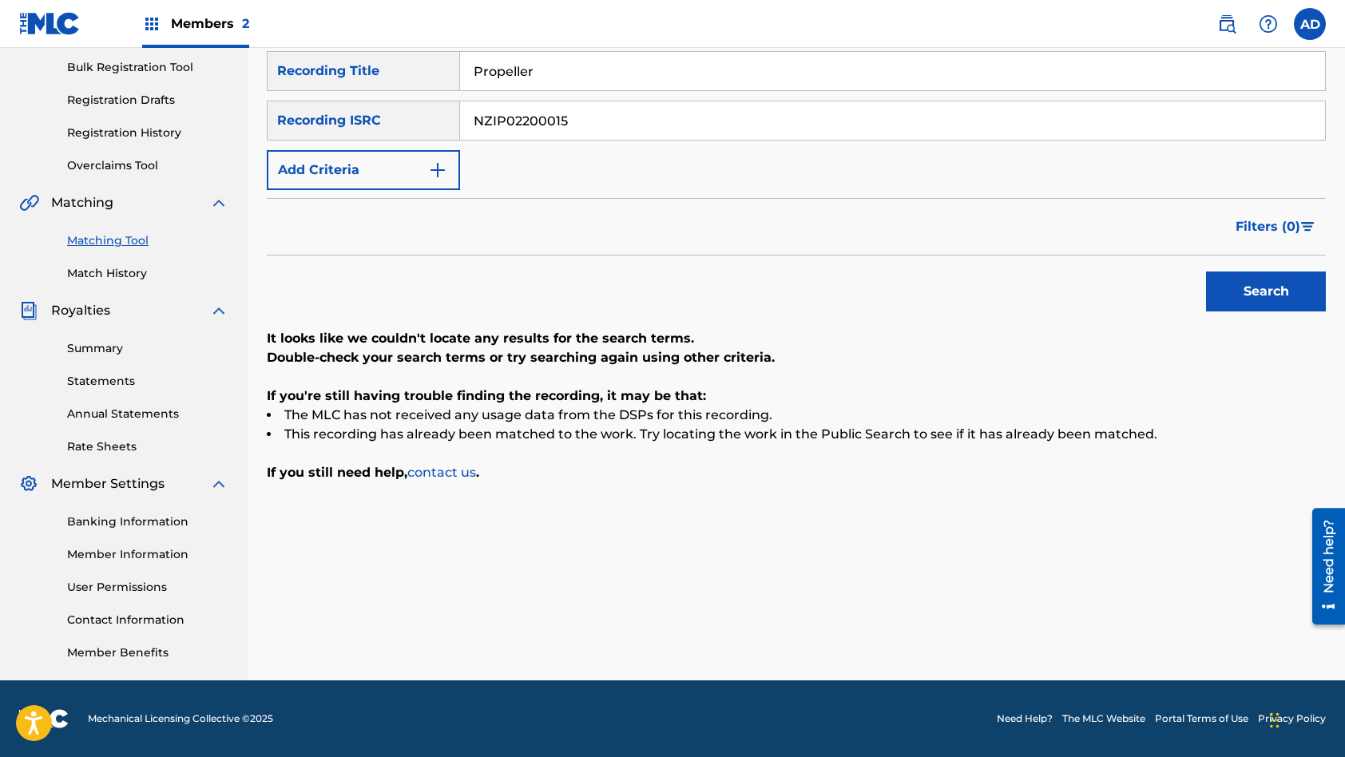
click at [600, 67] on input "Propeller" at bounding box center [892, 71] width 865 height 38
click at [1206, 272] on button "Search" at bounding box center [1266, 292] width 120 height 40
click at [585, 125] on input "NZIP02200015" at bounding box center [892, 120] width 865 height 38
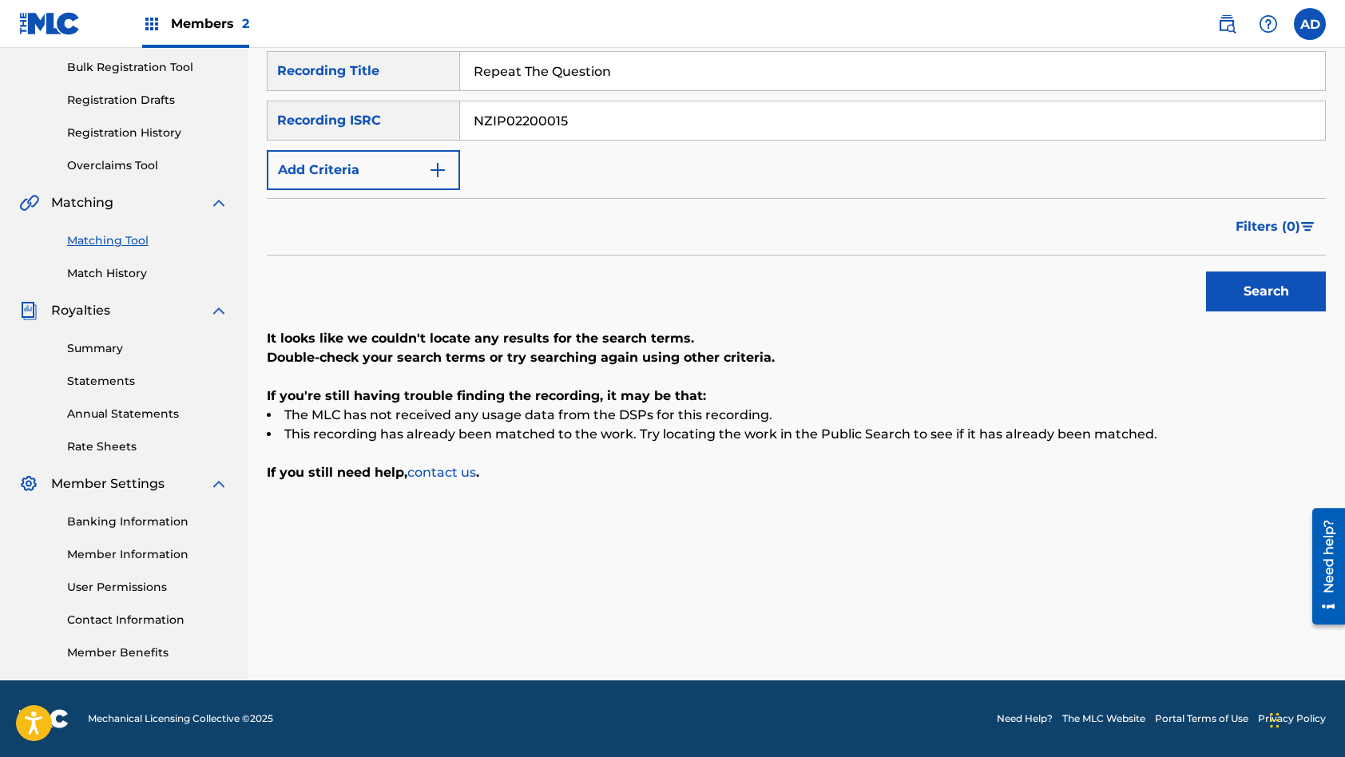
click at [585, 125] on input "NZIP02200015" at bounding box center [892, 120] width 865 height 38
click at [581, 76] on input "Repeat The Question" at bounding box center [892, 71] width 865 height 38
click at [1206, 272] on button "Search" at bounding box center [1266, 292] width 120 height 40
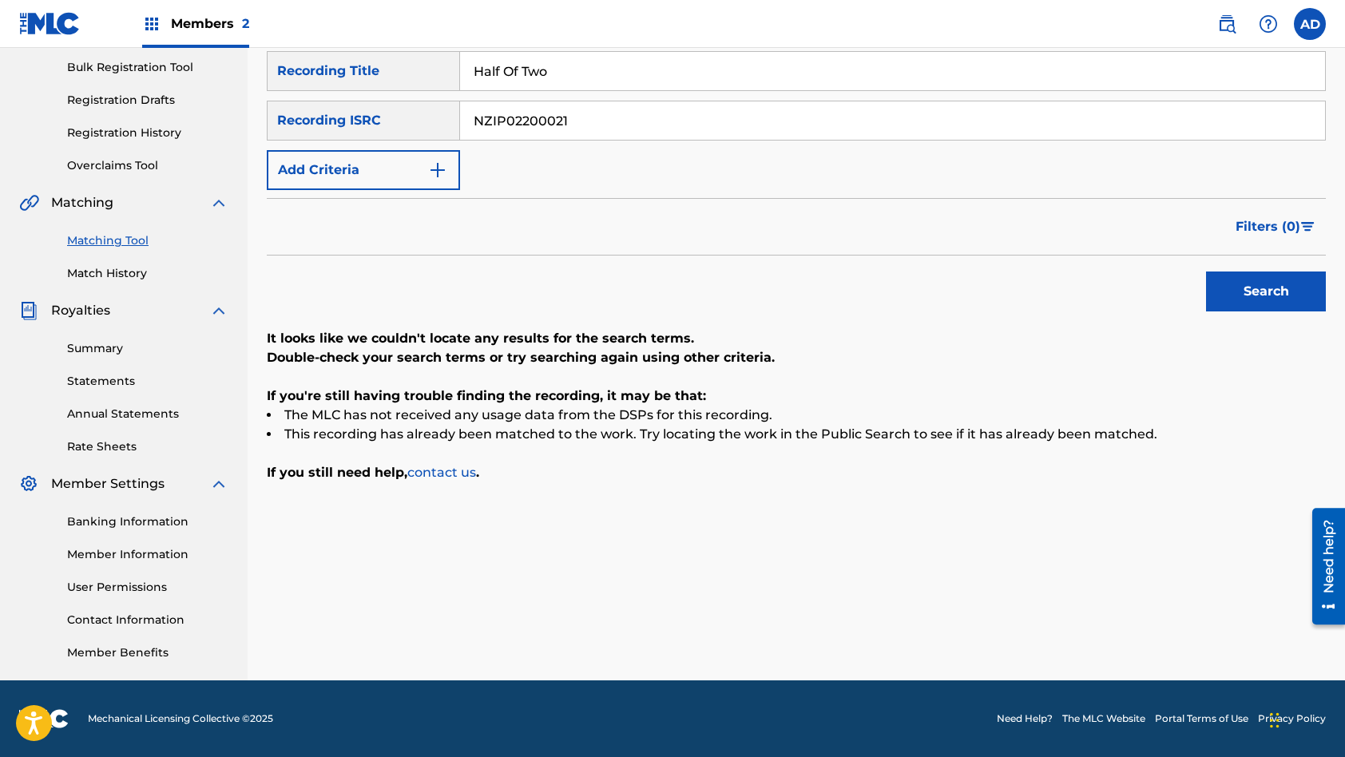
click at [577, 121] on input "NZIP02200021" at bounding box center [892, 120] width 865 height 38
click at [561, 70] on input "Half Of Two" at bounding box center [892, 71] width 865 height 38
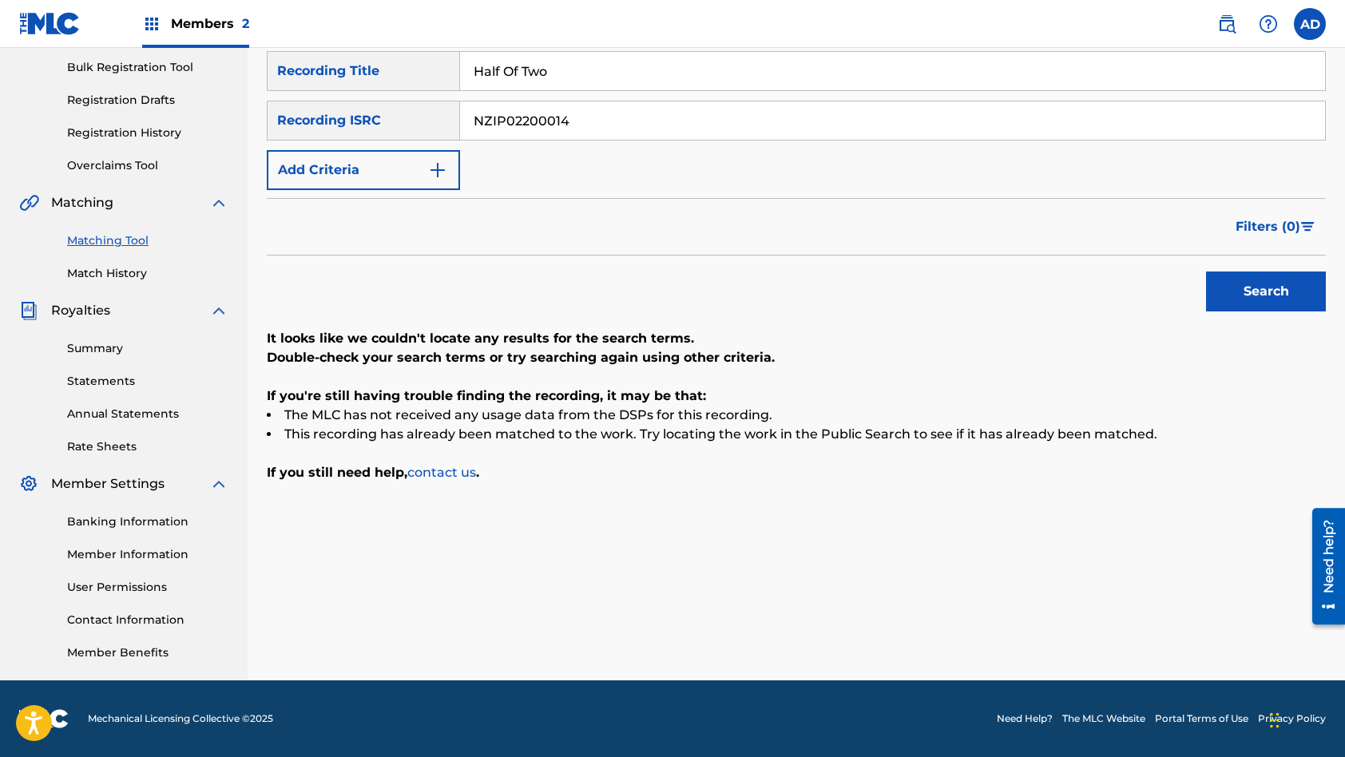
click at [561, 70] on input "Half Of Two" at bounding box center [892, 71] width 865 height 38
click at [1206, 272] on button "Search" at bounding box center [1266, 292] width 120 height 40
click at [589, 117] on input "NZIP02200014" at bounding box center [892, 120] width 865 height 38
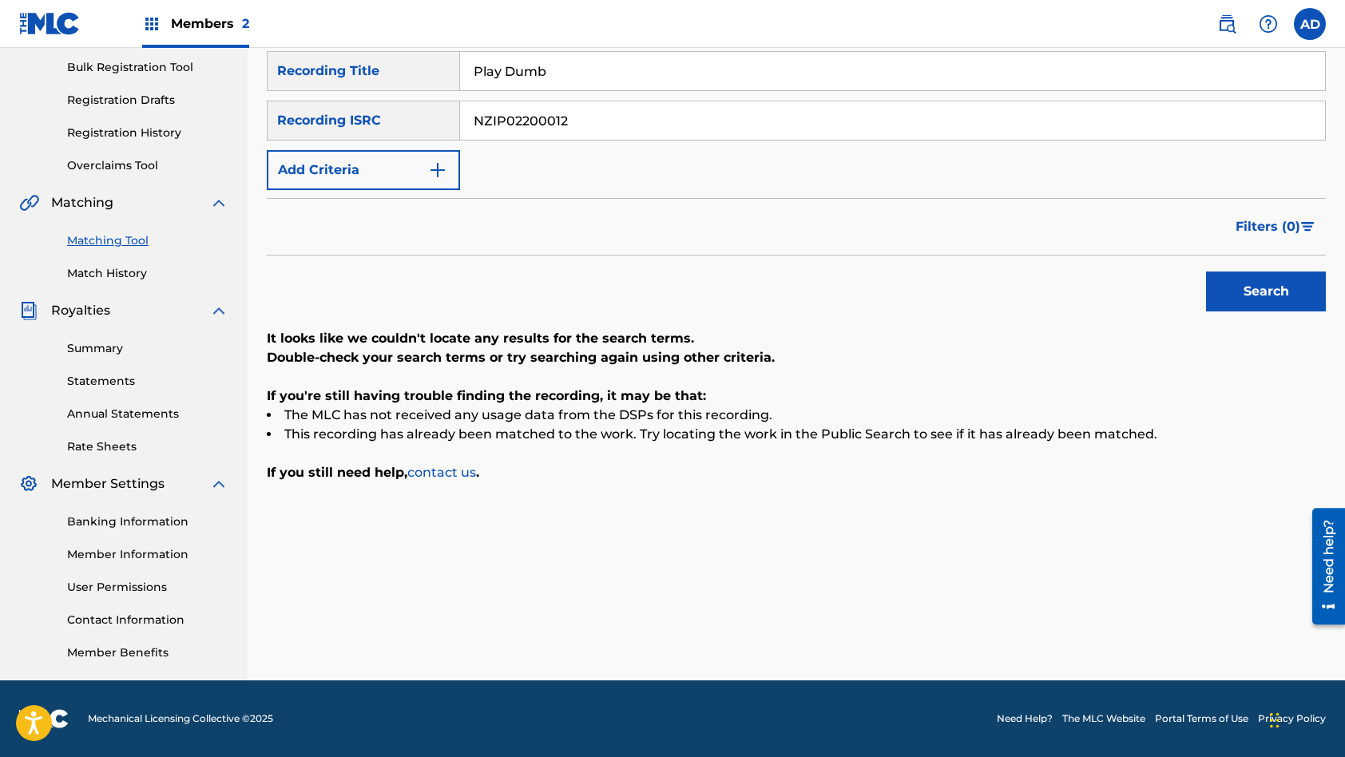
click at [568, 62] on input "Play Dumb" at bounding box center [892, 71] width 865 height 38
click at [1206, 272] on button "Search" at bounding box center [1266, 292] width 120 height 40
click at [594, 111] on input "NZIP02200012" at bounding box center [892, 120] width 865 height 38
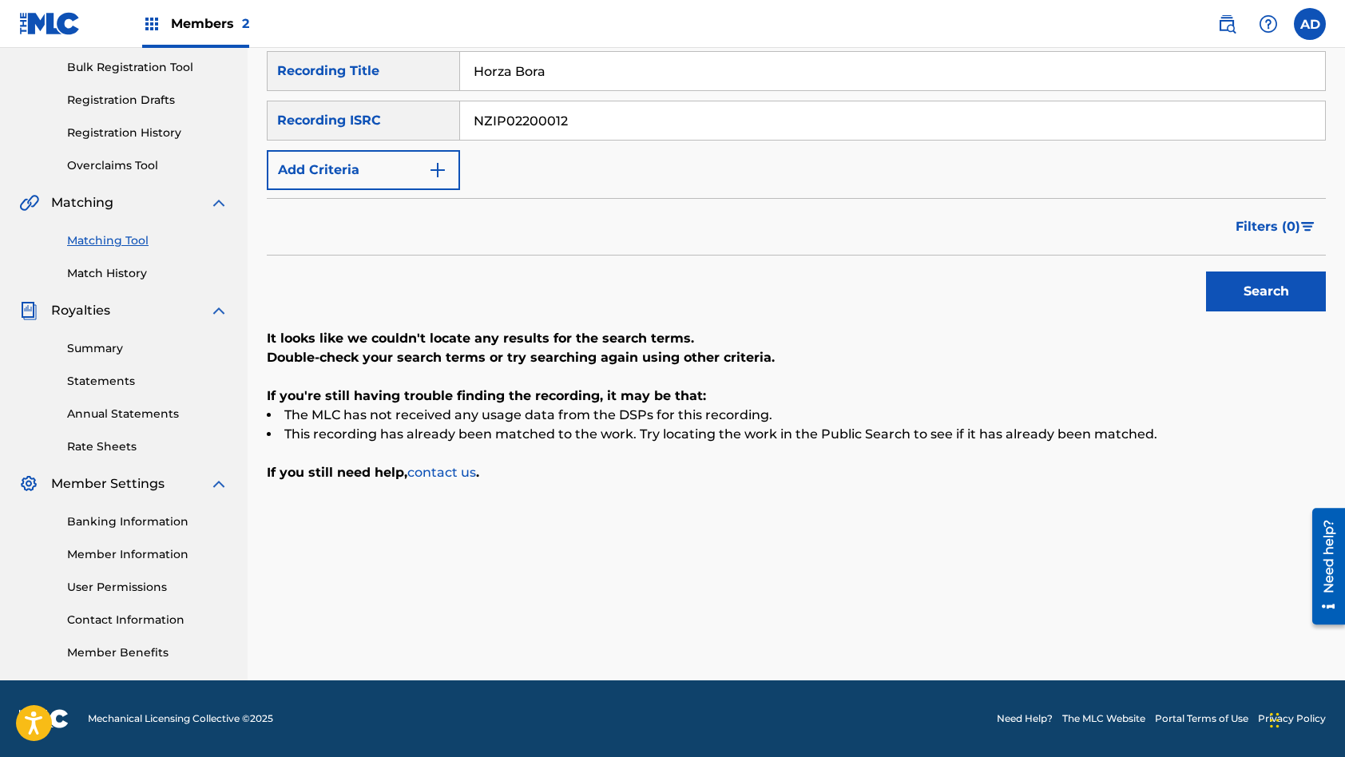
click at [594, 111] on input "NZIP02200012" at bounding box center [892, 120] width 865 height 38
click at [569, 75] on input "Horza Bora" at bounding box center [892, 71] width 865 height 38
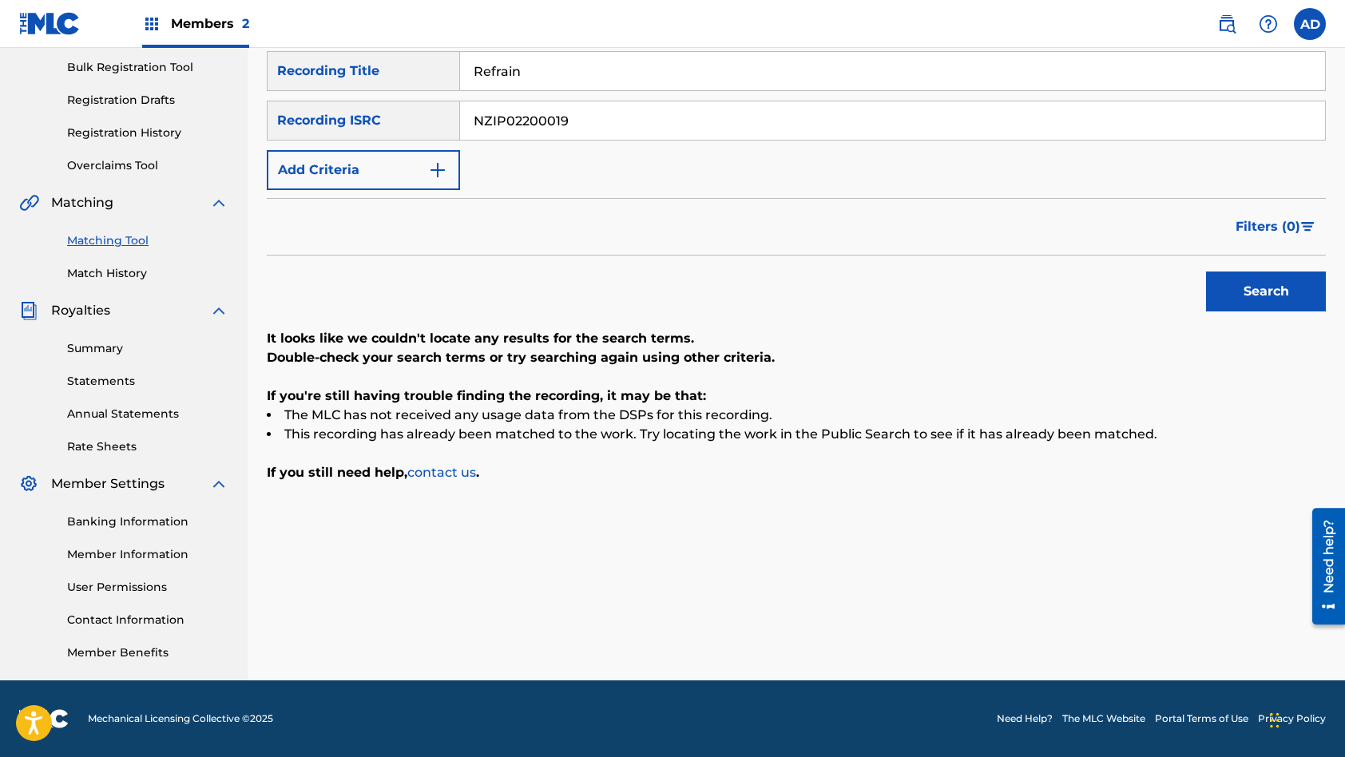
click at [1206, 272] on button "Search" at bounding box center [1266, 292] width 120 height 40
click at [586, 123] on input "NZIP02200019" at bounding box center [892, 120] width 865 height 38
click at [544, 82] on input "Refrain" at bounding box center [892, 71] width 865 height 38
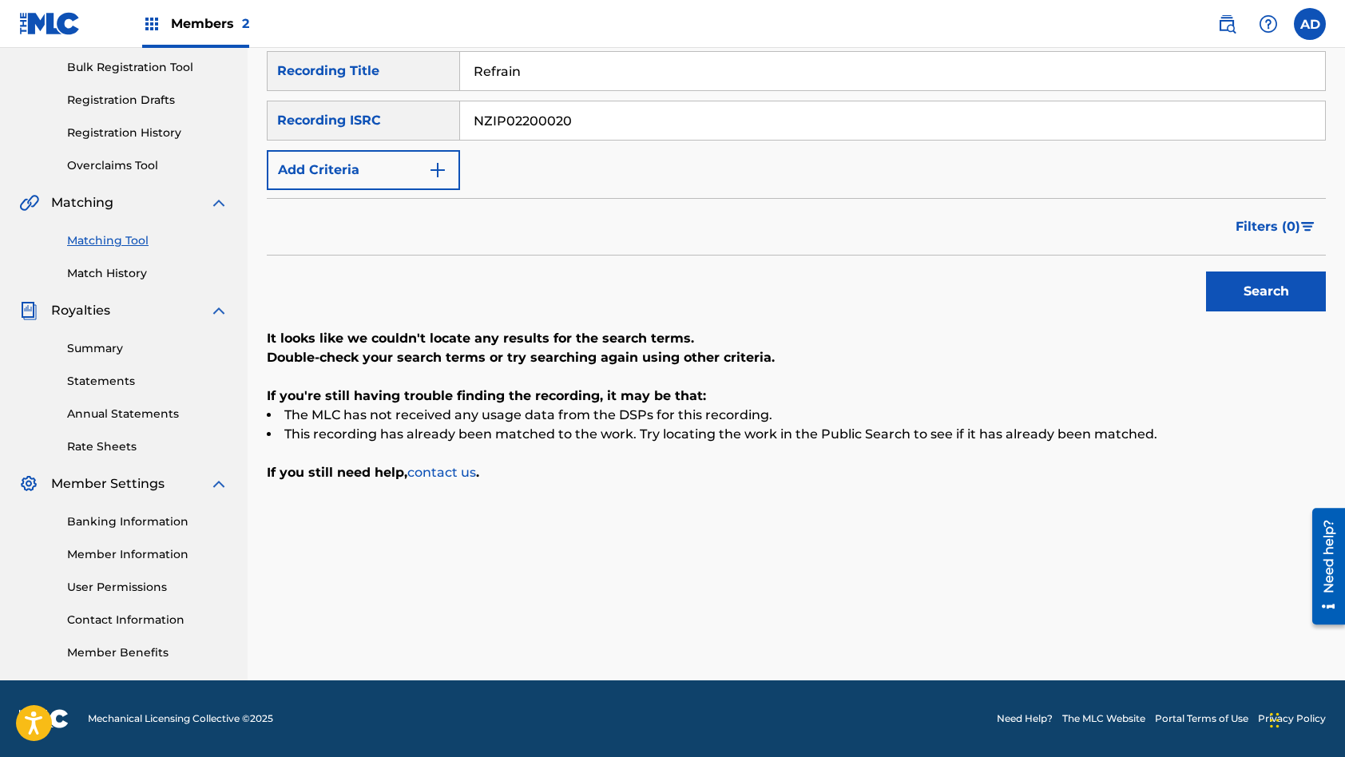
click at [544, 82] on input "Refrain" at bounding box center [892, 71] width 865 height 38
click at [1206, 272] on button "Search" at bounding box center [1266, 292] width 120 height 40
click at [587, 124] on input "NZIP02200020" at bounding box center [892, 120] width 865 height 38
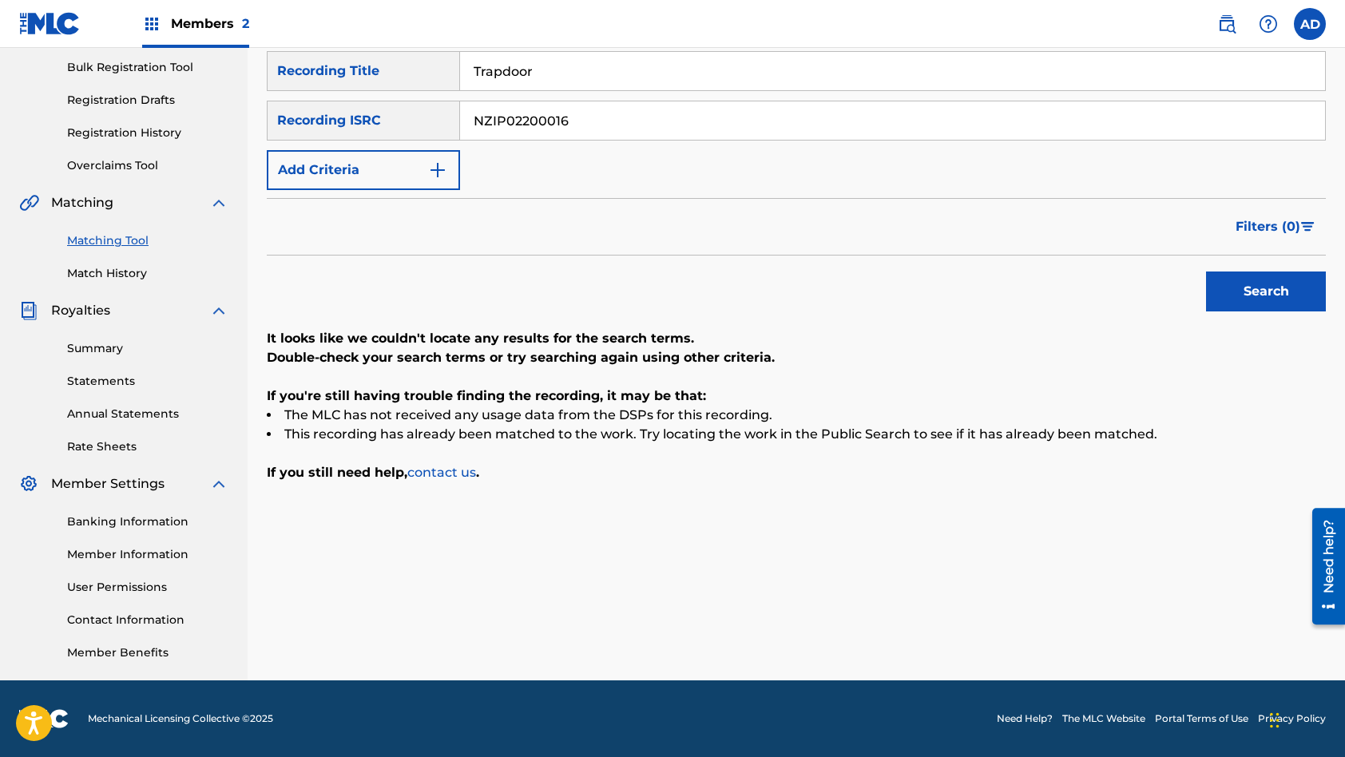
click at [578, 74] on input "Trapdoor" at bounding box center [892, 71] width 865 height 38
click at [1206, 272] on button "Search" at bounding box center [1266, 292] width 120 height 40
click at [591, 117] on input "NZIP02200016" at bounding box center [892, 120] width 865 height 38
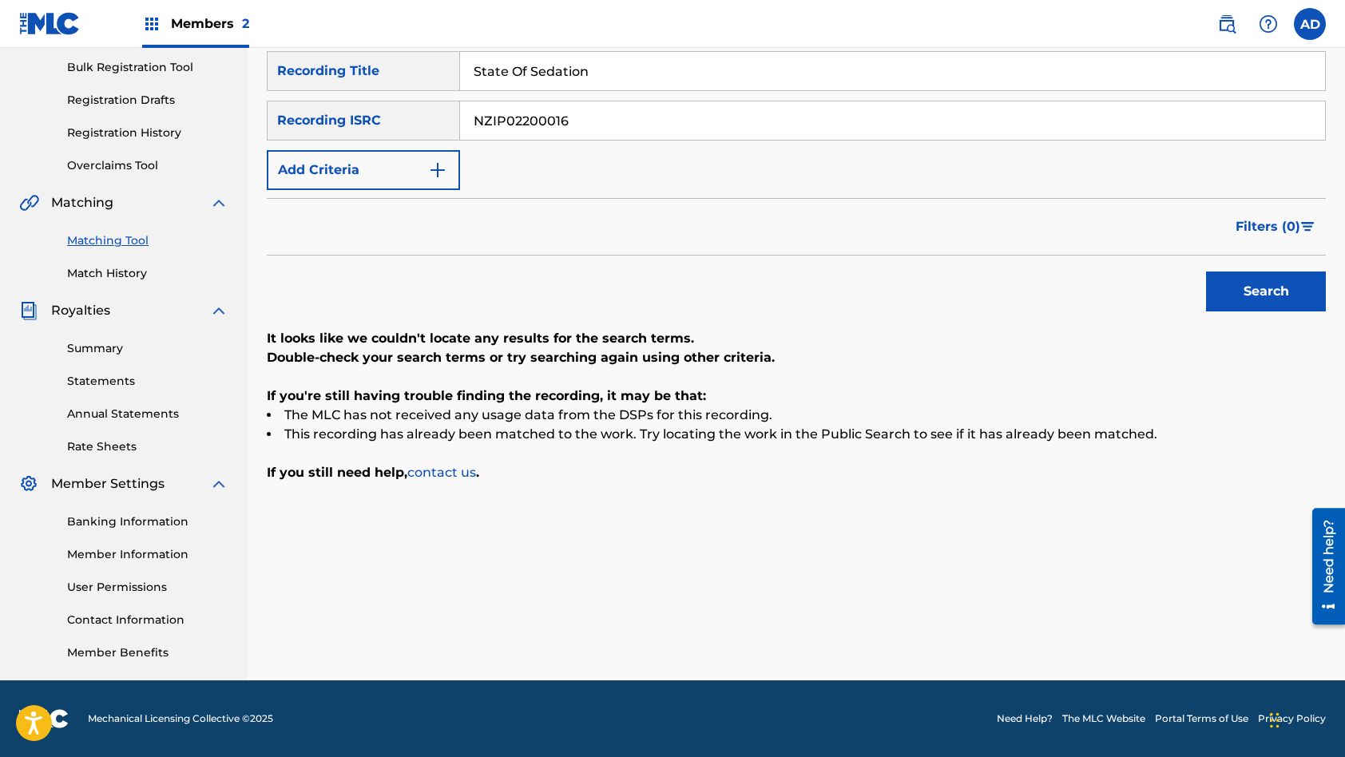
click at [591, 117] on input "NZIP02200016" at bounding box center [892, 120] width 865 height 38
click at [588, 75] on input "State Of Sedation" at bounding box center [892, 71] width 865 height 38
click at [1206, 272] on button "Search" at bounding box center [1266, 292] width 120 height 40
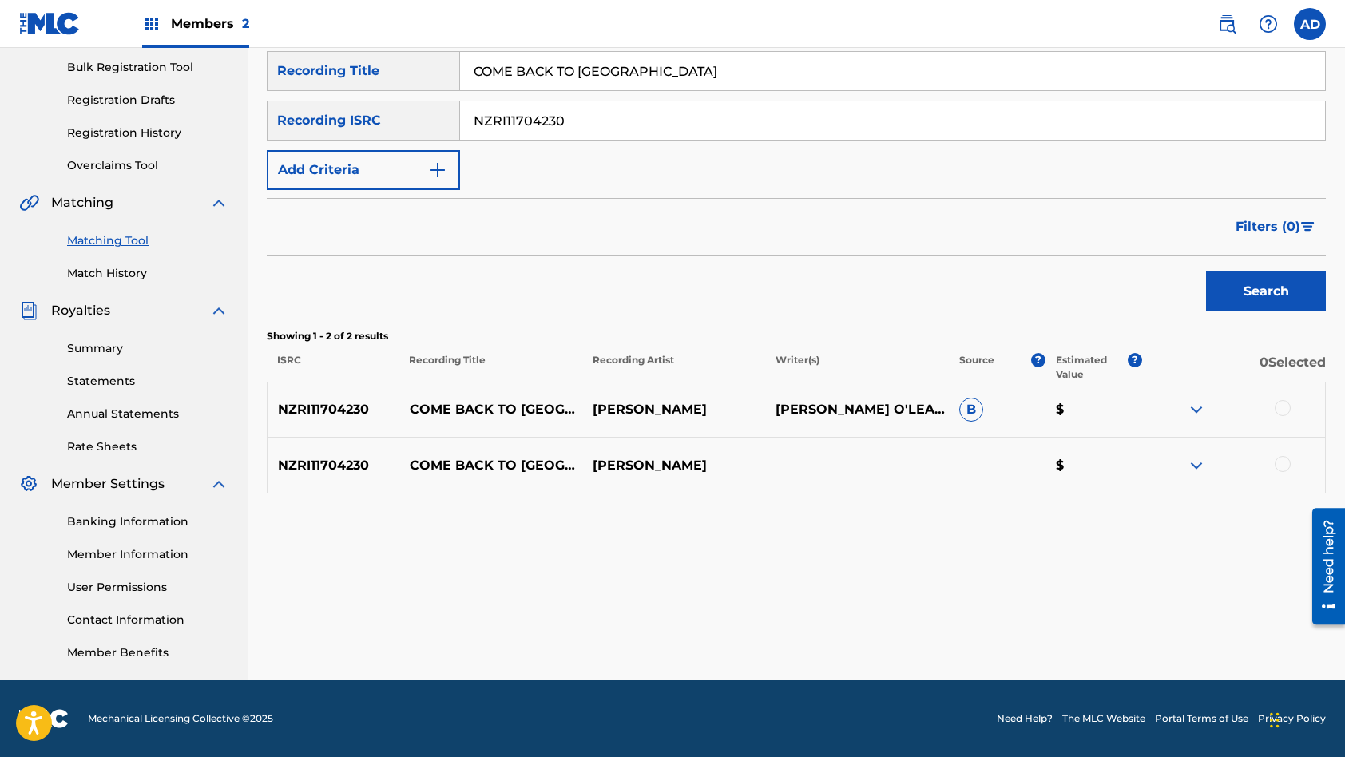
click at [1284, 407] on div at bounding box center [1283, 408] width 16 height 16
click at [1281, 470] on div at bounding box center [1283, 464] width 16 height 16
click at [1114, 631] on button "Match 2 Groups" at bounding box center [1122, 627] width 177 height 40
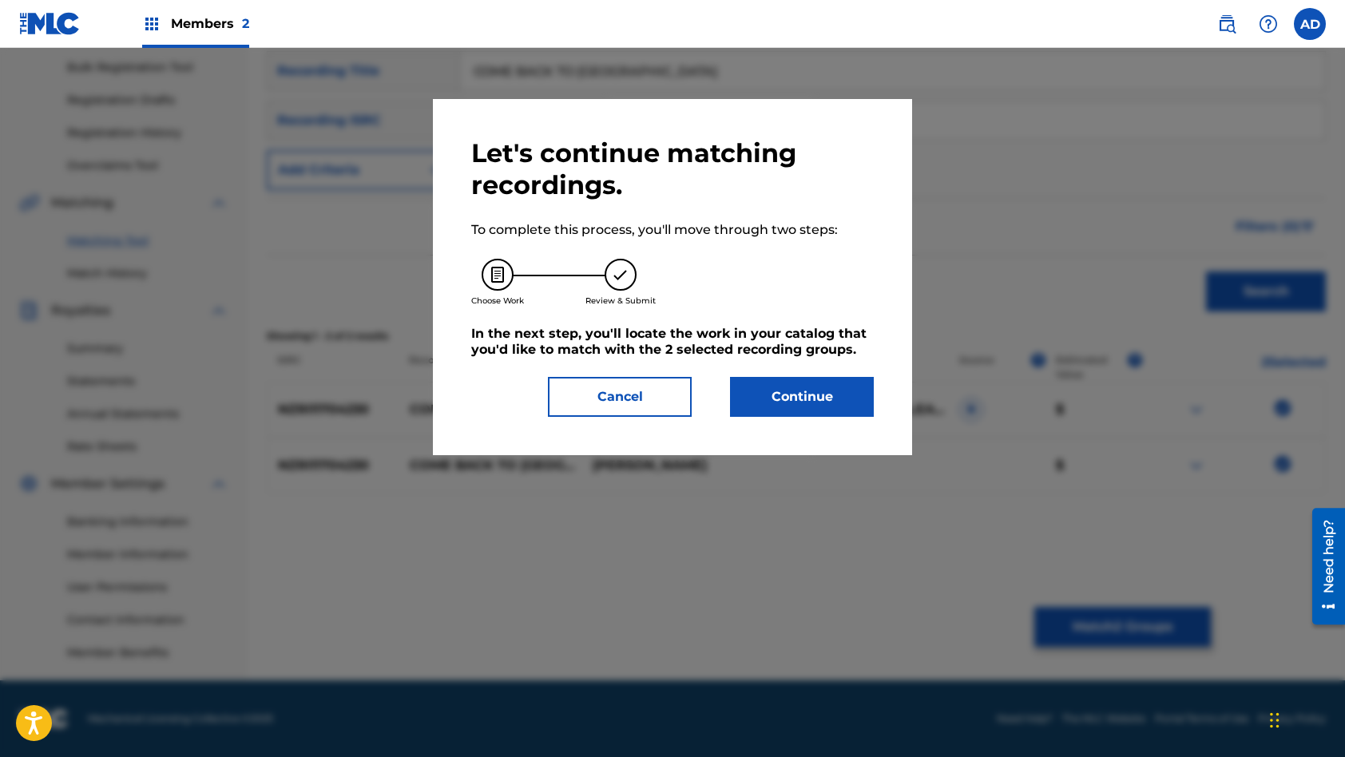
click at [775, 403] on button "Continue" at bounding box center [802, 397] width 144 height 40
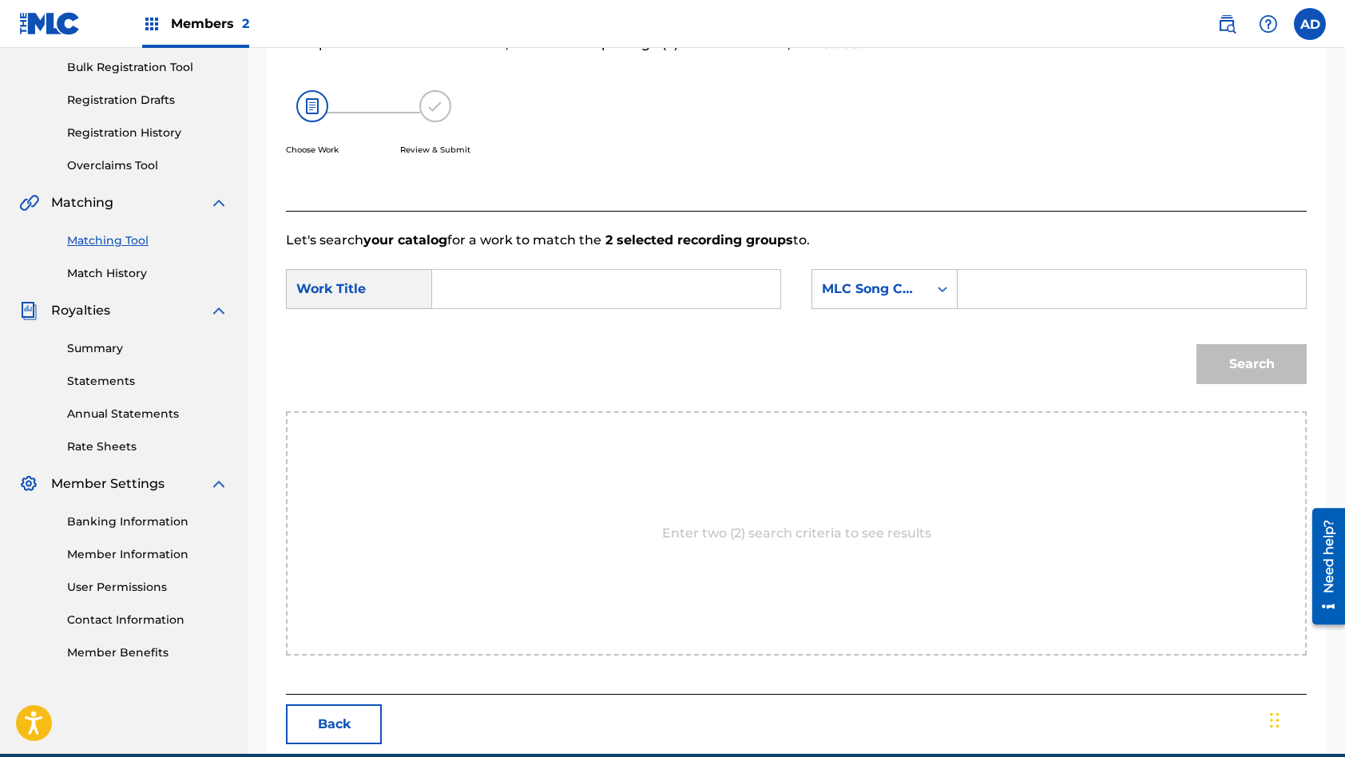
click at [575, 305] on input "Search Form" at bounding box center [606, 289] width 321 height 38
click at [1076, 284] on input "Search Form" at bounding box center [1131, 289] width 321 height 38
click at [1196, 344] on button "Search" at bounding box center [1251, 364] width 110 height 40
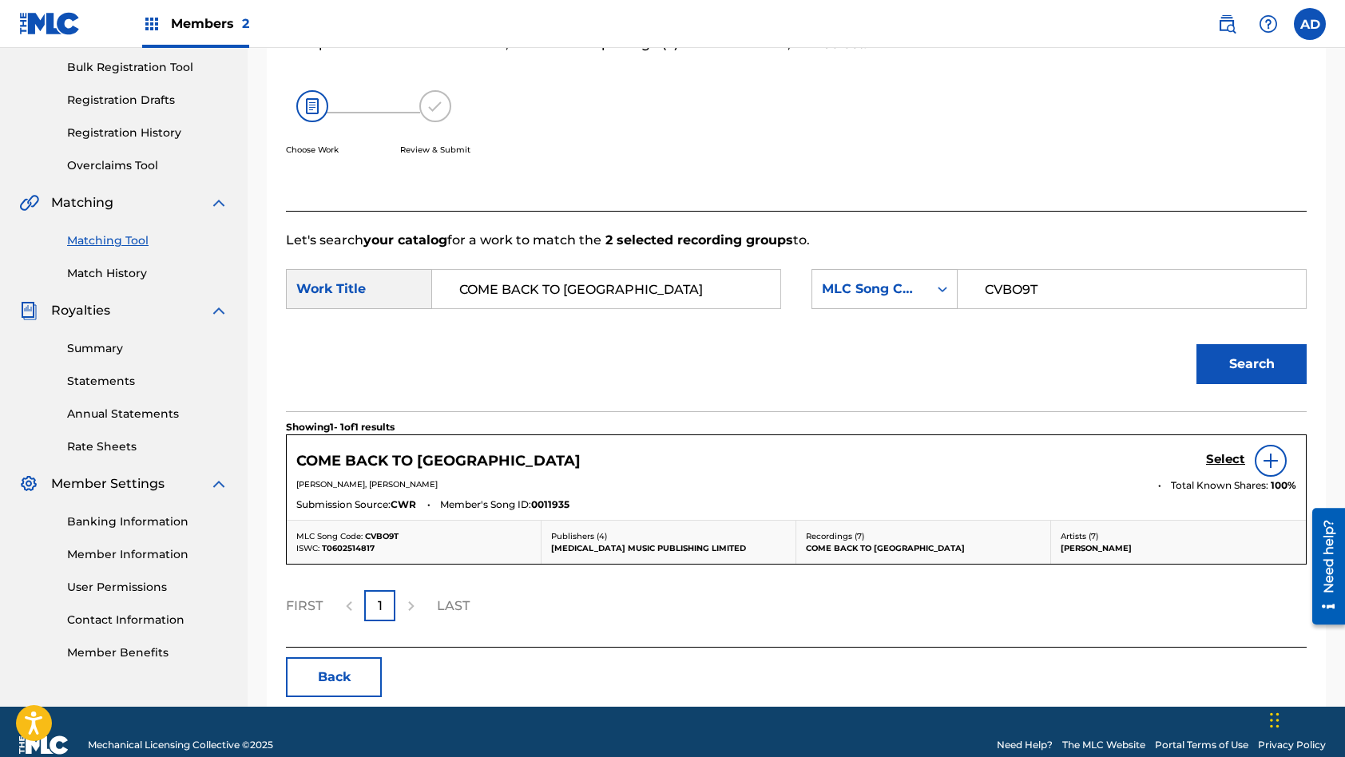
click at [1228, 456] on h5 "Select" at bounding box center [1225, 459] width 39 height 15
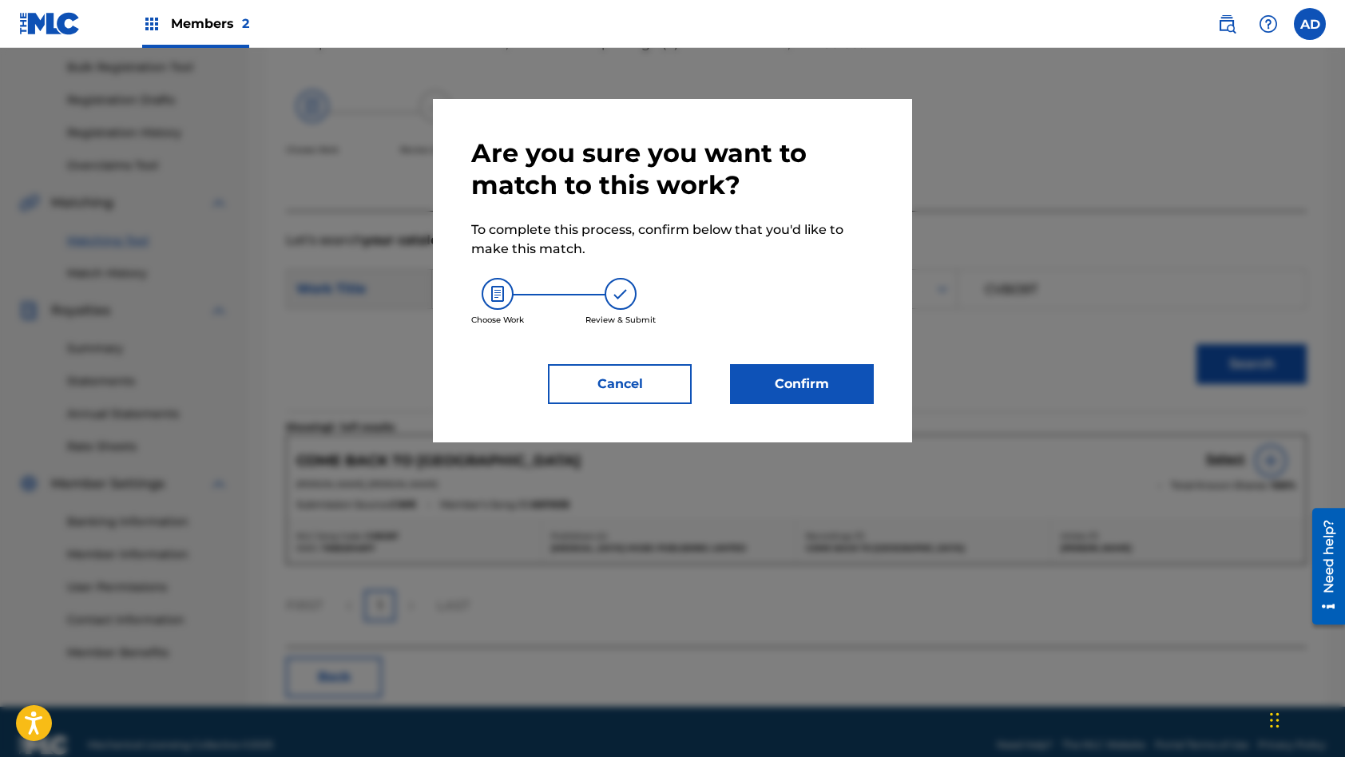
click at [796, 395] on button "Confirm" at bounding box center [802, 384] width 144 height 40
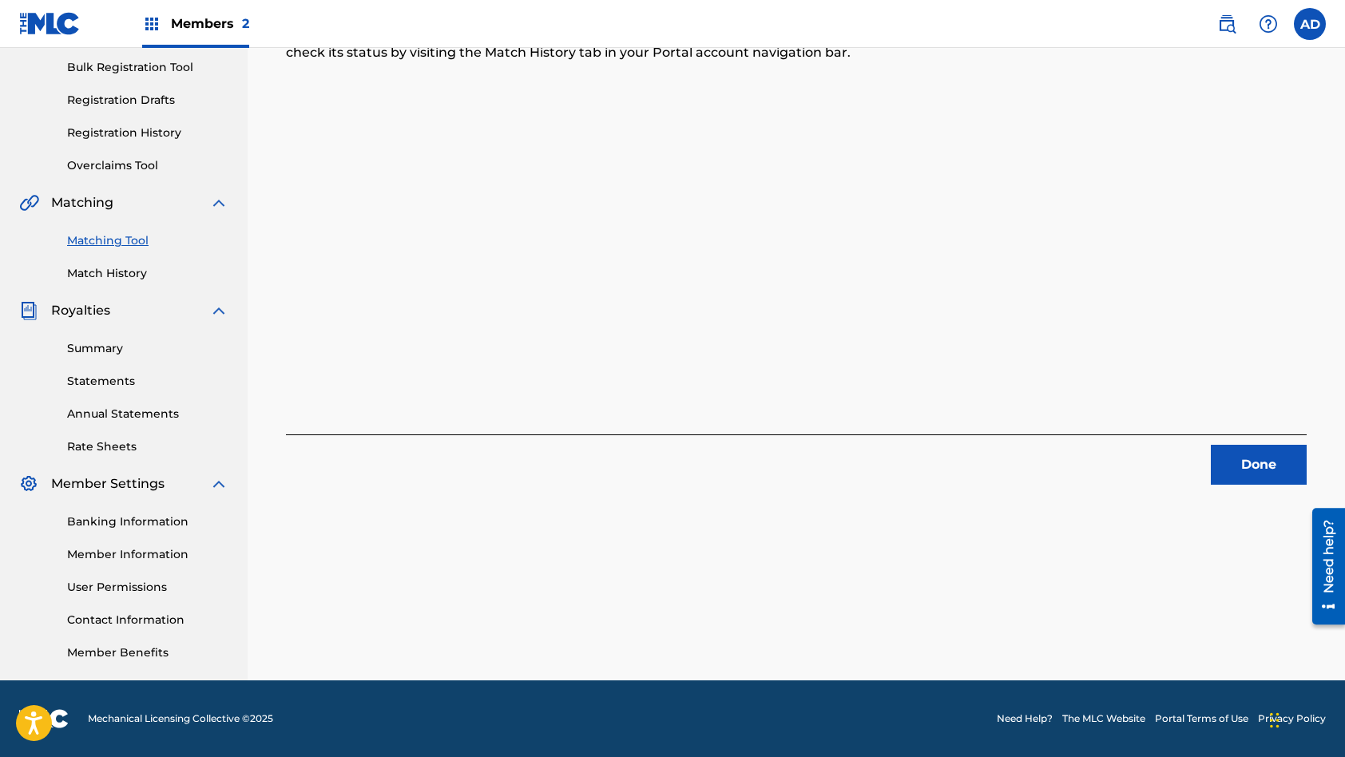
click at [1272, 467] on button "Done" at bounding box center [1259, 465] width 96 height 40
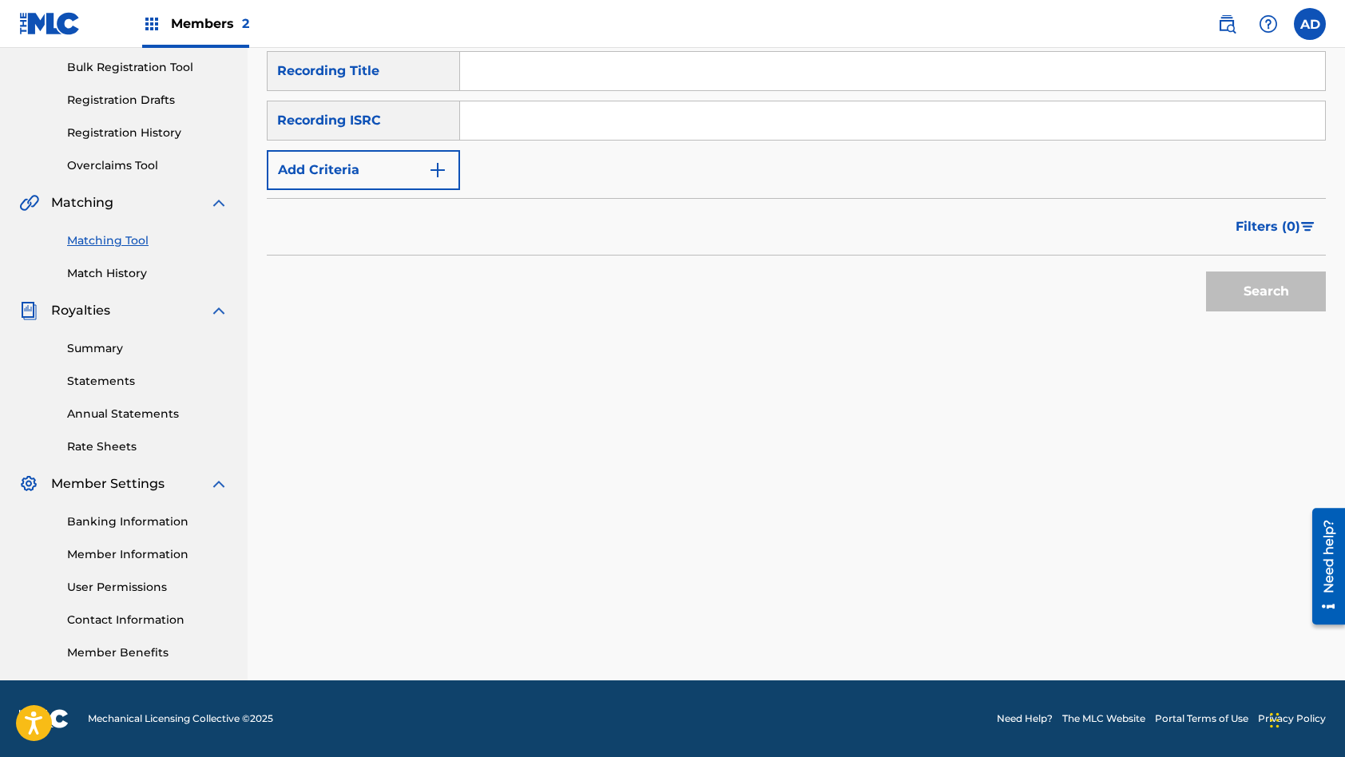
click at [626, 133] on input "Search Form" at bounding box center [892, 120] width 865 height 38
click at [593, 77] on input "Search Form" at bounding box center [892, 71] width 865 height 38
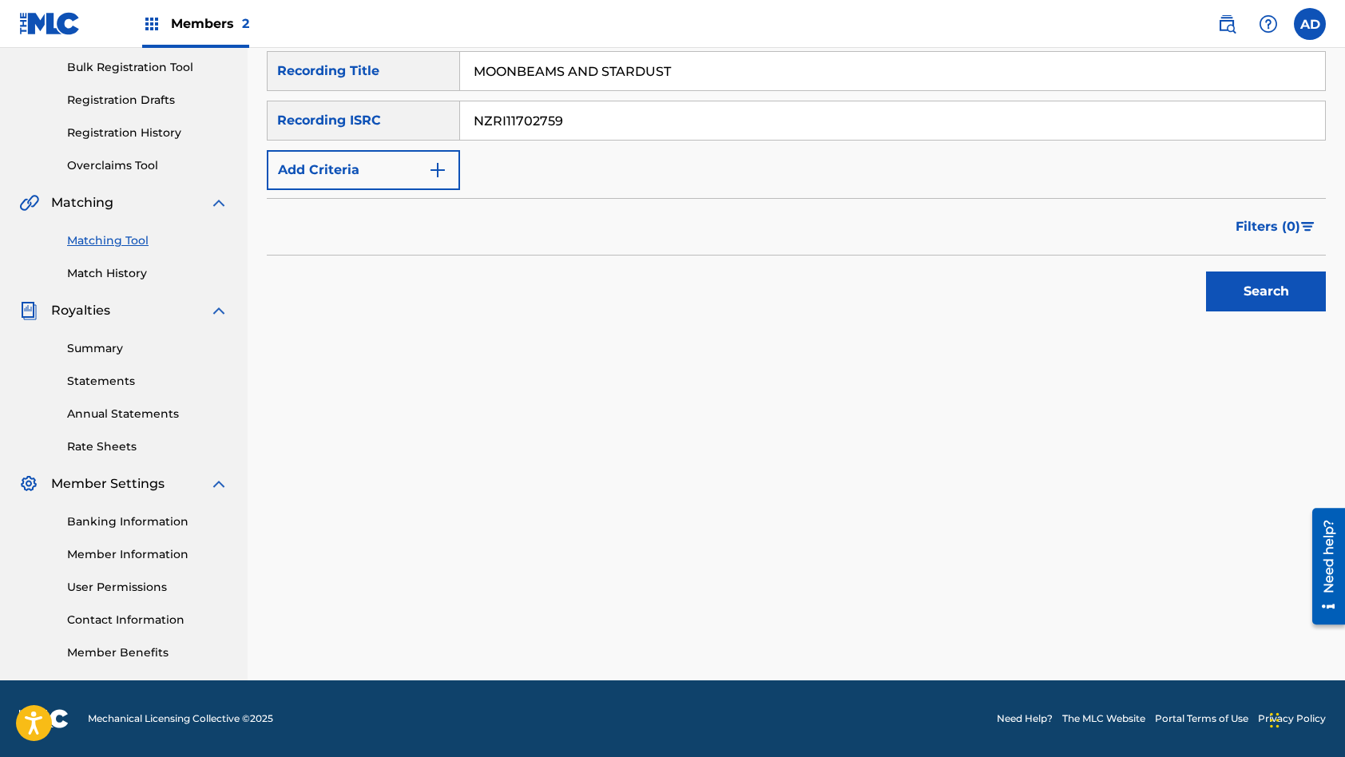
click at [1206, 272] on button "Search" at bounding box center [1266, 292] width 120 height 40
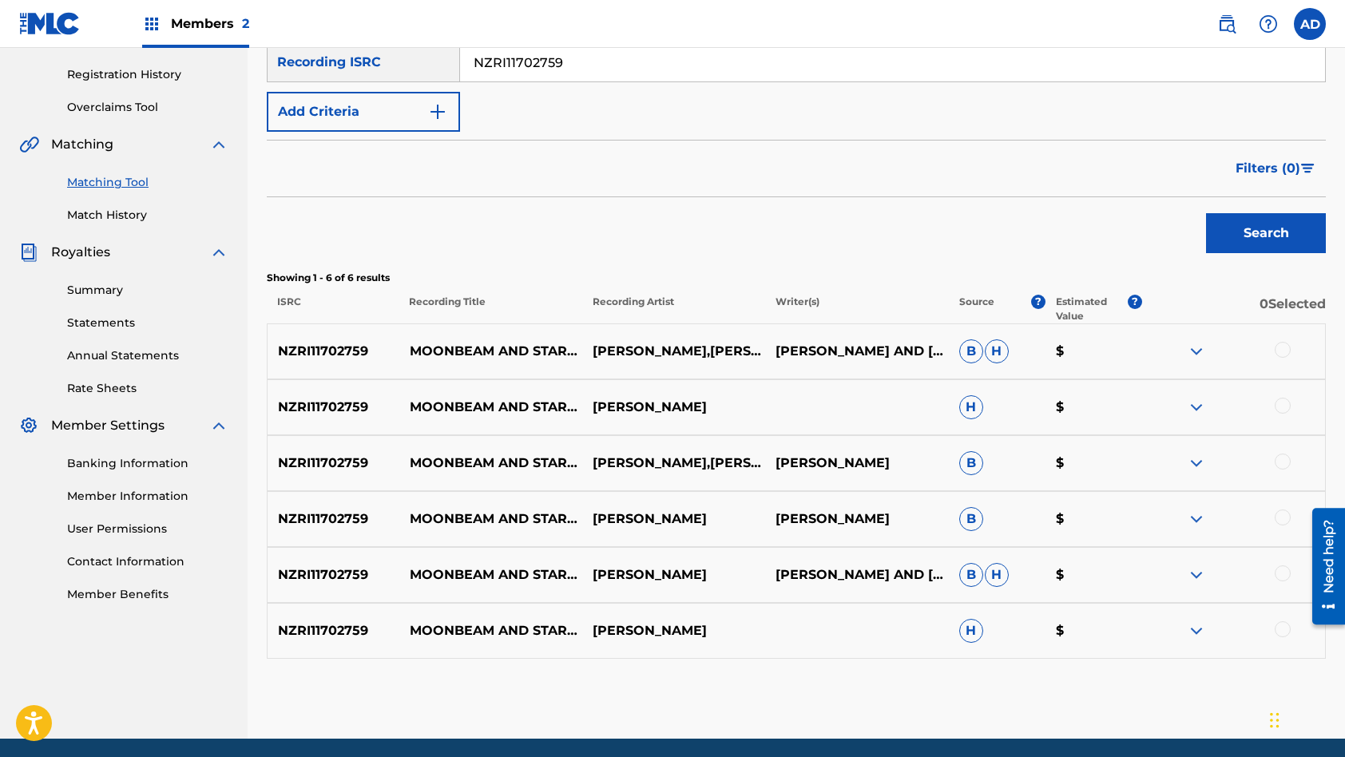
scroll to position [315, 0]
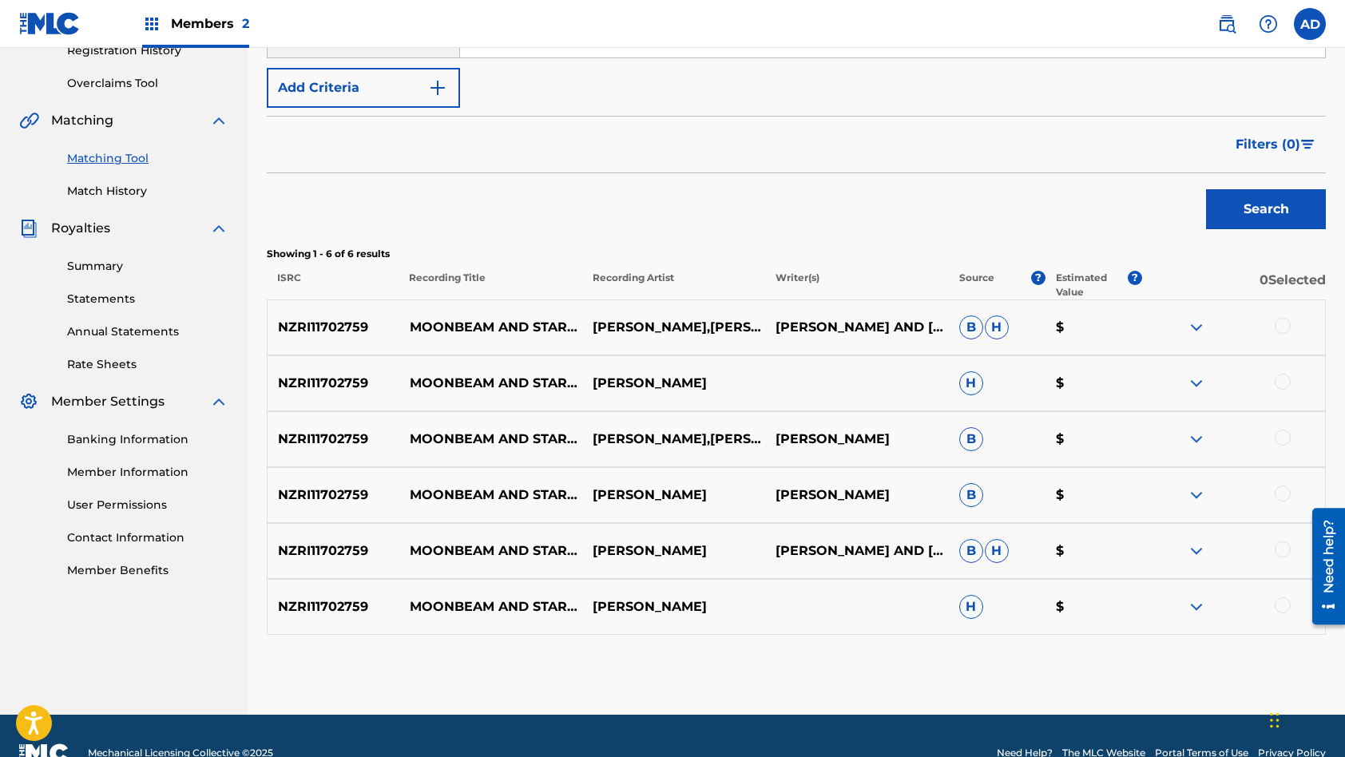
click at [1282, 324] on div at bounding box center [1283, 326] width 16 height 16
click at [1278, 380] on div at bounding box center [1283, 382] width 16 height 16
click at [1286, 438] on div at bounding box center [1283, 438] width 16 height 16
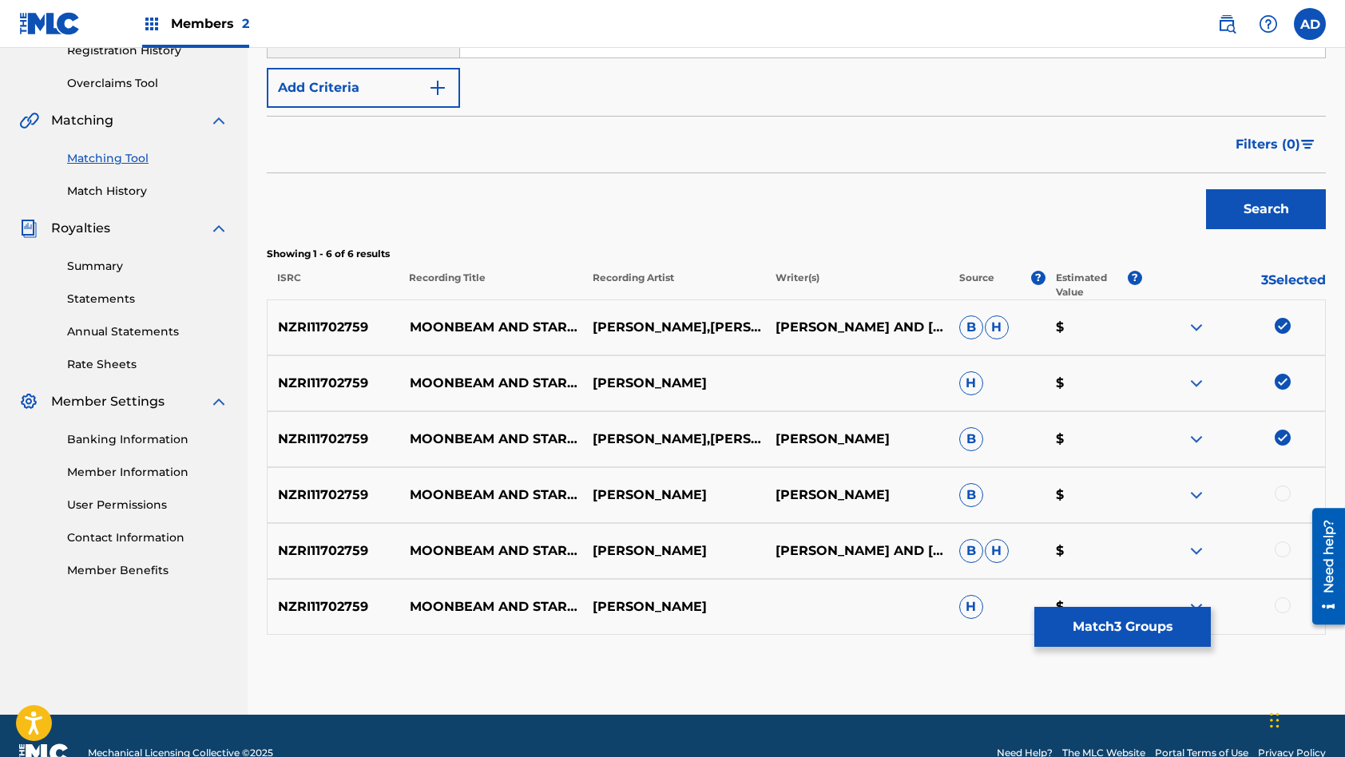
scroll to position [350, 0]
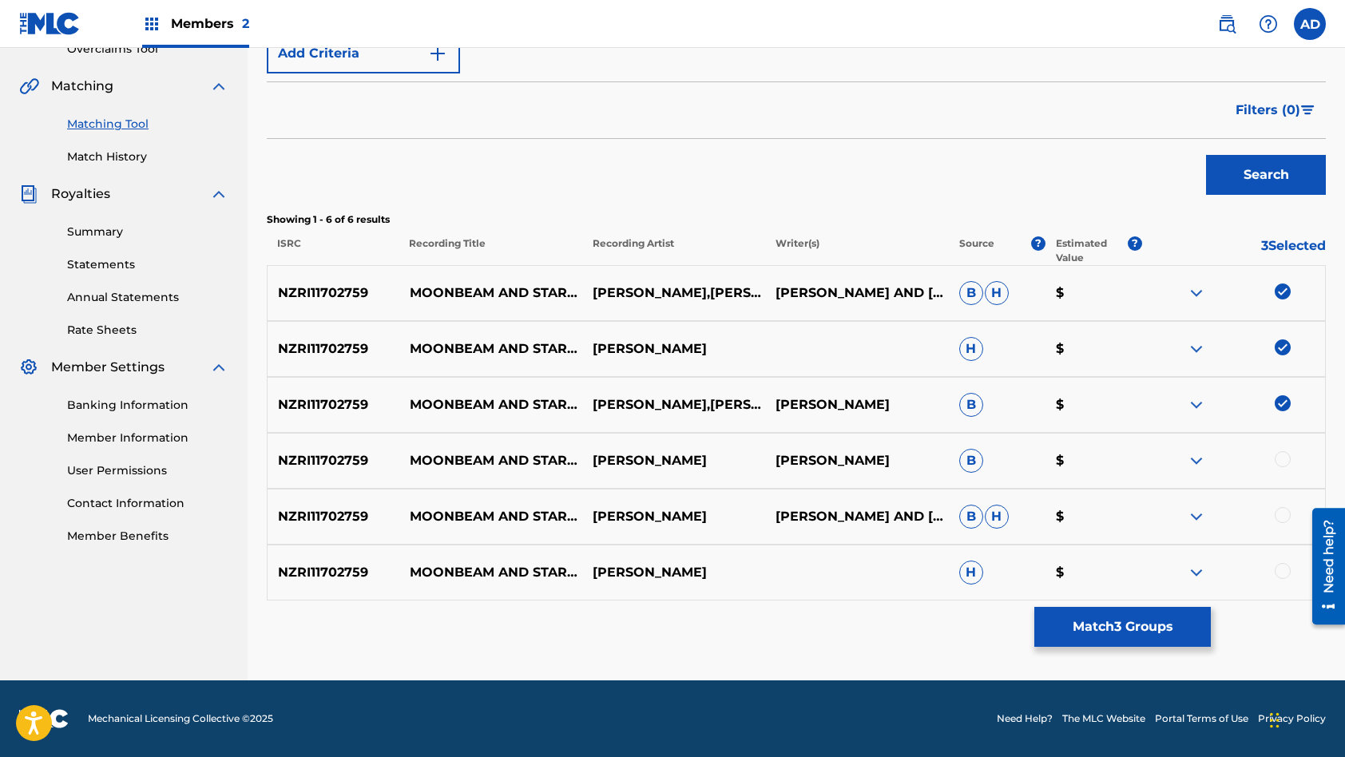
click at [1286, 458] on div at bounding box center [1283, 459] width 16 height 16
click at [1287, 519] on div at bounding box center [1283, 515] width 16 height 16
click at [1287, 578] on div at bounding box center [1233, 572] width 183 height 19
click at [1284, 575] on div at bounding box center [1283, 571] width 16 height 16
click at [1147, 624] on button "Match 6 Groups" at bounding box center [1122, 627] width 177 height 40
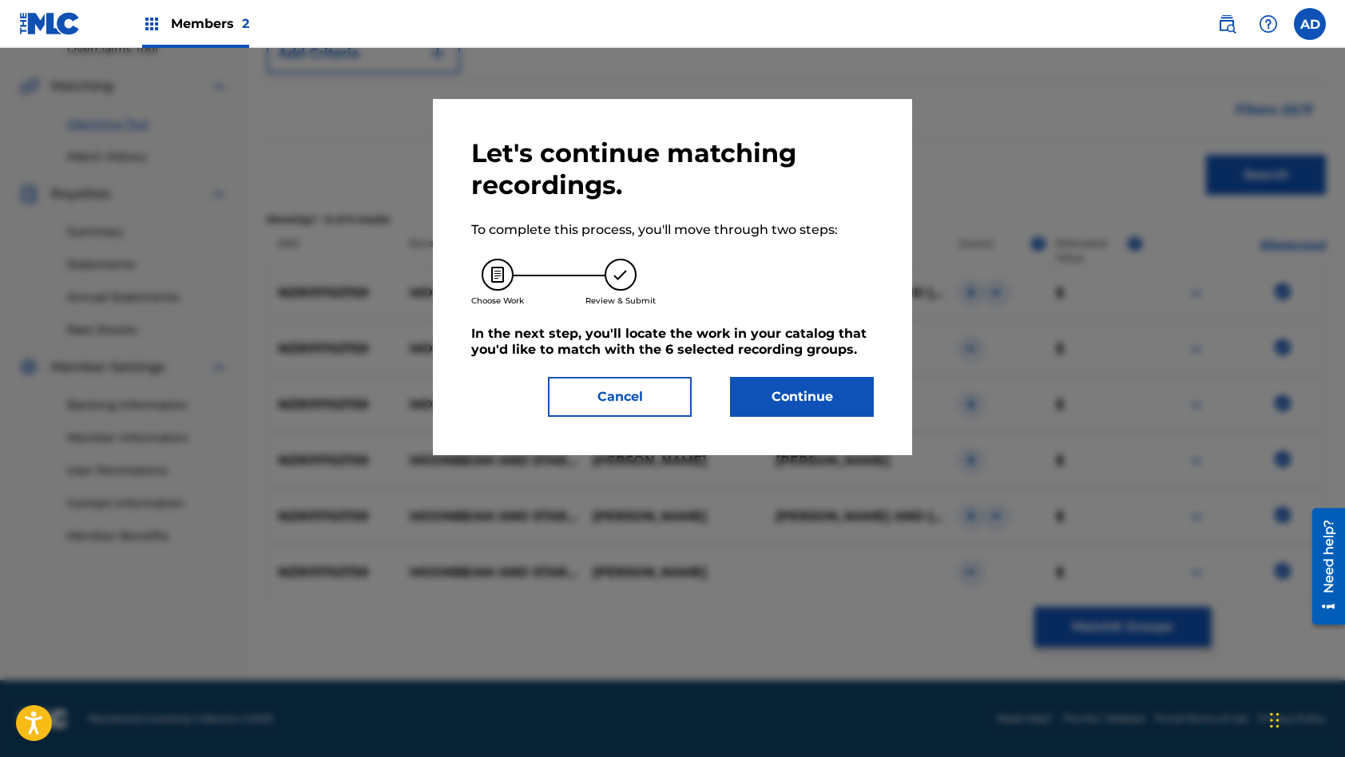
click at [798, 397] on button "Continue" at bounding box center [802, 397] width 144 height 40
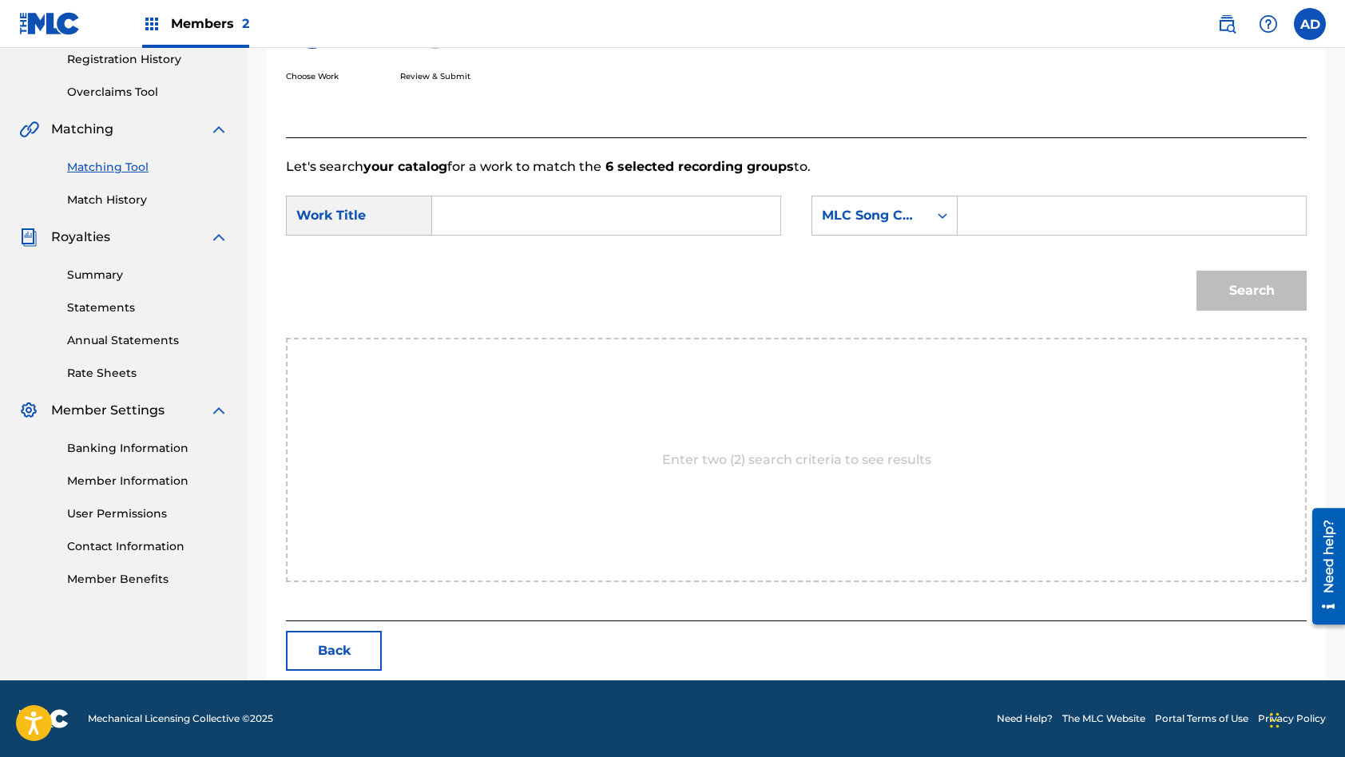
click at [557, 203] on input "Search Form" at bounding box center [606, 215] width 321 height 38
click at [1024, 221] on input "Search Form" at bounding box center [1131, 215] width 321 height 38
click at [1196, 271] on button "Search" at bounding box center [1251, 291] width 110 height 40
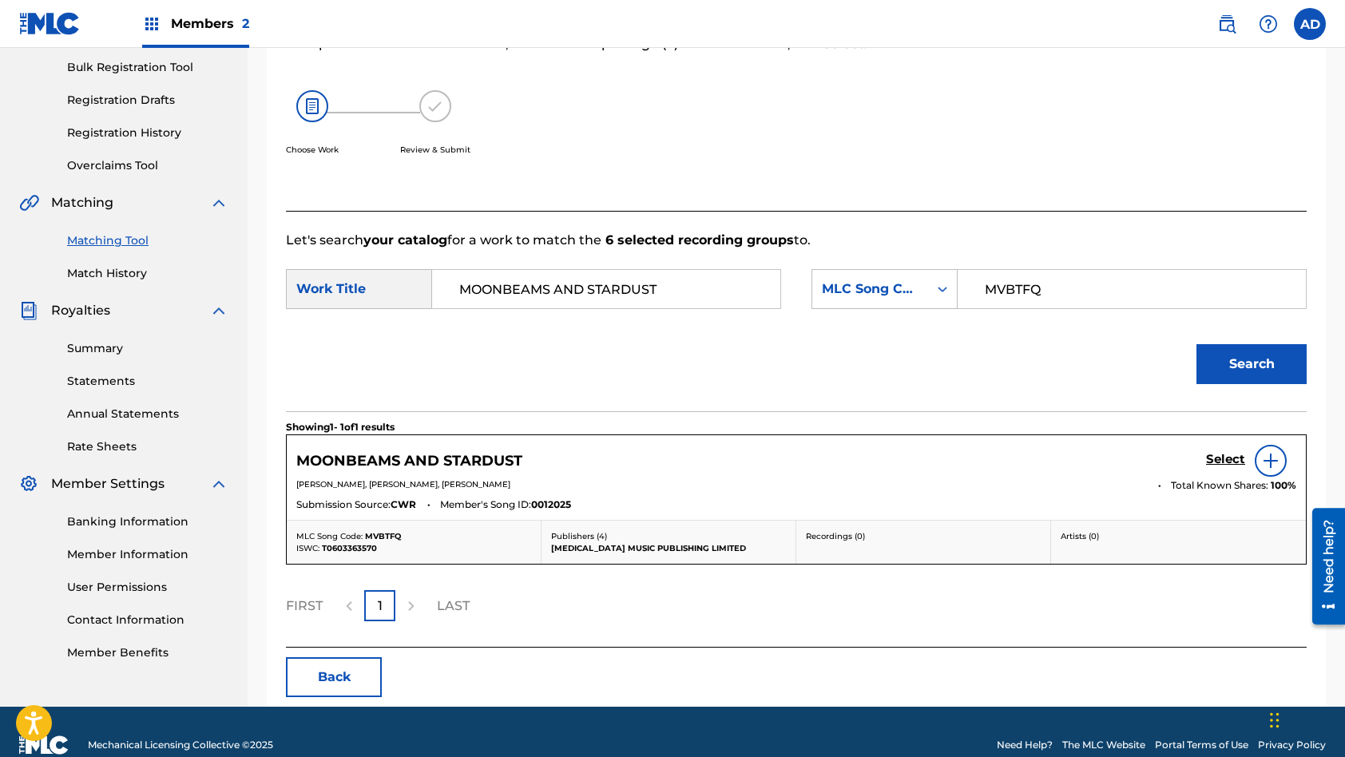
scroll to position [260, 0]
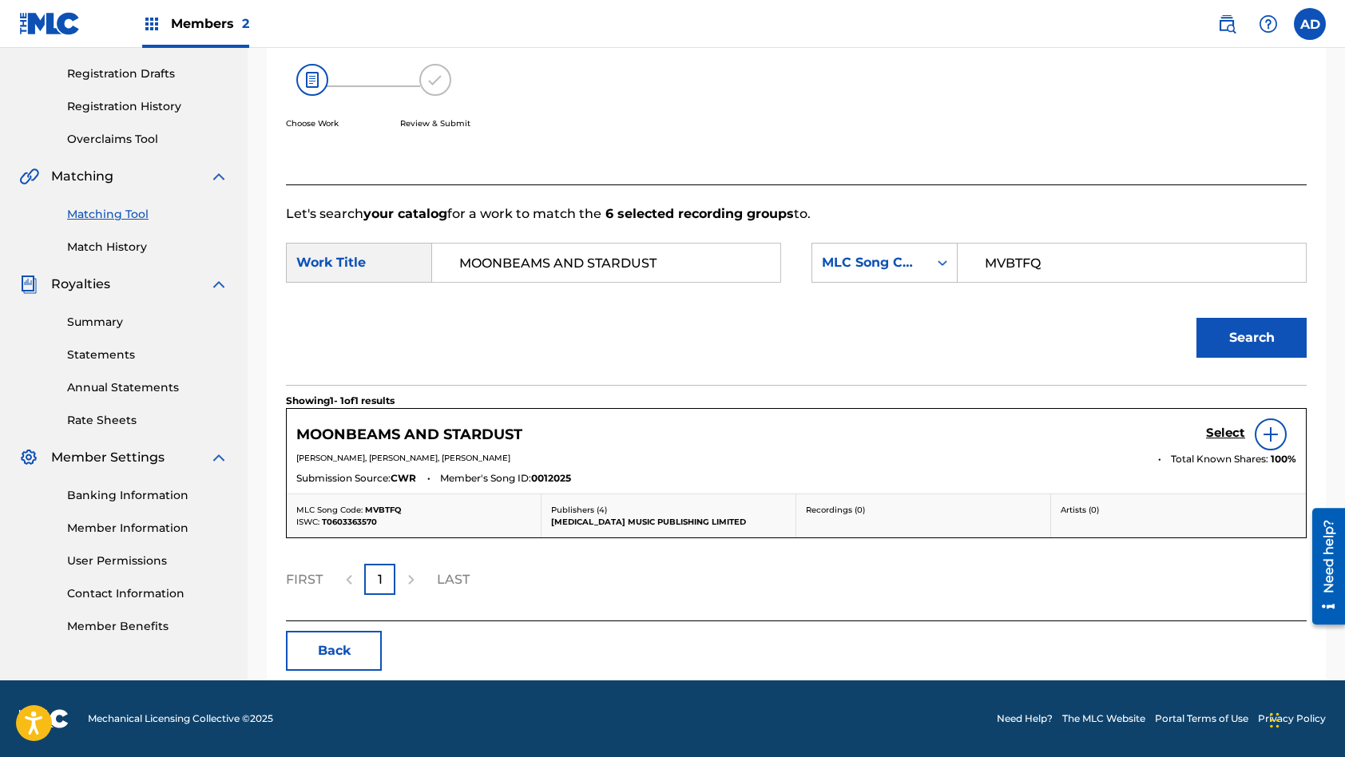
click at [1229, 430] on h5 "Select" at bounding box center [1225, 433] width 39 height 15
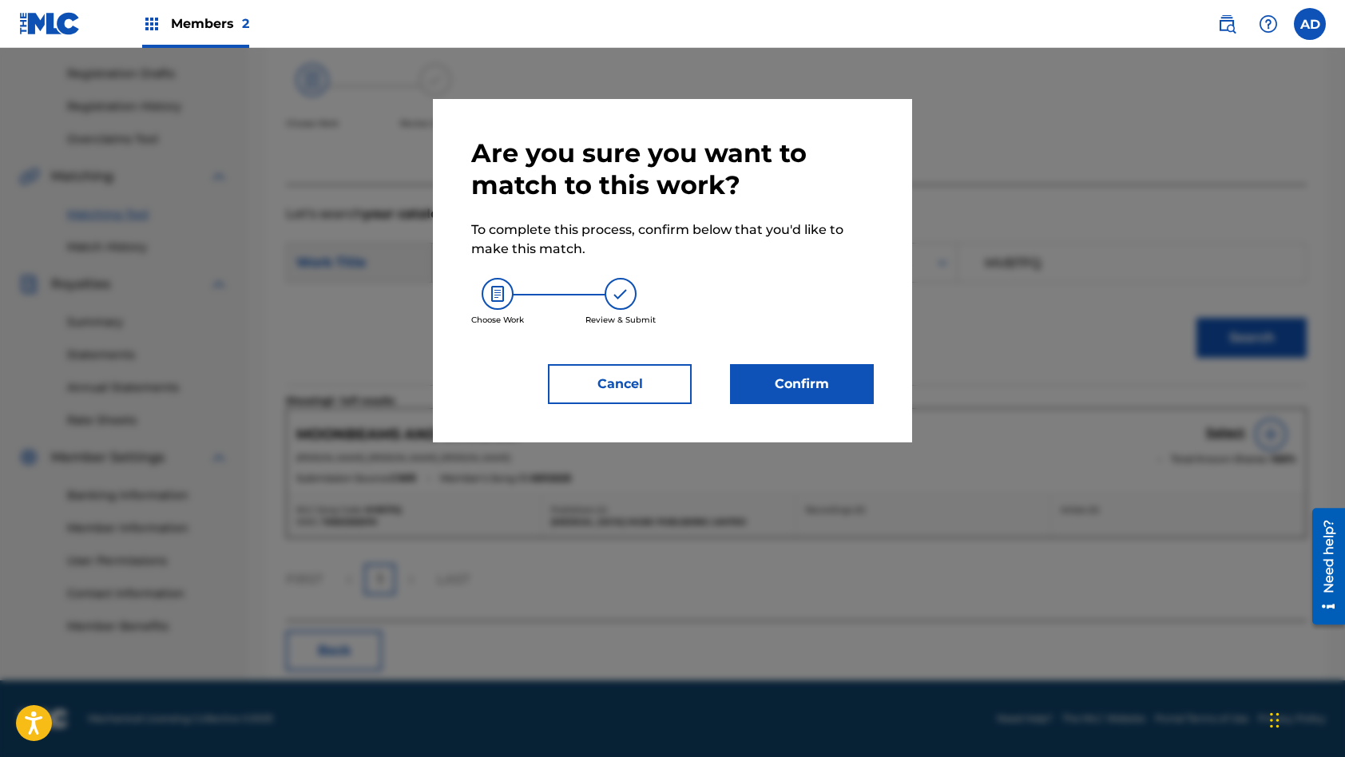
click at [856, 385] on button "Confirm" at bounding box center [802, 384] width 144 height 40
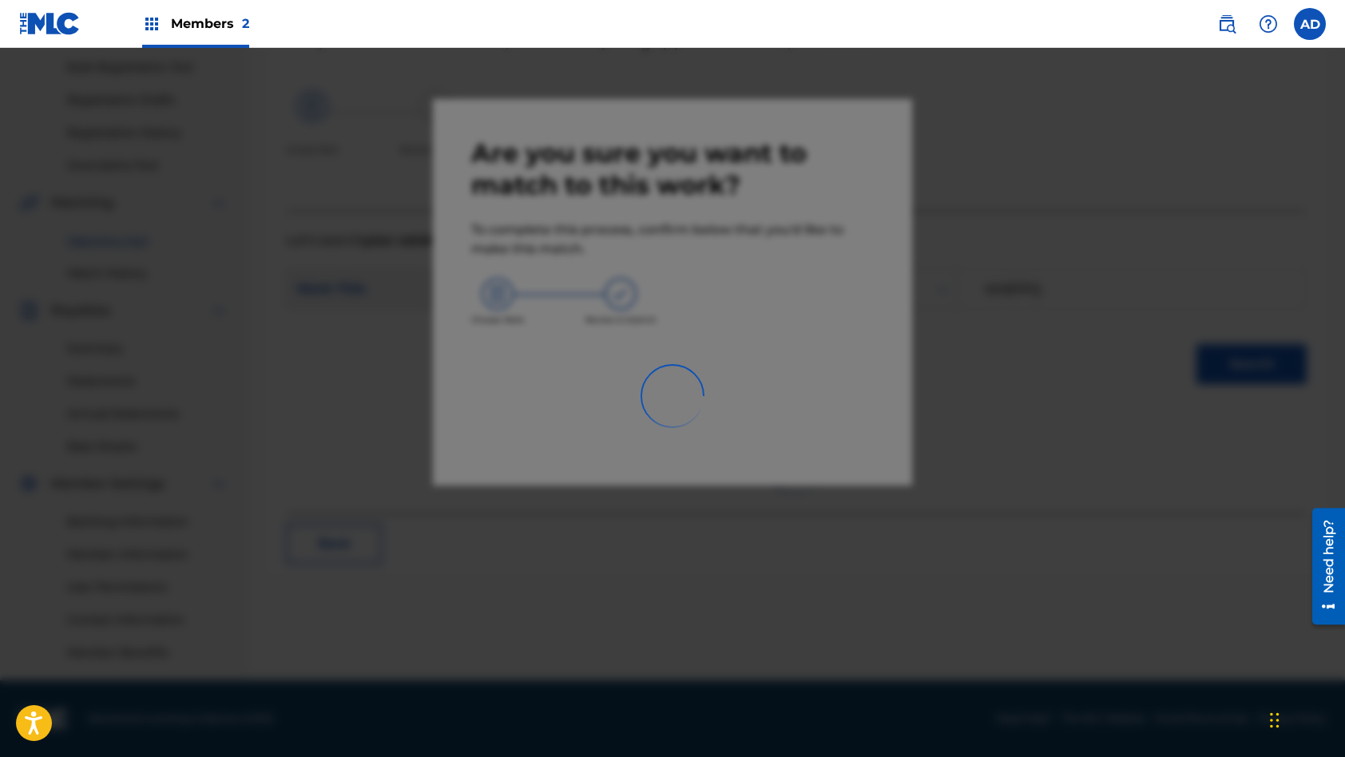
scroll to position [233, 0]
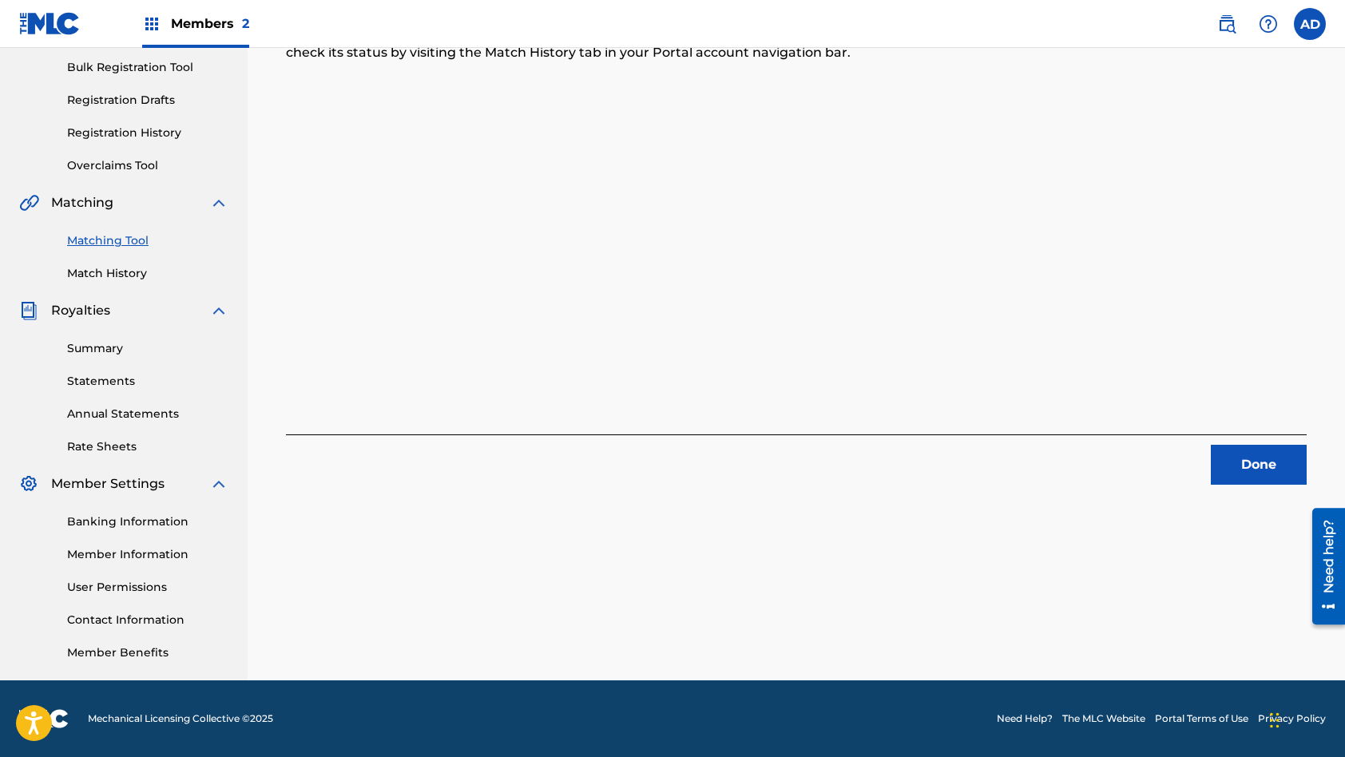
click at [1239, 473] on button "Done" at bounding box center [1259, 465] width 96 height 40
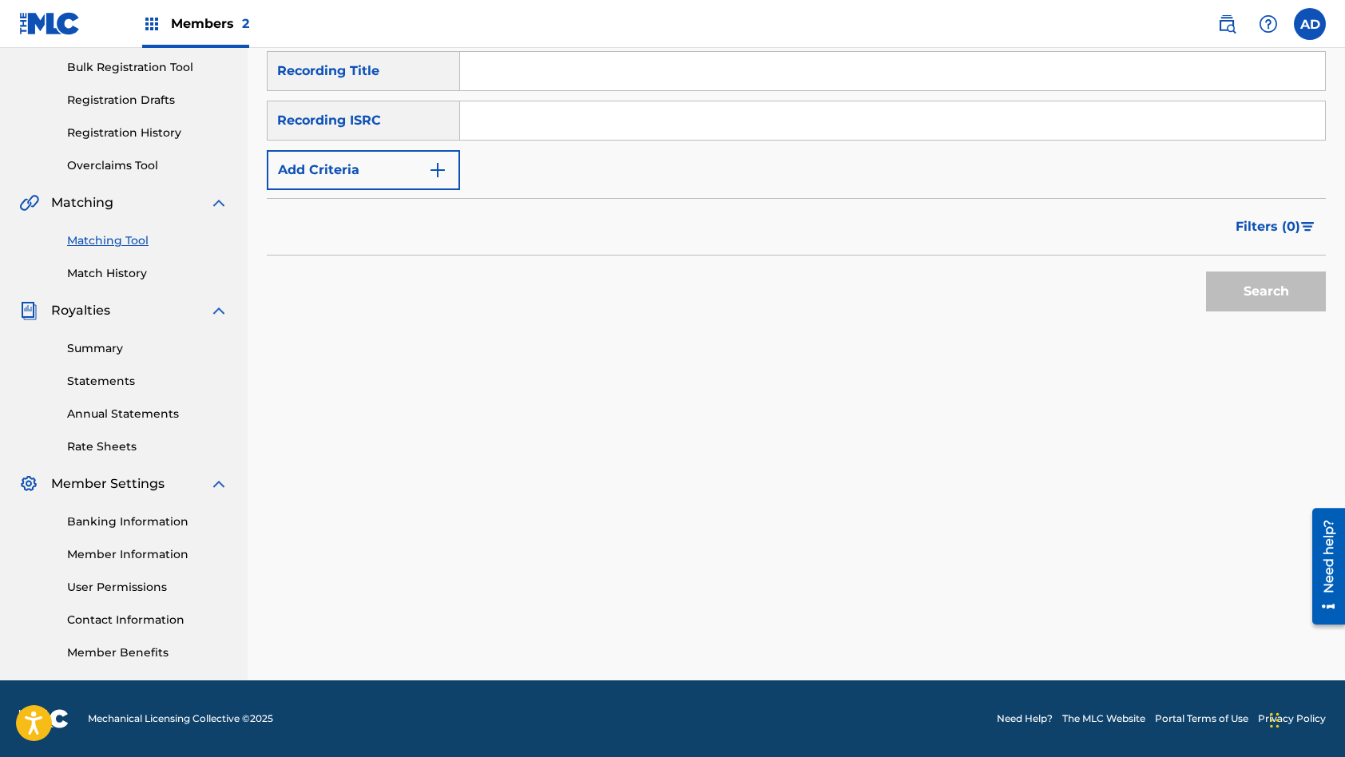
click at [526, 131] on input "Search Form" at bounding box center [892, 120] width 865 height 38
click at [573, 84] on input "Search Form" at bounding box center [892, 71] width 865 height 38
click at [1206, 272] on button "Search" at bounding box center [1266, 292] width 120 height 40
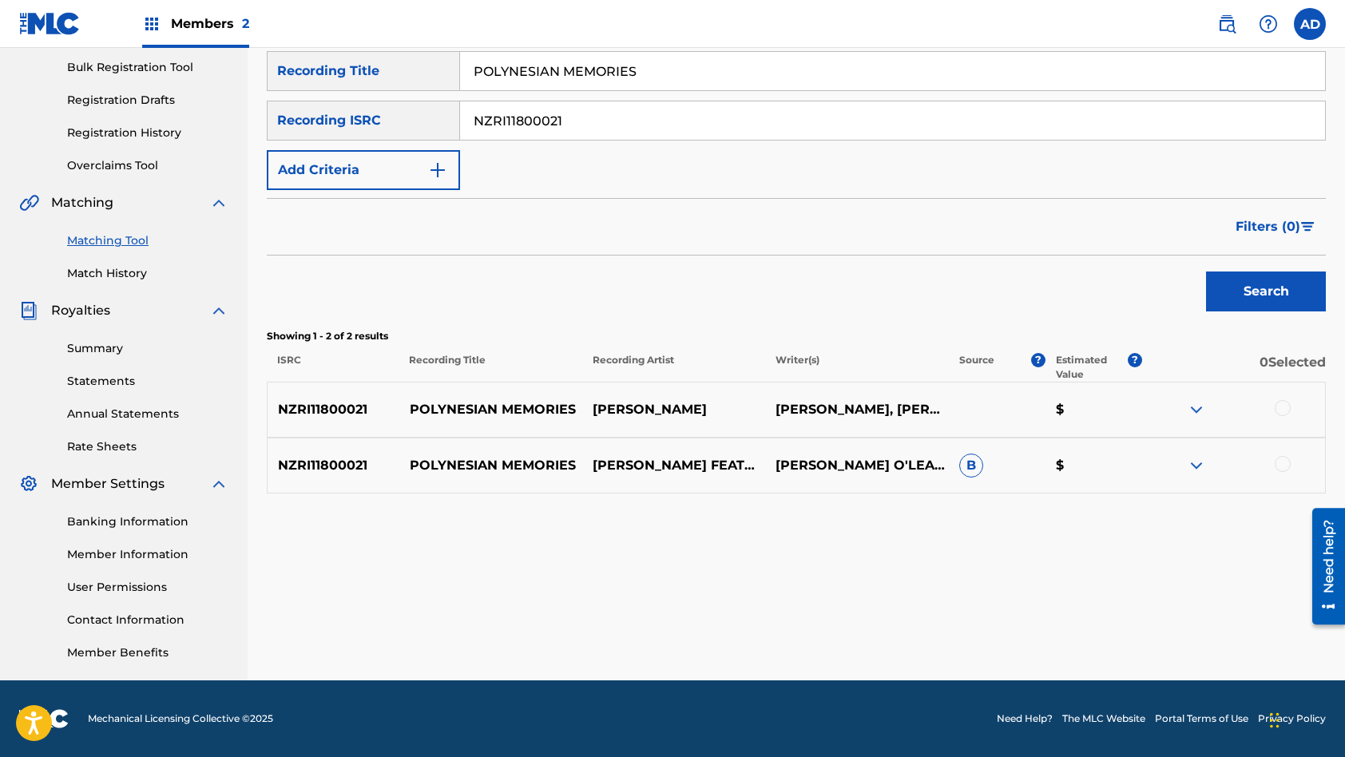
click at [1277, 405] on div at bounding box center [1283, 408] width 16 height 16
click at [1290, 466] on div at bounding box center [1283, 464] width 16 height 16
click at [1101, 615] on button "Match 2 Groups" at bounding box center [1122, 627] width 177 height 40
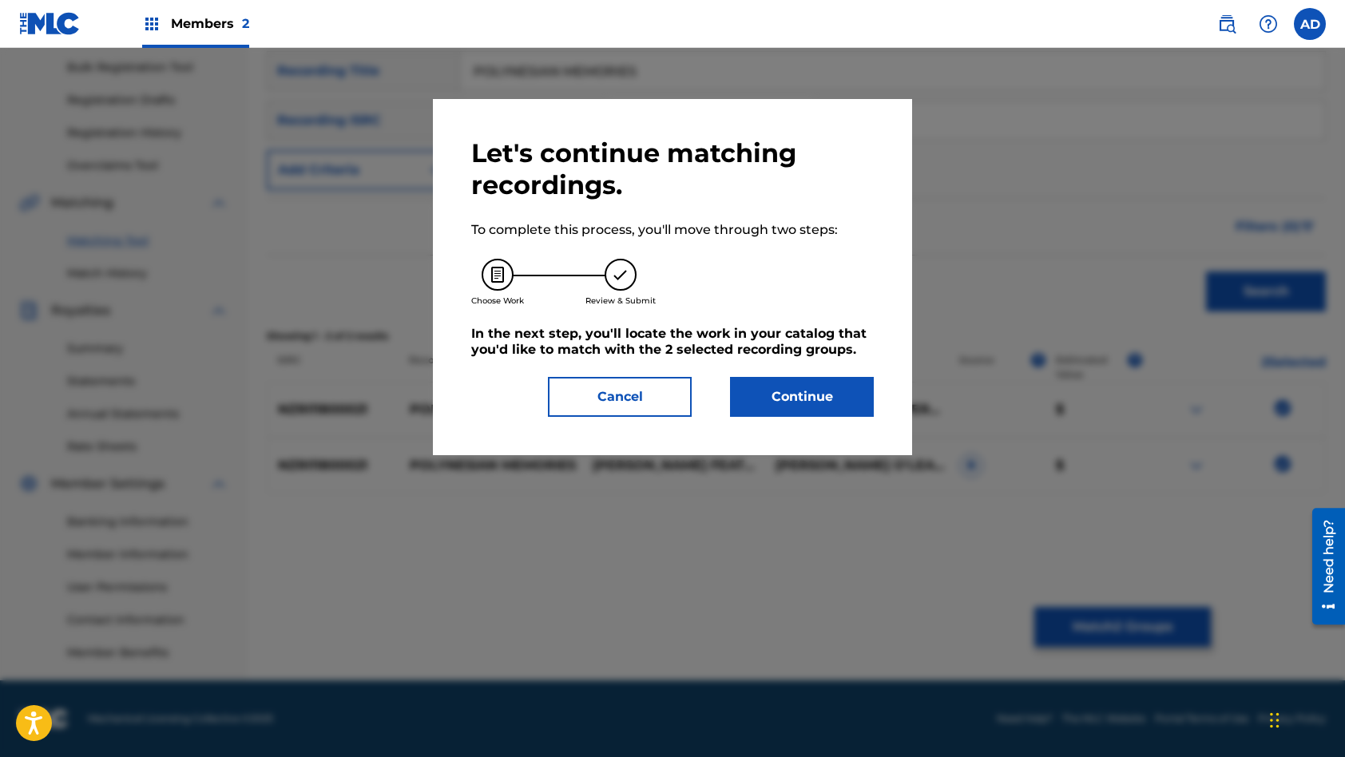
click at [841, 407] on button "Continue" at bounding box center [802, 397] width 144 height 40
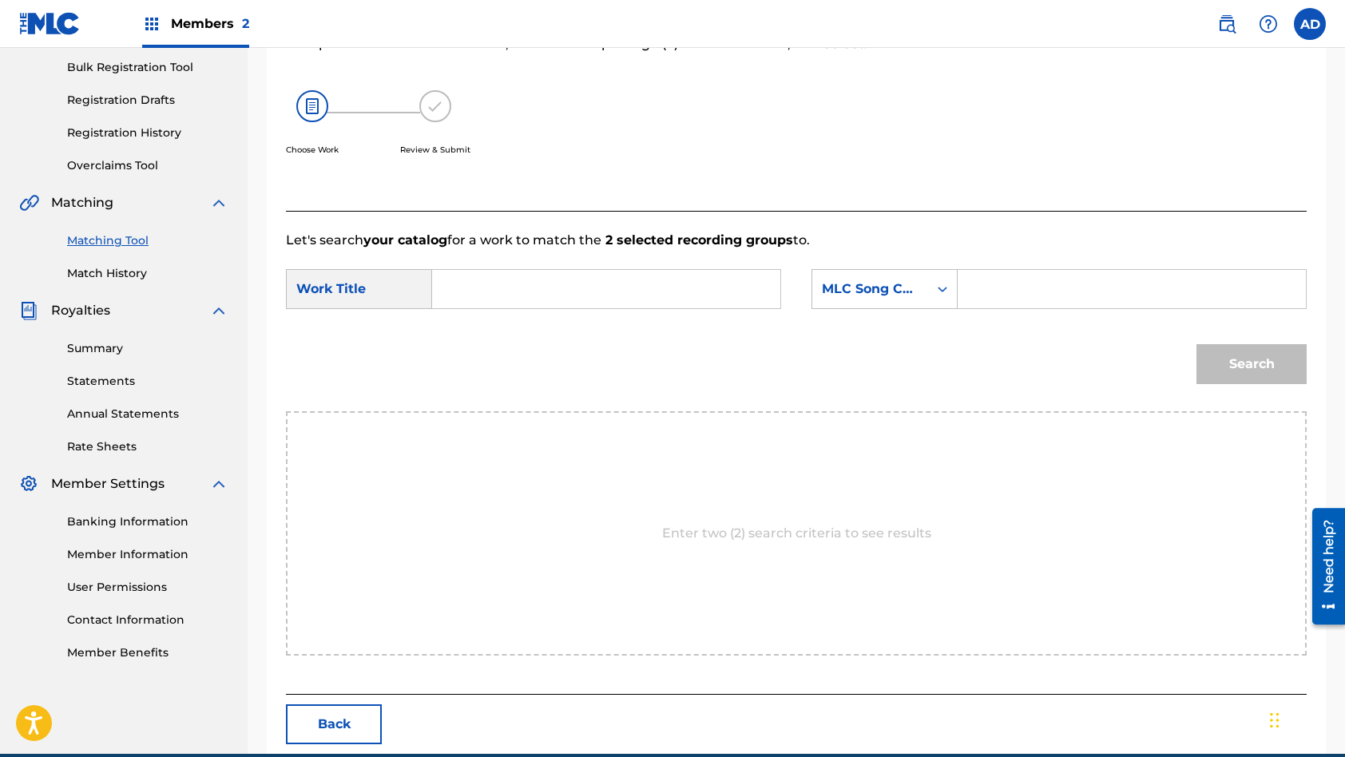
click at [621, 303] on input "Search Form" at bounding box center [606, 289] width 321 height 38
click at [1001, 284] on input "Search Form" at bounding box center [1131, 289] width 321 height 38
click at [1196, 344] on button "Search" at bounding box center [1251, 364] width 110 height 40
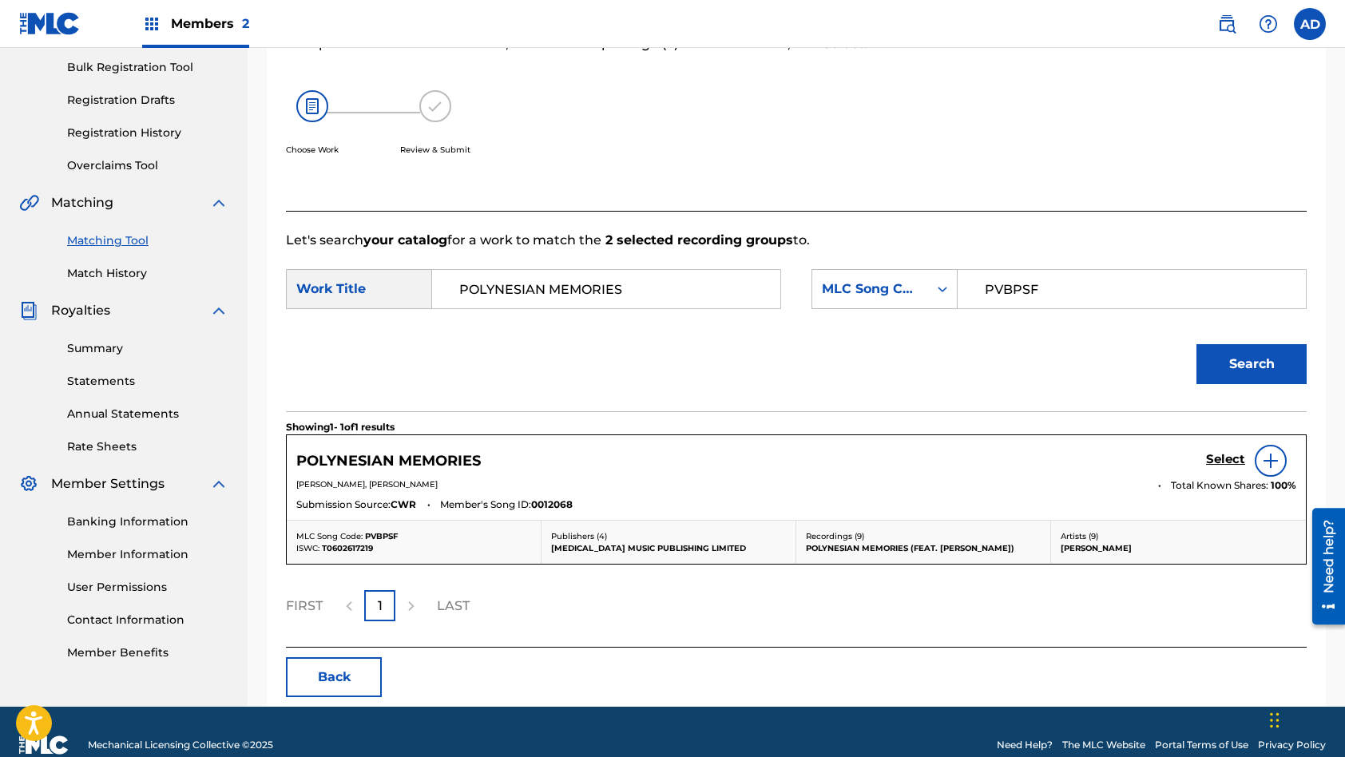
click at [1232, 458] on h5 "Select" at bounding box center [1225, 459] width 39 height 15
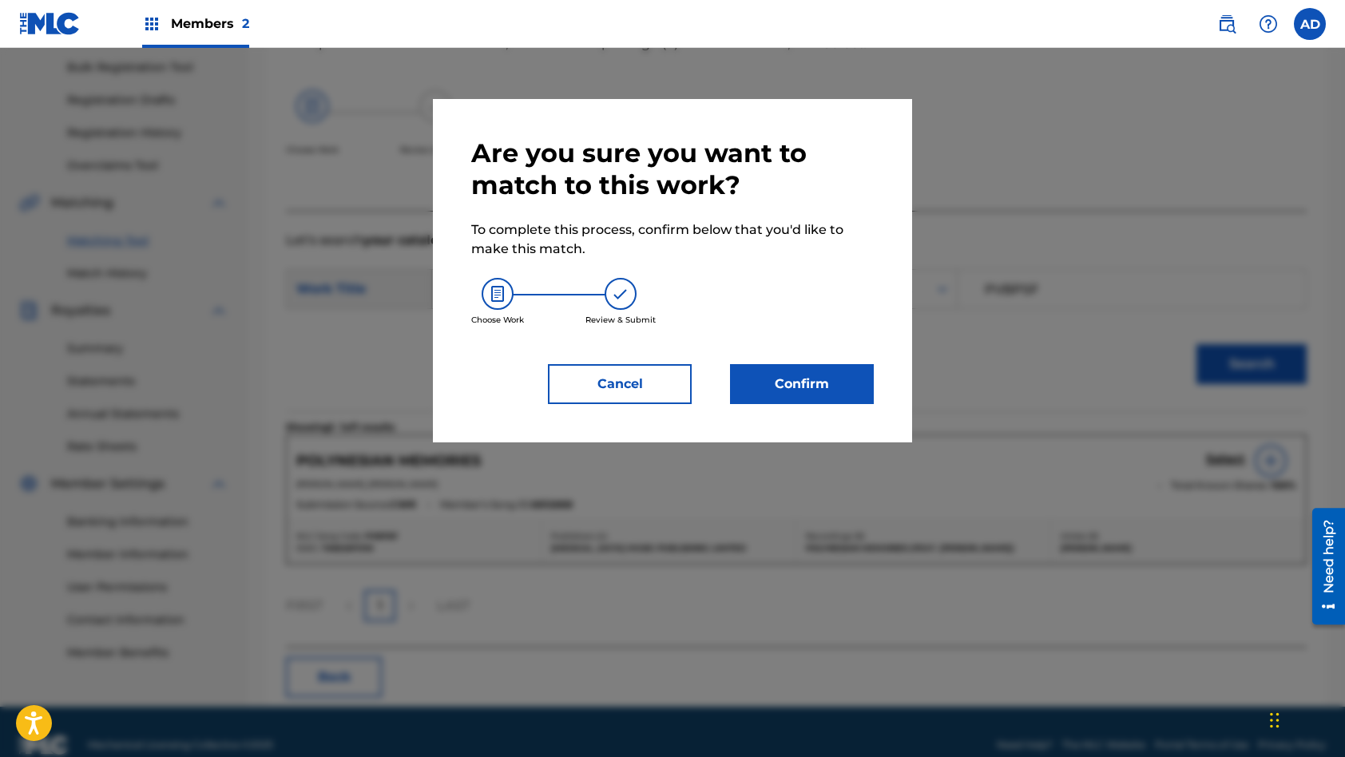
click at [818, 373] on button "Confirm" at bounding box center [802, 384] width 144 height 40
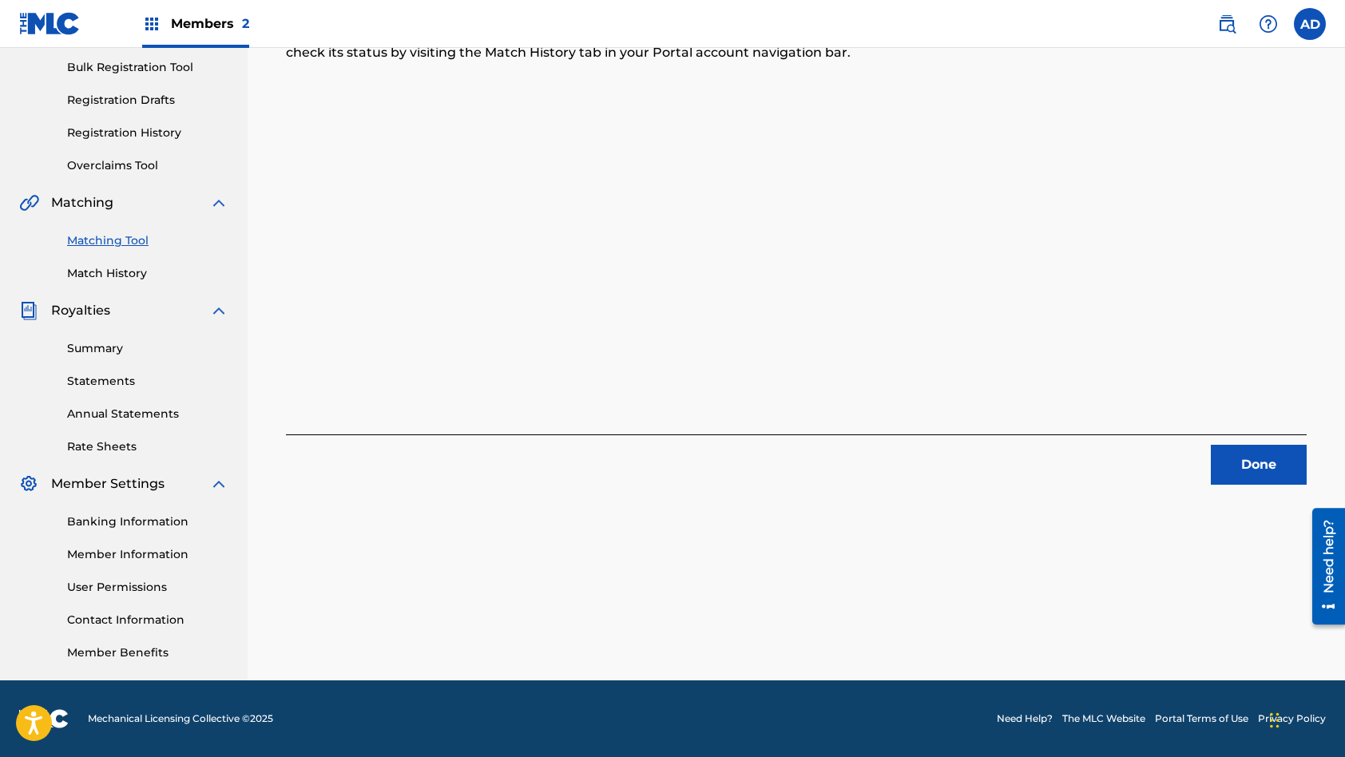
click at [1249, 467] on button "Done" at bounding box center [1259, 465] width 96 height 40
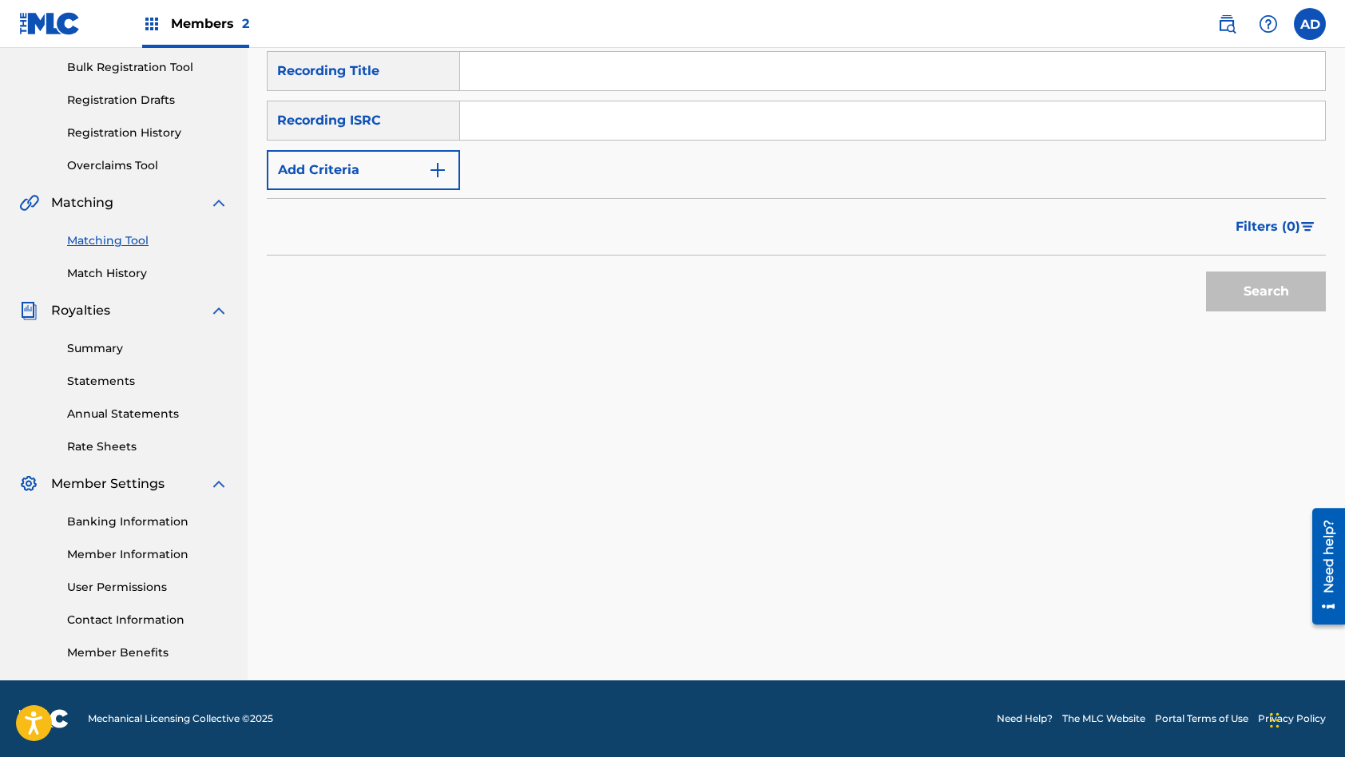
click at [561, 126] on input "Search Form" at bounding box center [892, 120] width 865 height 38
click at [531, 72] on input "Search Form" at bounding box center [892, 71] width 865 height 38
click at [1206, 272] on button "Search" at bounding box center [1266, 292] width 120 height 40
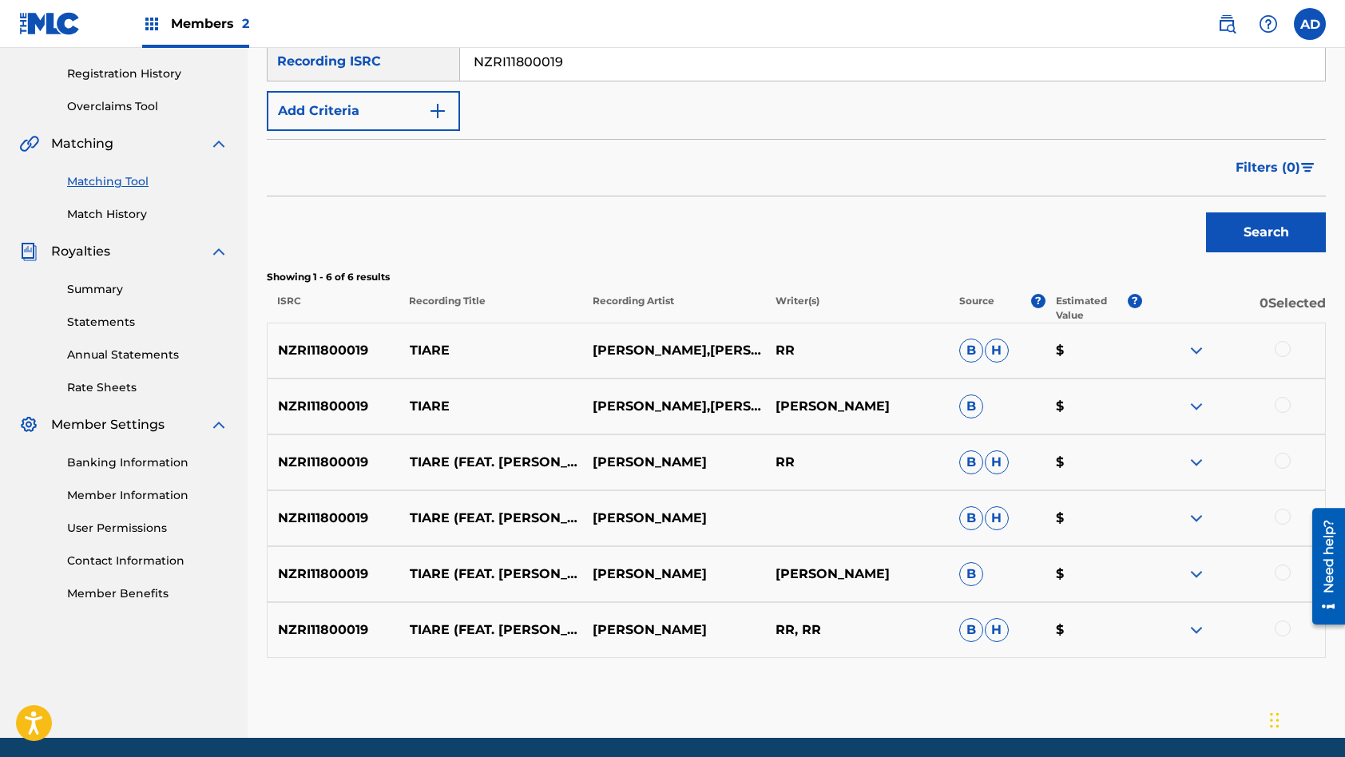
scroll to position [334, 0]
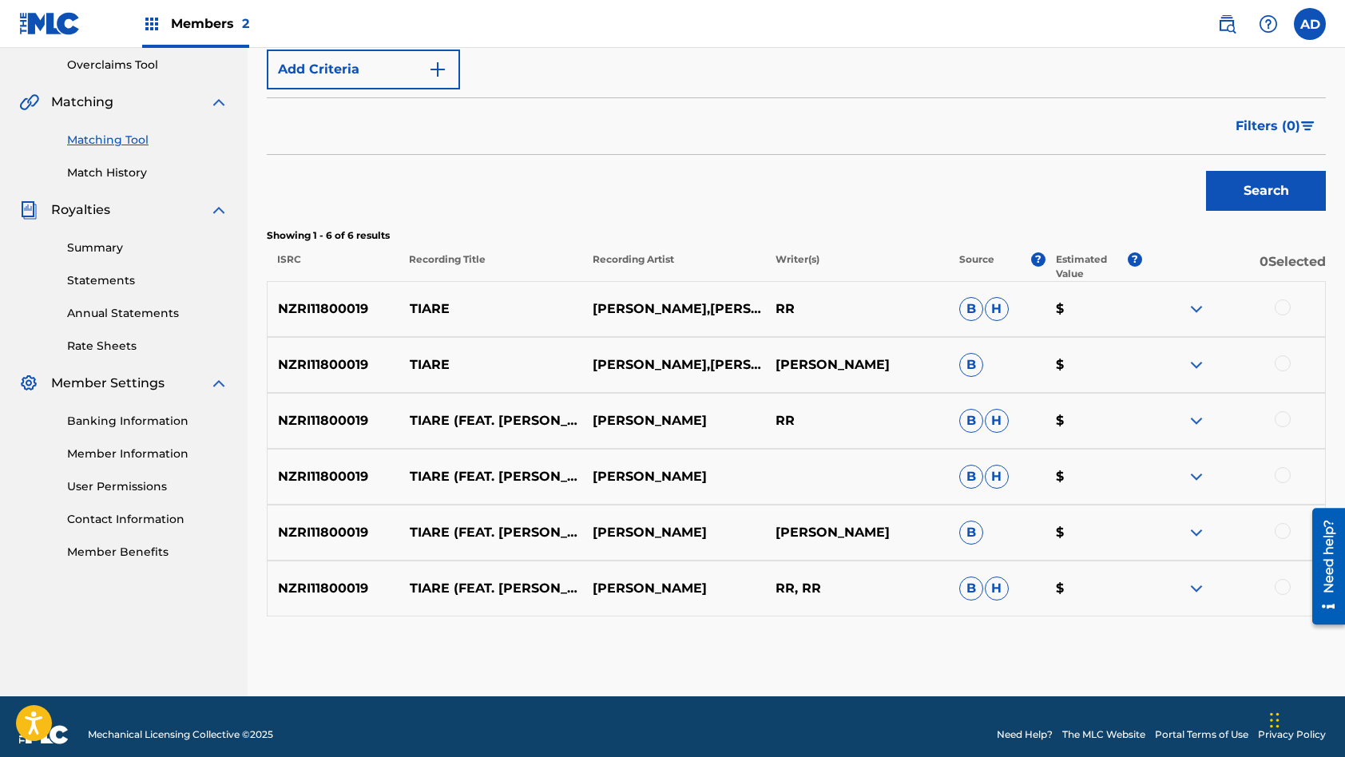
click at [1280, 310] on div at bounding box center [1283, 308] width 16 height 16
click at [1284, 360] on div at bounding box center [1283, 363] width 16 height 16
click at [1289, 414] on div at bounding box center [1233, 420] width 183 height 19
click at [1288, 414] on div at bounding box center [1283, 419] width 16 height 16
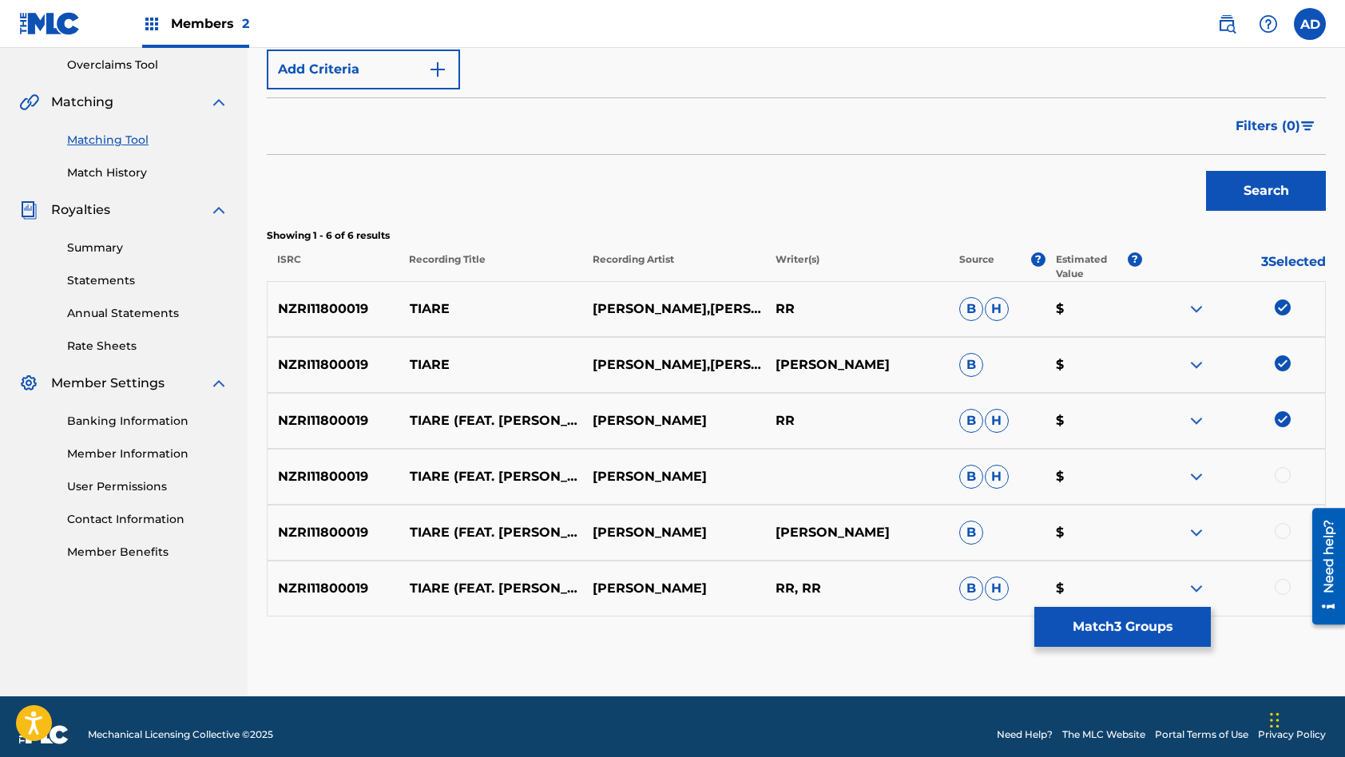
click at [1281, 477] on div at bounding box center [1283, 475] width 16 height 16
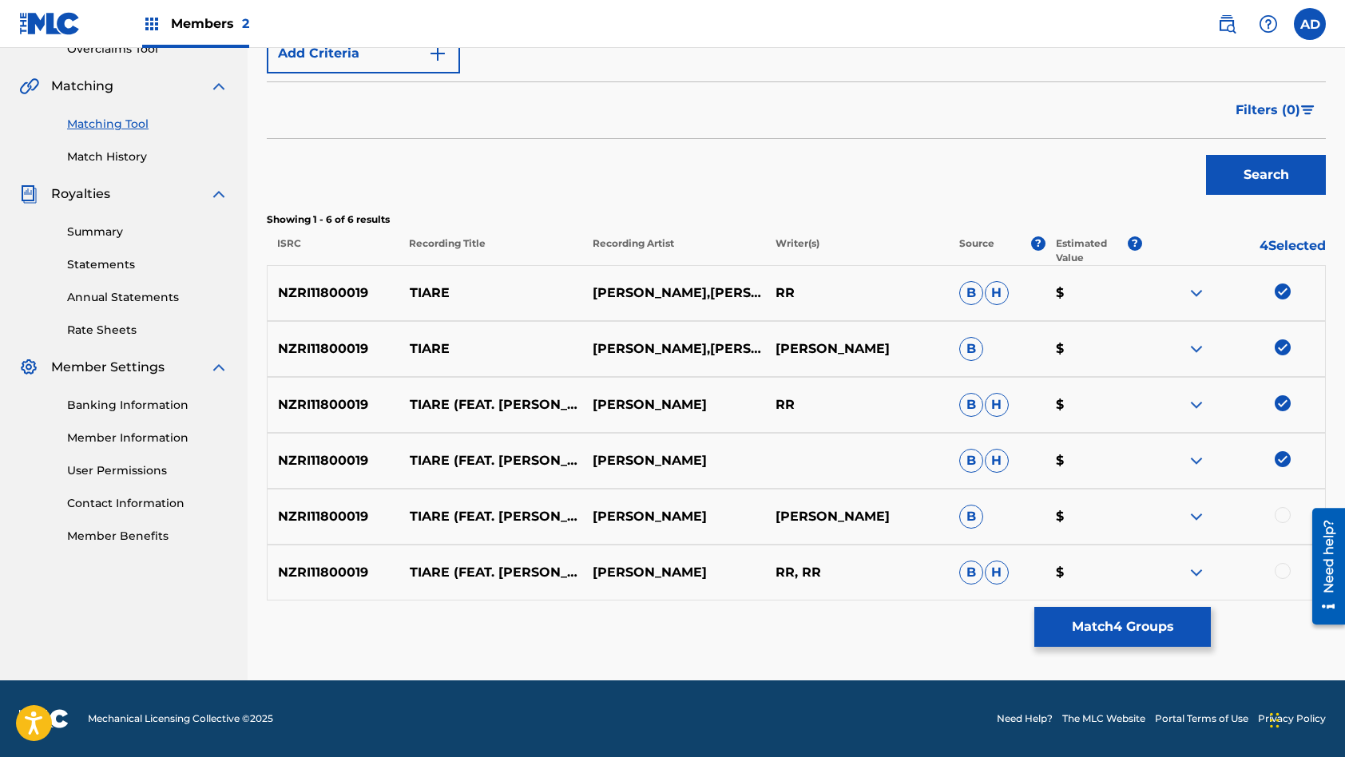
click at [1284, 521] on div at bounding box center [1283, 515] width 16 height 16
click at [1283, 573] on div at bounding box center [1283, 571] width 16 height 16
click at [1148, 633] on button "Match 6 Groups" at bounding box center [1122, 627] width 177 height 40
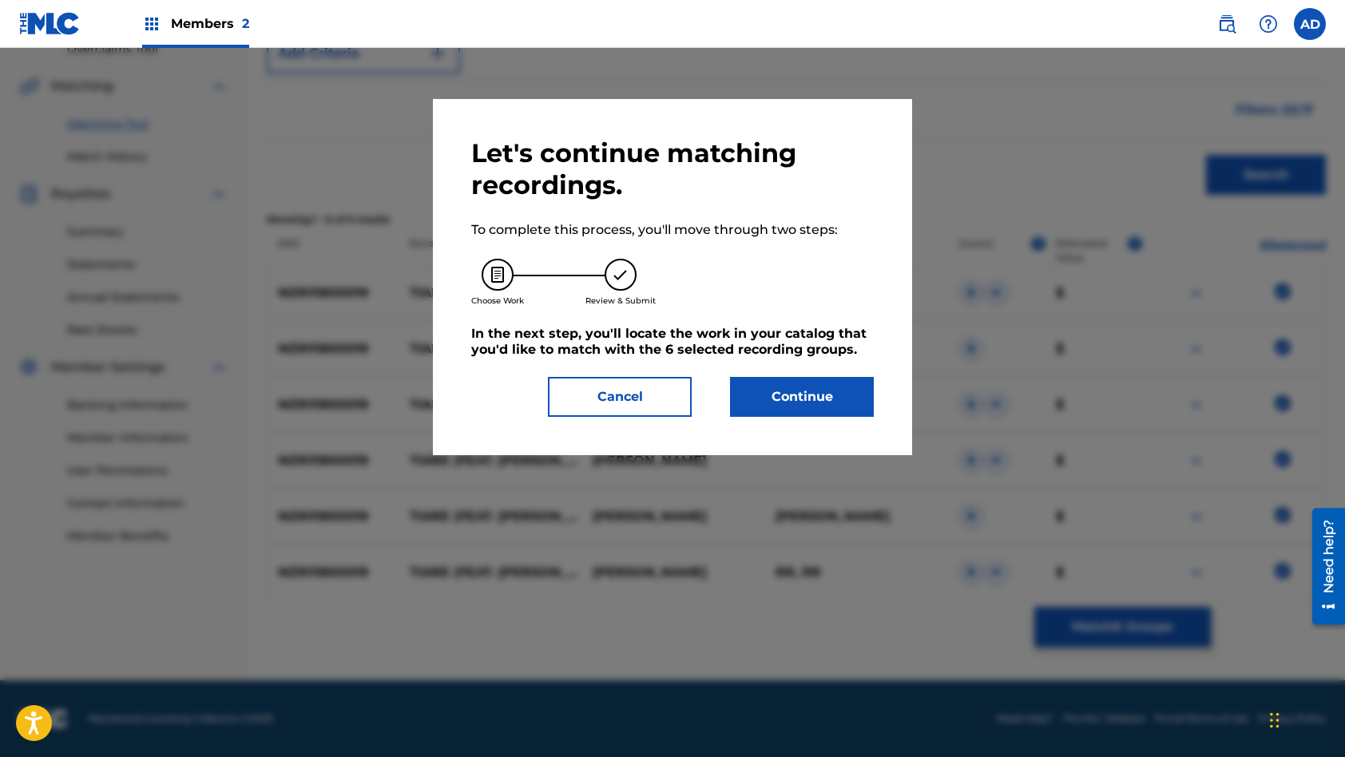
click at [780, 389] on button "Continue" at bounding box center [802, 397] width 144 height 40
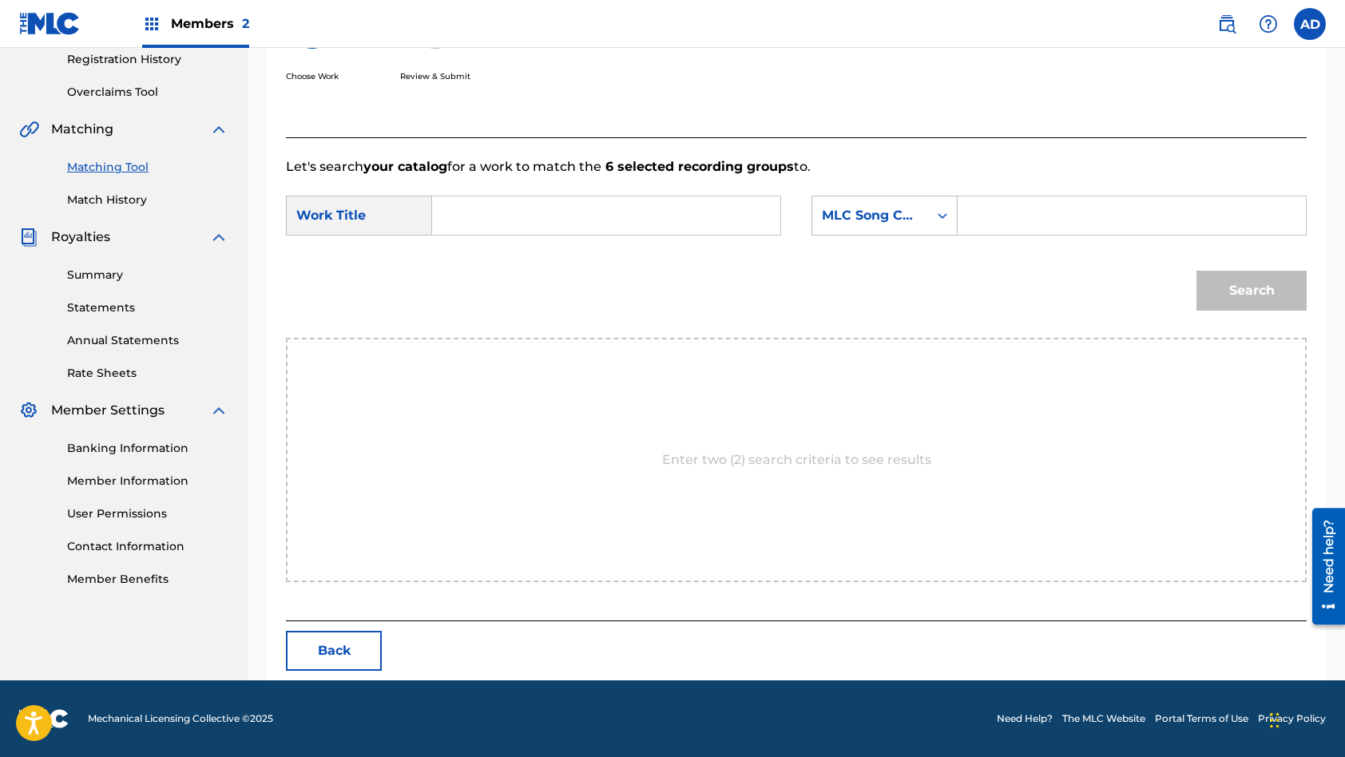
click at [544, 201] on input "Search Form" at bounding box center [606, 215] width 321 height 38
click at [1084, 227] on input "Search Form" at bounding box center [1131, 215] width 321 height 38
click at [1196, 271] on button "Search" at bounding box center [1251, 291] width 110 height 40
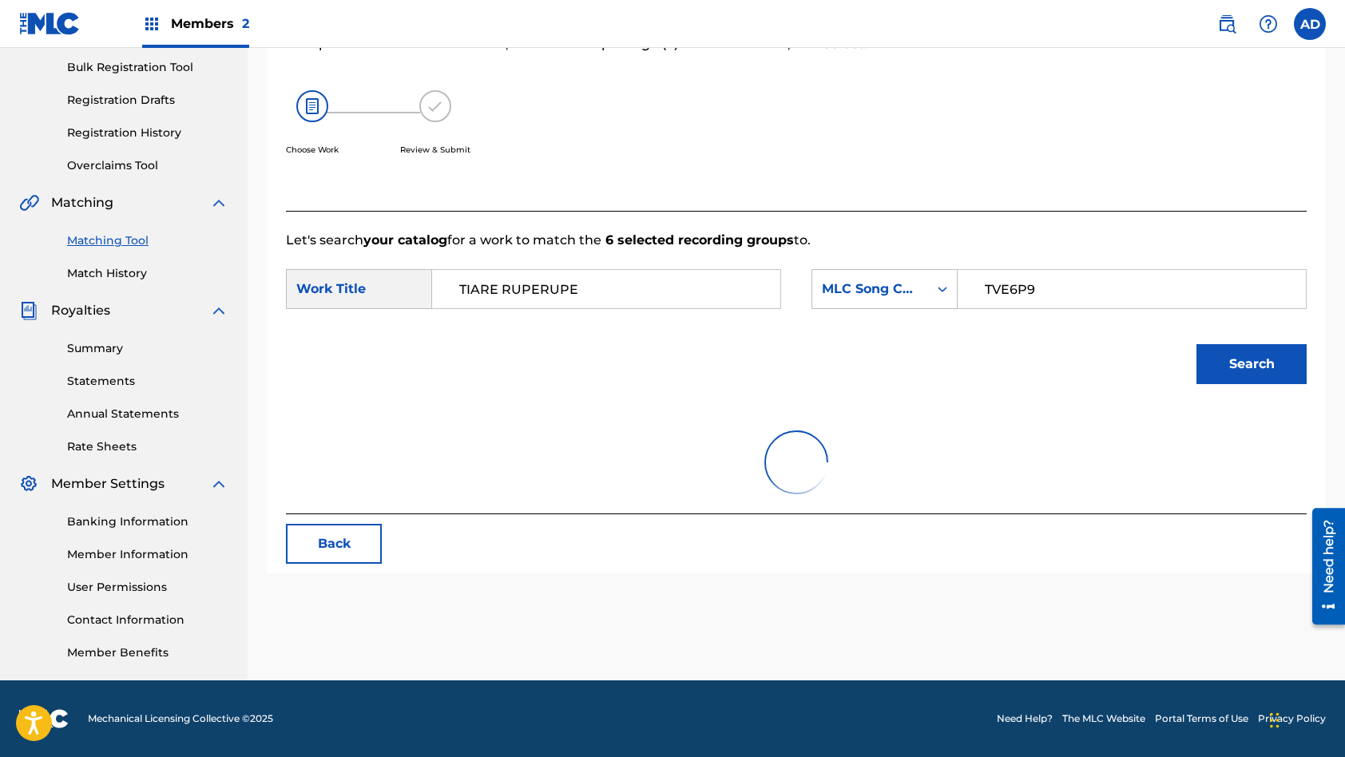
scroll to position [260, 0]
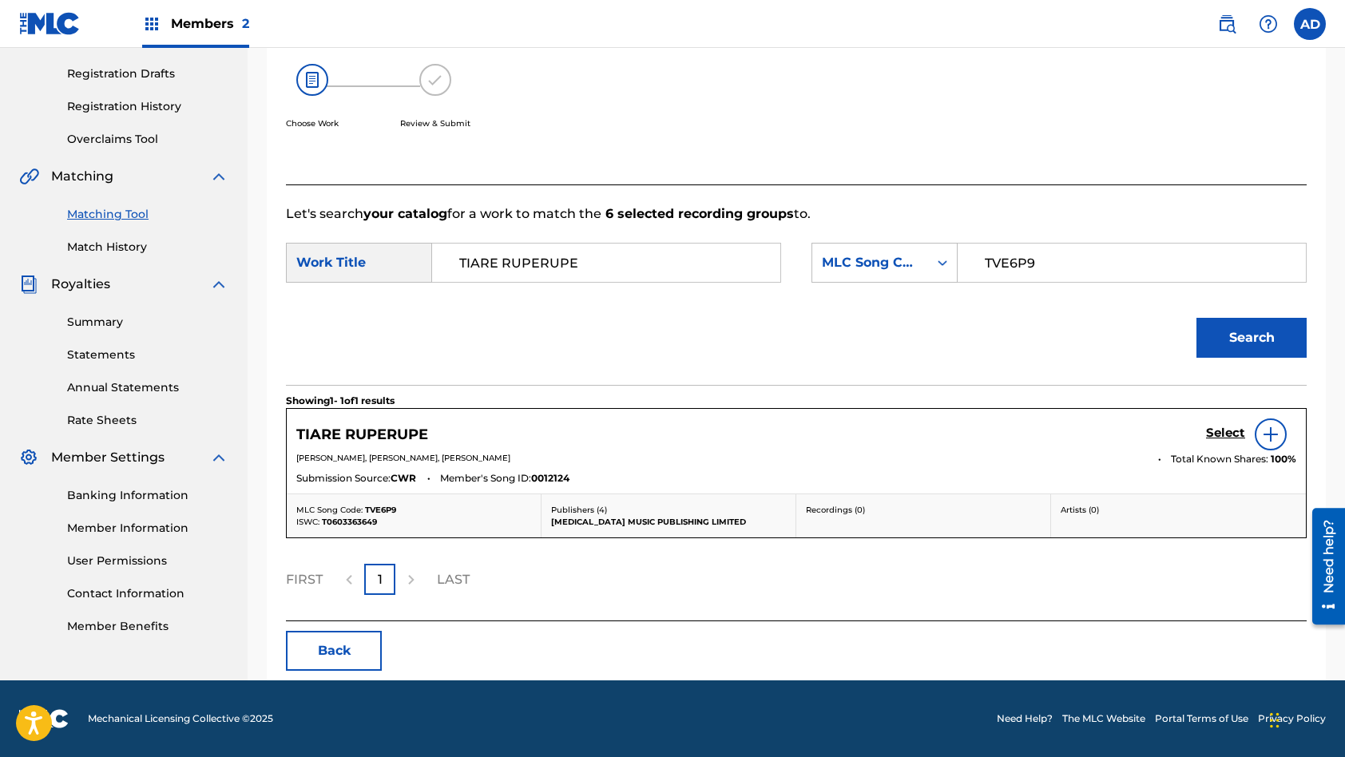
click at [1232, 430] on h5 "Select" at bounding box center [1225, 433] width 39 height 15
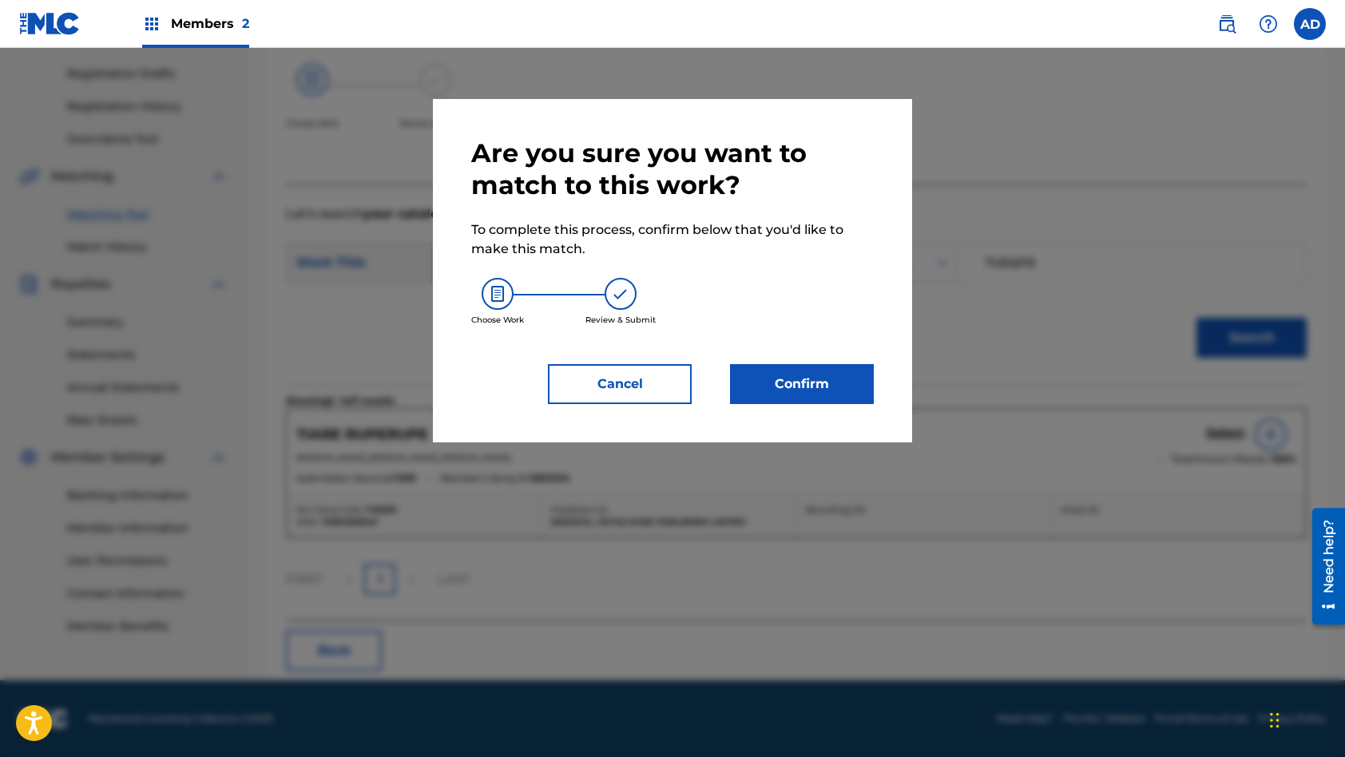
click at [760, 399] on button "Confirm" at bounding box center [802, 384] width 144 height 40
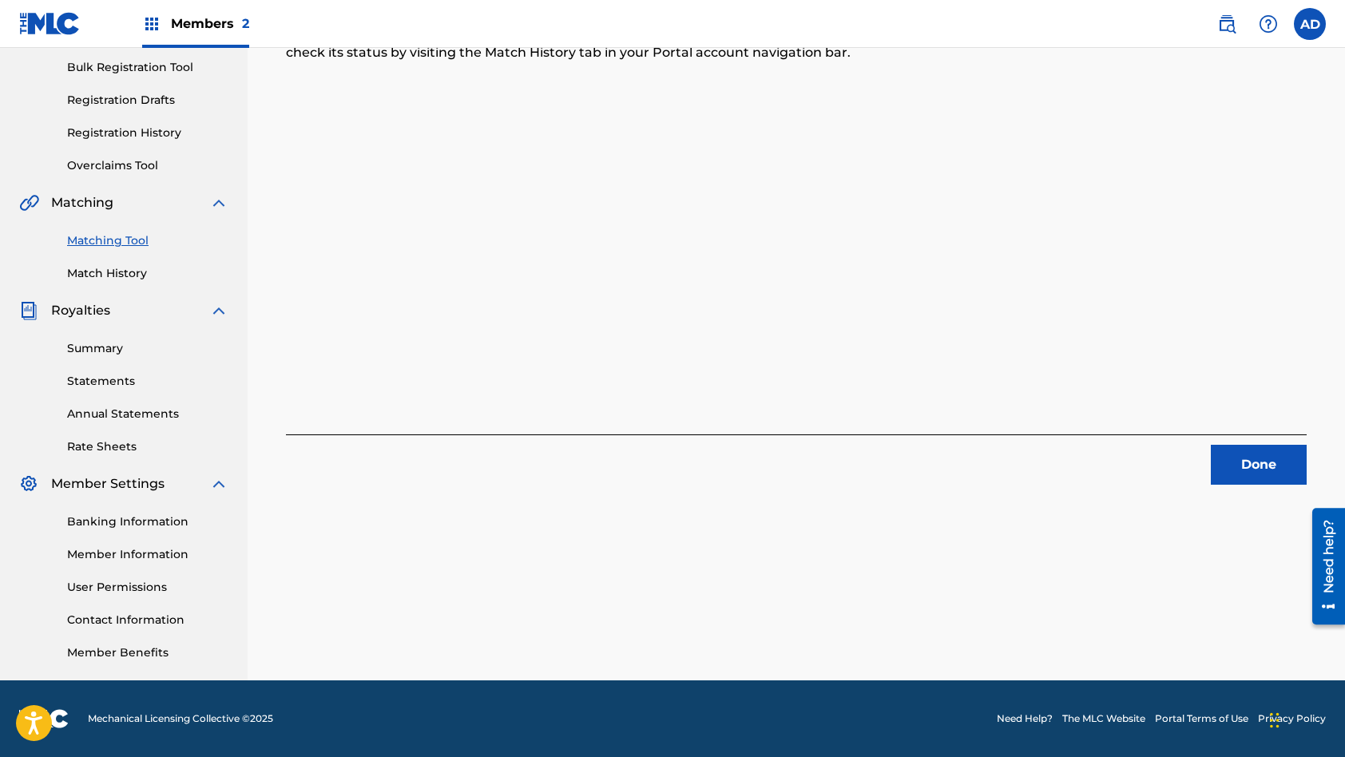
click at [1240, 464] on button "Done" at bounding box center [1259, 465] width 96 height 40
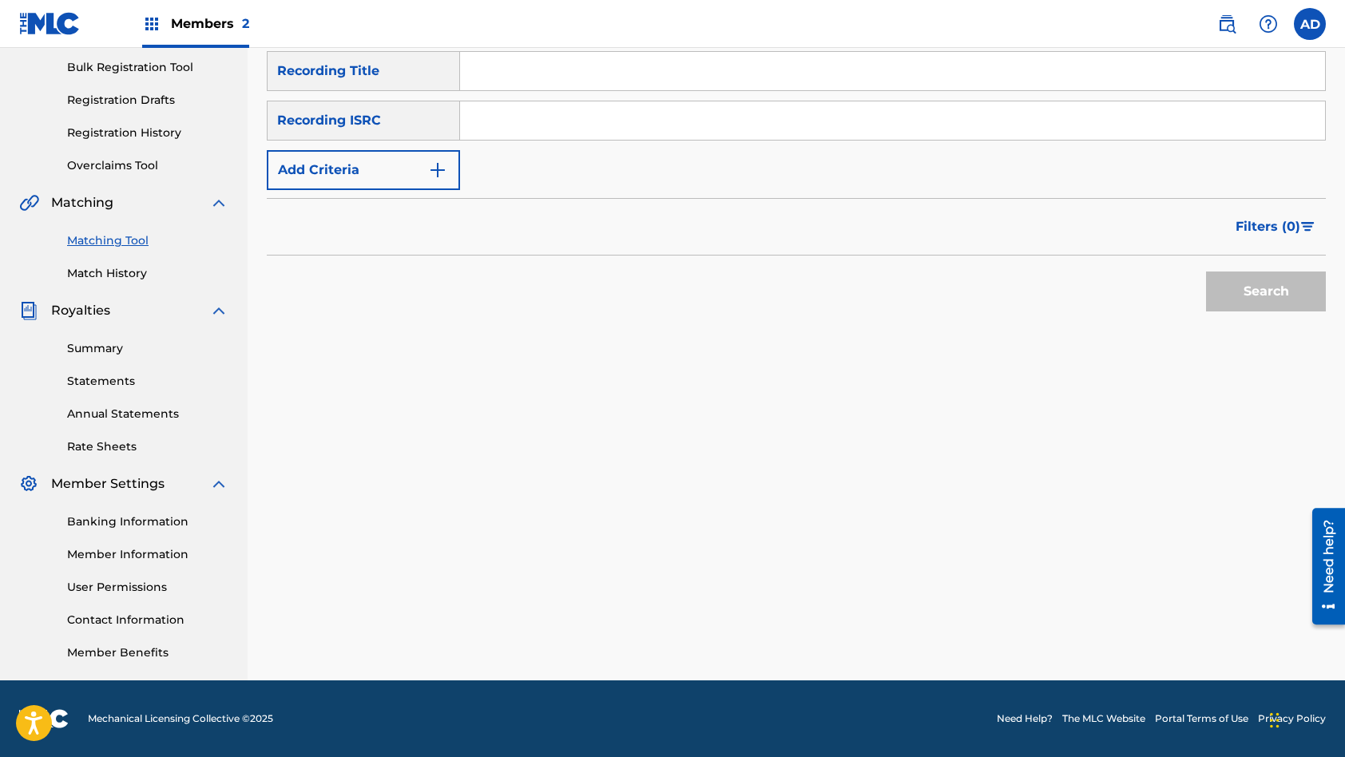
click at [604, 113] on input "Search Form" at bounding box center [892, 120] width 865 height 38
click at [583, 70] on input "Search Form" at bounding box center [892, 71] width 865 height 38
click at [1206, 272] on button "Search" at bounding box center [1266, 292] width 120 height 40
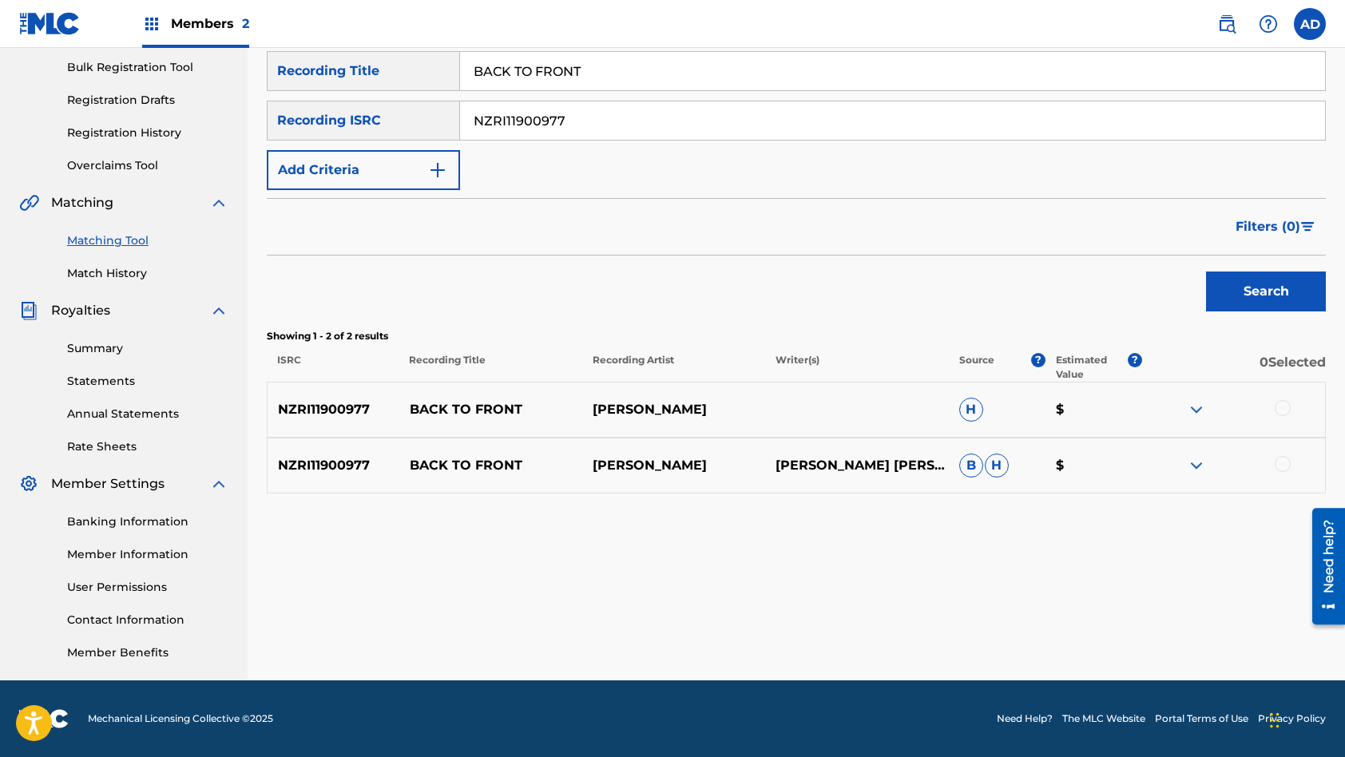
click at [1288, 407] on div at bounding box center [1283, 408] width 16 height 16
click at [1283, 461] on div at bounding box center [1283, 464] width 16 height 16
click at [1141, 619] on button "Match 2 Groups" at bounding box center [1122, 627] width 177 height 40
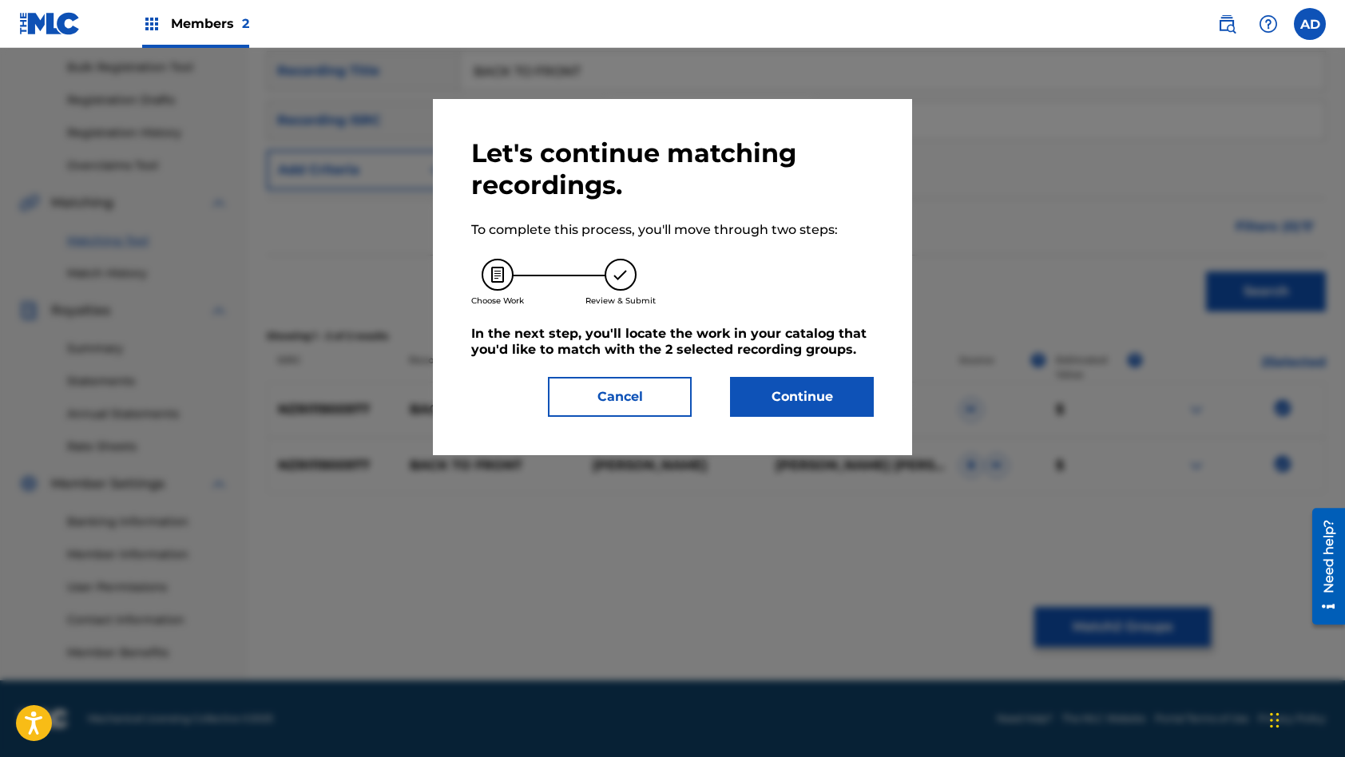
click at [796, 395] on button "Continue" at bounding box center [802, 397] width 144 height 40
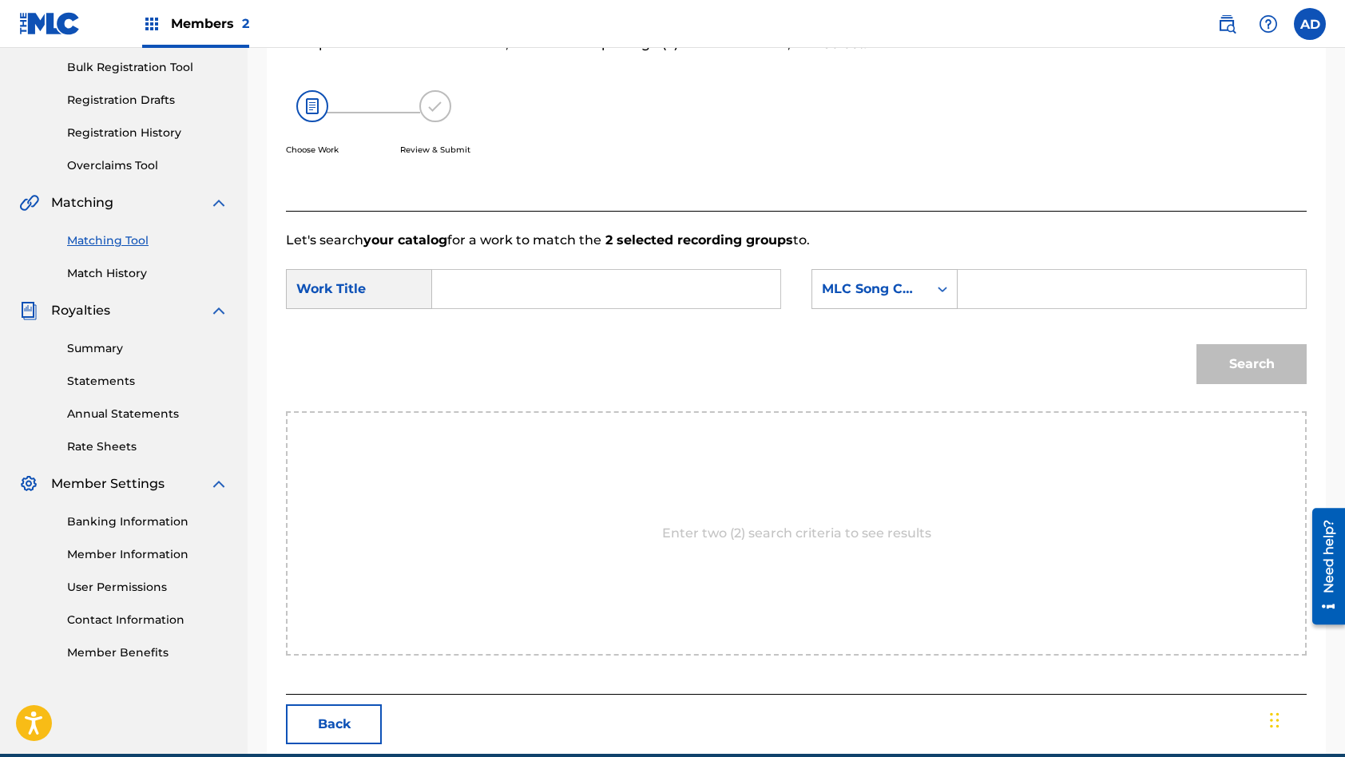
click at [656, 293] on input "Search Form" at bounding box center [606, 289] width 321 height 38
click at [1034, 296] on input "Search Form" at bounding box center [1131, 289] width 321 height 38
click at [1196, 344] on button "Search" at bounding box center [1251, 364] width 110 height 40
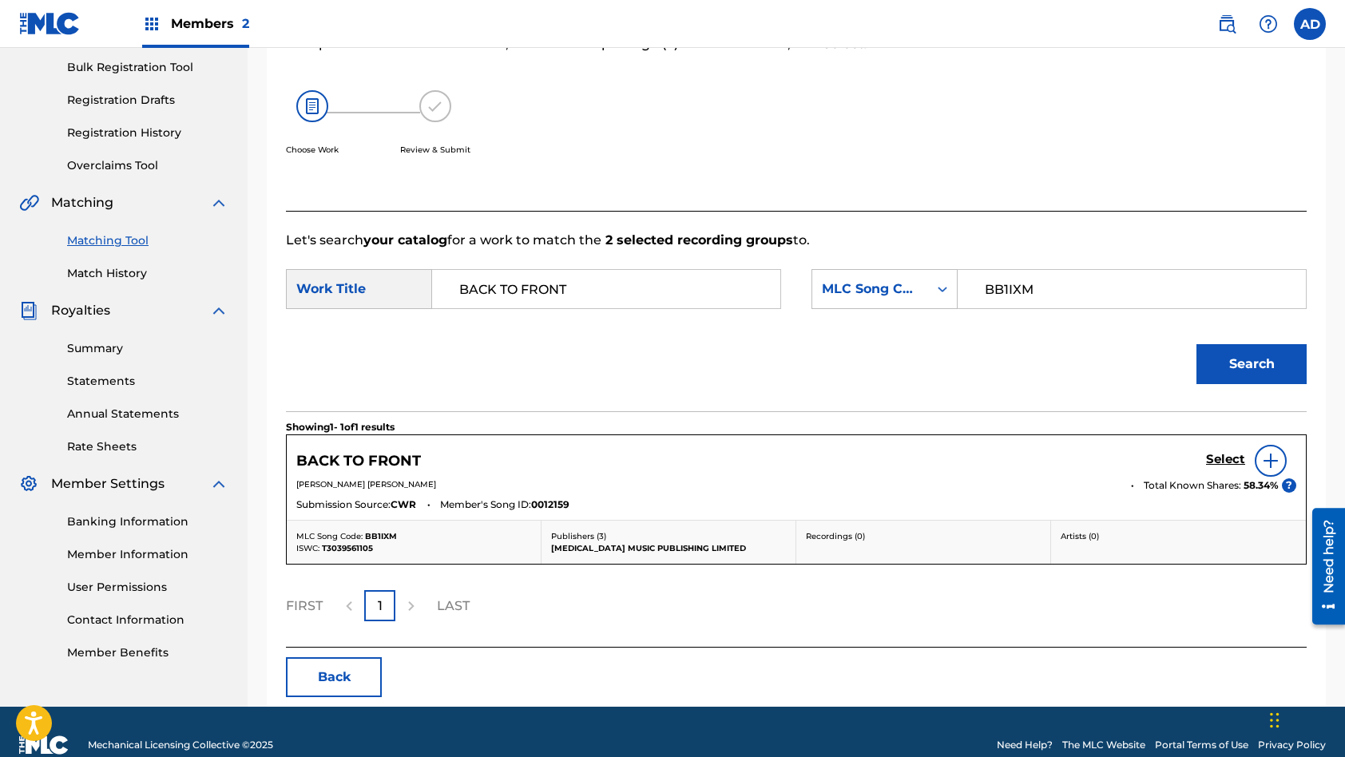
click at [1213, 459] on h5 "Select" at bounding box center [1225, 459] width 39 height 15
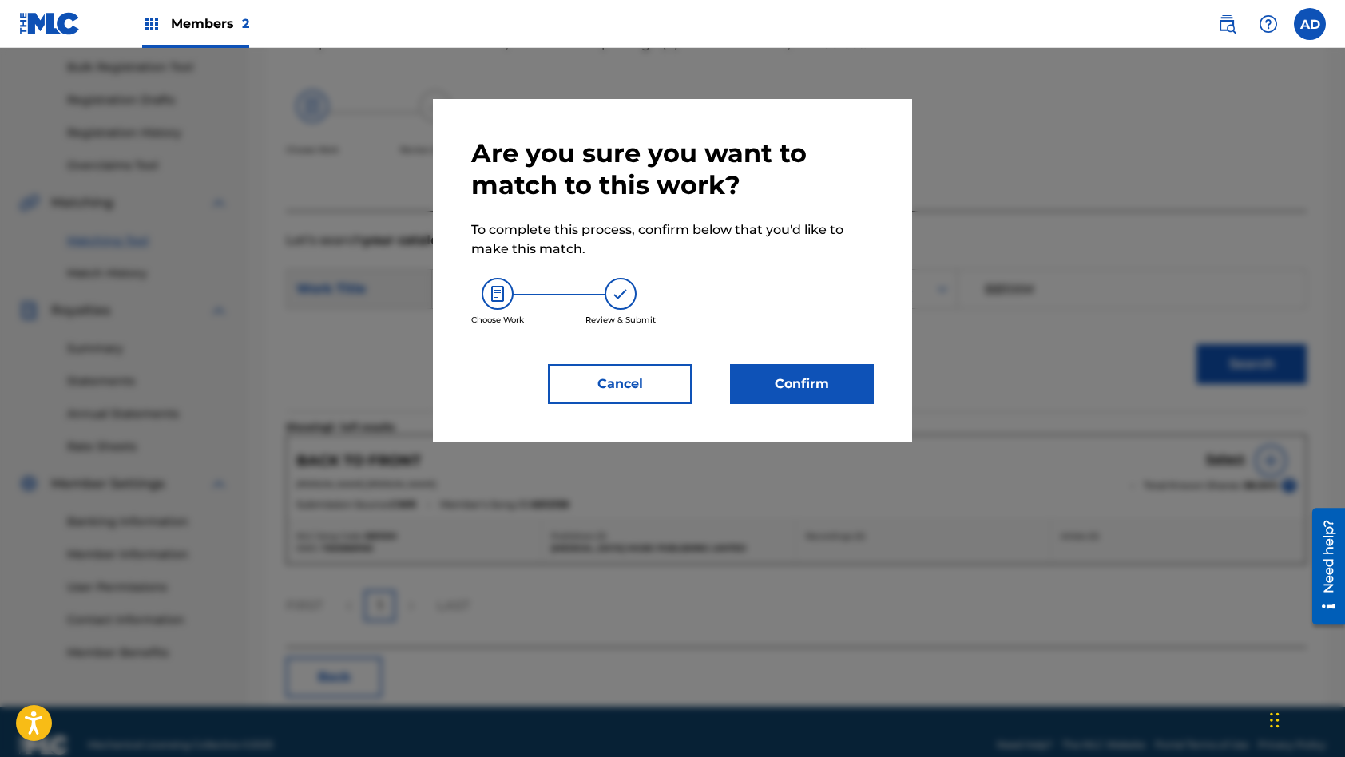
click at [785, 383] on button "Confirm" at bounding box center [802, 384] width 144 height 40
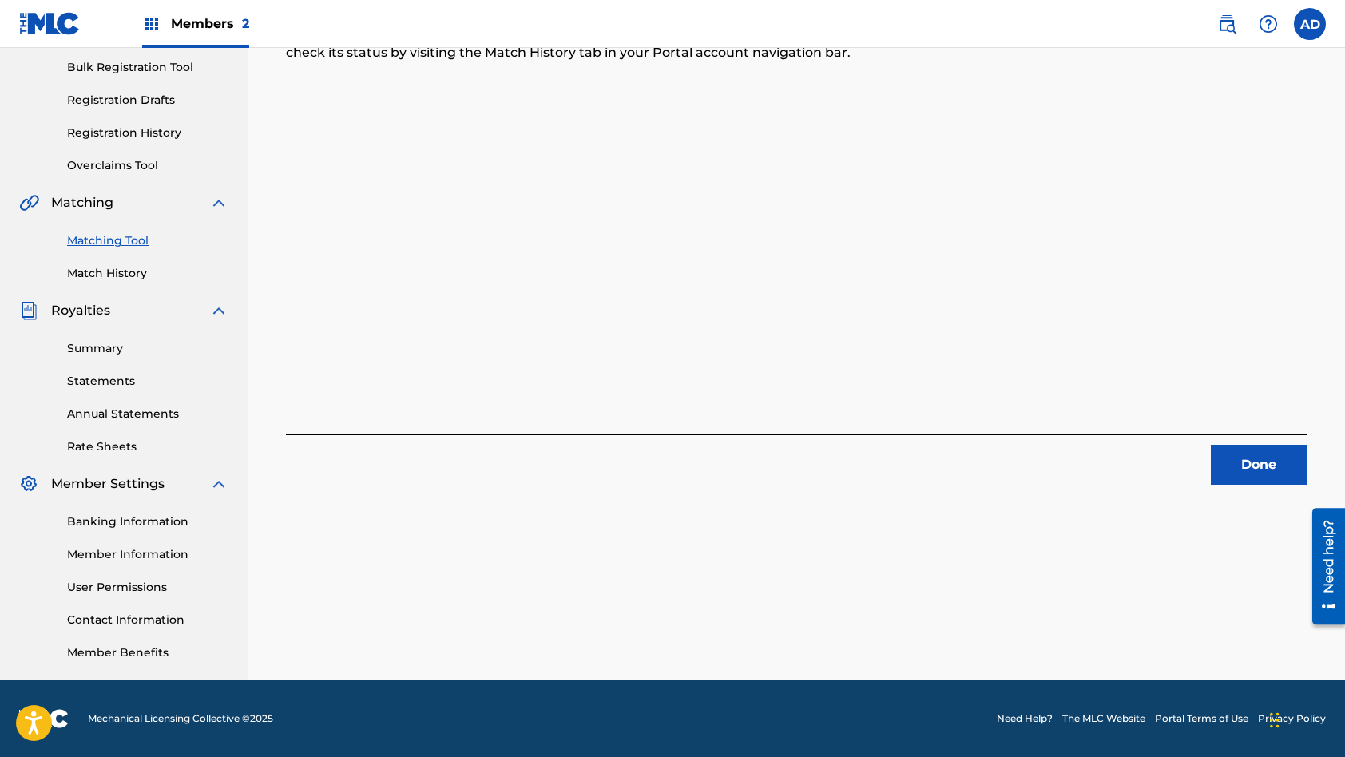
click at [1259, 480] on button "Done" at bounding box center [1259, 465] width 96 height 40
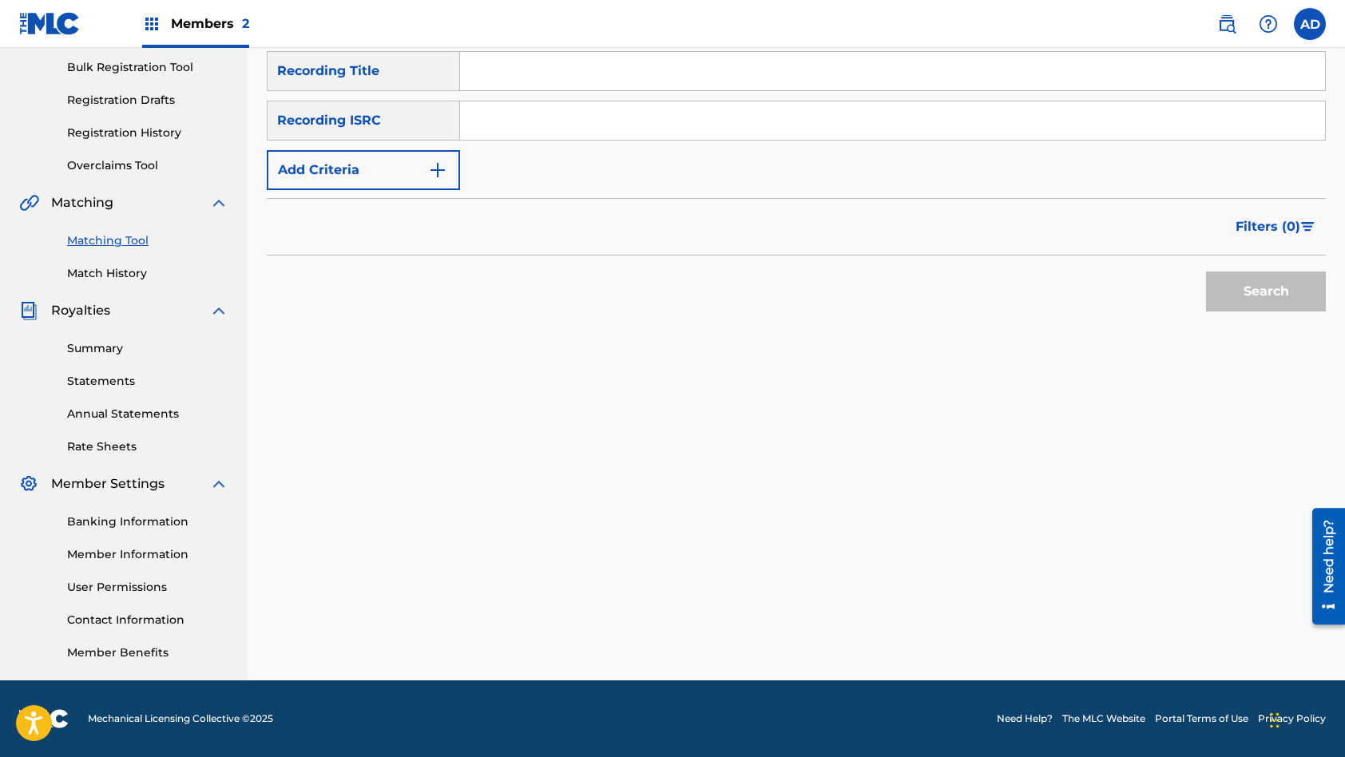
click at [612, 123] on input "Search Form" at bounding box center [892, 120] width 865 height 38
click at [613, 69] on input "Search Form" at bounding box center [892, 71] width 865 height 38
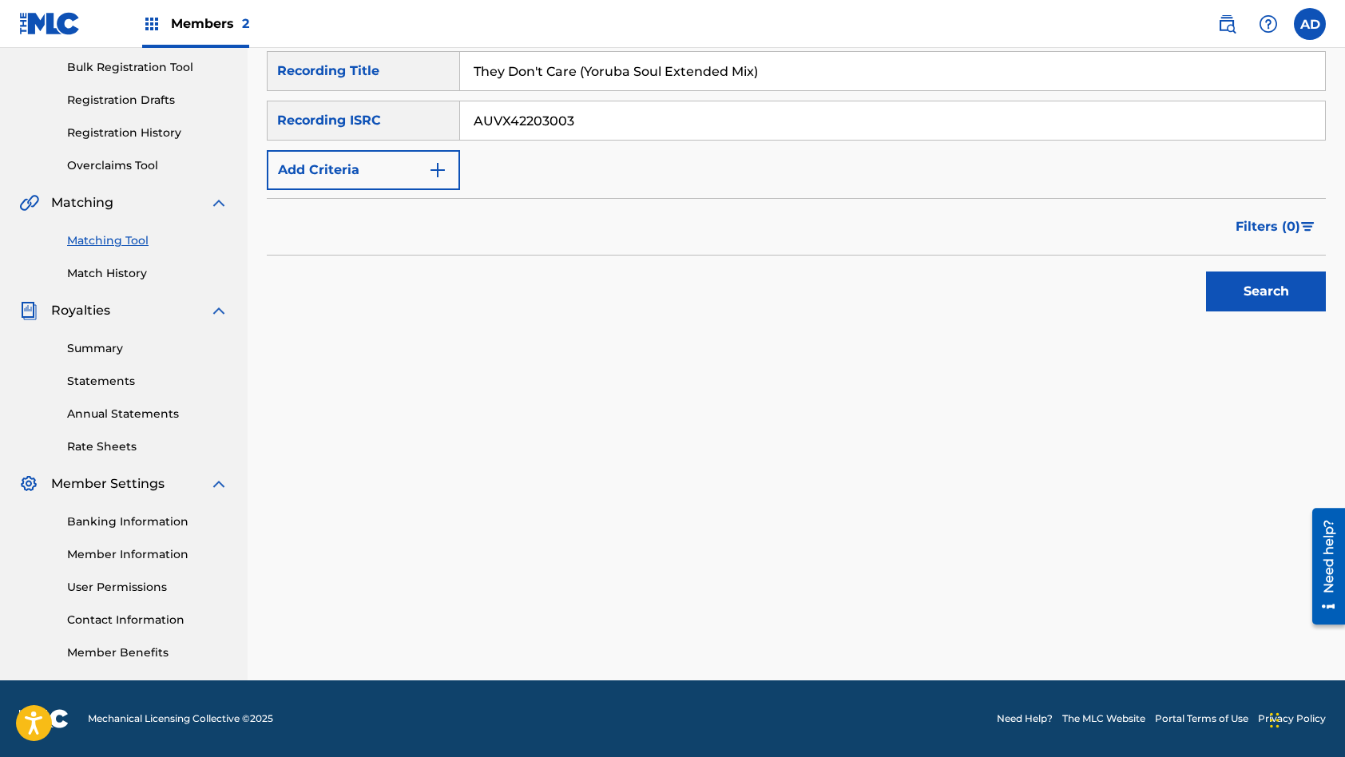
click at [1206, 272] on button "Search" at bounding box center [1266, 292] width 120 height 40
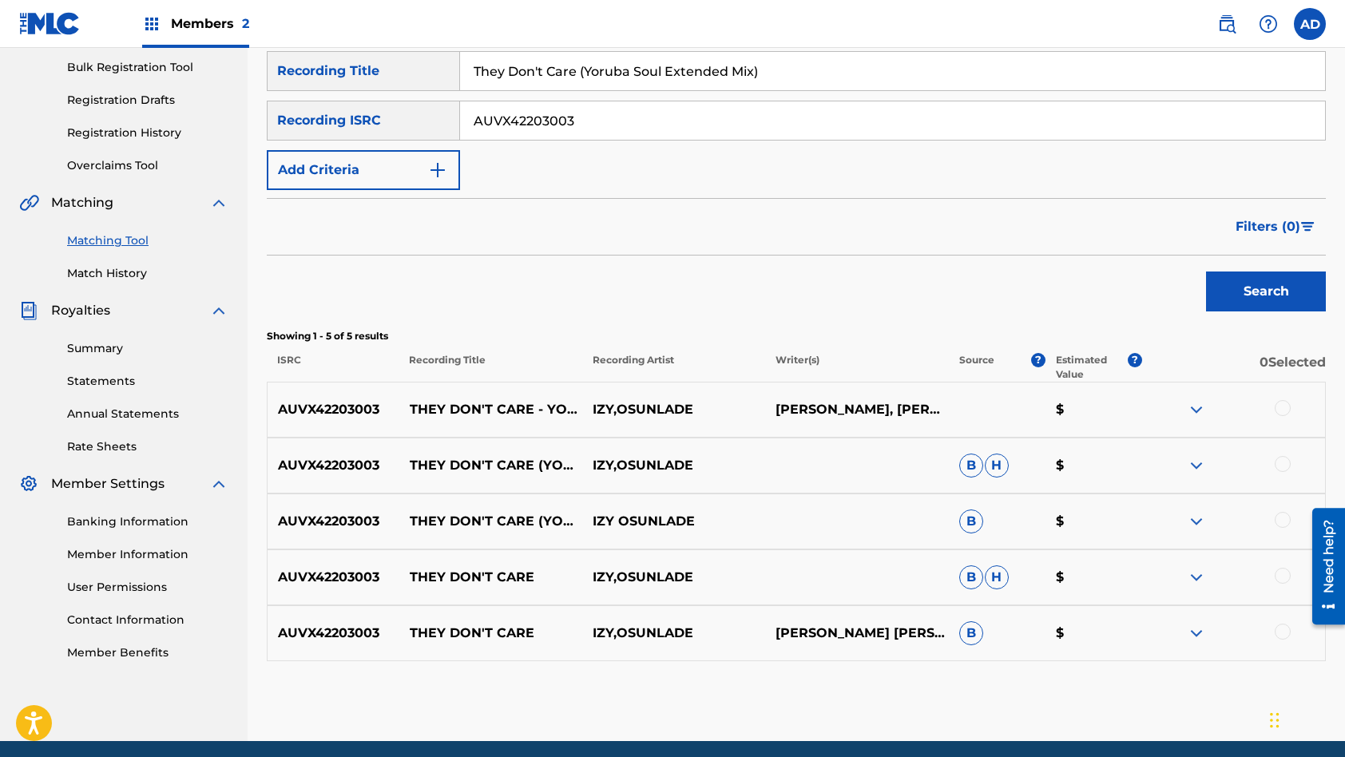
click at [1284, 411] on div at bounding box center [1283, 408] width 16 height 16
click at [1282, 463] on div at bounding box center [1283, 464] width 16 height 16
click at [1283, 524] on div at bounding box center [1283, 520] width 16 height 16
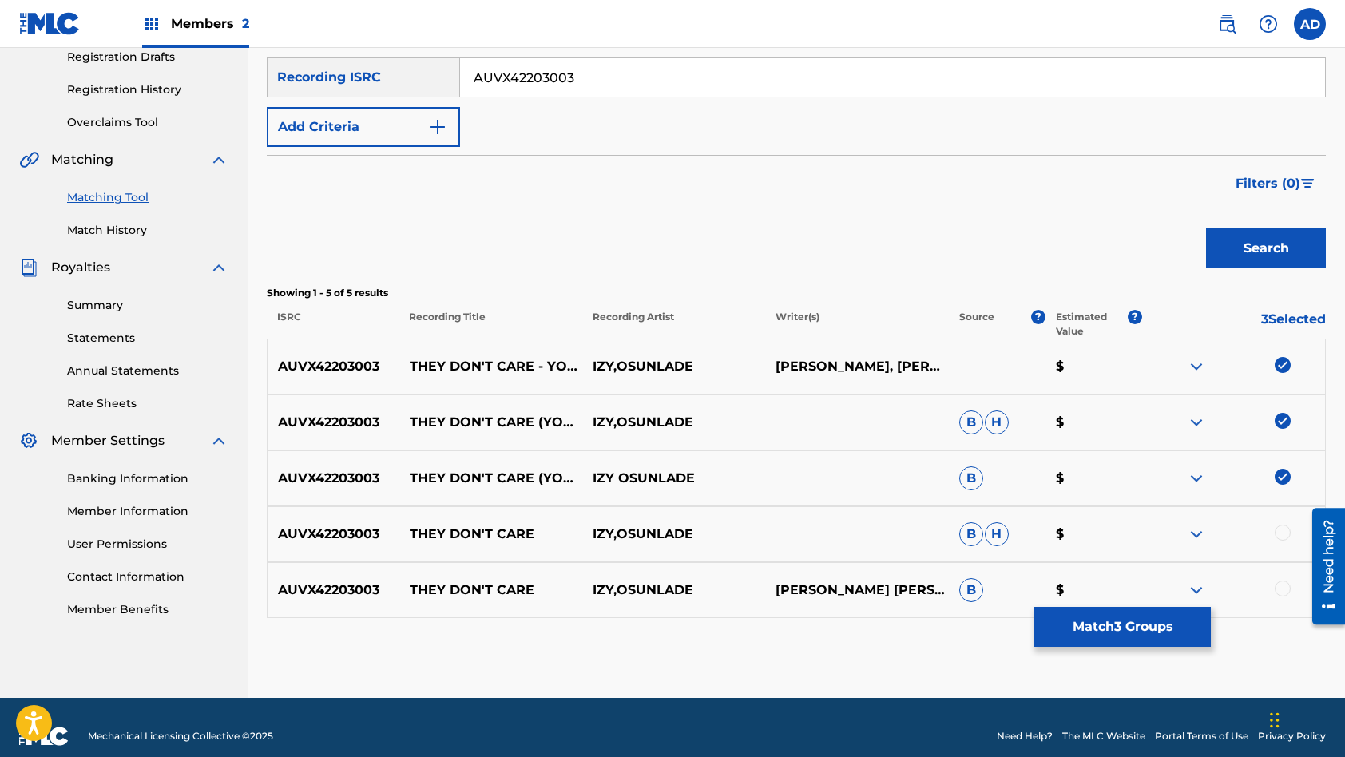
scroll to position [294, 0]
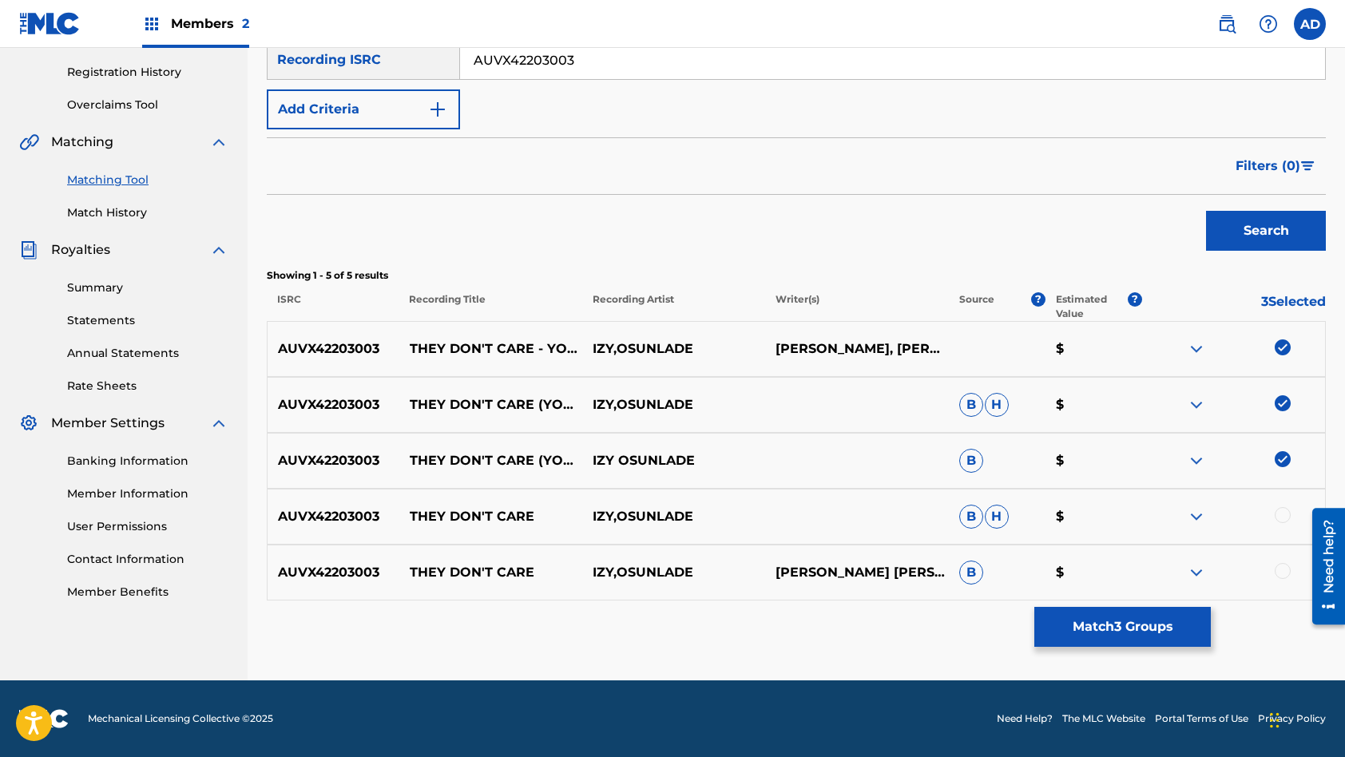
click at [1288, 516] on div at bounding box center [1283, 515] width 16 height 16
click at [1286, 573] on div at bounding box center [1283, 571] width 16 height 16
click at [1120, 633] on button "Match 5 Groups" at bounding box center [1122, 627] width 177 height 40
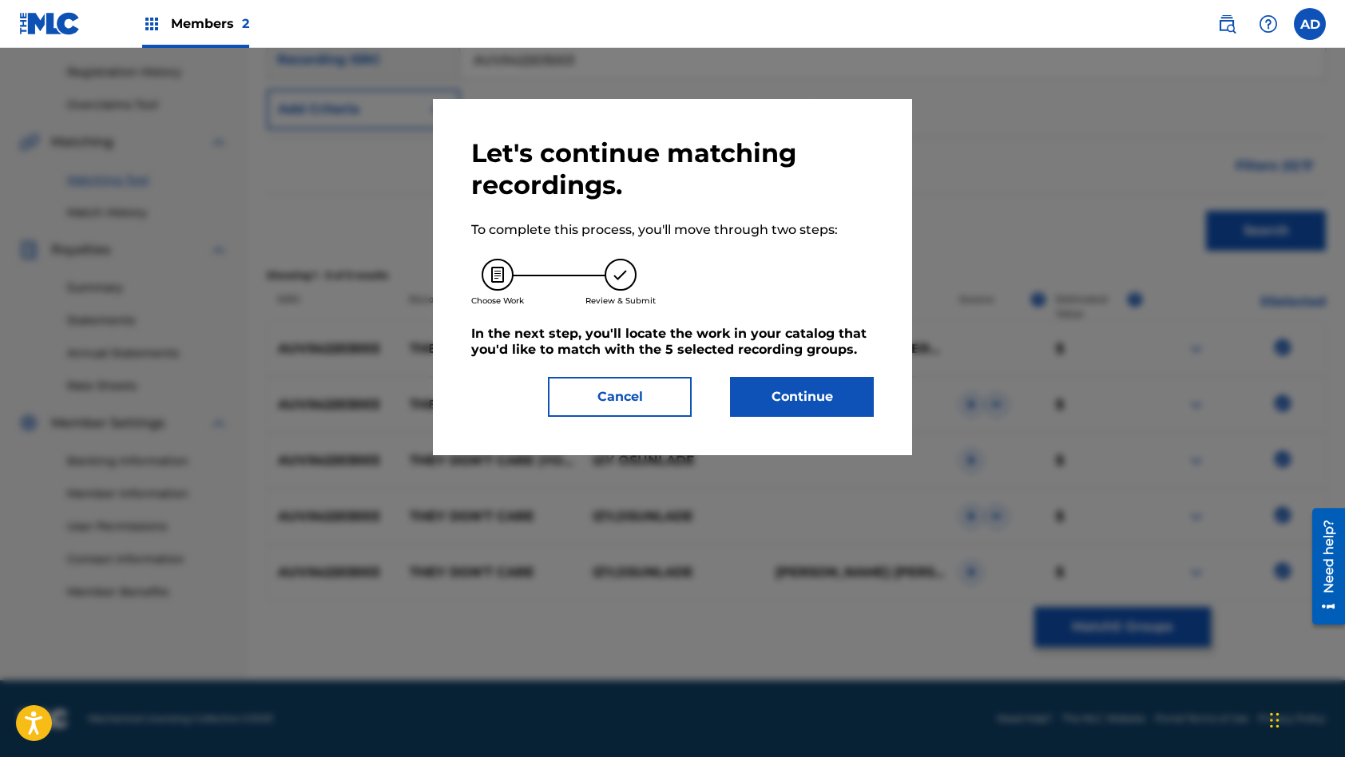
click at [794, 402] on button "Continue" at bounding box center [802, 397] width 144 height 40
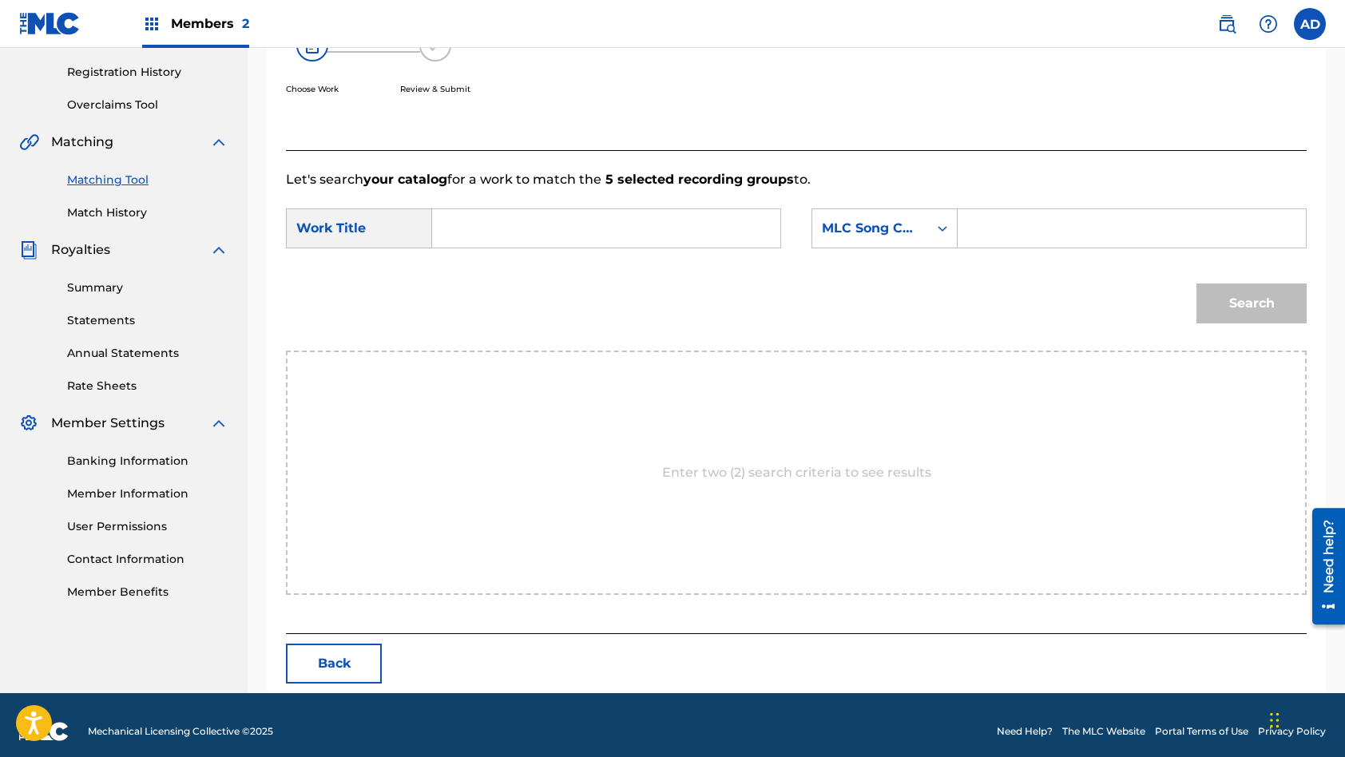
click at [546, 218] on input "Search Form" at bounding box center [606, 228] width 321 height 38
click at [1049, 225] on input "Search Form" at bounding box center [1131, 228] width 321 height 38
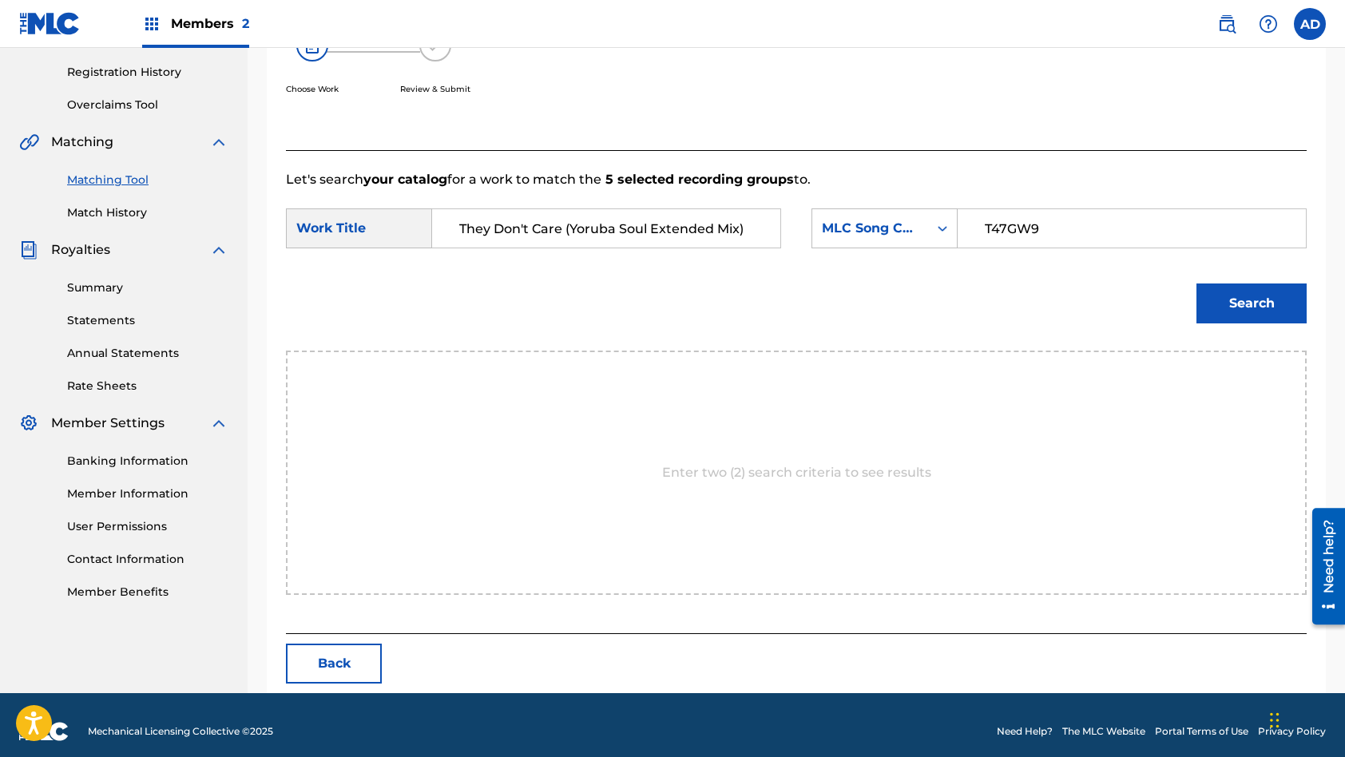
click at [1196, 284] on button "Search" at bounding box center [1251, 304] width 110 height 40
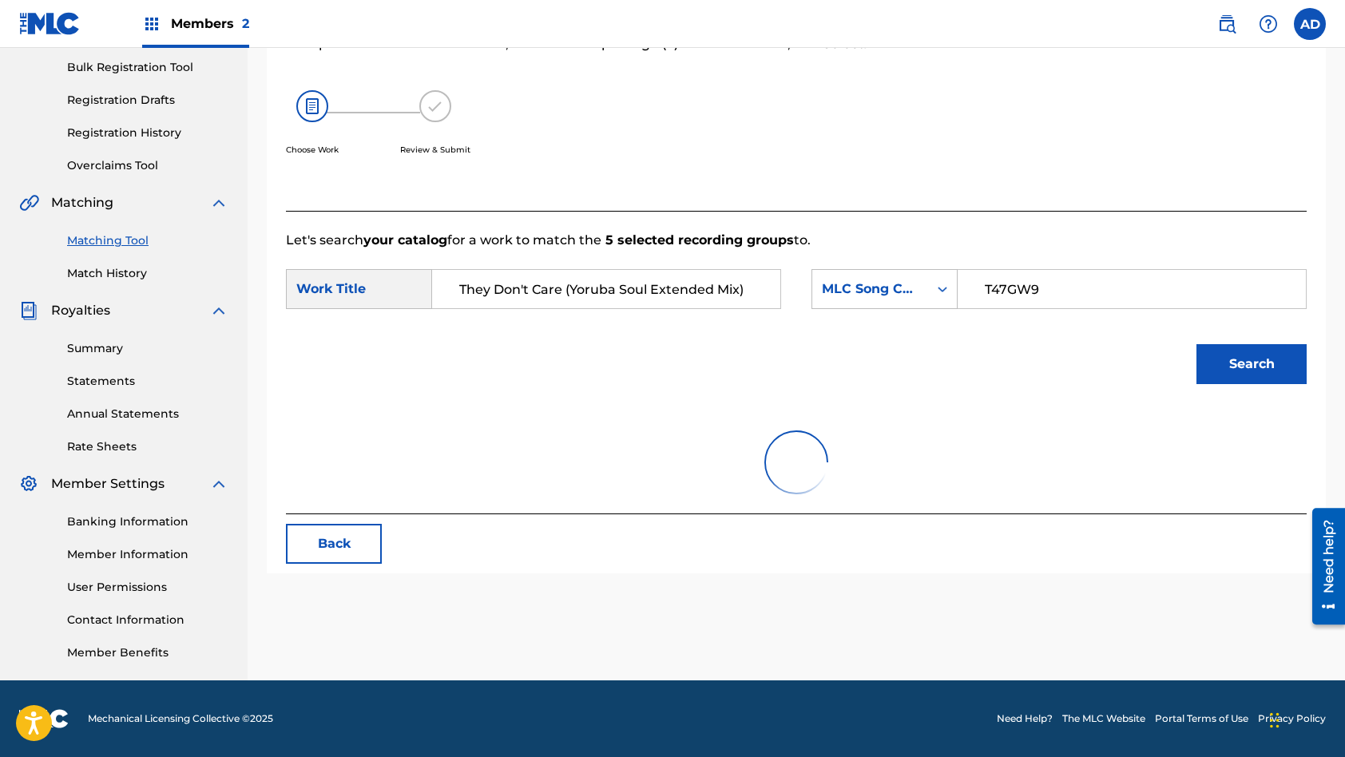
scroll to position [260, 0]
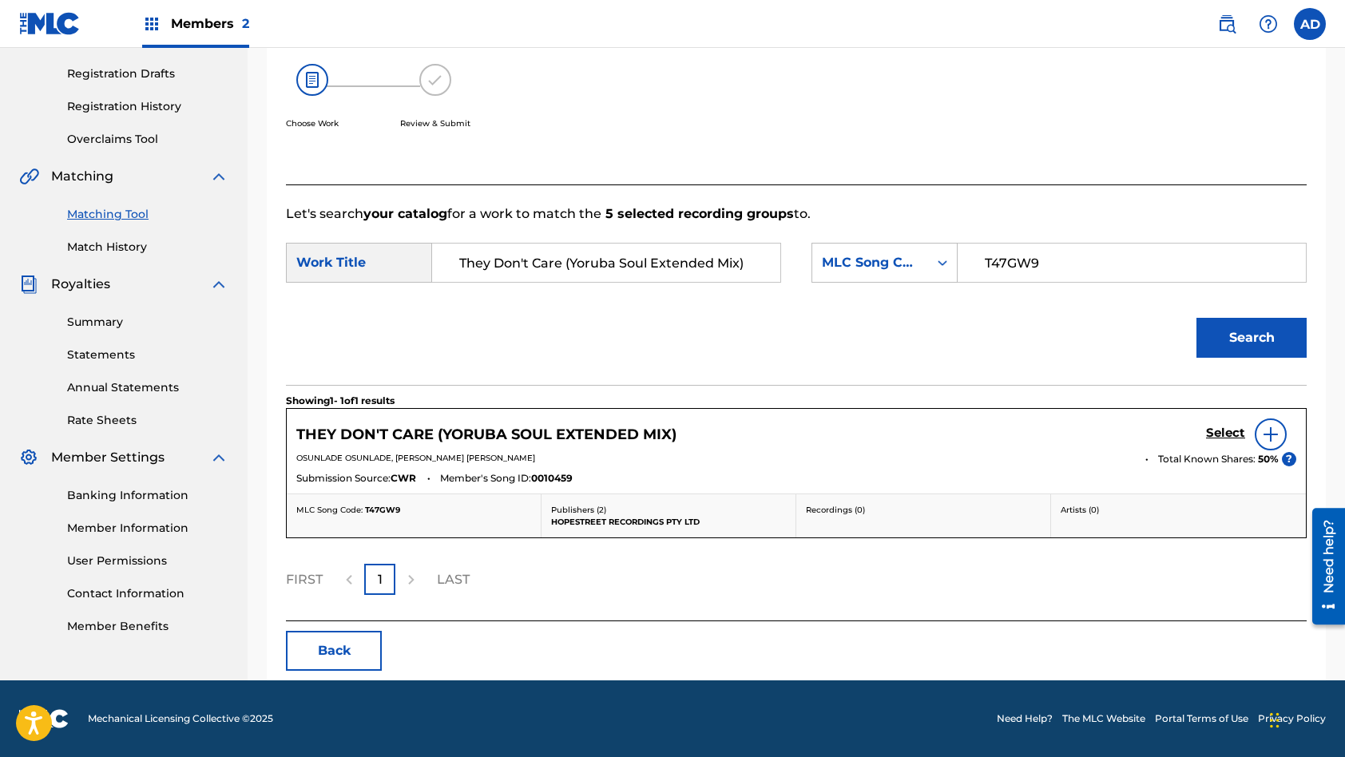
click at [1225, 434] on h5 "Select" at bounding box center [1225, 433] width 39 height 15
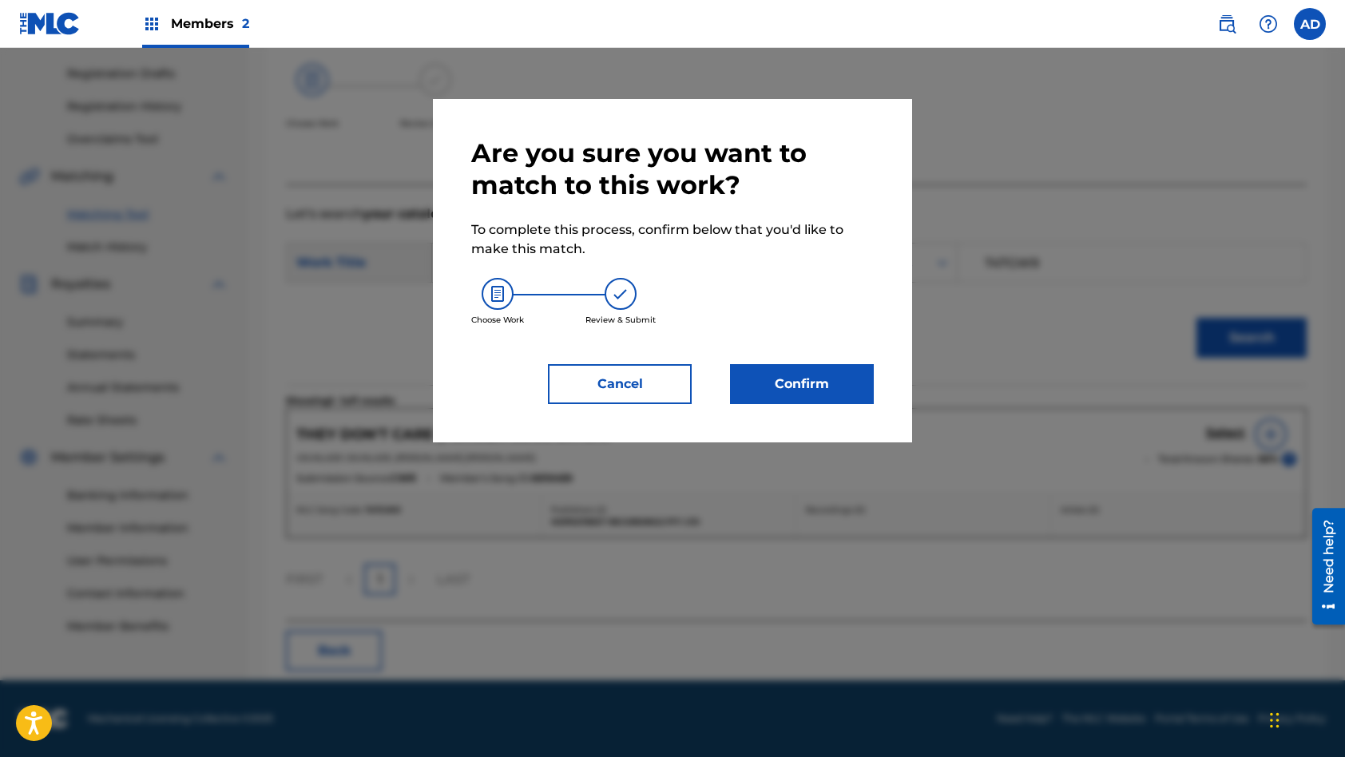
click at [803, 376] on button "Confirm" at bounding box center [802, 384] width 144 height 40
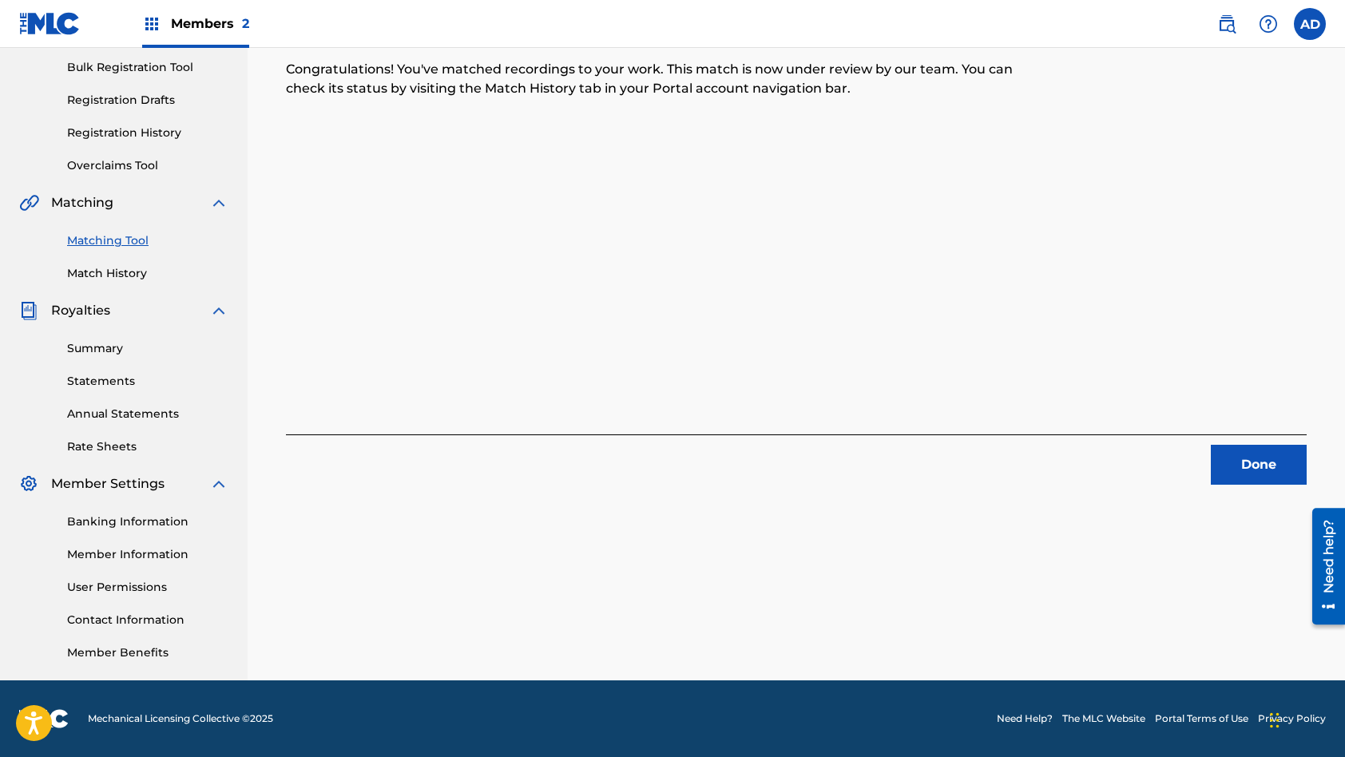
click at [1249, 463] on button "Done" at bounding box center [1259, 465] width 96 height 40
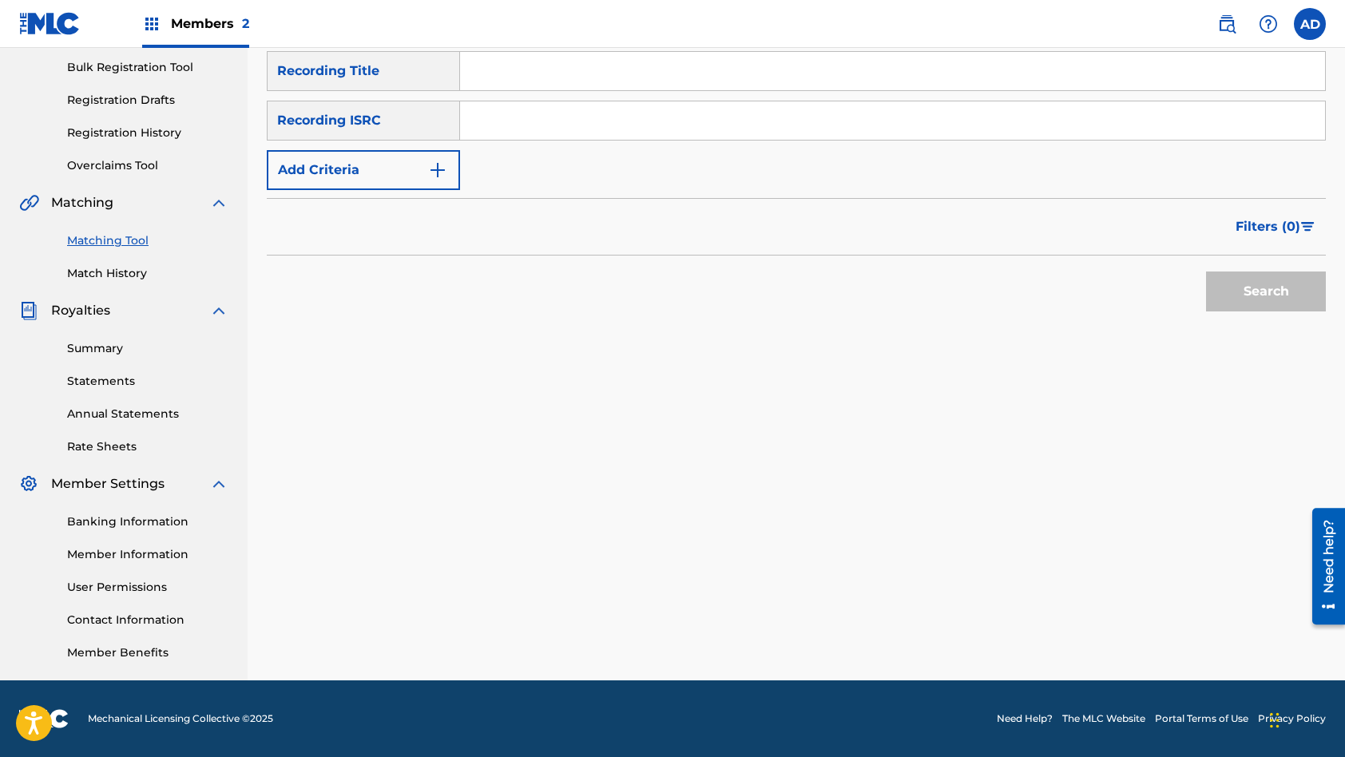
click at [597, 114] on input "Search Form" at bounding box center [892, 120] width 865 height 38
click at [586, 77] on input "Search Form" at bounding box center [892, 71] width 865 height 38
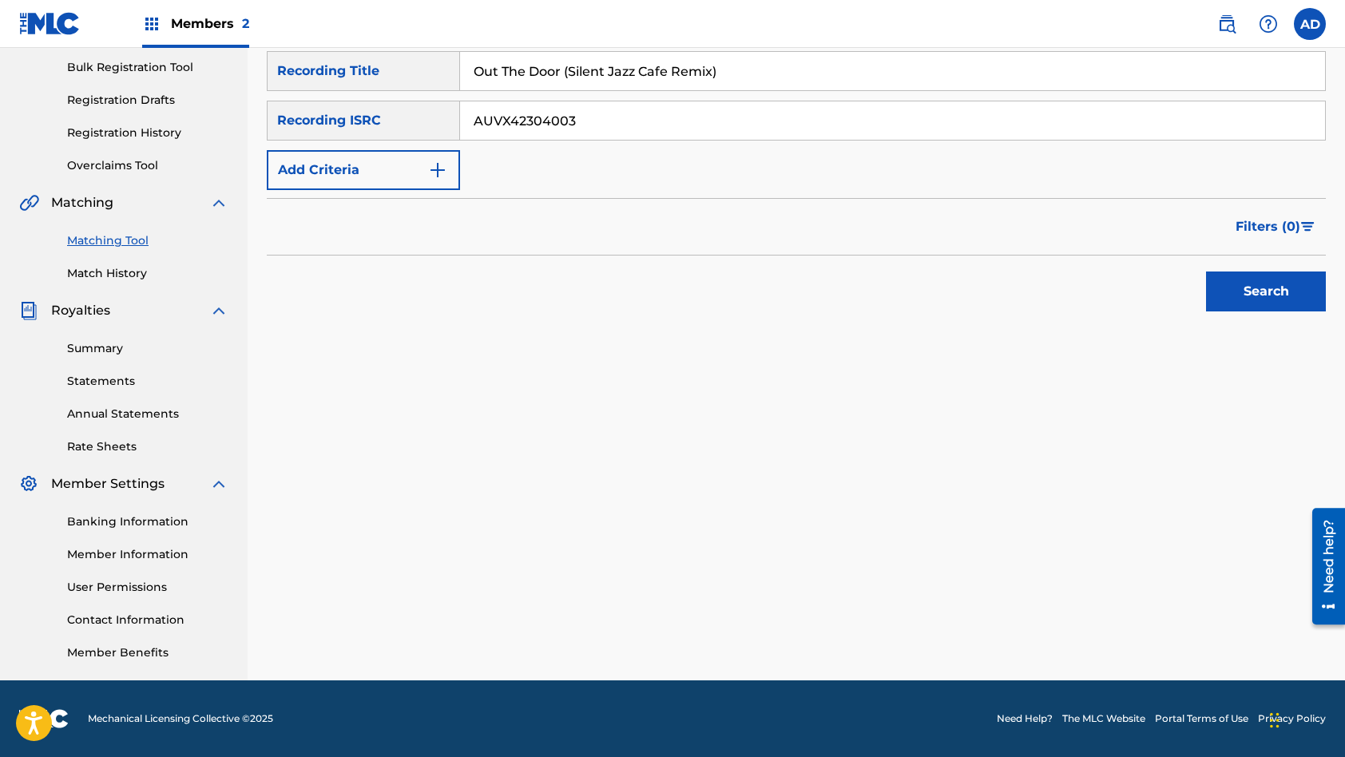
click at [1206, 272] on button "Search" at bounding box center [1266, 292] width 120 height 40
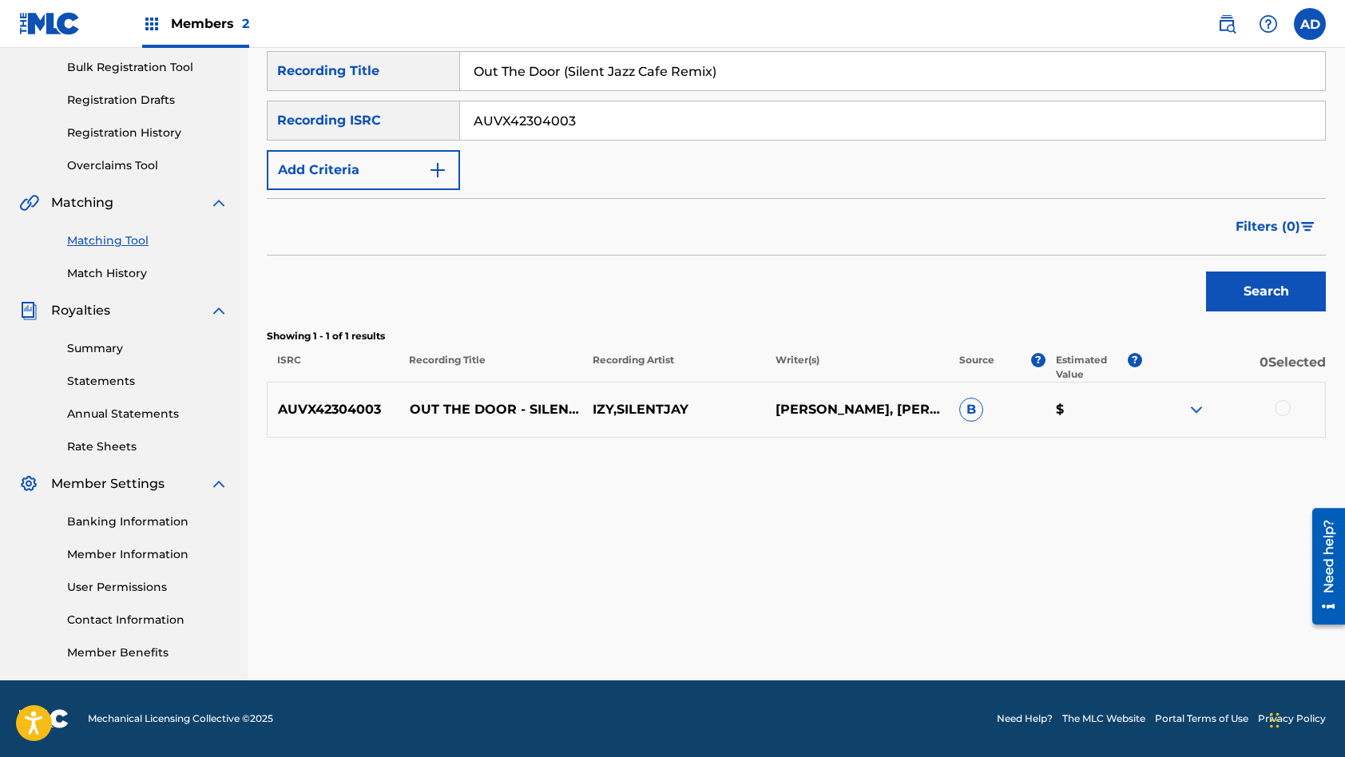
click at [1288, 408] on div at bounding box center [1283, 408] width 16 height 16
click at [1112, 635] on button "Match 1 Group" at bounding box center [1122, 627] width 177 height 40
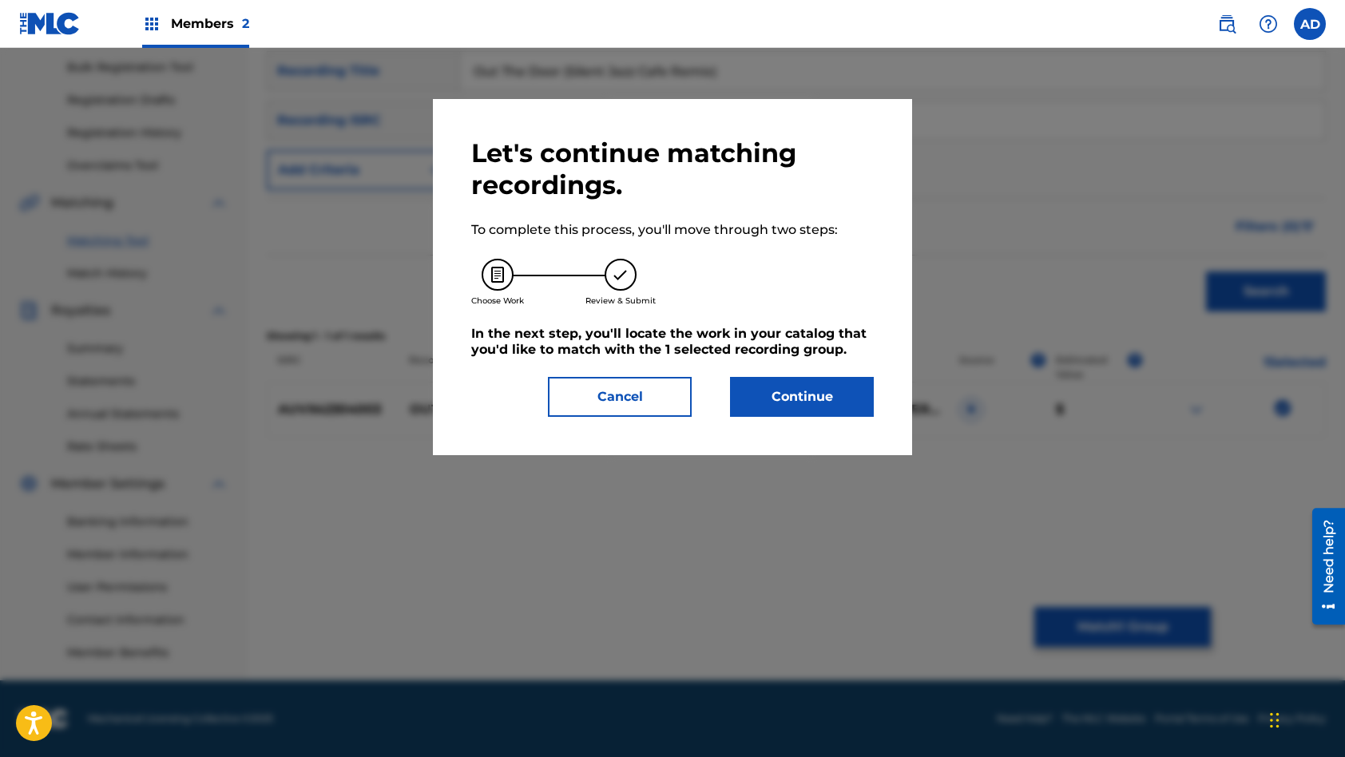
click at [785, 402] on button "Continue" at bounding box center [802, 397] width 144 height 40
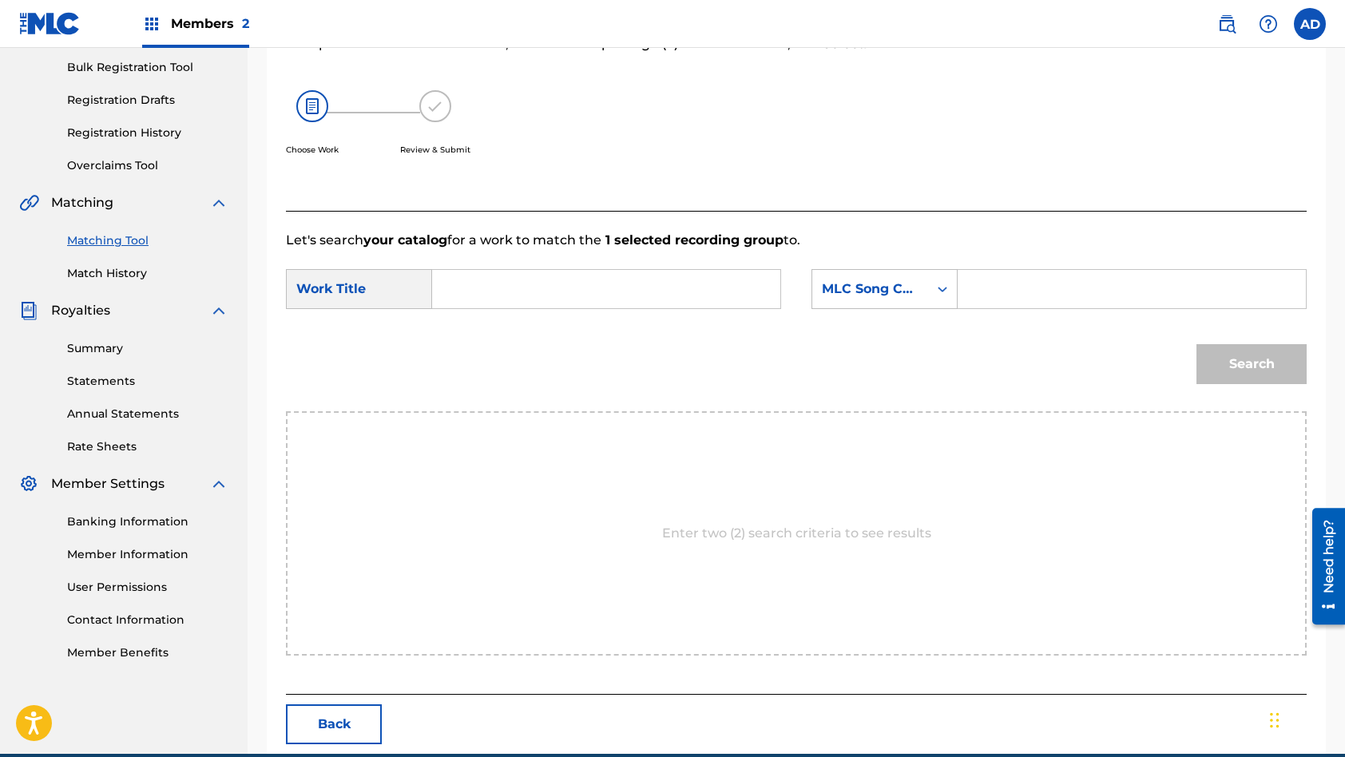
click at [506, 287] on input "Search Form" at bounding box center [606, 289] width 321 height 38
click at [1039, 285] on input "Search Form" at bounding box center [1131, 289] width 321 height 38
click at [1196, 344] on button "Search" at bounding box center [1251, 364] width 110 height 40
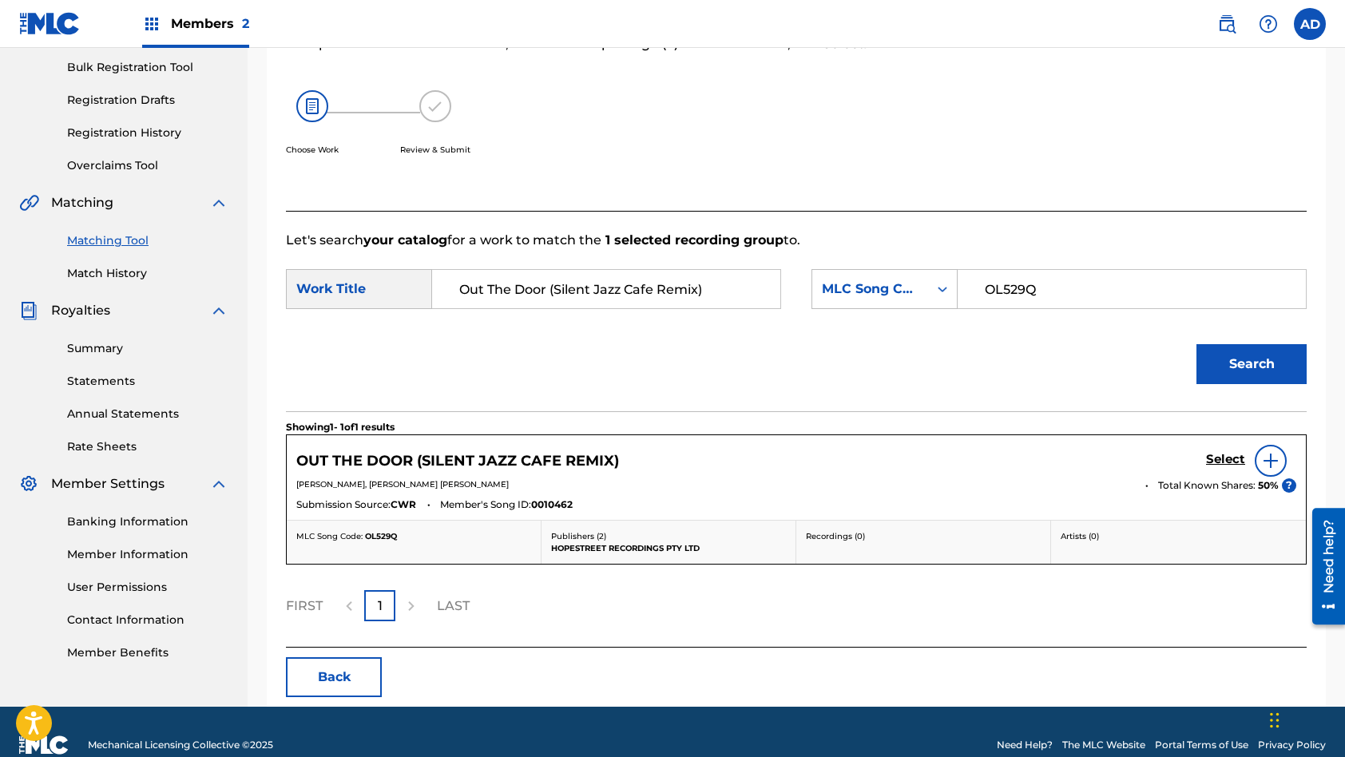
click at [1216, 467] on link "Select" at bounding box center [1225, 461] width 39 height 18
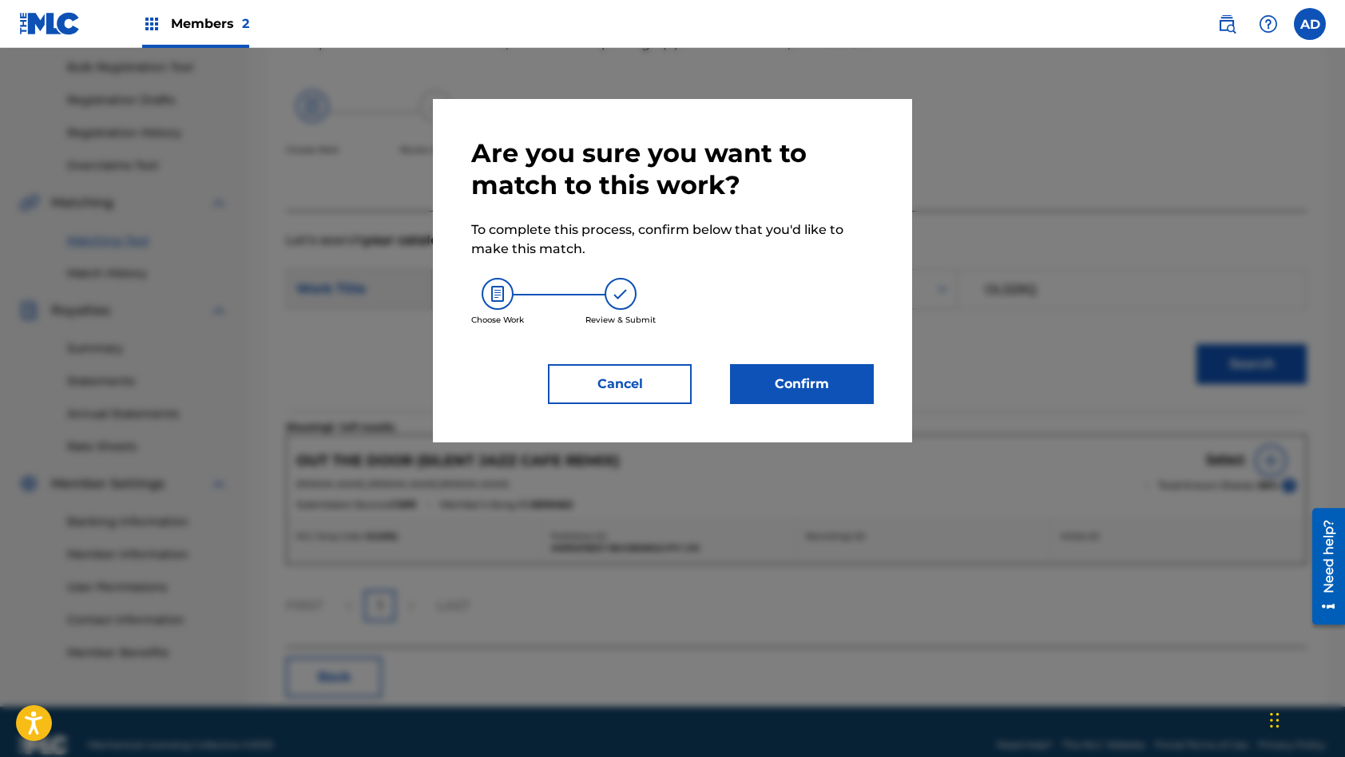
click at [825, 378] on button "Confirm" at bounding box center [802, 384] width 144 height 40
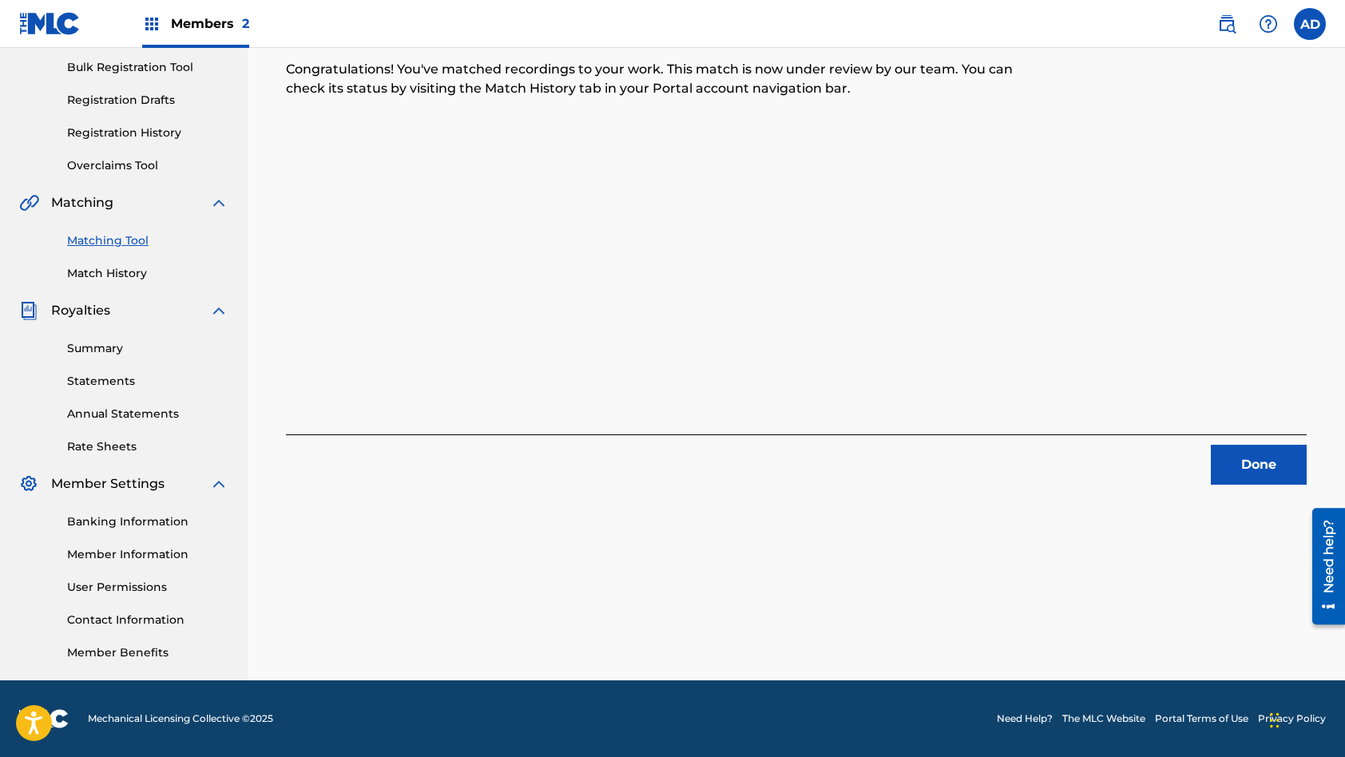
click at [1236, 468] on button "Done" at bounding box center [1259, 465] width 96 height 40
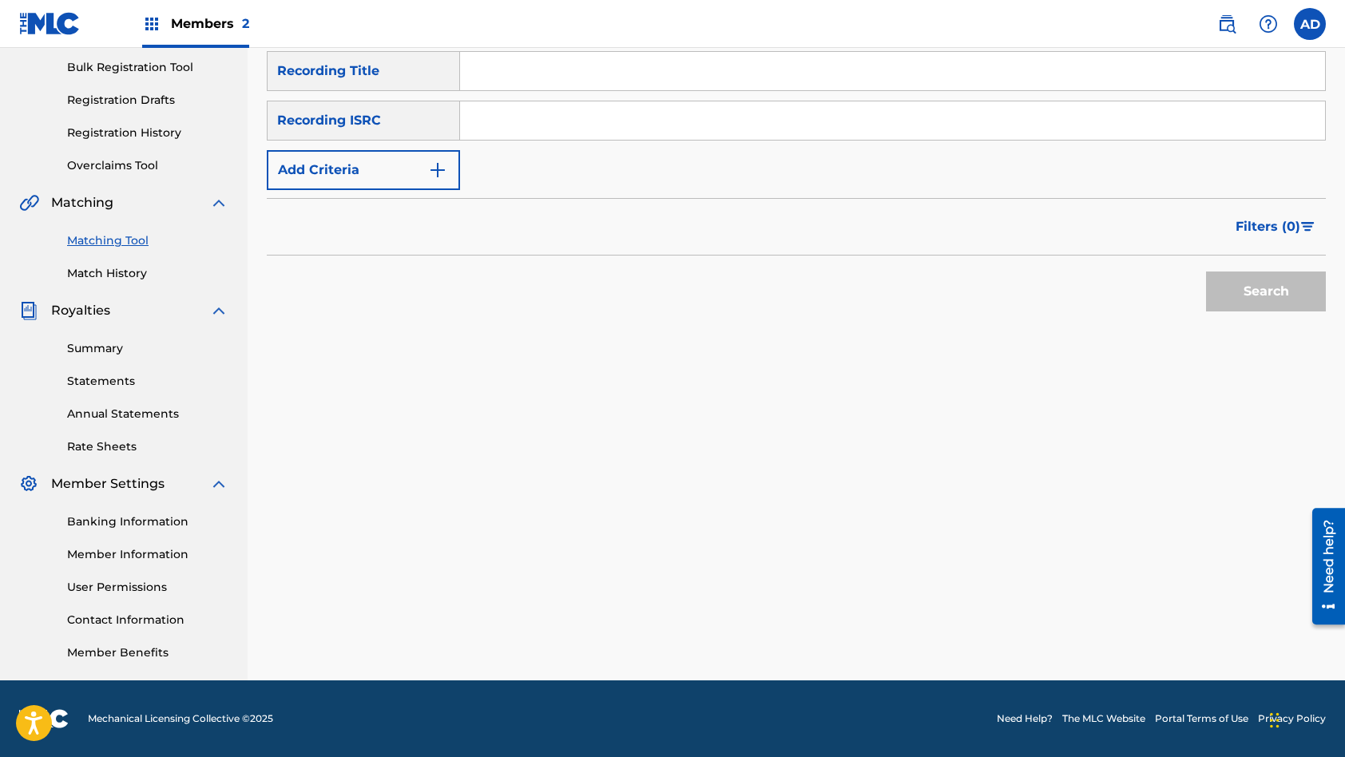
click at [589, 106] on input "Search Form" at bounding box center [892, 120] width 865 height 38
click at [597, 63] on input "Search Form" at bounding box center [892, 71] width 865 height 38
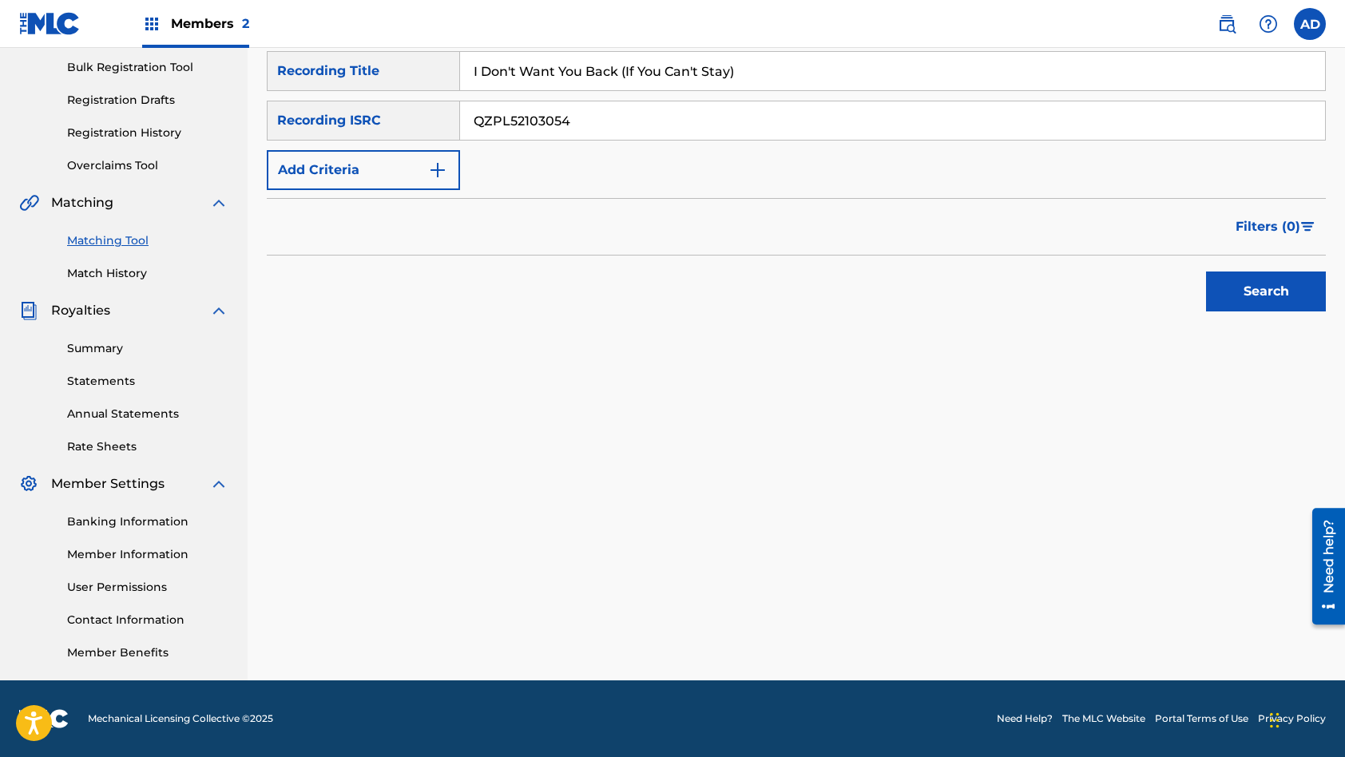
click at [1206, 272] on button "Search" at bounding box center [1266, 292] width 120 height 40
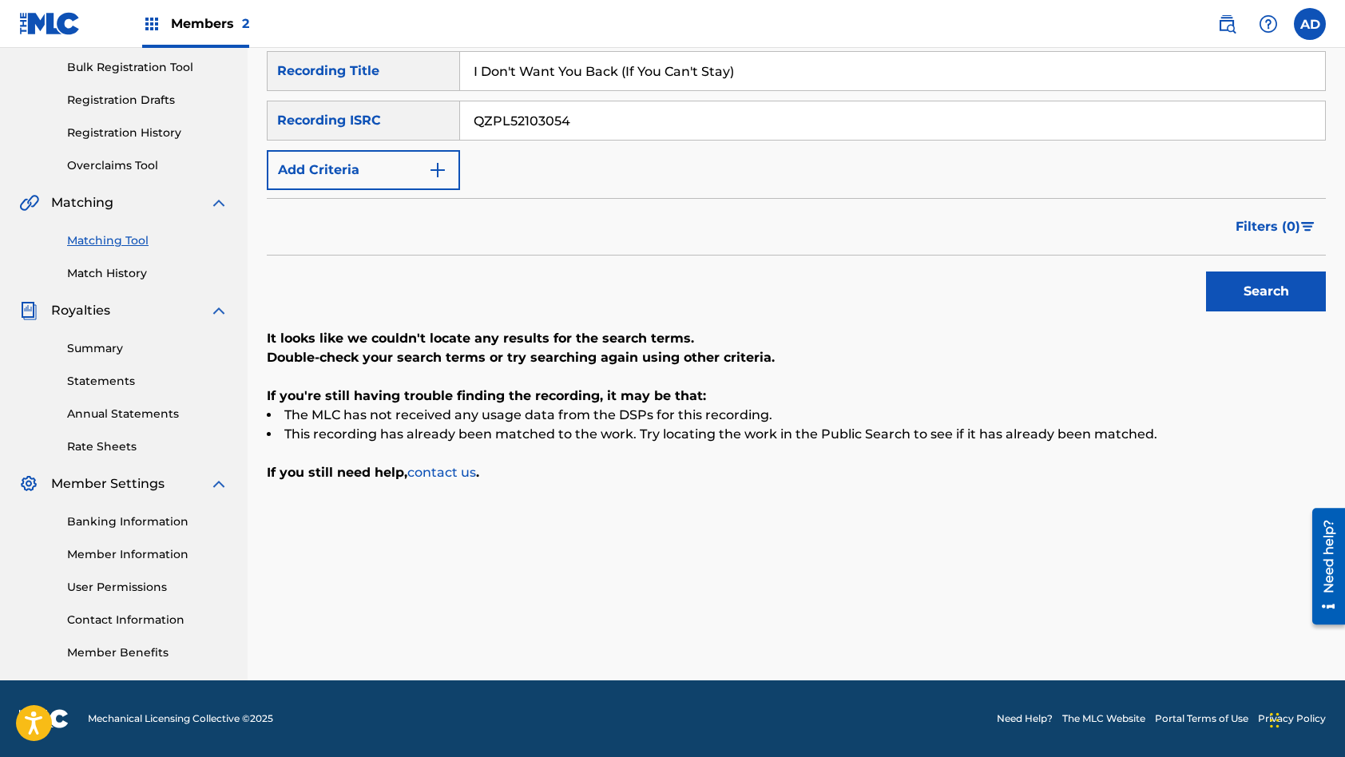
click at [591, 125] on input "QZPL52103054" at bounding box center [892, 120] width 865 height 38
click at [582, 77] on input "I Don't Want You Back (If You Can't Stay)" at bounding box center [892, 71] width 865 height 38
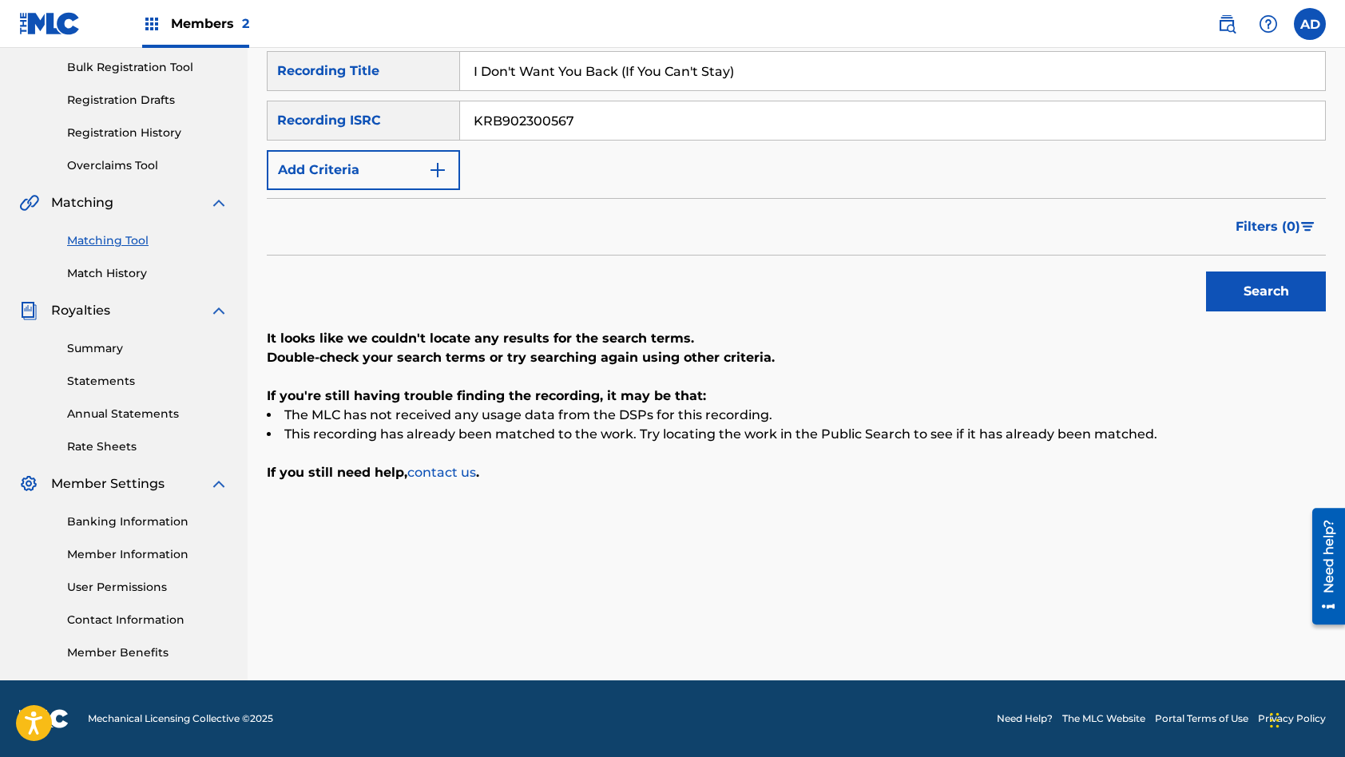
click at [582, 77] on input "I Don't Want You Back (If You Can't Stay)" at bounding box center [892, 71] width 865 height 38
click at [1206, 272] on button "Search" at bounding box center [1266, 292] width 120 height 40
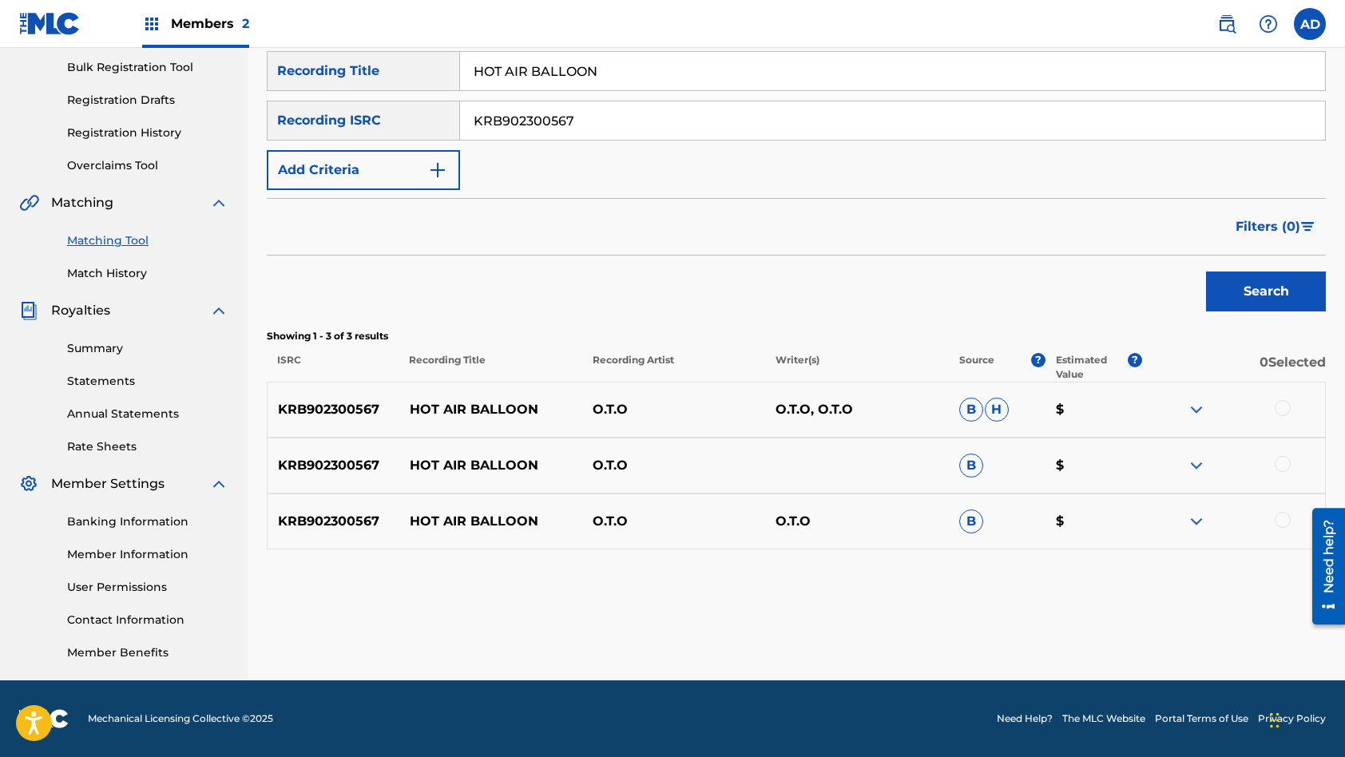
click at [1291, 411] on div at bounding box center [1233, 409] width 183 height 19
click at [1285, 407] on div at bounding box center [1283, 408] width 16 height 16
click at [1284, 465] on div at bounding box center [1283, 464] width 16 height 16
click at [1281, 521] on div at bounding box center [1283, 520] width 16 height 16
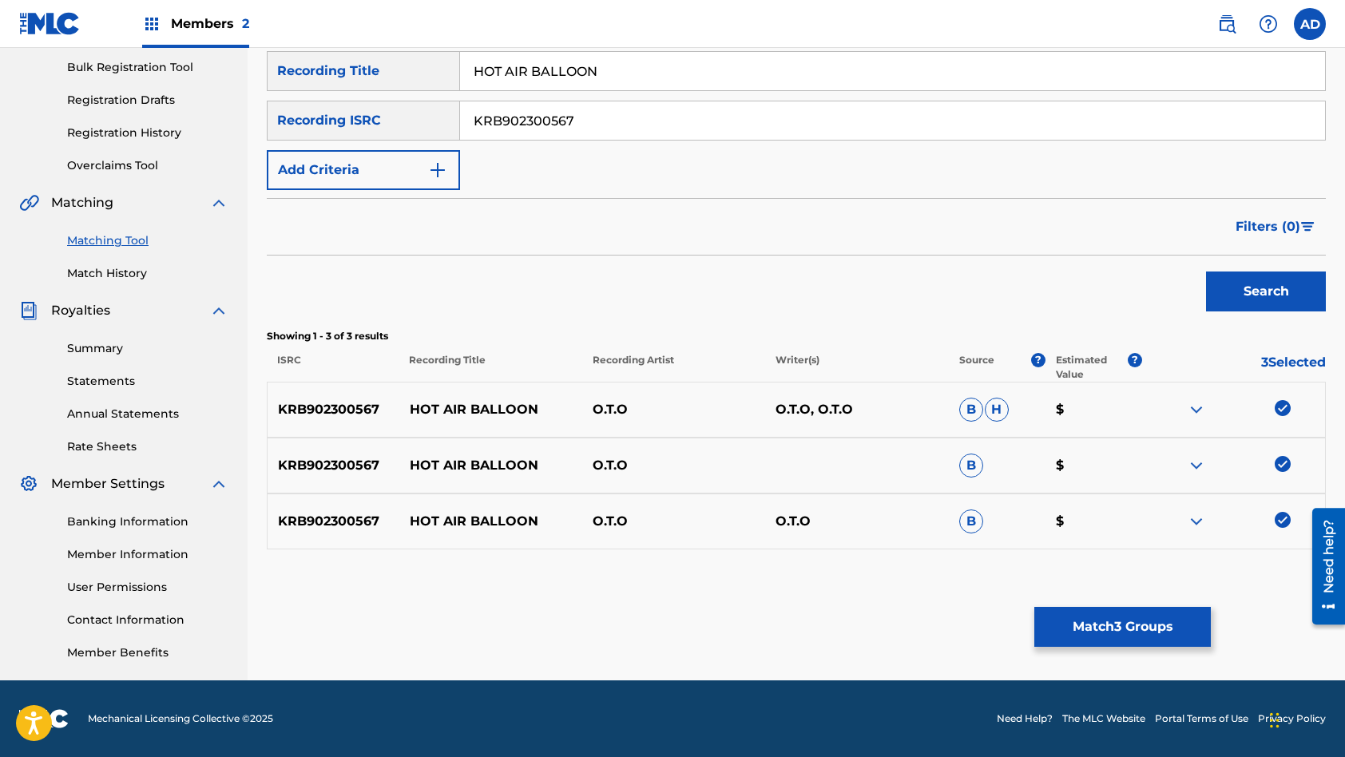
click at [1113, 636] on button "Match 3 Groups" at bounding box center [1122, 627] width 177 height 40
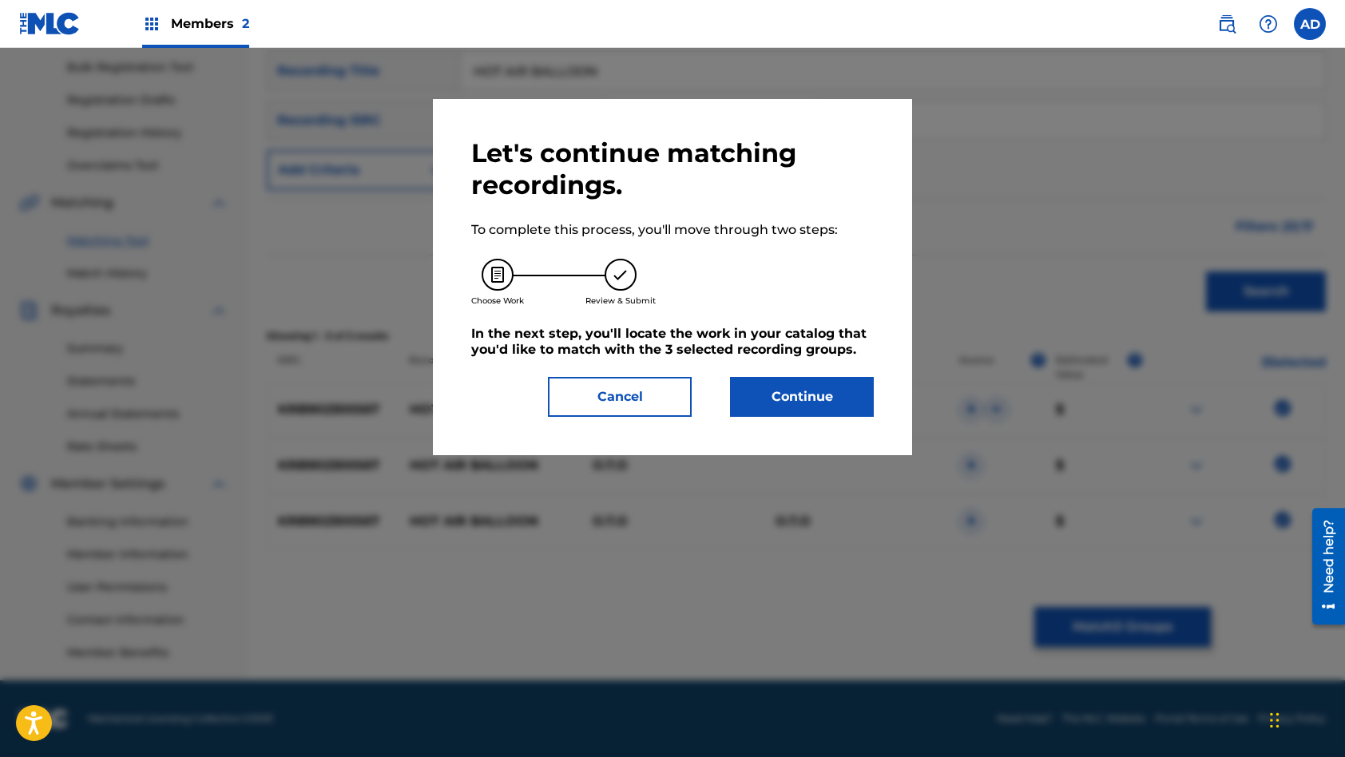
click at [806, 381] on button "Continue" at bounding box center [802, 397] width 144 height 40
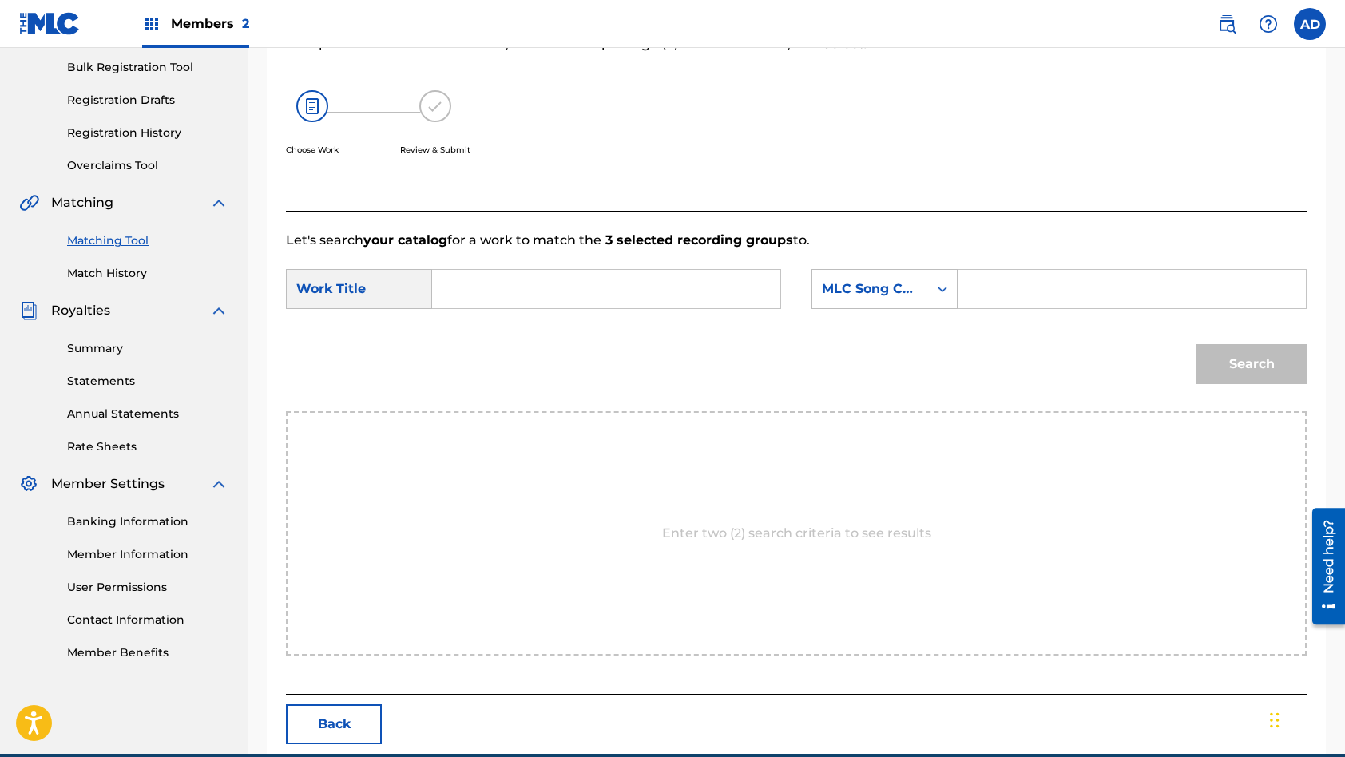
click at [528, 291] on input "Search Form" at bounding box center [606, 289] width 321 height 38
click at [1023, 292] on input "Search Form" at bounding box center [1131, 289] width 321 height 38
click at [1196, 344] on button "Search" at bounding box center [1251, 364] width 110 height 40
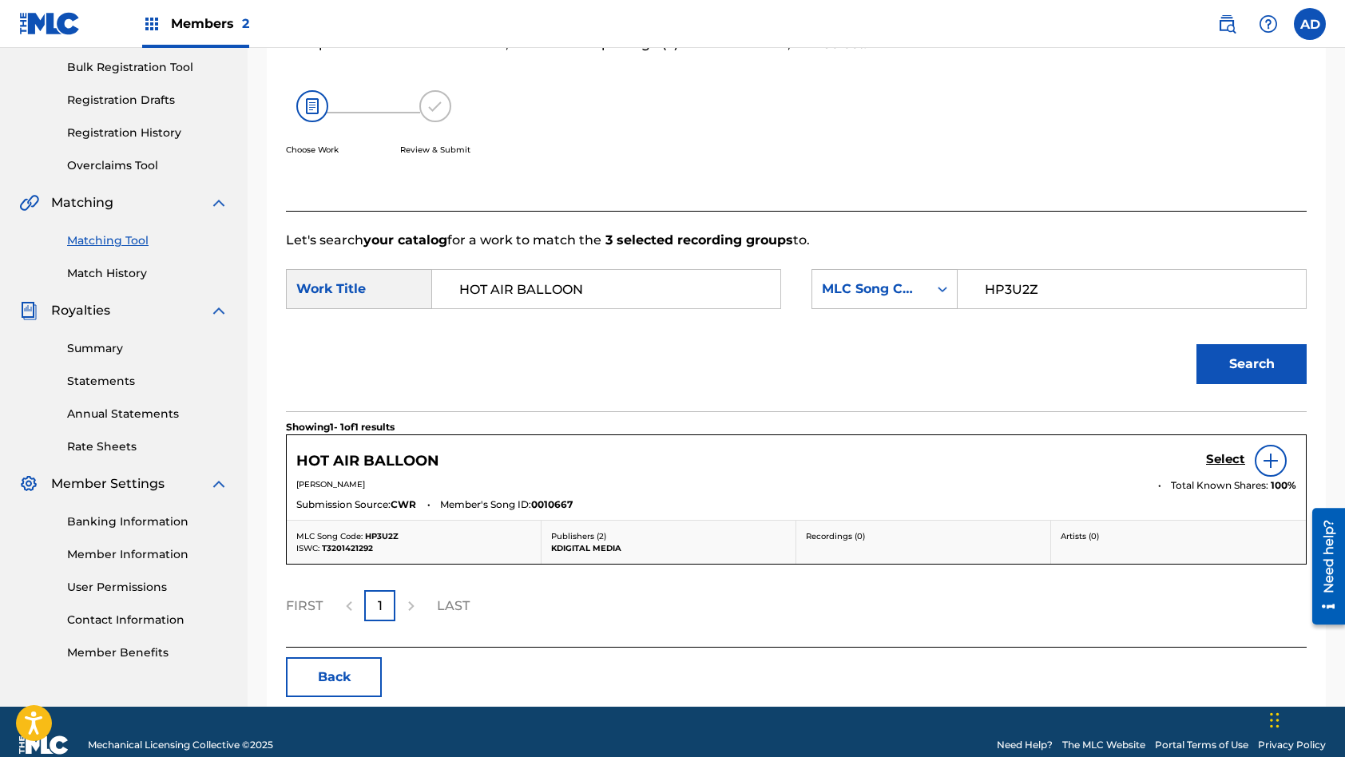
click at [1216, 462] on h5 "Select" at bounding box center [1225, 459] width 39 height 15
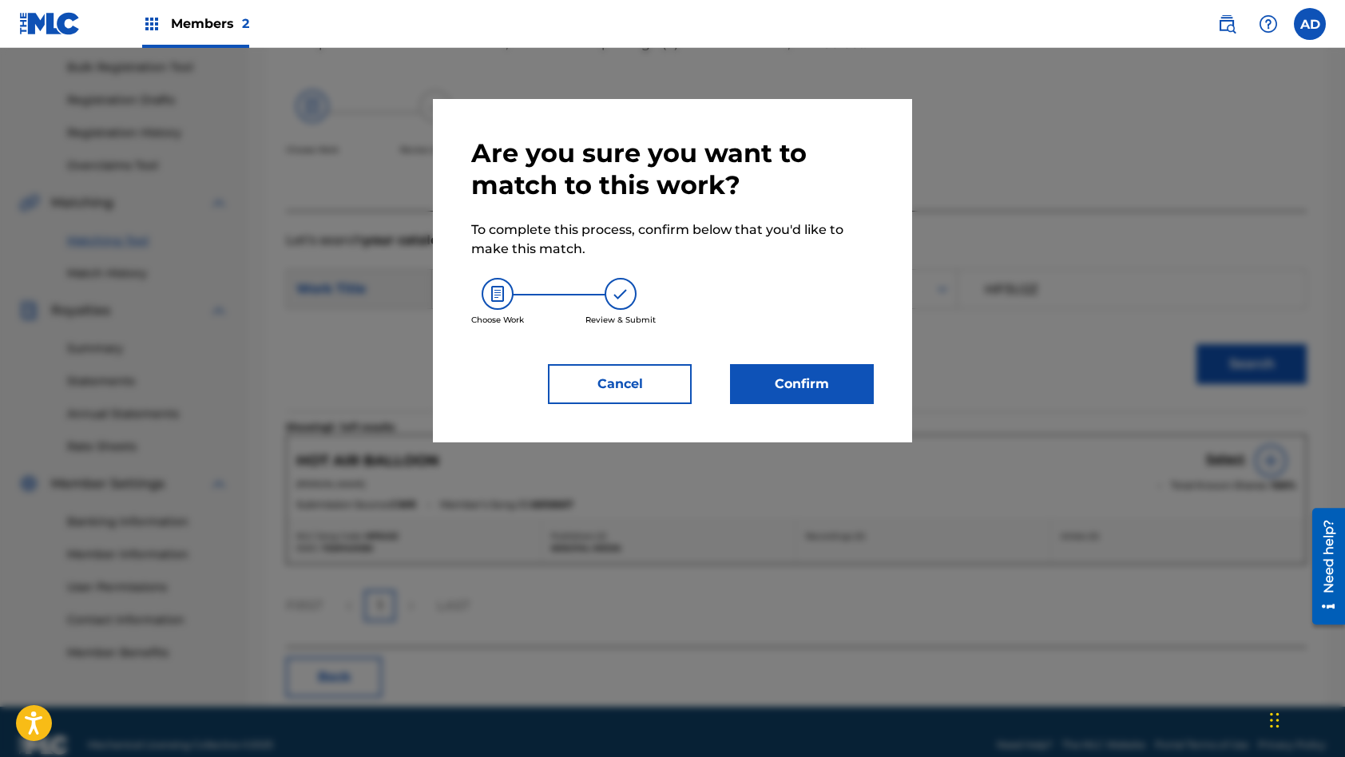
click at [812, 375] on button "Confirm" at bounding box center [802, 384] width 144 height 40
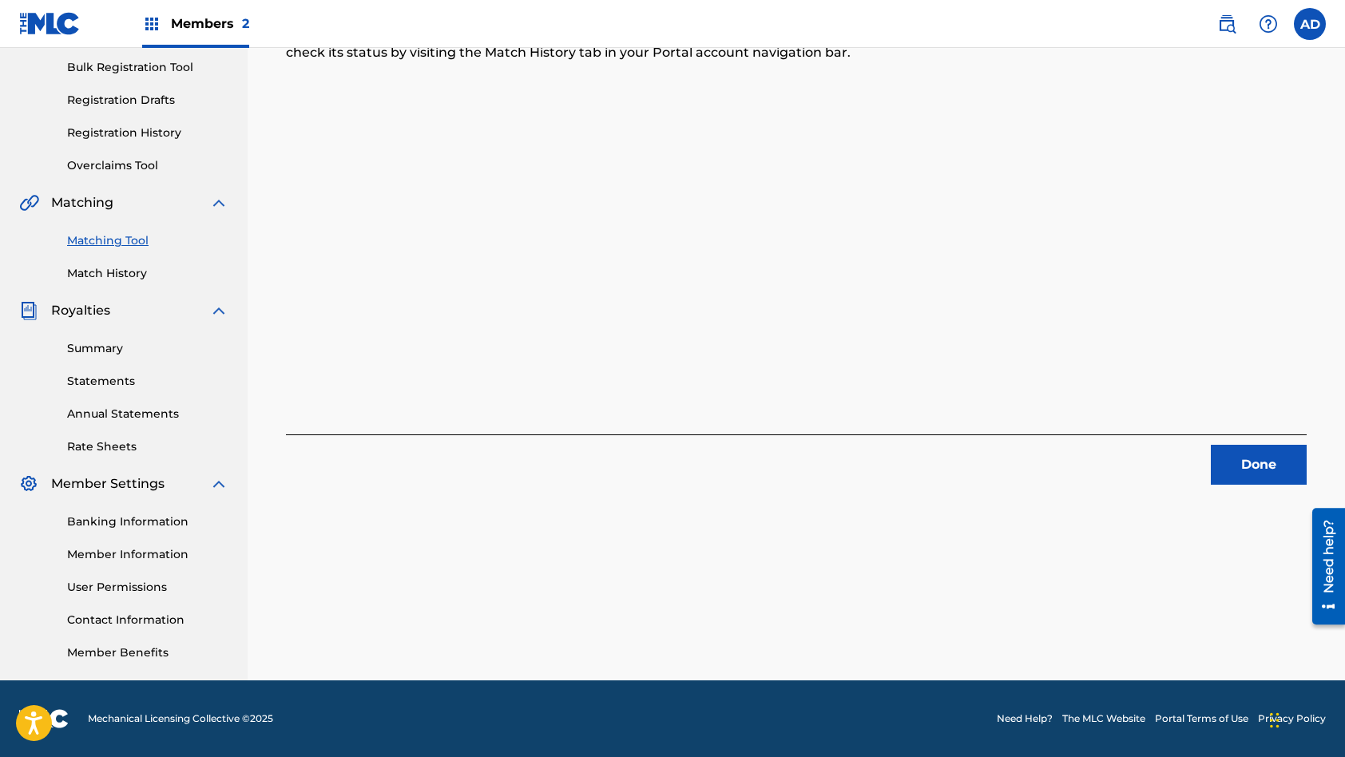
click at [1222, 461] on button "Done" at bounding box center [1259, 465] width 96 height 40
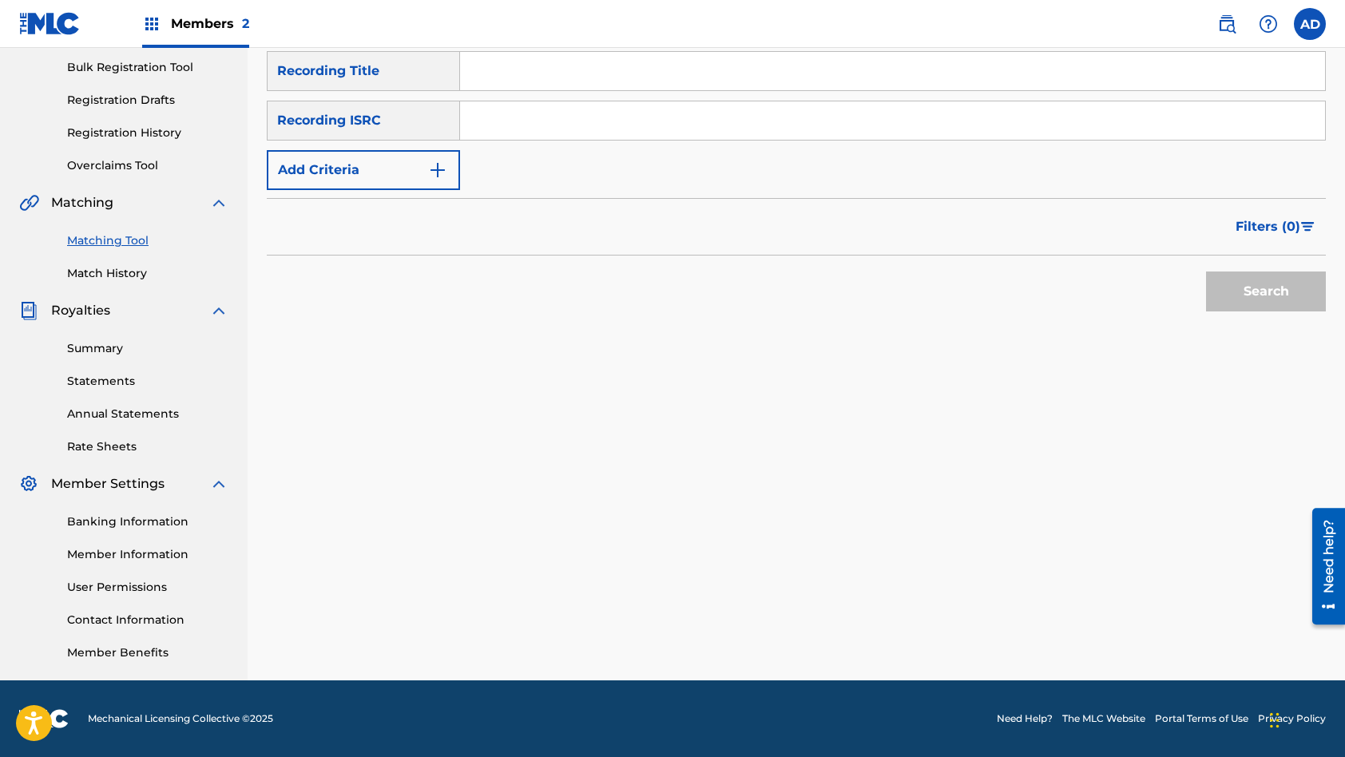
click at [553, 127] on input "Search Form" at bounding box center [892, 120] width 865 height 38
click at [607, 85] on input "Search Form" at bounding box center [892, 71] width 865 height 38
click at [1206, 272] on button "Search" at bounding box center [1266, 292] width 120 height 40
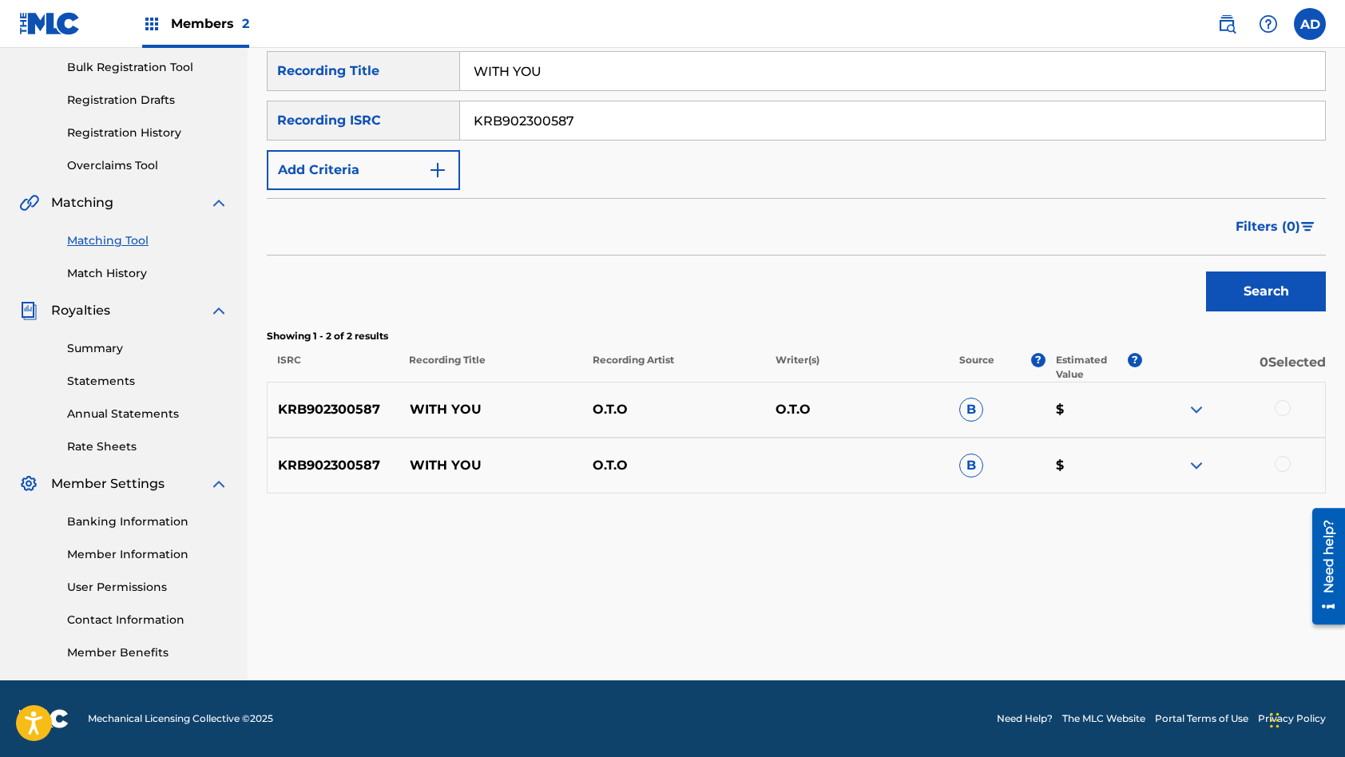
click at [1279, 408] on div at bounding box center [1283, 408] width 16 height 16
click at [1283, 462] on div at bounding box center [1283, 464] width 16 height 16
click at [1104, 623] on button "Match 2 Groups" at bounding box center [1122, 627] width 177 height 40
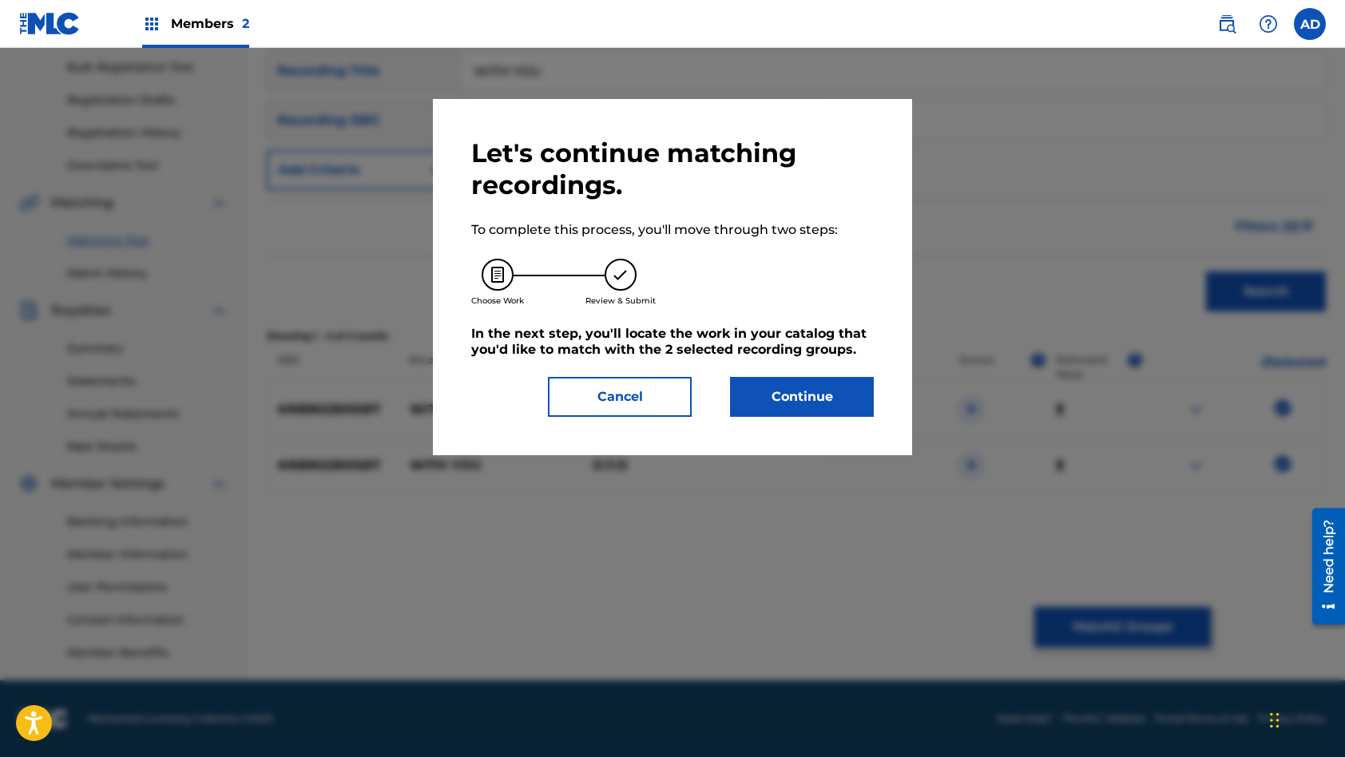
click at [778, 390] on button "Continue" at bounding box center [802, 397] width 144 height 40
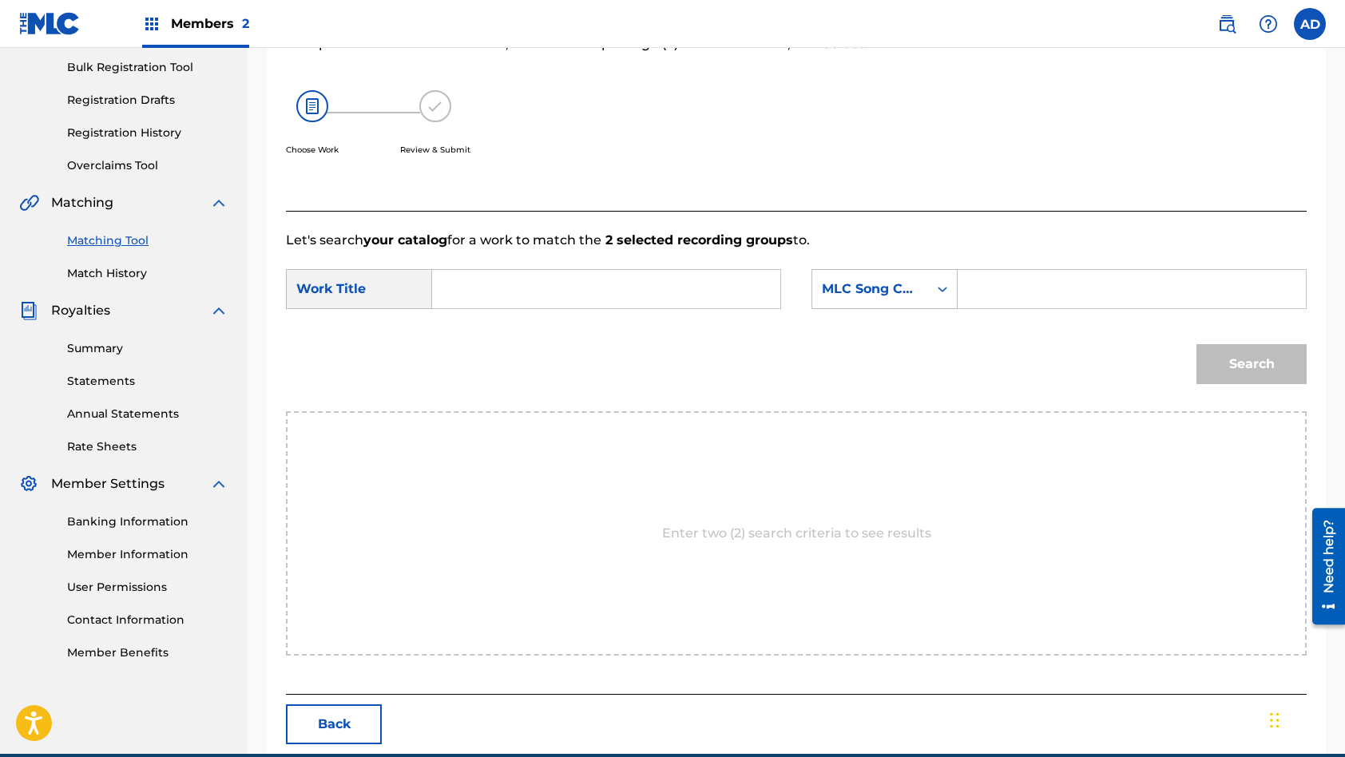
click at [550, 281] on input "Search Form" at bounding box center [606, 289] width 321 height 38
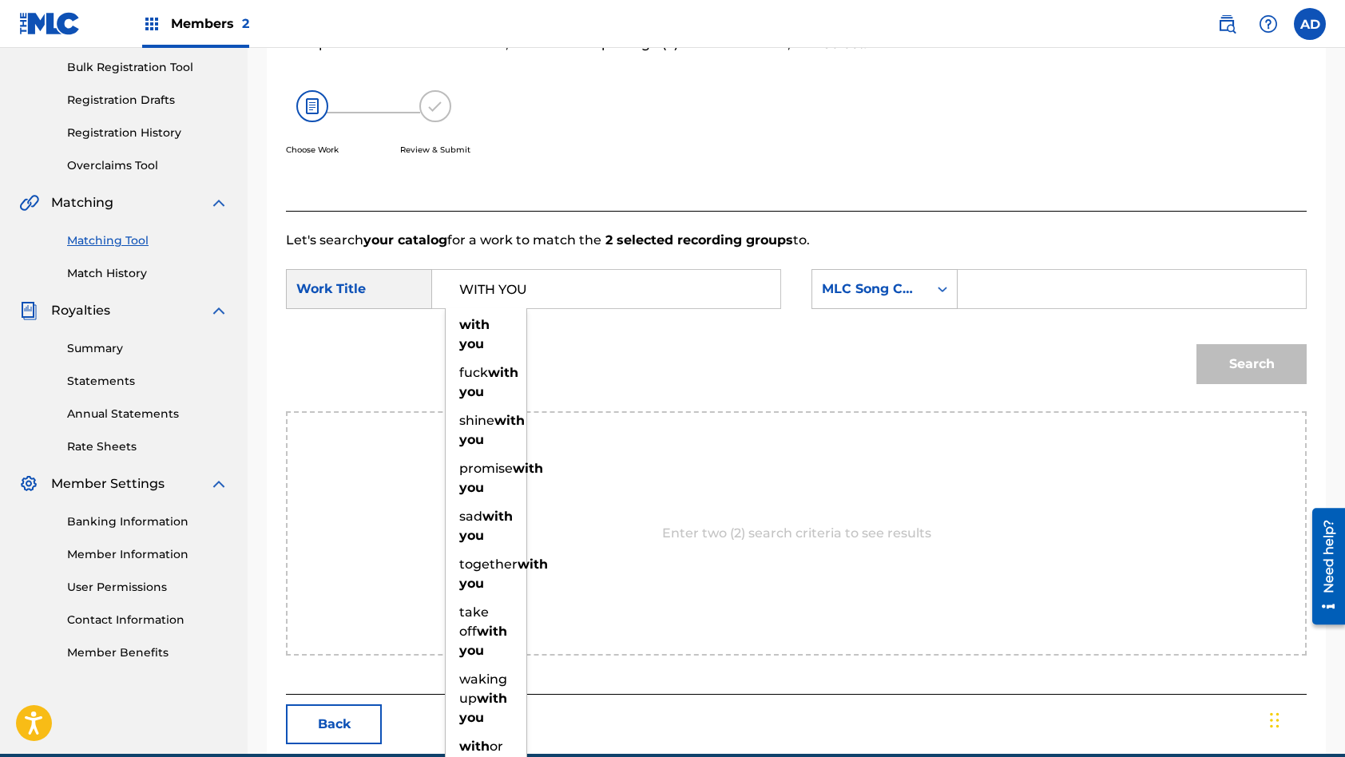
click at [1042, 288] on input "Search Form" at bounding box center [1131, 289] width 321 height 38
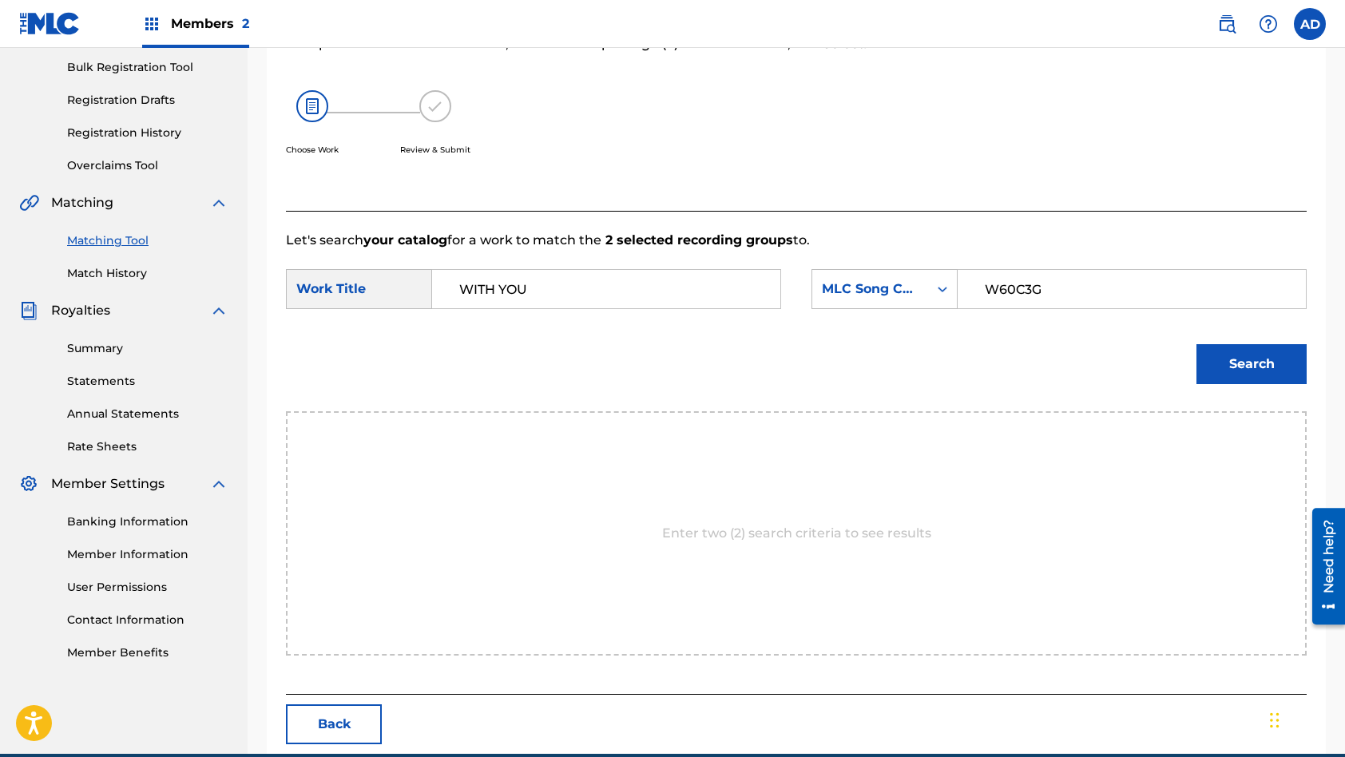
click at [1196, 344] on button "Search" at bounding box center [1251, 364] width 110 height 40
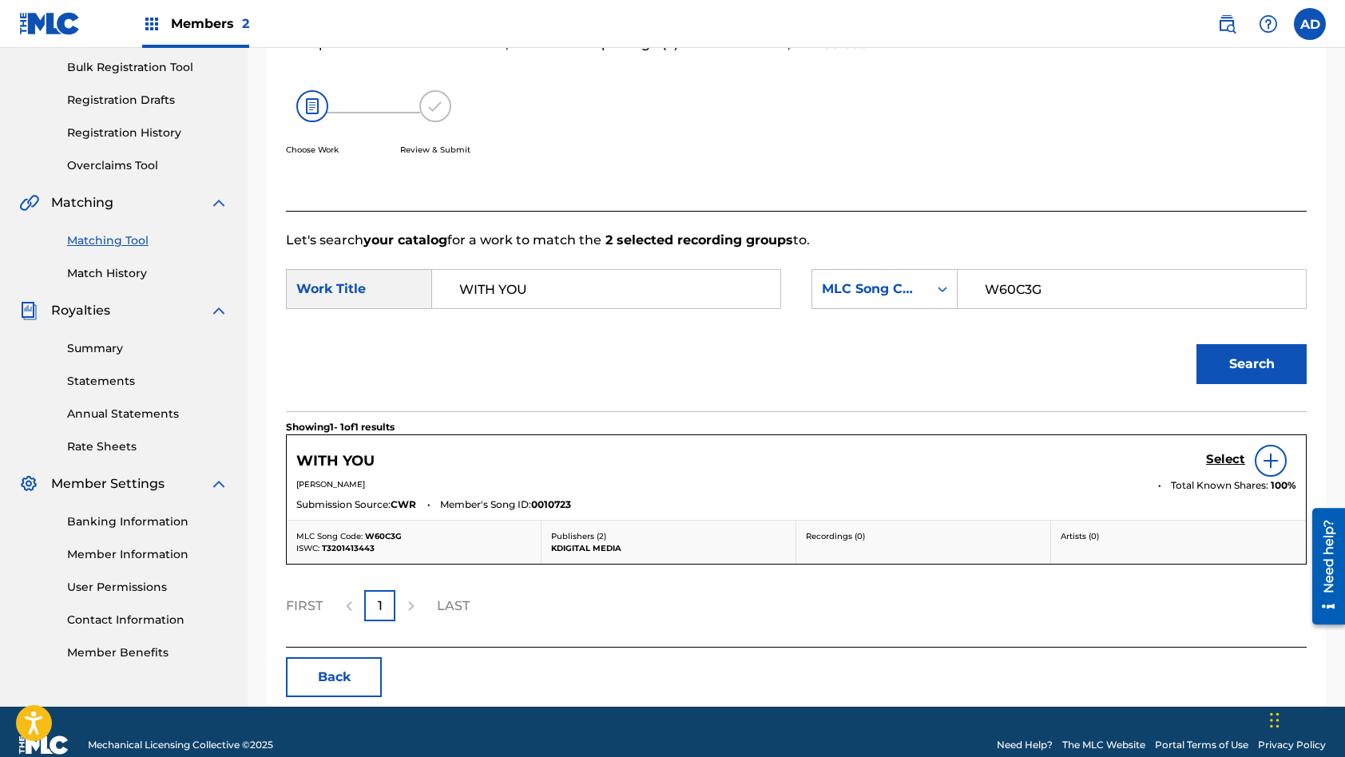
click at [1220, 458] on h5 "Select" at bounding box center [1225, 459] width 39 height 15
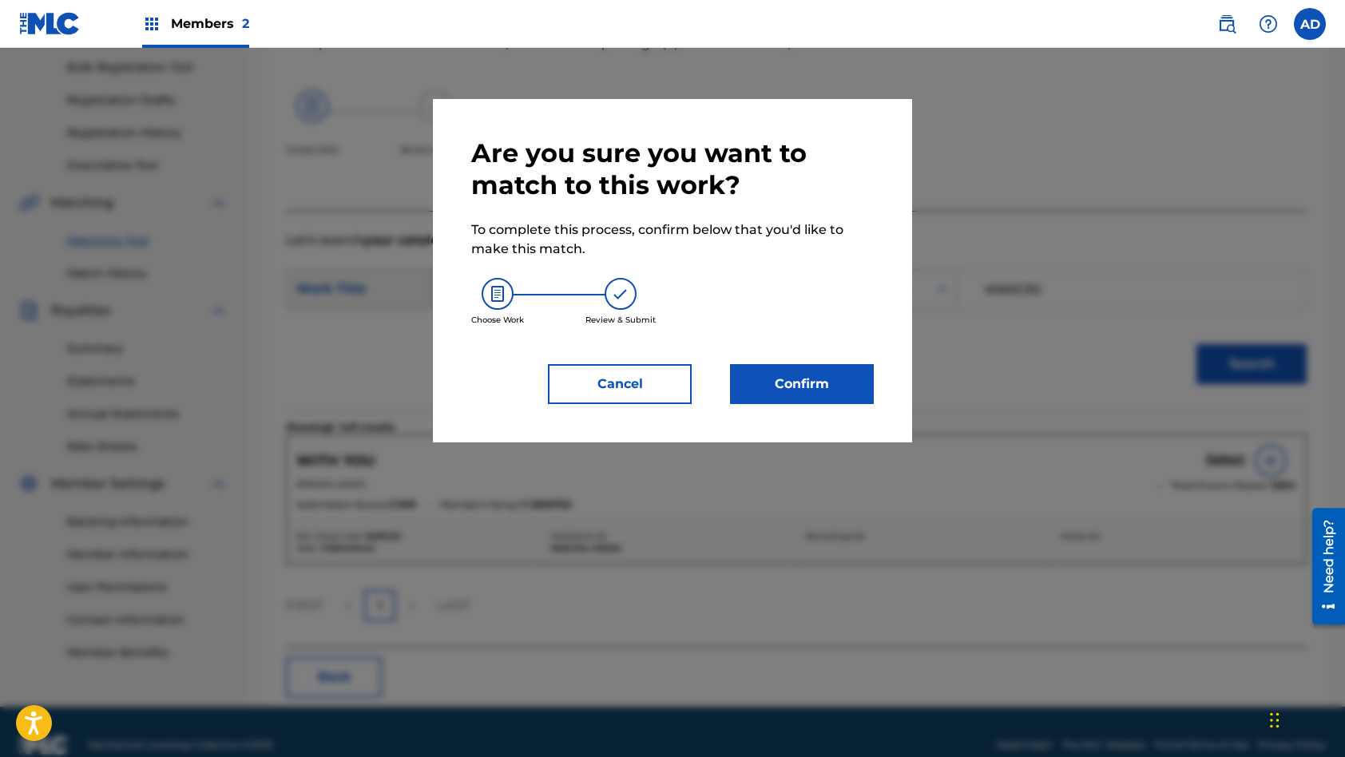
click at [808, 402] on button "Confirm" at bounding box center [802, 384] width 144 height 40
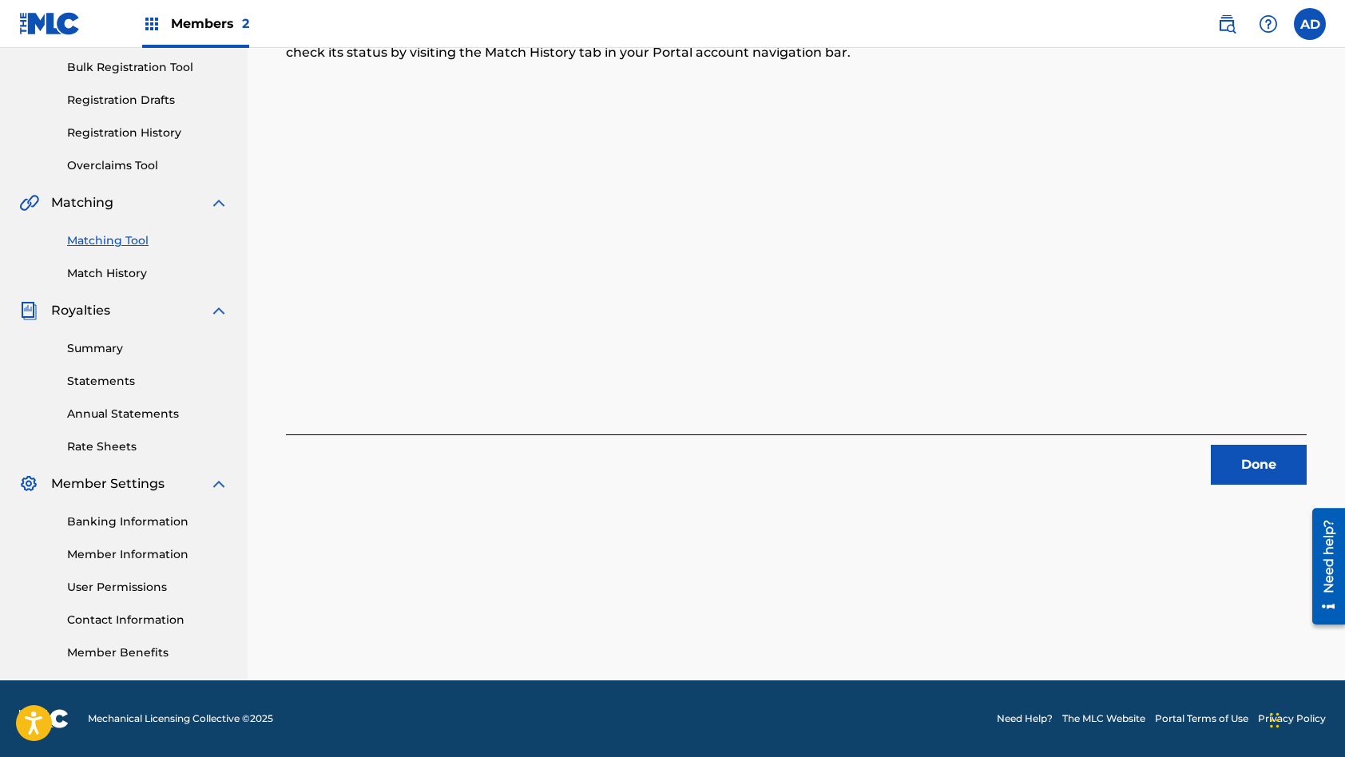
click at [1268, 478] on button "Done" at bounding box center [1259, 465] width 96 height 40
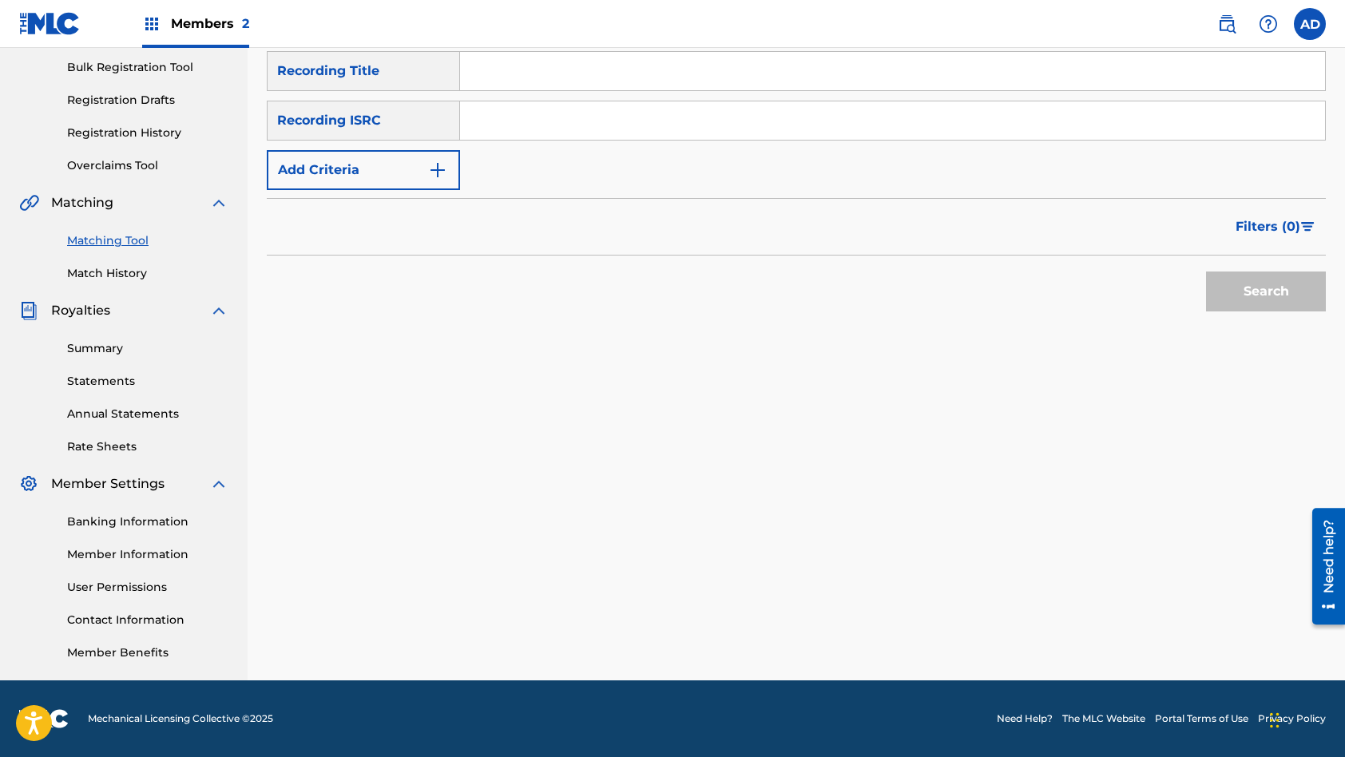
click at [546, 125] on input "Search Form" at bounding box center [892, 120] width 865 height 38
click at [555, 73] on input "Search Form" at bounding box center [892, 71] width 865 height 38
click at [1206, 272] on button "Search" at bounding box center [1266, 292] width 120 height 40
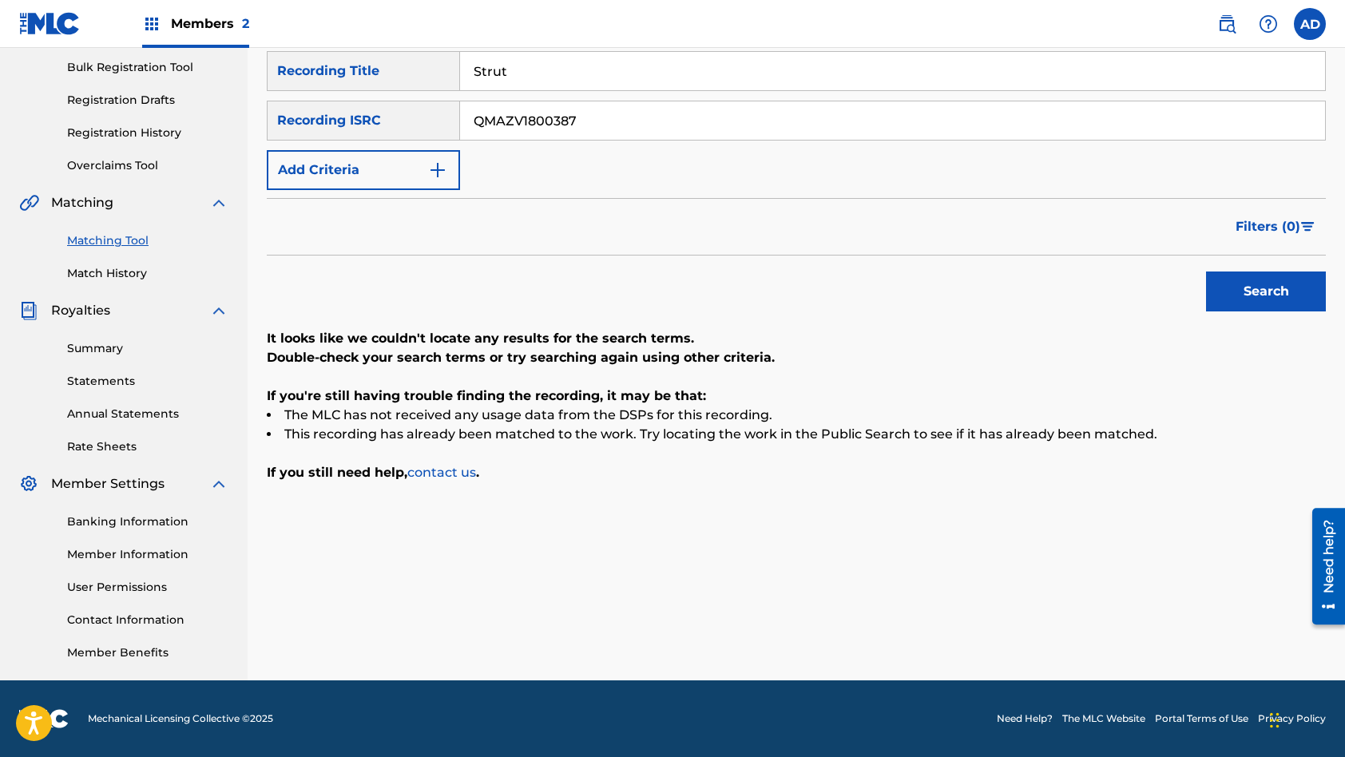
click at [605, 121] on input "QMAZV1800387" at bounding box center [892, 120] width 865 height 38
click at [622, 72] on input "Strut" at bounding box center [892, 71] width 865 height 38
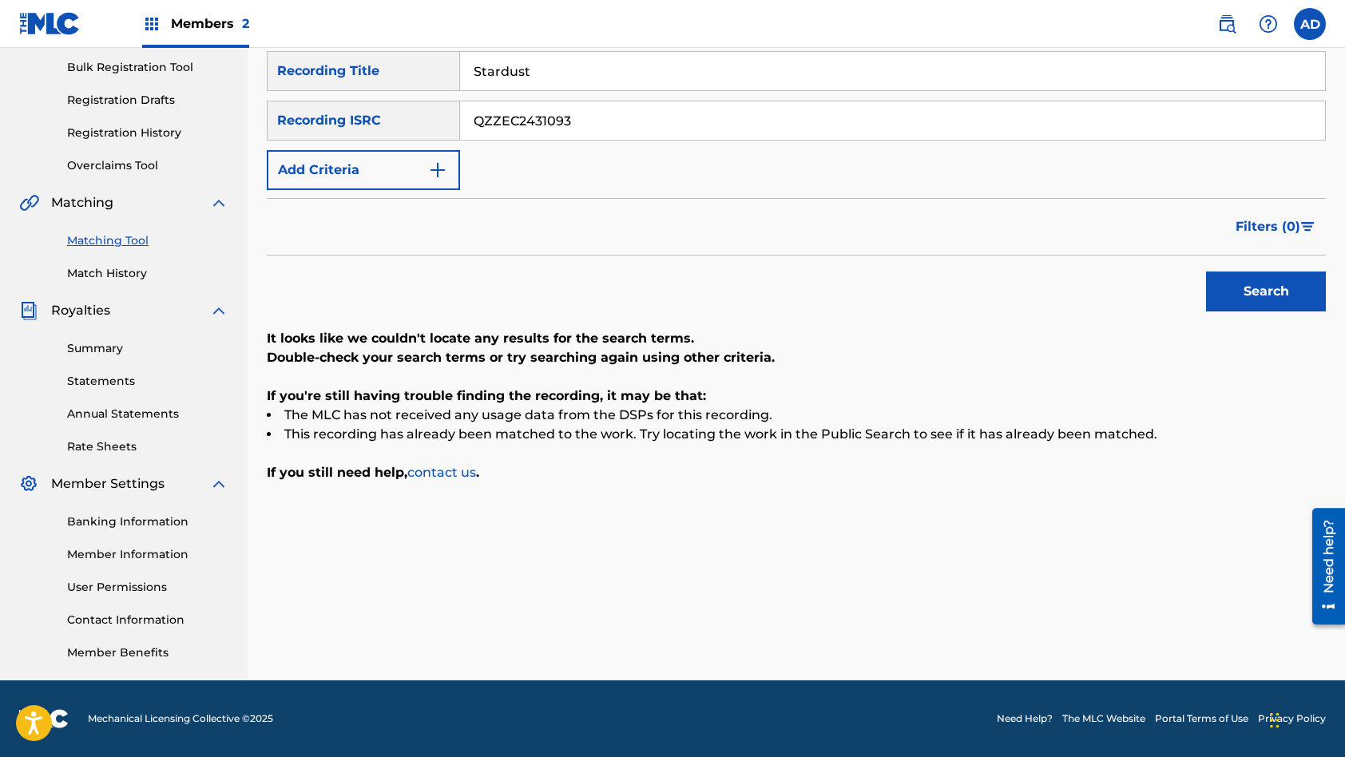
click at [1206, 272] on button "Search" at bounding box center [1266, 292] width 120 height 40
click at [581, 117] on input "QZZEC2431093" at bounding box center [892, 120] width 865 height 38
click at [561, 74] on input "Stardust" at bounding box center [892, 71] width 865 height 38
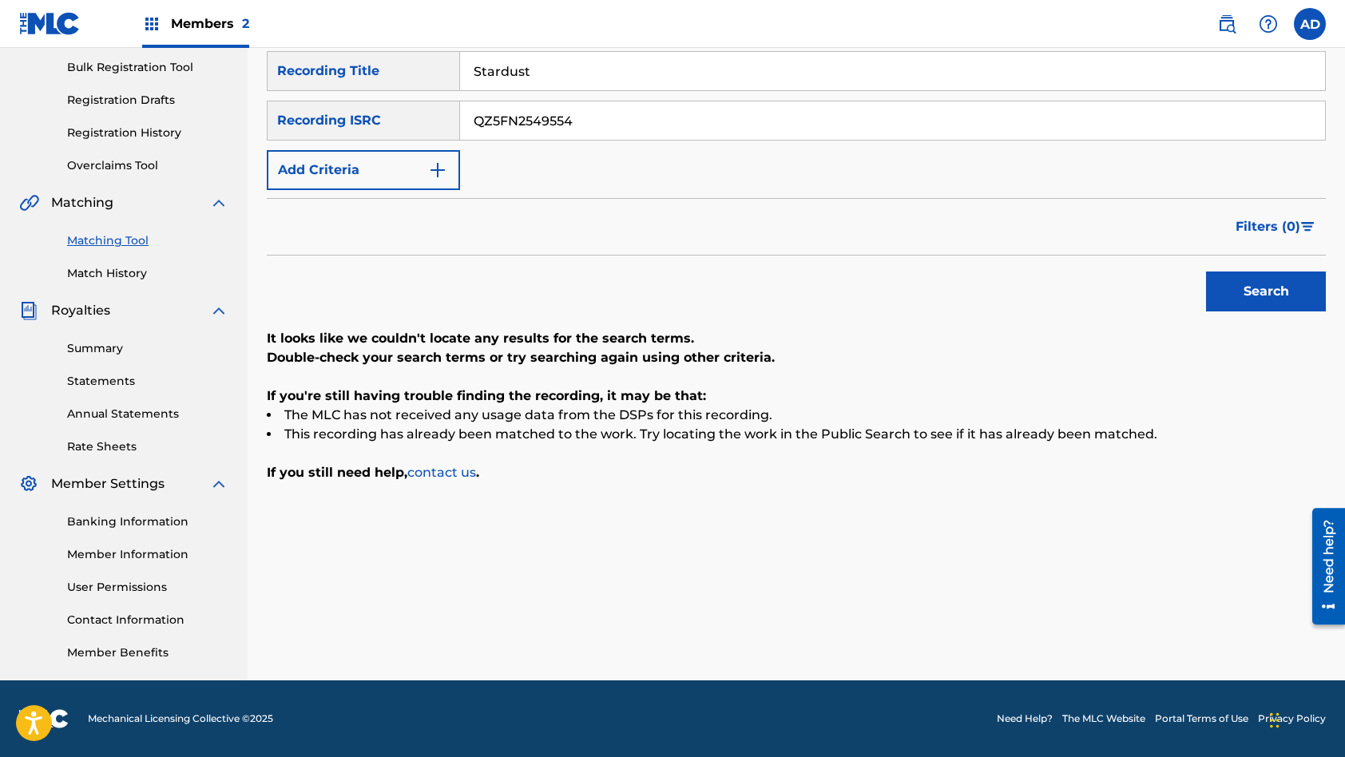
click at [561, 74] on input "Stardust" at bounding box center [892, 71] width 865 height 38
click at [1206, 272] on button "Search" at bounding box center [1266, 292] width 120 height 40
click at [592, 121] on input "QZ5FN2549554" at bounding box center [892, 120] width 865 height 38
click at [603, 69] on input "Running Free" at bounding box center [892, 71] width 865 height 38
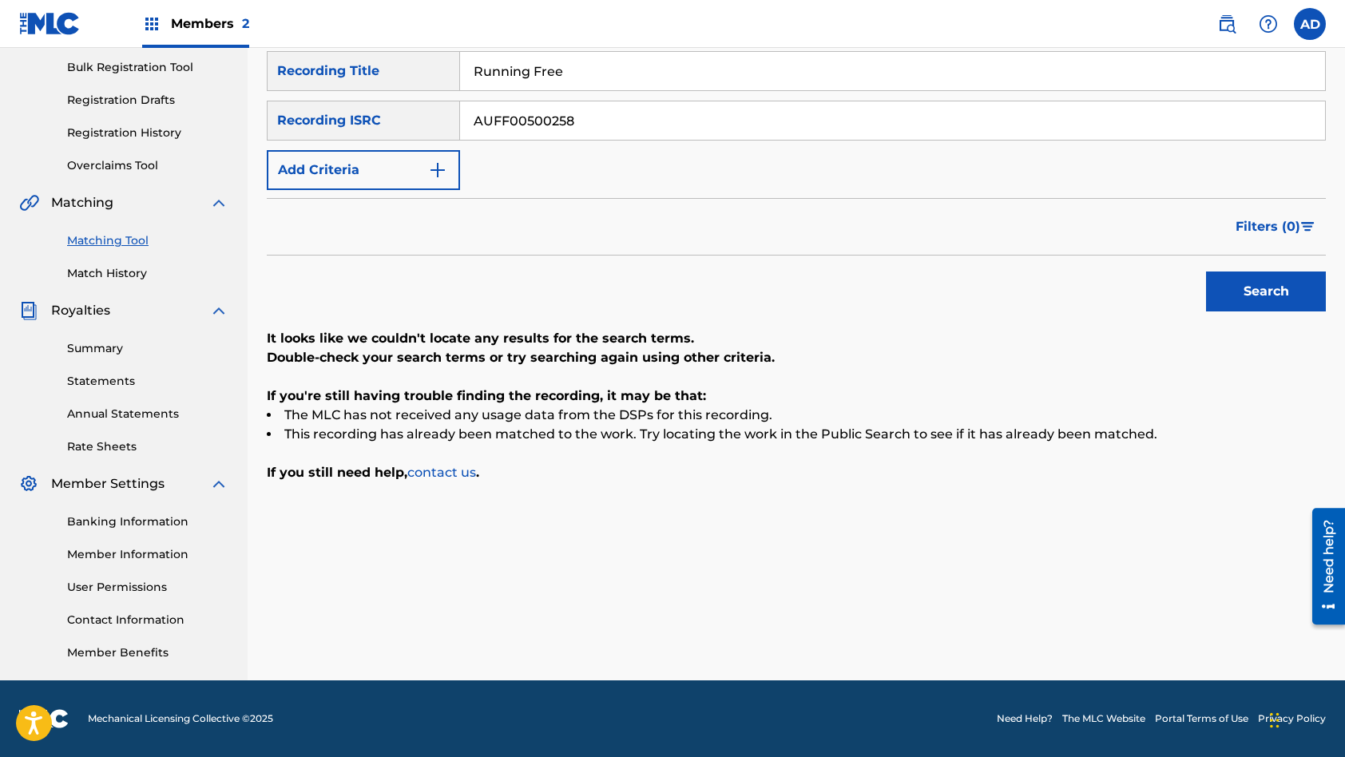
click at [603, 69] on input "Running Free" at bounding box center [892, 71] width 865 height 38
click at [1206, 272] on button "Search" at bounding box center [1266, 292] width 120 height 40
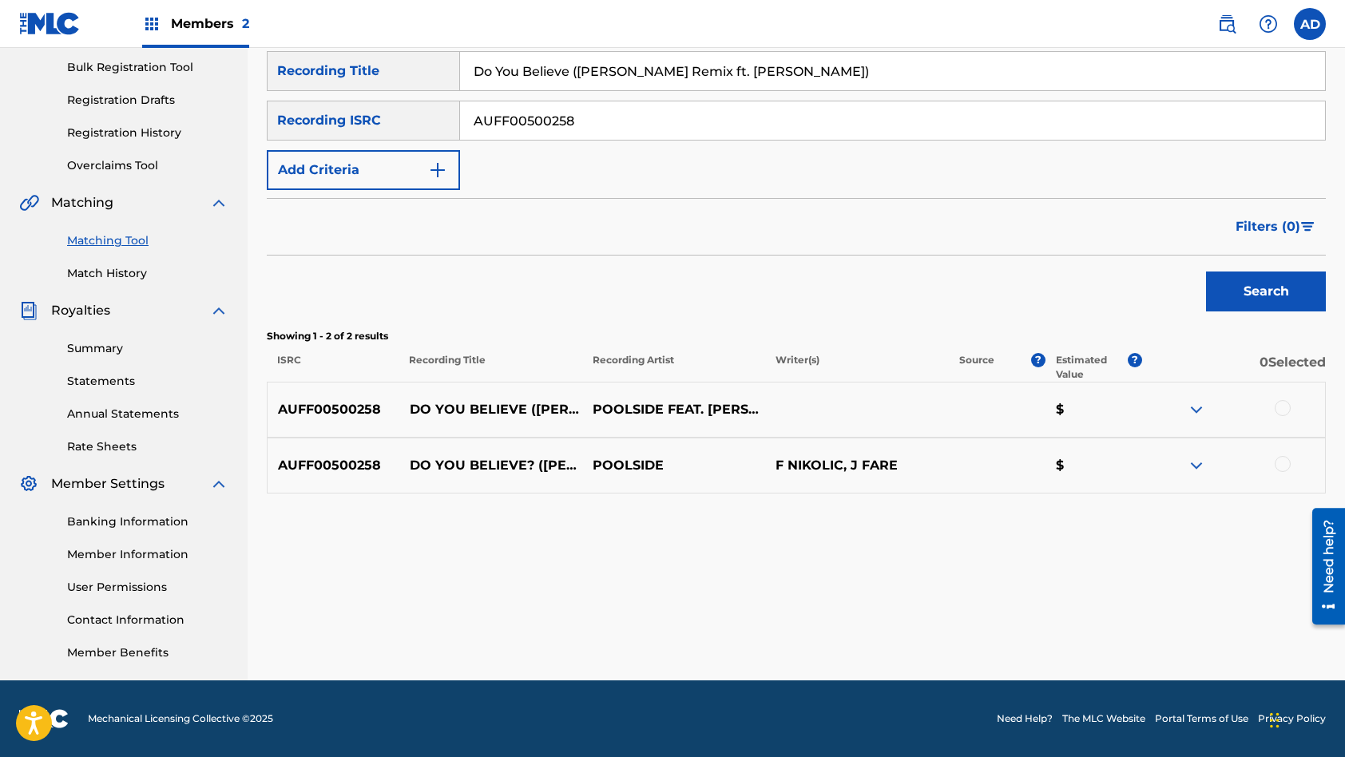
click at [1282, 412] on div at bounding box center [1283, 408] width 16 height 16
click at [1286, 466] on div at bounding box center [1283, 464] width 16 height 16
click at [1142, 627] on button "Match 2 Groups" at bounding box center [1122, 627] width 177 height 40
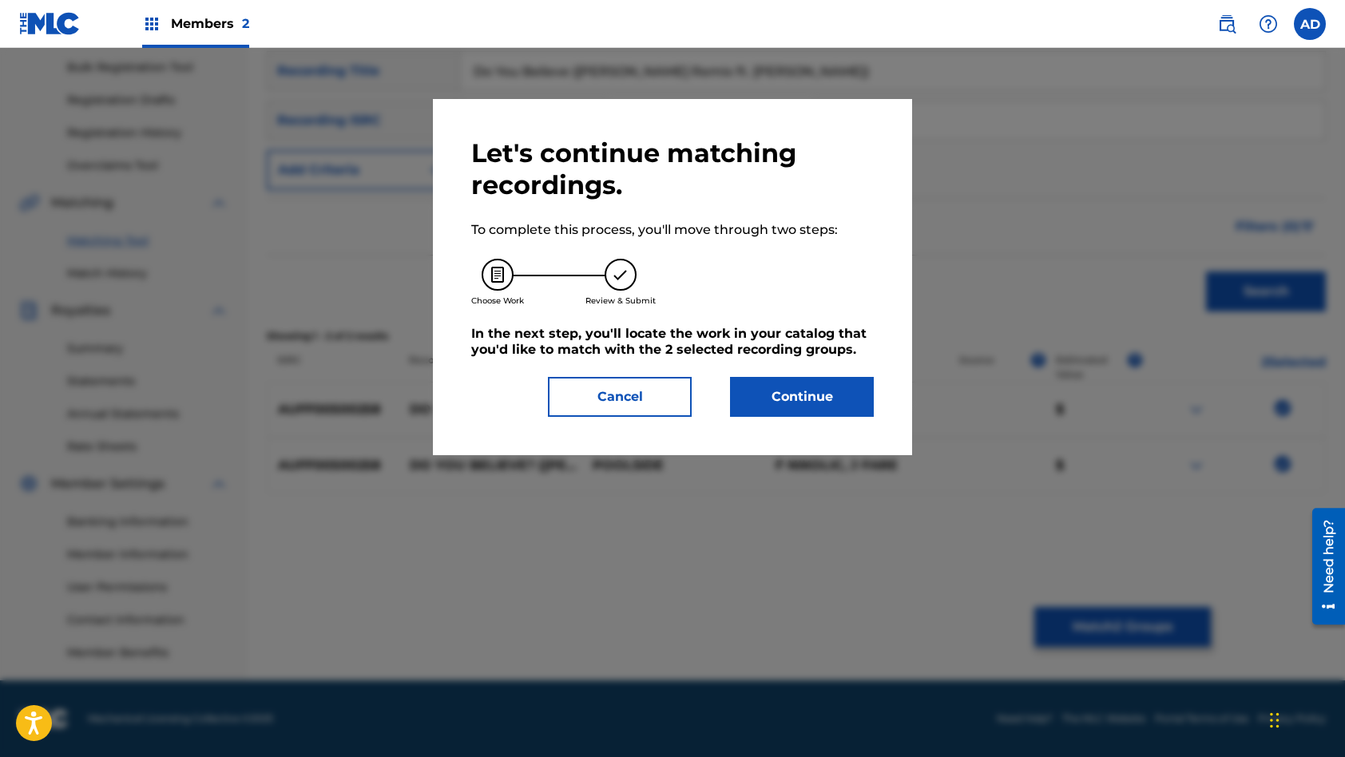
click at [786, 403] on button "Continue" at bounding box center [802, 397] width 144 height 40
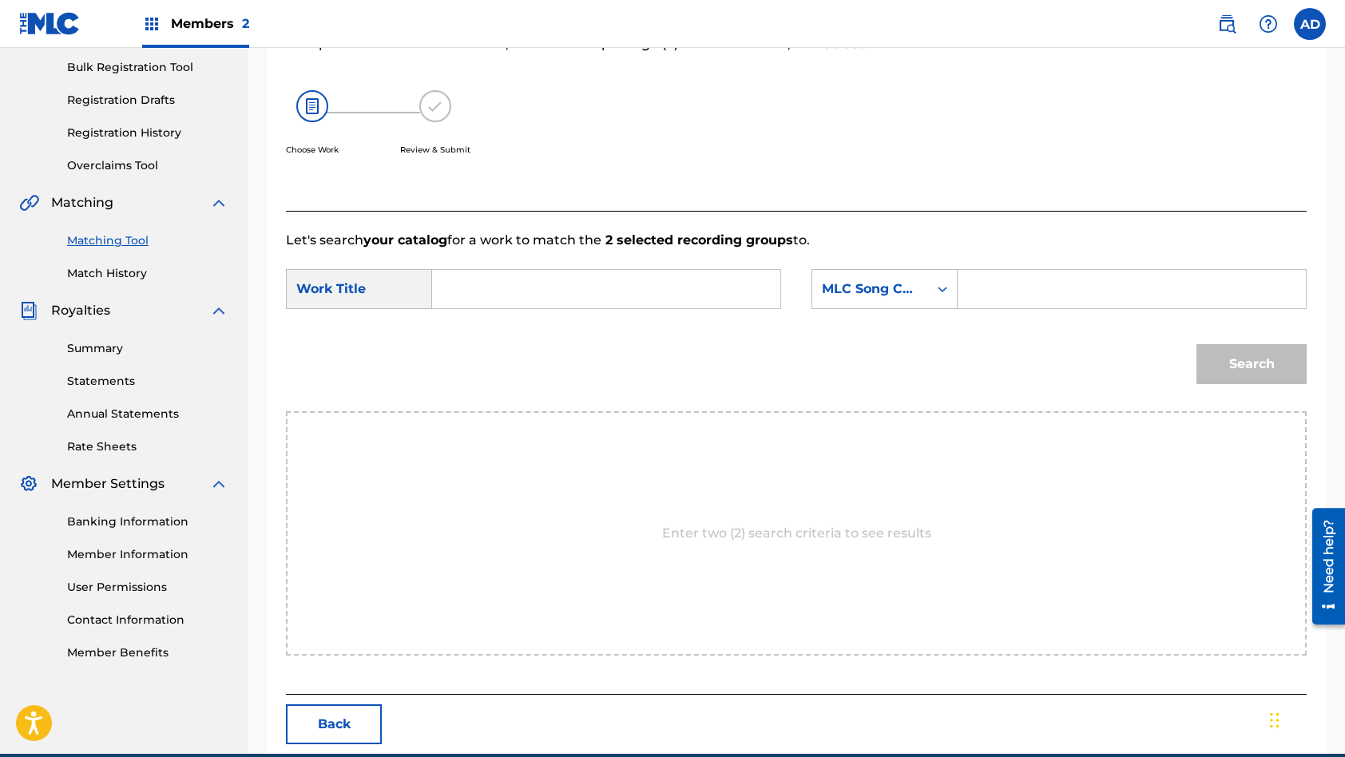
click at [568, 283] on input "Search Form" at bounding box center [606, 289] width 321 height 38
click at [1029, 291] on input "Search Form" at bounding box center [1131, 289] width 321 height 38
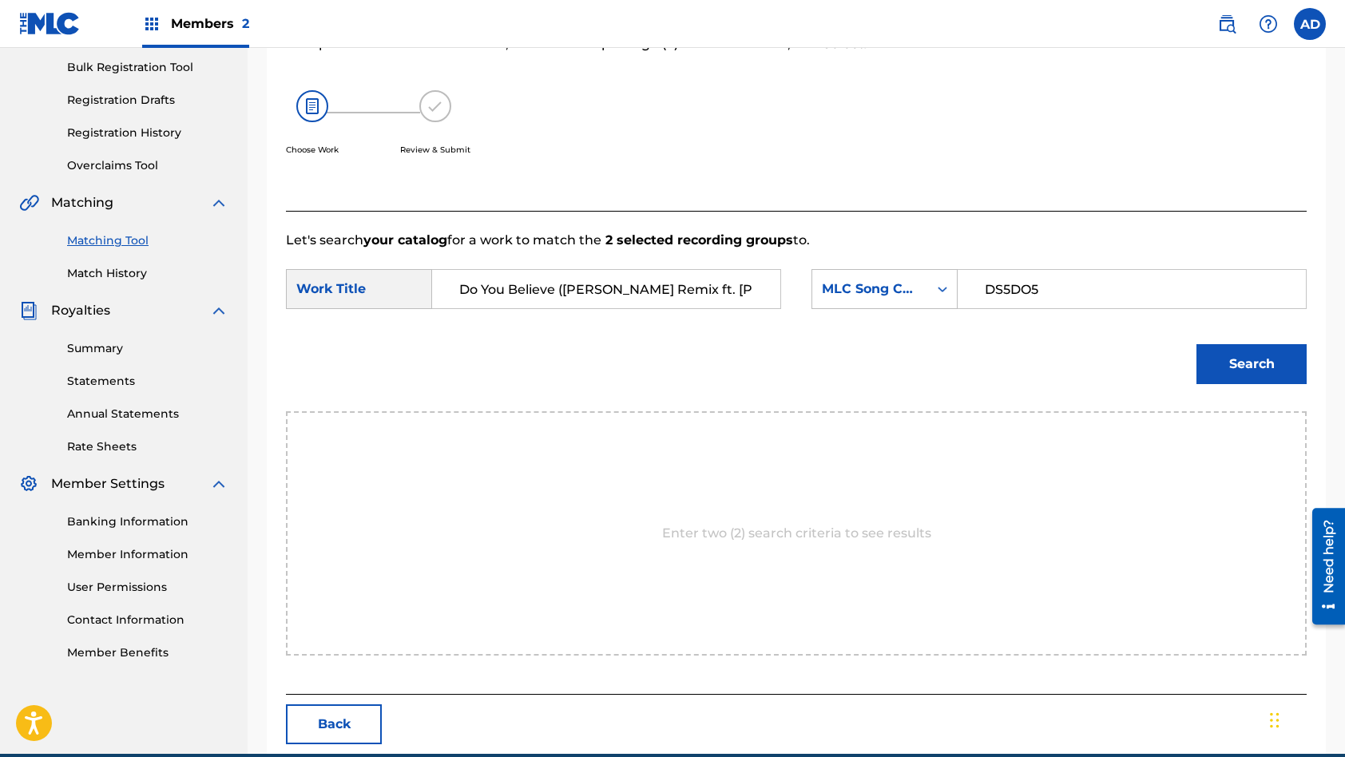
click at [1196, 344] on button "Search" at bounding box center [1251, 364] width 110 height 40
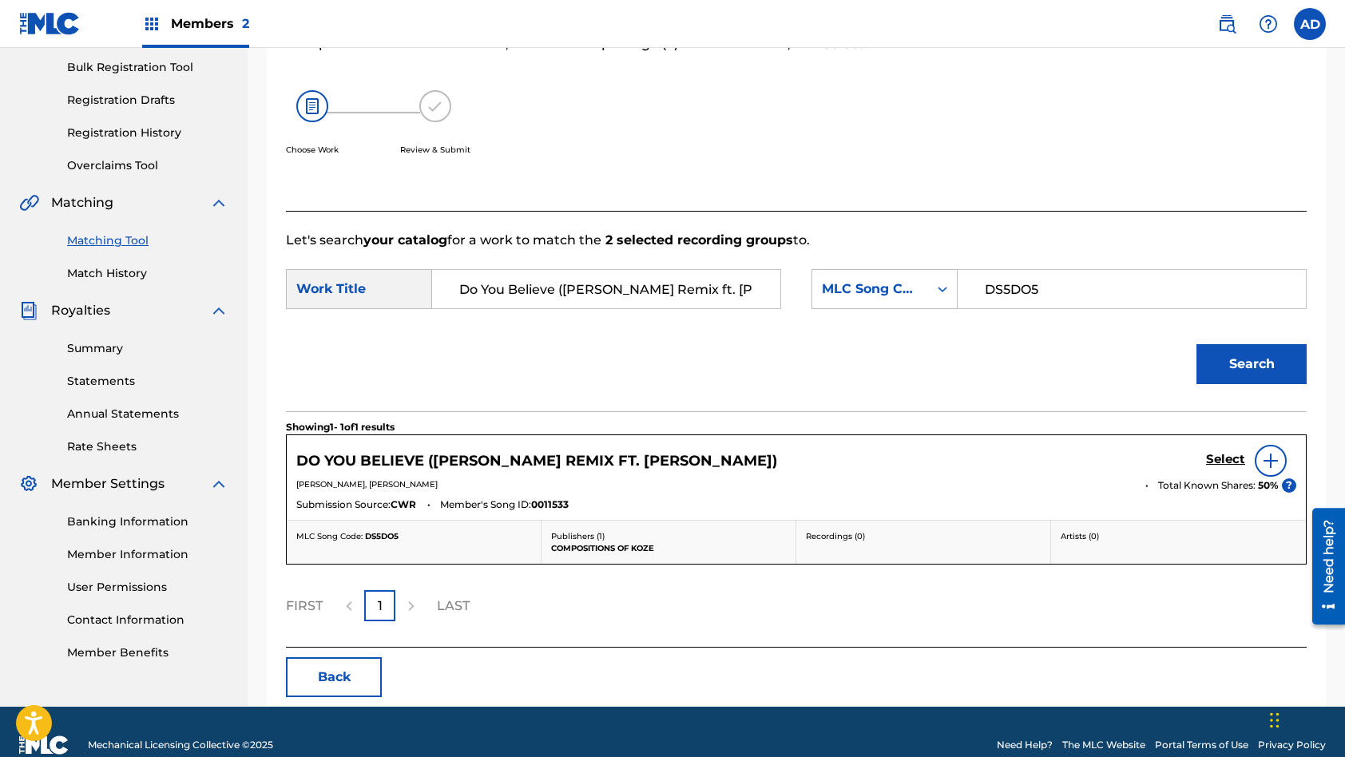
click at [1224, 462] on h5 "Select" at bounding box center [1225, 459] width 39 height 15
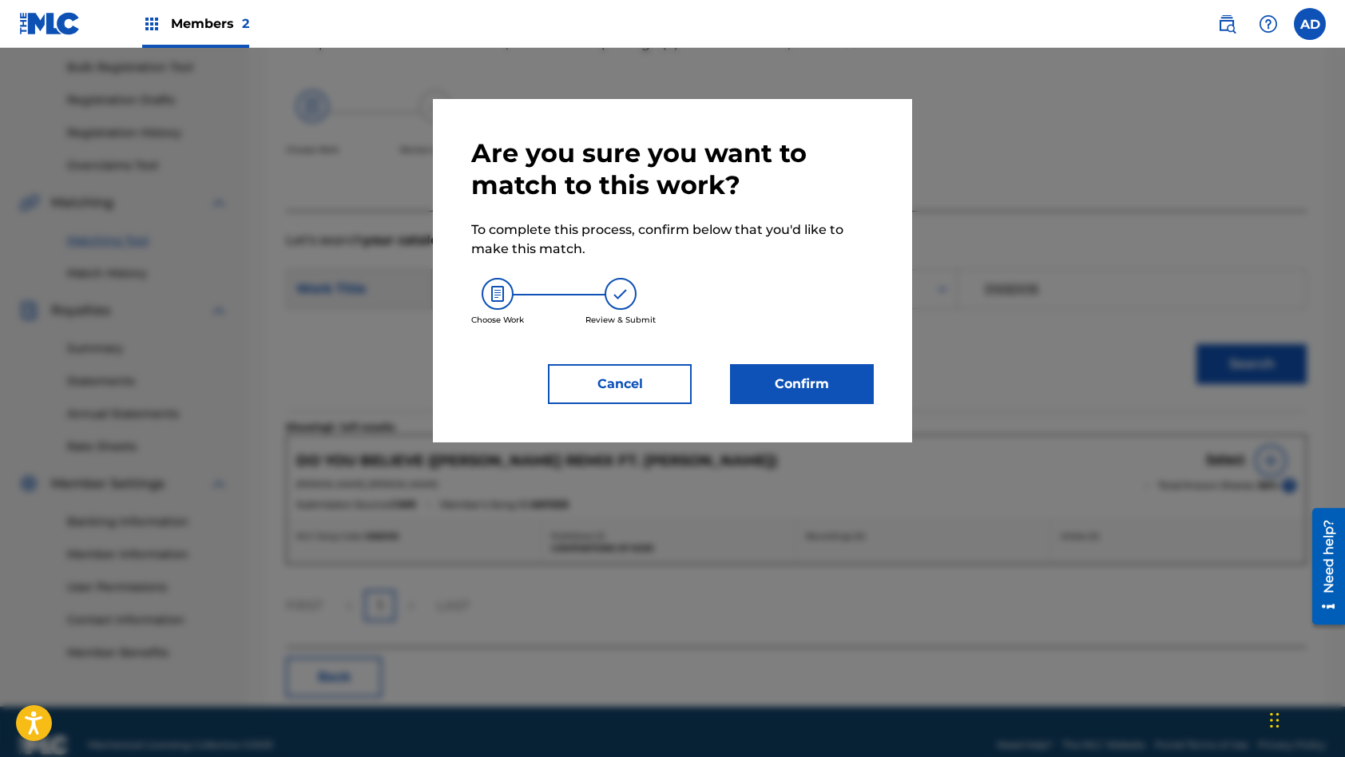
click at [818, 369] on button "Confirm" at bounding box center [802, 384] width 144 height 40
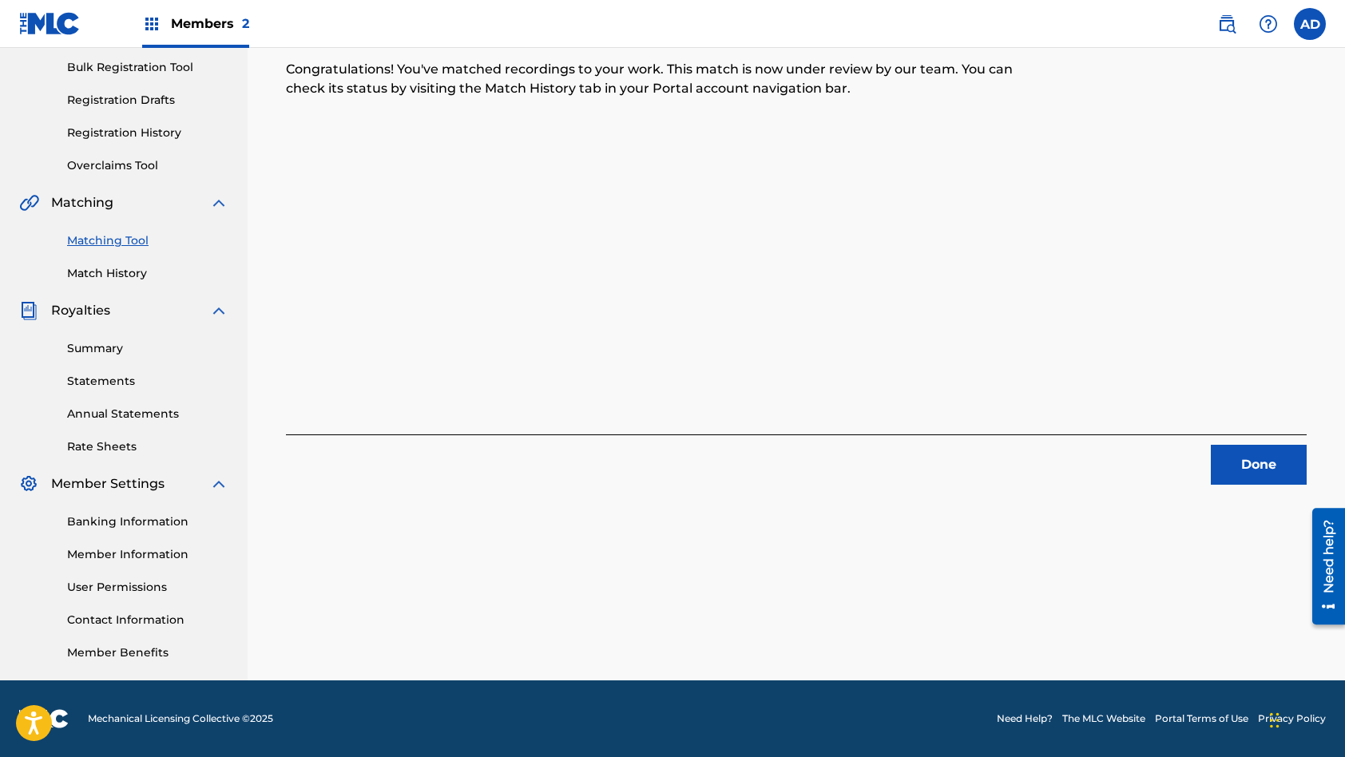
click at [1255, 462] on button "Done" at bounding box center [1259, 465] width 96 height 40
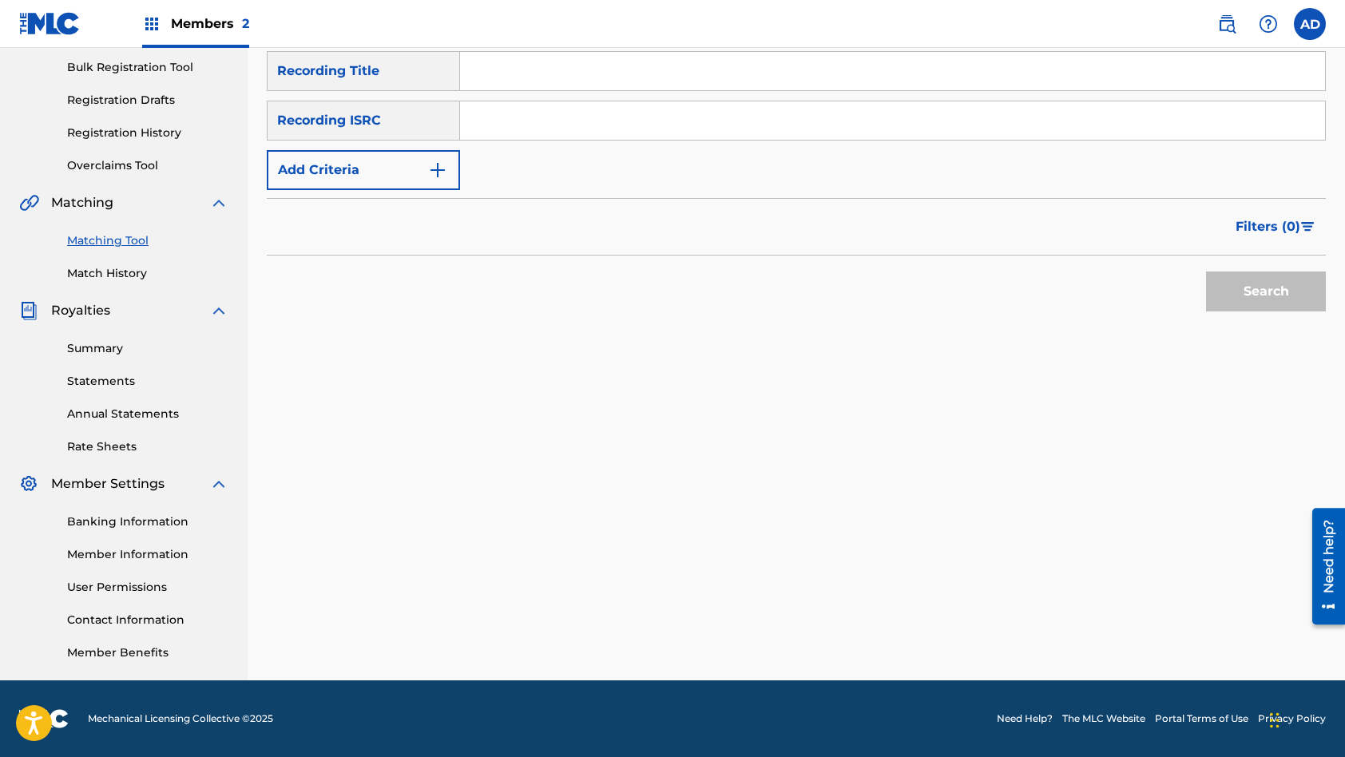
click at [617, 130] on input "Search Form" at bounding box center [892, 120] width 865 height 38
click at [577, 57] on input "Search Form" at bounding box center [892, 71] width 865 height 38
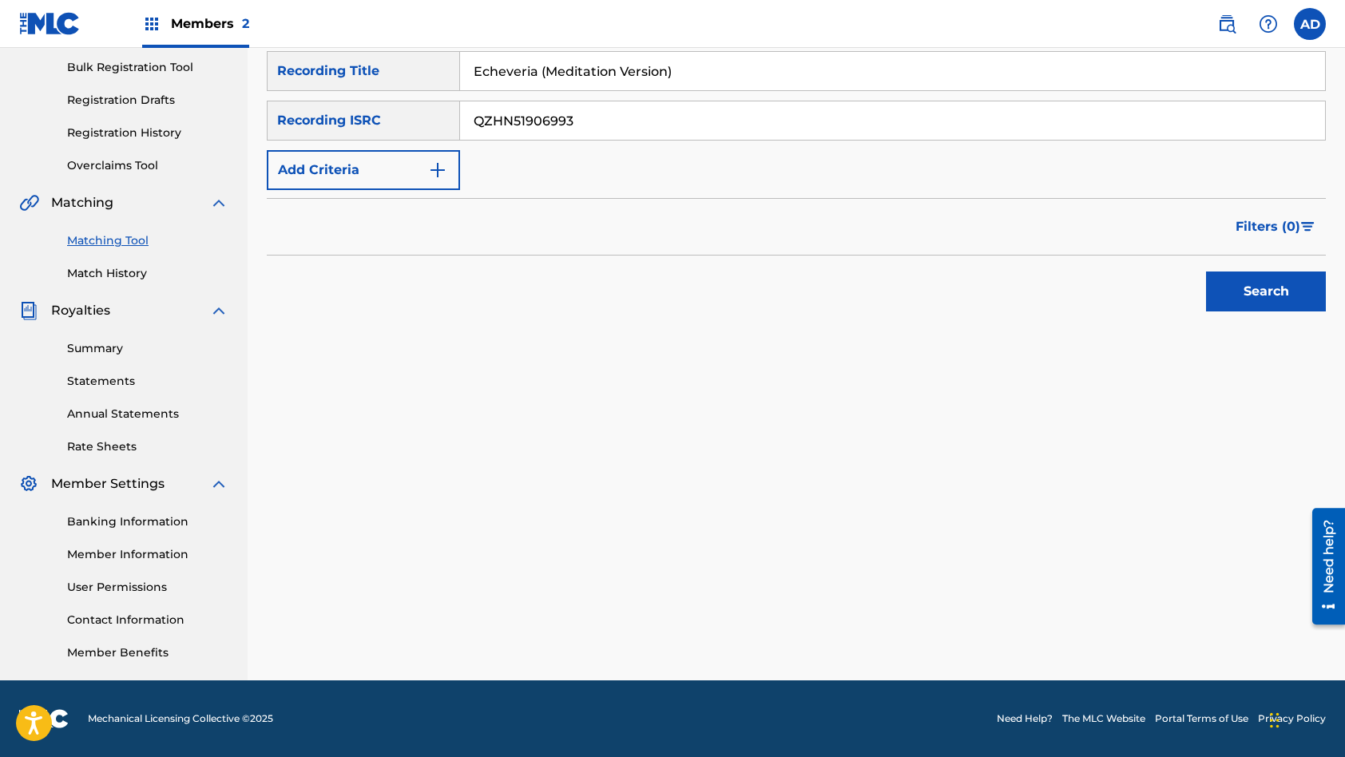
click at [1206, 272] on button "Search" at bounding box center [1266, 292] width 120 height 40
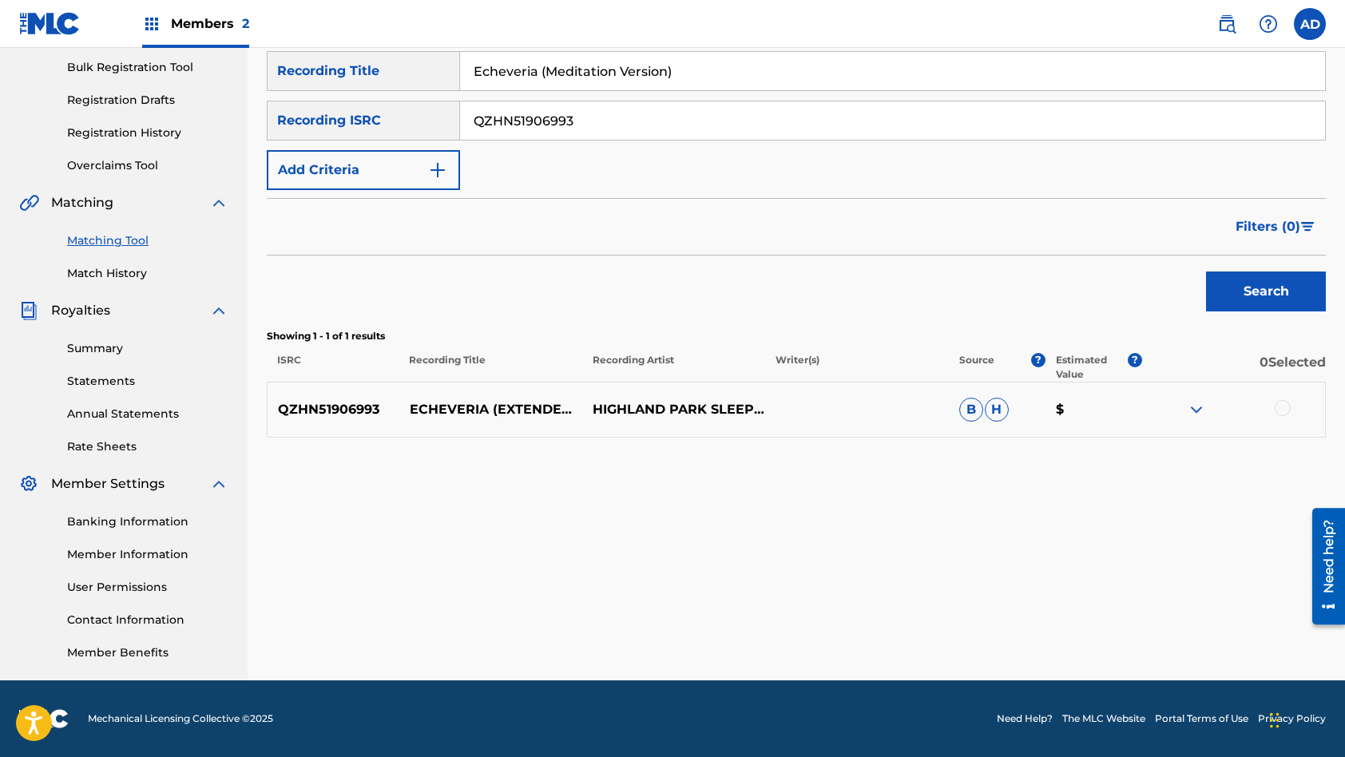
click at [1281, 409] on div at bounding box center [1283, 408] width 16 height 16
click at [1120, 621] on button "Match 1 Group" at bounding box center [1122, 627] width 177 height 40
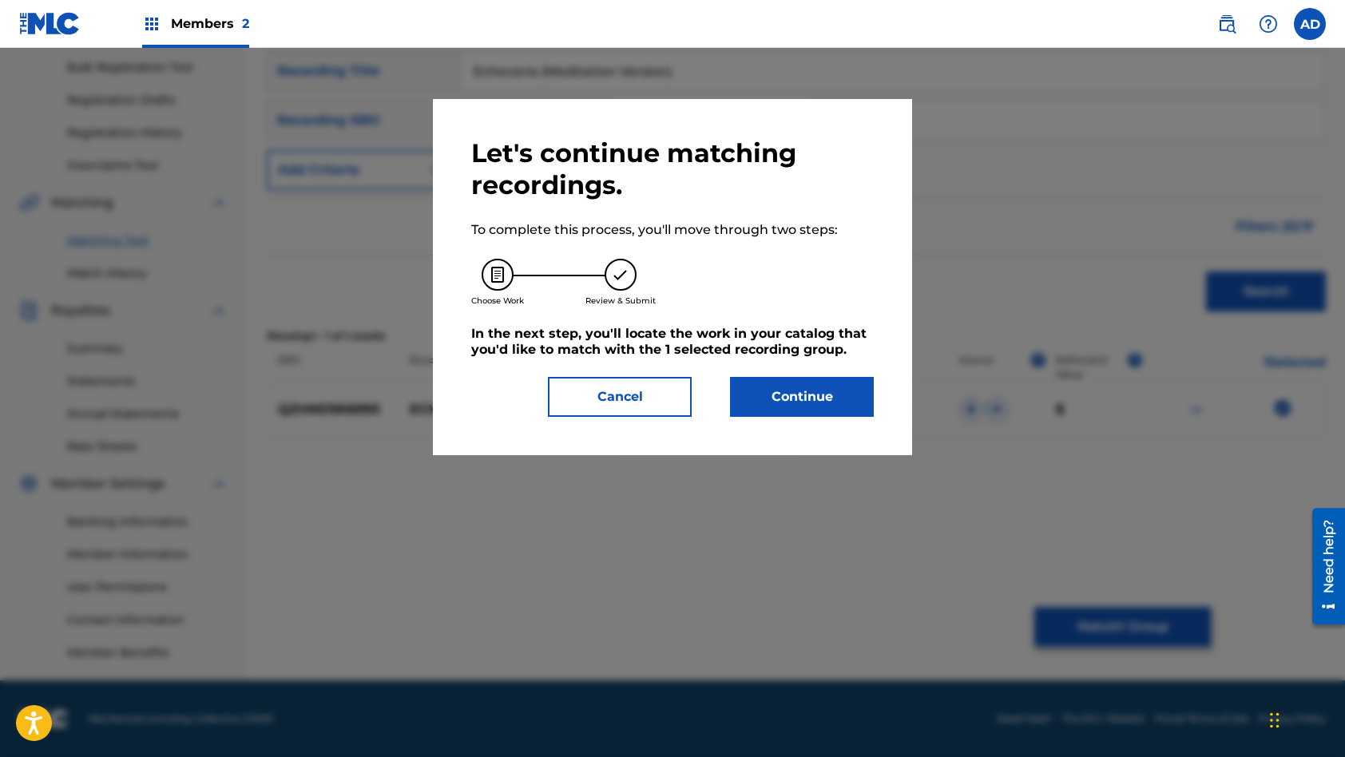
click at [795, 400] on button "Continue" at bounding box center [802, 397] width 144 height 40
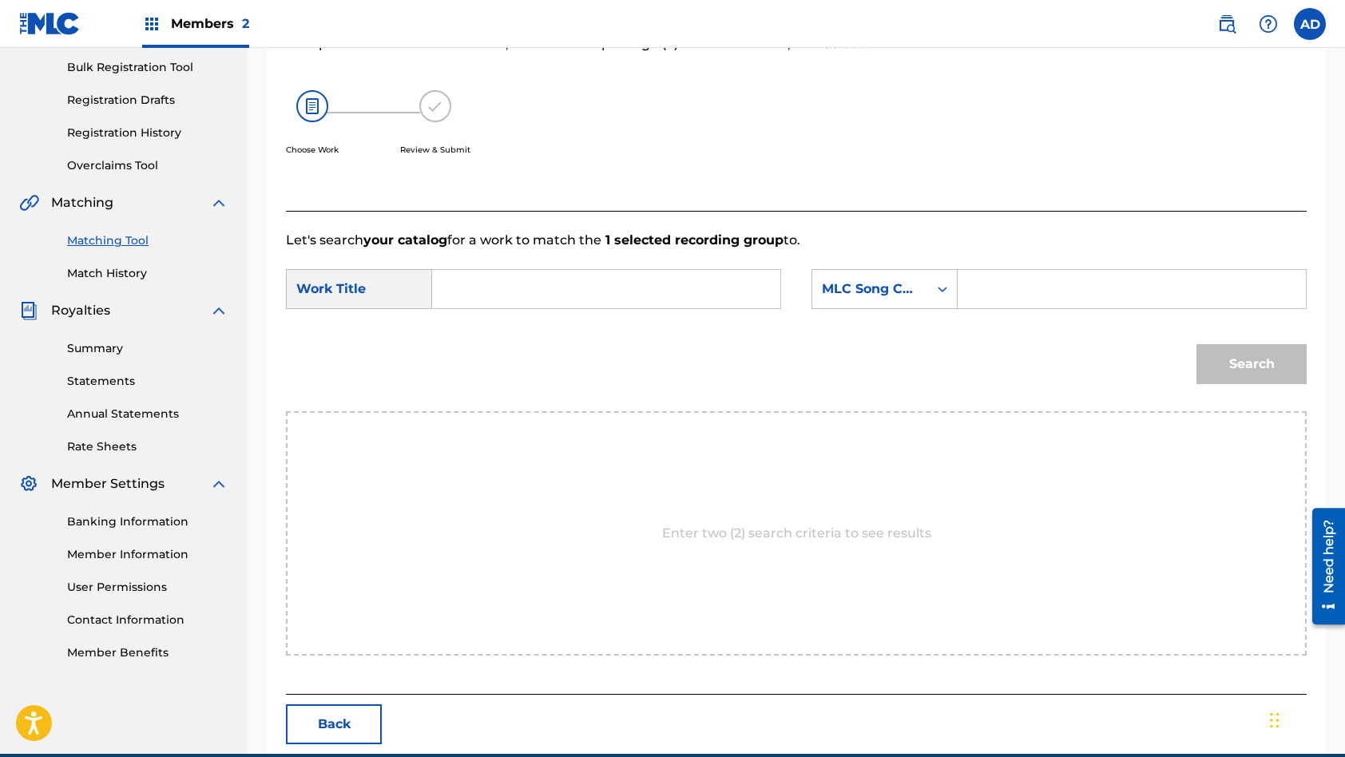
click at [531, 283] on input "Search Form" at bounding box center [606, 289] width 321 height 38
click at [1061, 284] on input "Search Form" at bounding box center [1131, 289] width 321 height 38
click at [1196, 344] on button "Search" at bounding box center [1251, 364] width 110 height 40
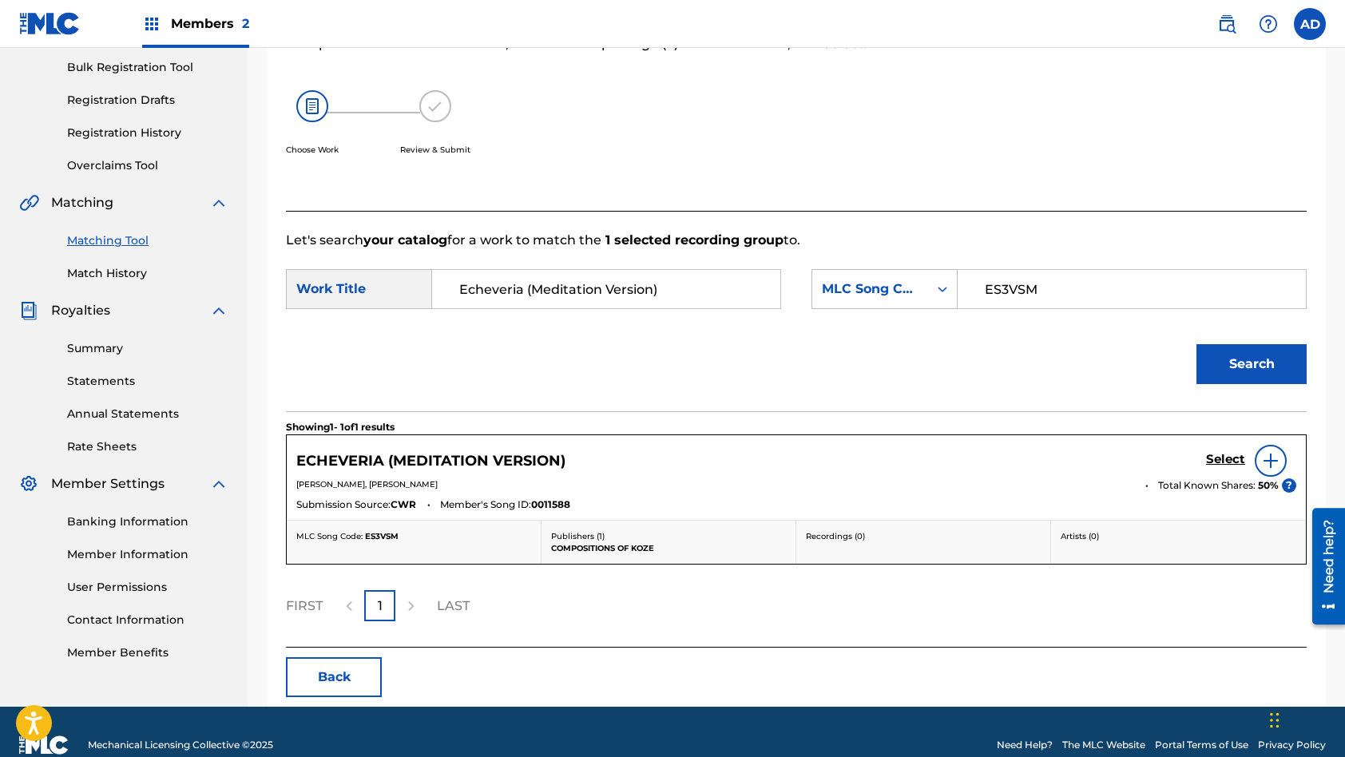
click at [1229, 458] on h5 "Select" at bounding box center [1225, 459] width 39 height 15
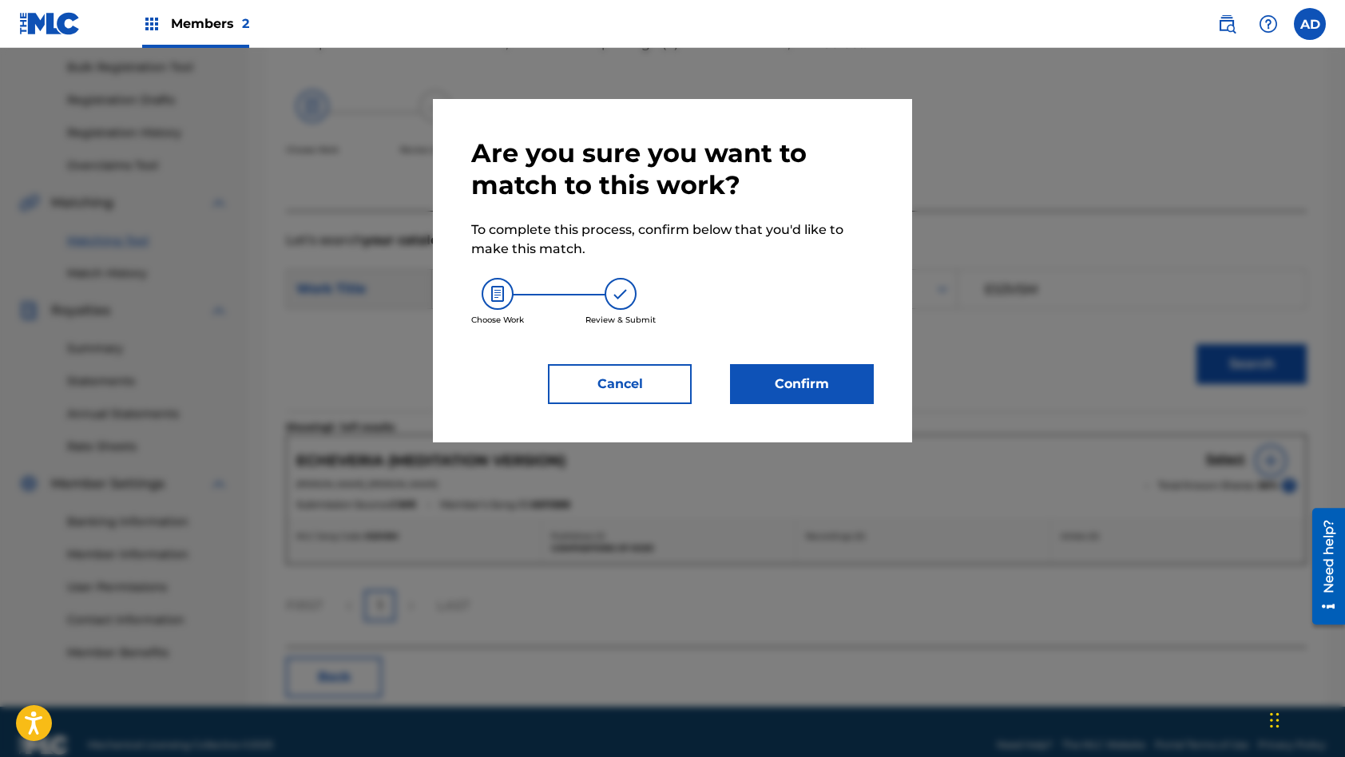
click at [808, 383] on button "Confirm" at bounding box center [802, 384] width 144 height 40
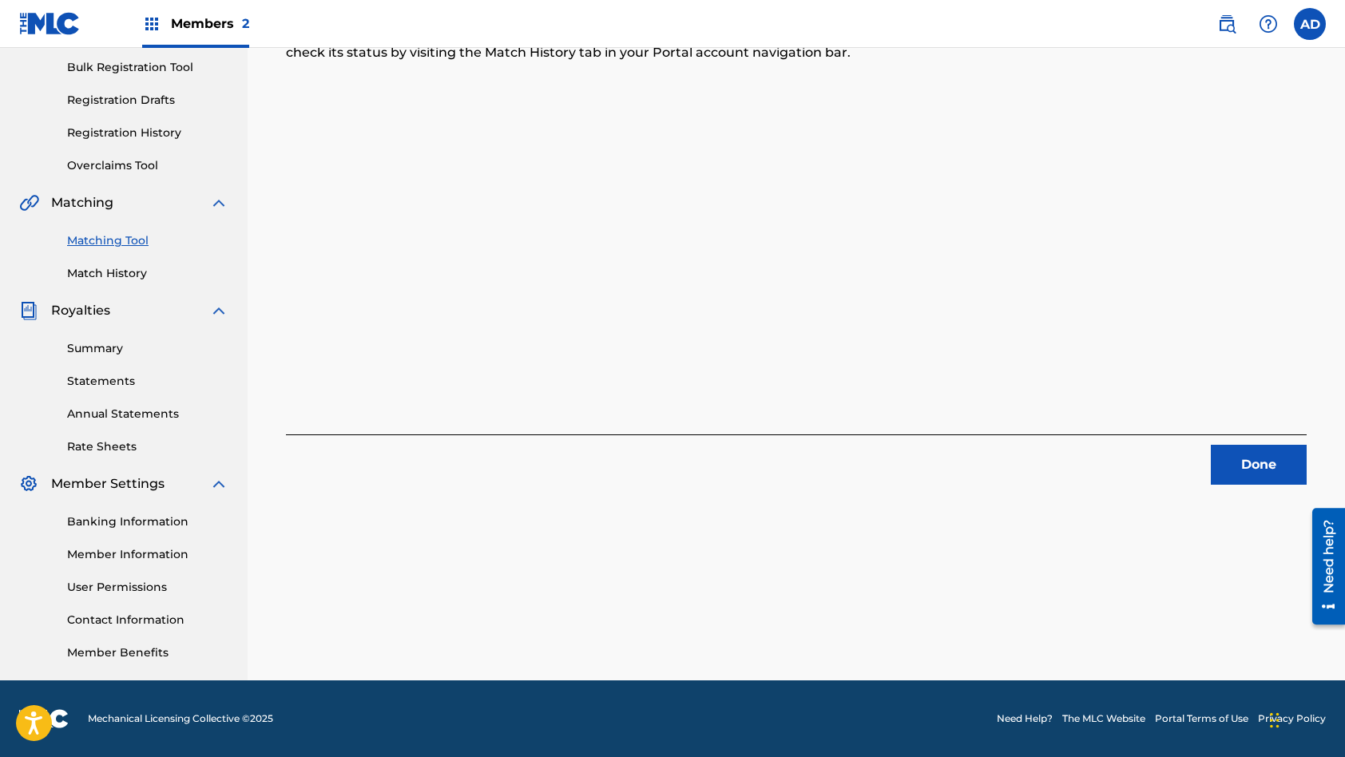
click at [1232, 473] on button "Done" at bounding box center [1259, 465] width 96 height 40
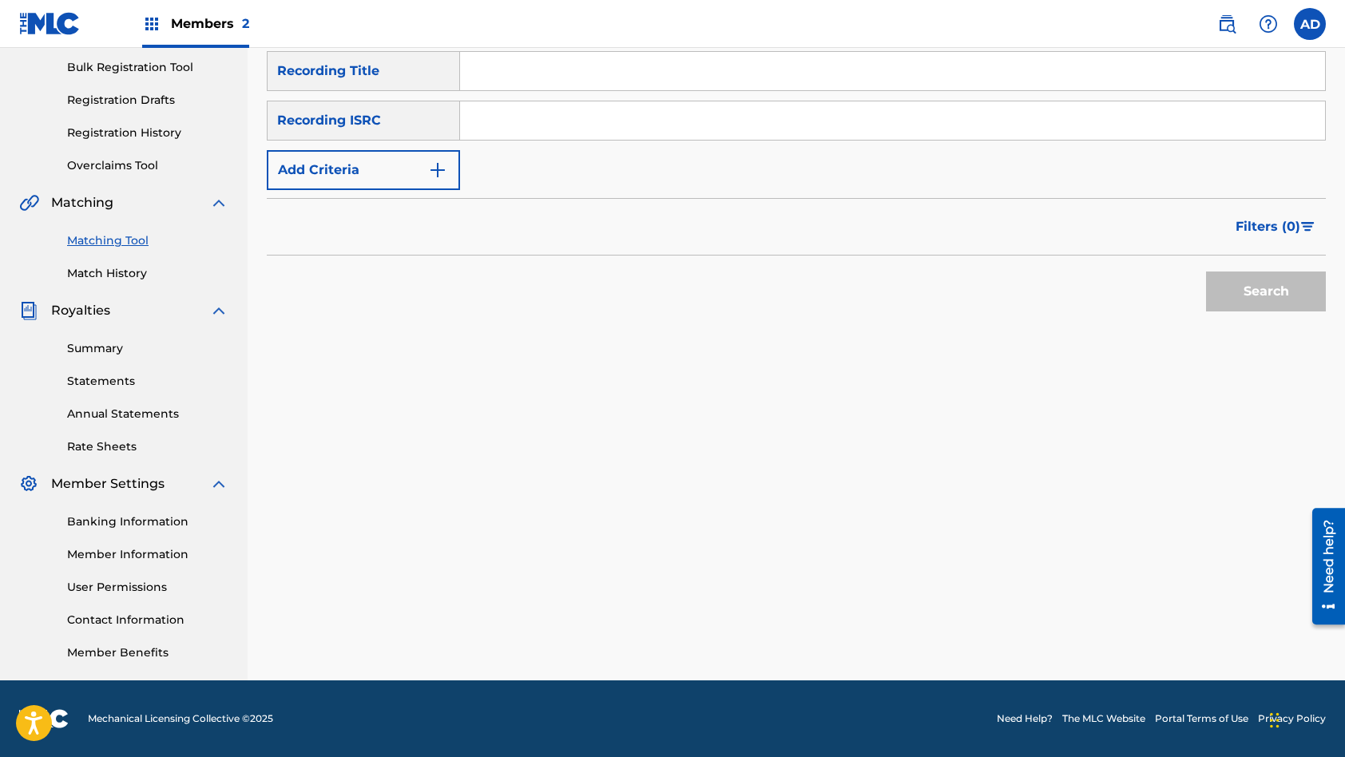
click at [577, 117] on input "Search Form" at bounding box center [892, 120] width 865 height 38
click at [661, 65] on input "Search Form" at bounding box center [892, 71] width 865 height 38
click at [1206, 272] on button "Search" at bounding box center [1266, 292] width 120 height 40
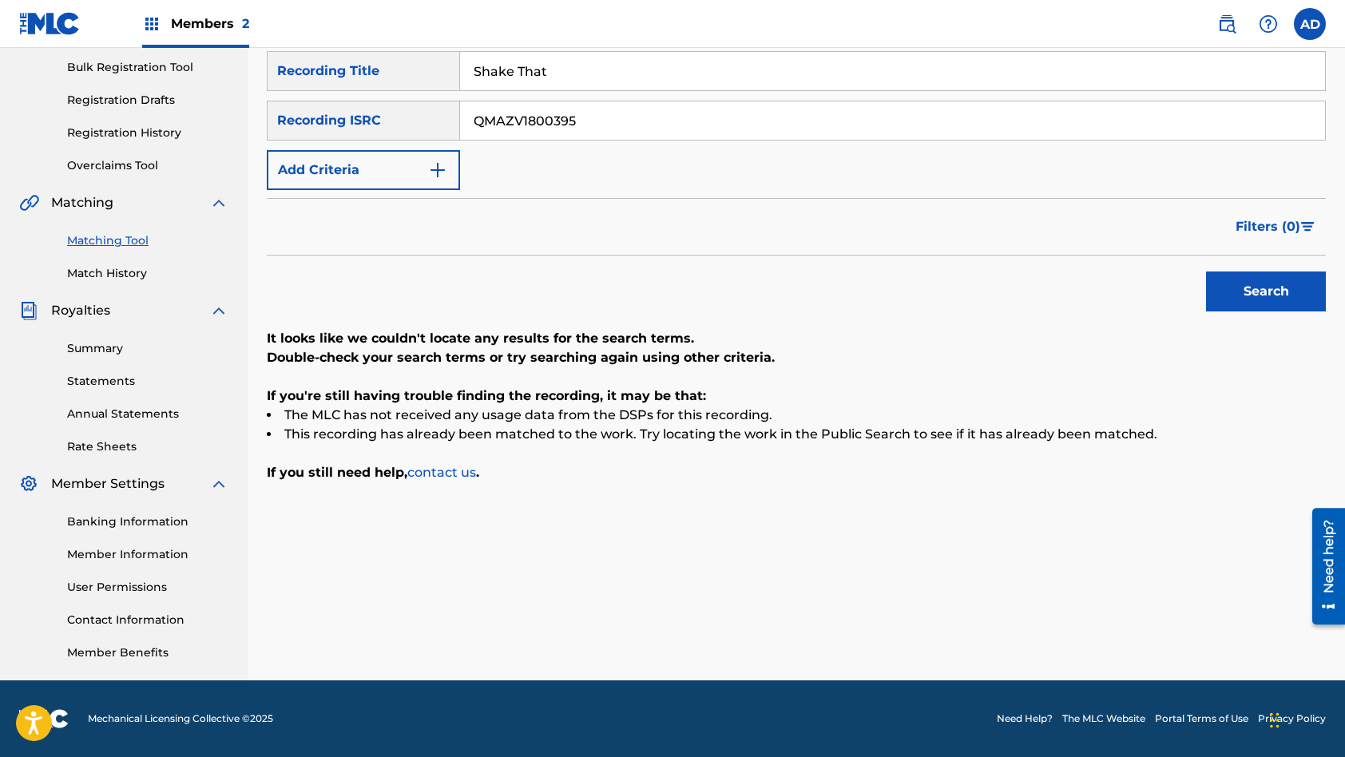
click at [596, 121] on input "QMAZV1800395" at bounding box center [892, 120] width 865 height 38
click at [639, 78] on input "Shake That" at bounding box center [892, 71] width 865 height 38
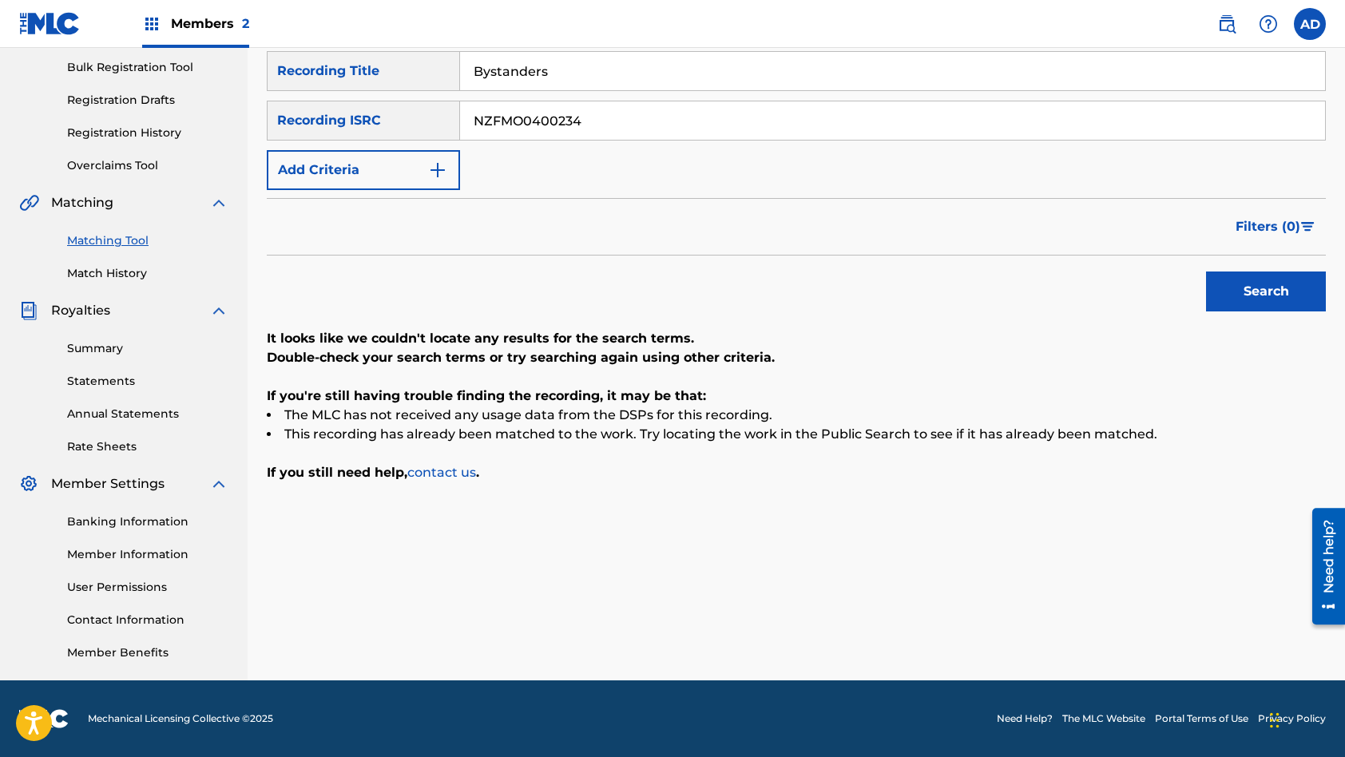
click at [1206, 272] on button "Search" at bounding box center [1266, 292] width 120 height 40
click at [579, 128] on input "NZFMO0400234" at bounding box center [892, 120] width 865 height 38
click at [522, 69] on input "Bystanders" at bounding box center [892, 71] width 865 height 38
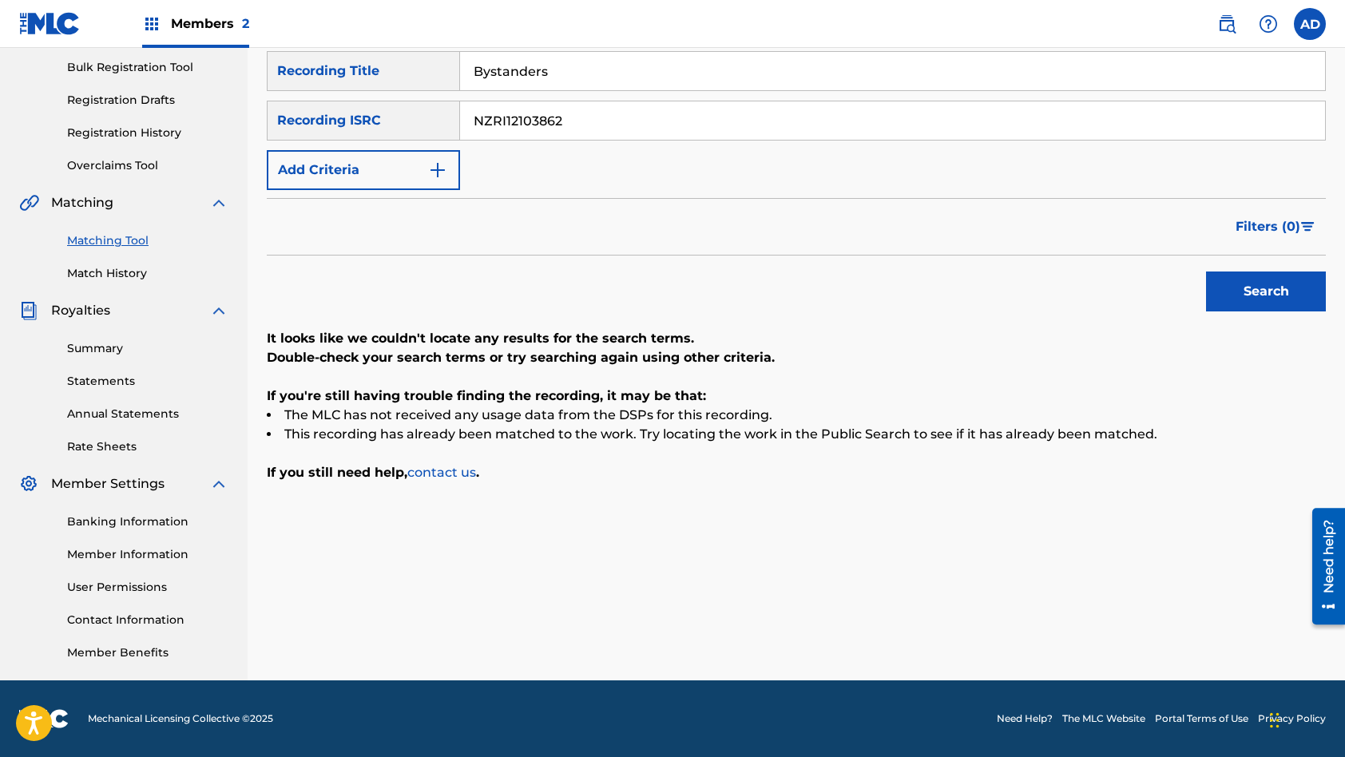
click at [522, 69] on input "Bystanders" at bounding box center [892, 71] width 865 height 38
click at [1206, 272] on button "Search" at bounding box center [1266, 292] width 120 height 40
click at [571, 113] on input "NZRI12103862" at bounding box center [892, 120] width 865 height 38
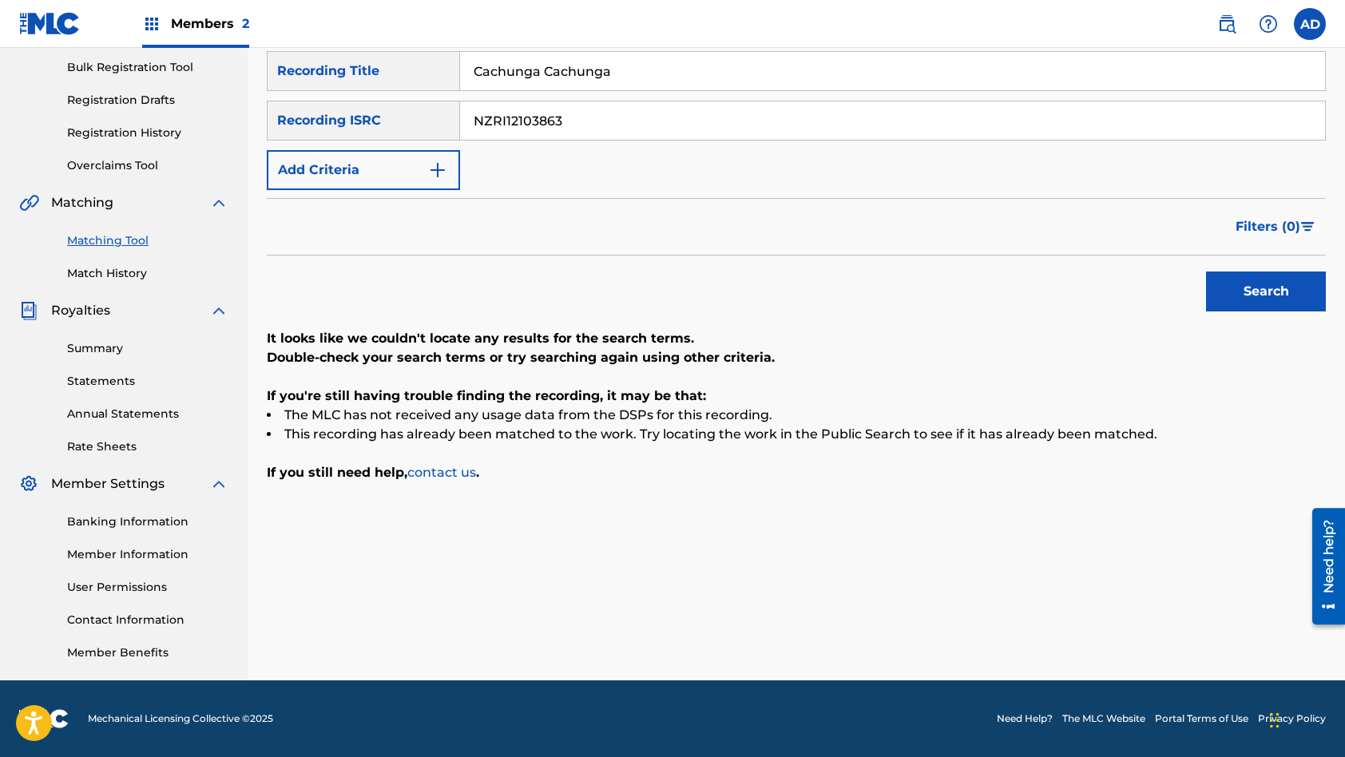
click at [558, 58] on input "Cachunga Cachunga" at bounding box center [892, 71] width 865 height 38
click at [1206, 272] on button "Search" at bounding box center [1266, 292] width 120 height 40
click at [589, 111] on input "NZRI12103863" at bounding box center [892, 120] width 865 height 38
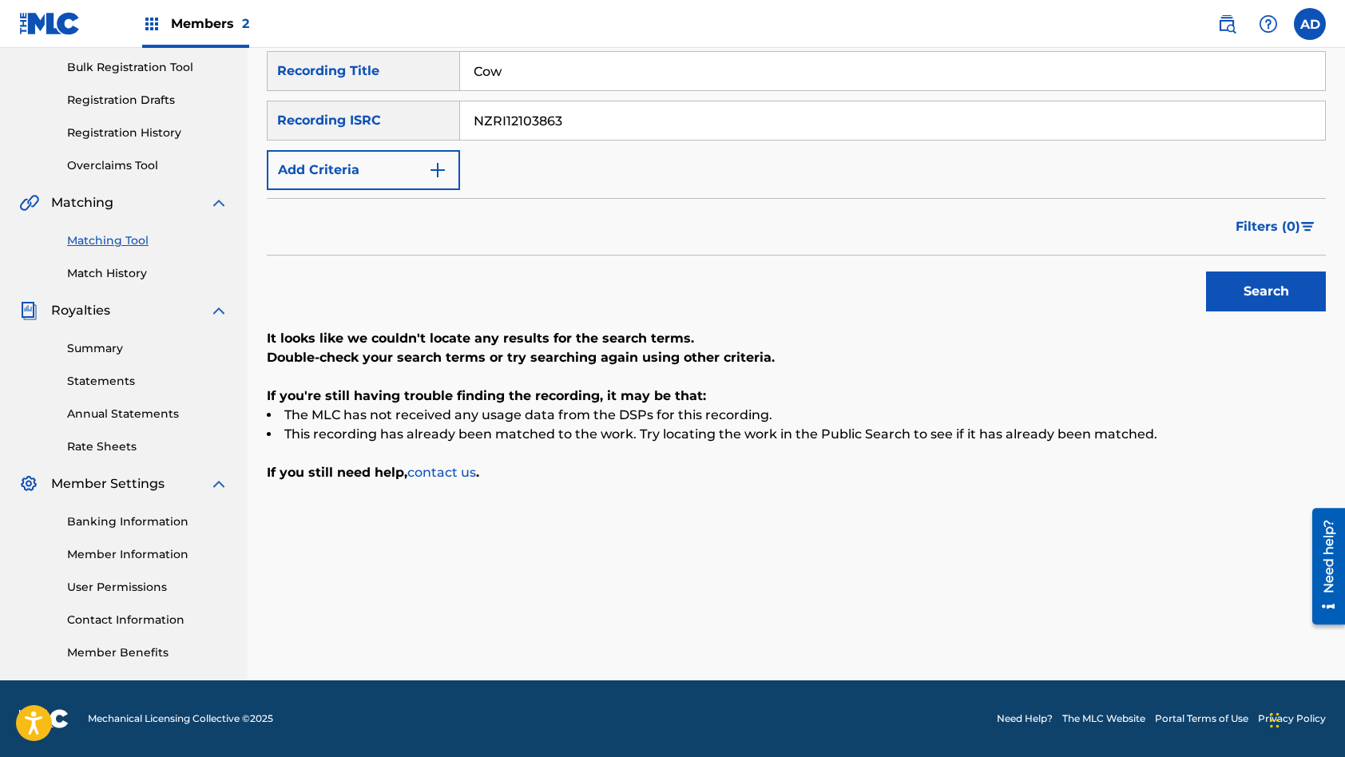
click at [589, 111] on input "NZRI12103863" at bounding box center [892, 120] width 865 height 38
click at [560, 66] on input "Cow" at bounding box center [892, 71] width 865 height 38
click at [1206, 272] on button "Search" at bounding box center [1266, 292] width 120 height 40
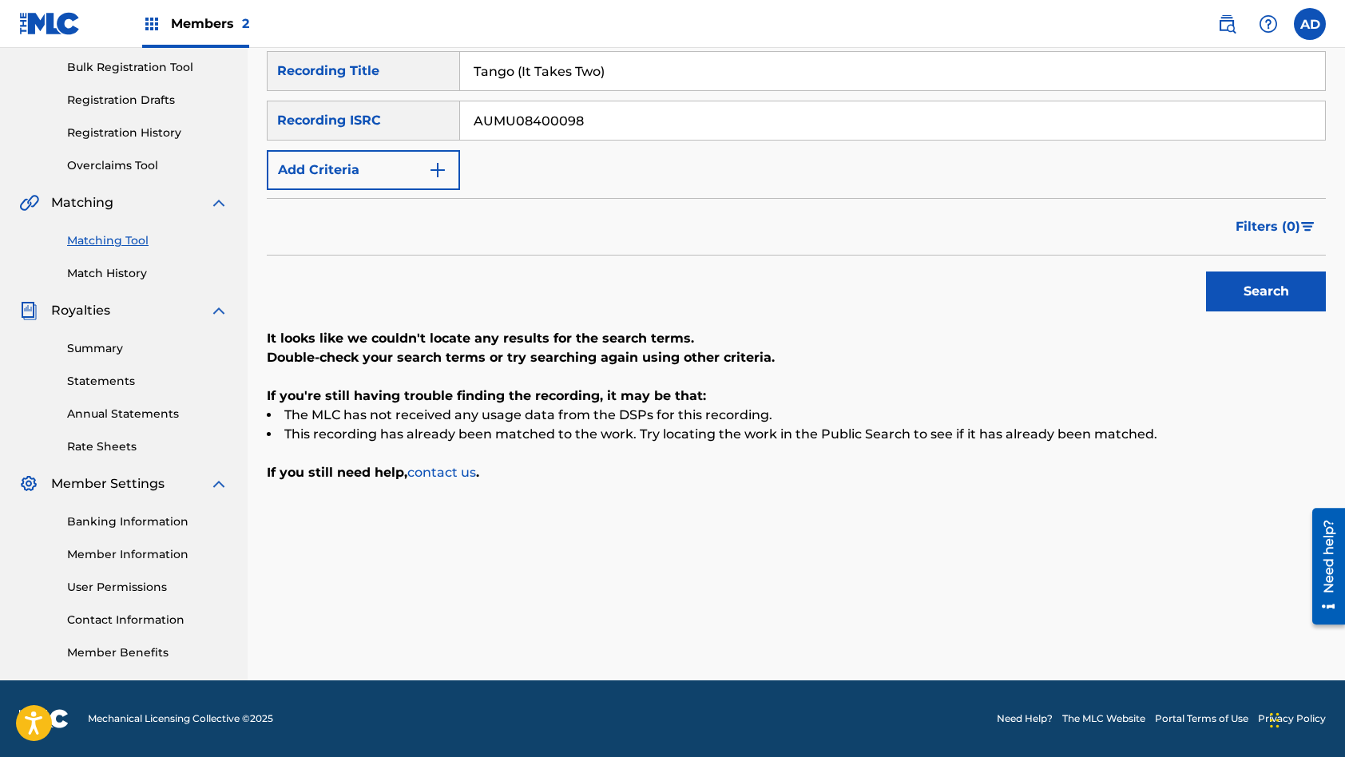
click at [577, 129] on input "AUMU08400098" at bounding box center [892, 120] width 865 height 38
click at [581, 73] on input "Tango (It Takes Two)" at bounding box center [892, 71] width 865 height 38
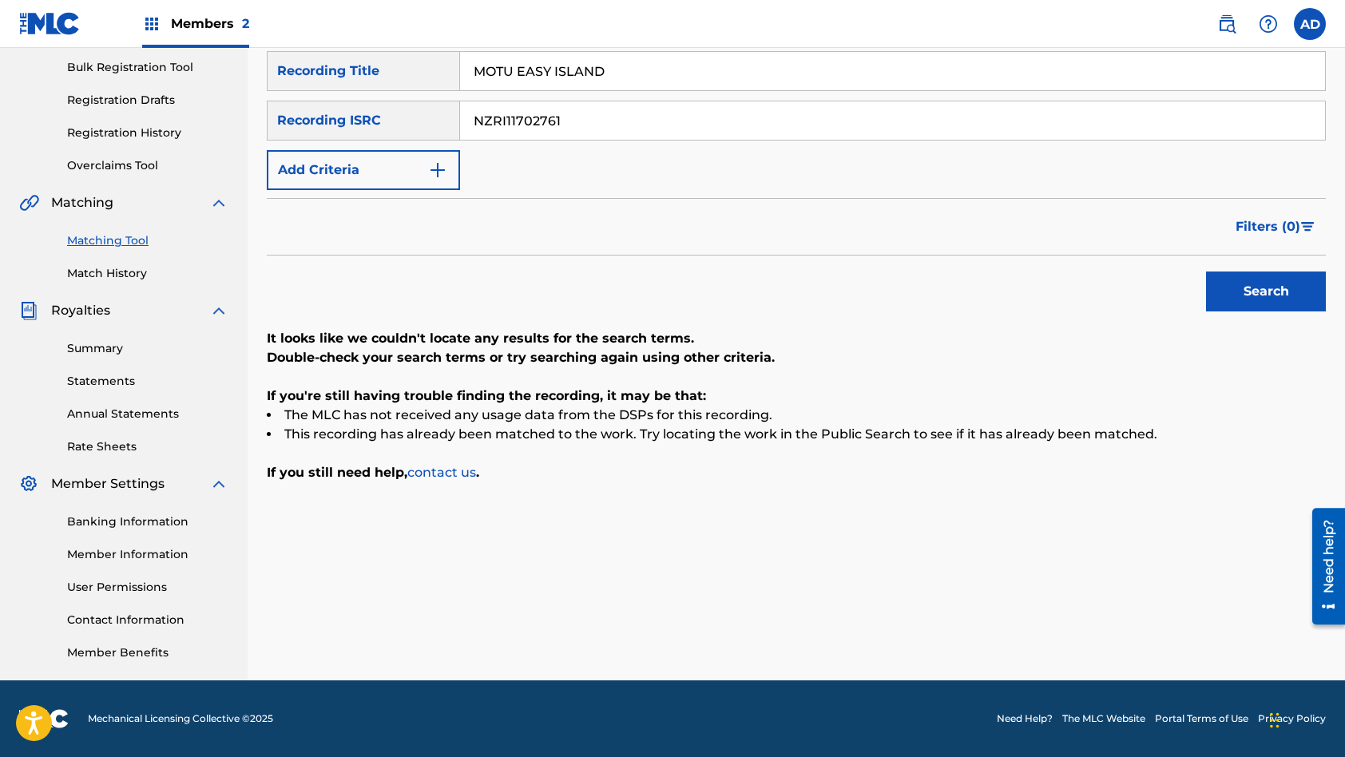
click at [1206, 272] on button "Search" at bounding box center [1266, 292] width 120 height 40
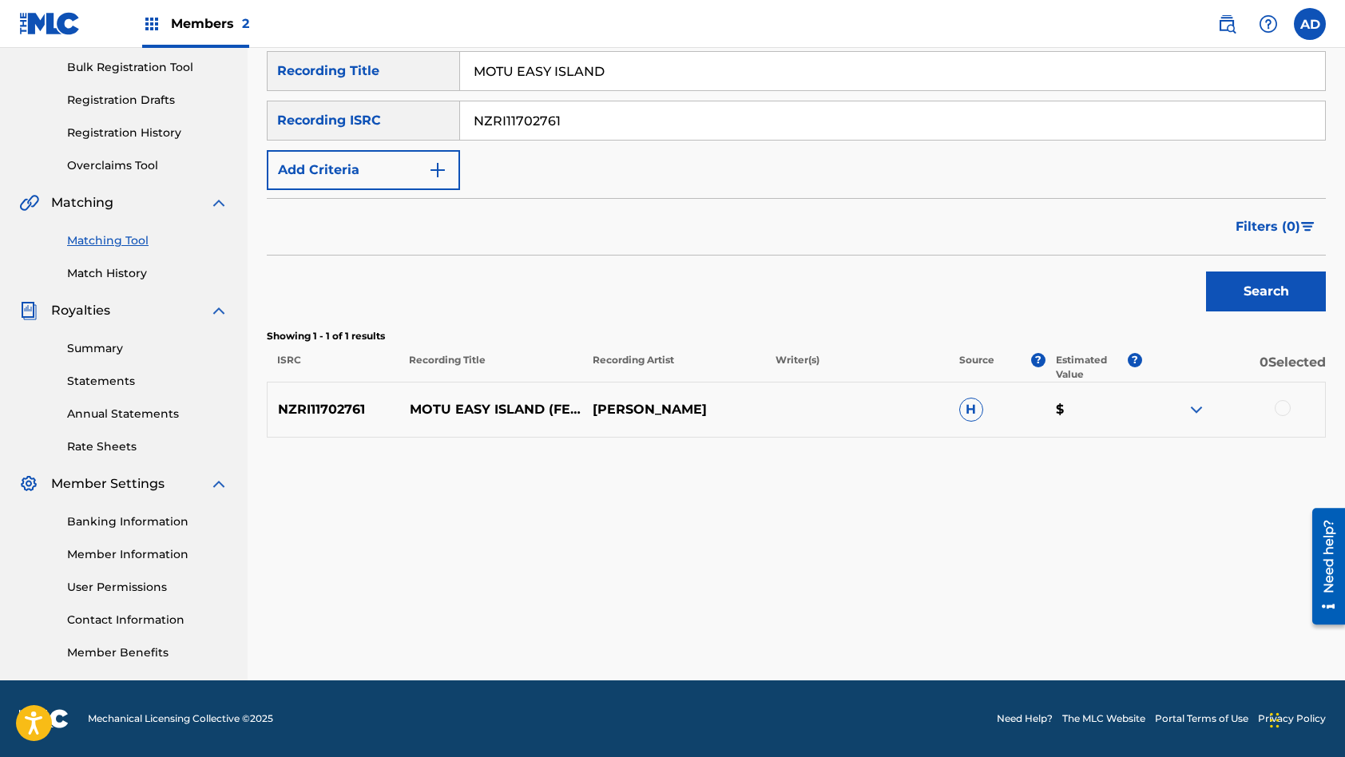
click at [1288, 410] on div at bounding box center [1283, 408] width 16 height 16
click at [1119, 611] on button "Match 1 Group" at bounding box center [1122, 627] width 177 height 40
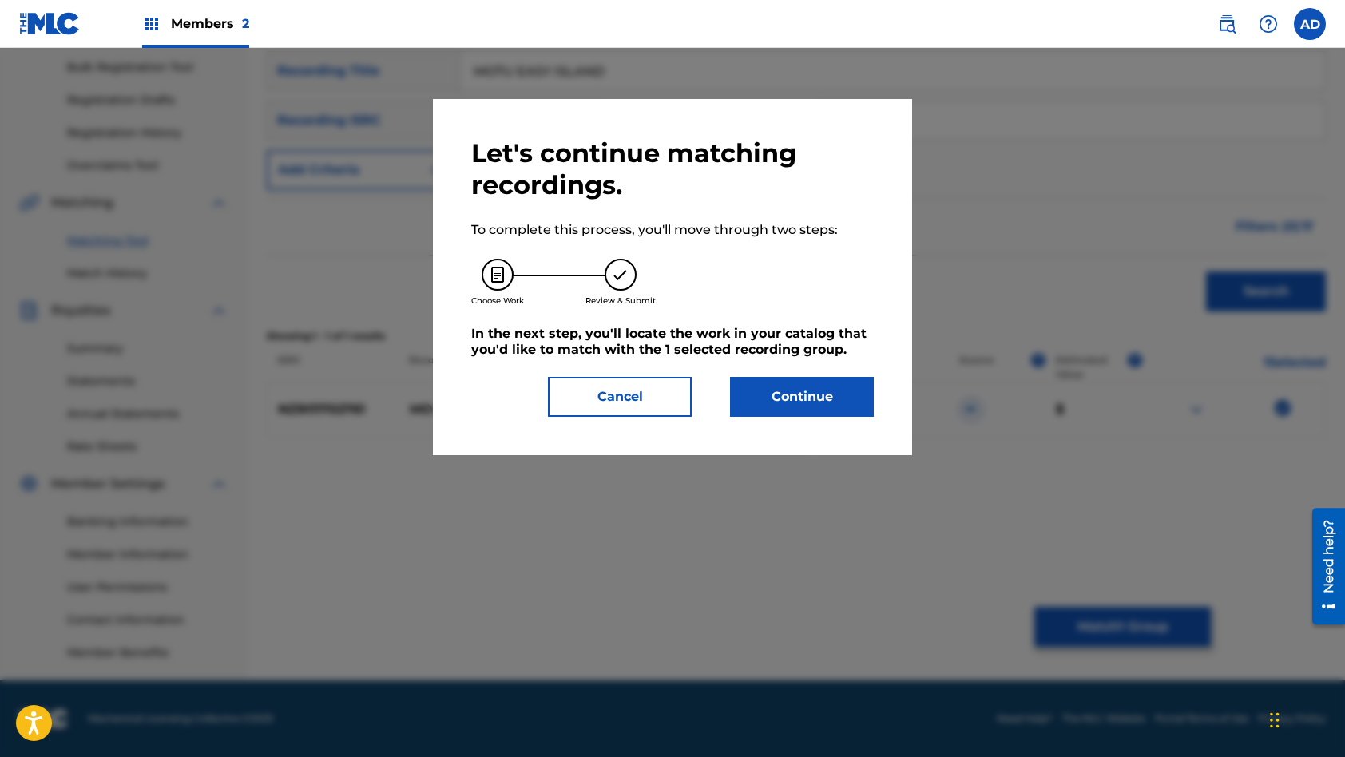
click at [805, 390] on button "Continue" at bounding box center [802, 397] width 144 height 40
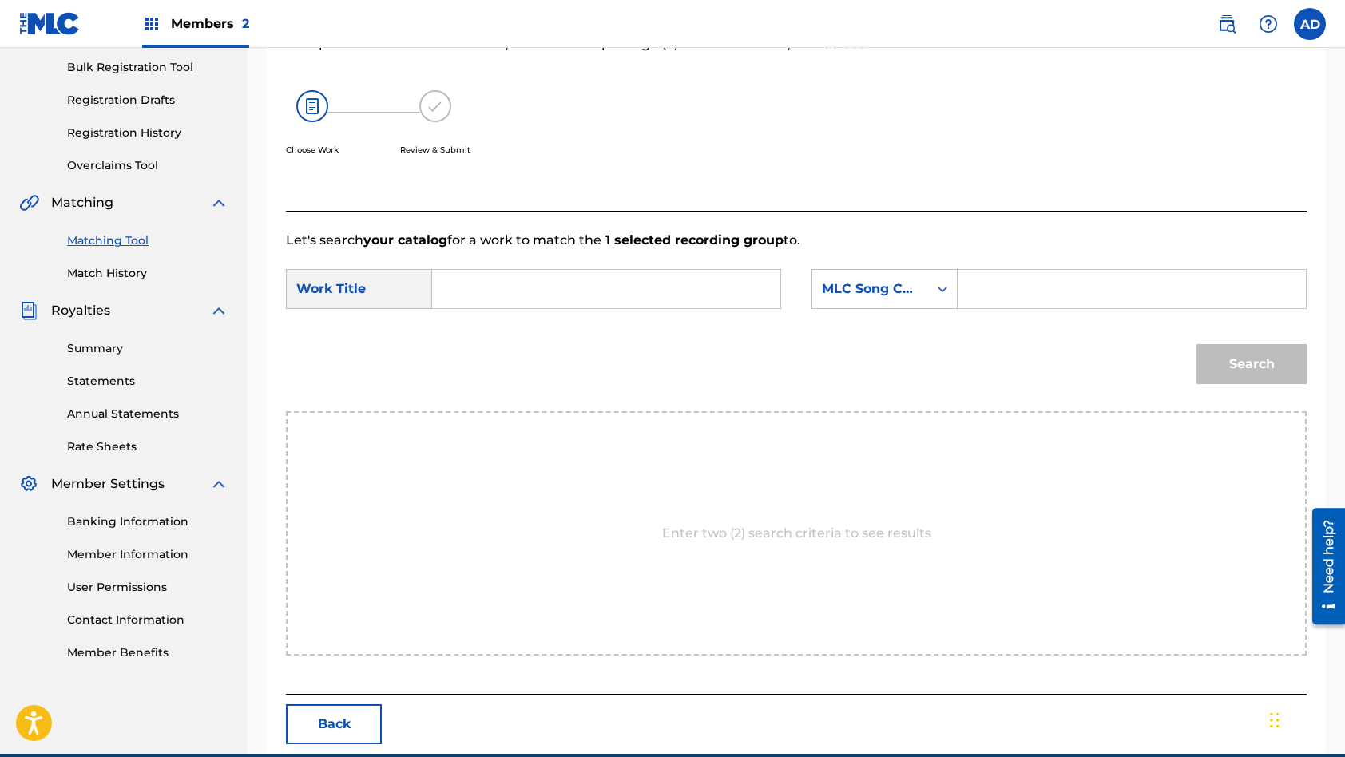
click at [548, 280] on input "Search Form" at bounding box center [606, 289] width 321 height 38
click at [1002, 285] on input "Search Form" at bounding box center [1131, 289] width 321 height 38
click at [1196, 344] on button "Search" at bounding box center [1251, 364] width 110 height 40
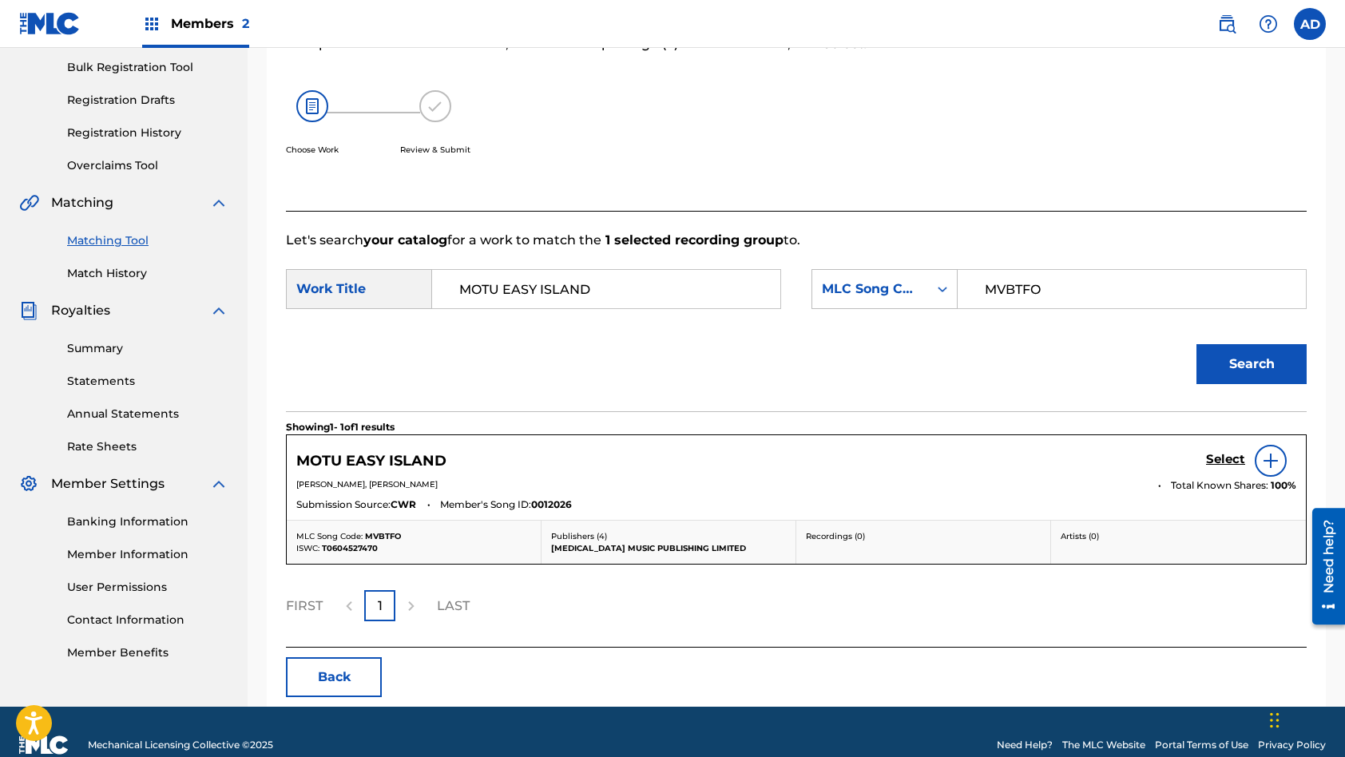
click at [1227, 456] on h5 "Select" at bounding box center [1225, 459] width 39 height 15
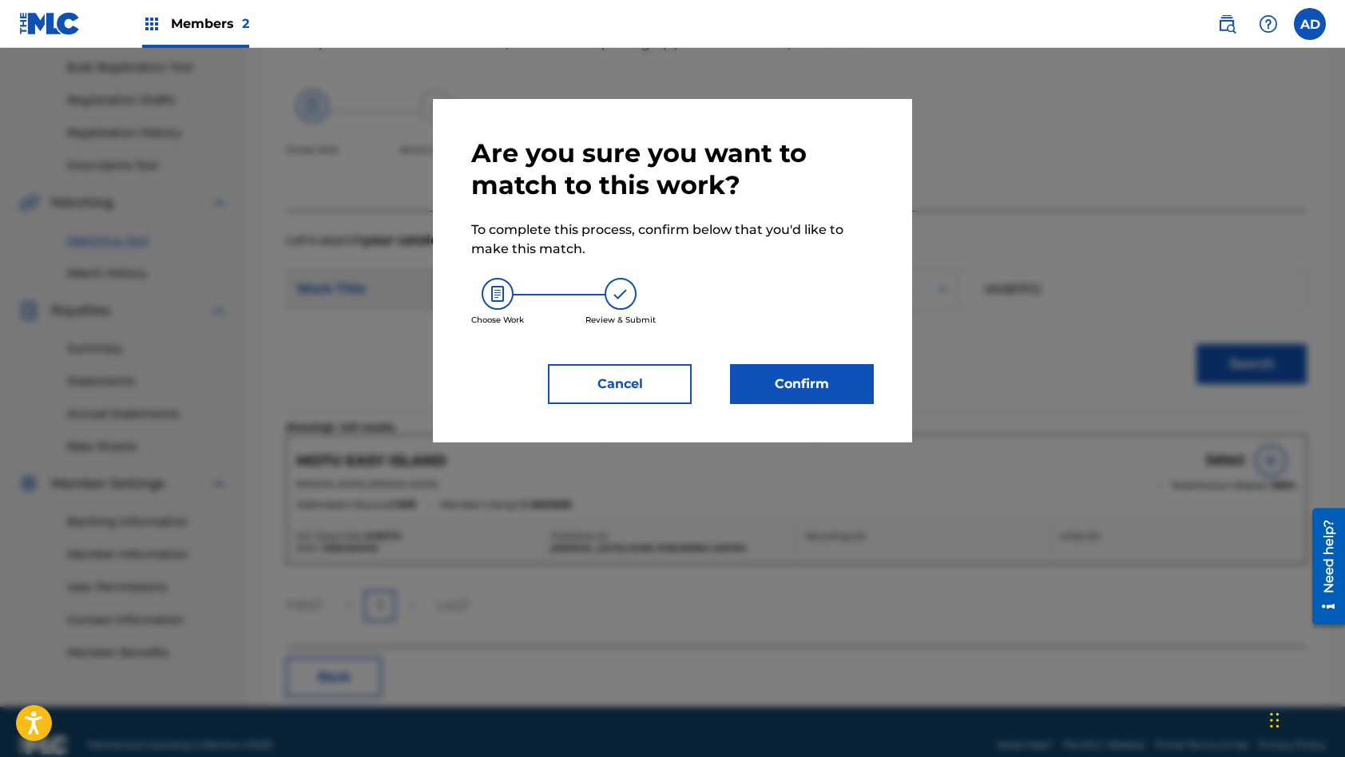
click at [774, 393] on button "Confirm" at bounding box center [802, 384] width 144 height 40
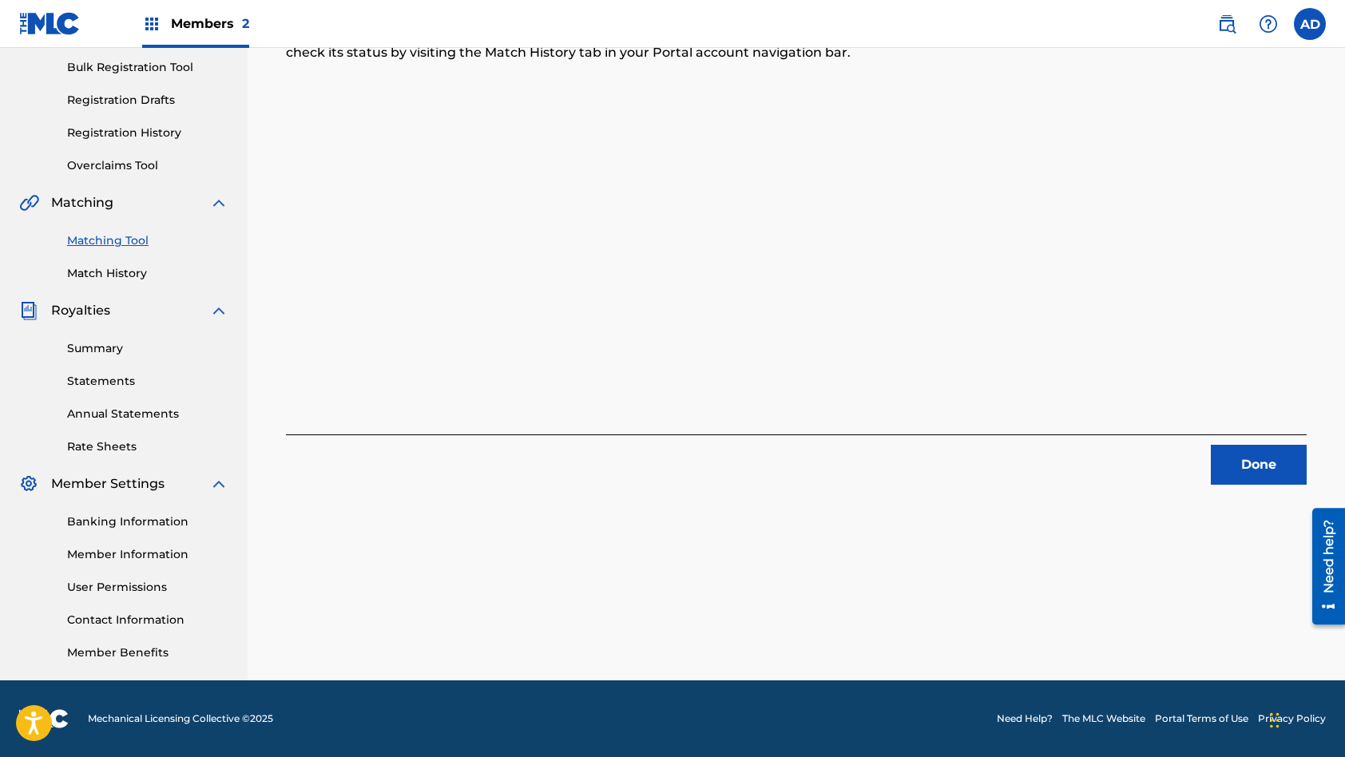
click at [1244, 472] on button "Done" at bounding box center [1259, 465] width 96 height 40
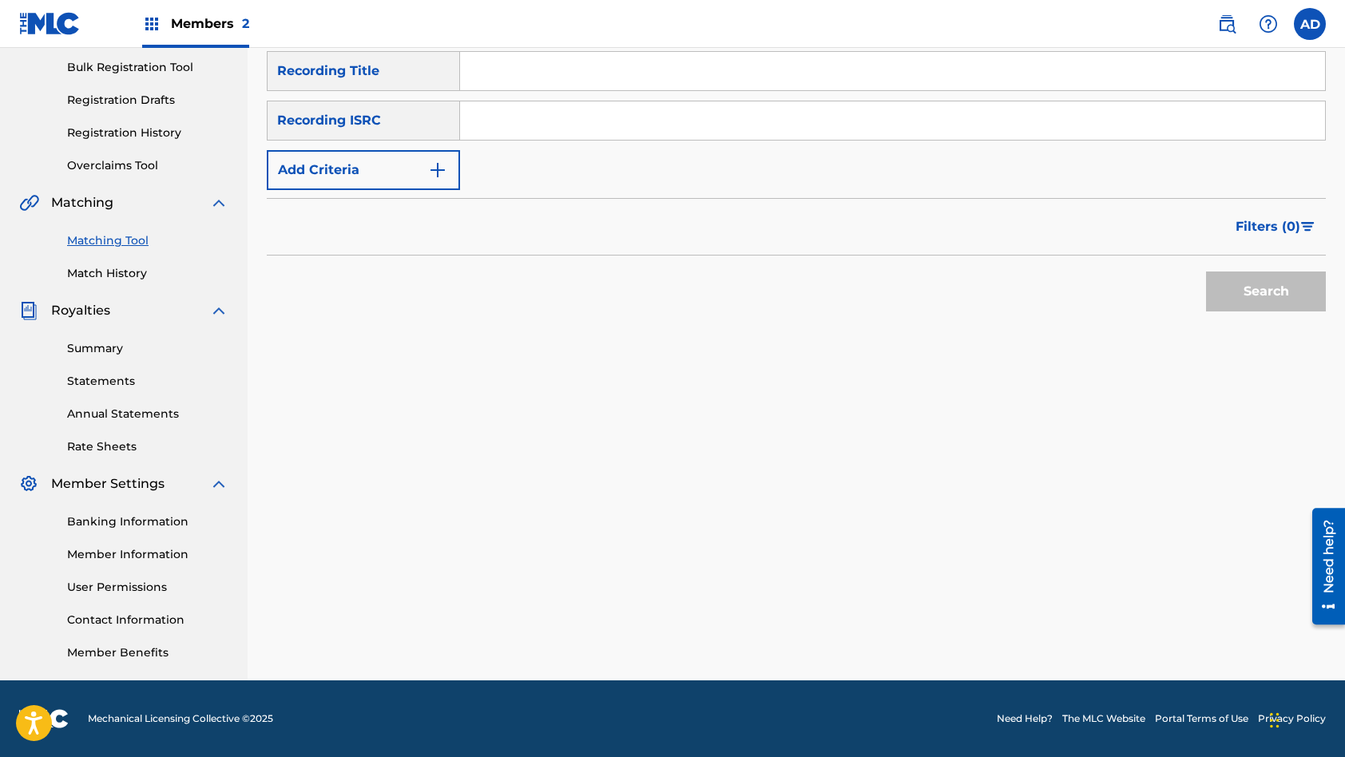
click at [566, 103] on input "Search Form" at bounding box center [892, 120] width 865 height 38
click at [547, 58] on input "Search Form" at bounding box center [892, 71] width 865 height 38
click at [1206, 272] on button "Search" at bounding box center [1266, 292] width 120 height 40
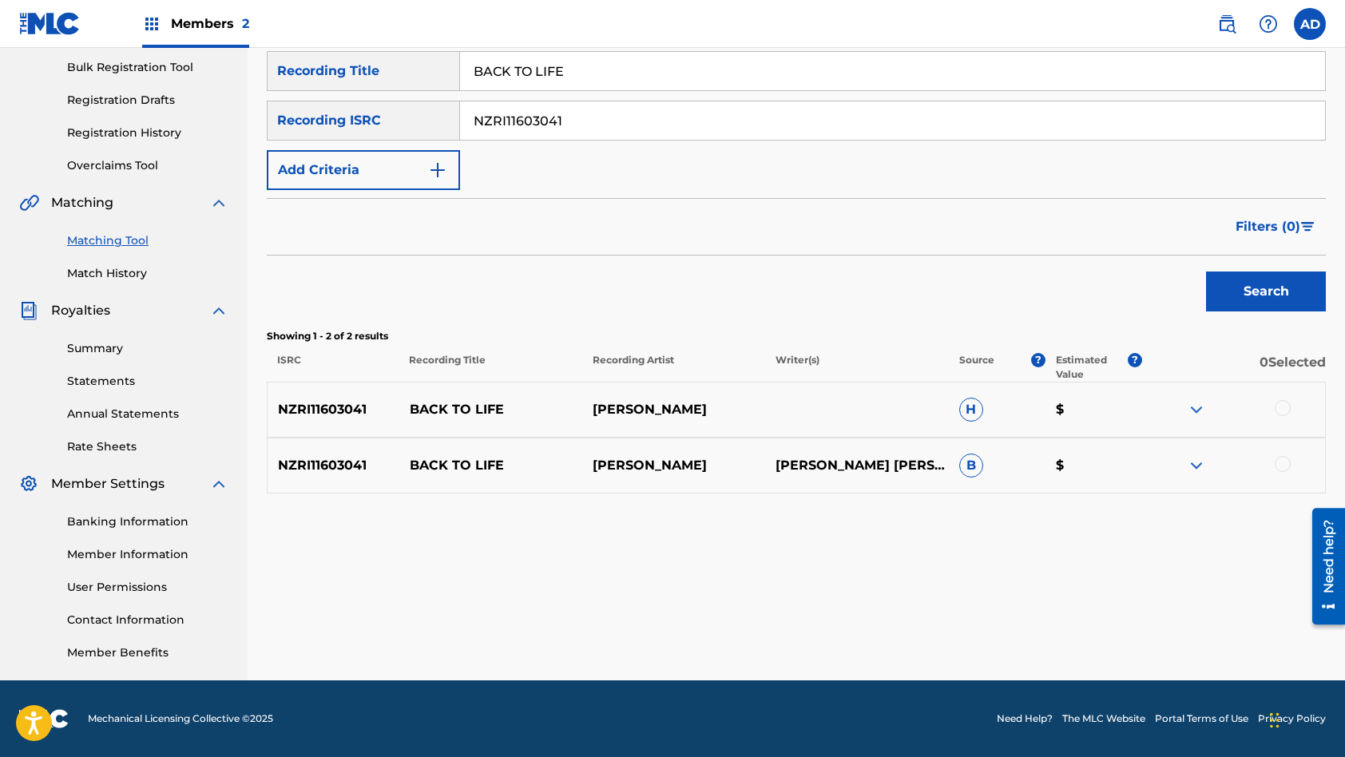
click at [1284, 410] on div at bounding box center [1283, 408] width 16 height 16
click at [1283, 463] on div at bounding box center [1283, 464] width 16 height 16
click at [1125, 633] on button "Match 2 Groups" at bounding box center [1122, 627] width 177 height 40
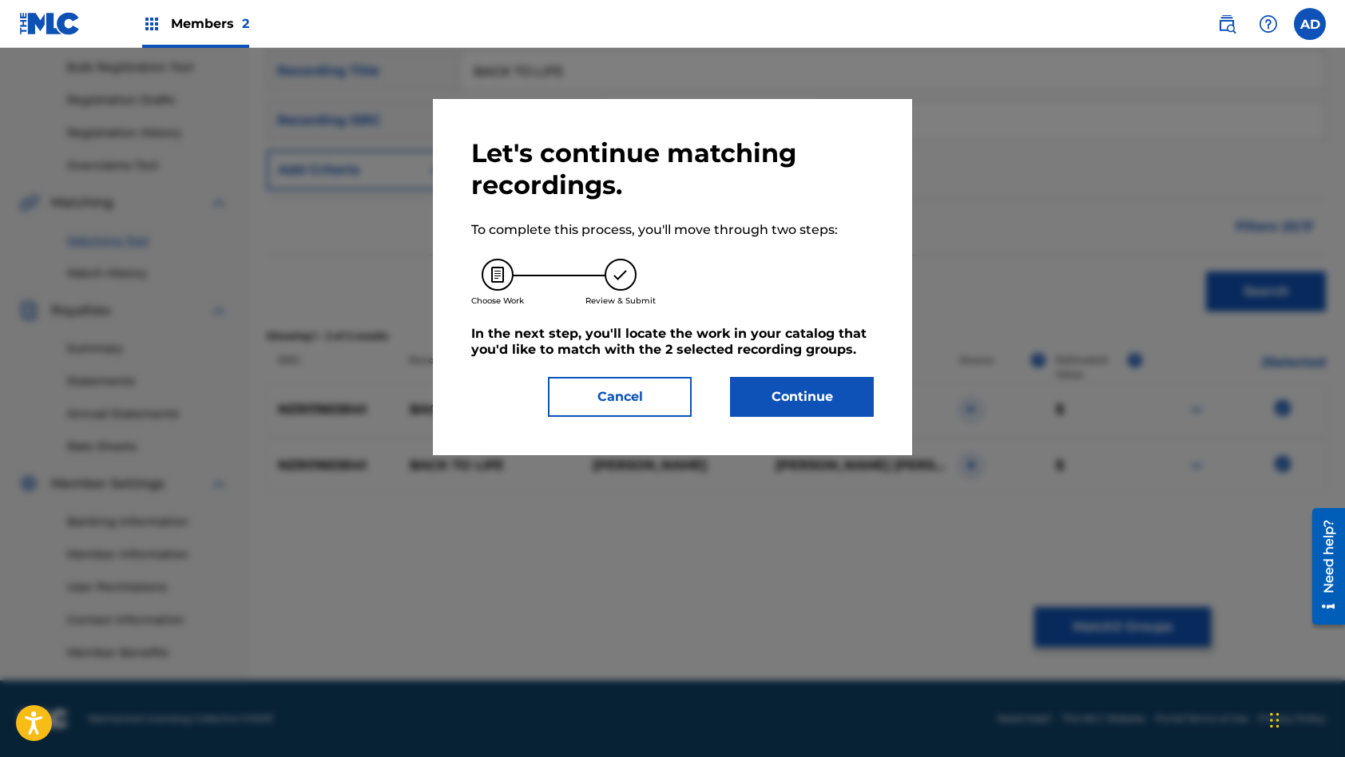
click at [823, 383] on button "Continue" at bounding box center [802, 397] width 144 height 40
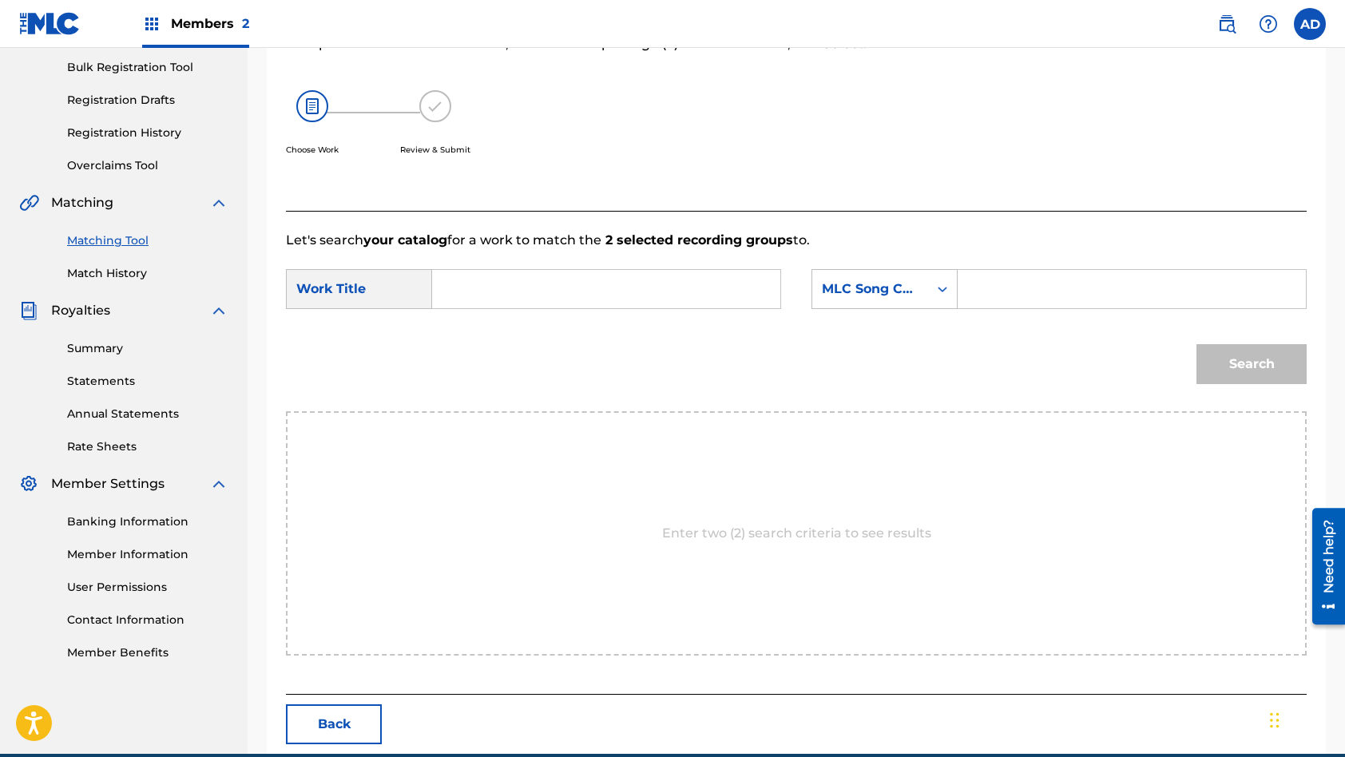
click at [538, 281] on input "Search Form" at bounding box center [606, 289] width 321 height 38
click at [1002, 295] on input "Search Form" at bounding box center [1131, 289] width 321 height 38
click at [1196, 344] on button "Search" at bounding box center [1251, 364] width 110 height 40
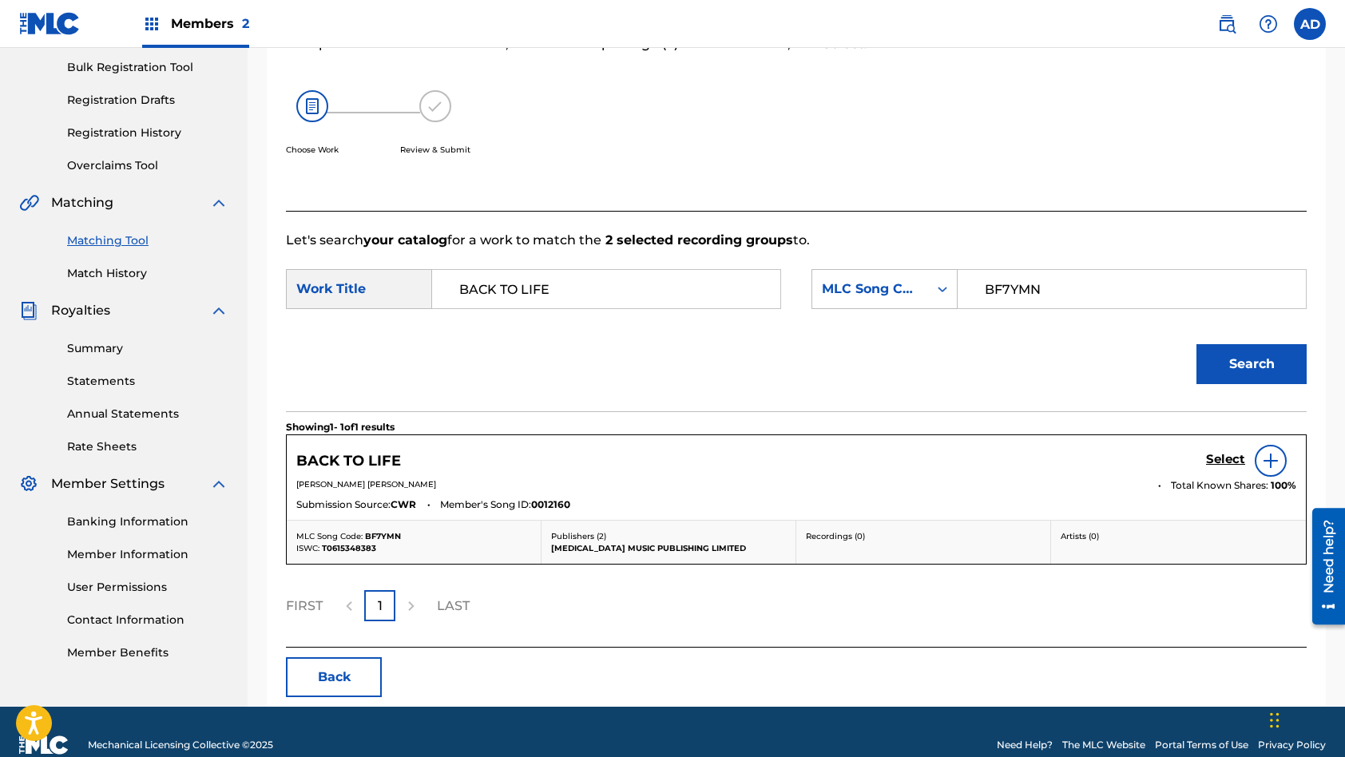
click at [1217, 463] on h5 "Select" at bounding box center [1225, 459] width 39 height 15
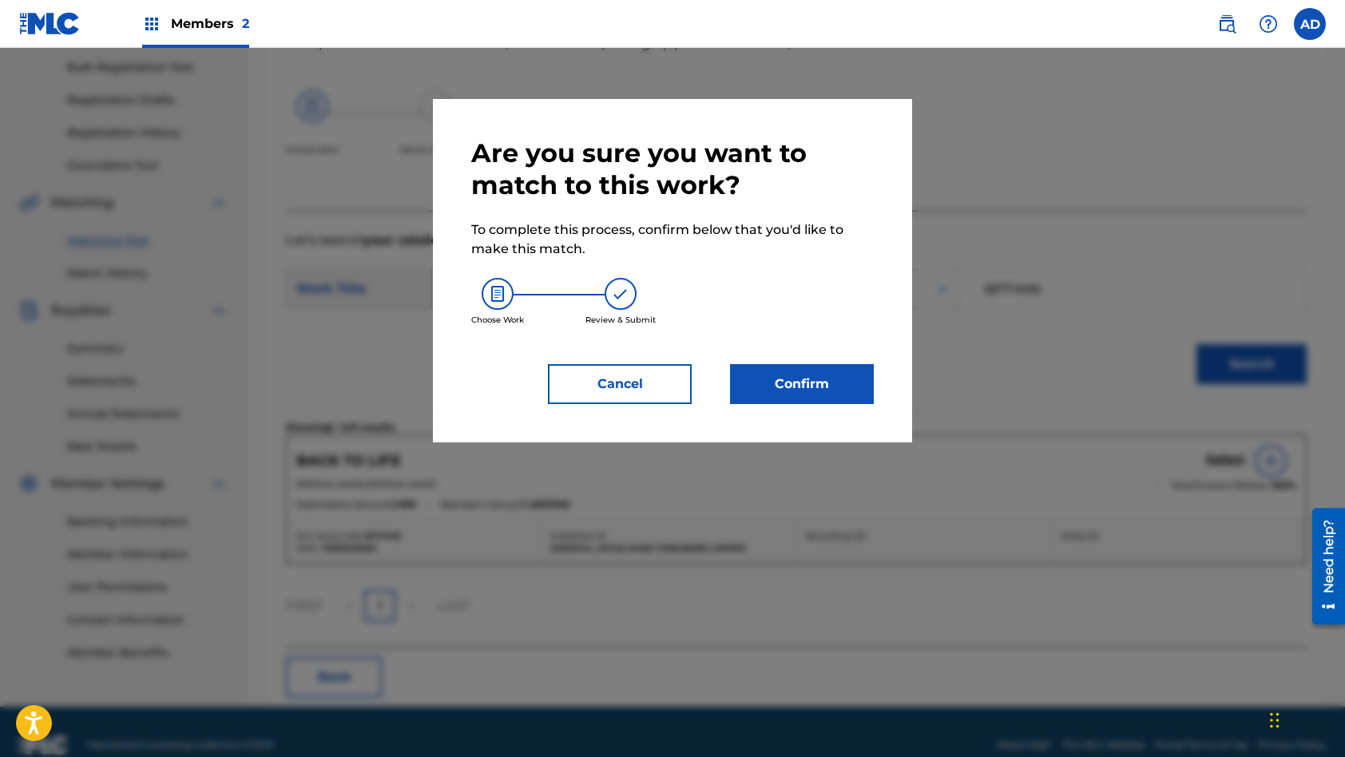
click at [839, 384] on button "Confirm" at bounding box center [802, 384] width 144 height 40
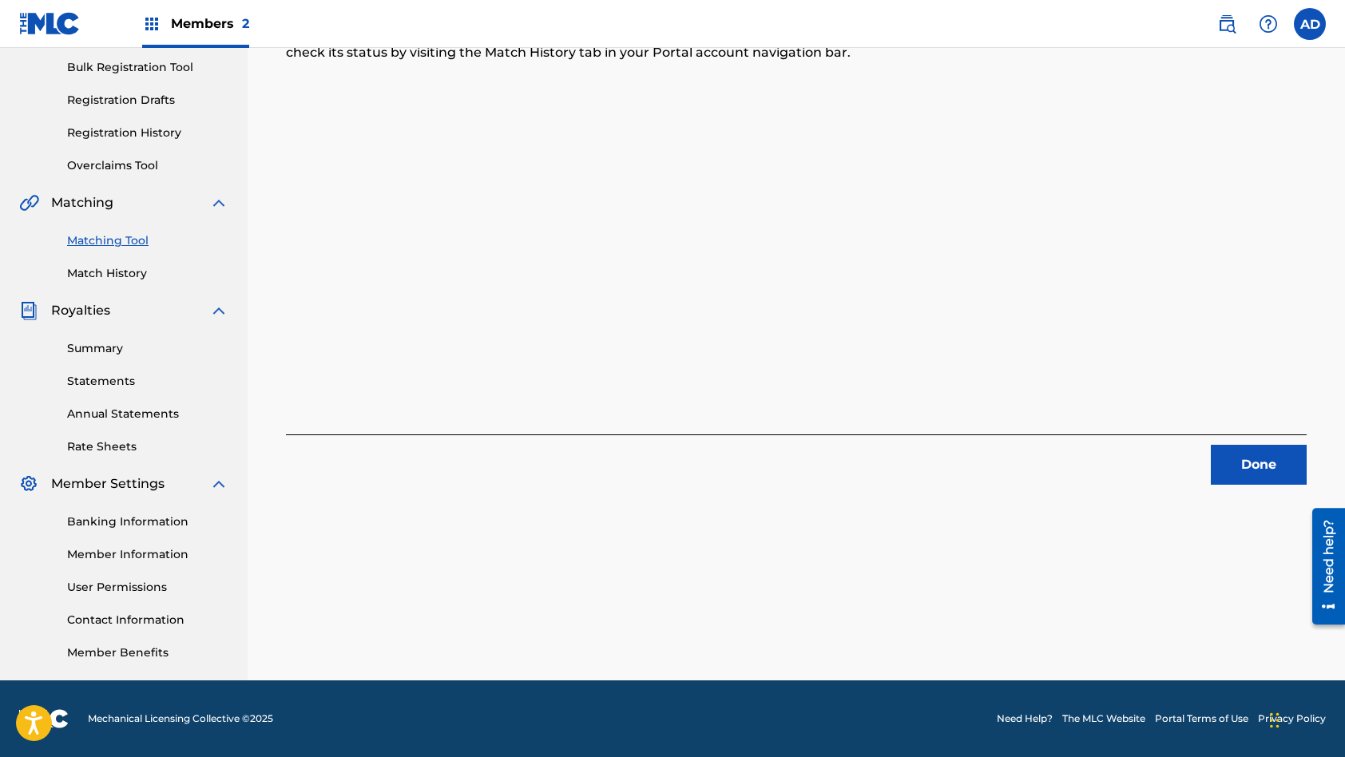
click at [1236, 475] on button "Done" at bounding box center [1259, 465] width 96 height 40
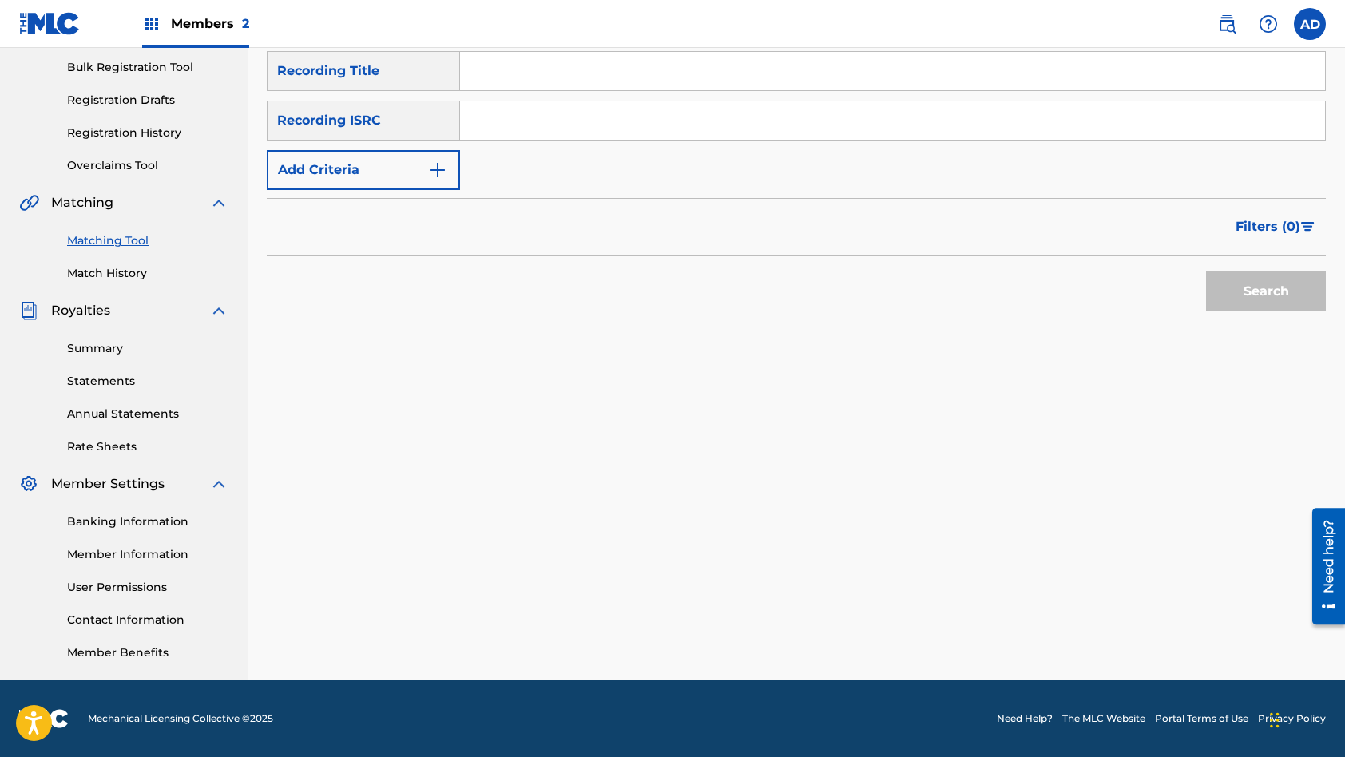
click at [597, 121] on input "Search Form" at bounding box center [892, 120] width 865 height 38
click at [592, 82] on input "Search Form" at bounding box center [892, 71] width 865 height 38
click at [1206, 272] on button "Search" at bounding box center [1266, 292] width 120 height 40
